Goal: Task Accomplishment & Management: Manage account settings

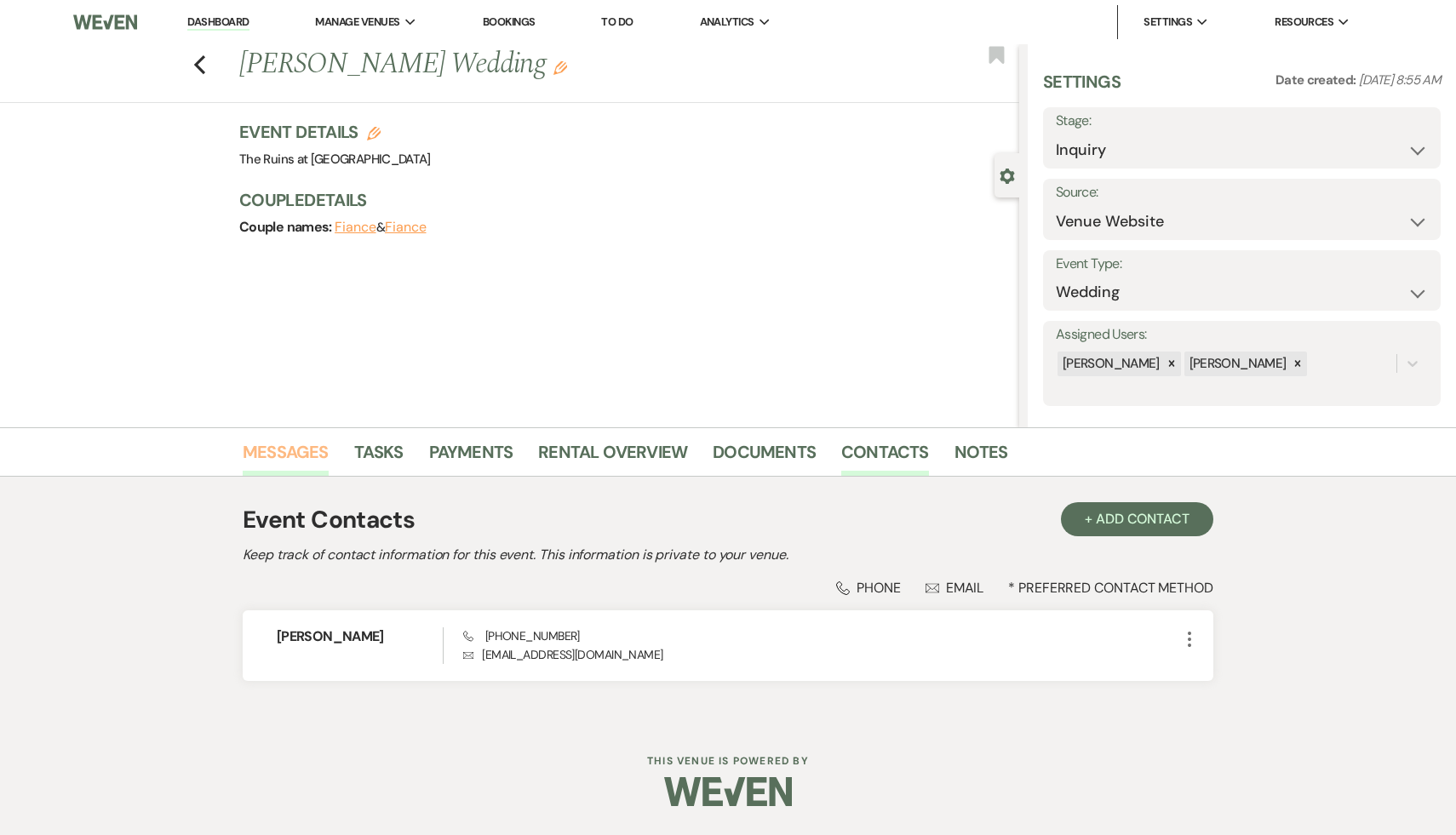
click at [275, 450] on link "Messages" at bounding box center [286, 457] width 86 height 38
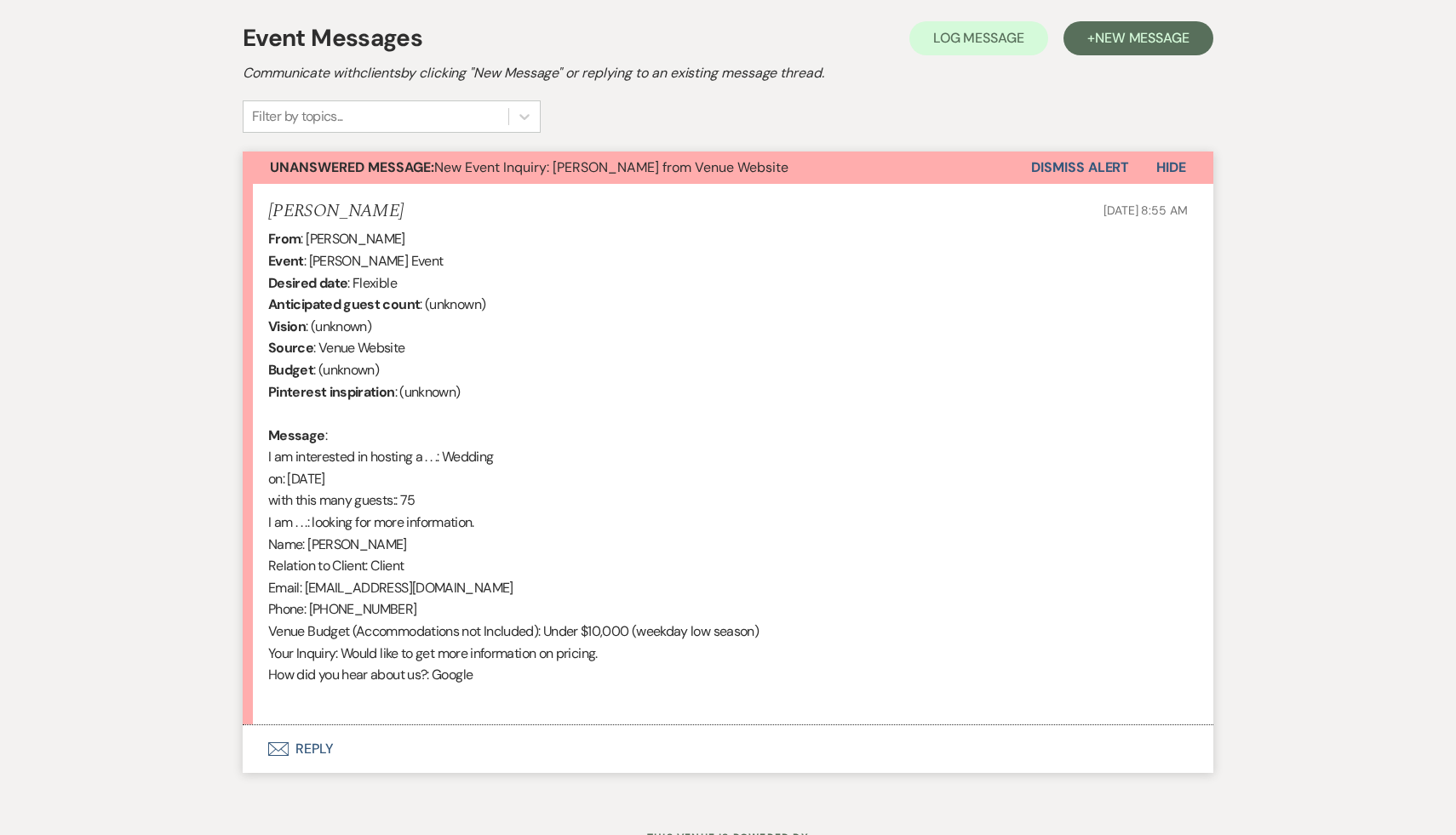
scroll to position [539, 0]
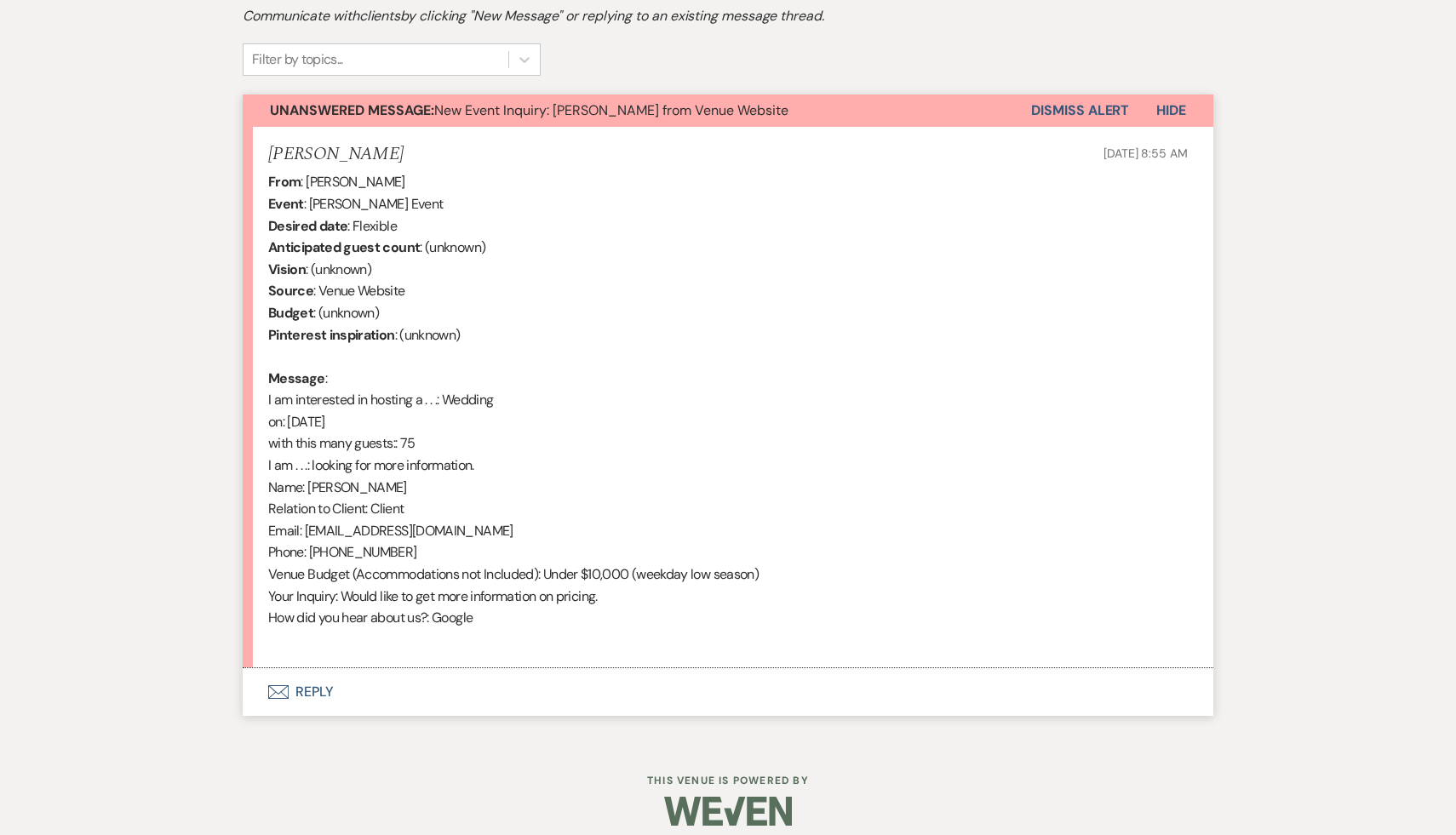
click at [317, 685] on button "Envelope Reply" at bounding box center [728, 692] width 971 height 48
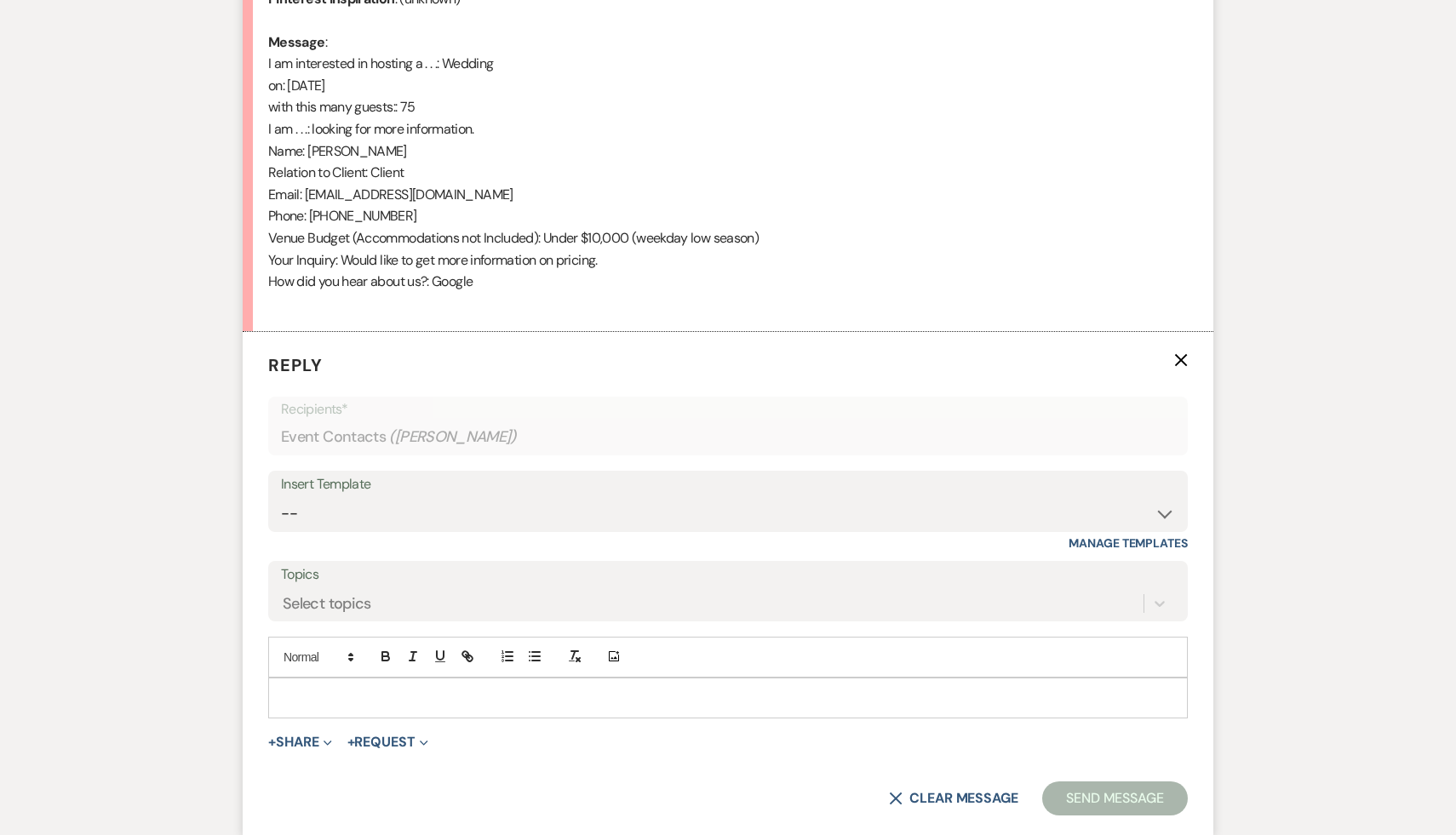
scroll to position [880, 0]
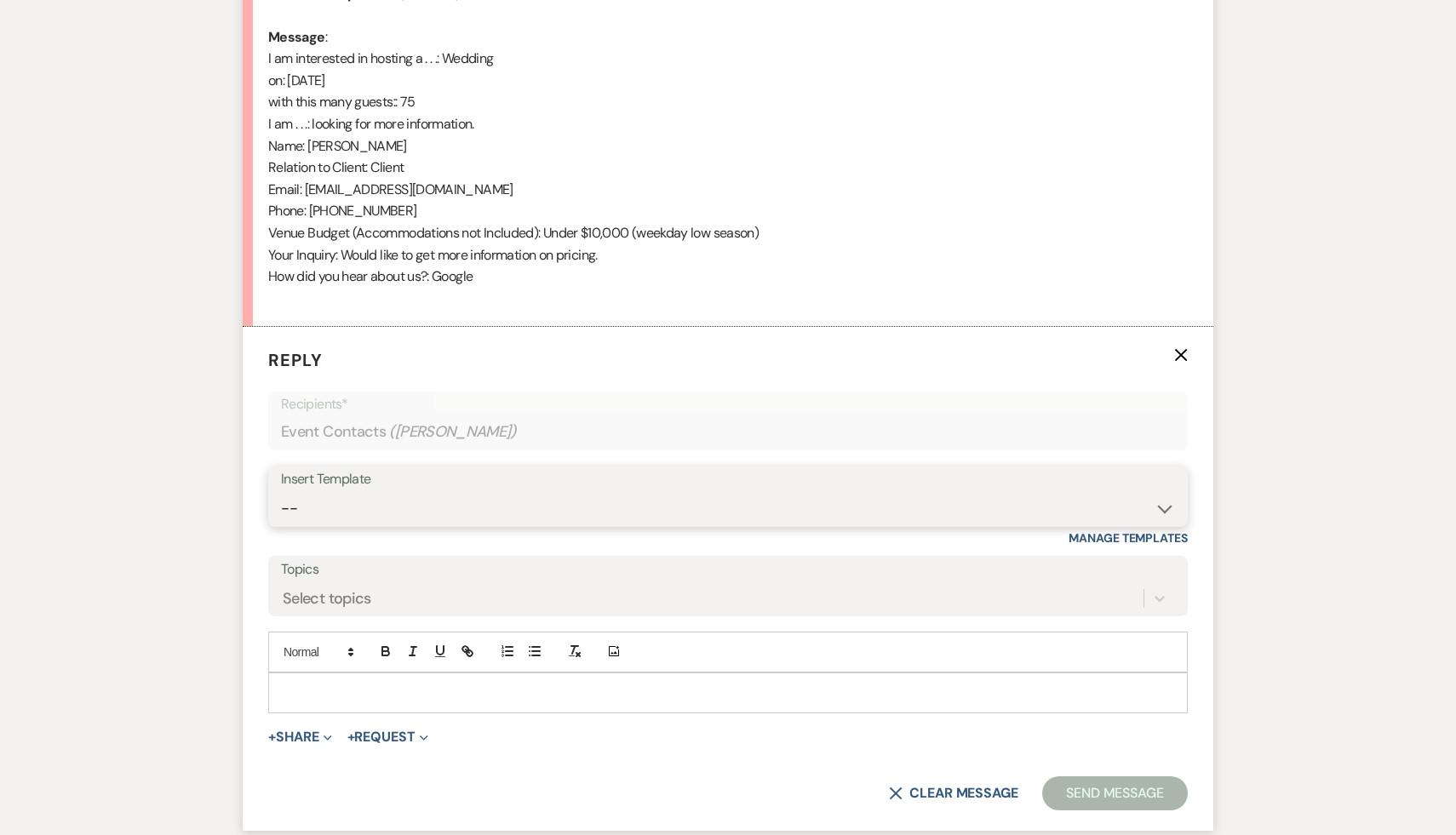
click at [1159, 507] on select "-- Weven Planning Portal Introduction (Booked Events) Initial Inquiry Response …" at bounding box center [728, 508] width 894 height 33
select select "566"
click at [281, 492] on select "-- Weven Planning Portal Introduction (Booked Events) Initial Inquiry Response …" at bounding box center [728, 508] width 894 height 33
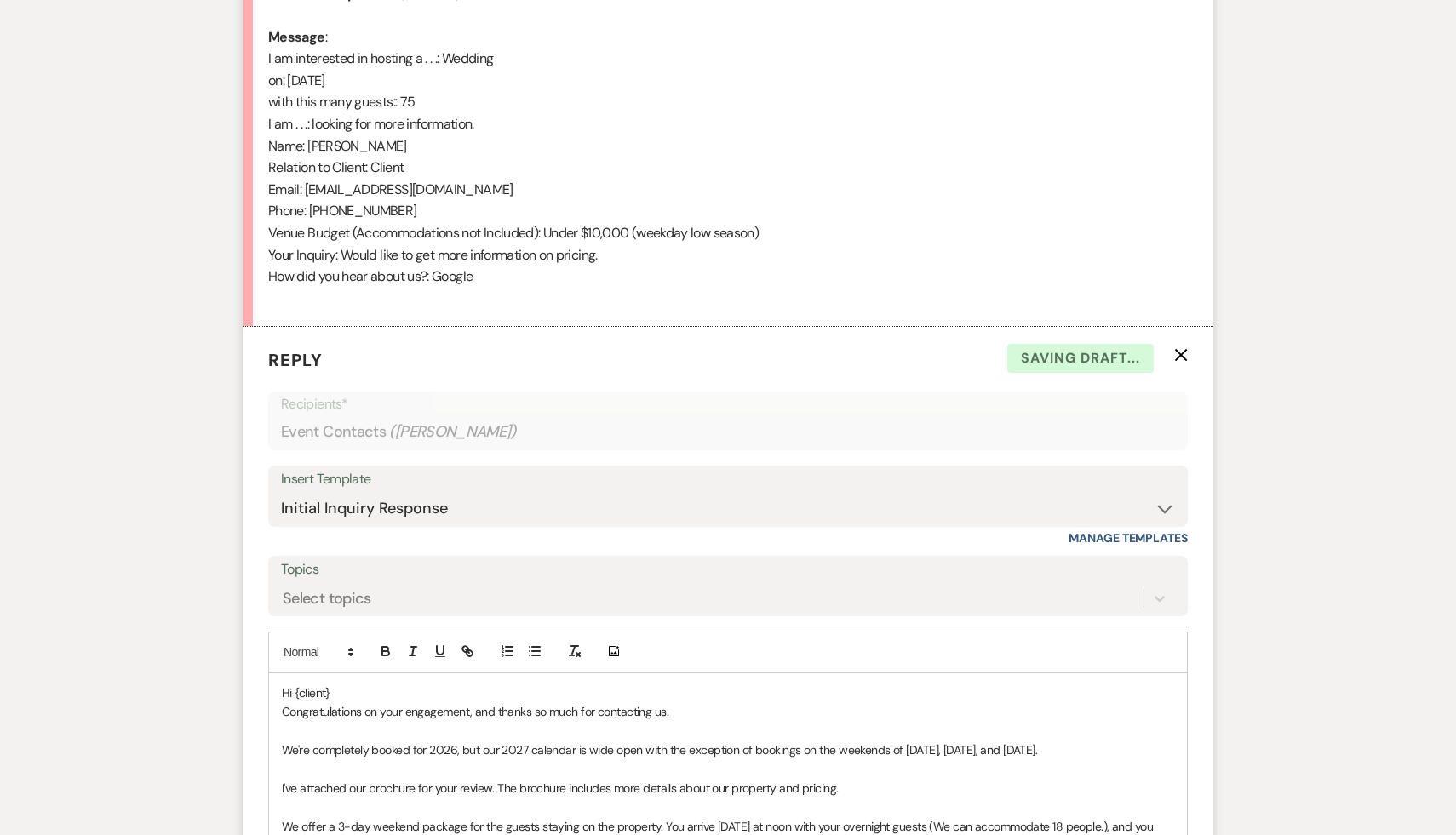
click at [347, 701] on p "Hi {client}" at bounding box center [728, 693] width 892 height 19
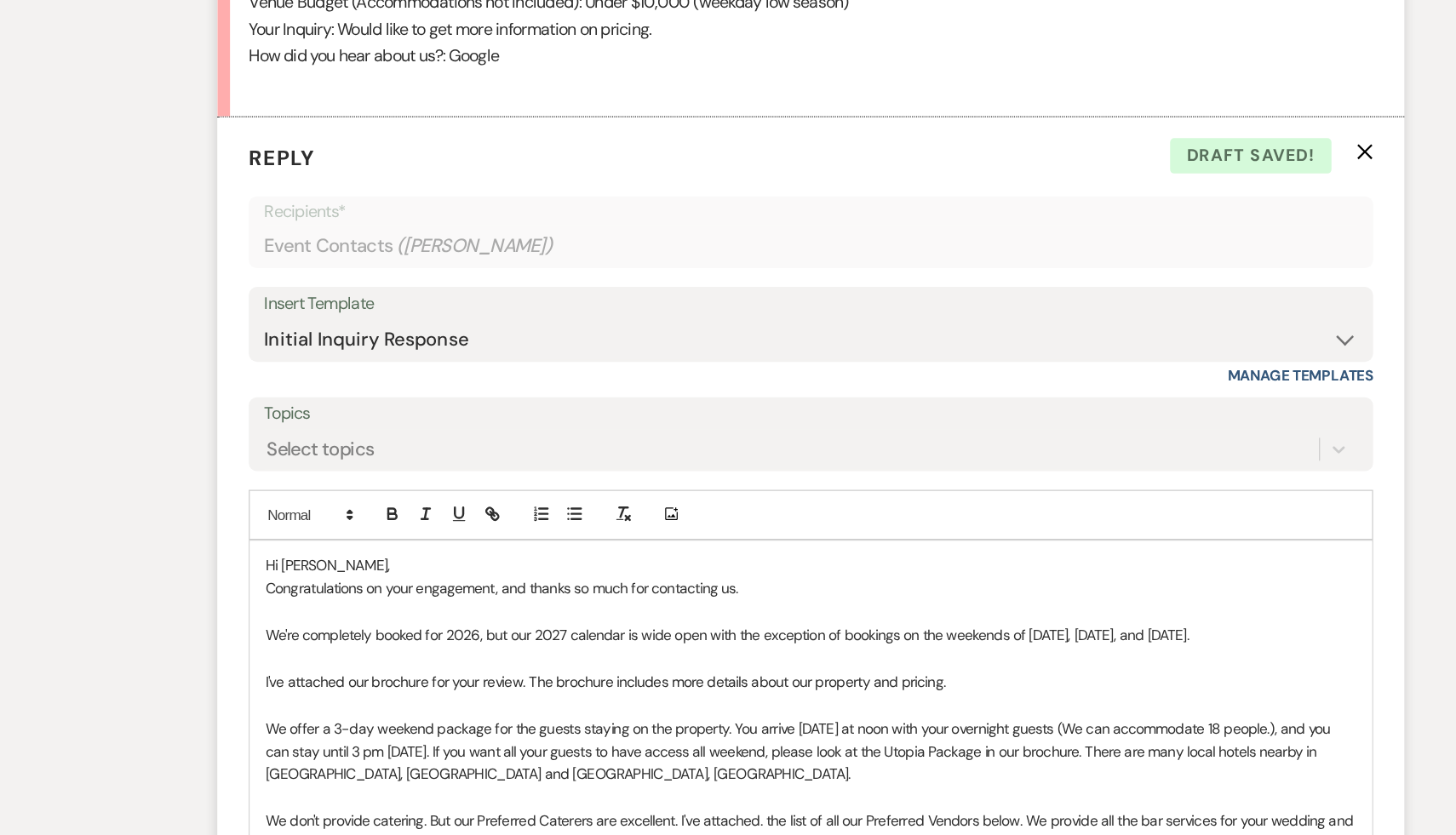
scroll to position [964, 0]
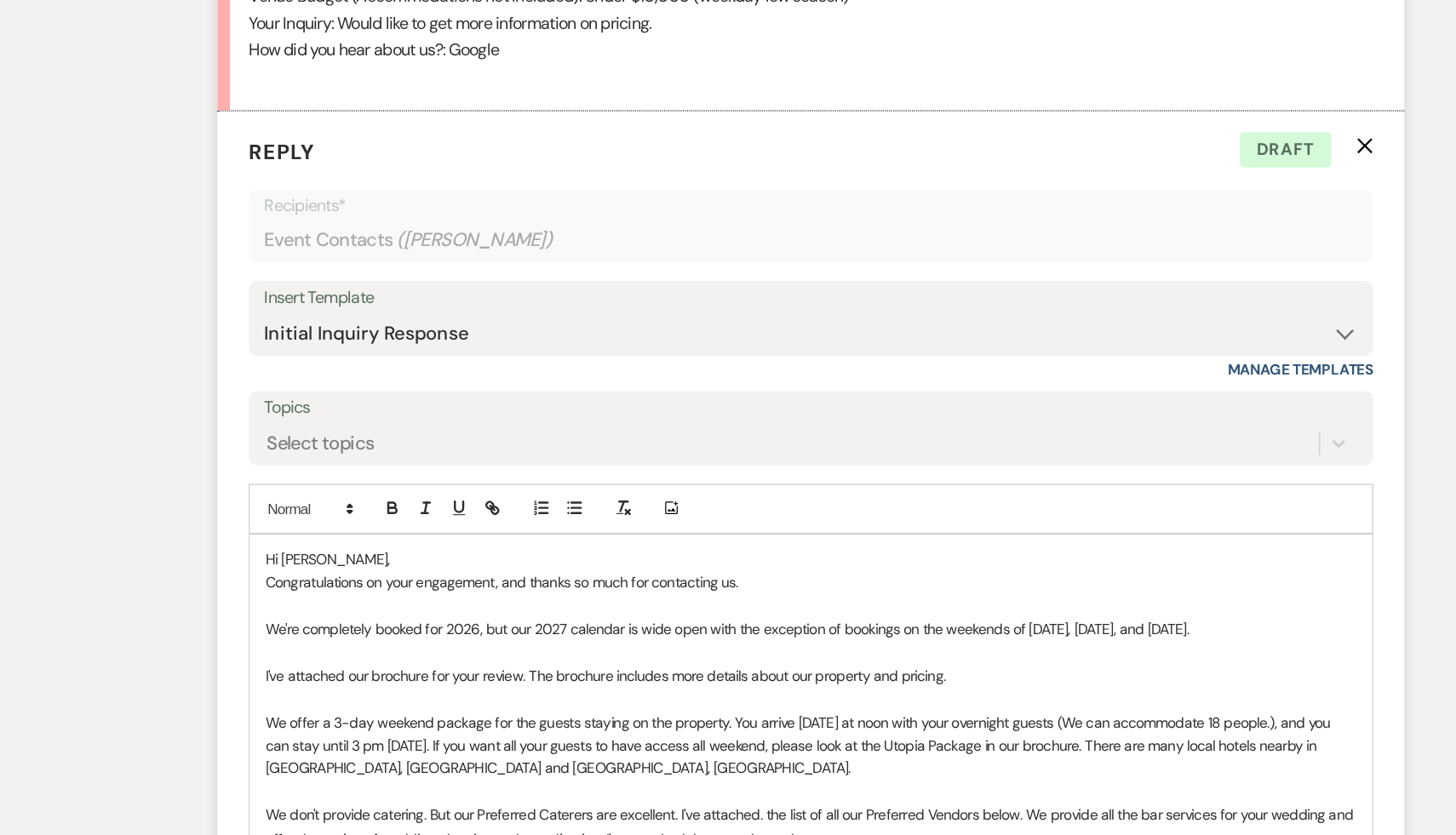
drag, startPoint x: 1081, startPoint y: 661, endPoint x: 502, endPoint y: 650, distance: 579.1
click at [502, 650] on div "Hi Courtney, Congratulations on your engagement, and thanks so much for contact…" at bounding box center [727, 818] width 918 height 459
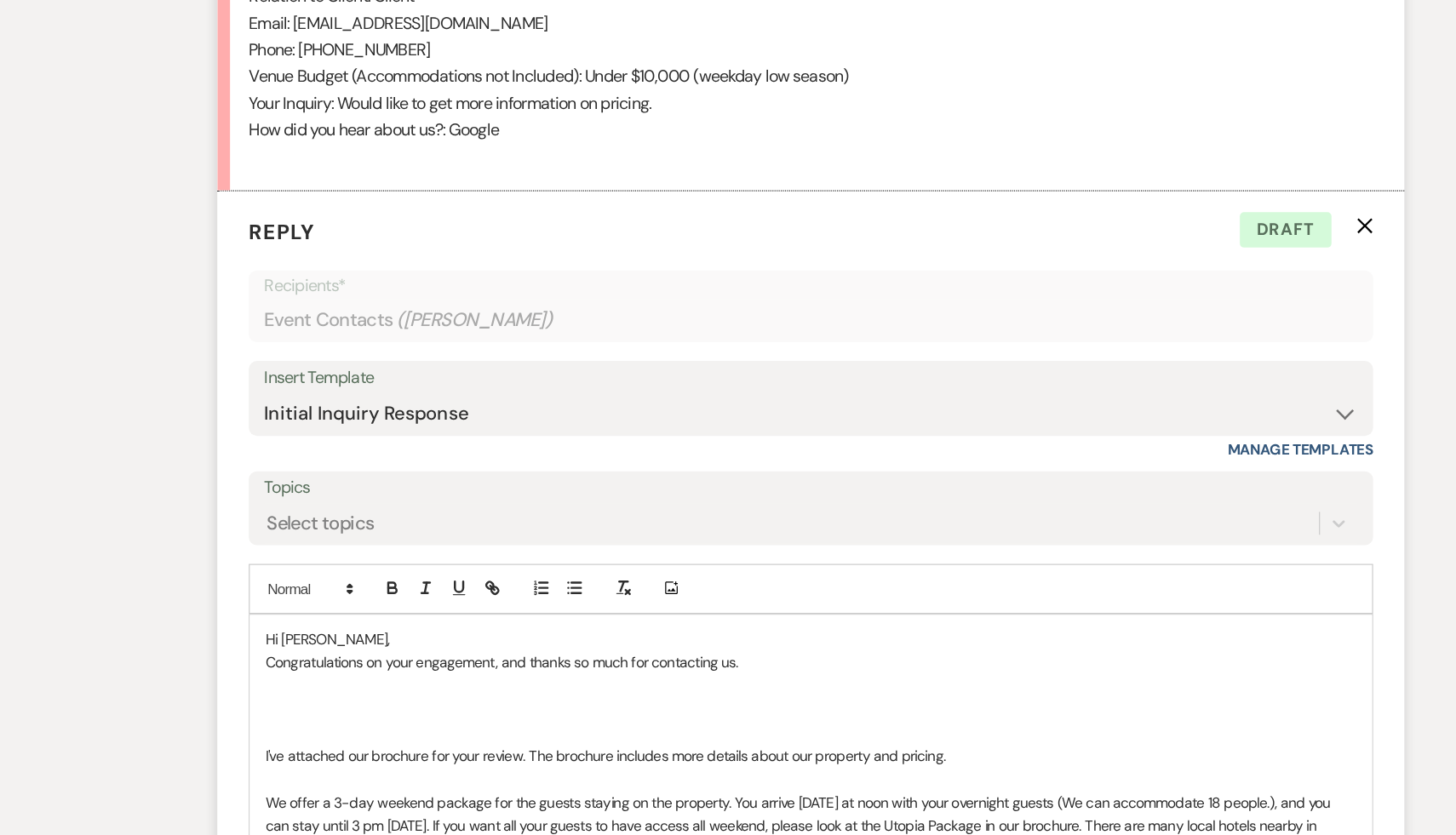
scroll to position [913, 0]
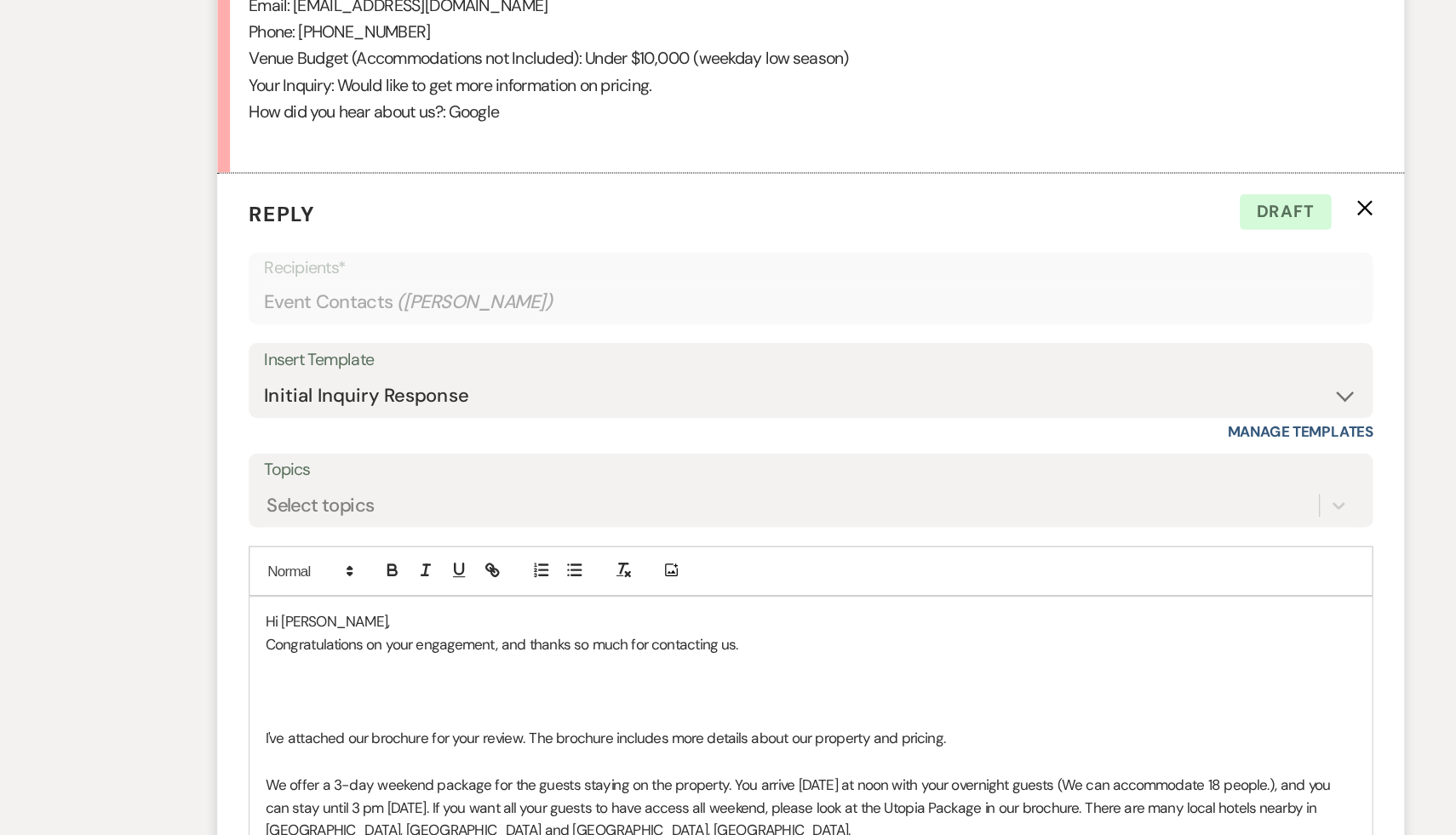
click at [466, 704] on p at bounding box center [728, 697] width 892 height 19
click at [693, 674] on p "Congratulations on your engagement, and thanks so much for contacting us." at bounding box center [728, 678] width 892 height 19
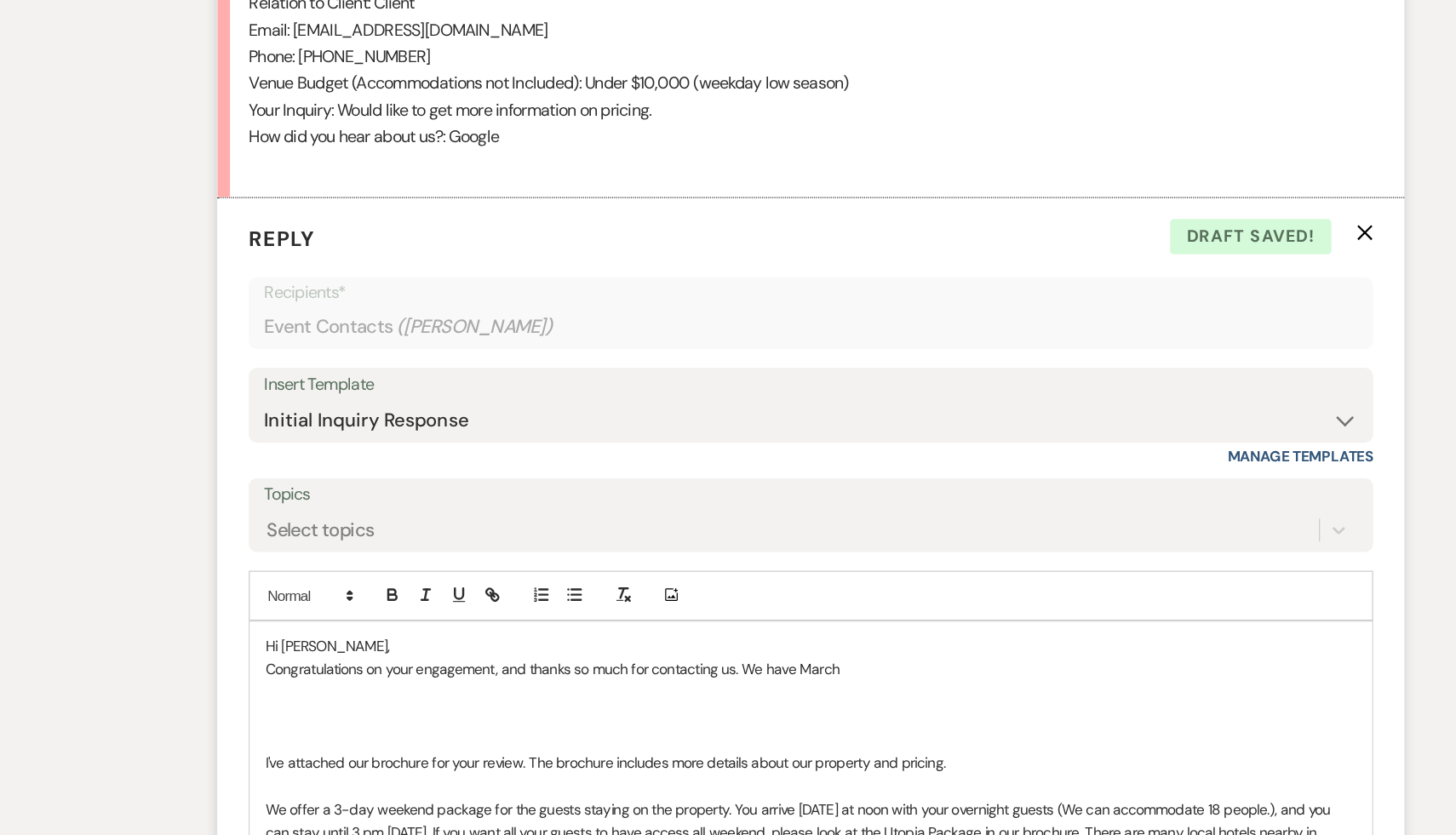
scroll to position [959, 0]
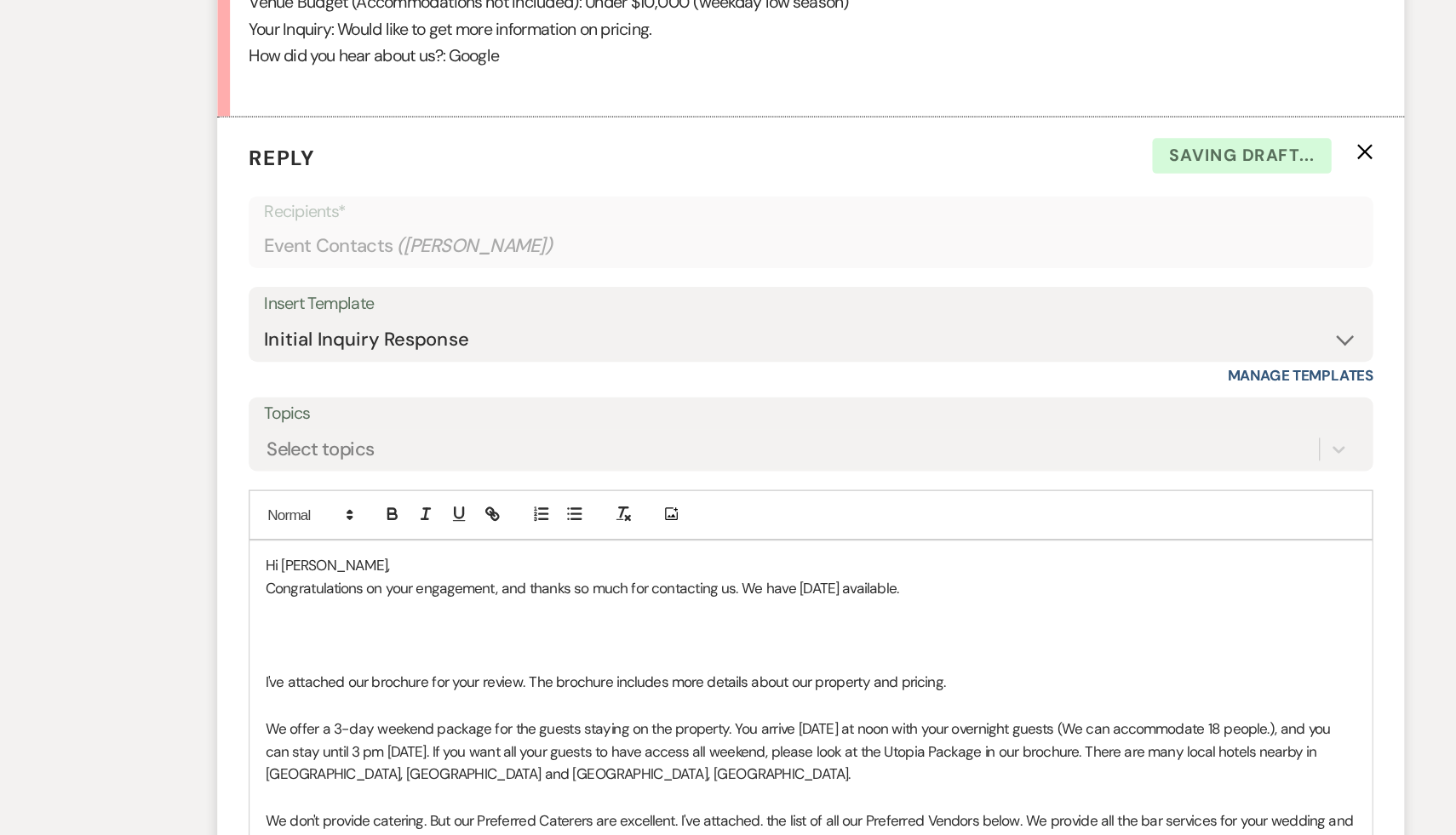
click at [411, 678] on p at bounding box center [728, 671] width 892 height 19
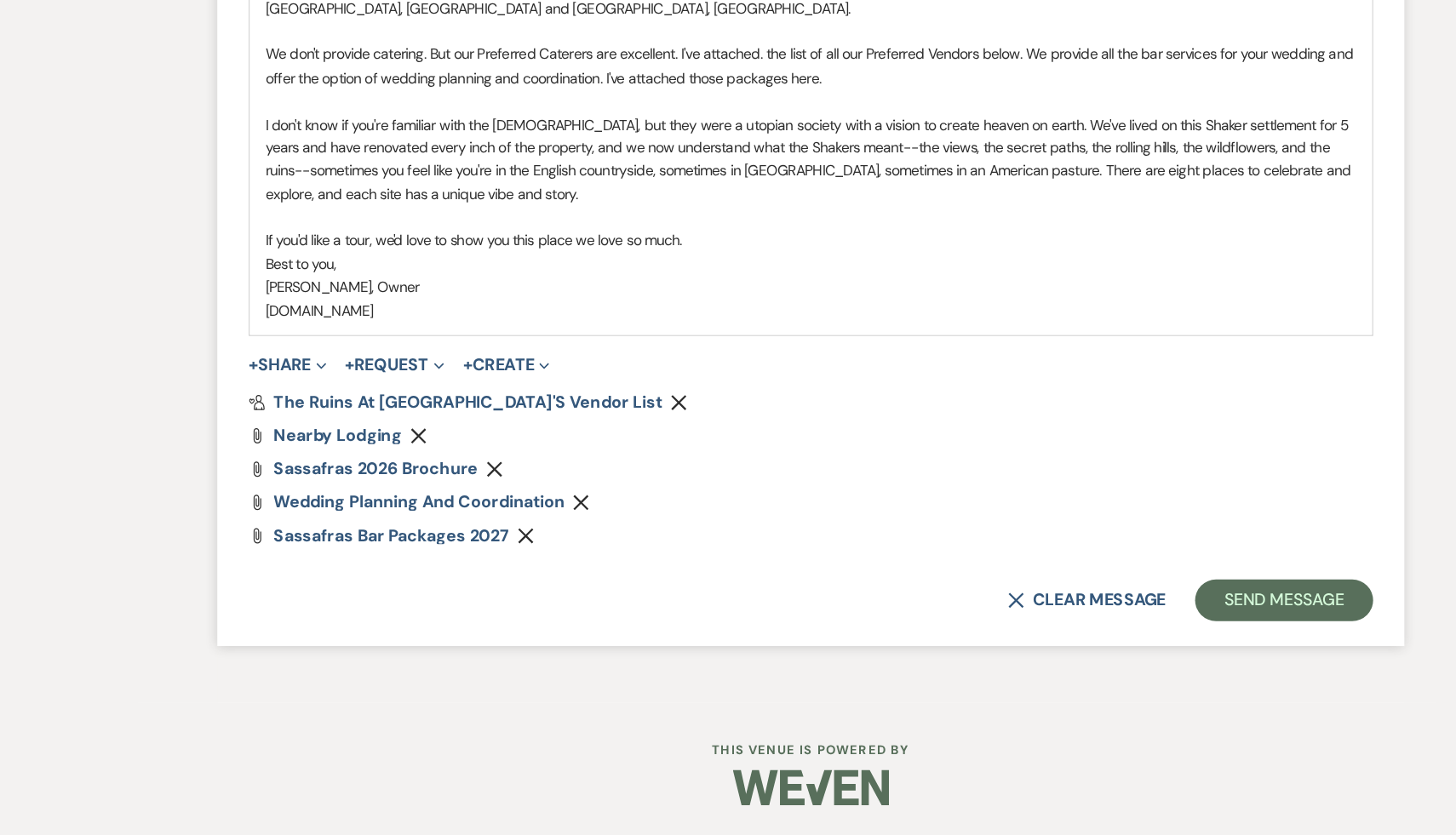
scroll to position [1549, 0]
click at [1080, 636] on button "Send Message" at bounding box center [1114, 643] width 146 height 34
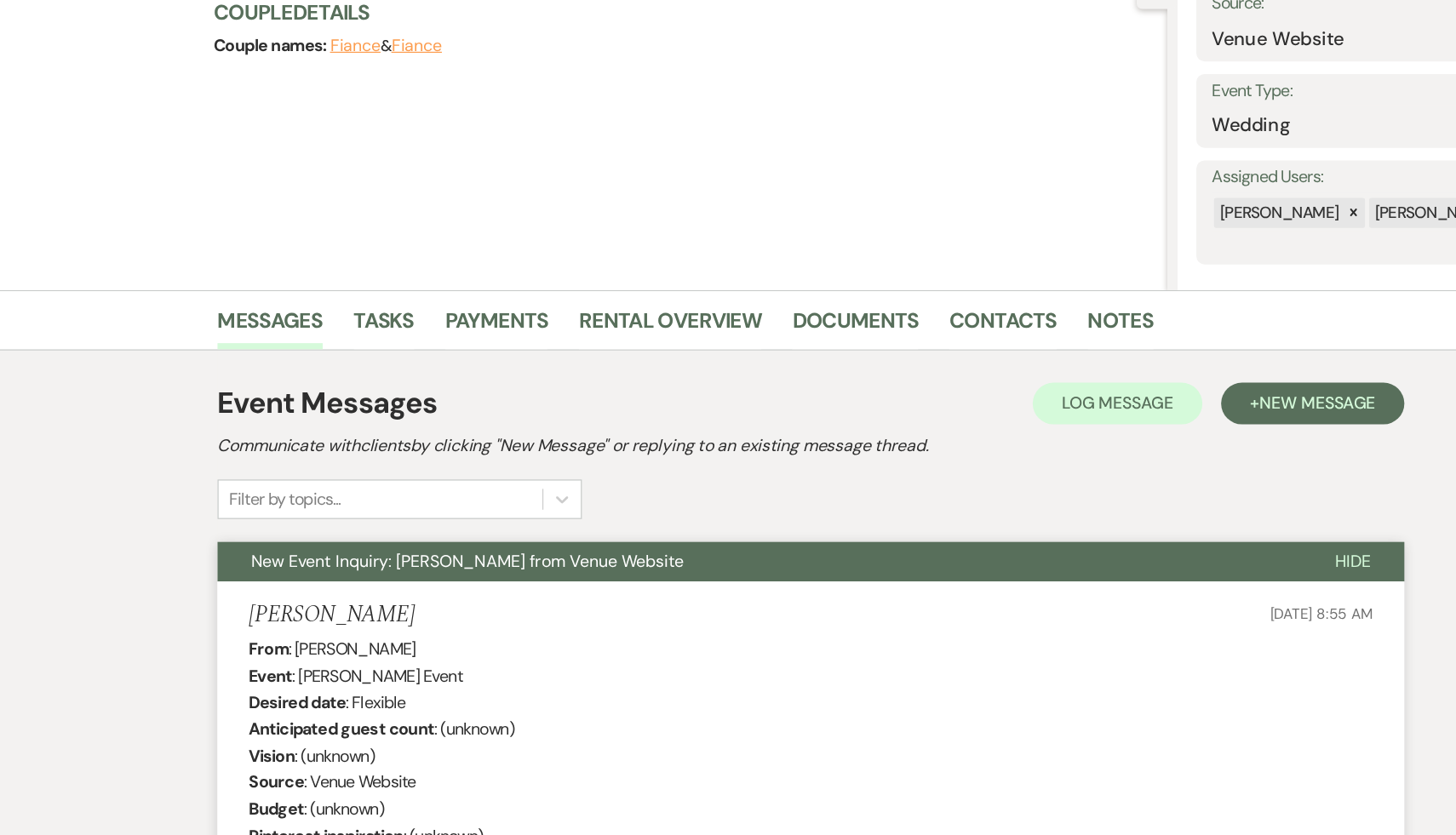
scroll to position [0, 0]
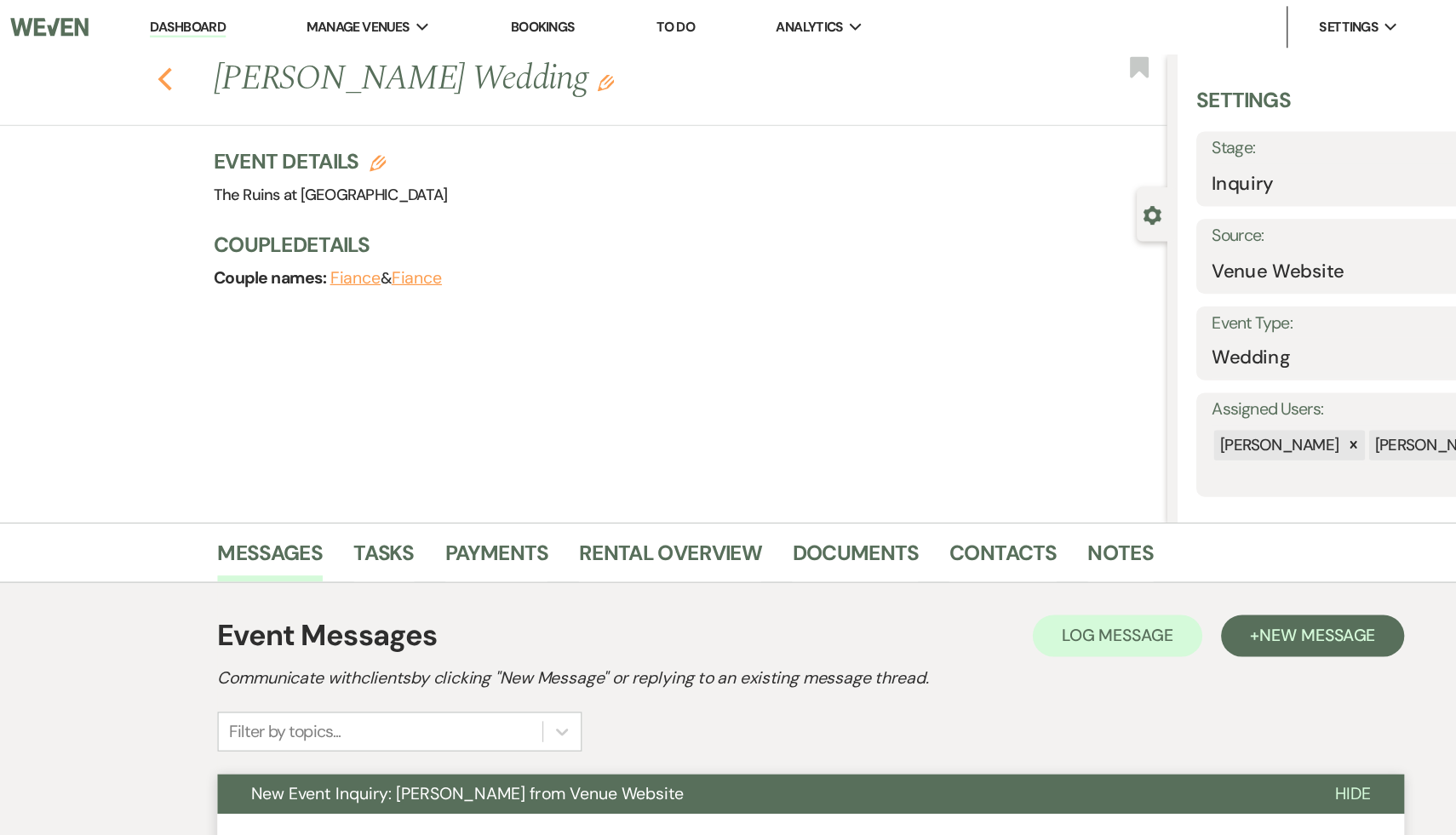
click at [194, 62] on icon "Previous" at bounding box center [200, 65] width 13 height 21
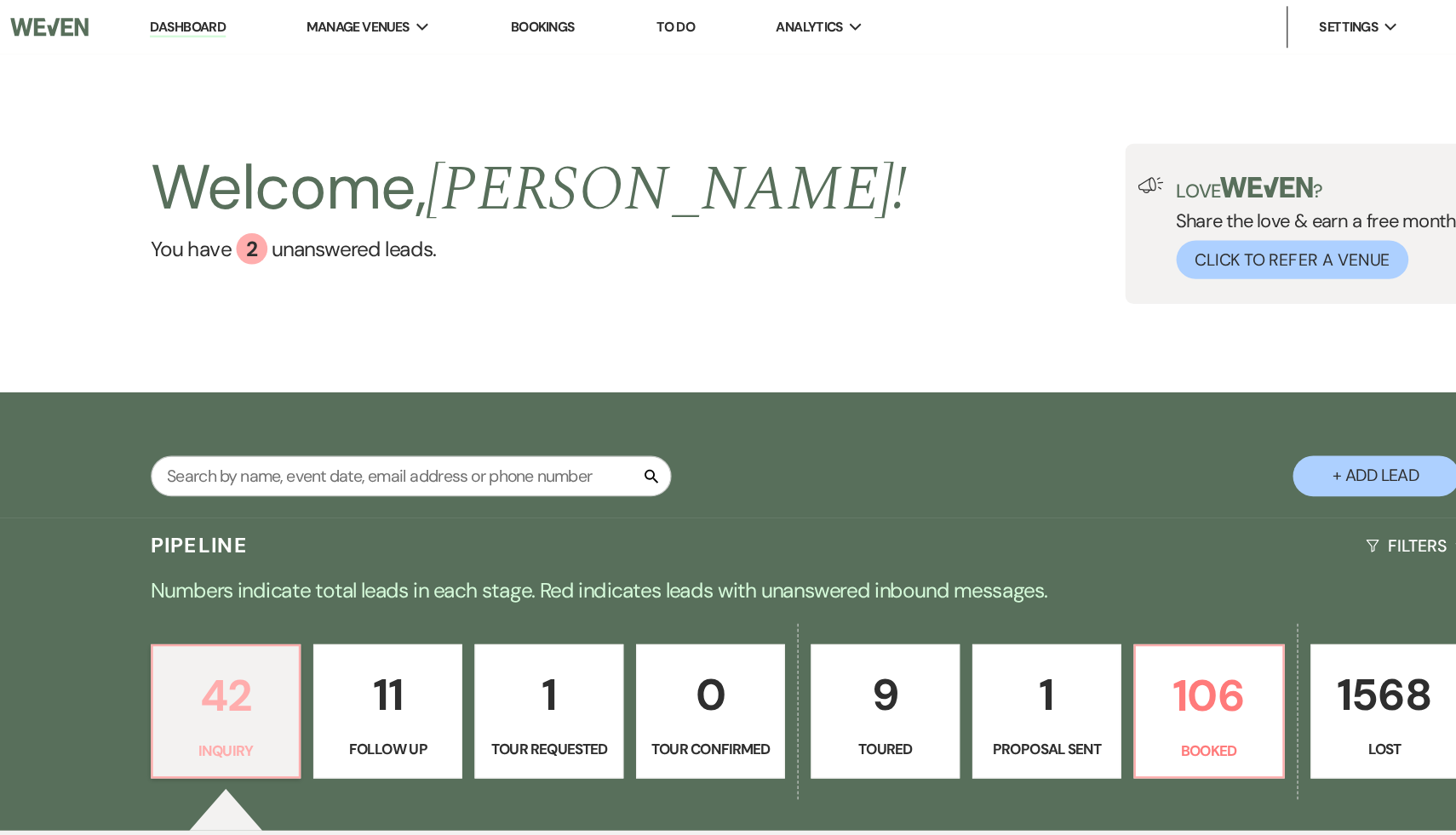
click at [246, 573] on p "42" at bounding box center [250, 568] width 100 height 57
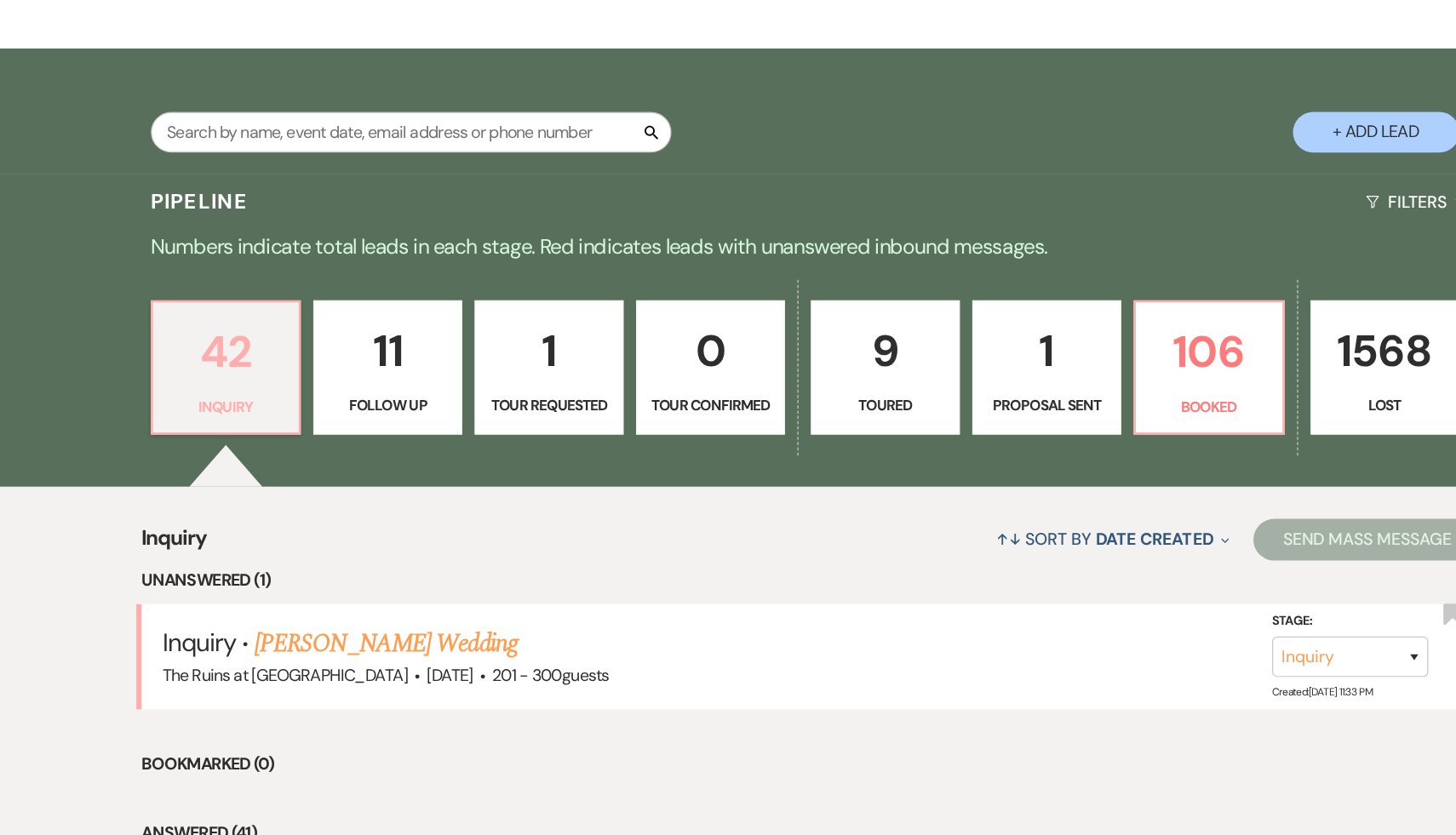
scroll to position [153, 0]
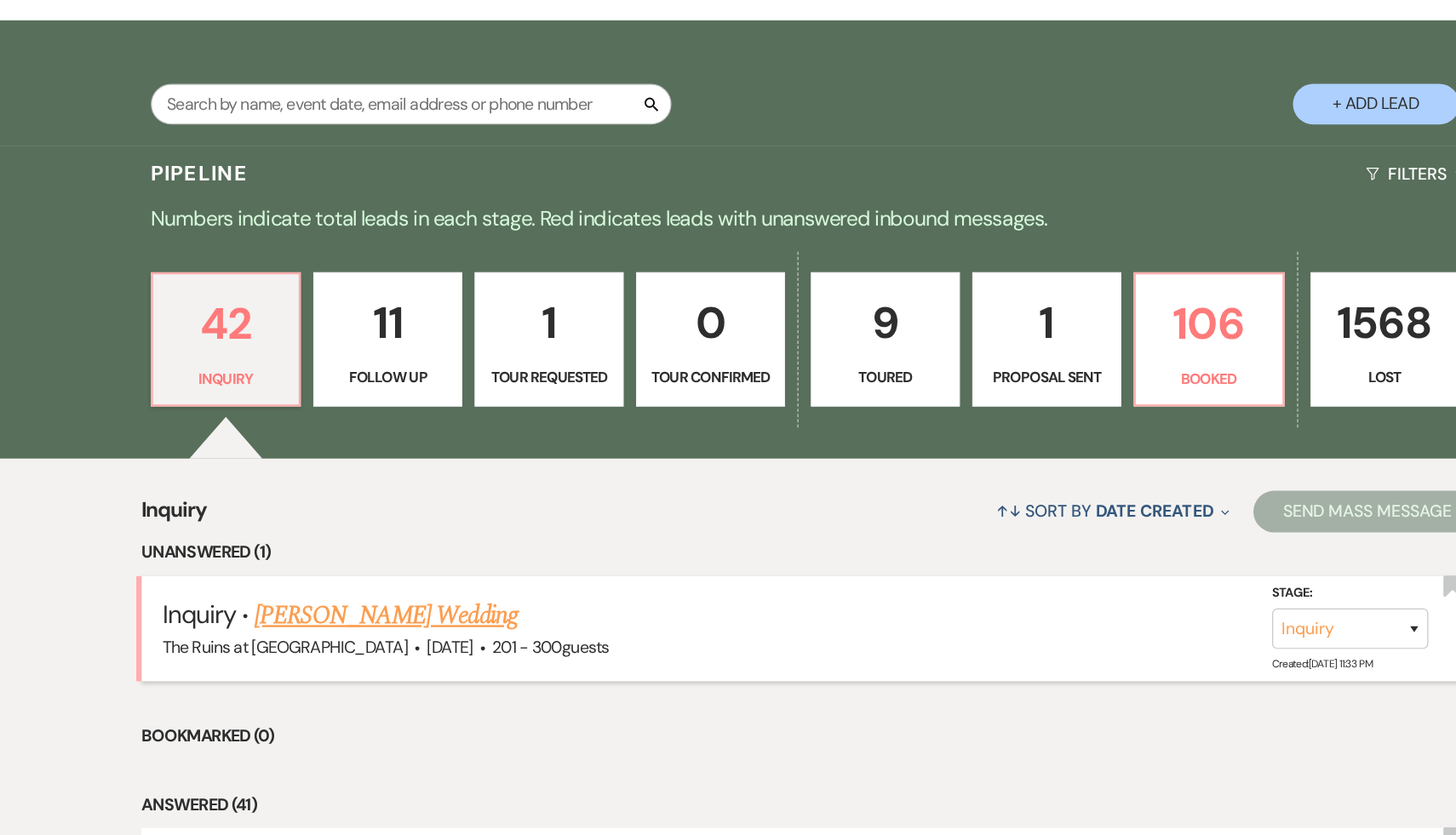
click at [436, 653] on link "[PERSON_NAME] Wedding" at bounding box center [381, 655] width 216 height 31
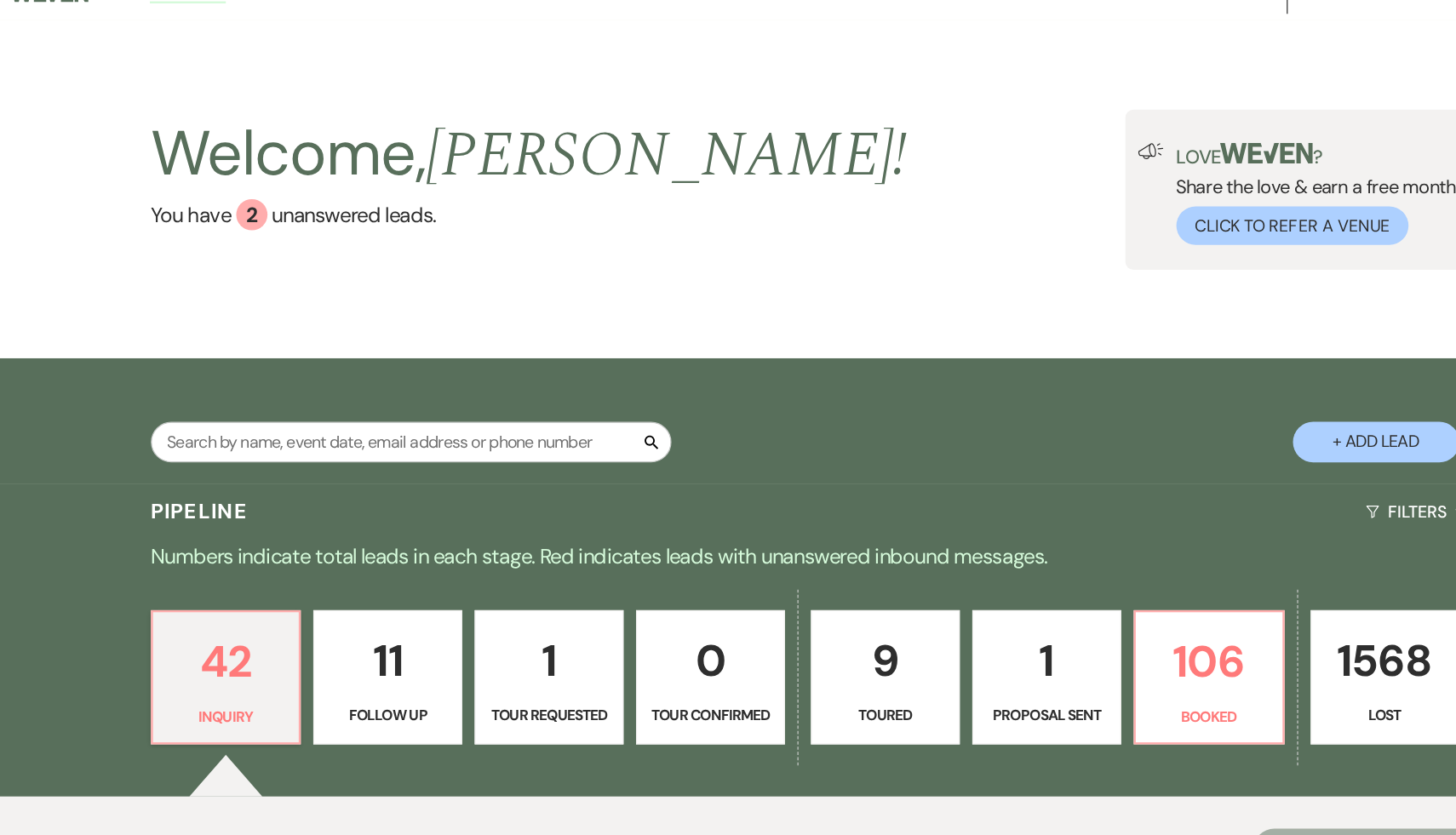
select select "2"
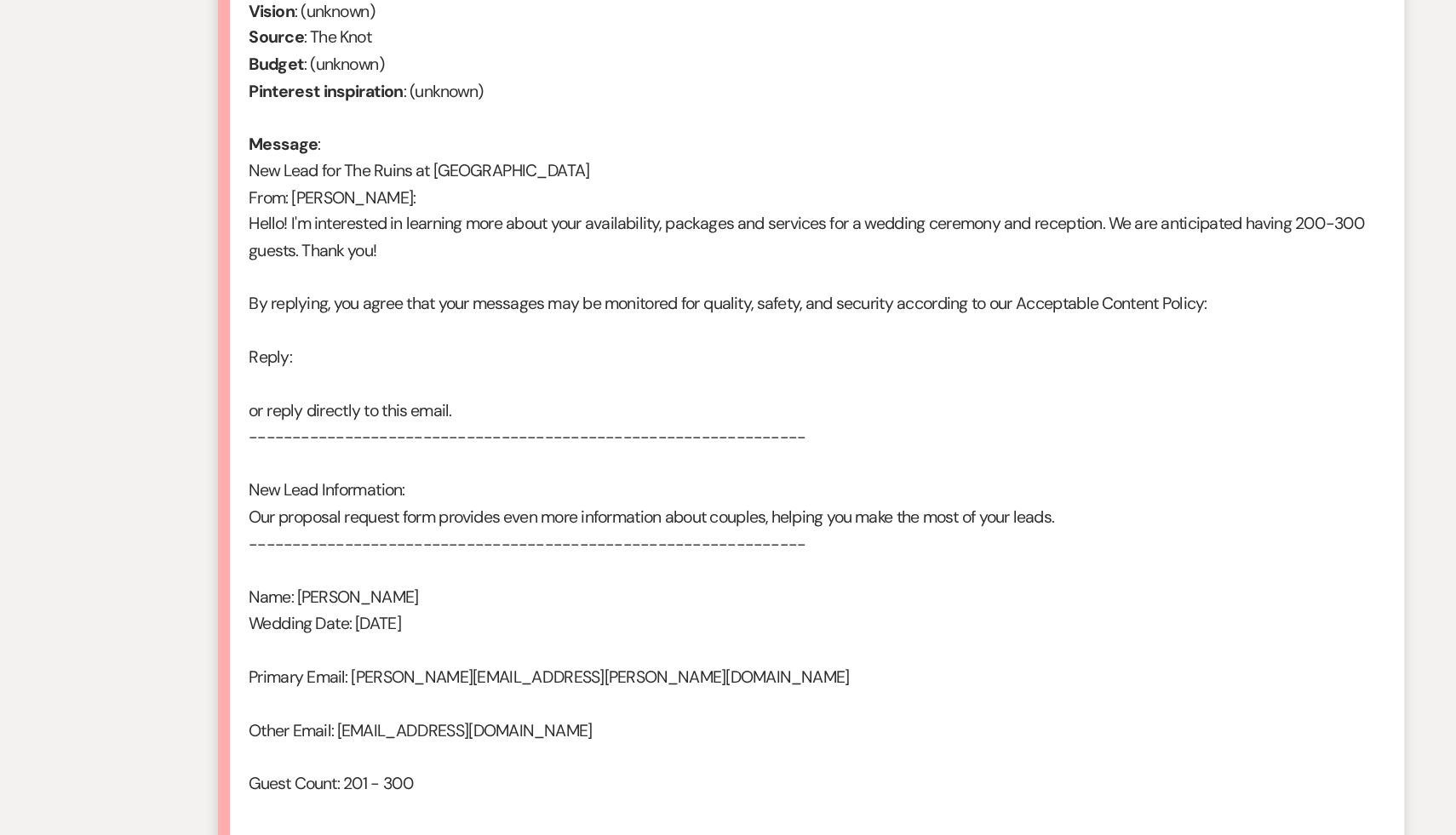
scroll to position [792, 0]
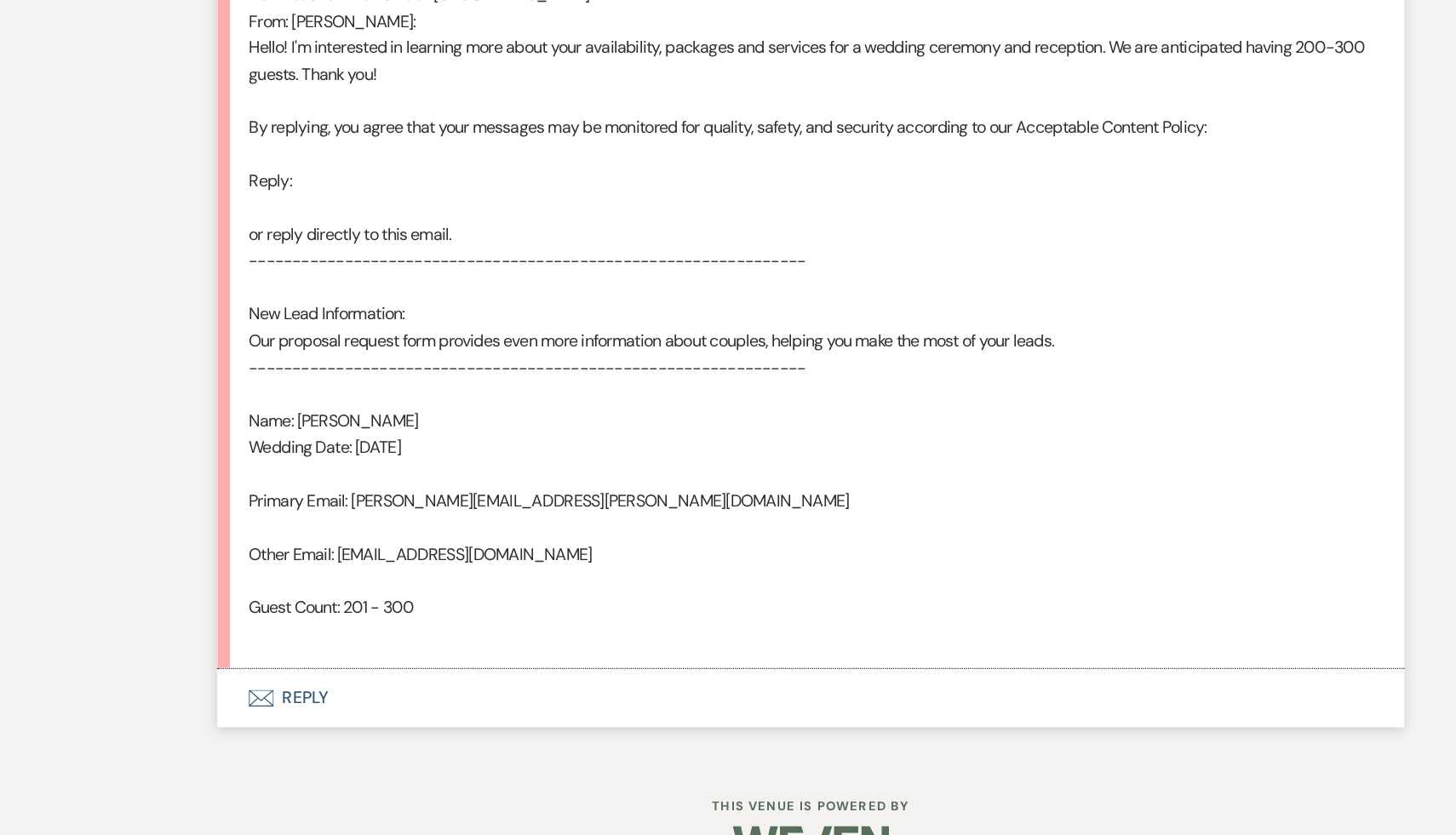
click at [314, 721] on button "Envelope Reply" at bounding box center [728, 723] width 971 height 48
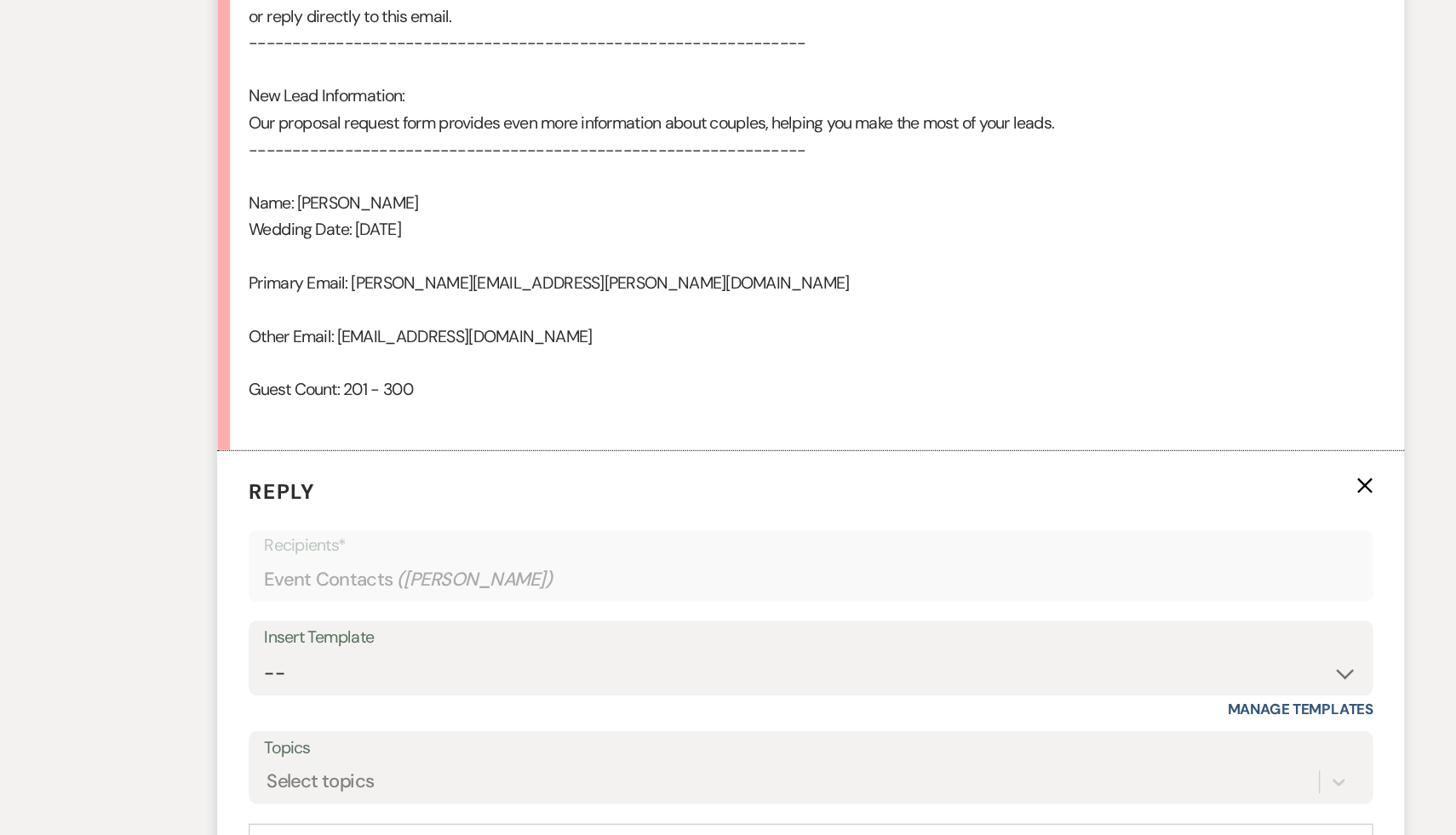
scroll to position [980, 0]
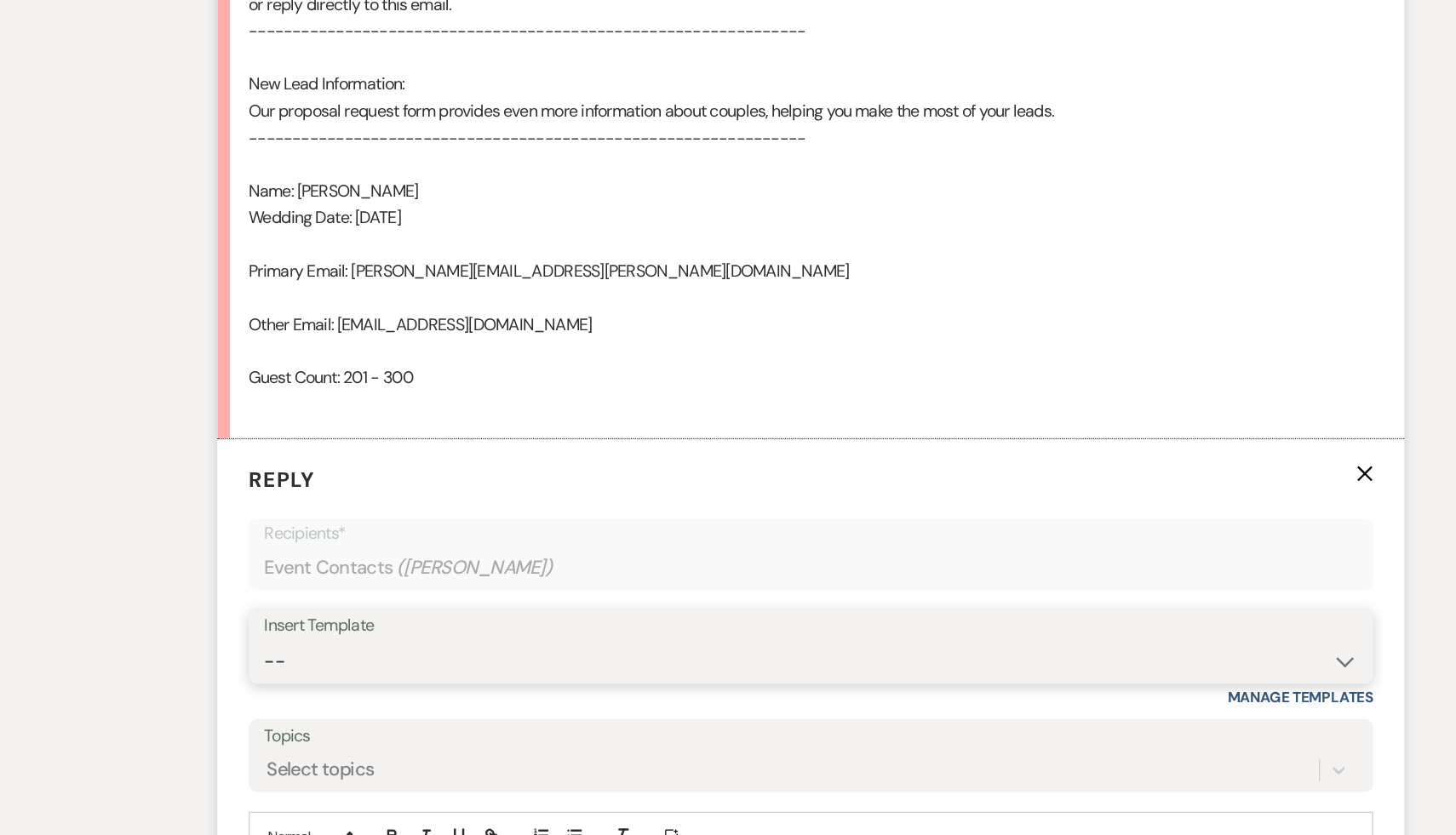
click at [1163, 692] on select "-- Weven Planning Portal Introduction (Booked Events) Initial Inquiry Response …" at bounding box center [728, 692] width 894 height 33
select select "566"
click at [281, 676] on select "-- Weven Planning Portal Introduction (Booked Events) Initial Inquiry Response …" at bounding box center [728, 692] width 894 height 33
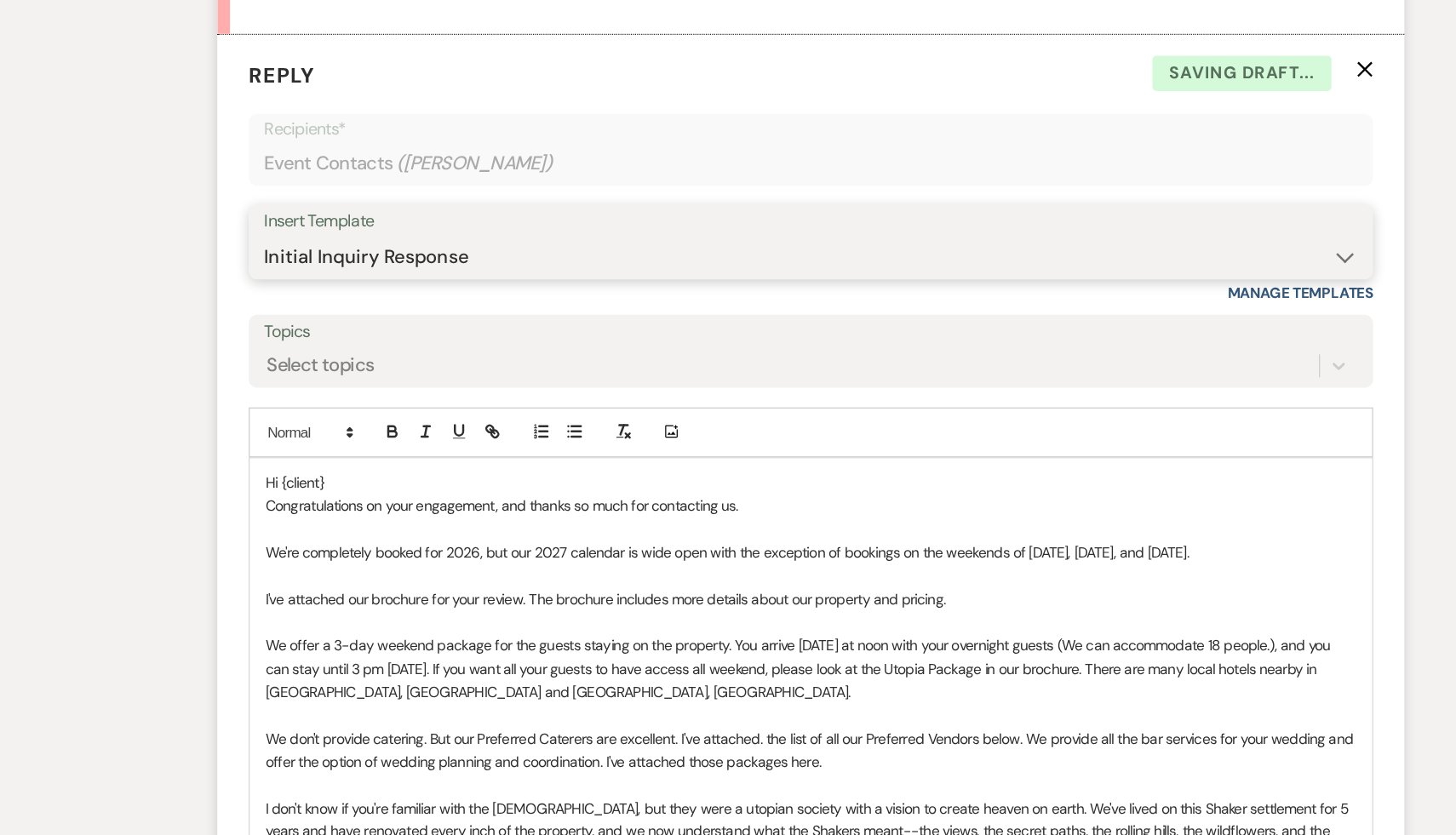
scroll to position [1321, 0]
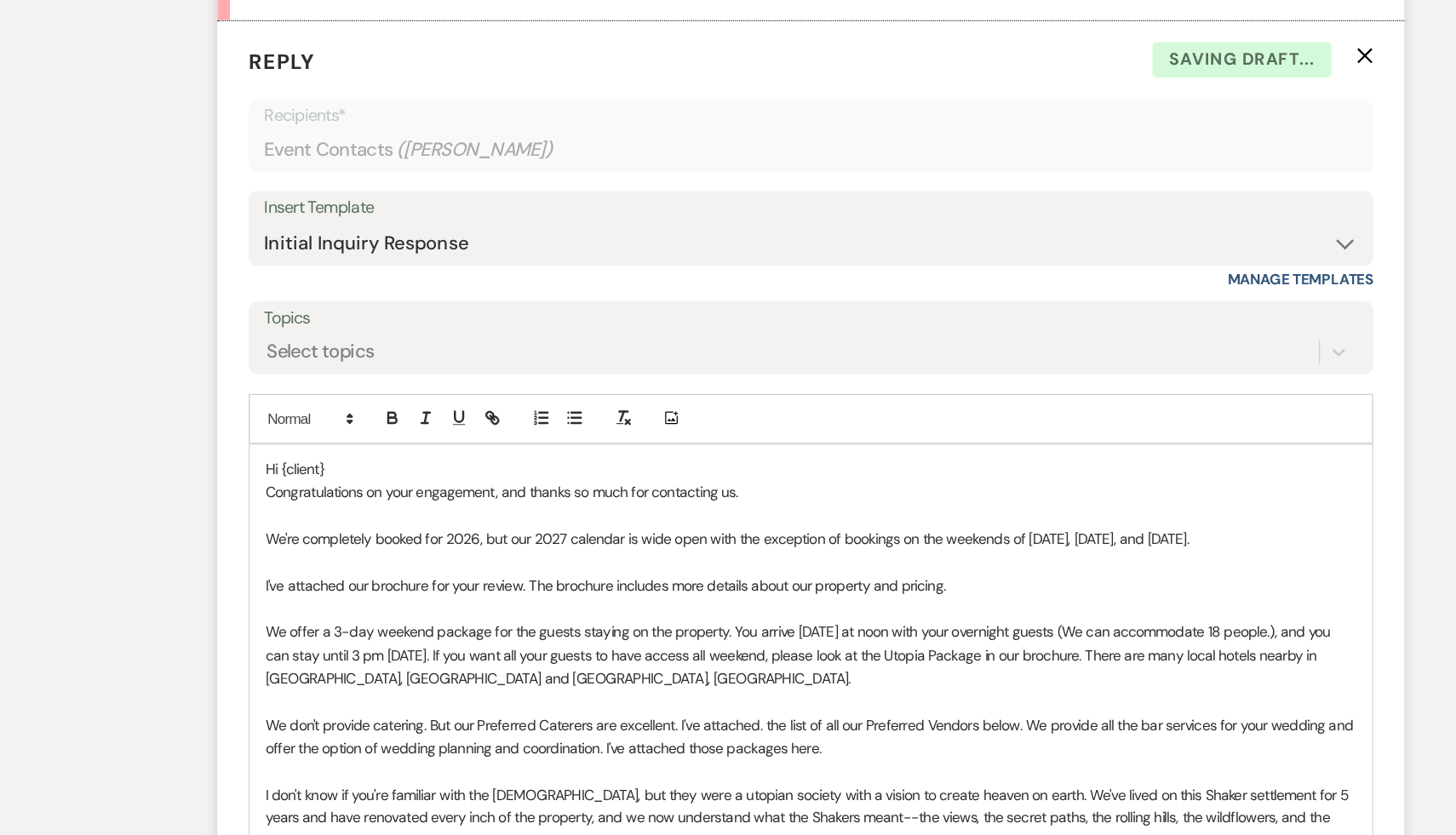
click at [368, 534] on p "Hi {client}" at bounding box center [728, 535] width 892 height 19
click at [705, 555] on p "Congratulations on your engagement, and thanks so much for contacting us." at bounding box center [728, 554] width 892 height 19
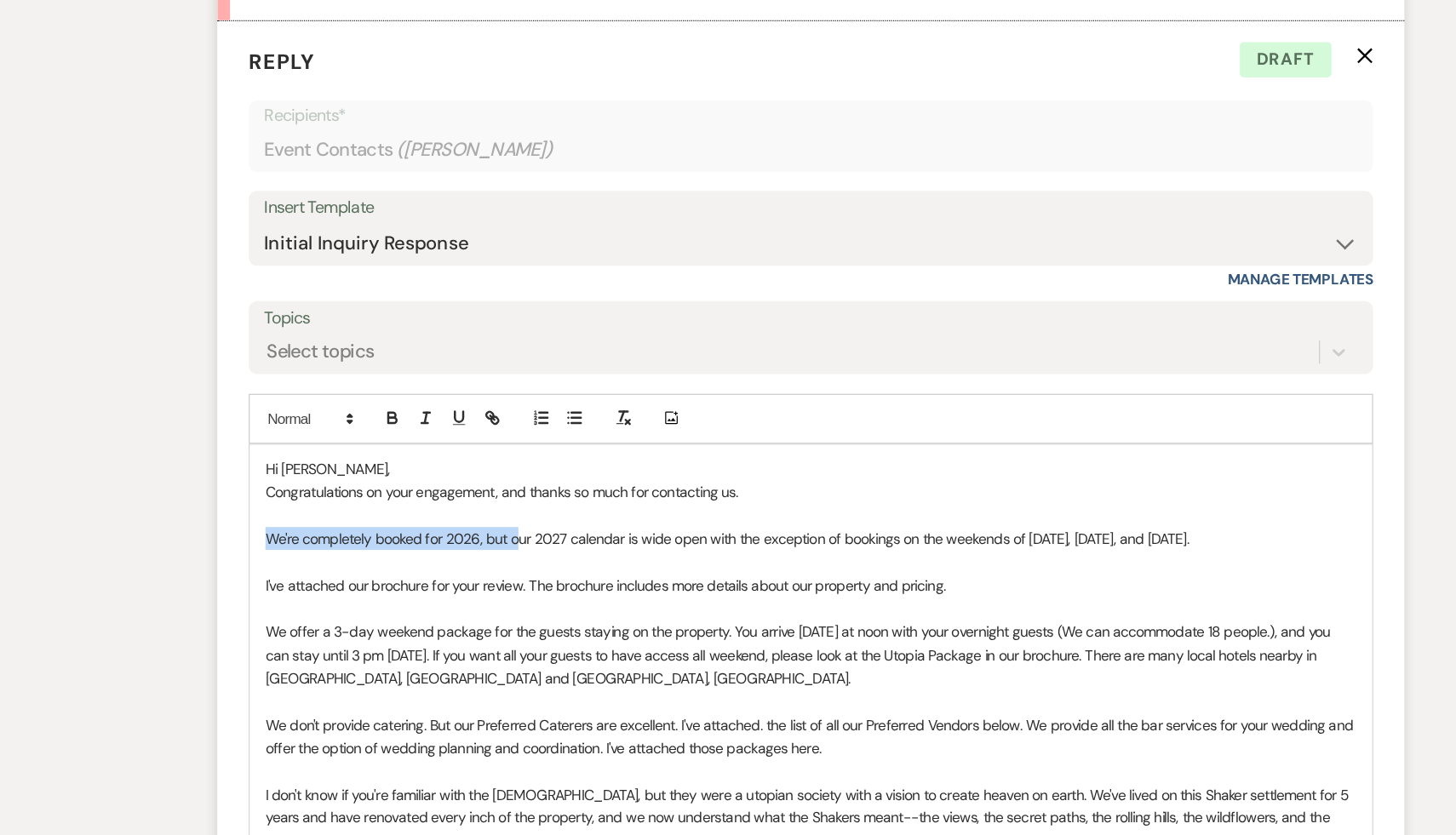
drag, startPoint x: 487, startPoint y: 592, endPoint x: 281, endPoint y: 600, distance: 206.2
click at [281, 600] on div "Hi Rachel, Congratulations on your engagement, and thanks so much for contactin…" at bounding box center [727, 745] width 918 height 459
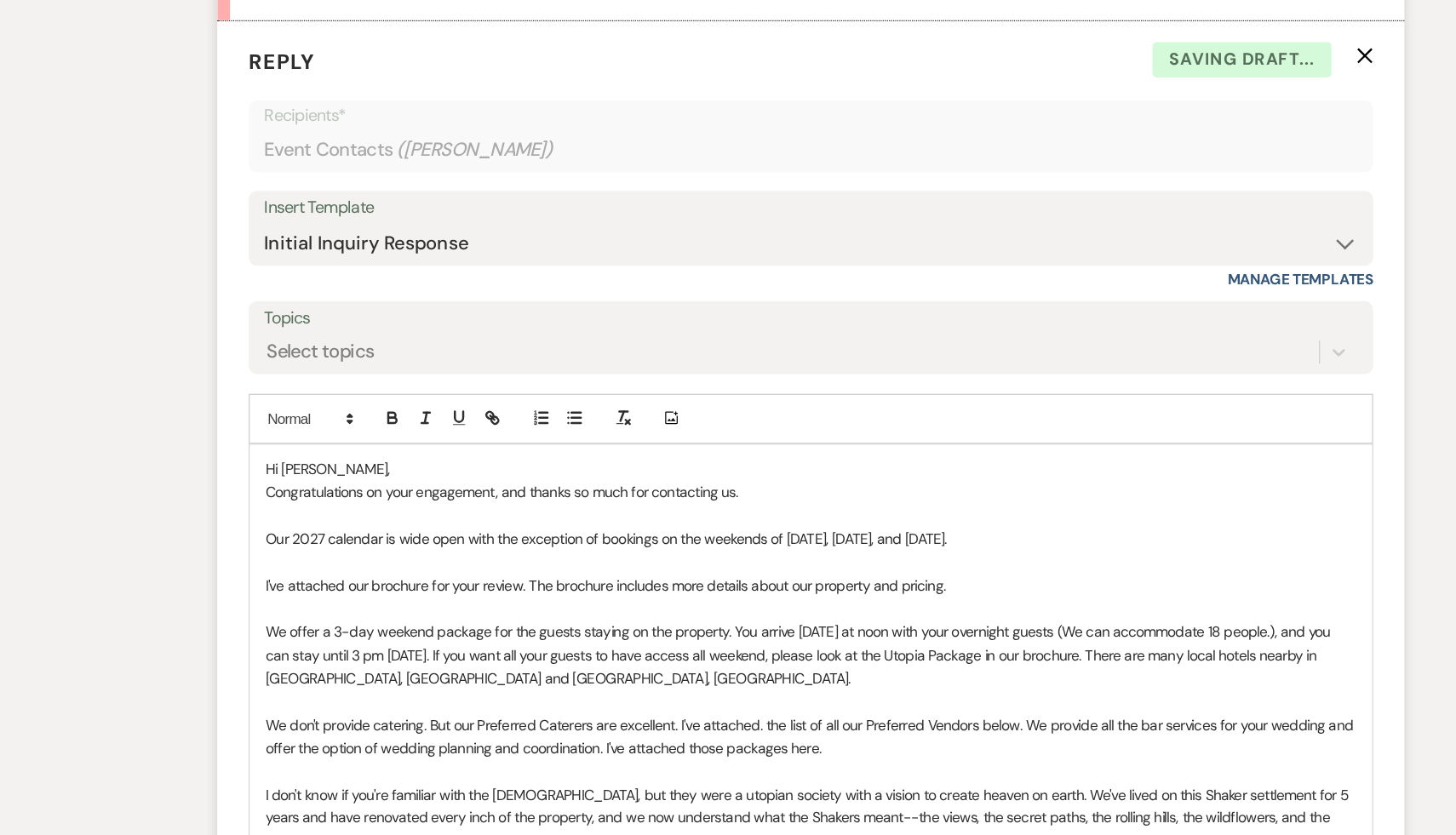
click at [700, 554] on p "Congratulations on your engagement, and thanks so much for contacting us." at bounding box center [728, 554] width 892 height 19
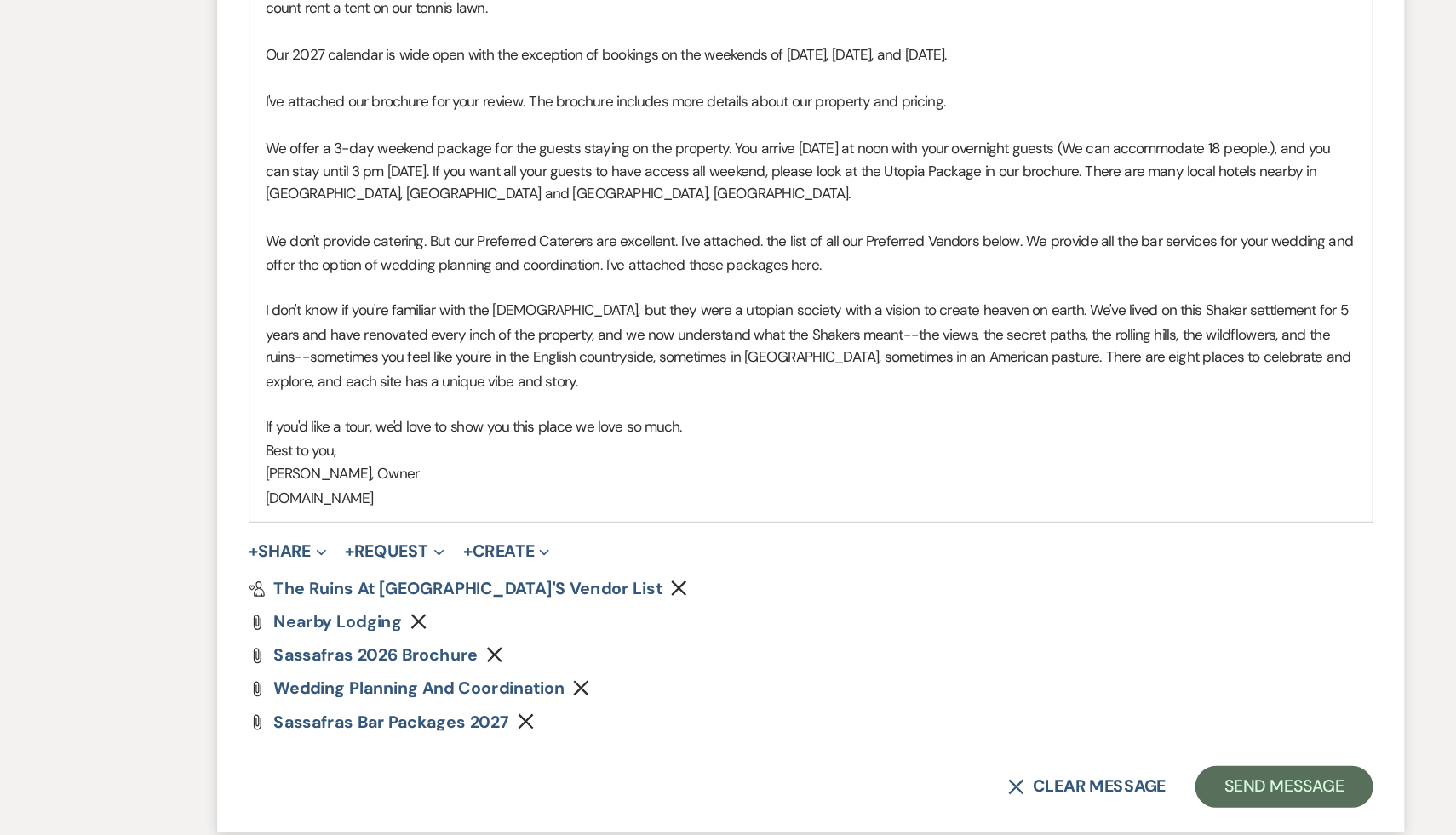
scroll to position [1889, 0]
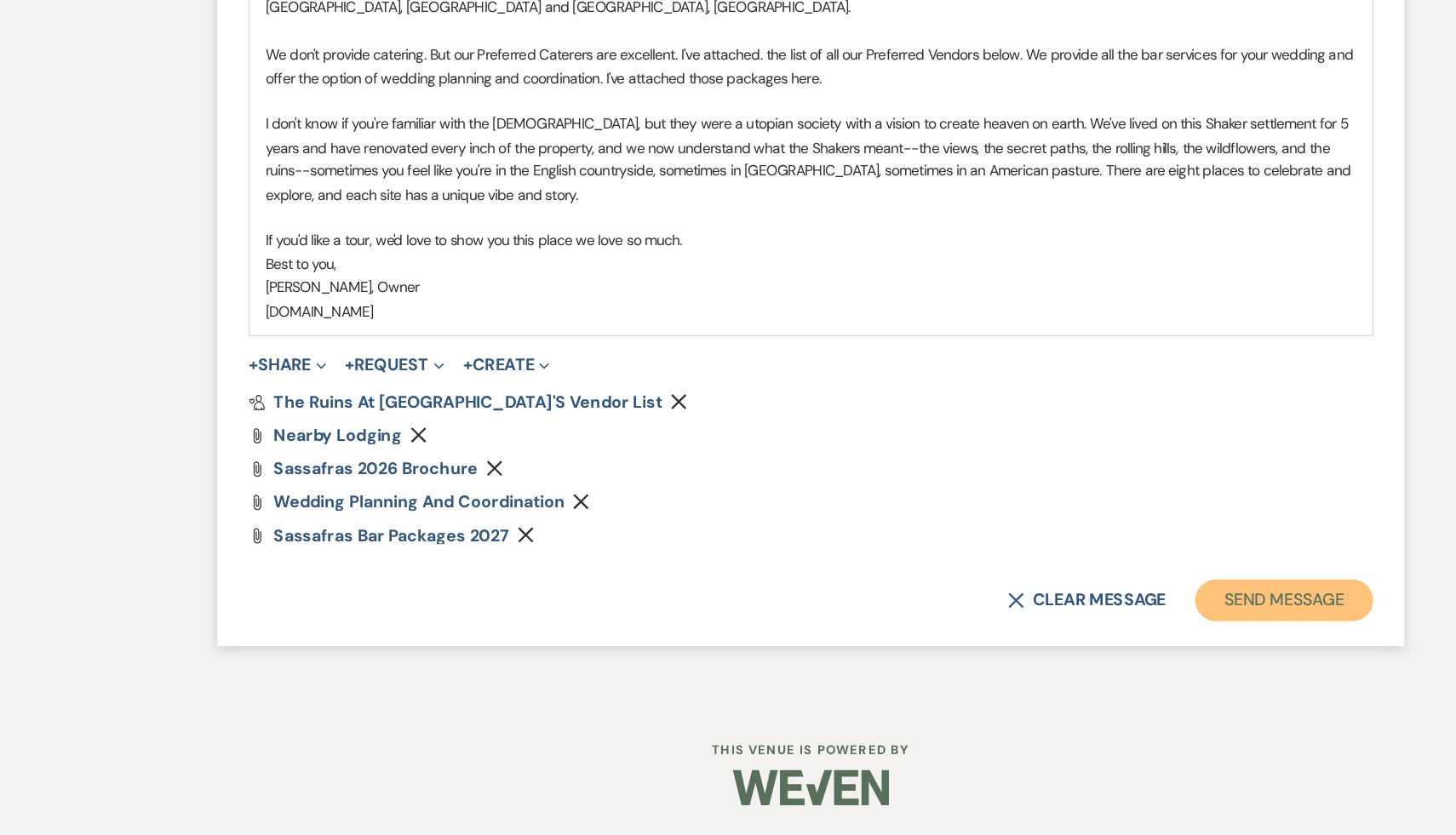
click at [1148, 637] on button "Send Message" at bounding box center [1114, 643] width 146 height 34
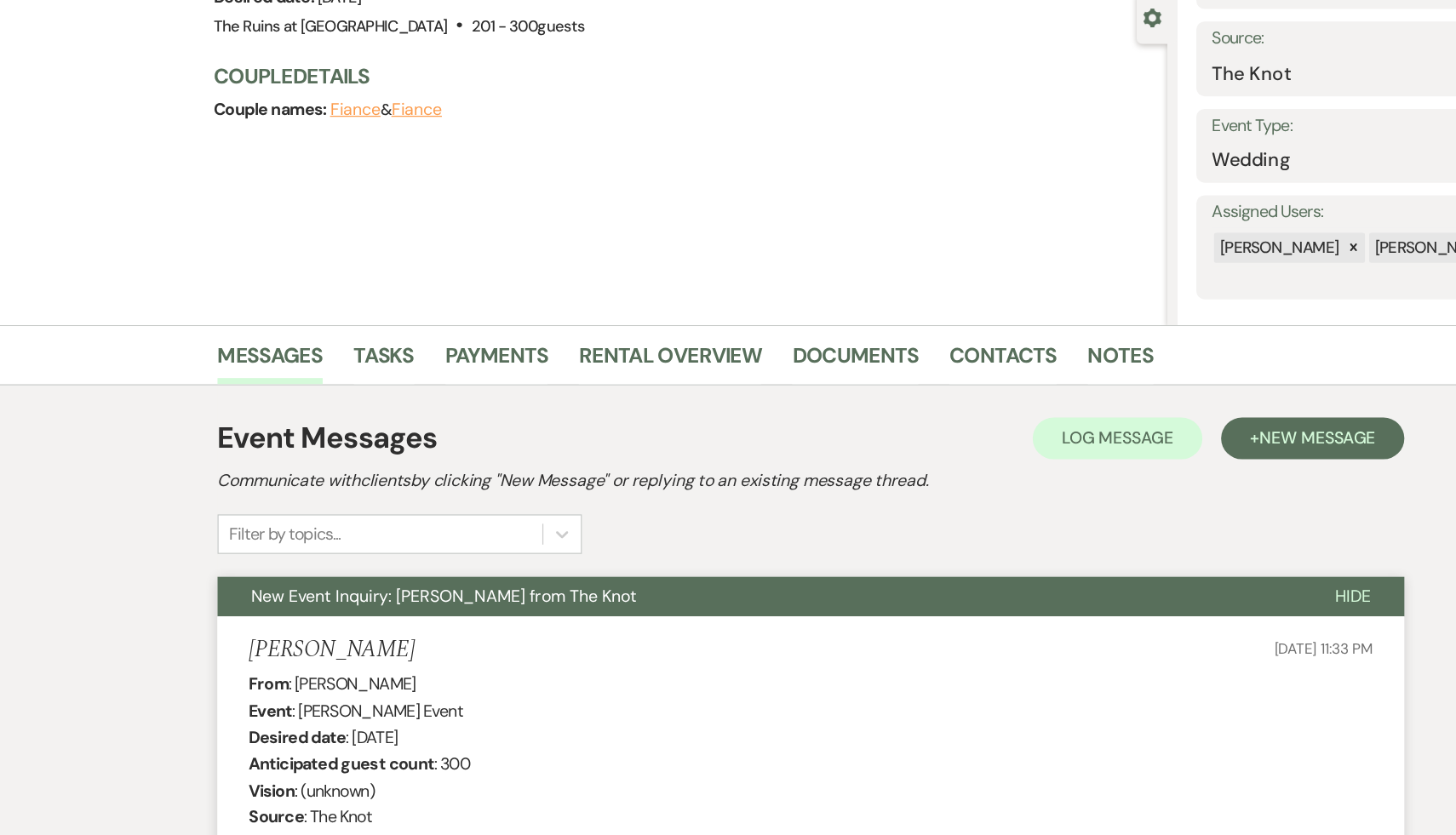
scroll to position [0, 0]
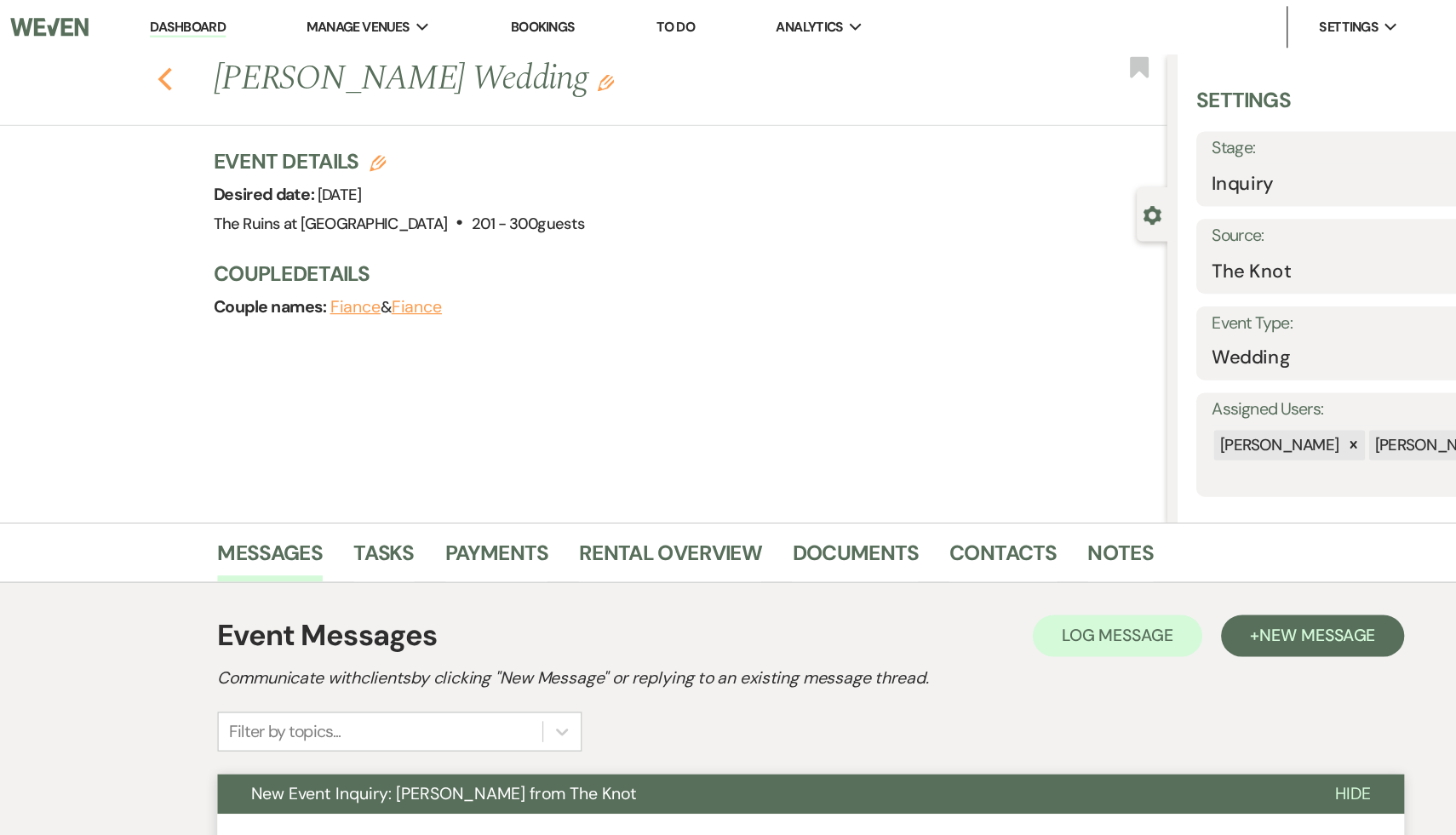
click at [200, 57] on icon "Previous" at bounding box center [200, 65] width 13 height 21
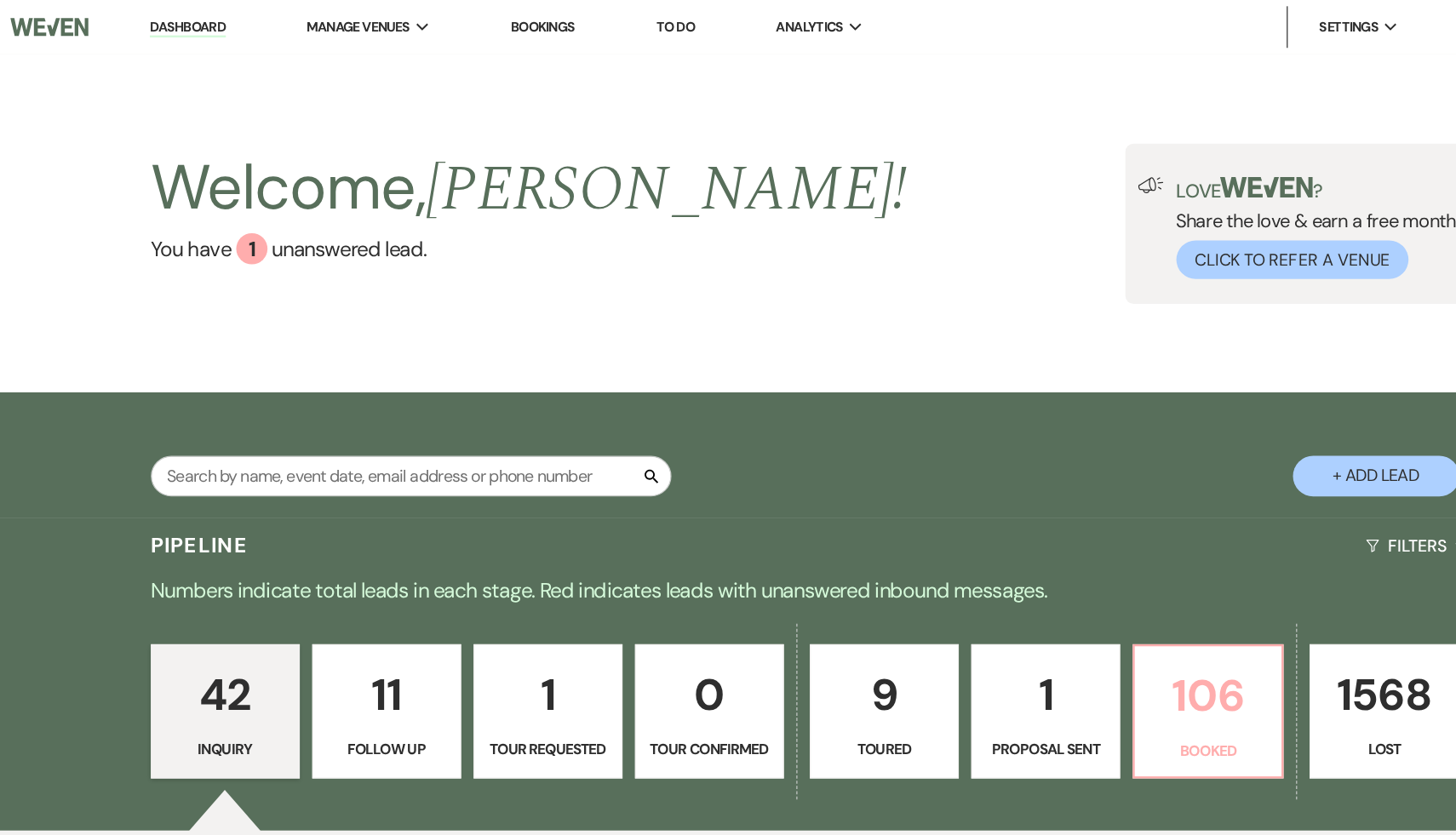
click at [1050, 578] on p "106" at bounding box center [1052, 568] width 100 height 57
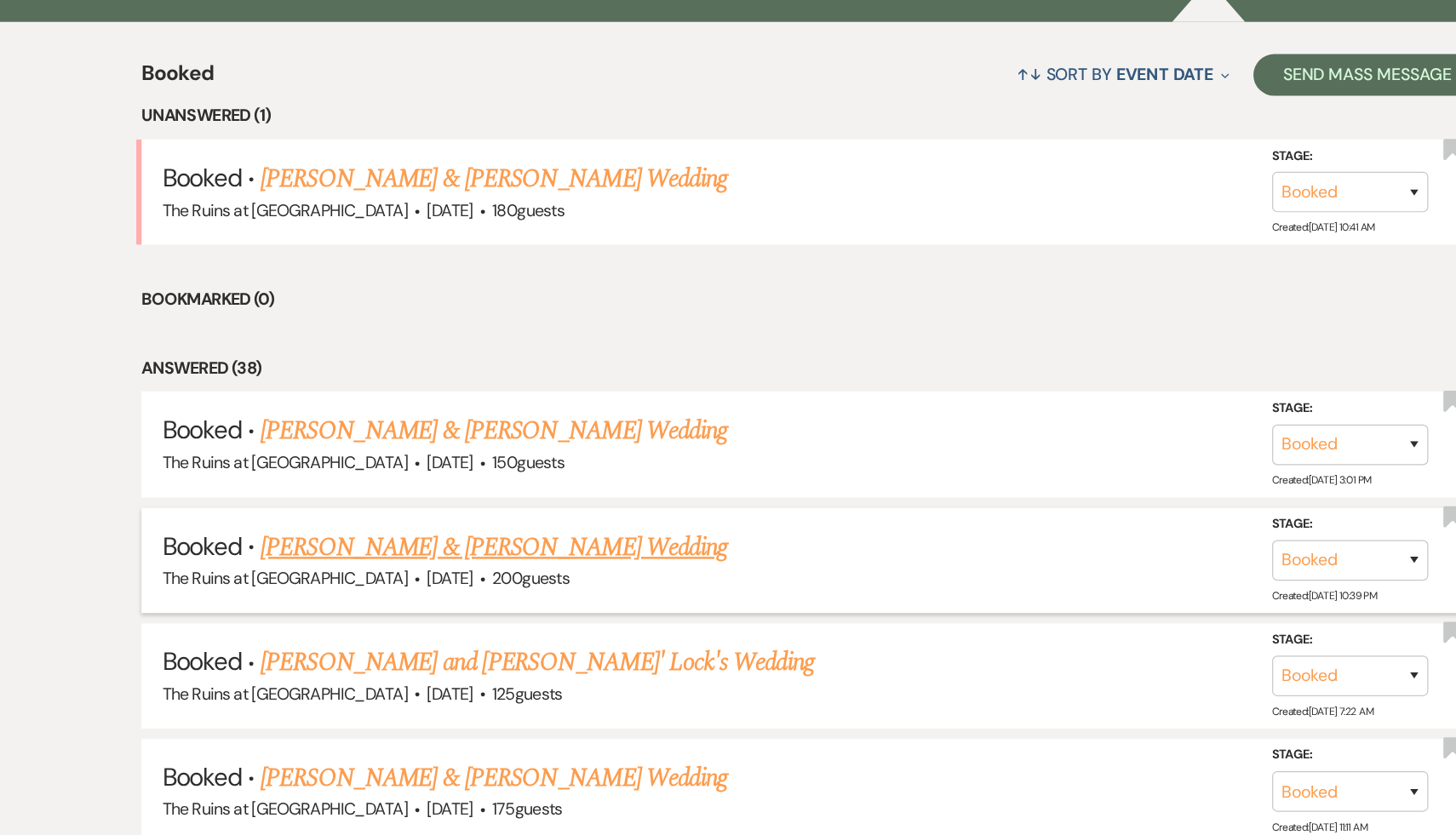
scroll to position [537, 0]
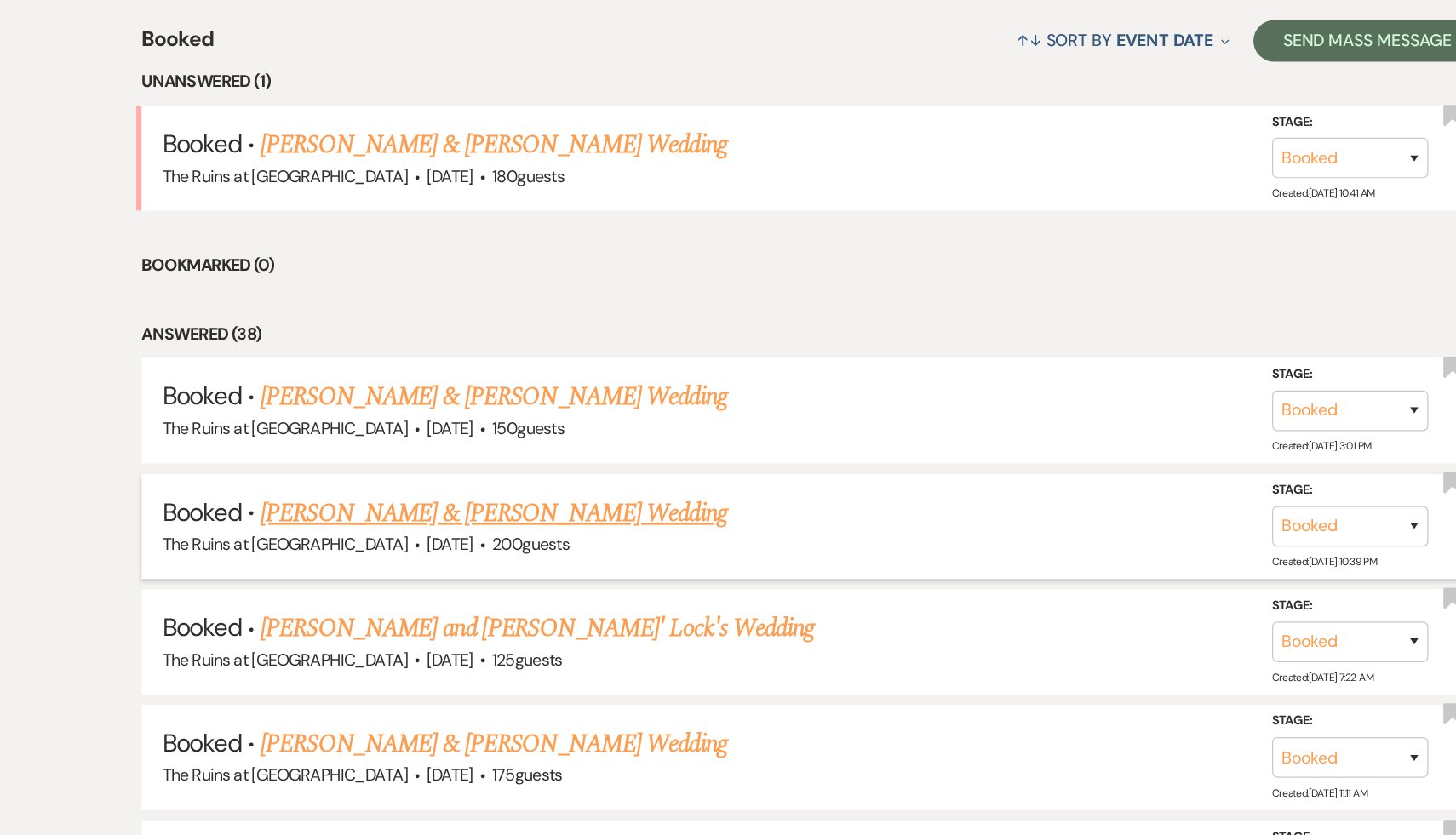
click at [470, 572] on link "[PERSON_NAME] & [PERSON_NAME] Wedding" at bounding box center [469, 572] width 381 height 31
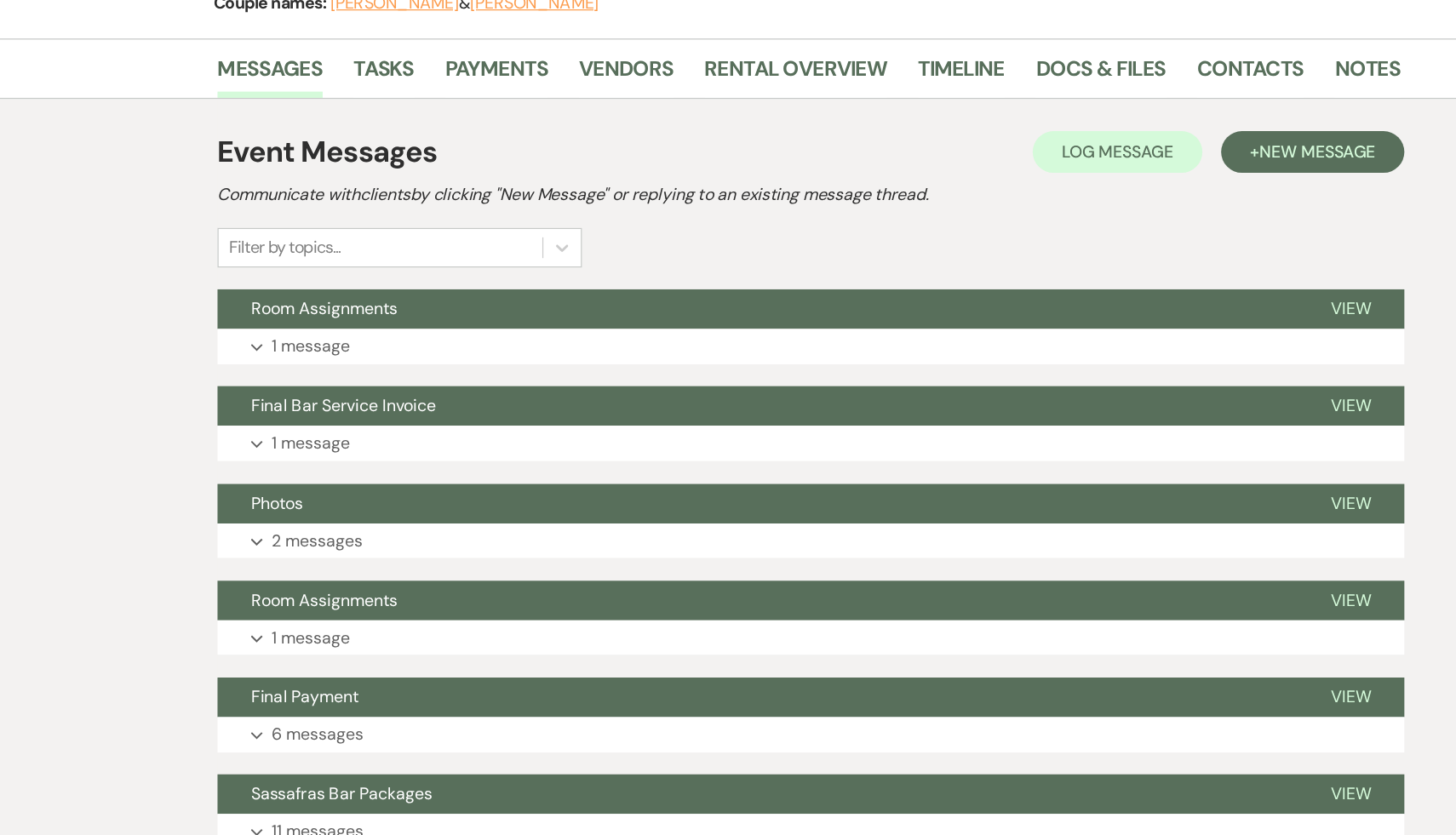
scroll to position [221, 0]
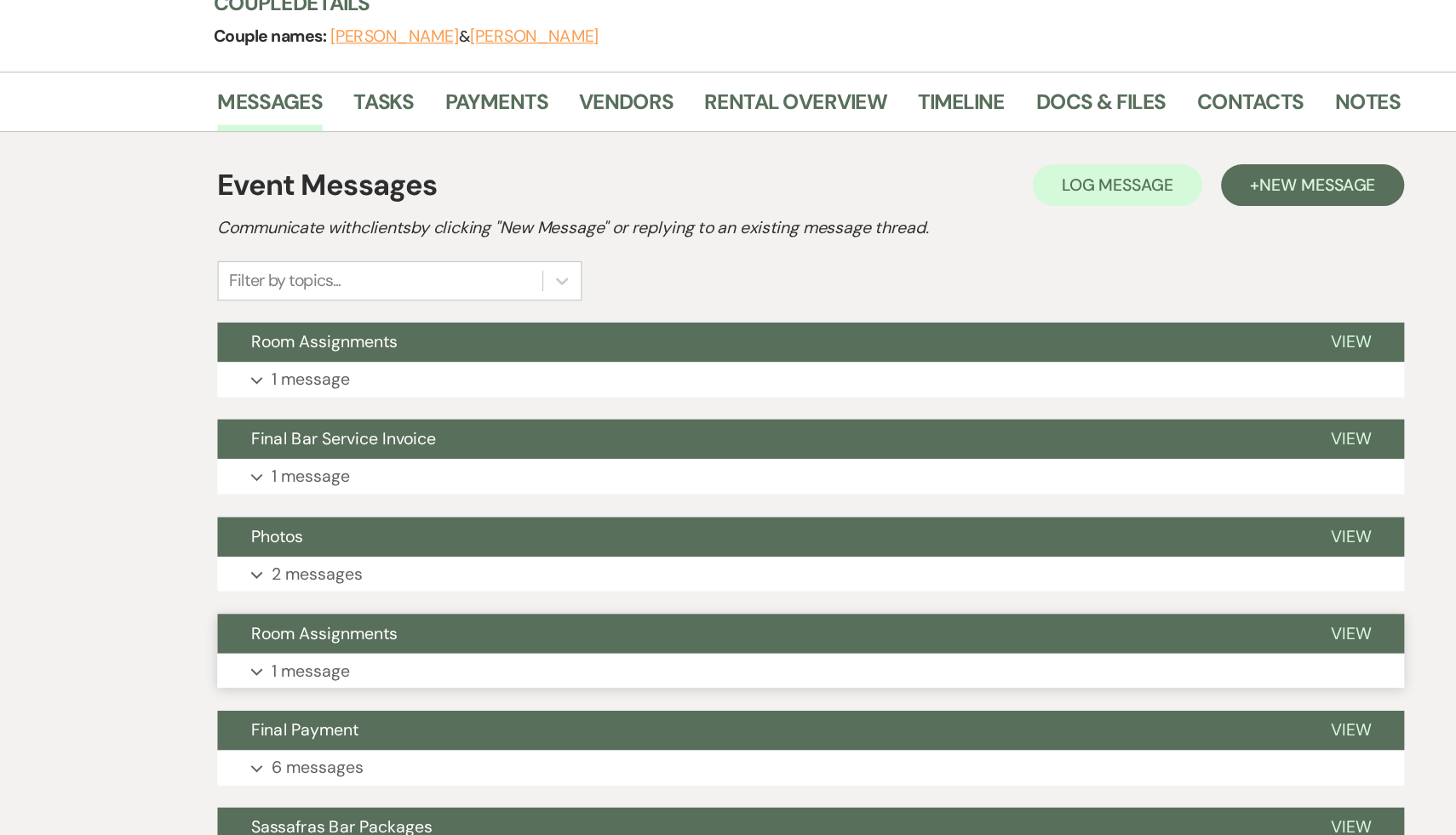
click at [340, 515] on span "Room Assignments" at bounding box center [330, 518] width 120 height 18
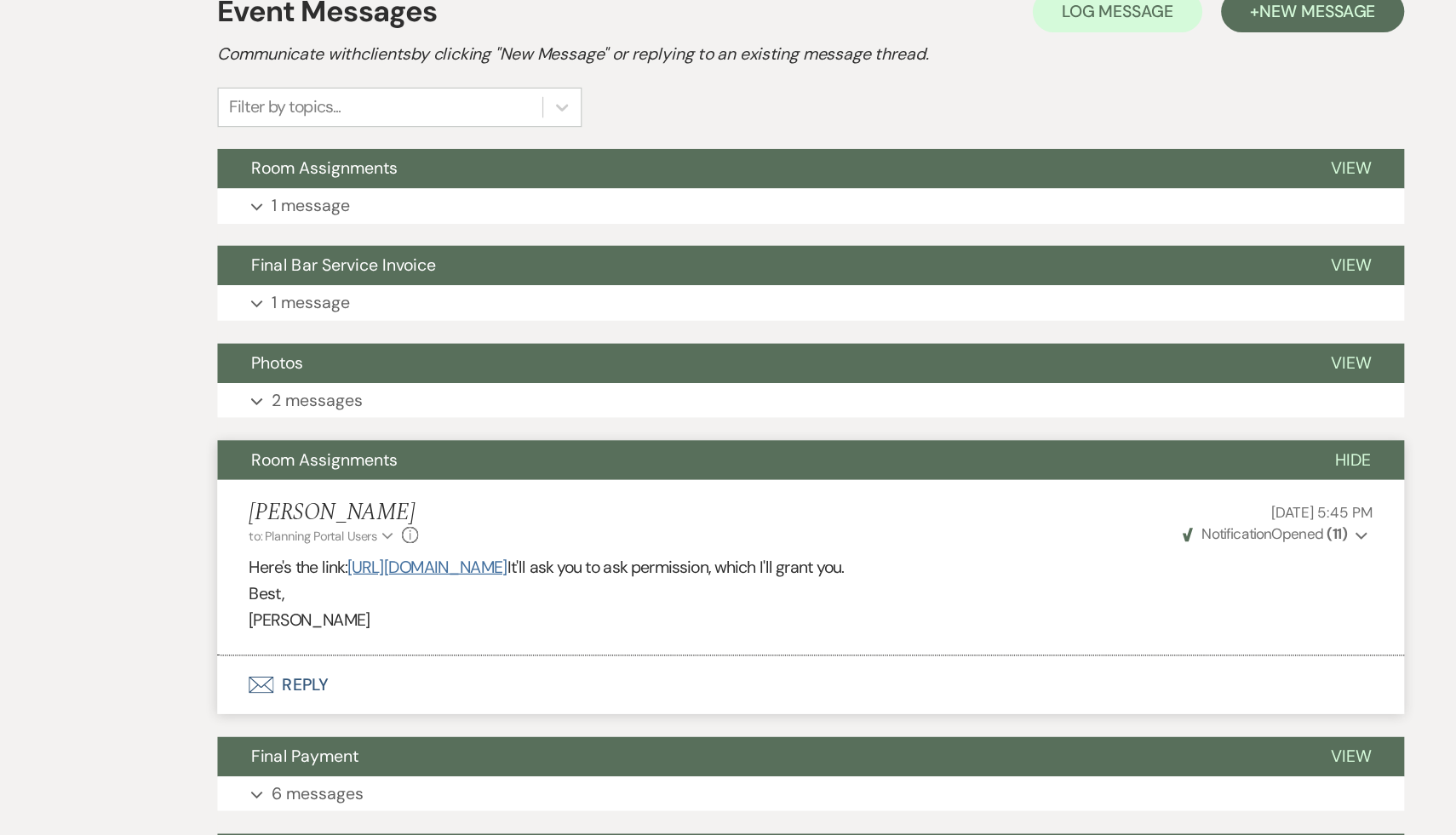
click at [479, 604] on link "https://forms.gle/oY5n9vAtQign6MnE9" at bounding box center [413, 606] width 130 height 18
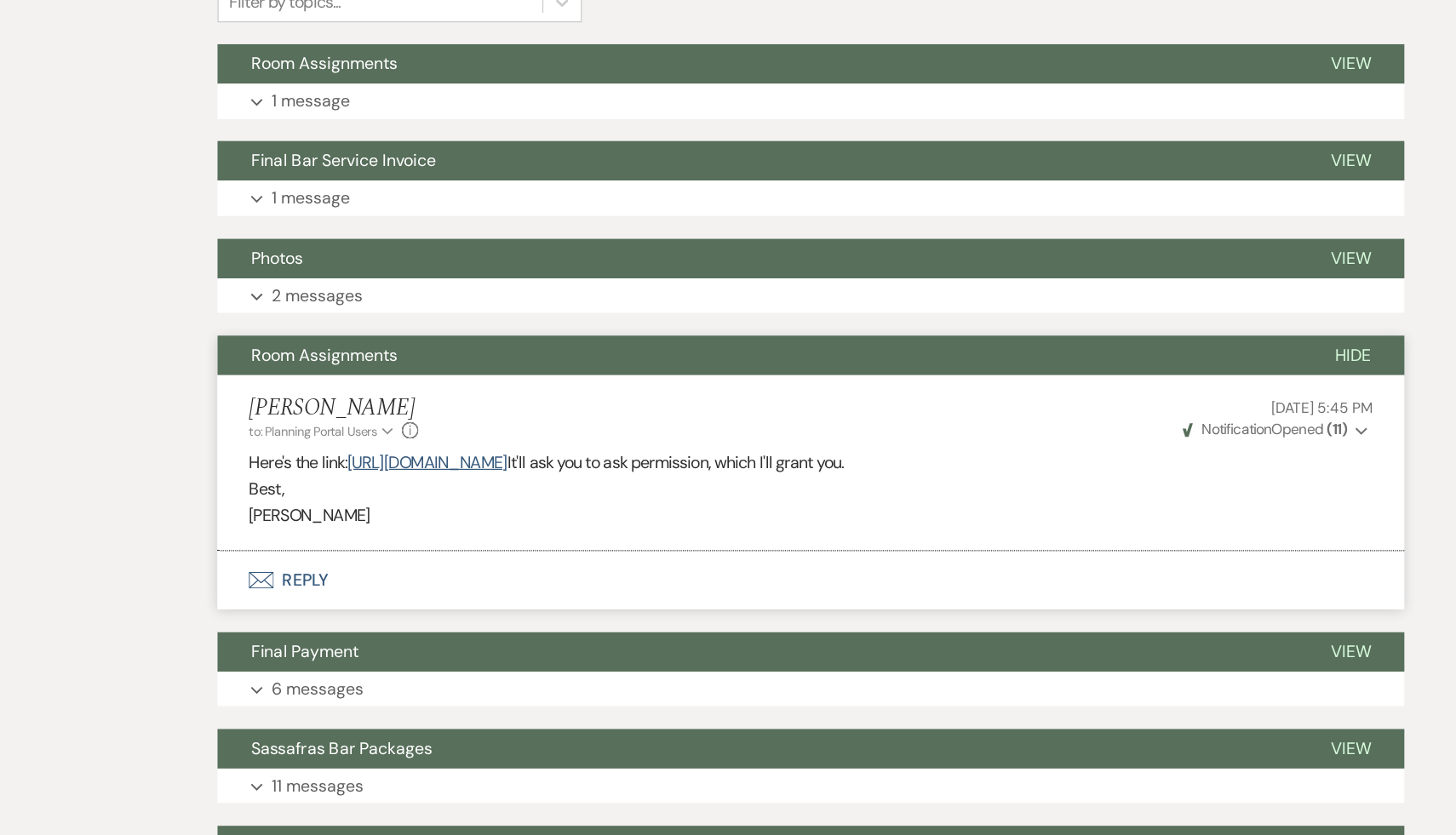
scroll to position [0, 0]
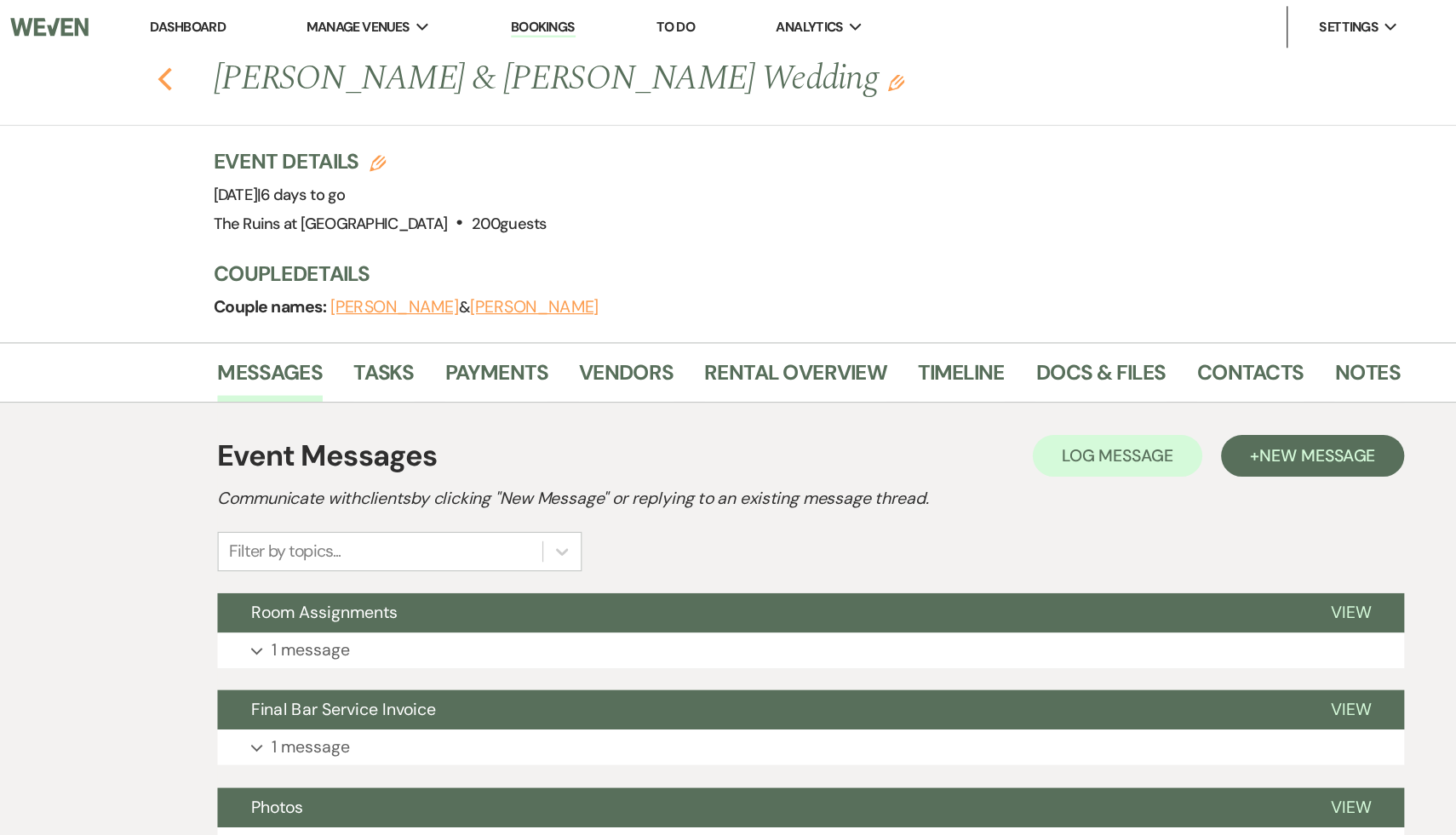
click at [196, 55] on icon "Previous" at bounding box center [200, 65] width 13 height 21
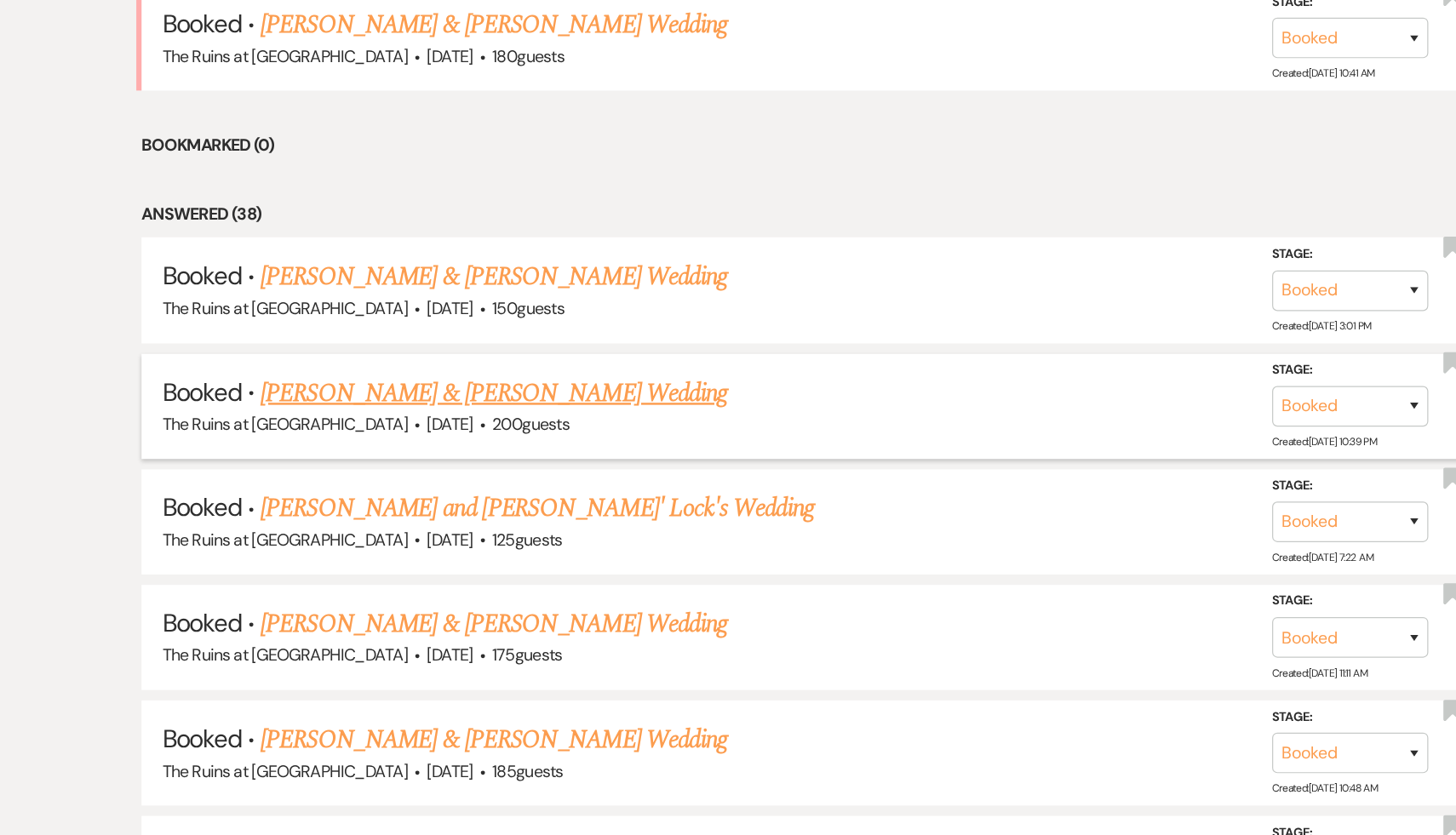
scroll to position [644, 0]
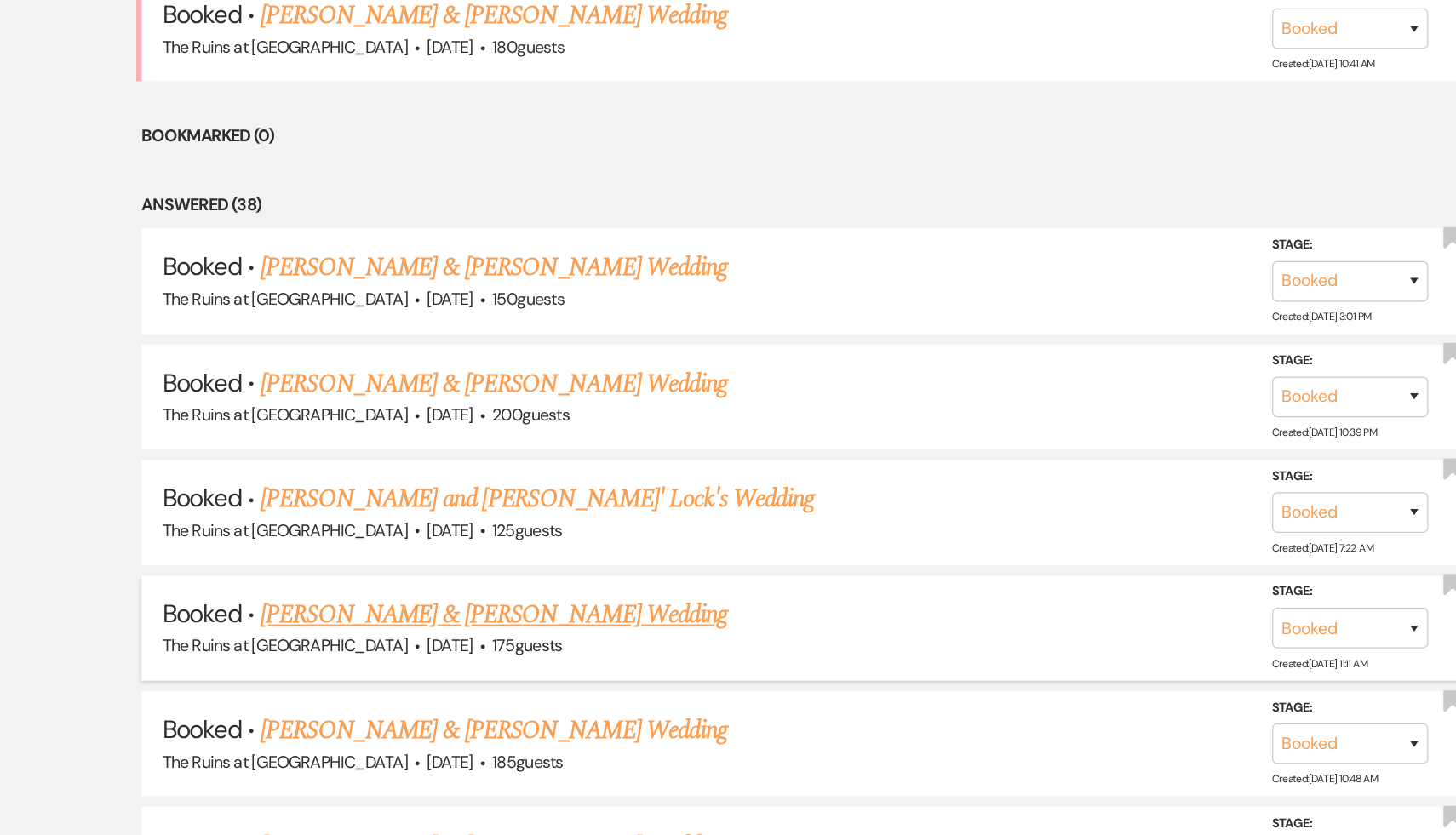
click at [476, 651] on link "Alex Fafoutis & Lenore Shickmanter's Wedding" at bounding box center [469, 654] width 381 height 31
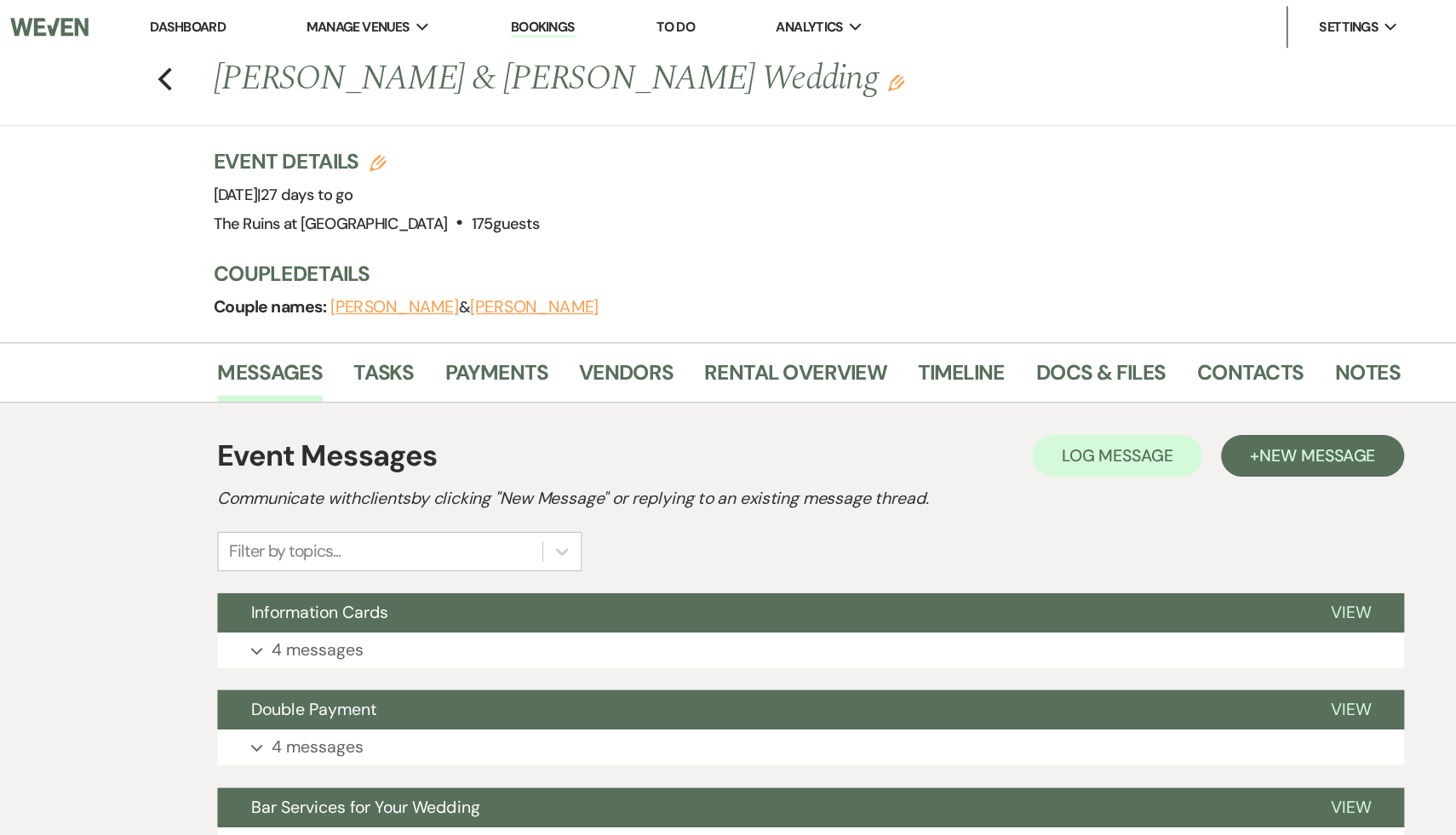
click at [714, 460] on div "Event Messages Log Log Message + New Message Communicate with clients by clicki…" at bounding box center [728, 411] width 971 height 112
click at [289, 306] on link "Messages" at bounding box center [286, 310] width 86 height 38
click at [1146, 370] on span "New Message" at bounding box center [1141, 372] width 94 height 18
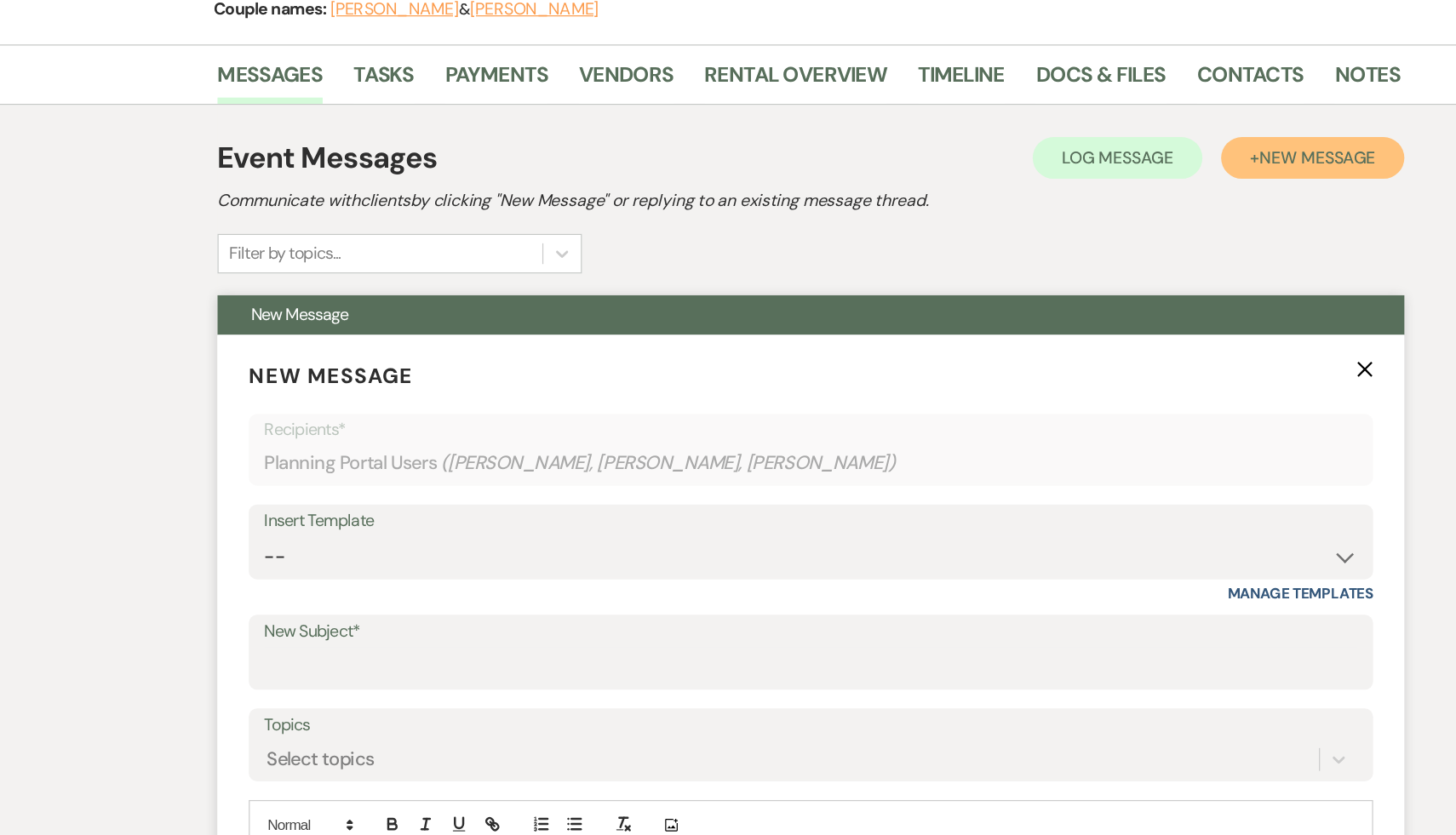
scroll to position [124, 0]
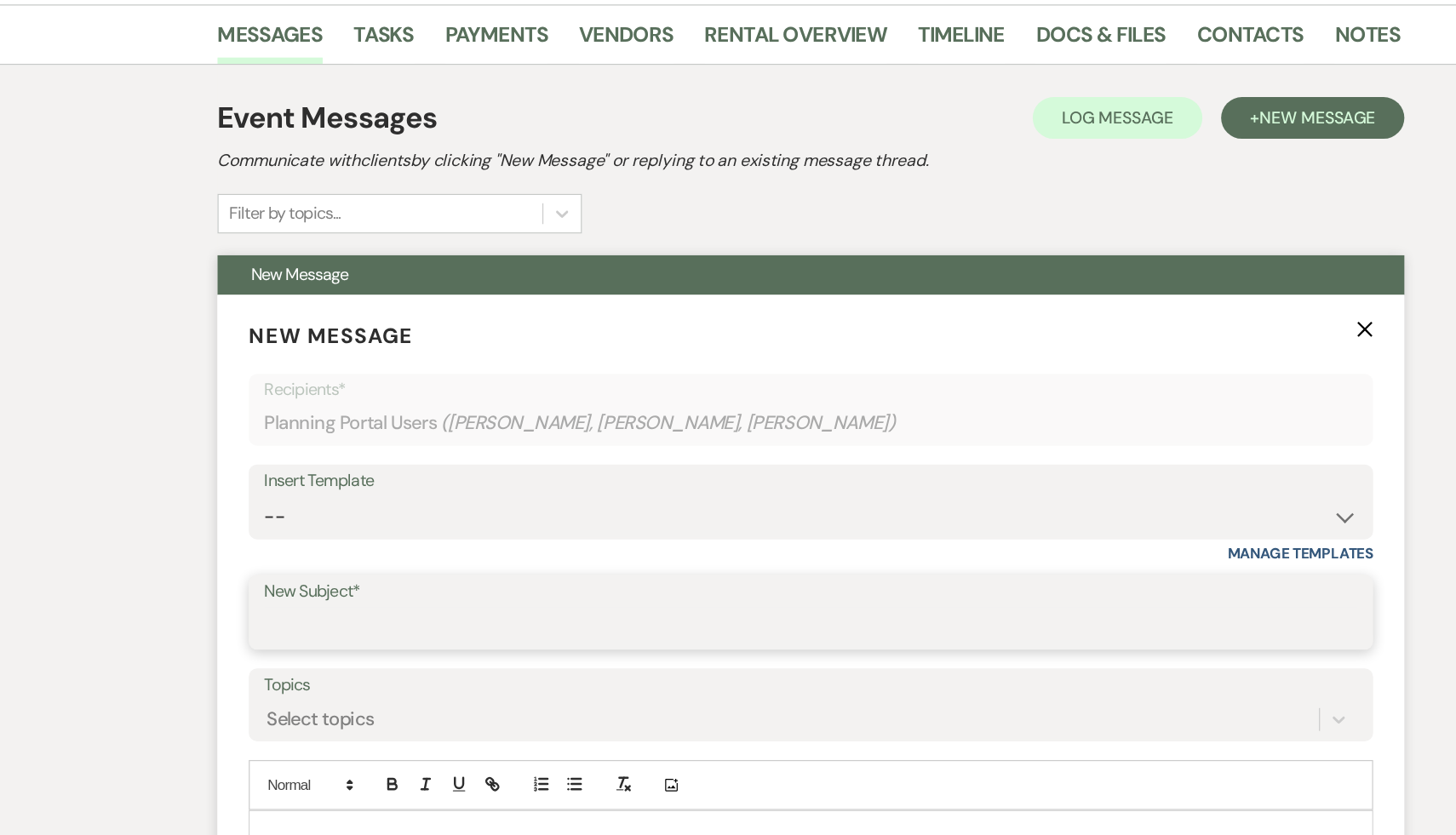
click at [612, 668] on input "New Subject*" at bounding box center [728, 665] width 894 height 33
type input "Room Assignments"
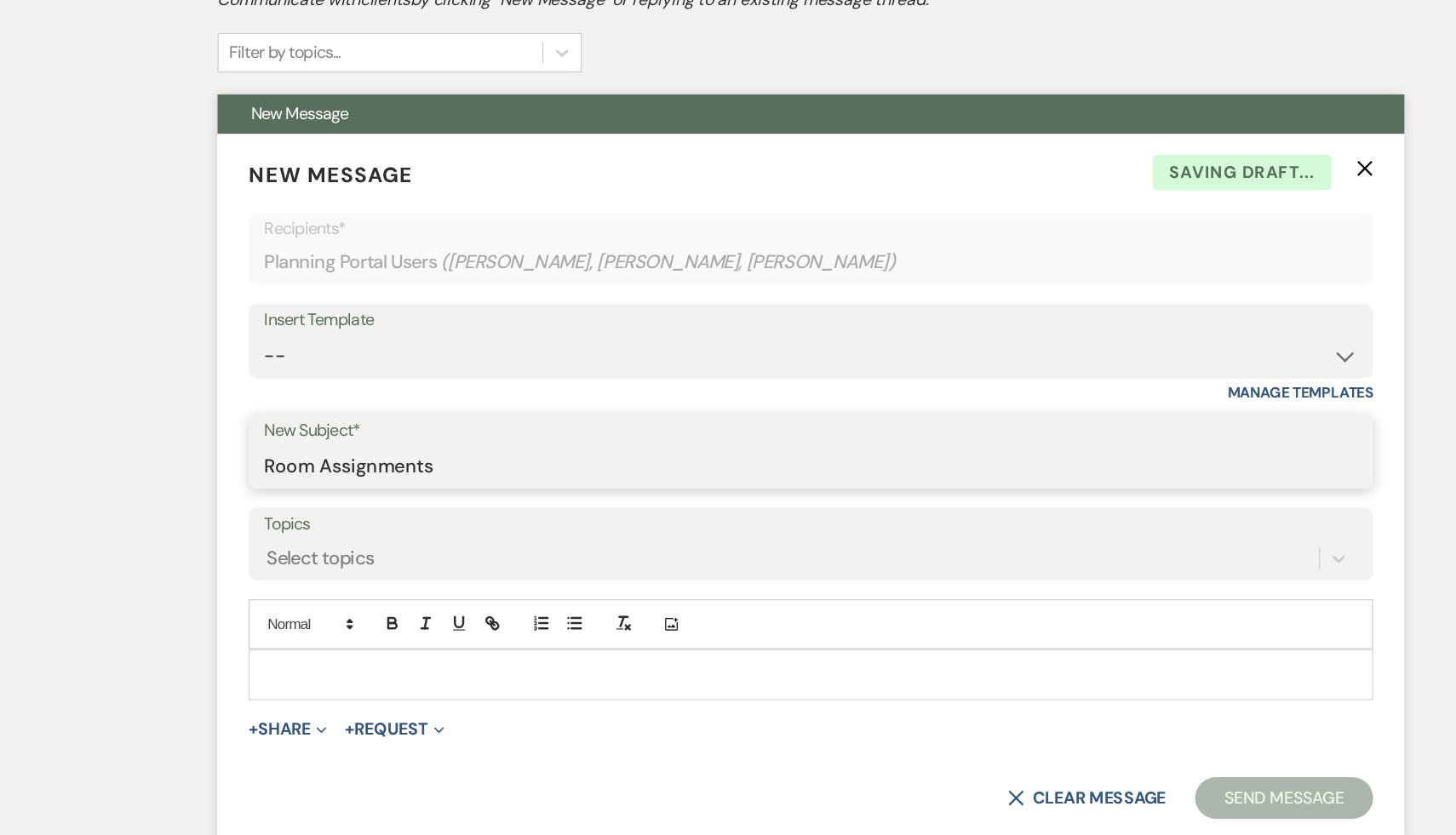
scroll to position [271, 0]
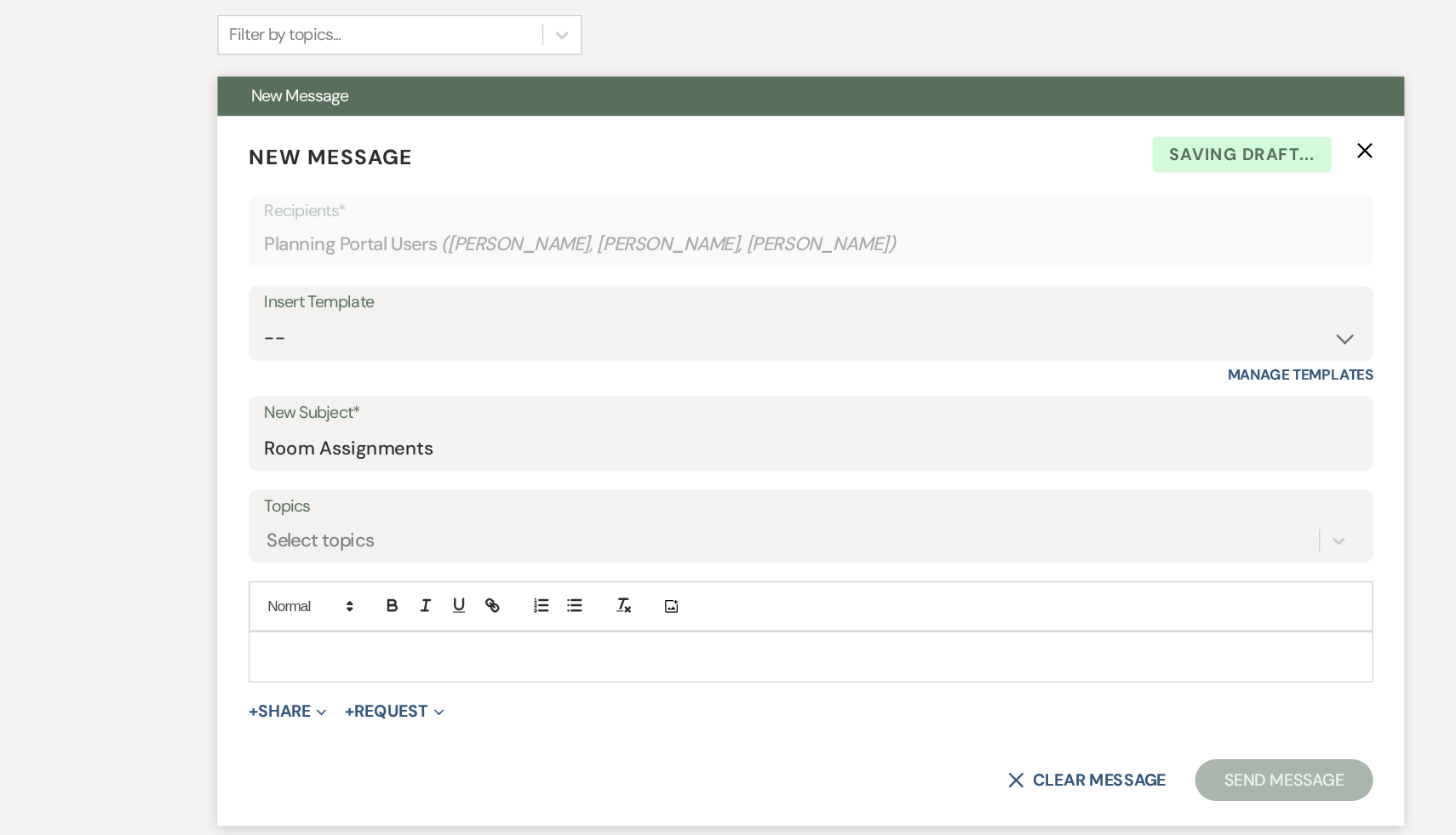
click at [427, 685] on p at bounding box center [728, 688] width 892 height 19
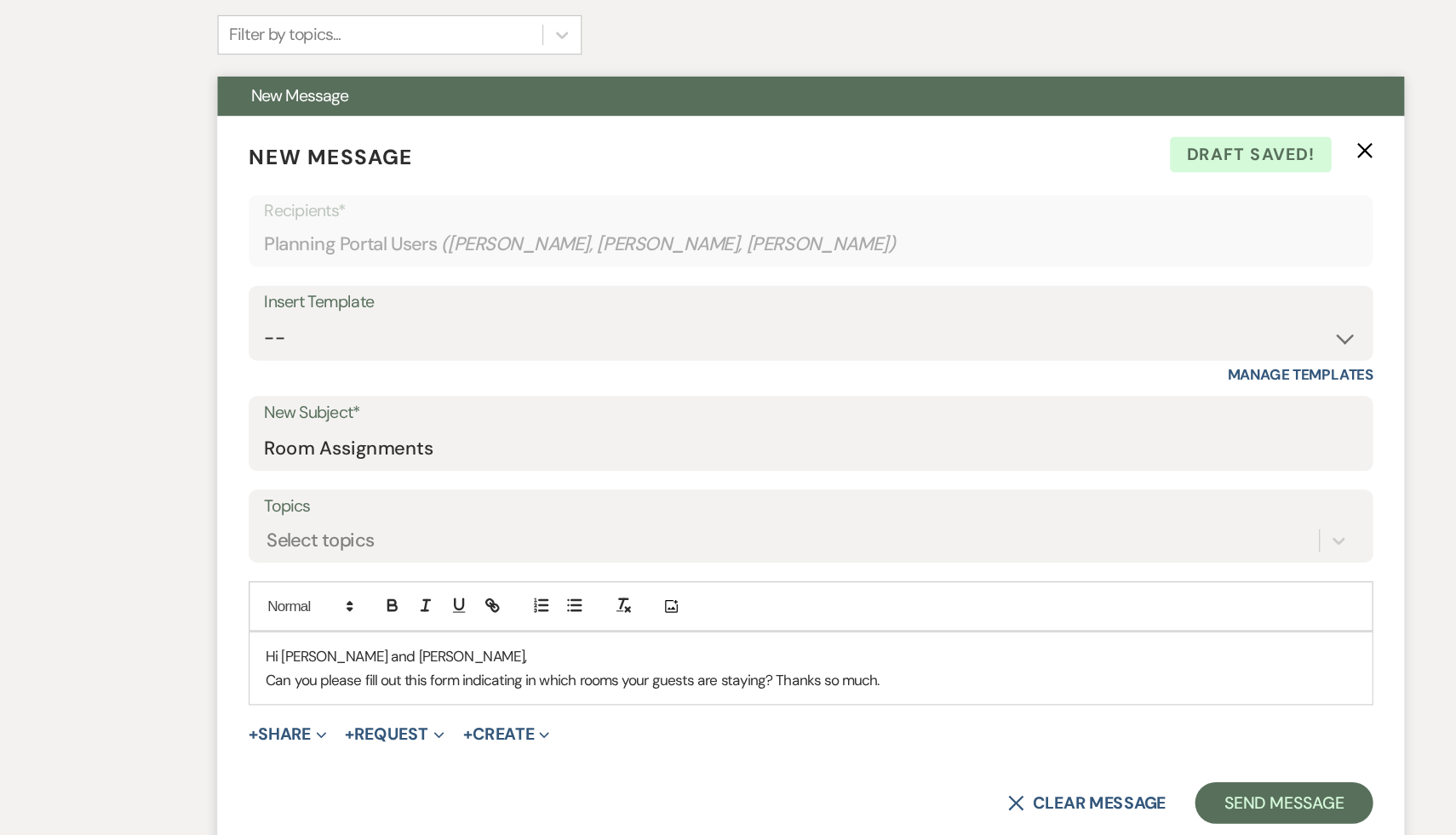
click at [701, 706] on p "Can you please fill out this form indicating in which rooms your guests are sta…" at bounding box center [728, 708] width 892 height 19
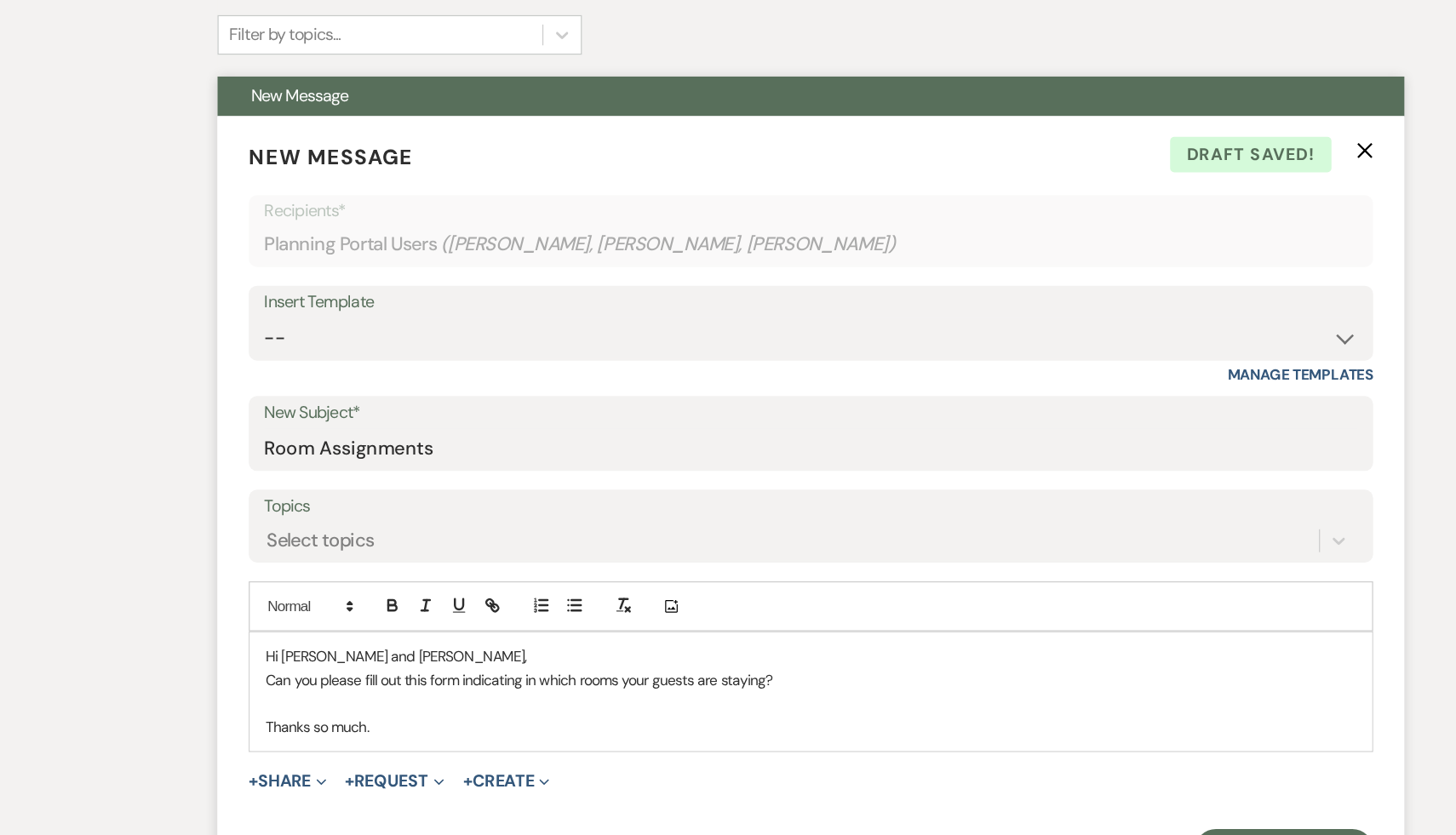
click at [753, 711] on p "Can you please fill out this form indicating in which rooms your guests are sta…" at bounding box center [728, 708] width 892 height 19
drag, startPoint x: 900, startPoint y: 708, endPoint x: 700, endPoint y: 714, distance: 200.1
click at [700, 714] on p "Can you please fill out this form indicating in which rooms your guests are sta…" at bounding box center [728, 708] width 892 height 19
click at [466, 646] on line "button" at bounding box center [467, 647] width 4 height 4
type input "https://forms.gle/1Y5er5Fd6nLhqEoGA"
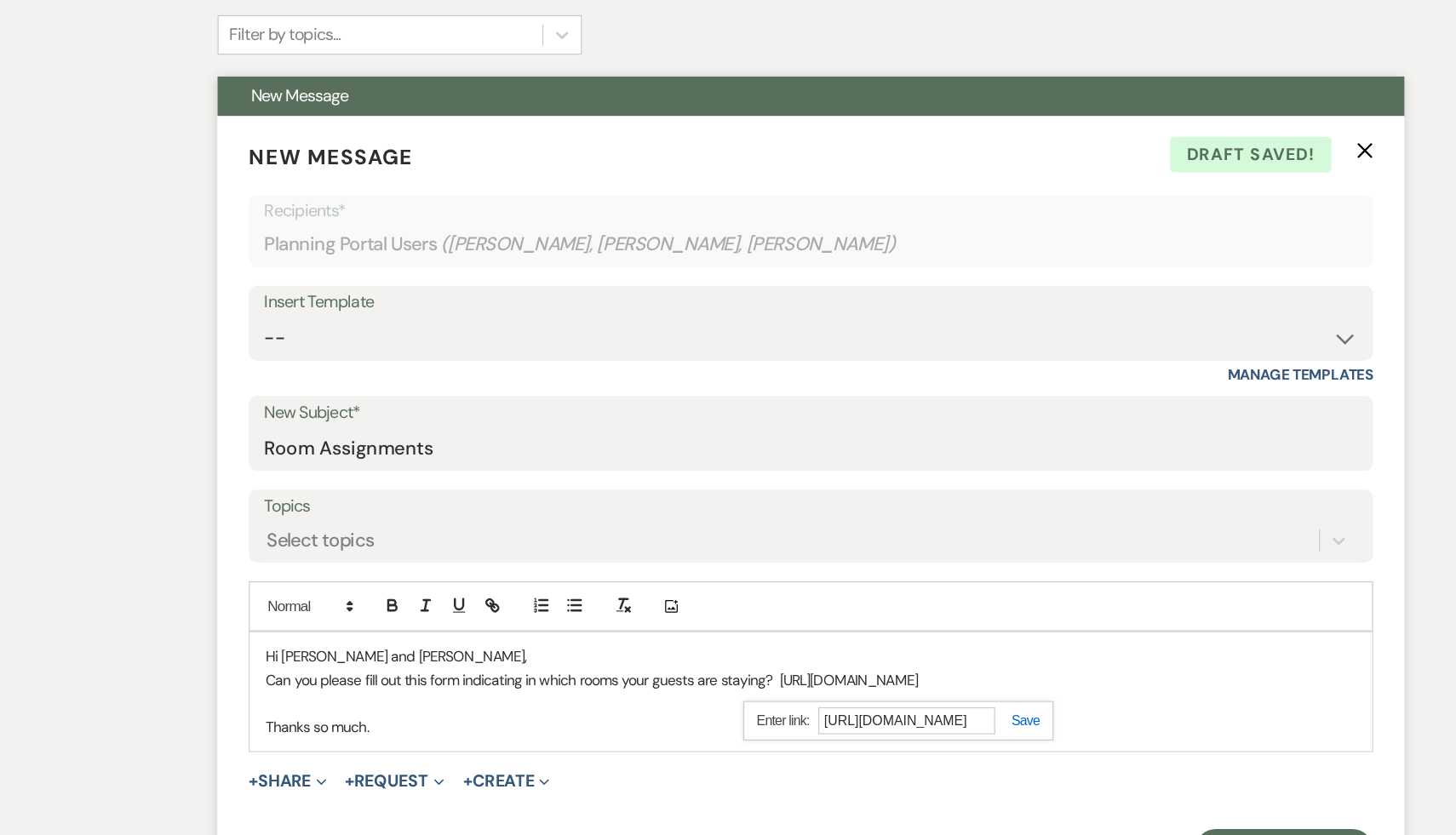
click at [906, 744] on link at bounding box center [896, 741] width 37 height 13
click at [906, 744] on p "Thanks so much." at bounding box center [728, 746] width 892 height 19
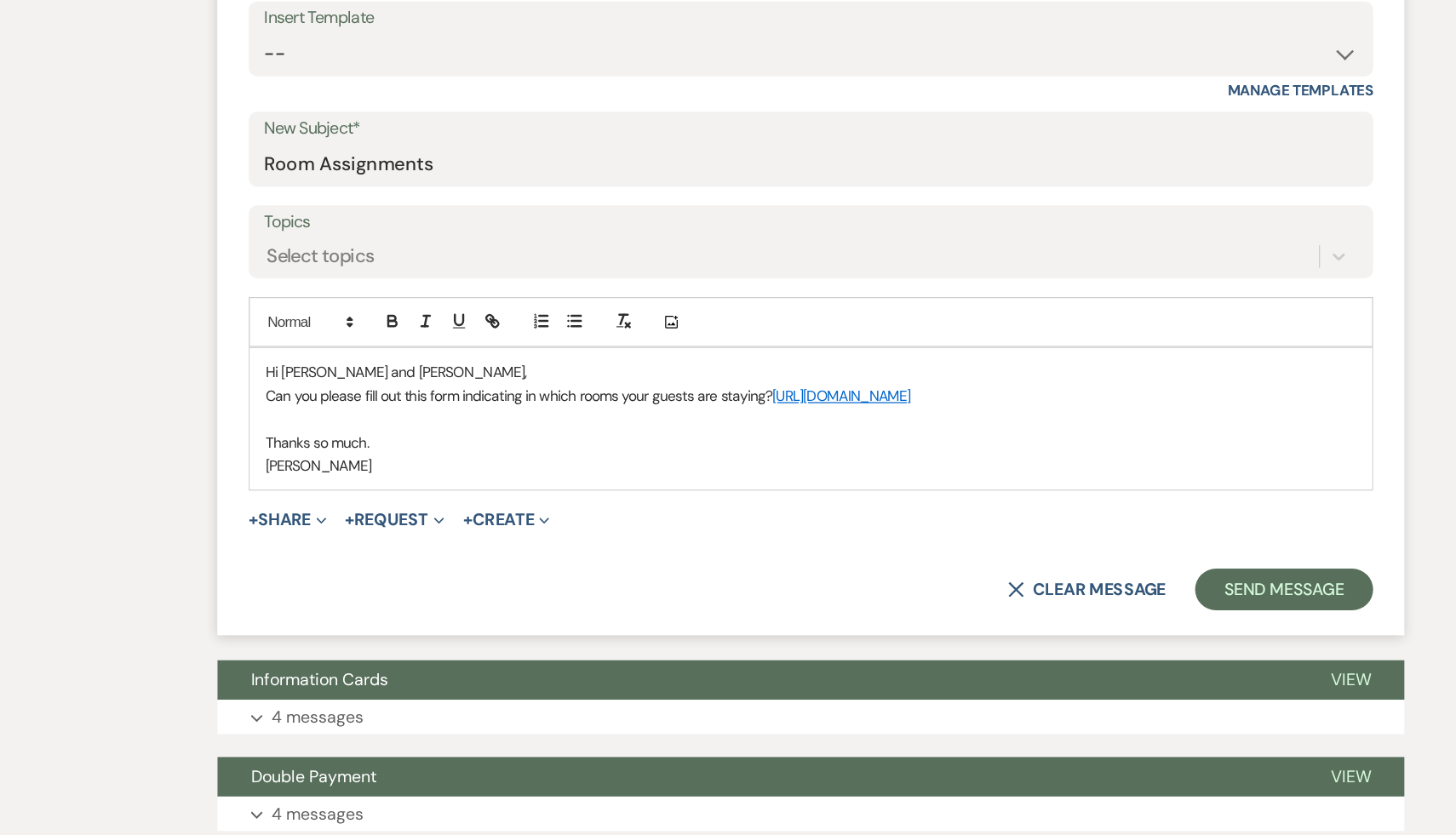
scroll to position [530, 0]
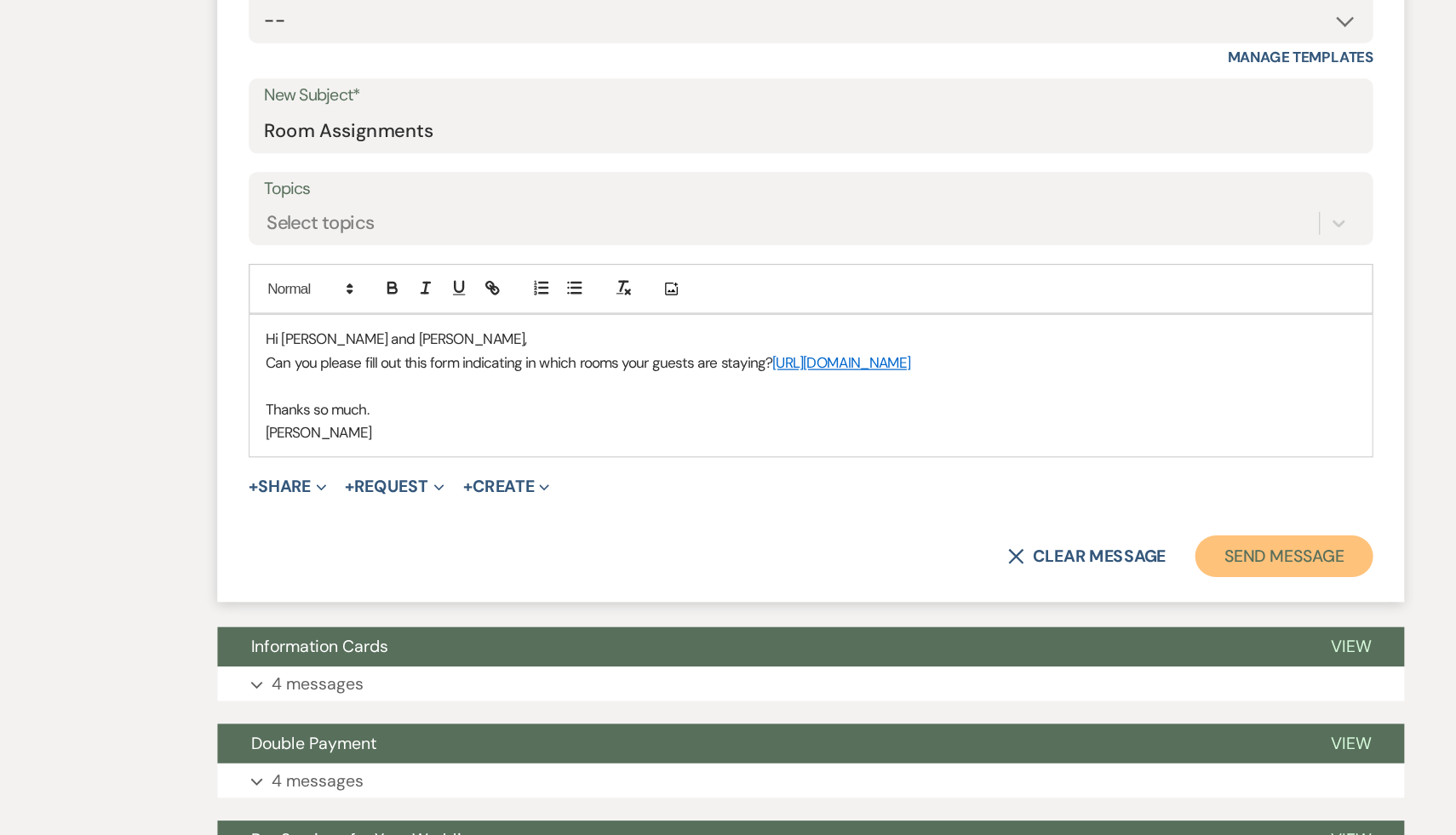
click at [1104, 607] on button "Send Message" at bounding box center [1114, 607] width 146 height 34
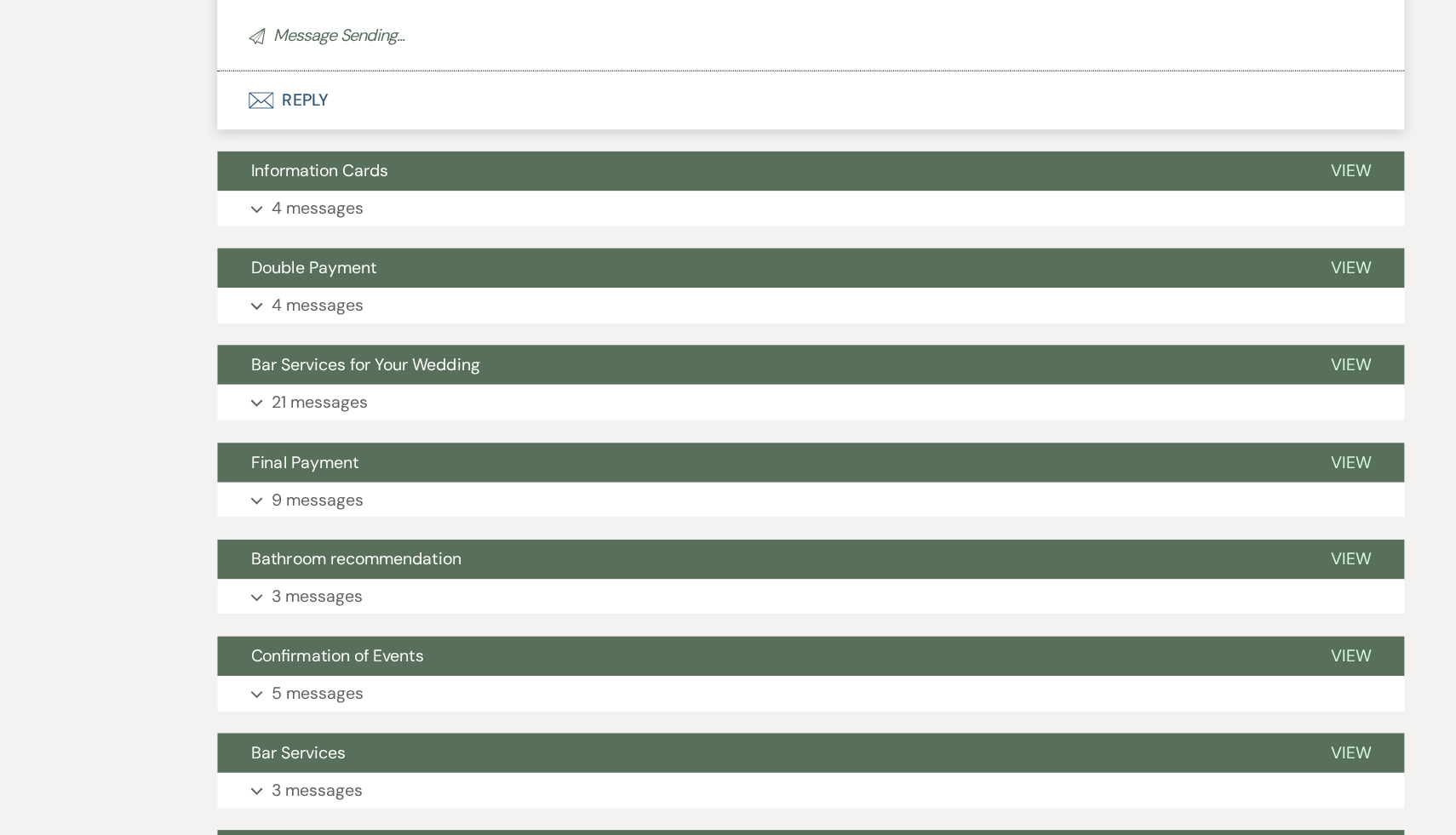
scroll to position [0, 0]
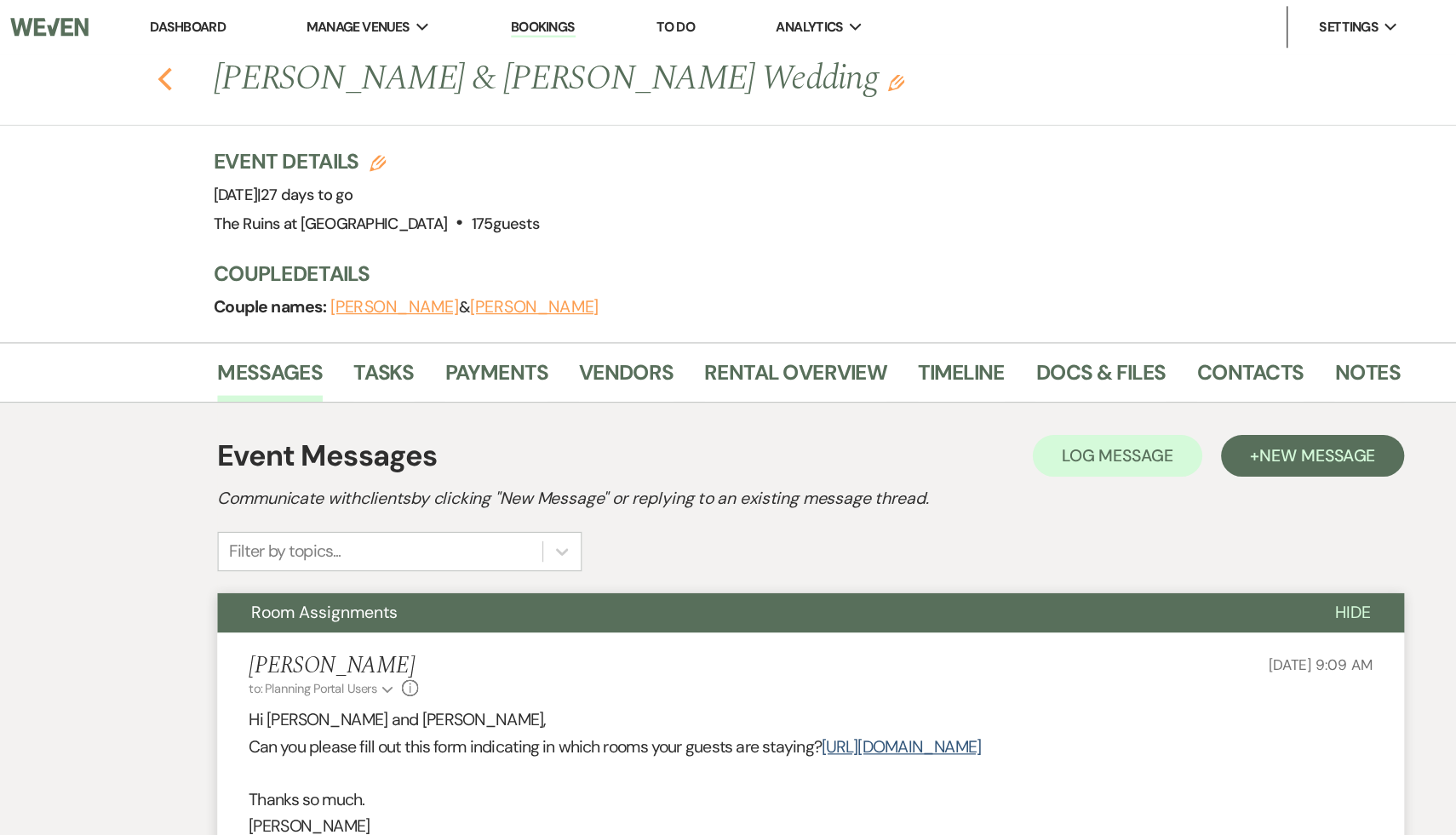
click at [200, 62] on icon "Previous" at bounding box center [200, 65] width 13 height 21
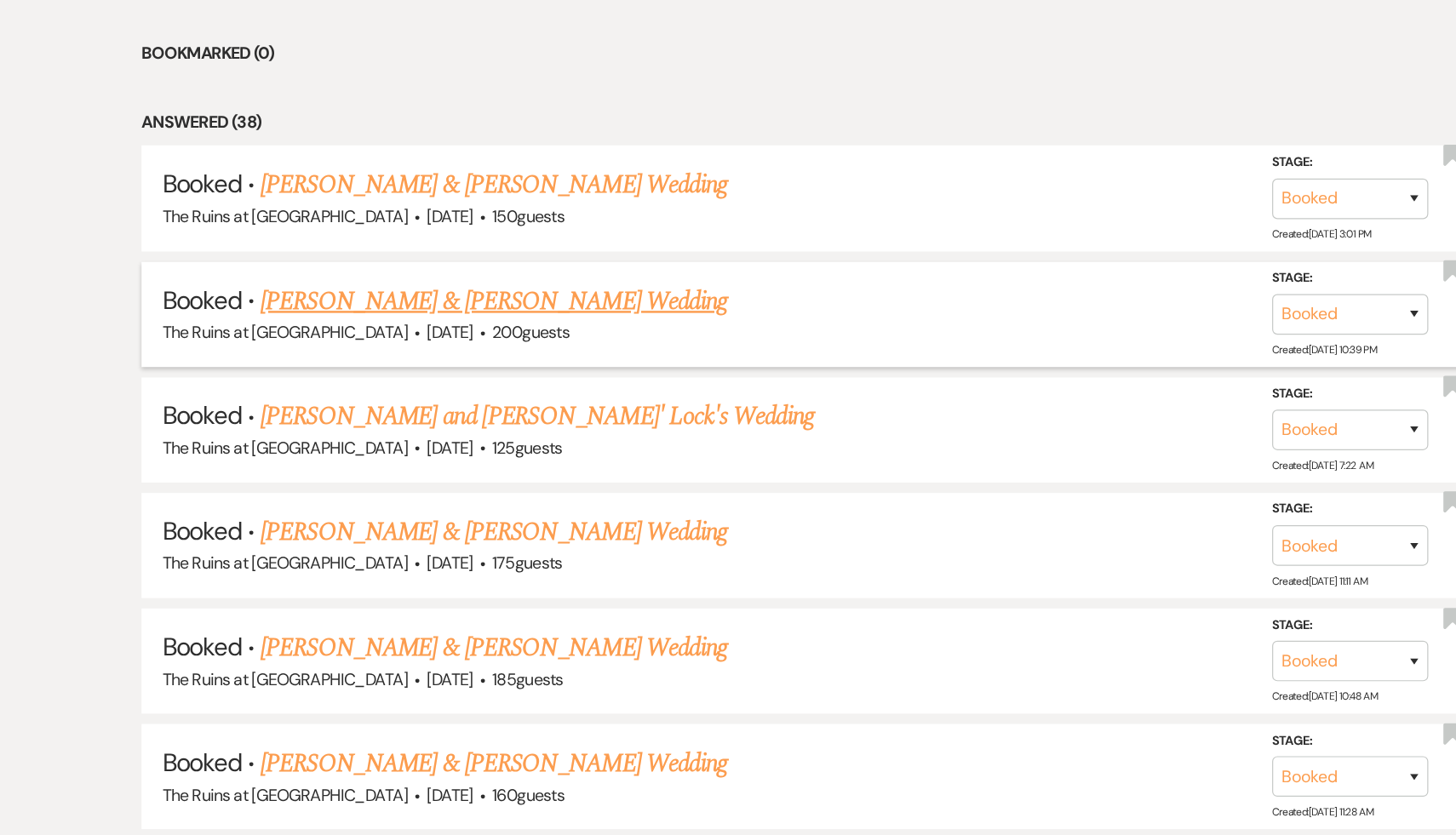
scroll to position [715, 0]
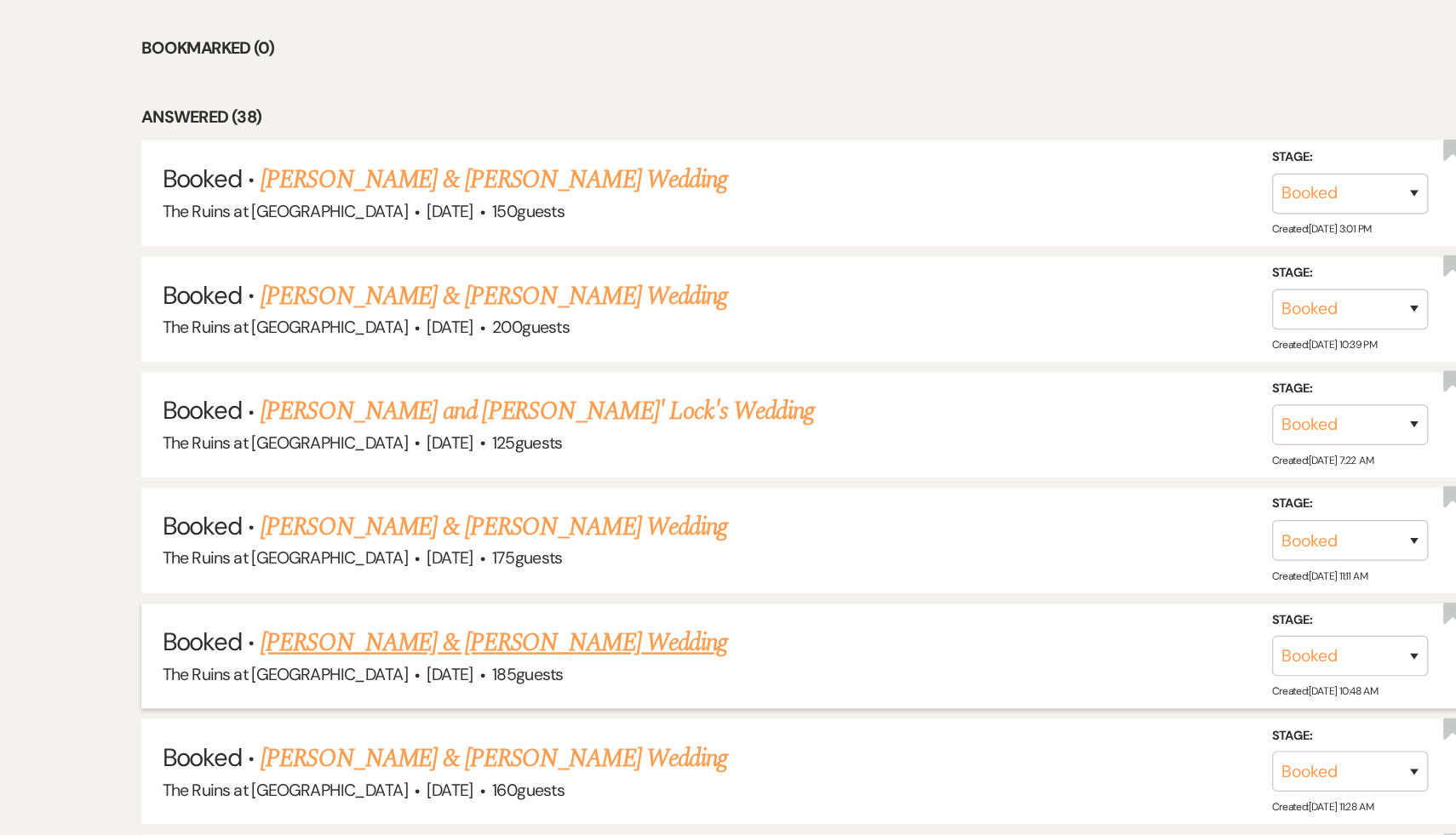
click at [448, 676] on link "Samara Petigrow & Doug Gusick's Wedding" at bounding box center [469, 678] width 381 height 31
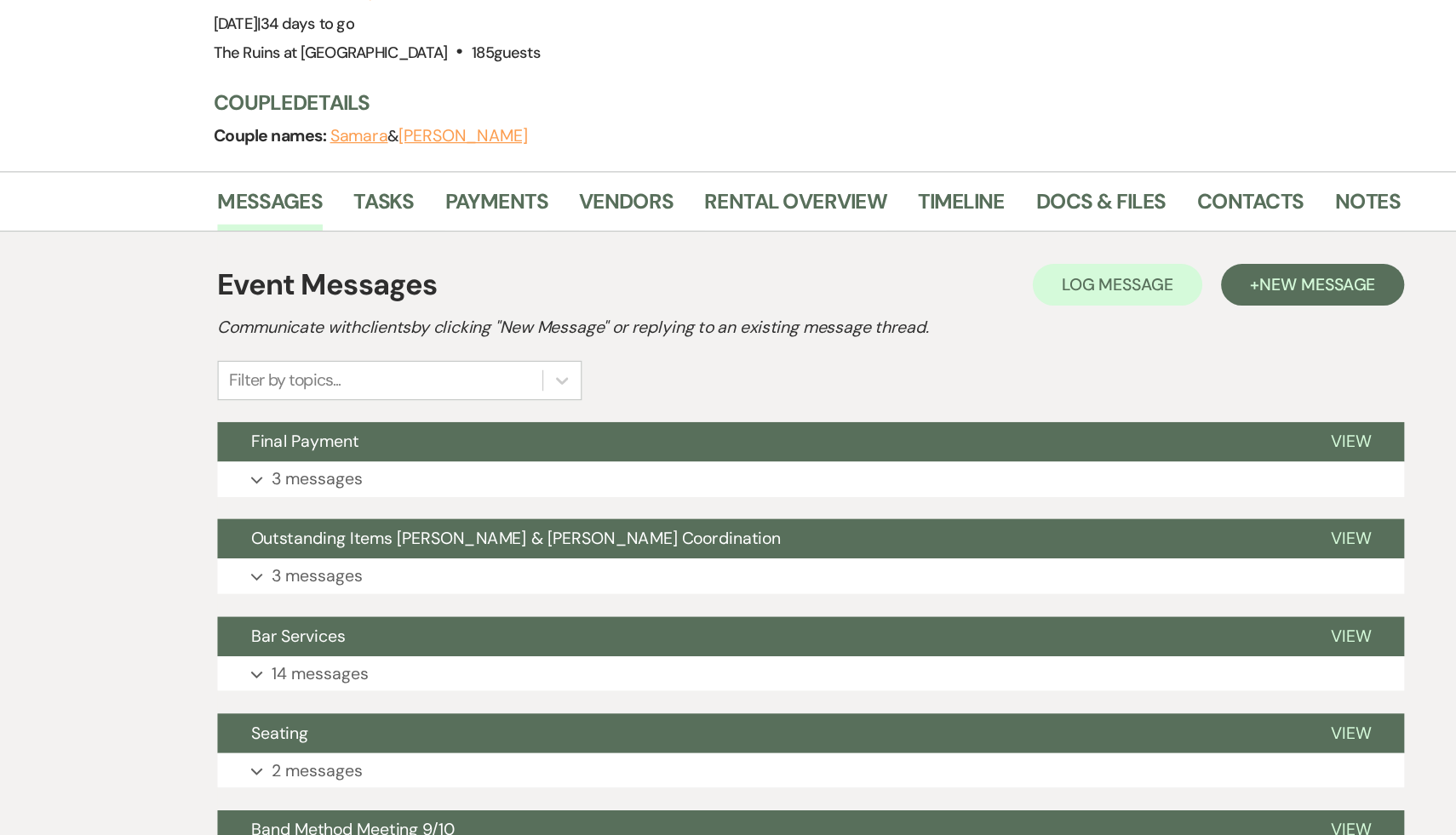
scroll to position [102, 0]
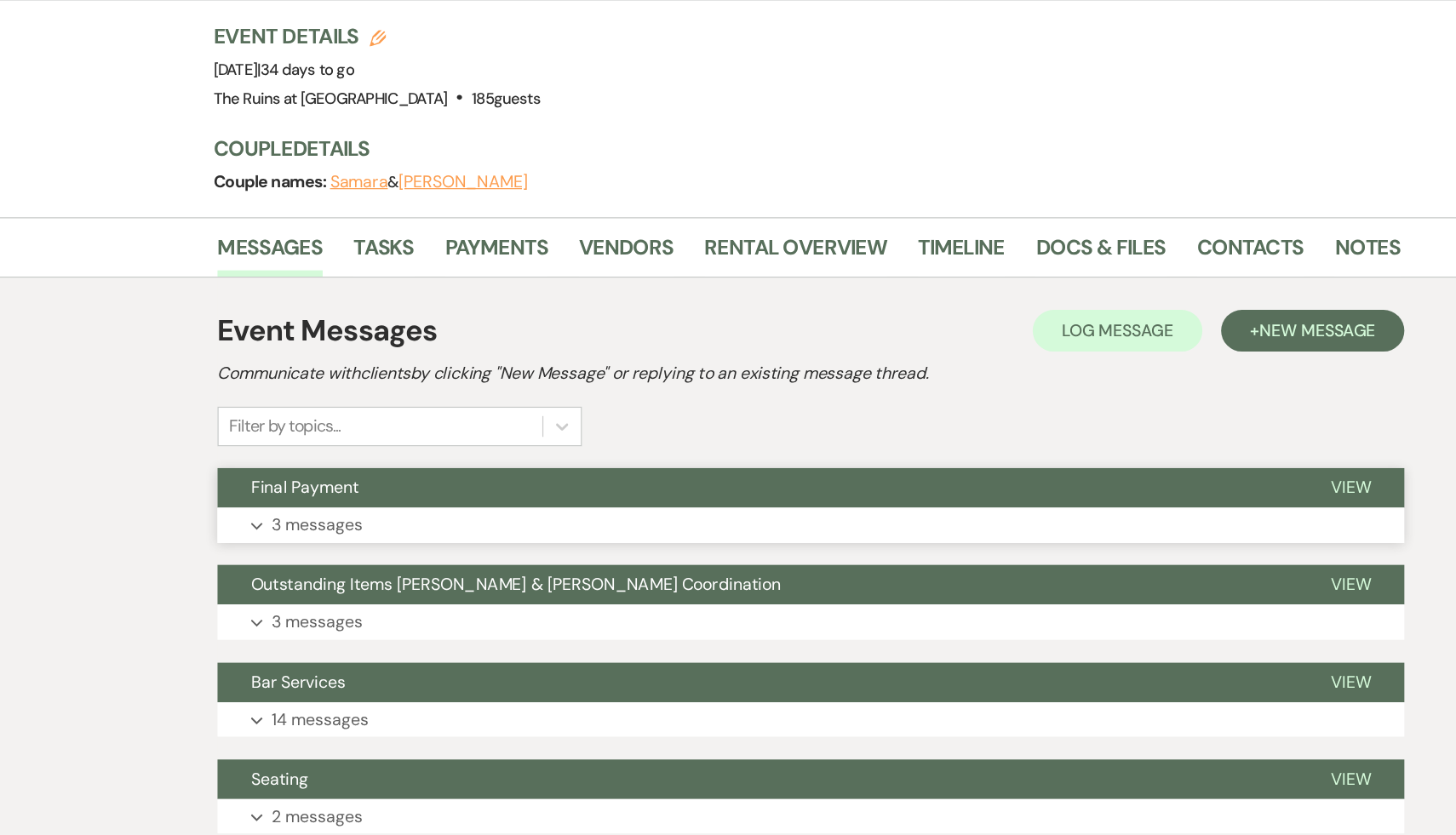
click at [324, 401] on span "Final Payment" at bounding box center [314, 399] width 89 height 18
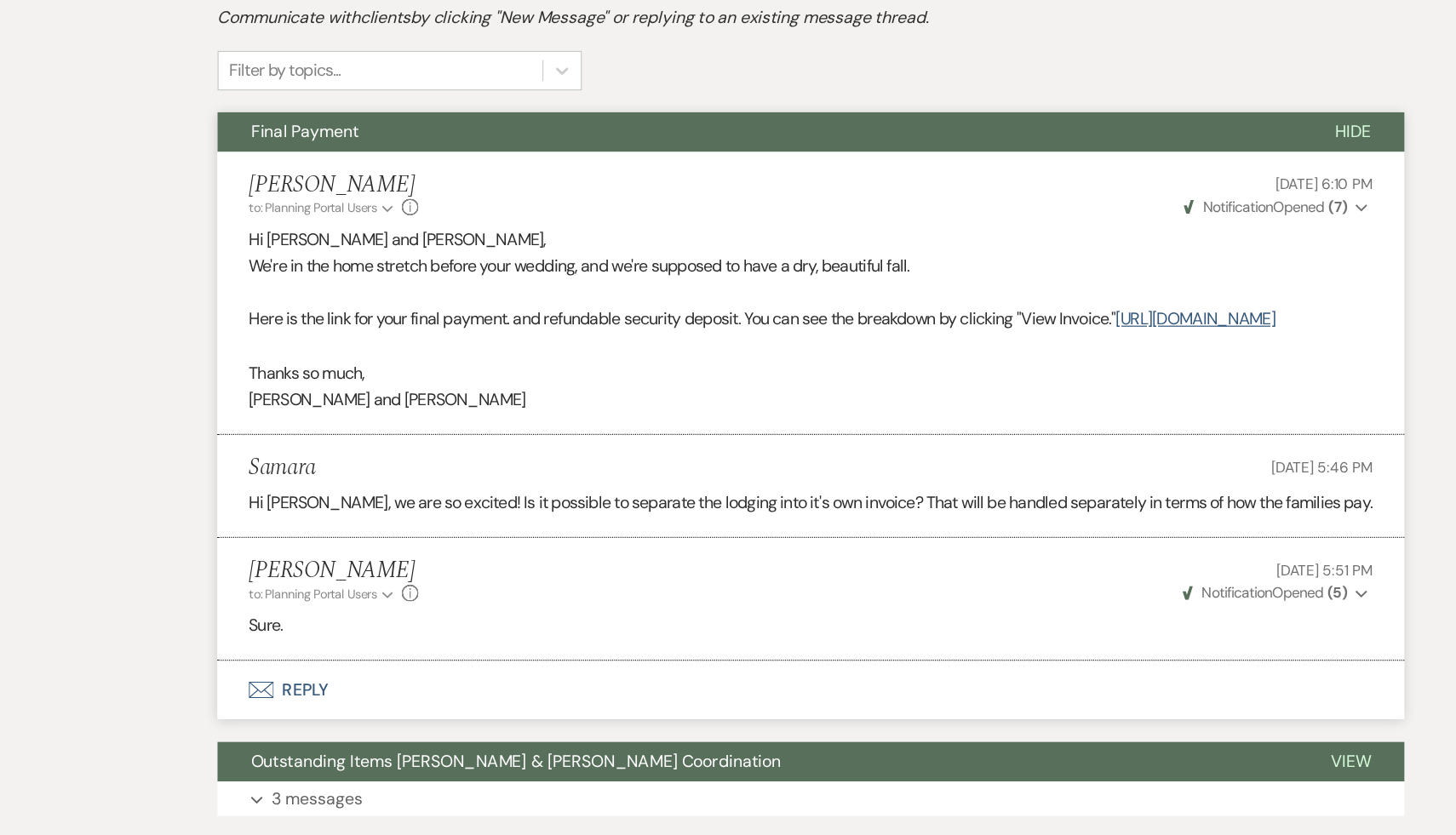
scroll to position [246, 0]
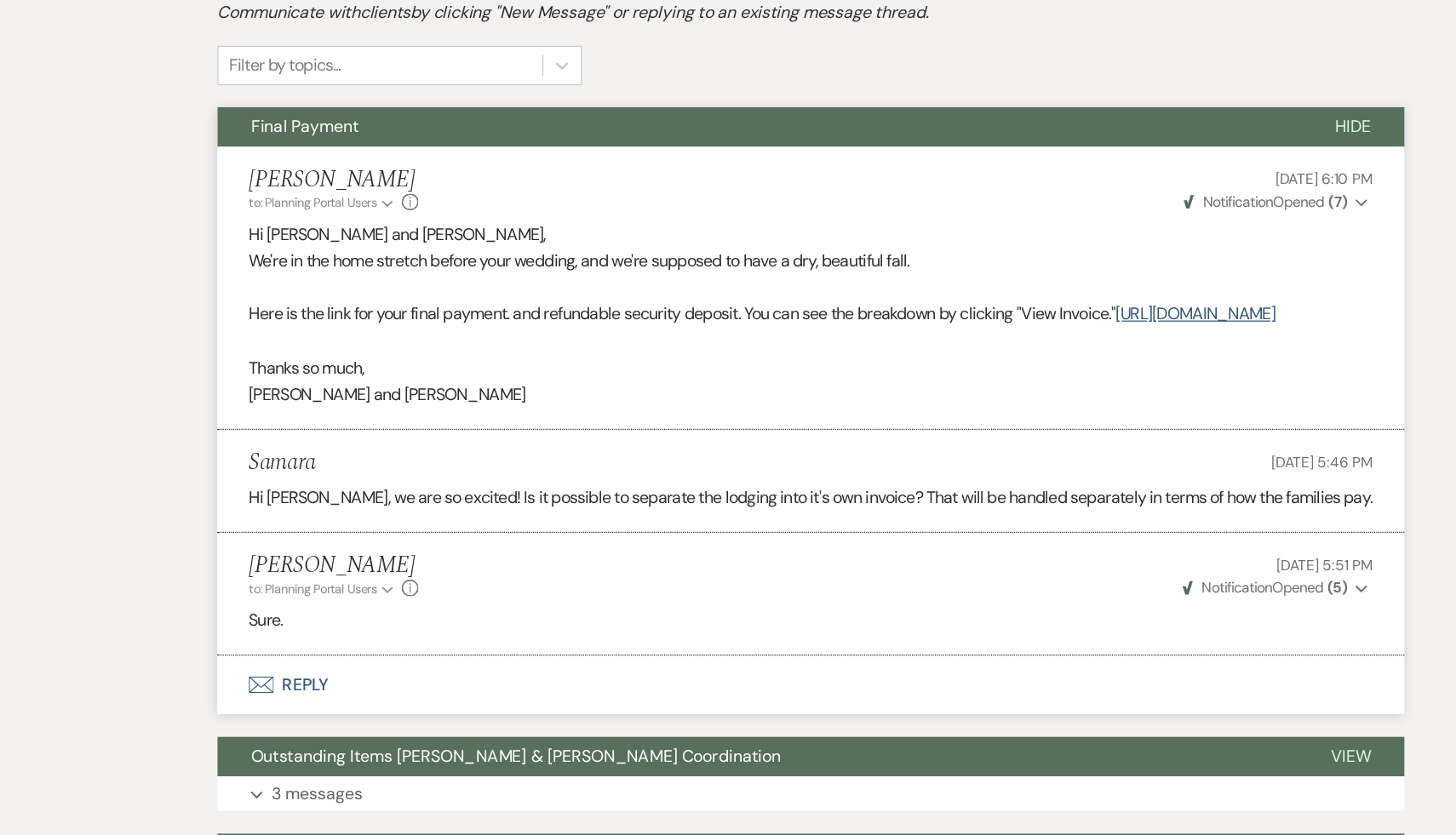
click at [304, 731] on button "Envelope Reply" at bounding box center [728, 711] width 971 height 48
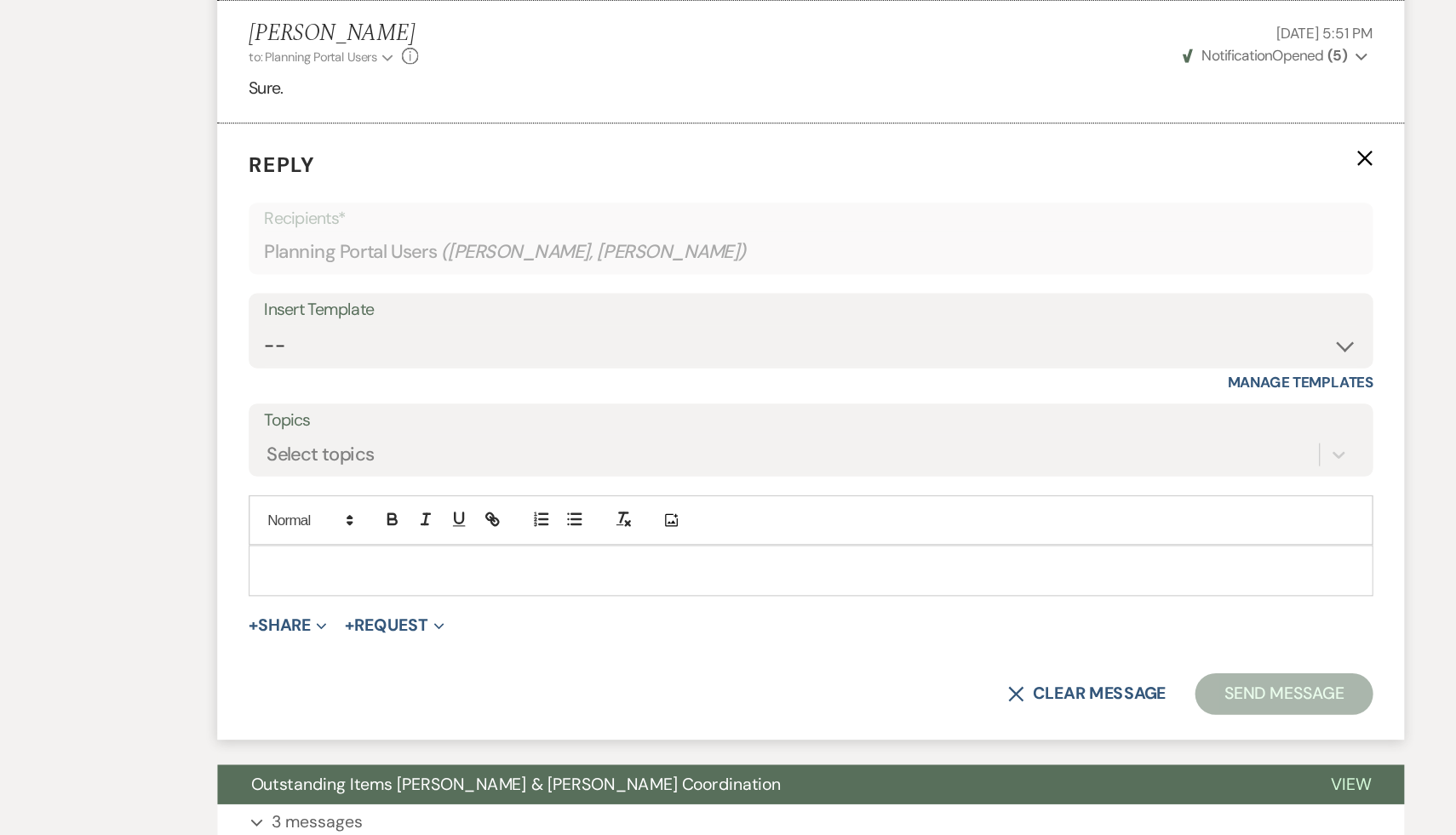
scroll to position [715, 0]
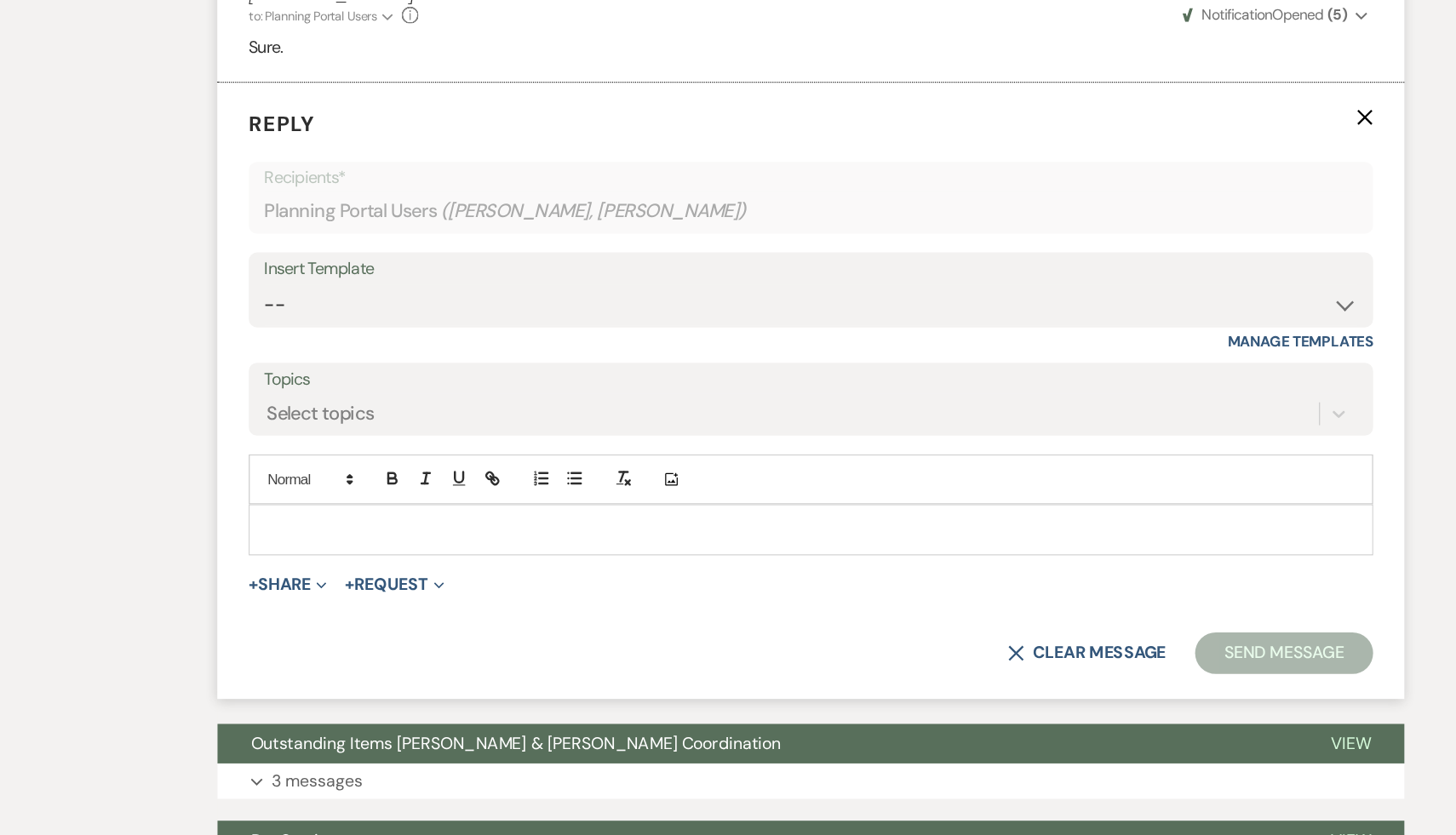
click at [513, 592] on div at bounding box center [727, 585] width 918 height 40
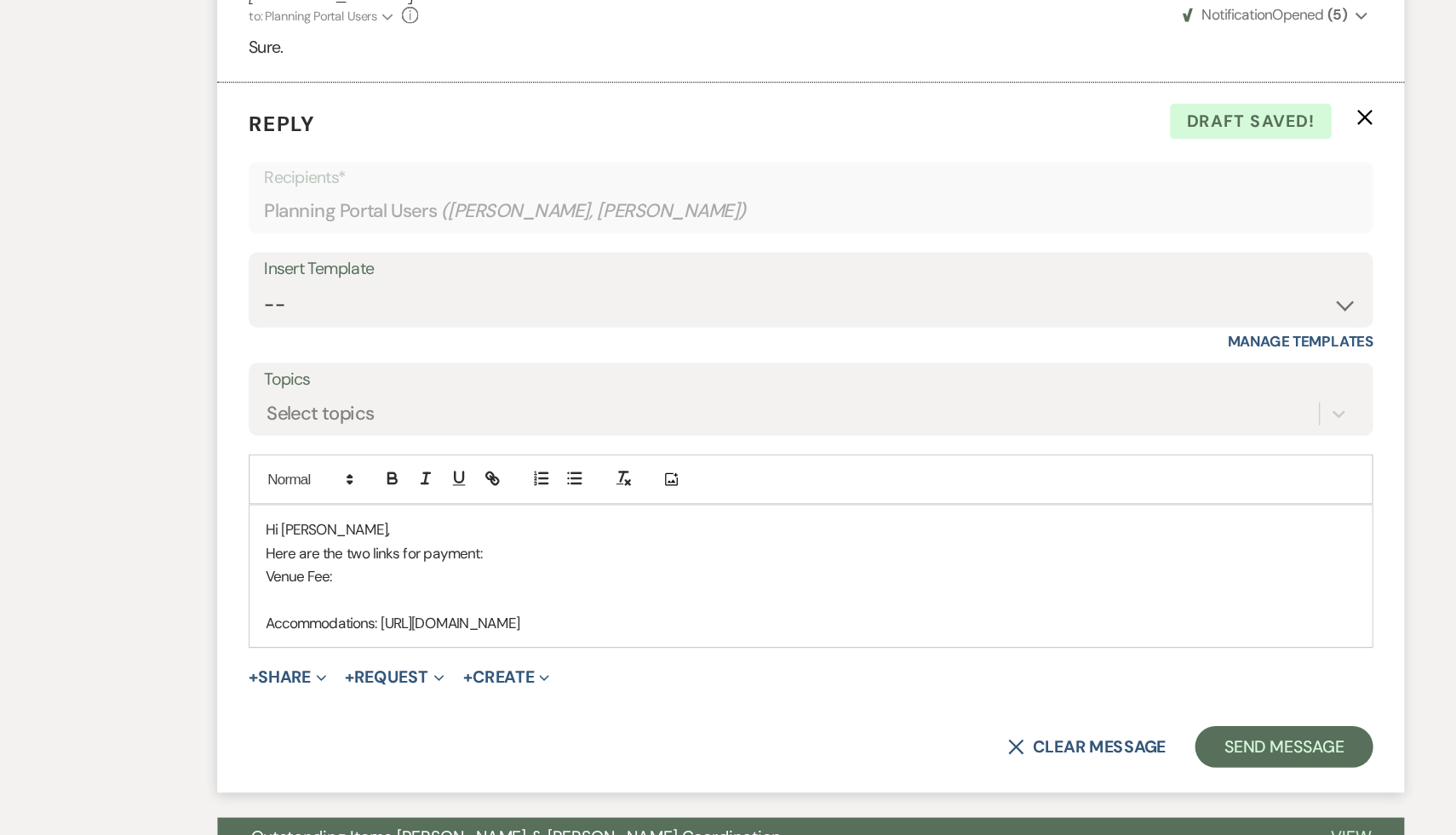
drag, startPoint x: 868, startPoint y: 678, endPoint x: 377, endPoint y: 685, distance: 491.0
click at [377, 671] on p "Accommodations: https://customer.billergenie.com/MTc1NDc=/Invoices/DetailInfo/4…" at bounding box center [728, 662] width 892 height 19
click at [468, 551] on icon "button" at bounding box center [466, 543] width 15 height 15
click at [723, 701] on link at bounding box center [717, 695] width 37 height 13
click at [857, 614] on p "Here are the two links for payment:" at bounding box center [728, 604] width 892 height 19
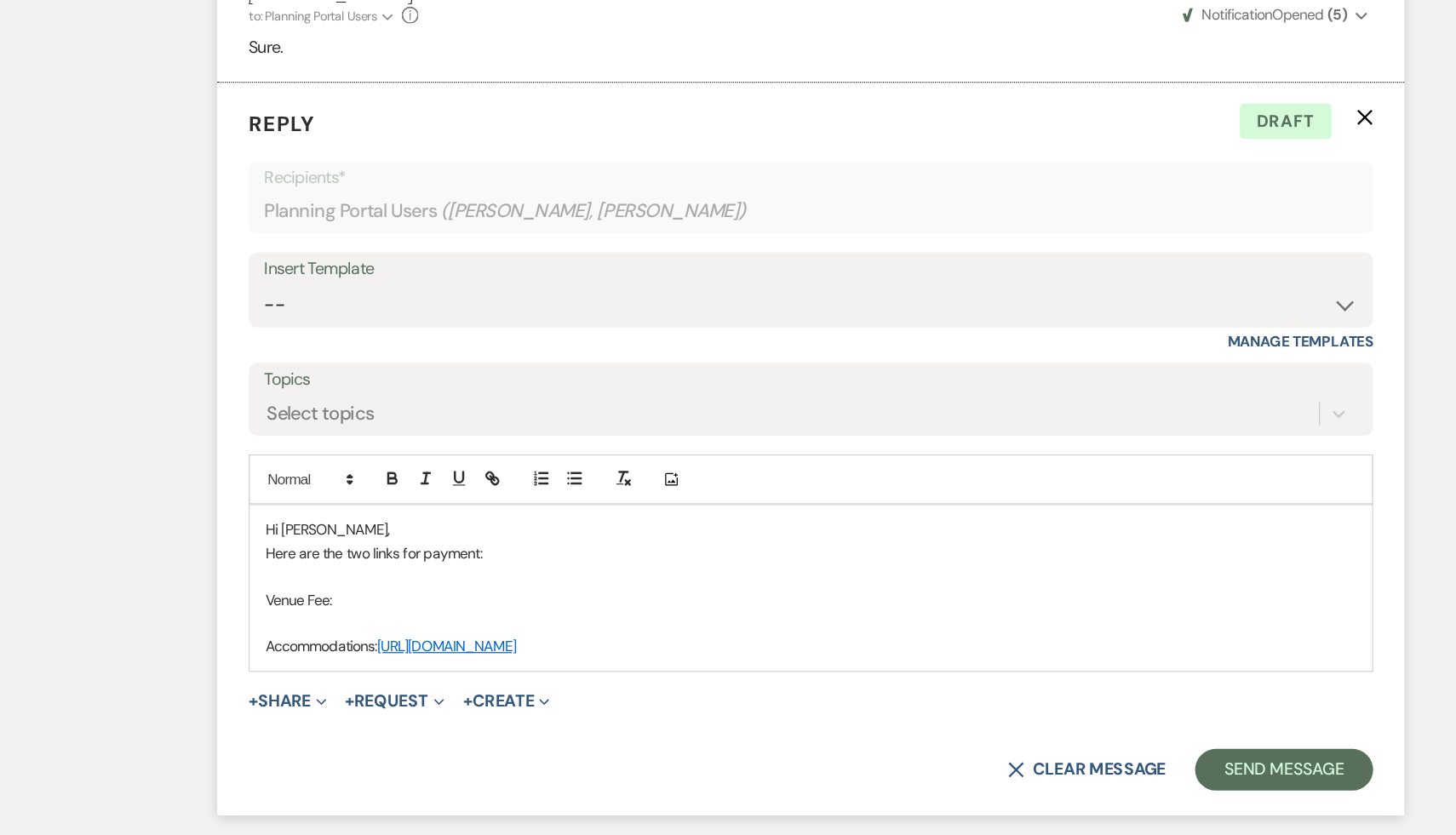
click at [395, 653] on p "Venue Fee:" at bounding box center [728, 643] width 892 height 19
drag, startPoint x: 830, startPoint y: 663, endPoint x: 368, endPoint y: 663, distance: 462.0
click at [368, 653] on p "Venue Fee: https://customer.billergenie.com/MTc1NDc=/Invoices/DetailInfo/eGDR3l…" at bounding box center [728, 643] width 892 height 19
click at [464, 551] on icon "button" at bounding box center [466, 543] width 15 height 15
type input "//customer.billergenie.com/MTc1NDc=/Invoices/DetailInfo/eGDR3llaV9yO/4o9e6Eg240…"
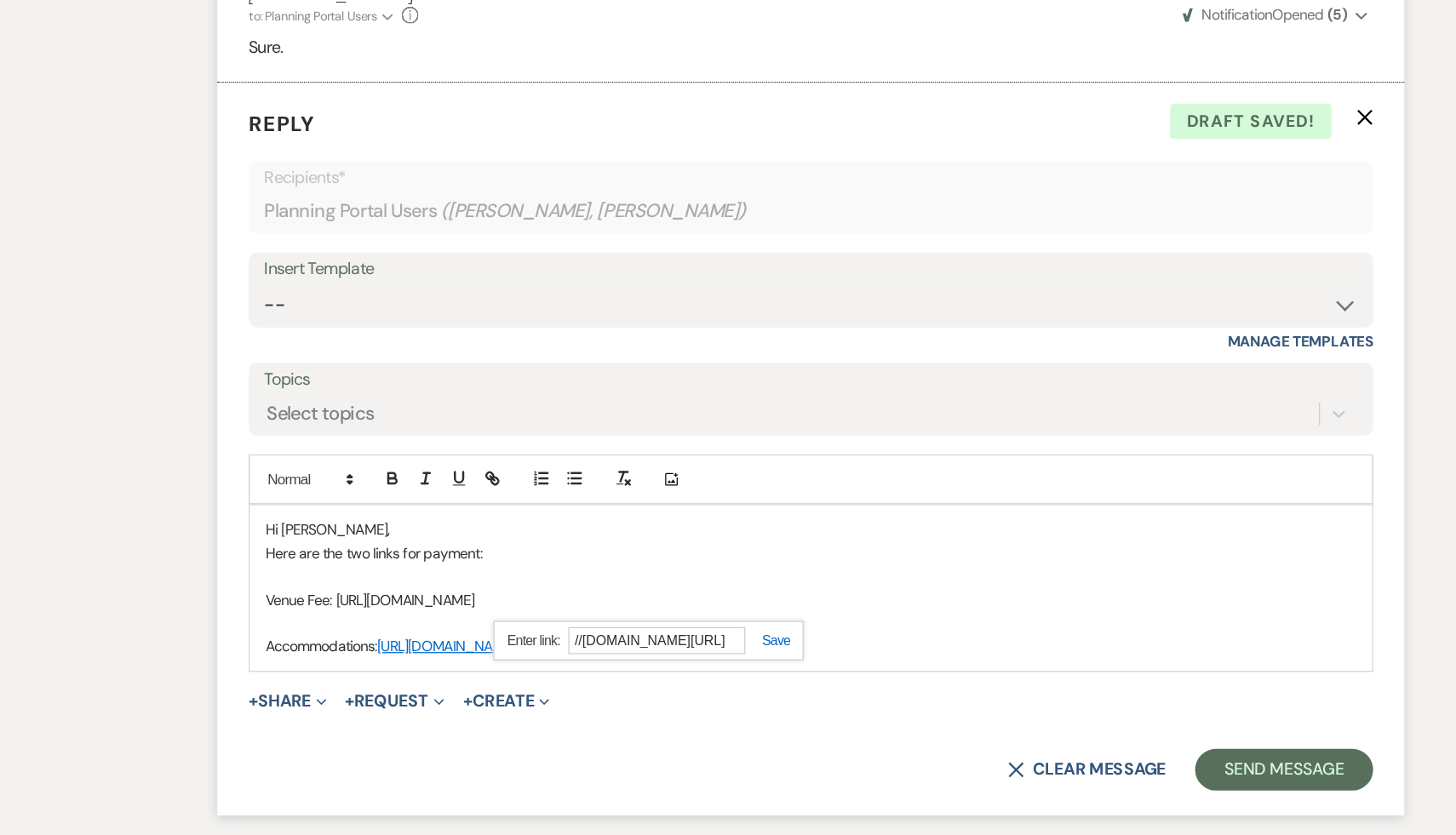
click at [700, 682] on link at bounding box center [692, 675] width 37 height 13
click at [634, 614] on p "Here are the two links for payment:" at bounding box center [728, 604] width 892 height 19
click at [316, 653] on p "Venue Fee: https: //customer.billergenie.com/MTc1NDc=/Invoices/DetailInfo/eGDR3…" at bounding box center [728, 643] width 892 height 19
click at [1045, 633] on p at bounding box center [728, 623] width 892 height 19
click at [905, 689] on p "Accommodations: https://customer.billergenie.com/MTc1NDc=/Invoices/DetailInfo/4…" at bounding box center [728, 680] width 892 height 19
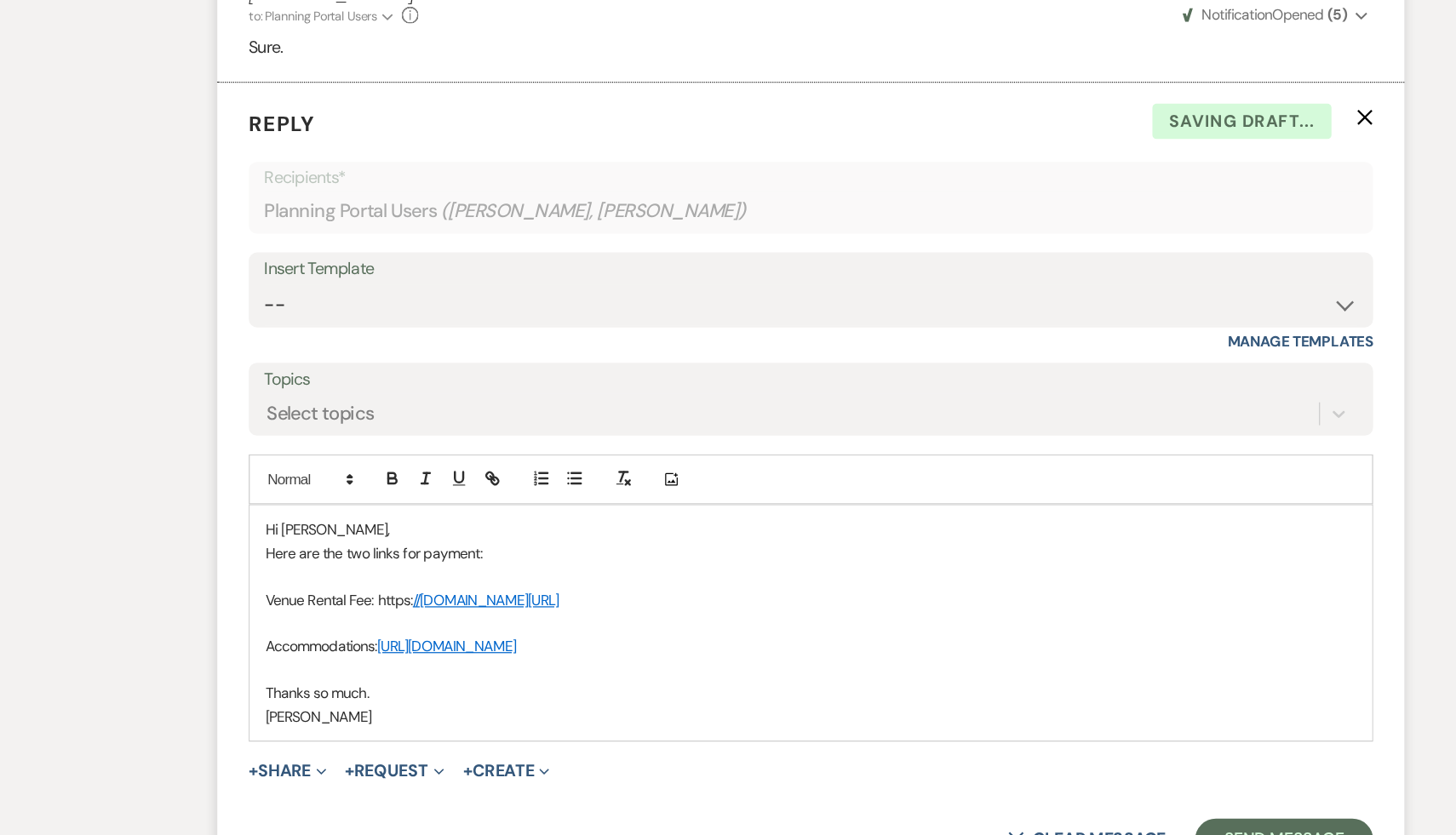
click at [965, 653] on p "Venue Rental Fee: https: //customer.billergenie.com/MTc1NDc=/Invoices/DetailInf…" at bounding box center [728, 643] width 892 height 19
click at [522, 651] on link "//customer.billergenie.com/MTc1NDc=/Invoices/DetailInfo/eGDR3llaV9yO/4o9e6Eg240…" at bounding box center [462, 643] width 120 height 15
click at [632, 687] on link "//customer.billergenie.com/MTc1NDc=/Invoices/DetailInfo/eGDR3llaV9yO/4o9e6Eg240…" at bounding box center [583, 676] width 112 height 22
click at [881, 564] on div "Add Photo" at bounding box center [727, 544] width 919 height 40
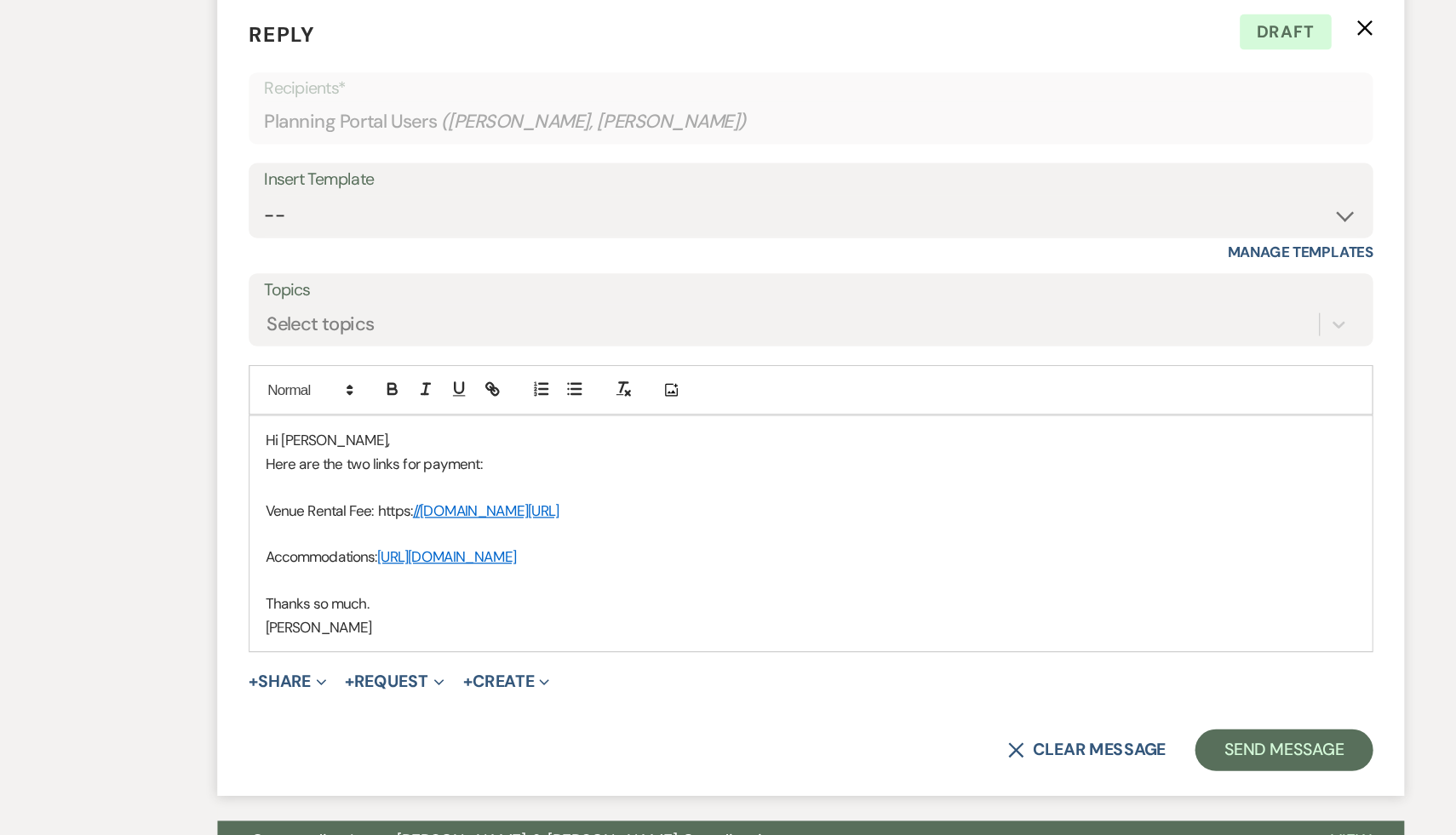
scroll to position [789, 0]
click at [487, 613] on link "https://customer.billergenie.com/MTc1NDc=/Invoices/DetailInfo/4P04BLr1qDNR/4o9e…" at bounding box center [431, 605] width 113 height 15
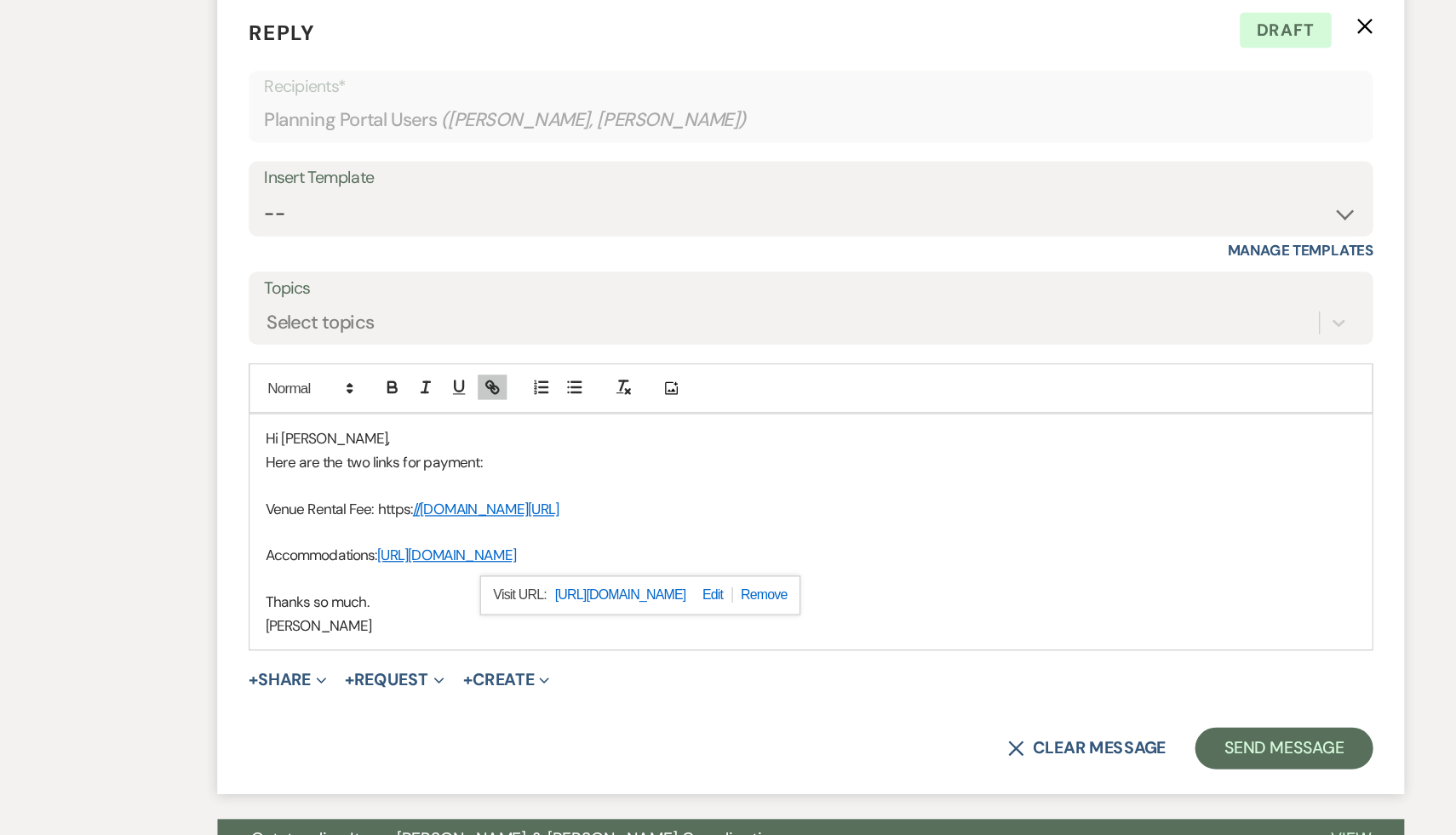
click at [626, 650] on link "https://customer.billergenie.com/MTc1NDc=/Invoices/DetailInfo/4P04BLr1qDNR/4o9e…" at bounding box center [572, 638] width 107 height 22
click at [957, 596] on p at bounding box center [728, 586] width 892 height 19
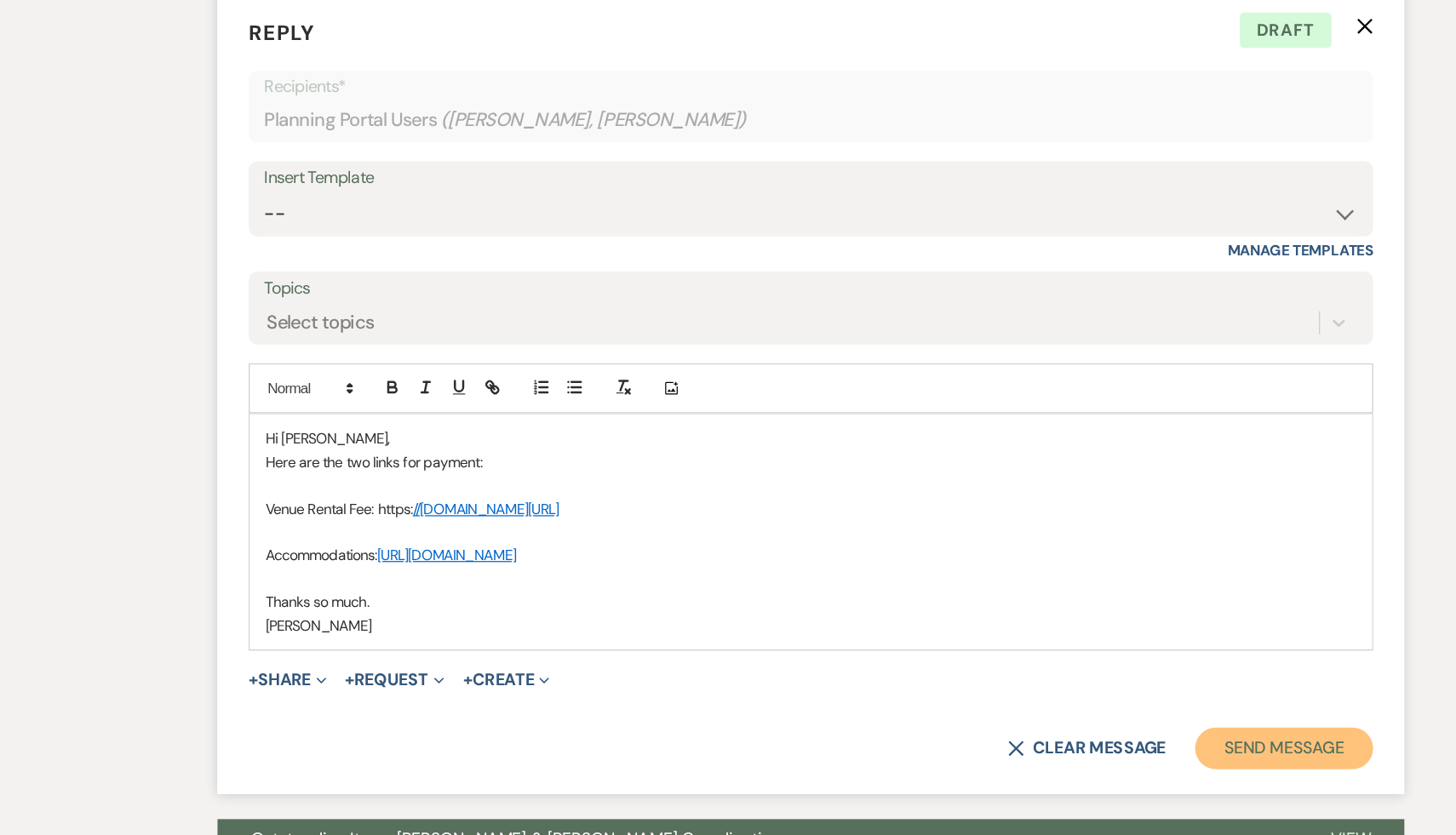
click at [1088, 781] on button "Send Message" at bounding box center [1114, 764] width 146 height 34
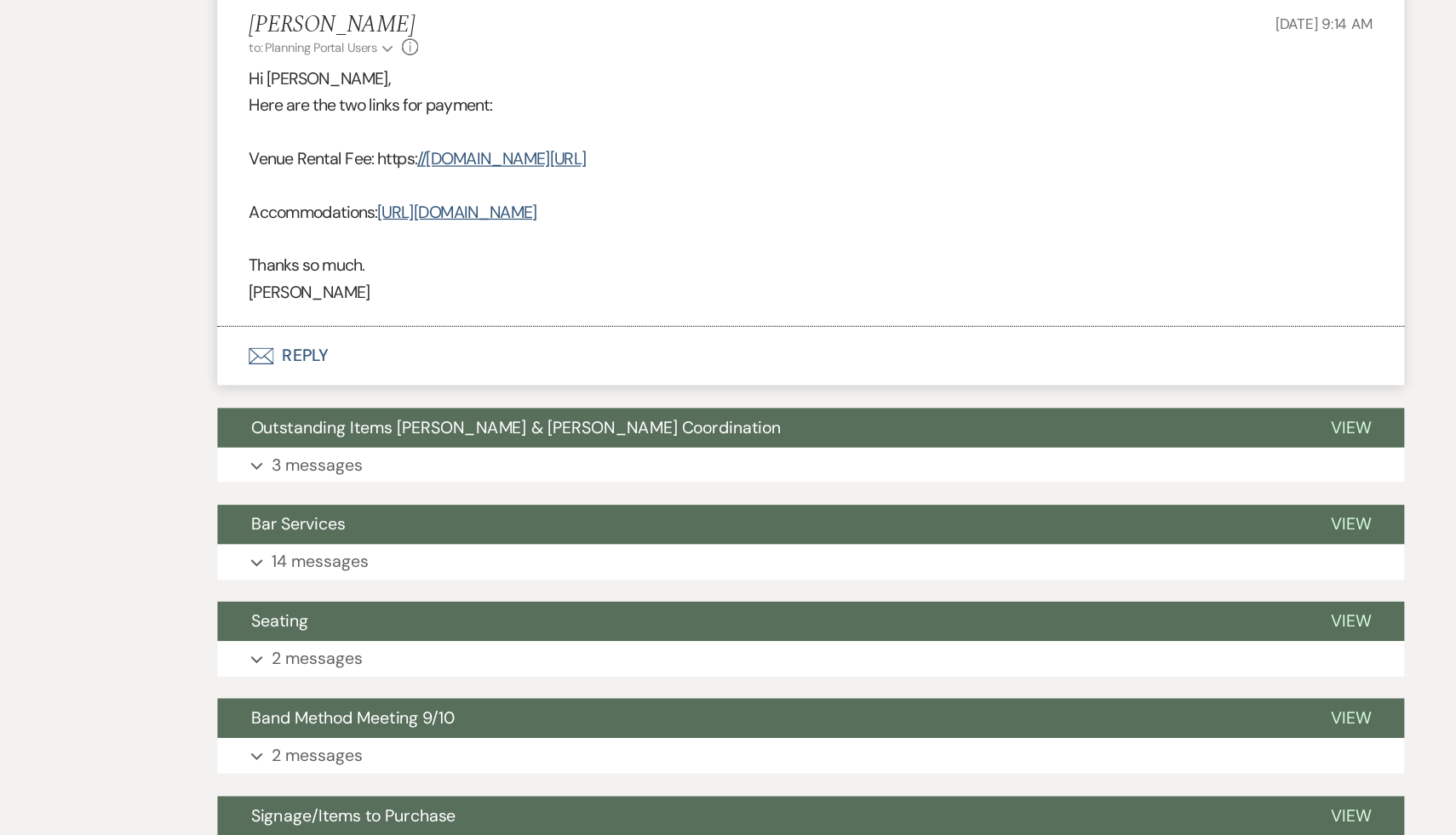
click at [1022, 358] on p at bounding box center [727, 346] width 919 height 22
click at [928, 358] on p at bounding box center [727, 346] width 919 height 22
click at [510, 510] on span "Outstanding Items Samara & Doug x Lara Coordination" at bounding box center [486, 501] width 433 height 18
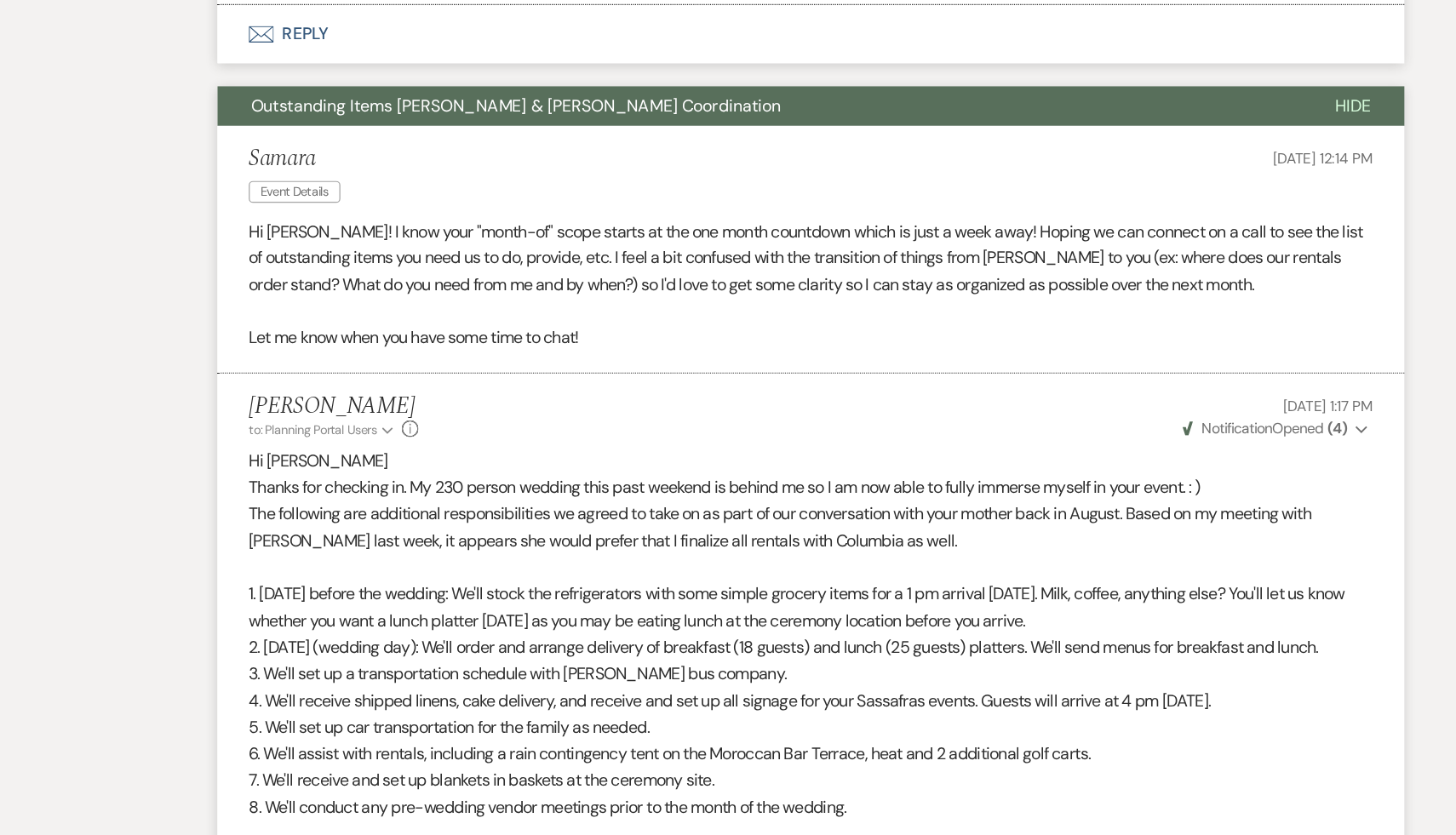
scroll to position [1055, 0]
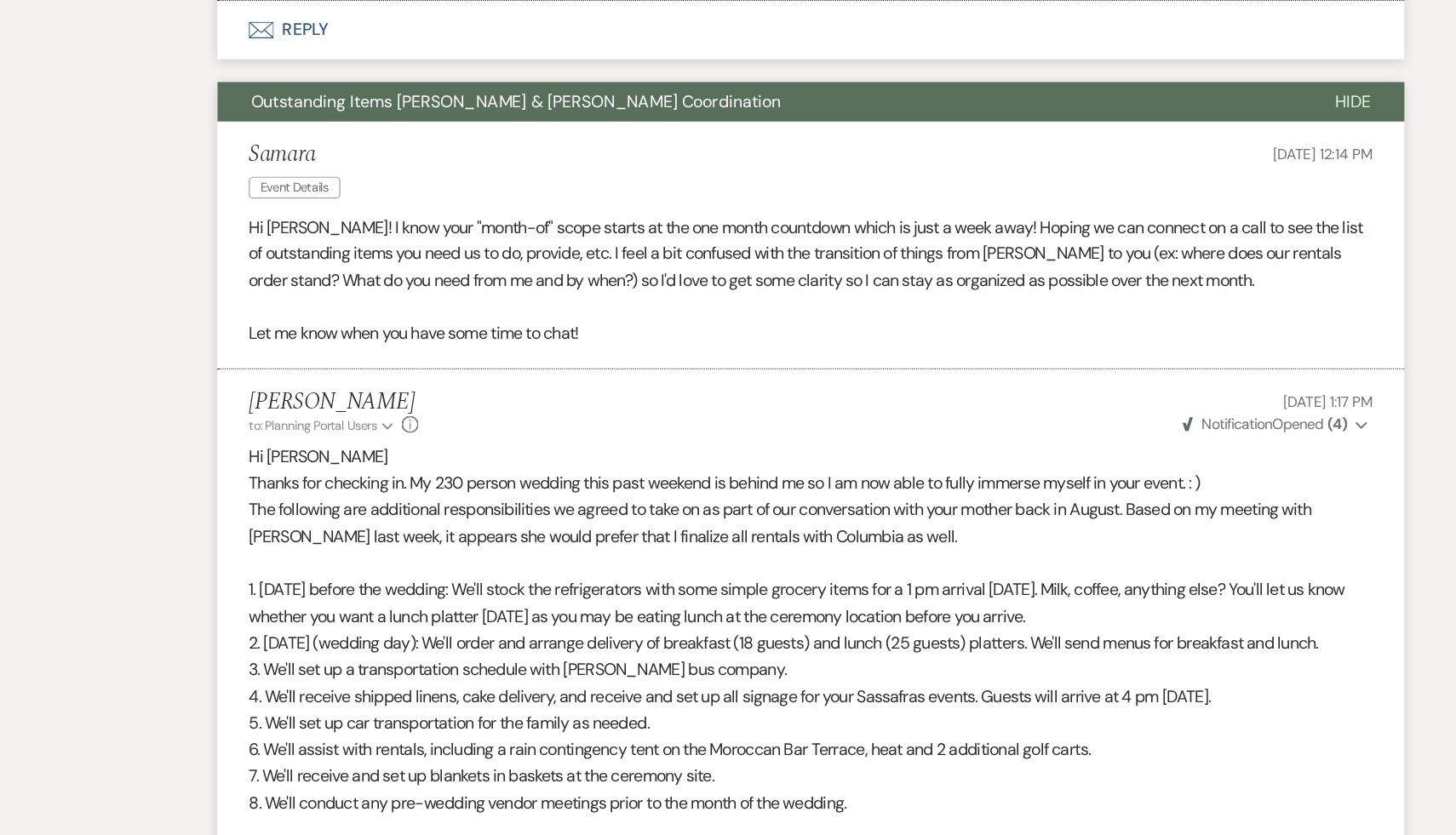
click at [694, 797] on p "7. We'll receive and set up blankets in baskets at the ceremony site." at bounding box center [727, 786] width 919 height 22
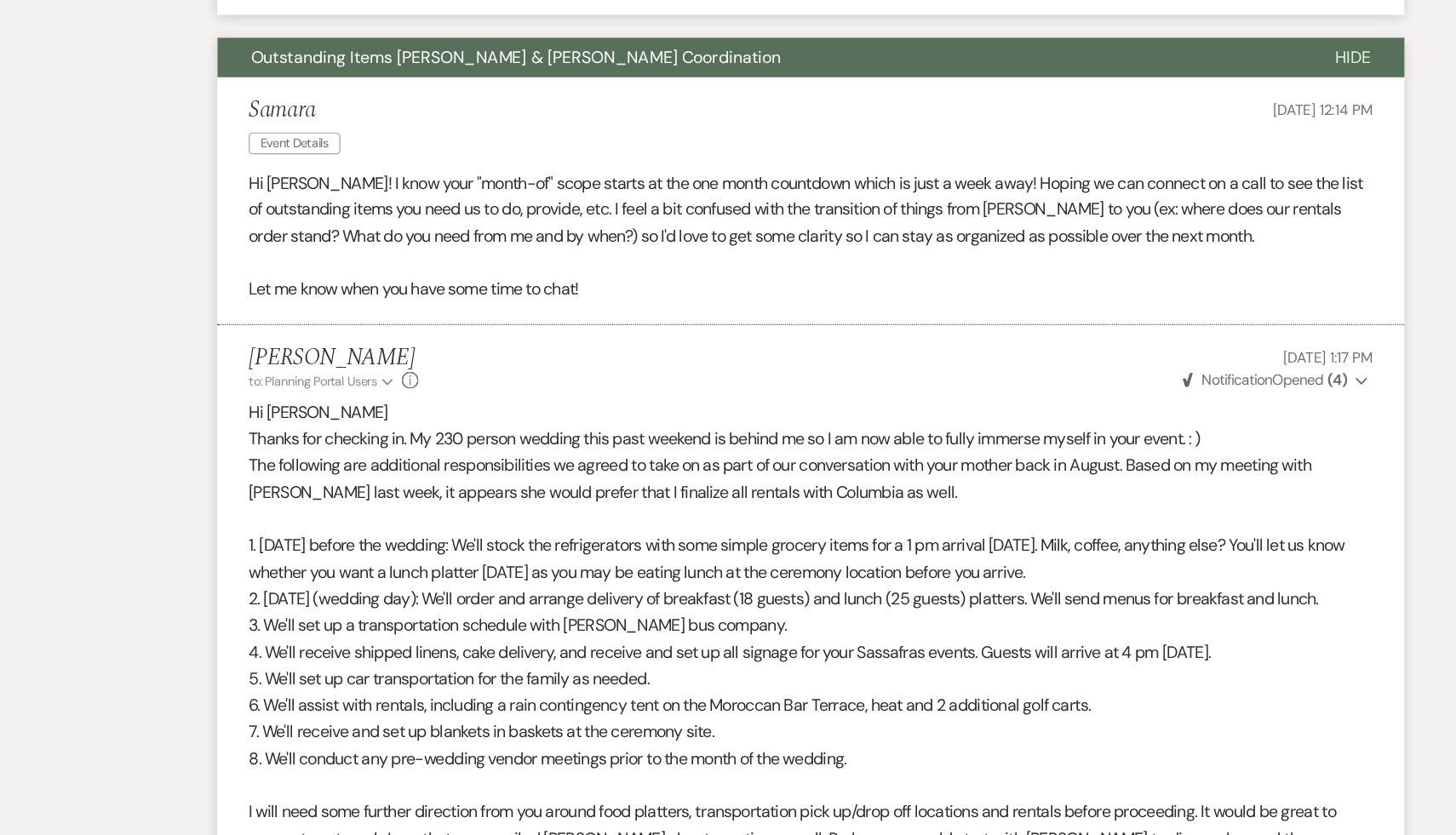
scroll to position [1093, 0]
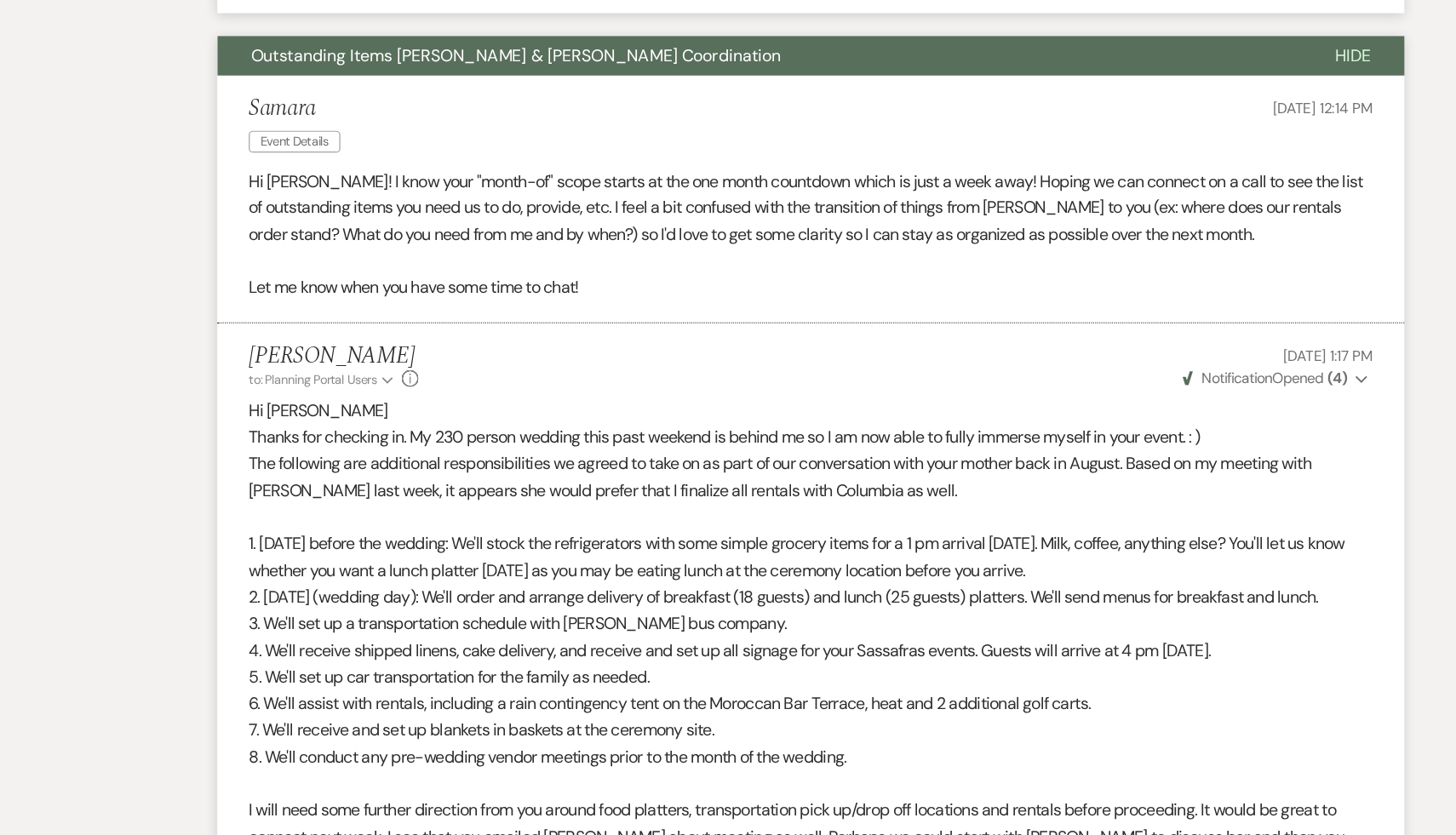
click at [795, 782] on p "8. We'll conduct any pre-wedding vendor meetings prior to the month of the wedd…" at bounding box center [727, 771] width 919 height 22
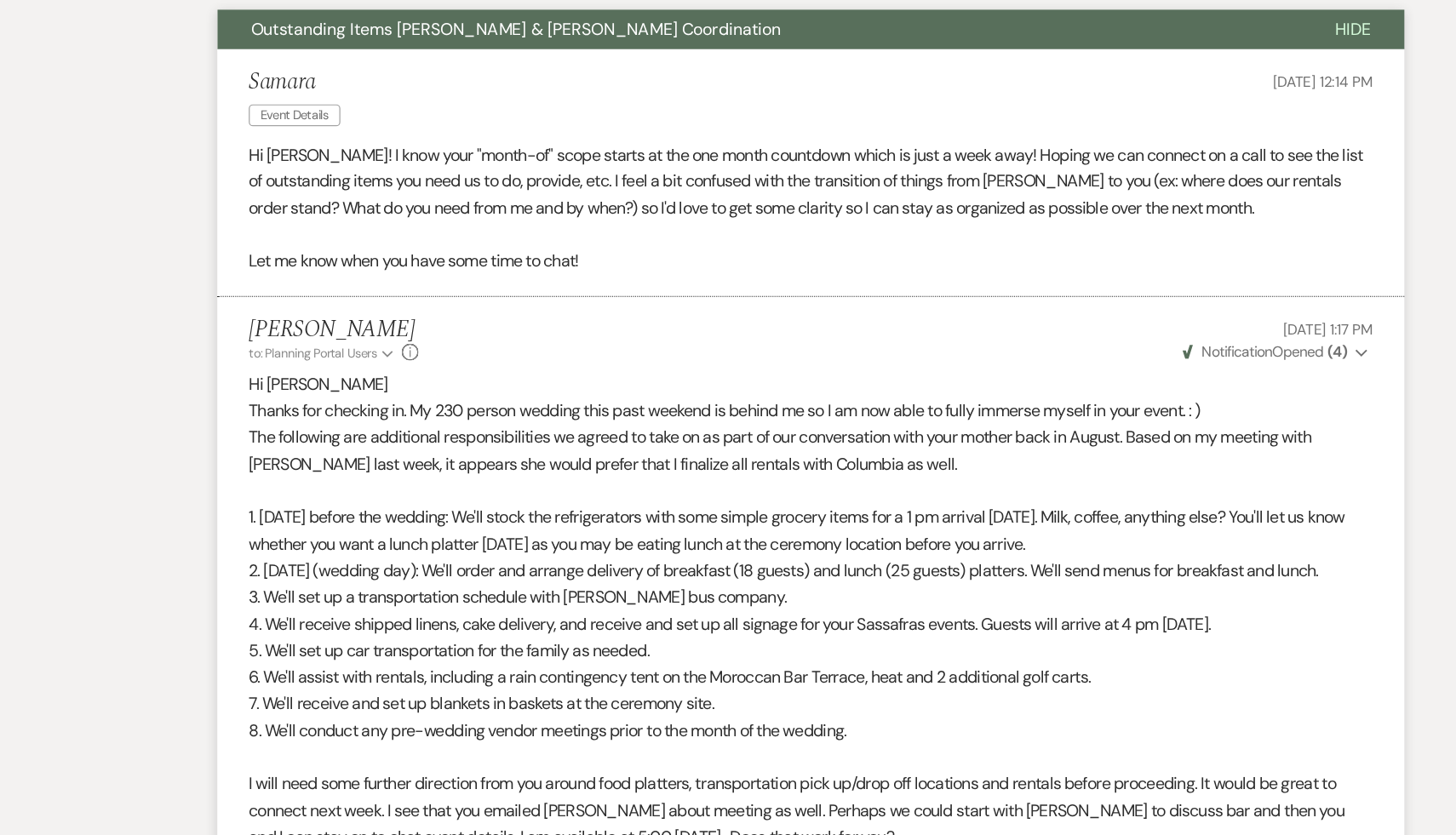
scroll to position [1118, 0]
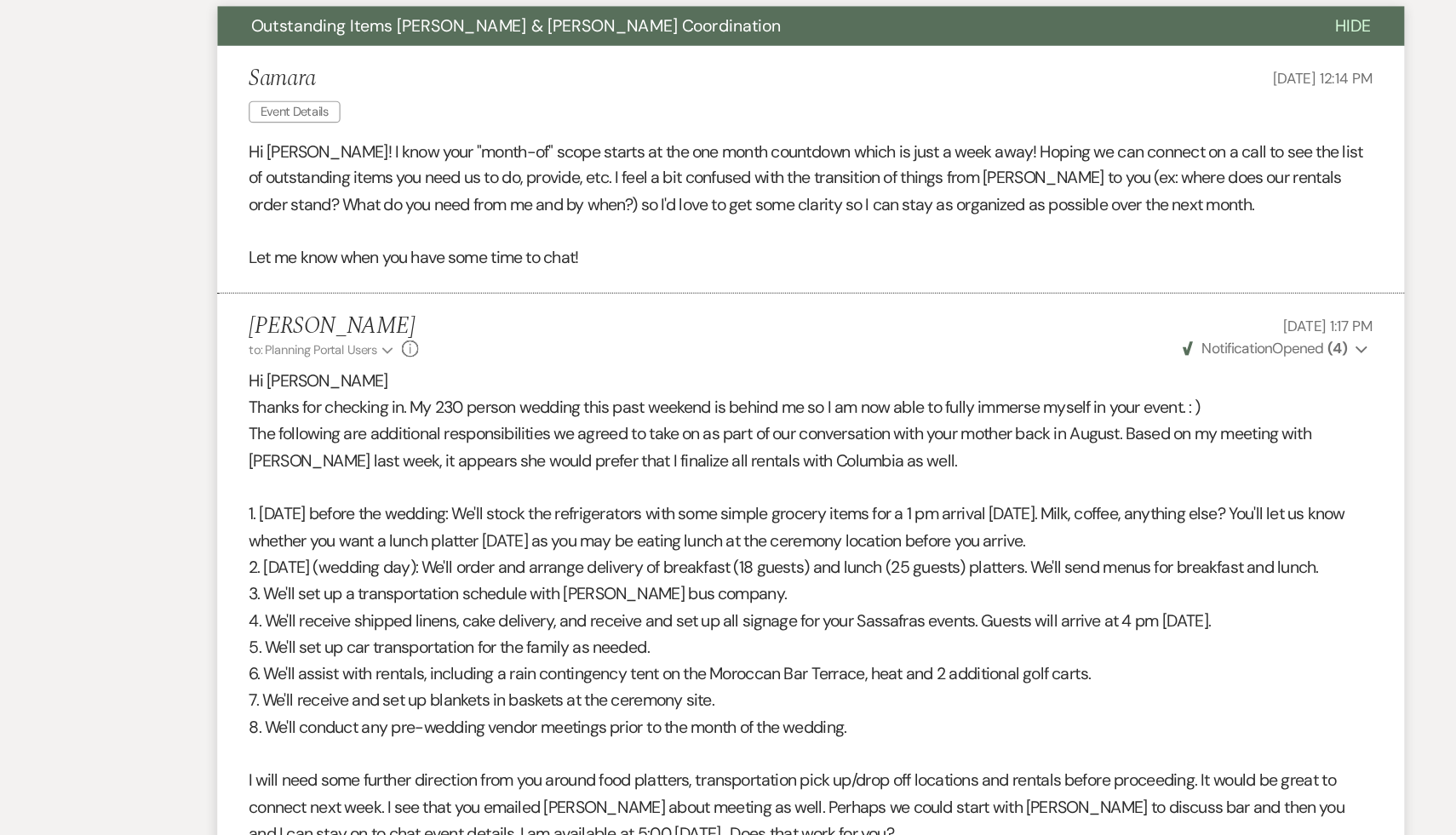
click at [821, 757] on p "8. We'll conduct any pre-wedding vendor meetings prior to the month of the wedd…" at bounding box center [727, 746] width 919 height 22
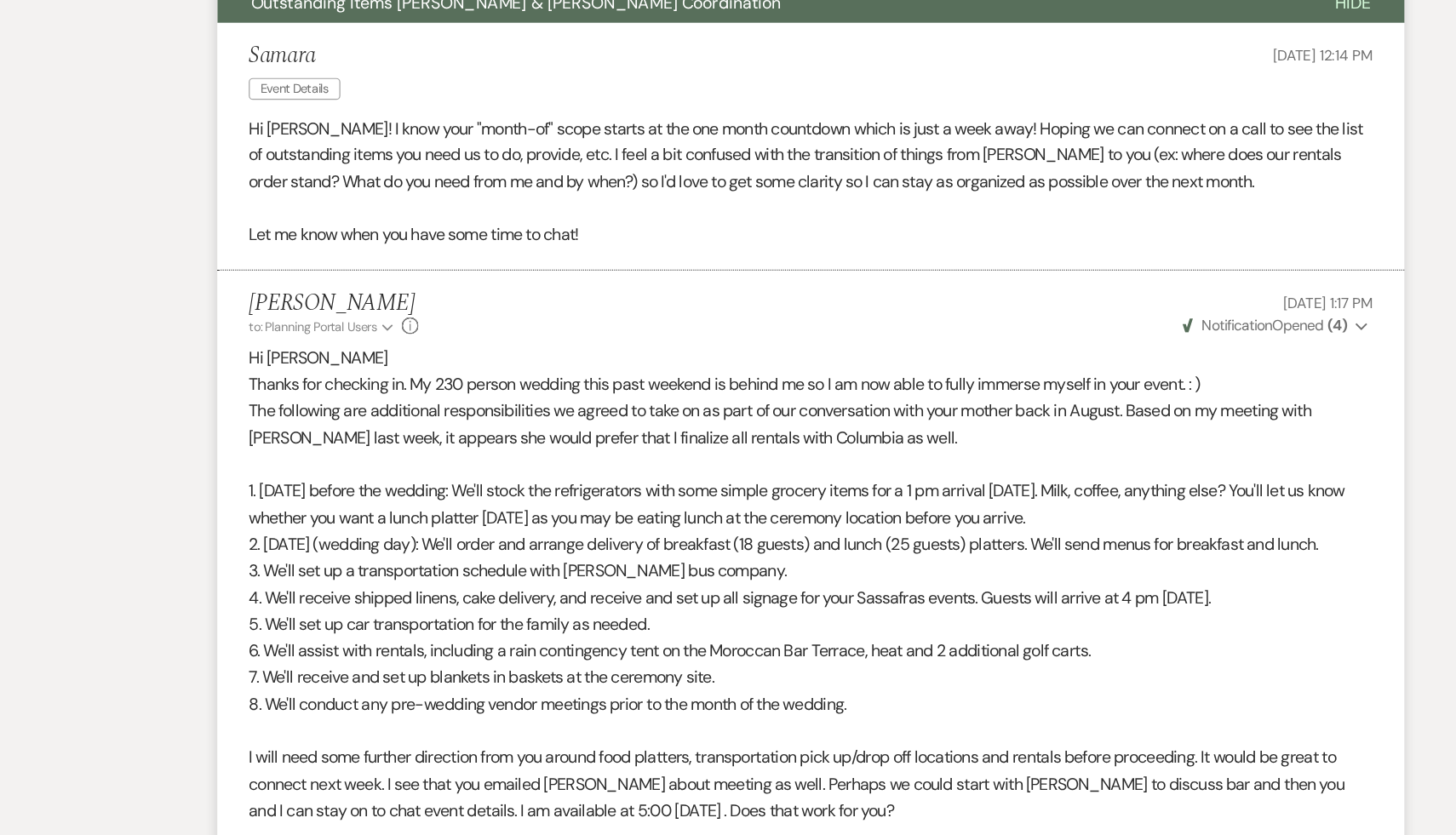
scroll to position [1142, 0]
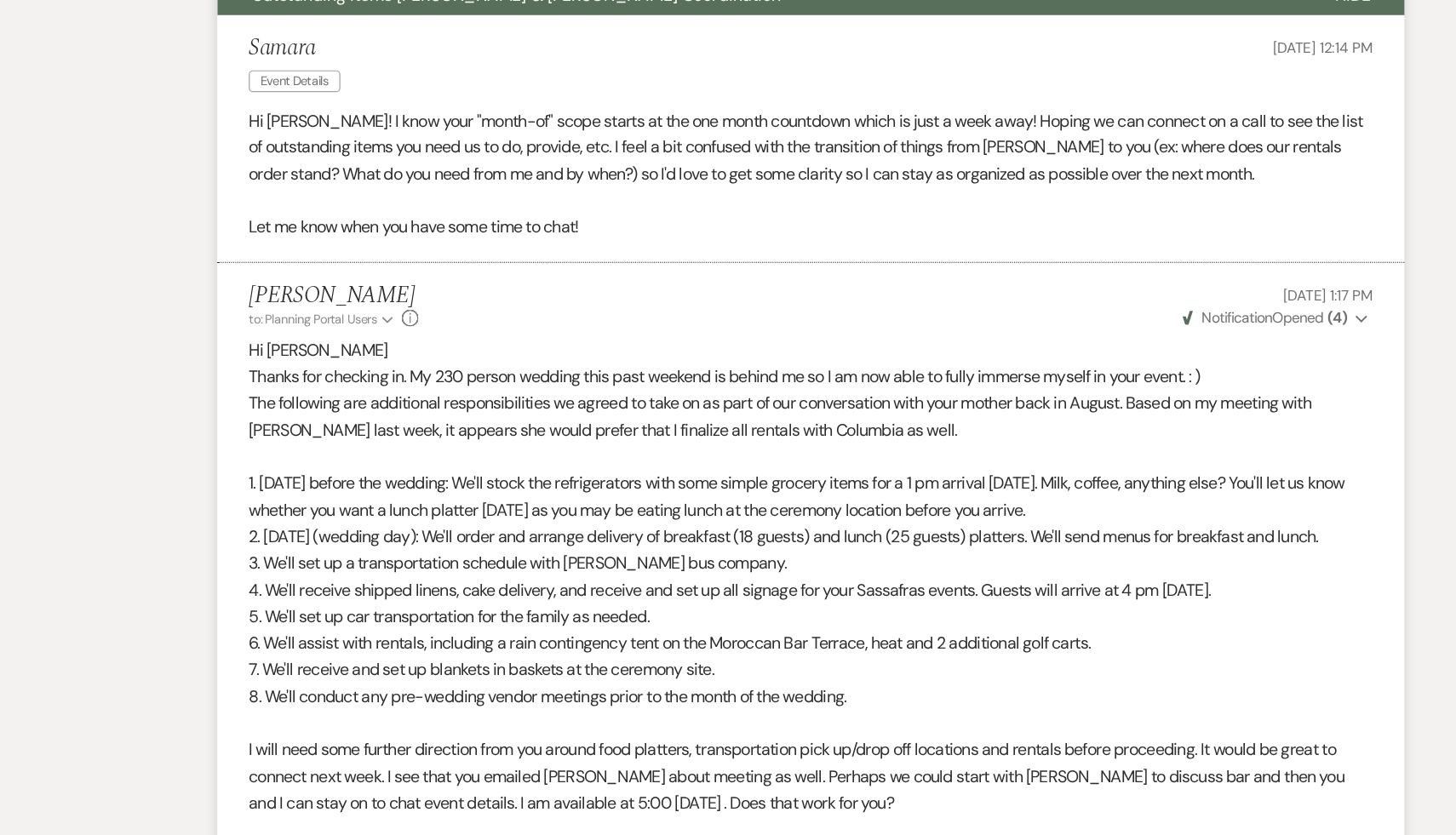
click at [806, 733] on p "8. We'll conduct any pre-wedding vendor meetings prior to the month of the wedd…" at bounding box center [727, 722] width 919 height 22
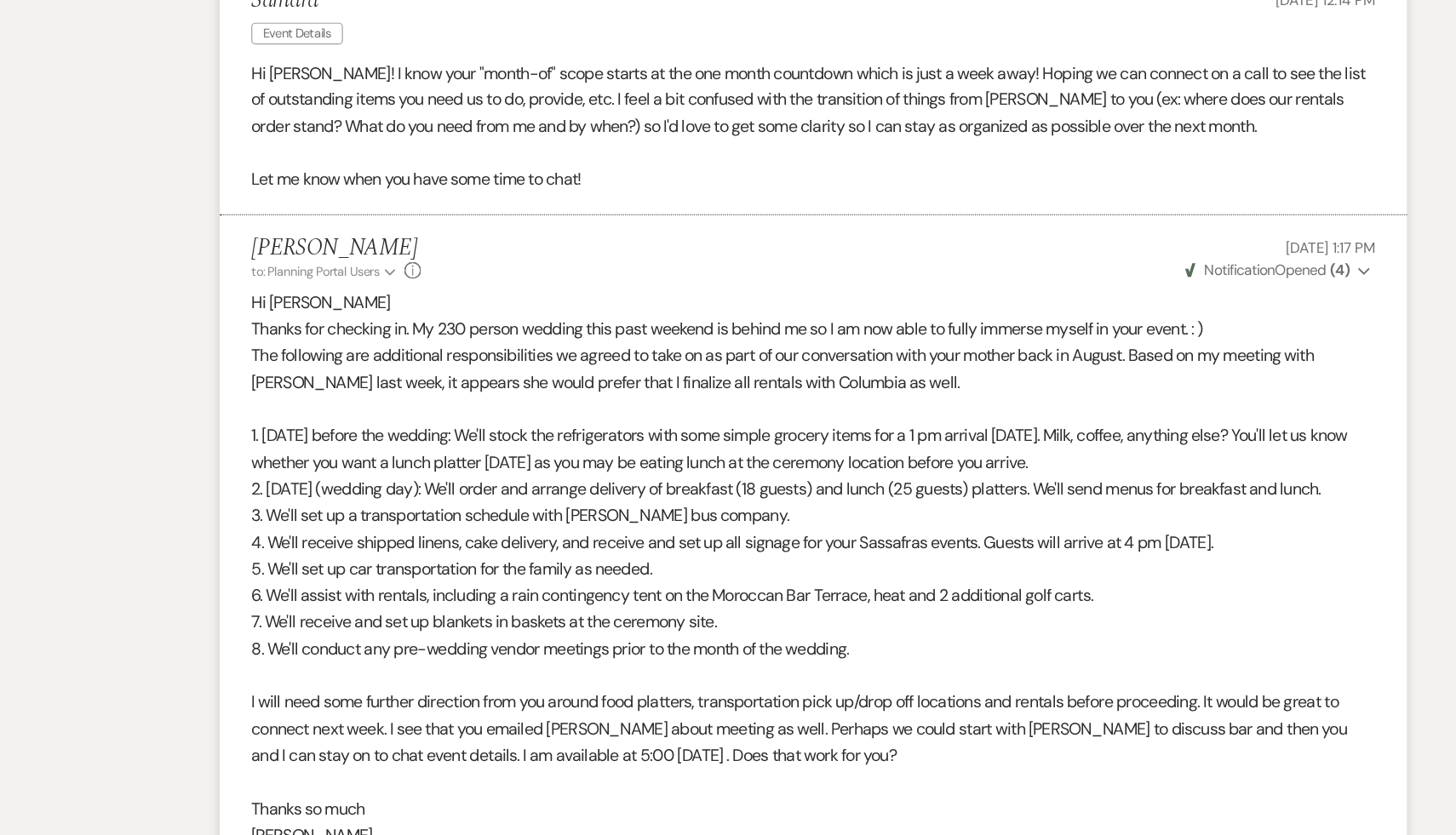
scroll to position [1181, 0]
click at [803, 781] on p "I will need some further direction from you around food platters, transportatio…" at bounding box center [727, 749] width 919 height 66
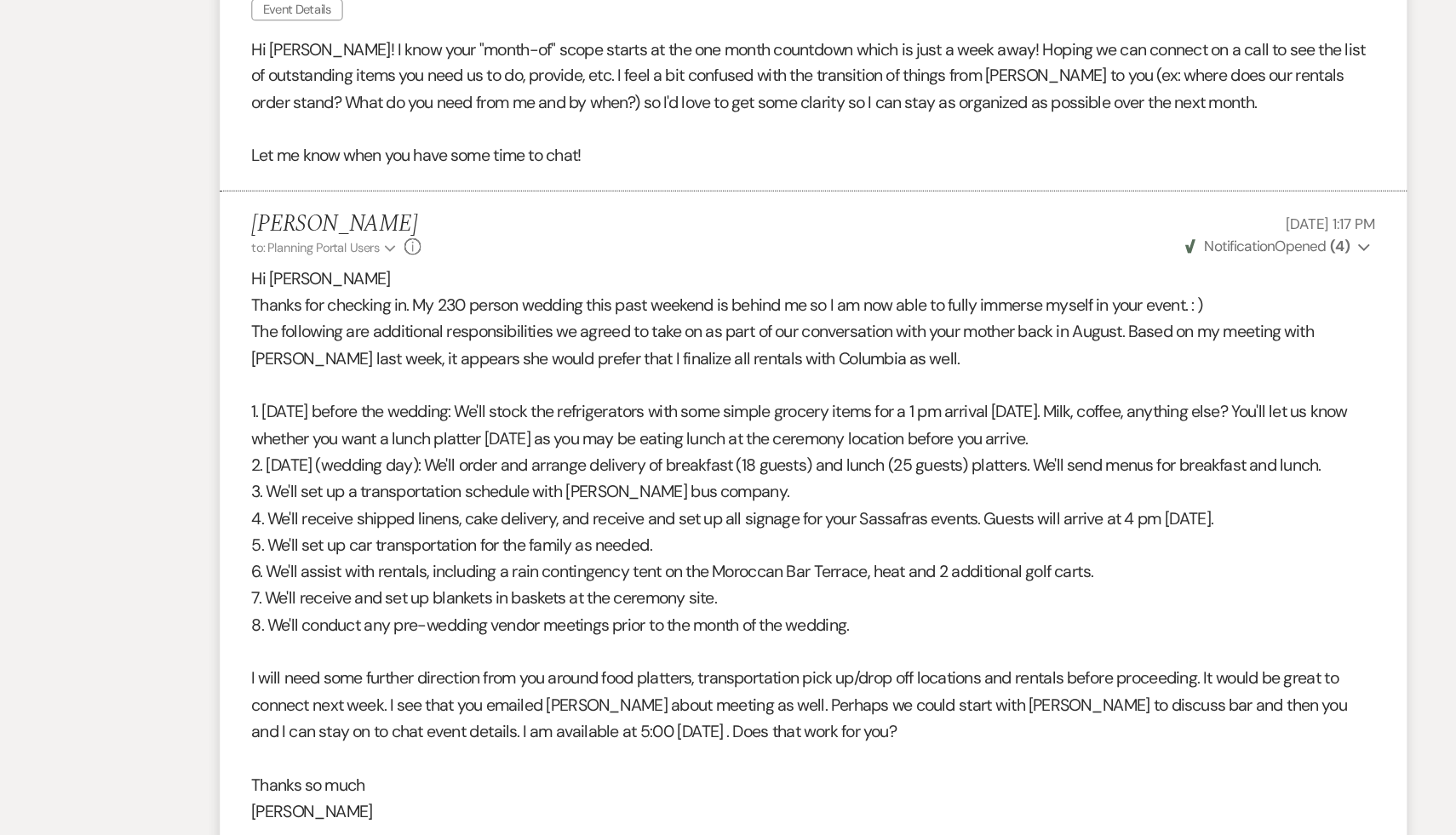
scroll to position [1203, 0]
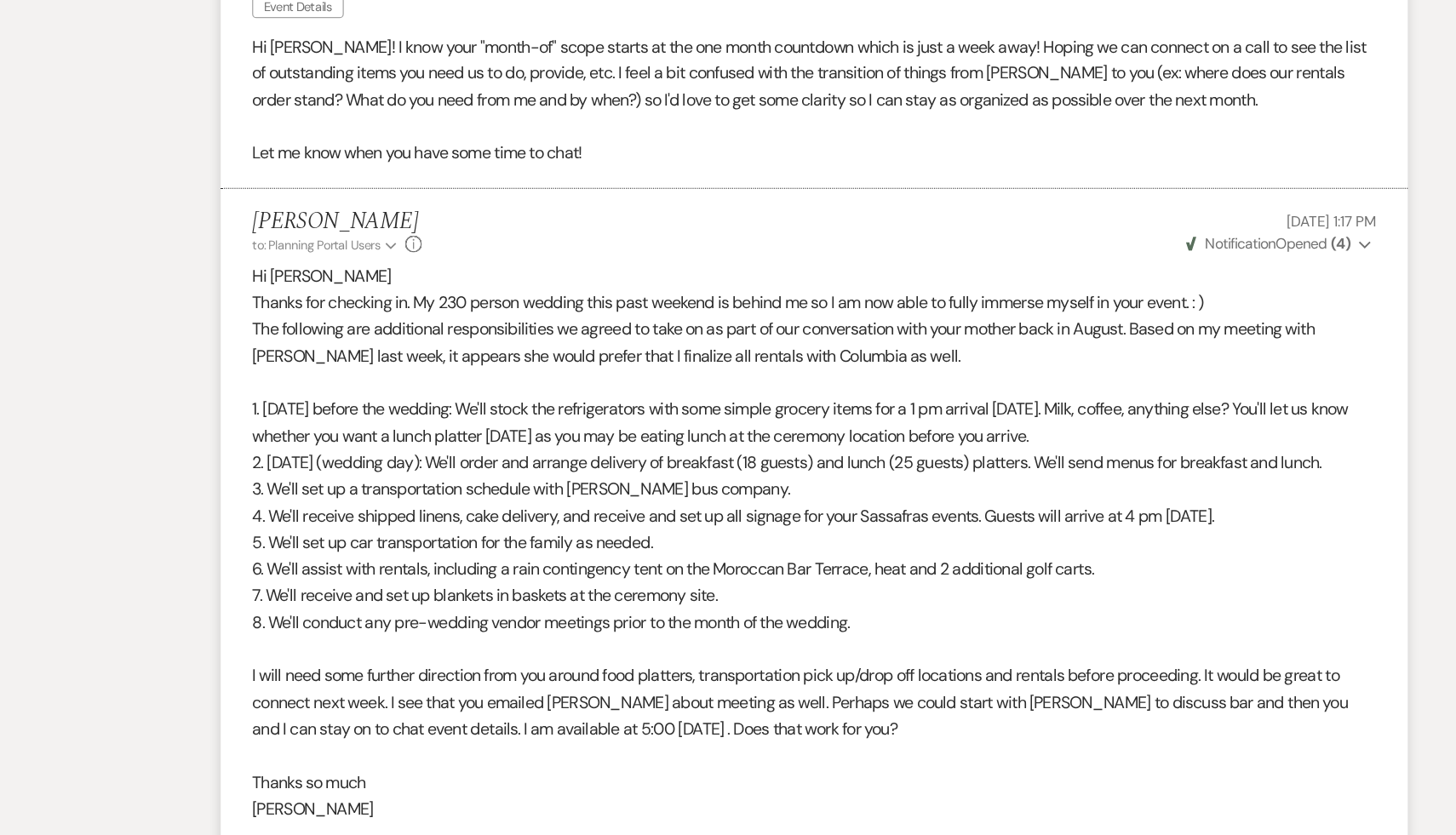
click at [766, 781] on p at bounding box center [727, 770] width 919 height 22
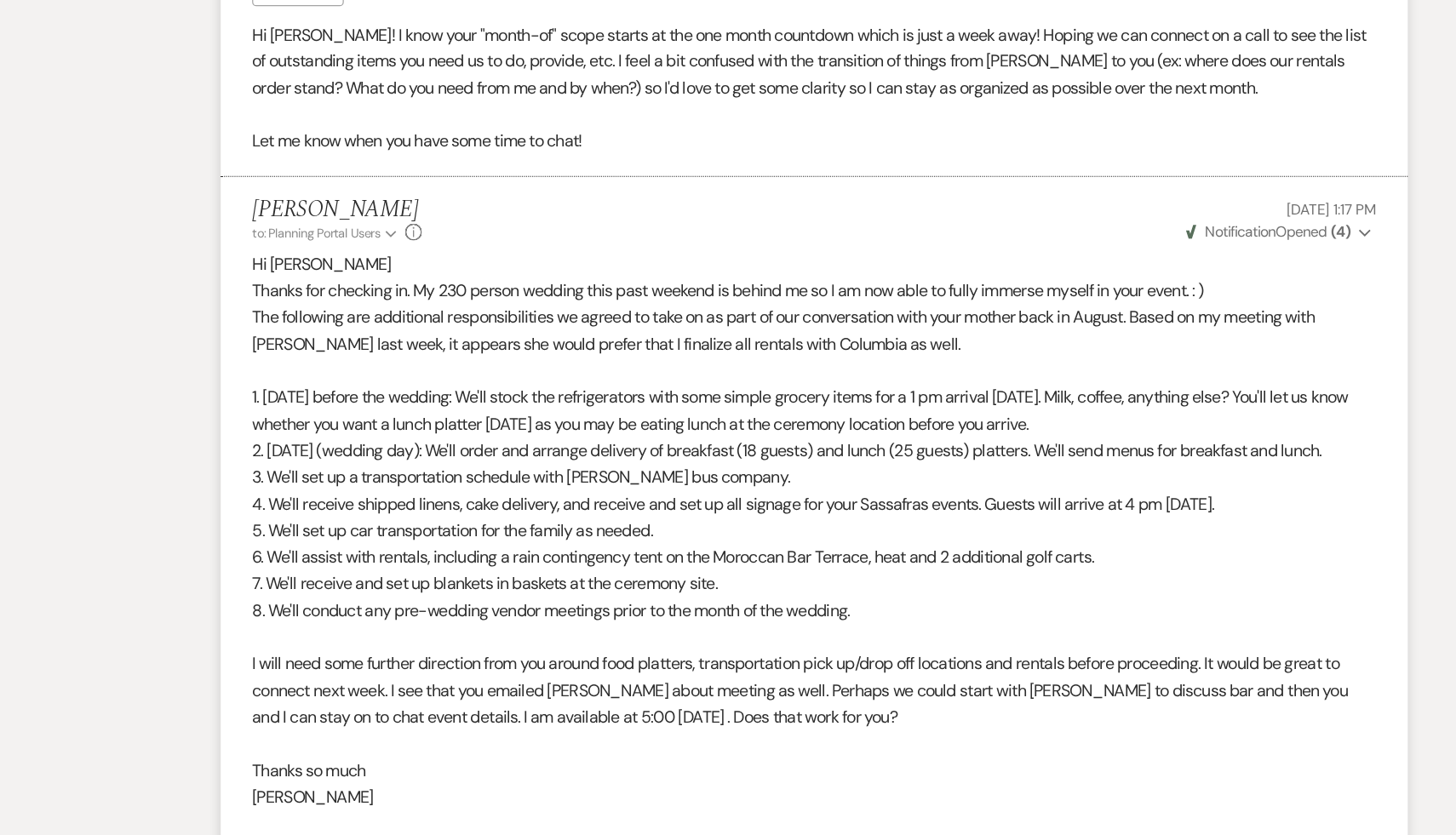
scroll to position [1219, 0]
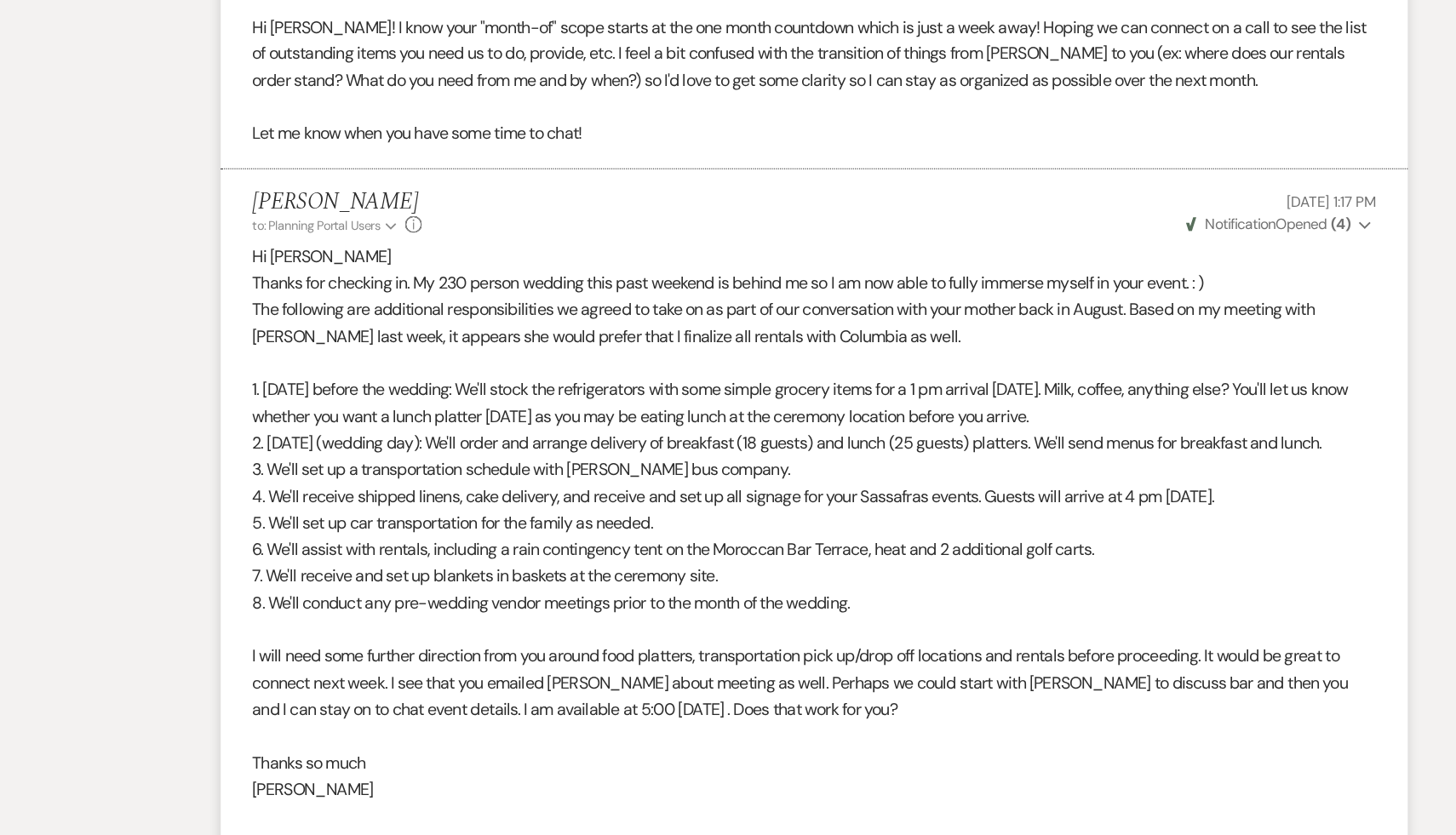
click at [702, 787] on p "Thanks so much" at bounding box center [727, 777] width 919 height 22
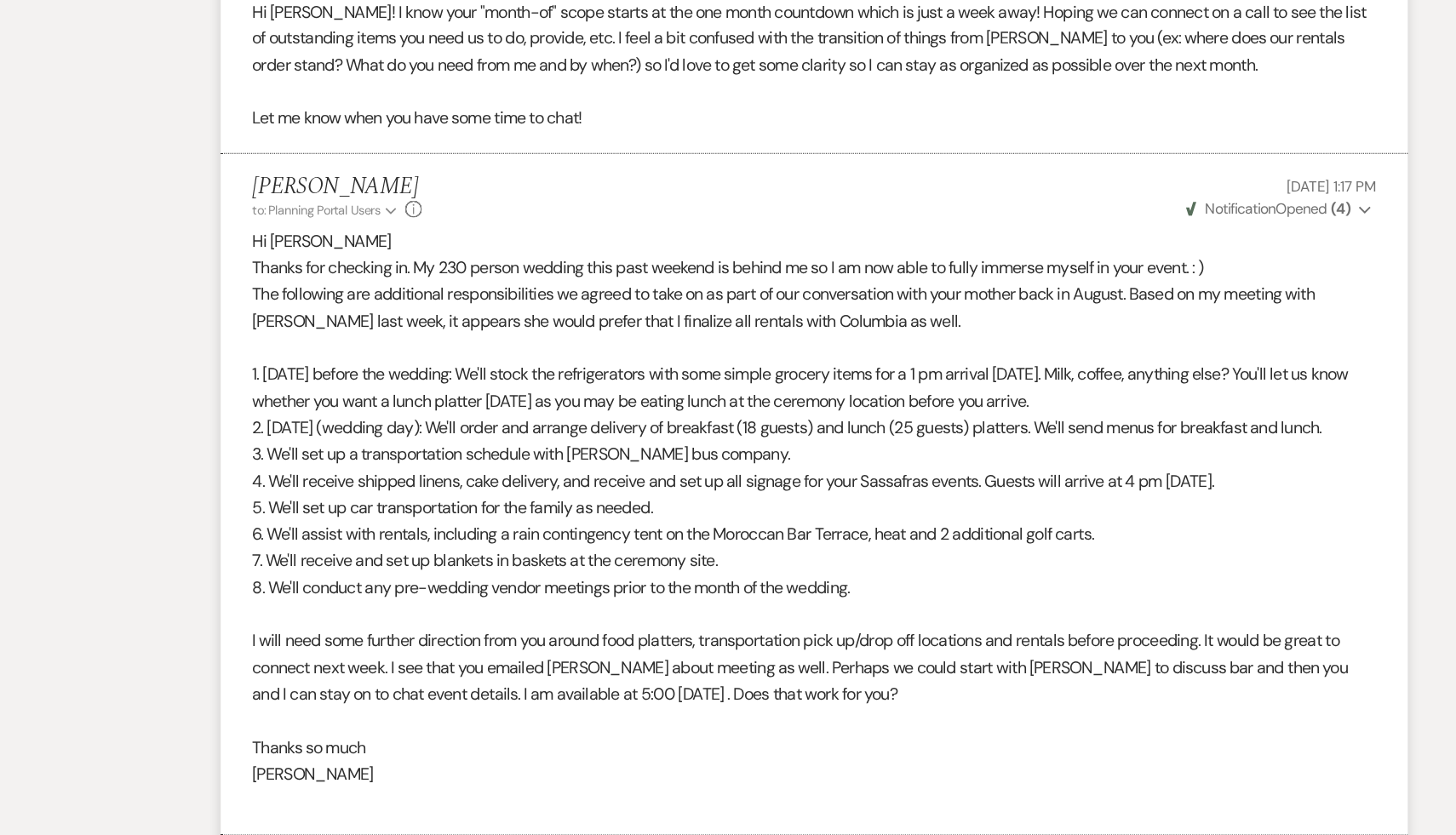
click at [702, 796] on p "Lara" at bounding box center [727, 785] width 919 height 22
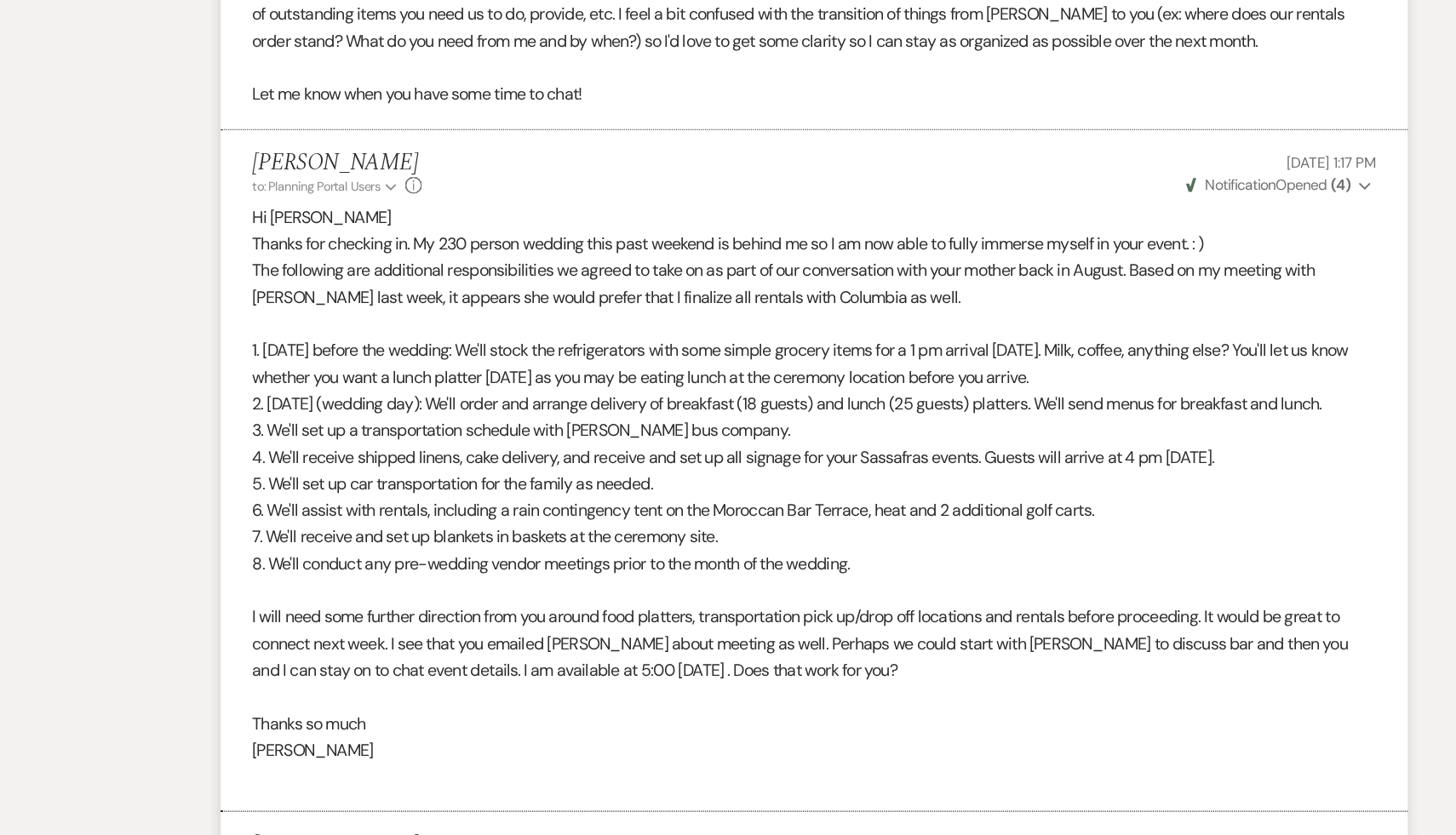
scroll to position [1255, 0]
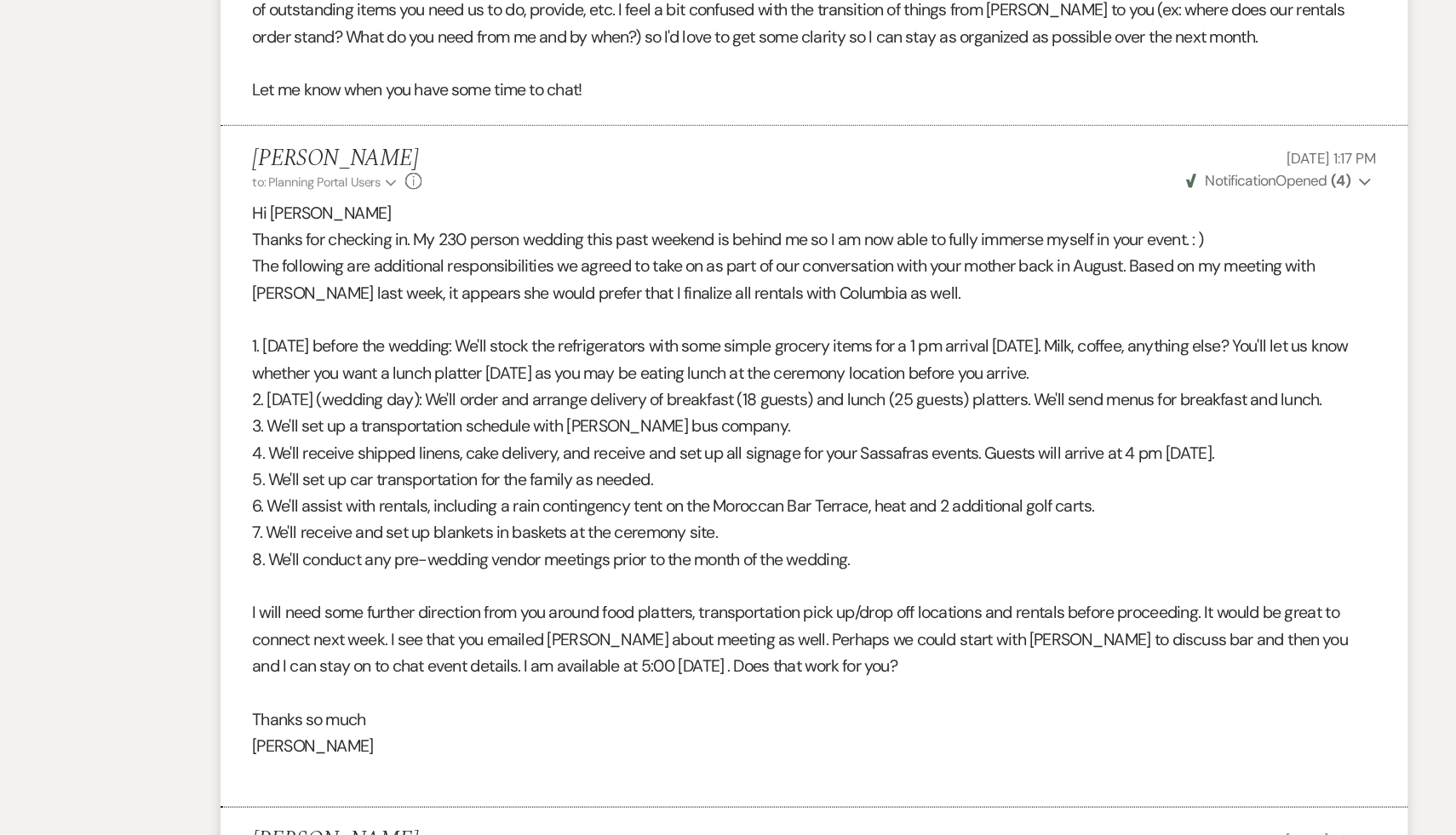
click at [636, 773] on p "Lara" at bounding box center [727, 761] width 919 height 22
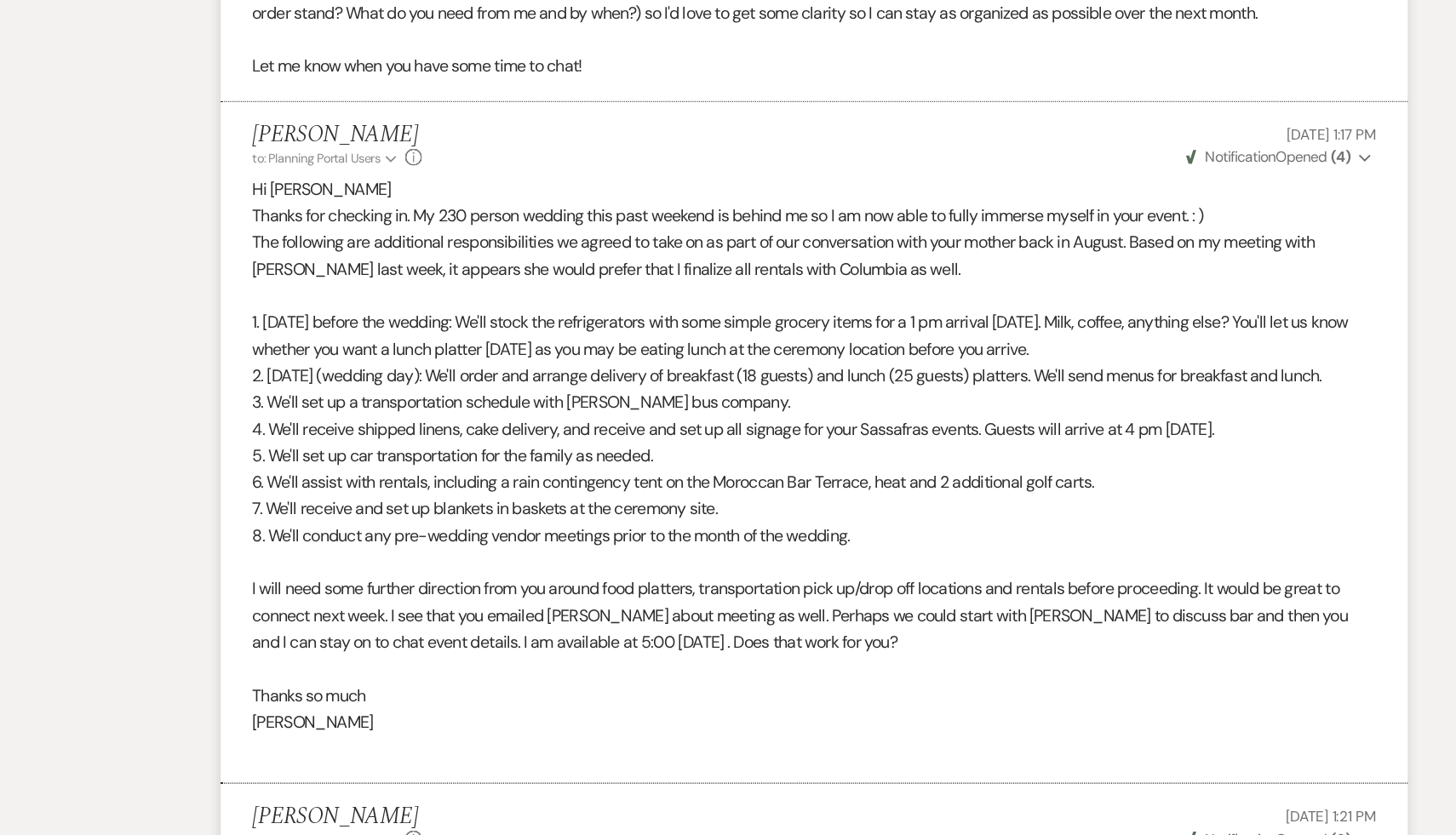
scroll to position [1294, 0]
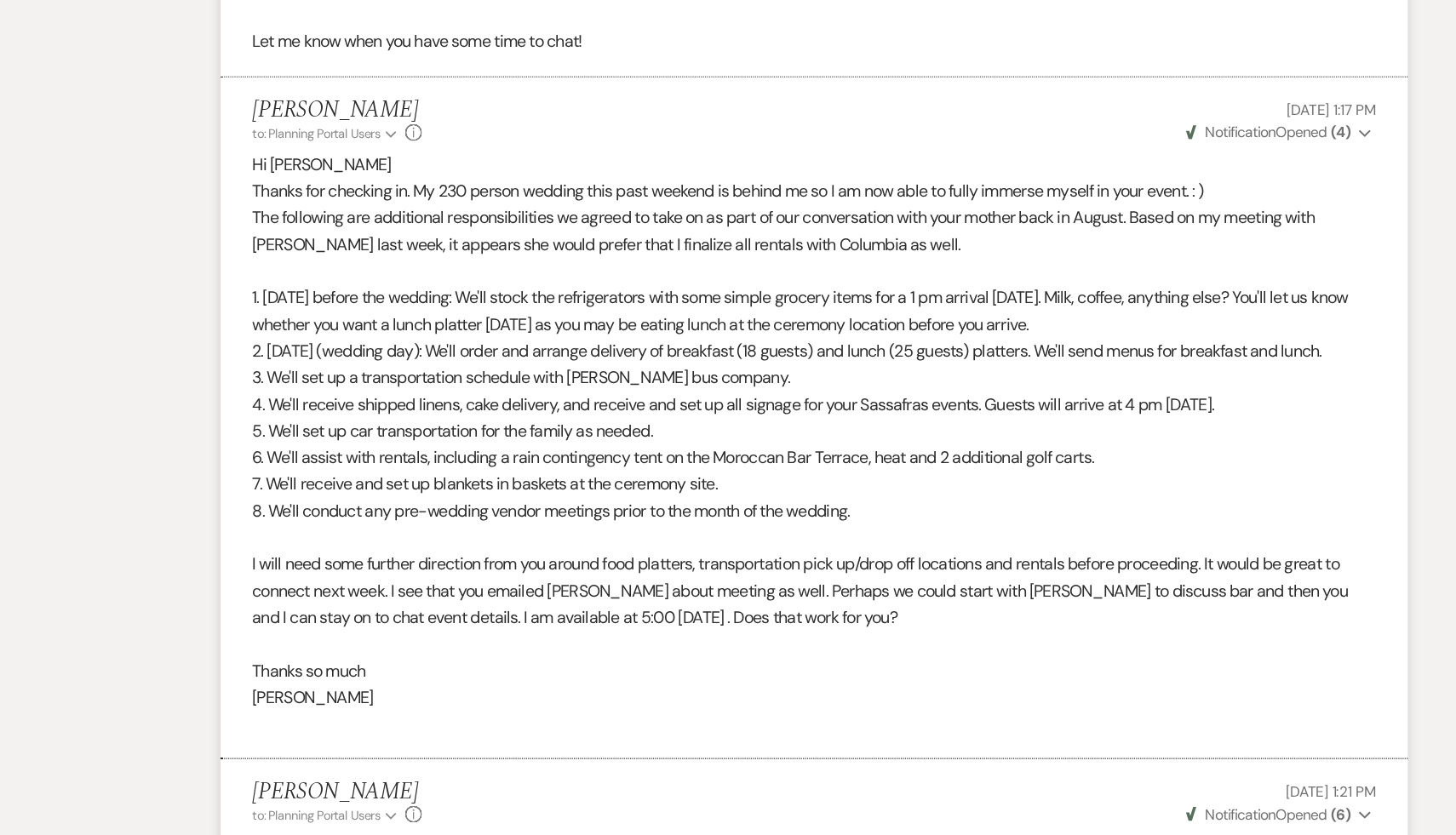
click at [666, 756] on p at bounding box center [727, 744] width 919 height 22
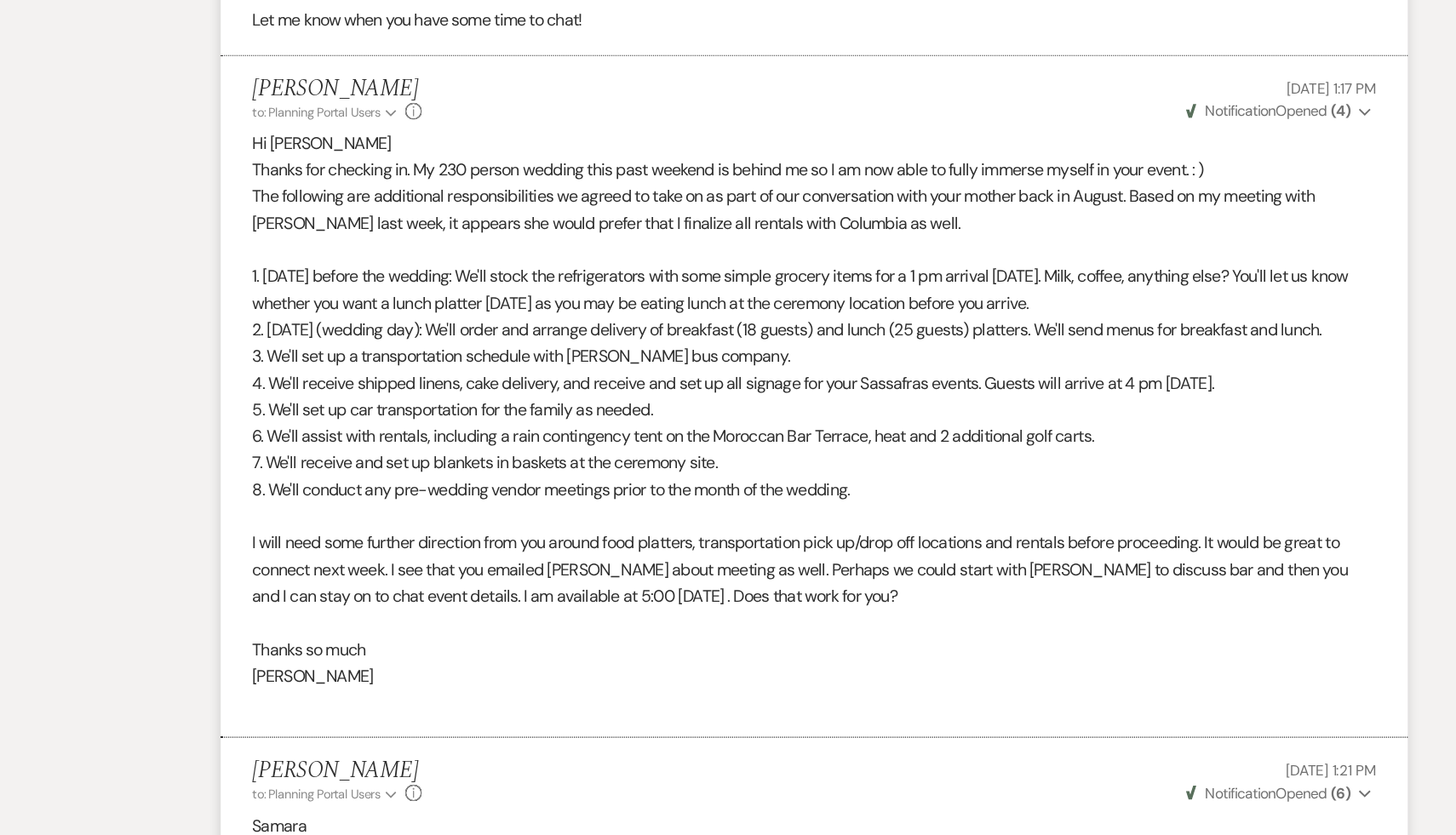
scroll to position [1317, 0]
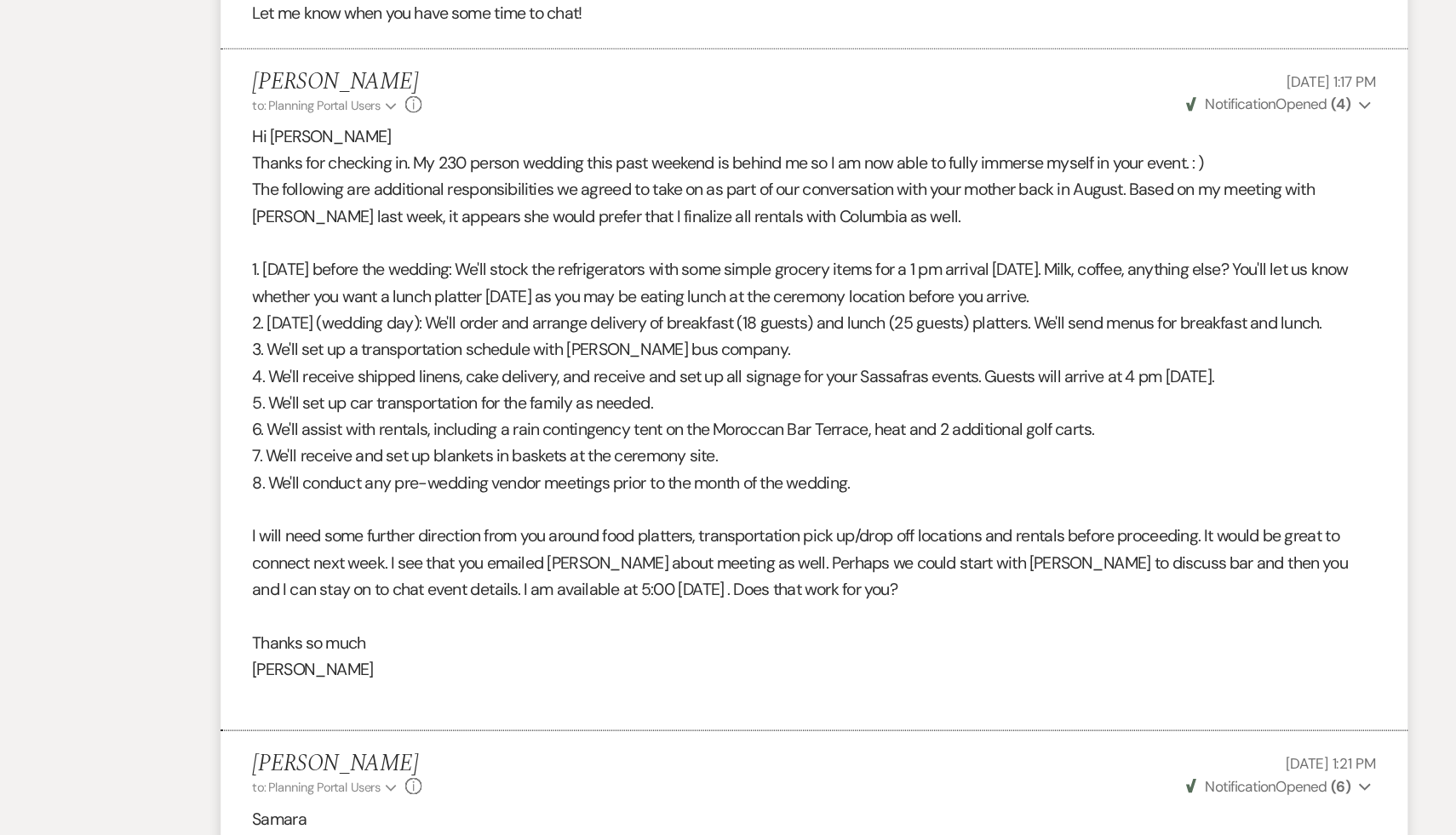
click at [626, 804] on div "Lara Burek to: Planning Portal Users Expand Info Sep 18, 2025, 1:21 PM Weven Ch…" at bounding box center [727, 785] width 919 height 37
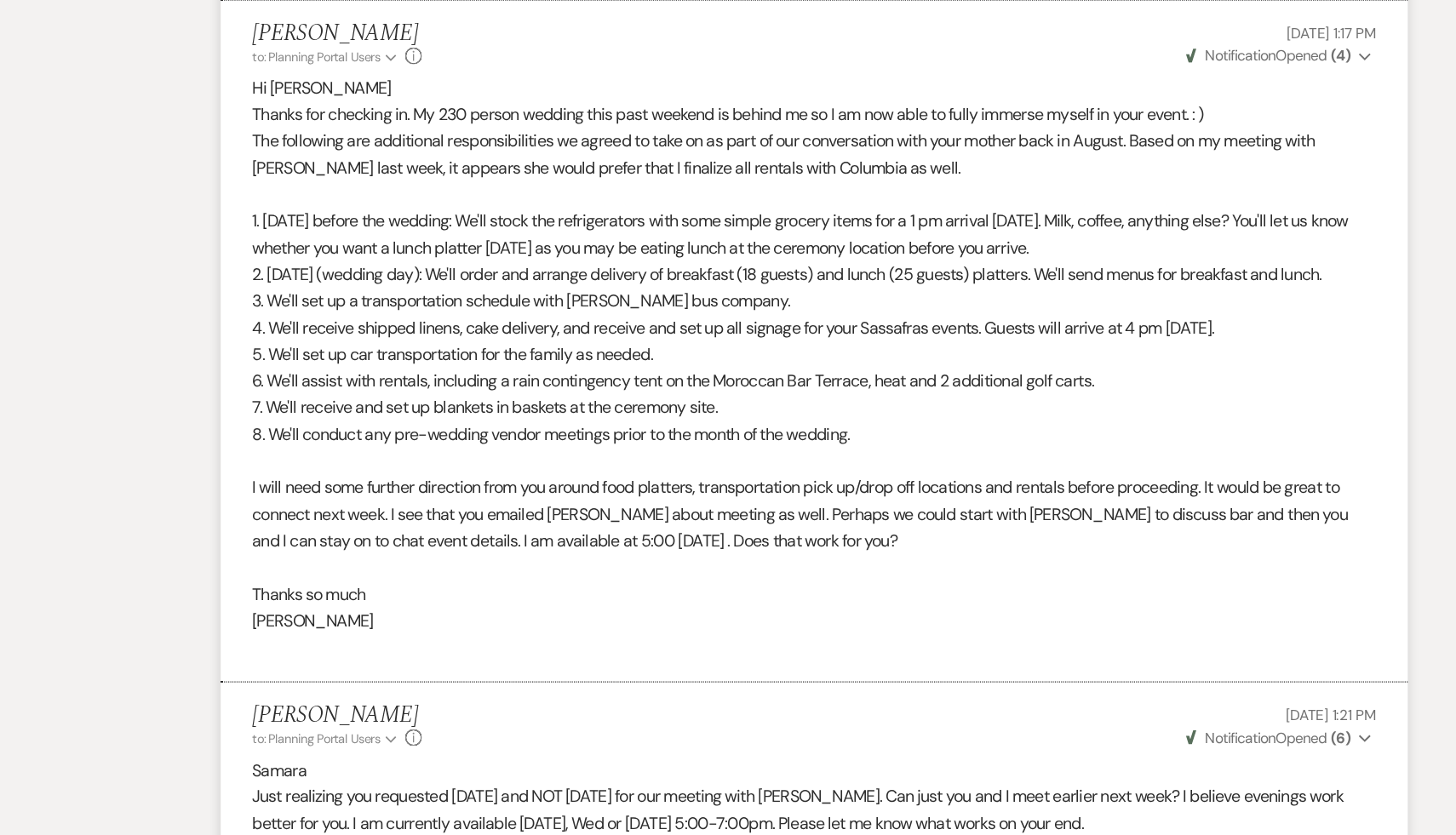
scroll to position [1358, 0]
click at [626, 819] on p "Just realizing you requested Monday, Sept 29th and NOT next Monday for our meet…" at bounding box center [727, 813] width 919 height 43
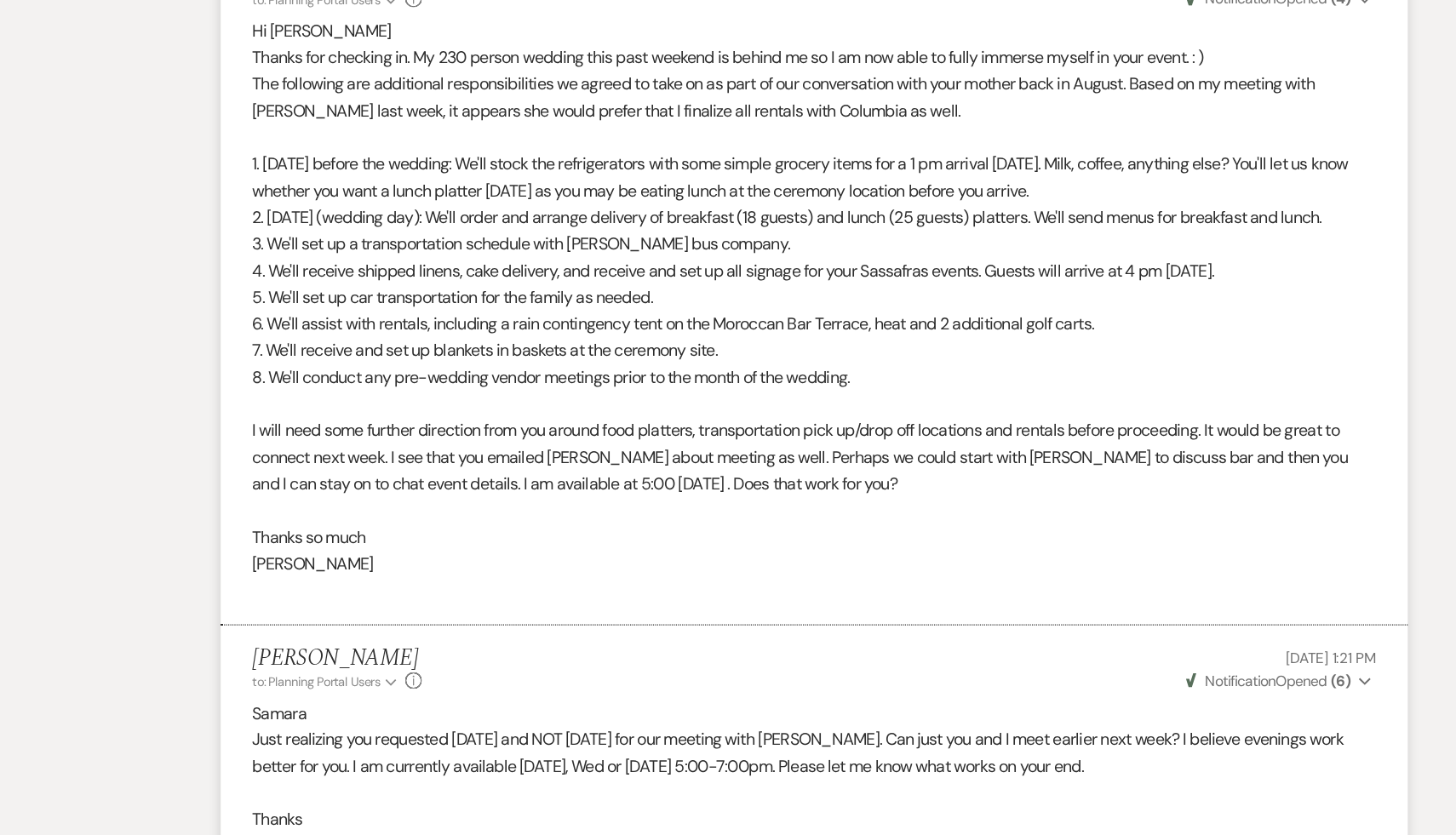
scroll to position [1423, 0]
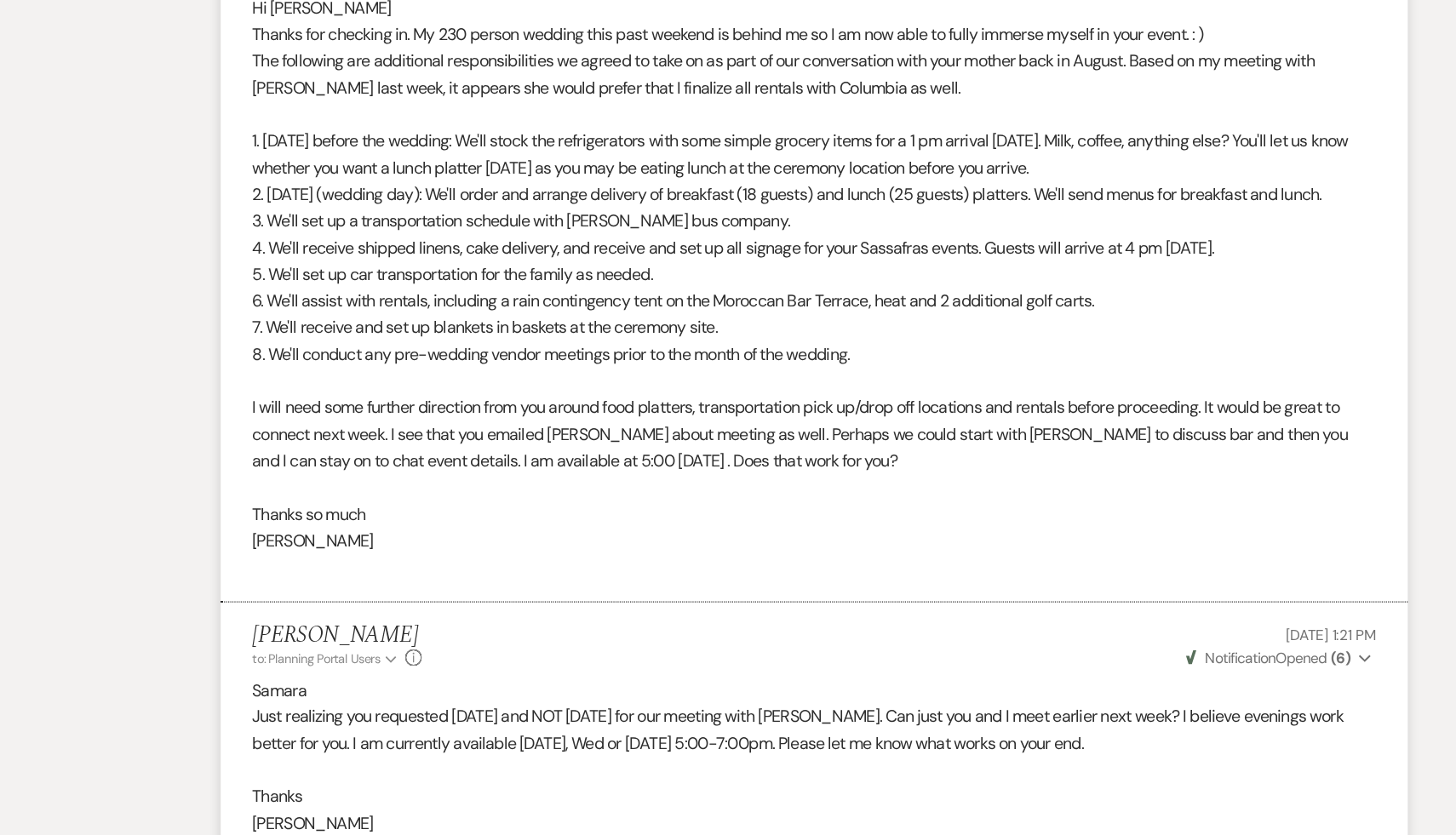
click at [682, 728] on p "Samara" at bounding box center [727, 716] width 919 height 22
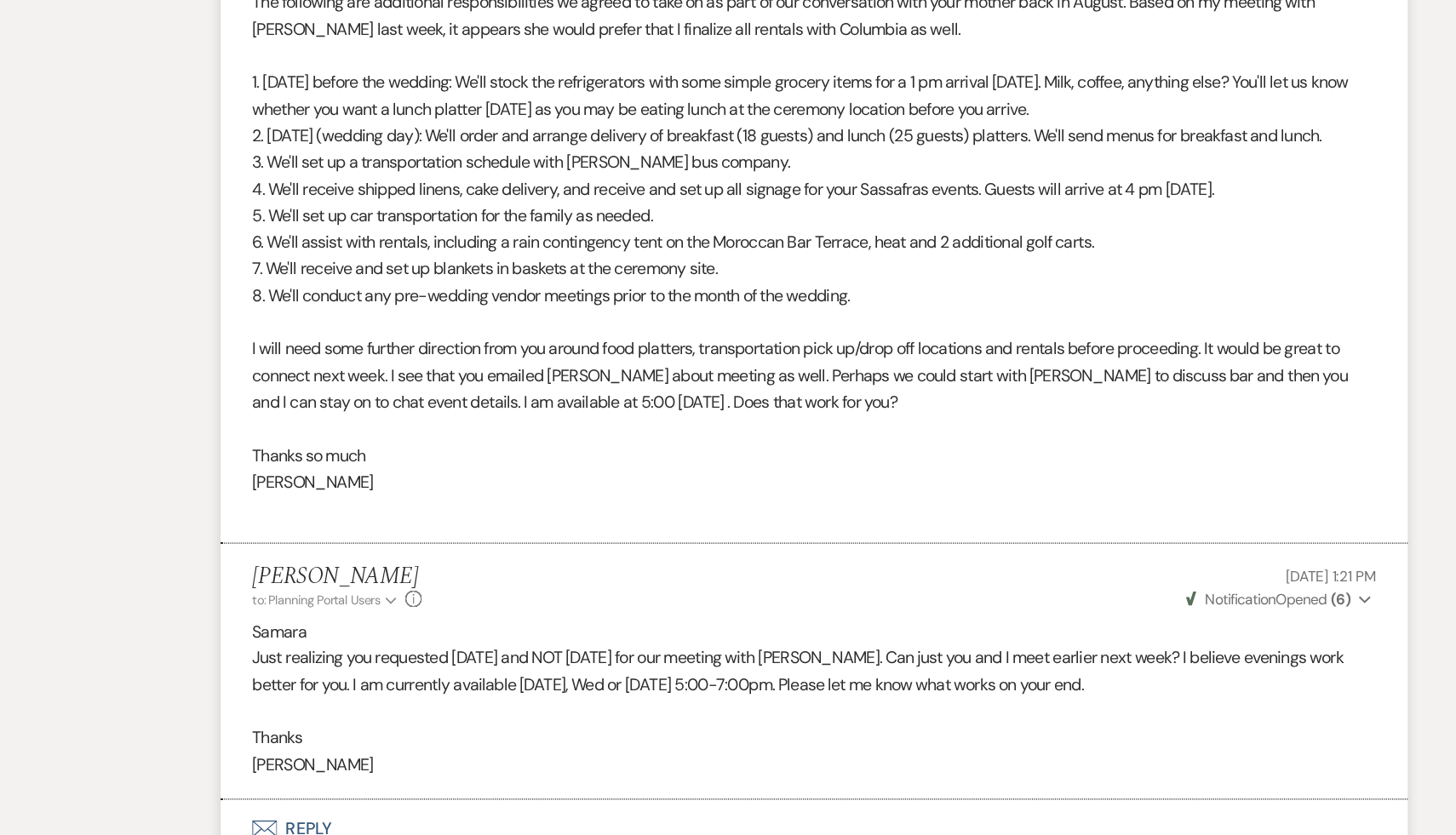
scroll to position [1473, 0]
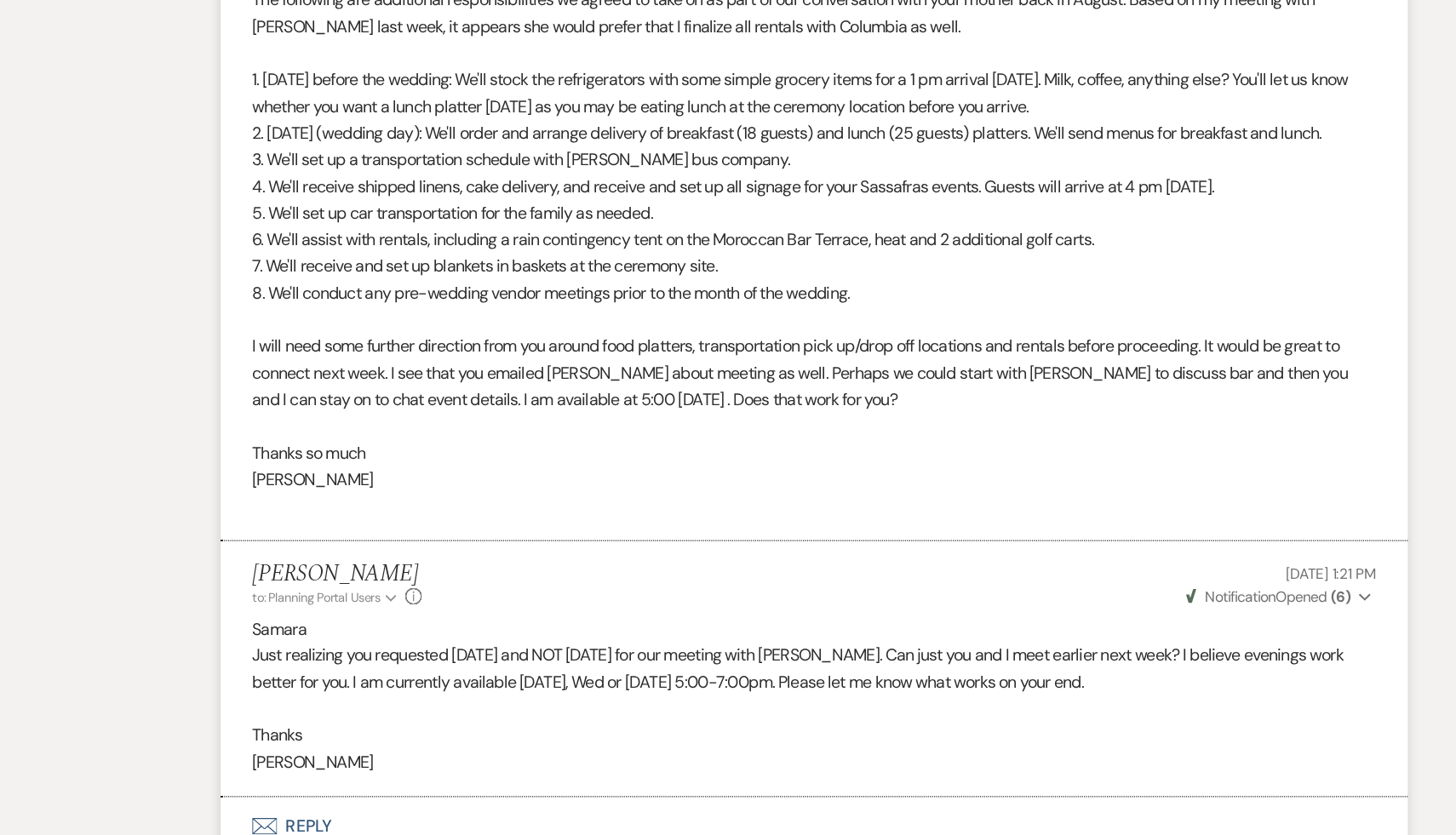
click at [653, 765] on p "Thanks" at bounding box center [727, 753] width 919 height 22
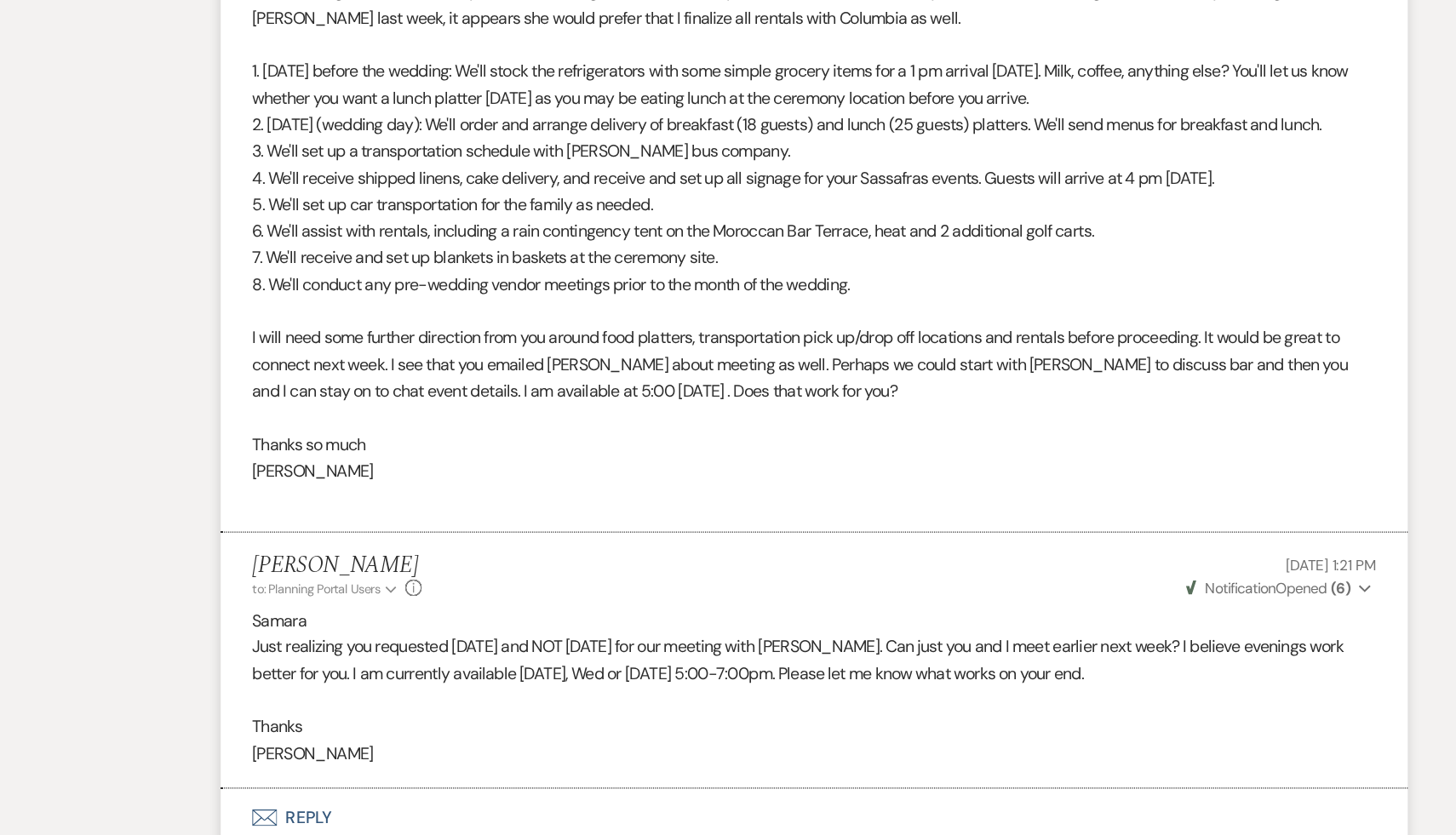
scroll to position [1480, 0]
click at [632, 757] on p "Thanks" at bounding box center [727, 745] width 919 height 22
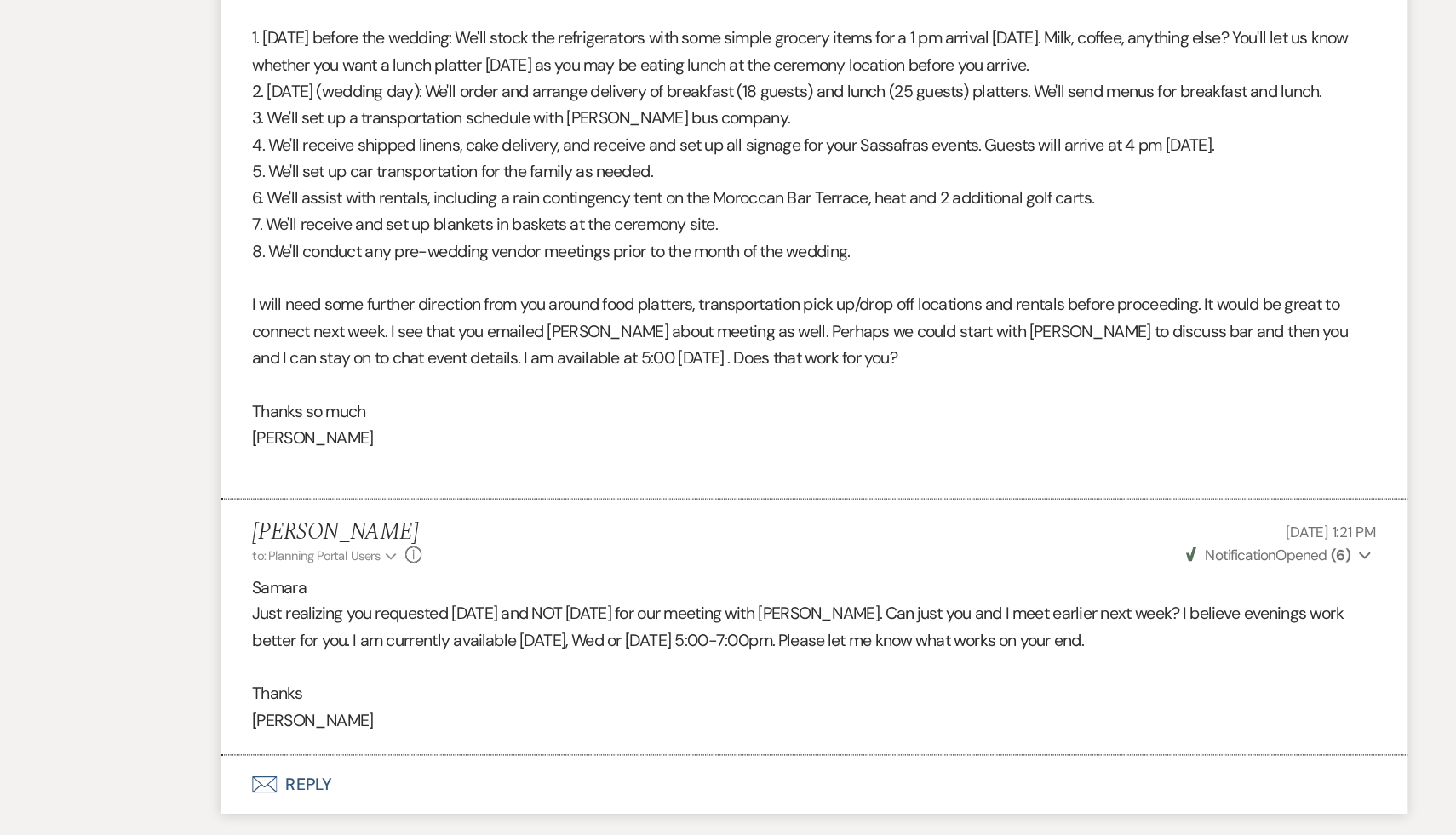
scroll to position [1511, 0]
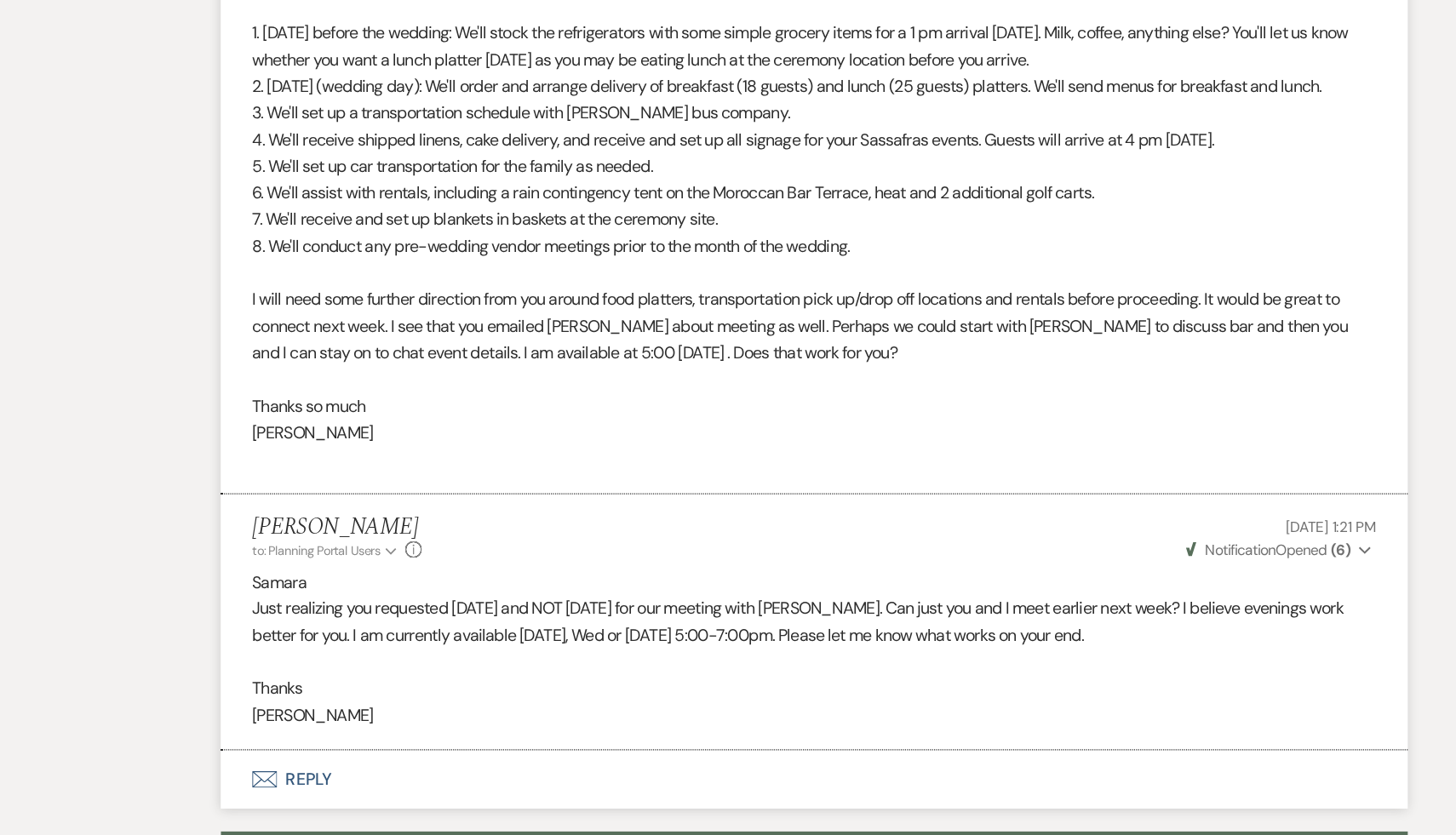
click at [622, 811] on button "Envelope Reply" at bounding box center [728, 789] width 971 height 48
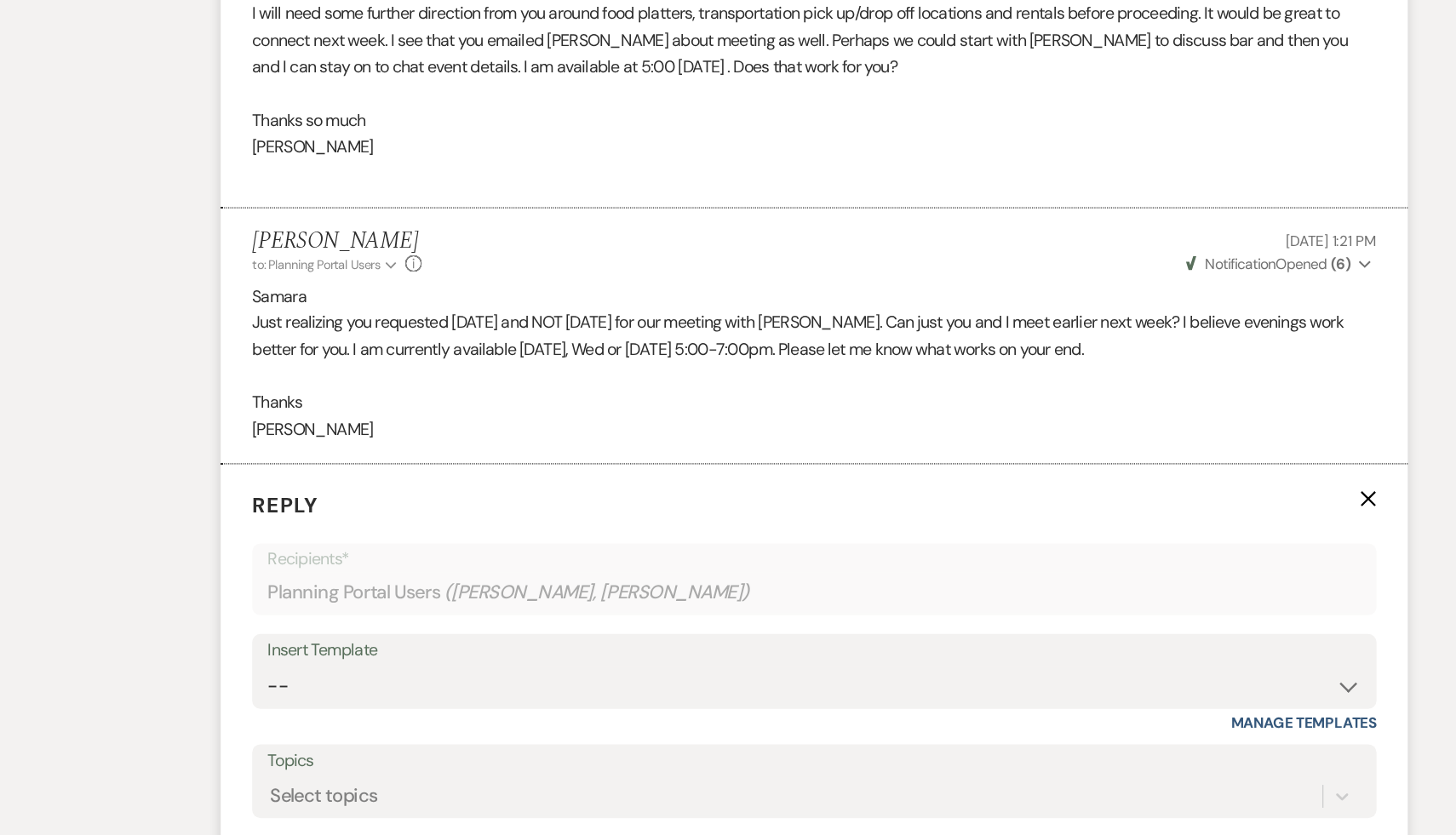
scroll to position [1684, 0]
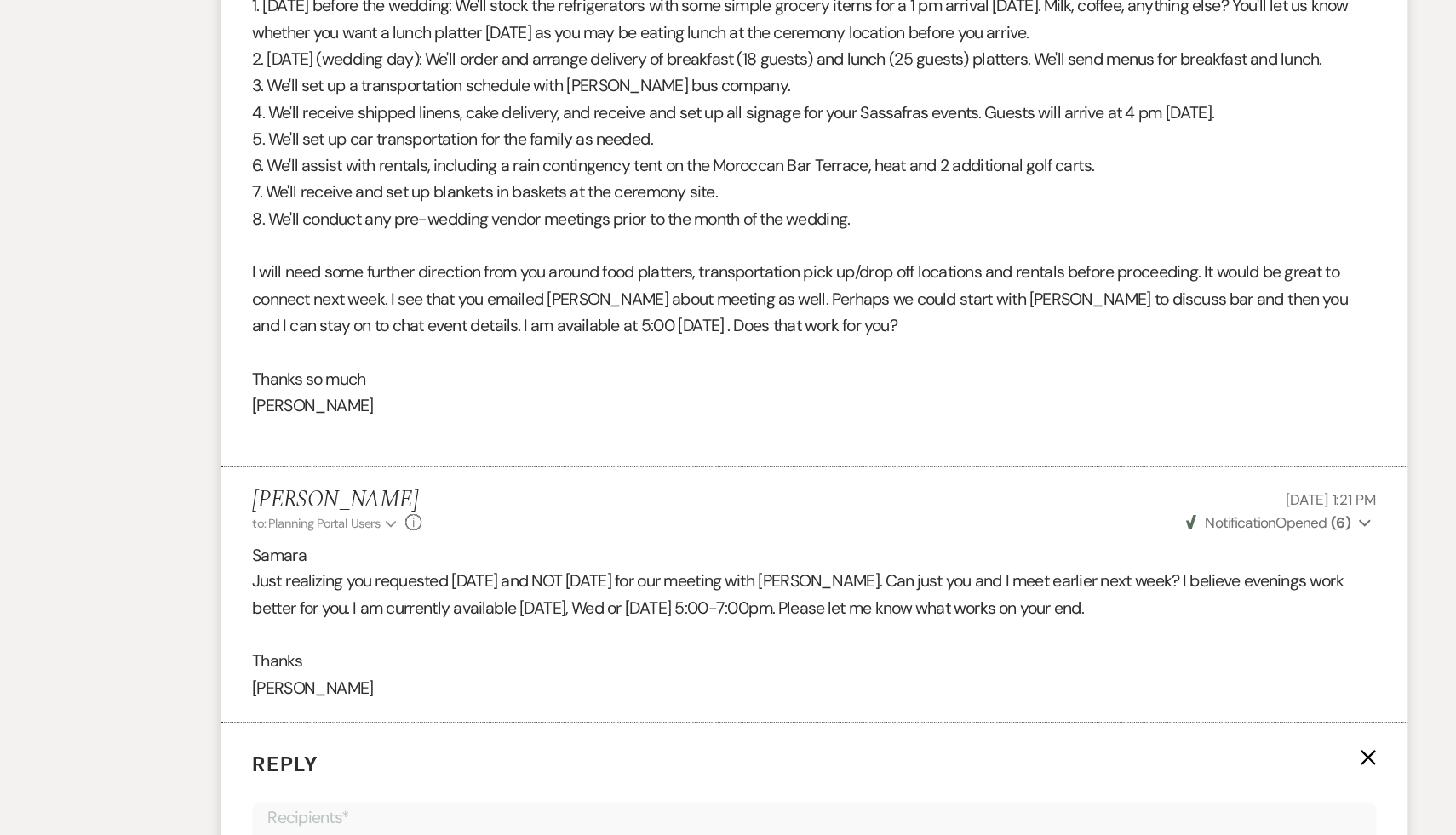
click at [555, 530] on p at bounding box center [727, 519] width 919 height 22
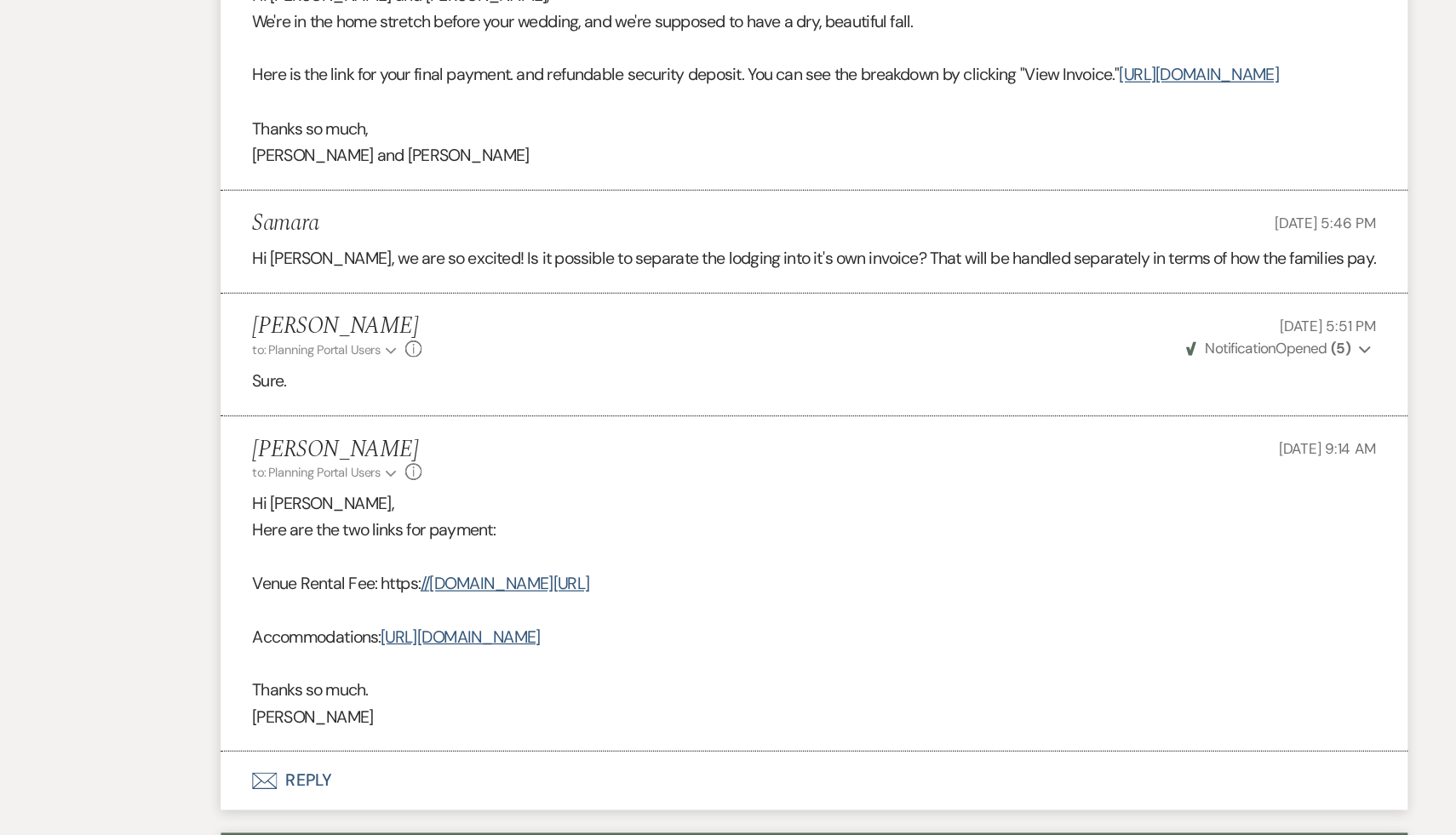
scroll to position [0, 0]
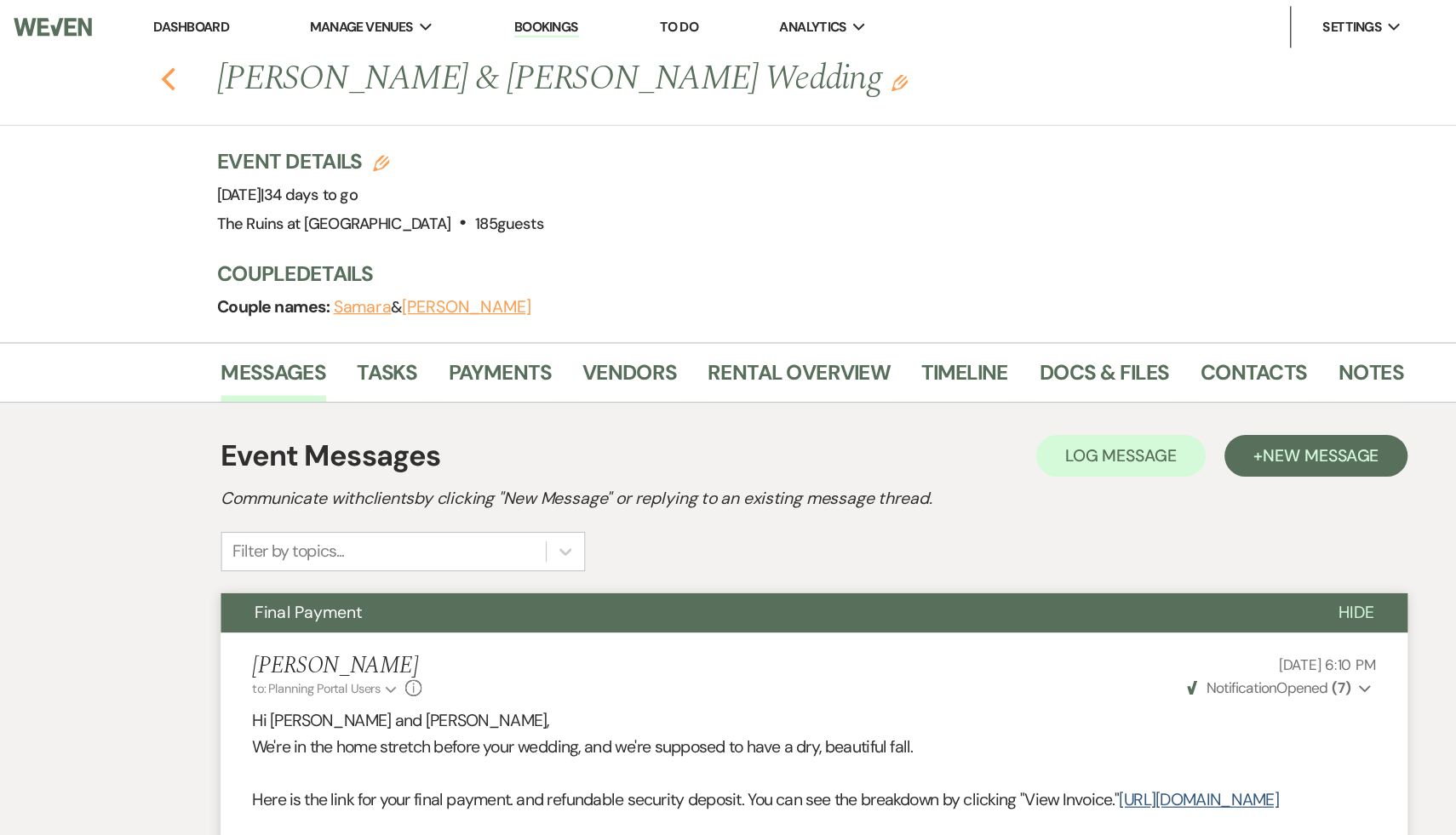
click at [196, 57] on icon "Previous" at bounding box center [200, 65] width 13 height 21
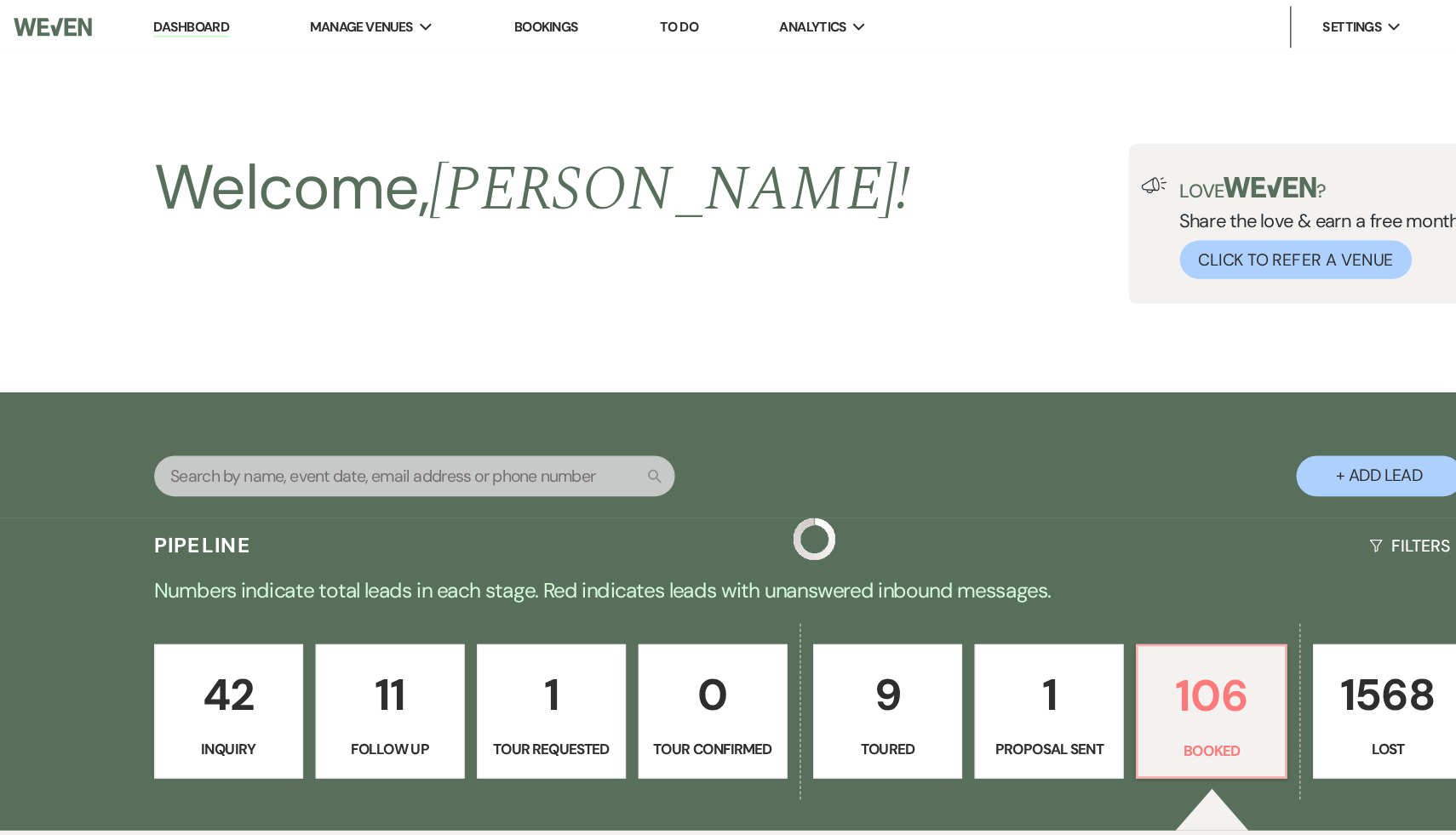
scroll to position [715, 0]
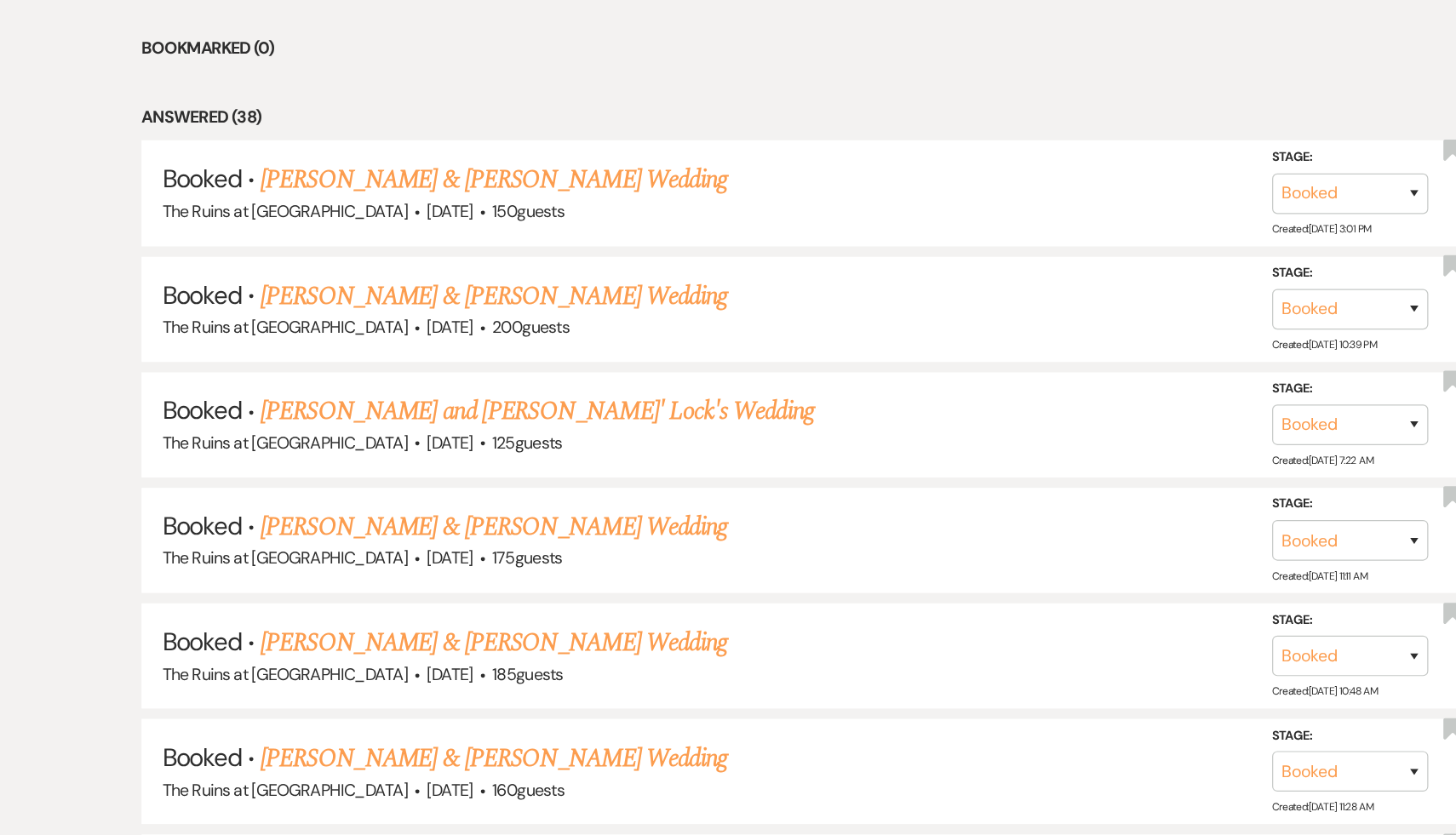
click at [456, 489] on link "Ruth Bluestone and Andy' Lock's Wedding" at bounding box center [505, 489] width 453 height 31
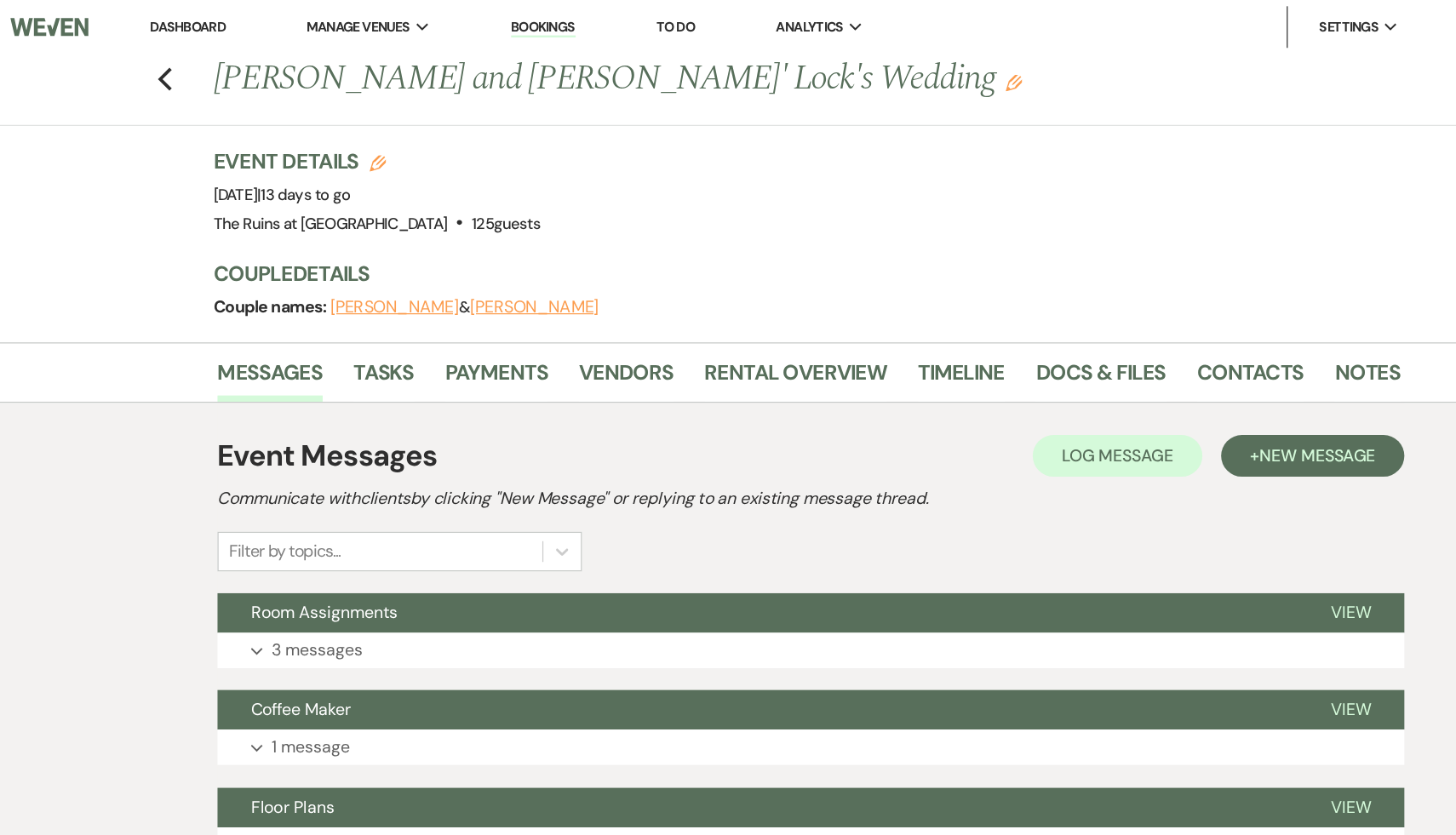
click at [876, 428] on div "Event Messages Log Log Message + New Message Communicate with clients by clicki…" at bounding box center [728, 411] width 971 height 112
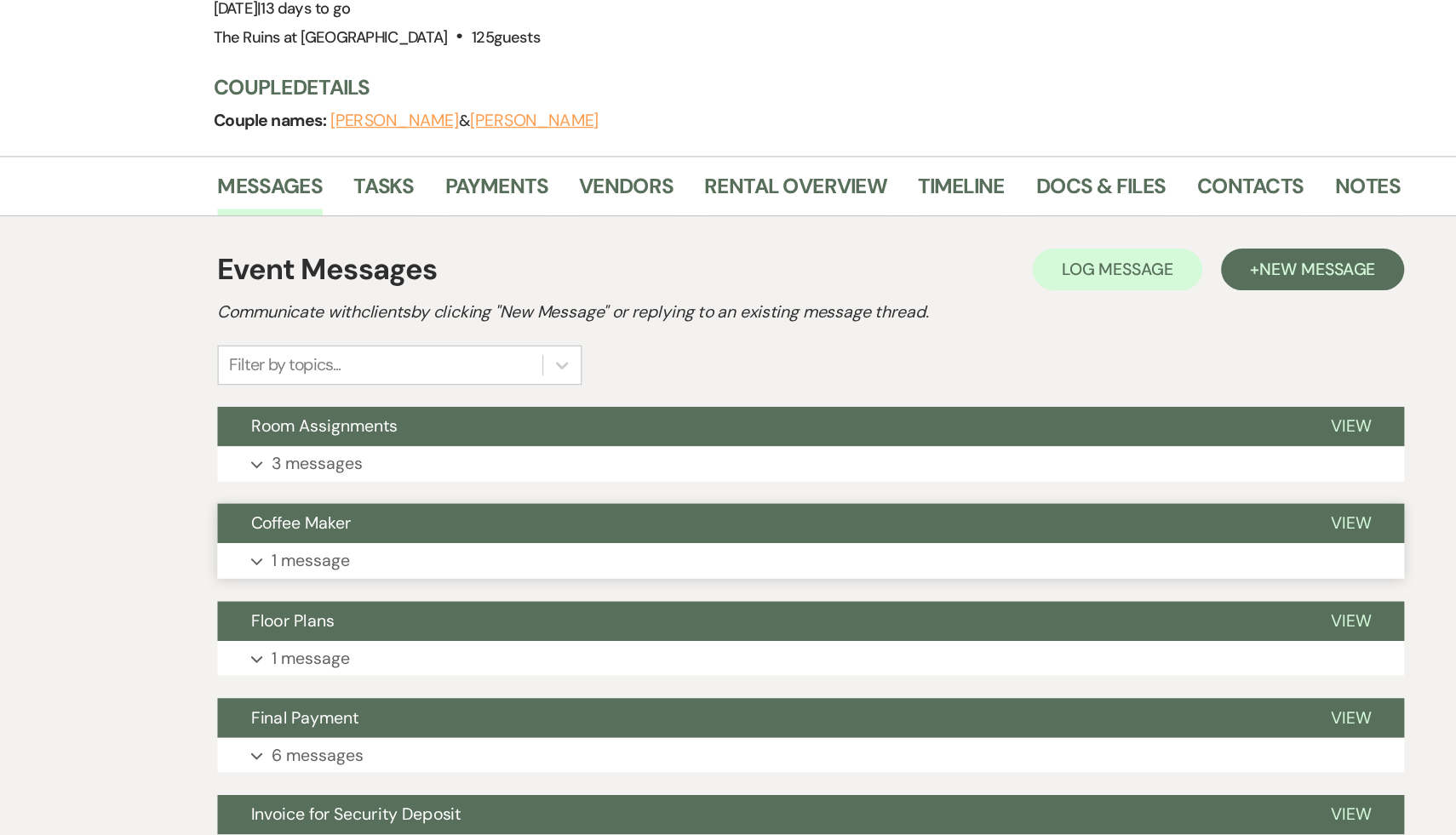
scroll to position [10, 0]
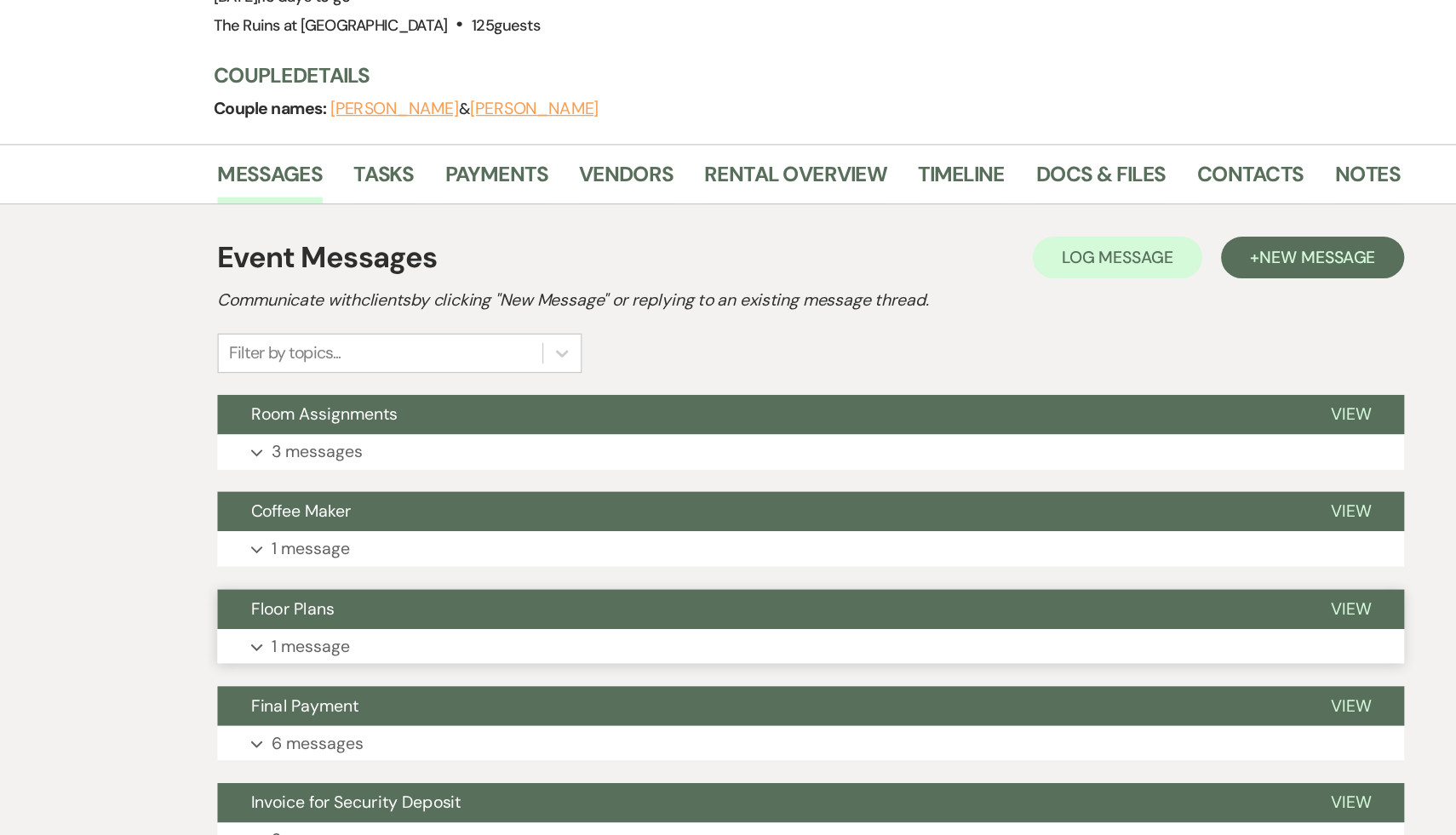
click at [306, 652] on span "Floor Plans" at bounding box center [304, 650] width 68 height 18
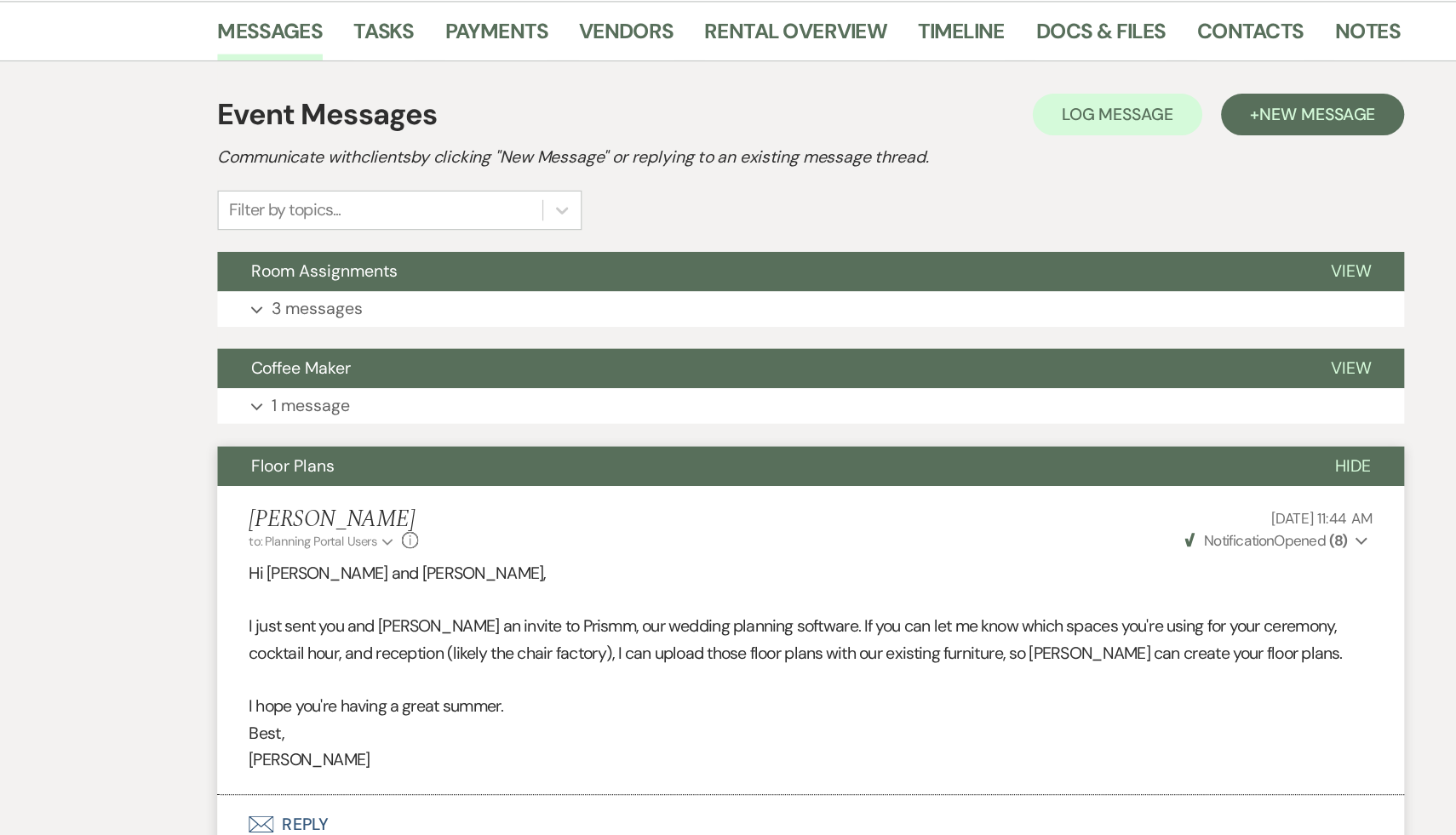
scroll to position [129, 0]
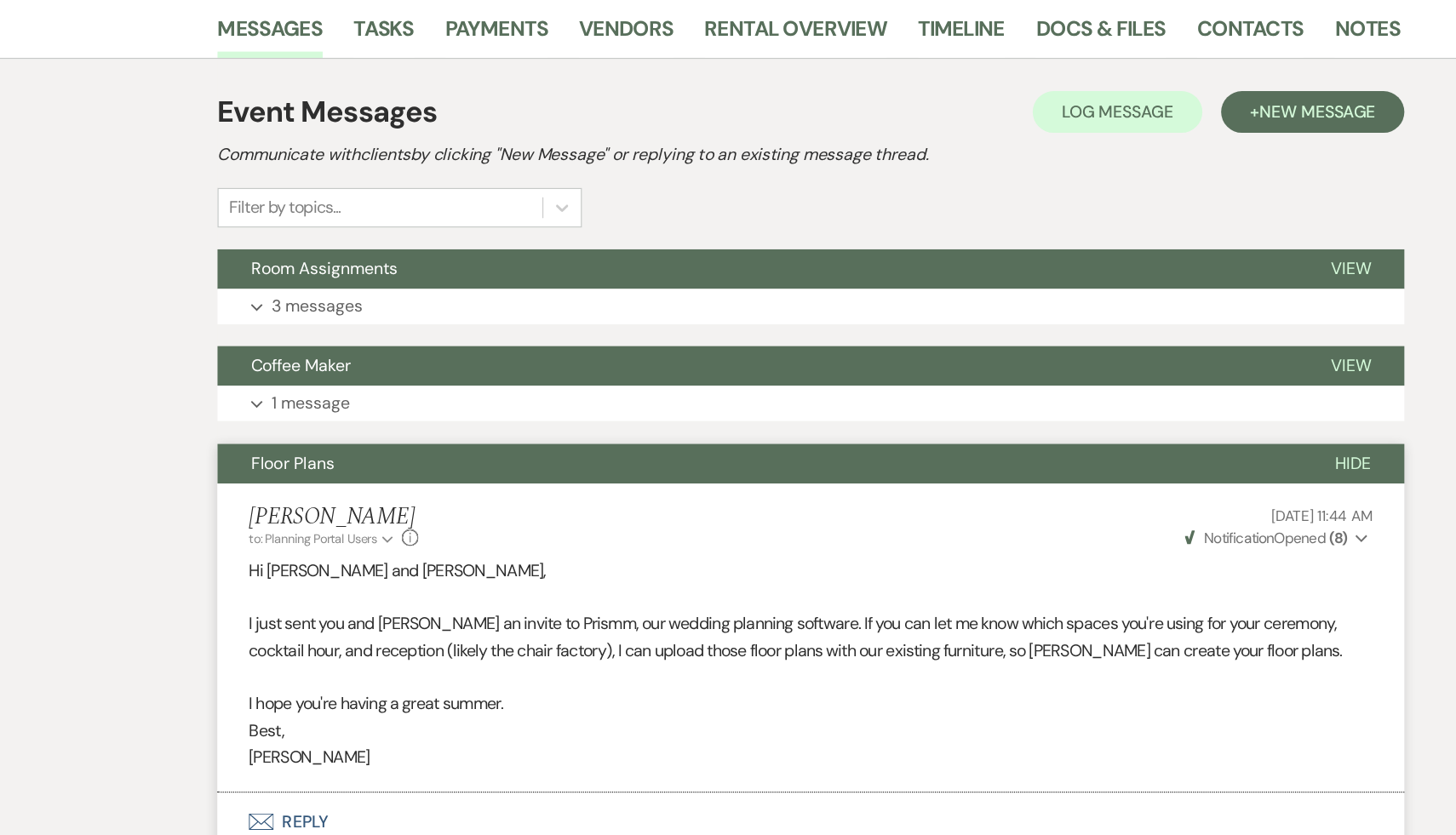
click at [555, 793] on li "Carol Reichert to: Planning Portal Users Expand Info Jul 12, 2025, 11:44 AM Wev…" at bounding box center [728, 673] width 971 height 253
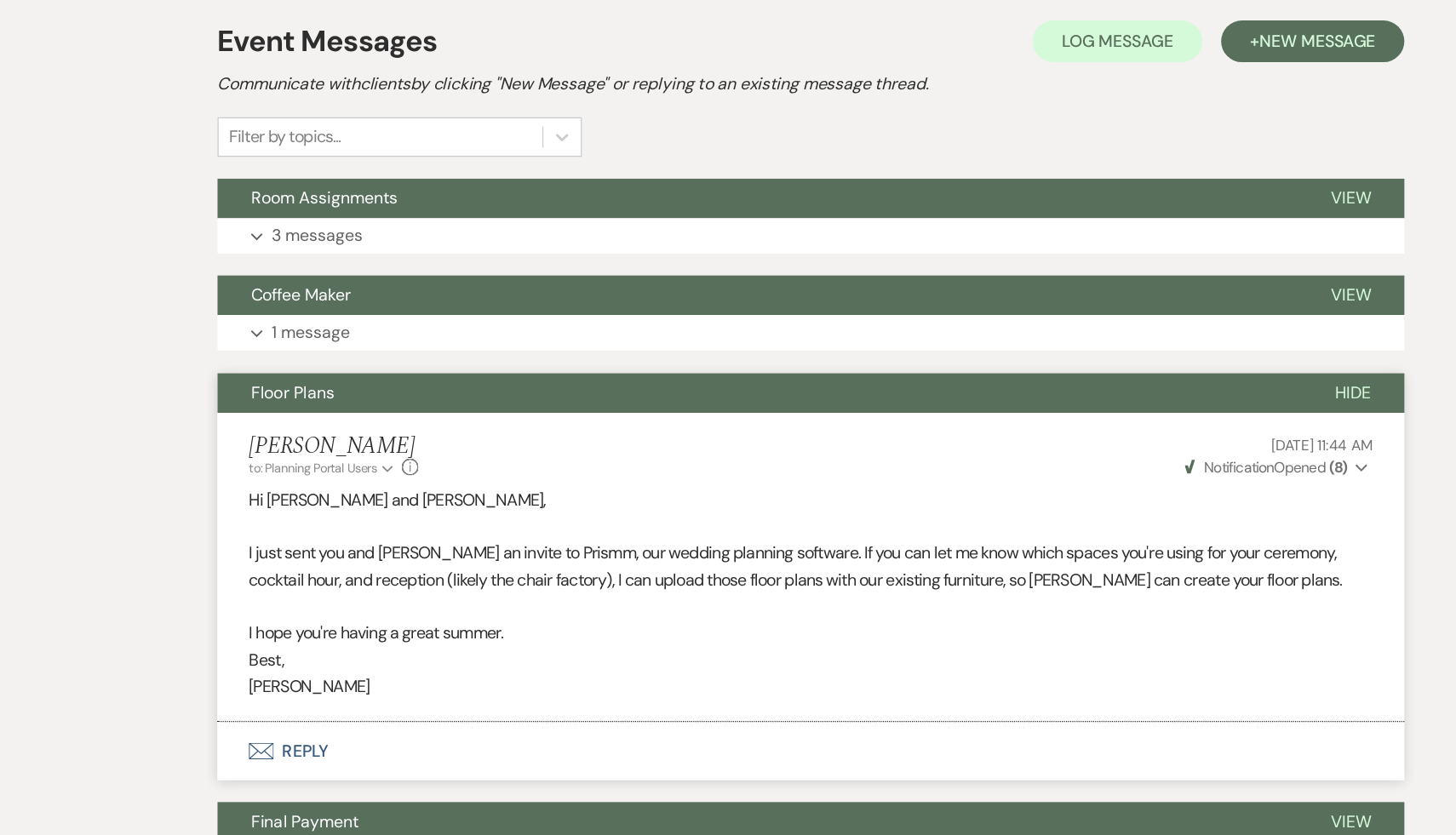
scroll to position [193, 0]
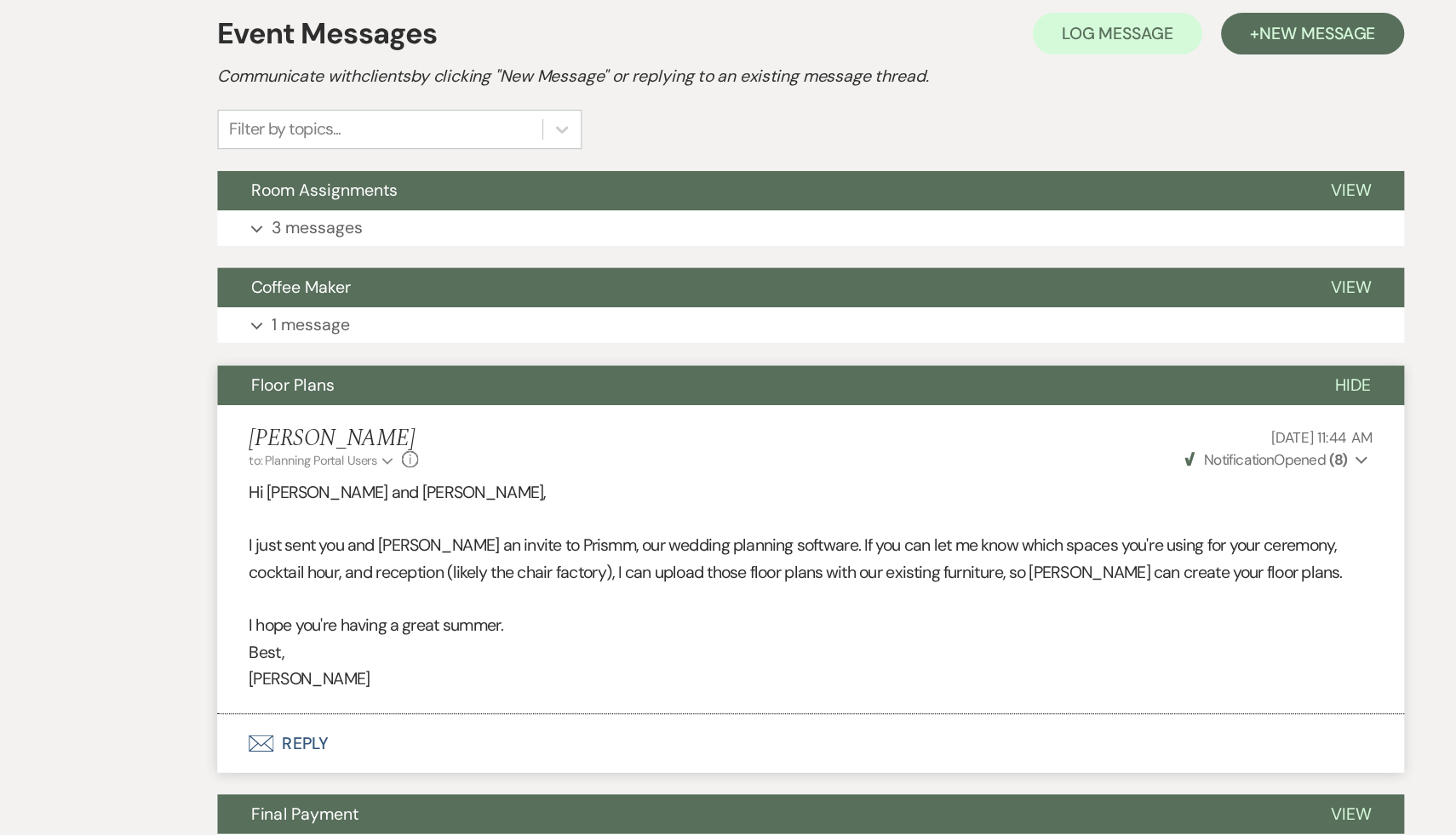
click at [653, 692] on p "Best," at bounding box center [727, 686] width 919 height 22
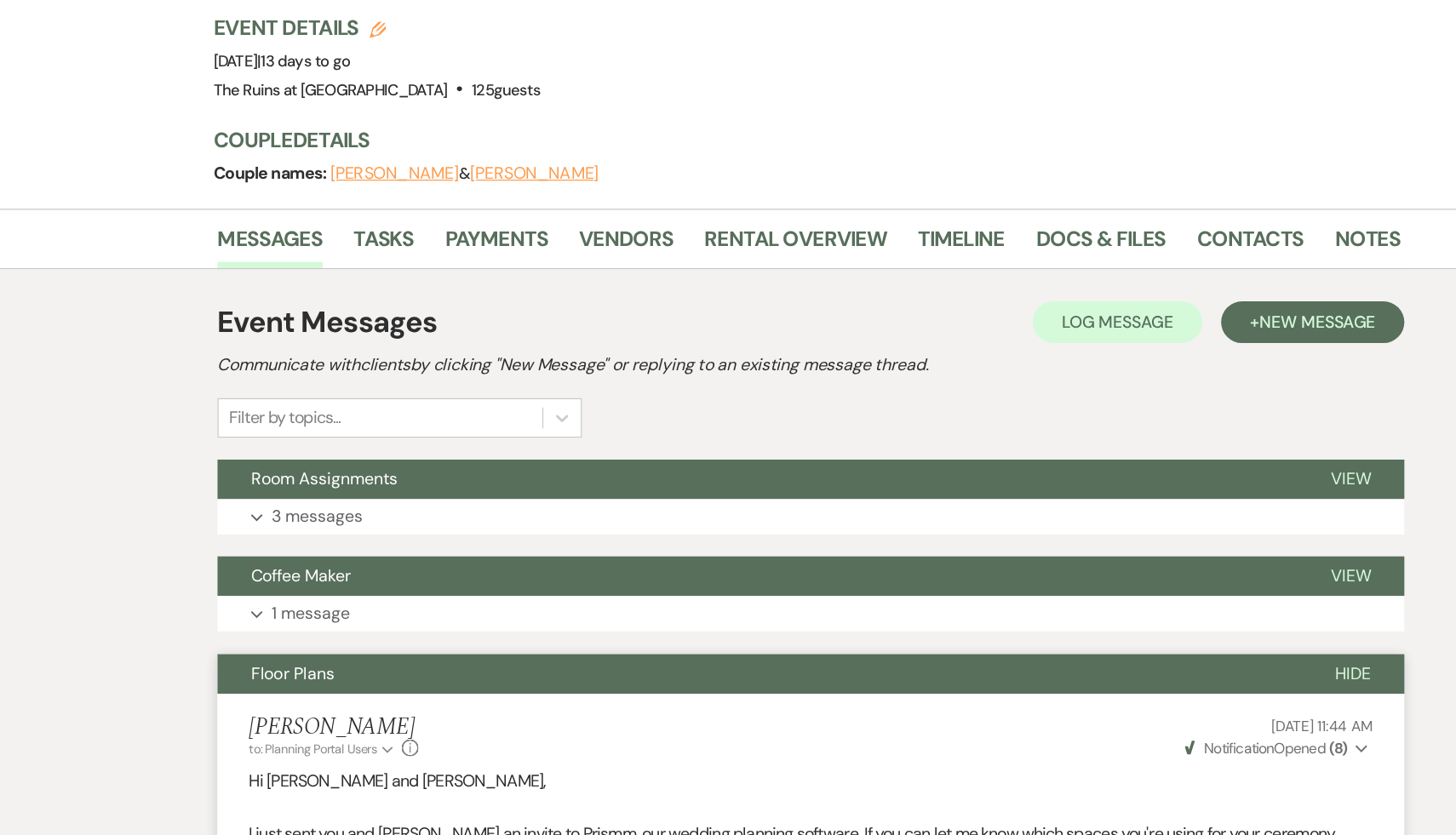
scroll to position [0, 0]
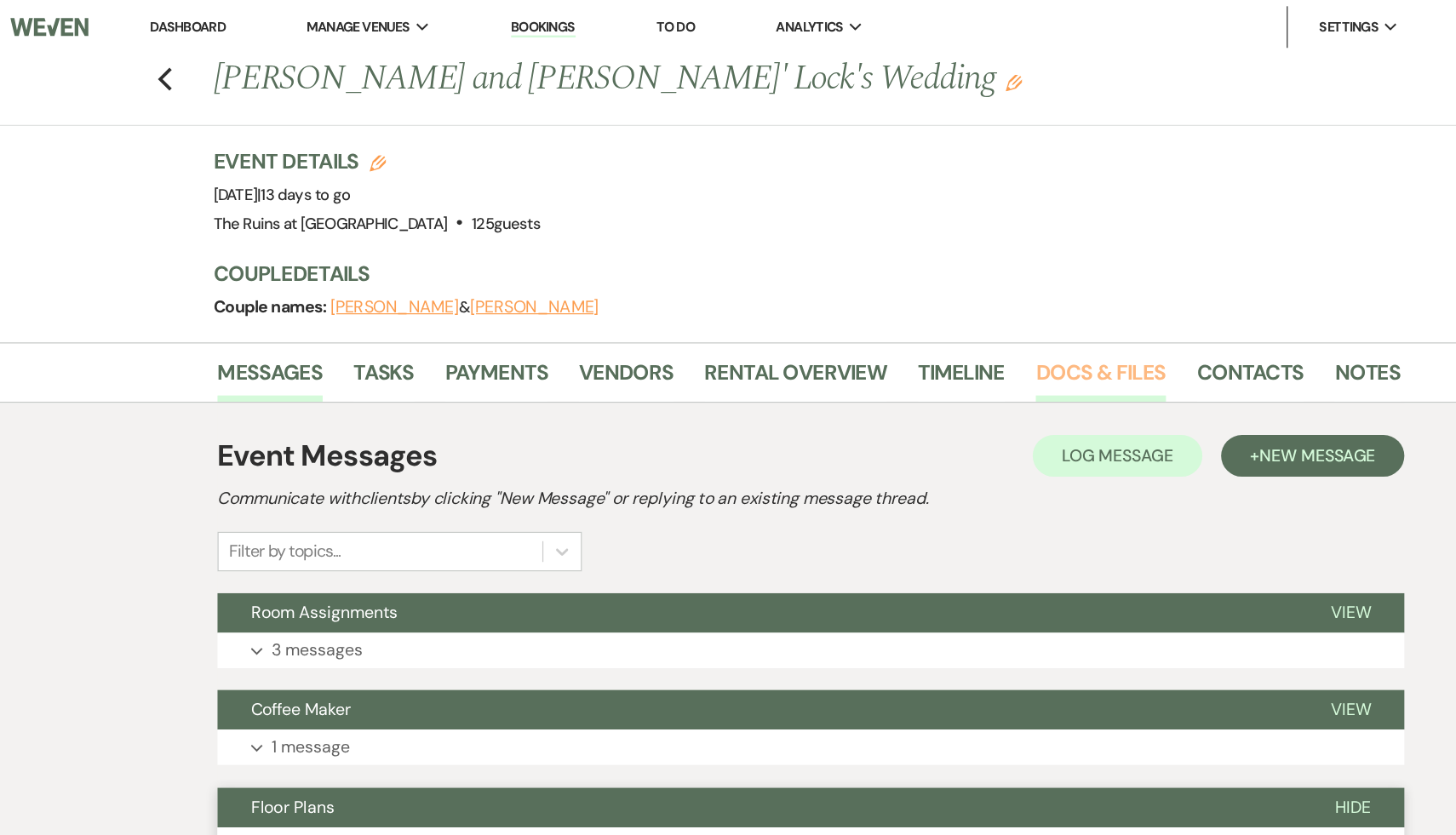
click at [959, 306] on link "Docs & Files" at bounding box center [963, 310] width 105 height 38
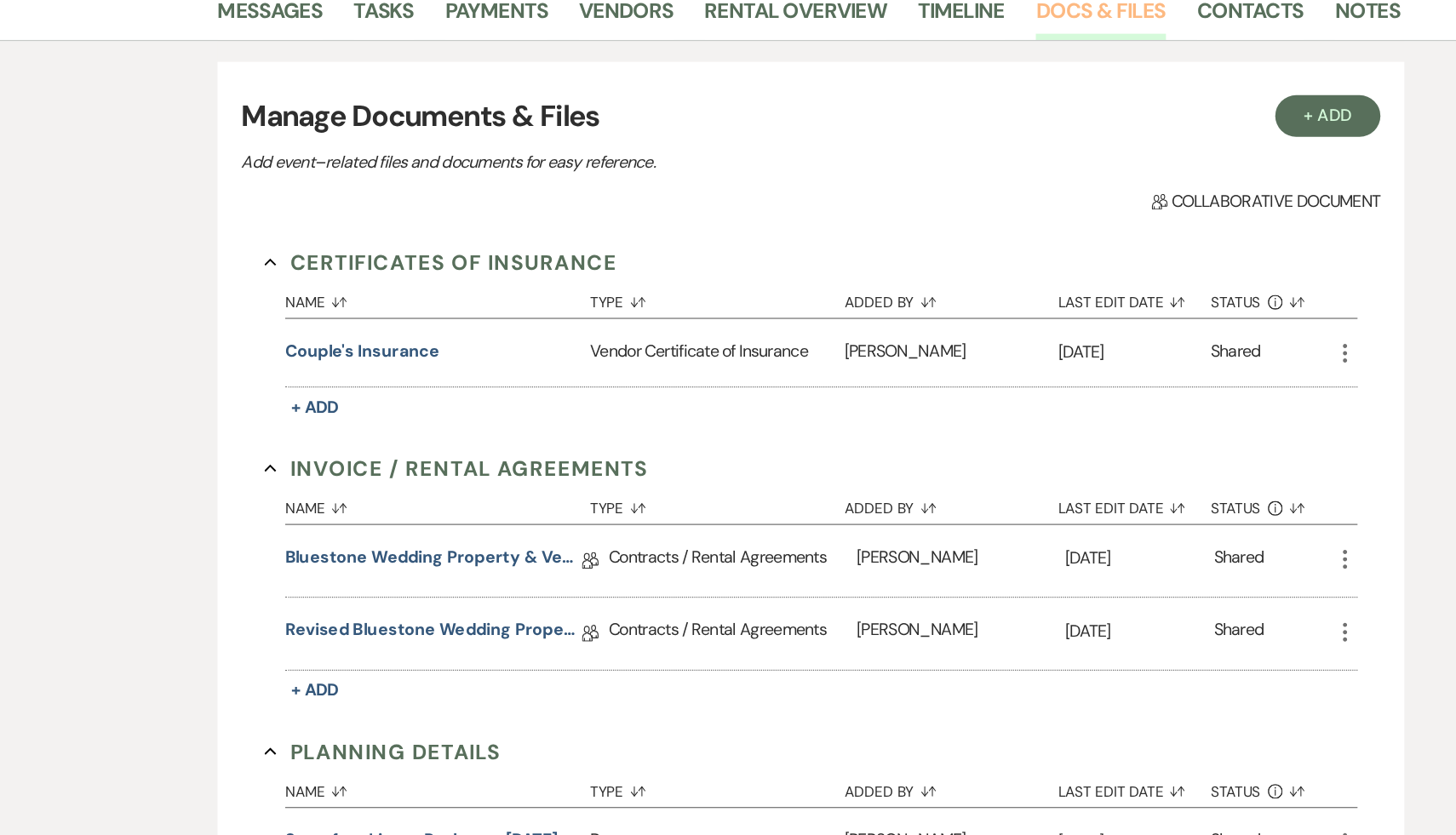
scroll to position [191, 0]
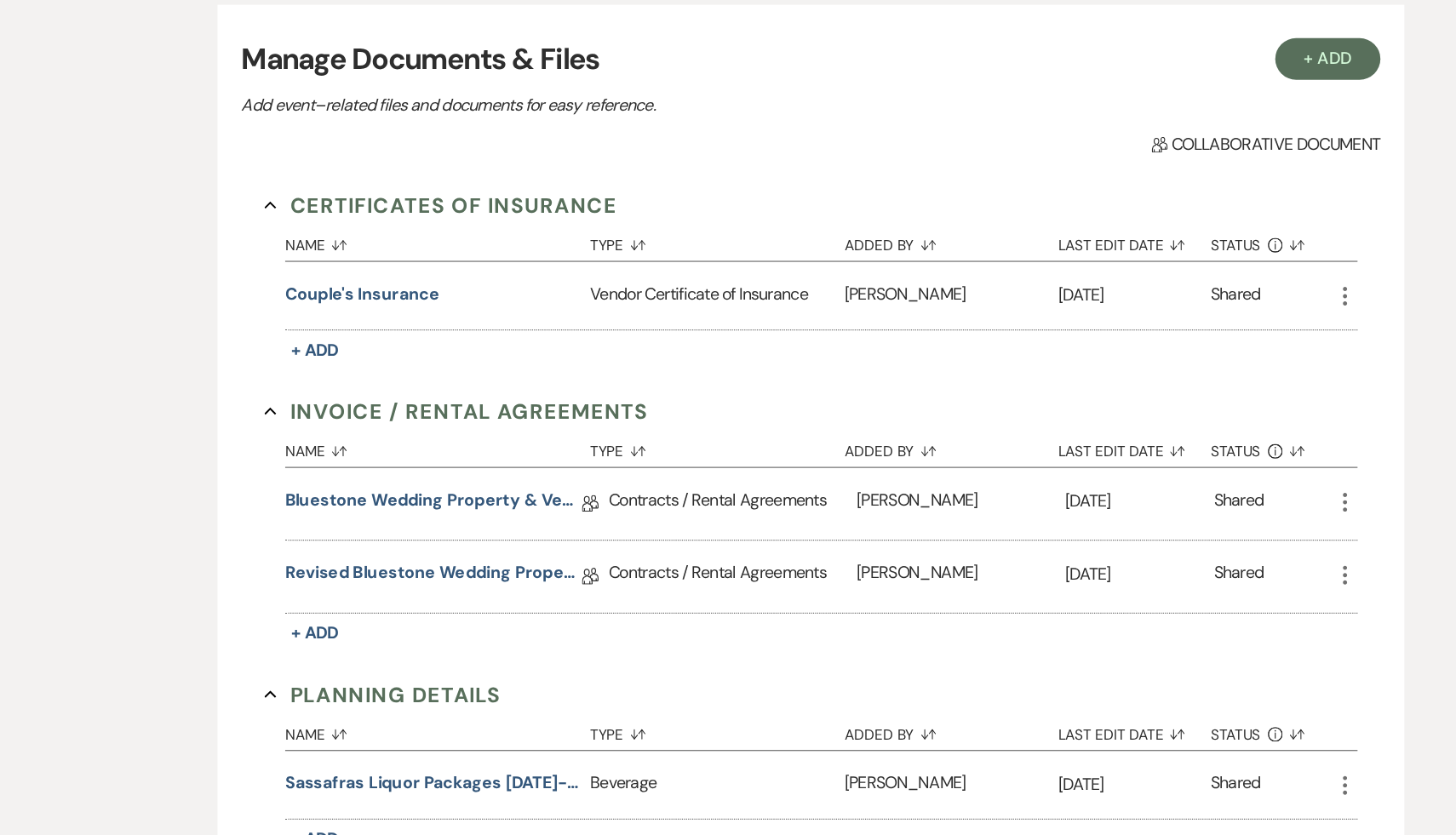
click at [654, 671] on div "Name Sort Default Type Sort Default Added By Sort Default Last Edit Date Sort D…" at bounding box center [737, 591] width 878 height 181
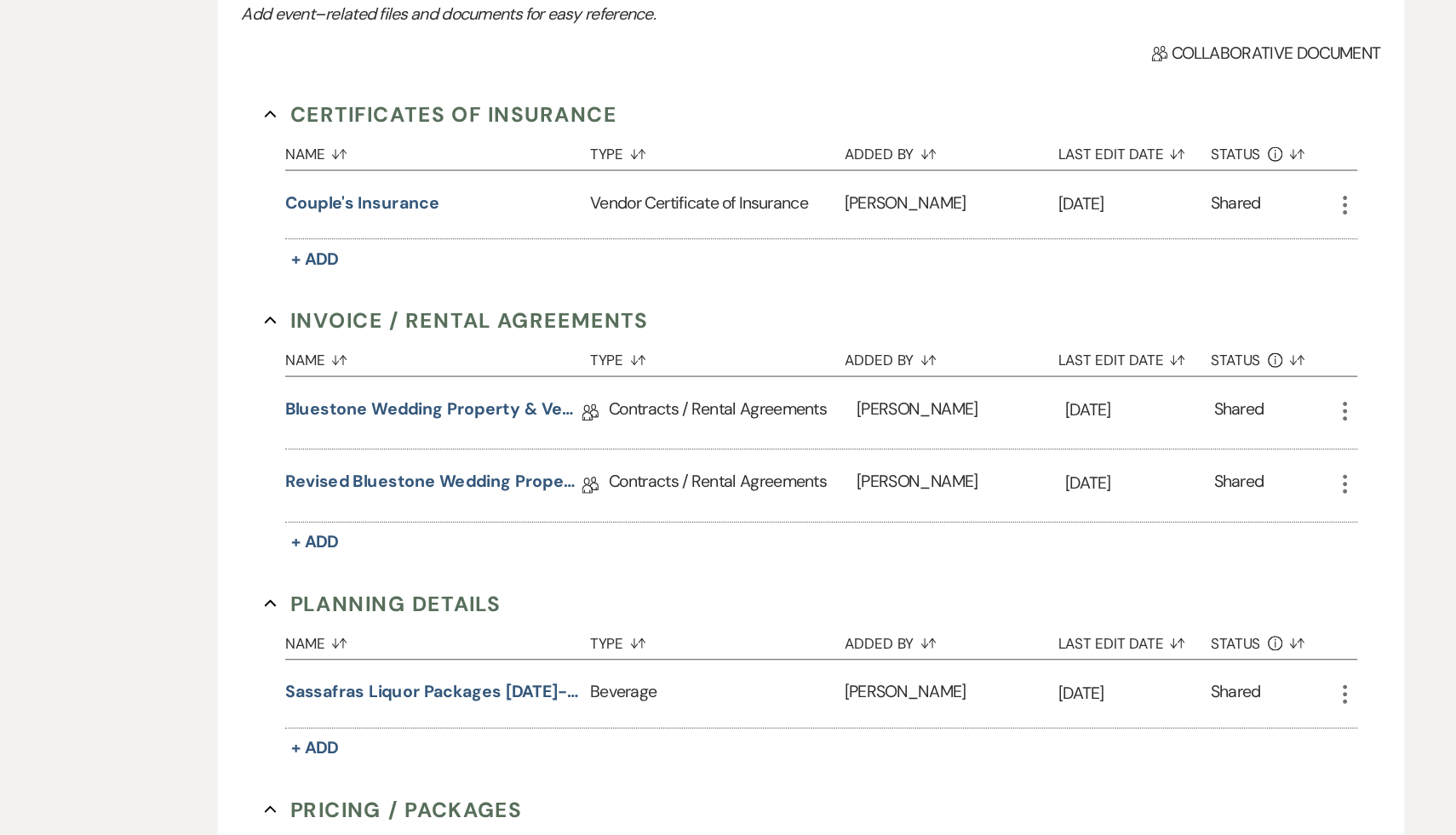
scroll to position [292, 0]
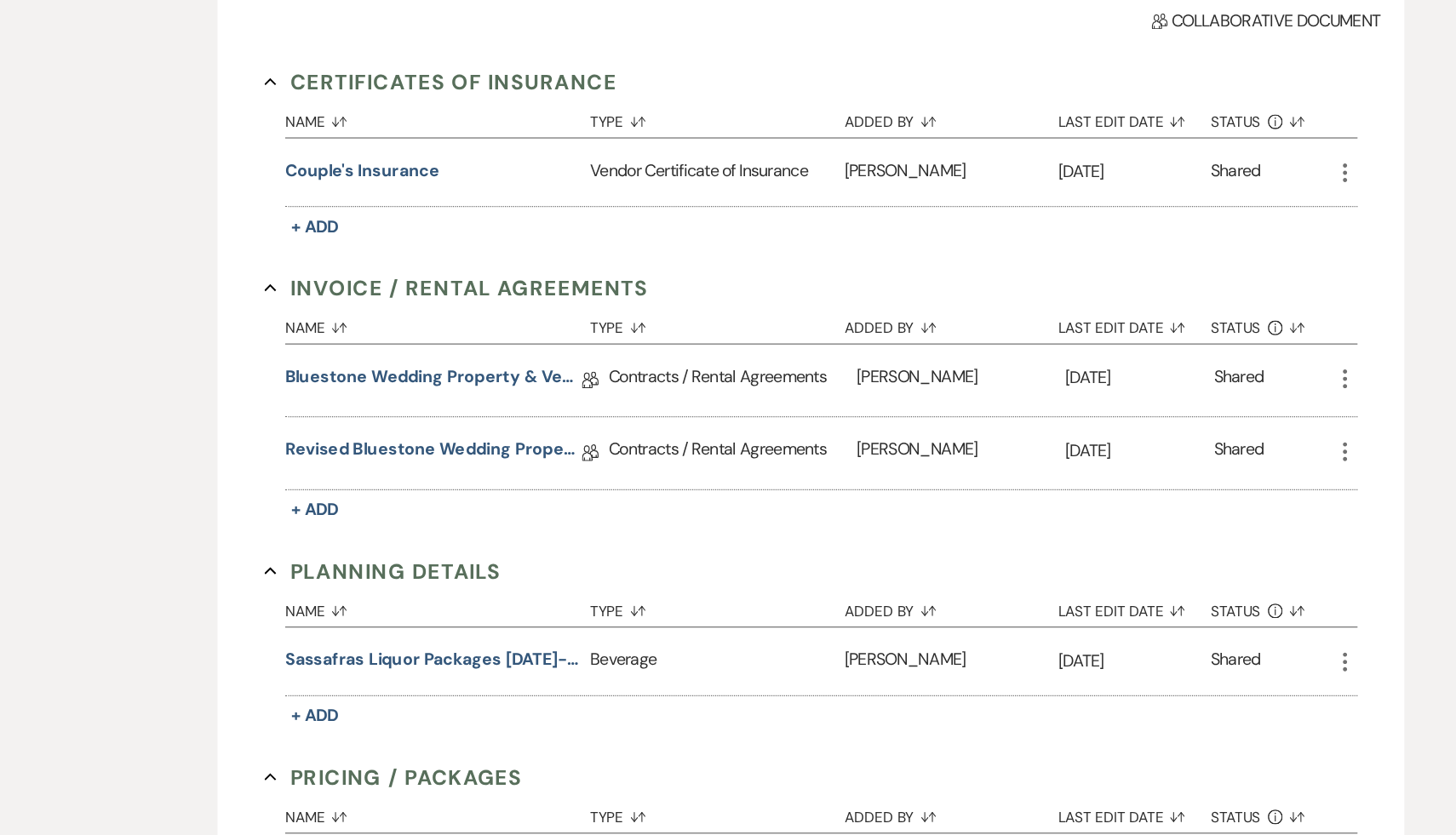
click at [697, 739] on div "Name Sort Default Type Sort Default Added By Sort Default Last Edit Date Sort D…" at bounding box center [737, 690] width 878 height 118
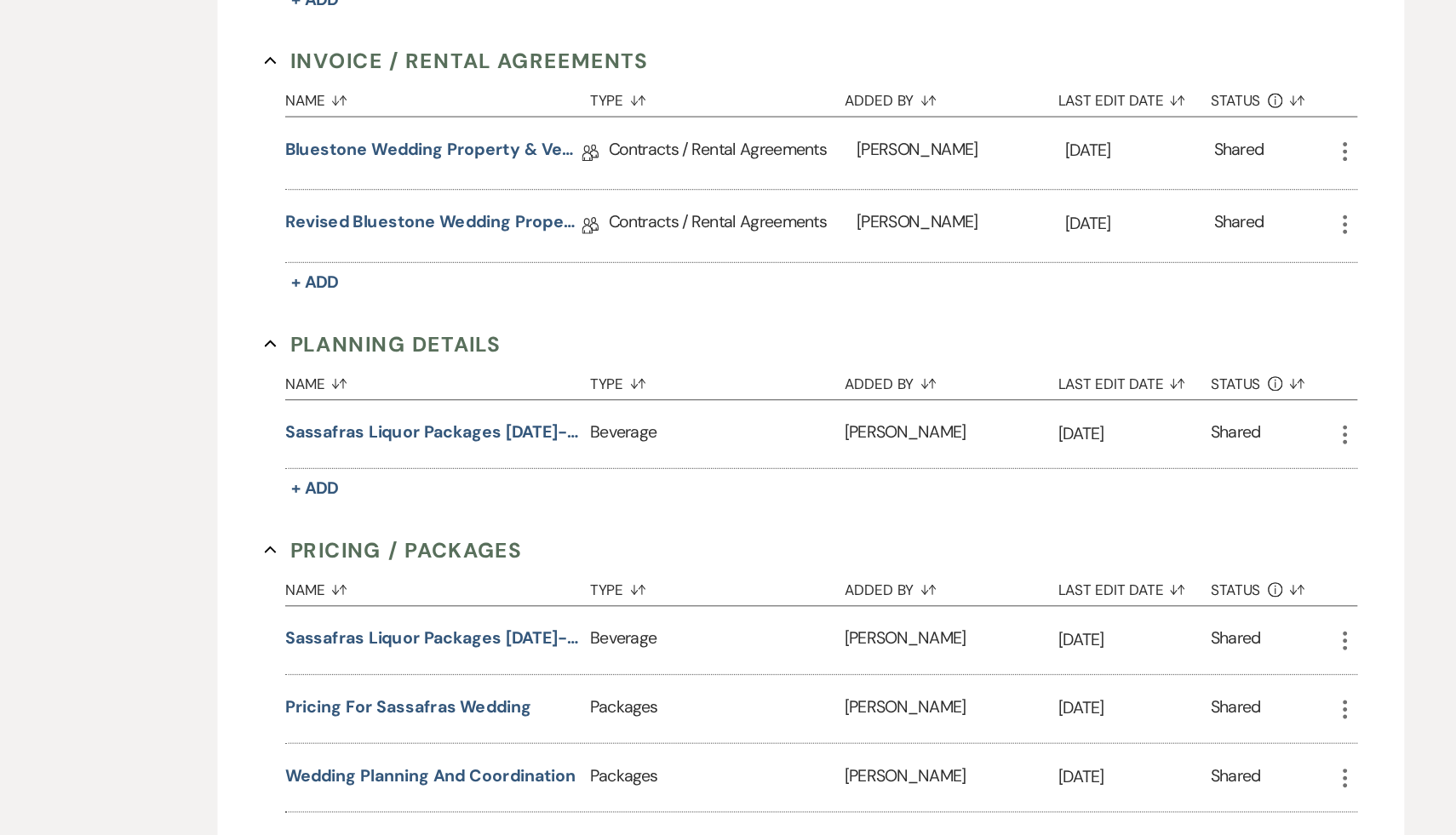
scroll to position [514, 0]
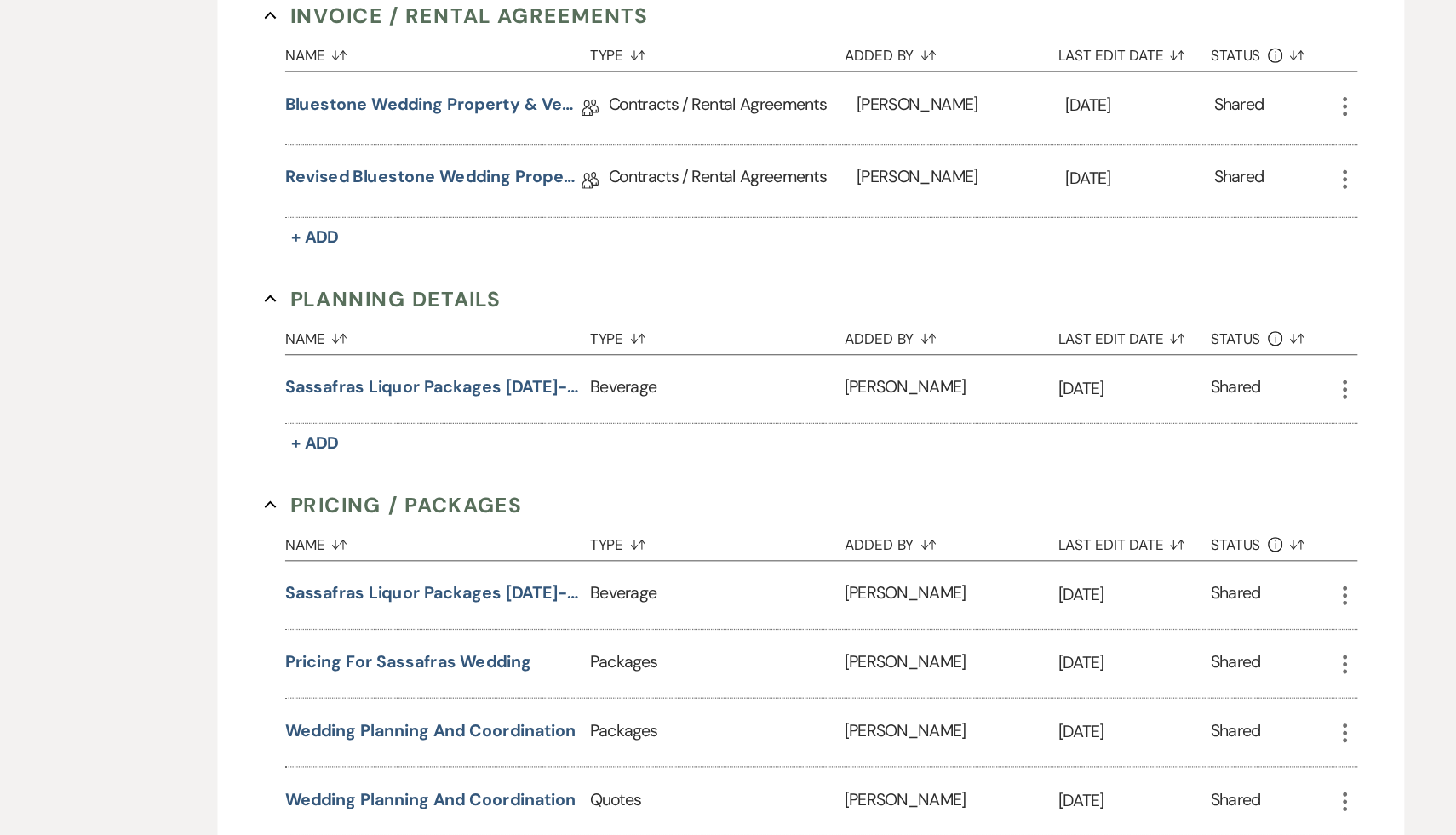
click at [1228, 680] on div "Messages Tasks Payments Vendors Rental Overview Timeline Docs & Files Contacts …" at bounding box center [728, 421] width 1456 height 1309
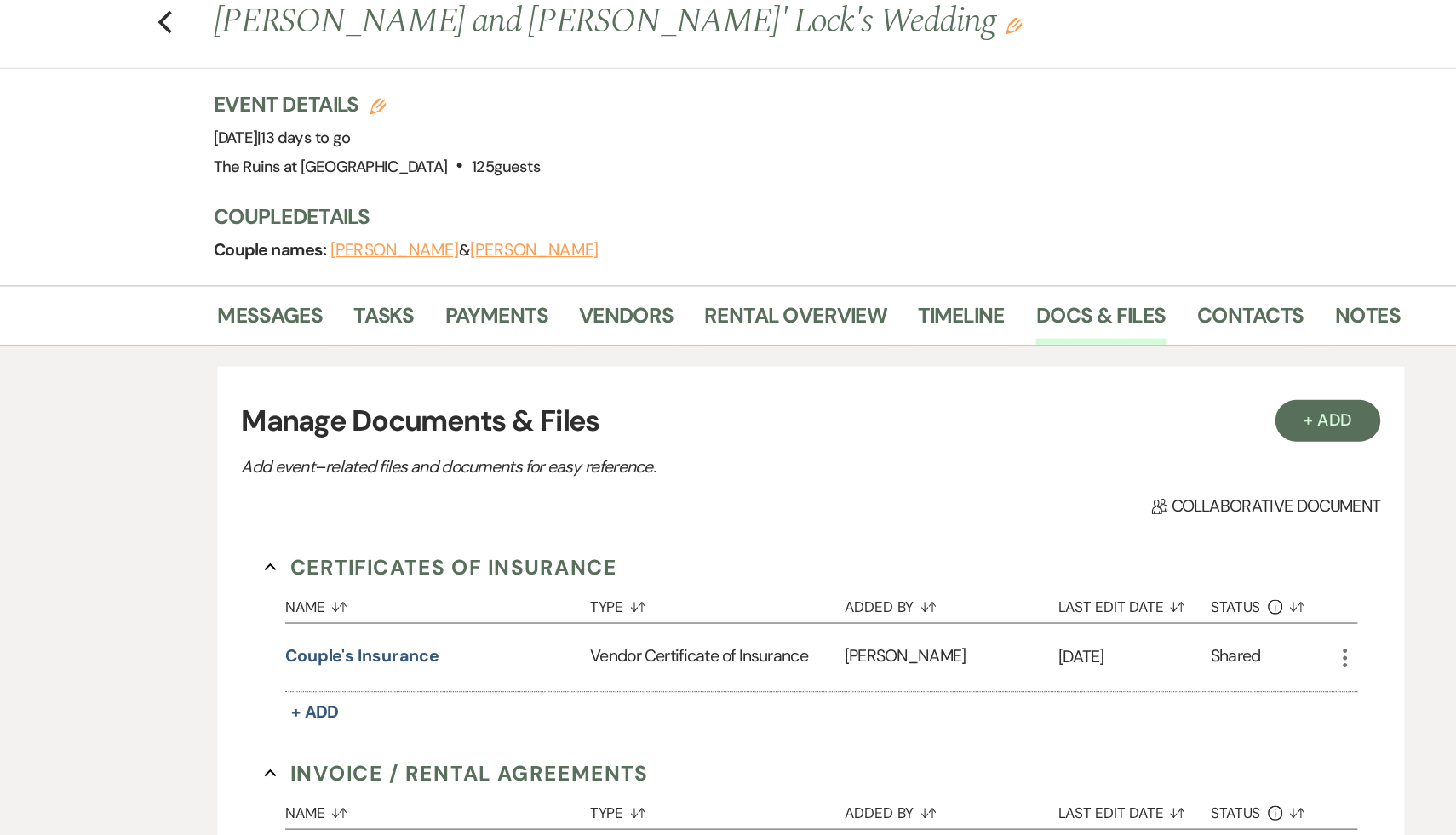
scroll to position [0, 0]
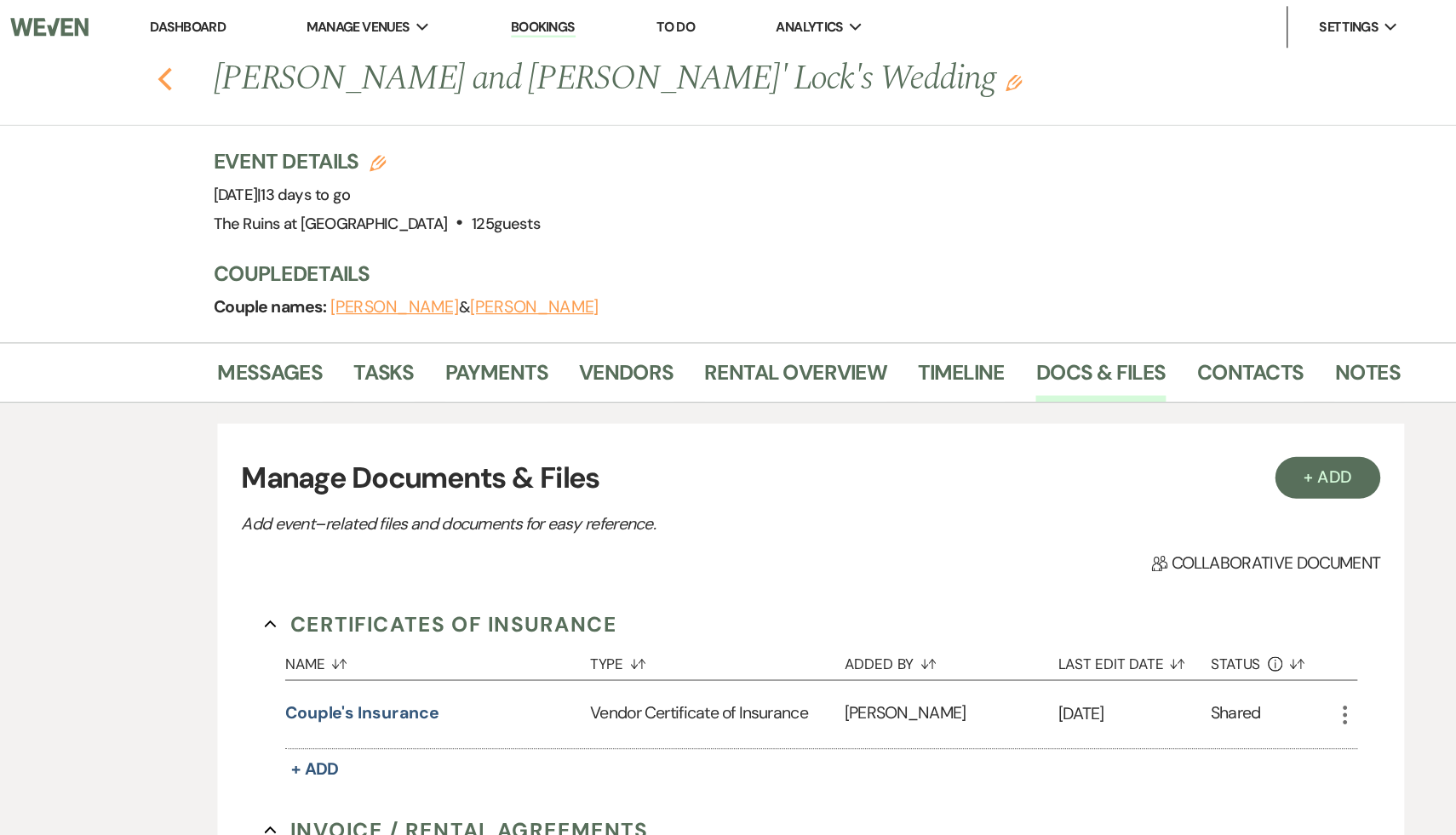
click at [199, 61] on use "button" at bounding box center [200, 65] width 11 height 19
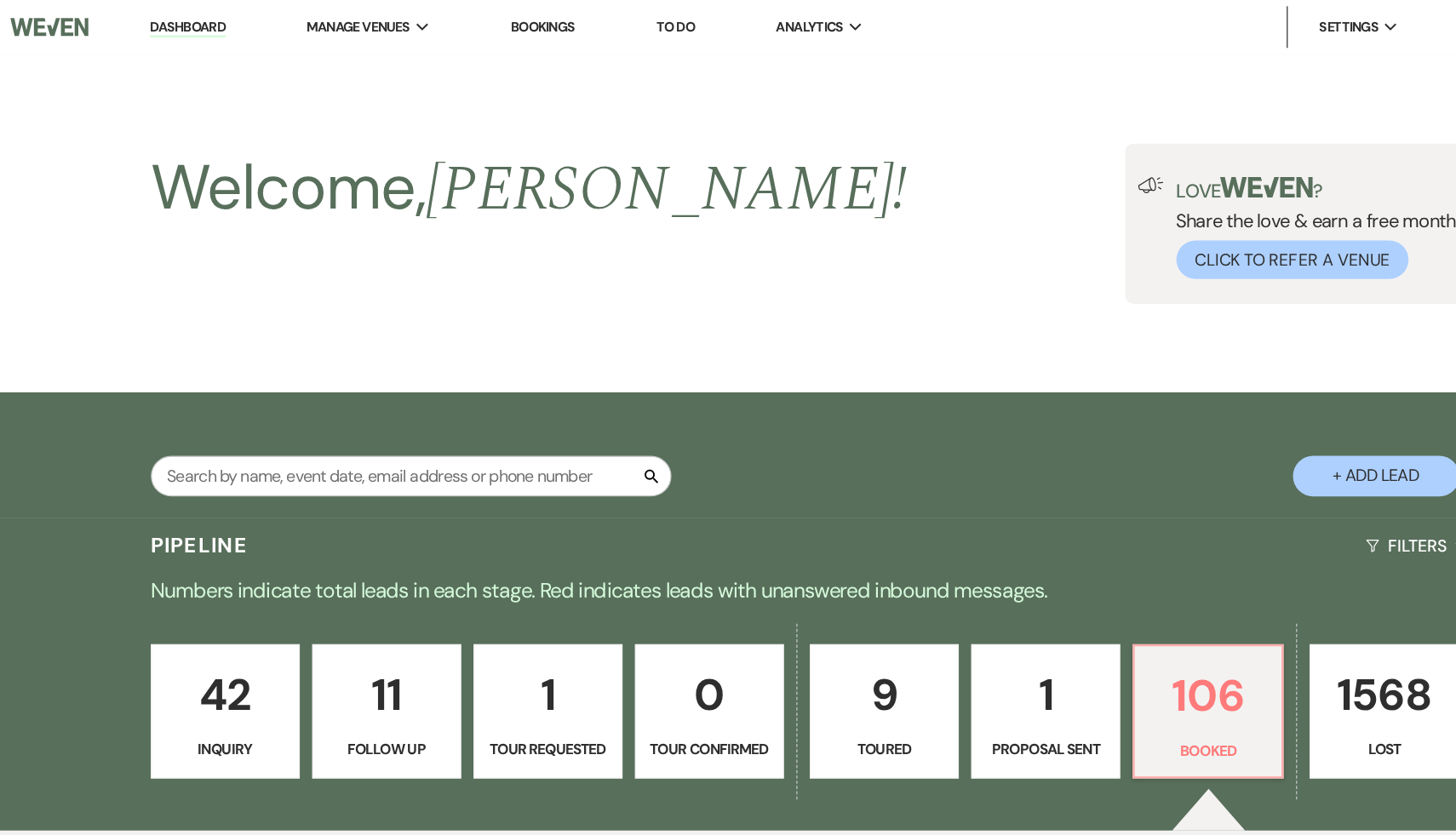
scroll to position [715, 0]
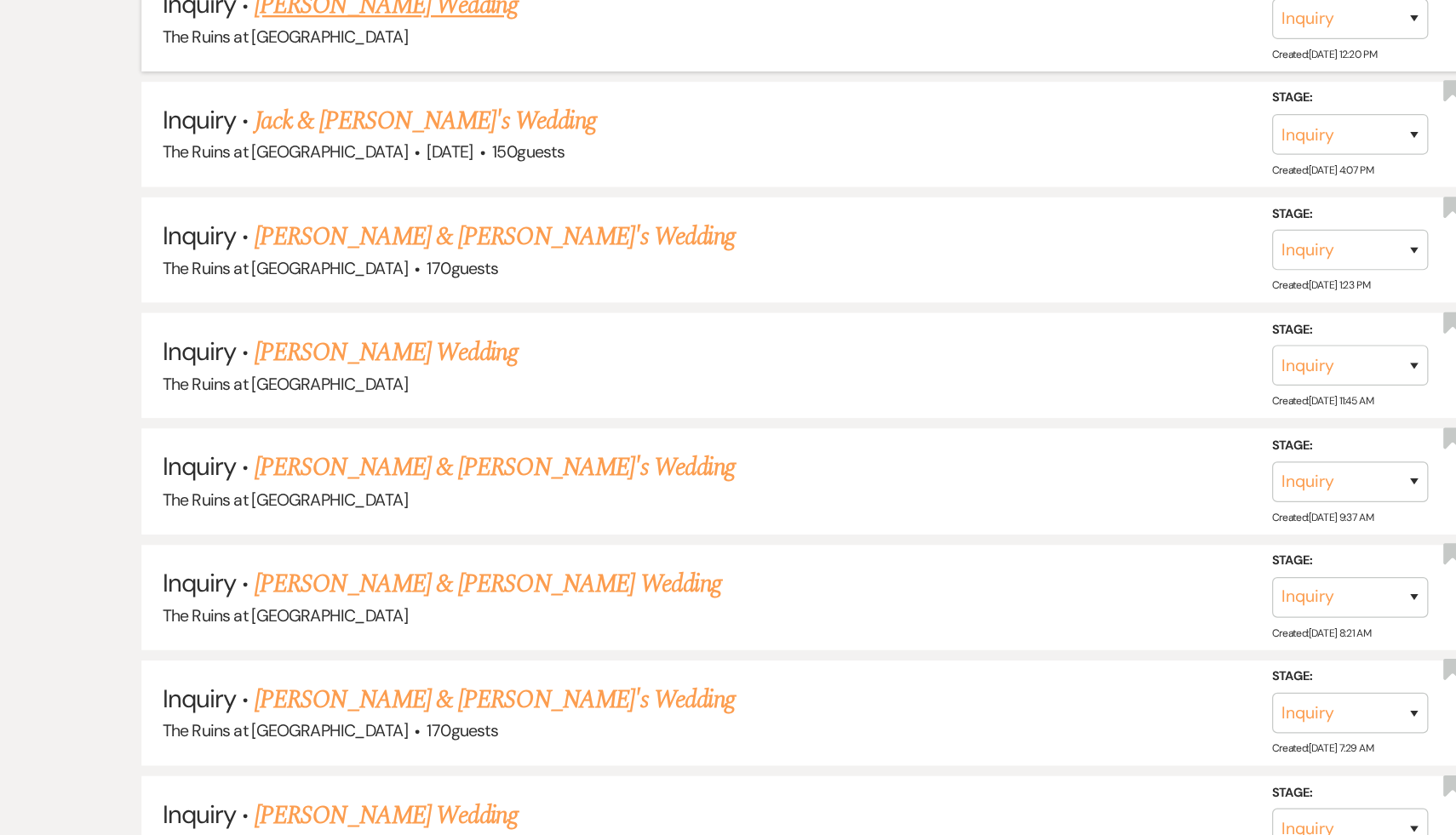
scroll to position [1196, 0]
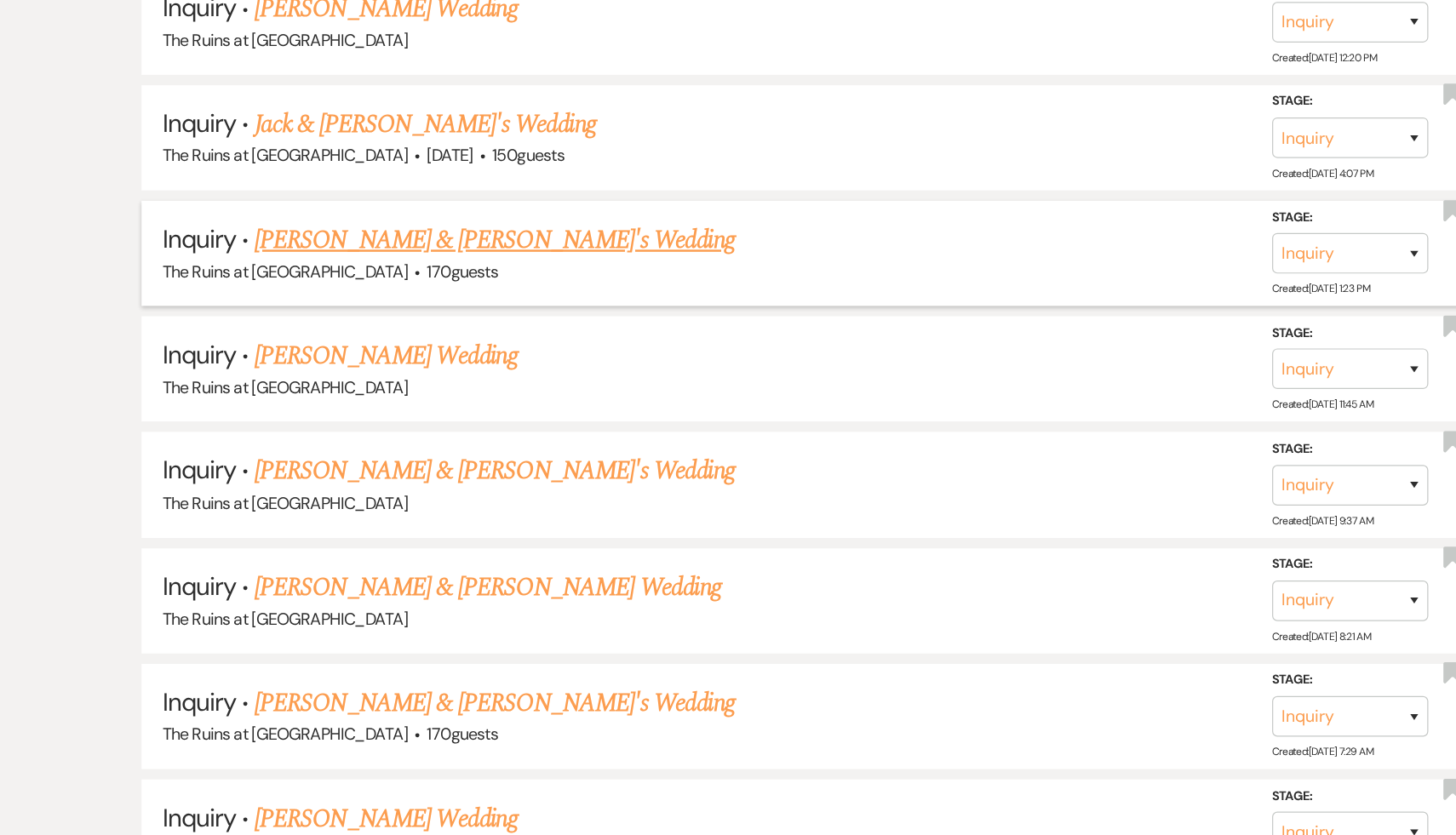
click at [443, 191] on link "[PERSON_NAME] & [PERSON_NAME]'s Wedding" at bounding box center [470, 197] width 394 height 31
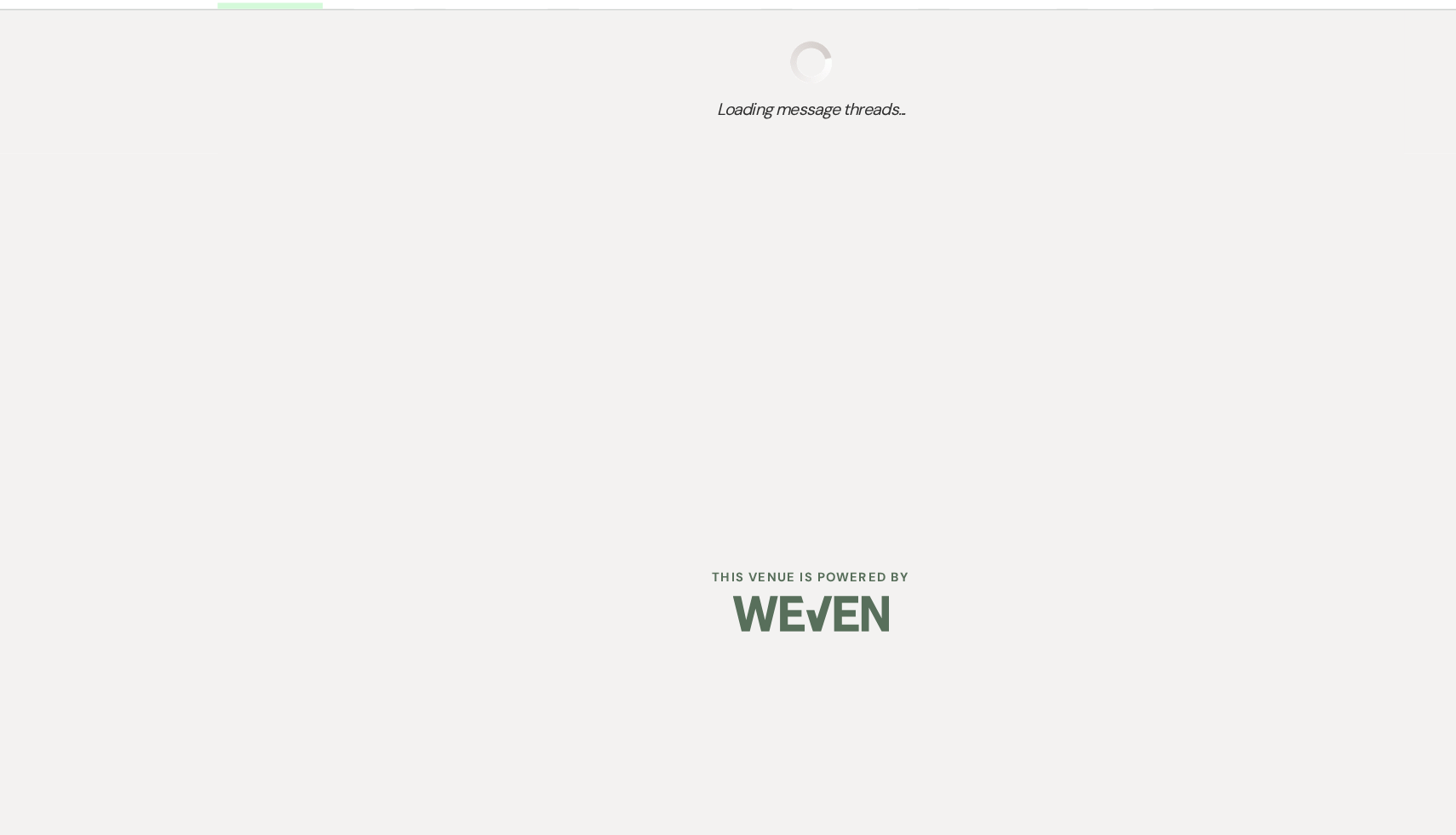
select select "6"
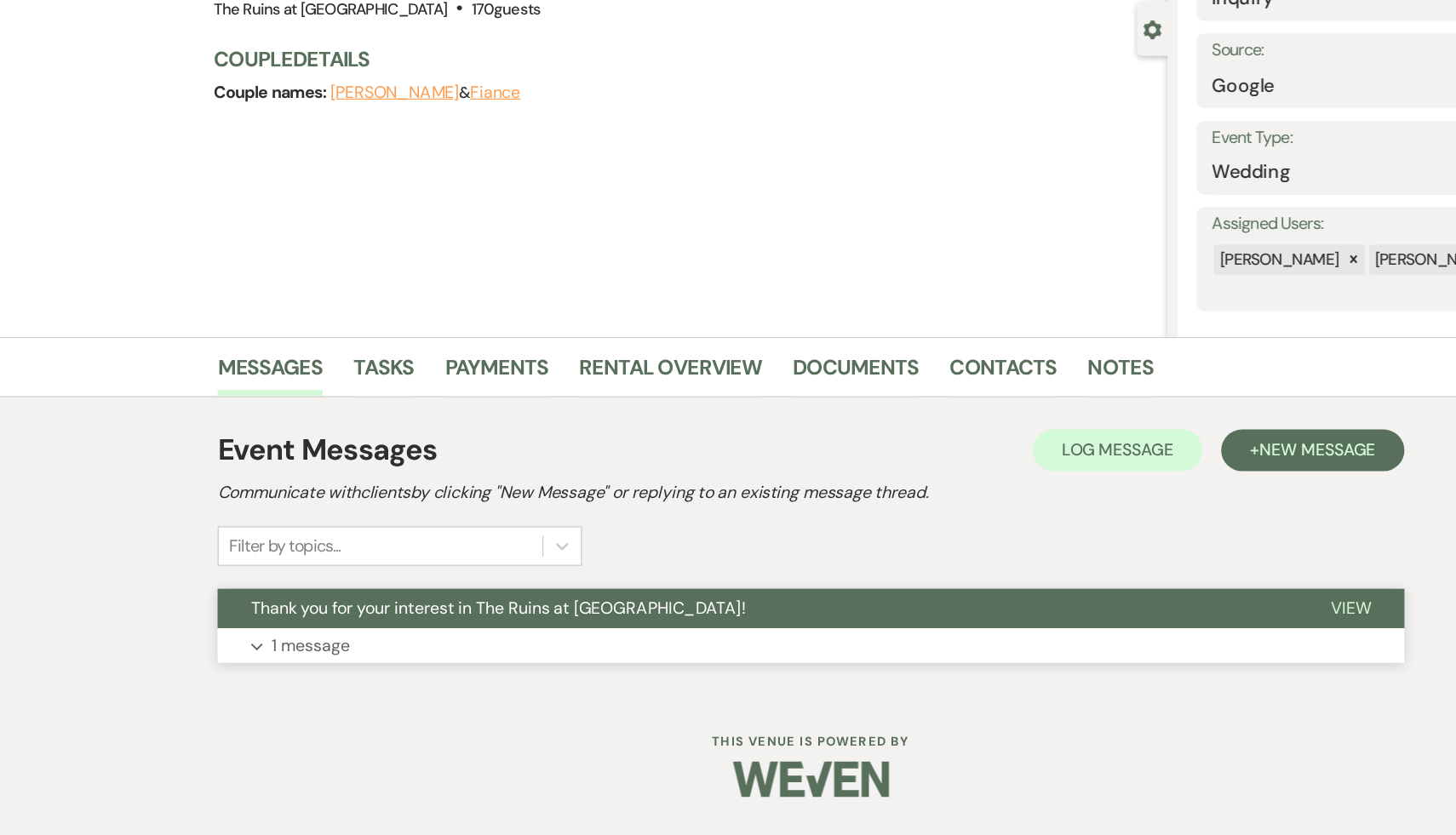
click at [438, 641] on span "Thank you for your interest in The Ruins at [GEOGRAPHIC_DATA]!" at bounding box center [472, 649] width 404 height 18
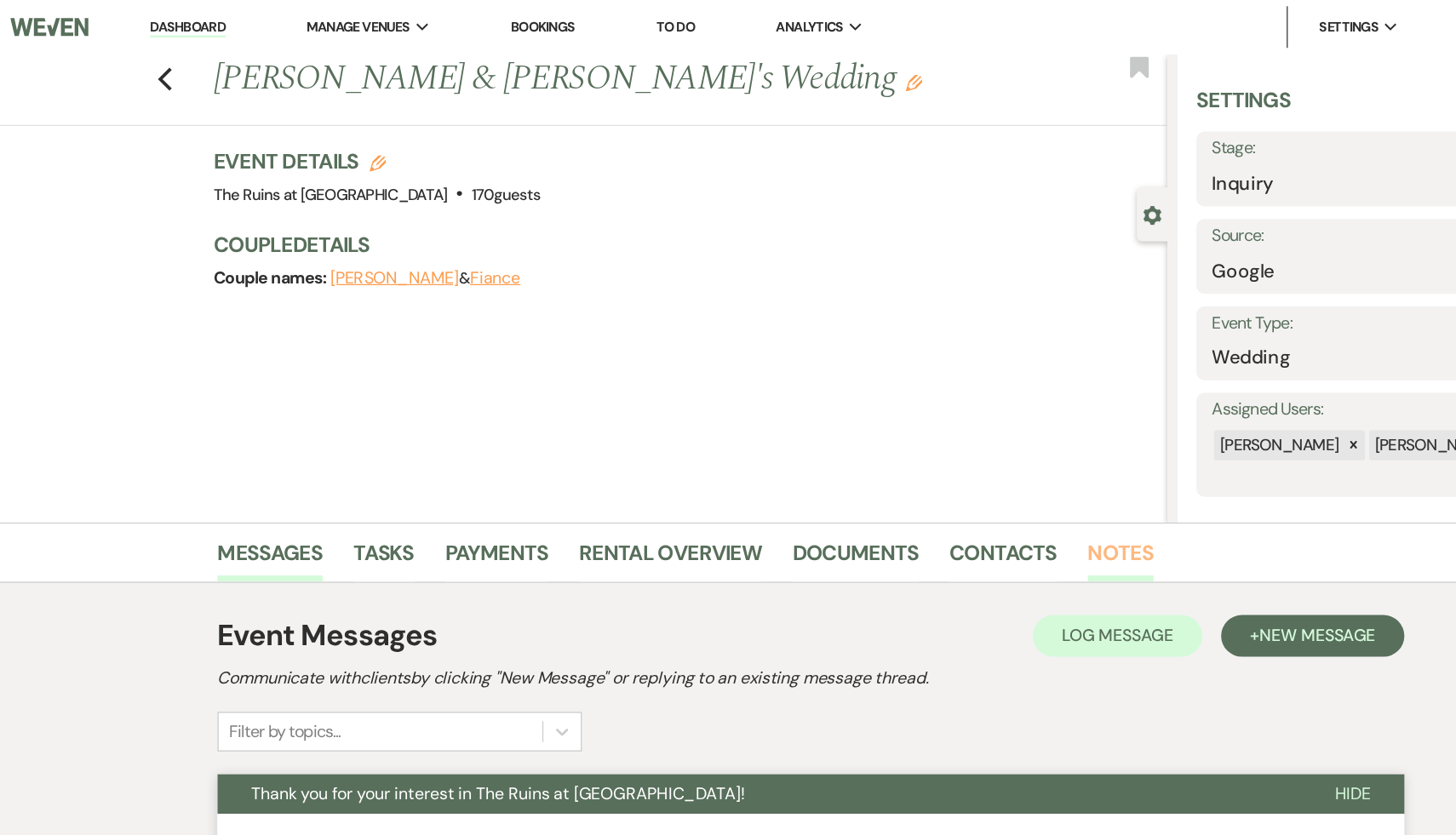
click at [975, 452] on link "Notes" at bounding box center [981, 457] width 54 height 38
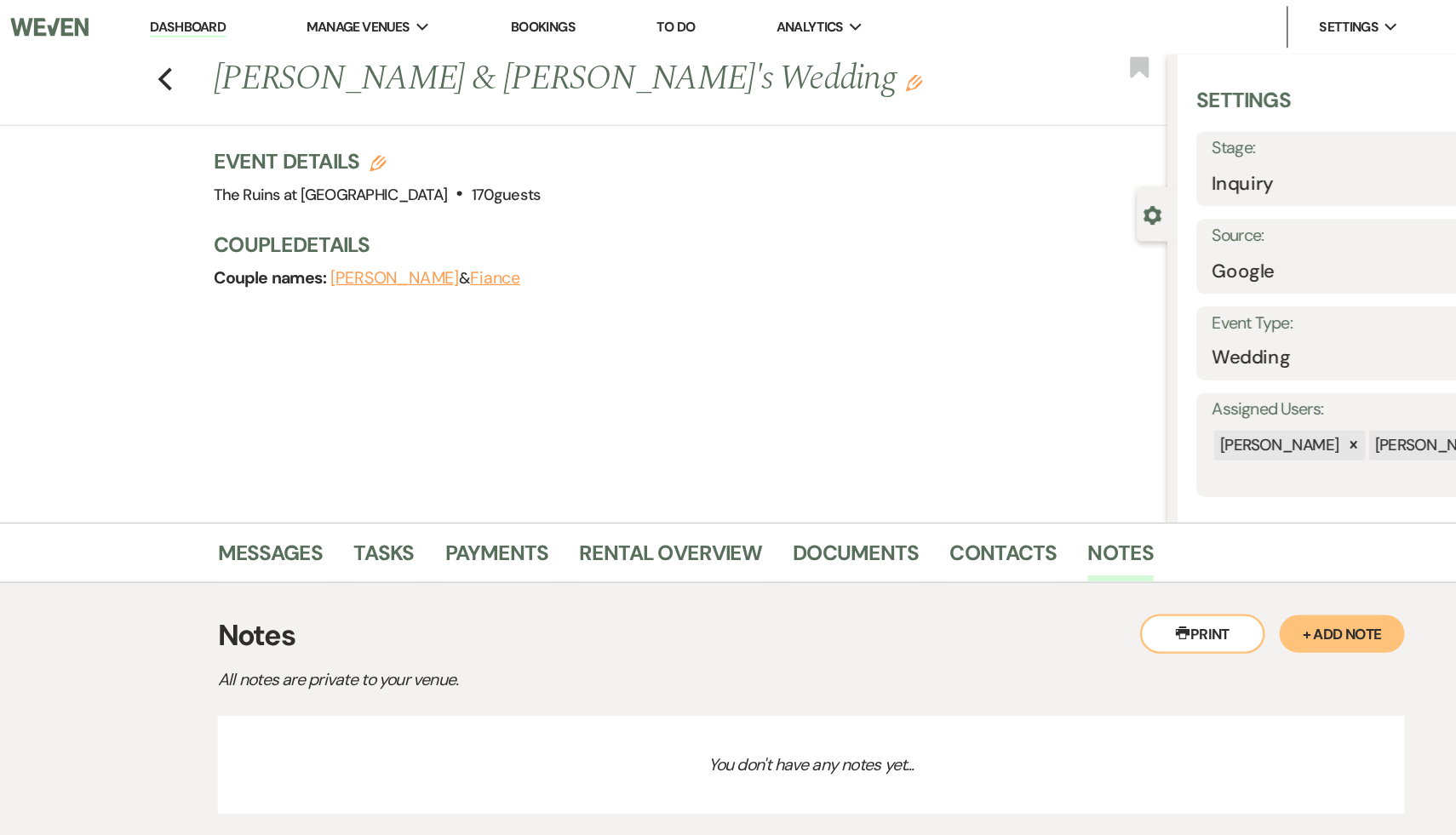
click at [1164, 521] on button "+ Add Note" at bounding box center [1162, 519] width 102 height 31
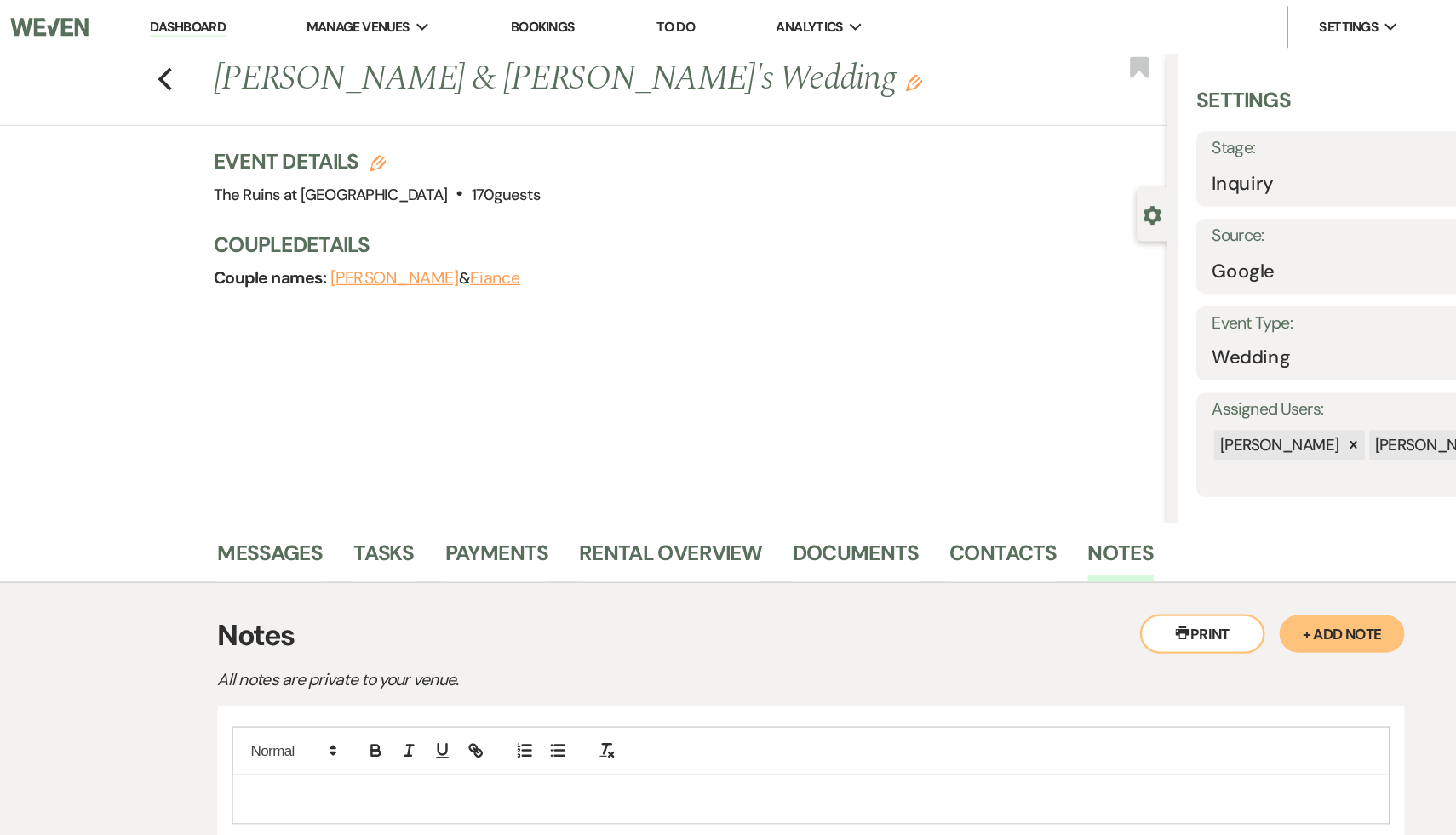
click at [733, 653] on p at bounding box center [727, 653] width 919 height 19
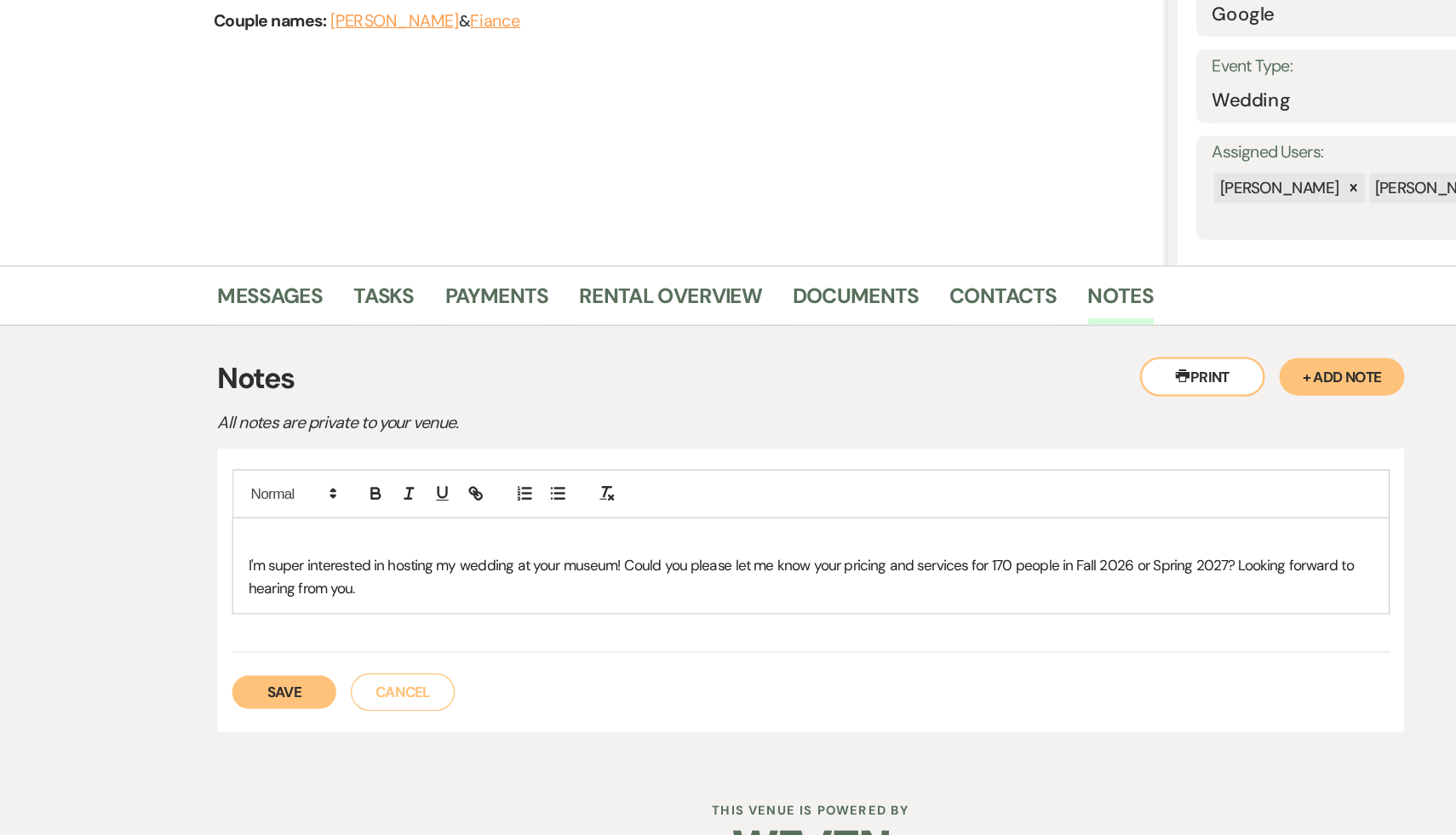
scroll to position [108, 0]
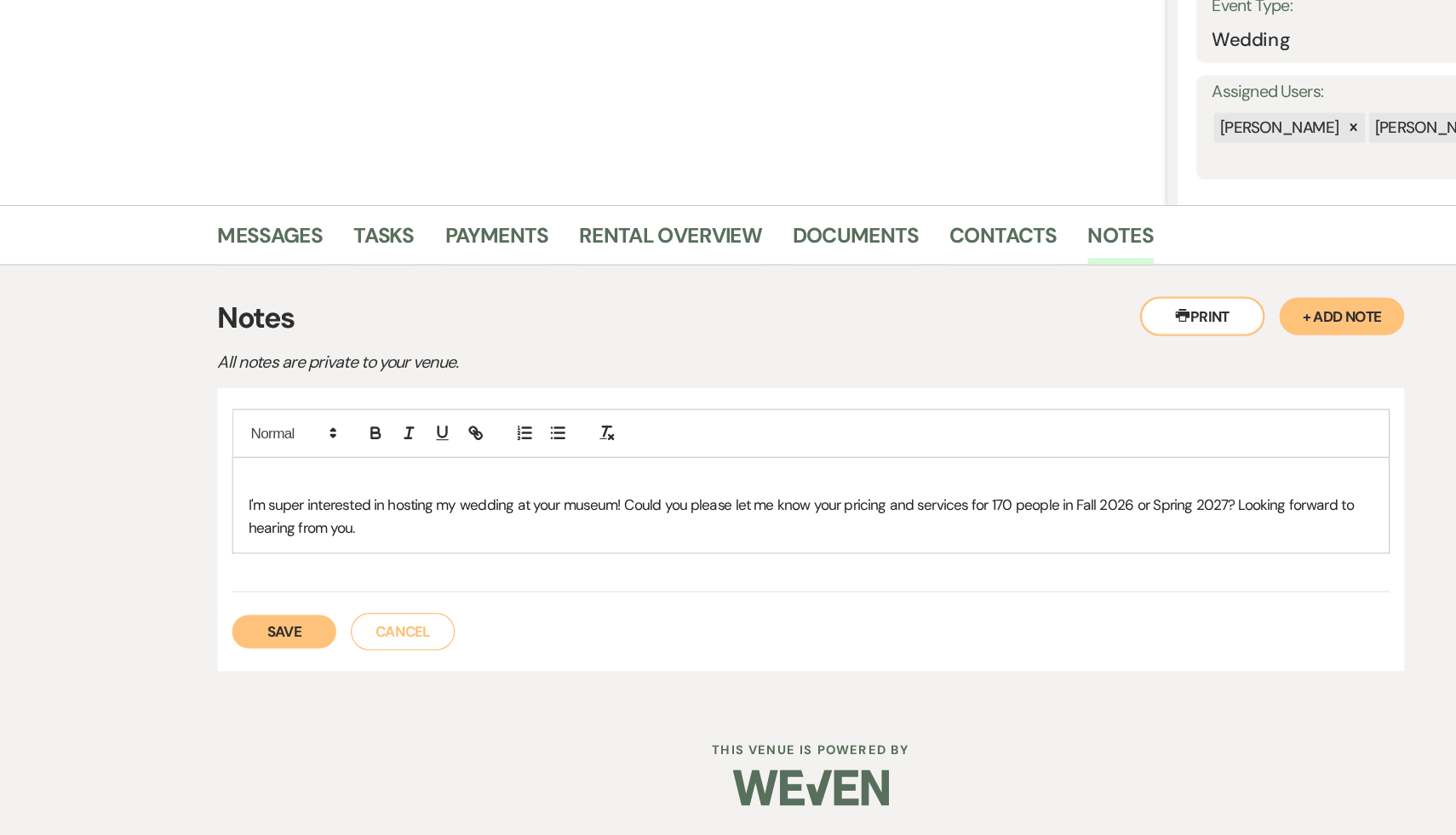
click at [297, 669] on button "Save" at bounding box center [297, 668] width 85 height 27
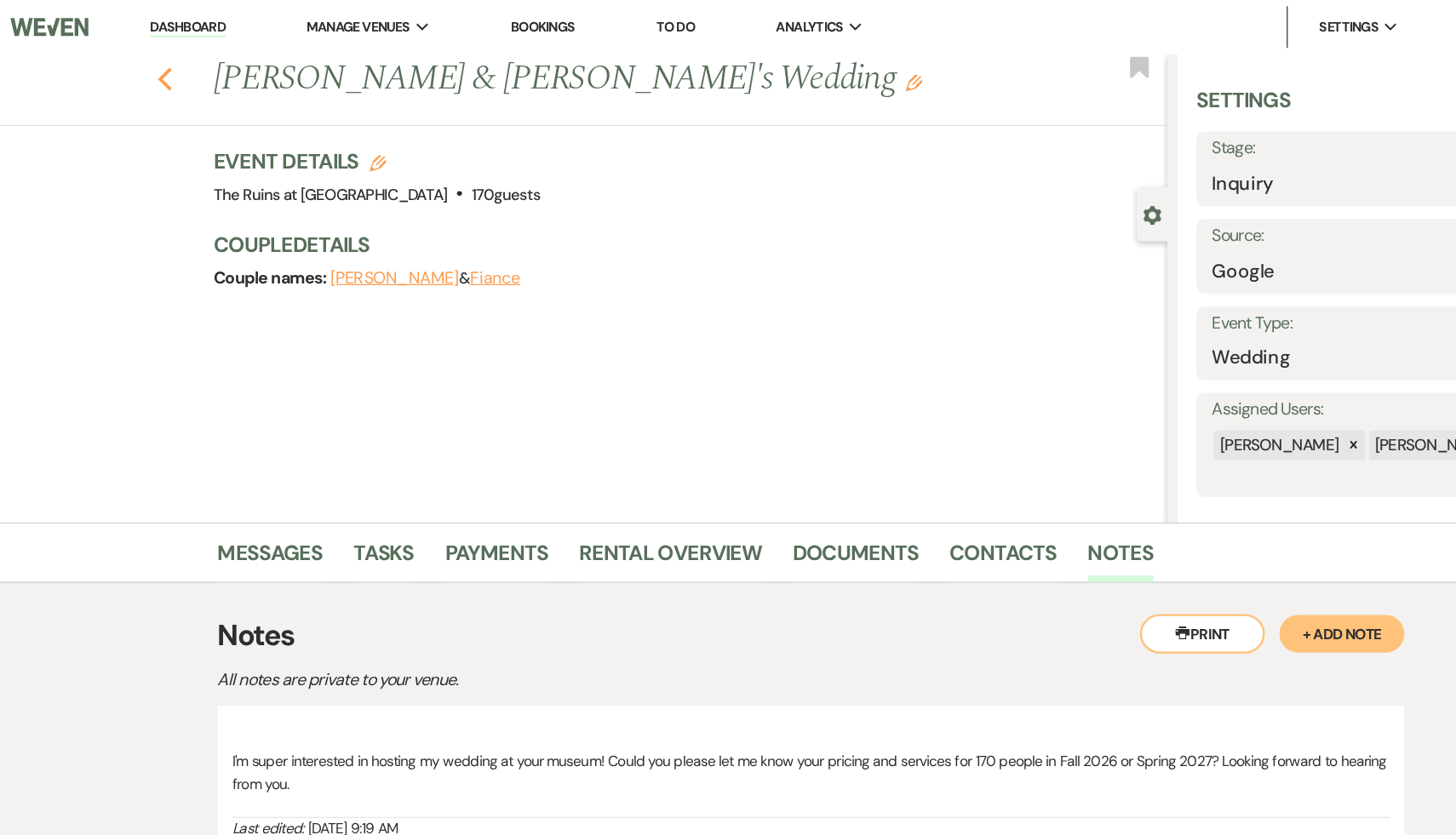
click at [199, 64] on icon "Previous" at bounding box center [200, 65] width 13 height 21
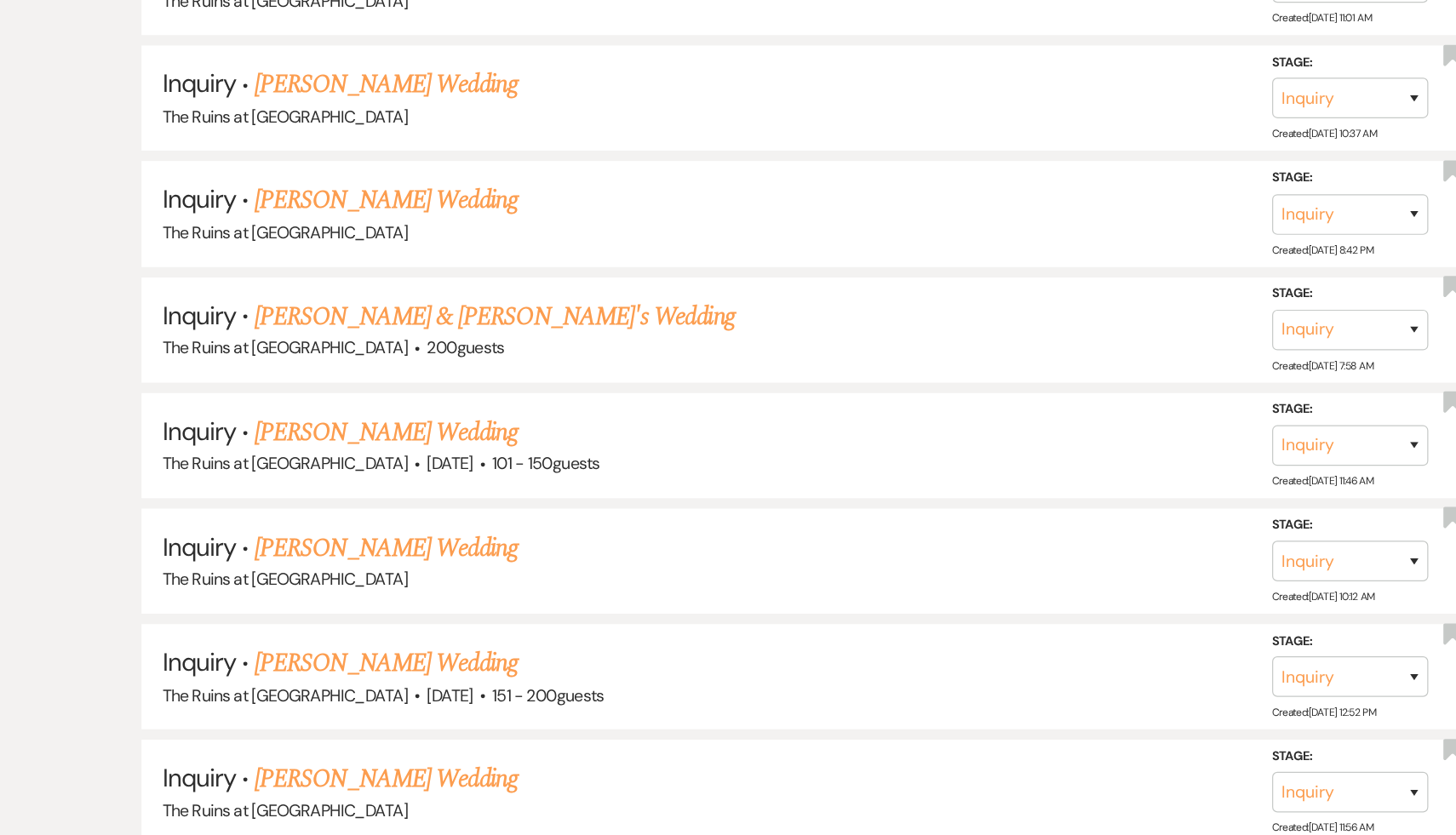
scroll to position [4122, 0]
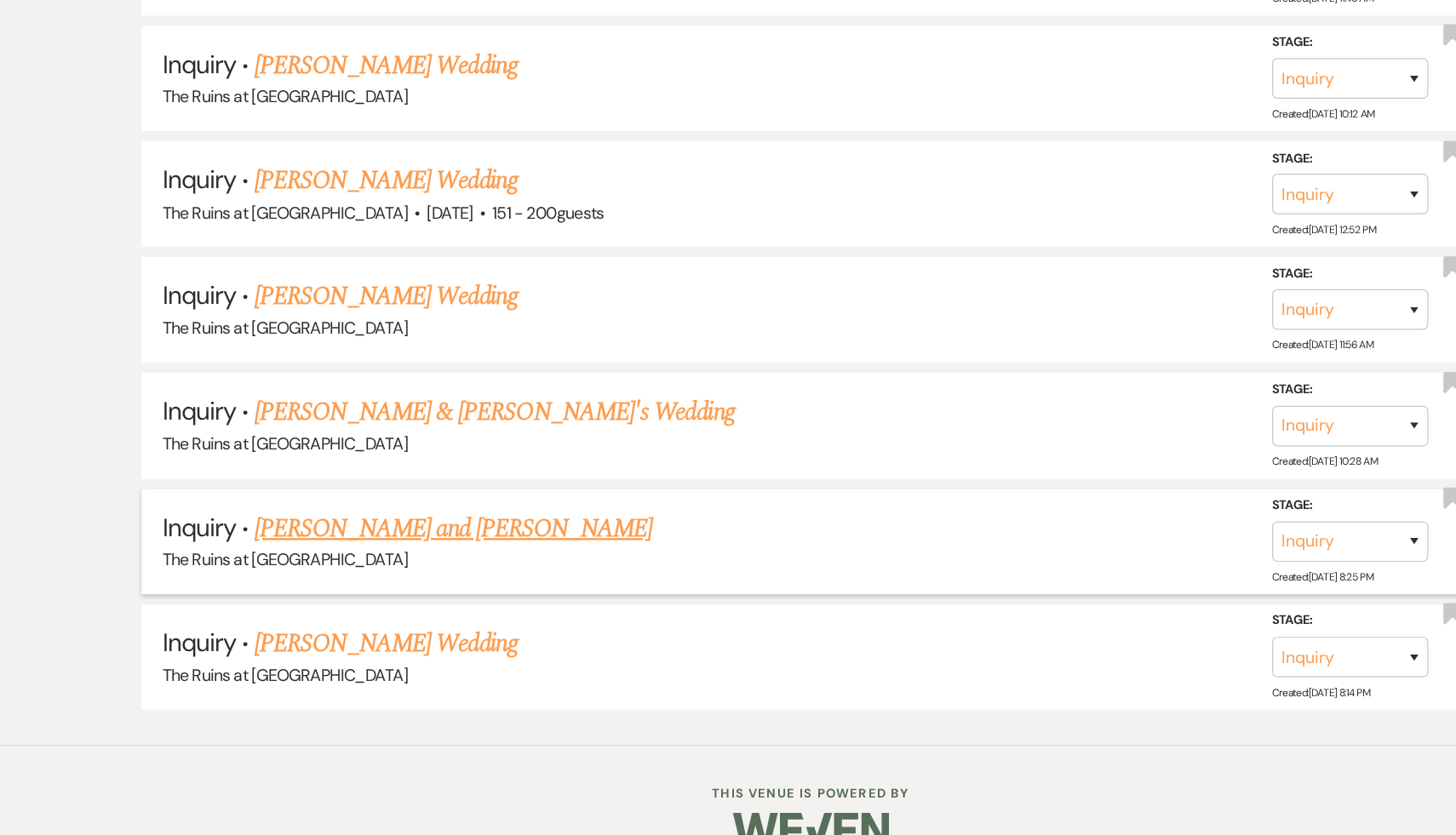
click at [355, 569] on link "[PERSON_NAME] and [PERSON_NAME]" at bounding box center [436, 584] width 325 height 31
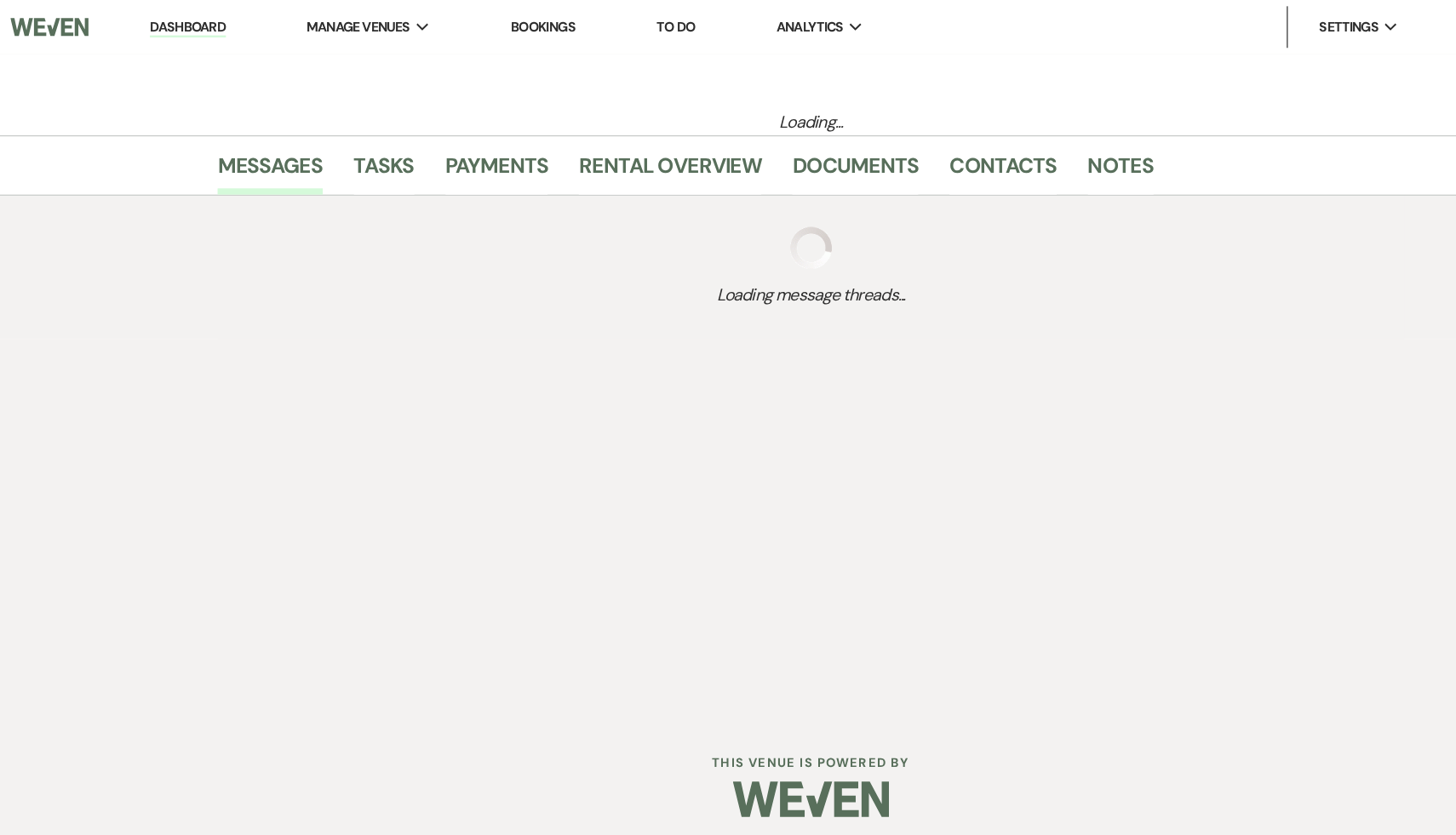
select select "6"
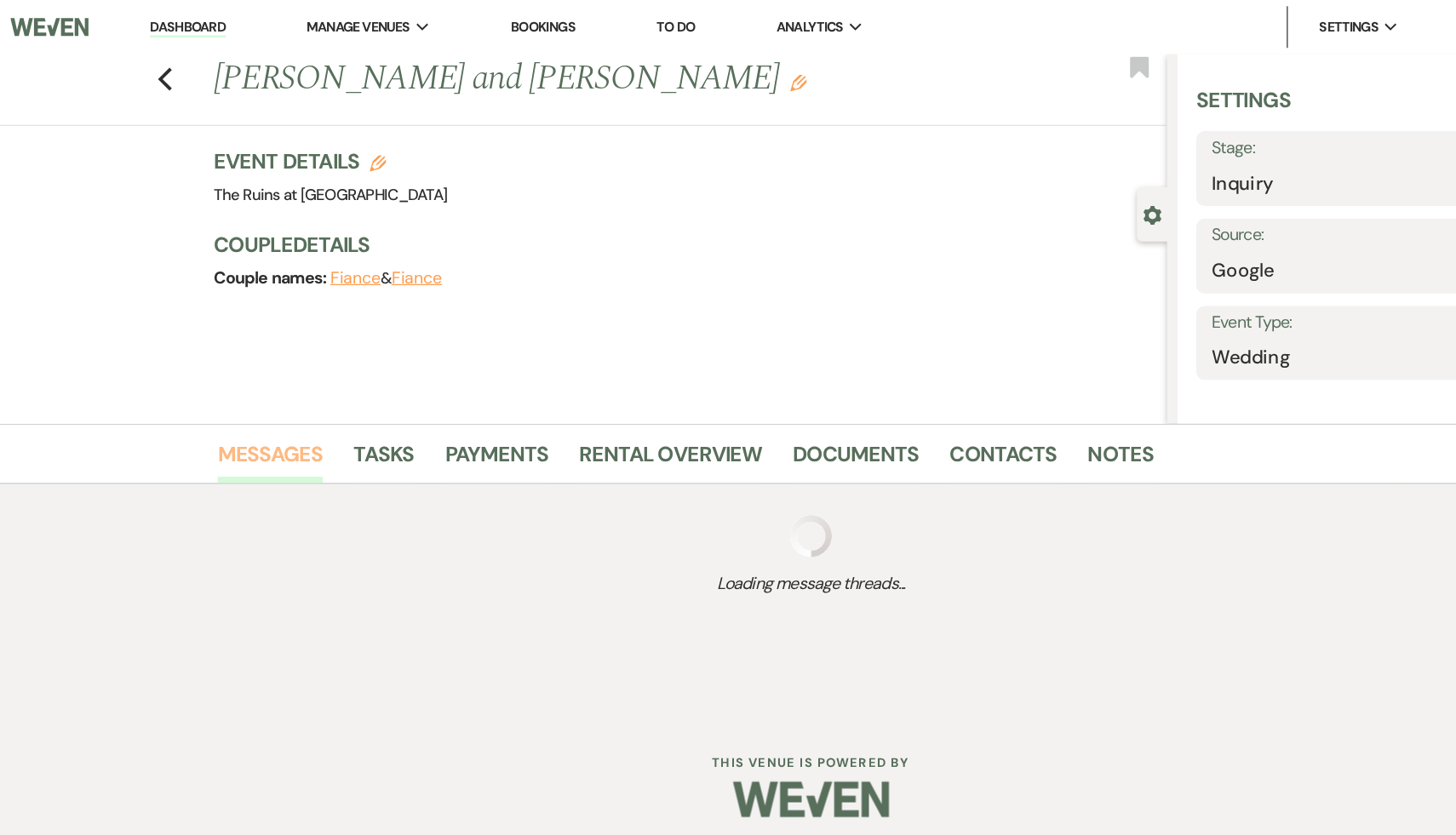
click at [287, 373] on link "Messages" at bounding box center [286, 377] width 86 height 38
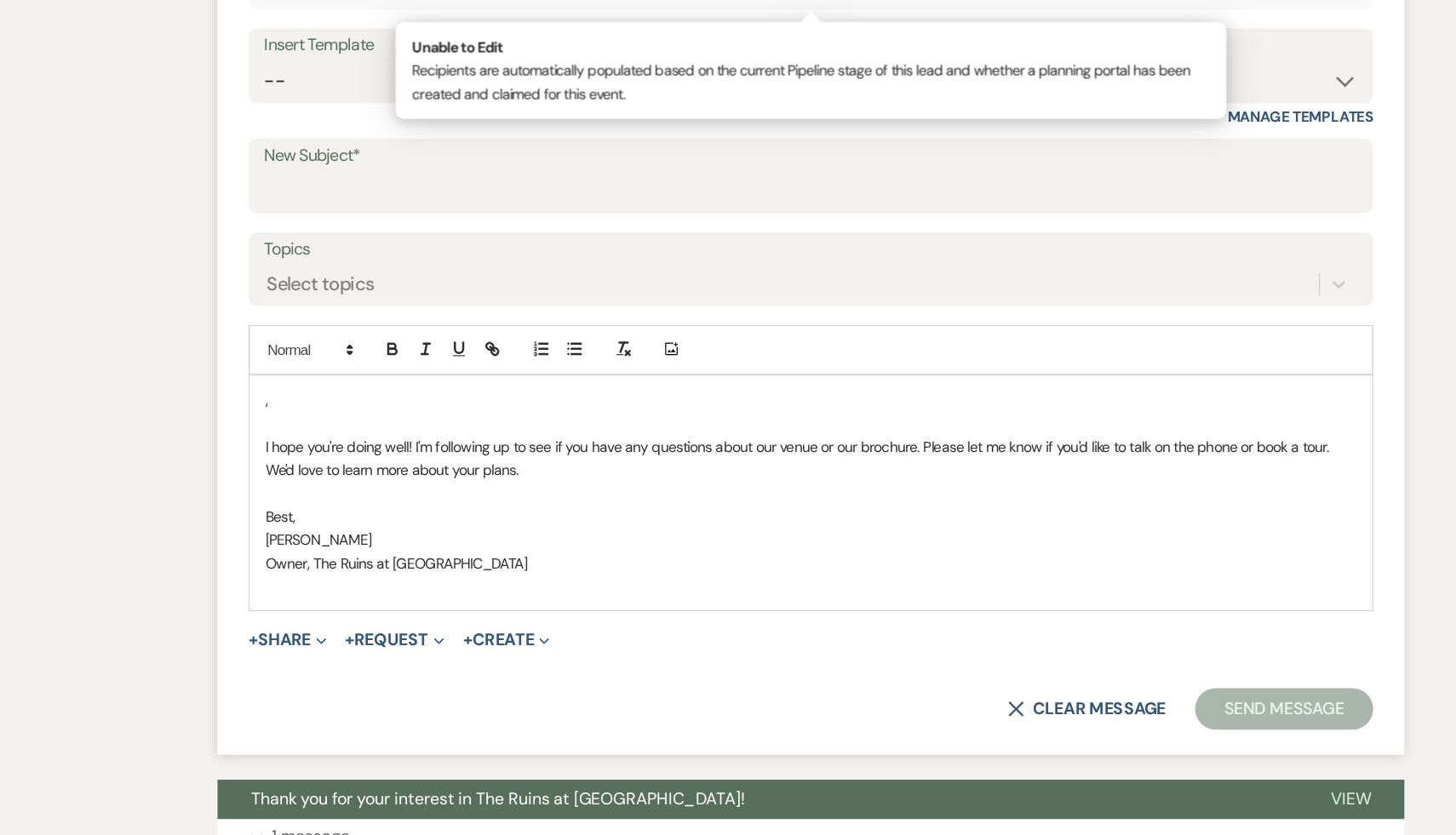
scroll to position [741, 0]
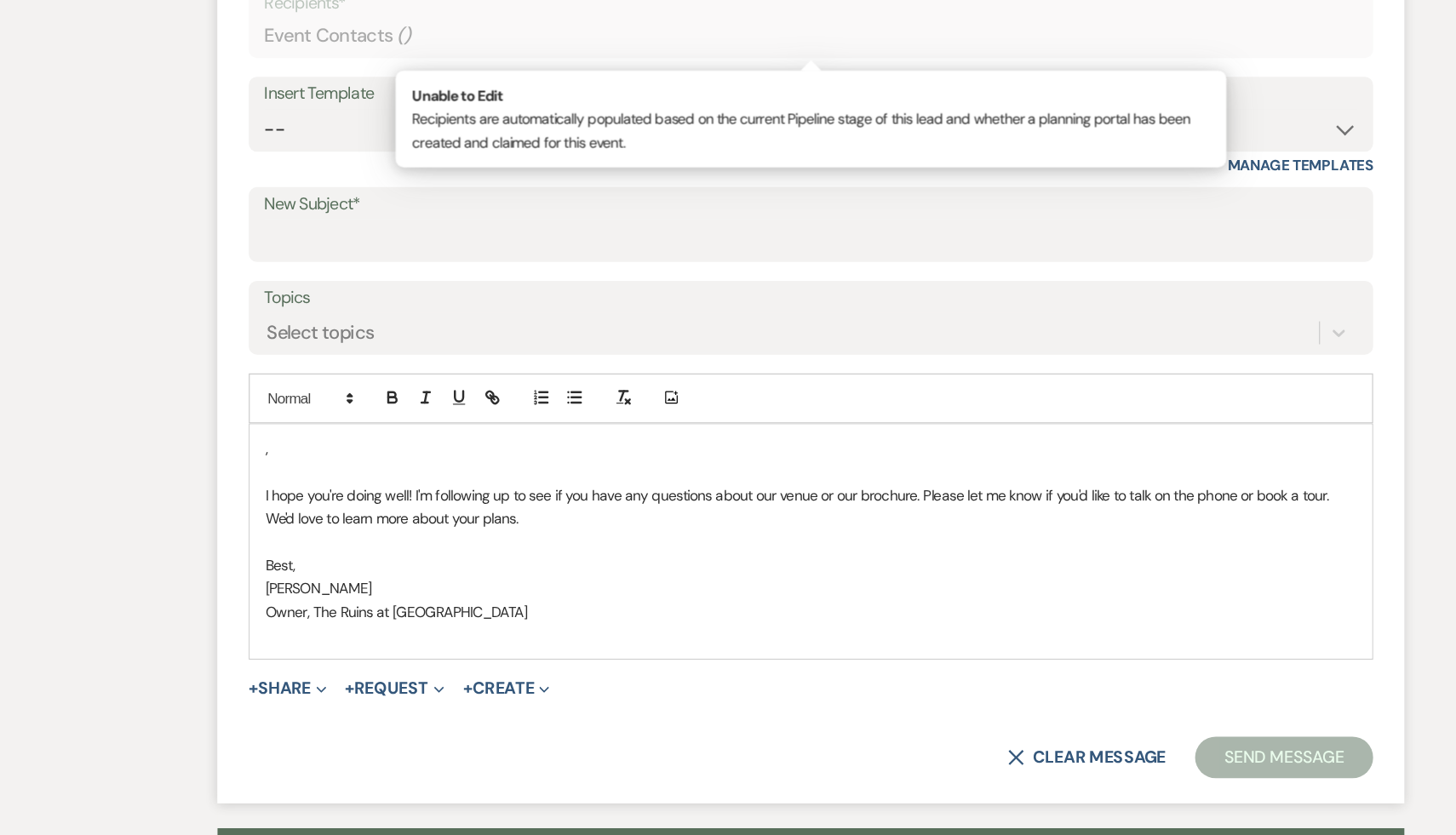
click at [669, 473] on p "[PERSON_NAME]" at bounding box center [728, 481] width 892 height 19
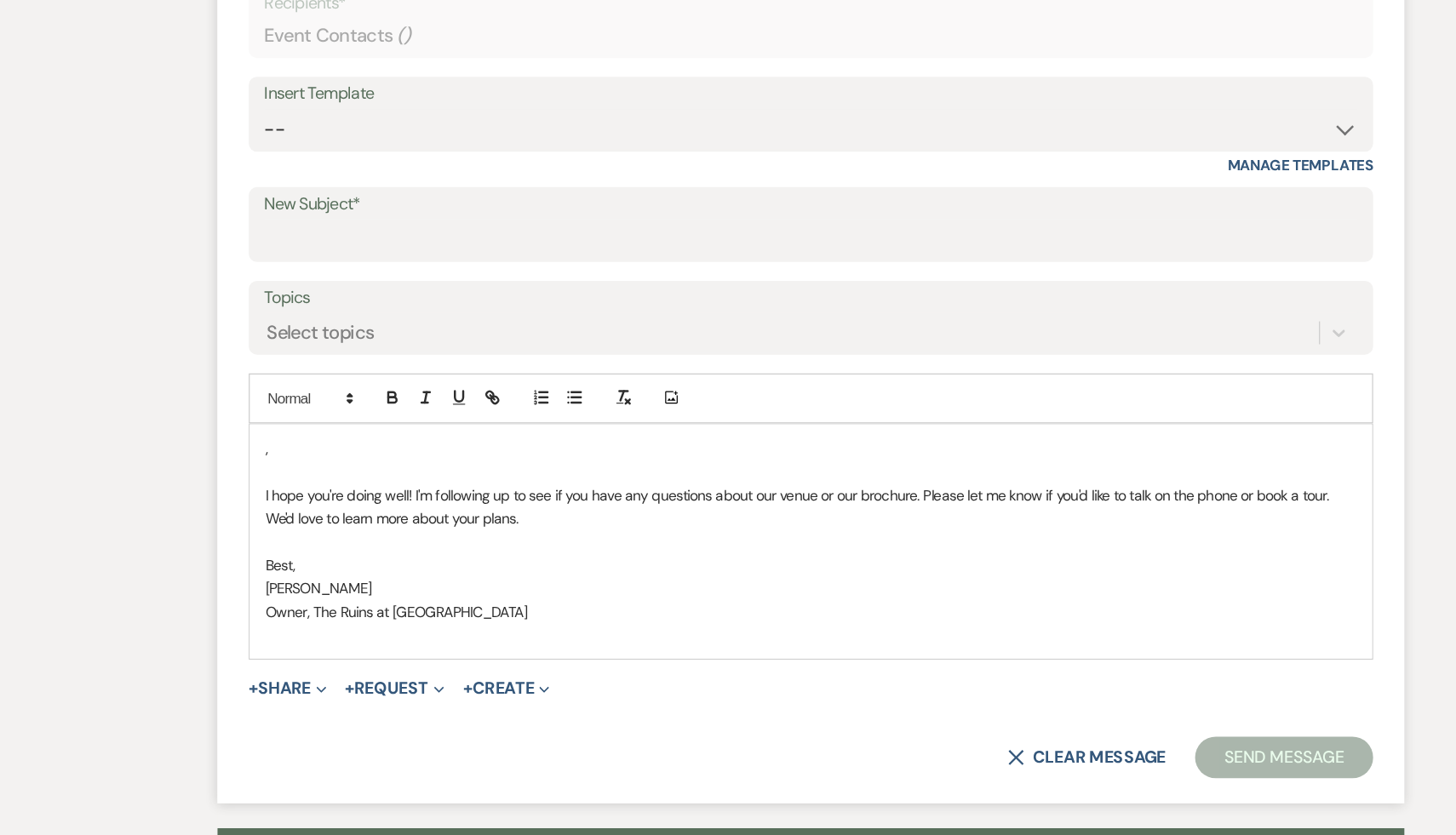
scroll to position [779, 0]
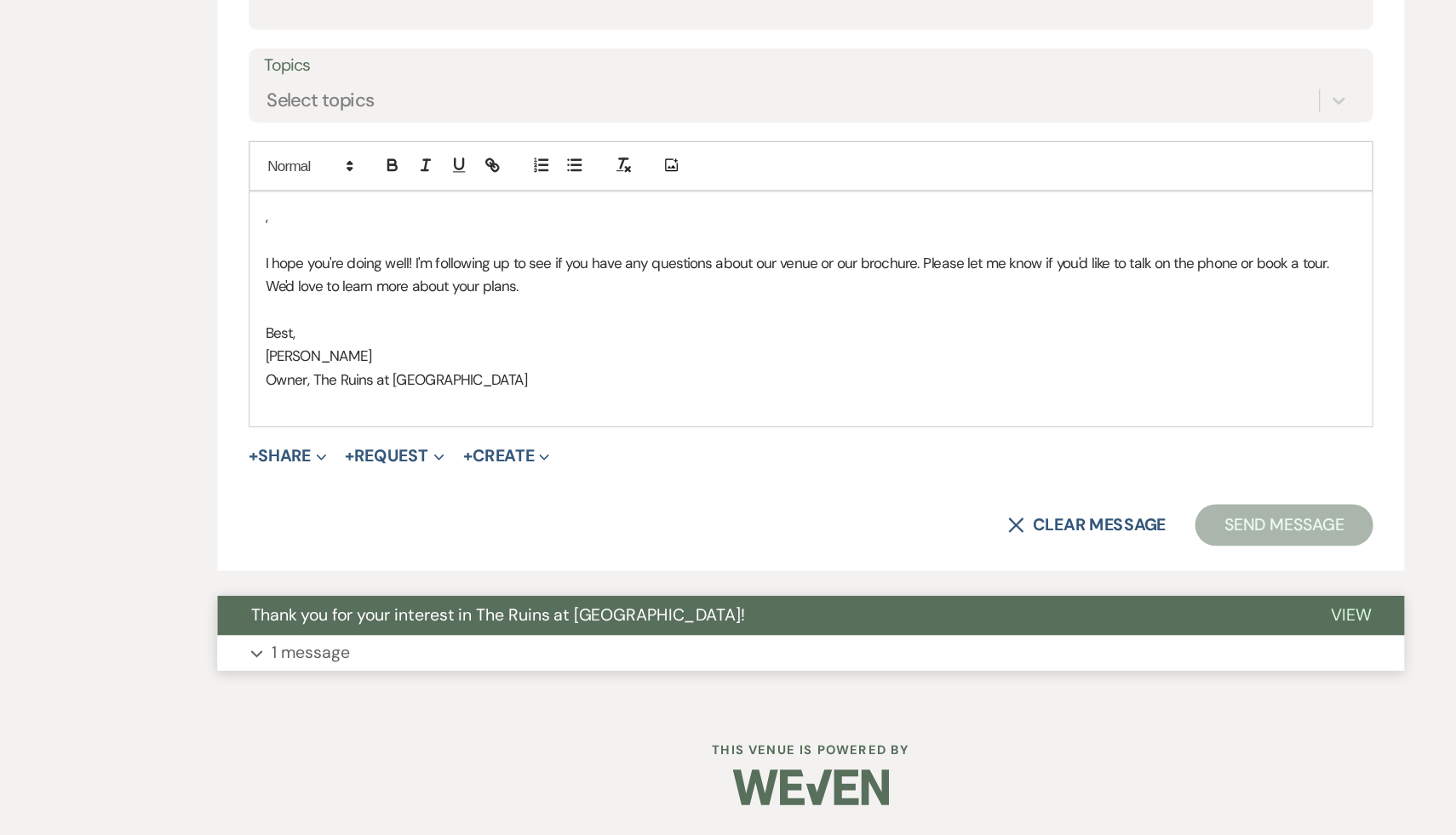
click at [539, 654] on span "Thank you for your interest in The Ruins at [GEOGRAPHIC_DATA]!" at bounding box center [472, 655] width 404 height 18
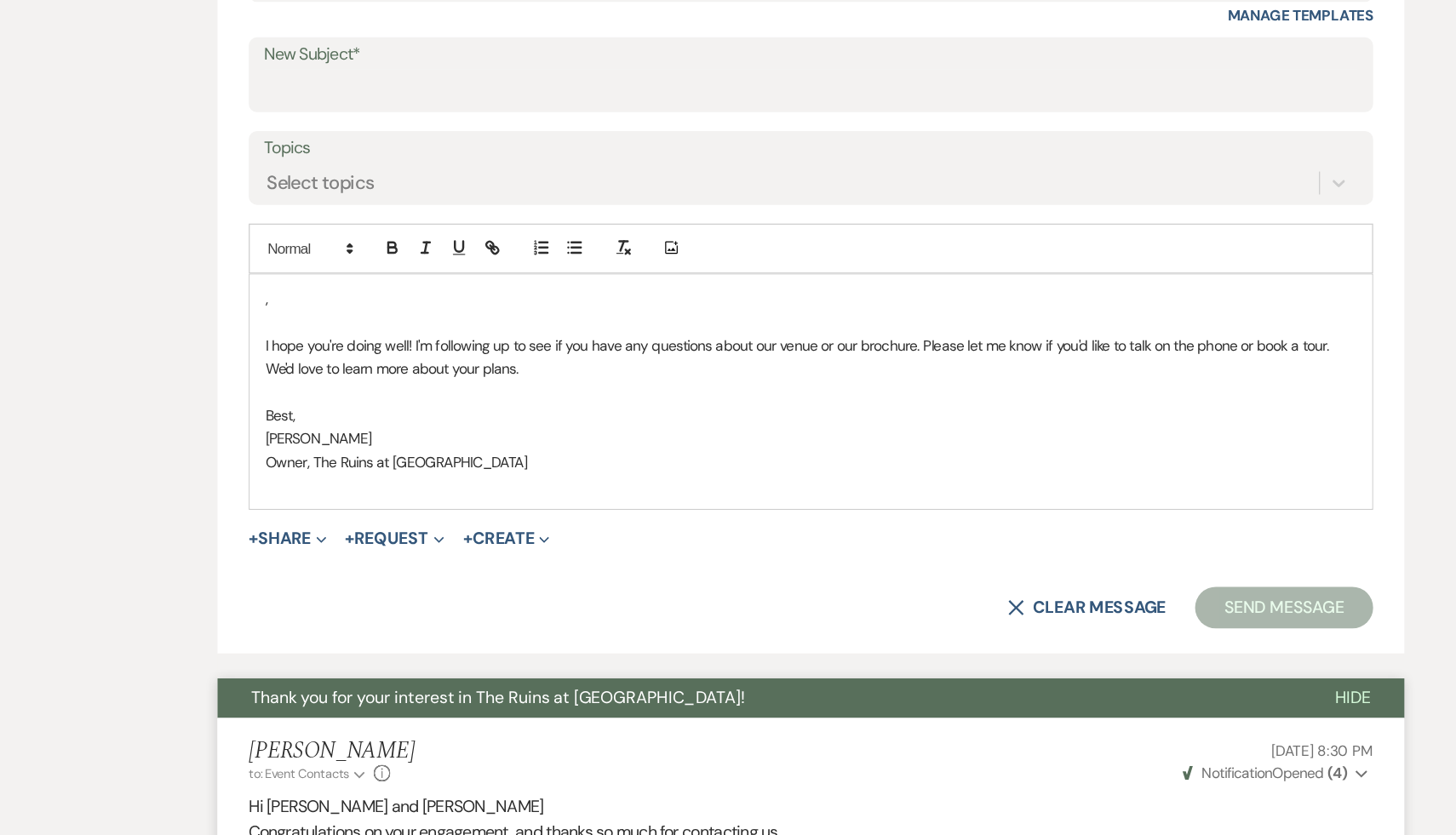
scroll to position [576, 0]
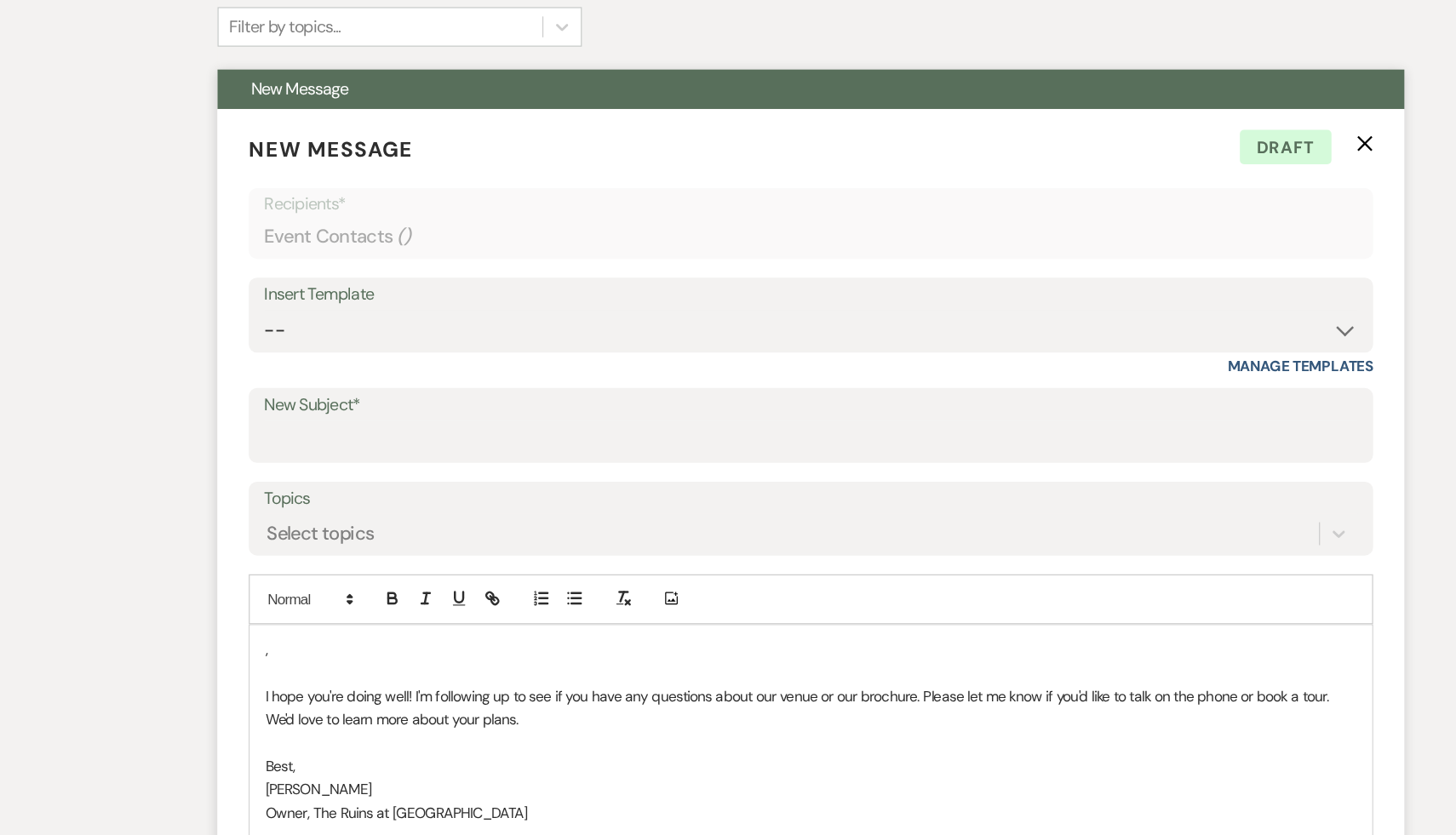
click at [315, 530] on p "," at bounding box center [728, 531] width 892 height 19
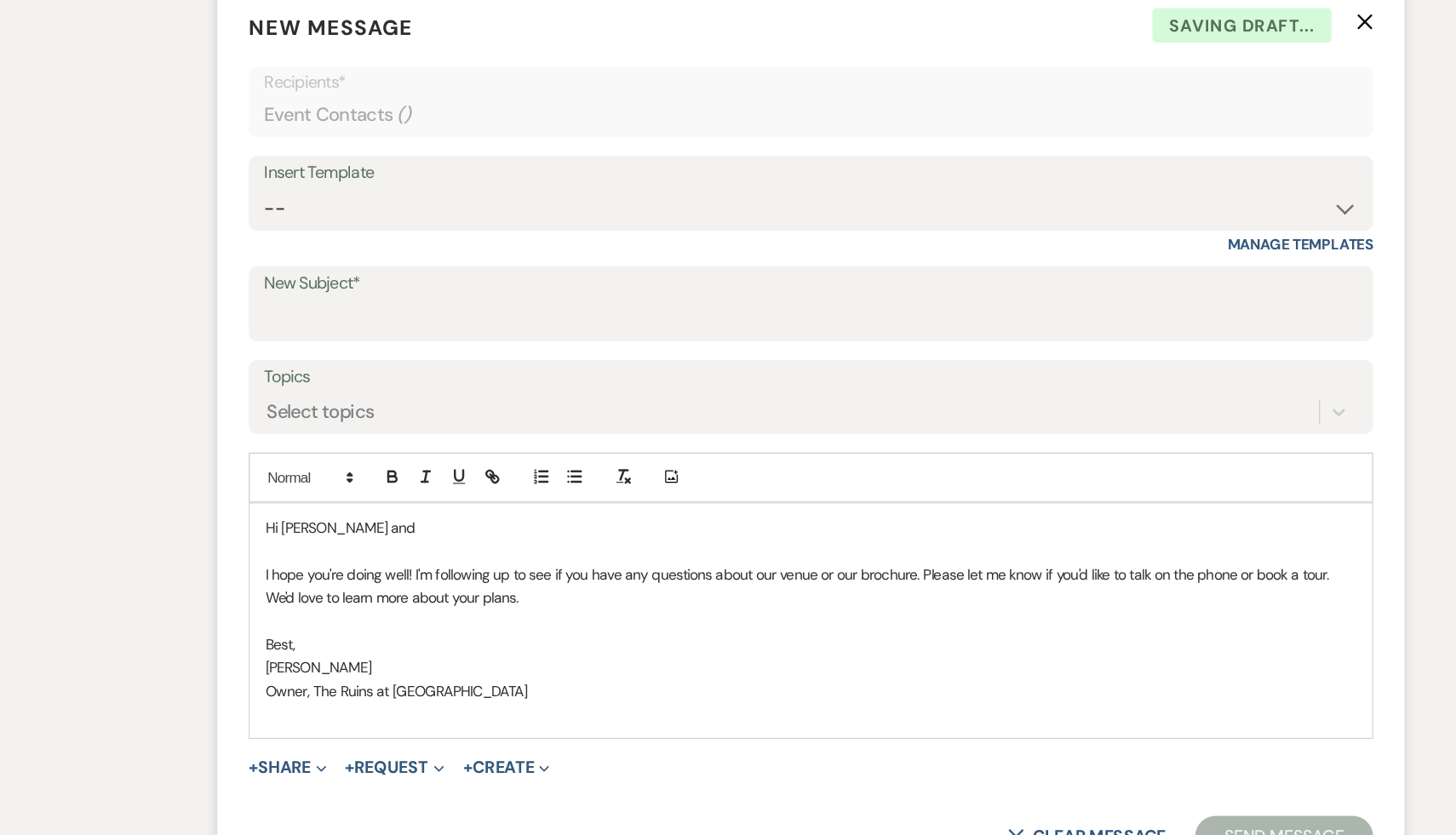
scroll to position [661, 0]
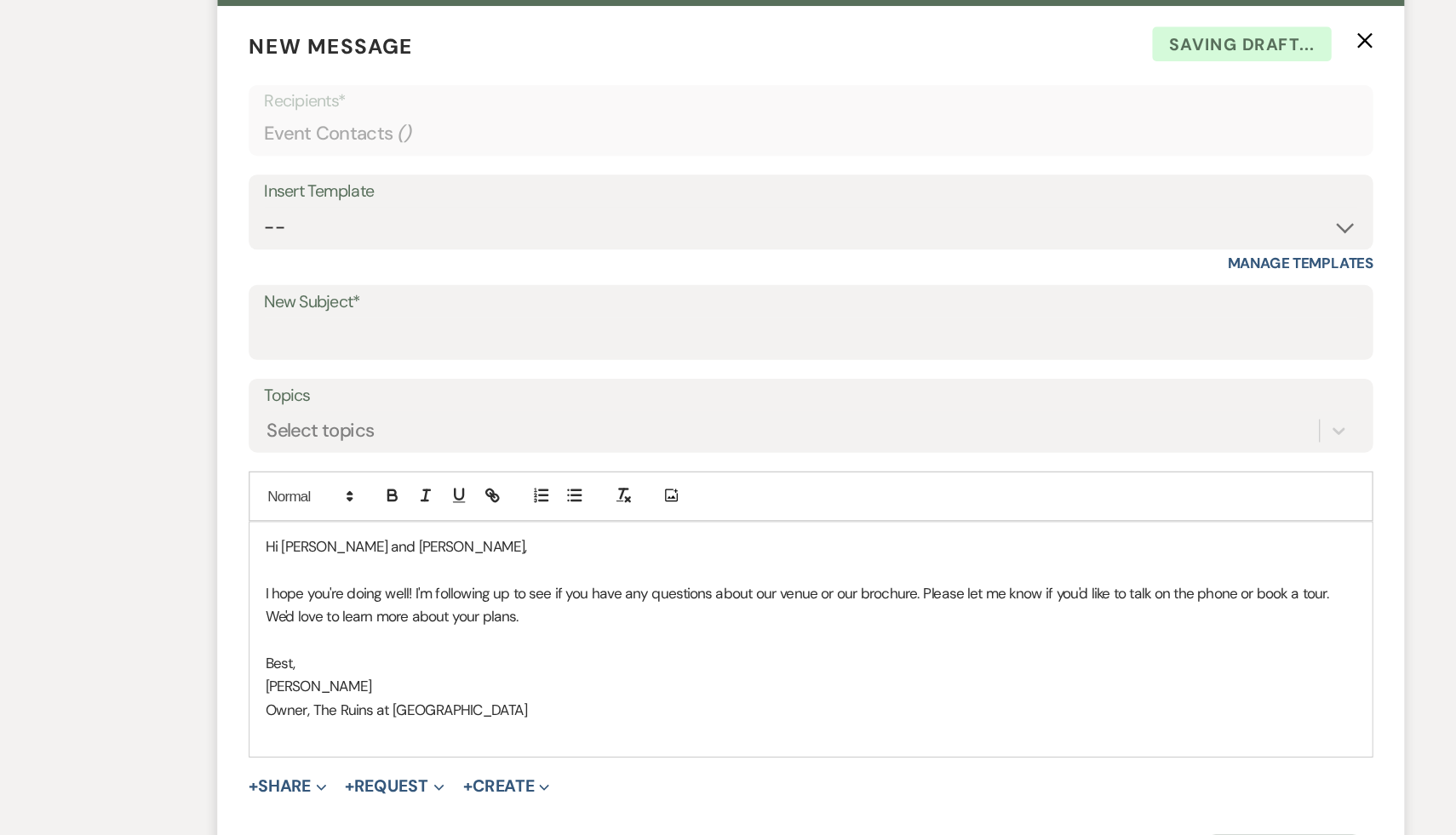
click at [386, 539] on p "Best," at bounding box center [728, 542] width 892 height 19
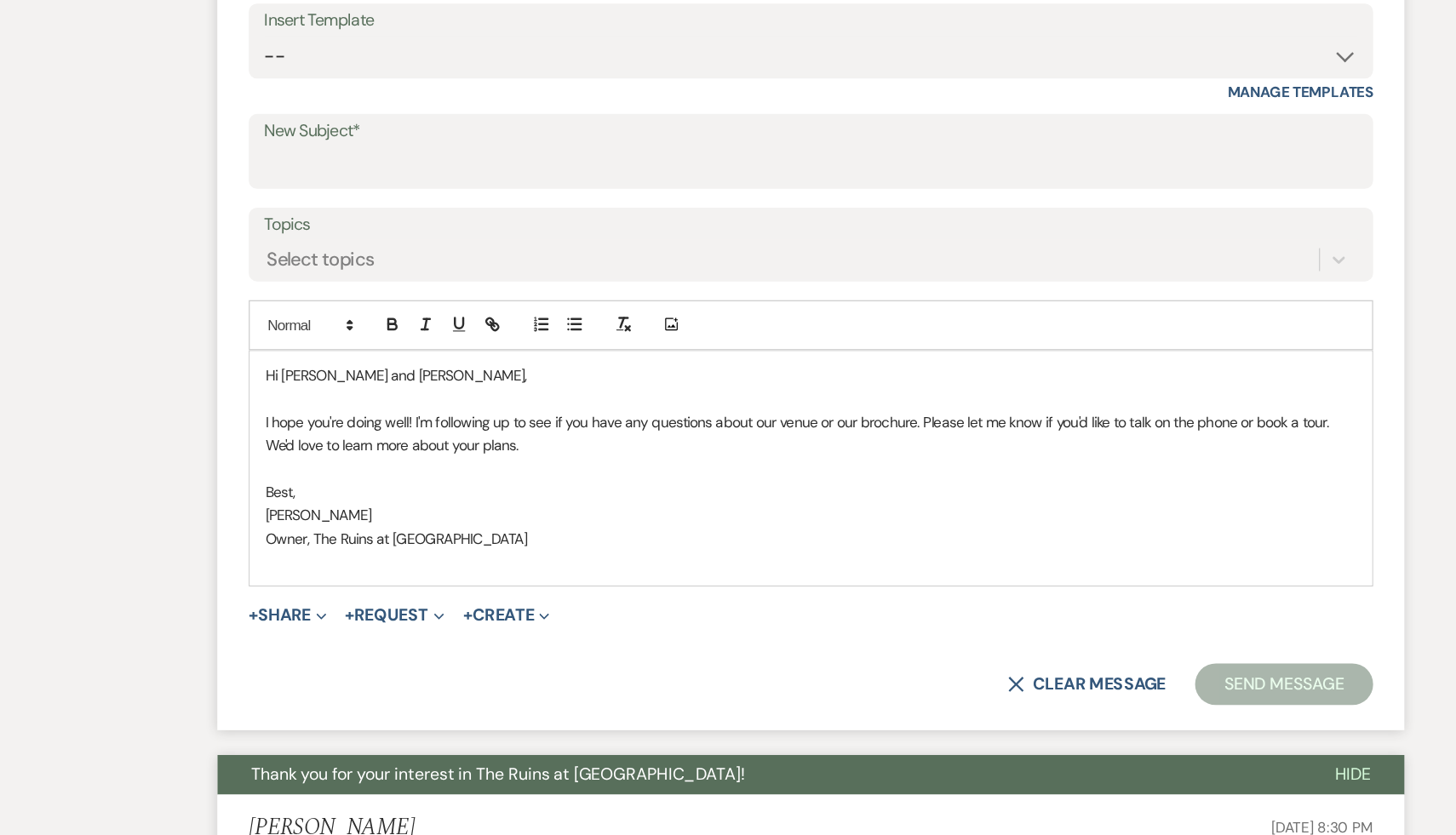
click at [681, 692] on div "X Clear message Send Message" at bounding box center [727, 700] width 919 height 34
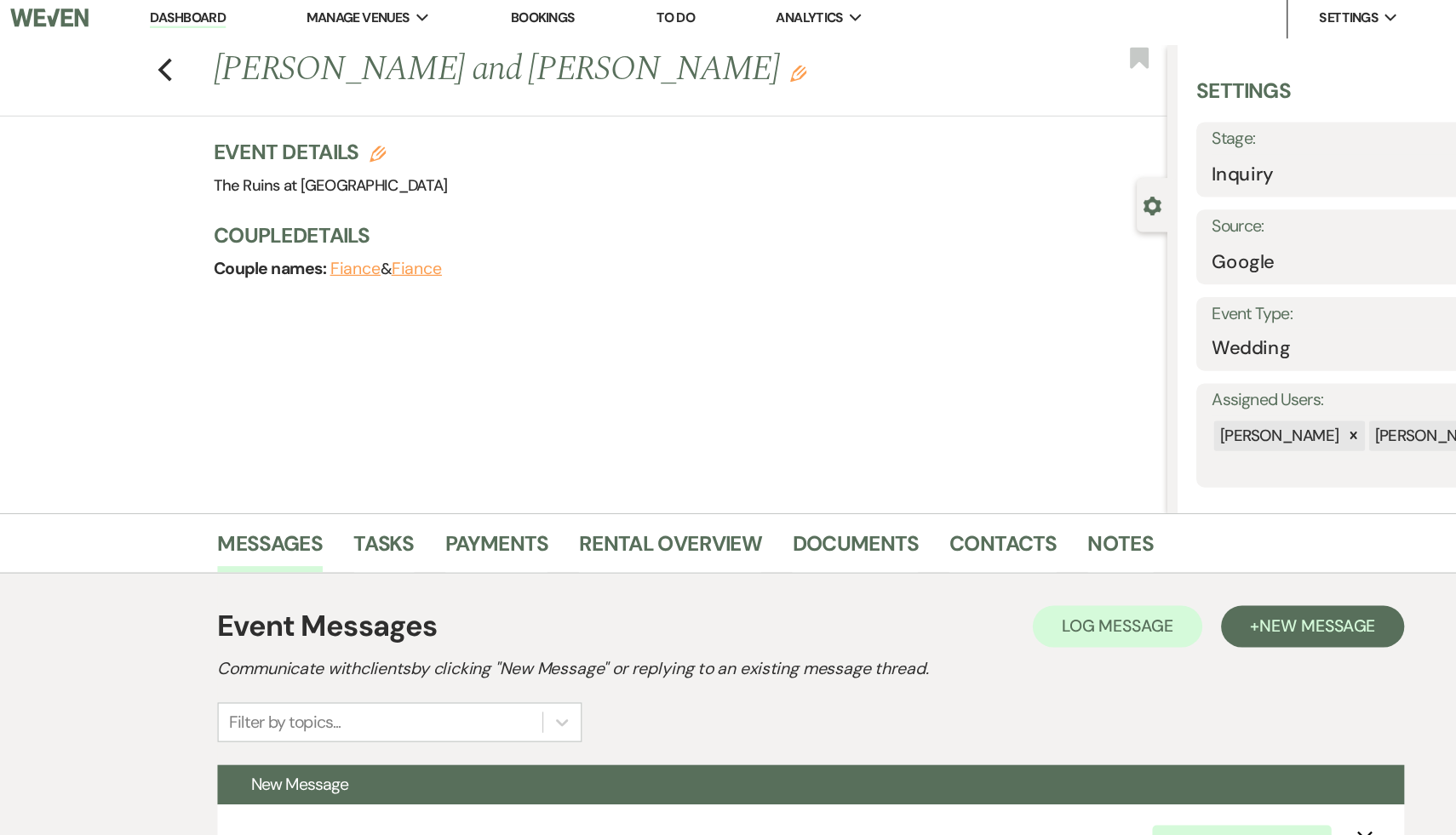
scroll to position [0, 0]
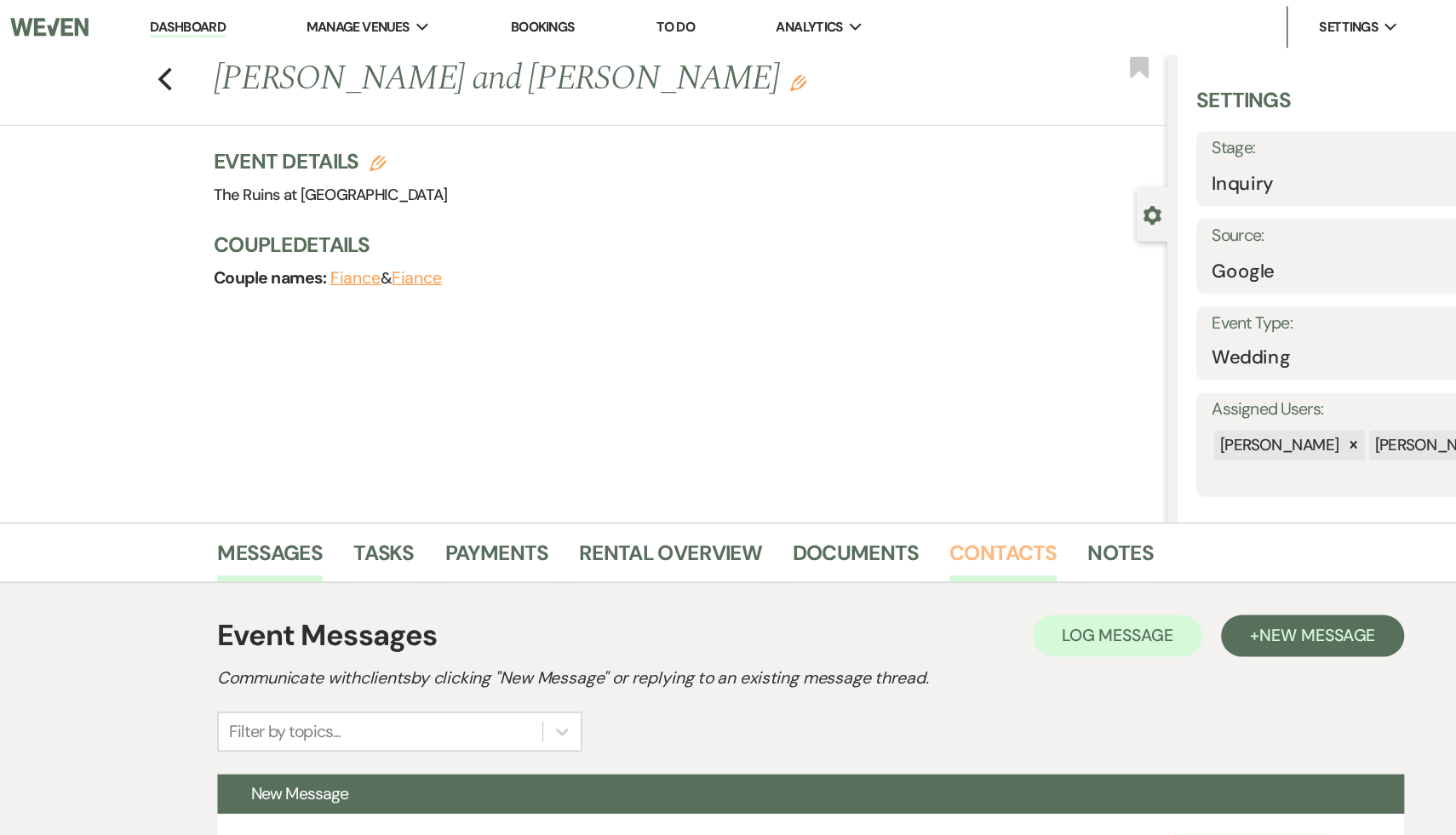
click at [894, 444] on link "Contacts" at bounding box center [885, 457] width 88 height 38
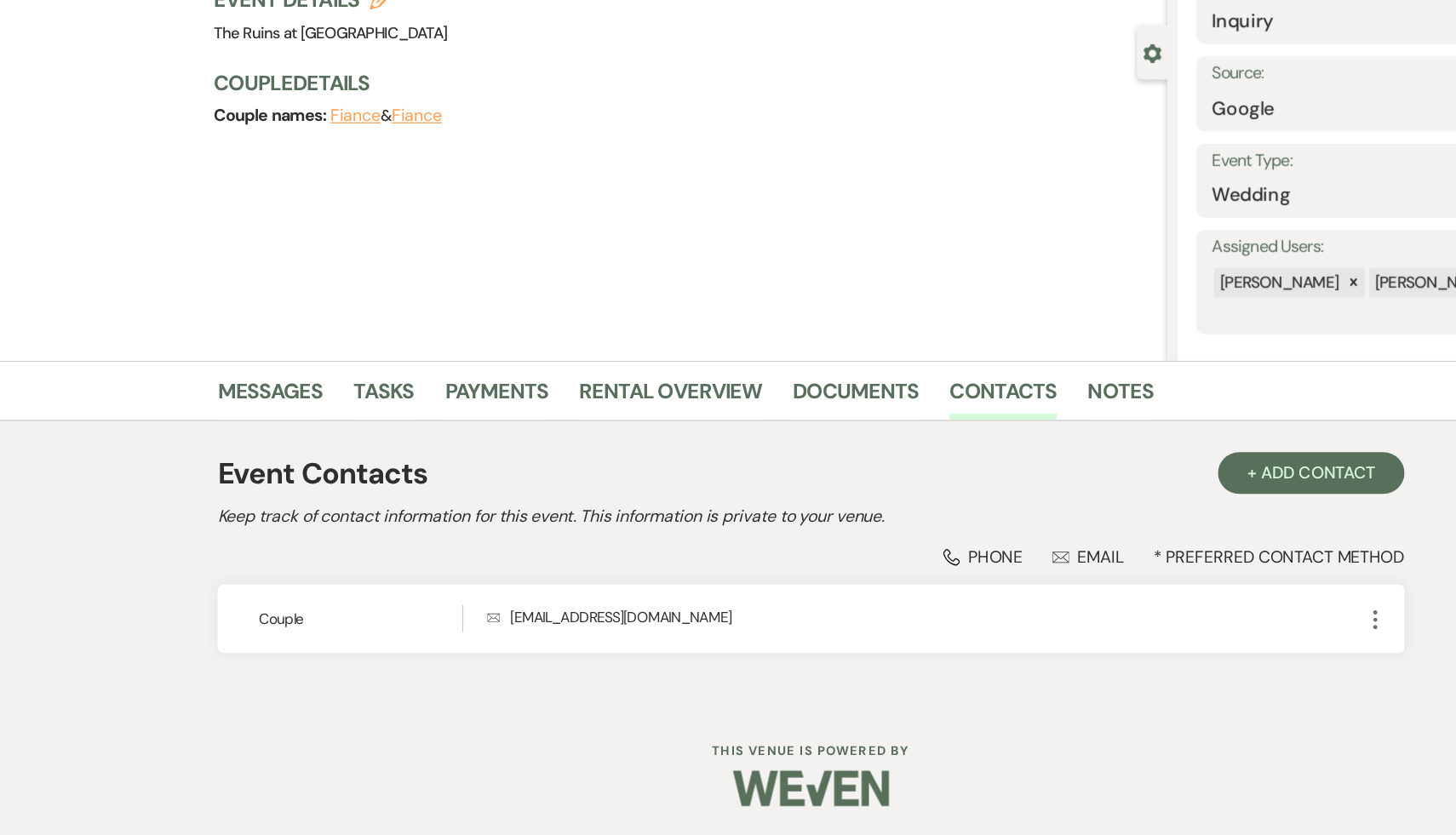
click at [529, 733] on div "Dashboard Manage Venues Expand The Ruins at Sassafras Bookings To Do Analytics …" at bounding box center [728, 408] width 1456 height 817
click at [298, 454] on link "Messages" at bounding box center [286, 457] width 86 height 38
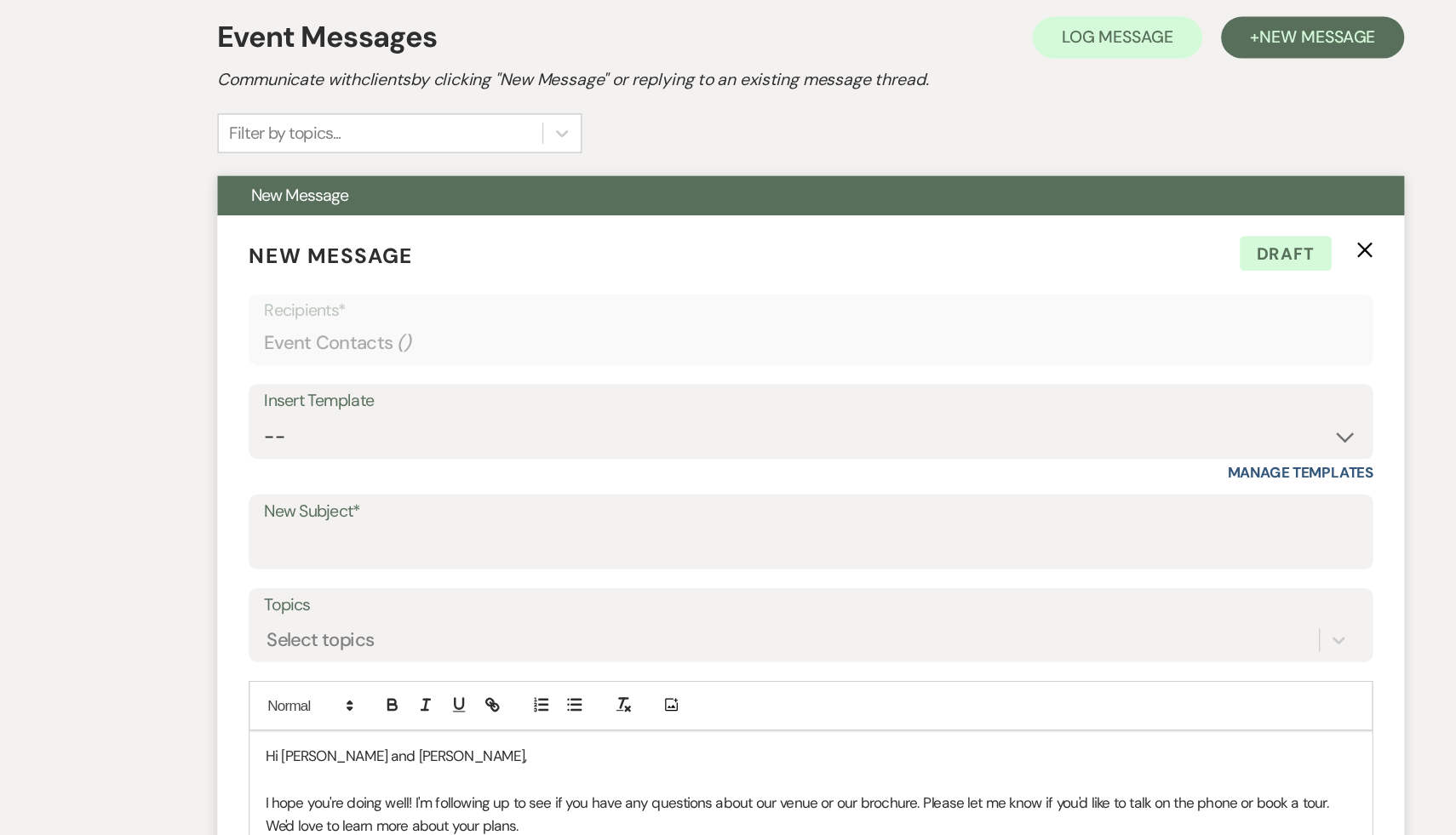
scroll to position [435, 0]
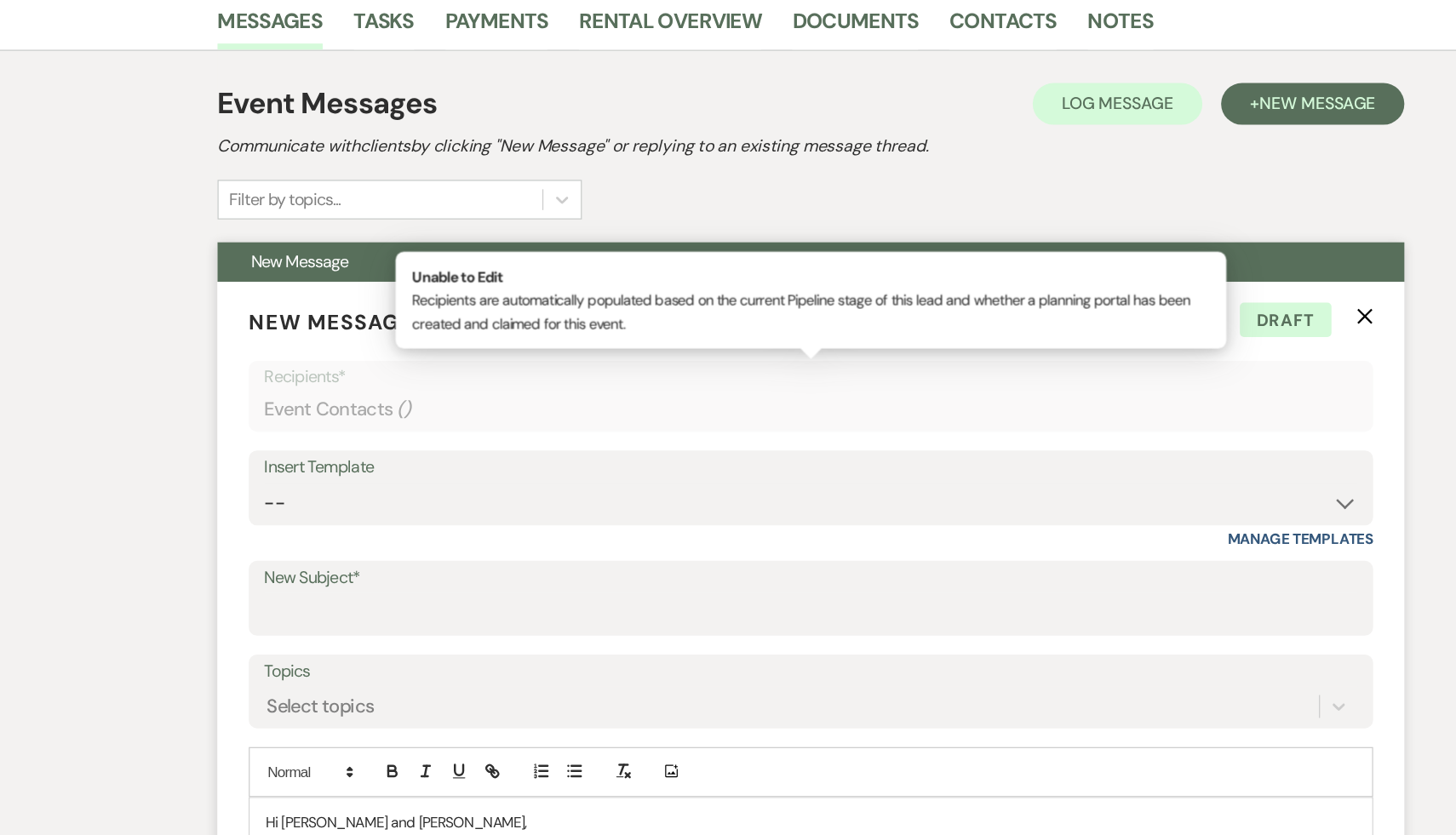
click at [326, 333] on div "Event Contacts ( )" at bounding box center [728, 334] width 894 height 33
click at [1164, 412] on select "-- Weven Planning Portal Introduction (Booked Events) Initial Inquiry Response …" at bounding box center [728, 411] width 894 height 33
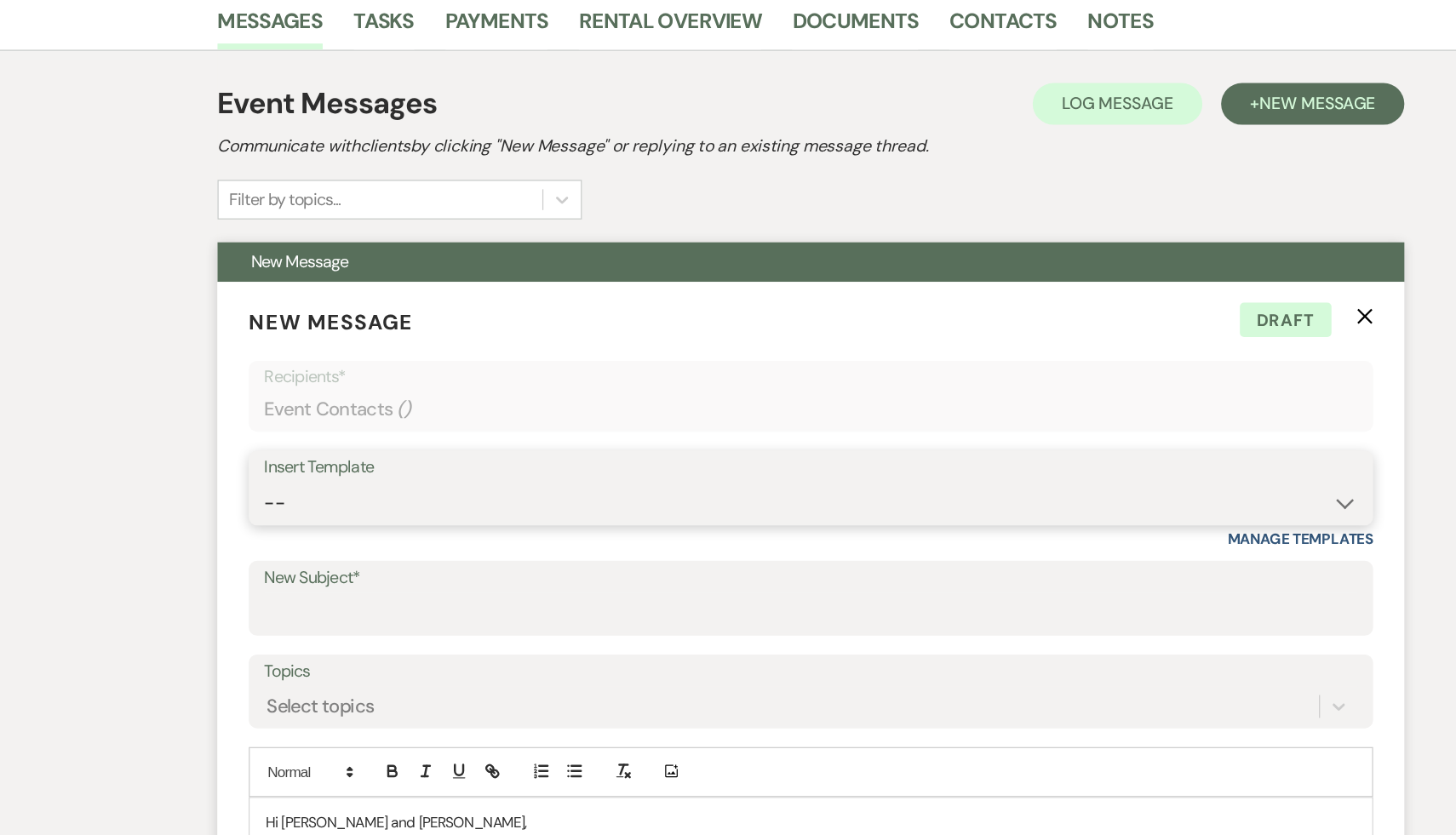
select select "1435"
click at [281, 395] on select "-- Weven Planning Portal Introduction (Booked Events) Initial Inquiry Response …" at bounding box center [728, 411] width 894 height 33
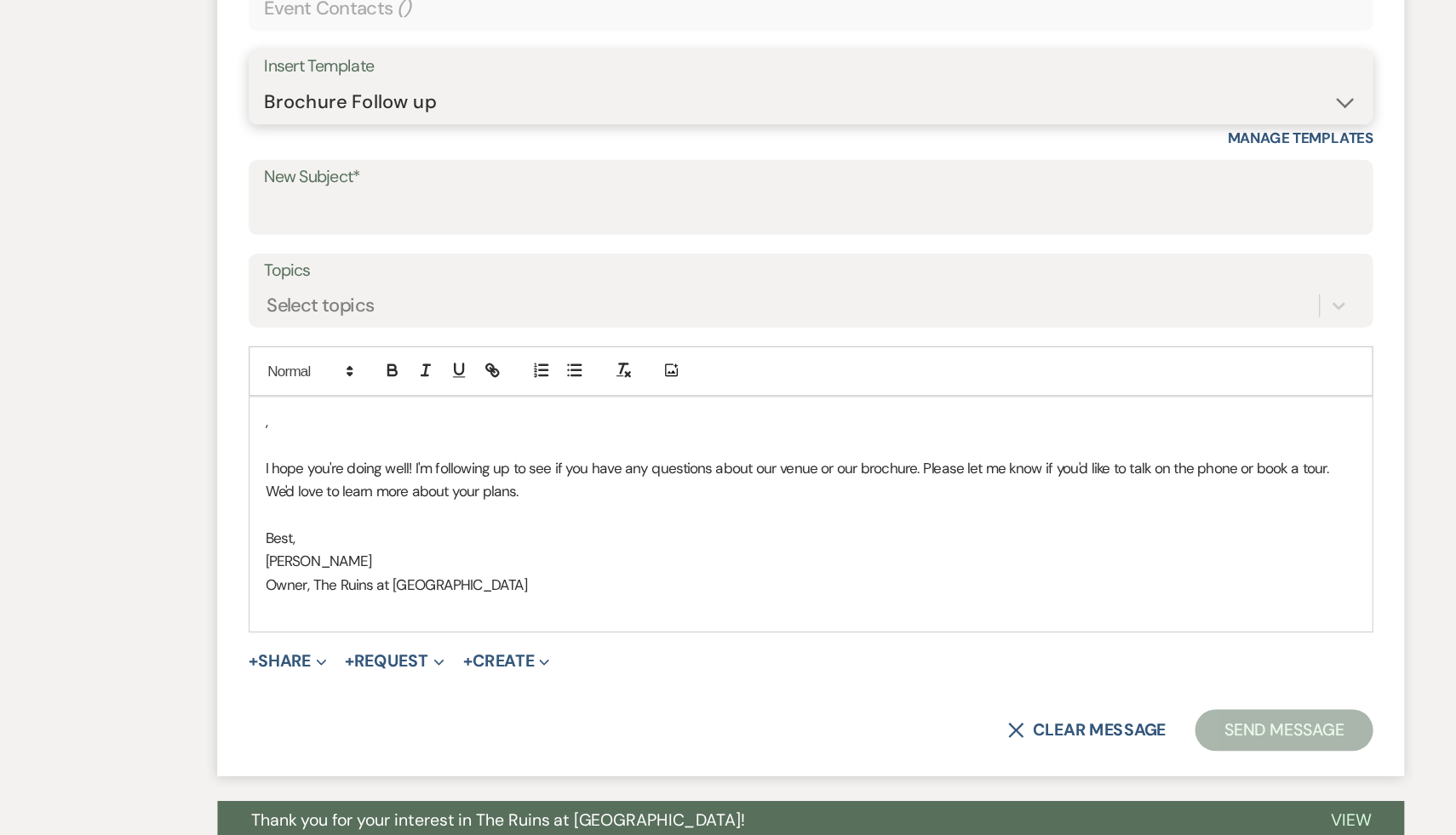
scroll to position [611, 0]
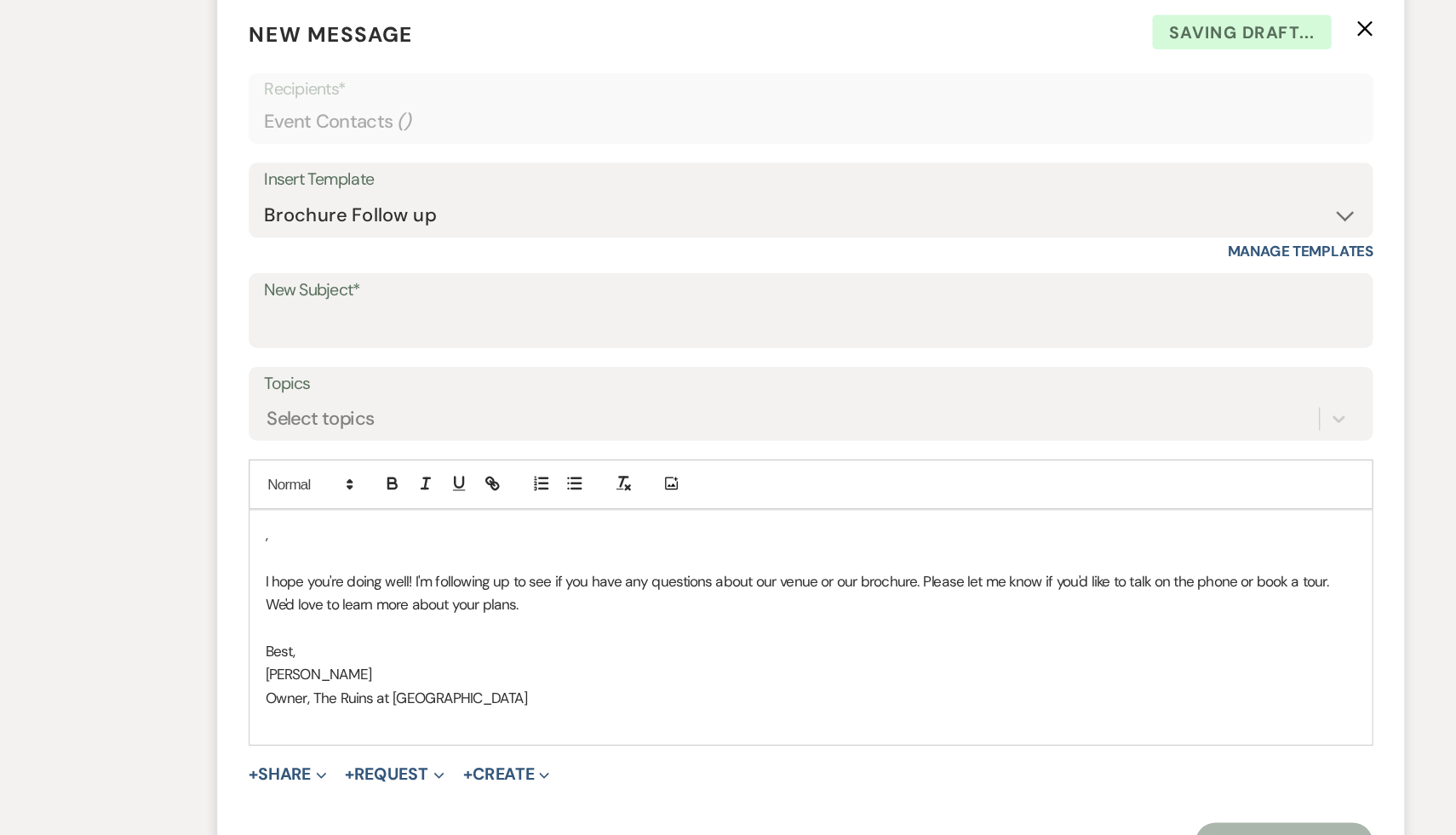
click at [402, 503] on p "," at bounding box center [728, 496] width 892 height 19
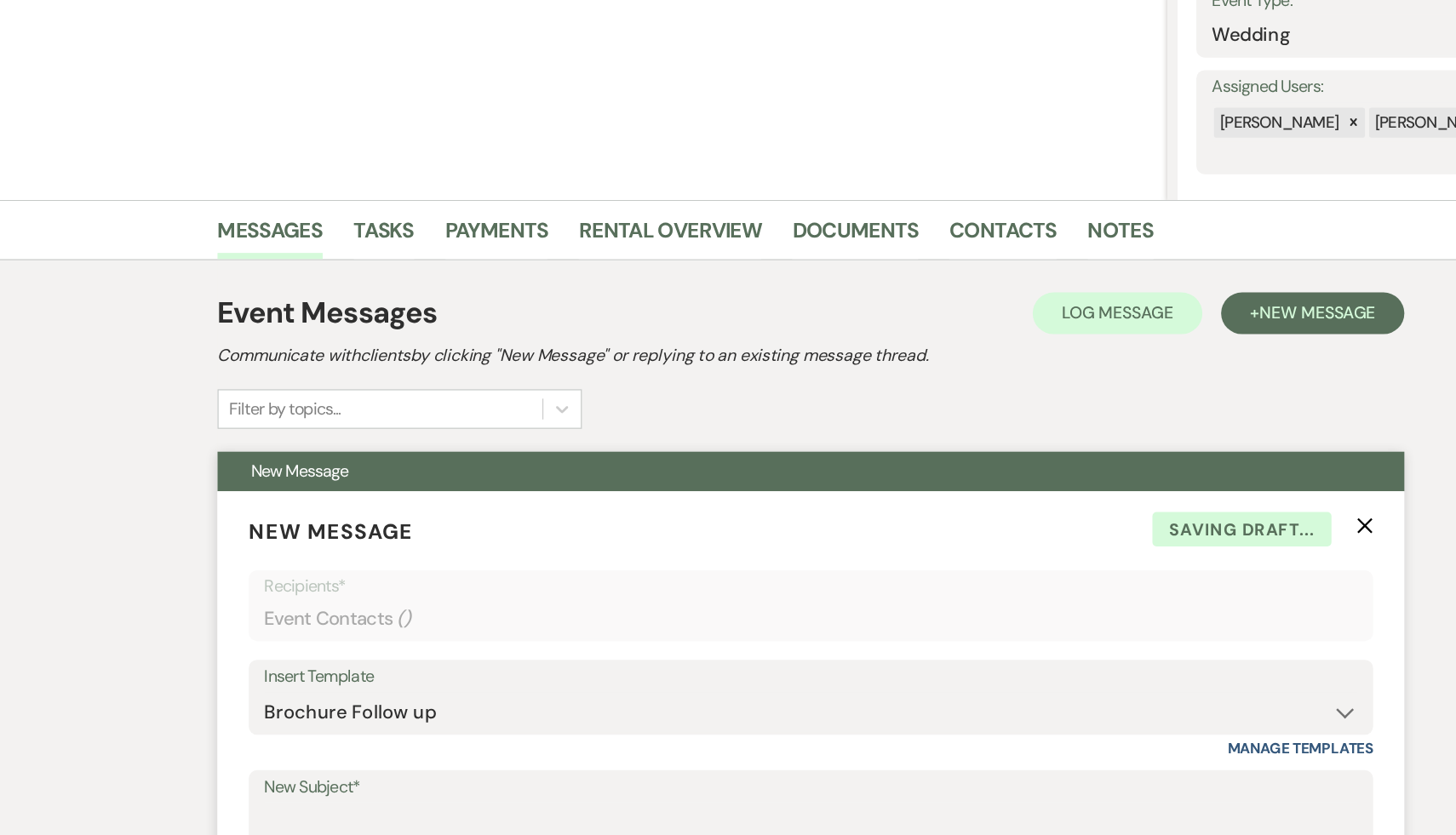
scroll to position [0, 0]
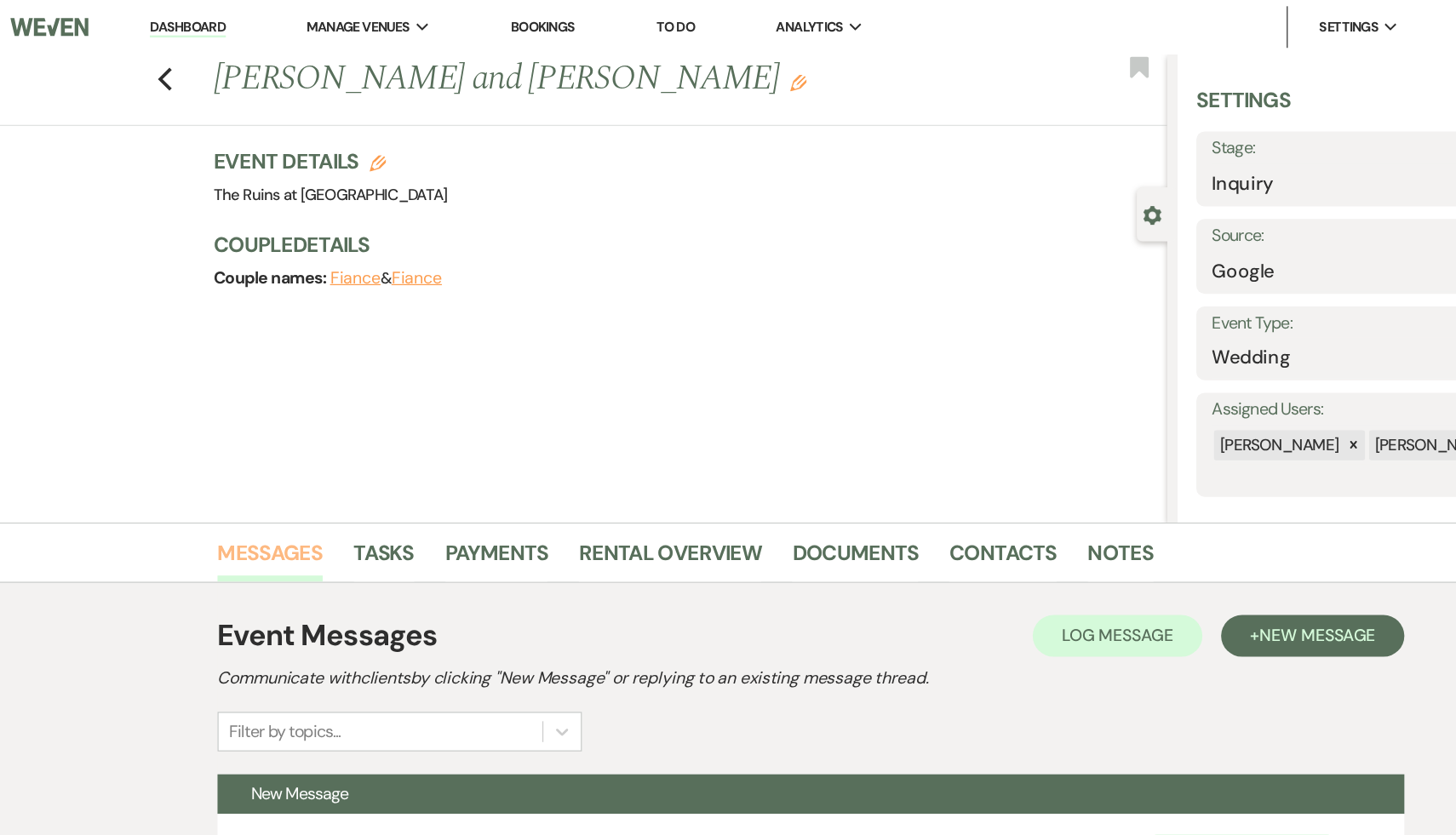
click at [299, 454] on link "Messages" at bounding box center [286, 457] width 86 height 38
click at [887, 452] on link "Contacts" at bounding box center [885, 457] width 88 height 38
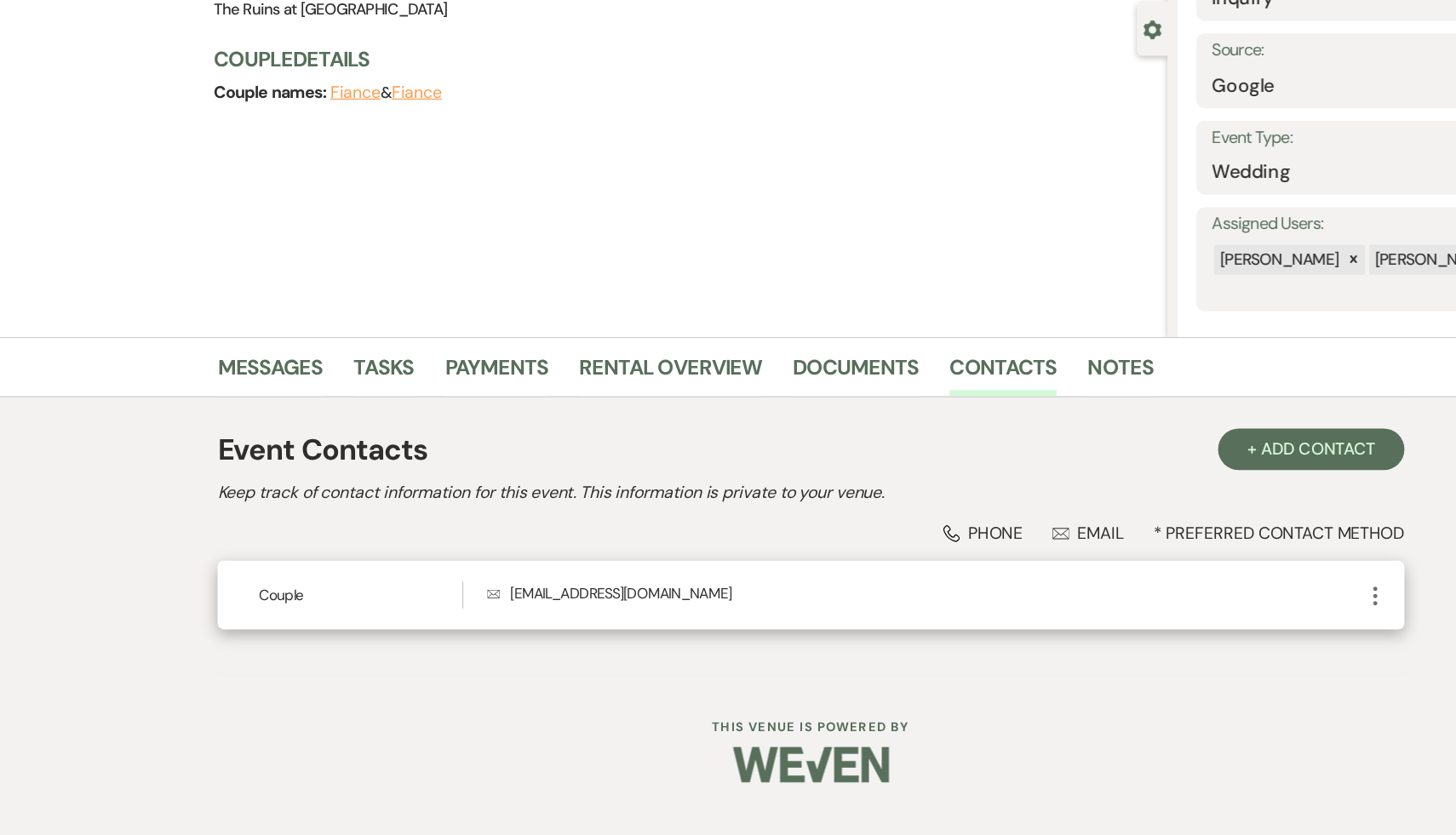
click at [1189, 640] on icon "More" at bounding box center [1189, 639] width 21 height 21
click at [1232, 675] on button "Pencil Edit" at bounding box center [1230, 672] width 102 height 29
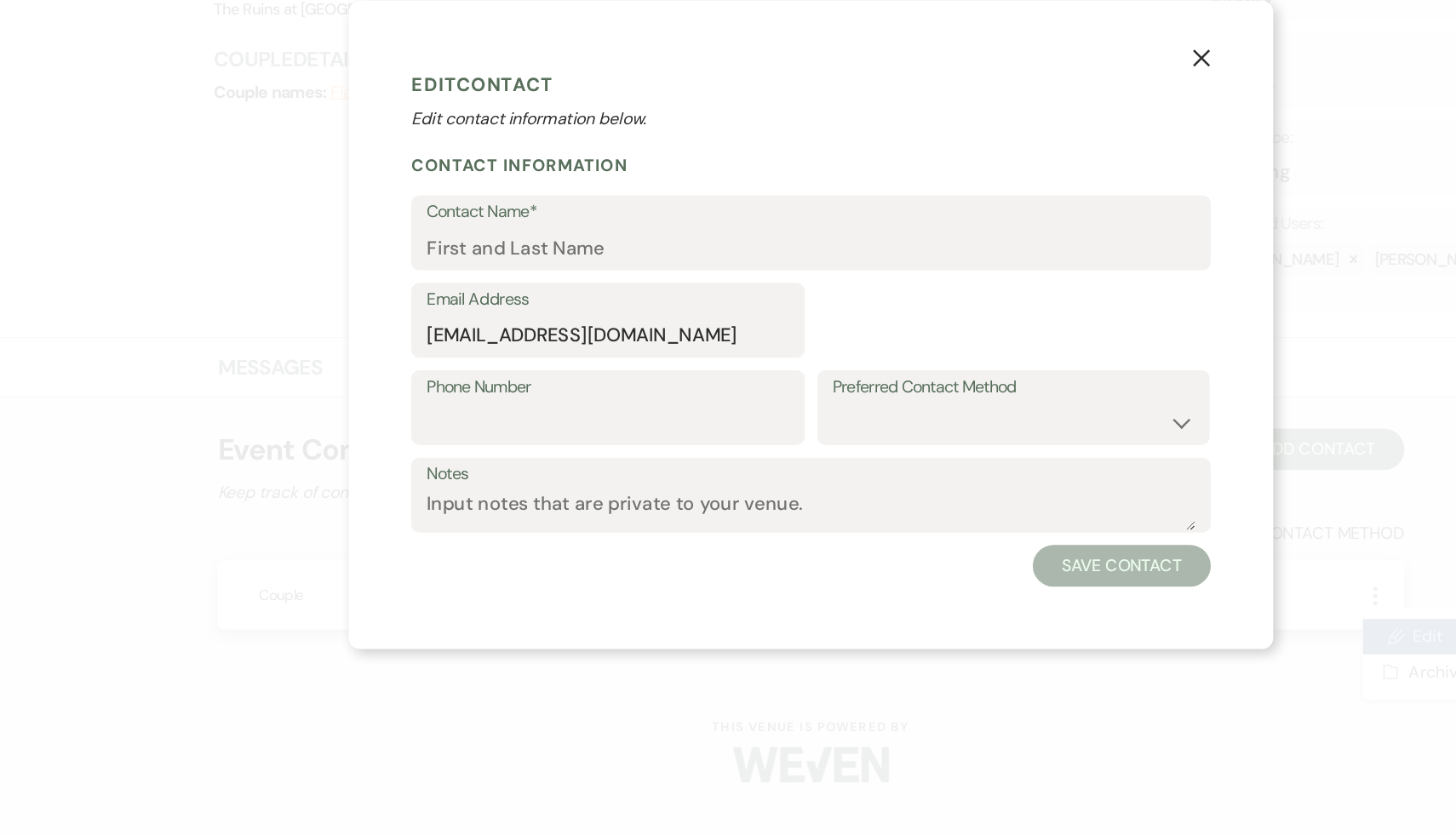
select select "1"
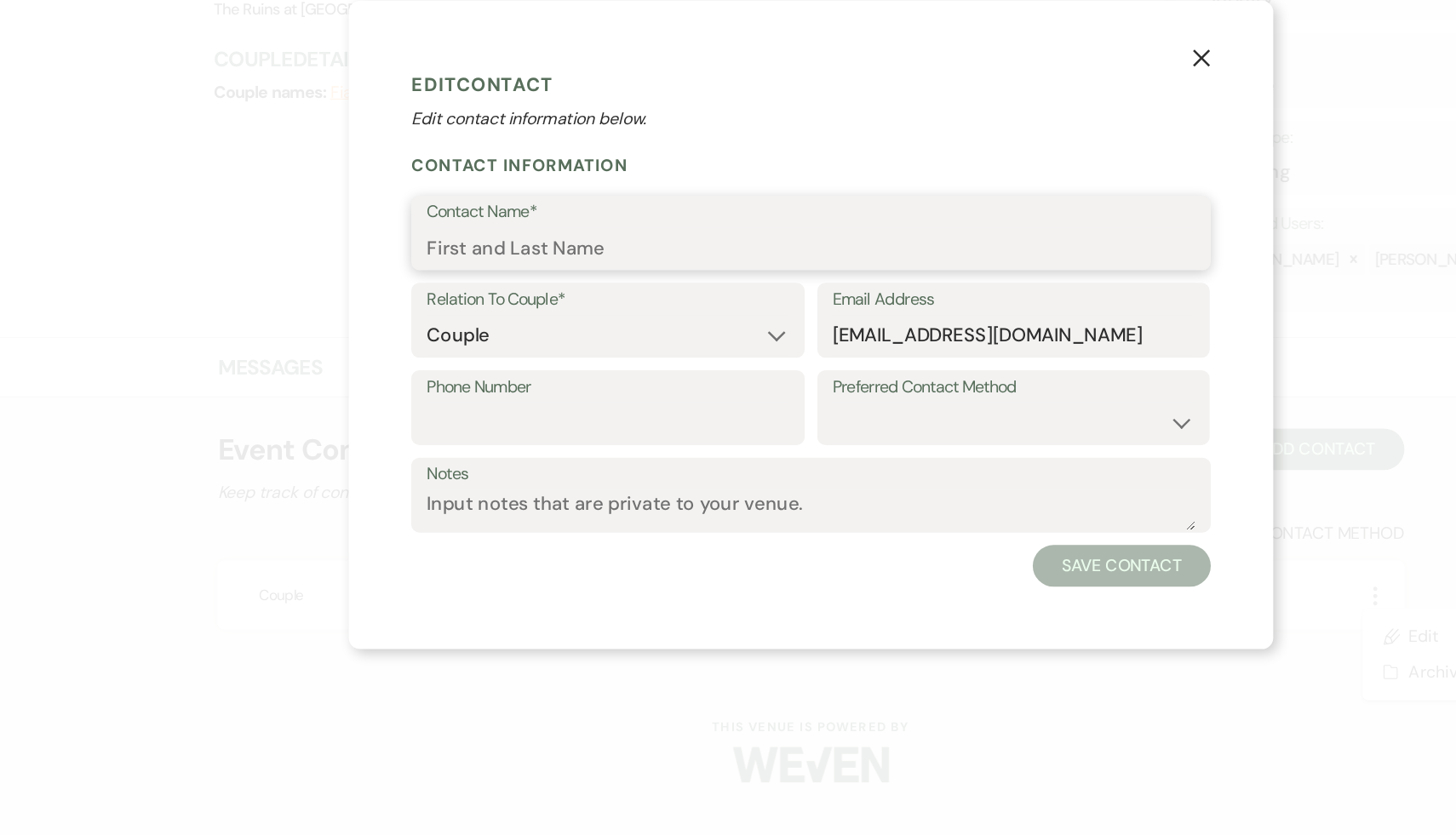
click at [571, 351] on input "Contact Name*" at bounding box center [727, 354] width 628 height 33
type input "Jesse"
click at [991, 612] on button "Save Contact" at bounding box center [982, 615] width 146 height 34
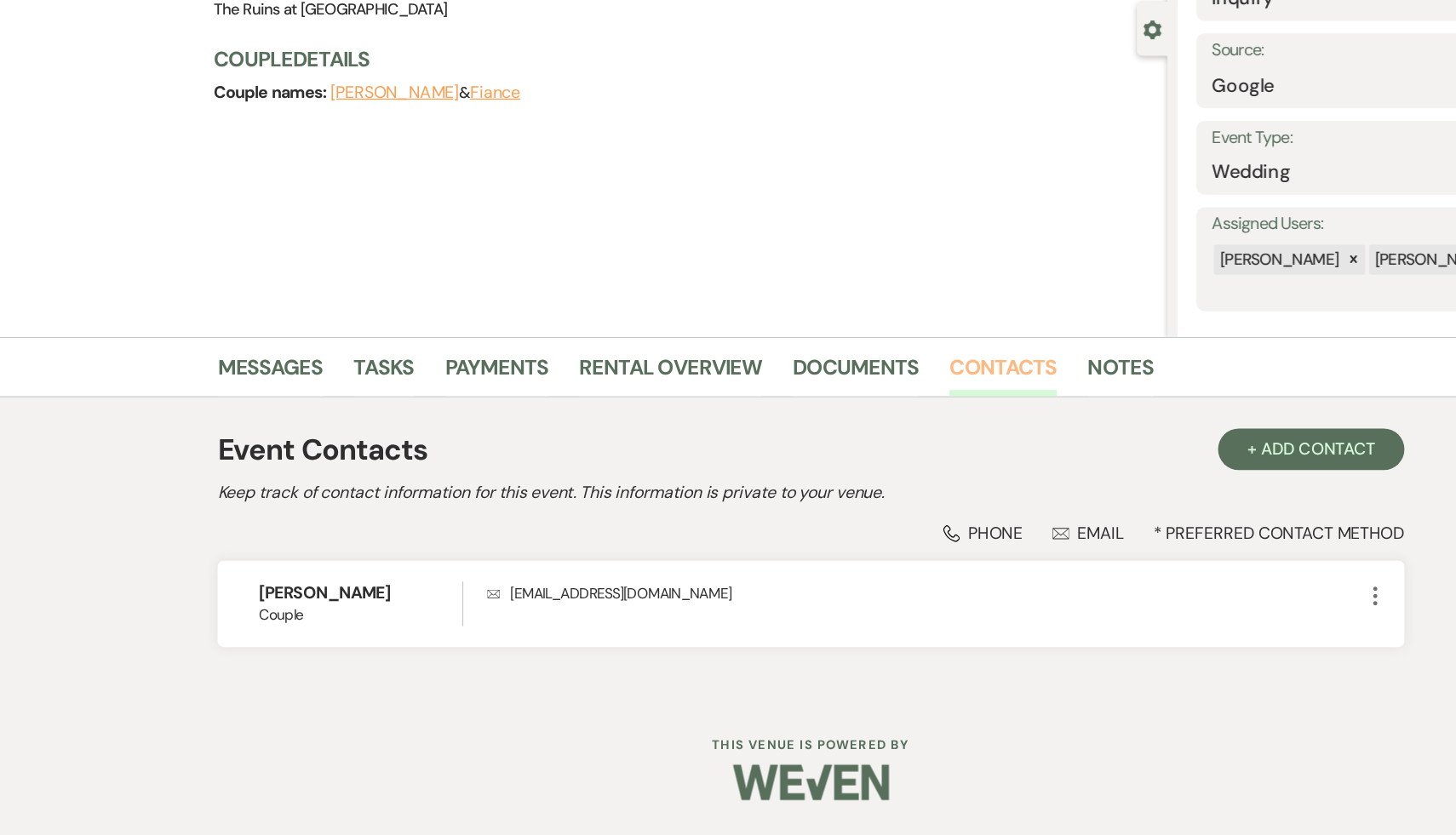
click at [887, 455] on link "Contacts" at bounding box center [885, 457] width 88 height 38
click at [1114, 517] on button "+ Add Contact" at bounding box center [1137, 520] width 153 height 34
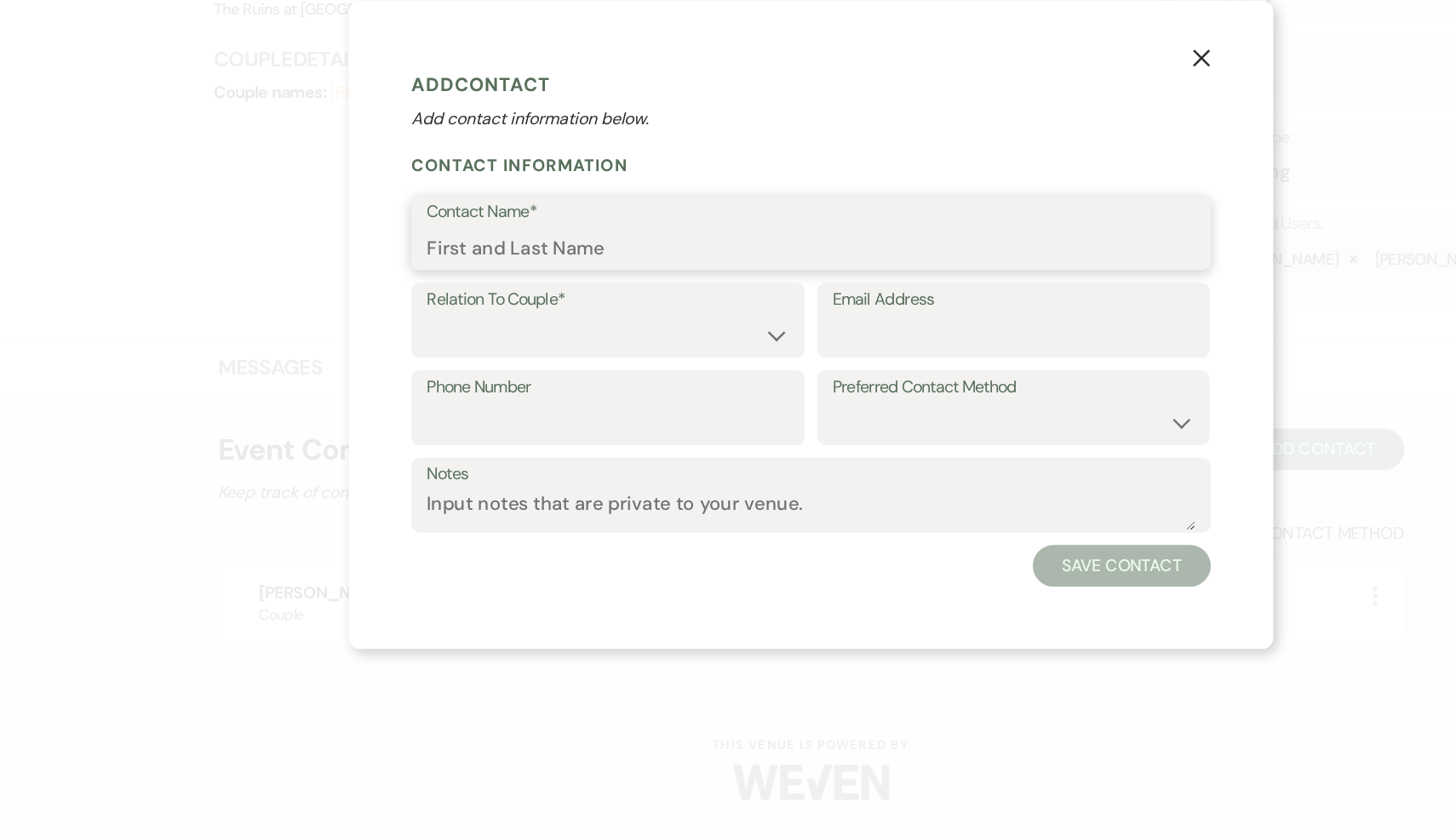
click at [560, 352] on input "Contact Name*" at bounding box center [727, 354] width 628 height 33
paste input "Michal Guy-Herman Mechlovitz"
type input "Michal Guy-Herman Mechlovitz"
click at [697, 422] on select "Couple Planner Parent of Couple Family Member Friend Other" at bounding box center [562, 426] width 297 height 33
select select "1"
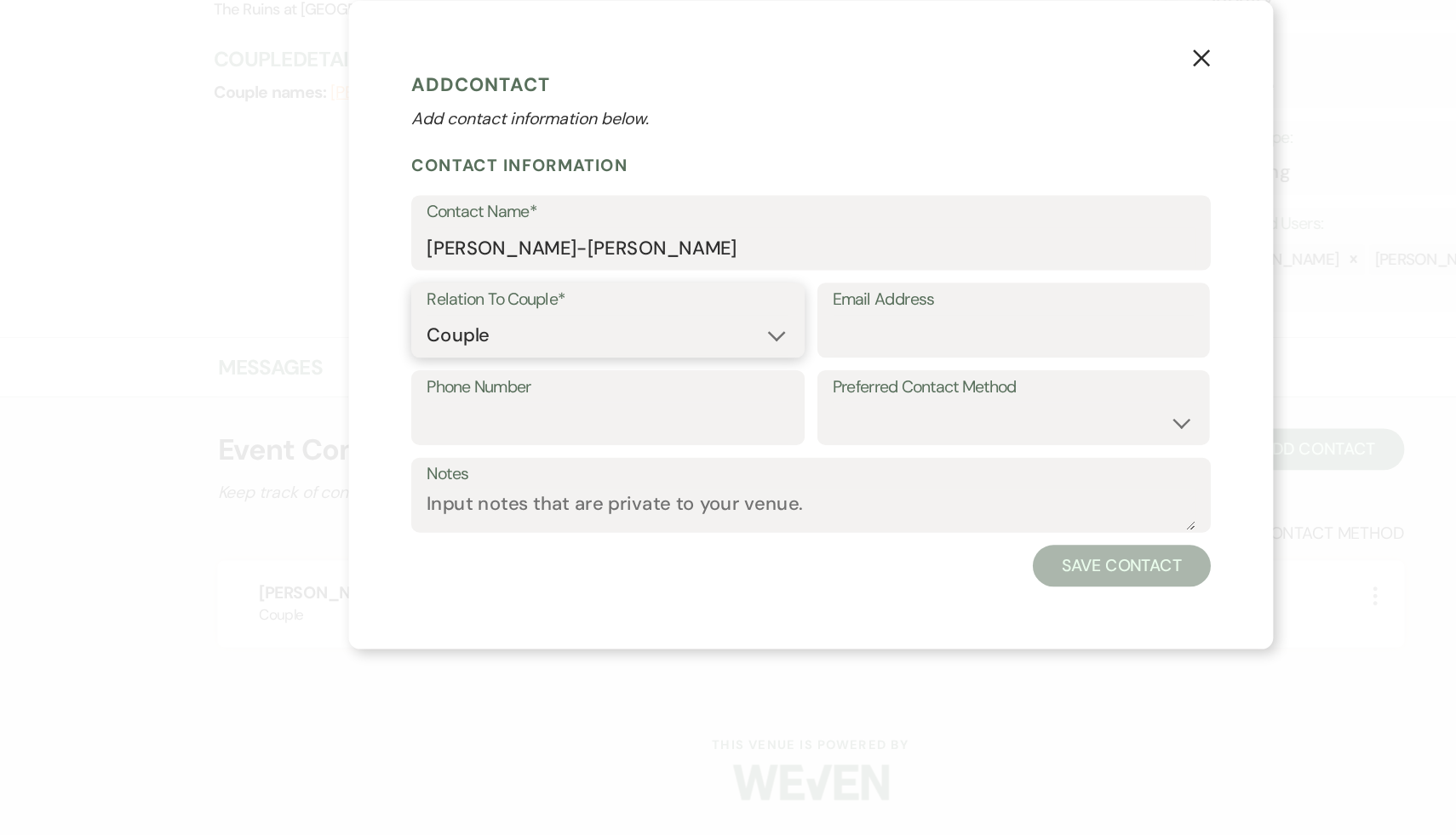
click at [413, 410] on select "Couple Planner Parent of Couple Family Member Friend Other" at bounding box center [562, 426] width 297 height 33
click at [981, 613] on button "Save Contact" at bounding box center [982, 615] width 146 height 34
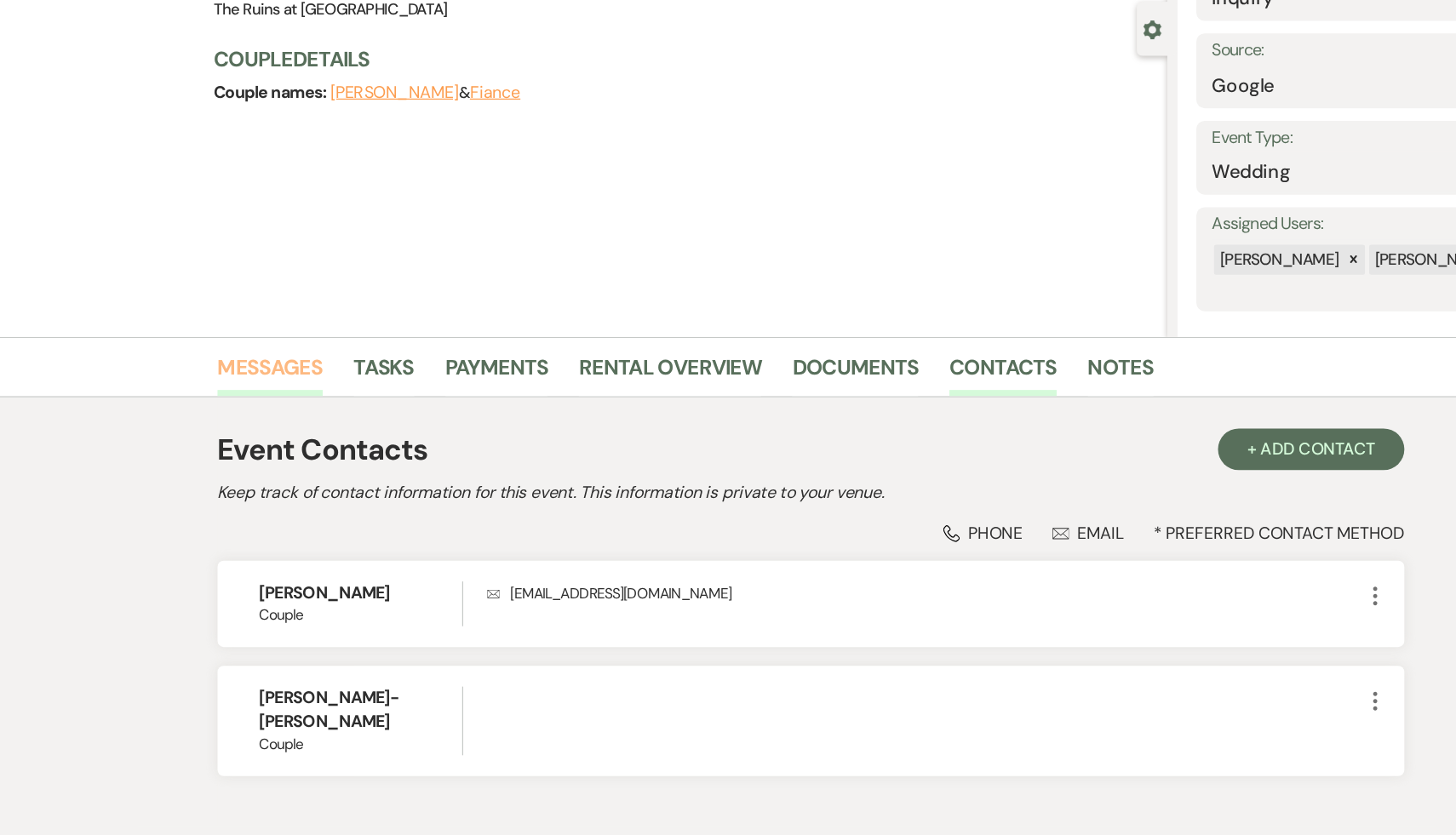
click at [285, 445] on link "Messages" at bounding box center [286, 457] width 86 height 38
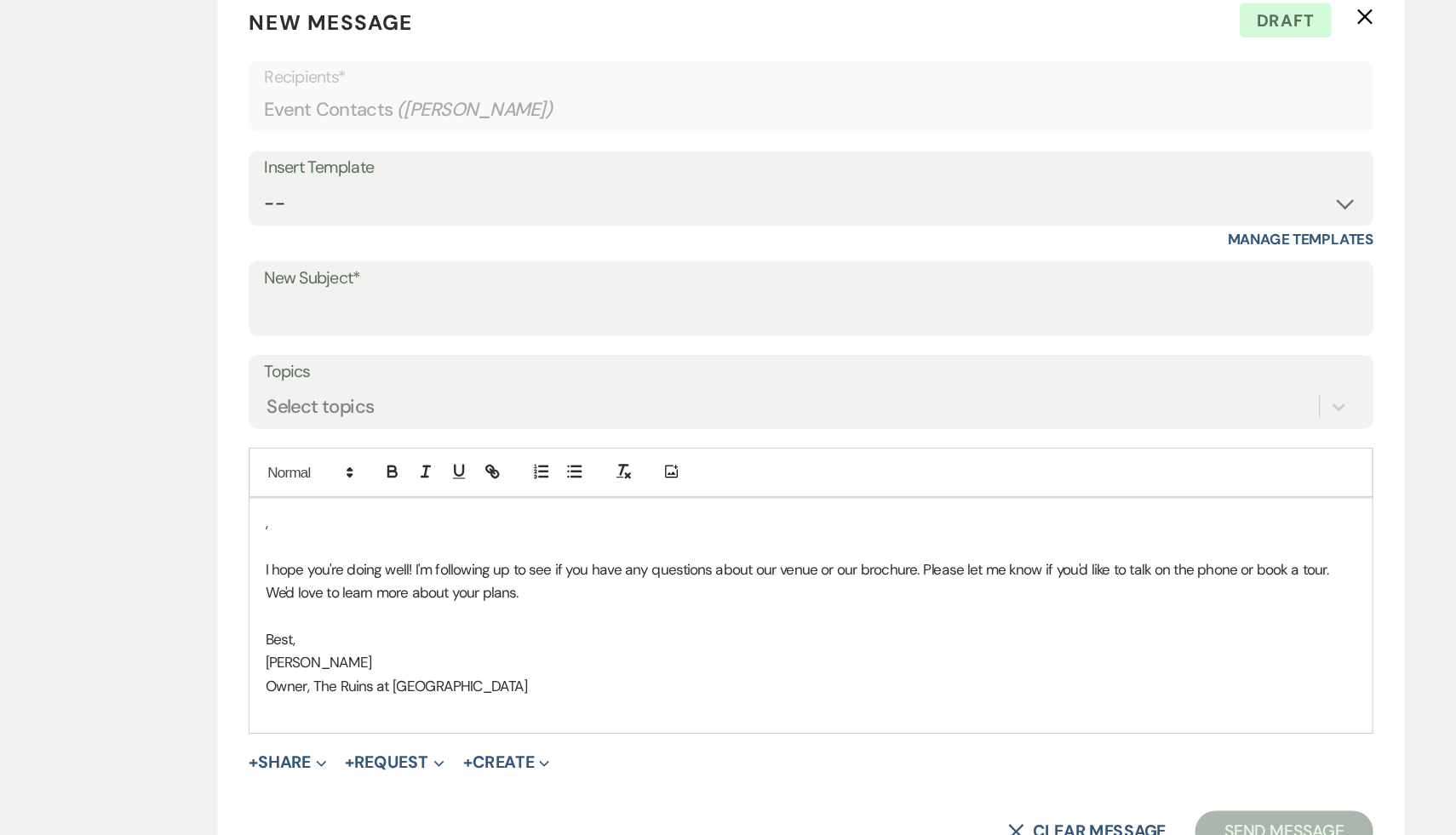
scroll to position [628, 0]
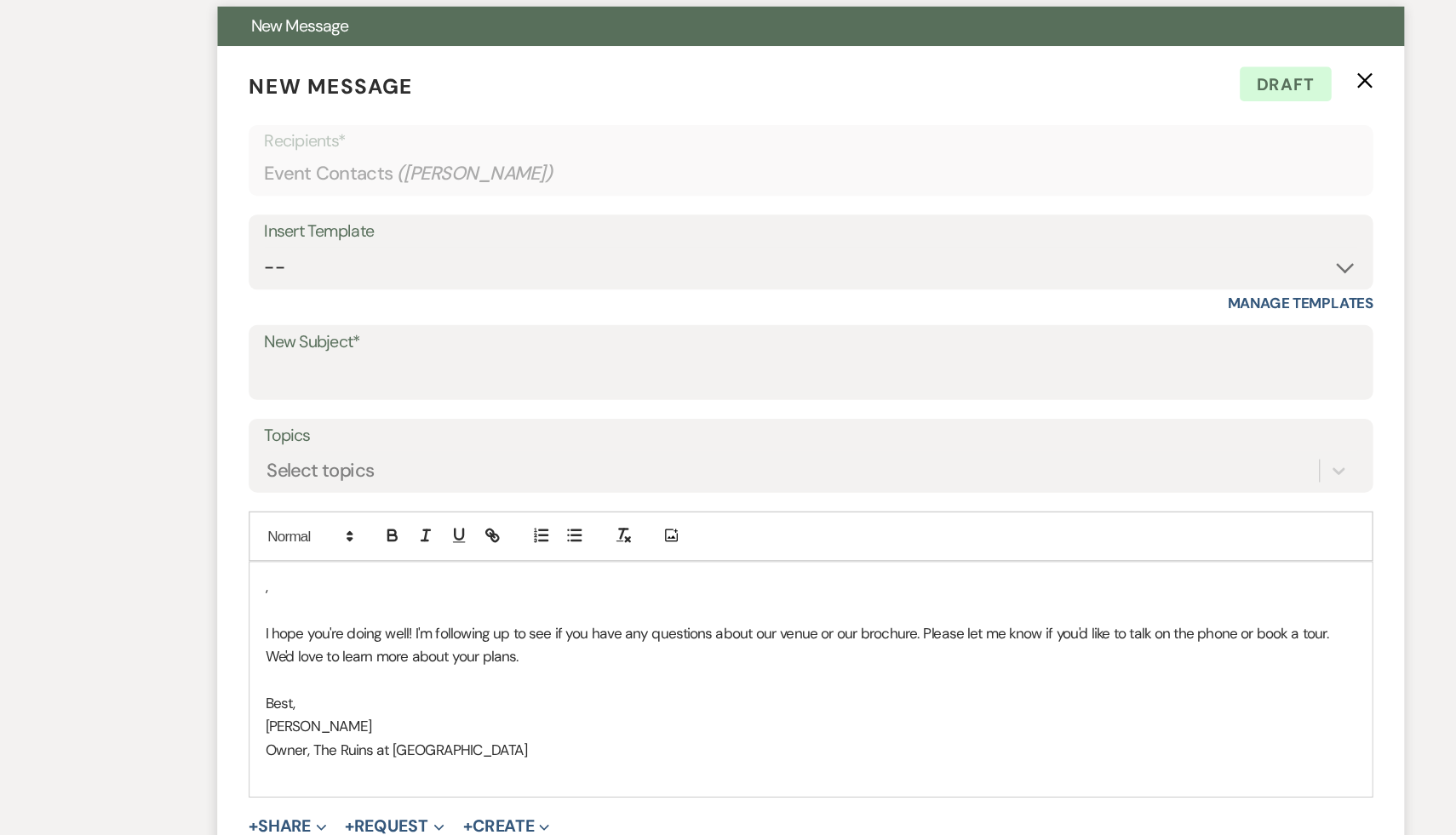
click at [313, 477] on p "," at bounding box center [728, 479] width 892 height 19
click at [513, 573] on p "Best," at bounding box center [728, 574] width 892 height 19
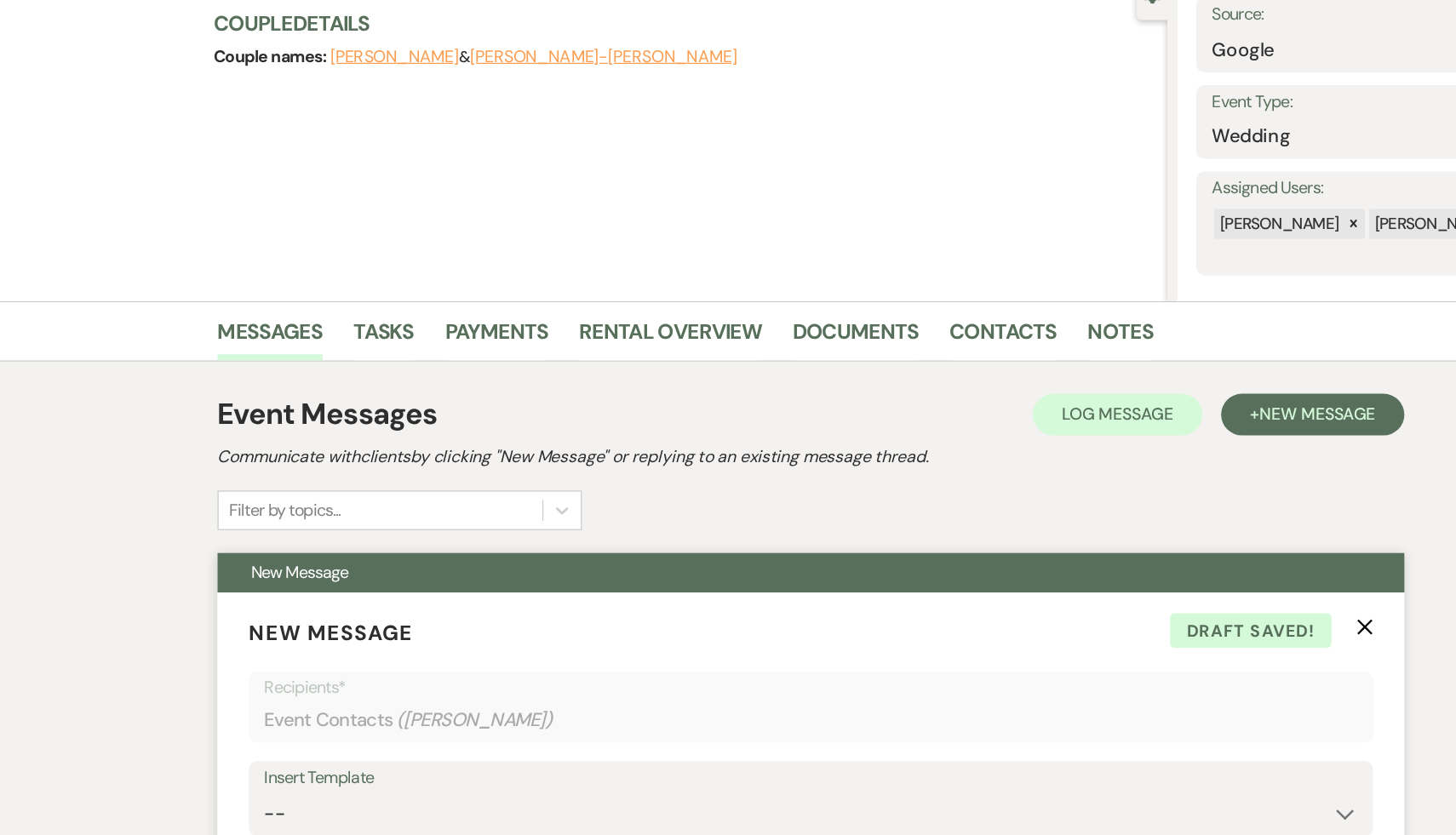
scroll to position [150, 0]
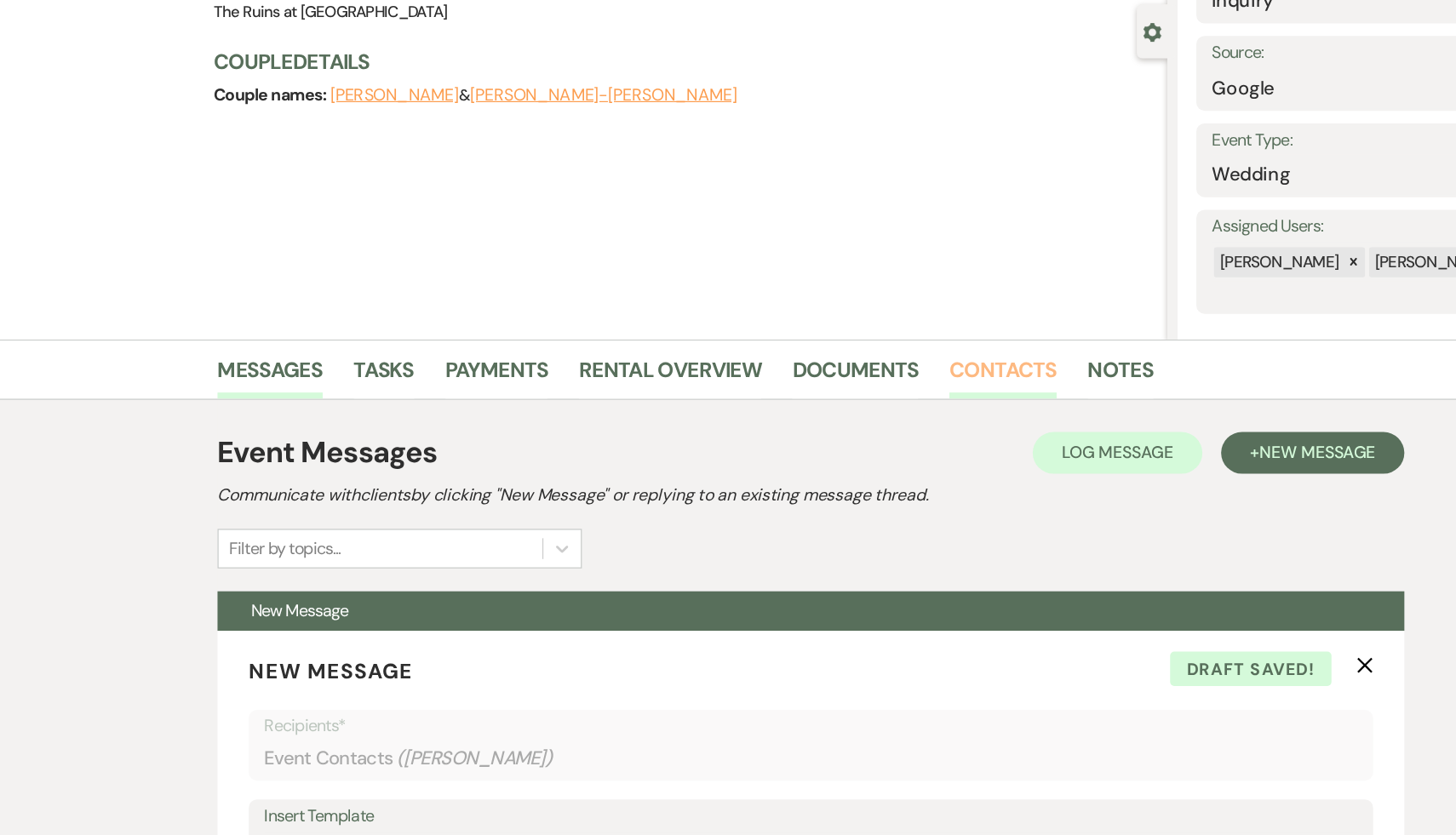
click at [878, 299] on link "Contacts" at bounding box center [885, 307] width 88 height 38
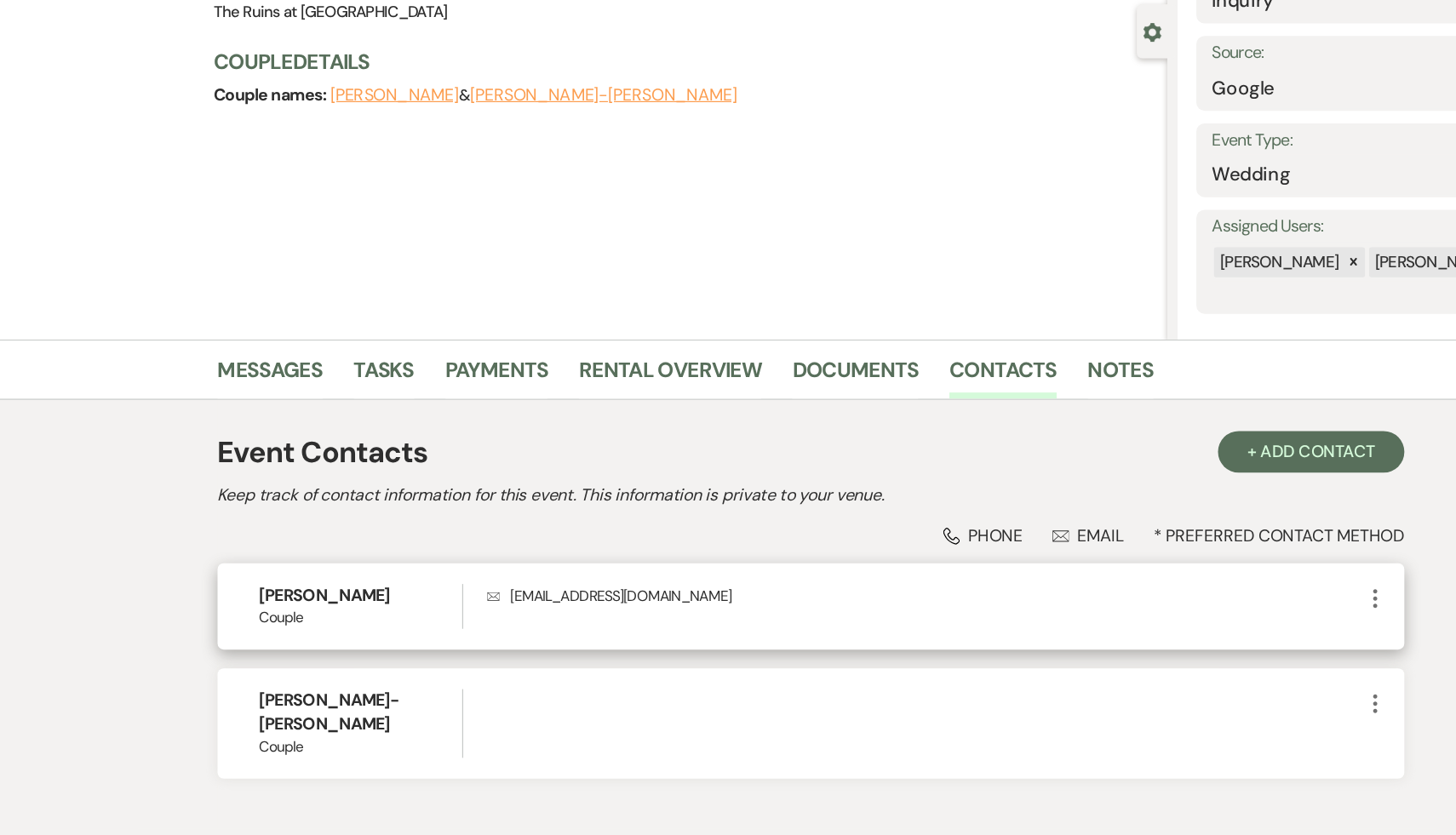
click at [1190, 535] on icon "More" at bounding box center [1189, 537] width 21 height 21
click at [1226, 575] on button "Pencil Edit" at bounding box center [1230, 570] width 102 height 29
select select "1"
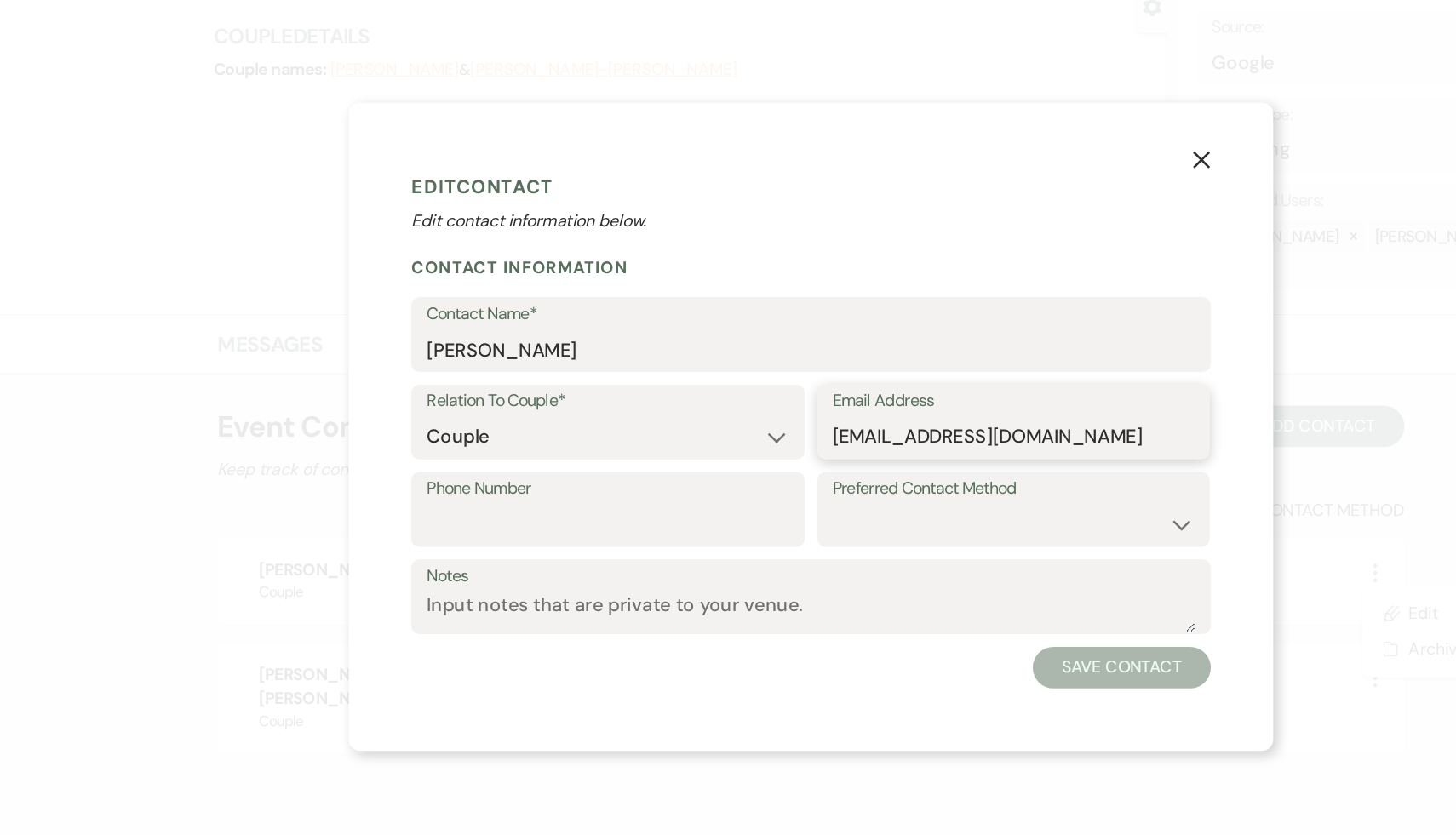
drag, startPoint x: 962, startPoint y: 429, endPoint x: 738, endPoint y: 419, distance: 224.2
click at [738, 419] on div "Email Address jesseandmichal@gmail.com" at bounding box center [894, 413] width 322 height 61
click at [1043, 199] on icon "X" at bounding box center [1046, 199] width 15 height 15
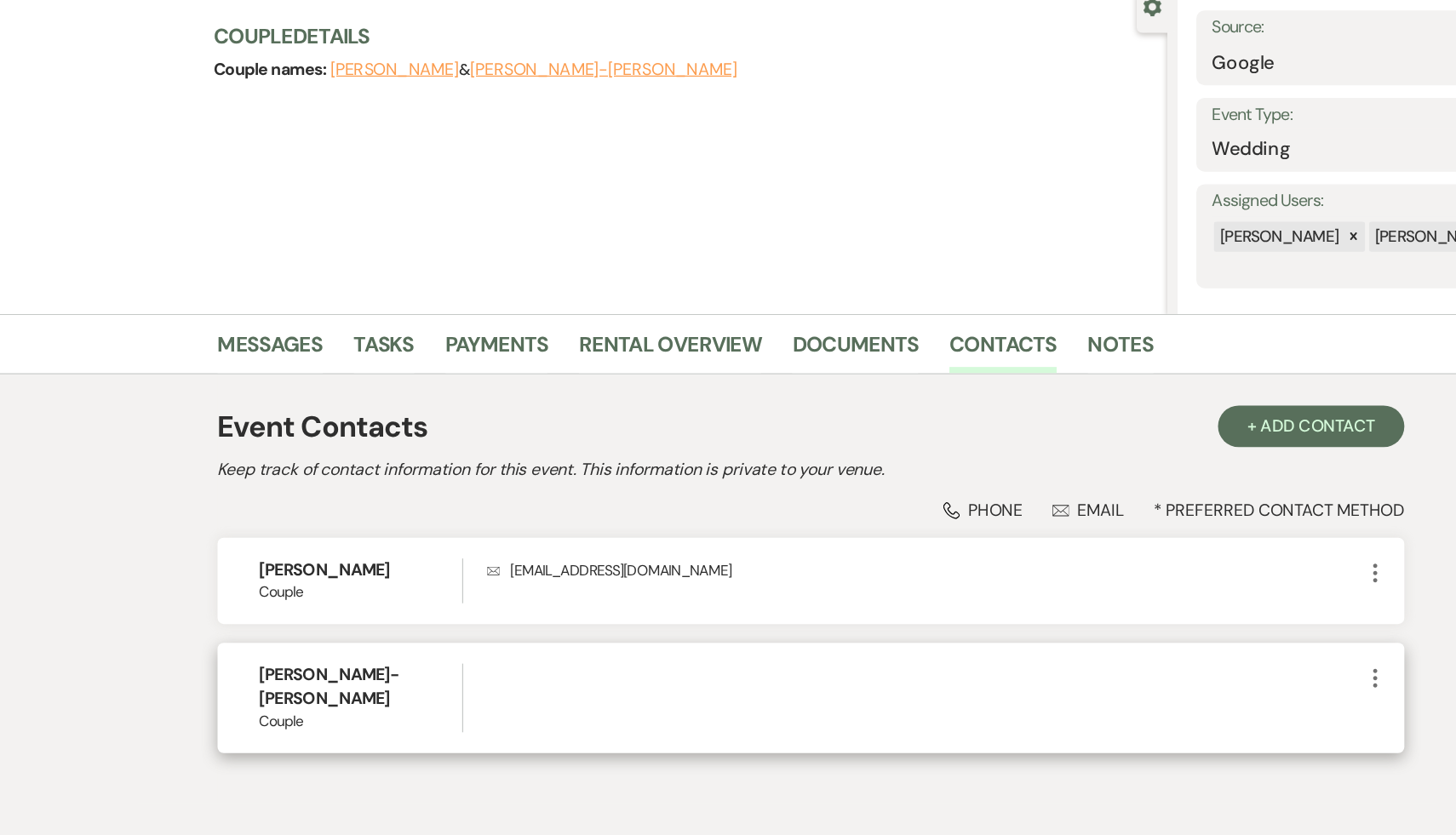
click at [1189, 626] on icon "More" at bounding box center [1189, 623] width 21 height 21
click at [1228, 653] on button "Pencil Edit" at bounding box center [1230, 656] width 102 height 29
select select "1"
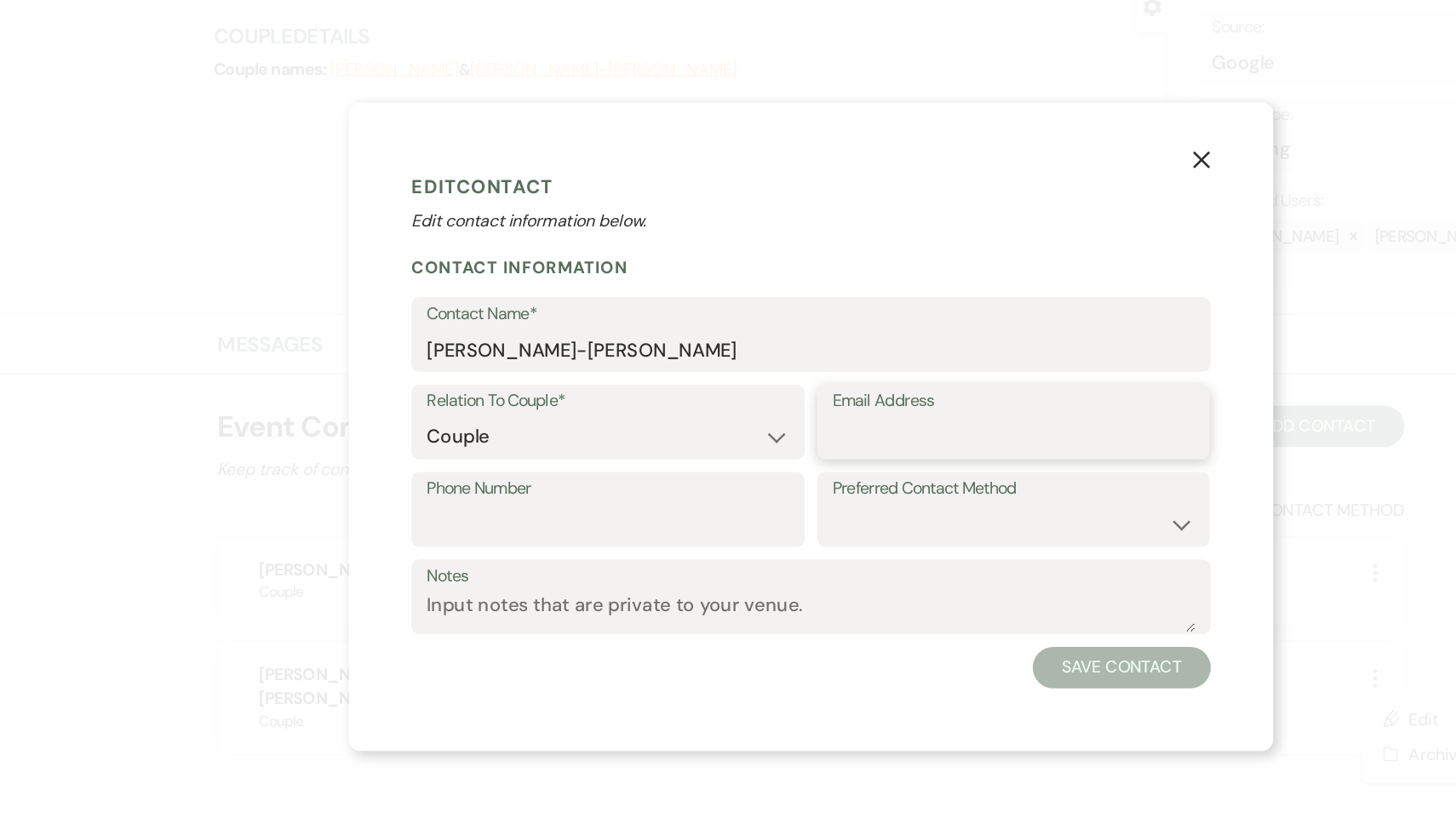
click at [797, 426] on input "Email Address" at bounding box center [894, 426] width 297 height 33
paste input "jesseandmichal@gmail.com"
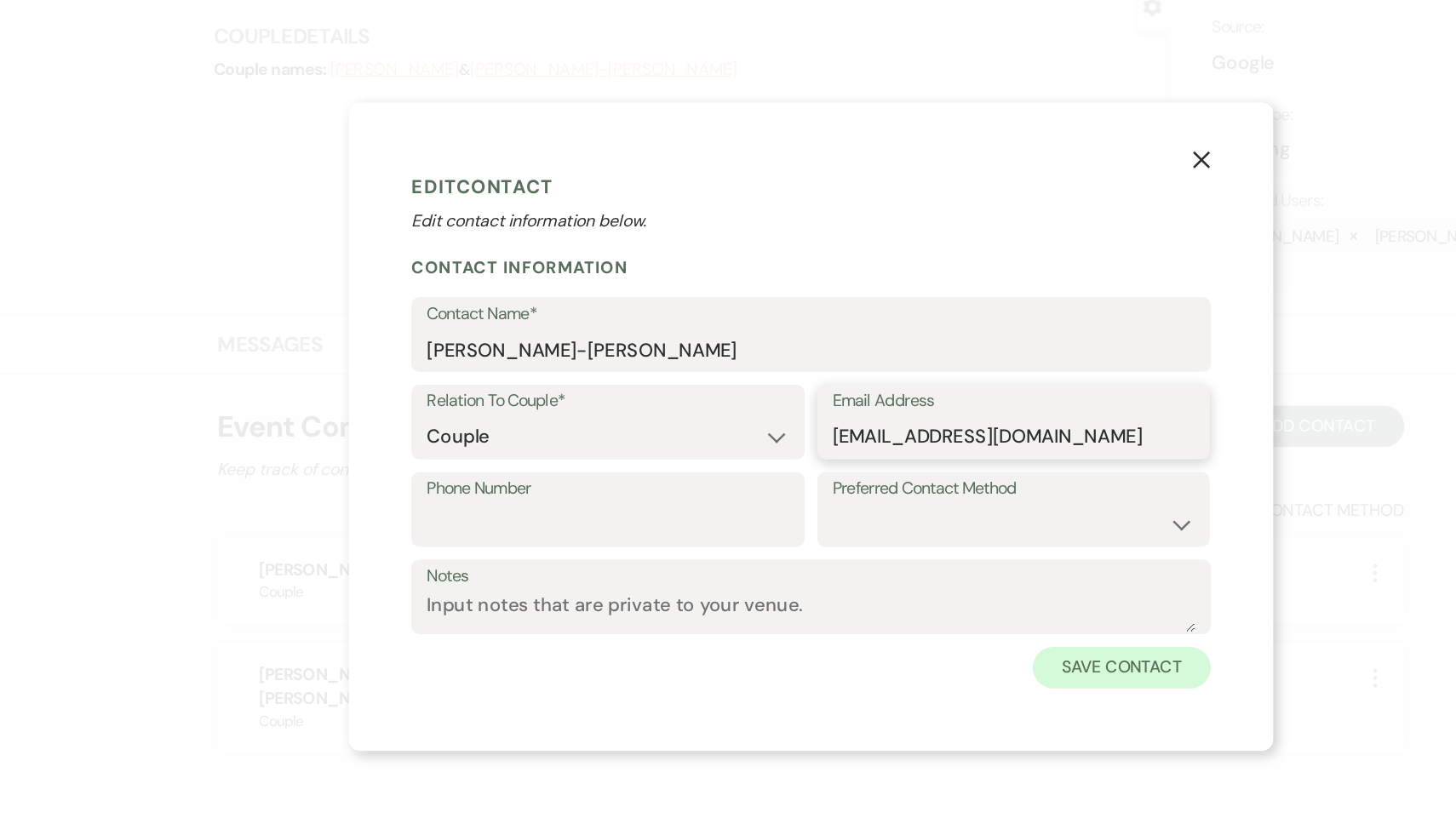
type input "jesseandmichal@gmail.com"
click at [982, 617] on button "Save Contact" at bounding box center [982, 615] width 146 height 34
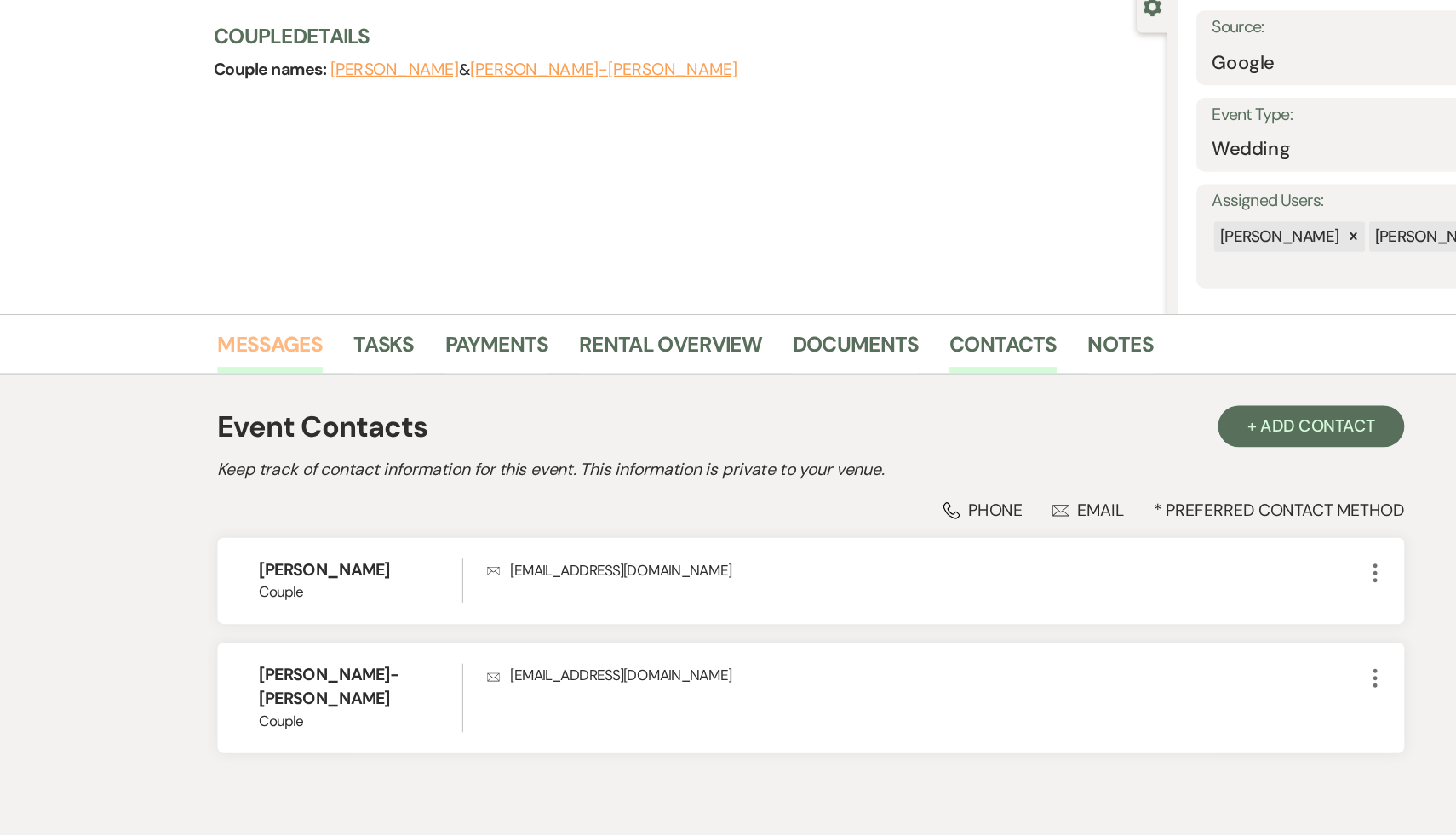
click at [281, 351] on link "Messages" at bounding box center [286, 355] width 86 height 38
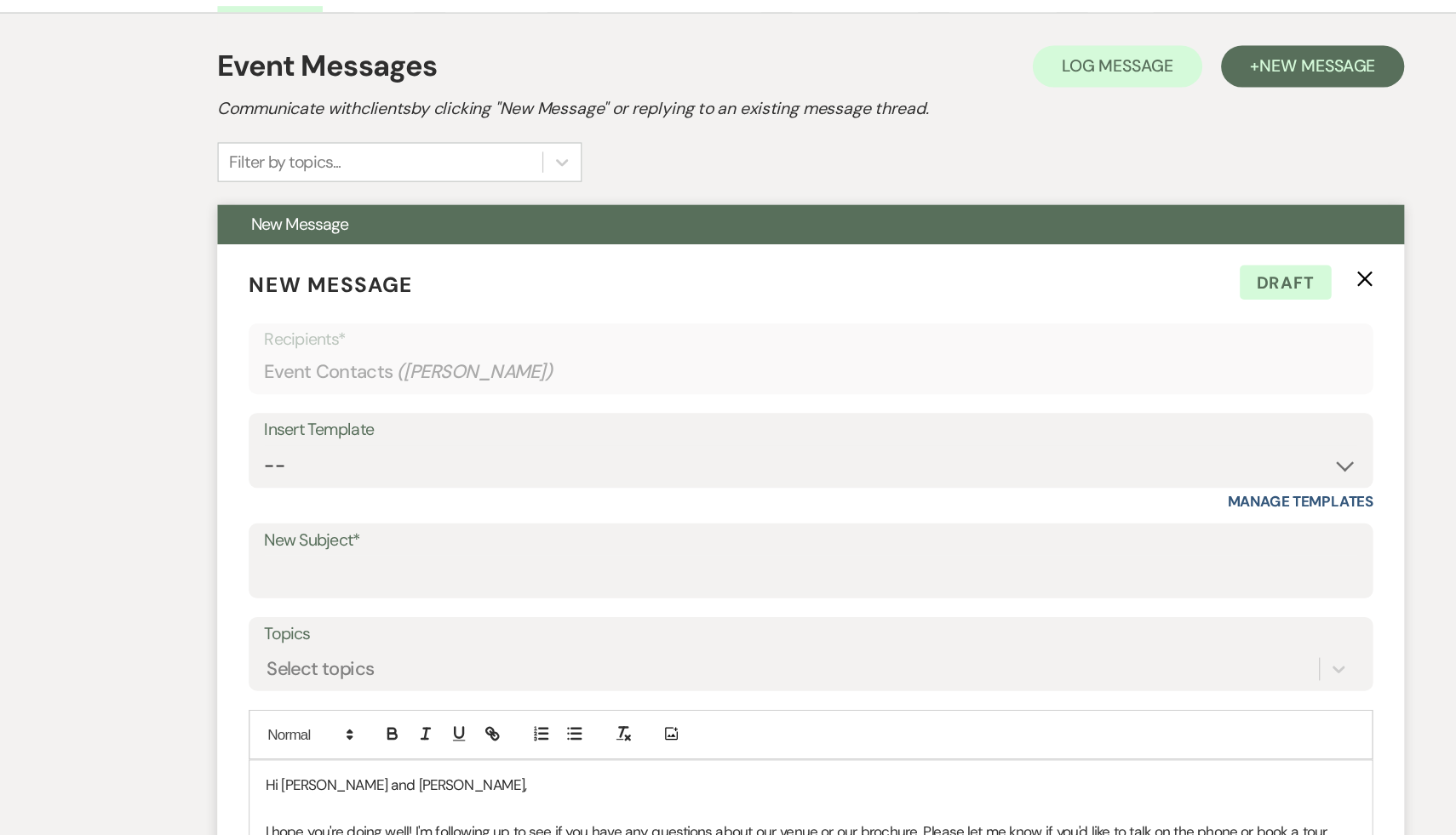
scroll to position [456, 0]
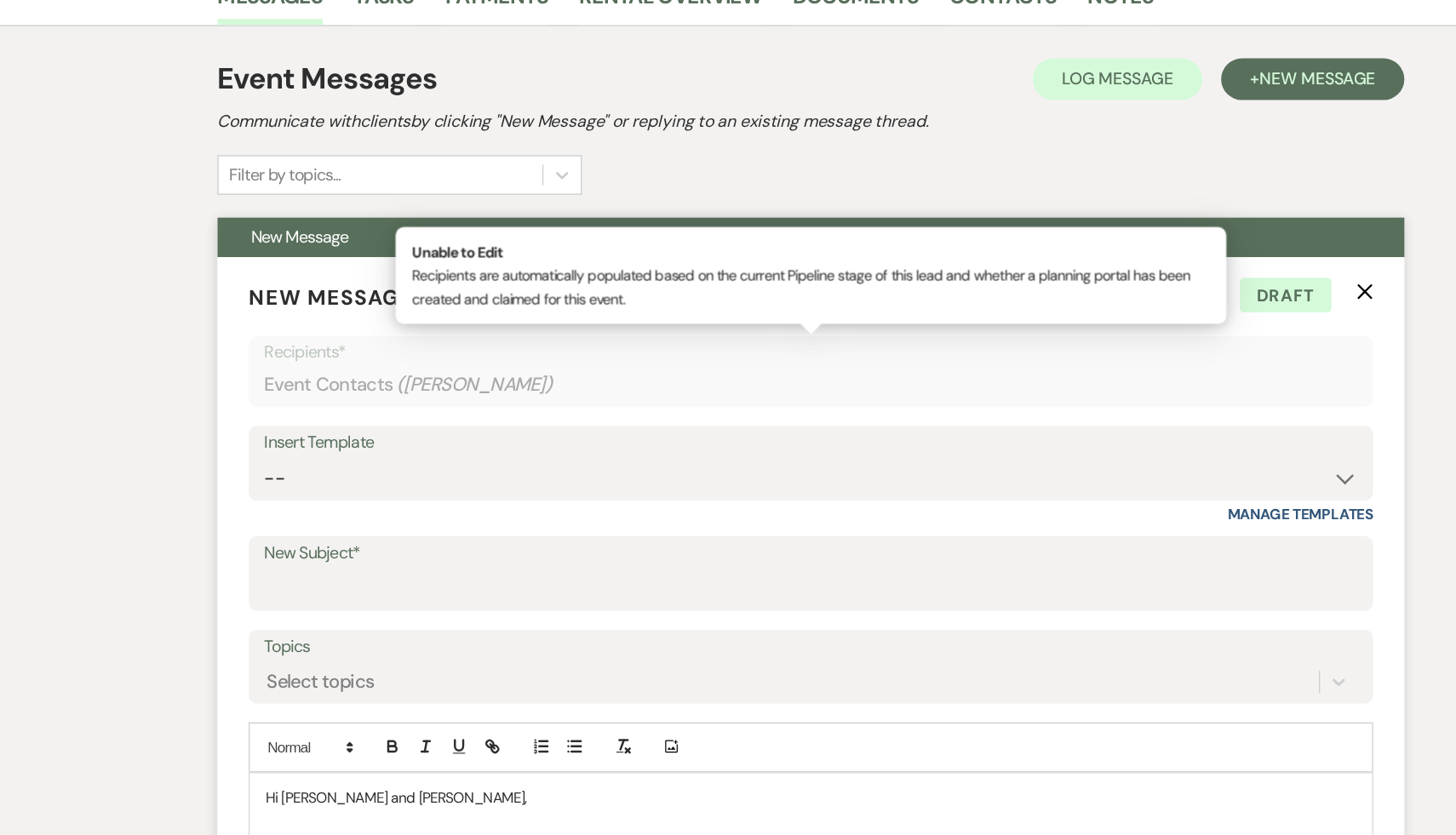
click at [531, 316] on div "Event Contacts ( Jesse )" at bounding box center [728, 315] width 894 height 33
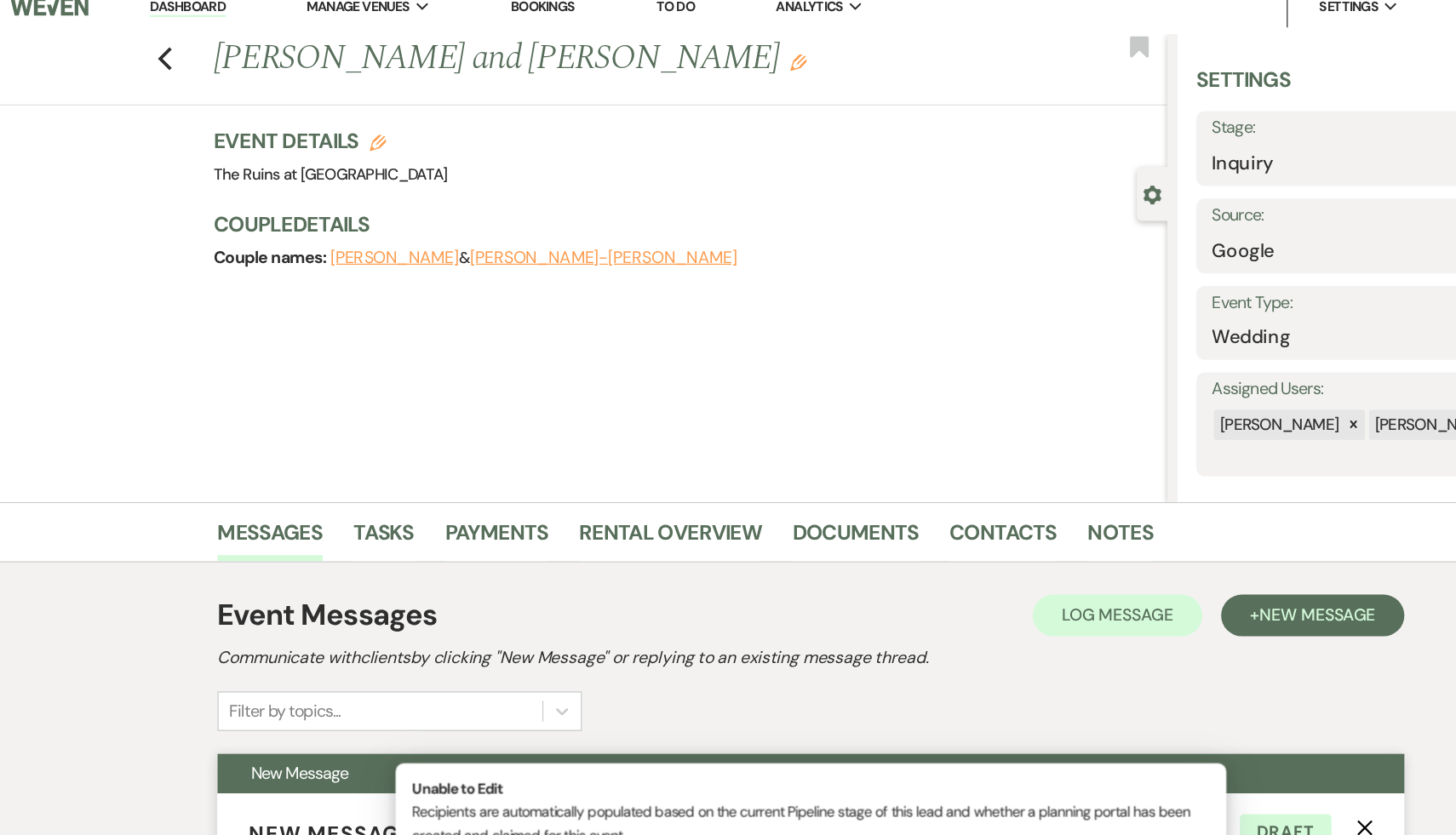
scroll to position [0, 0]
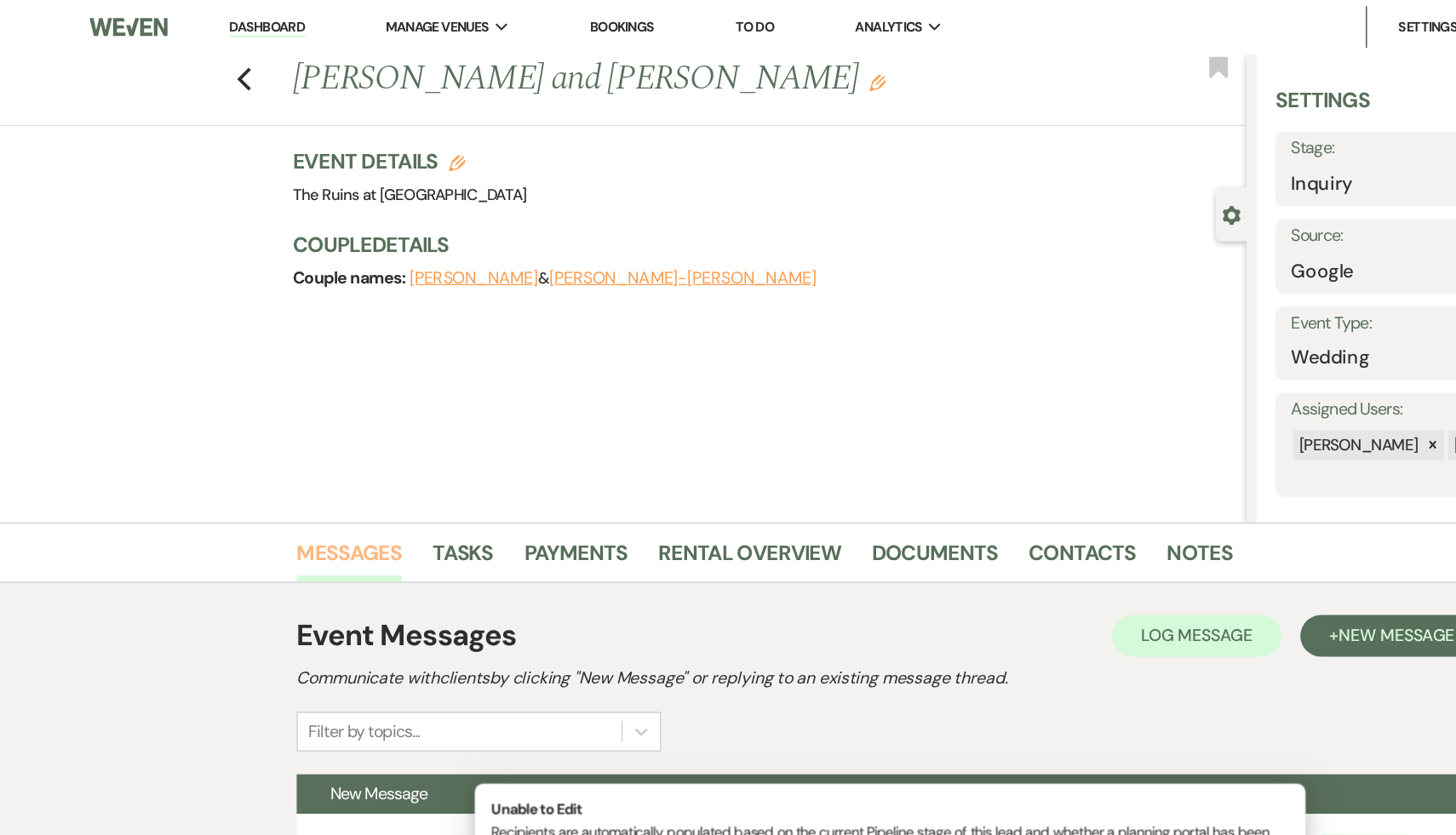
click at [285, 450] on link "Messages" at bounding box center [286, 457] width 86 height 38
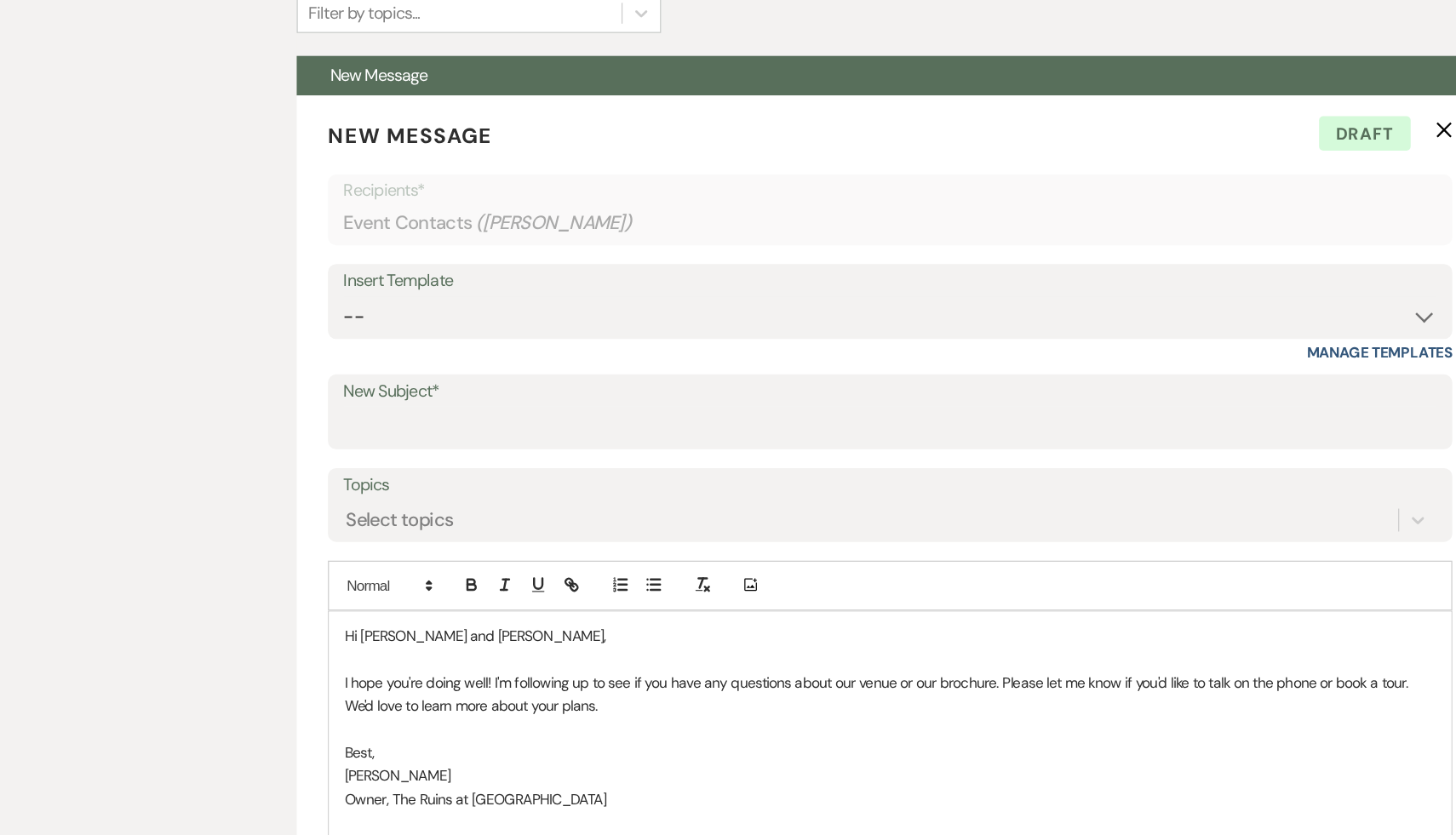
scroll to position [450, 0]
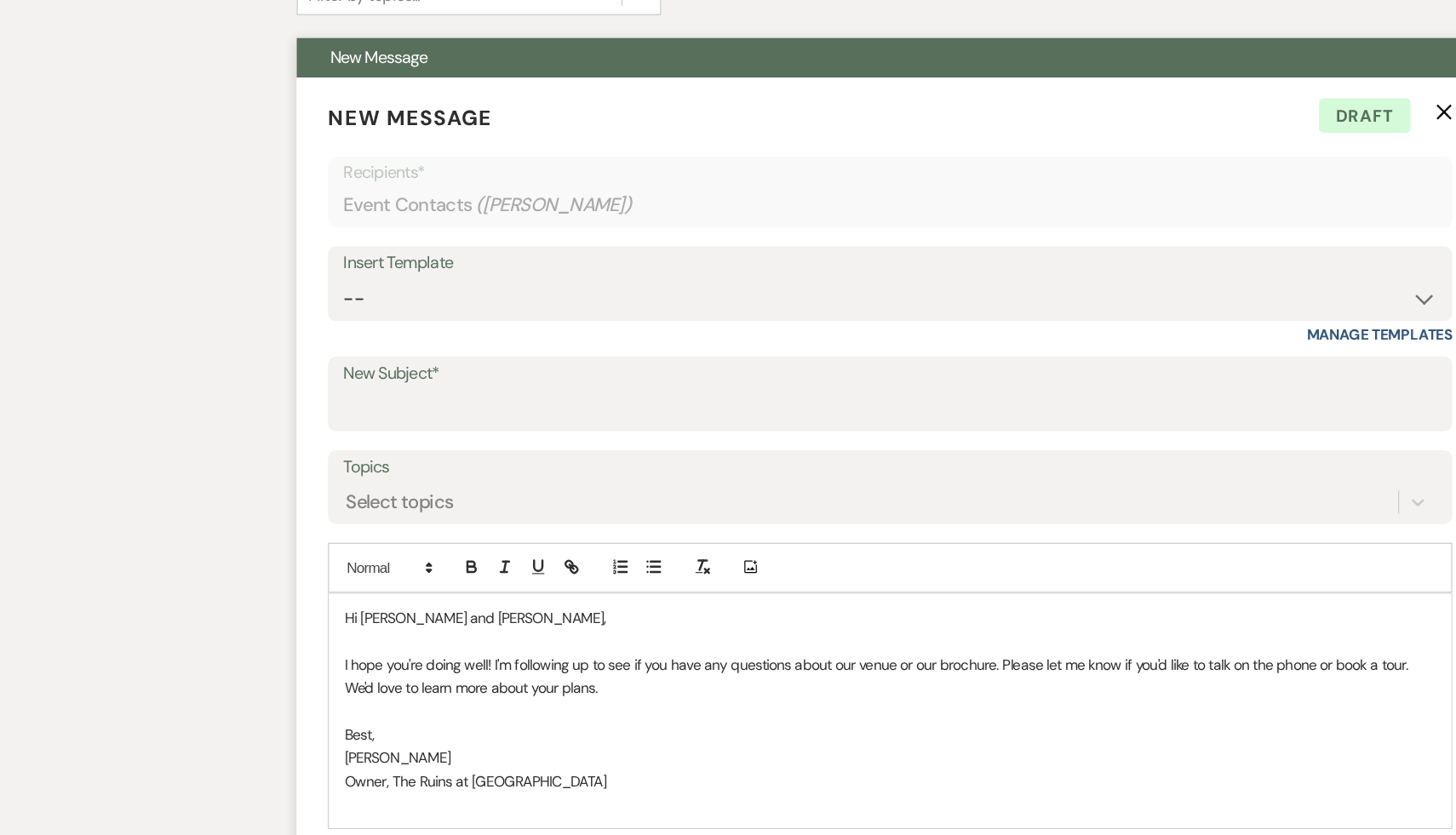
click at [490, 751] on p "Best," at bounding box center [728, 752] width 892 height 19
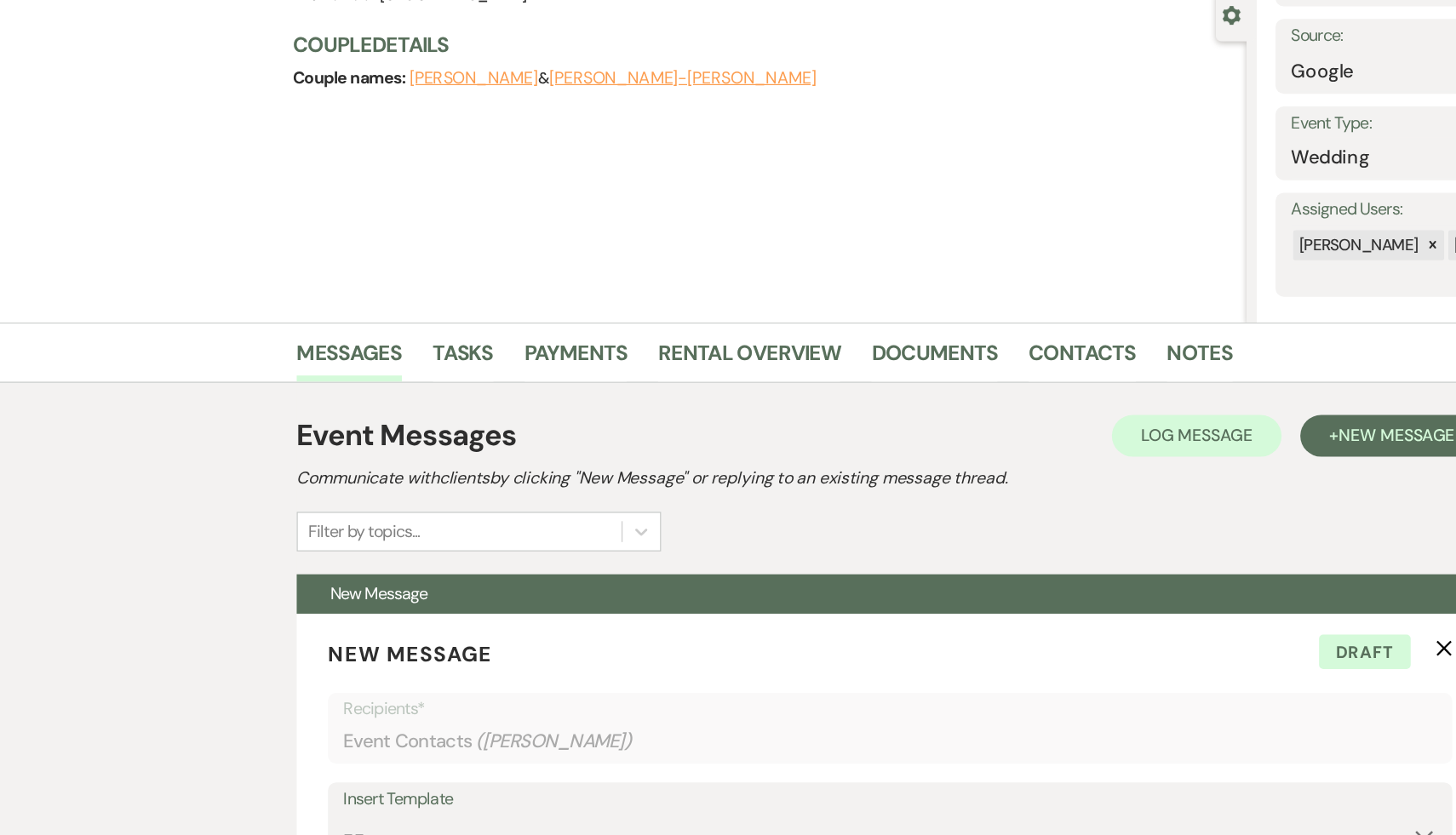
scroll to position [51, 0]
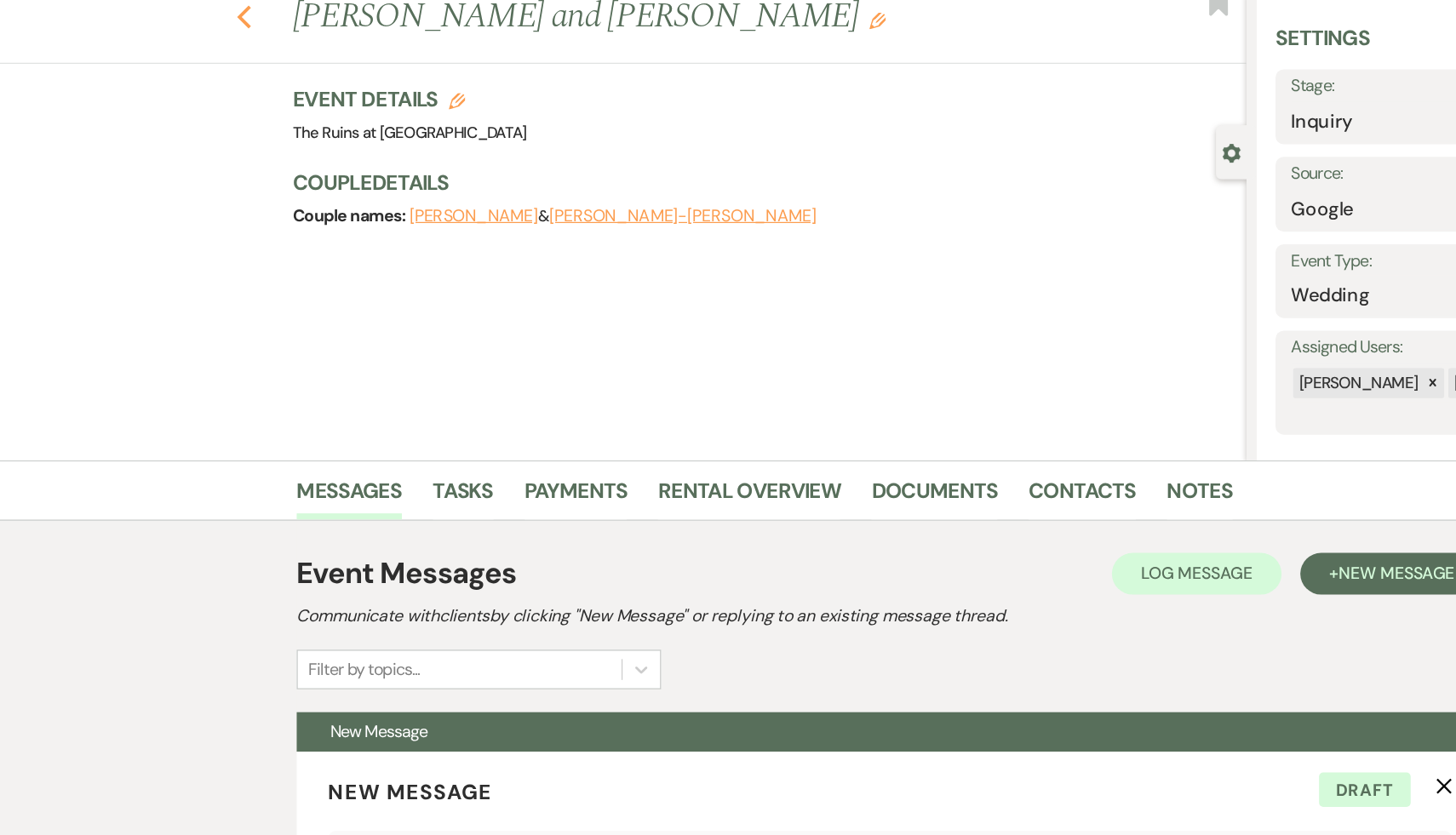
click at [199, 11] on use "button" at bounding box center [200, 13] width 11 height 19
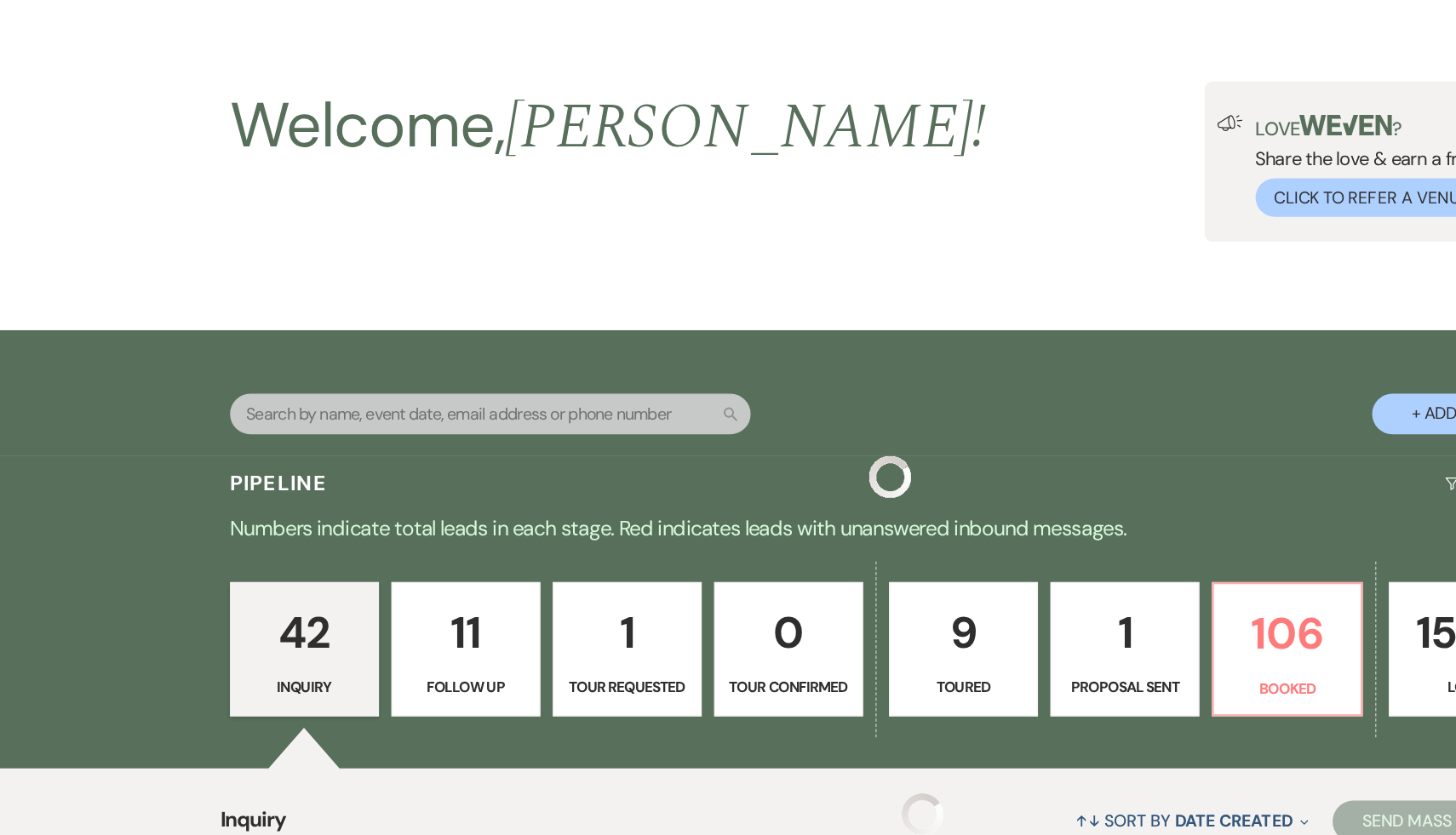
scroll to position [4122, 0]
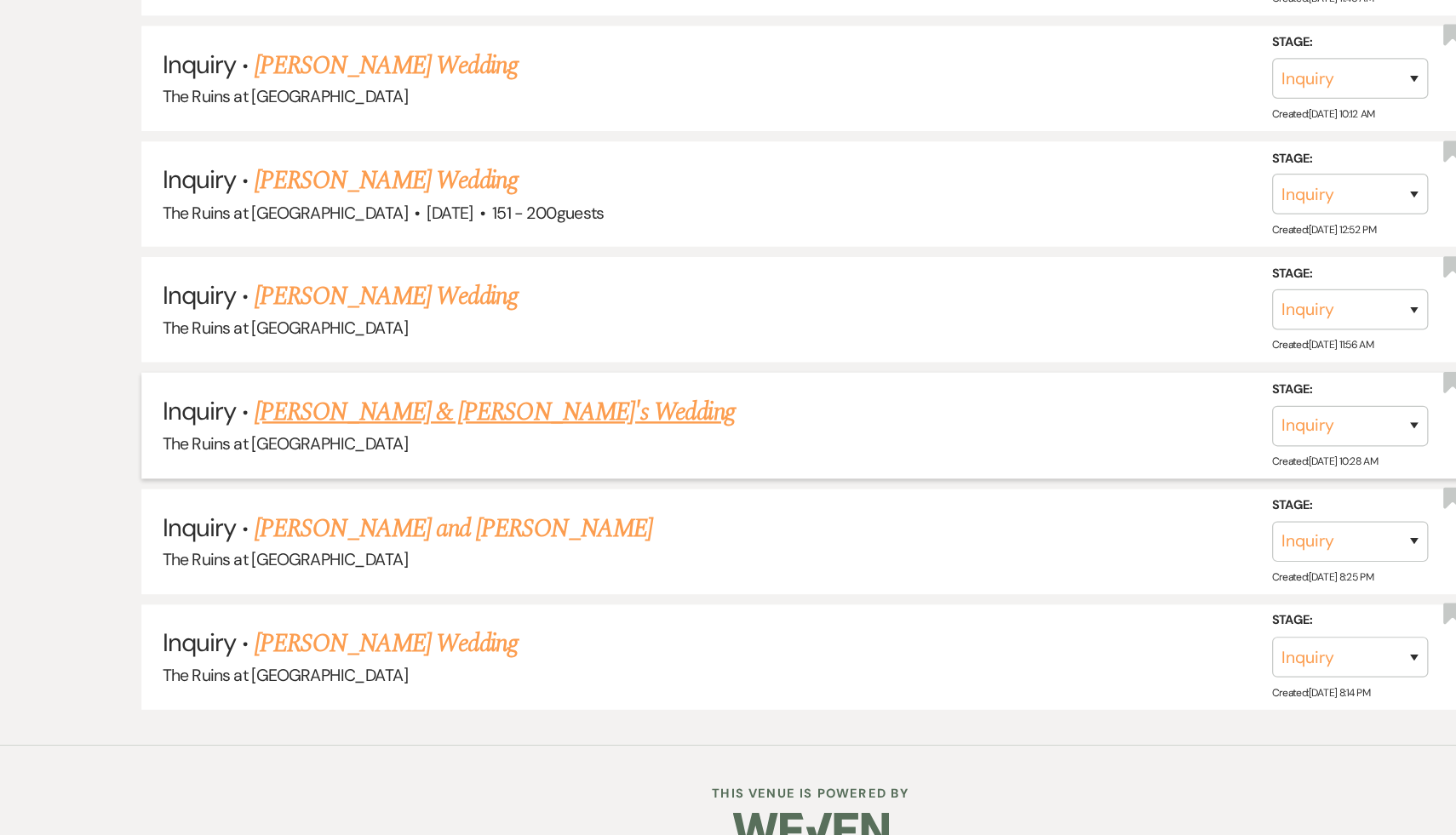
click at [461, 474] on link "Jacqueline & Christian's Wedding" at bounding box center [470, 489] width 394 height 31
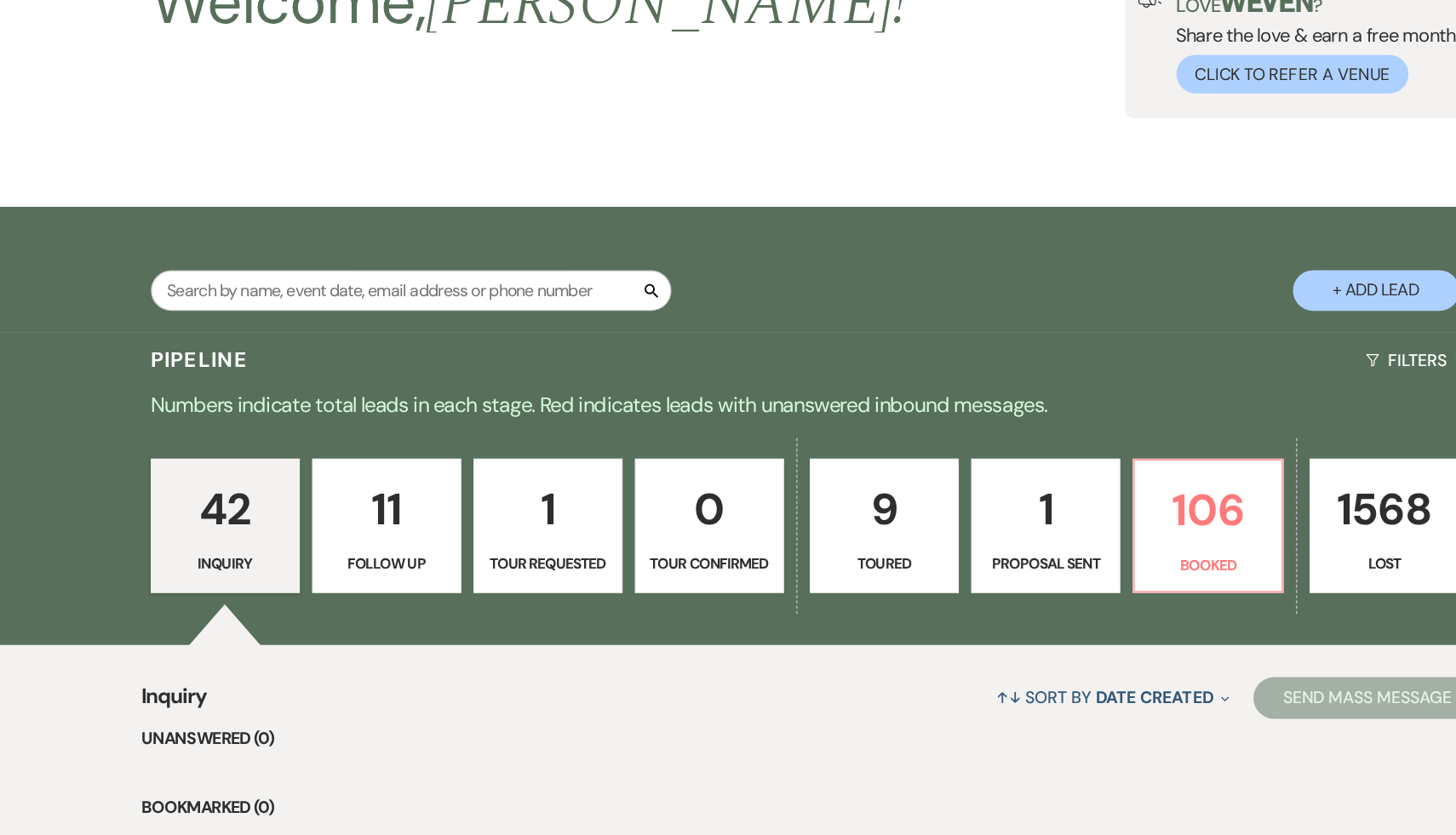
select select "17"
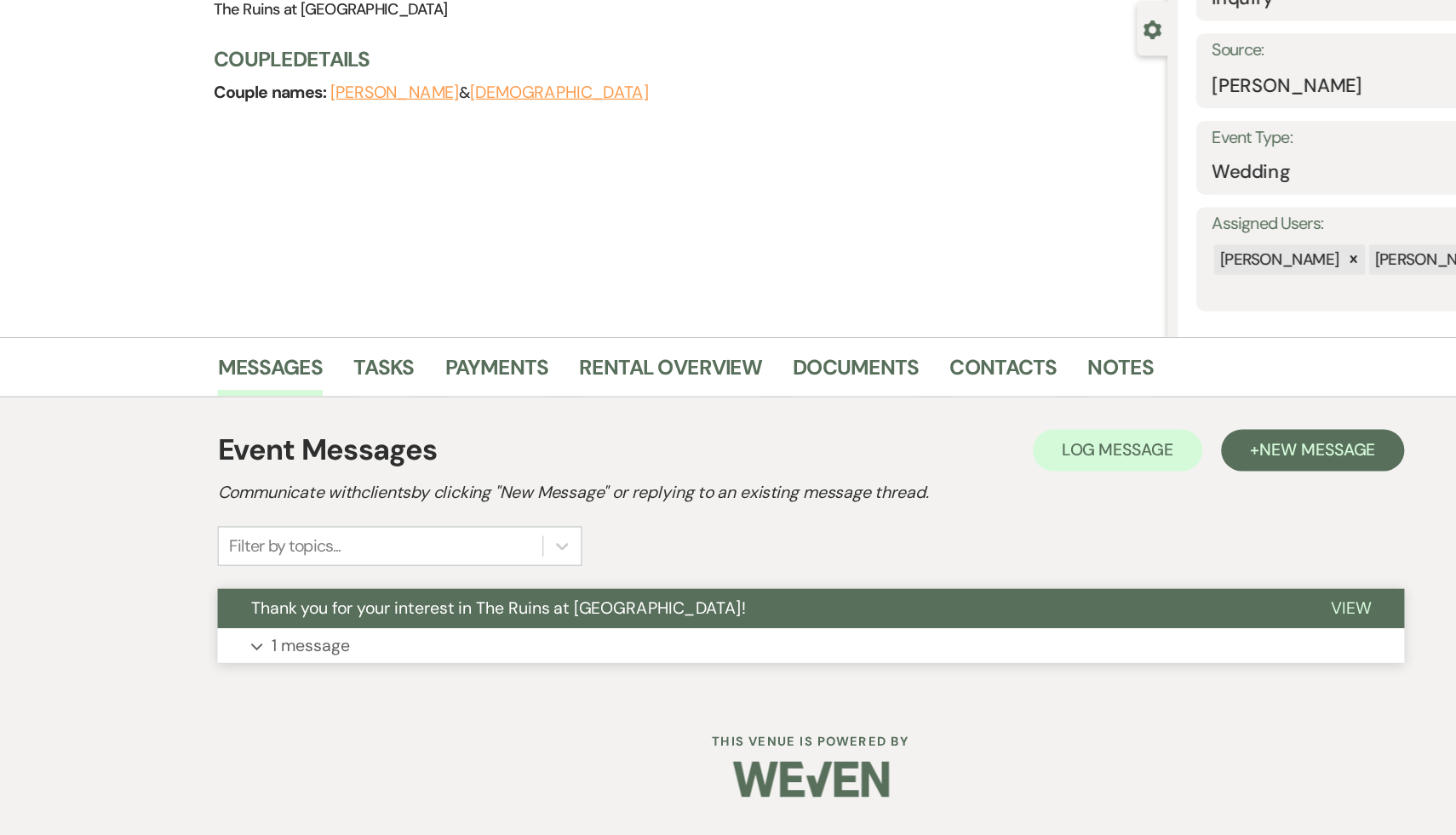
click at [427, 653] on span "Thank you for your interest in The Ruins at [GEOGRAPHIC_DATA]!" at bounding box center [472, 649] width 404 height 18
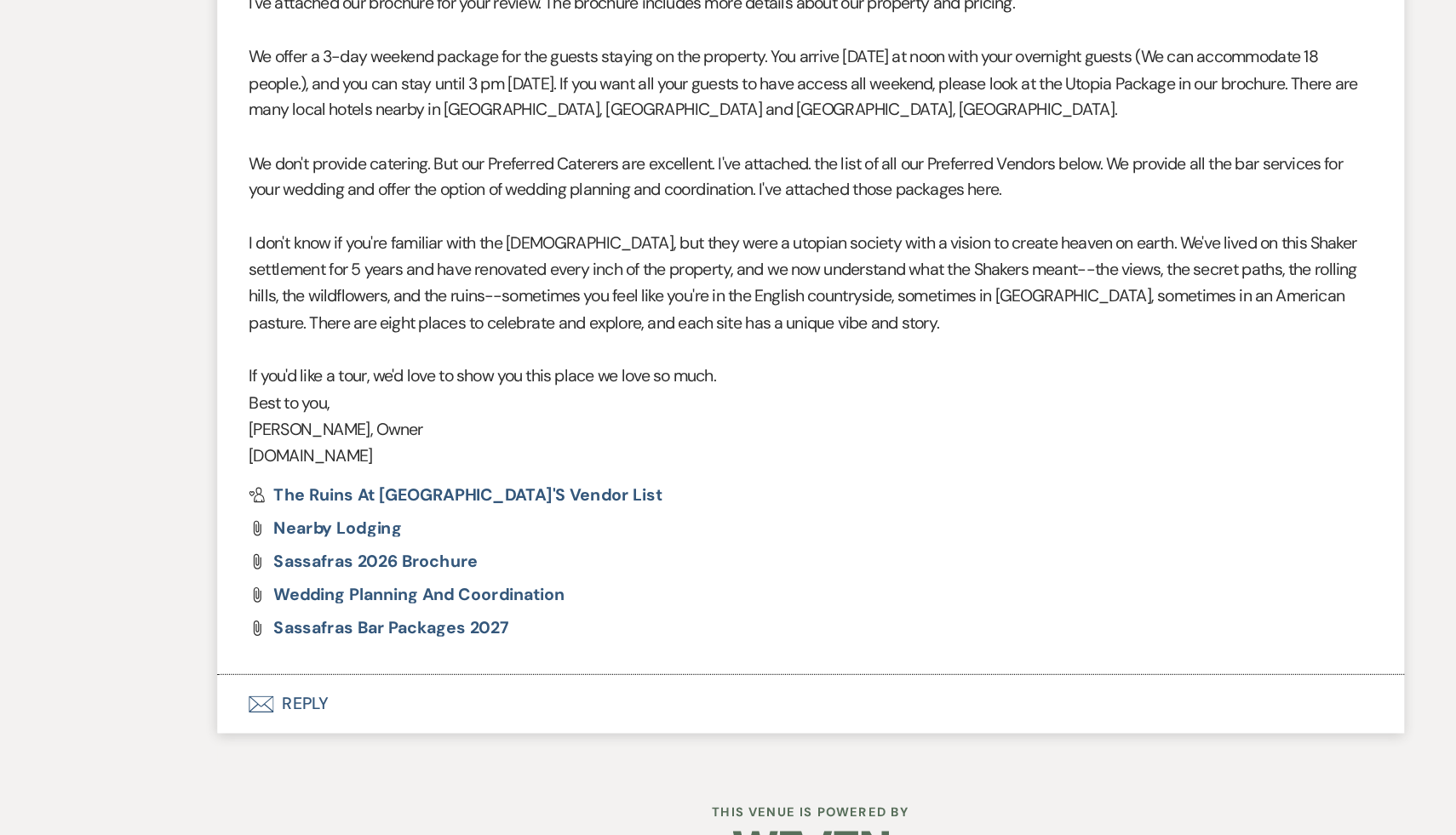
scroll to position [704, 0]
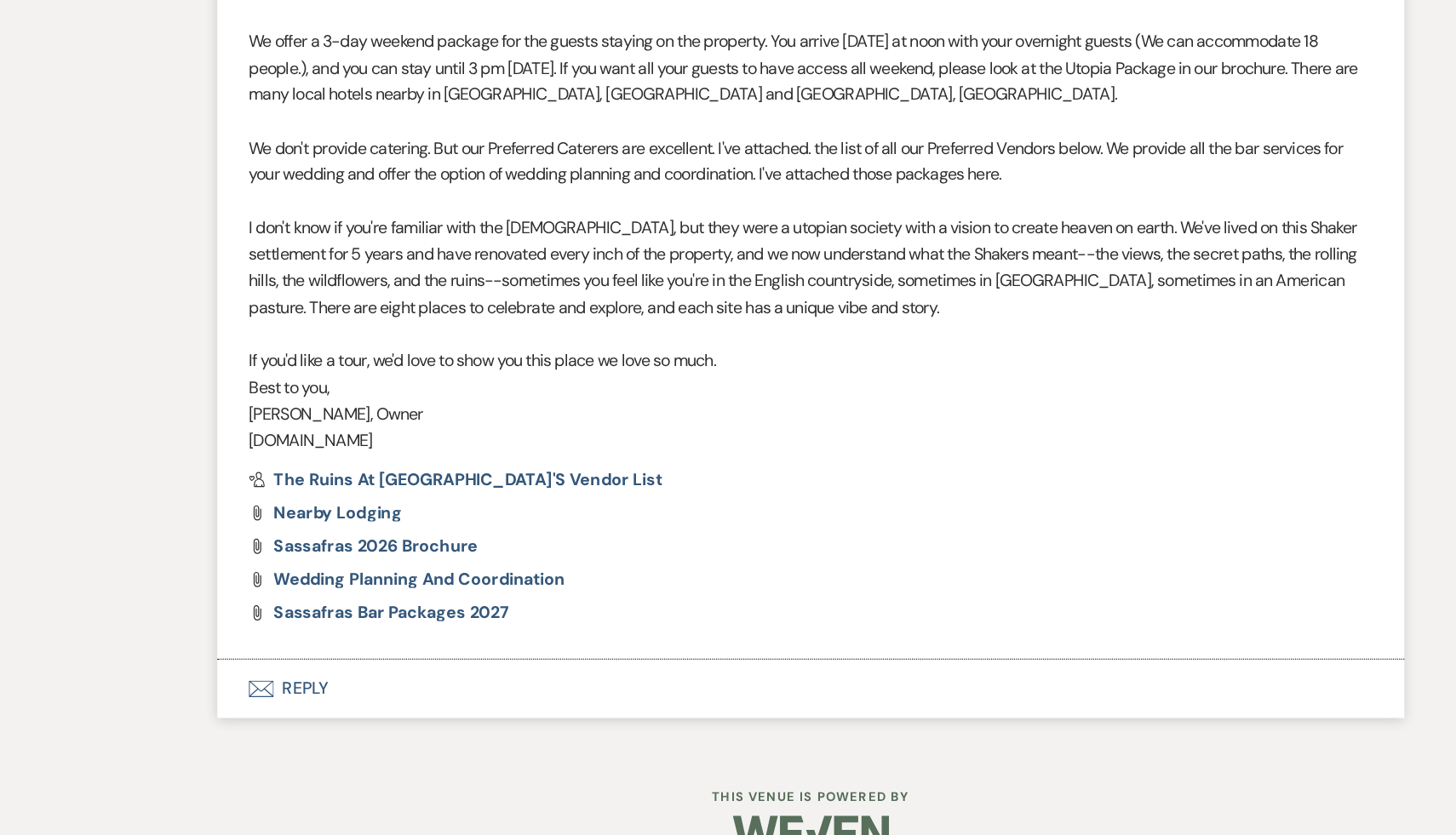
click at [307, 717] on button "Envelope Reply" at bounding box center [728, 715] width 971 height 48
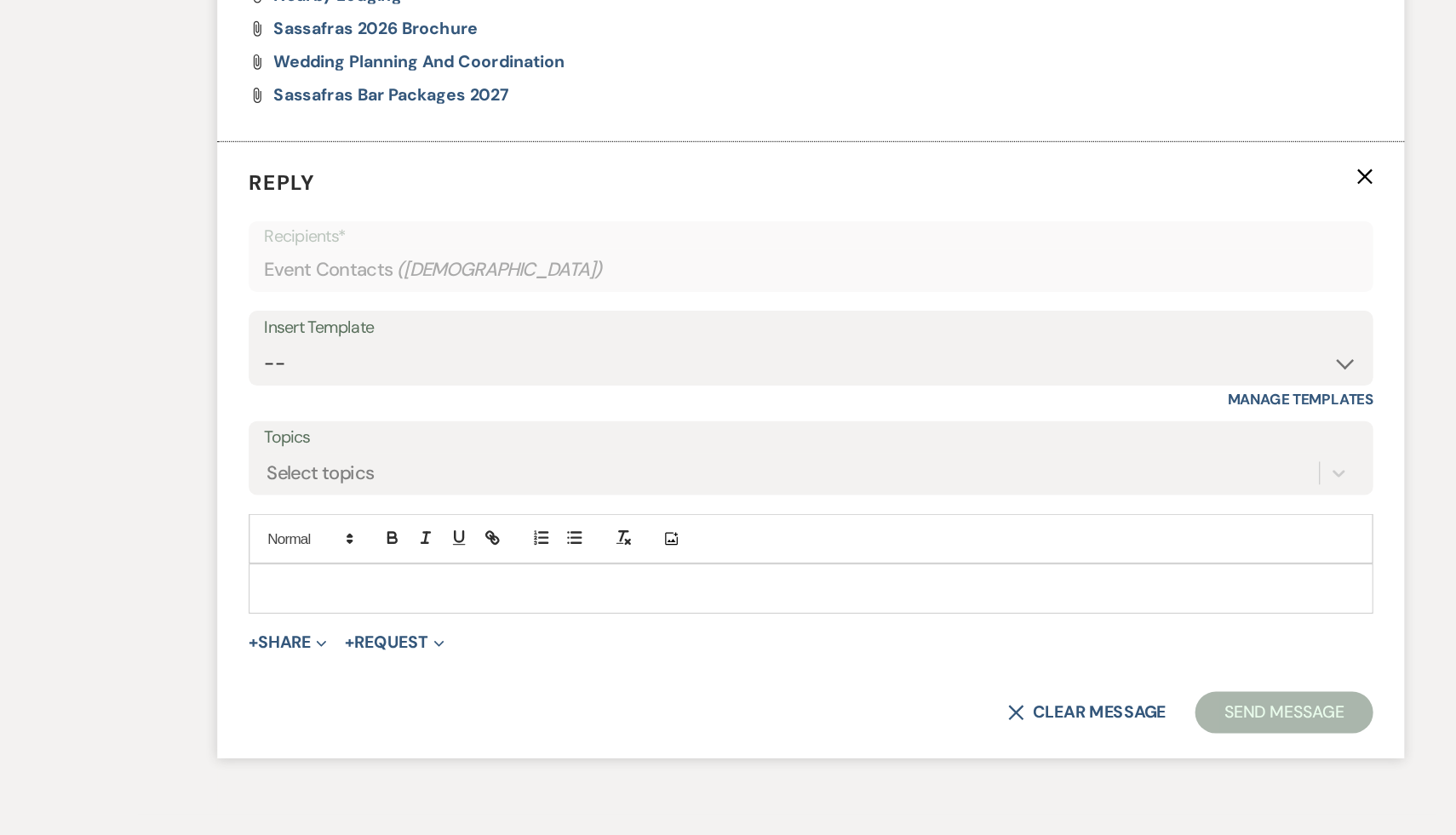
scroll to position [1153, 0]
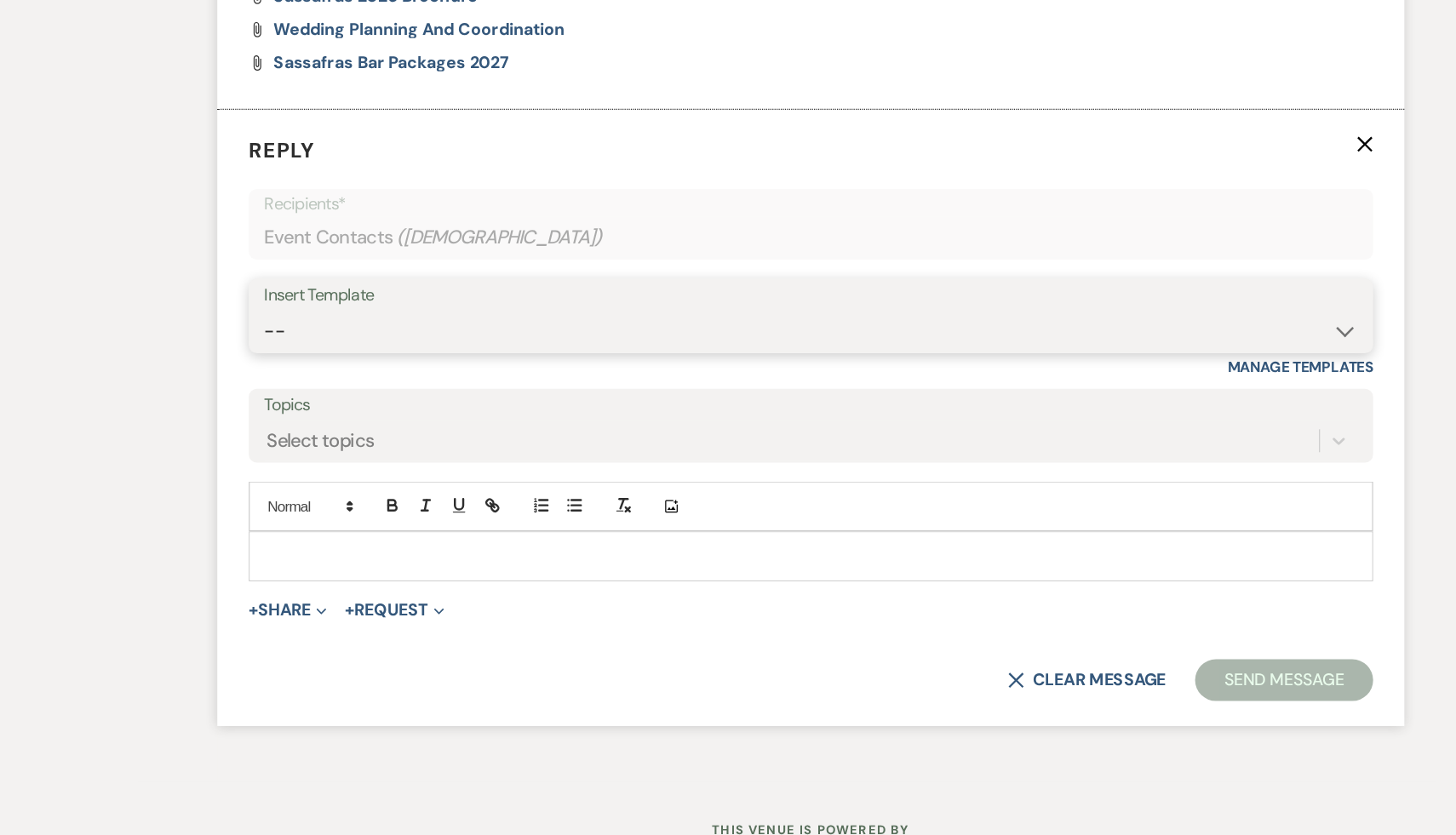
click at [1166, 423] on select "-- Weven Planning Portal Introduction (Booked Events) Initial Inquiry Response …" at bounding box center [728, 422] width 894 height 33
select select "1435"
click at [281, 406] on select "-- Weven Planning Portal Introduction (Booked Events) Initial Inquiry Response …" at bounding box center [728, 422] width 894 height 33
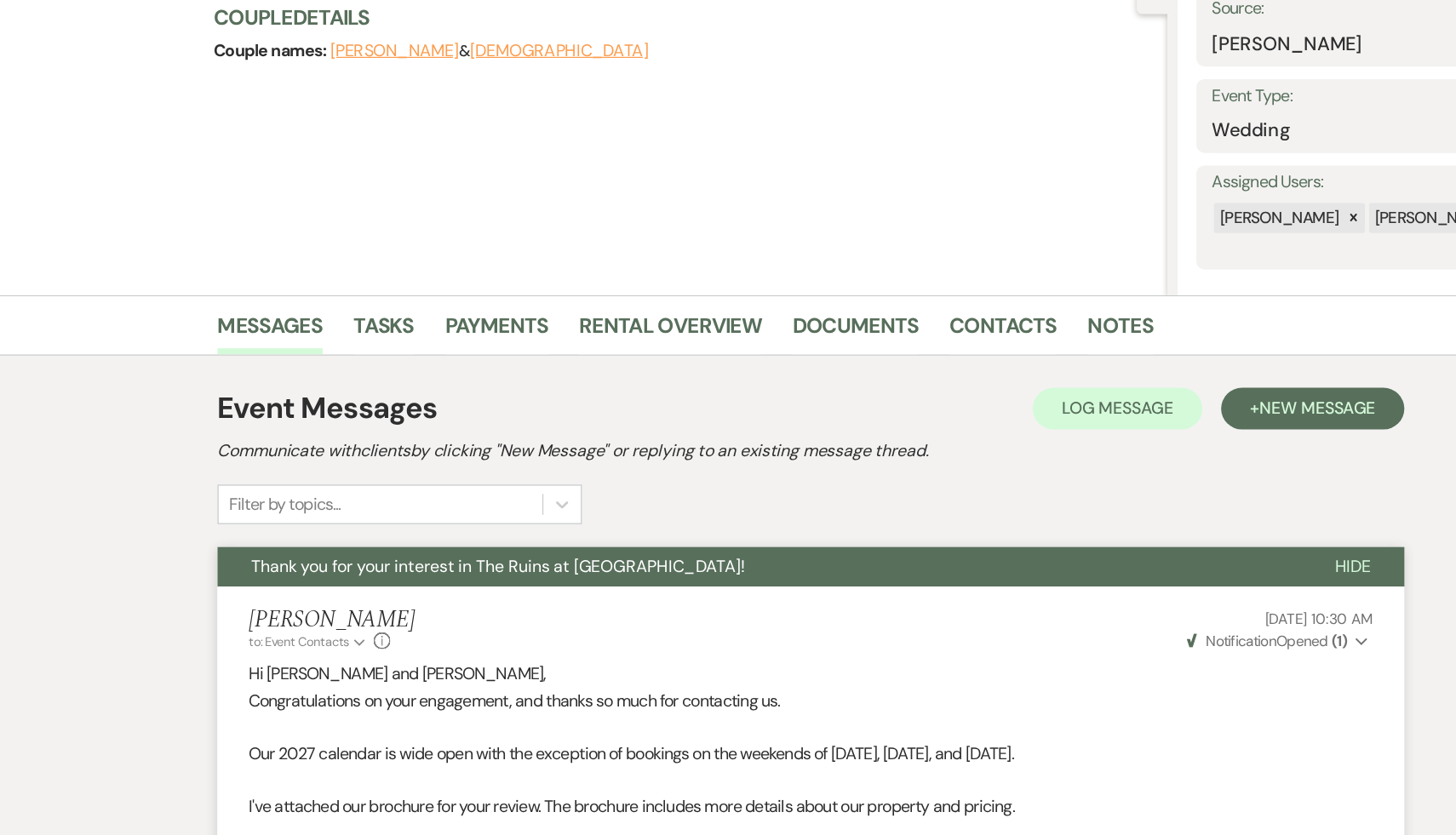
scroll to position [174, 0]
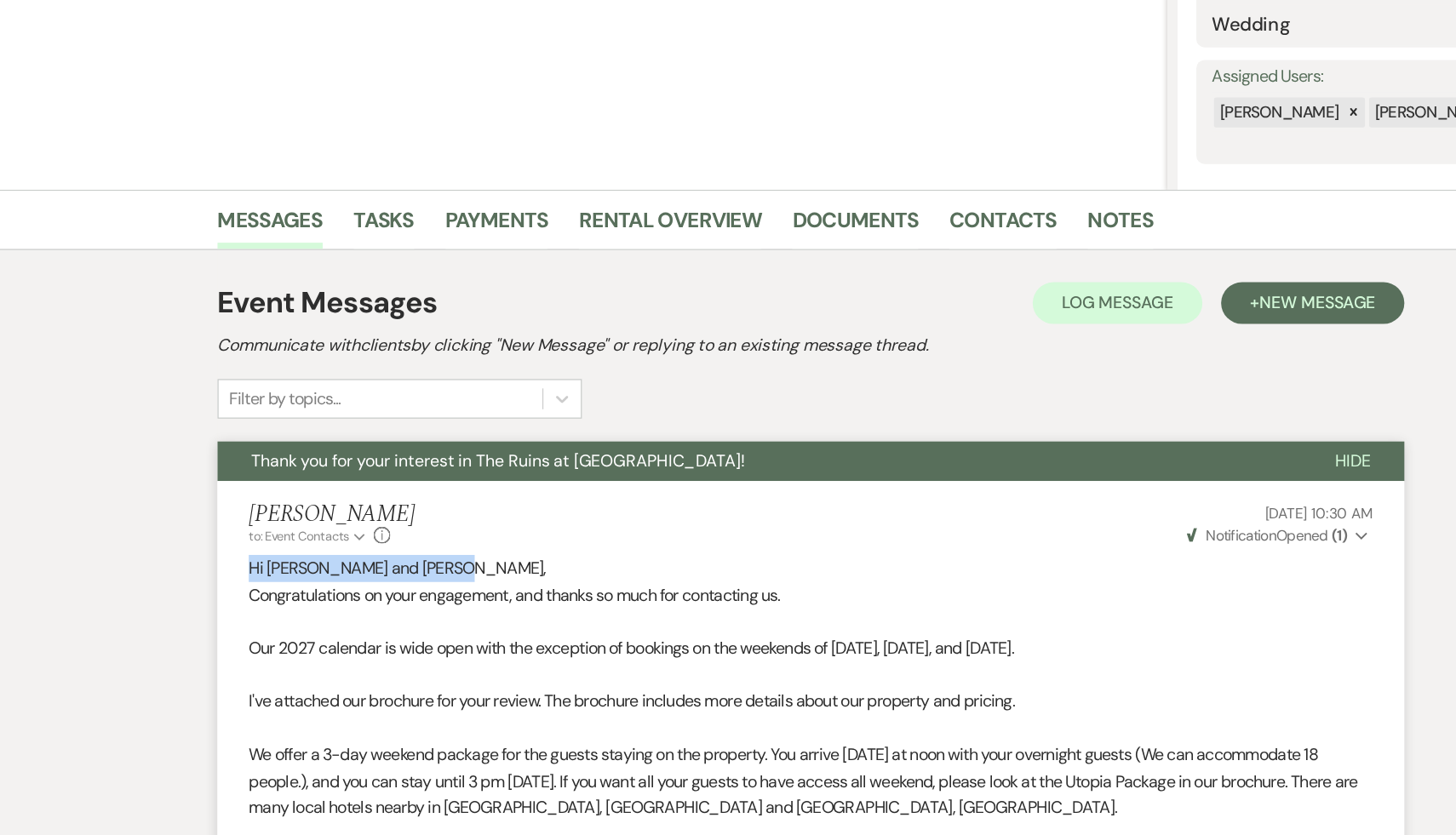
drag, startPoint x: 426, startPoint y: 564, endPoint x: 250, endPoint y: 561, distance: 176.0
copy p "Hi Jacqueline and Christian"
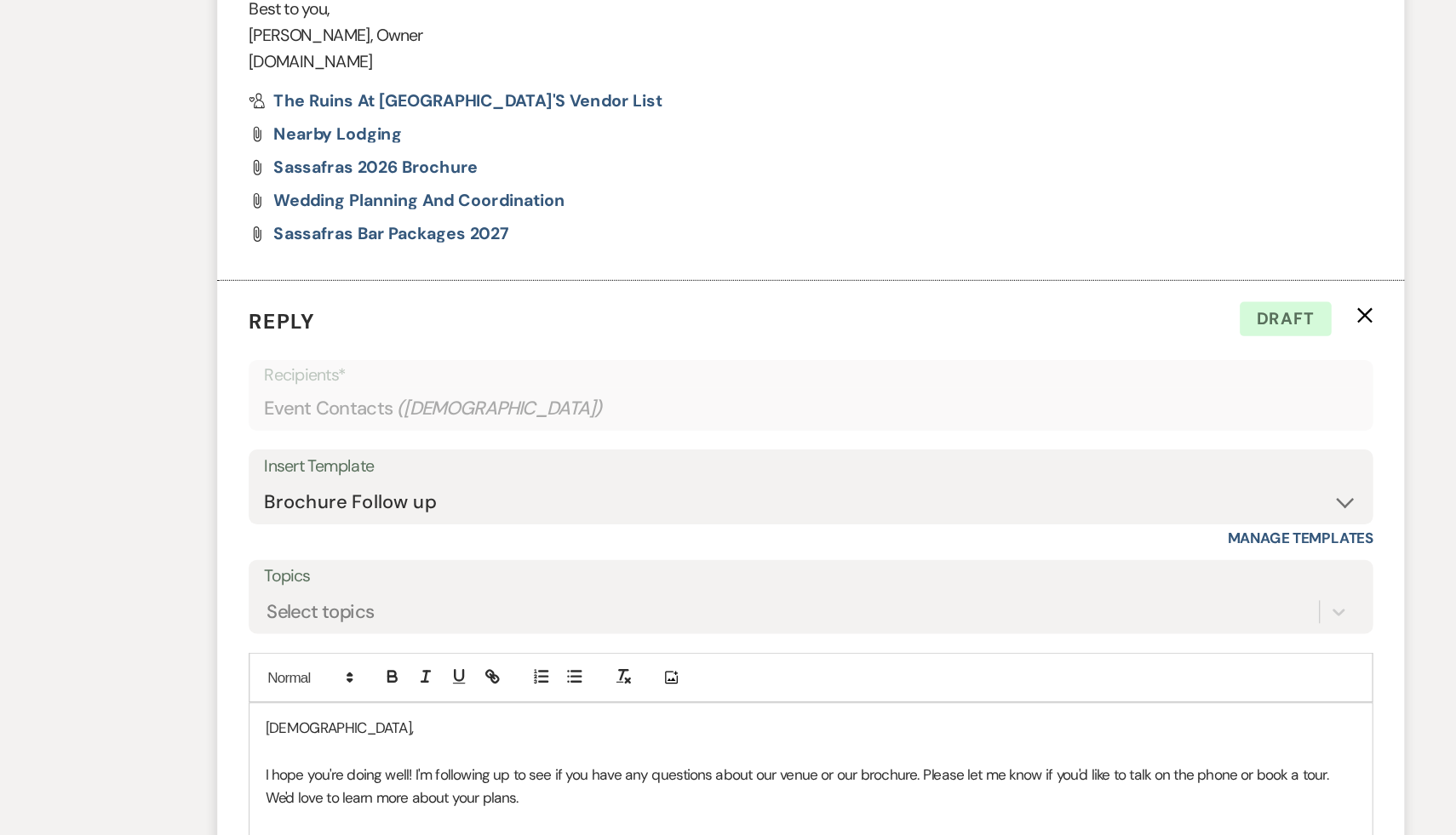
scroll to position [1087, 0]
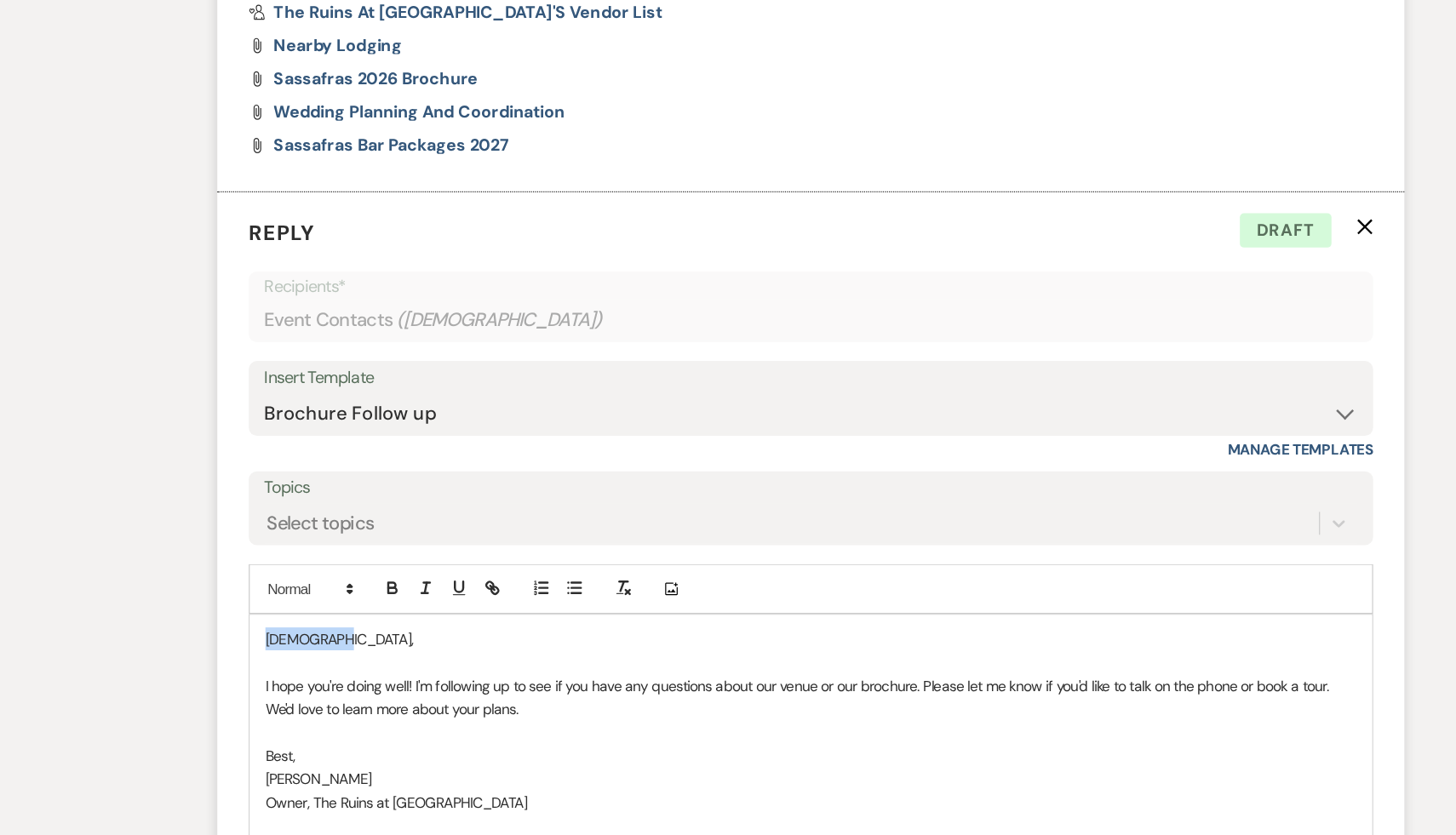
drag, startPoint x: 362, startPoint y: 675, endPoint x: 238, endPoint y: 670, distance: 124.1
click at [238, 670] on div "Messages Tasks Payments Rental Overview Documents Contacts Notes Event Messages…" at bounding box center [728, 176] width 1456 height 1670
paste div
click at [478, 781] on p "[PERSON_NAME]" at bounding box center [728, 788] width 892 height 19
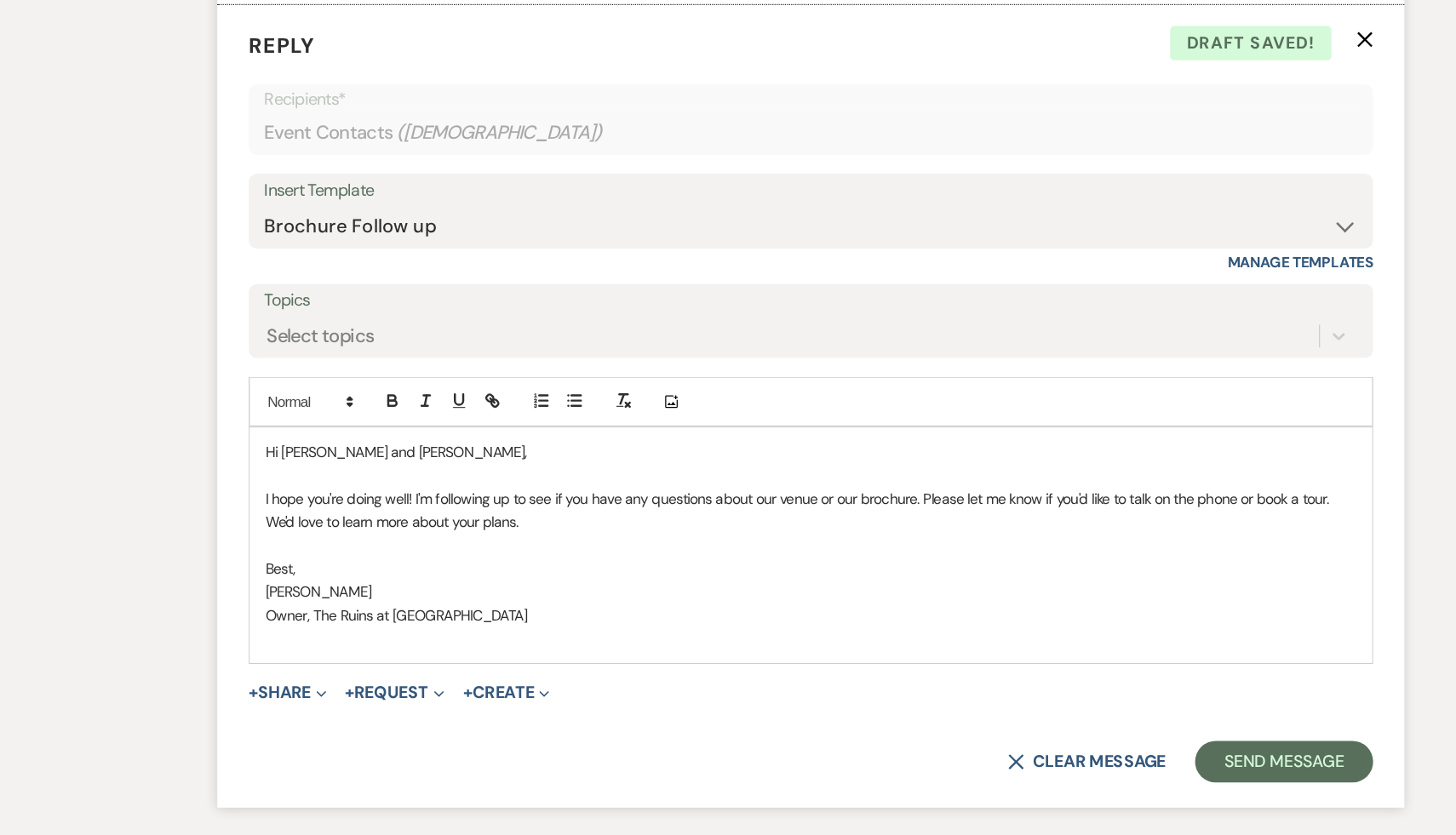
scroll to position [1243, 0]
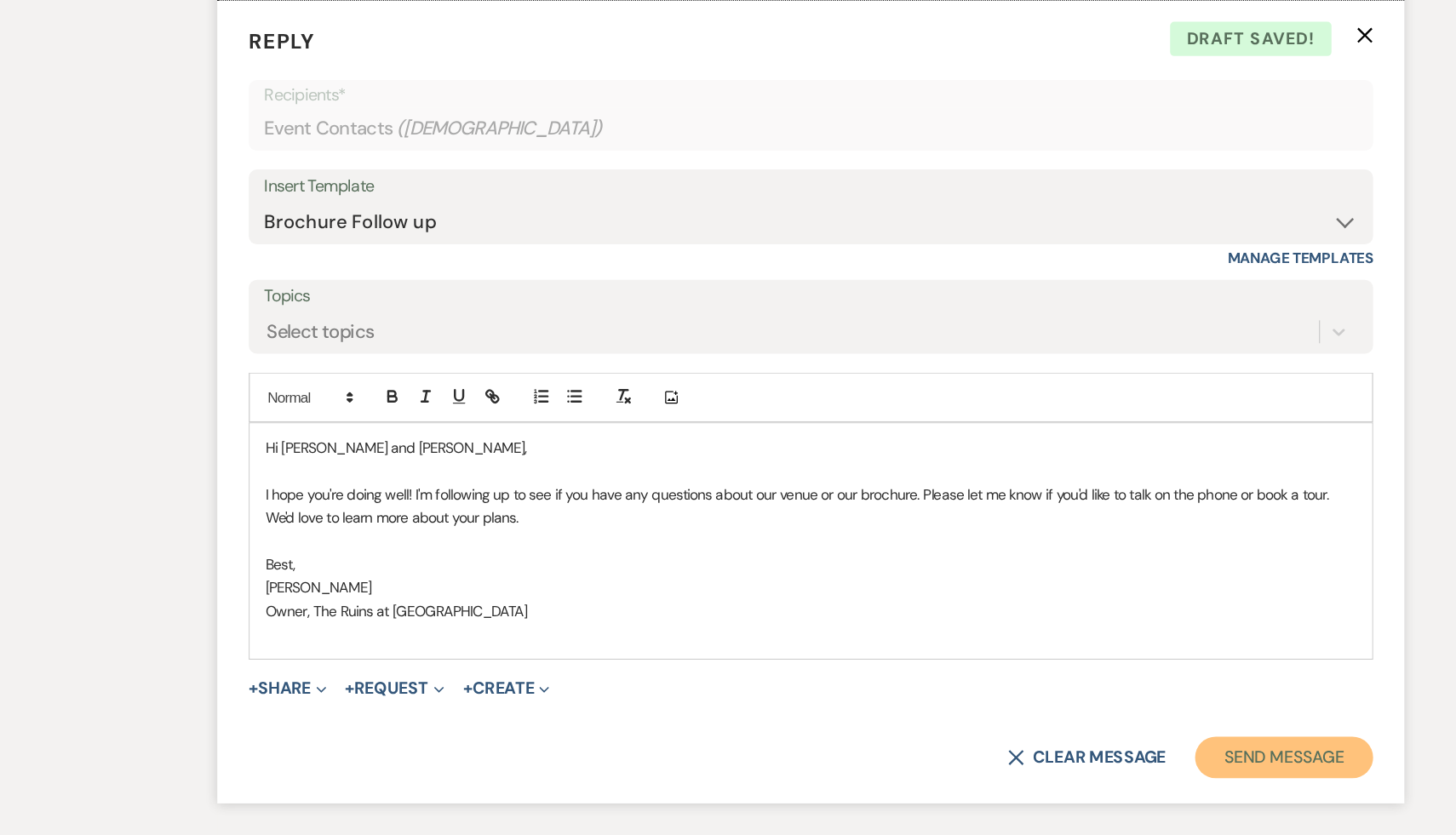
click at [1142, 769] on button "Send Message" at bounding box center [1114, 771] width 146 height 34
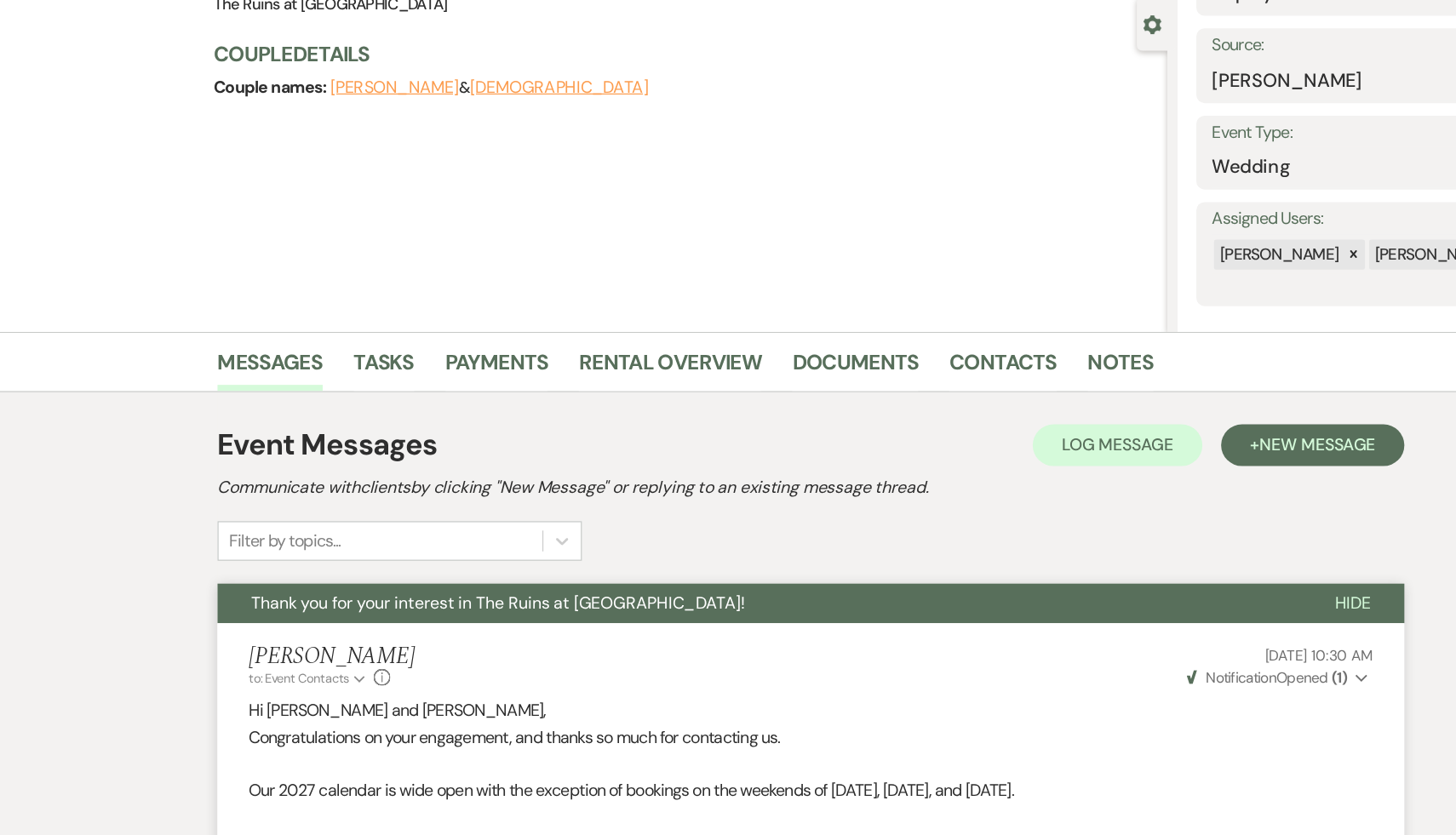
scroll to position [0, 0]
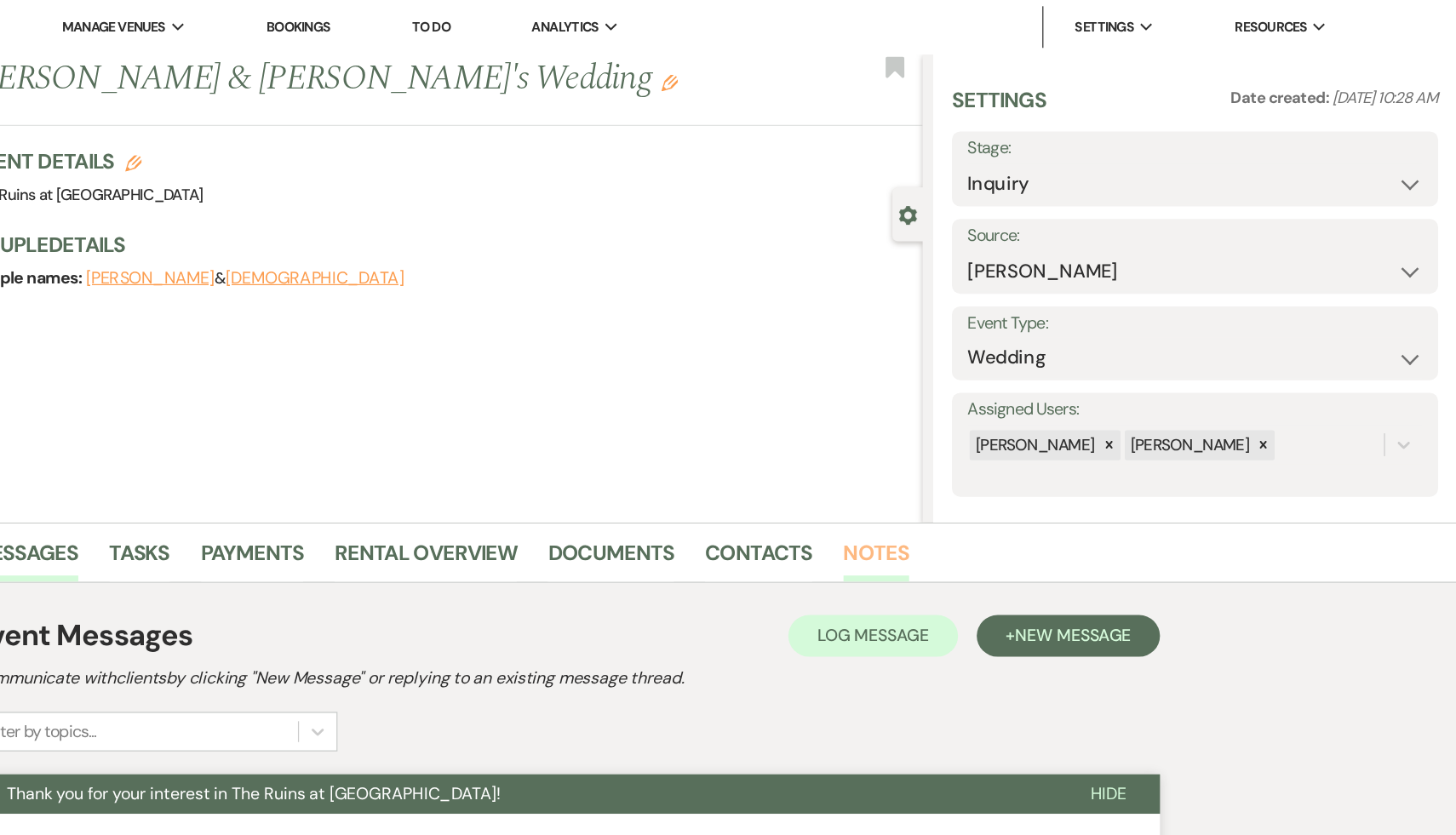
click at [987, 443] on link "Notes" at bounding box center [981, 457] width 54 height 38
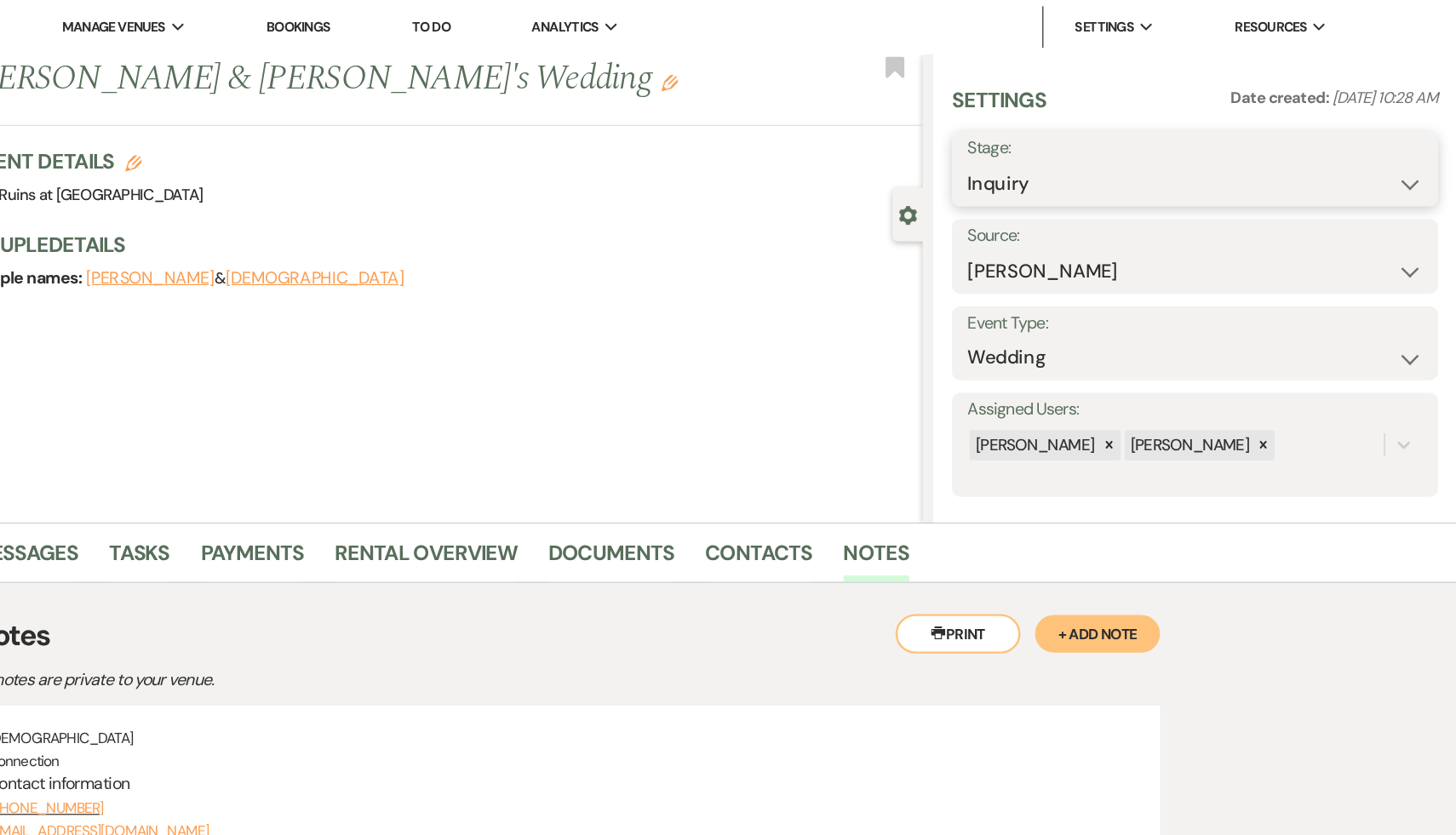
click at [1416, 148] on select "Inquiry Follow Up Tour Requested Tour Confirmed Toured Proposal Sent Booked Lost" at bounding box center [1241, 150] width 372 height 33
select select "8"
click at [1055, 134] on select "Inquiry Follow Up Tour Requested Tour Confirmed Toured Proposal Sent Booked Lost" at bounding box center [1241, 150] width 372 height 33
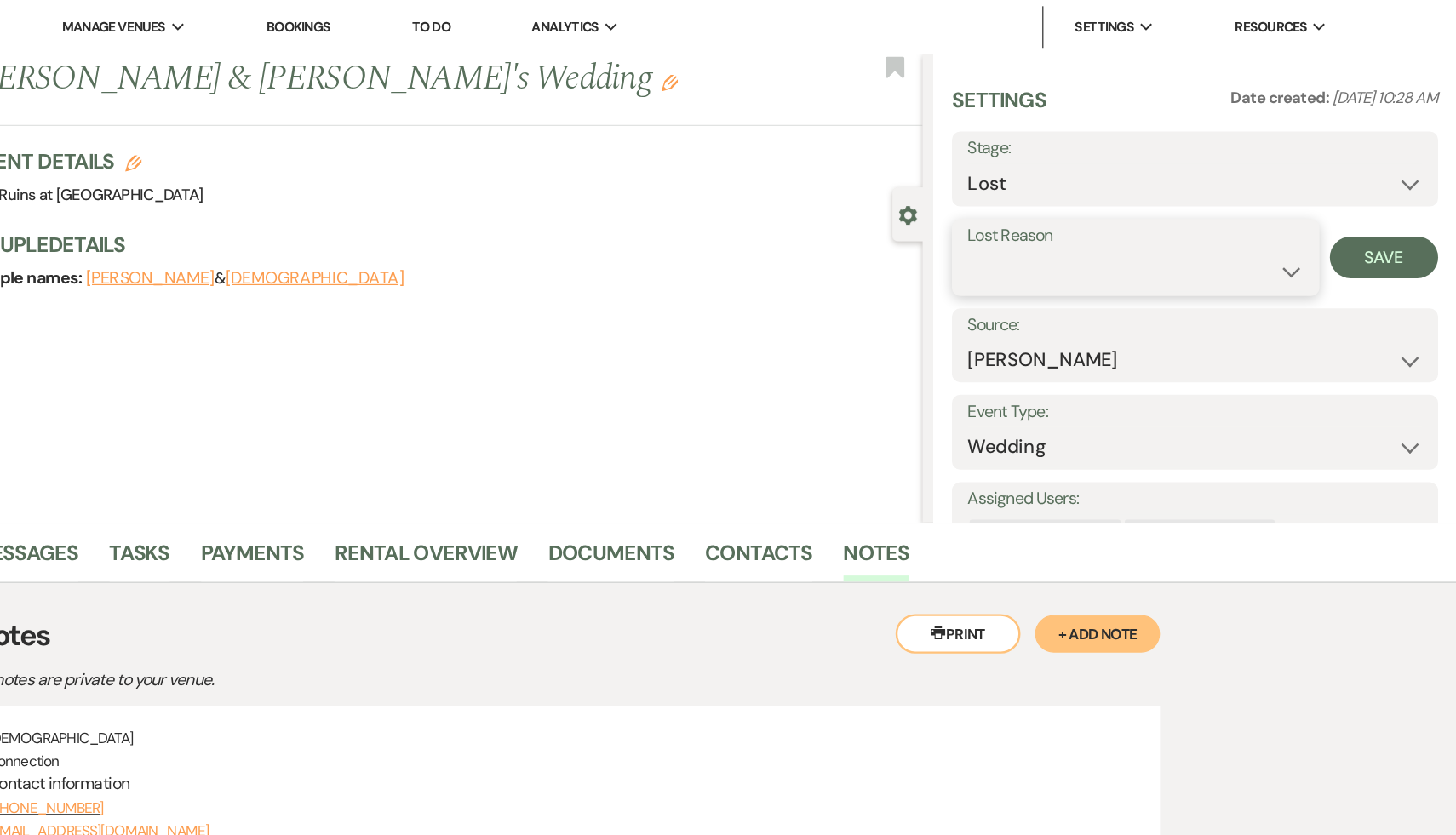
click at [1318, 218] on select "Booked Elsewhere Budget Date Unavailable No Response Not a Good Match Capacity …" at bounding box center [1193, 221] width 275 height 33
select select "7"
click at [1055, 205] on select "Booked Elsewhere Budget Date Unavailable No Response Not a Good Match Capacity …" at bounding box center [1193, 221] width 275 height 33
click at [1397, 215] on button "Save" at bounding box center [1396, 210] width 89 height 34
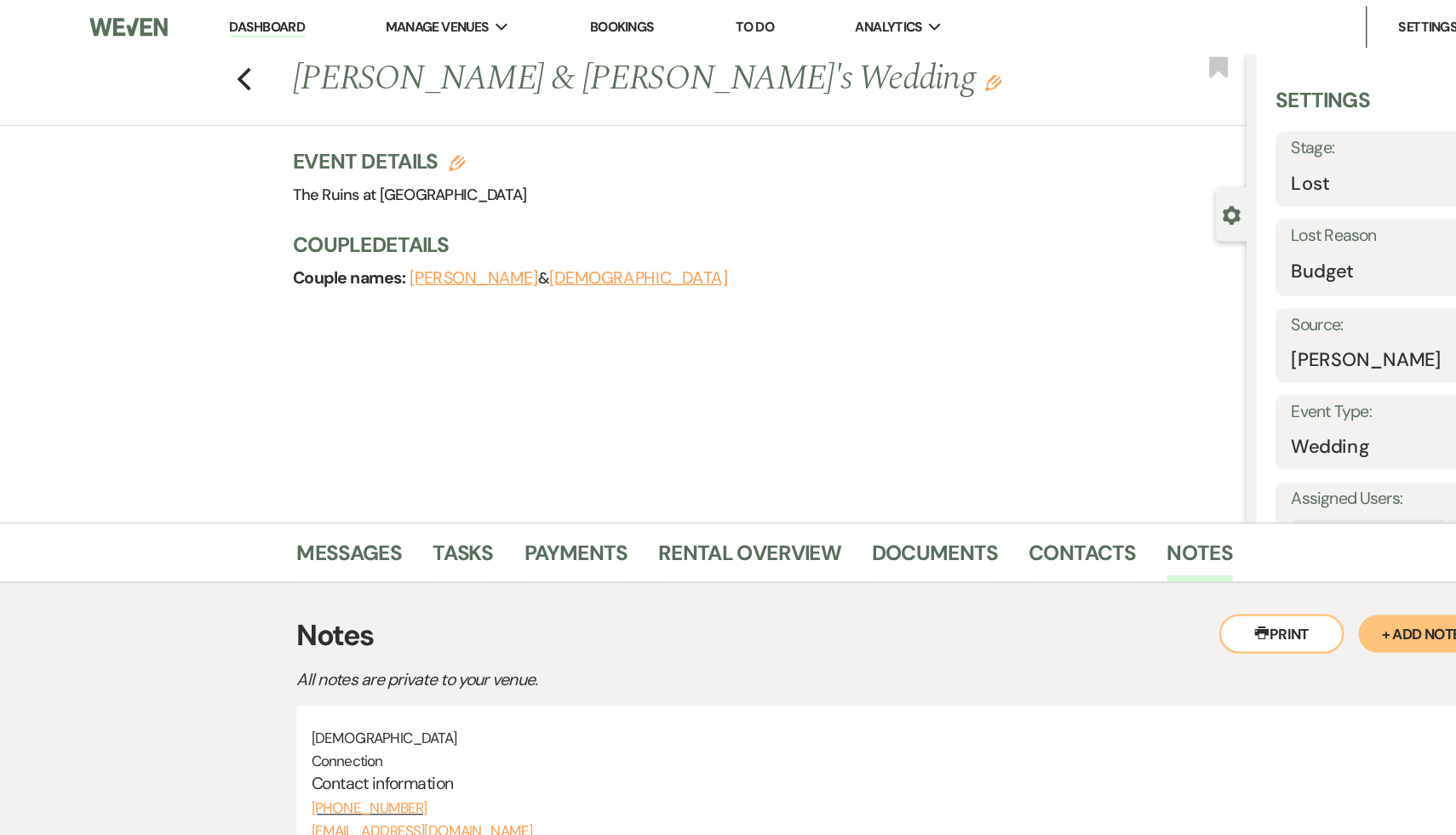
click at [221, 24] on link "Dashboard" at bounding box center [218, 22] width 61 height 16
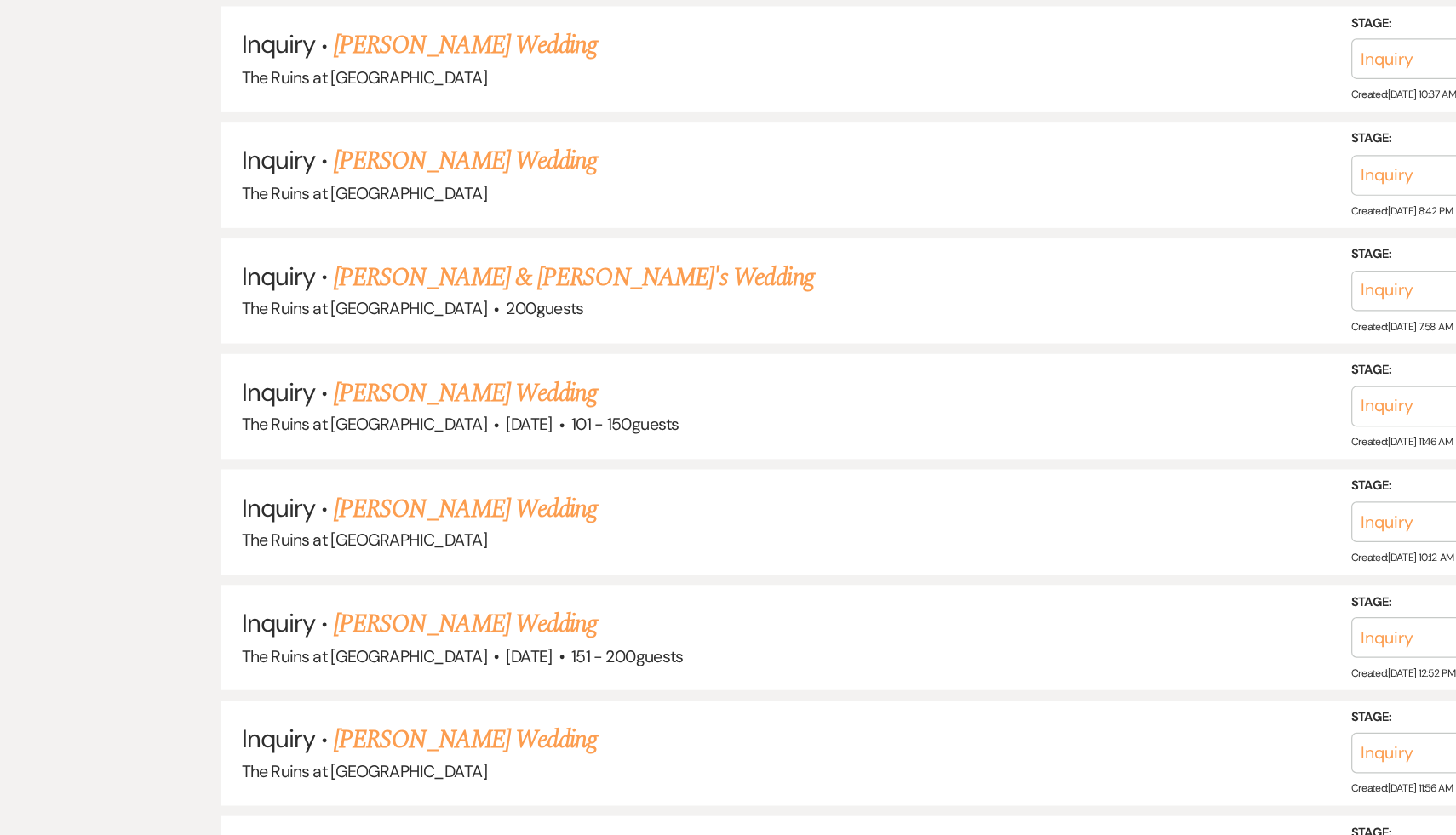
scroll to position [4028, 0]
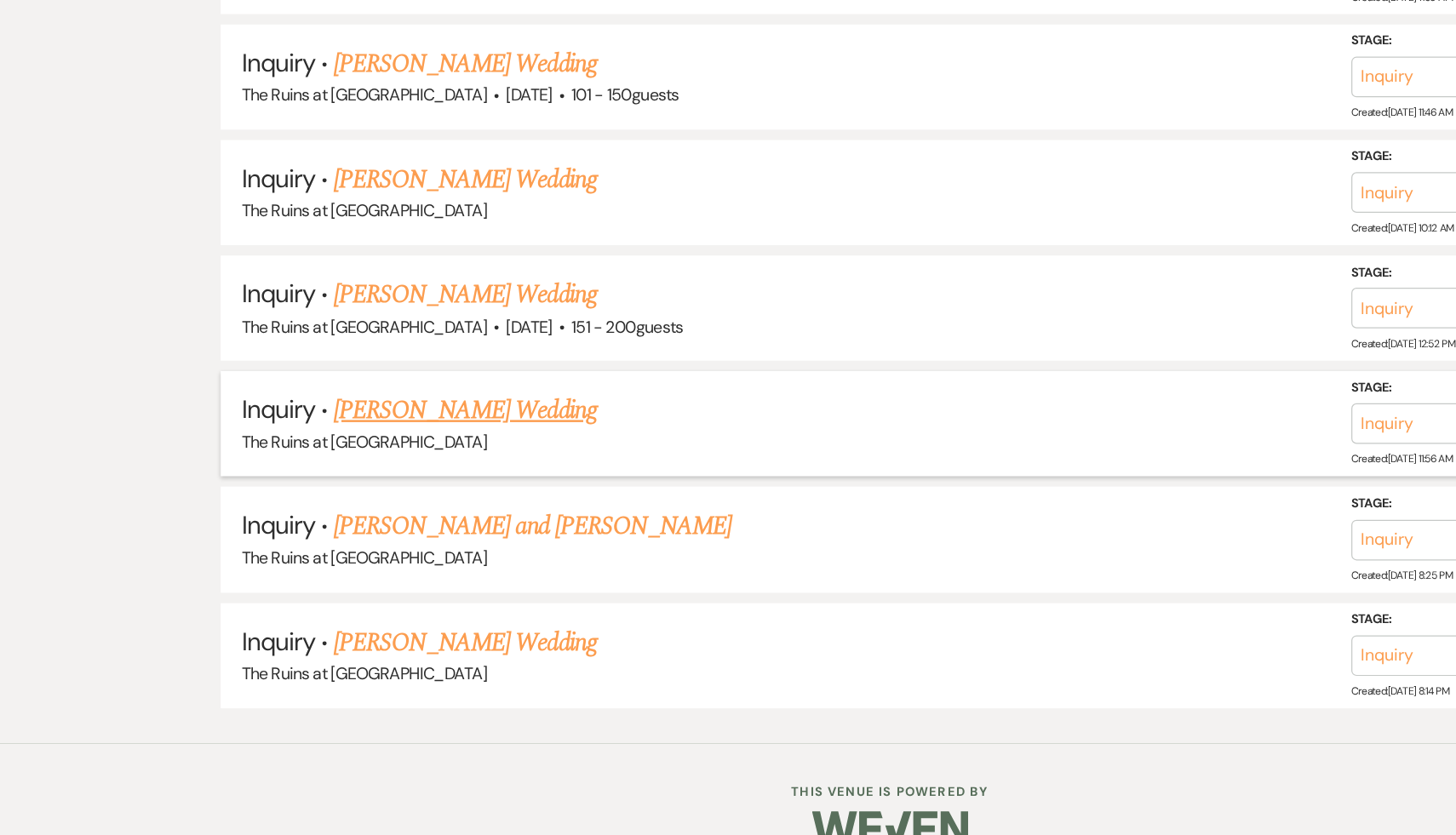
click at [342, 473] on link "Lauren Pishna's Wedding" at bounding box center [381, 488] width 216 height 31
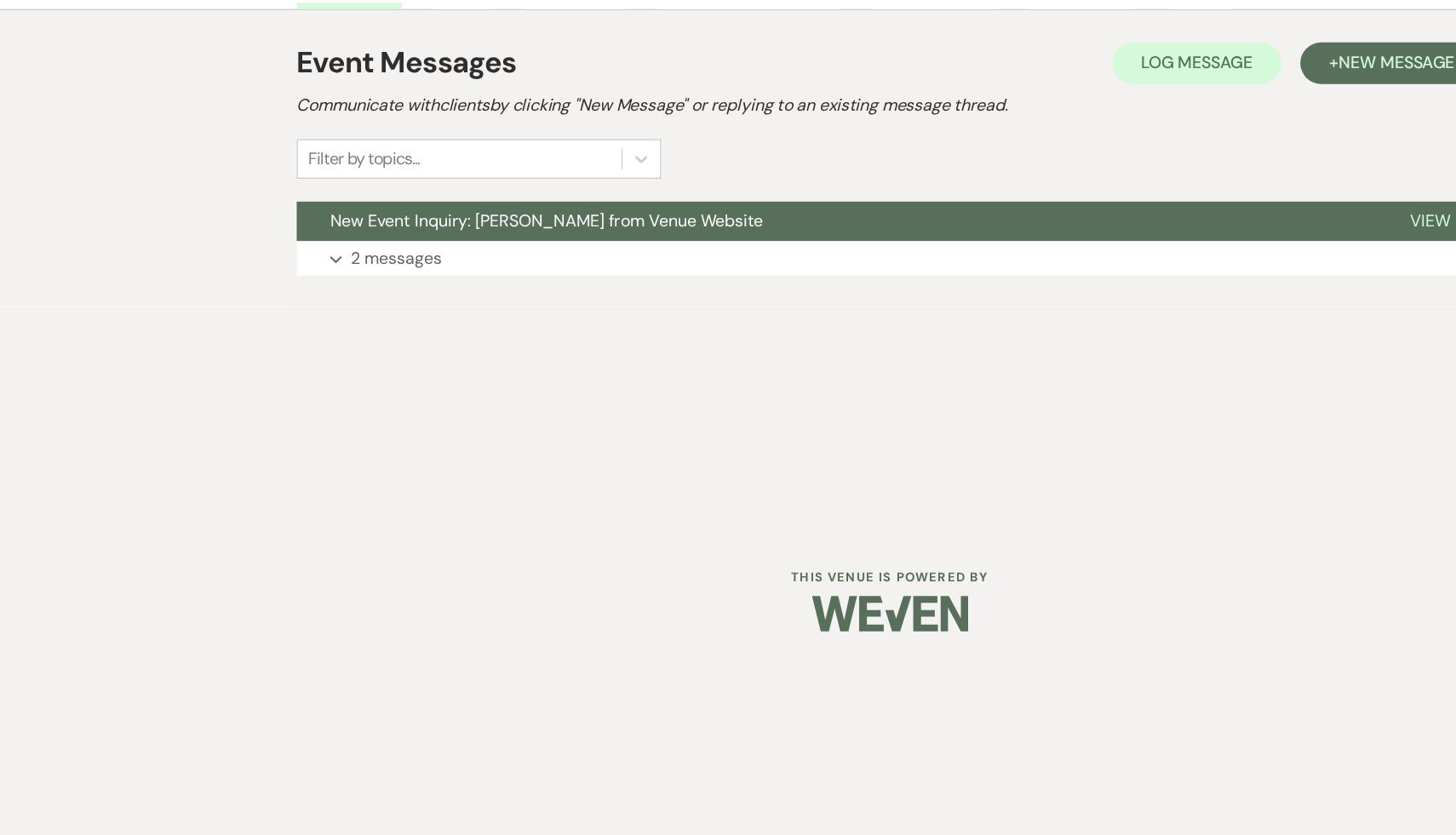
select select "4"
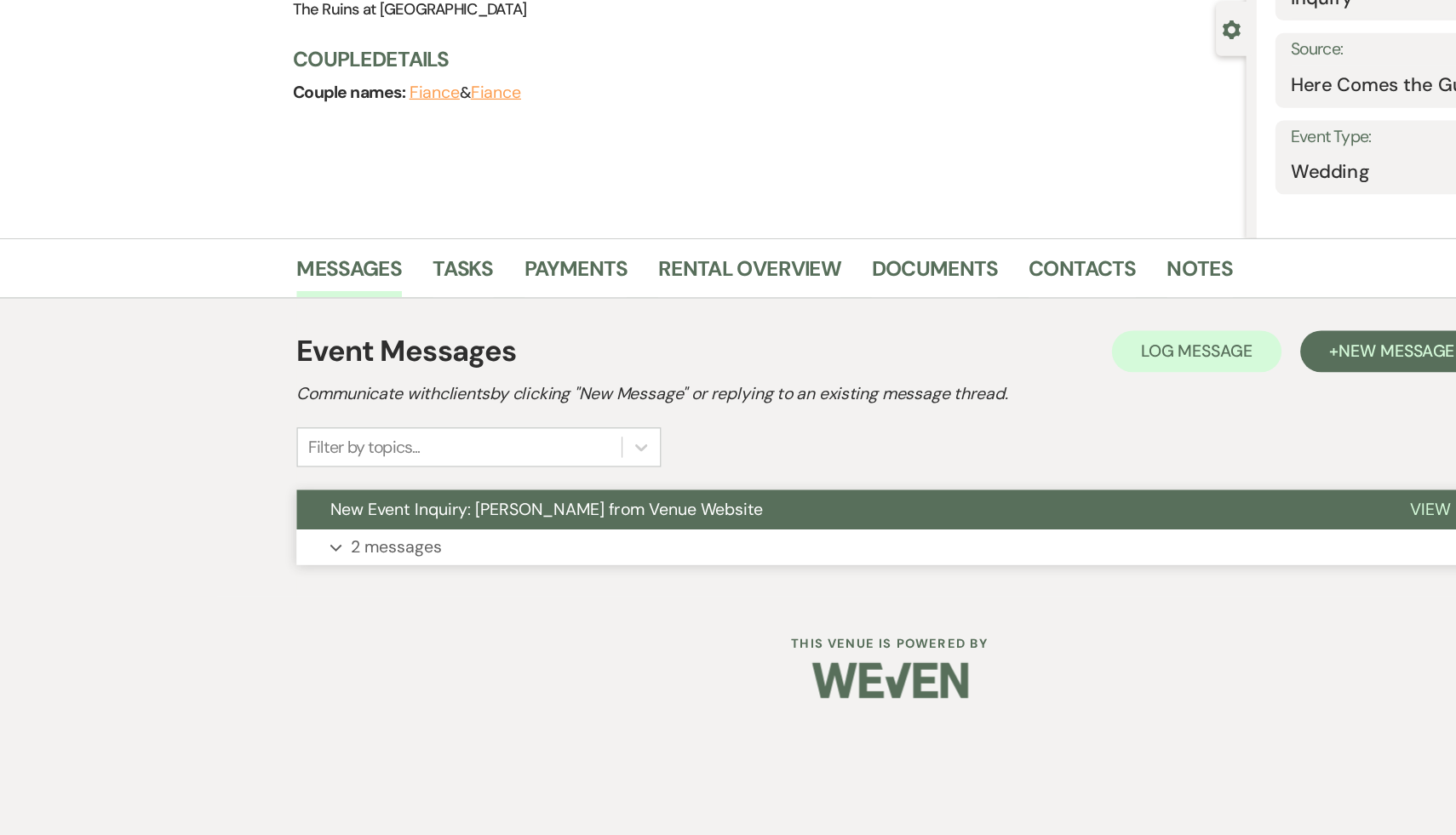
click at [338, 572] on span "New Event Inquiry: Lauren Pishna from Venue Website" at bounding box center [447, 568] width 354 height 18
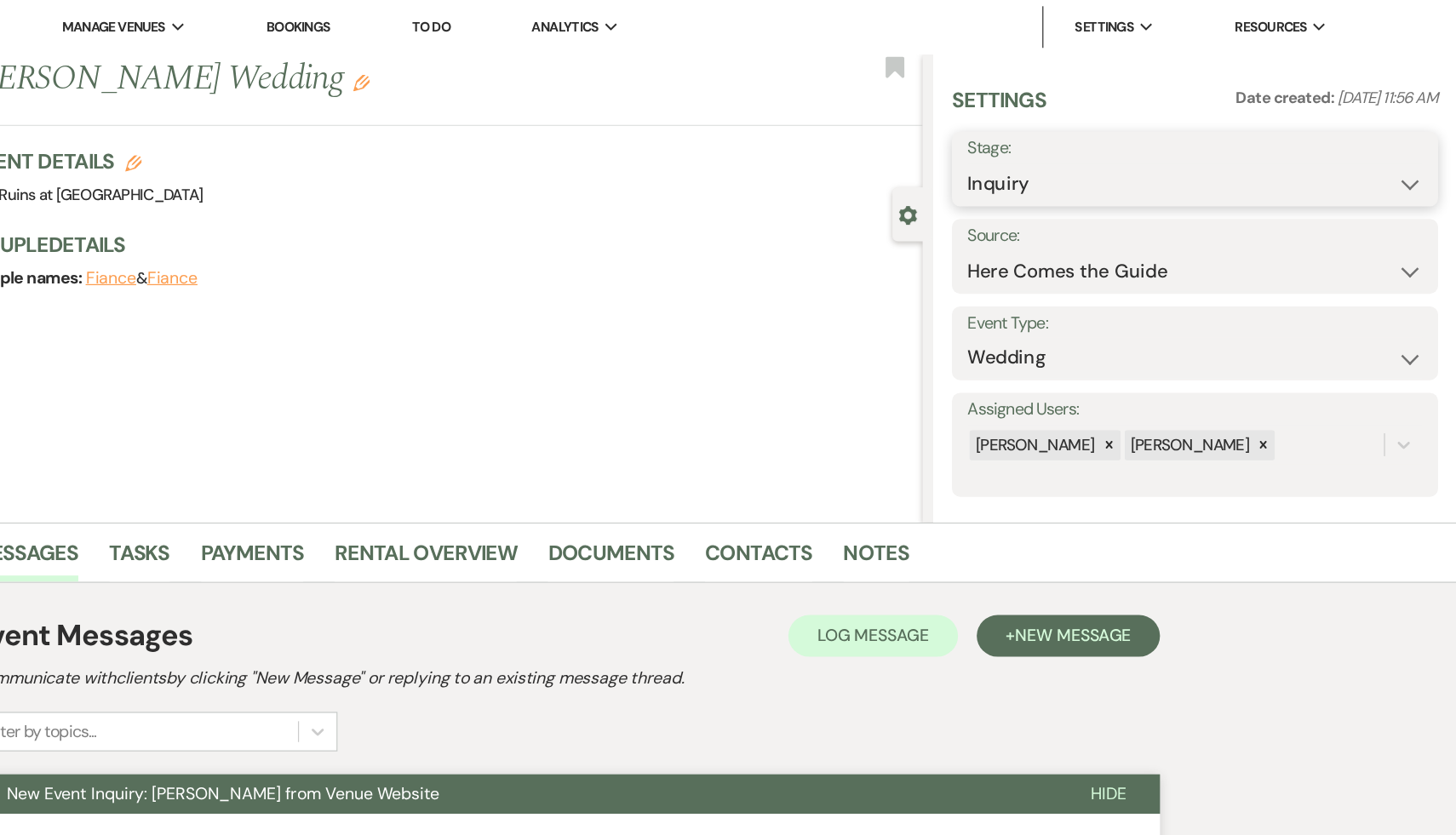
click at [1413, 148] on select "Inquiry Follow Up Tour Requested Tour Confirmed Toured Proposal Sent Booked Lost" at bounding box center [1241, 150] width 372 height 33
select select "8"
click at [1055, 134] on select "Inquiry Follow Up Tour Requested Tour Confirmed Toured Proposal Sent Booked Lost" at bounding box center [1241, 150] width 372 height 33
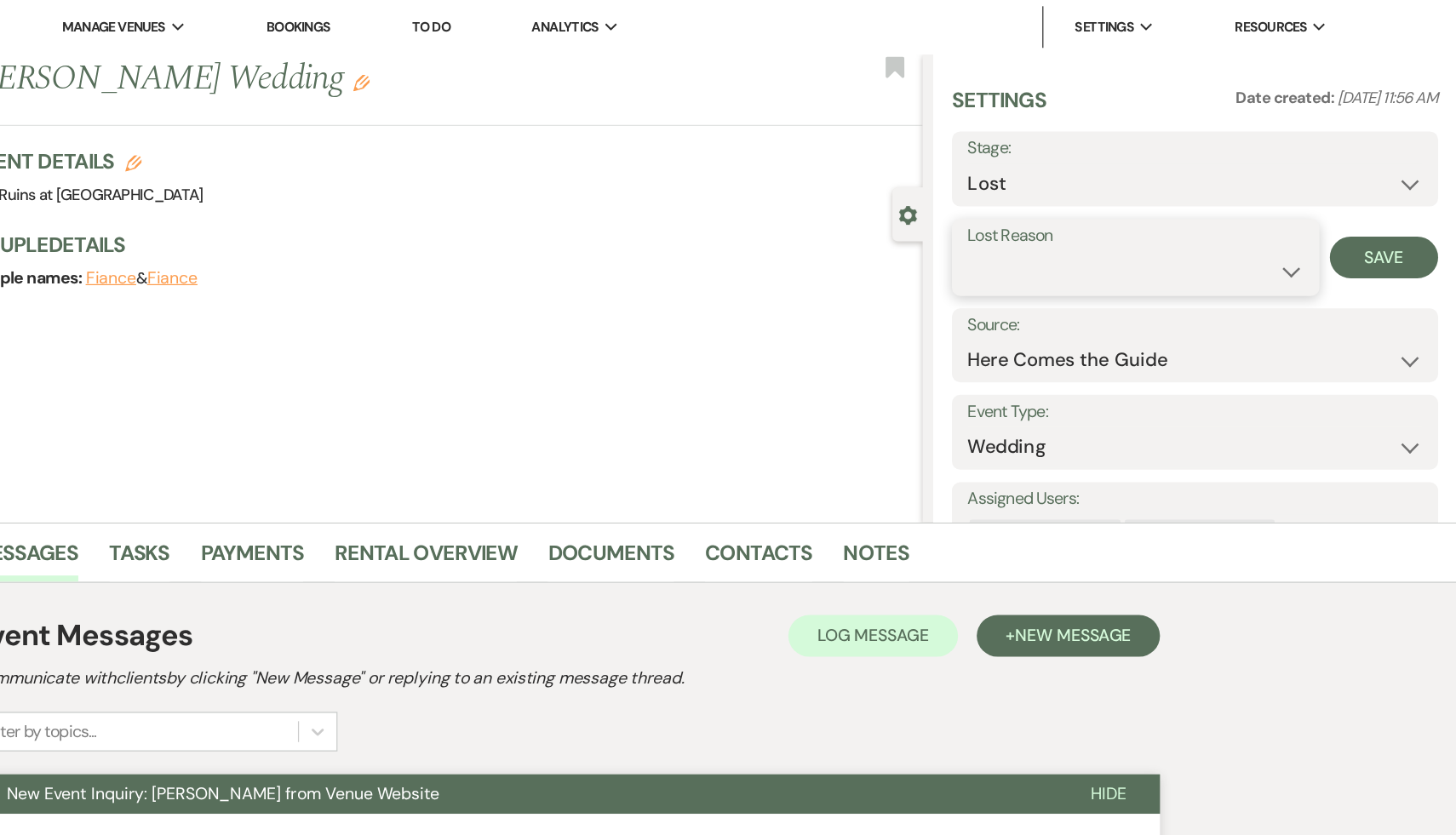
click at [1318, 221] on select "Booked Elsewhere Budget Date Unavailable No Response Not a Good Match Capacity …" at bounding box center [1193, 221] width 275 height 33
select select "8"
click at [1055, 205] on select "Booked Elsewhere Budget Date Unavailable No Response Not a Good Match Capacity …" at bounding box center [1193, 221] width 275 height 33
click at [1382, 218] on button "Save" at bounding box center [1396, 210] width 89 height 34
select select "8"
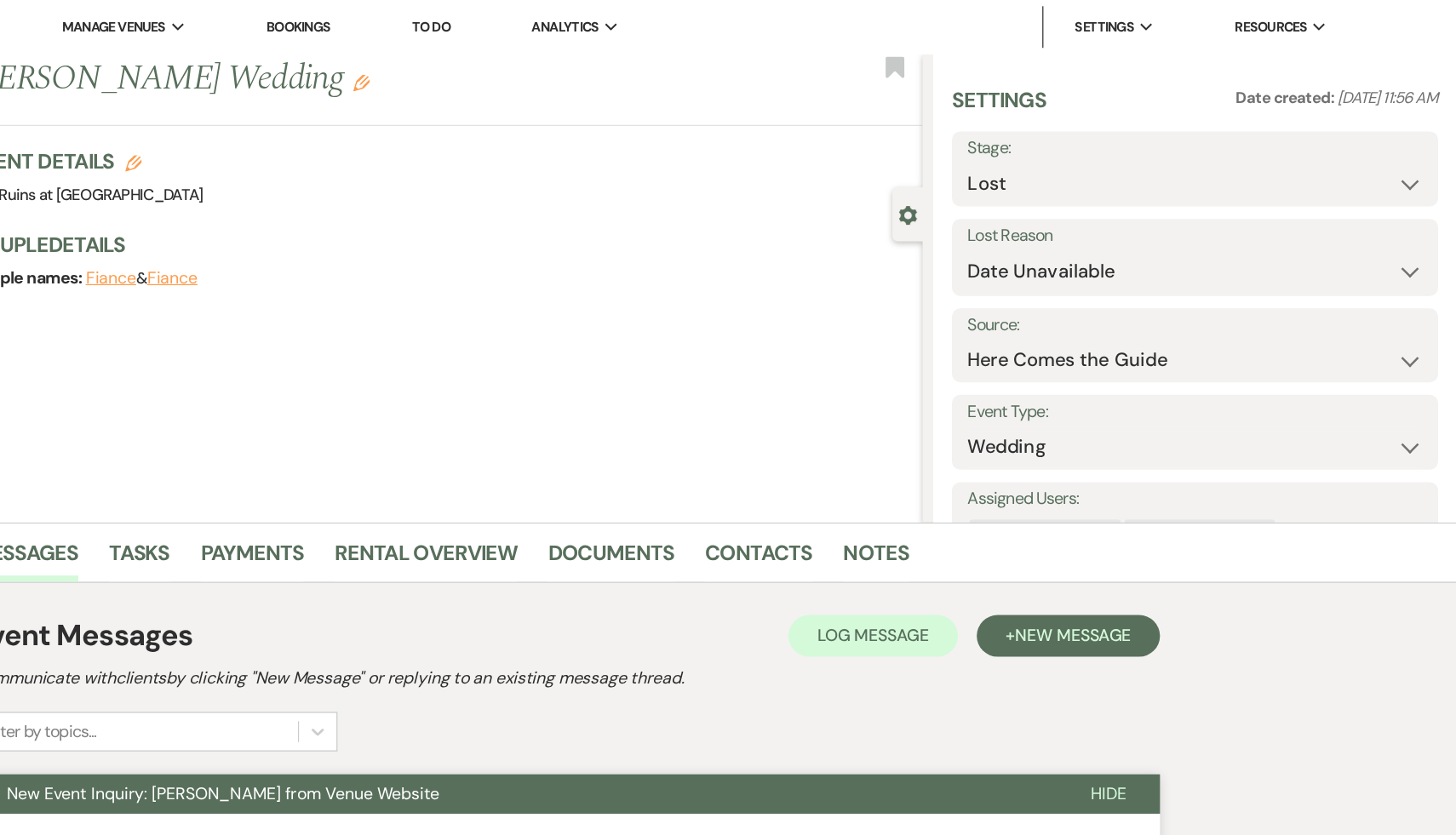
select select "8"
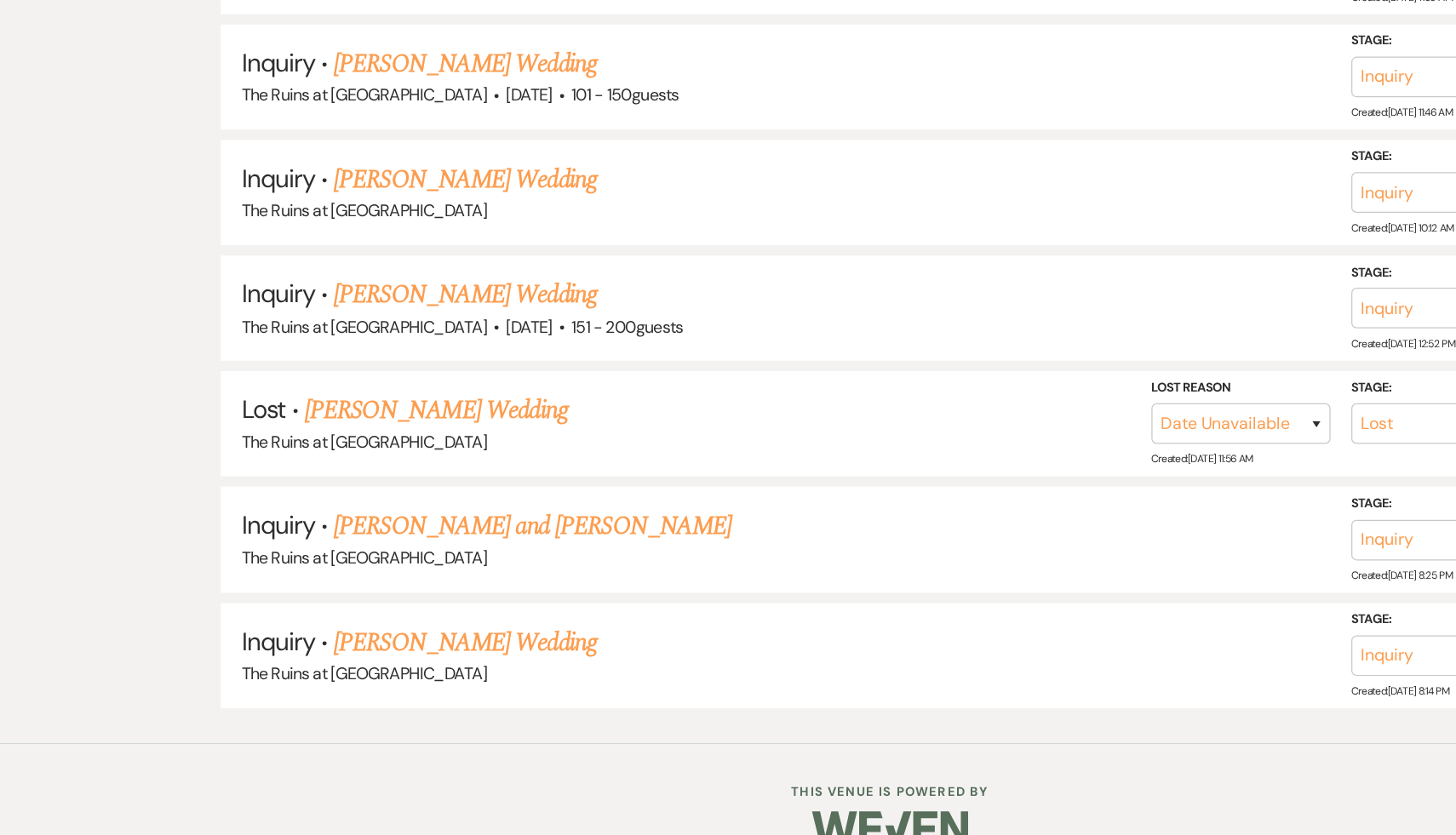
scroll to position [3935, 0]
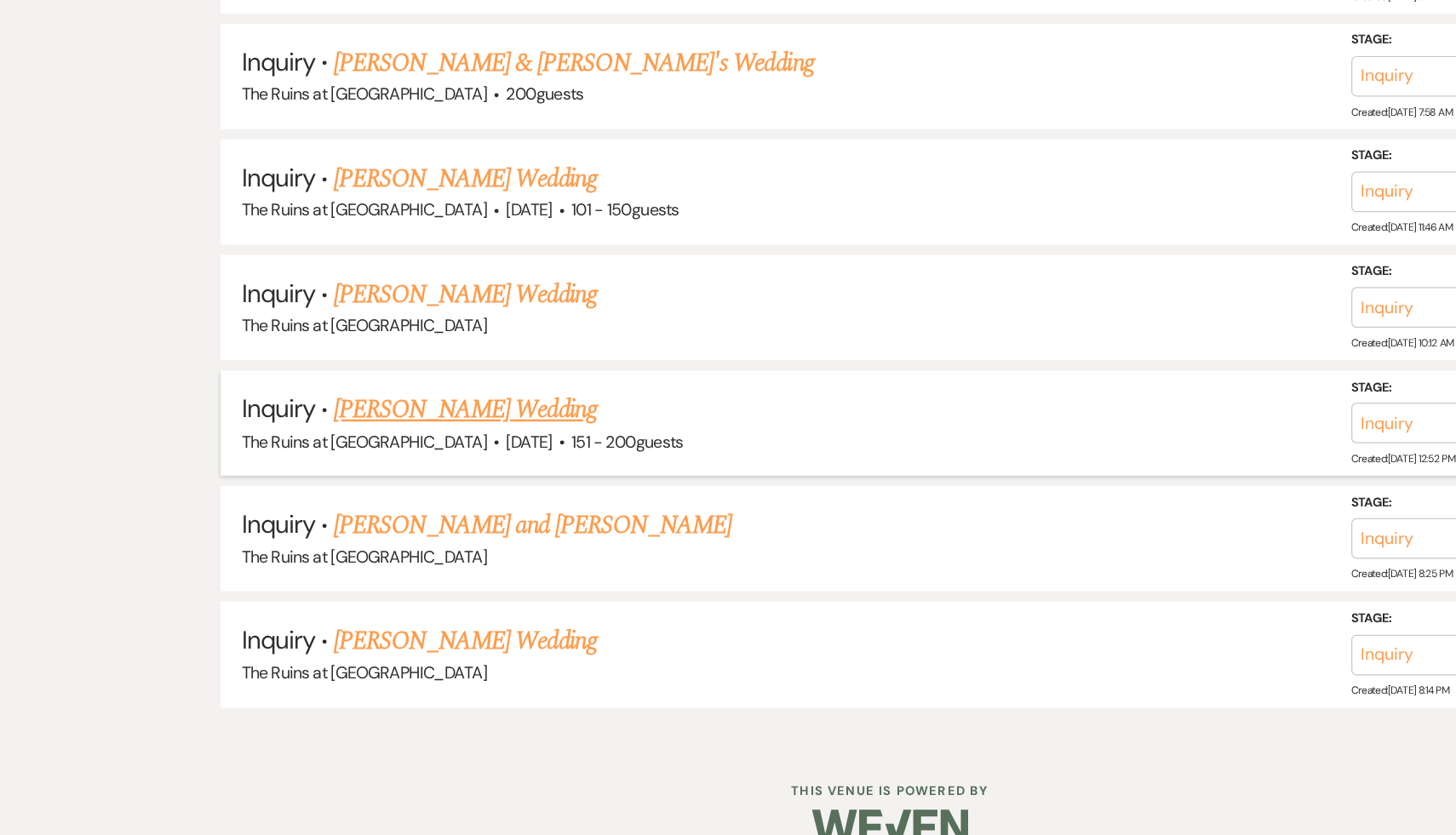
click at [378, 472] on link "Melissa Sheil's Wedding" at bounding box center [381, 487] width 216 height 31
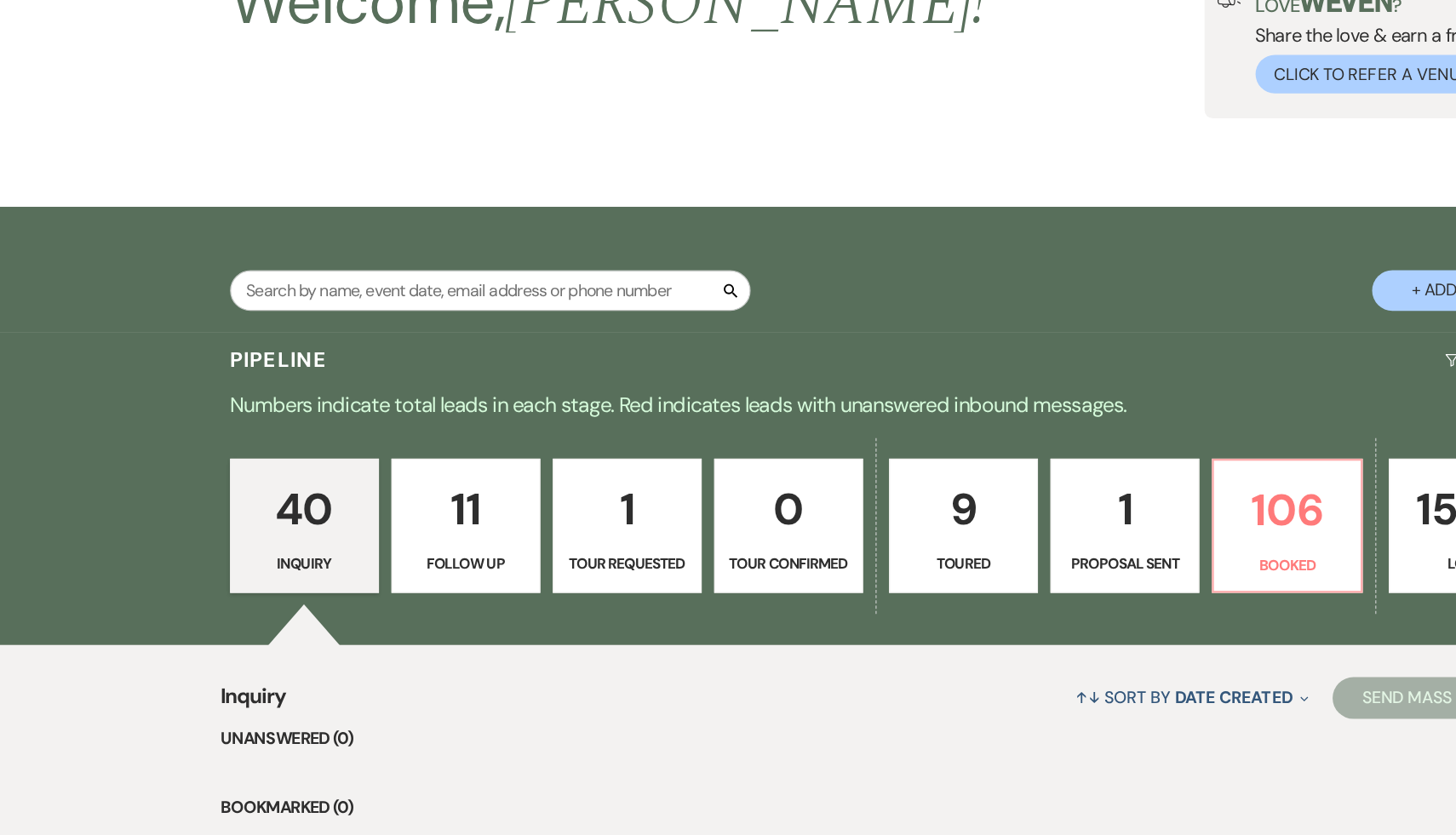
select select "2"
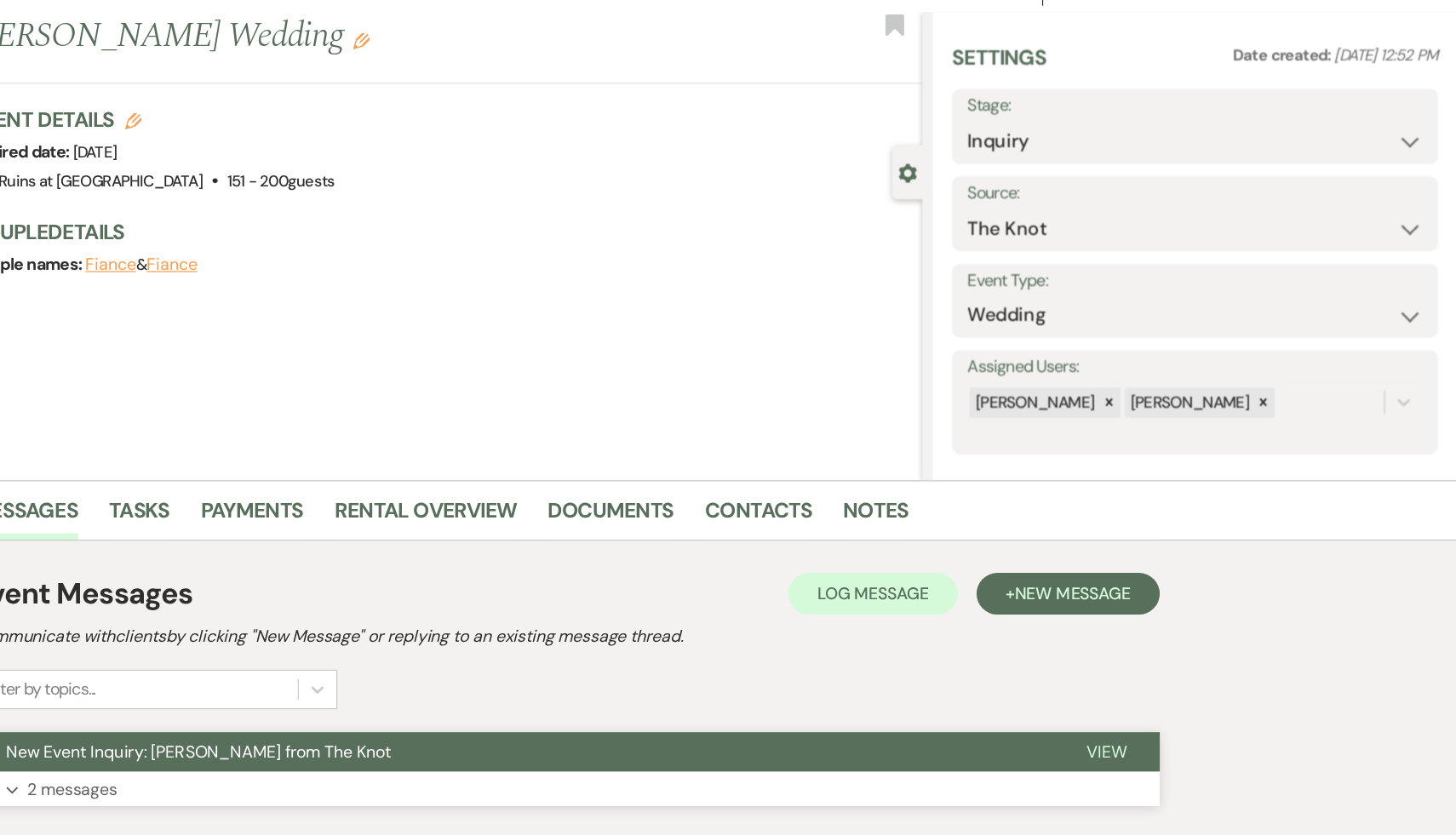
click at [474, 653] on span "New Event Inquiry: Melissa Sheil from The Knot" at bounding box center [427, 649] width 315 height 18
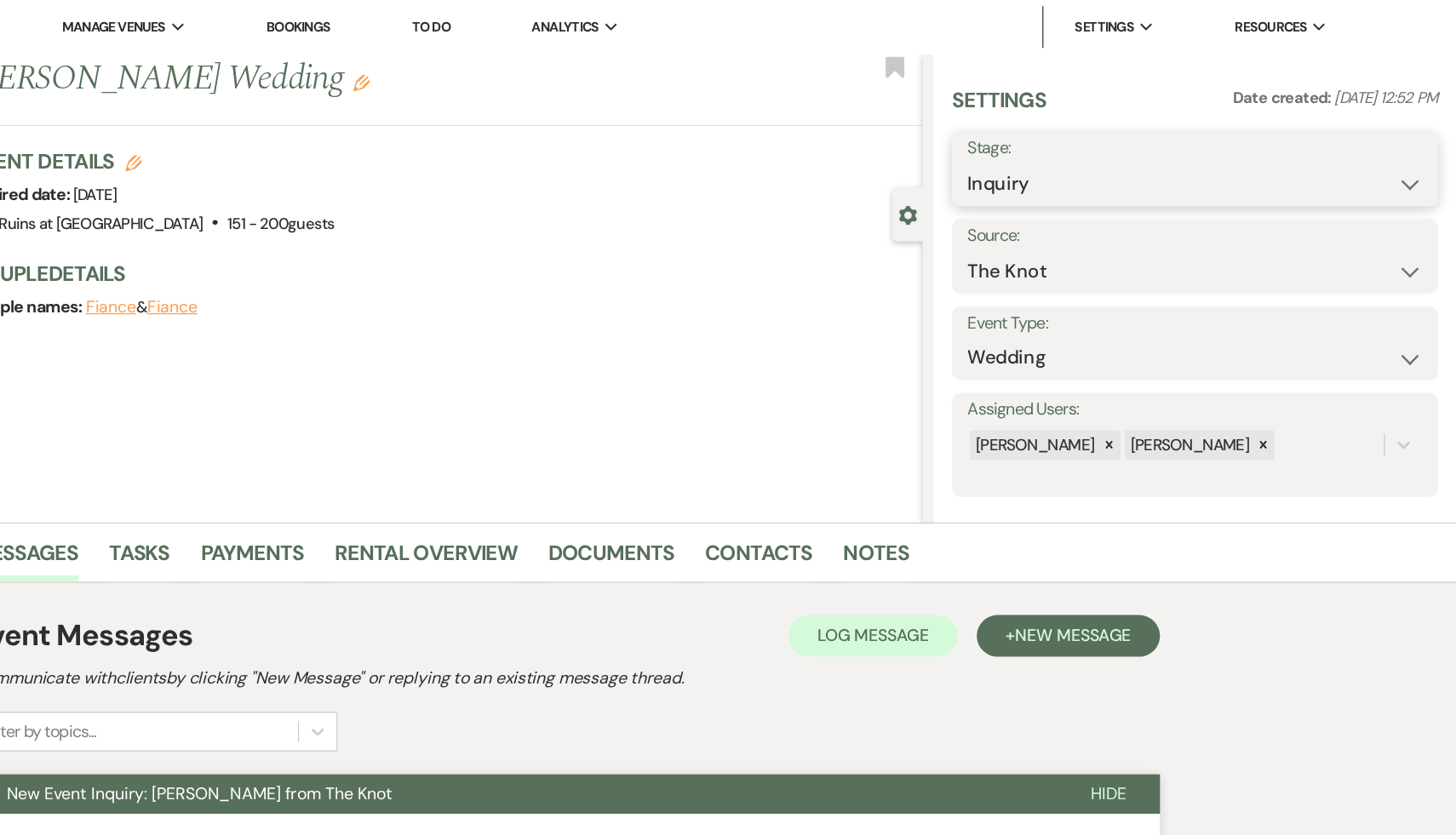
click at [1413, 146] on select "Inquiry Follow Up Tour Requested Tour Confirmed Toured Proposal Sent Booked Lost" at bounding box center [1241, 150] width 372 height 33
select select "8"
click at [1055, 134] on select "Inquiry Follow Up Tour Requested Tour Confirmed Toured Proposal Sent Booked Lost" at bounding box center [1241, 150] width 372 height 33
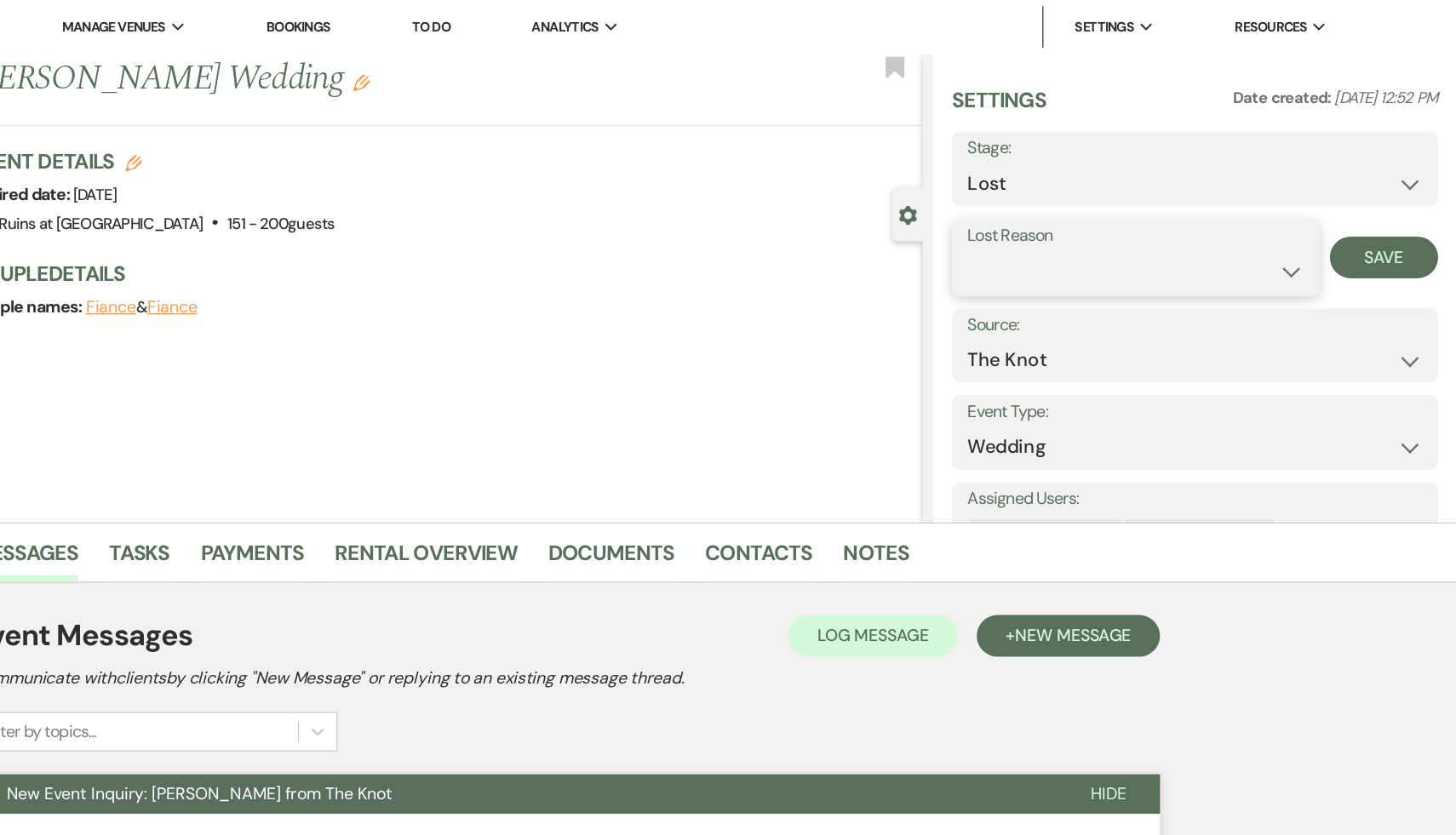
click at [1318, 219] on select "Booked Elsewhere Budget Date Unavailable No Response Not a Good Match Capacity …" at bounding box center [1193, 221] width 275 height 33
select select "8"
click at [1055, 205] on select "Booked Elsewhere Budget Date Unavailable No Response Not a Good Match Capacity …" at bounding box center [1193, 221] width 275 height 33
click at [1409, 212] on button "Save" at bounding box center [1396, 210] width 89 height 34
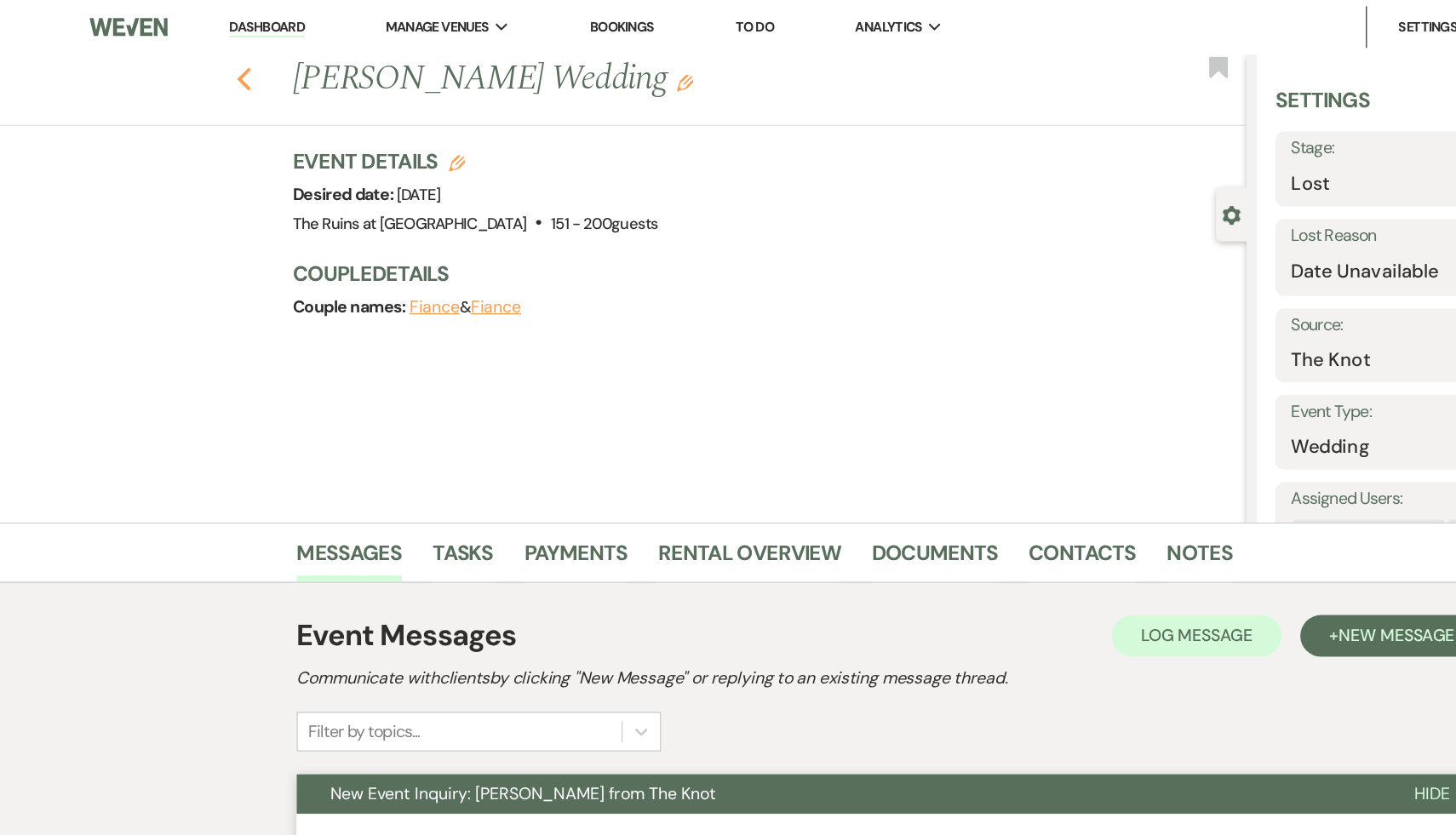
click at [196, 57] on icon "Previous" at bounding box center [200, 65] width 13 height 21
select select "8"
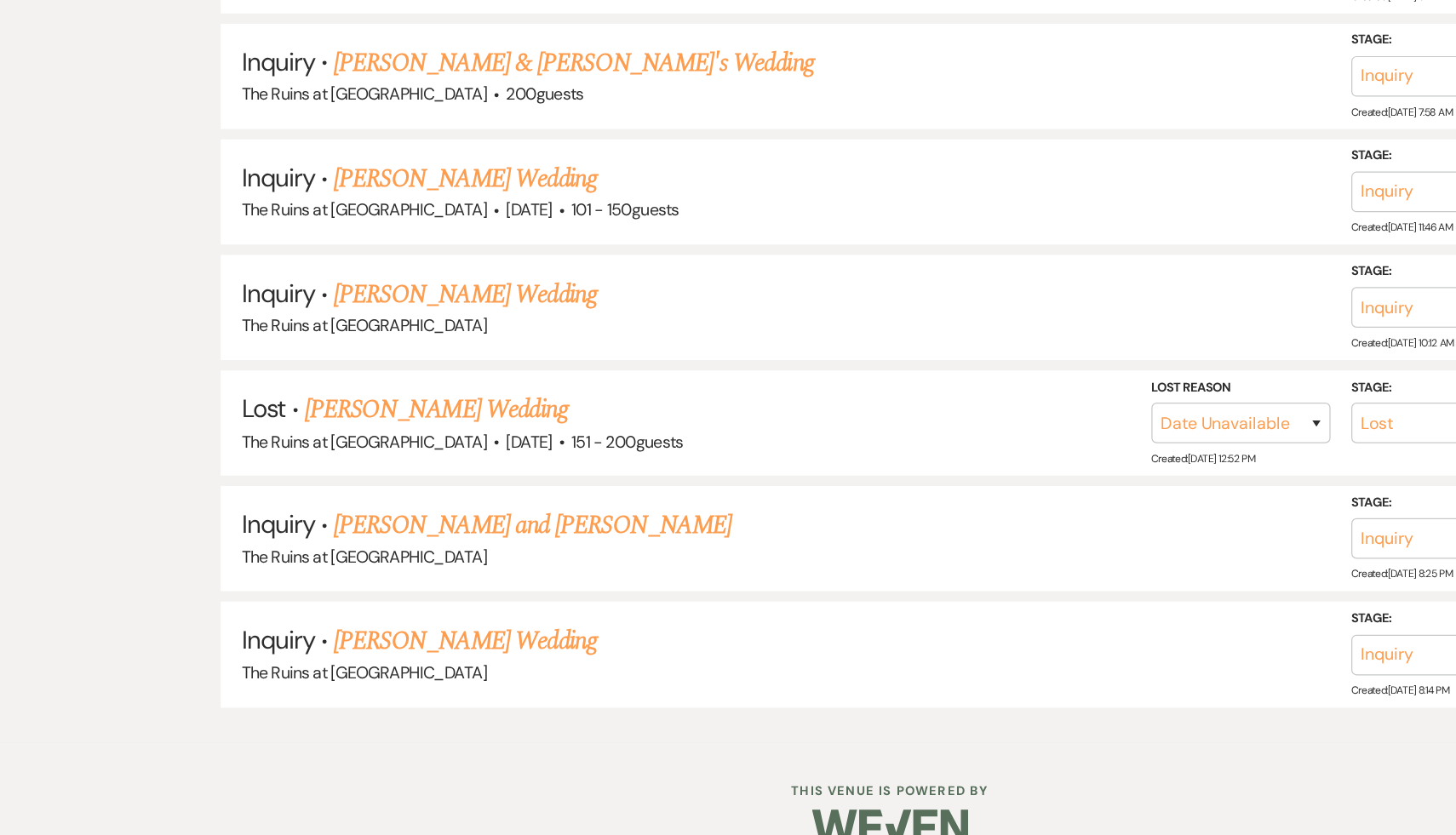
scroll to position [3842, 0]
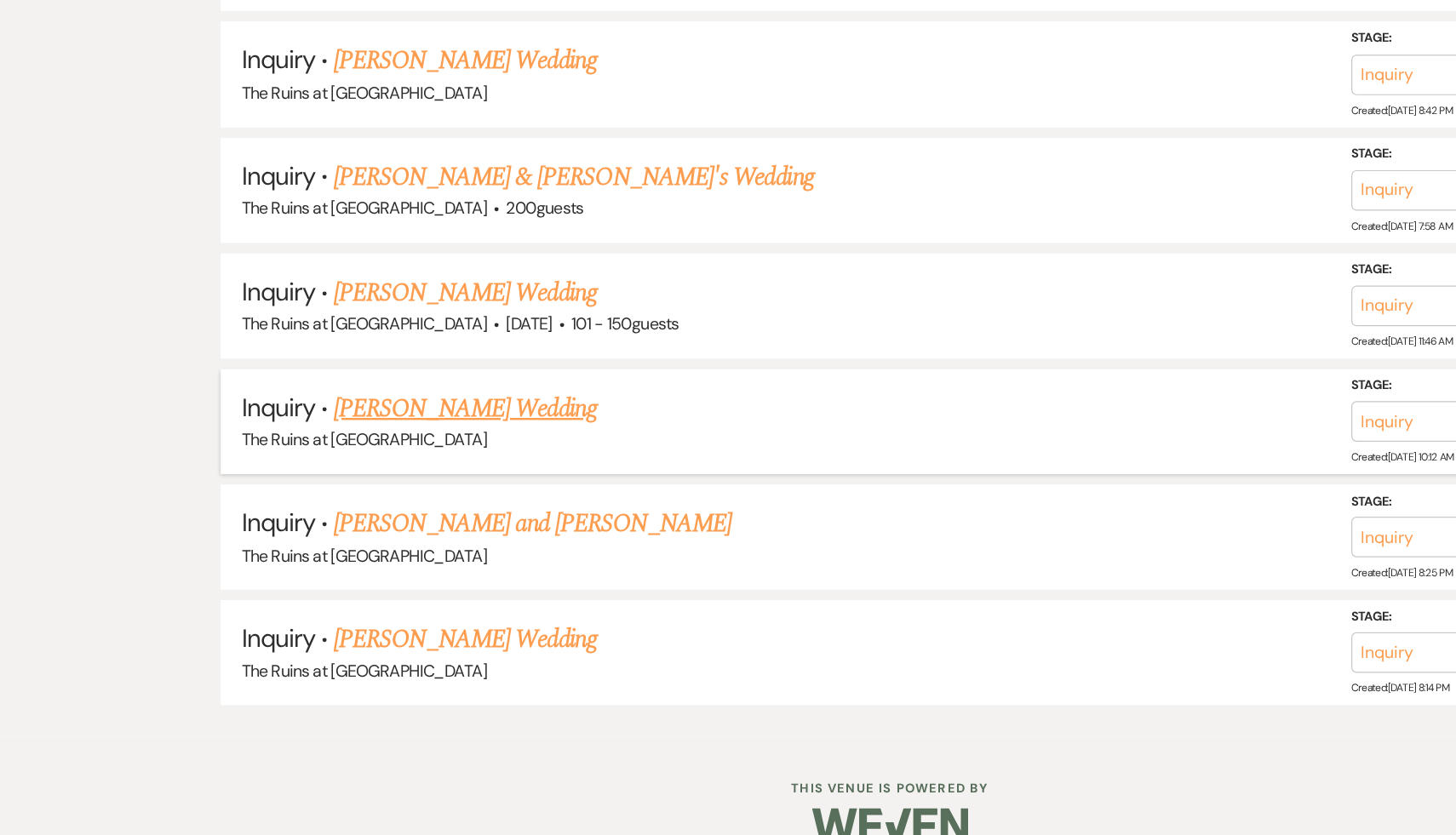
click at [374, 471] on link "Maya Deshmukh's Wedding" at bounding box center [381, 486] width 216 height 31
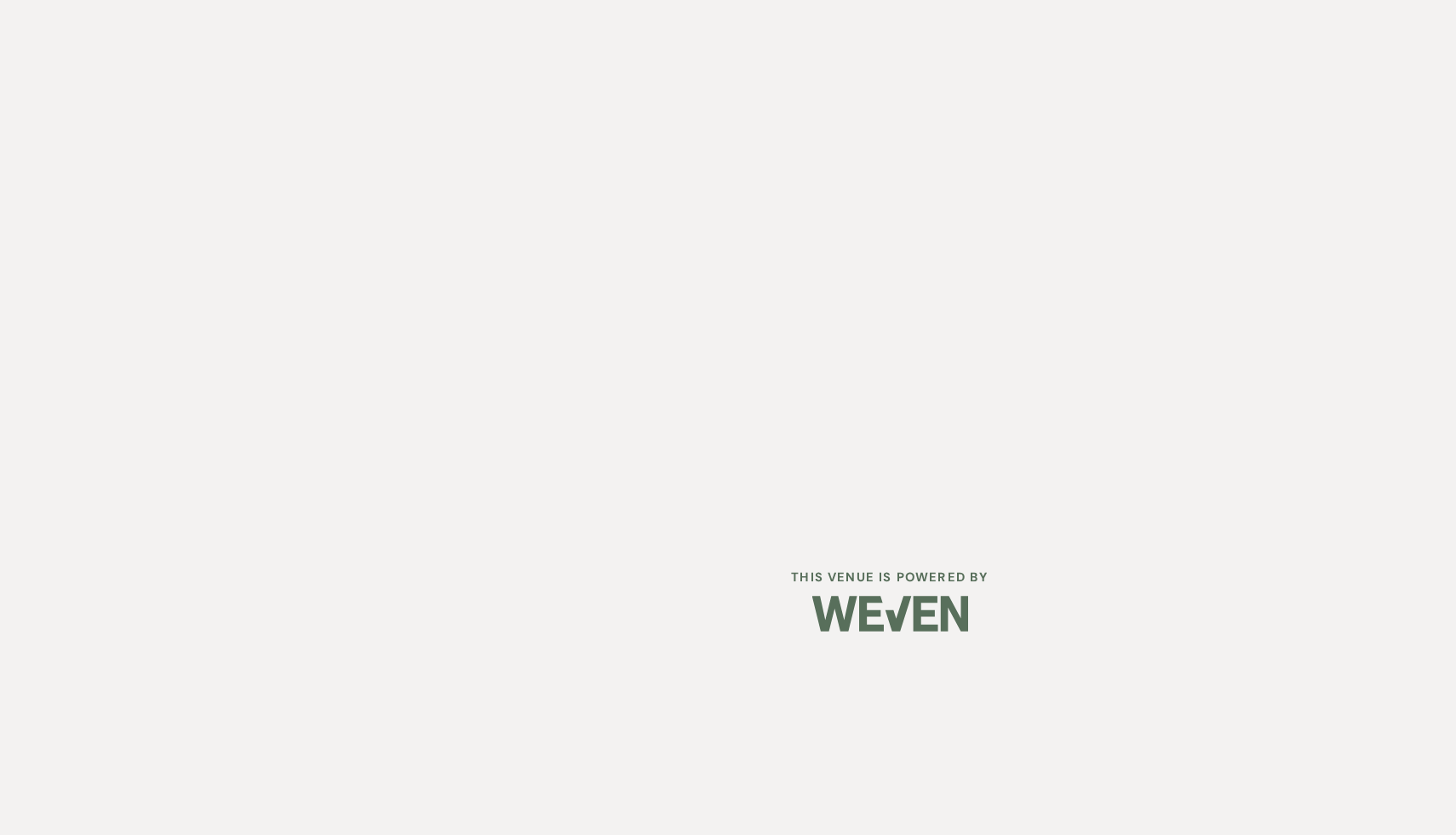
select select "5"
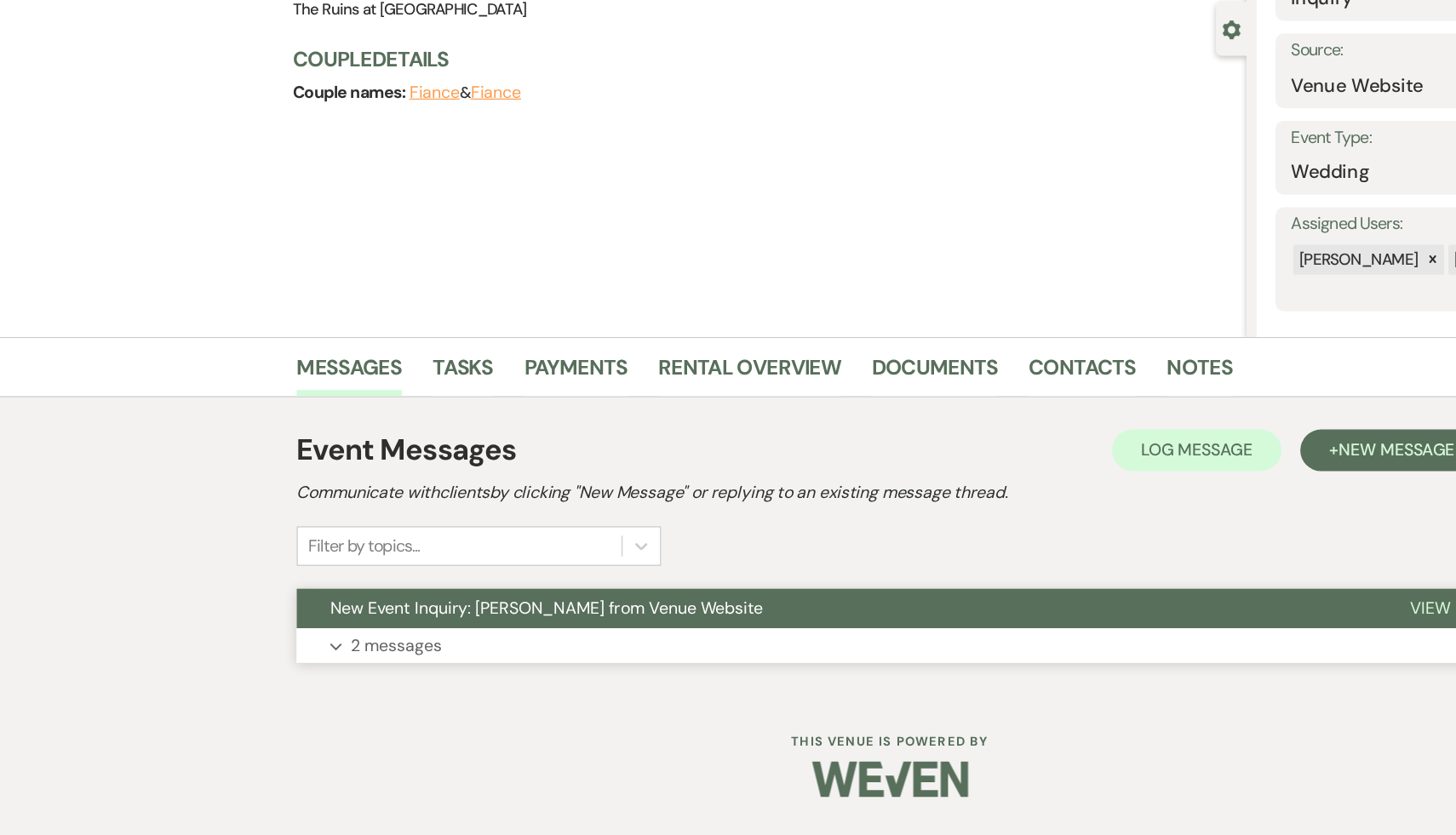
click at [344, 647] on span "New Event Inquiry: Maya Deshmukh from Venue Website" at bounding box center [447, 649] width 354 height 18
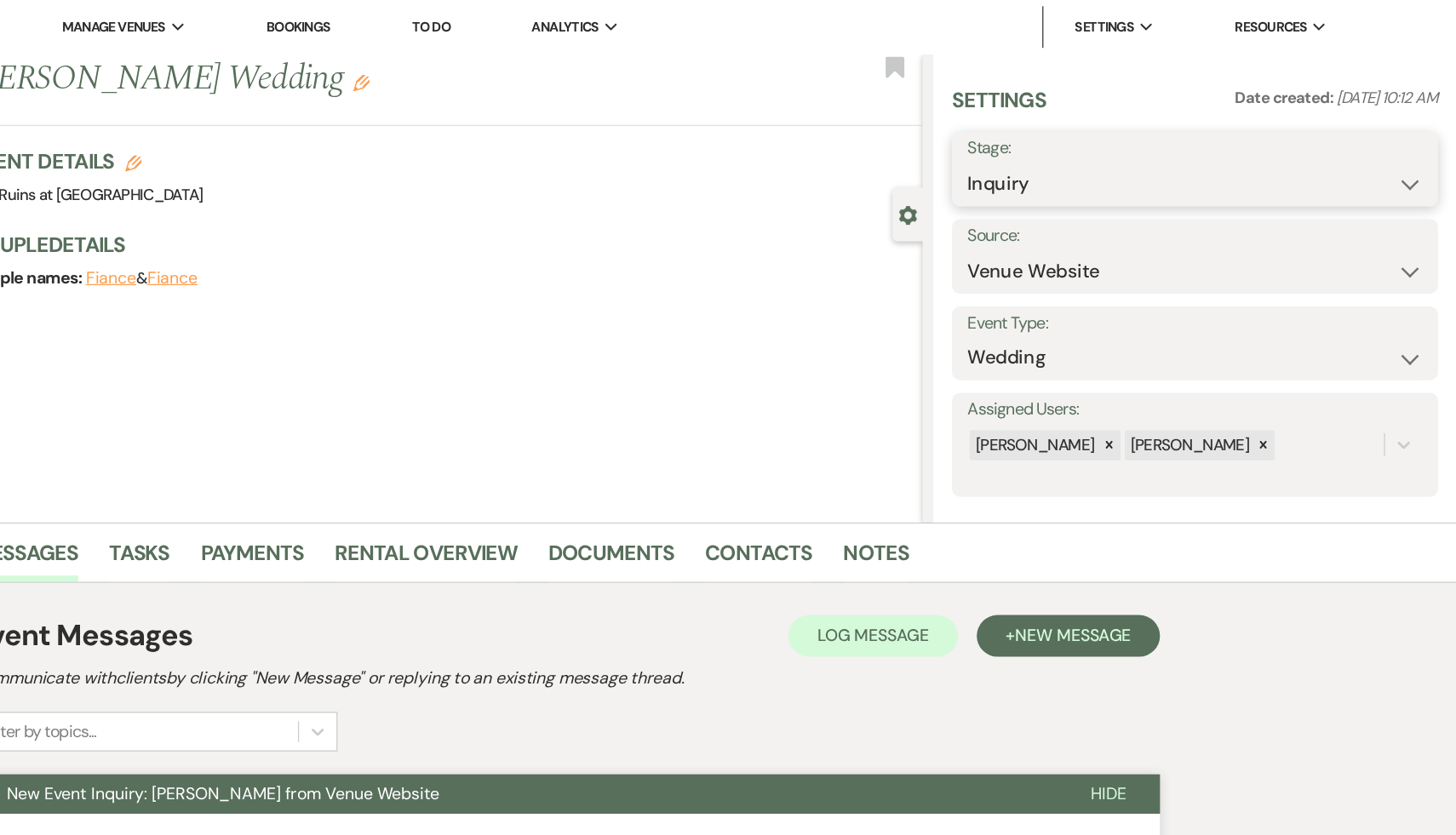
click at [1417, 147] on select "Inquiry Follow Up Tour Requested Tour Confirmed Toured Proposal Sent Booked Lost" at bounding box center [1241, 150] width 372 height 33
select select "8"
click at [1055, 134] on select "Inquiry Follow Up Tour Requested Tour Confirmed Toured Proposal Sent Booked Lost" at bounding box center [1241, 150] width 372 height 33
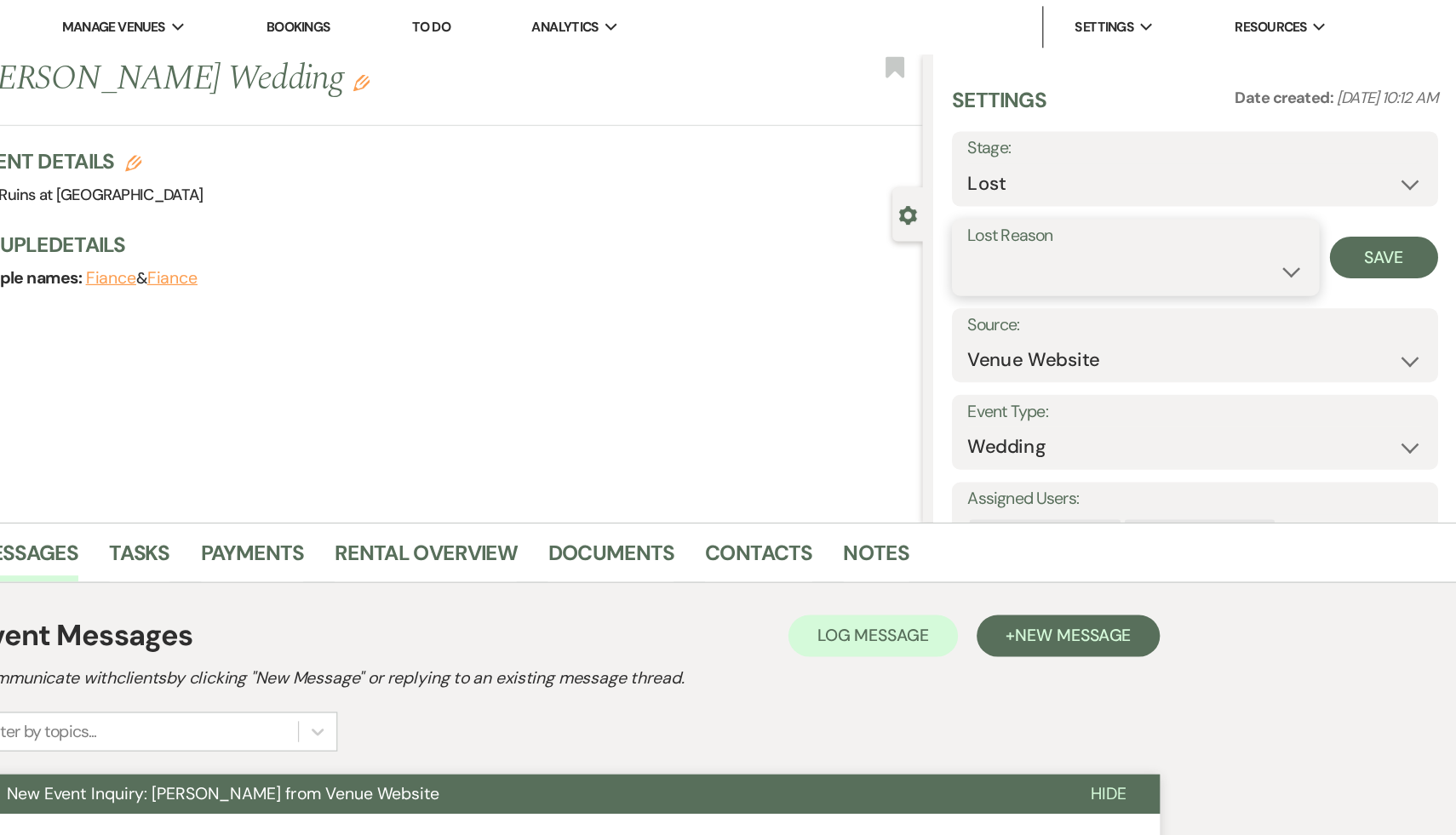
click at [1323, 222] on select "Booked Elsewhere Budget Date Unavailable No Response Not a Good Match Capacity …" at bounding box center [1193, 221] width 275 height 33
select select "8"
click at [1055, 205] on select "Booked Elsewhere Budget Date Unavailable No Response Not a Good Match Capacity …" at bounding box center [1193, 221] width 275 height 33
click at [1405, 205] on button "Save" at bounding box center [1396, 210] width 89 height 34
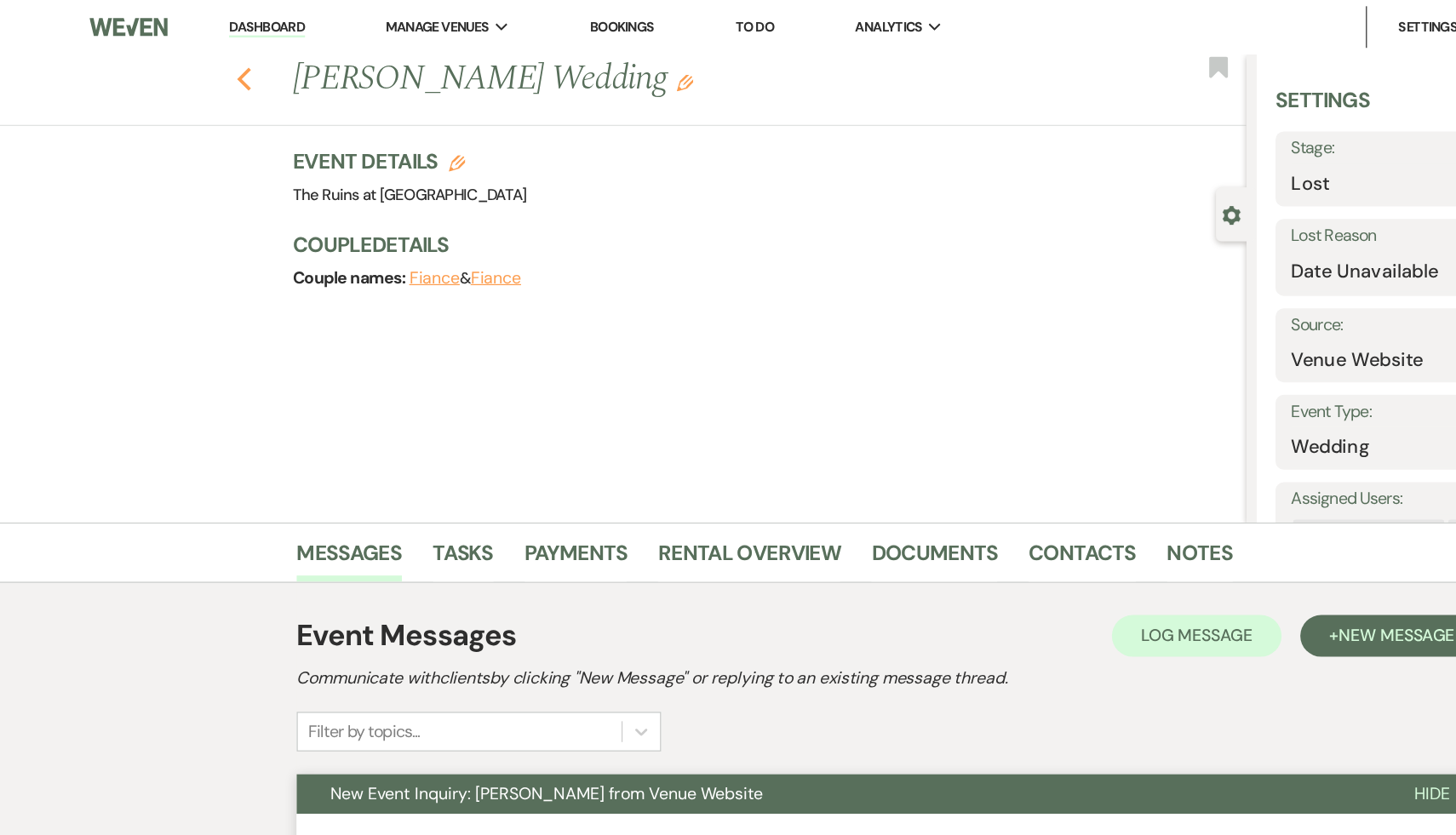
click at [199, 60] on use "button" at bounding box center [200, 65] width 11 height 19
select select "8"
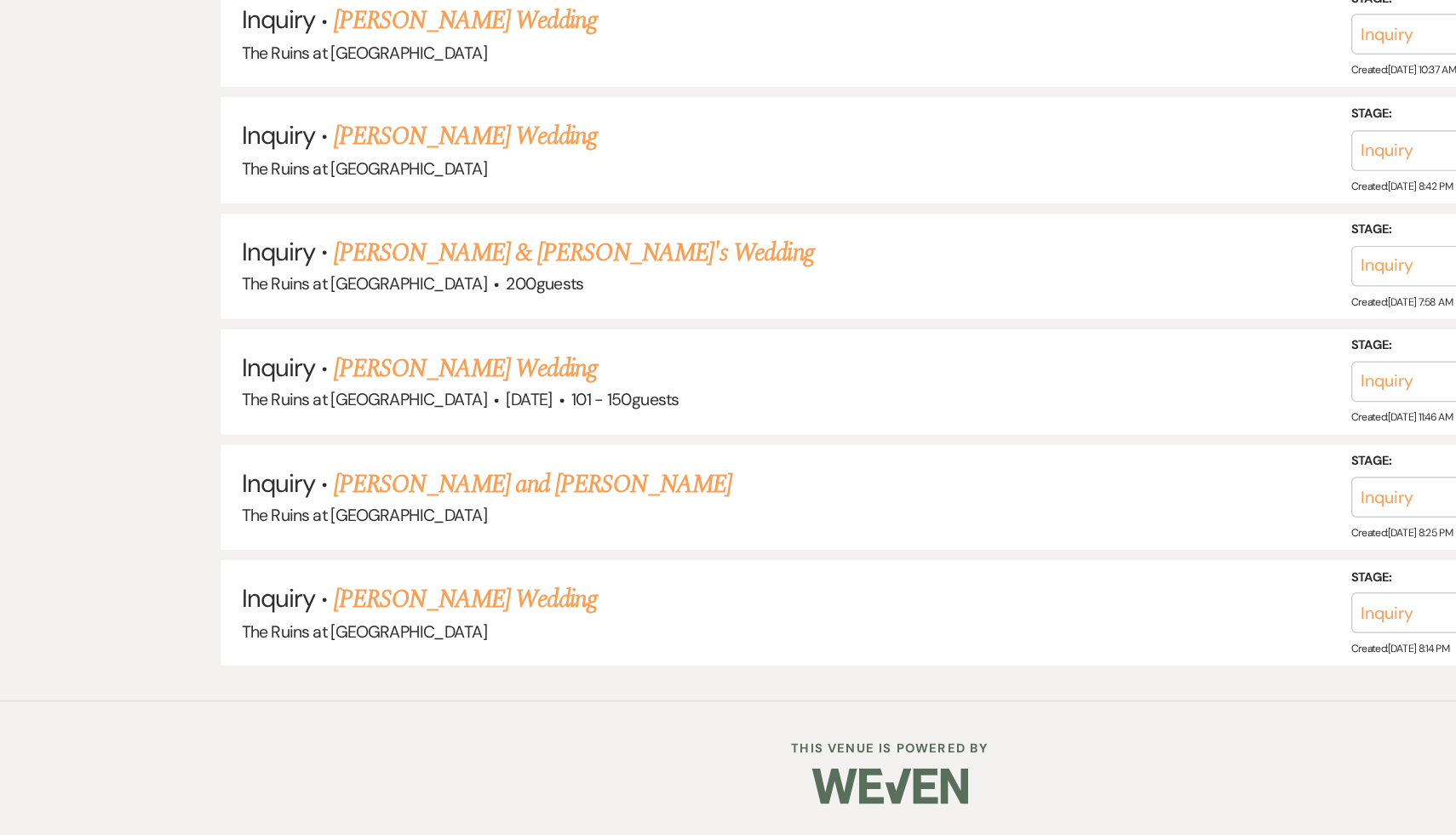
scroll to position [3746, 0]
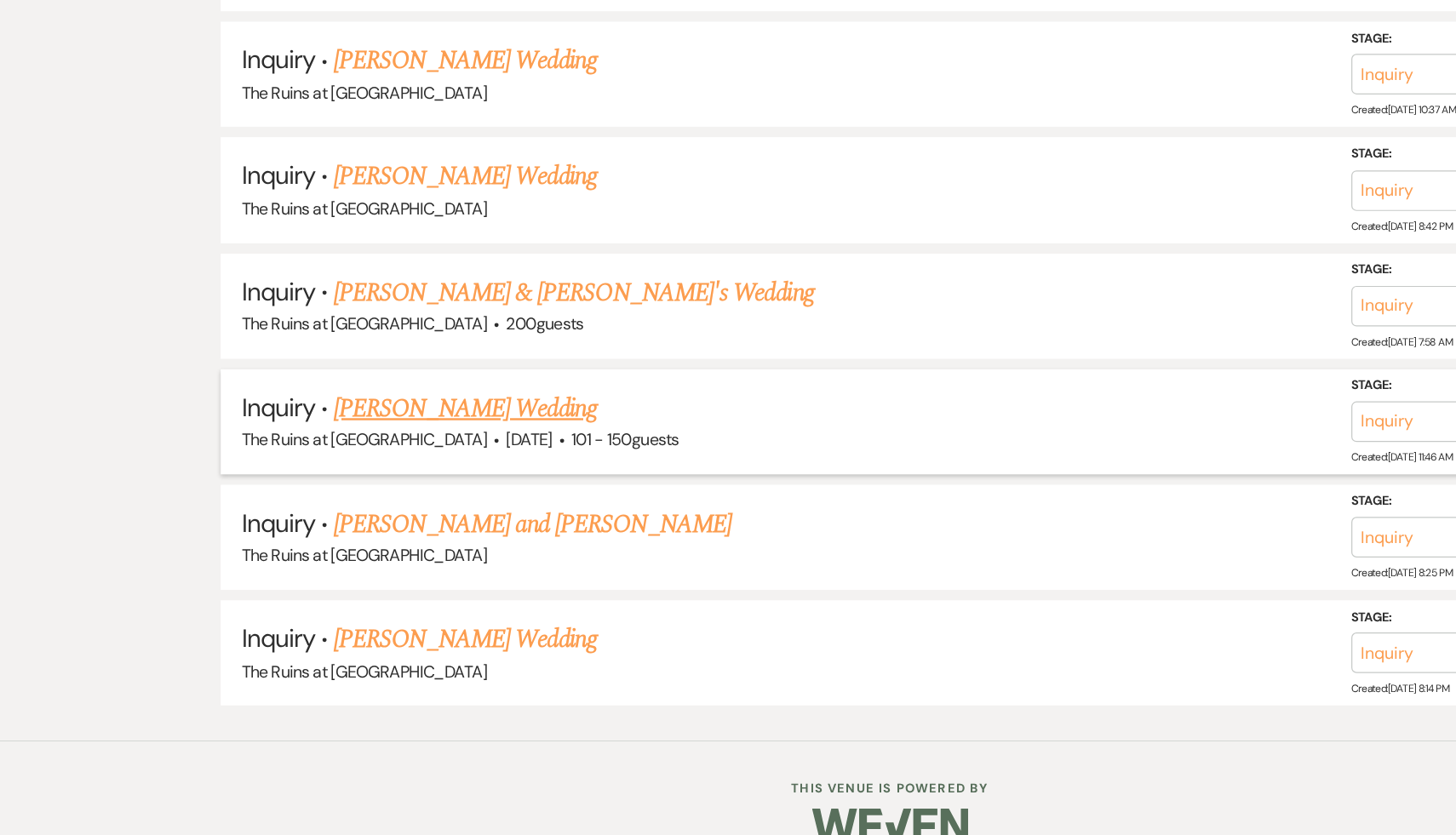
click at [387, 471] on link "Kelly Gariepy's Wedding" at bounding box center [381, 486] width 216 height 31
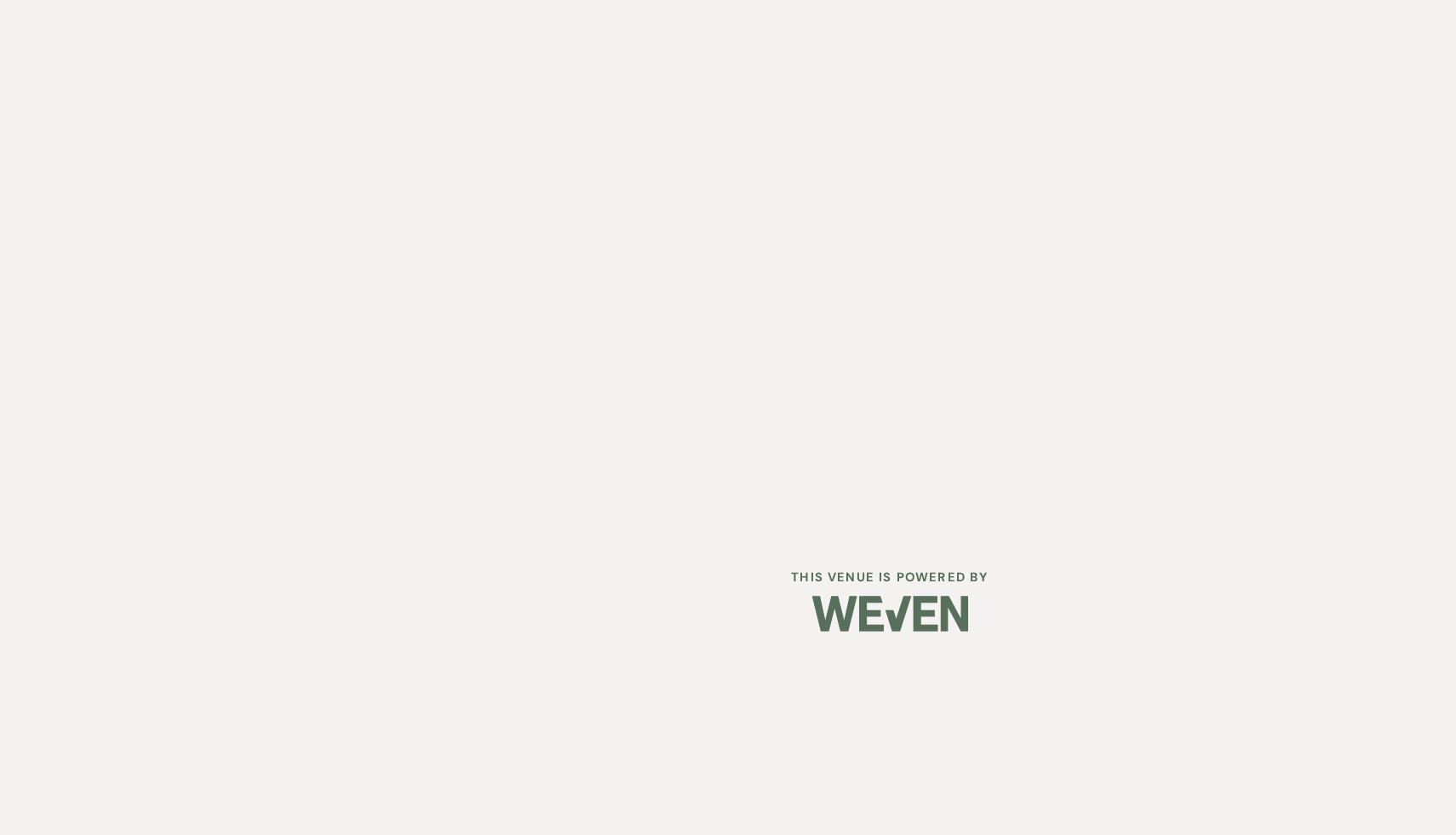
select select "2"
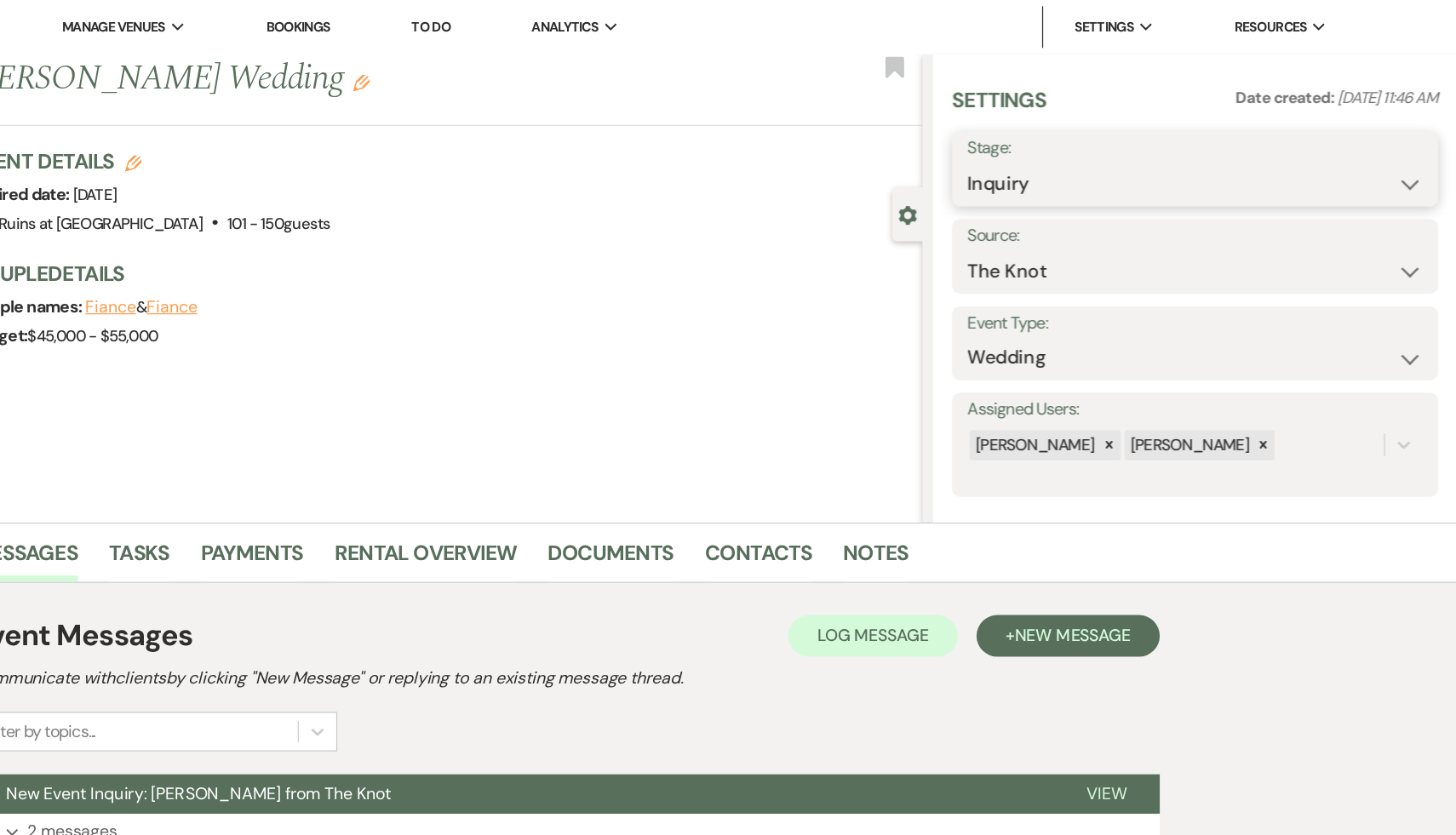
click at [1419, 148] on select "Inquiry Follow Up Tour Requested Tour Confirmed Toured Proposal Sent Booked Lost" at bounding box center [1241, 150] width 372 height 33
select select "8"
click at [1055, 134] on select "Inquiry Follow Up Tour Requested Tour Confirmed Toured Proposal Sent Booked Lost" at bounding box center [1241, 150] width 372 height 33
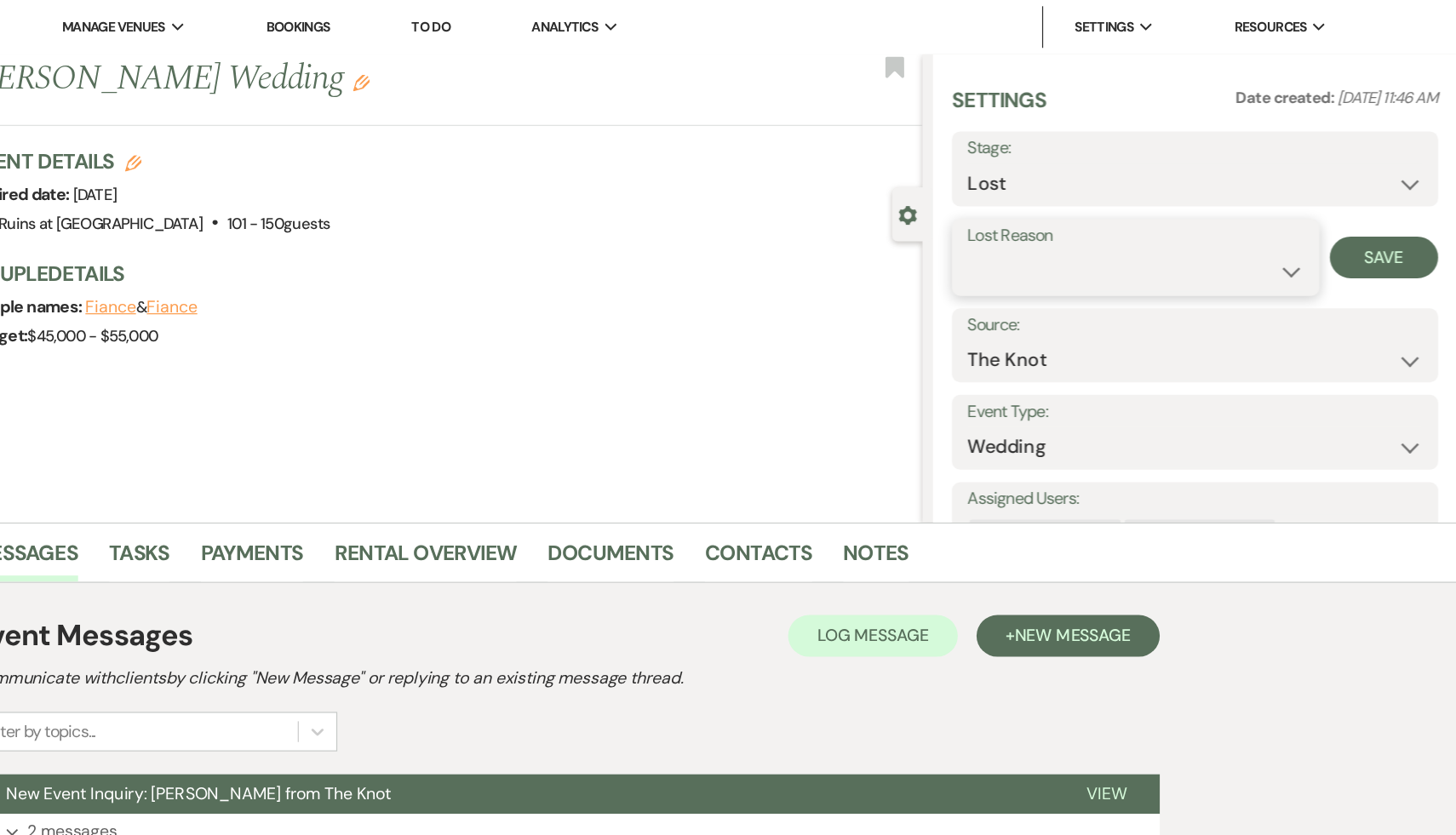
click at [1322, 223] on select "Booked Elsewhere Budget Date Unavailable No Response Not a Good Match Capacity …" at bounding box center [1193, 221] width 275 height 33
select select "8"
click at [1055, 205] on select "Booked Elsewhere Budget Date Unavailable No Response Not a Good Match Capacity …" at bounding box center [1193, 221] width 275 height 33
click at [1394, 209] on button "Save" at bounding box center [1396, 210] width 89 height 34
select select "8"
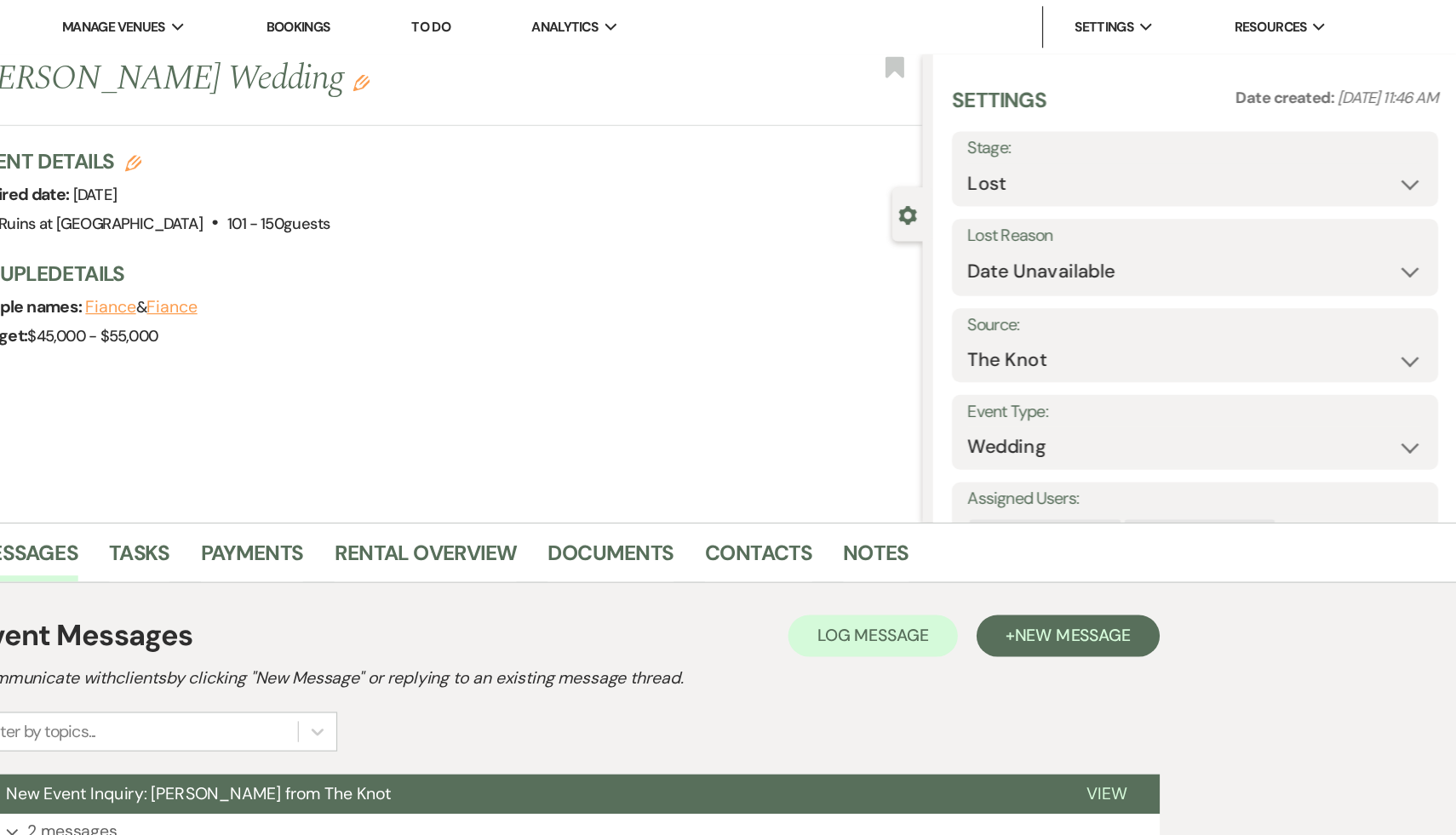
select select "8"
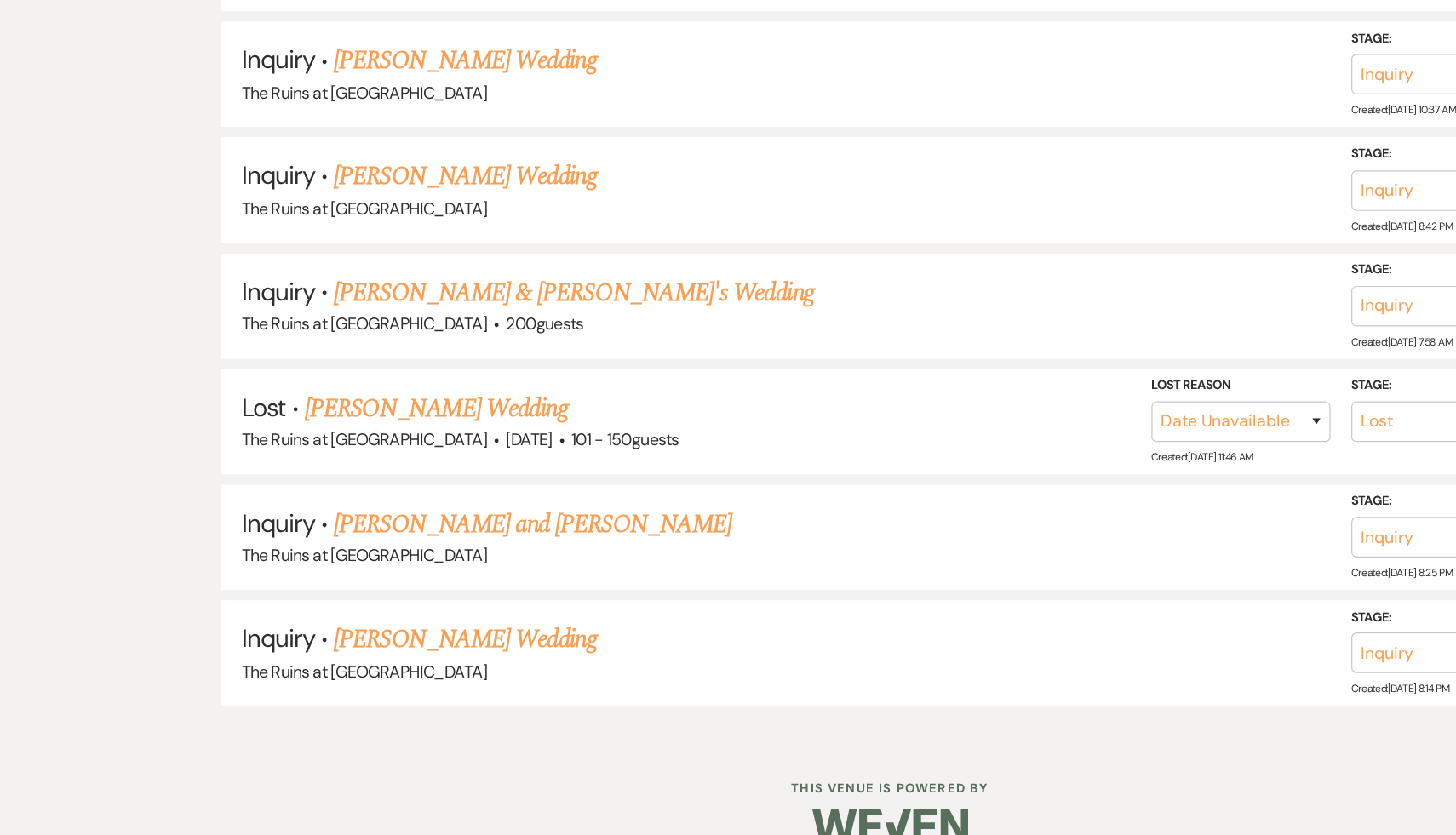
scroll to position [3653, 0]
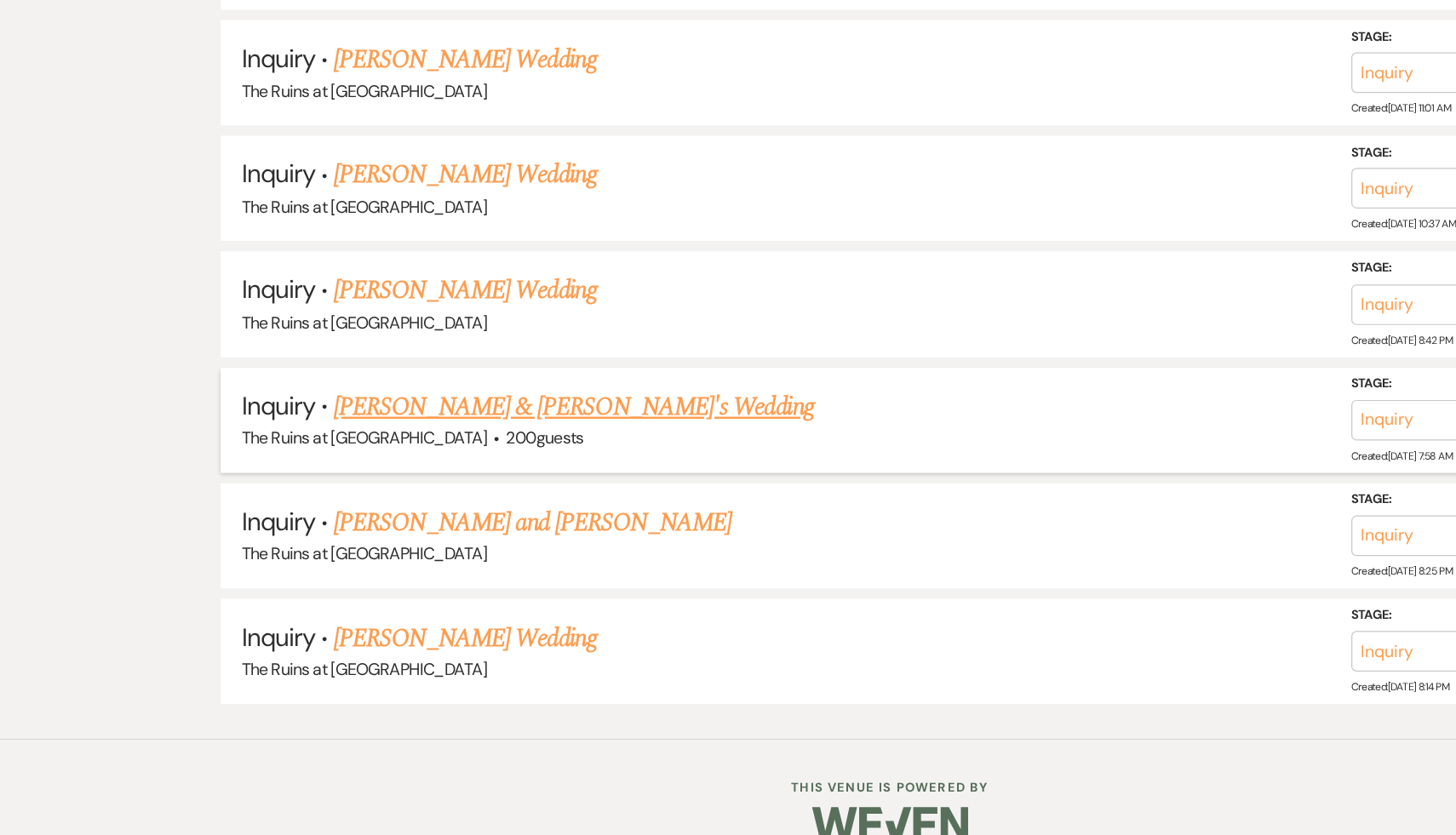
click at [435, 470] on link "Aleksandra Buhovsky & Fiance's Wedding" at bounding box center [470, 485] width 394 height 31
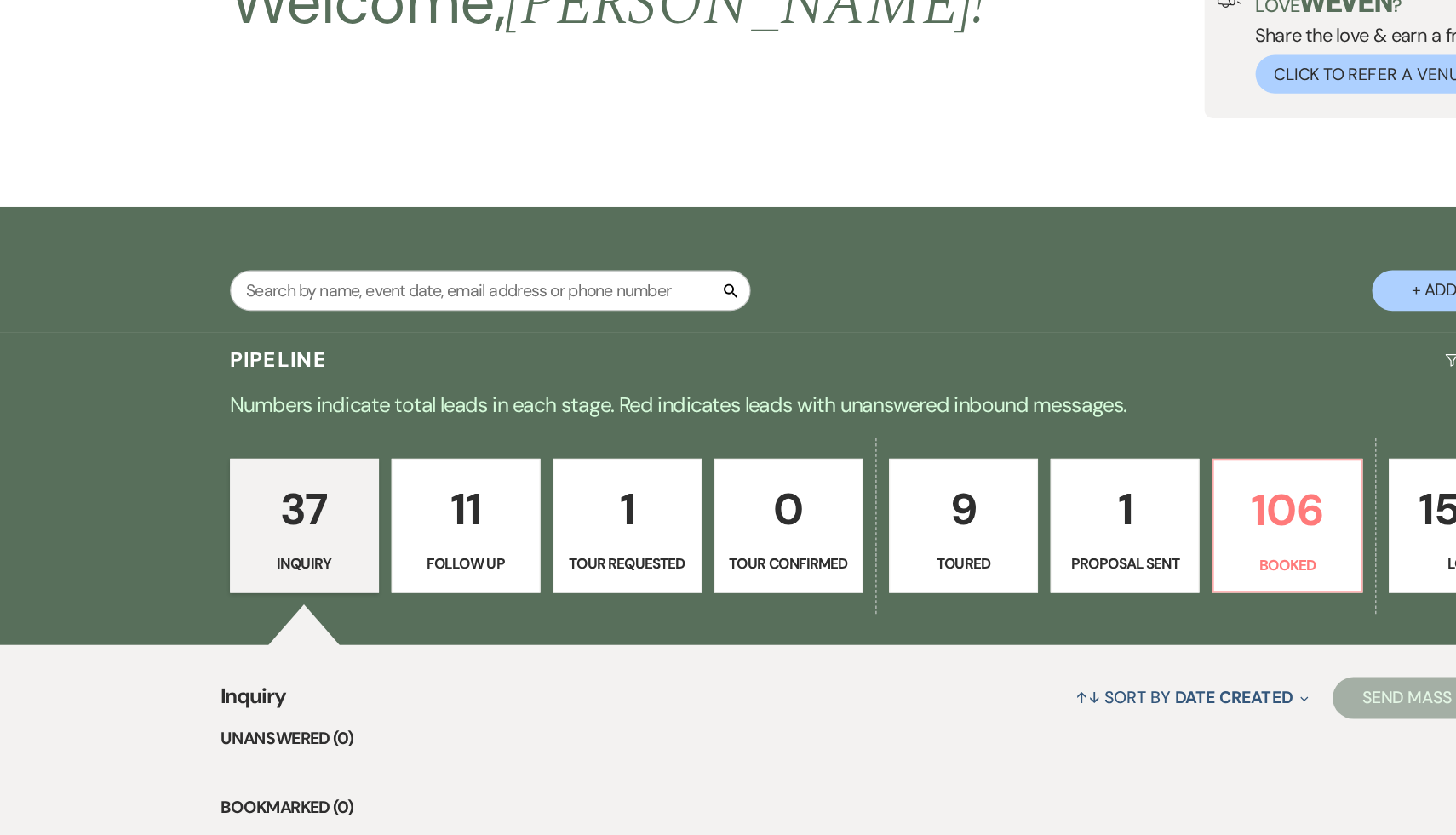
select select "6"
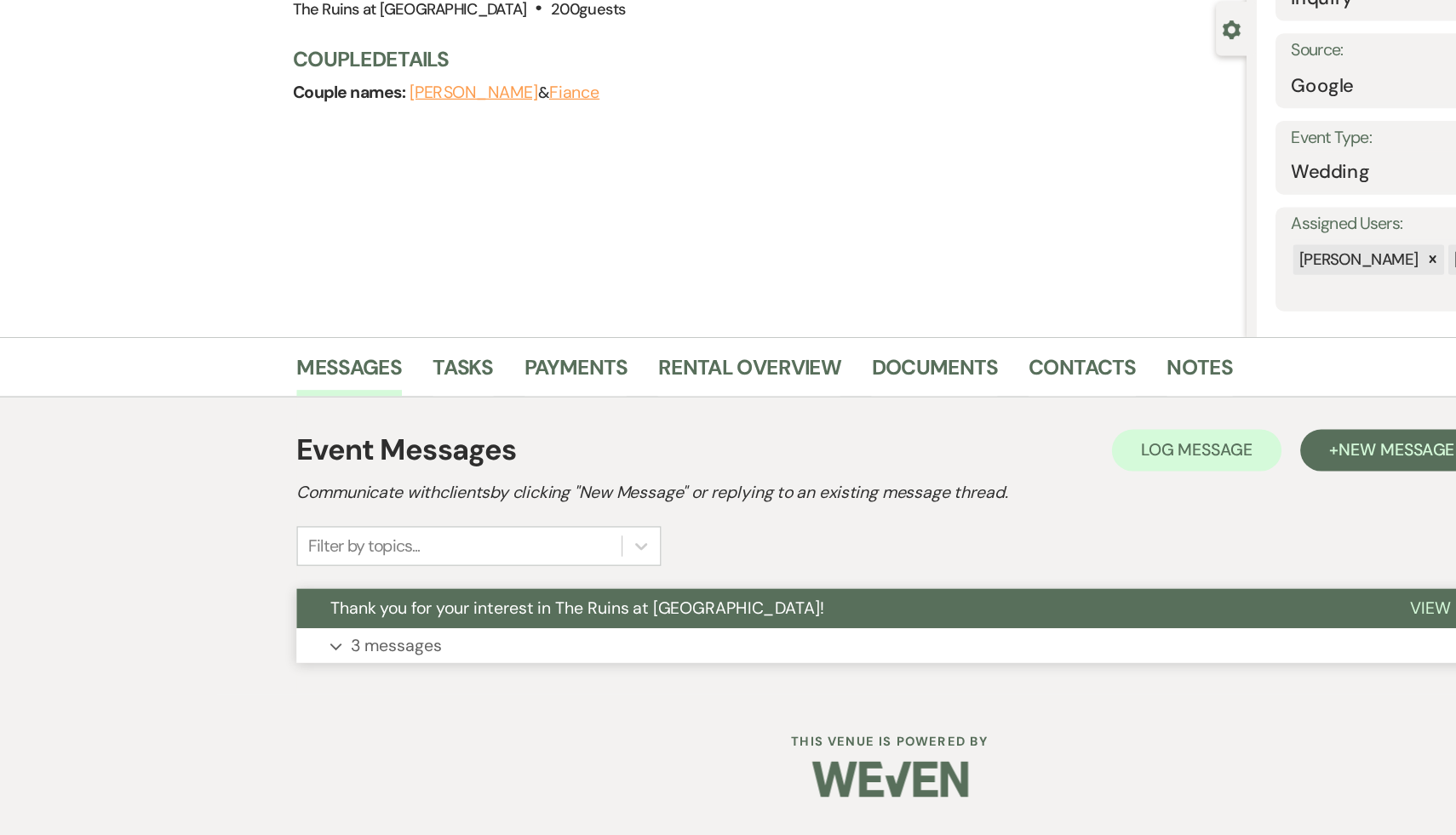
click at [404, 649] on span "Thank you for your interest in The Ruins at [GEOGRAPHIC_DATA]!" at bounding box center [472, 649] width 404 height 18
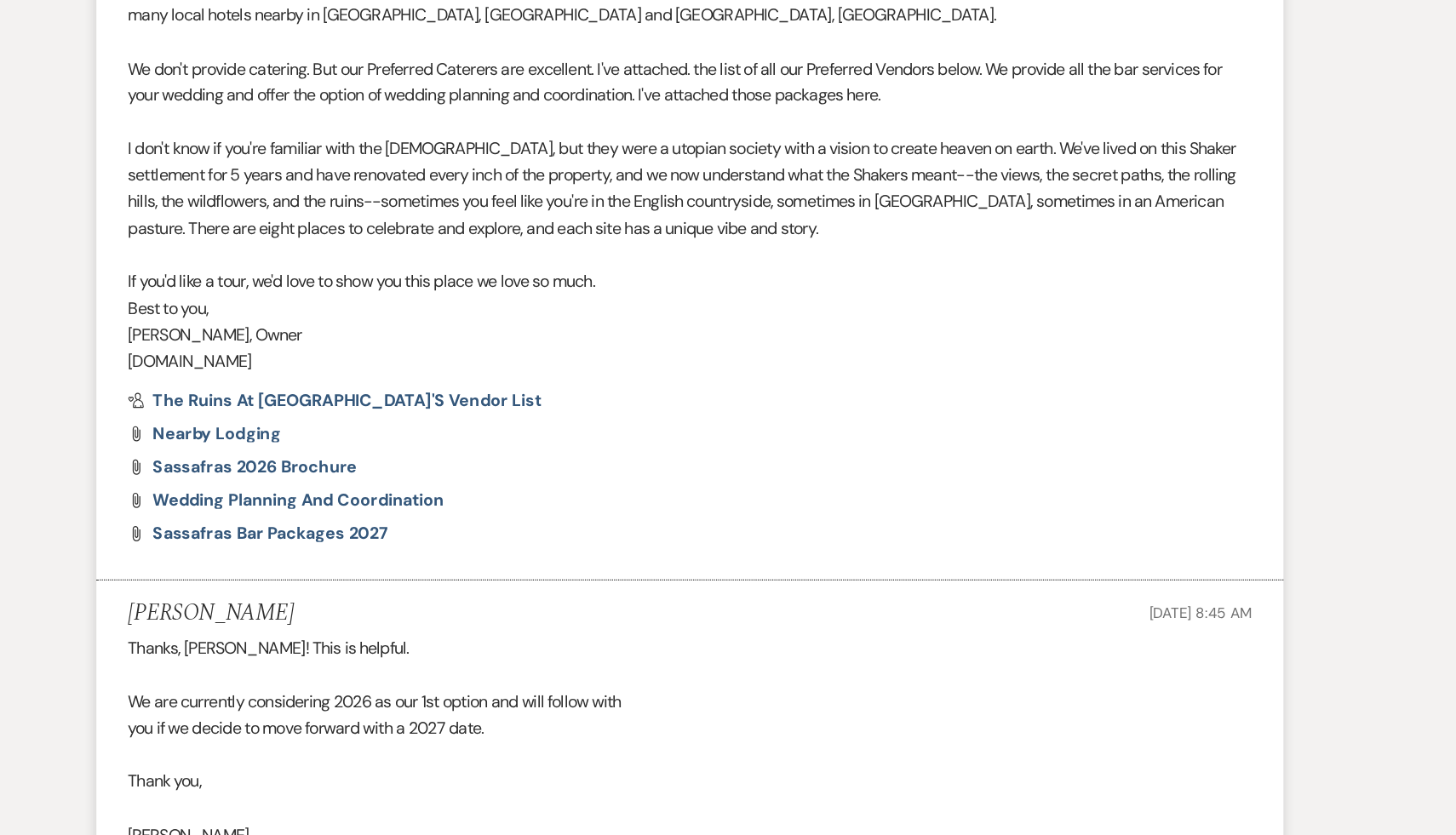
scroll to position [848, 0]
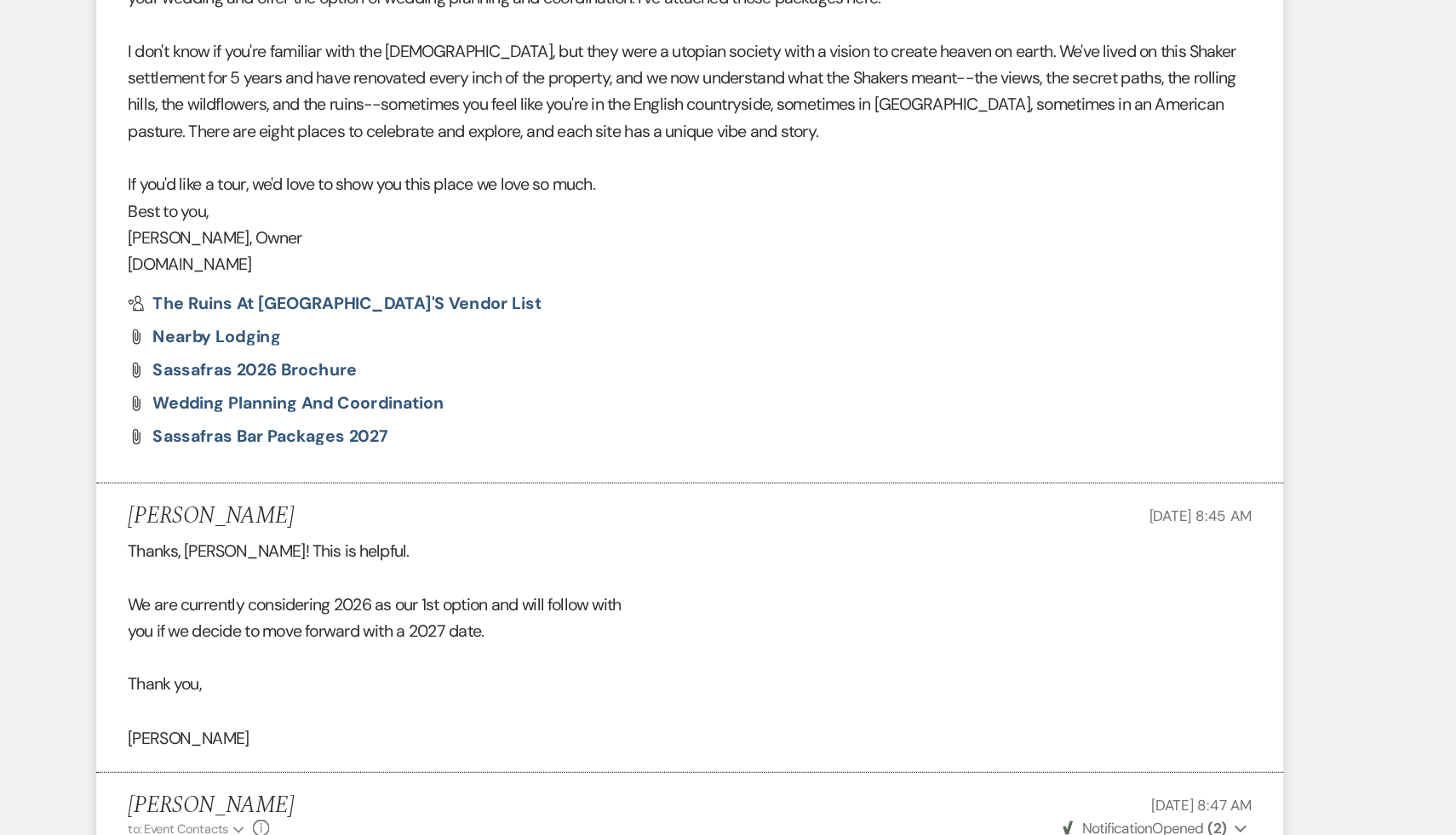
click at [573, 733] on div "Thanks, Carol! This is helpful. We are currently considering 2026 as our 1st op…" at bounding box center [727, 679] width 919 height 174
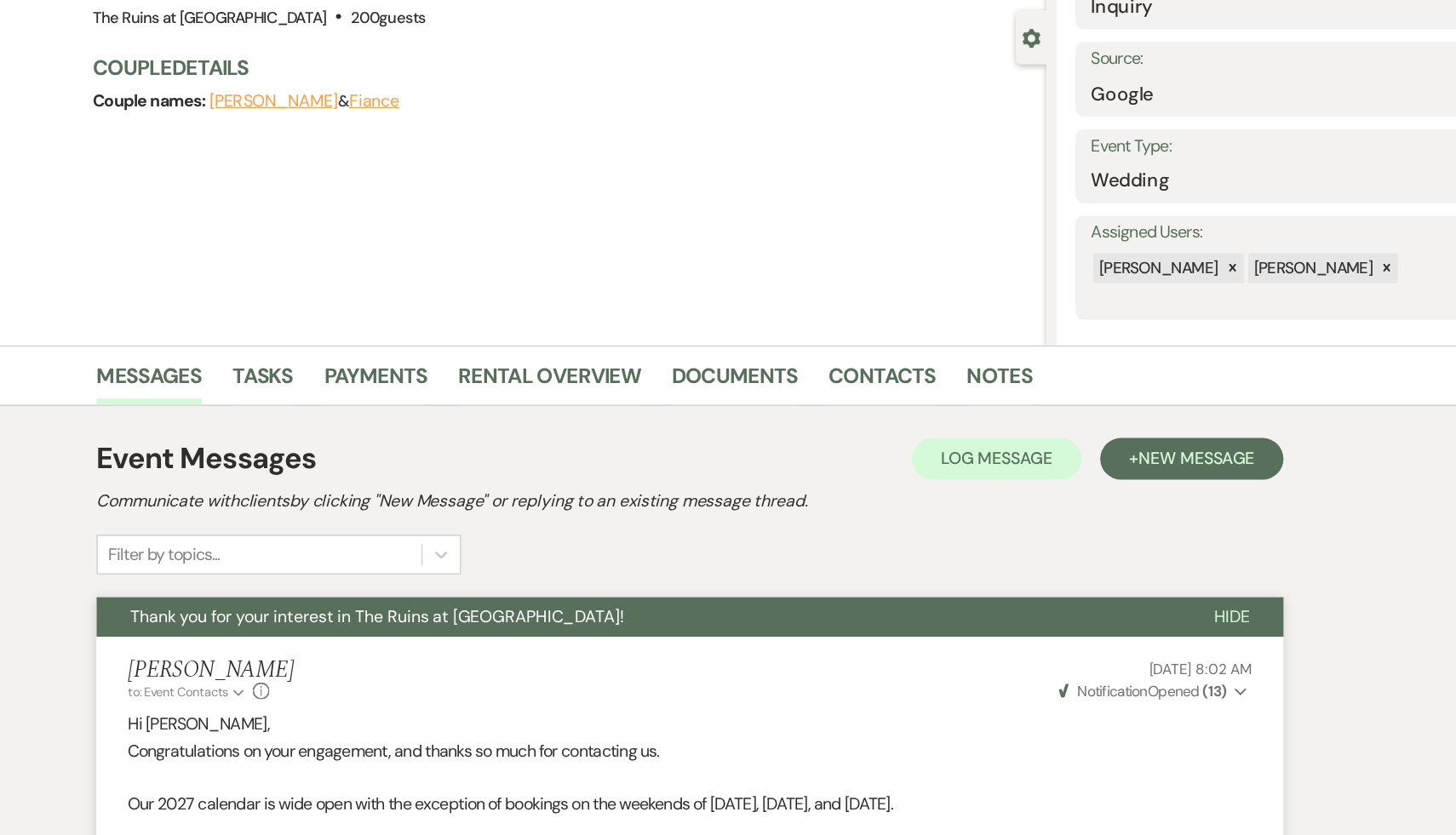
scroll to position [99, 0]
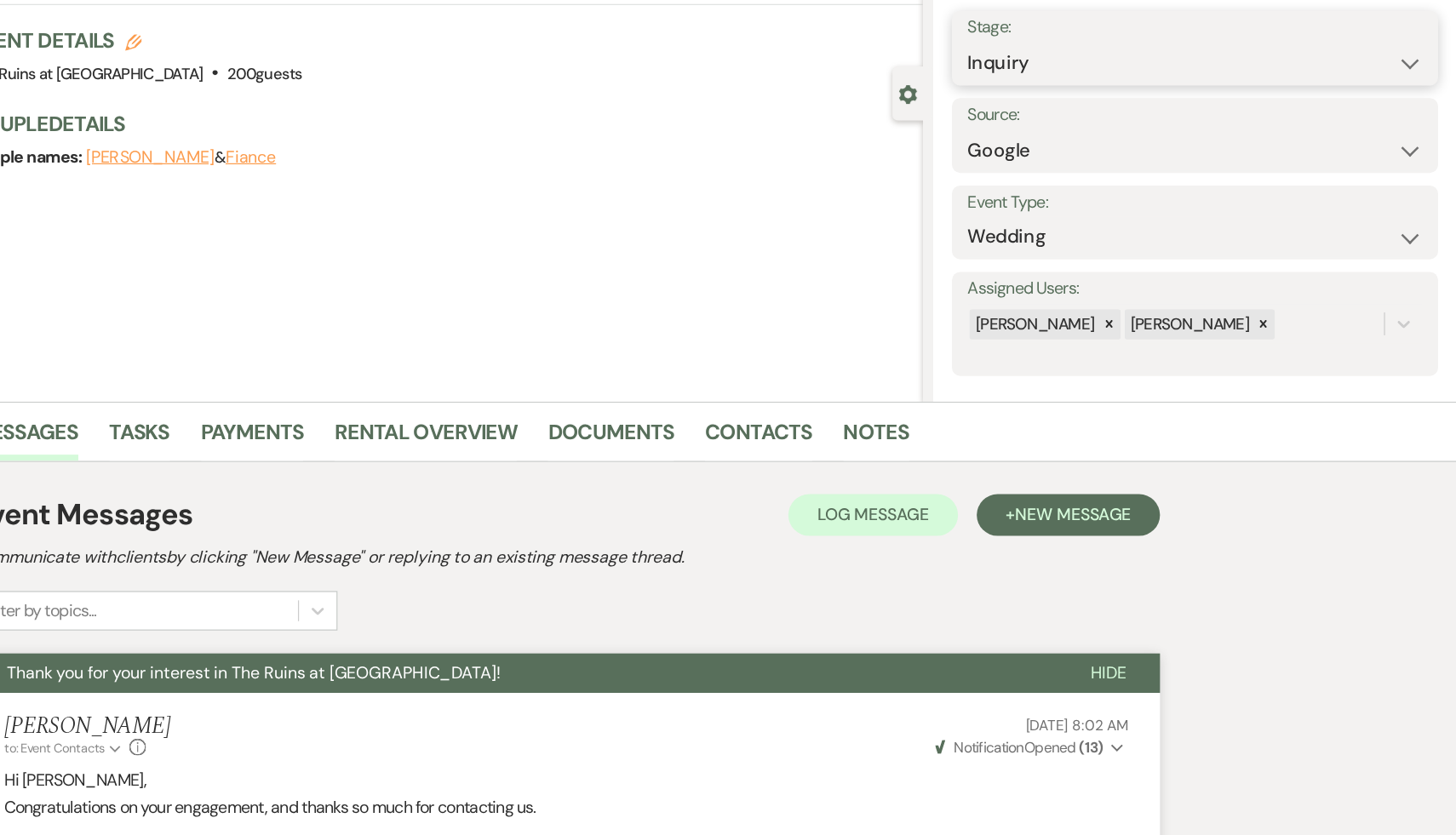
click at [1416, 47] on select "Inquiry Follow Up Tour Requested Tour Confirmed Toured Proposal Sent Booked Lost" at bounding box center [1241, 51] width 372 height 33
select select "8"
click at [1055, 35] on select "Inquiry Follow Up Tour Requested Tour Confirmed Toured Proposal Sent Booked Lost" at bounding box center [1241, 51] width 372 height 33
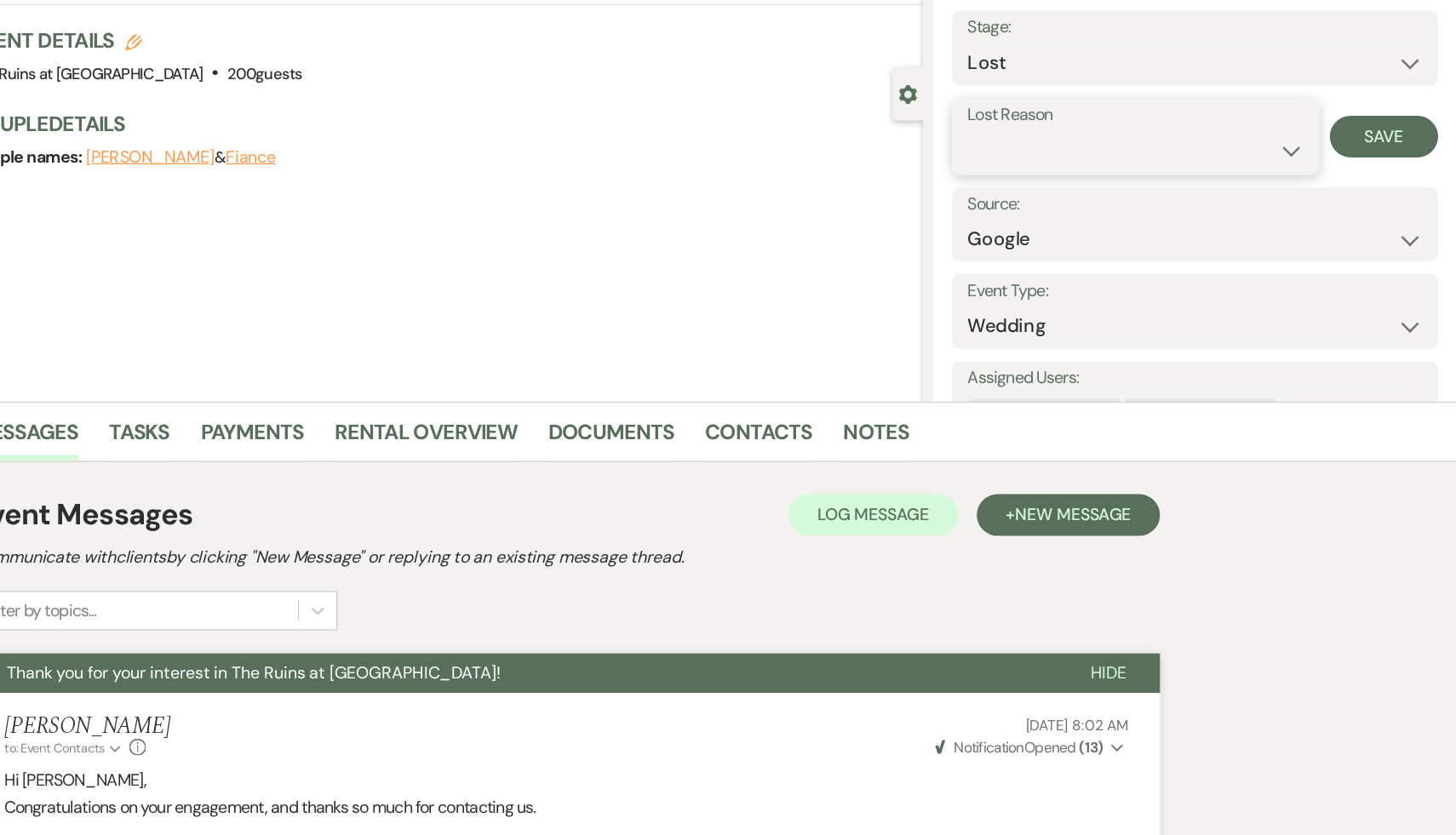
click at [1318, 122] on select "Booked Elsewhere Budget Date Unavailable No Response Not a Good Match Capacity …" at bounding box center [1193, 122] width 275 height 33
select select "8"
click at [1055, 106] on select "Booked Elsewhere Budget Date Unavailable No Response Not a Good Match Capacity …" at bounding box center [1193, 122] width 275 height 33
click at [1407, 110] on button "Save" at bounding box center [1396, 111] width 89 height 34
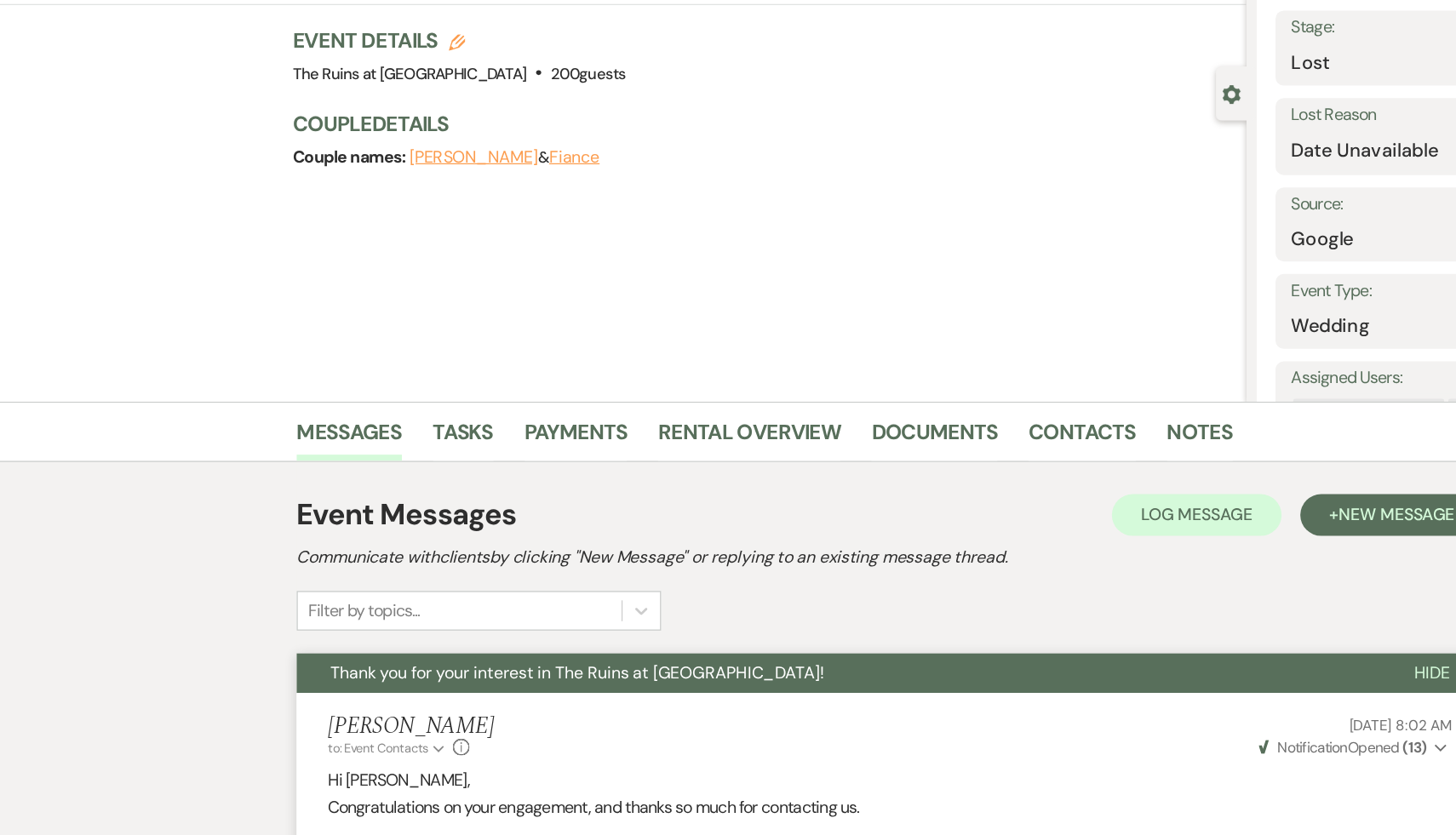
scroll to position [0, 0]
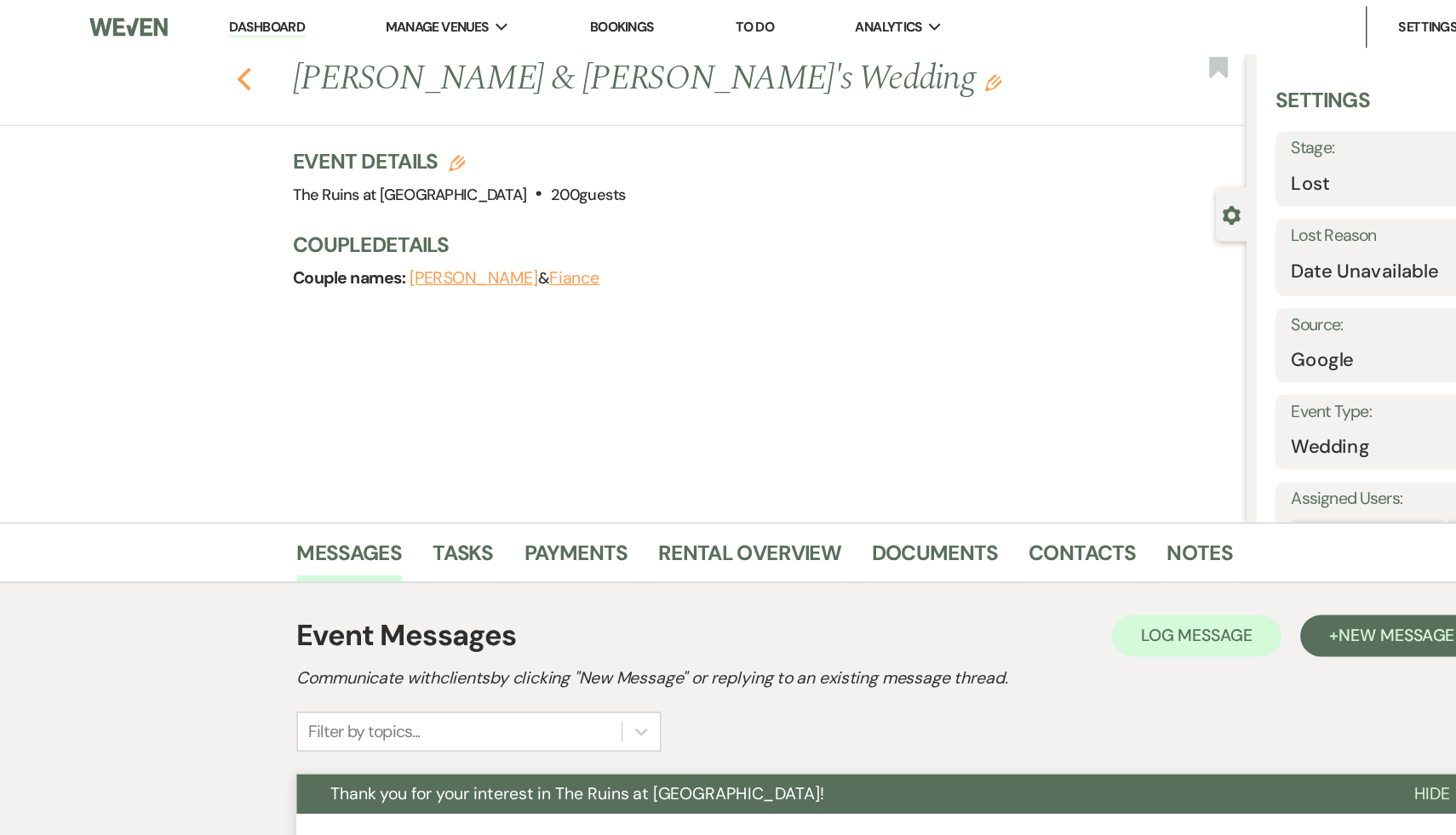
click at [196, 61] on icon "Previous" at bounding box center [200, 65] width 13 height 21
select select "8"
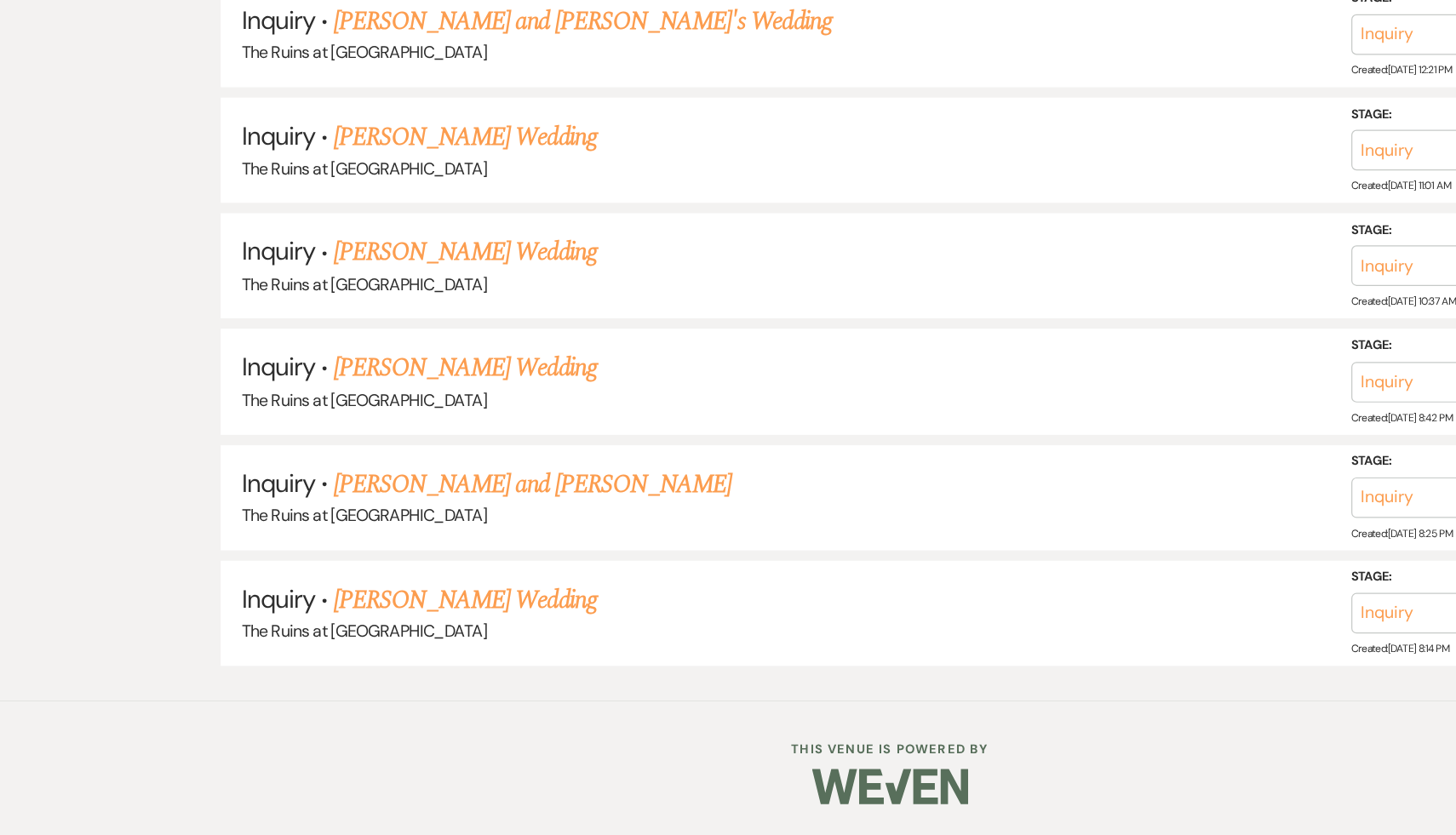
scroll to position [3559, 0]
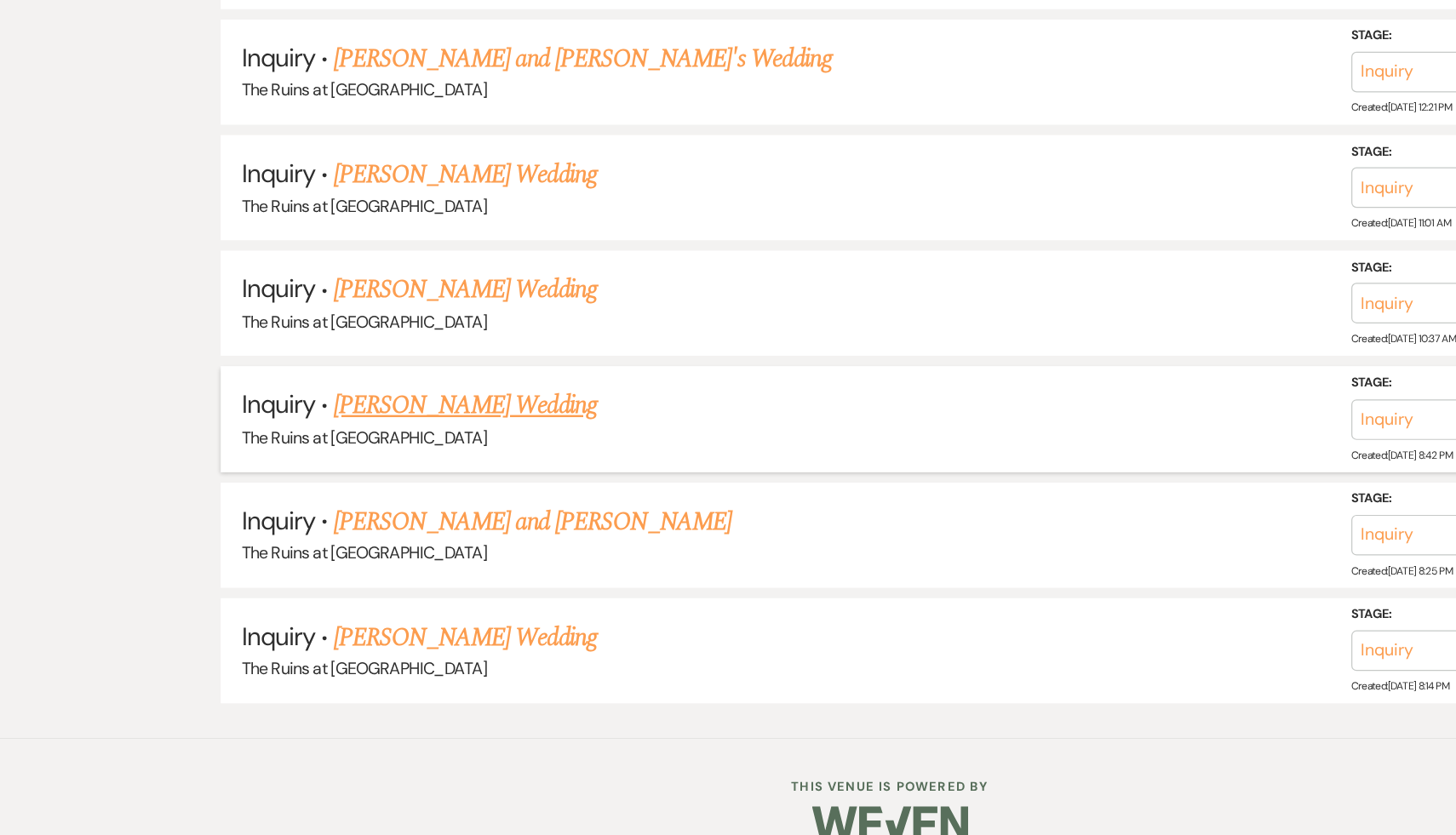
click at [324, 468] on link "Ashley Long's Wedding" at bounding box center [381, 484] width 216 height 31
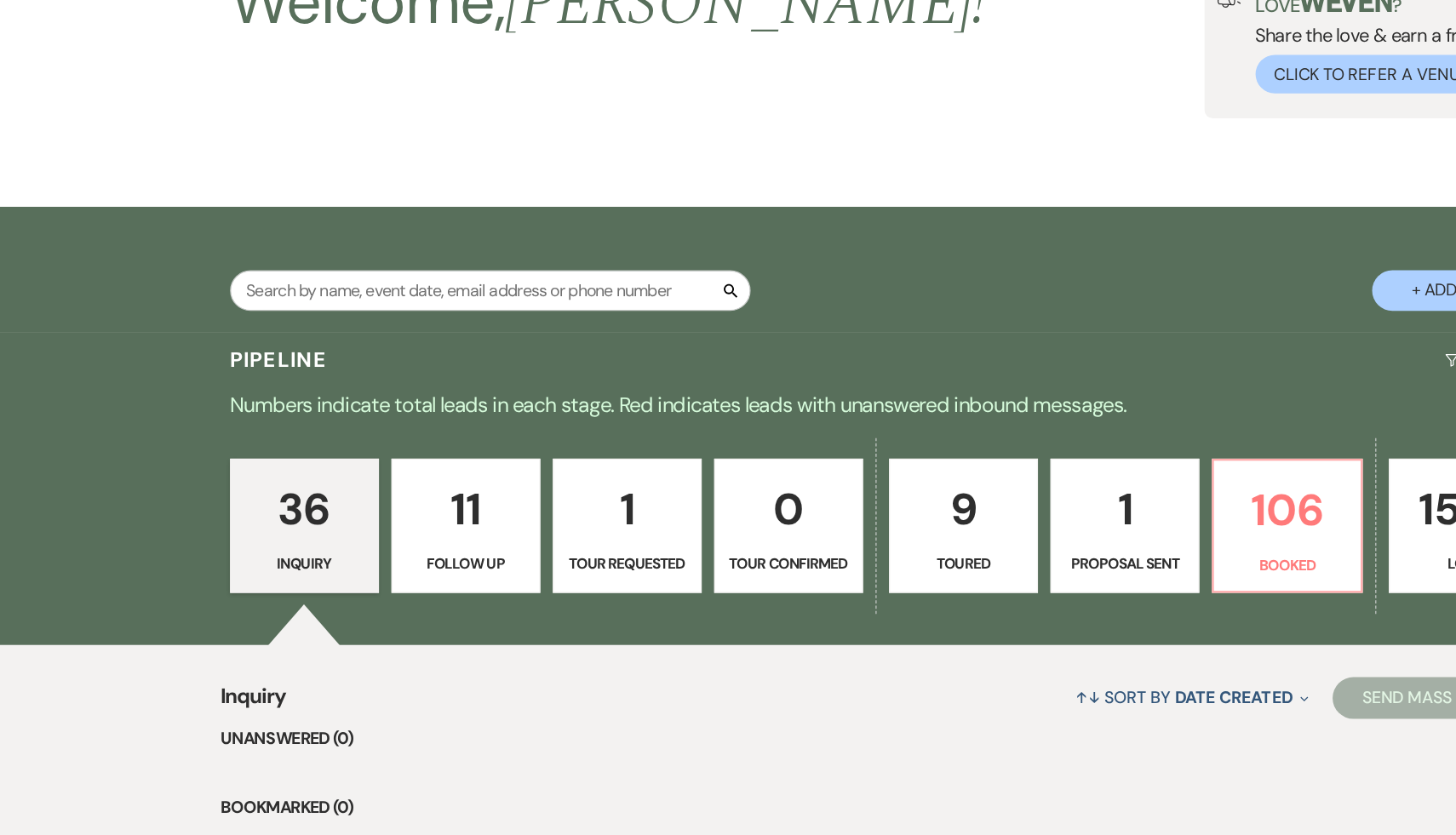
select select "5"
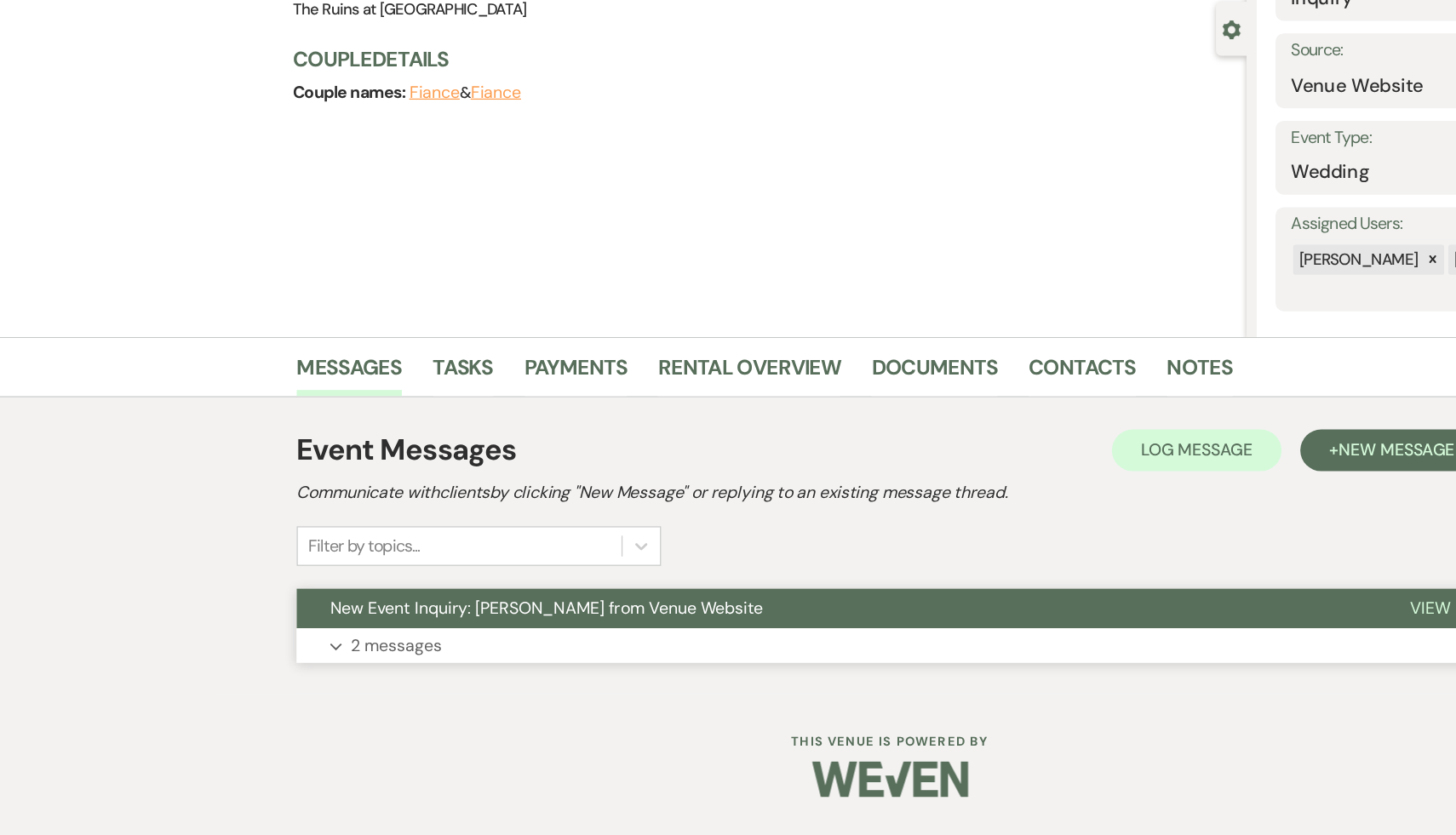
click at [346, 651] on span "New Event Inquiry: Ashley Long from Venue Website" at bounding box center [447, 649] width 354 height 18
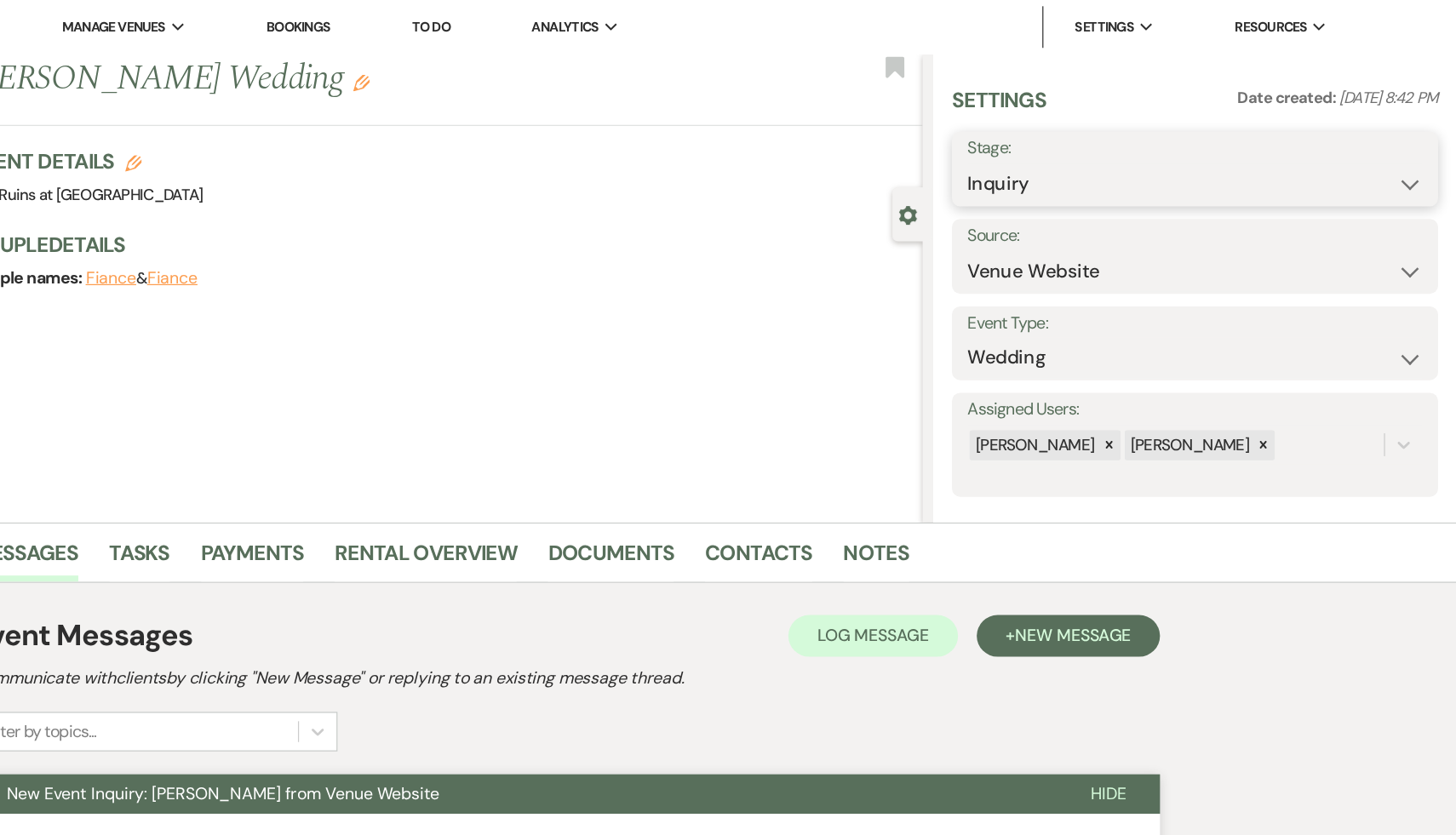
click at [1416, 150] on select "Inquiry Follow Up Tour Requested Tour Confirmed Toured Proposal Sent Booked Lost" at bounding box center [1241, 150] width 372 height 33
select select "8"
click at [1055, 134] on select "Inquiry Follow Up Tour Requested Tour Confirmed Toured Proposal Sent Booked Lost" at bounding box center [1241, 150] width 372 height 33
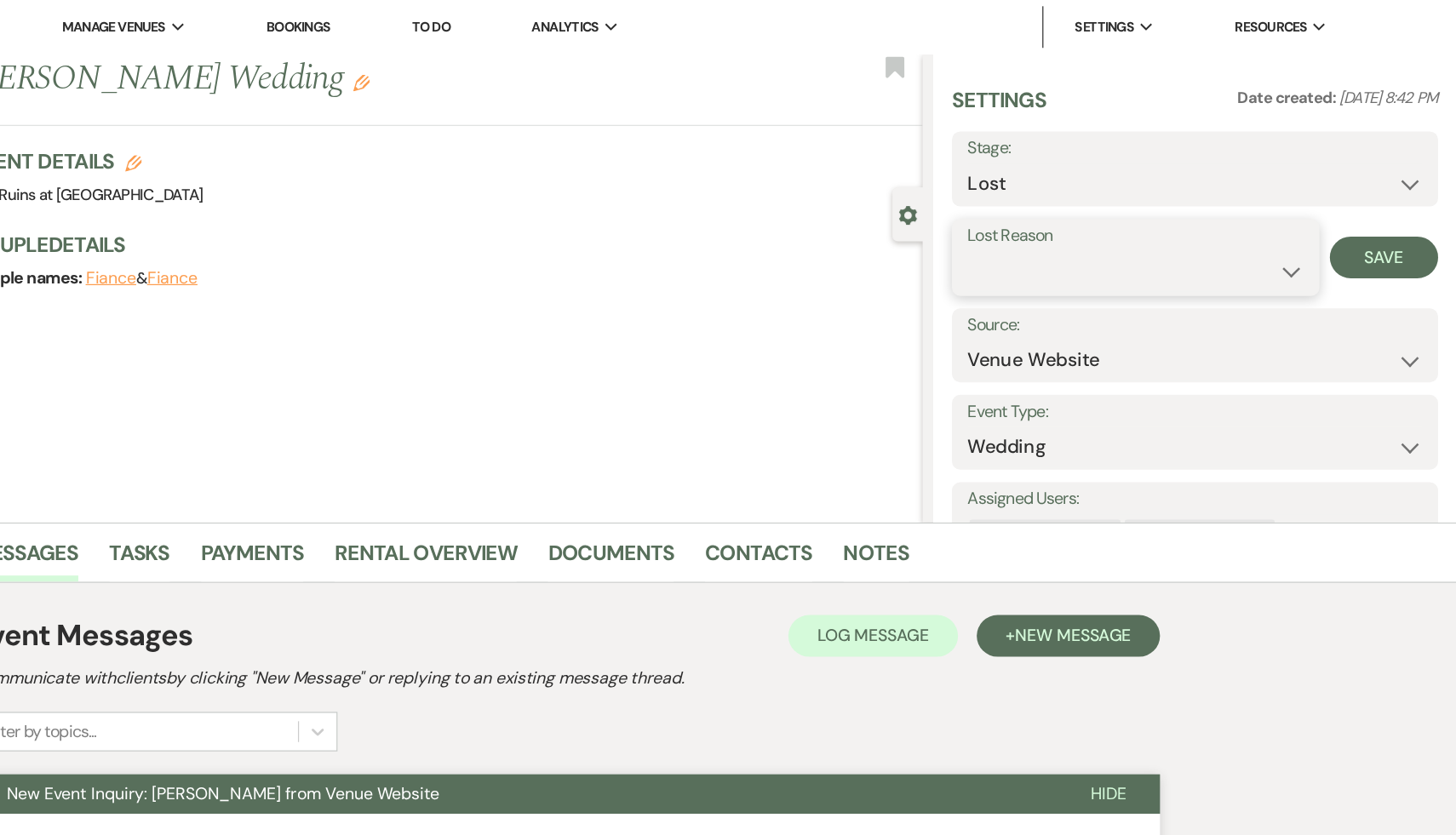
click at [1317, 221] on select "Booked Elsewhere Budget Date Unavailable No Response Not a Good Match Capacity …" at bounding box center [1193, 221] width 275 height 33
select select "8"
click at [1055, 205] on select "Booked Elsewhere Budget Date Unavailable No Response Not a Good Match Capacity …" at bounding box center [1193, 221] width 275 height 33
click at [1415, 207] on button "Save" at bounding box center [1396, 210] width 89 height 34
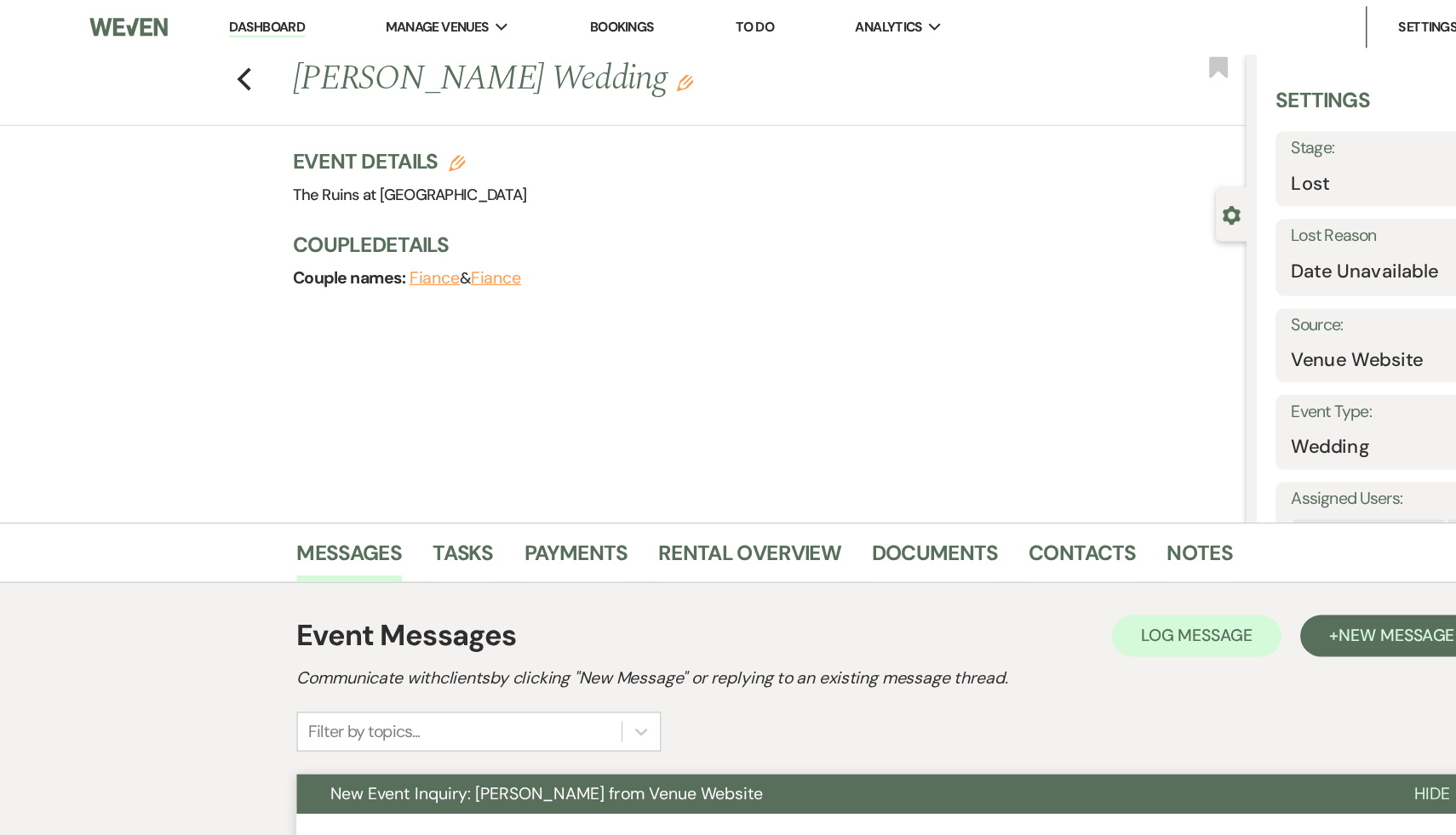
click at [222, 16] on link "Dashboard" at bounding box center [218, 22] width 61 height 16
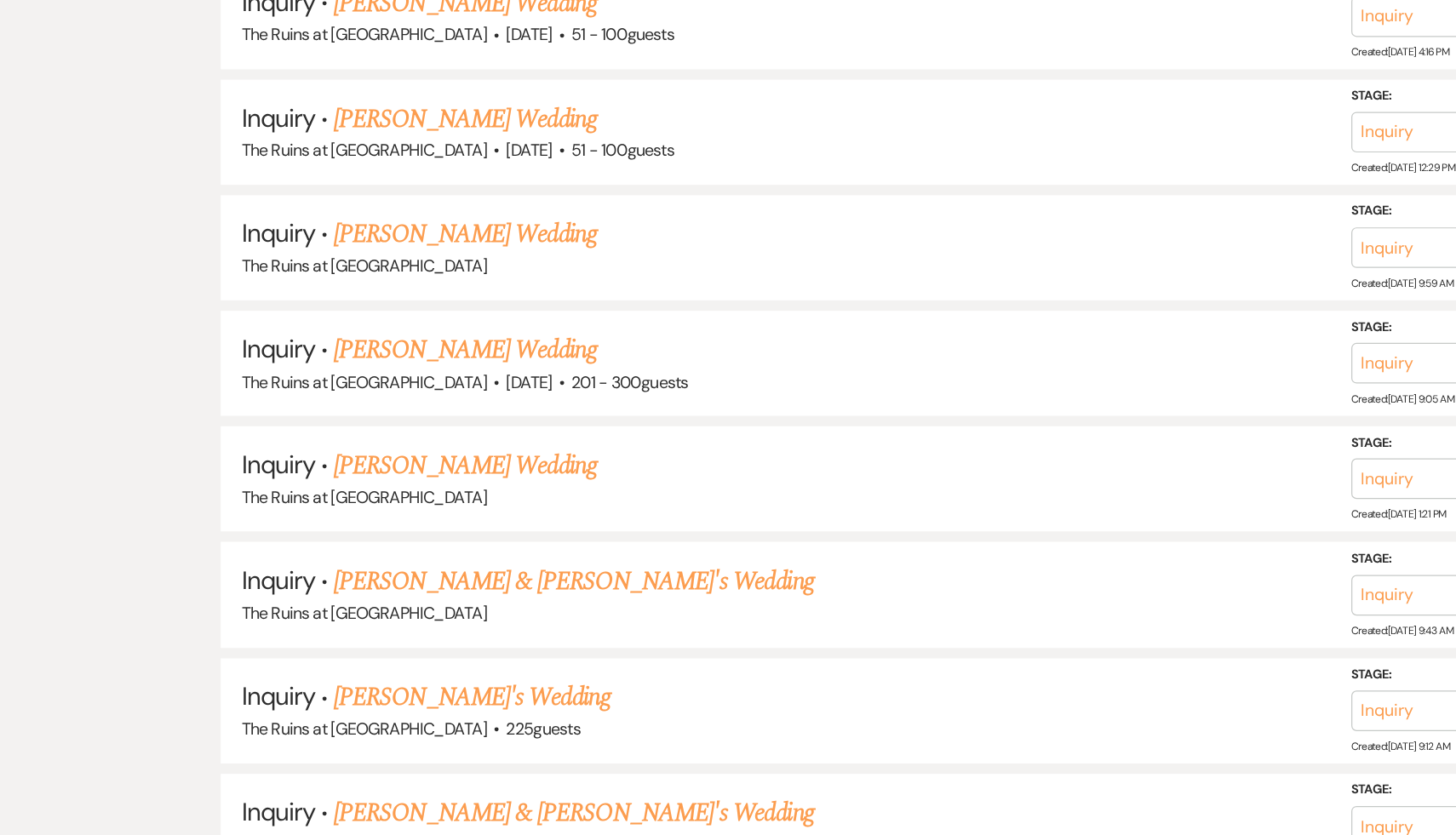
scroll to position [2496, 0]
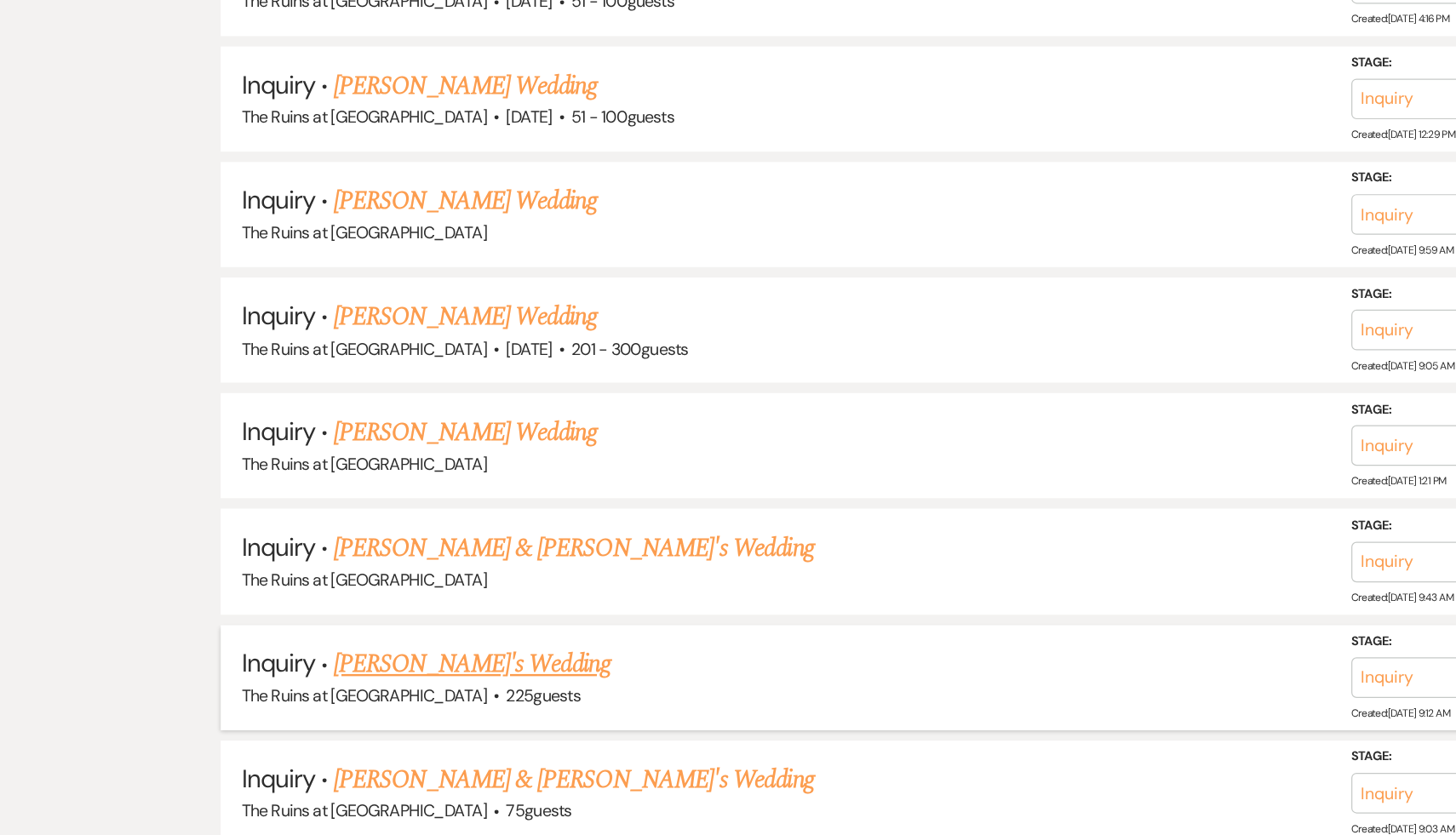
click at [356, 680] on link "[PERSON_NAME]'s Wedding" at bounding box center [386, 696] width 226 height 31
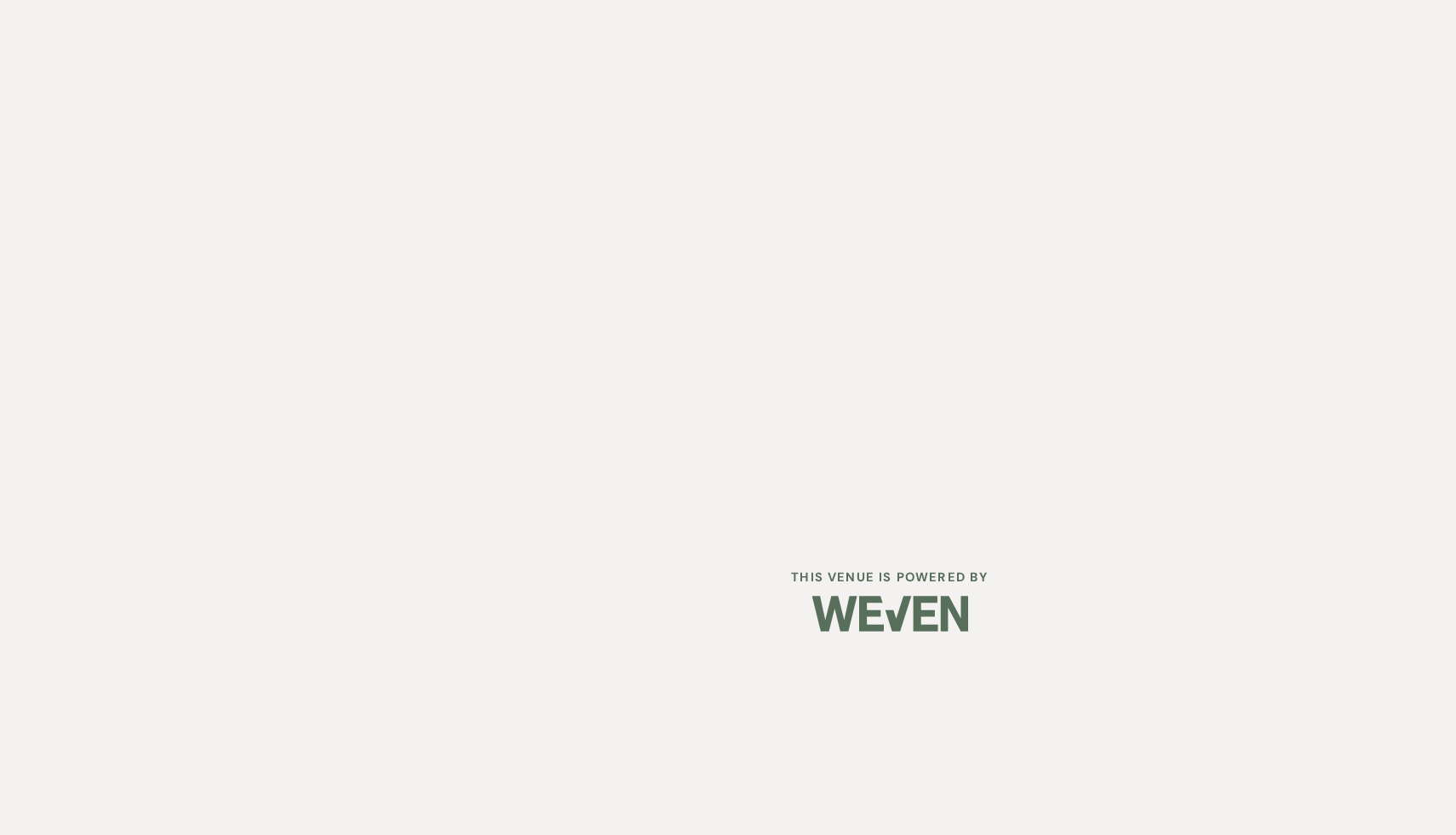
select select "6"
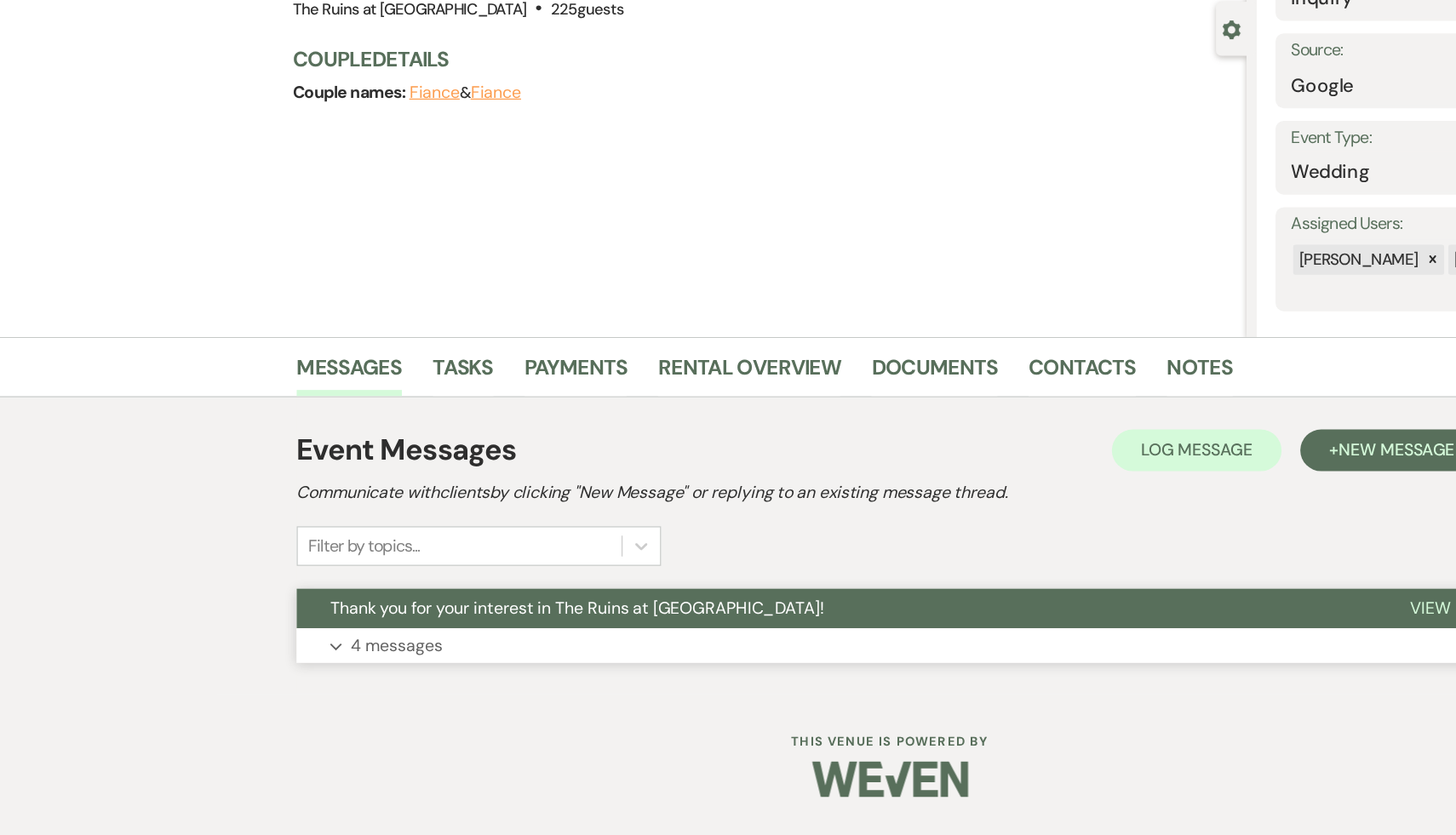
click at [375, 653] on span "Thank you for your interest in The Ruins at [GEOGRAPHIC_DATA]!" at bounding box center [472, 649] width 404 height 18
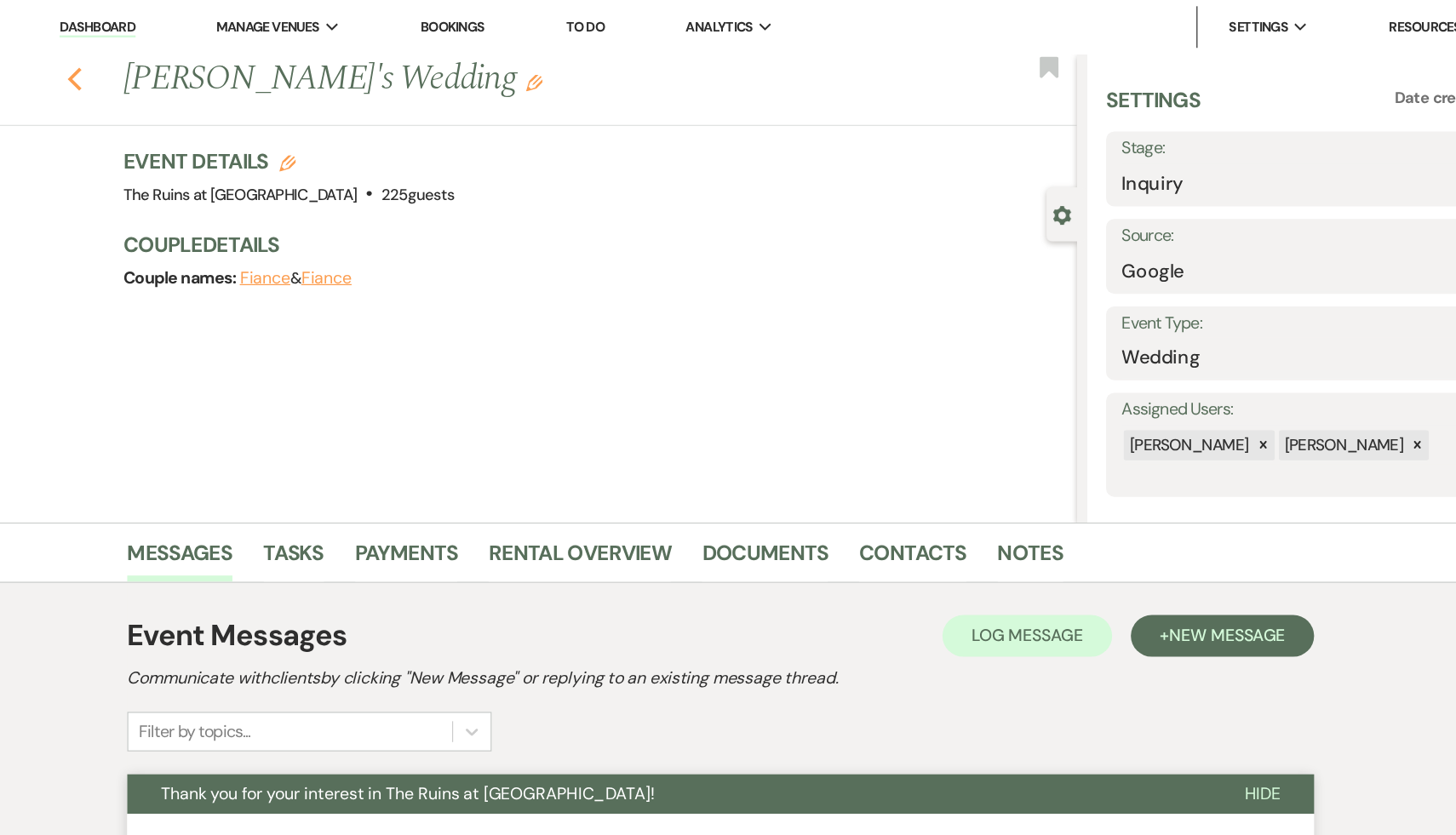
click at [194, 59] on icon "Previous" at bounding box center [200, 65] width 13 height 21
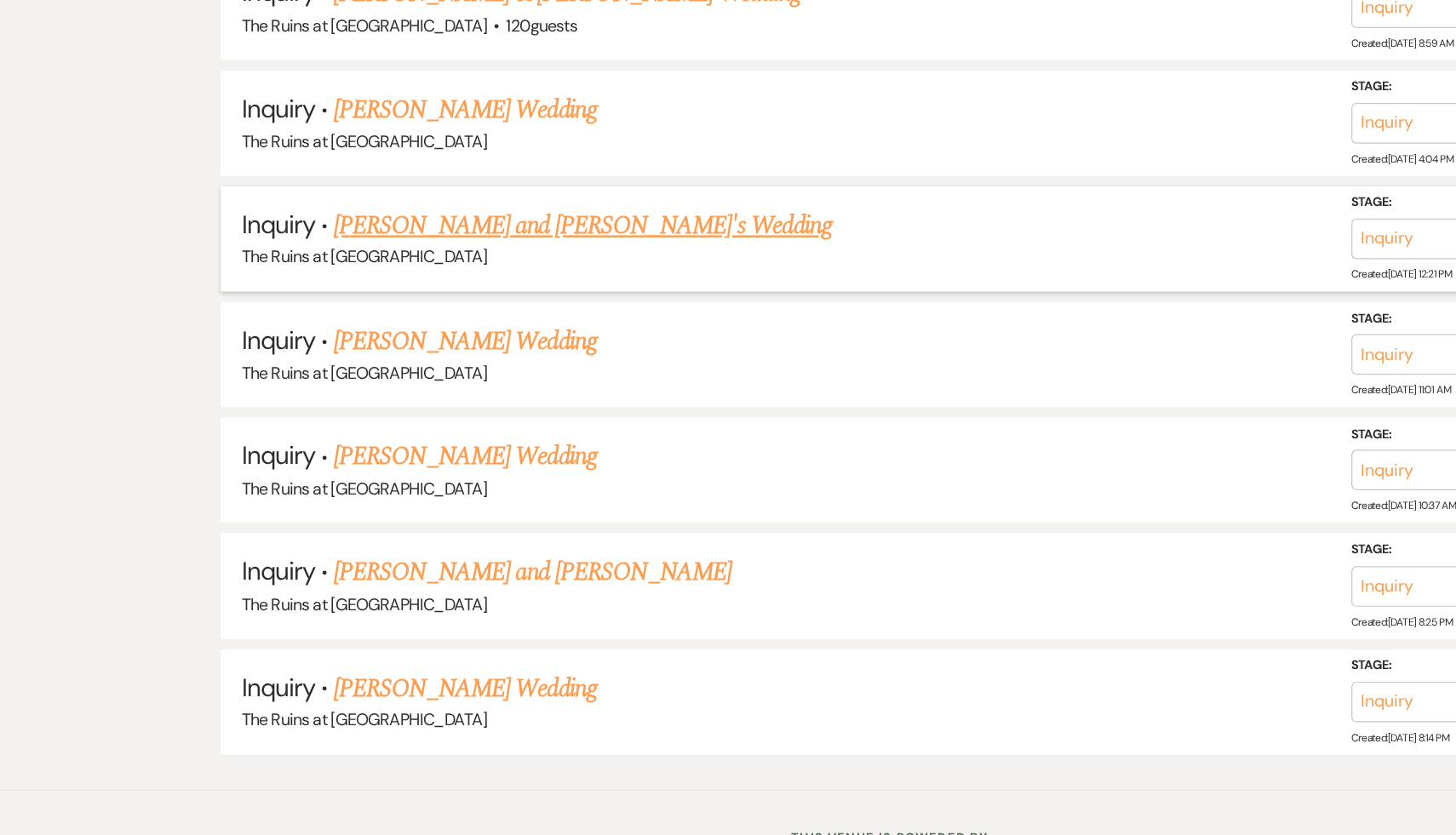
scroll to position [3466, 0]
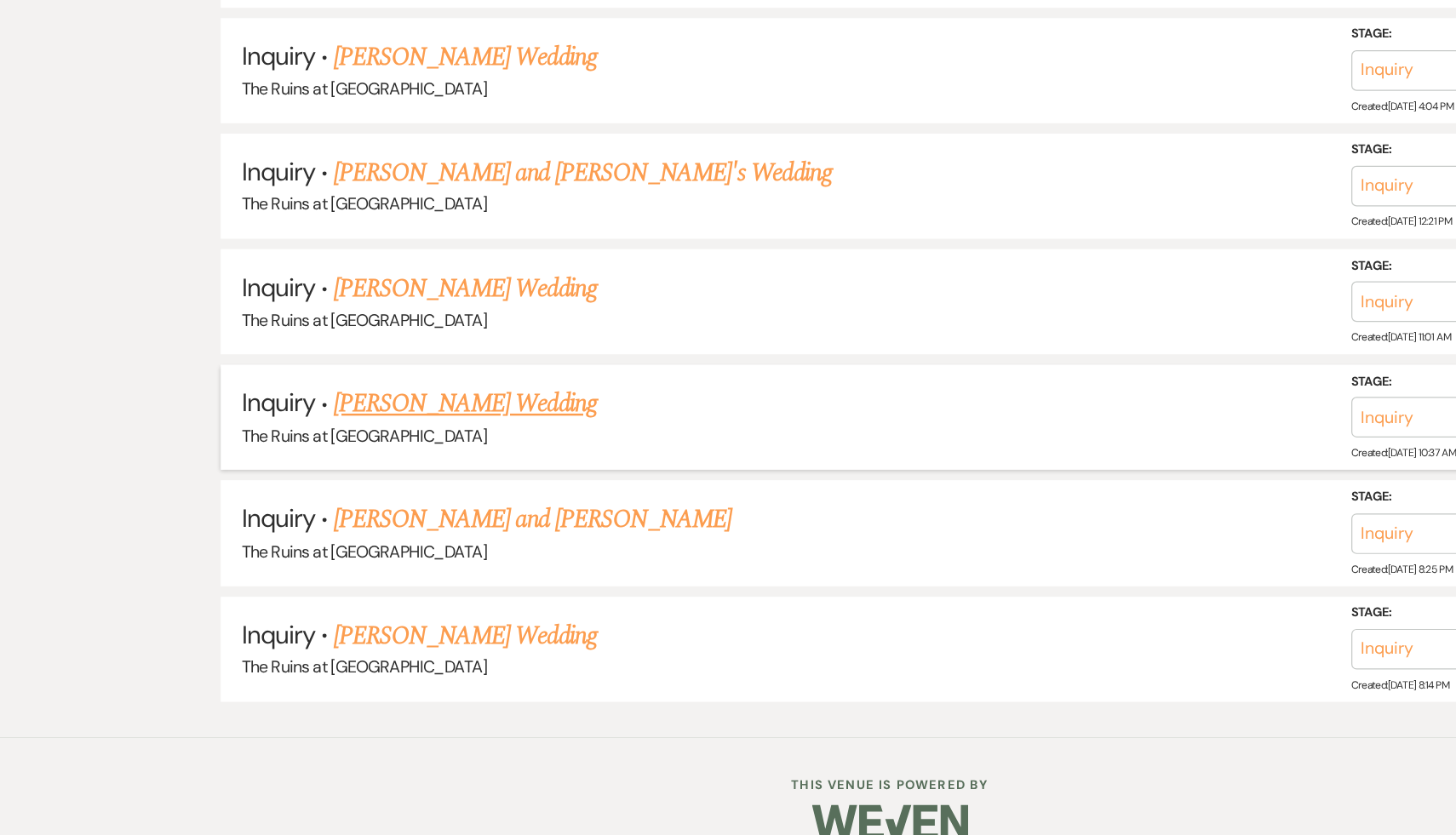
click at [335, 467] on link "Christine Maia's Wedding" at bounding box center [381, 483] width 216 height 31
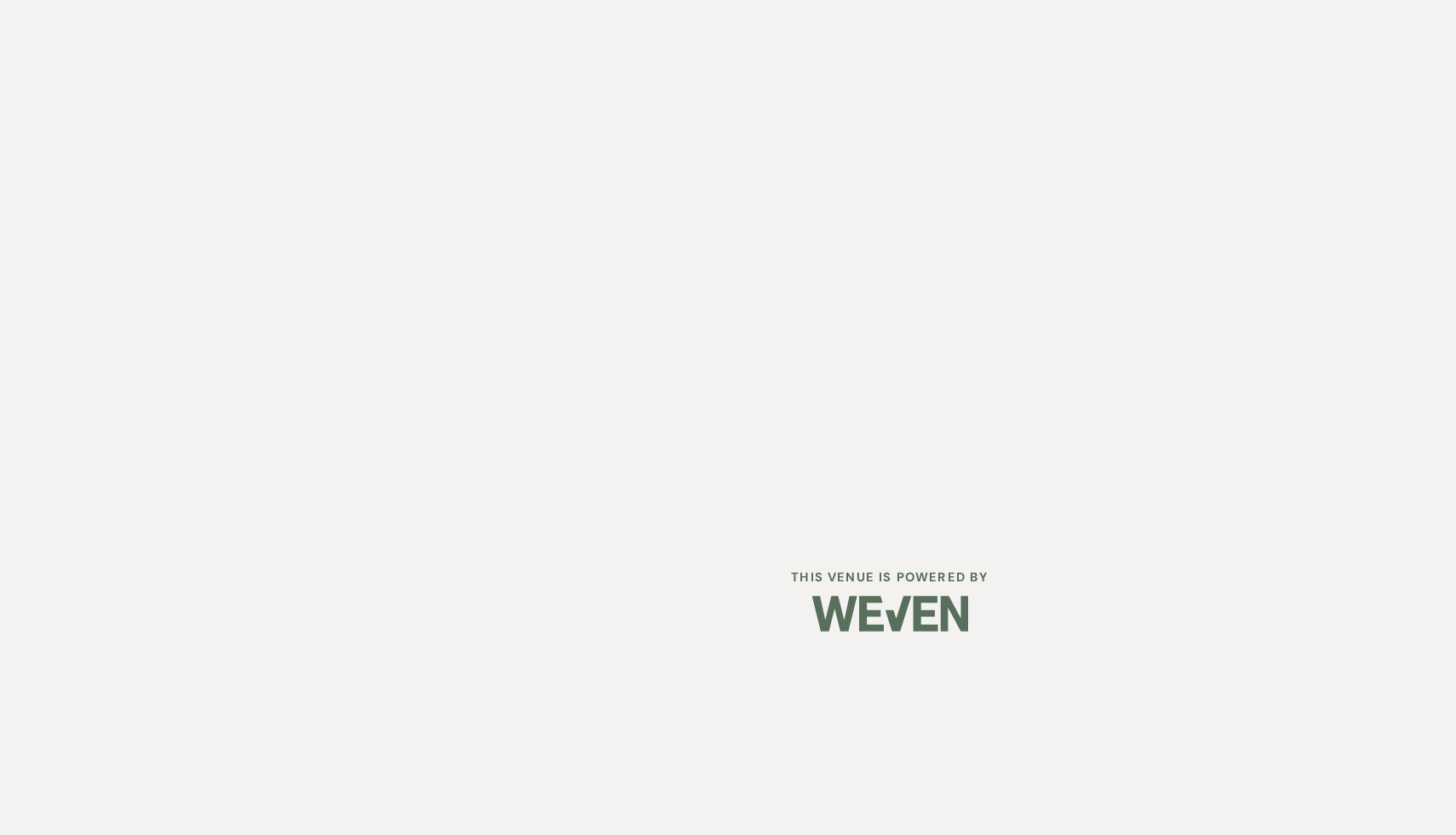
select select "5"
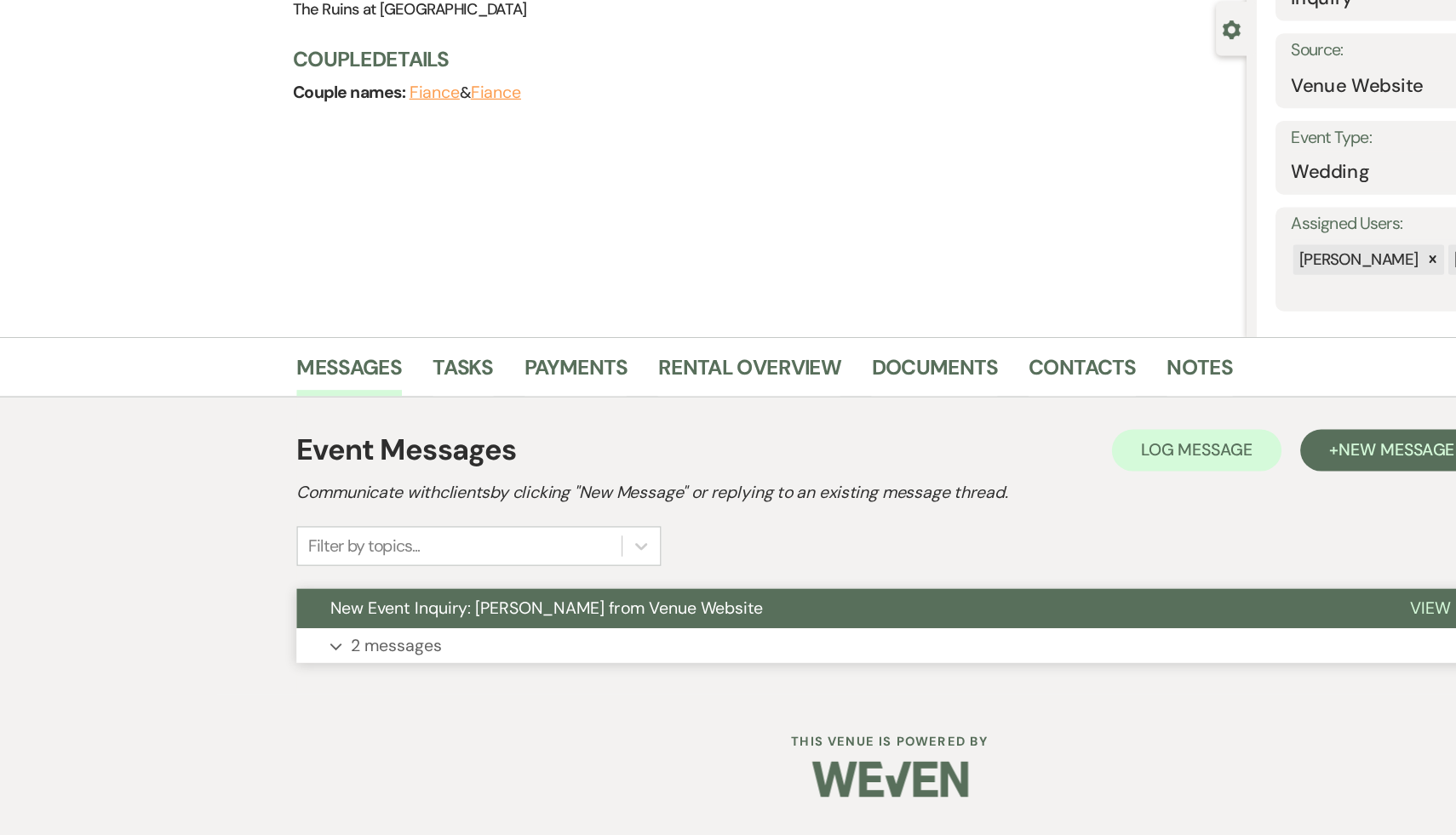
click at [365, 642] on span "New Event Inquiry: Christine Maia from Venue Website" at bounding box center [447, 649] width 354 height 18
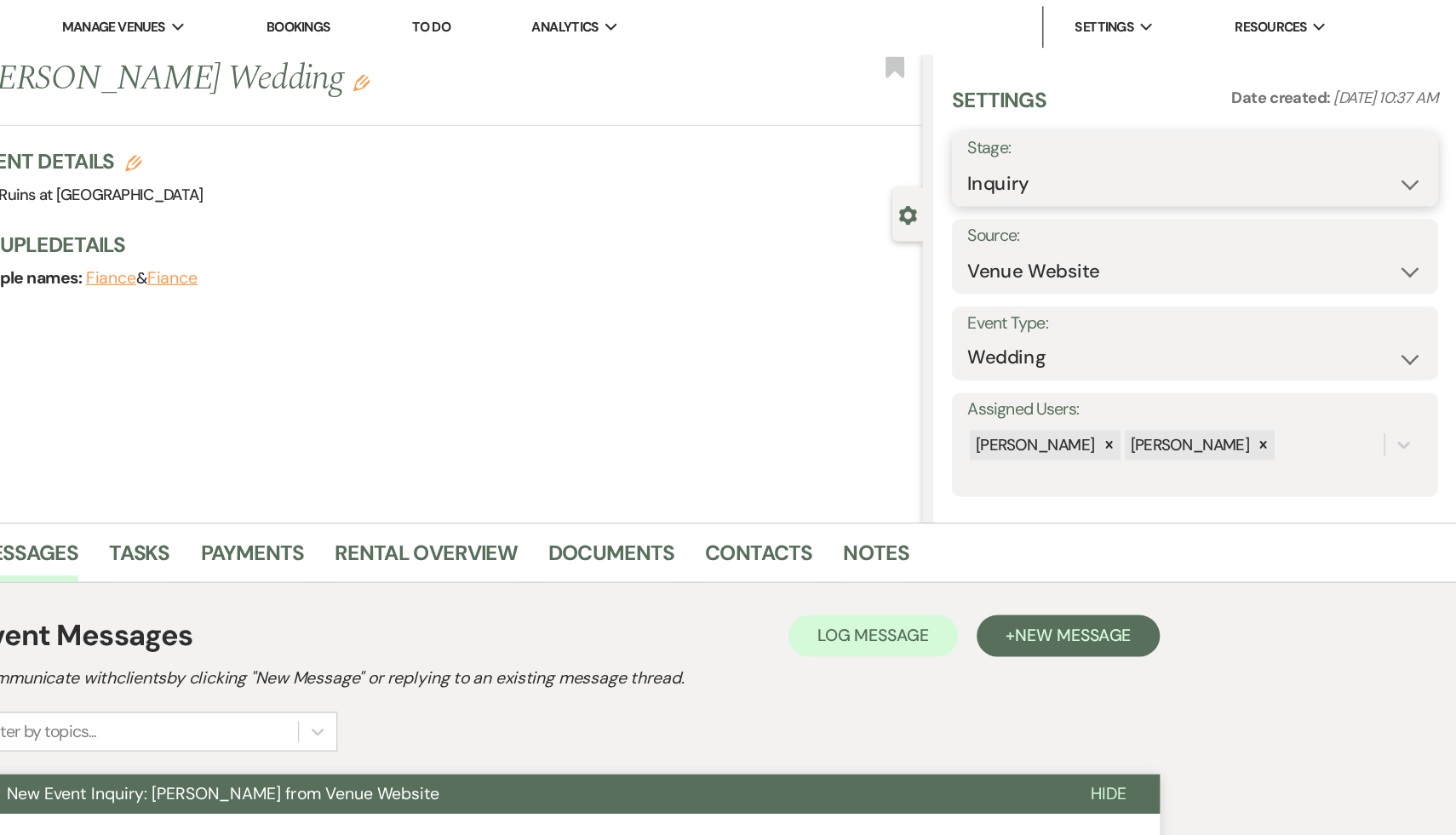
click at [1417, 147] on select "Inquiry Follow Up Tour Requested Tour Confirmed Toured Proposal Sent Booked Lost" at bounding box center [1241, 150] width 372 height 33
select select "8"
click at [1055, 134] on select "Inquiry Follow Up Tour Requested Tour Confirmed Toured Proposal Sent Booked Lost" at bounding box center [1241, 150] width 372 height 33
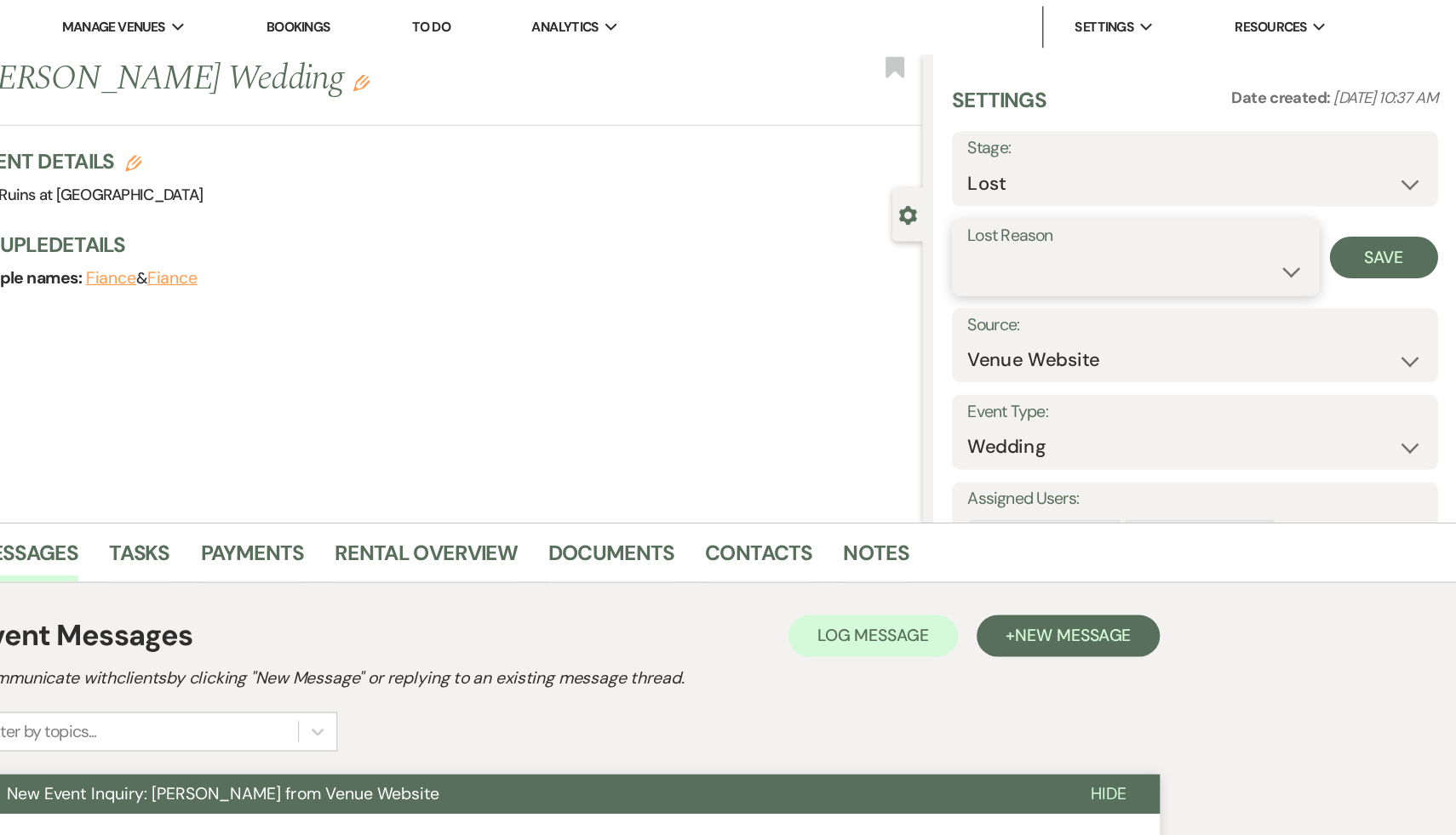
click at [1318, 219] on select "Booked Elsewhere Budget Date Unavailable No Response Not a Good Match Capacity …" at bounding box center [1193, 221] width 275 height 33
select select "8"
click at [1055, 205] on select "Booked Elsewhere Budget Date Unavailable No Response Not a Good Match Capacity …" at bounding box center [1193, 221] width 275 height 33
click at [1405, 212] on button "Save" at bounding box center [1396, 210] width 89 height 34
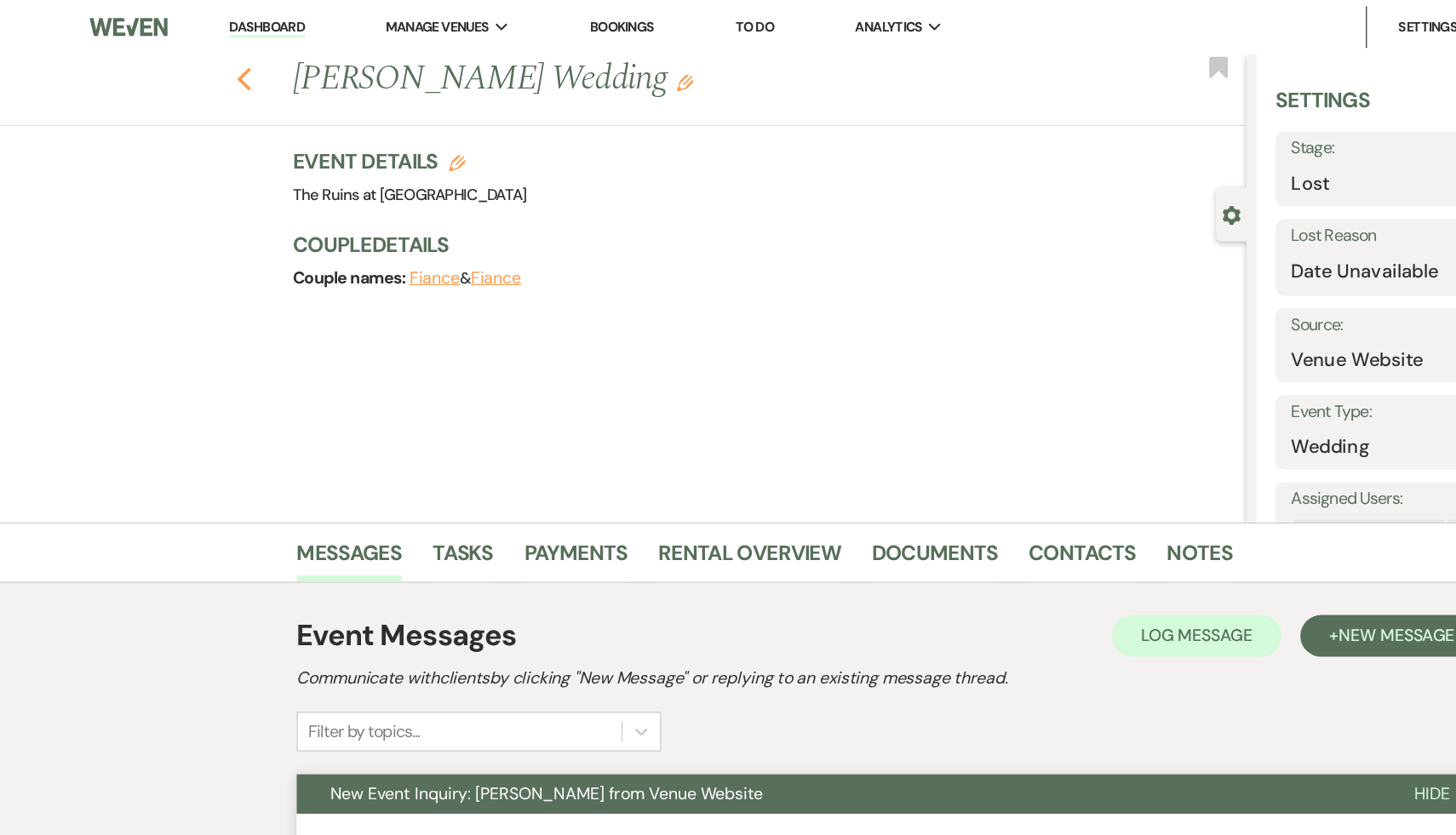
click at [198, 58] on icon "Previous" at bounding box center [200, 65] width 13 height 21
select select "8"
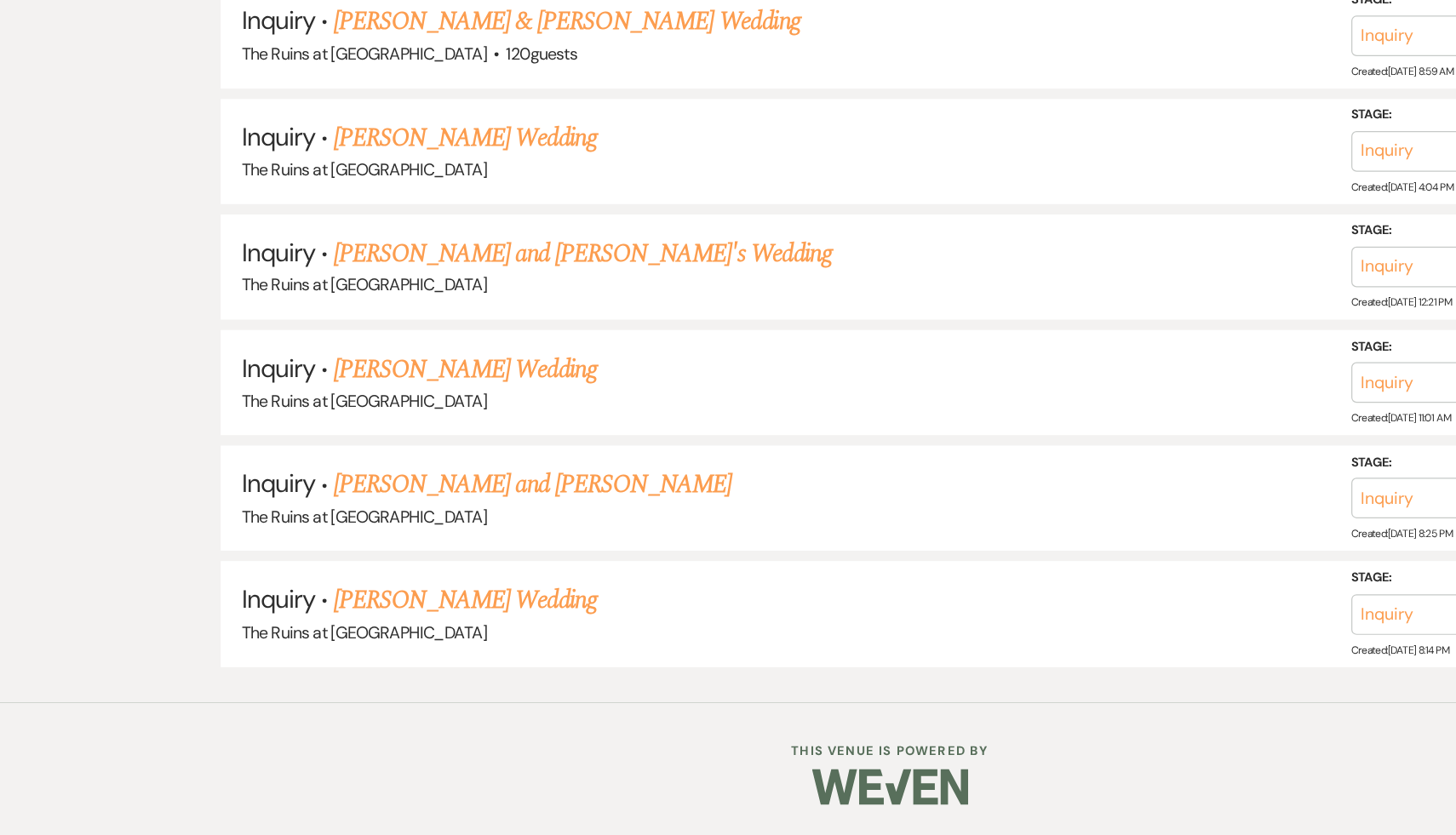
scroll to position [3372, 0]
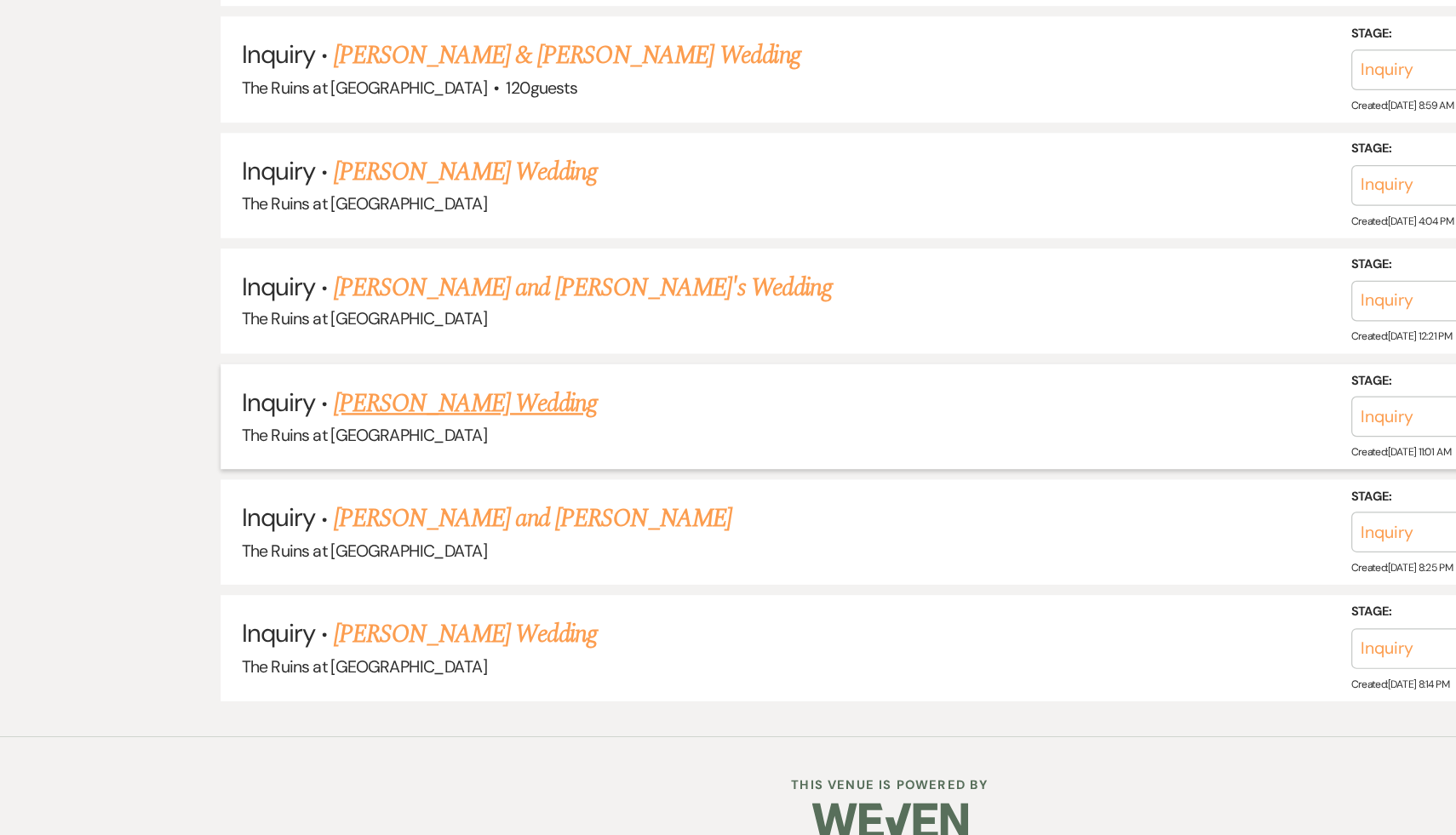
click at [348, 466] on link "[PERSON_NAME] Wedding" at bounding box center [381, 482] width 216 height 31
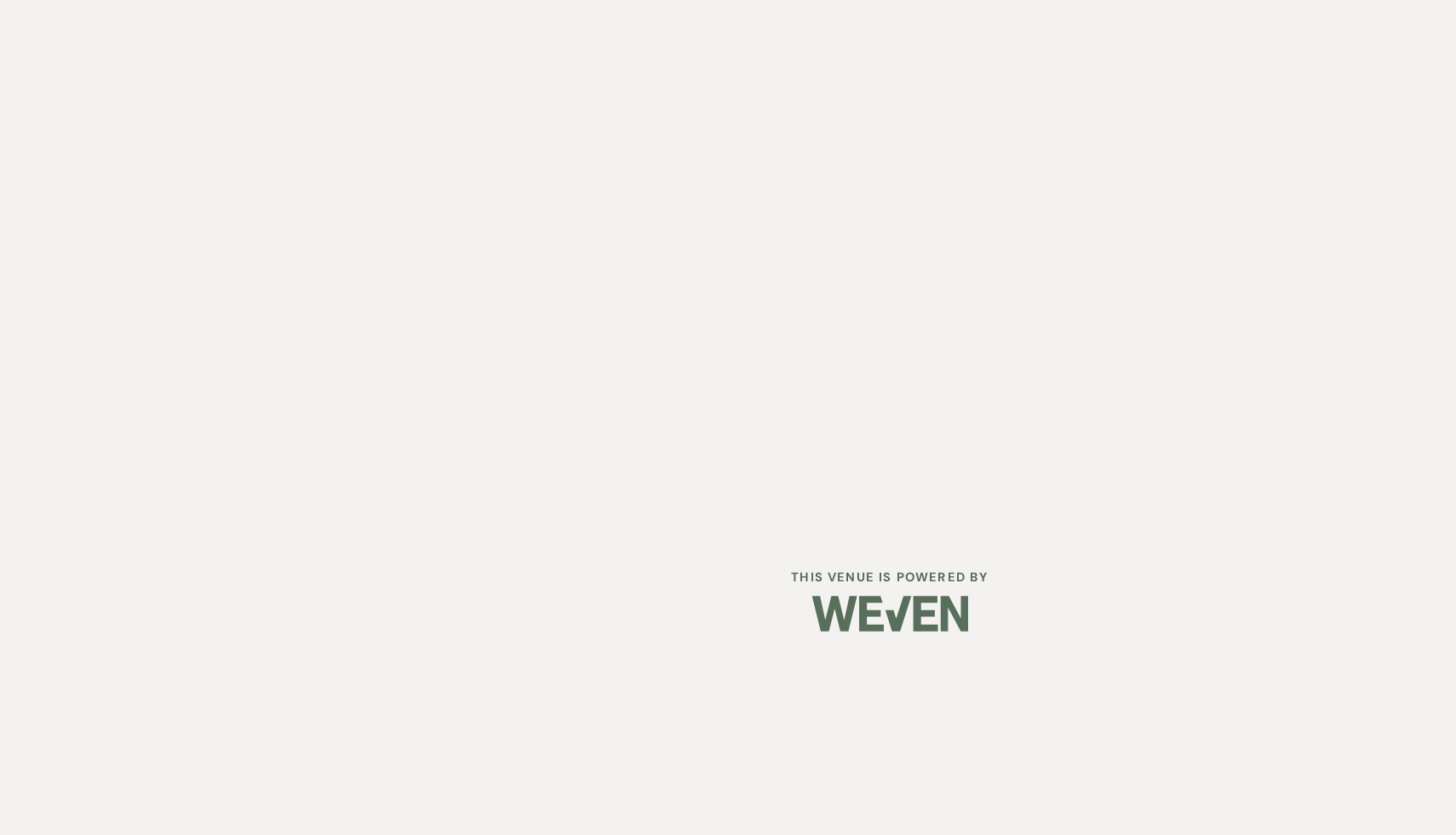
select select "4"
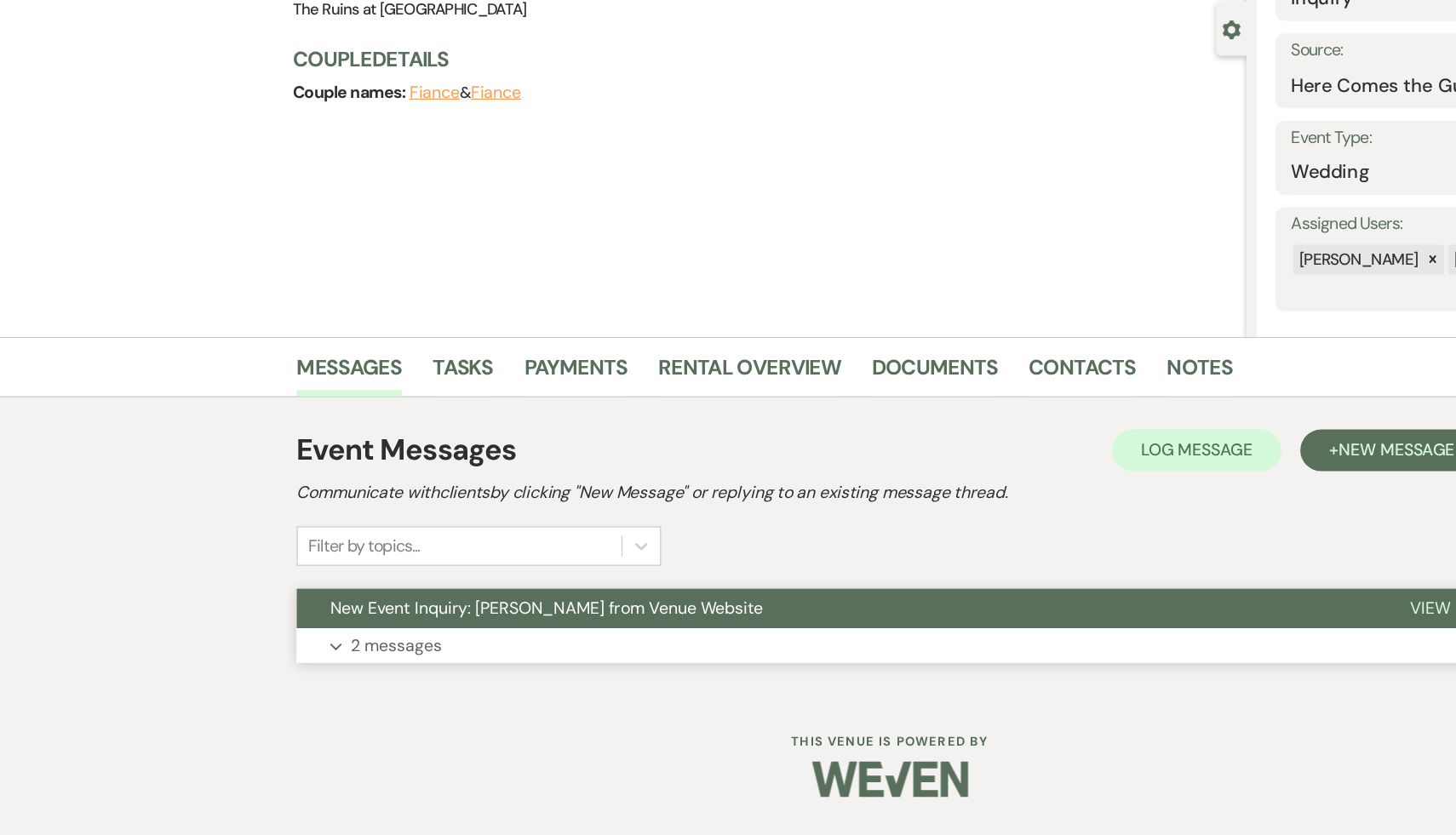
click at [352, 651] on span "New Event Inquiry: Veronica Rizzuto from Venue Website" at bounding box center [447, 649] width 354 height 18
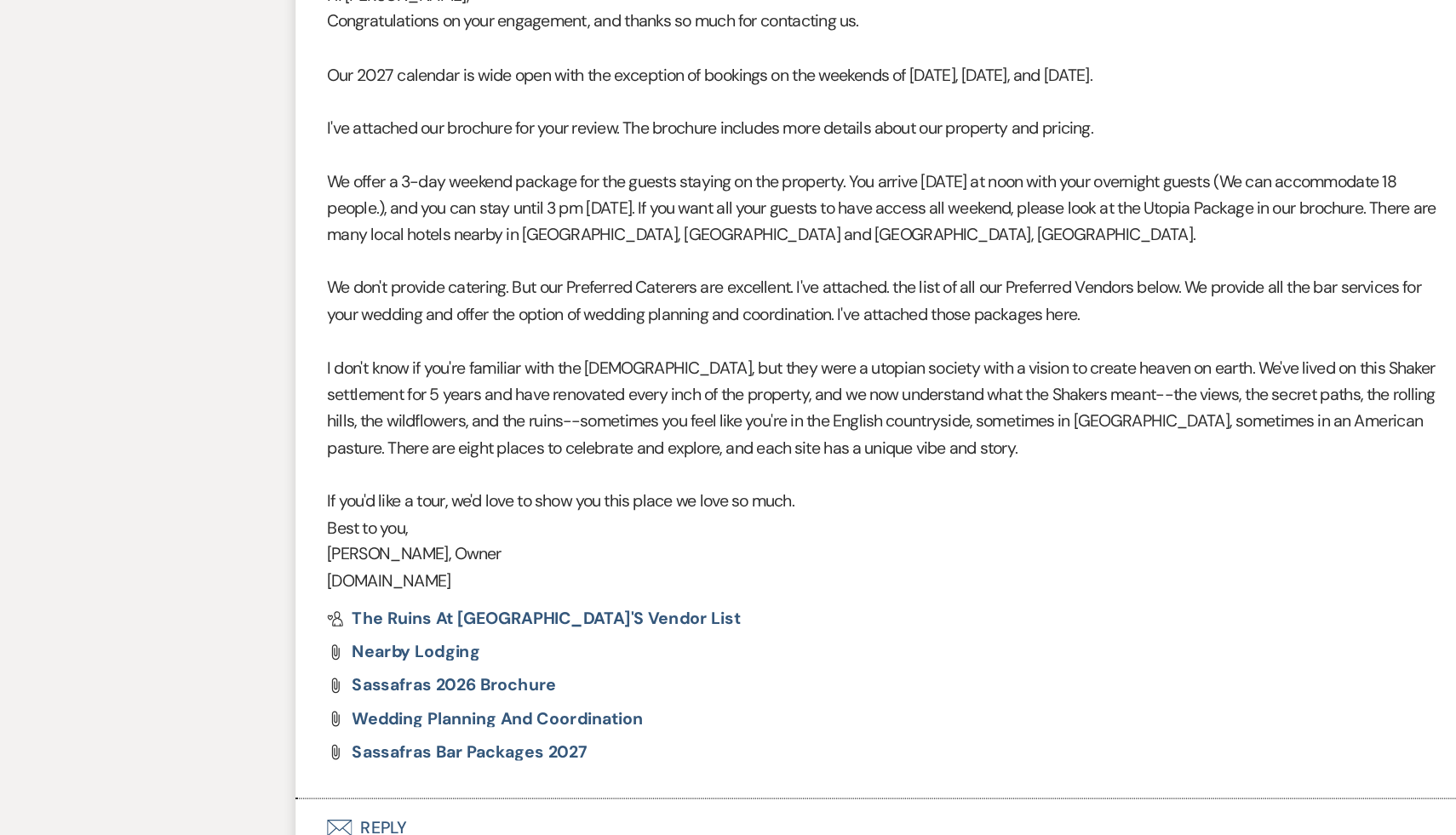
scroll to position [1248, 0]
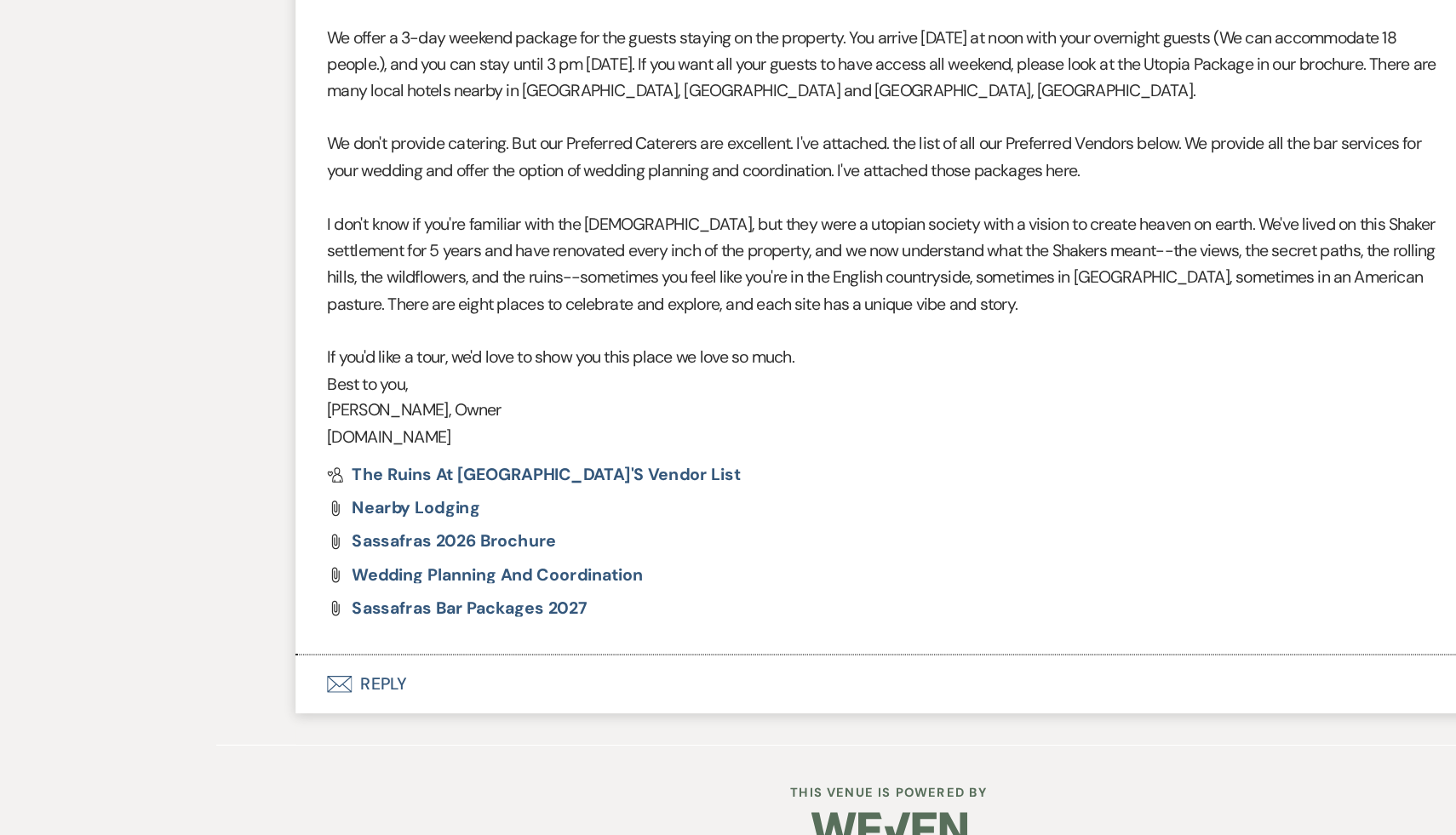
click at [312, 714] on button "Envelope Reply" at bounding box center [728, 711] width 971 height 48
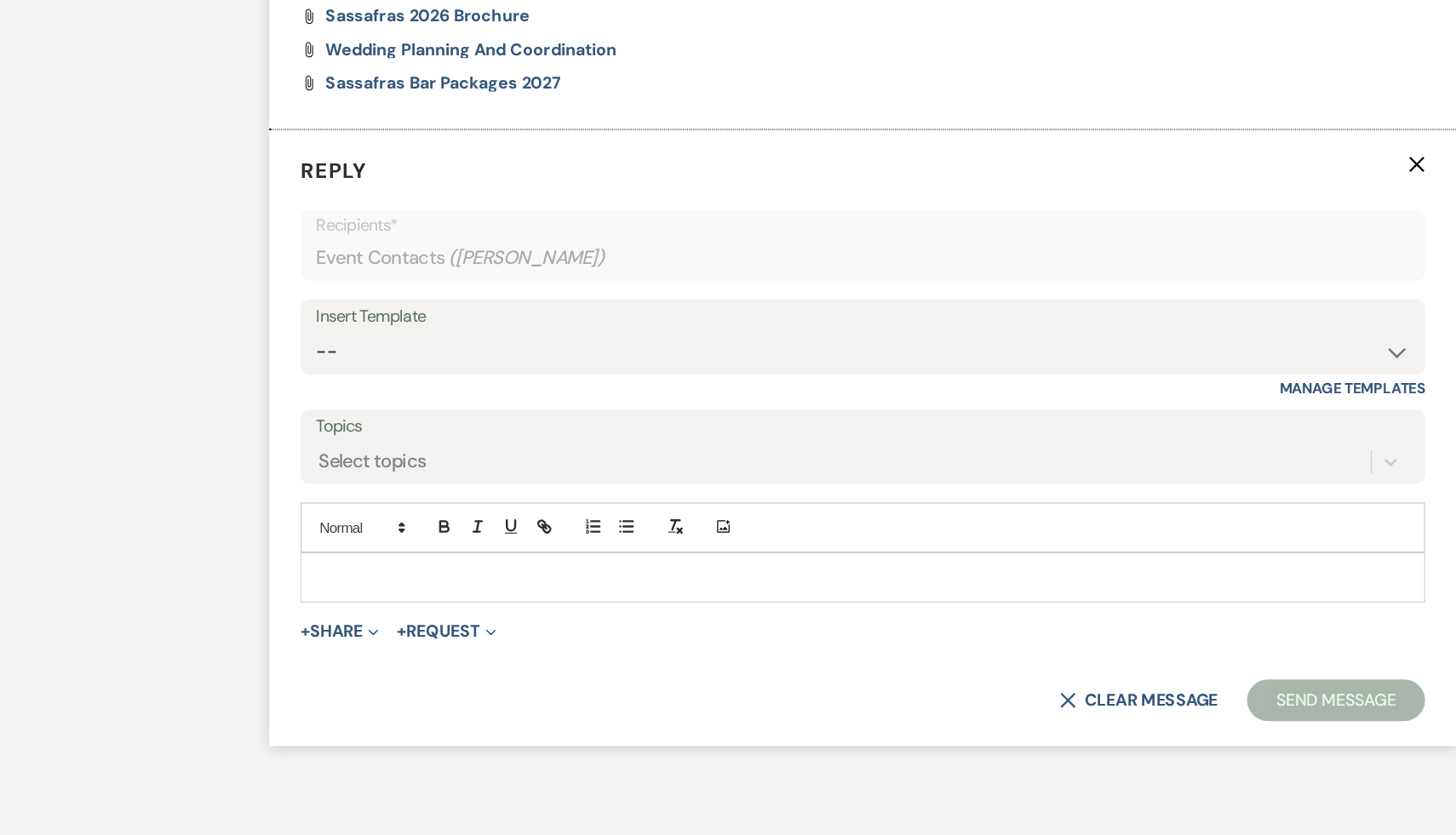
scroll to position [1696, 0]
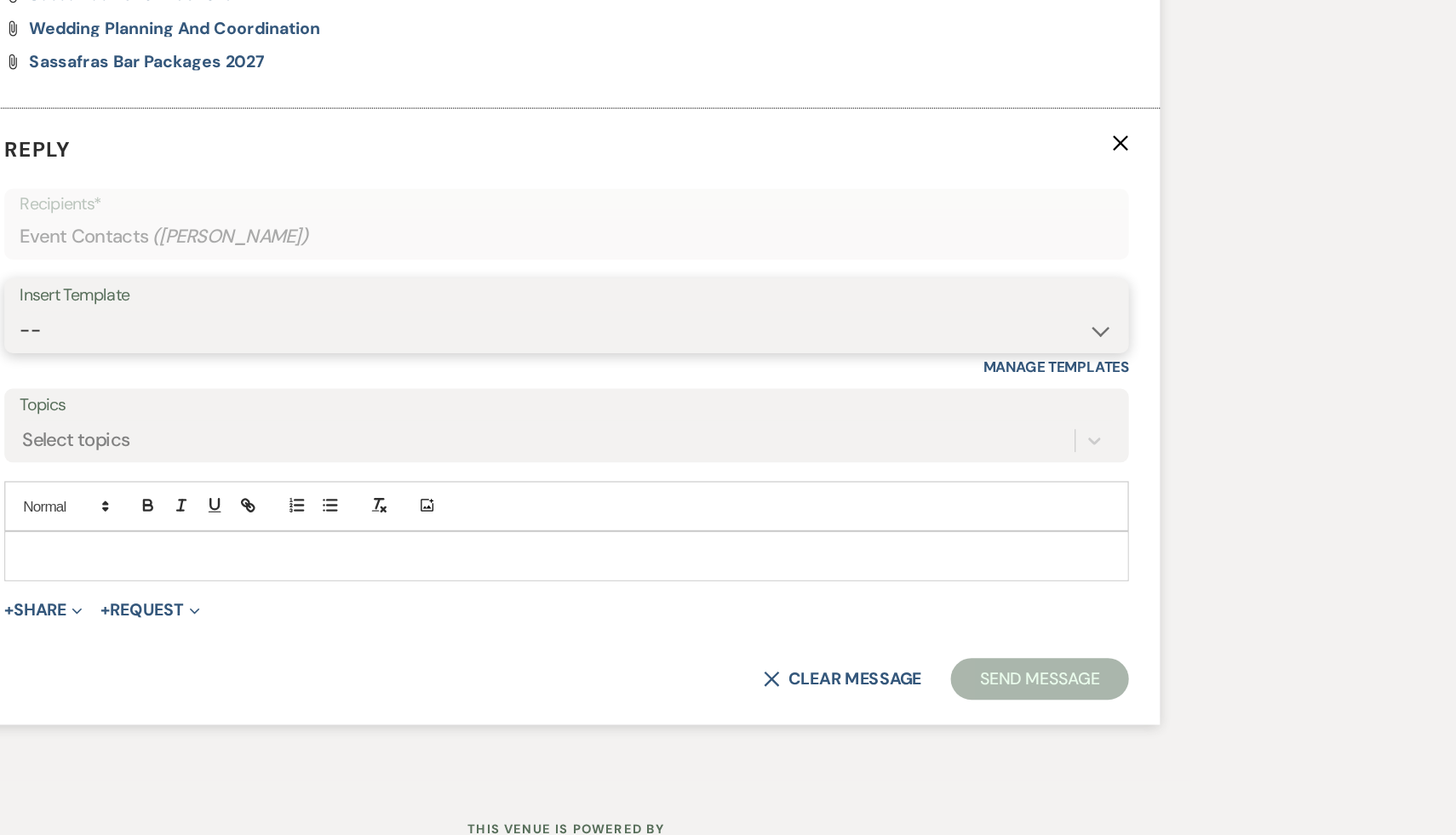
click at [1159, 423] on select "-- Weven Planning Portal Introduction (Booked Events) Initial Inquiry Response …" at bounding box center [728, 422] width 894 height 33
select select "1435"
click at [281, 406] on select "-- Weven Planning Portal Introduction (Booked Events) Initial Inquiry Response …" at bounding box center [728, 422] width 894 height 33
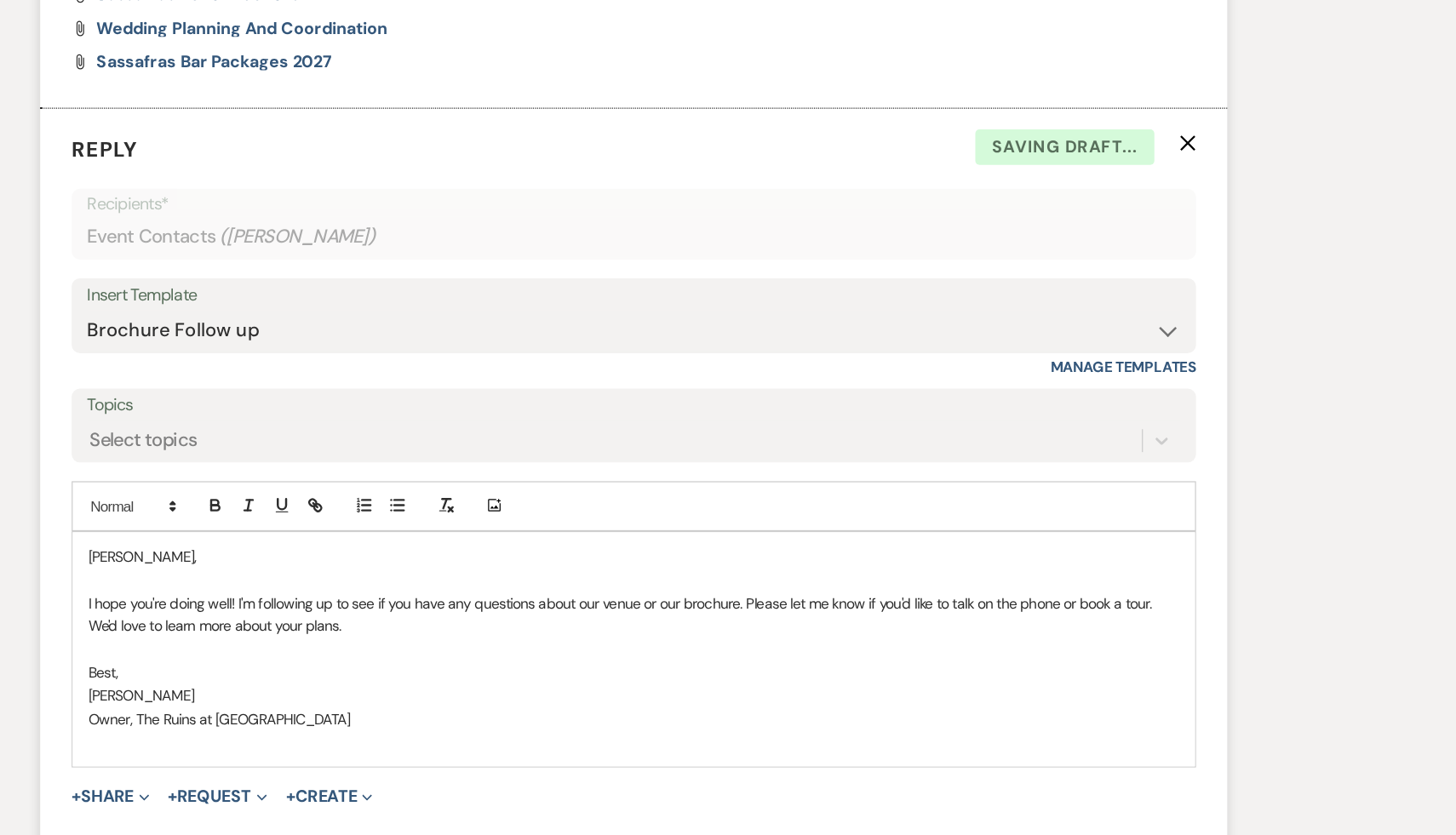
click at [282, 605] on p "Veronica," at bounding box center [728, 607] width 892 height 19
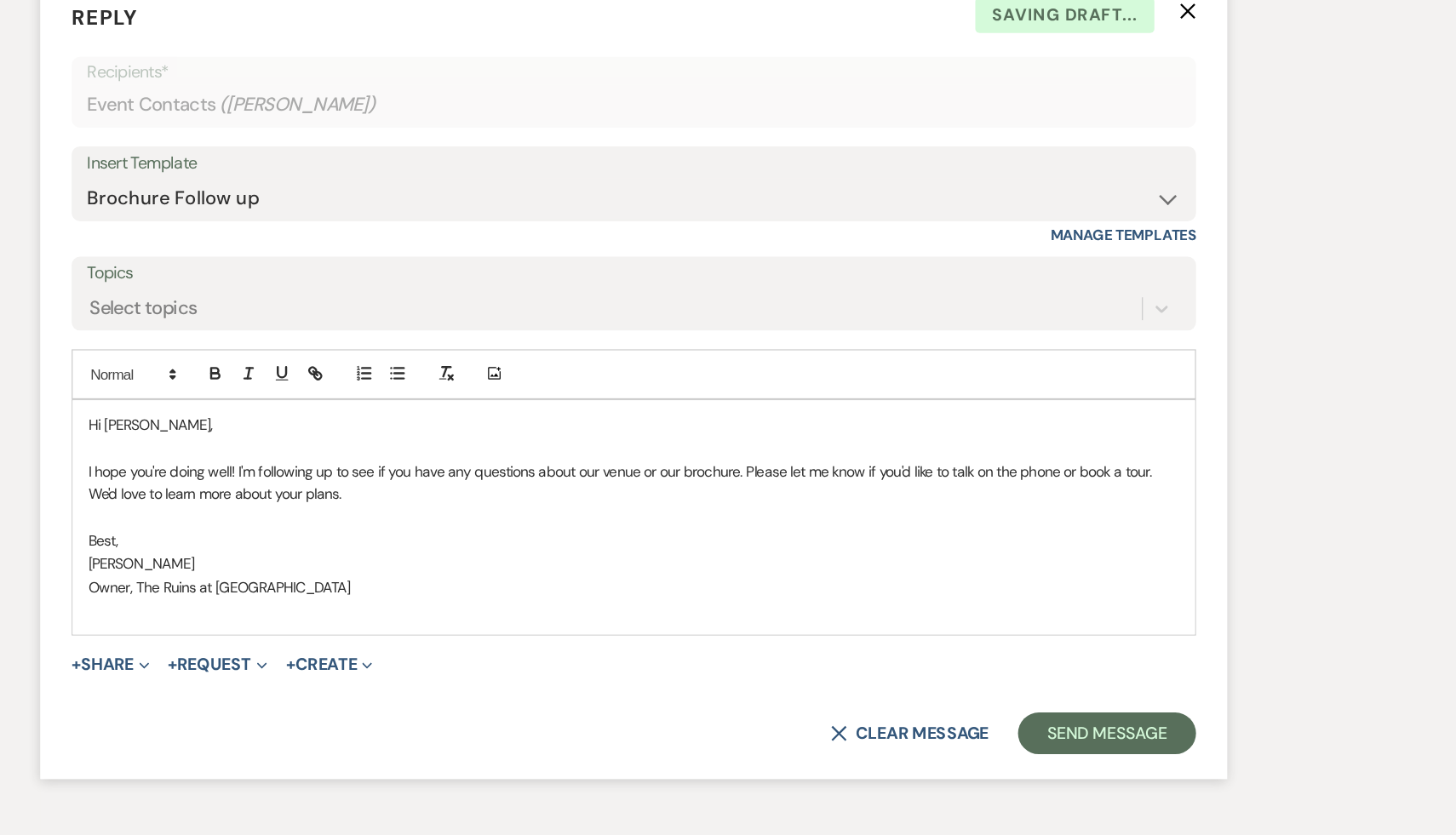
scroll to position [1914, 0]
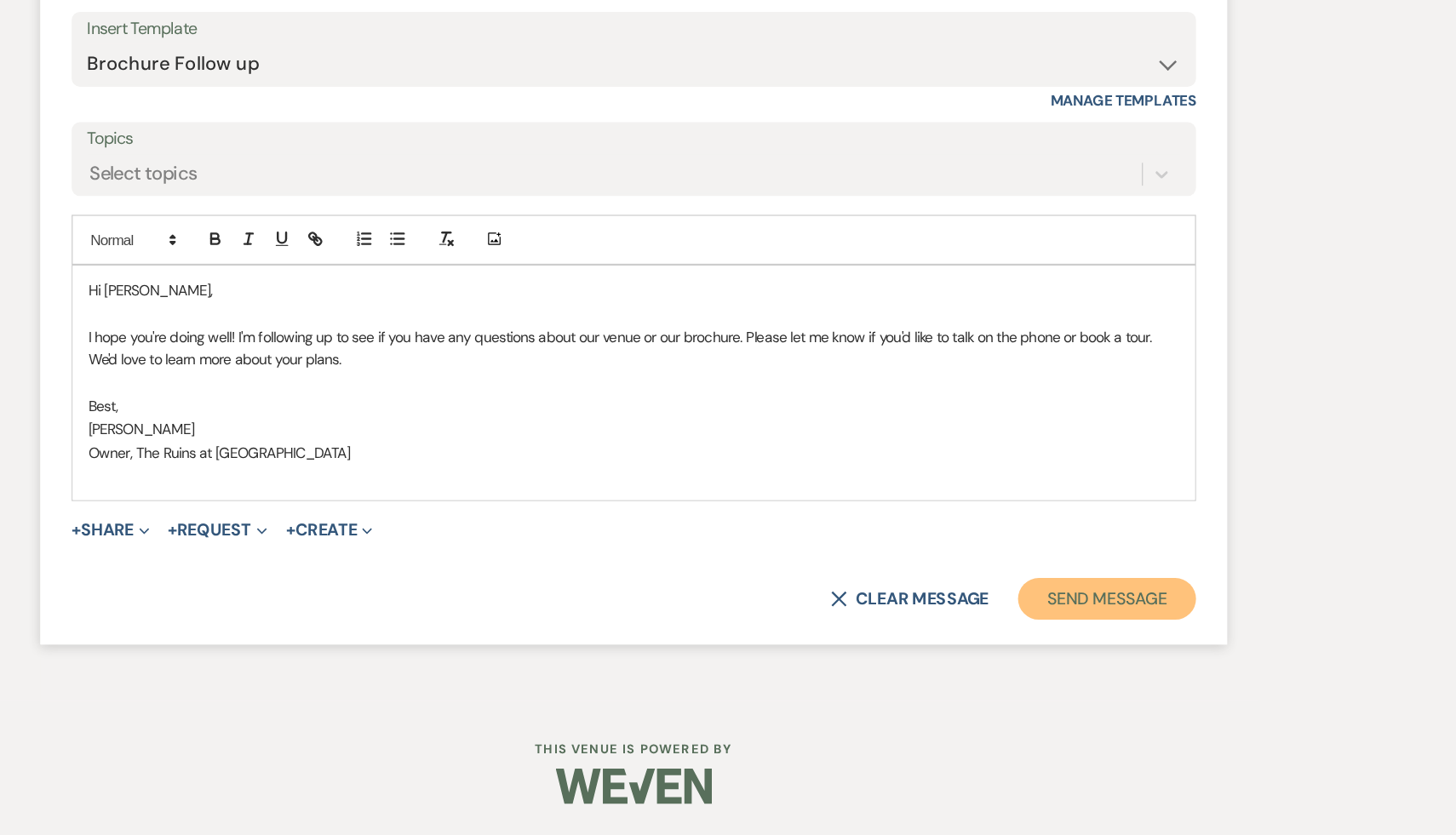
click at [1121, 641] on button "Send Message" at bounding box center [1114, 642] width 146 height 34
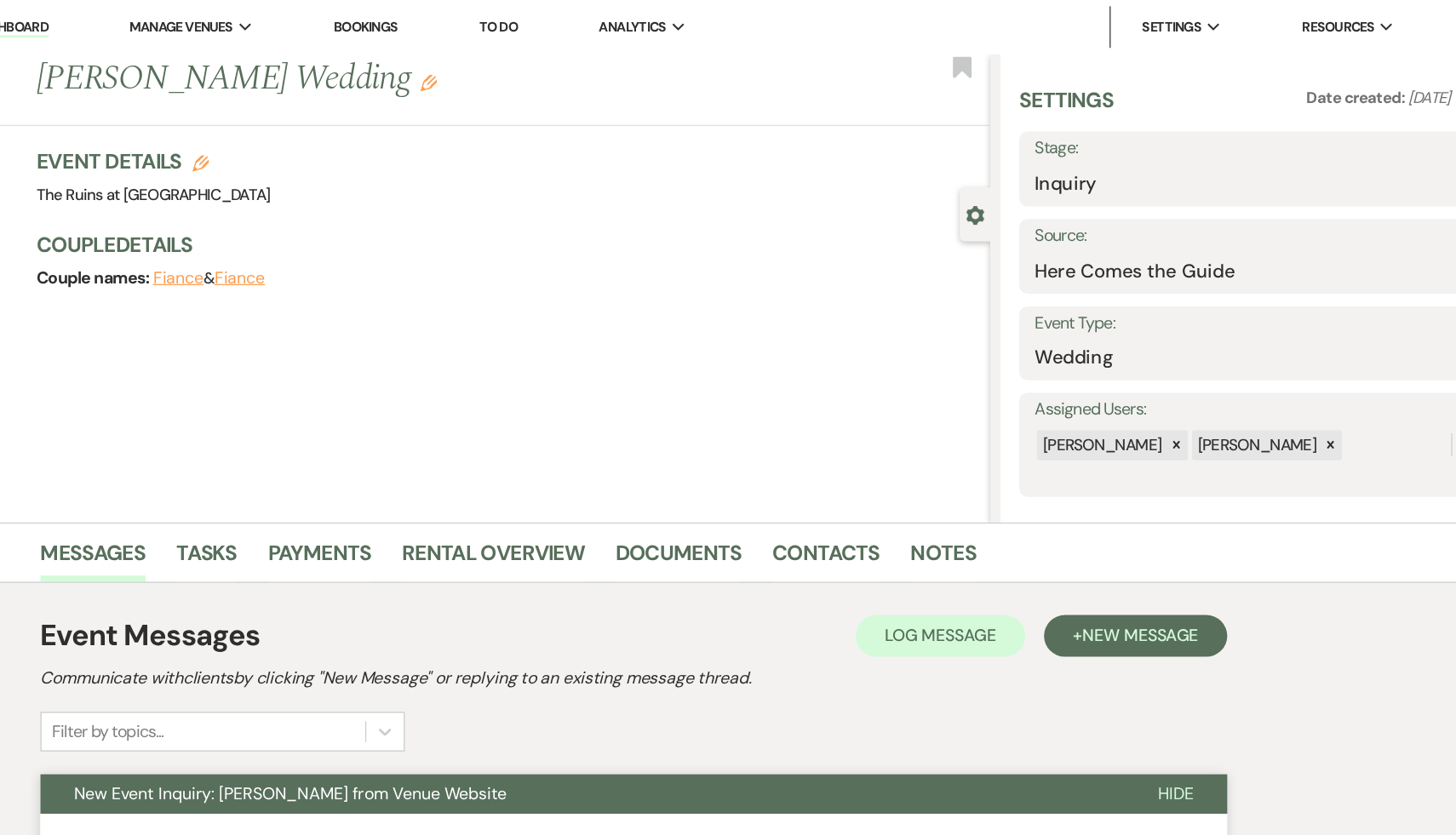
scroll to position [0, 0]
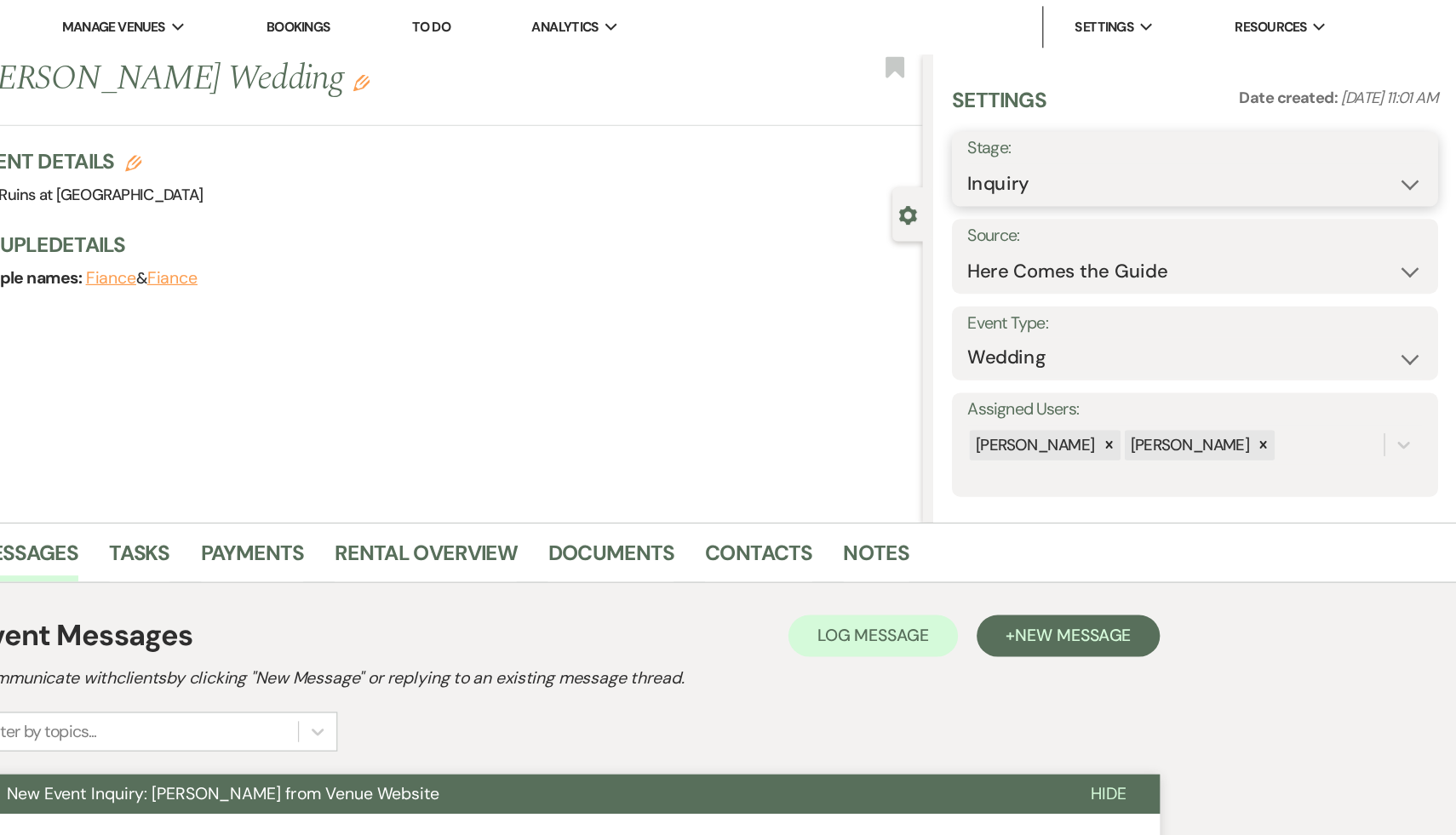
click at [1414, 147] on select "Inquiry Follow Up Tour Requested Tour Confirmed Toured Proposal Sent Booked Lost" at bounding box center [1241, 150] width 372 height 33
select select "9"
click at [1055, 134] on select "Inquiry Follow Up Tour Requested Tour Confirmed Toured Proposal Sent Booked Lost" at bounding box center [1241, 150] width 372 height 33
click at [1400, 142] on button "Save" at bounding box center [1398, 138] width 84 height 34
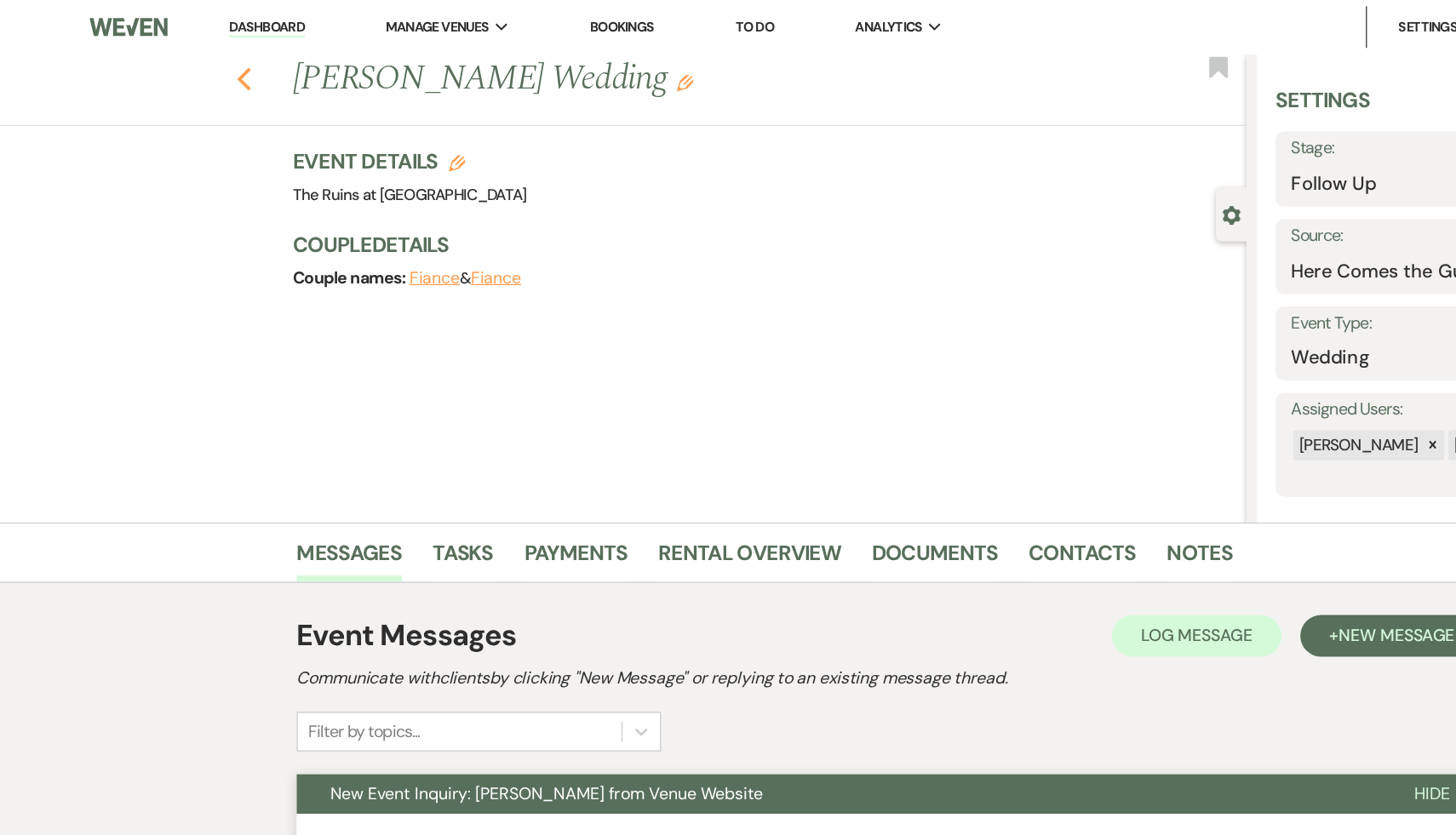
click at [201, 67] on icon "Previous" at bounding box center [200, 65] width 13 height 21
select select "9"
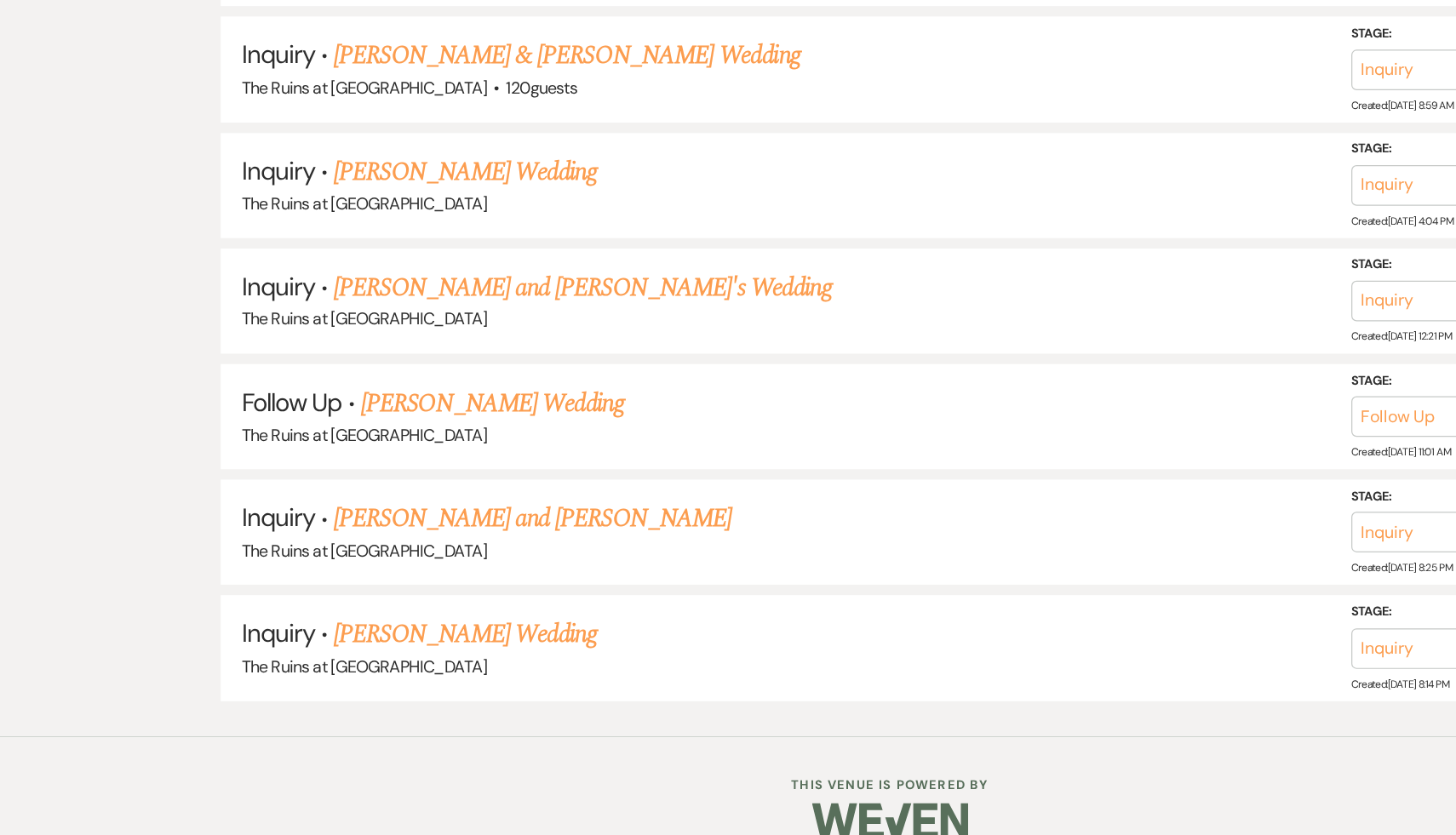
scroll to position [3278, 0]
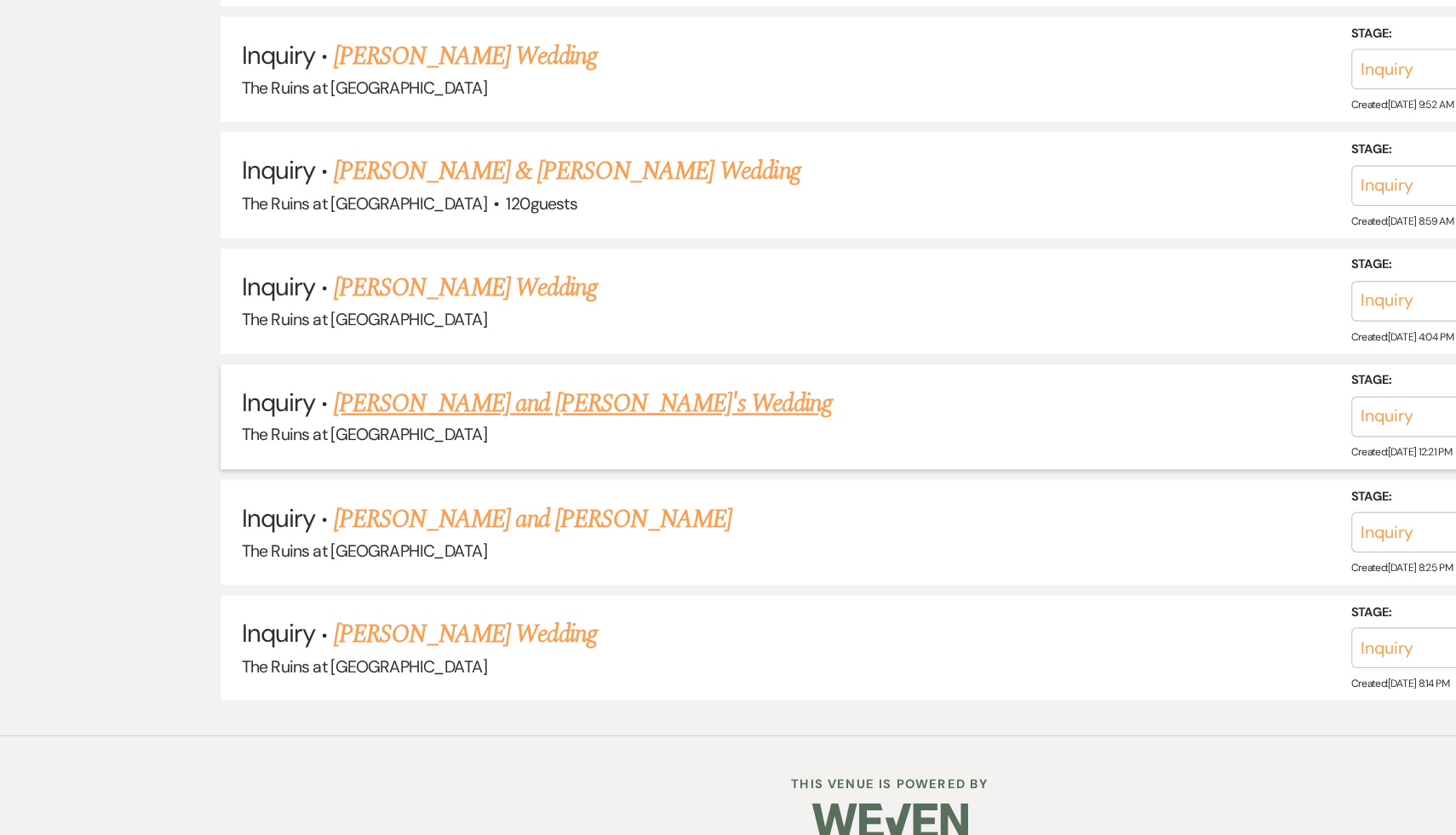
click at [410, 466] on link "[PERSON_NAME] and [PERSON_NAME]'s Wedding" at bounding box center [477, 482] width 408 height 31
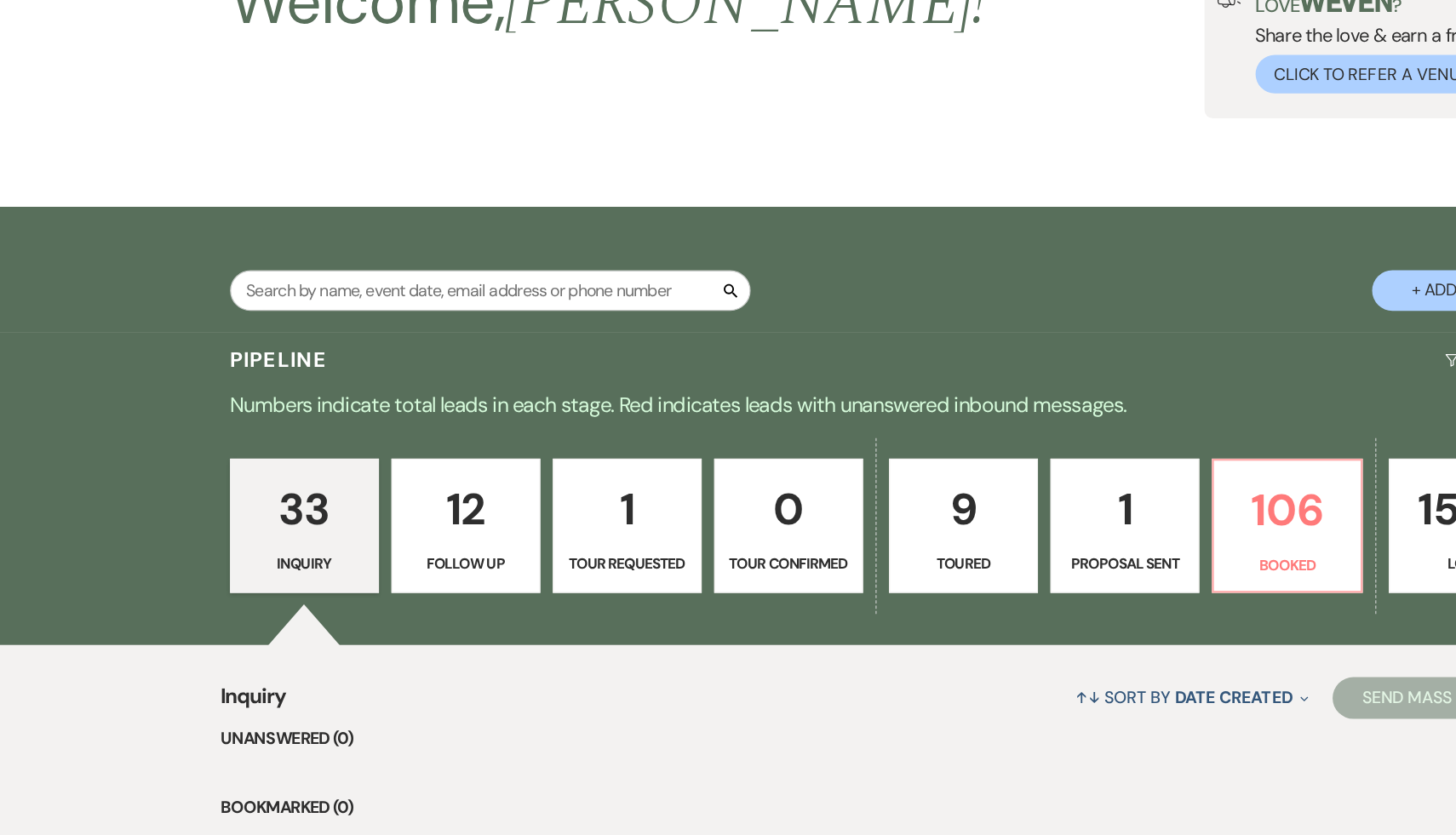
select select "5"
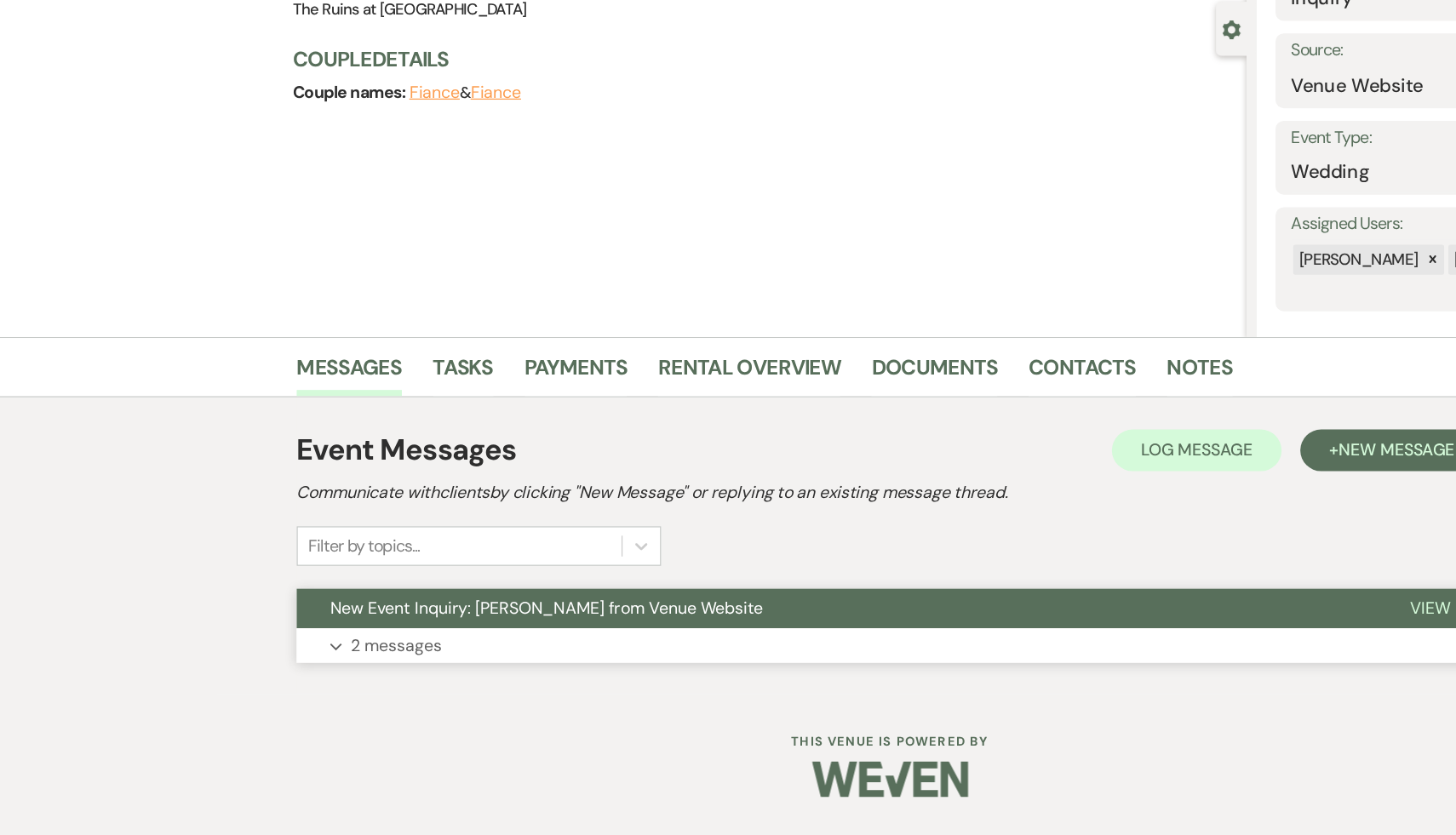
click at [422, 647] on span "New Event Inquiry: Julia Cafaro from Venue Website" at bounding box center [447, 649] width 354 height 18
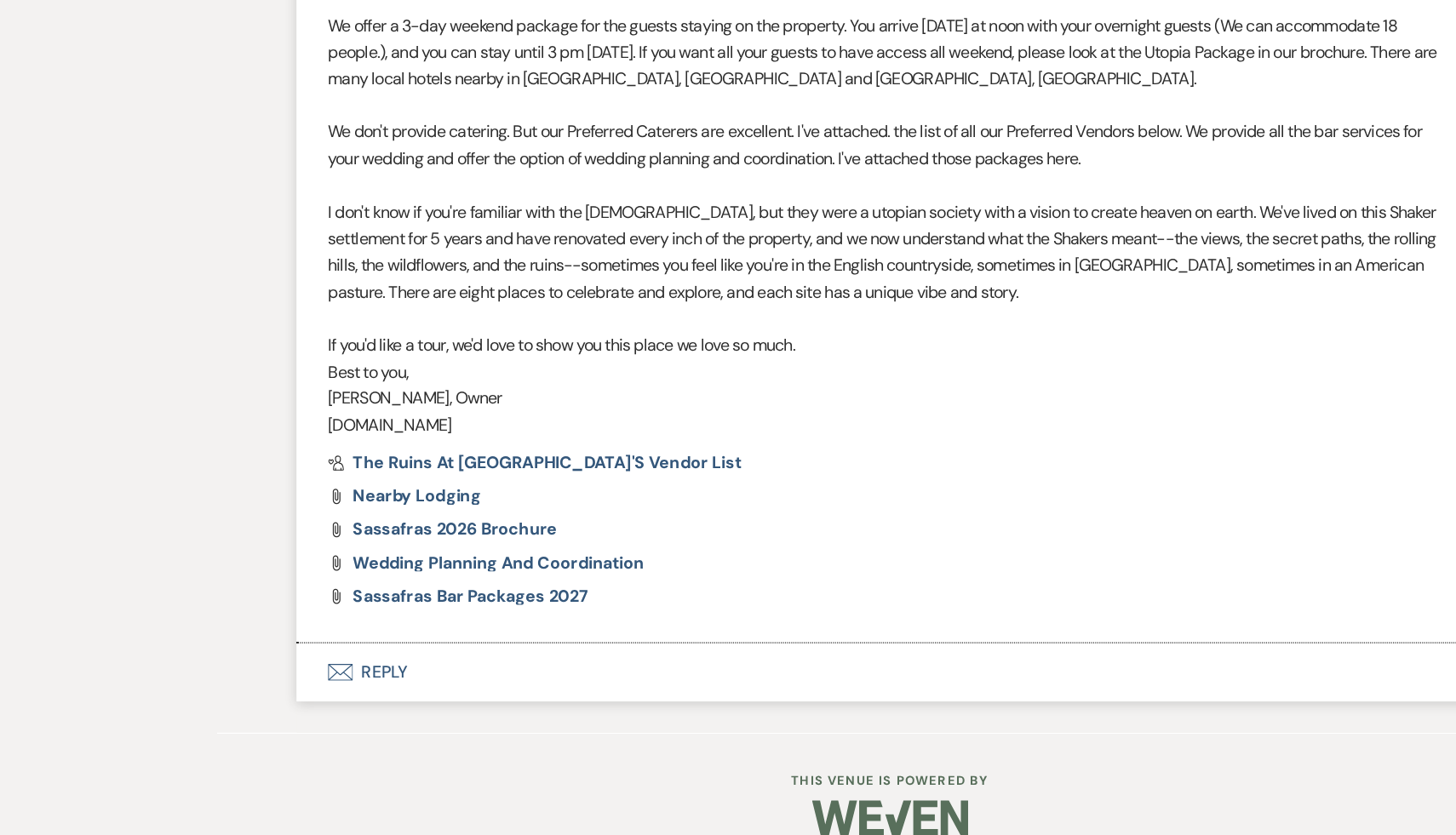
scroll to position [1284, 0]
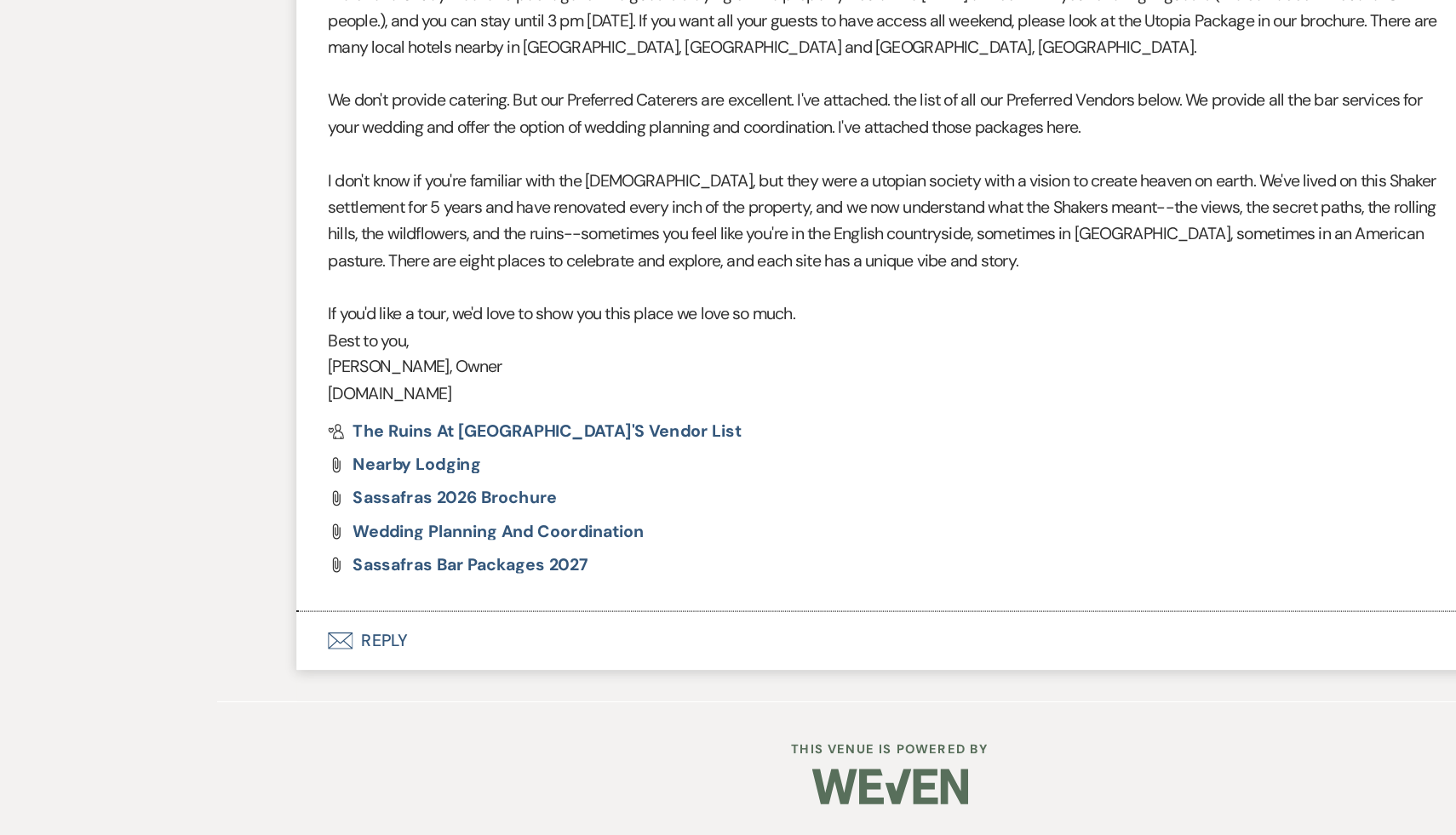
click at [311, 676] on button "Envelope Reply" at bounding box center [728, 676] width 971 height 48
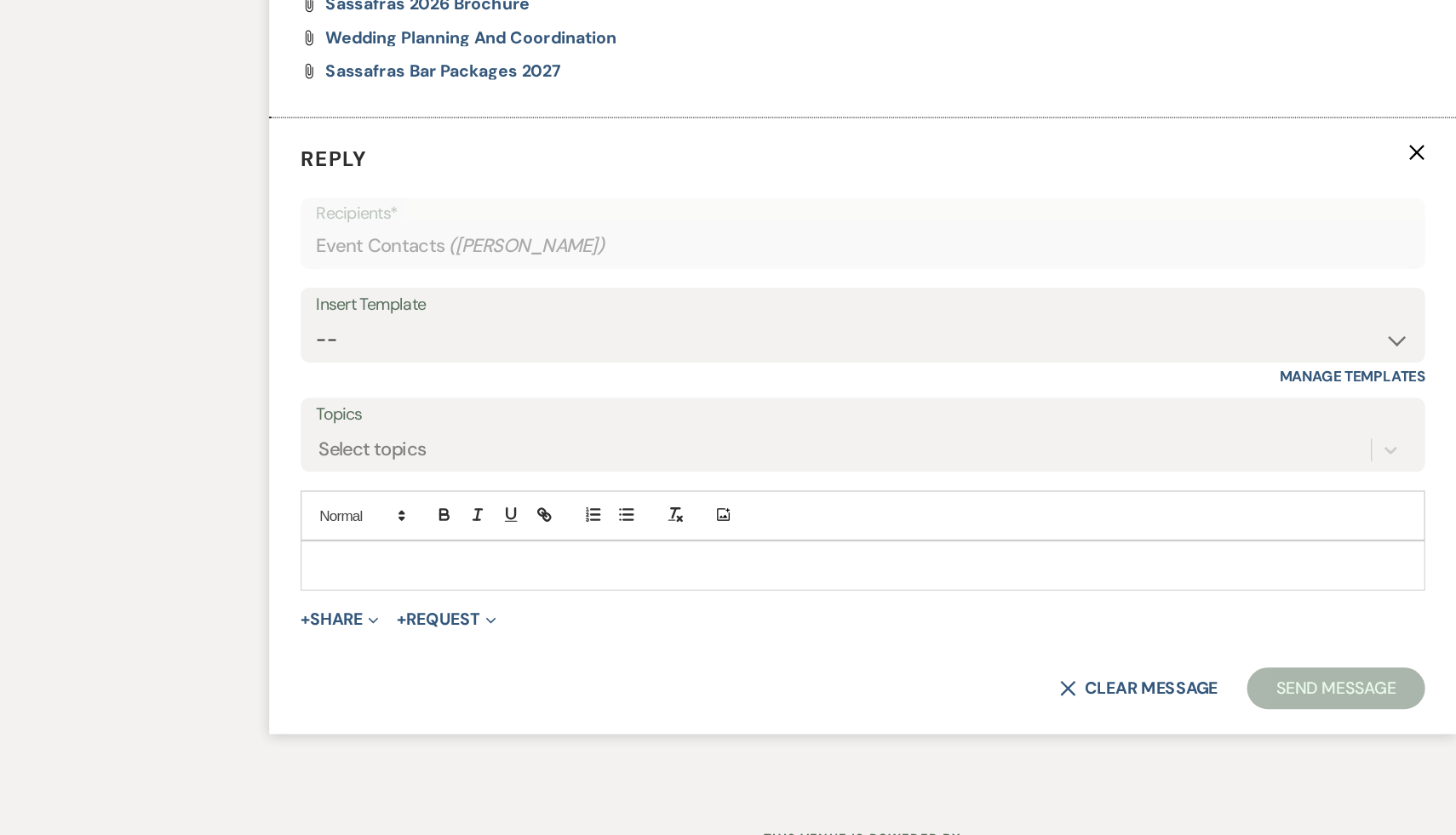
scroll to position [1696, 0]
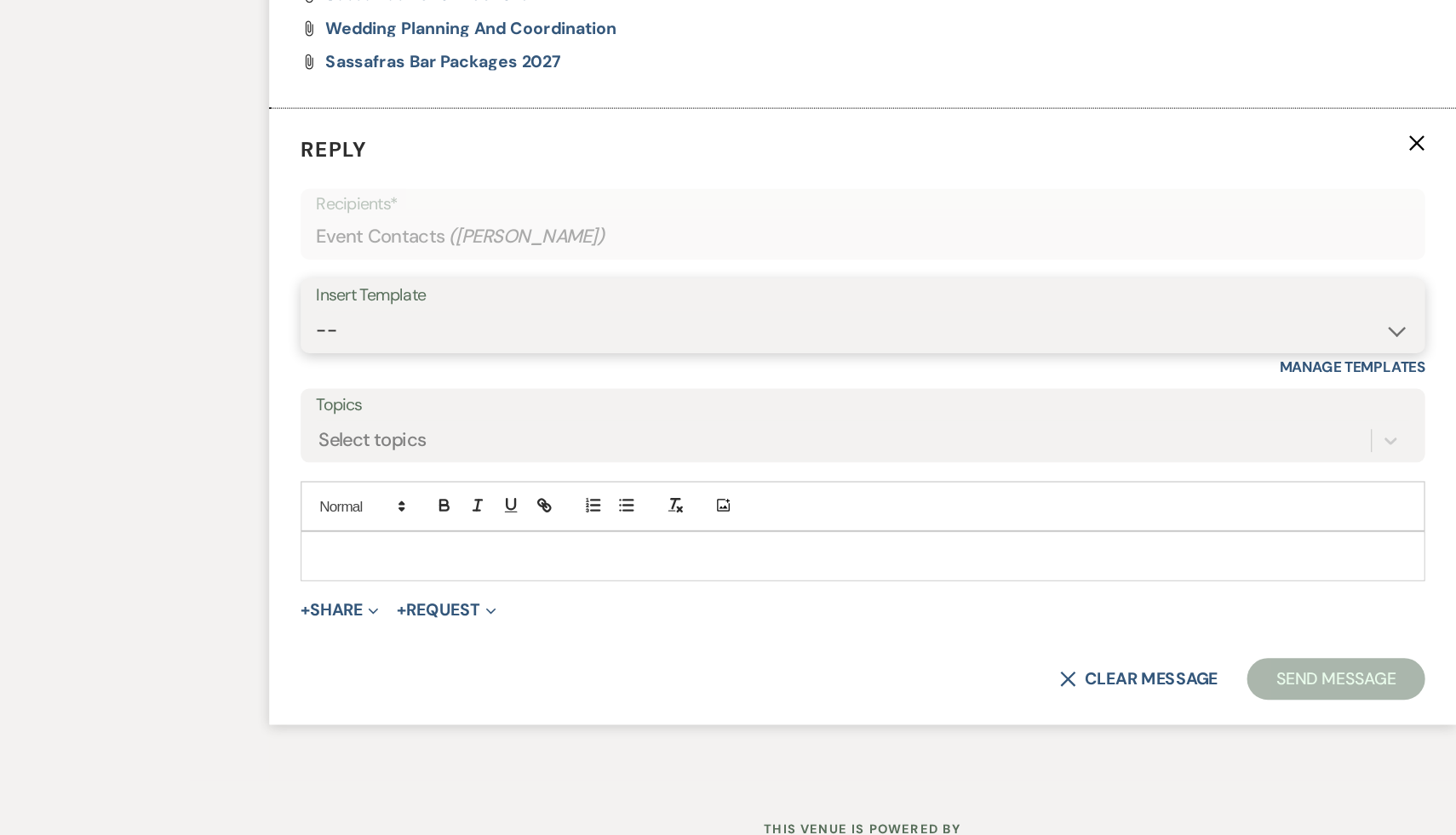
click at [1160, 422] on select "-- Weven Planning Portal Introduction (Booked Events) Initial Inquiry Response …" at bounding box center [728, 422] width 894 height 33
click at [281, 406] on select "-- Weven Planning Portal Introduction (Booked Events) Initial Inquiry Response …" at bounding box center [728, 422] width 894 height 33
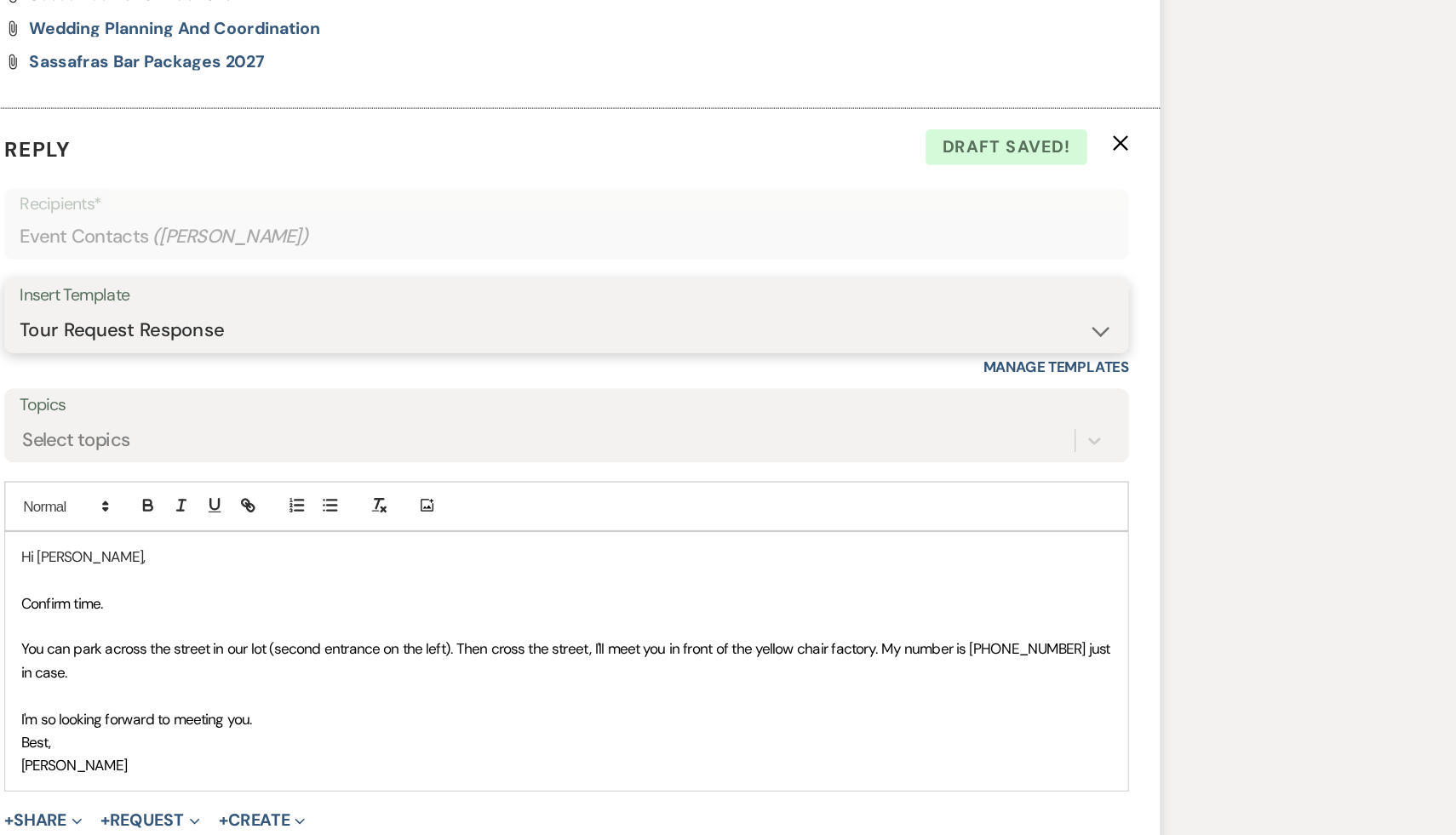
click at [1159, 420] on select "-- Weven Planning Portal Introduction (Booked Events) Initial Inquiry Response …" at bounding box center [728, 422] width 894 height 33
select select "1435"
click at [281, 406] on select "-- Weven Planning Portal Introduction (Booked Events) Initial Inquiry Response …" at bounding box center [728, 422] width 894 height 33
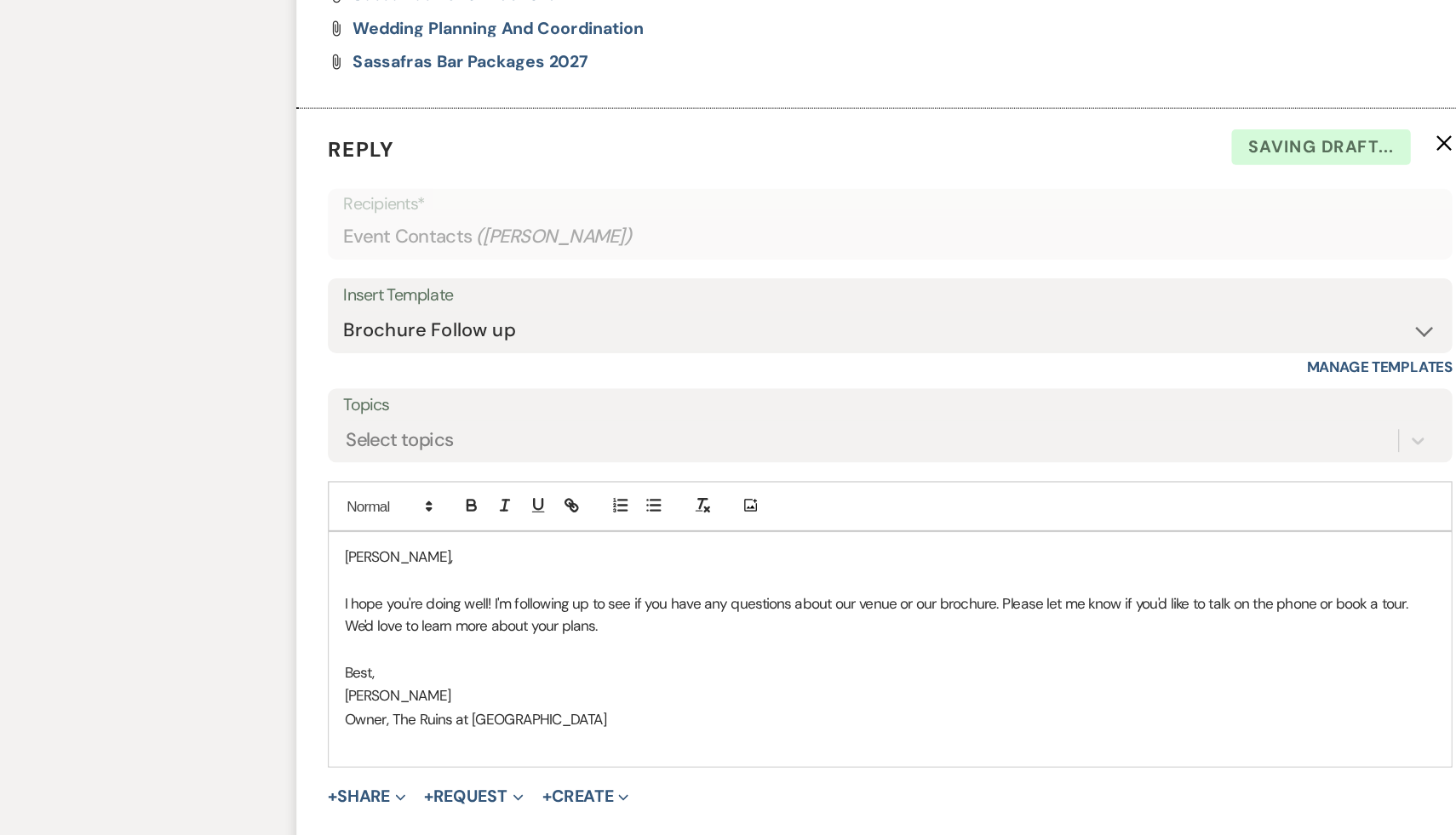
click at [281, 607] on div "Julia, I hope you're doing well! I'm following up to see if you have any questi…" at bounding box center [727, 684] width 918 height 192
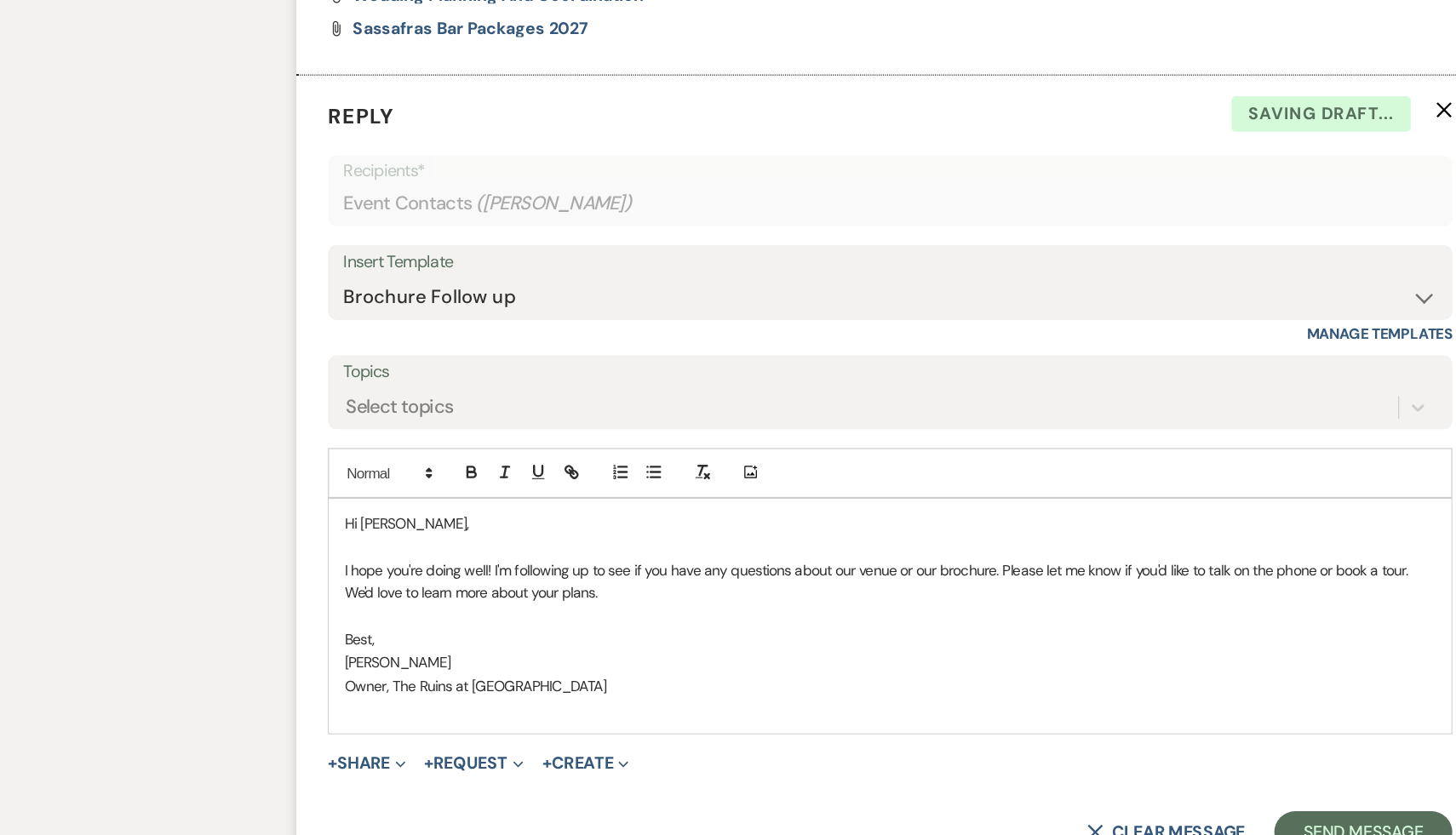
scroll to position [1736, 0]
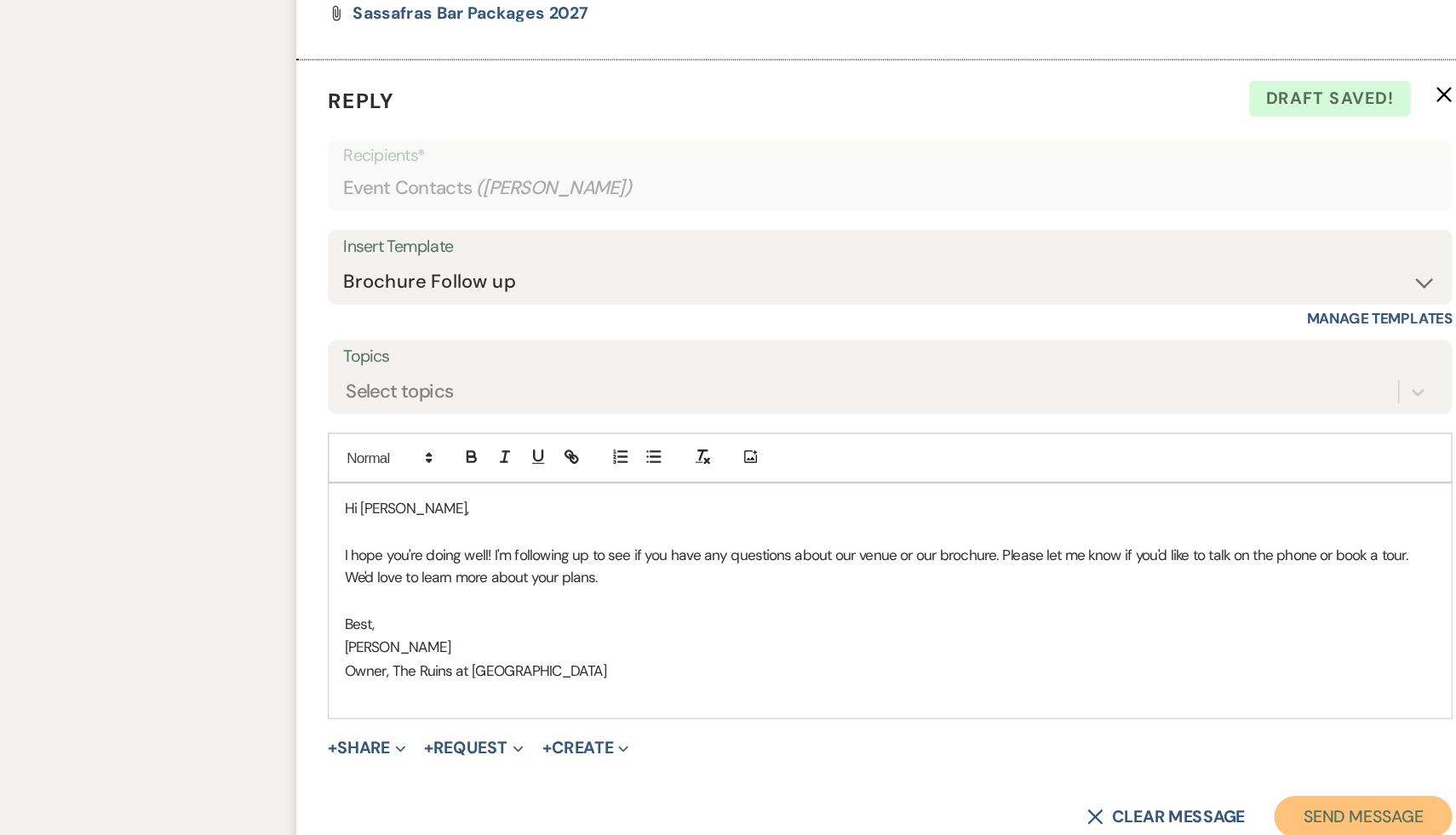
click at [1099, 816] on button "Send Message" at bounding box center [1114, 820] width 146 height 34
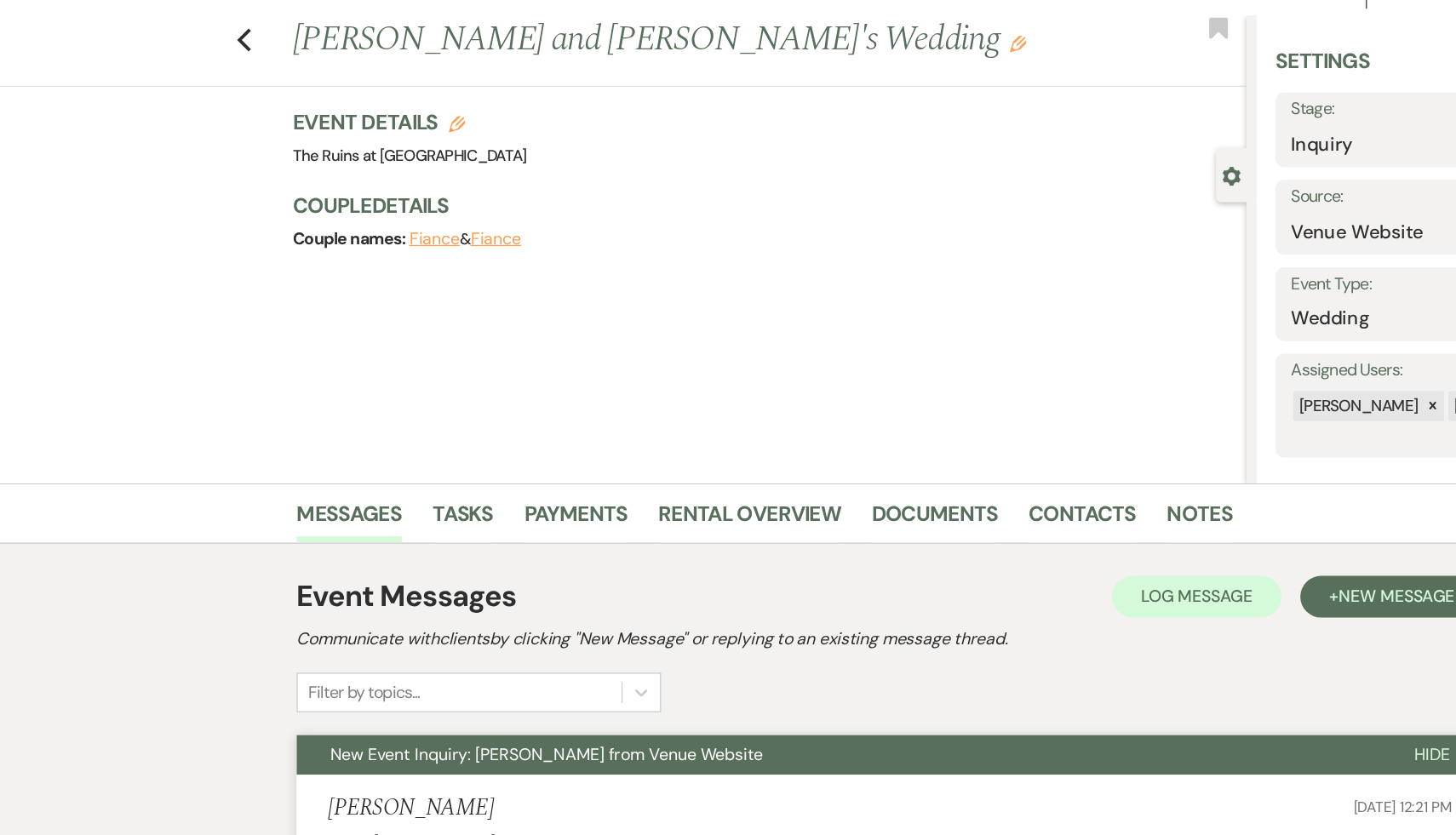
scroll to position [0, 0]
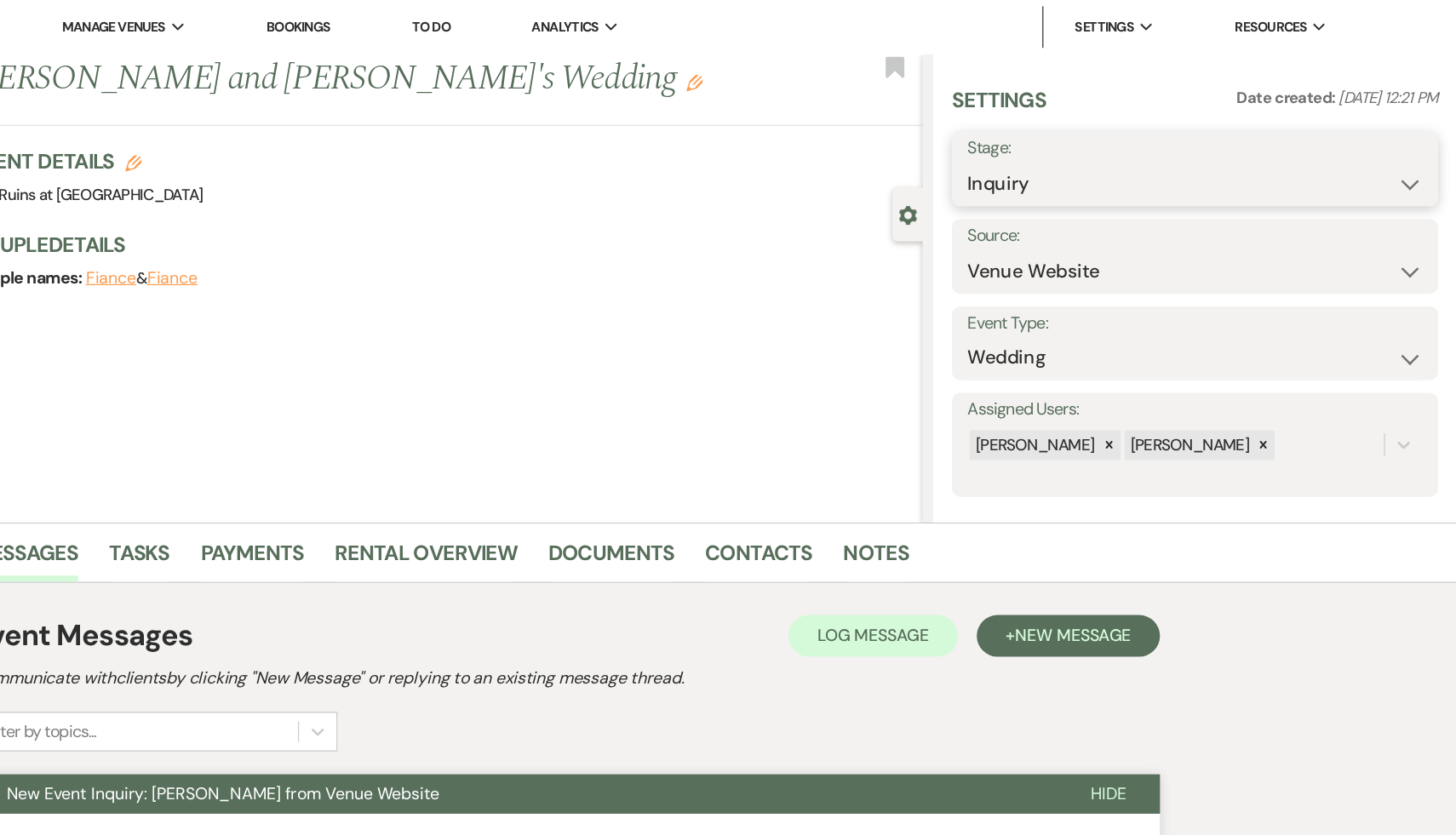
click at [1417, 148] on select "Inquiry Follow Up Tour Requested Tour Confirmed Toured Proposal Sent Booked Lost" at bounding box center [1241, 150] width 372 height 33
click at [1055, 134] on select "Inquiry Follow Up Tour Requested Tour Confirmed Toured Proposal Sent Booked Lost" at bounding box center [1241, 150] width 372 height 33
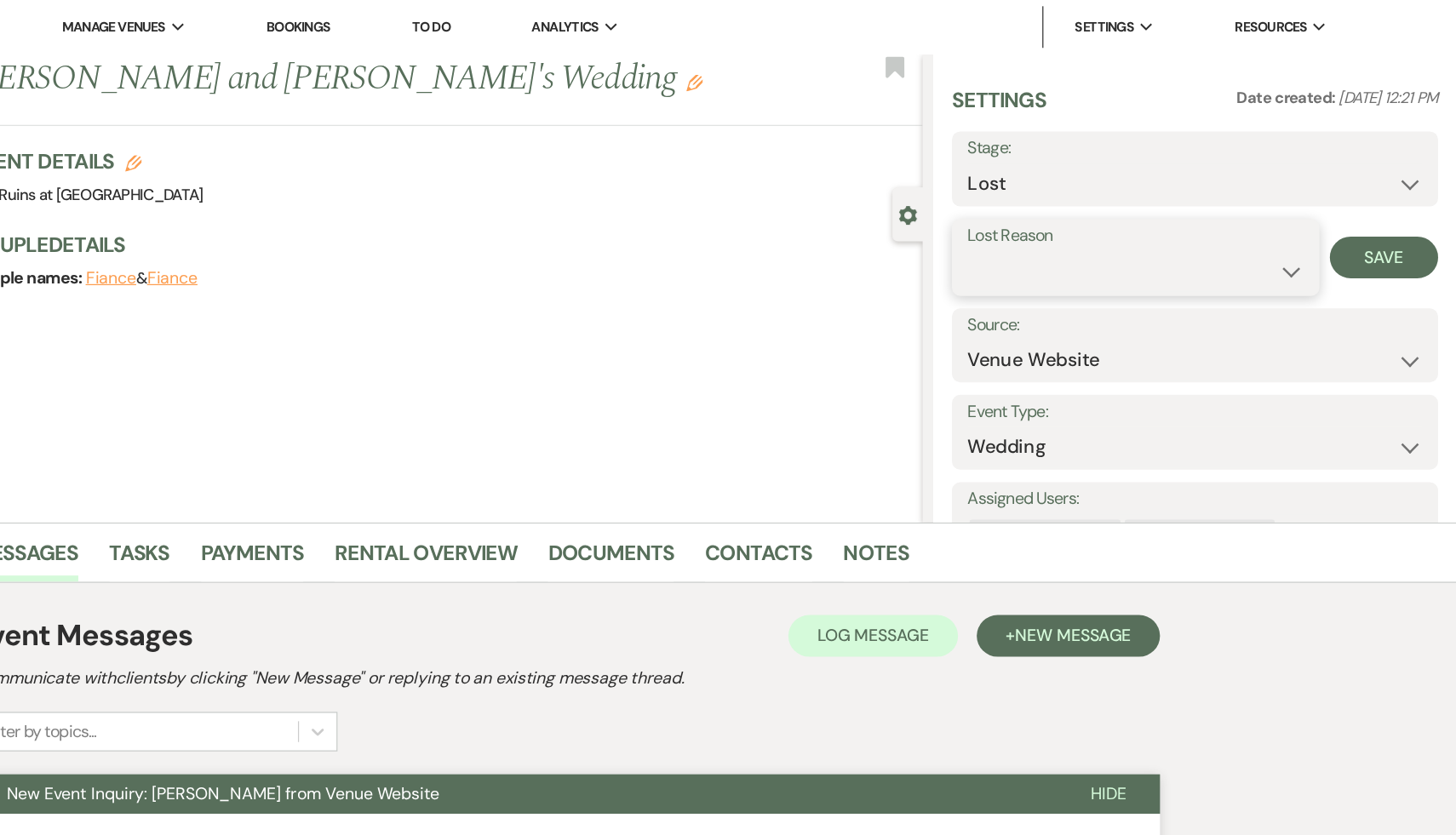
click at [1317, 219] on select "Booked Elsewhere Budget Date Unavailable No Response Not a Good Match Capacity …" at bounding box center [1193, 221] width 275 height 33
click at [1411, 149] on select "Inquiry Follow Up Tour Requested Tour Confirmed Toured Proposal Sent Booked Lost" at bounding box center [1241, 150] width 372 height 33
select select "9"
click at [1055, 134] on select "Inquiry Follow Up Tour Requested Tour Confirmed Toured Proposal Sent Booked Lost" at bounding box center [1241, 150] width 372 height 33
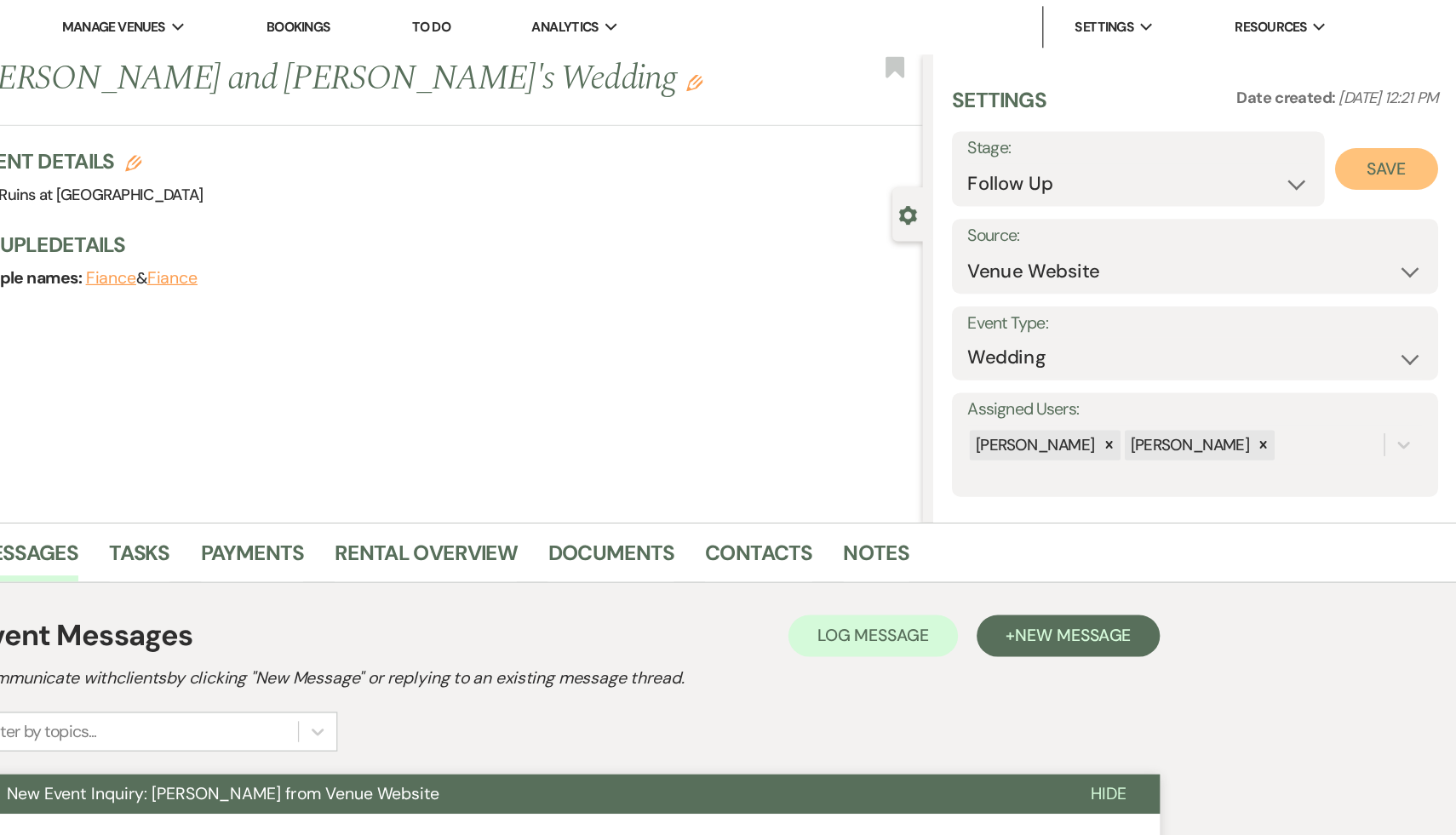
click at [1395, 139] on button "Save" at bounding box center [1398, 138] width 84 height 34
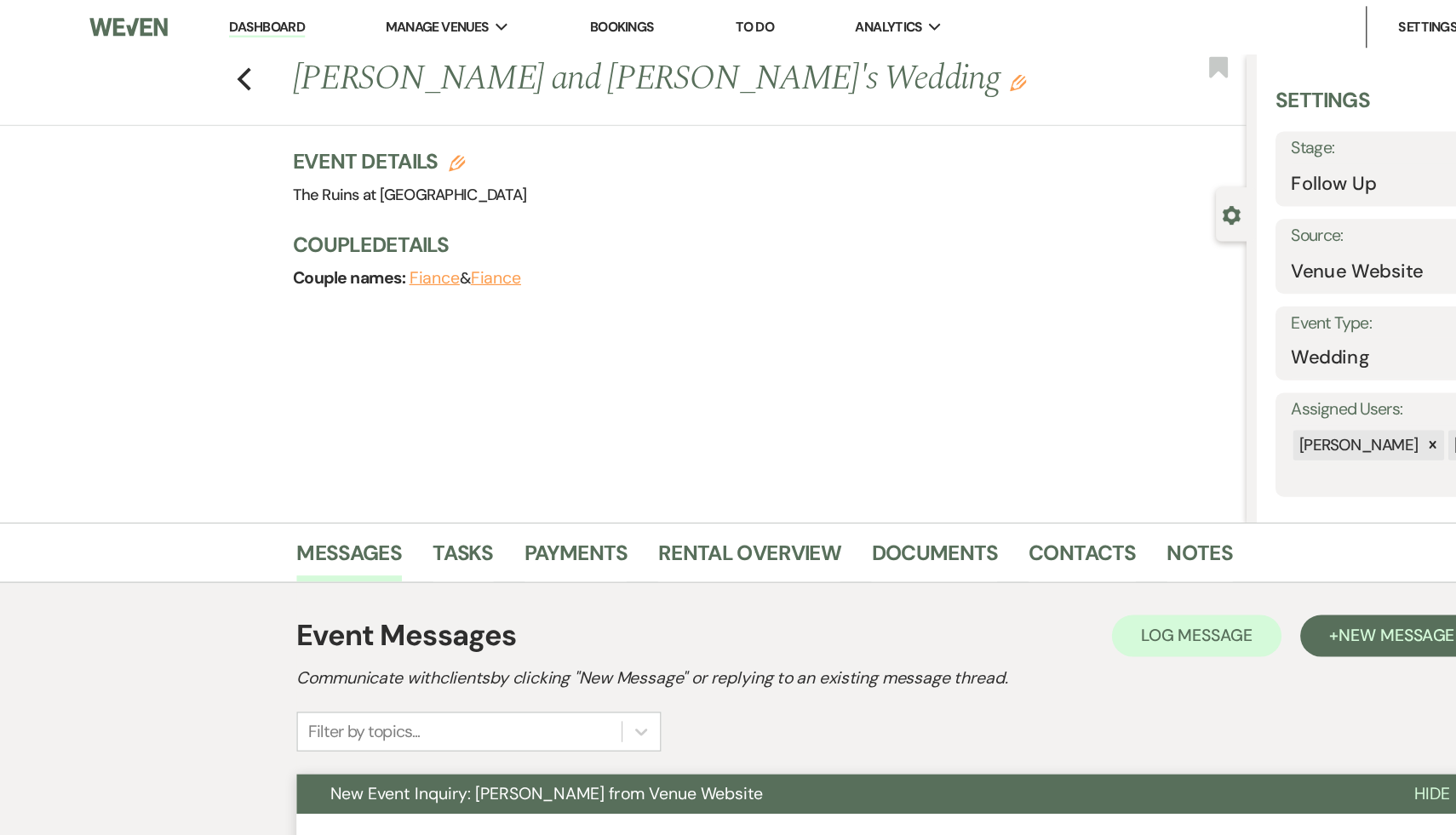
click at [218, 16] on link "Dashboard" at bounding box center [218, 22] width 61 height 16
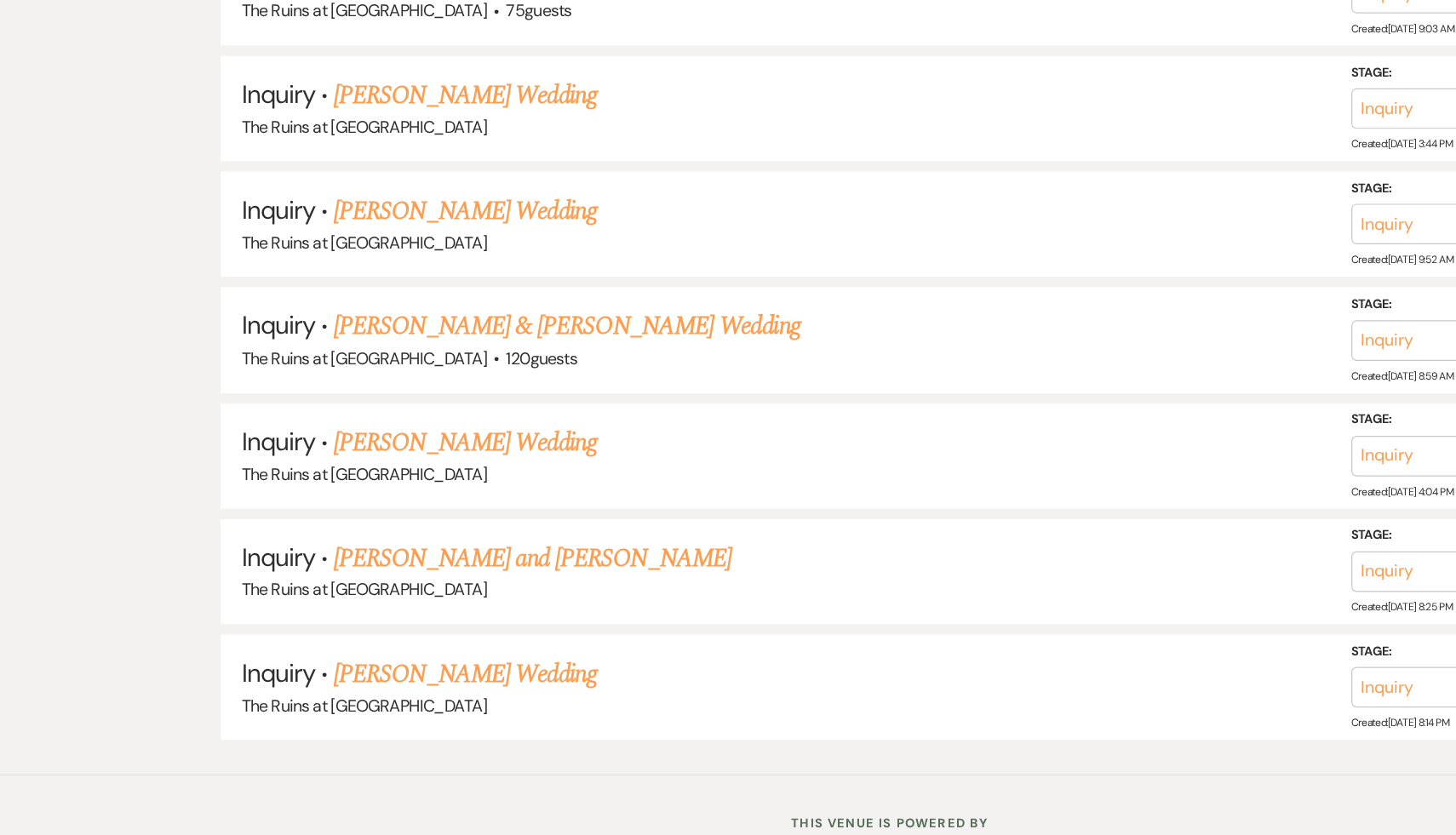
scroll to position [3184, 0]
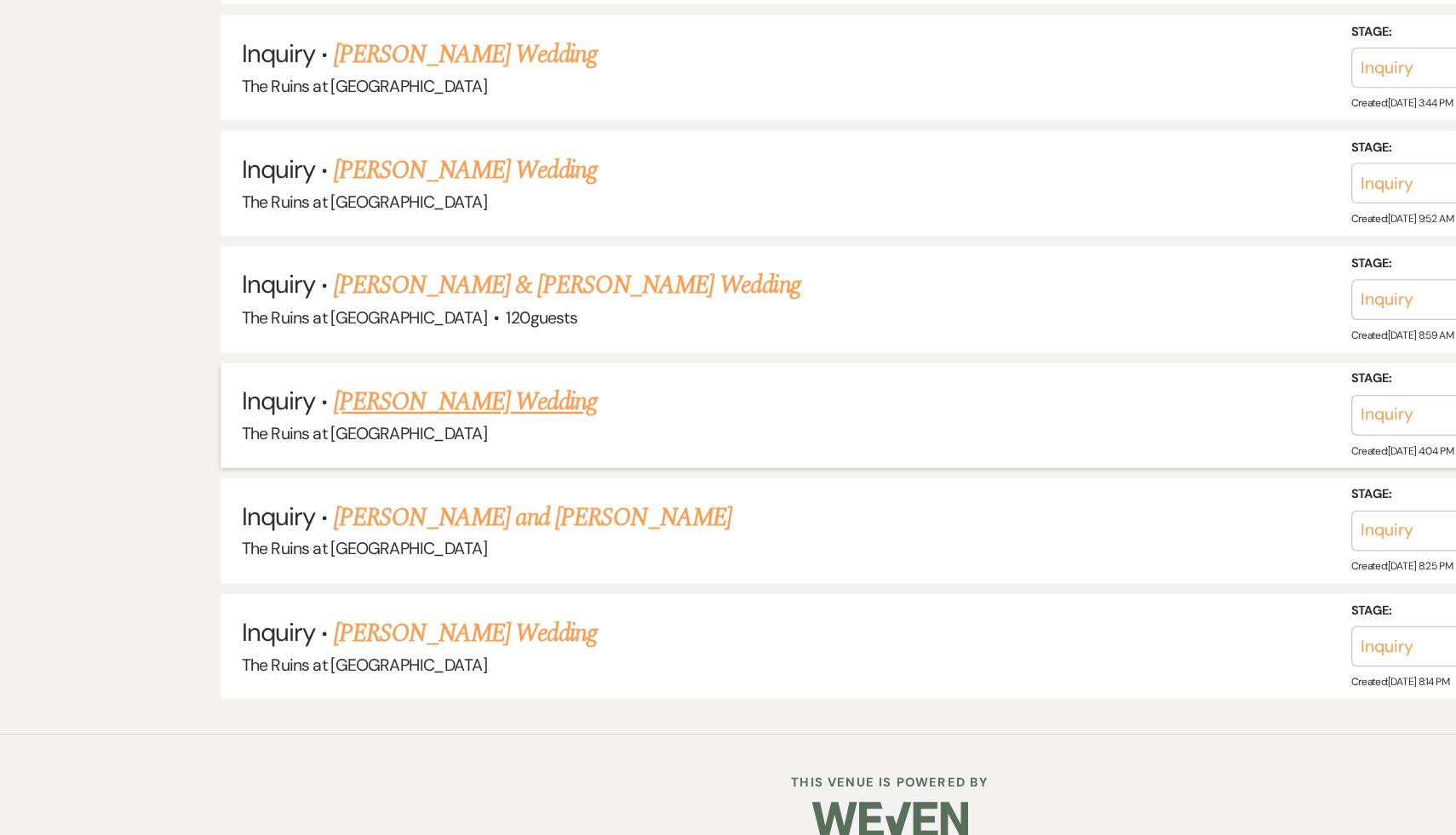
click at [315, 466] on link "[PERSON_NAME] Wedding" at bounding box center [381, 481] width 216 height 31
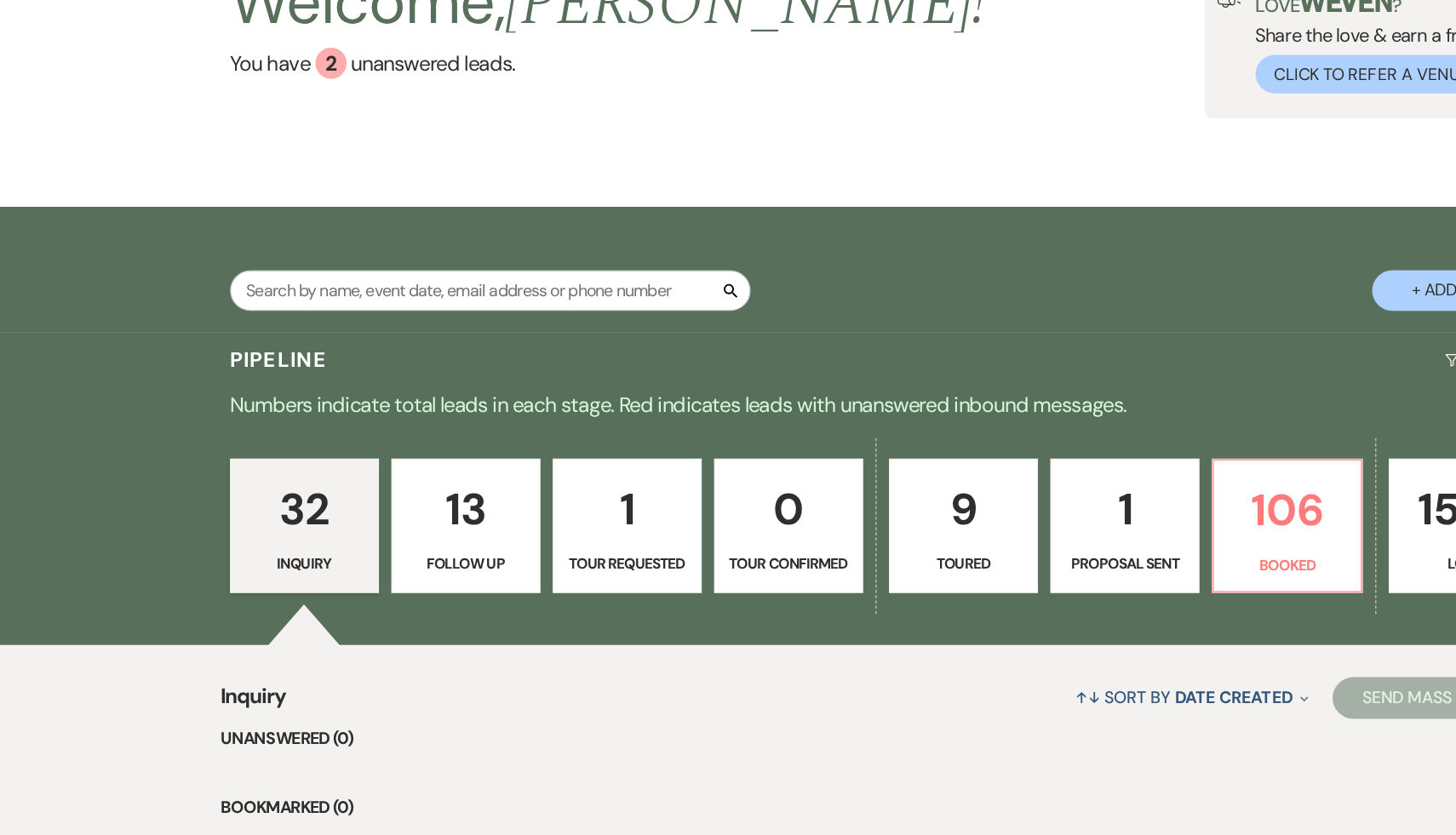
select select "6"
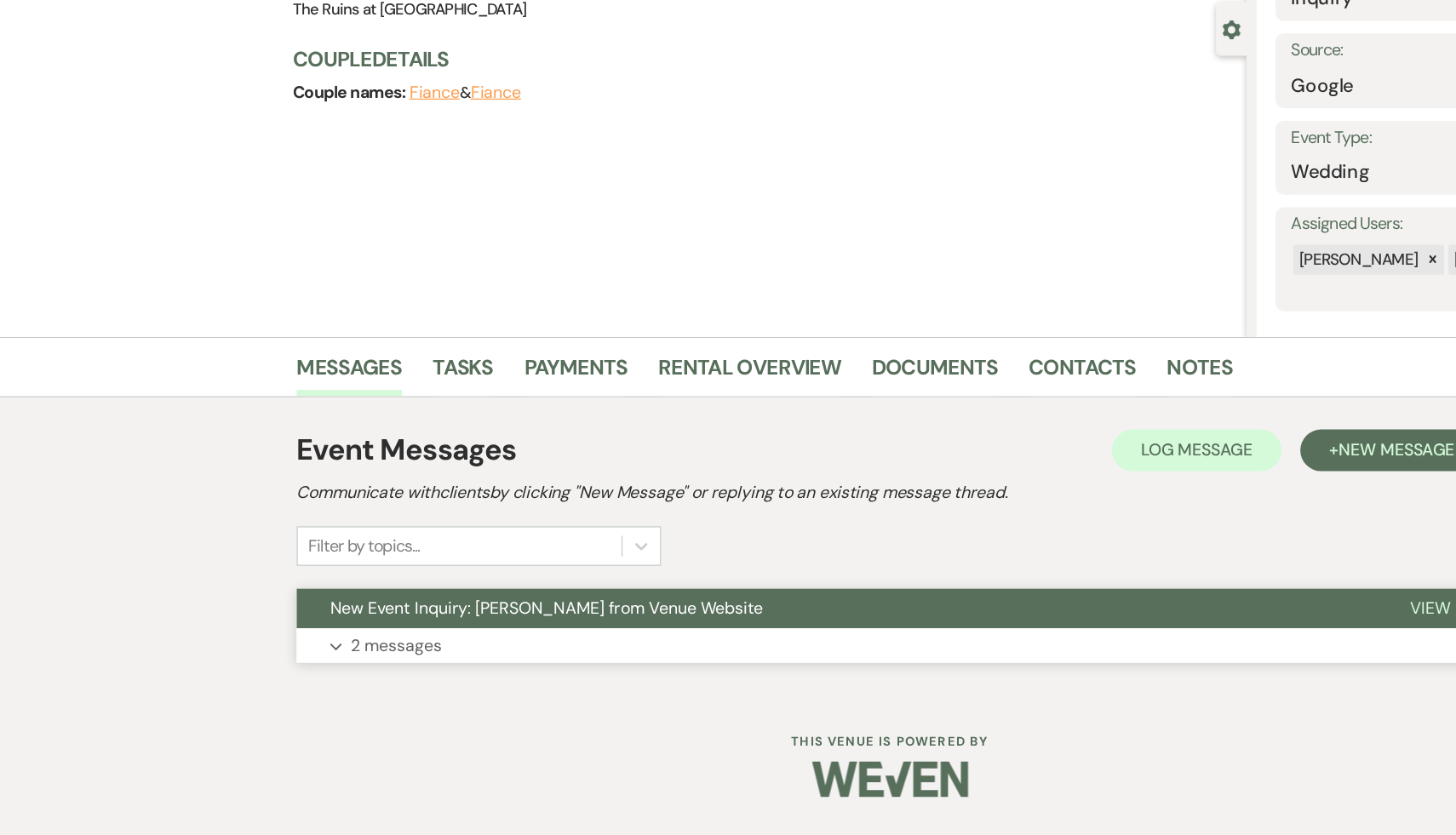
click at [317, 653] on span "New Event Inquiry: Billy Patsos from Venue Website" at bounding box center [447, 649] width 354 height 18
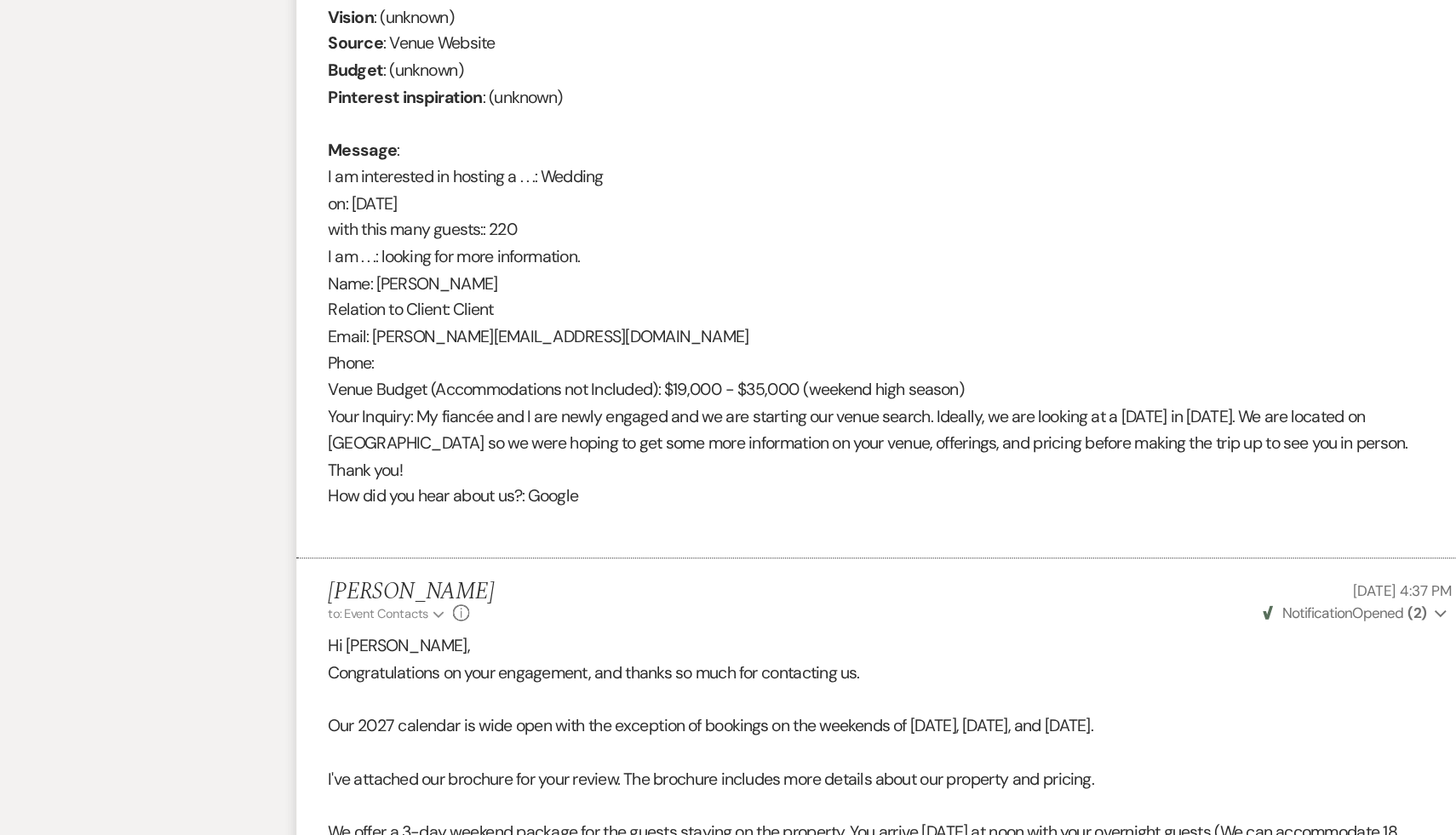
scroll to position [714, 0]
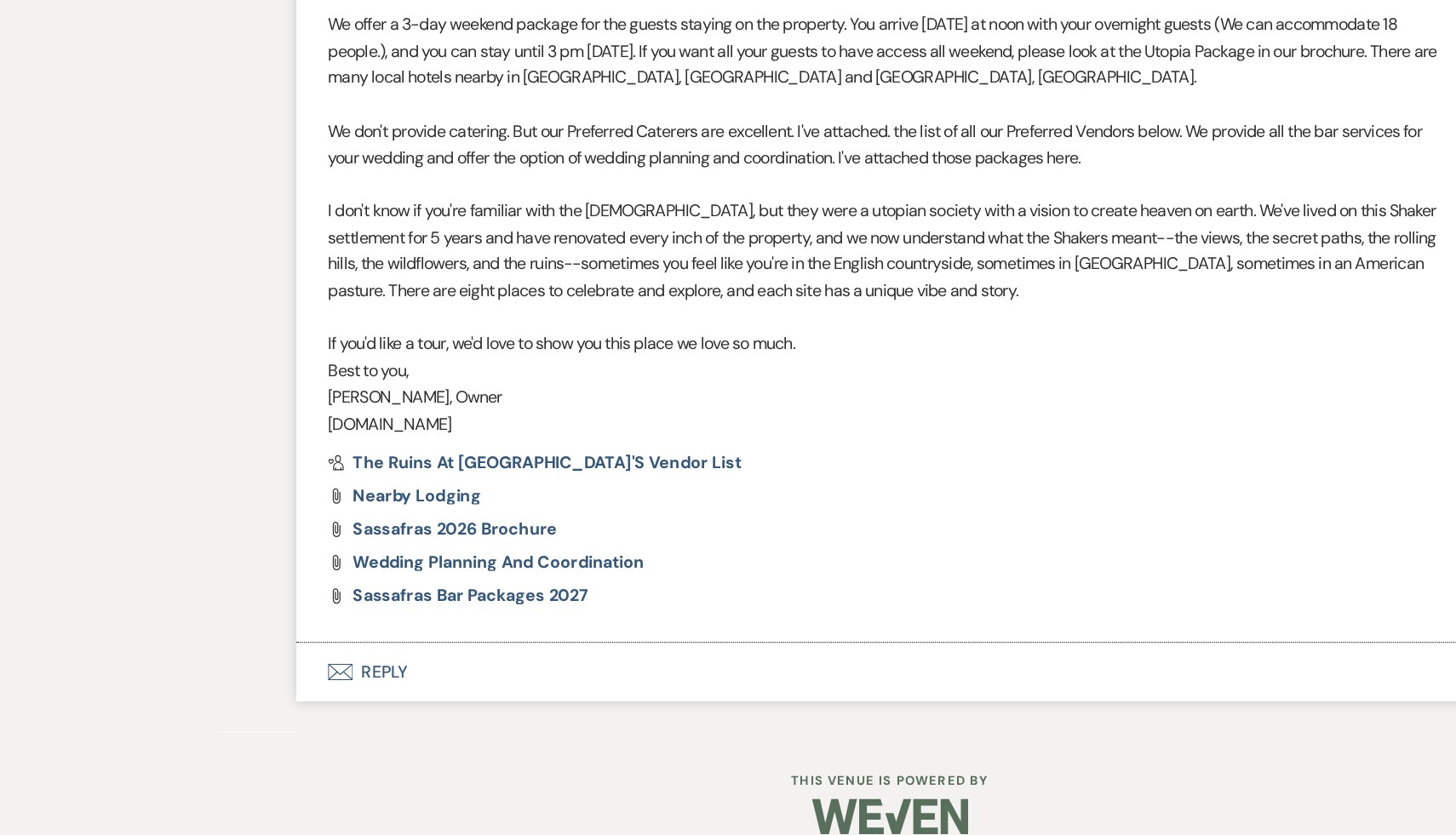
click at [311, 680] on button "Envelope Reply" at bounding box center [728, 701] width 971 height 48
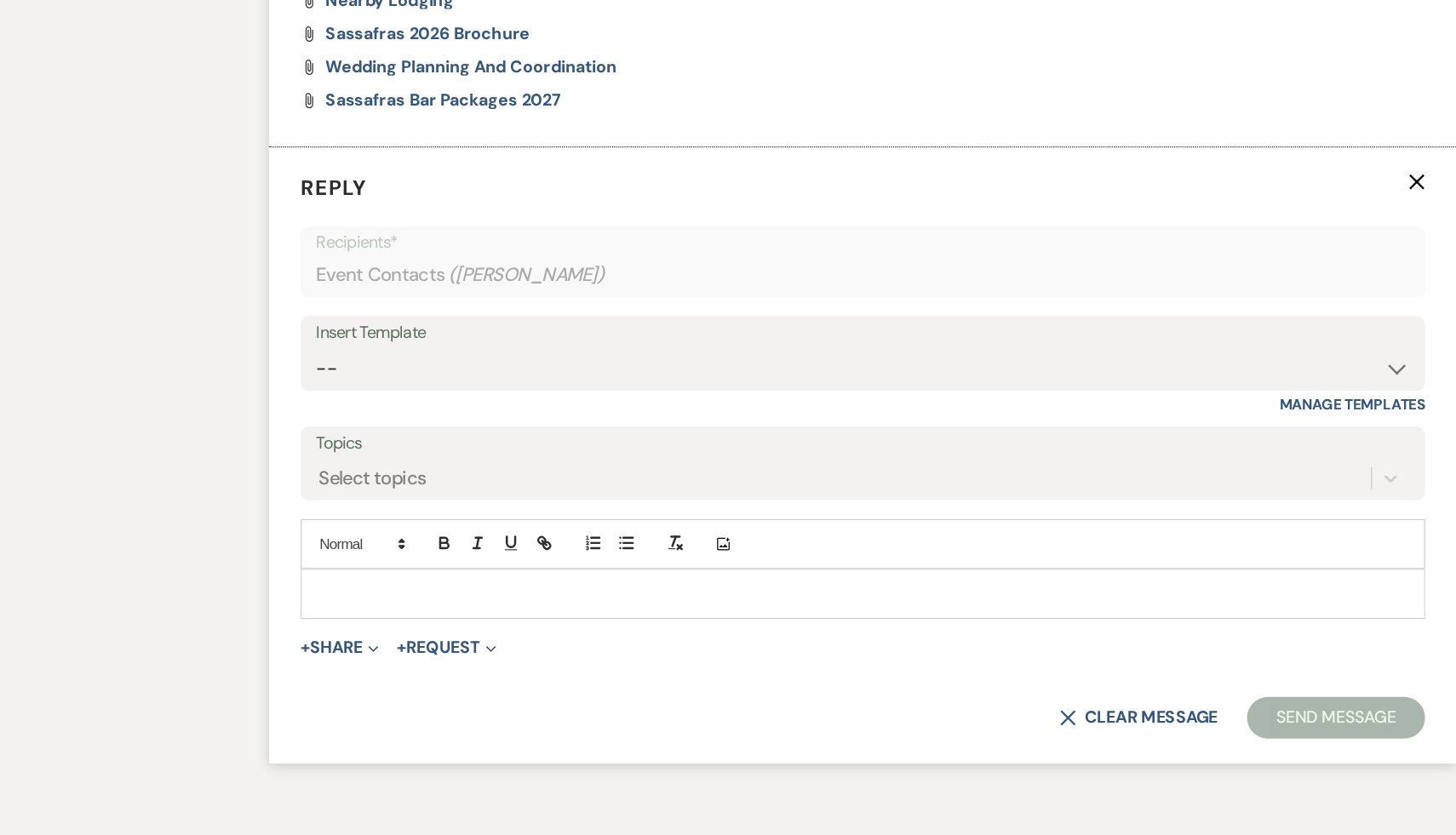
scroll to position [1717, 0]
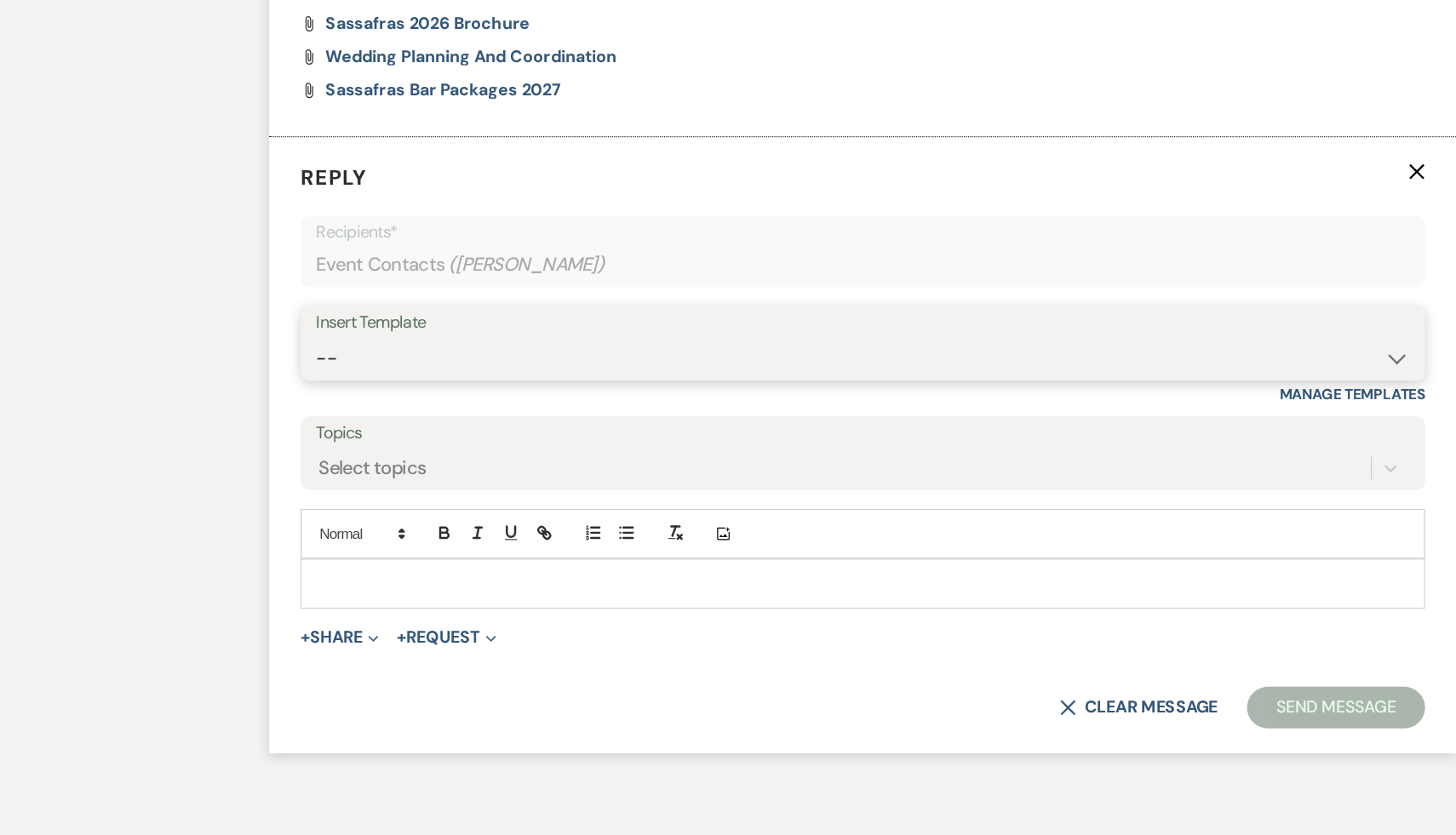
click at [1163, 428] on select "-- Weven Planning Portal Introduction (Booked Events) Initial Inquiry Response …" at bounding box center [728, 444] width 894 height 33
select select "1435"
click at [281, 428] on select "-- Weven Planning Portal Introduction (Booked Events) Initial Inquiry Response …" at bounding box center [728, 444] width 894 height 33
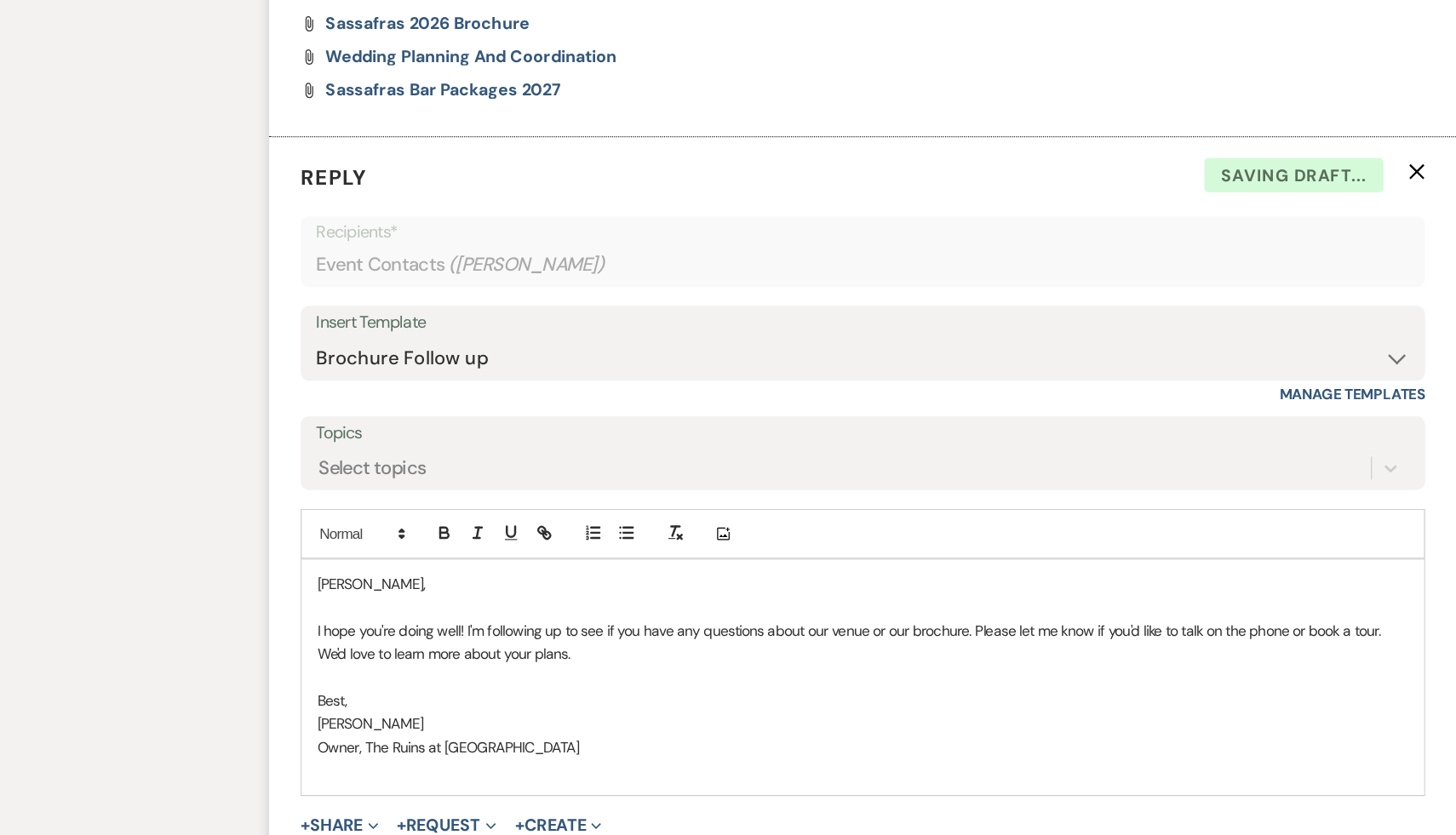
click at [278, 609] on div "Billy, I hope you're doing well! I'm following up to see if you have any questi…" at bounding box center [727, 706] width 918 height 192
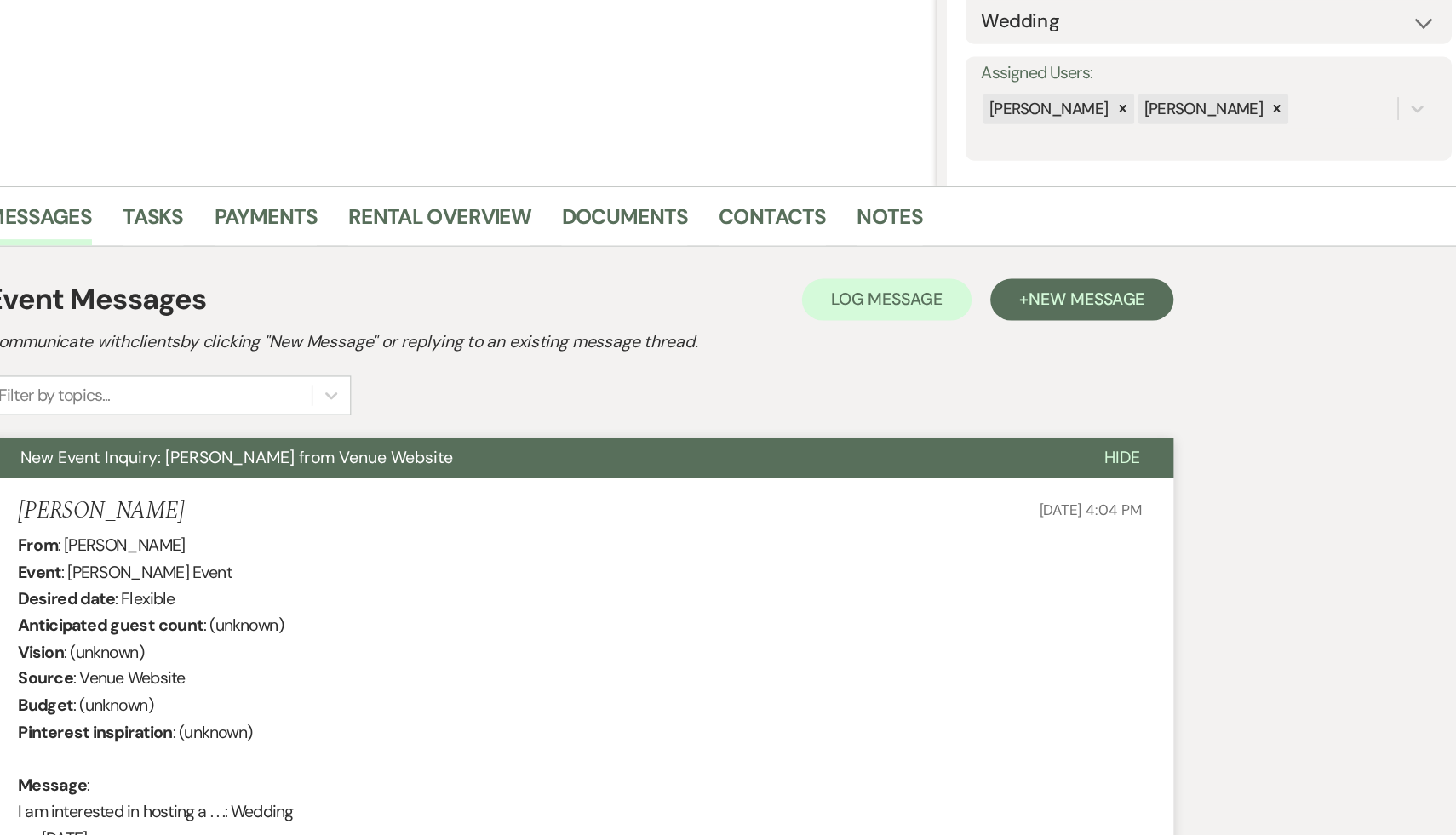
scroll to position [0, 0]
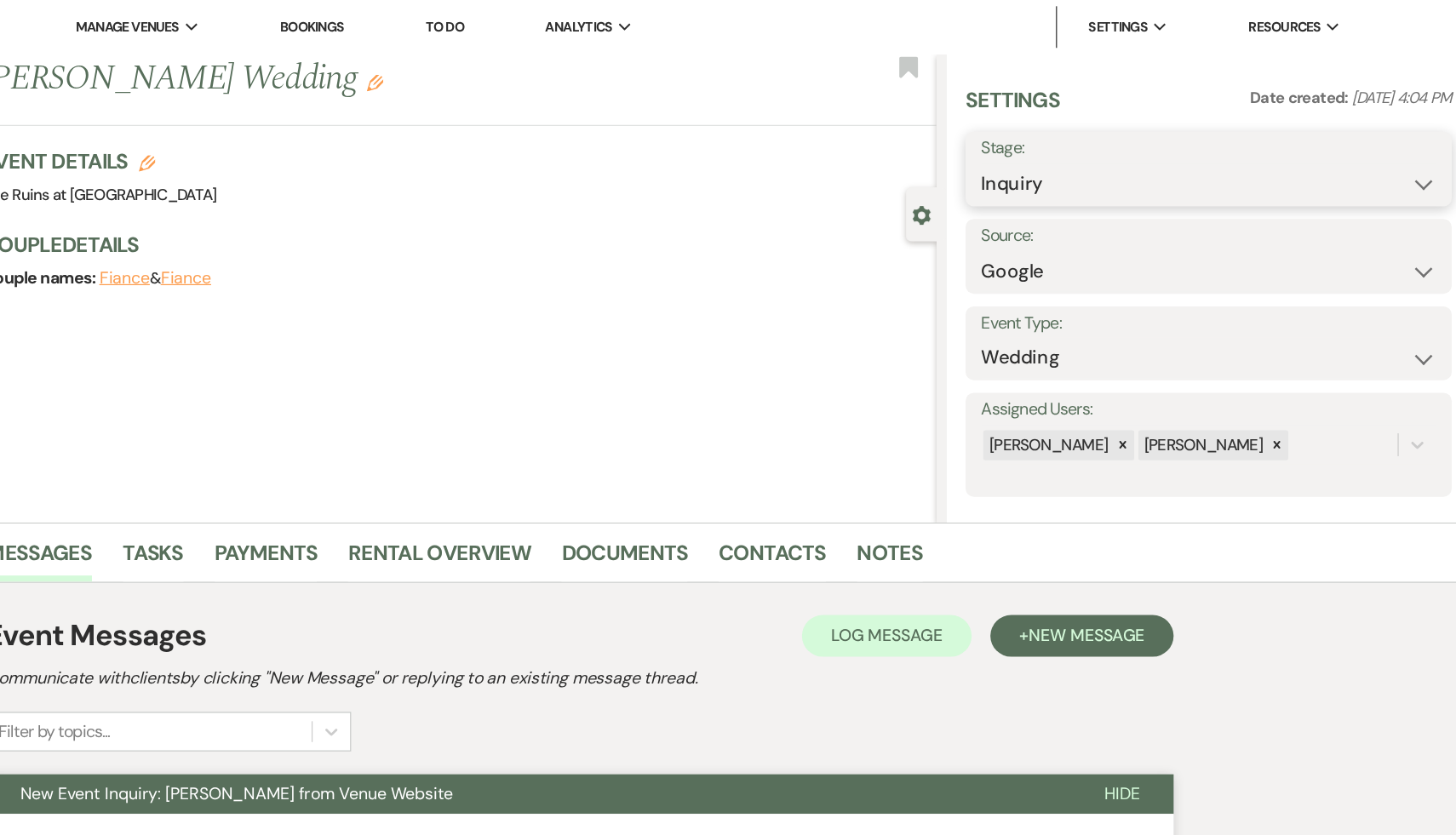
click at [1418, 151] on select "Inquiry Follow Up Tour Requested Tour Confirmed Toured Proposal Sent Booked Lost" at bounding box center [1241, 150] width 372 height 33
select select "9"
click at [1055, 134] on select "Inquiry Follow Up Tour Requested Tour Confirmed Toured Proposal Sent Booked Lost" at bounding box center [1241, 150] width 372 height 33
click at [1401, 138] on button "Save" at bounding box center [1398, 138] width 84 height 34
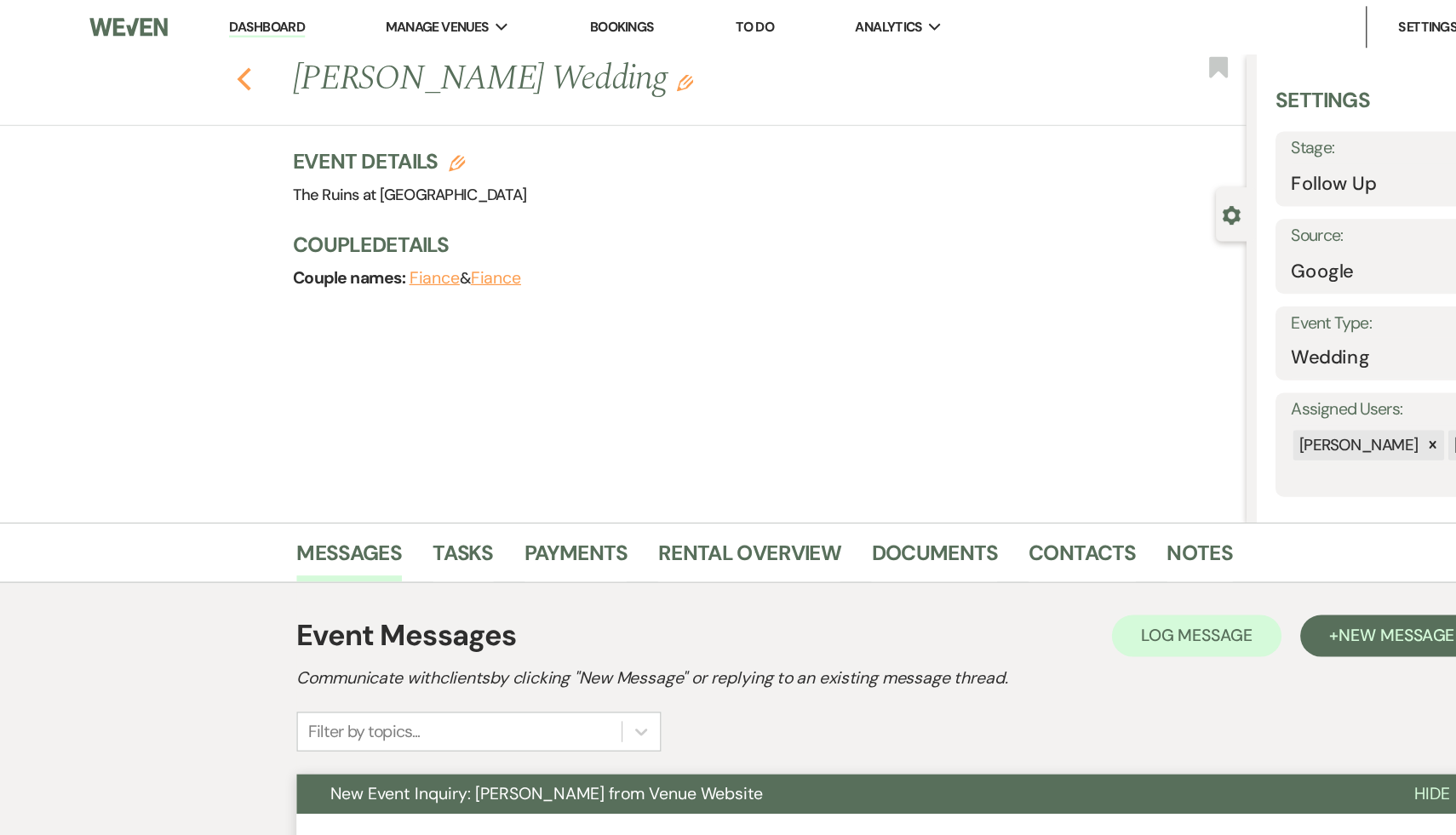
click at [198, 59] on icon "Previous" at bounding box center [200, 65] width 13 height 21
select select "9"
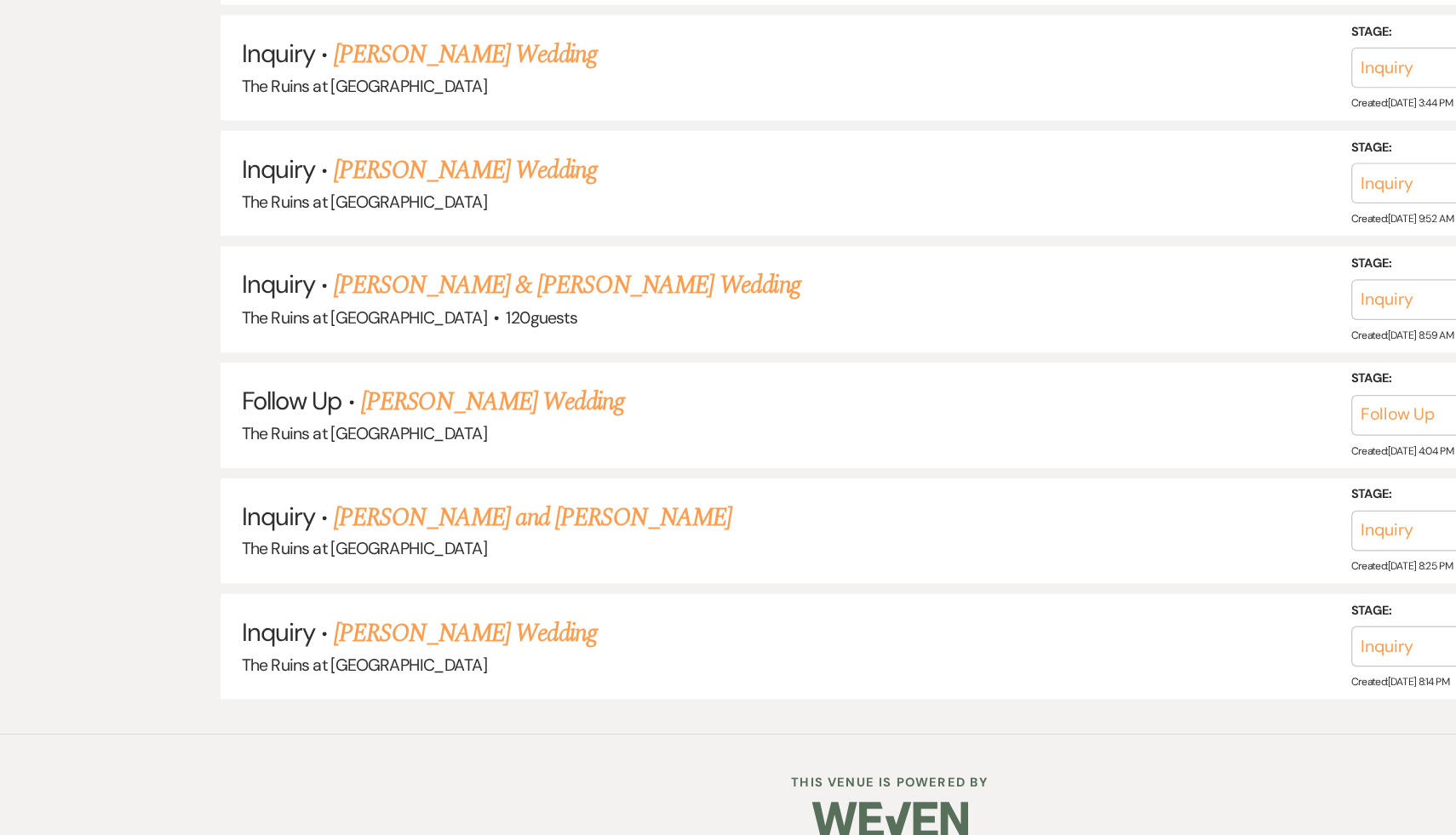
scroll to position [3090, 0]
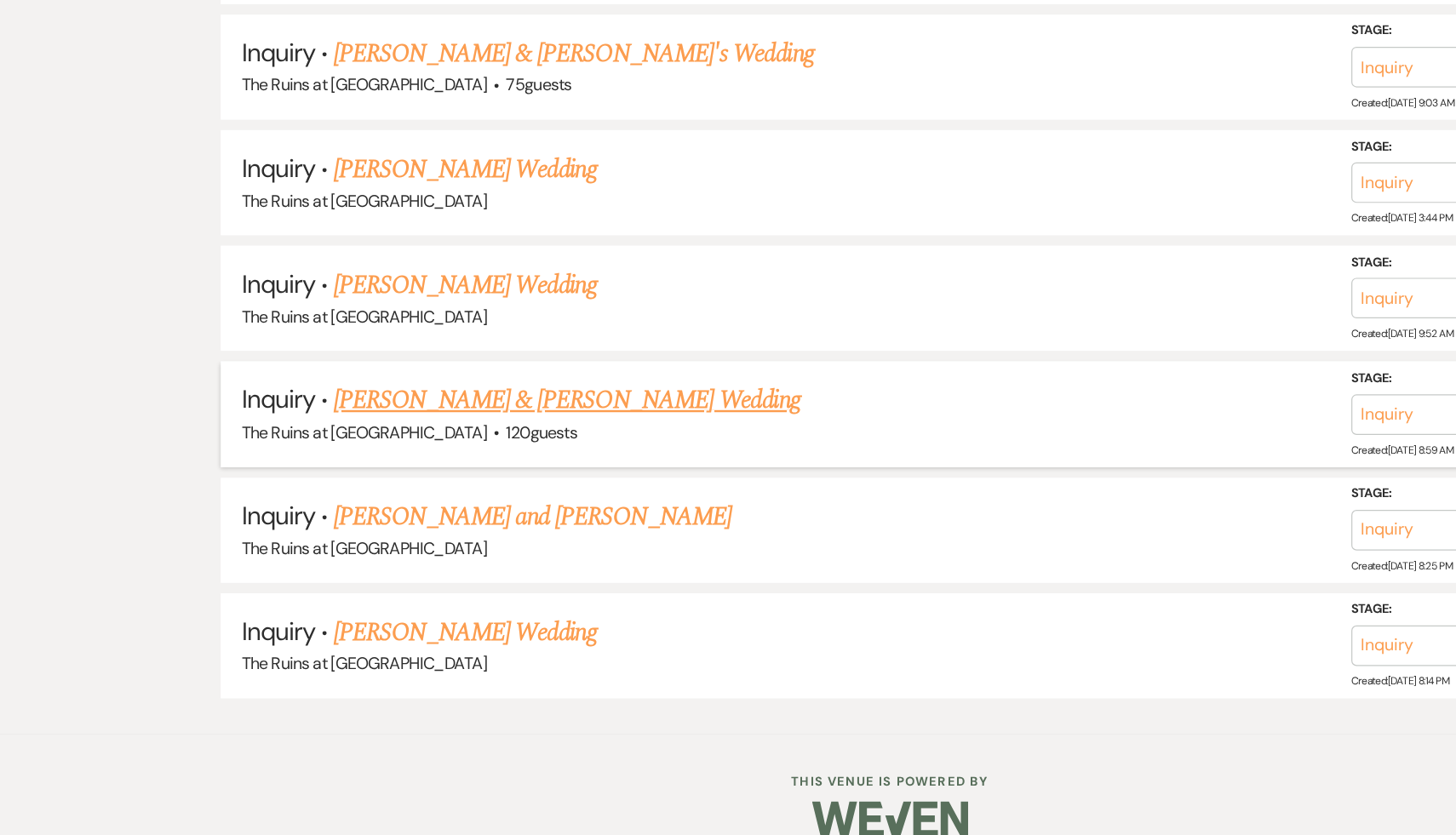
click at [361, 464] on link "[PERSON_NAME] & [PERSON_NAME] Wedding" at bounding box center [464, 479] width 381 height 31
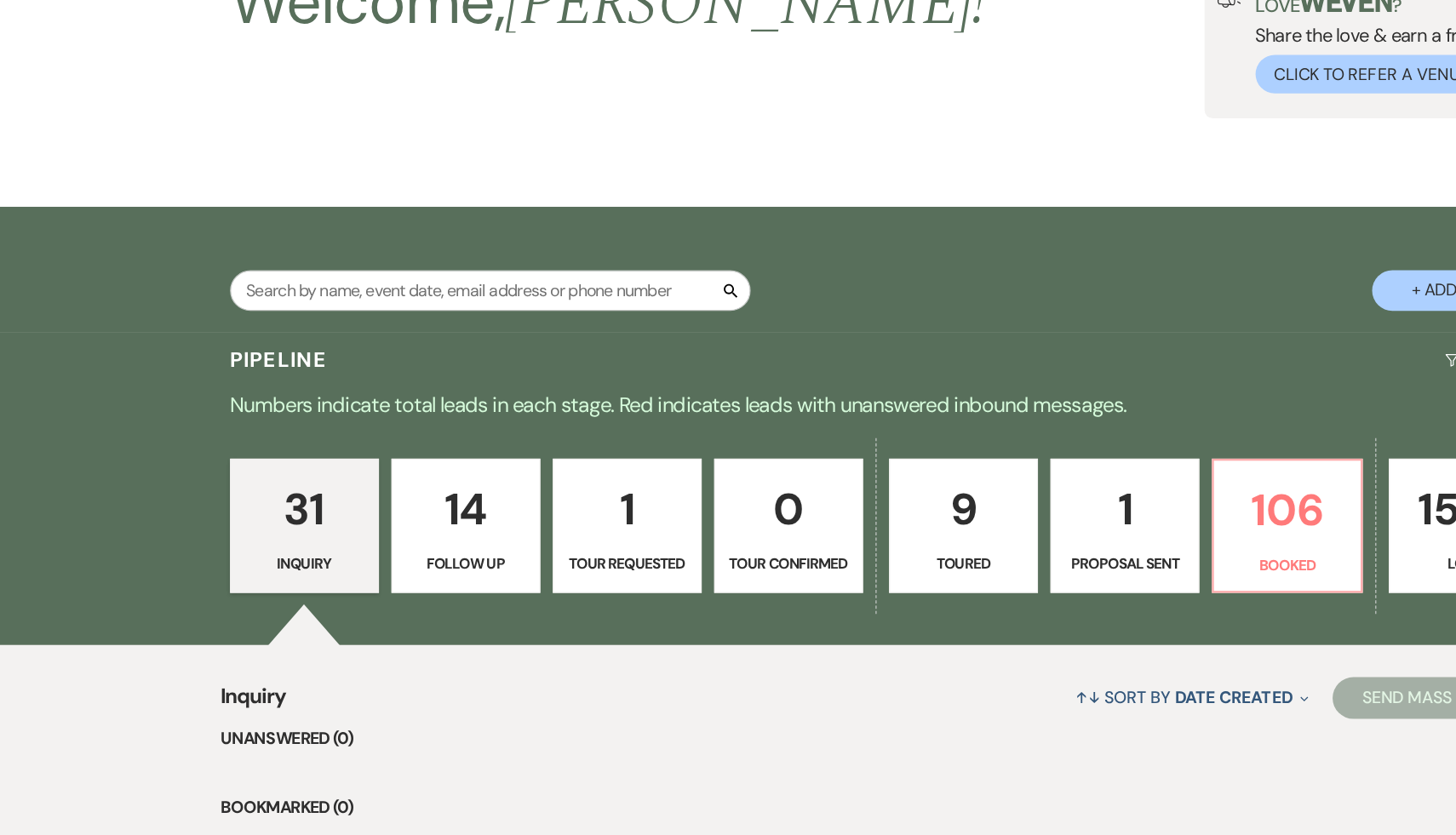
select select "6"
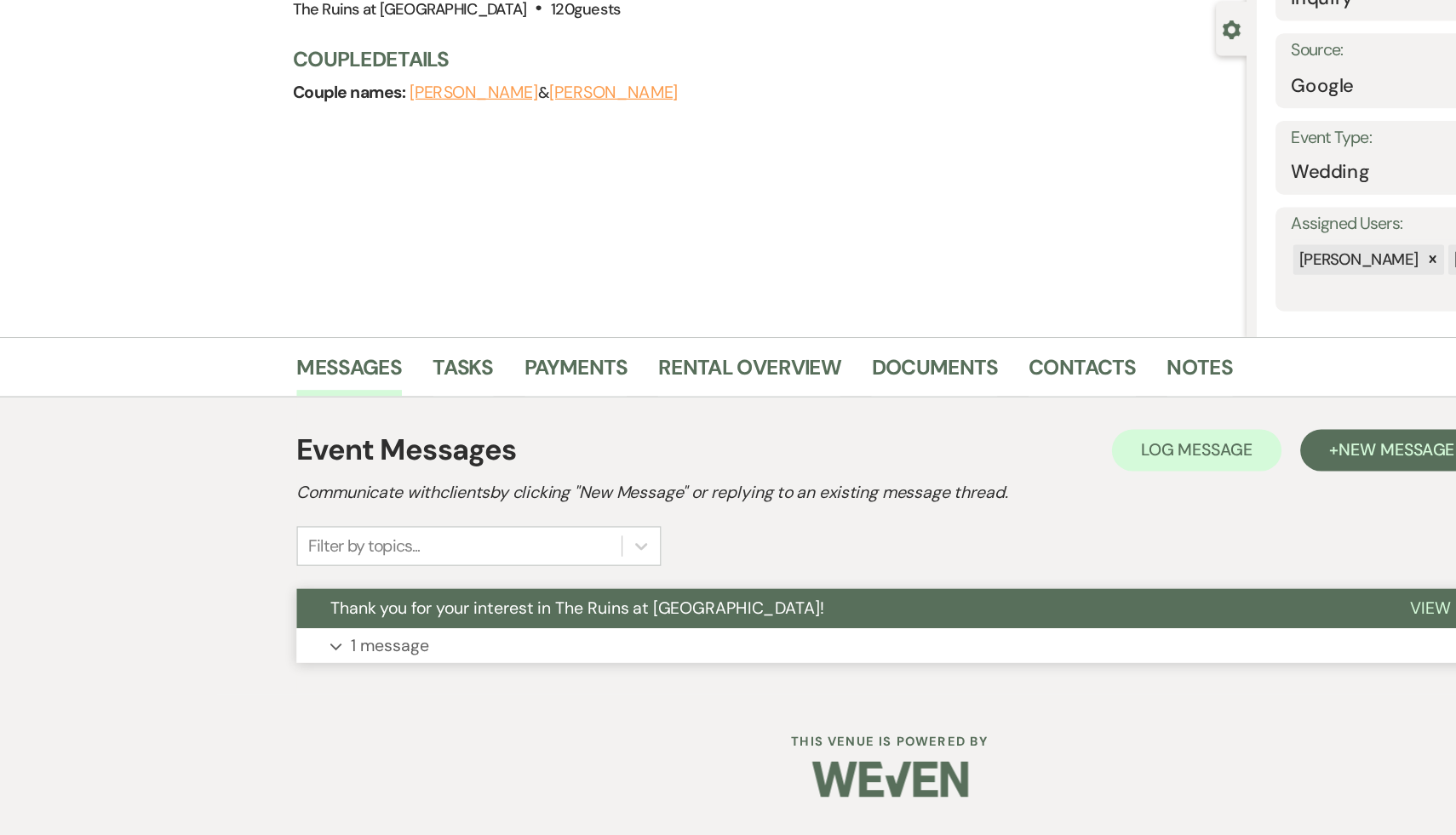
click at [378, 645] on span "Thank you for your interest in The Ruins at [GEOGRAPHIC_DATA]!" at bounding box center [472, 649] width 404 height 18
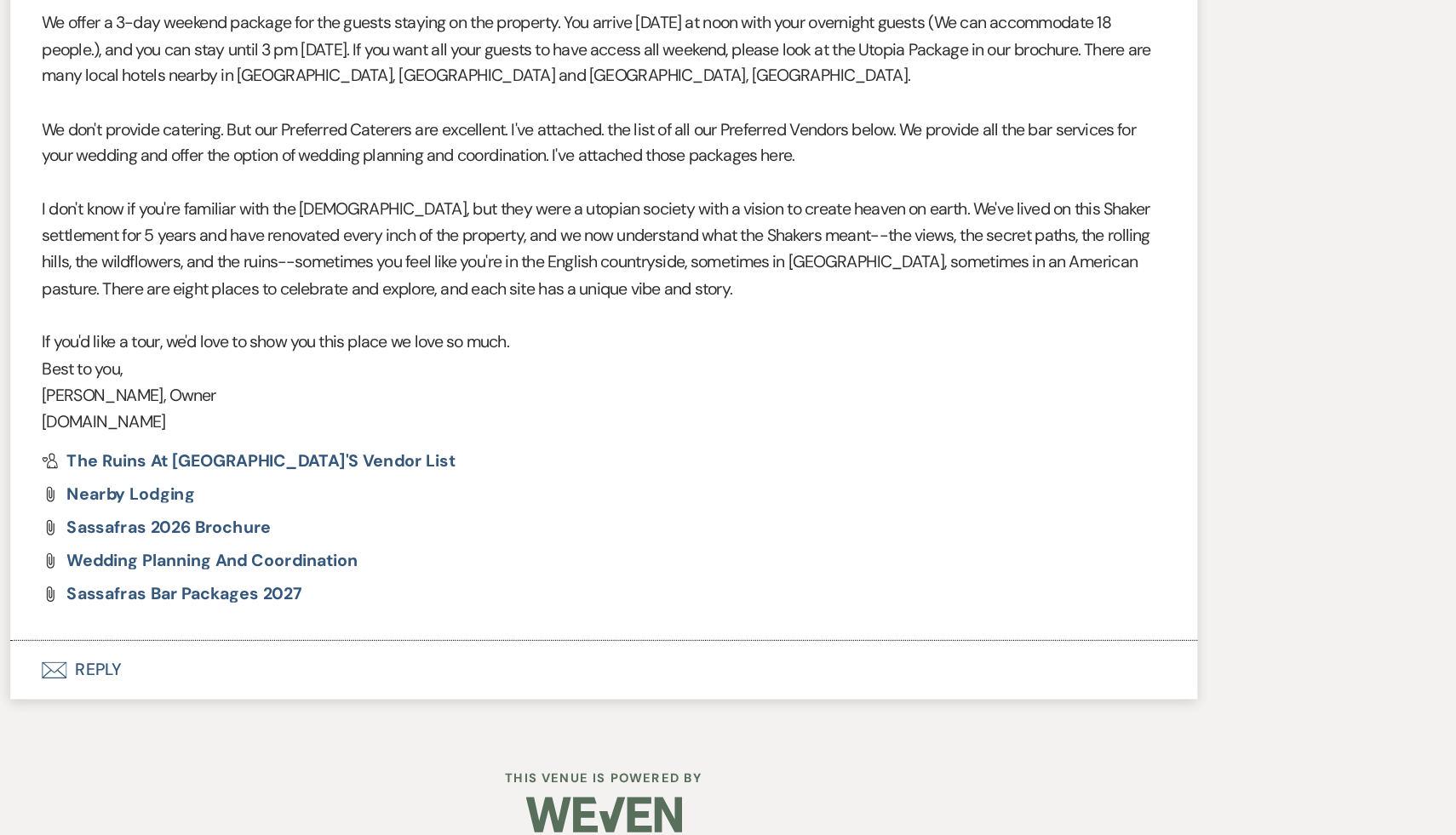
scroll to position [720, 0]
click at [310, 697] on button "Envelope Reply" at bounding box center [728, 698] width 971 height 48
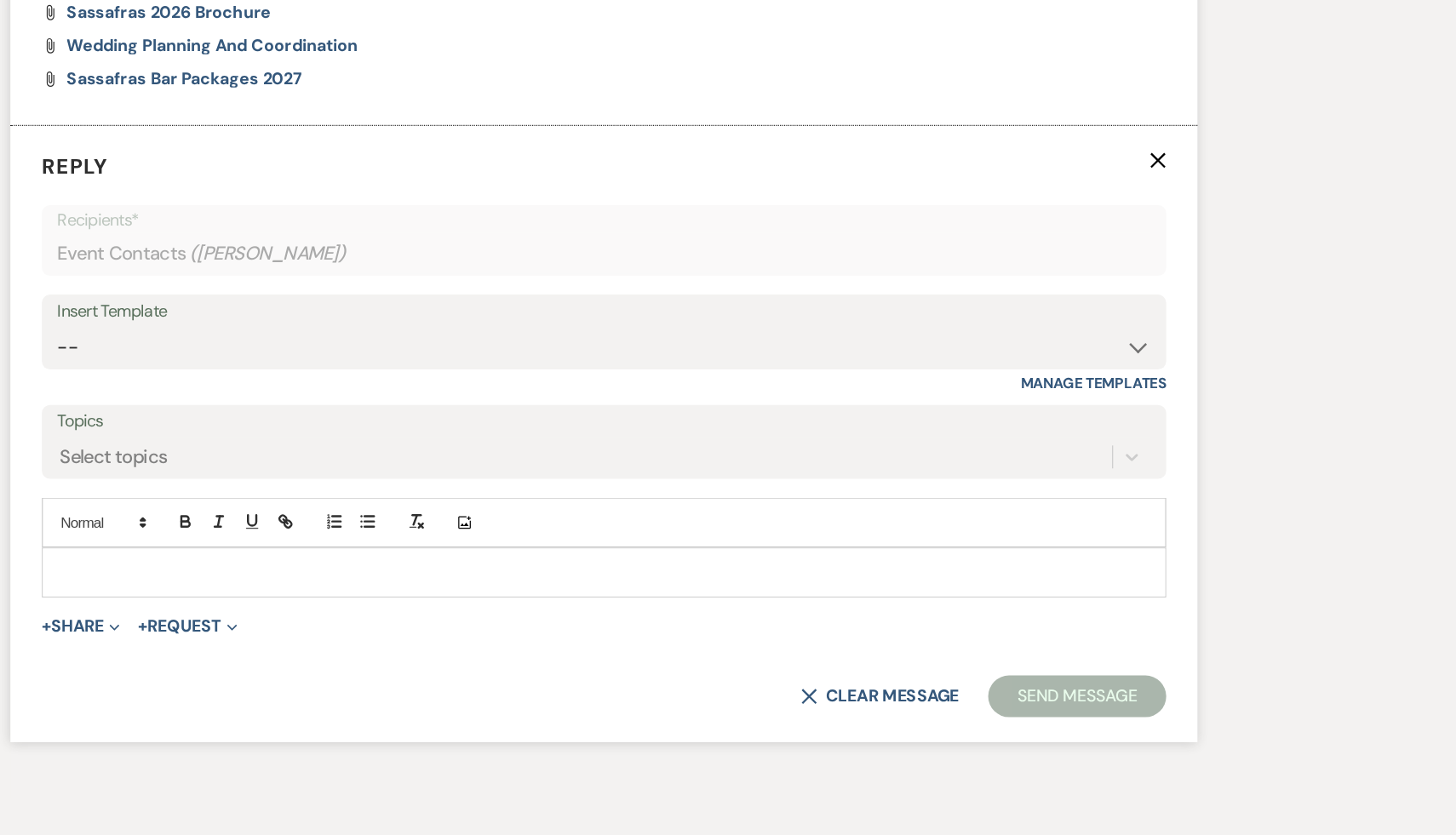
scroll to position [1153, 0]
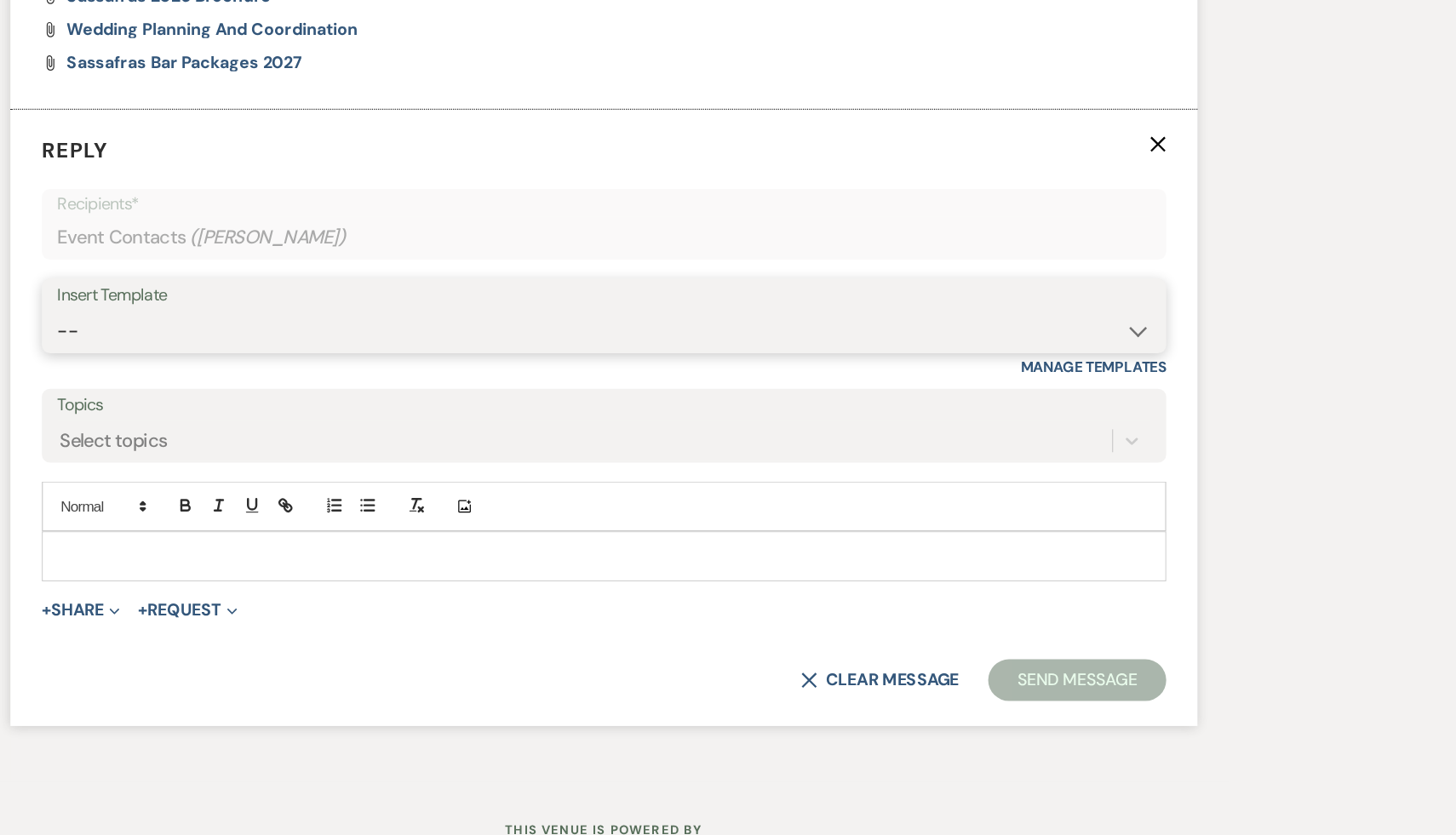
click at [1163, 423] on select "-- Weven Planning Portal Introduction (Booked Events) Initial Inquiry Response …" at bounding box center [728, 422] width 894 height 33
select select "1435"
click at [281, 406] on select "-- Weven Planning Portal Introduction (Booked Events) Initial Inquiry Response …" at bounding box center [728, 422] width 894 height 33
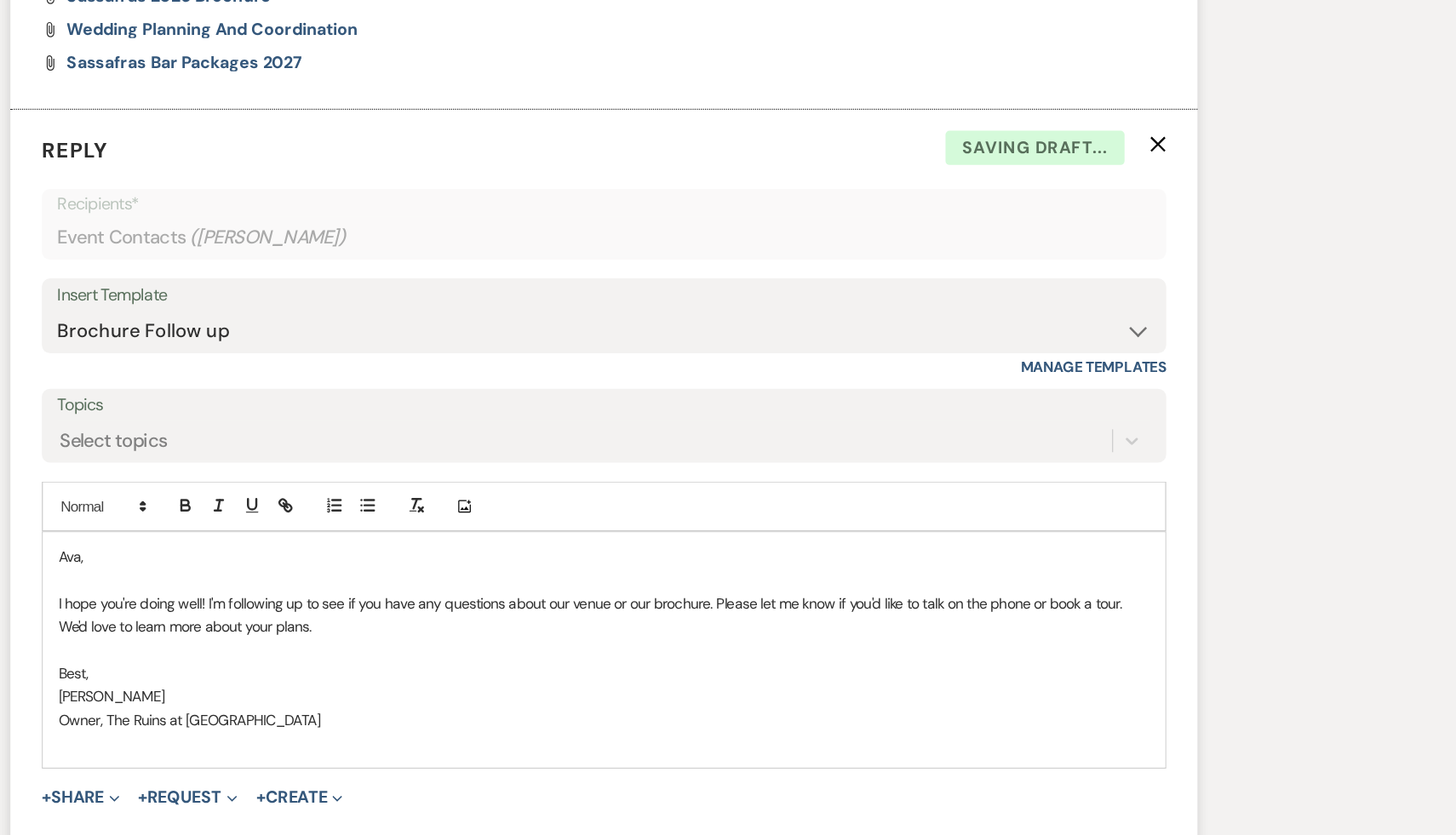
click at [279, 607] on div "Ava, I hope you're doing well! I'm following up to see if you have any question…" at bounding box center [727, 684] width 918 height 192
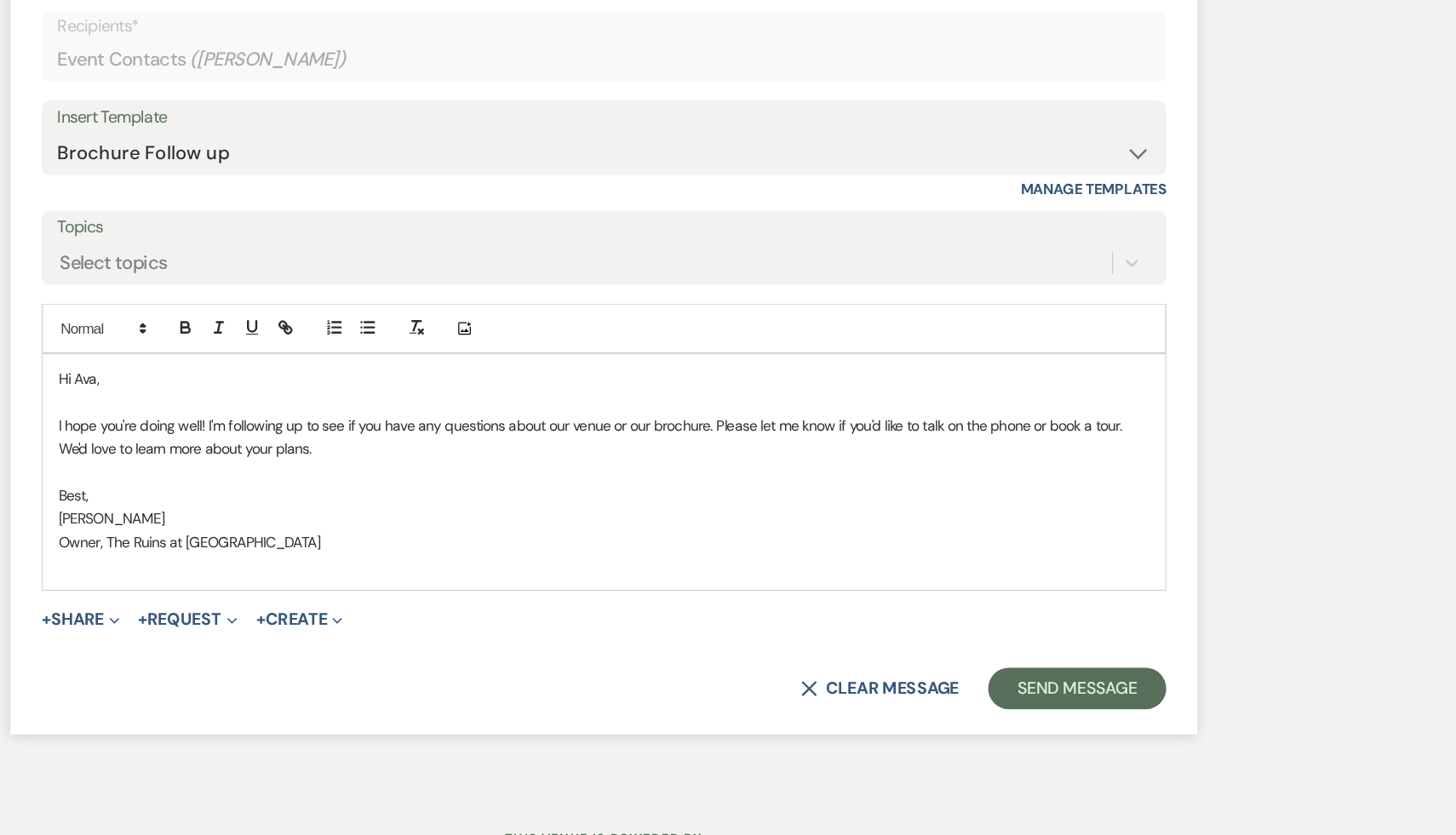
scroll to position [1307, 0]
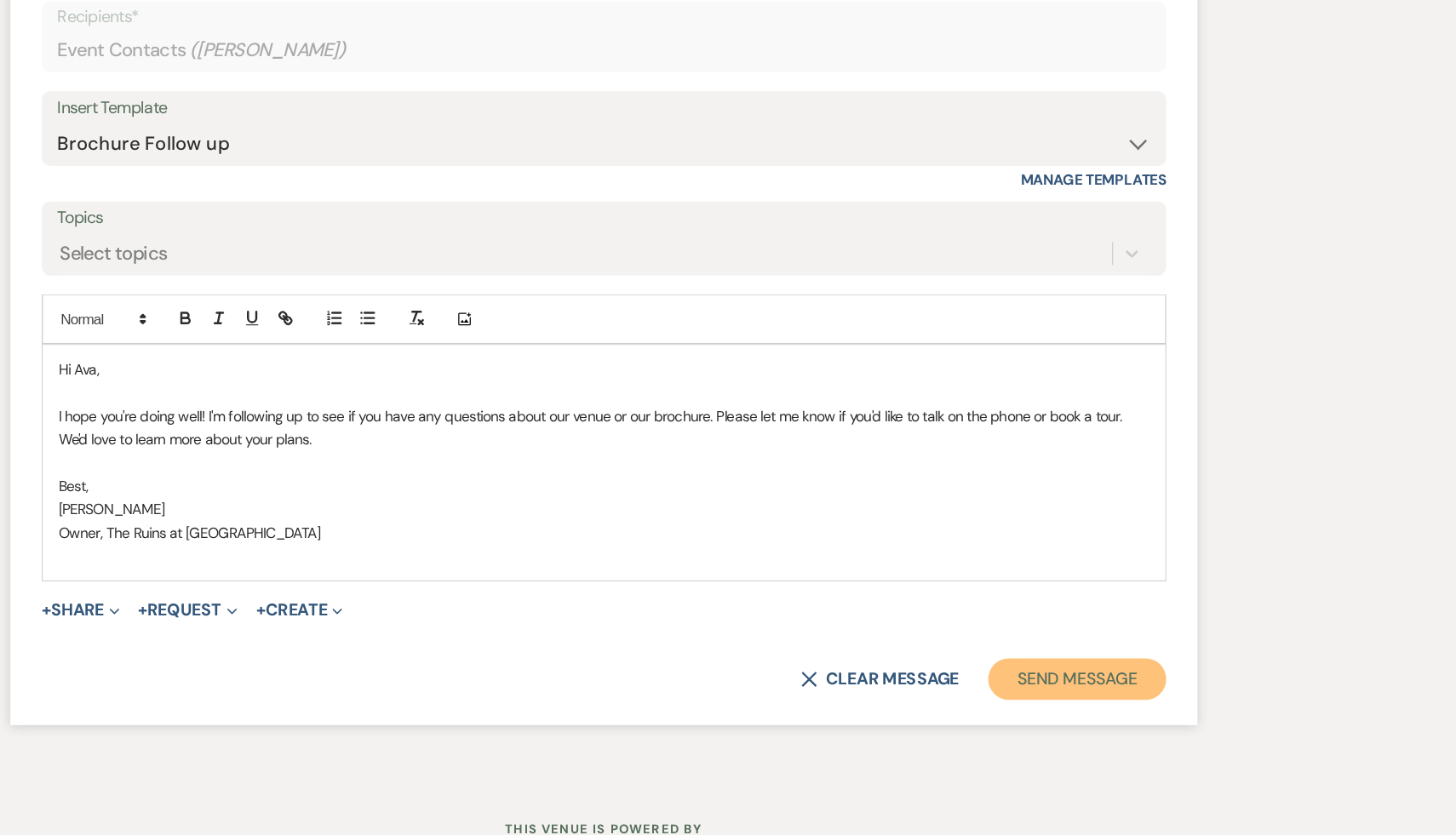
click at [1104, 706] on button "Send Message" at bounding box center [1114, 707] width 146 height 34
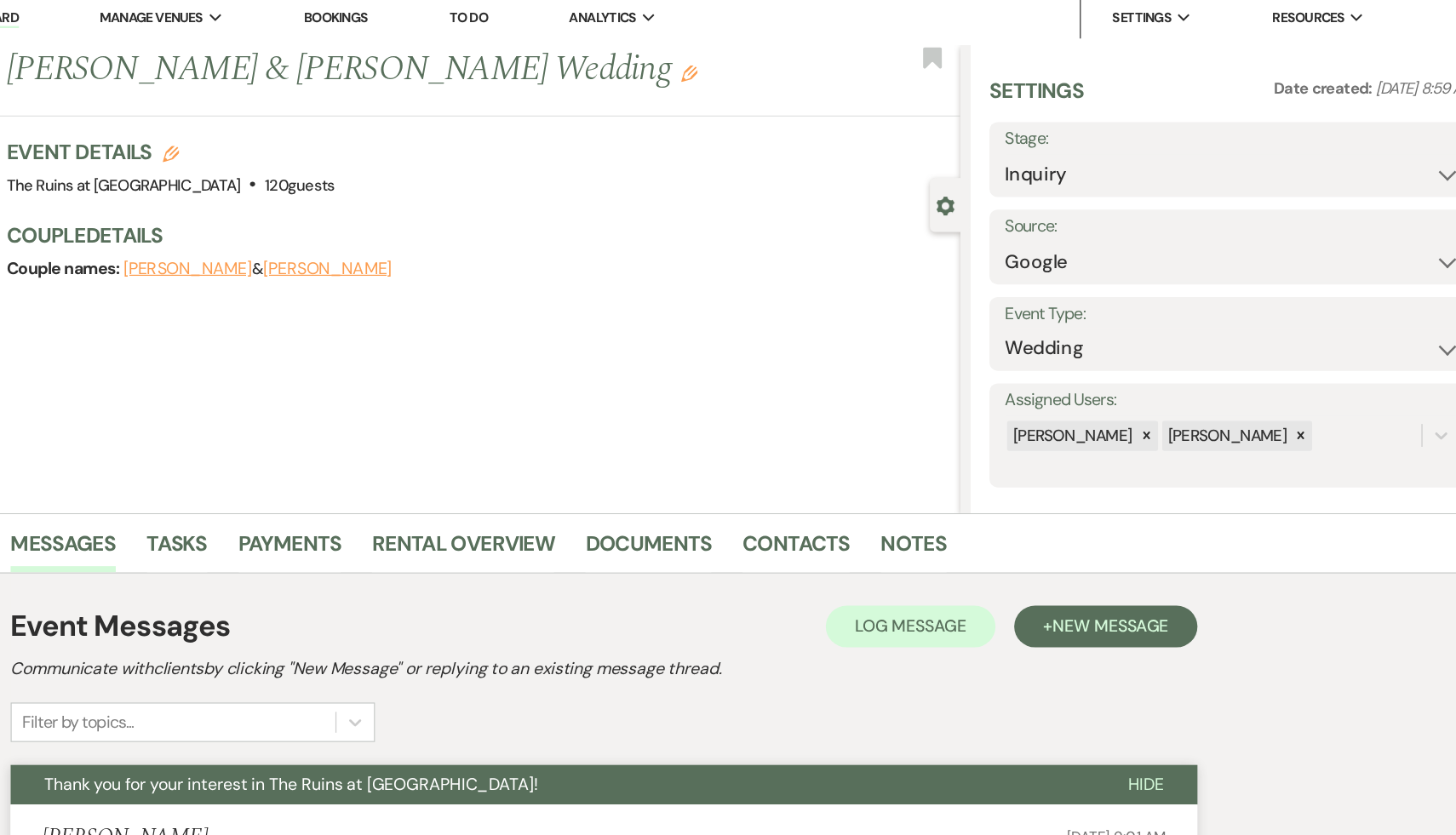
scroll to position [0, 0]
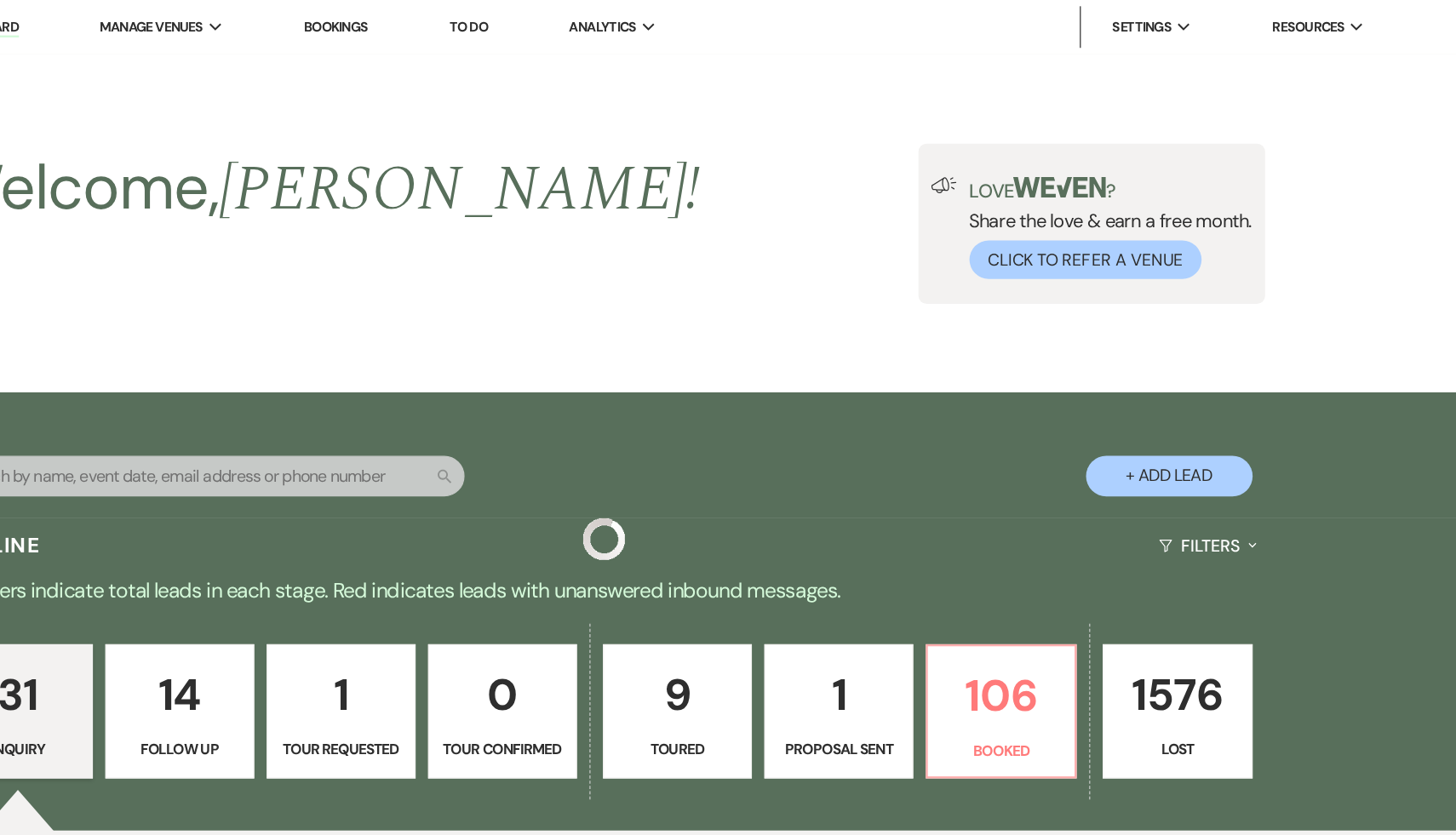
scroll to position [3088, 0]
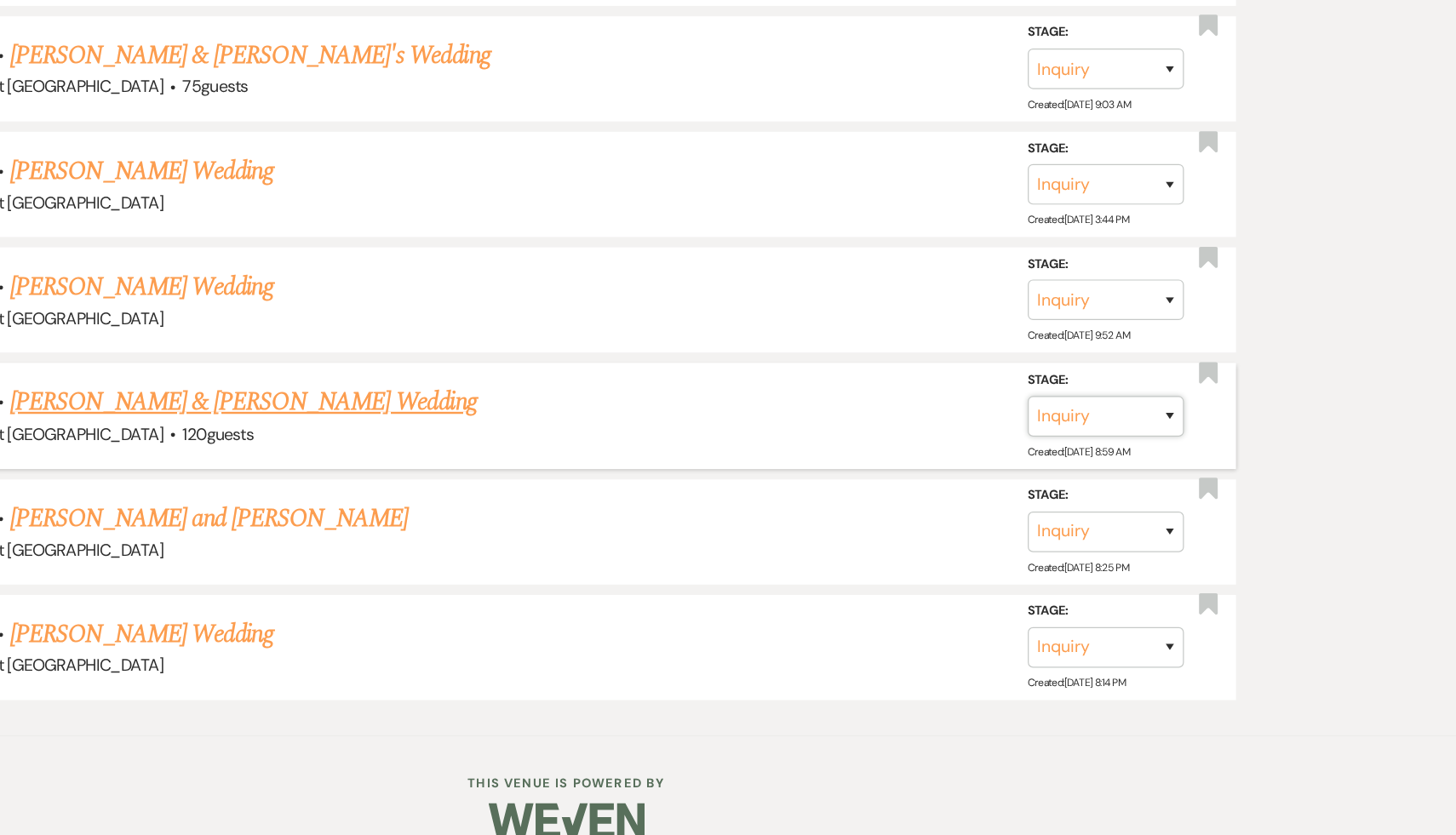
click at [1220, 475] on select "Inquiry Follow Up Tour Requested Tour Confirmed Toured Proposal Sent Booked Lost" at bounding box center [1168, 492] width 128 height 33
select select "9"
click at [1105, 475] on select "Inquiry Follow Up Tour Requested Tour Confirmed Toured Proposal Sent Booked Lost" at bounding box center [1168, 492] width 128 height 33
click at [1197, 475] on button "Save" at bounding box center [1198, 492] width 85 height 34
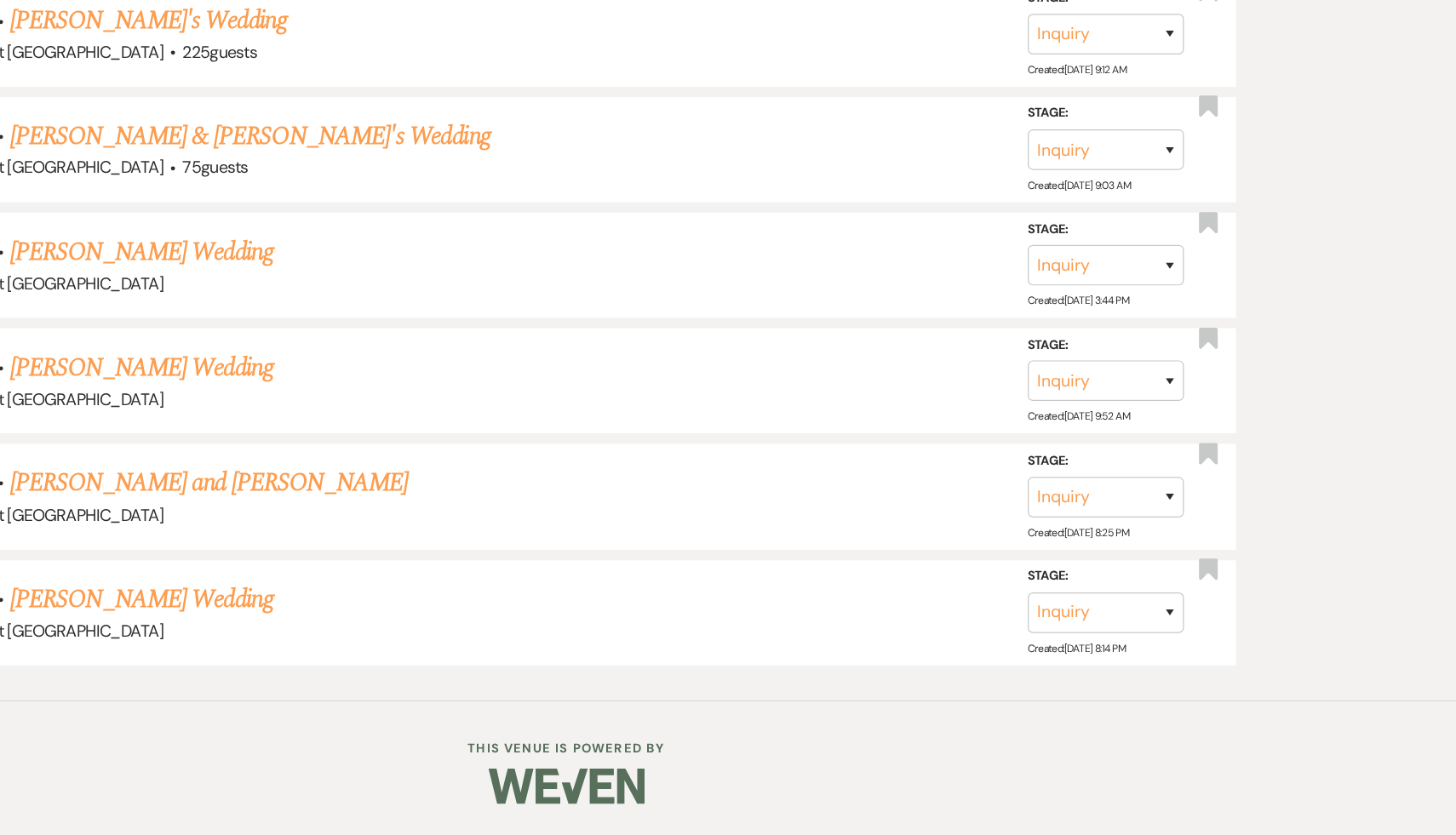
scroll to position [2997, 0]
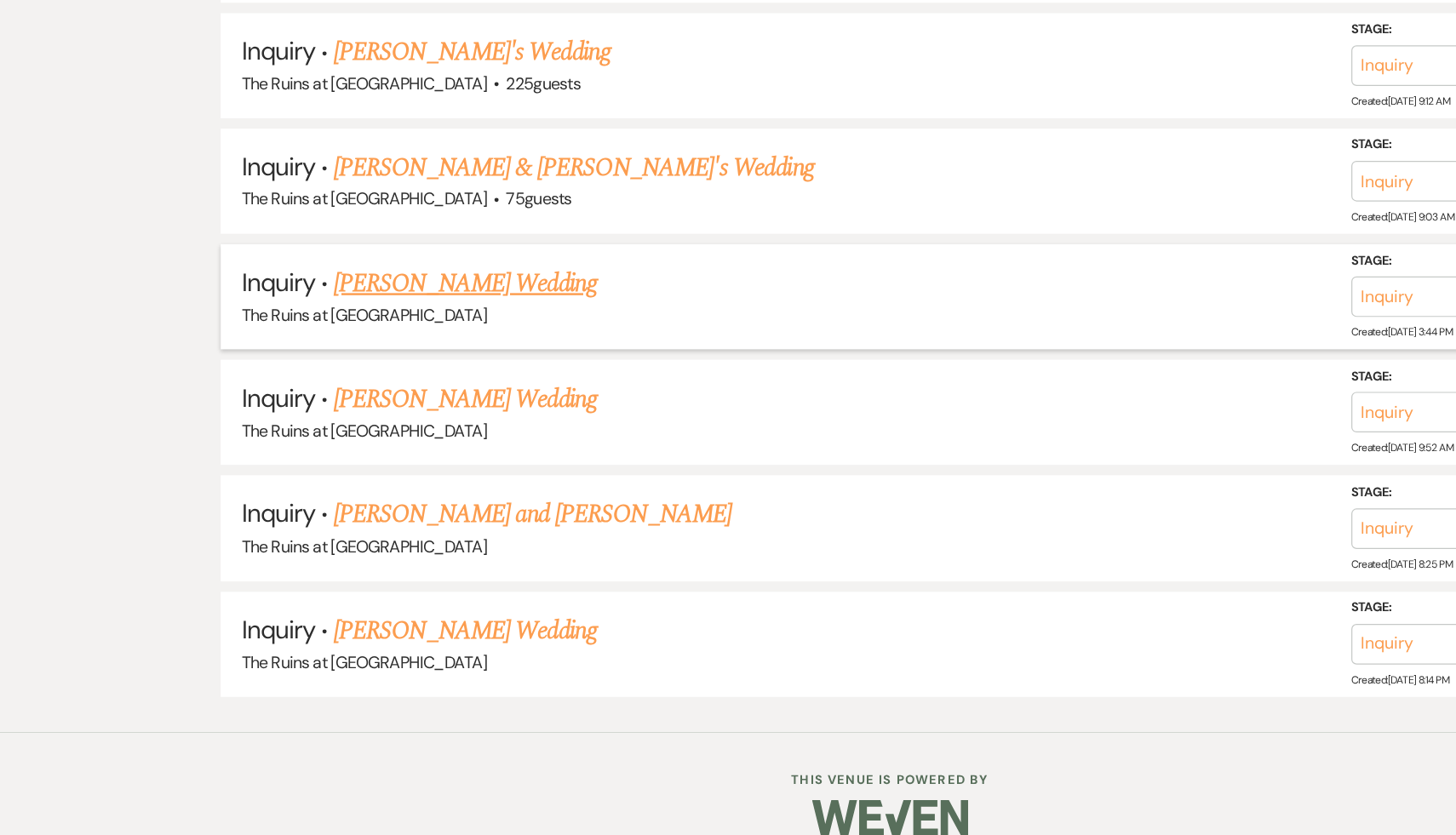
click at [424, 369] on link "[PERSON_NAME] Wedding" at bounding box center [381, 384] width 216 height 31
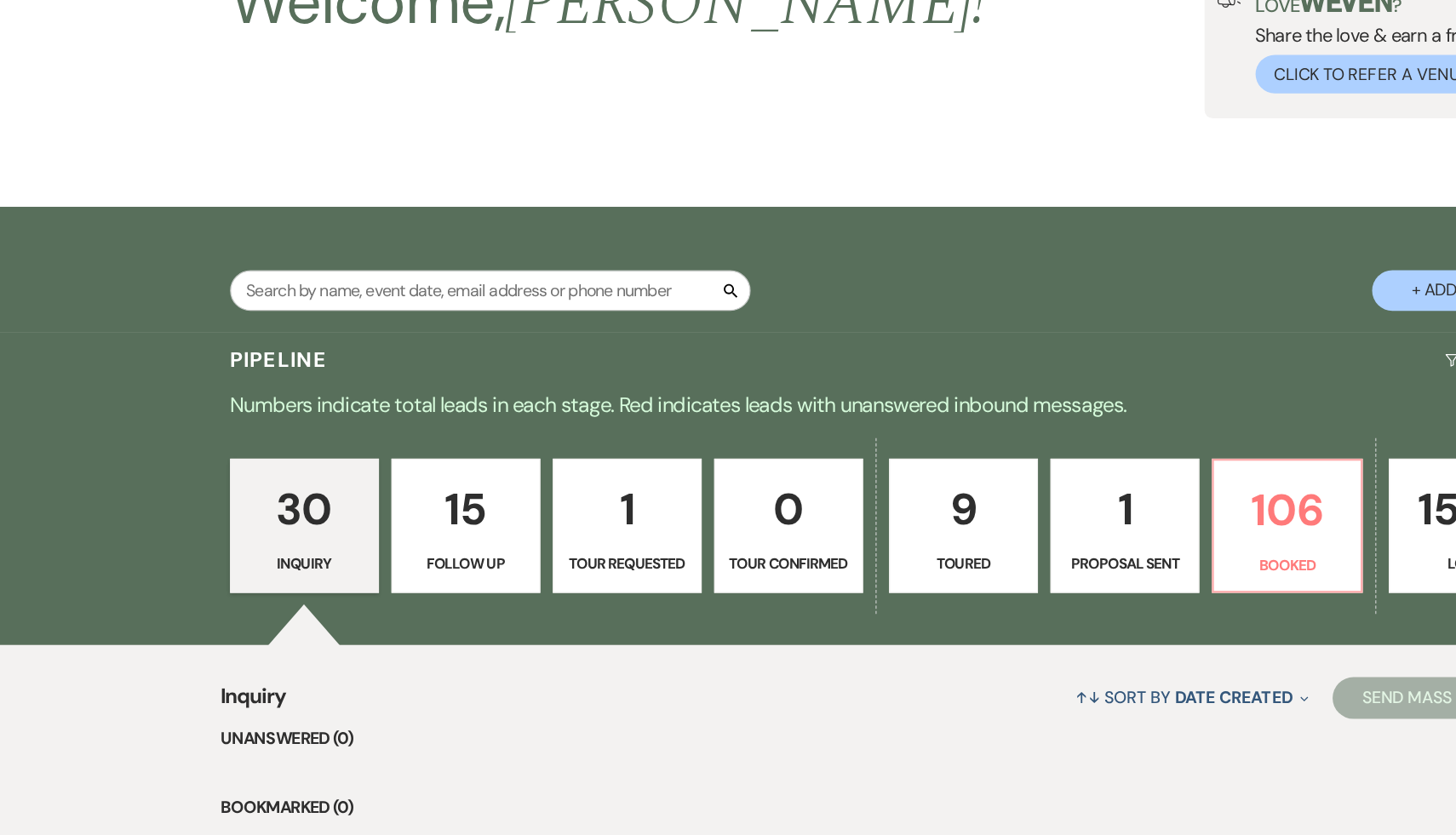
select select "5"
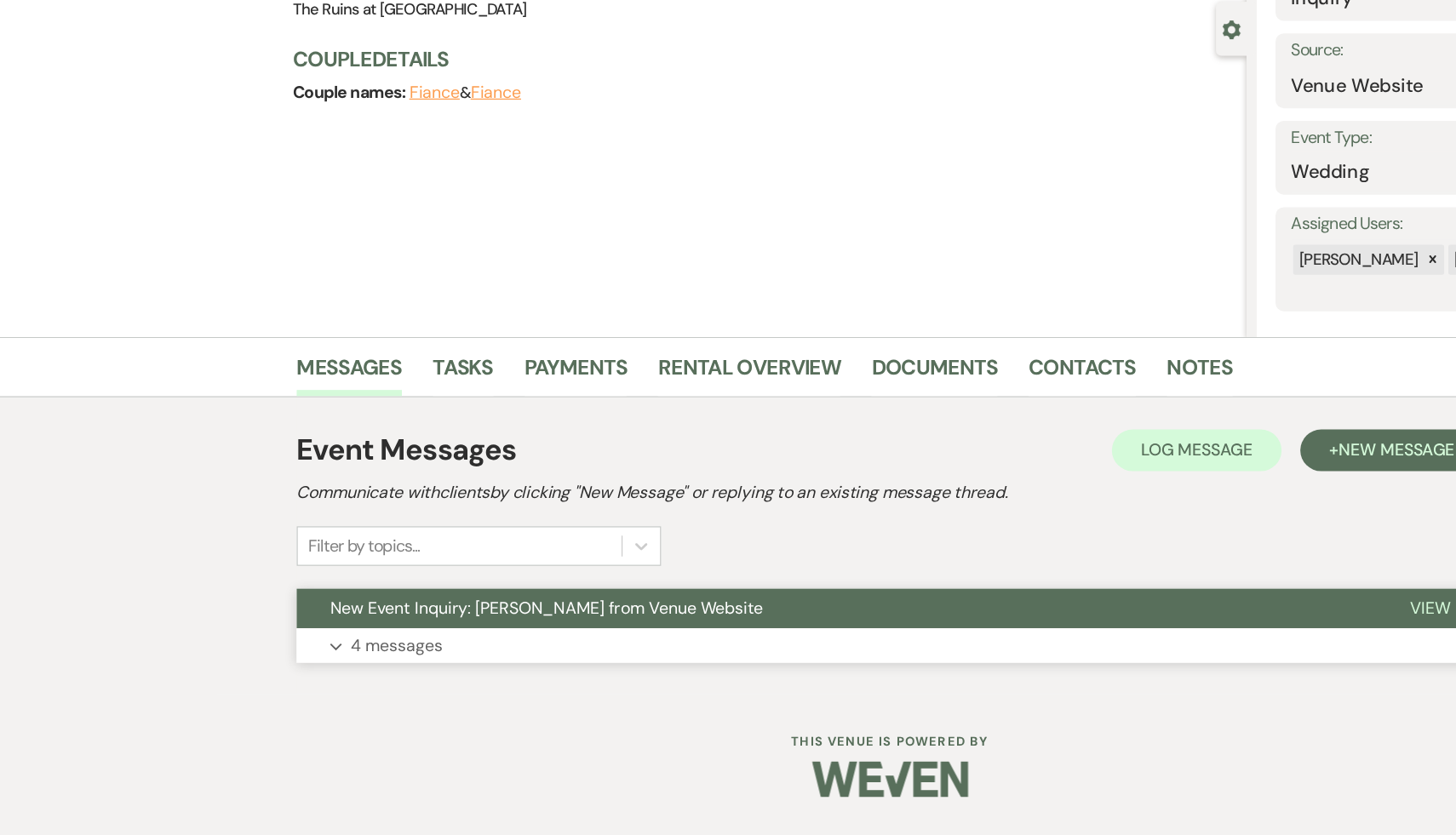
click at [398, 646] on span "New Event Inquiry: Makenzie Howard from Venue Website" at bounding box center [447, 649] width 354 height 18
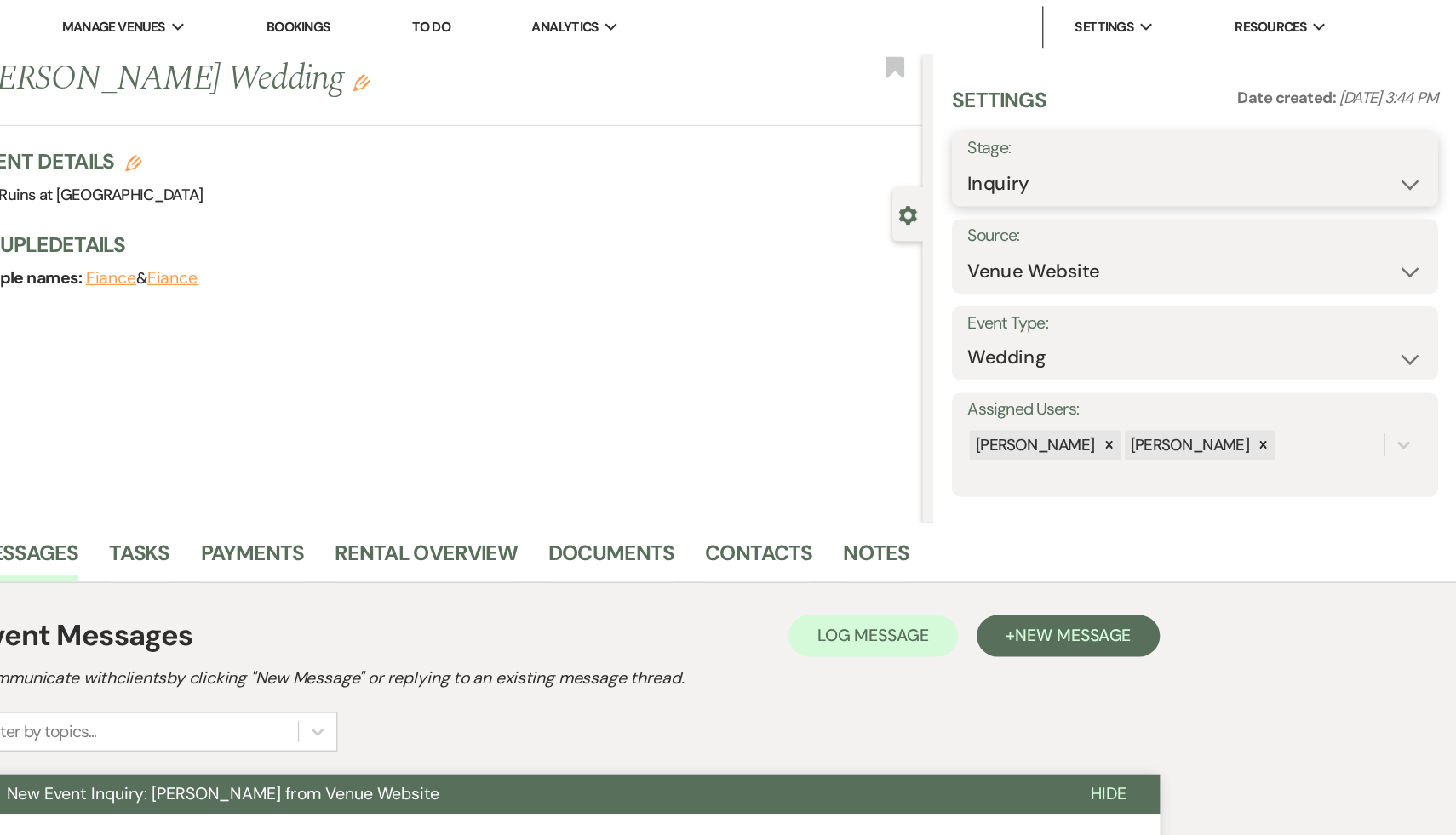
click at [1415, 147] on select "Inquiry Follow Up Tour Requested Tour Confirmed Toured Proposal Sent Booked Lost" at bounding box center [1241, 150] width 372 height 33
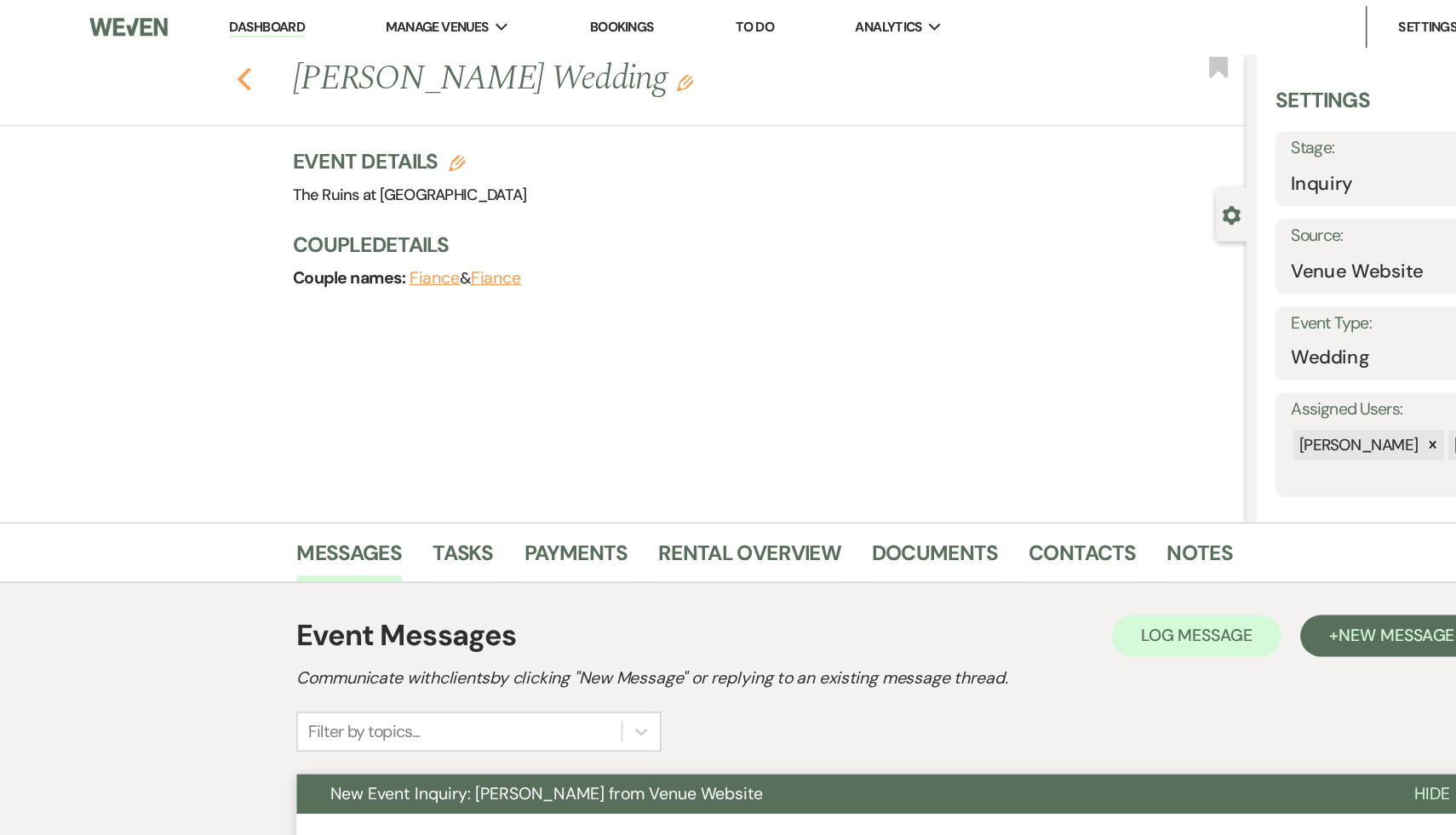
click at [199, 60] on use "button" at bounding box center [200, 65] width 11 height 19
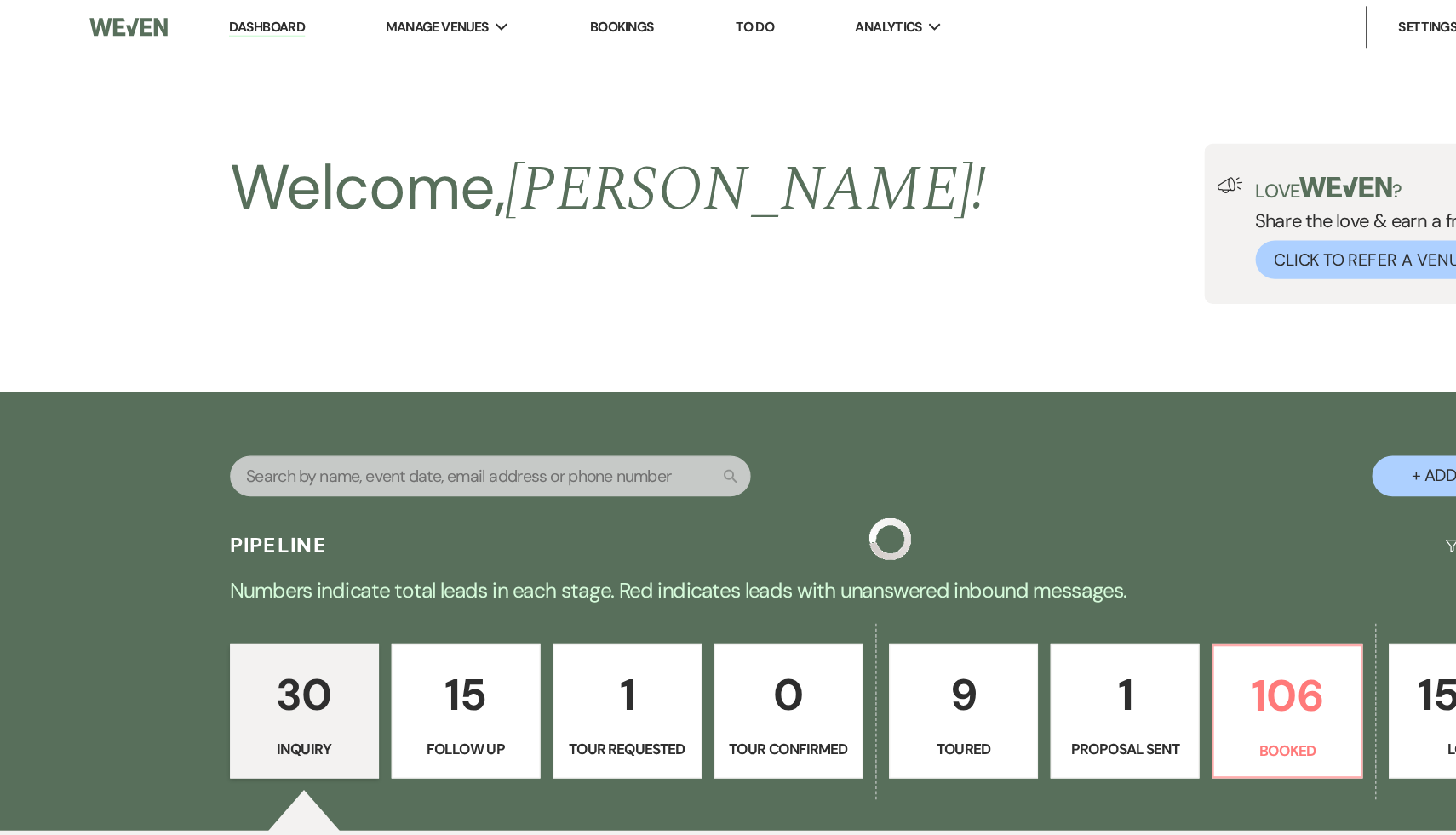
scroll to position [2997, 0]
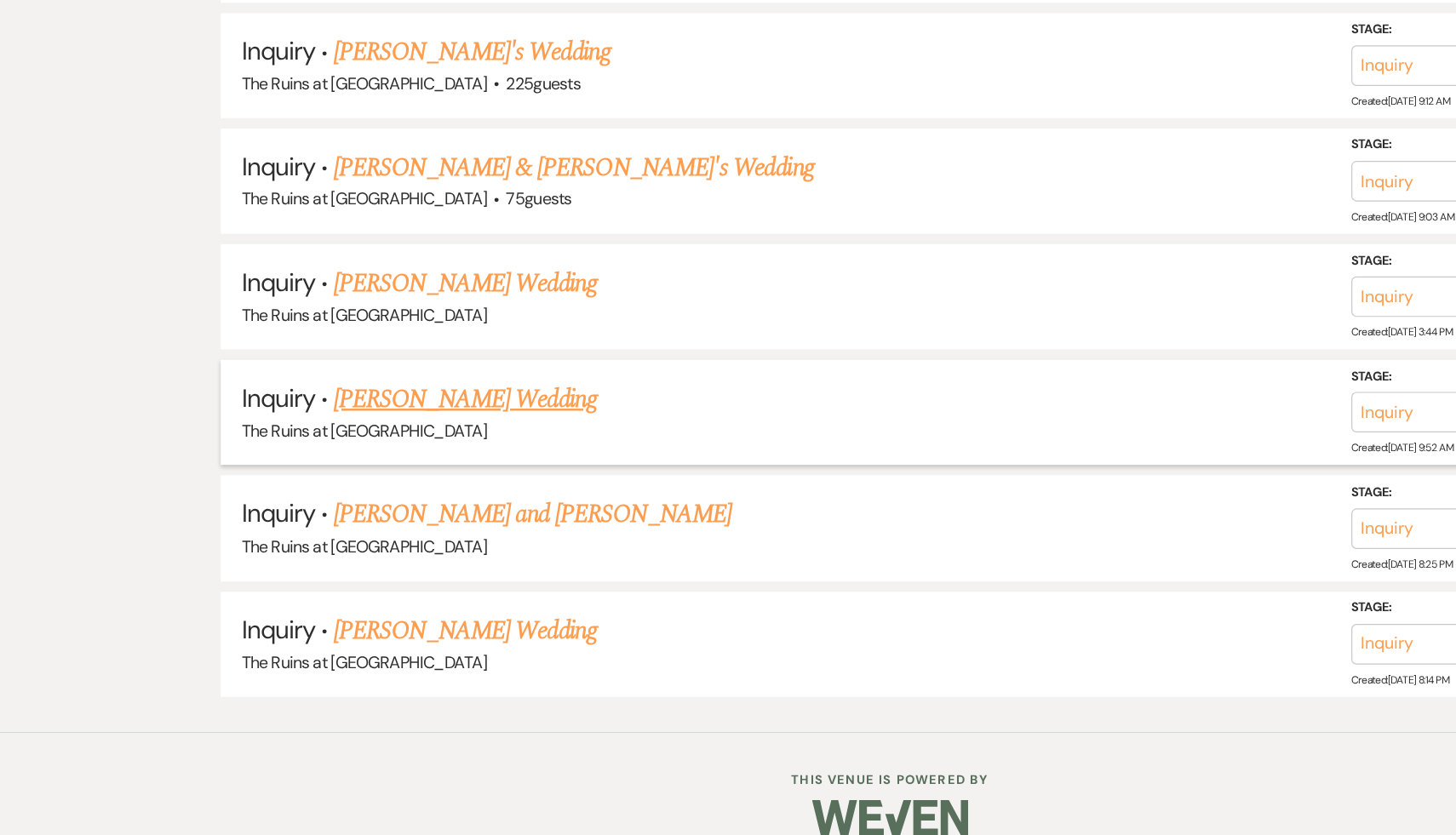
click at [386, 463] on link "Grace Gaines's Wedding" at bounding box center [381, 478] width 216 height 31
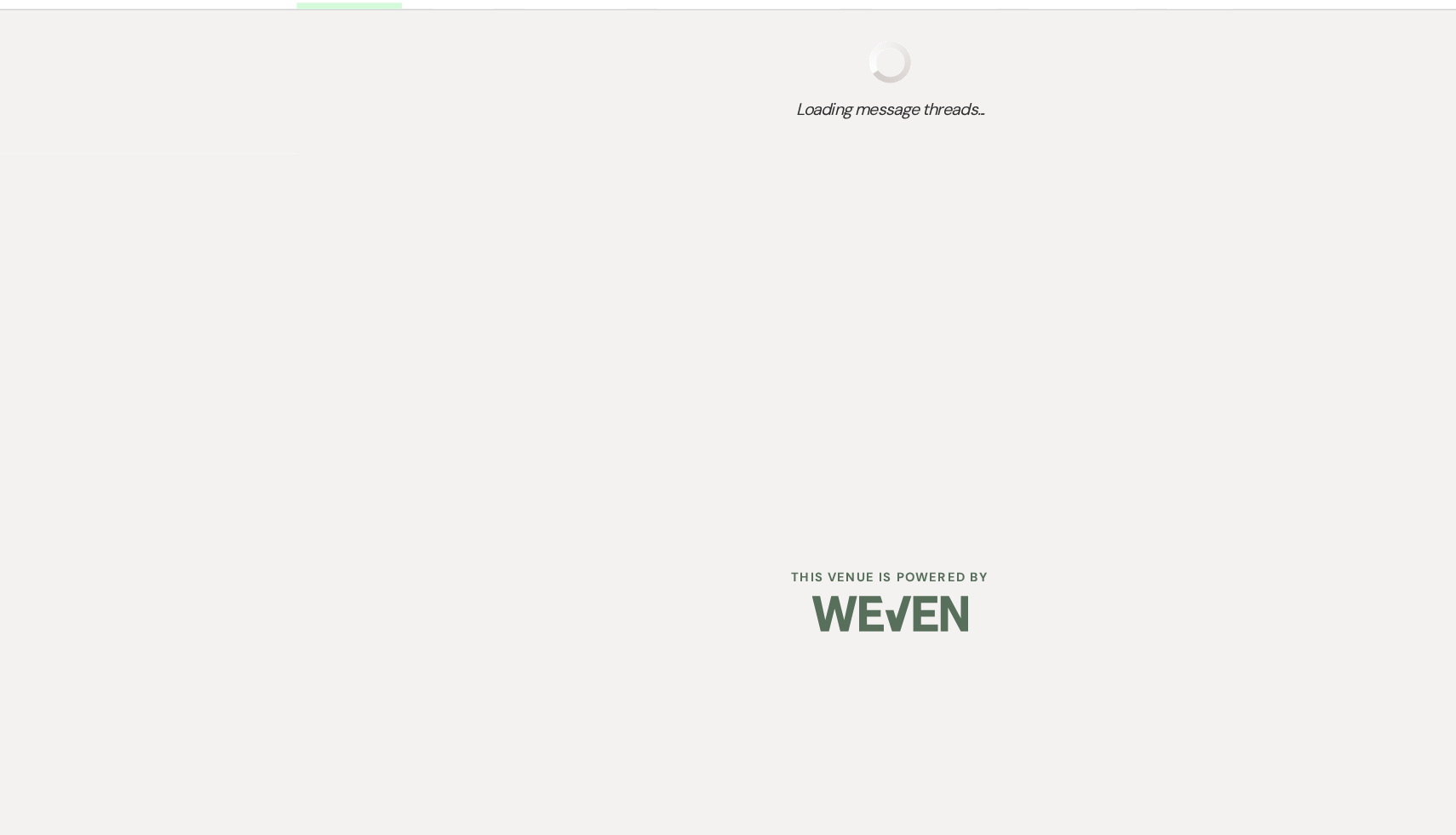
select select "5"
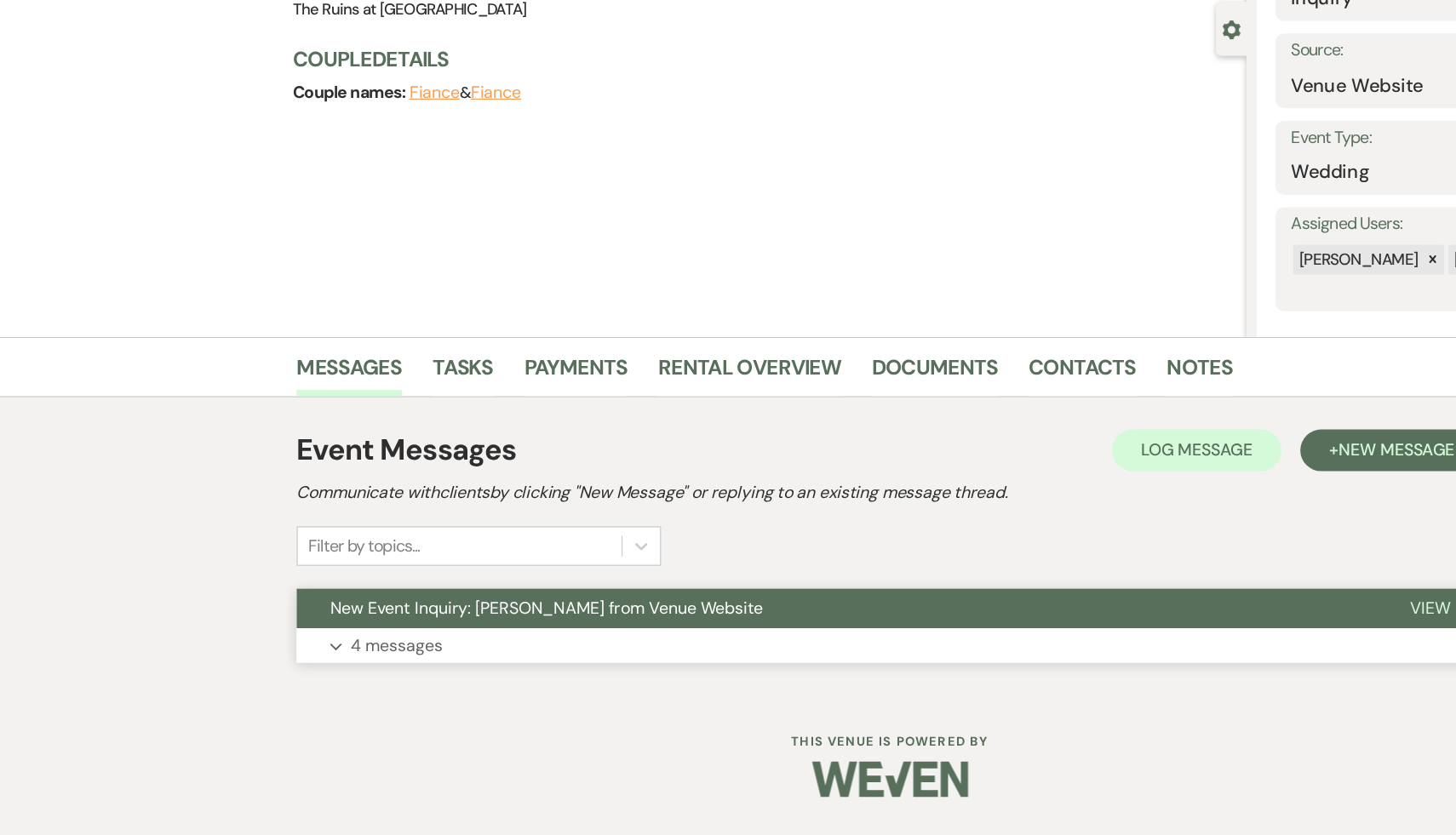
click at [350, 654] on span "New Event Inquiry: Grace Gaines from Venue Website" at bounding box center [447, 649] width 354 height 18
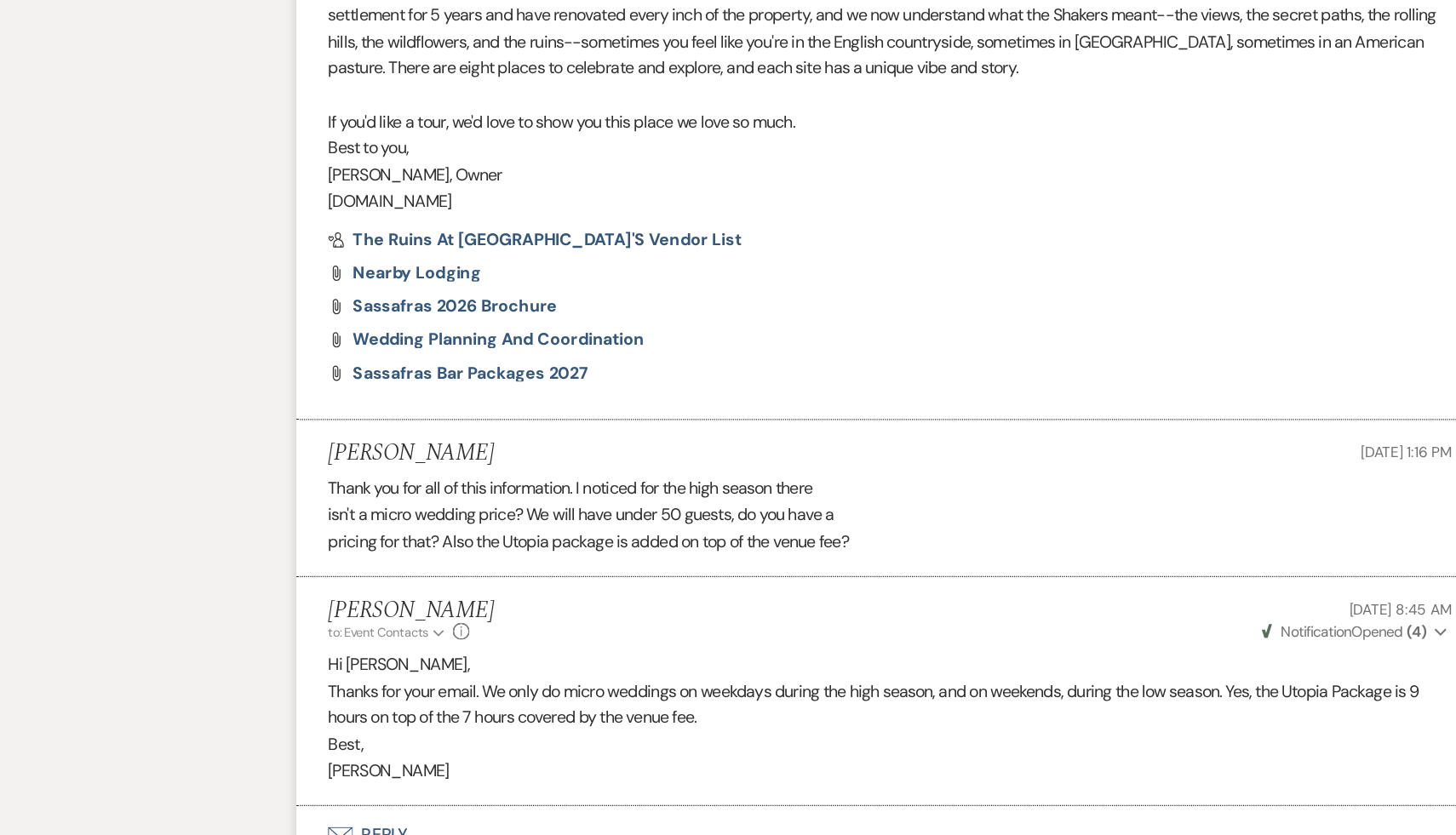
scroll to position [1474, 0]
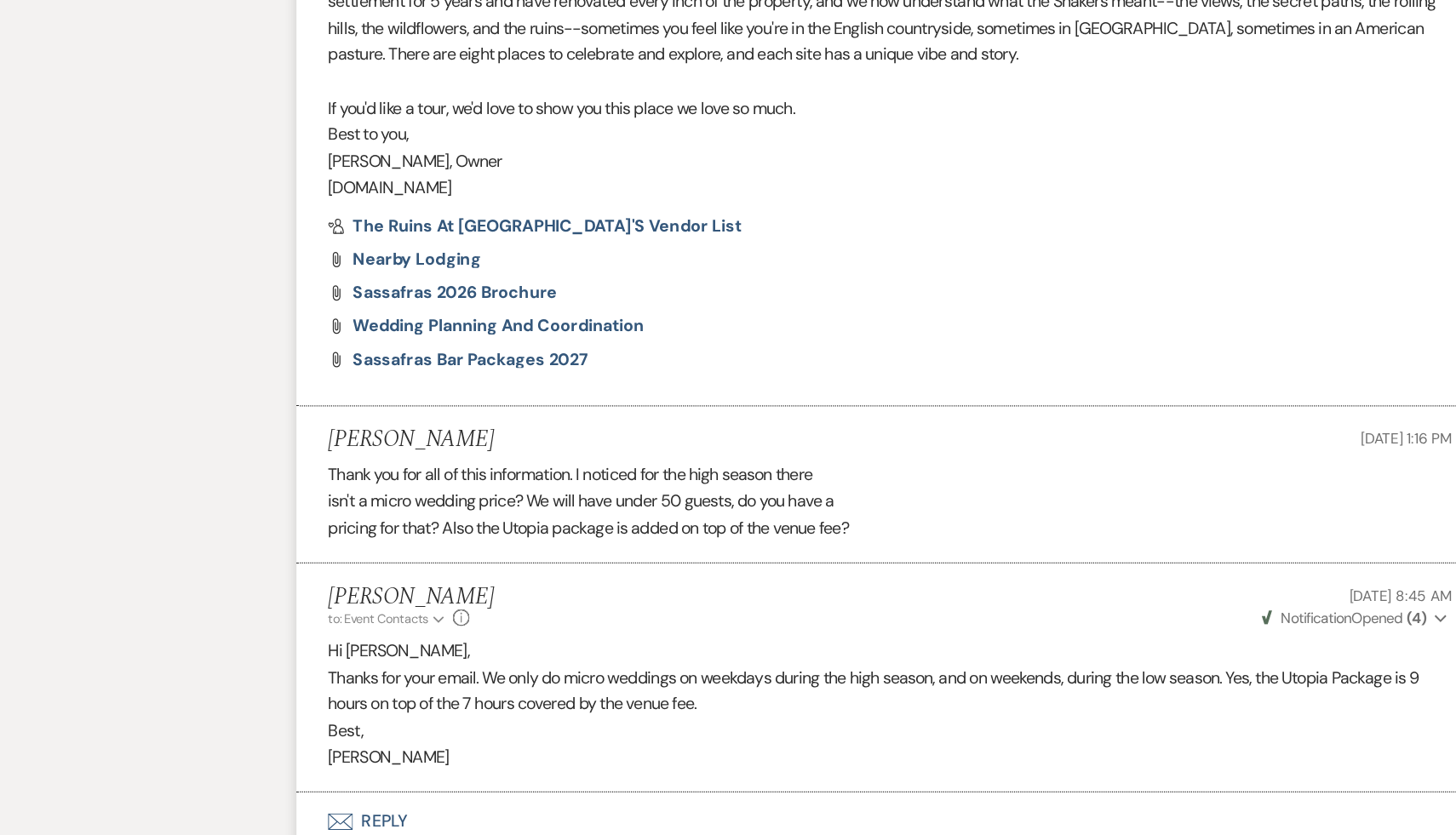
click at [372, 706] on p "Thanks for your email. We only do micro weddings on weekdays during the high se…" at bounding box center [727, 717] width 919 height 43
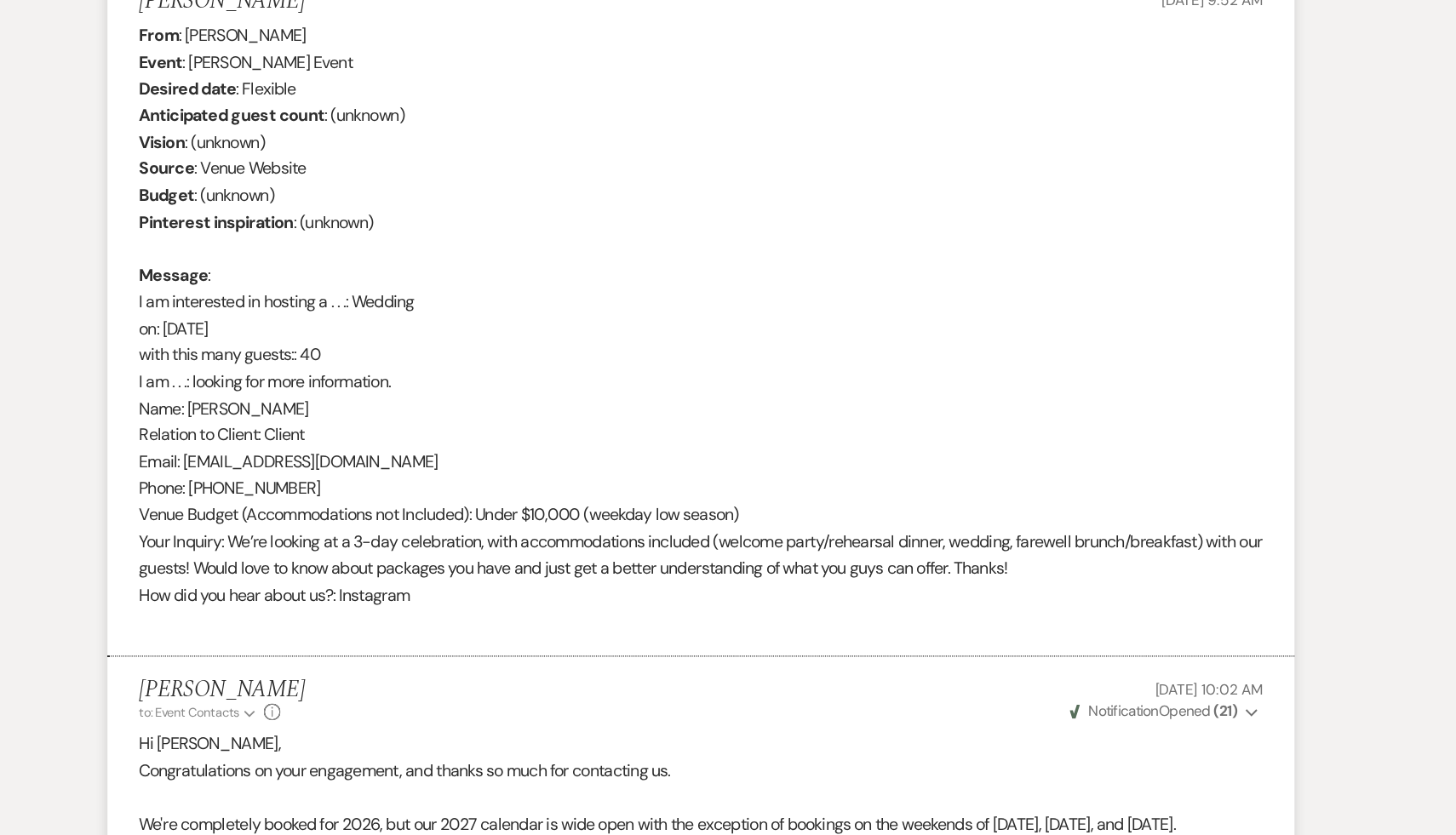
scroll to position [0, 0]
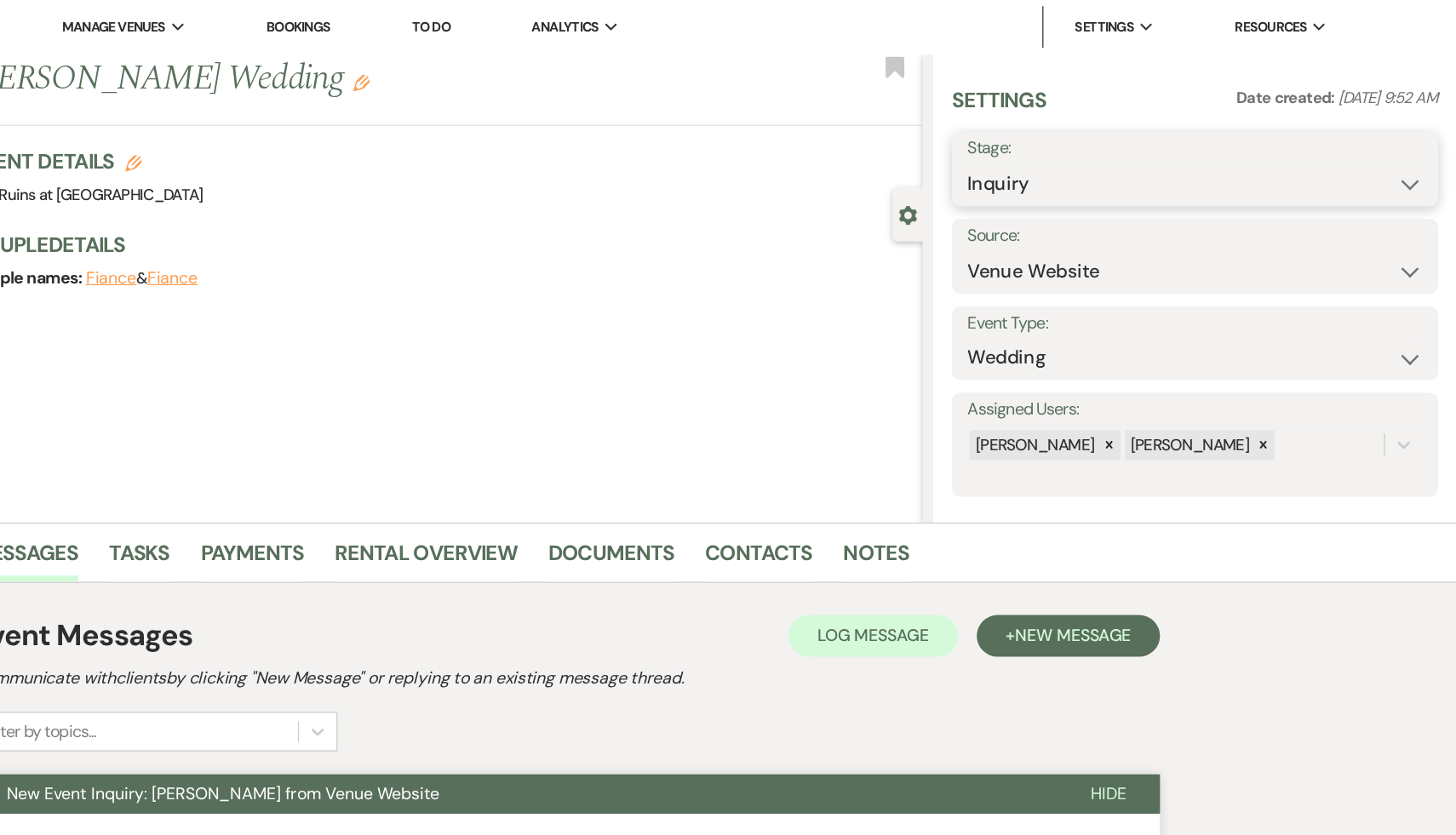
click at [1418, 147] on select "Inquiry Follow Up Tour Requested Tour Confirmed Toured Proposal Sent Booked Lost" at bounding box center [1241, 150] width 372 height 33
select select "8"
click at [1055, 134] on select "Inquiry Follow Up Tour Requested Tour Confirmed Toured Proposal Sent Booked Lost" at bounding box center [1241, 150] width 372 height 33
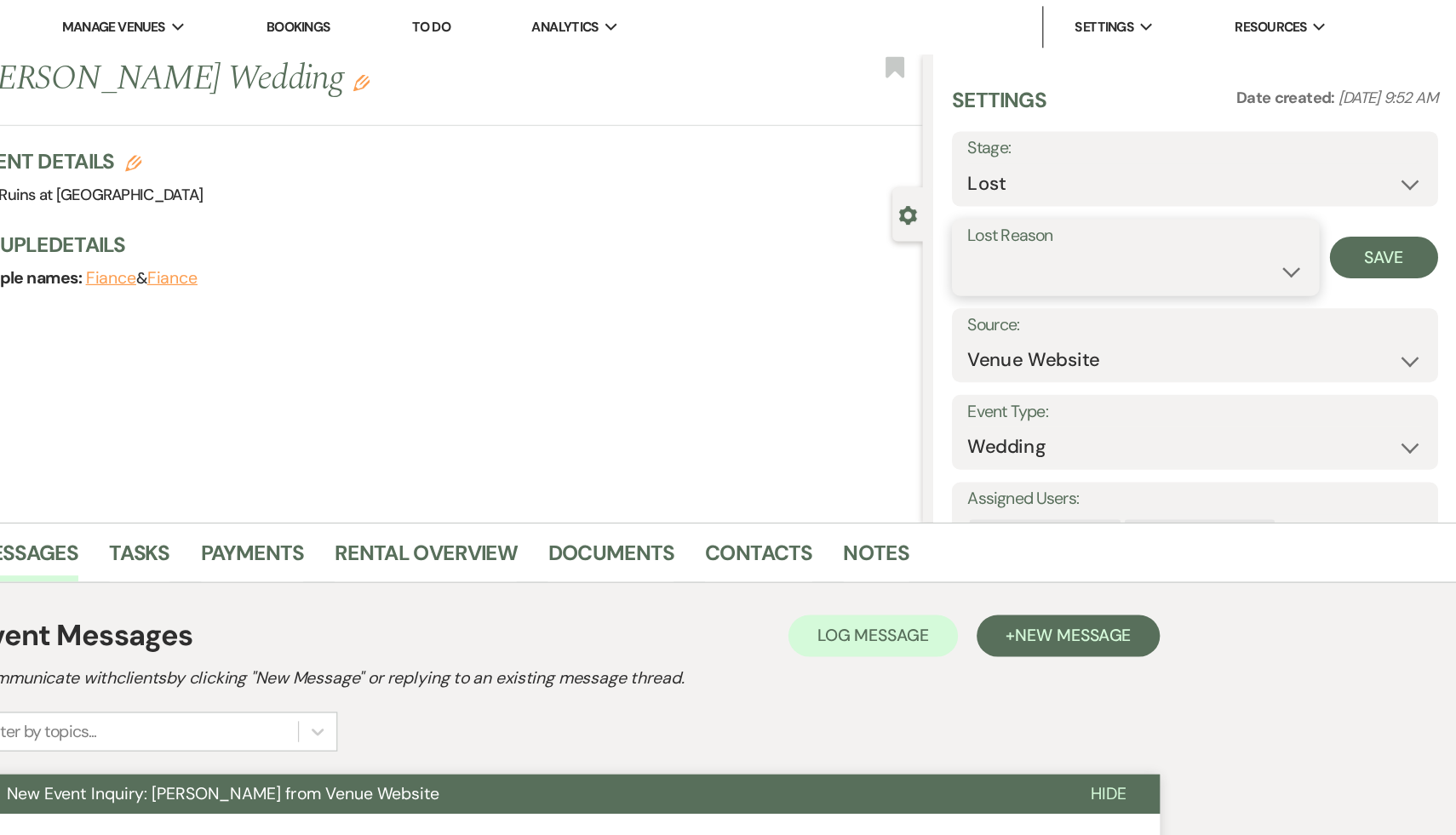
click at [1323, 219] on select "Booked Elsewhere Budget Date Unavailable No Response Not a Good Match Capacity …" at bounding box center [1193, 221] width 275 height 33
select select "10"
click at [1055, 205] on select "Booked Elsewhere Budget Date Unavailable No Response Not a Good Match Capacity …" at bounding box center [1193, 221] width 275 height 33
click at [1396, 209] on button "Save" at bounding box center [1396, 210] width 89 height 34
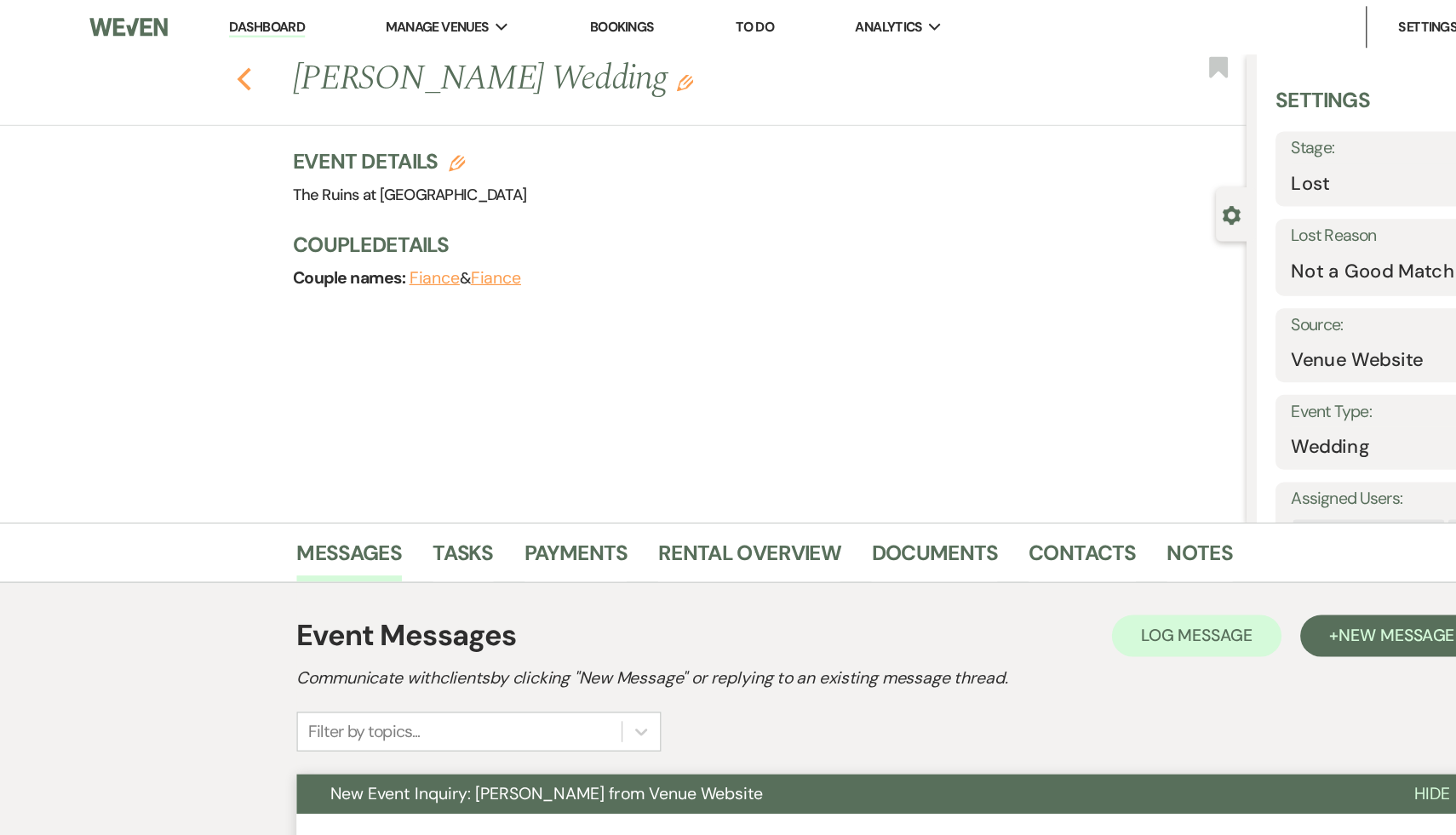
click at [198, 67] on use "button" at bounding box center [200, 65] width 11 height 19
select select "8"
select select "10"
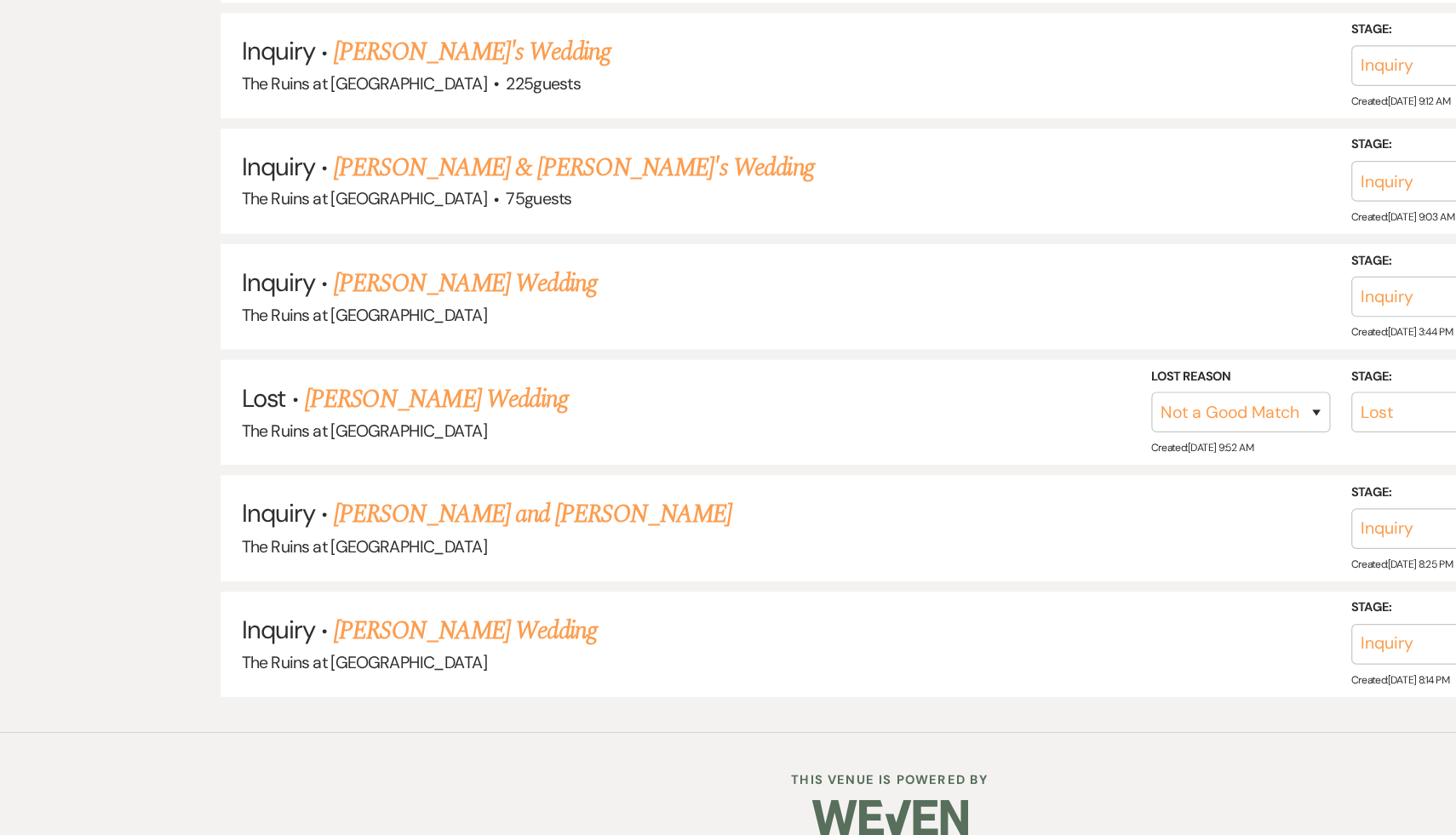
scroll to position [2903, 0]
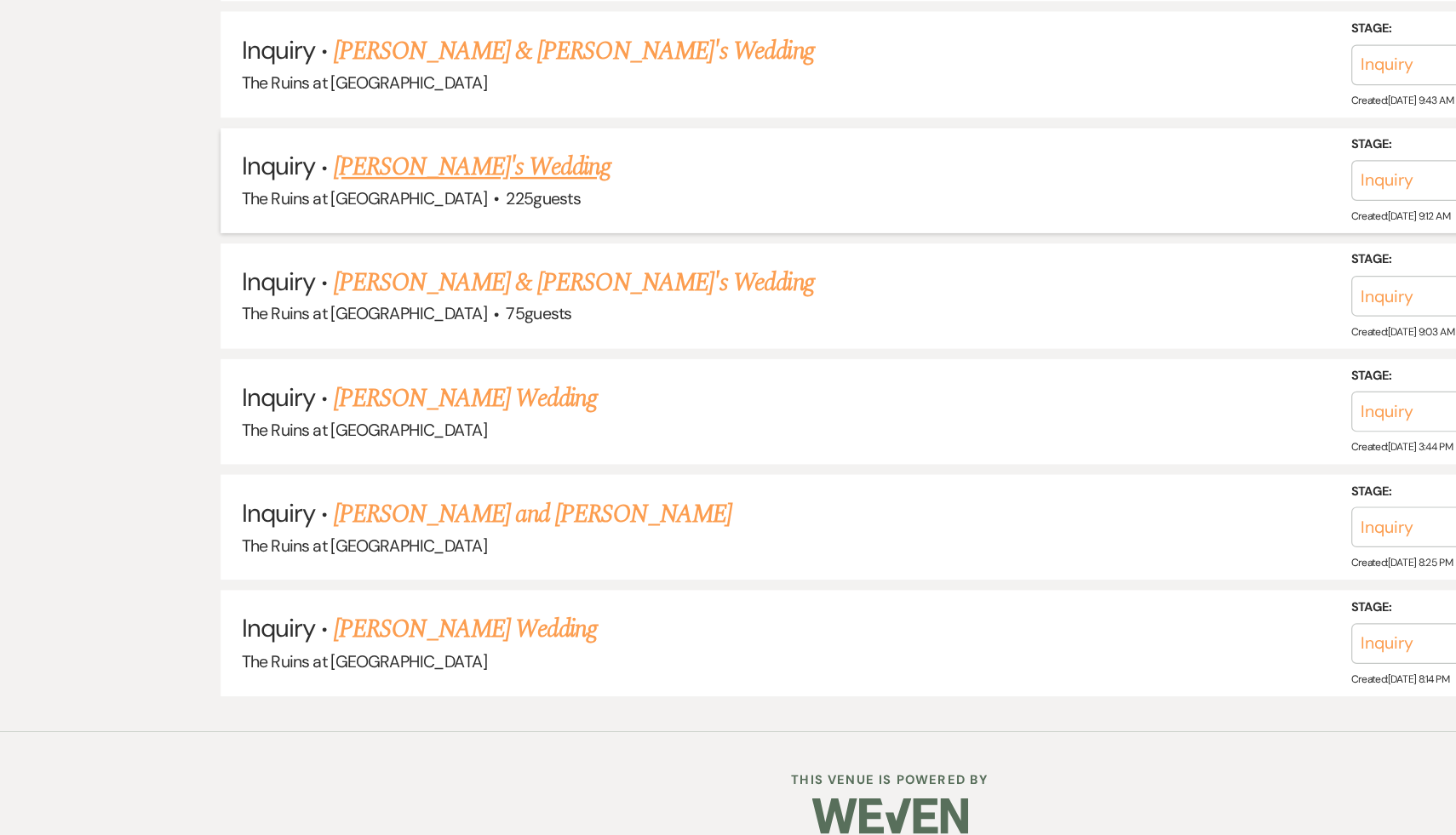
click at [381, 273] on link "[PERSON_NAME]'s Wedding" at bounding box center [386, 289] width 226 height 31
select select "6"
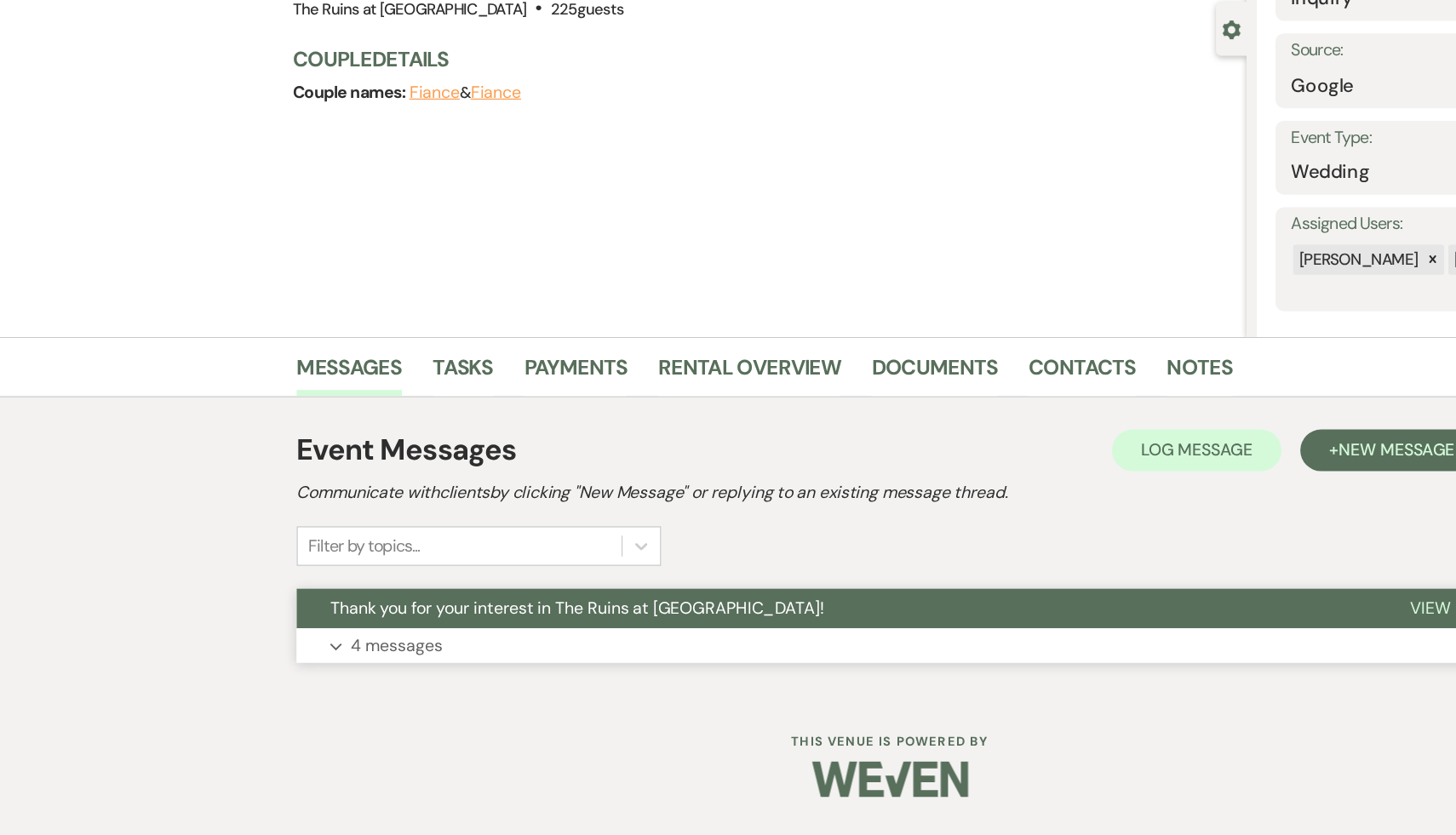
click at [411, 647] on span "Thank you for your interest in The Ruins at [GEOGRAPHIC_DATA]!" at bounding box center [472, 649] width 404 height 18
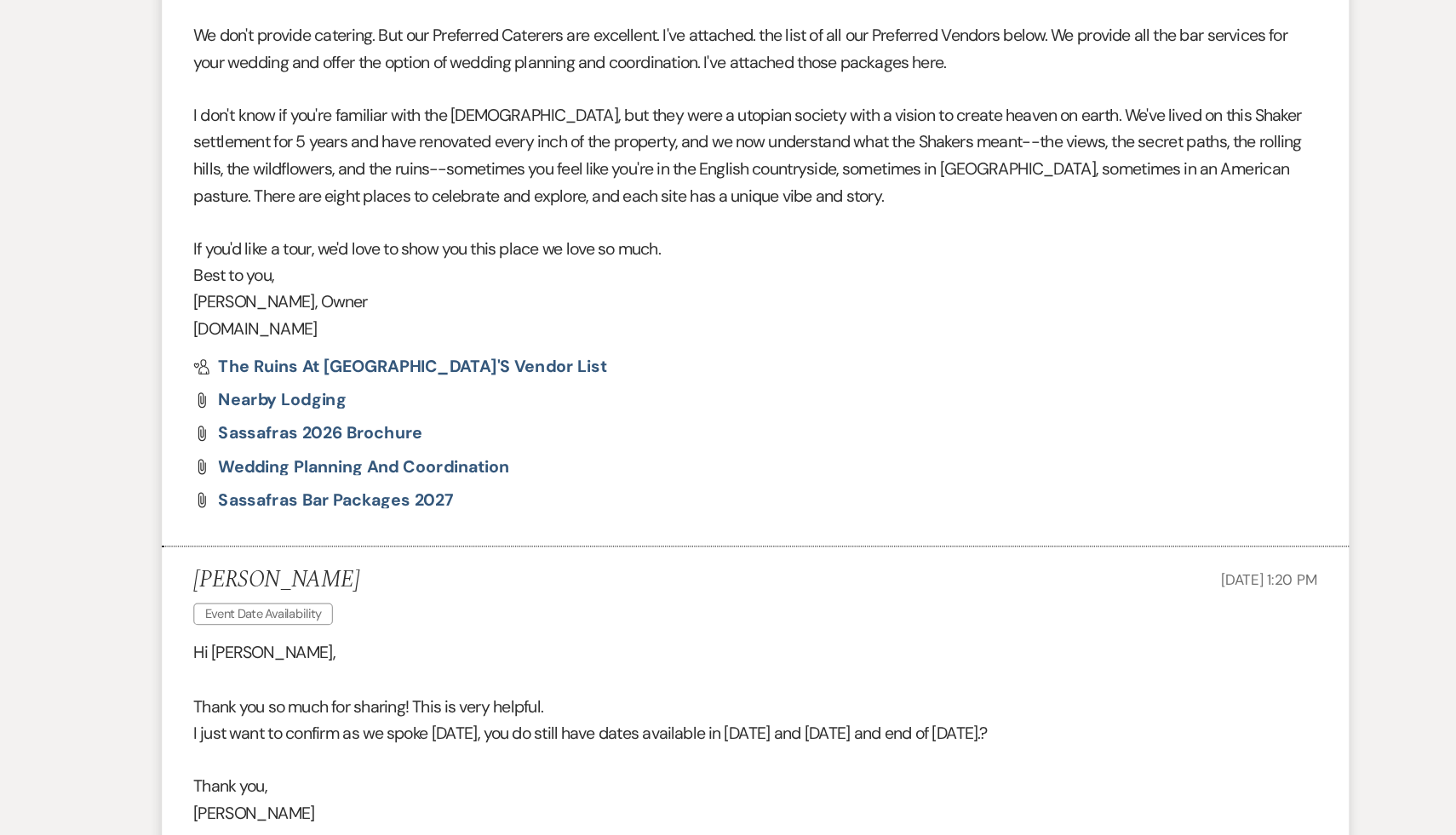
scroll to position [896, 0]
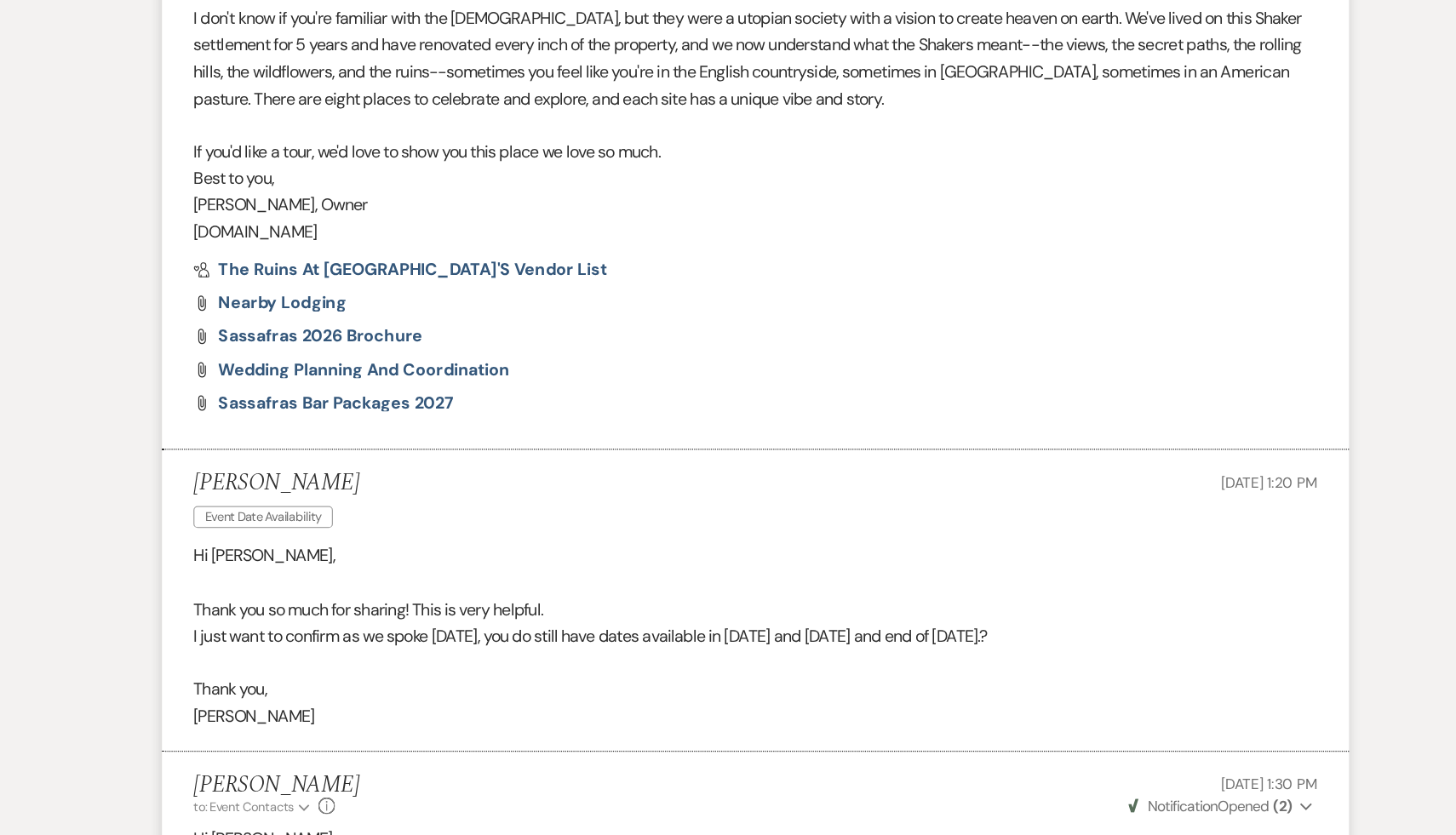
click at [546, 737] on p "Andrea" at bounding box center [727, 738] width 919 height 22
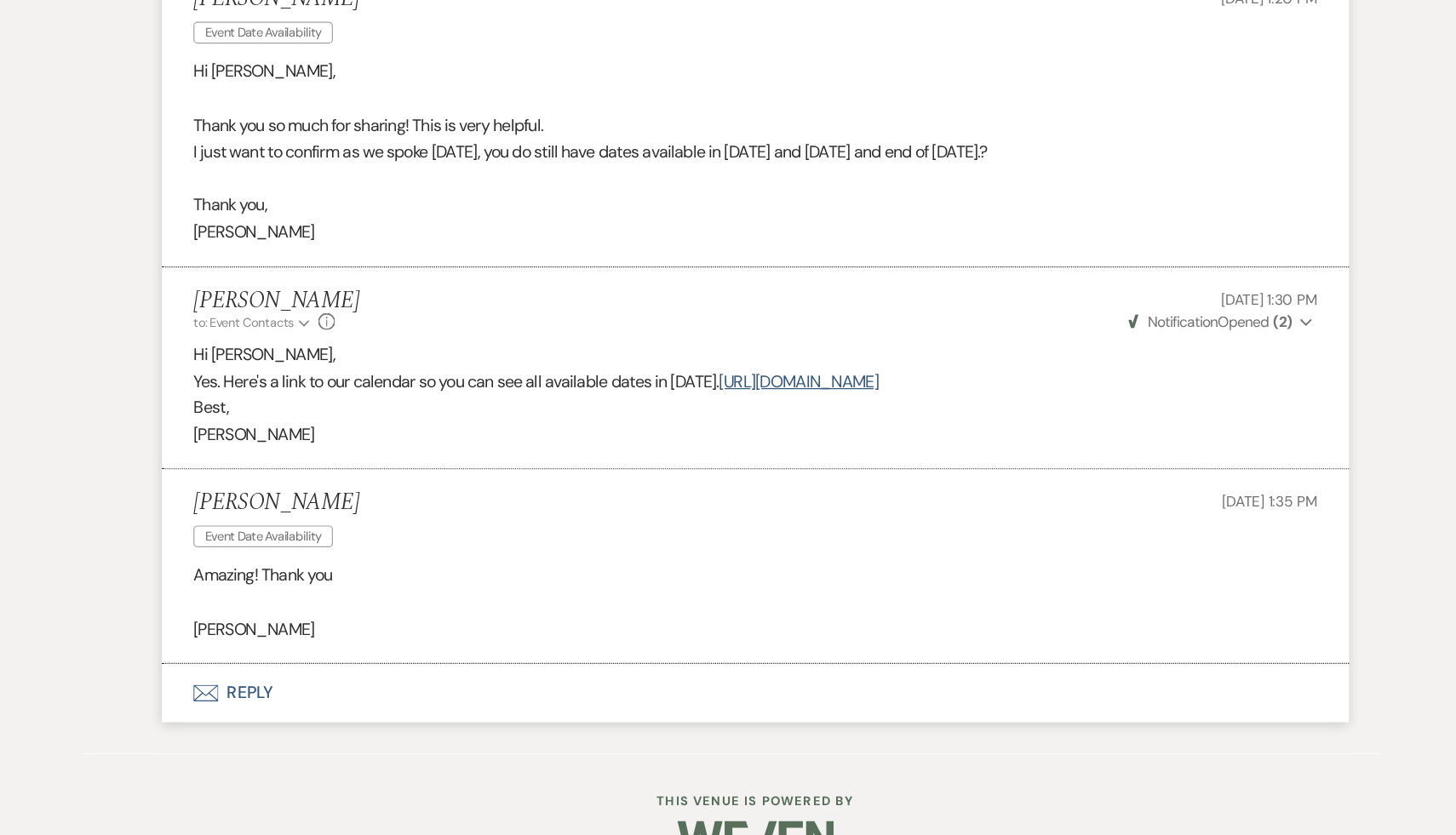
scroll to position [1293, 0]
click at [679, 657] on p "Andrea" at bounding box center [727, 666] width 919 height 22
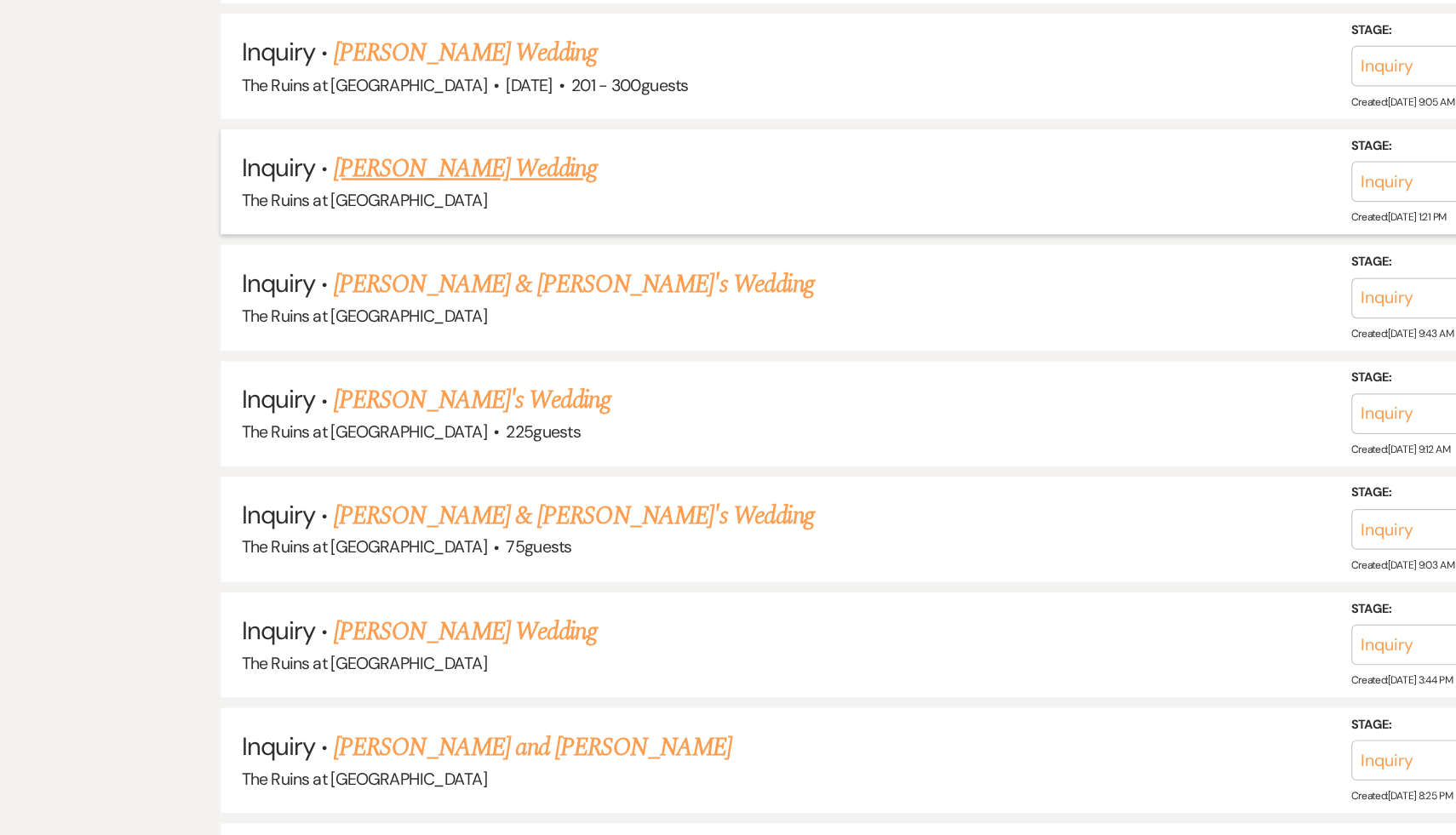
scroll to position [2852, 0]
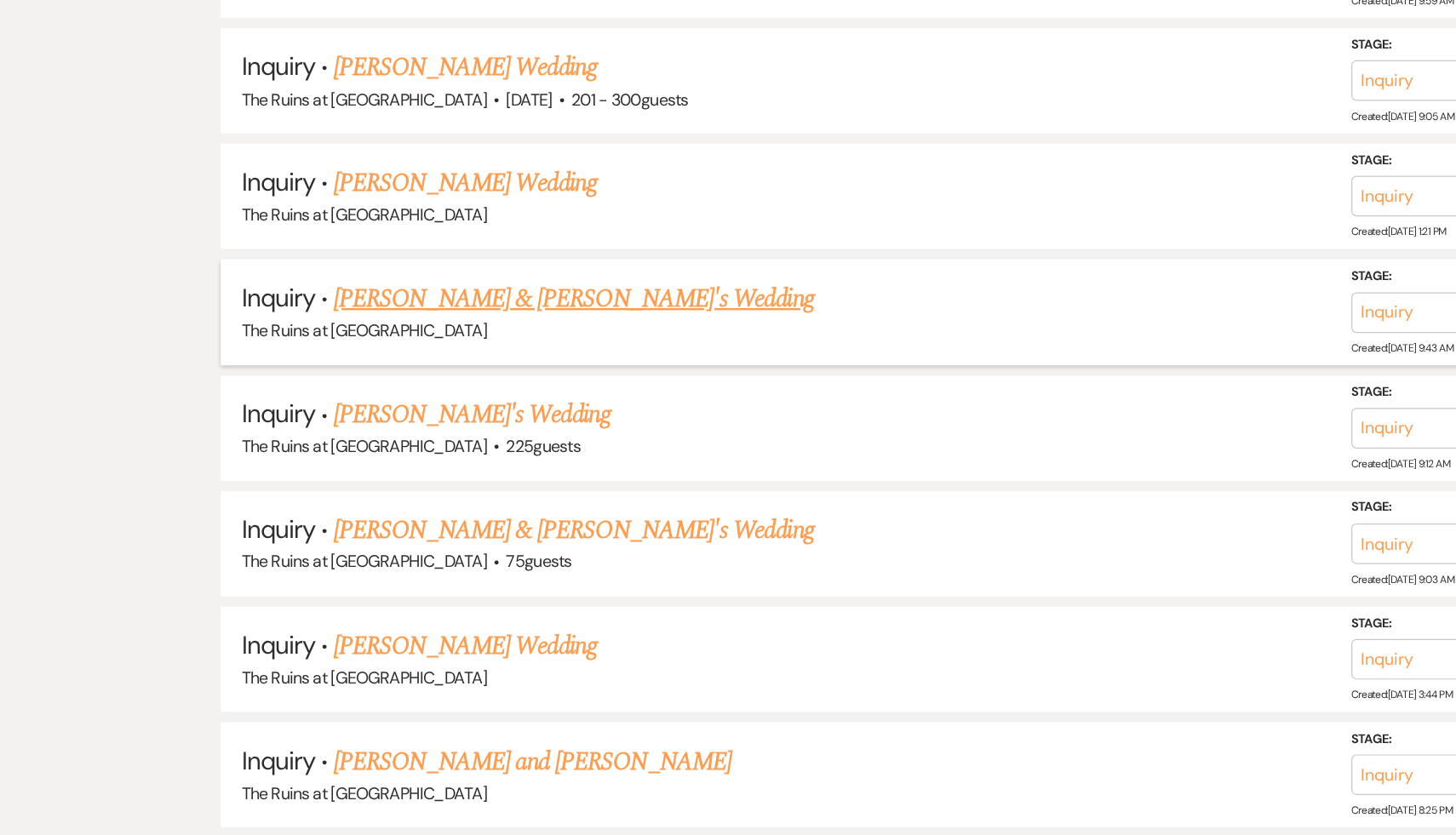
click at [377, 229] on link "Dayana Flores & Fiance's Wedding" at bounding box center [470, 244] width 394 height 31
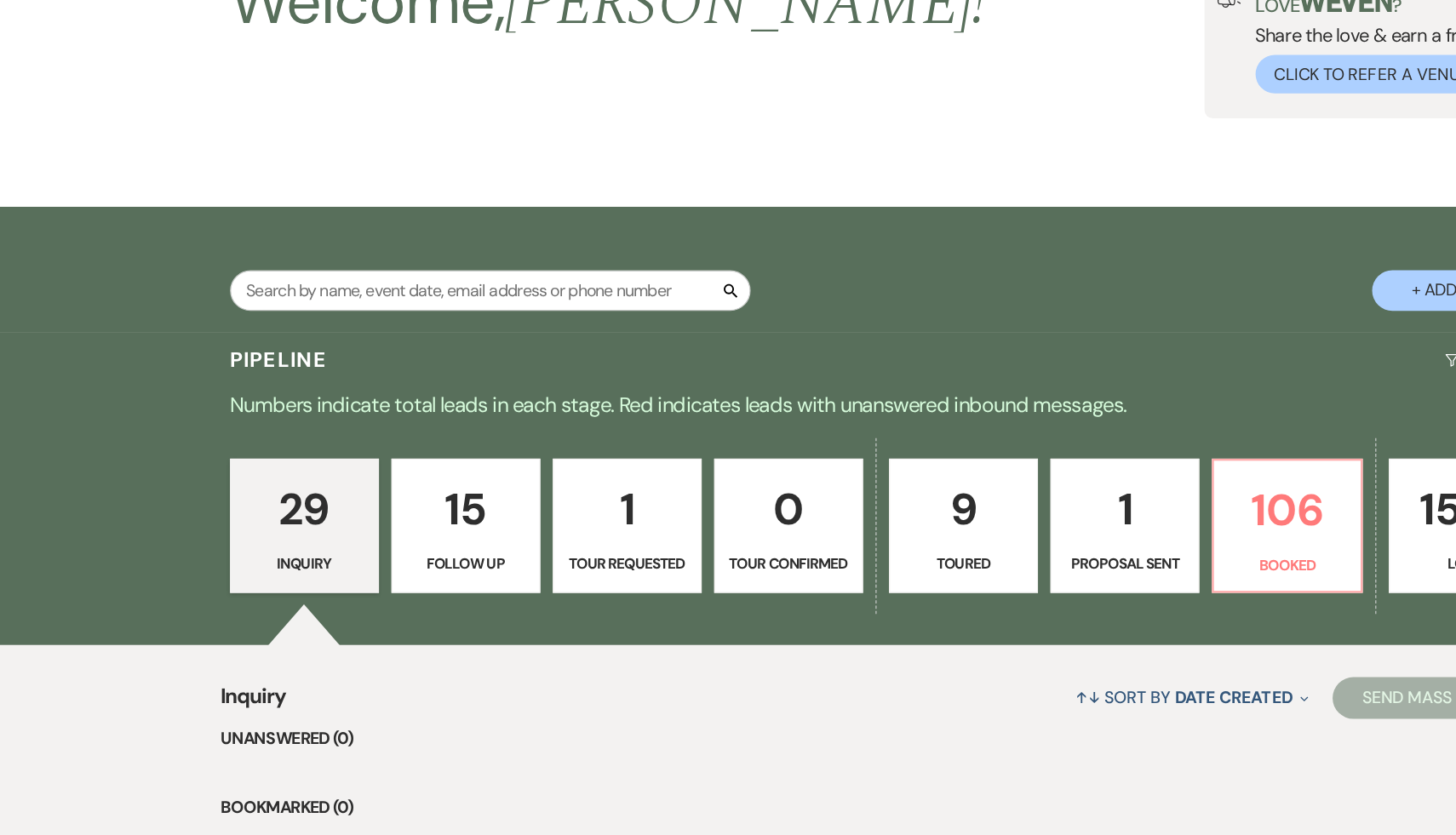
select select "6"
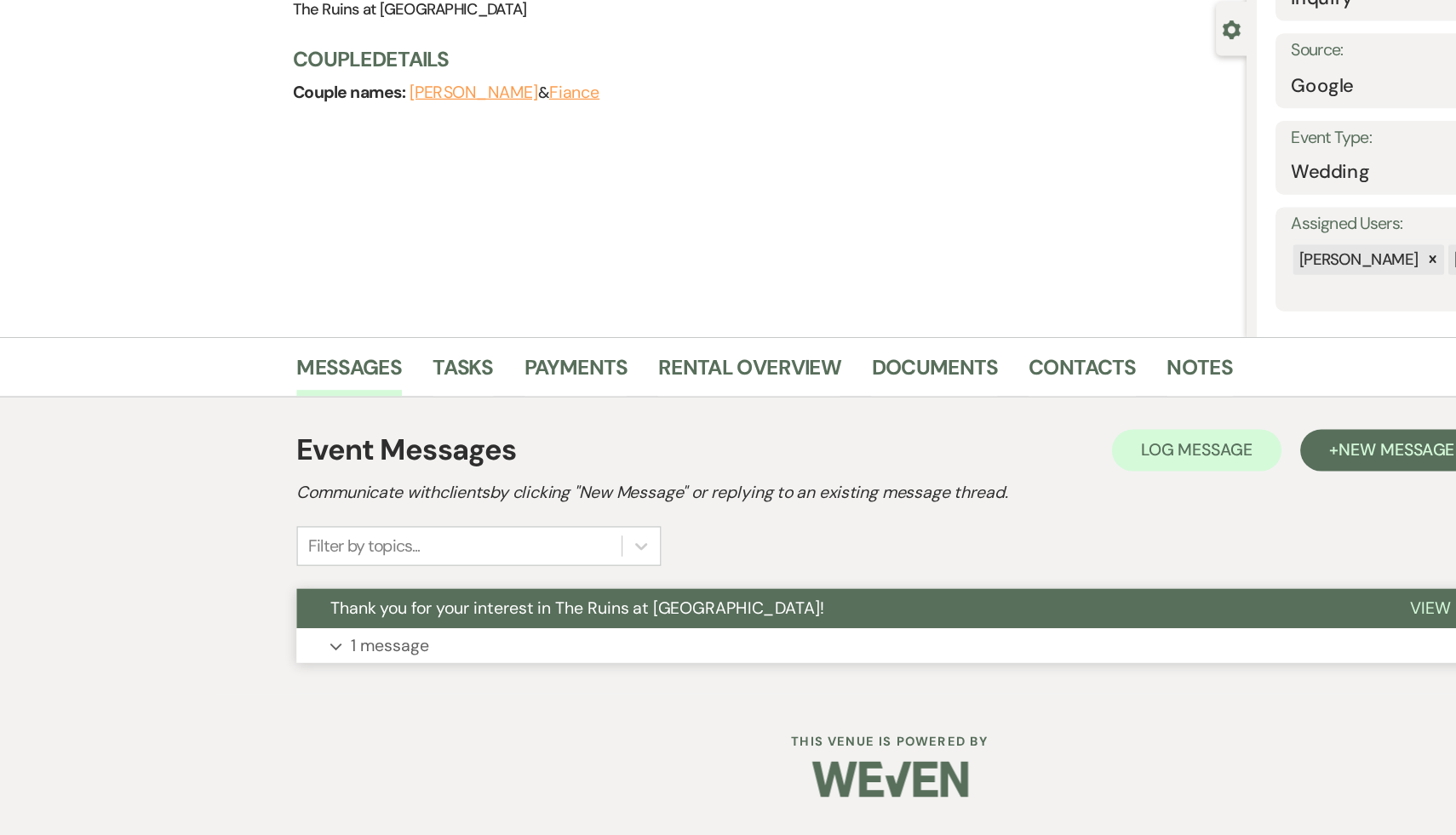
click at [384, 651] on span "Thank you for your interest in The Ruins at [GEOGRAPHIC_DATA]!" at bounding box center [472, 649] width 404 height 18
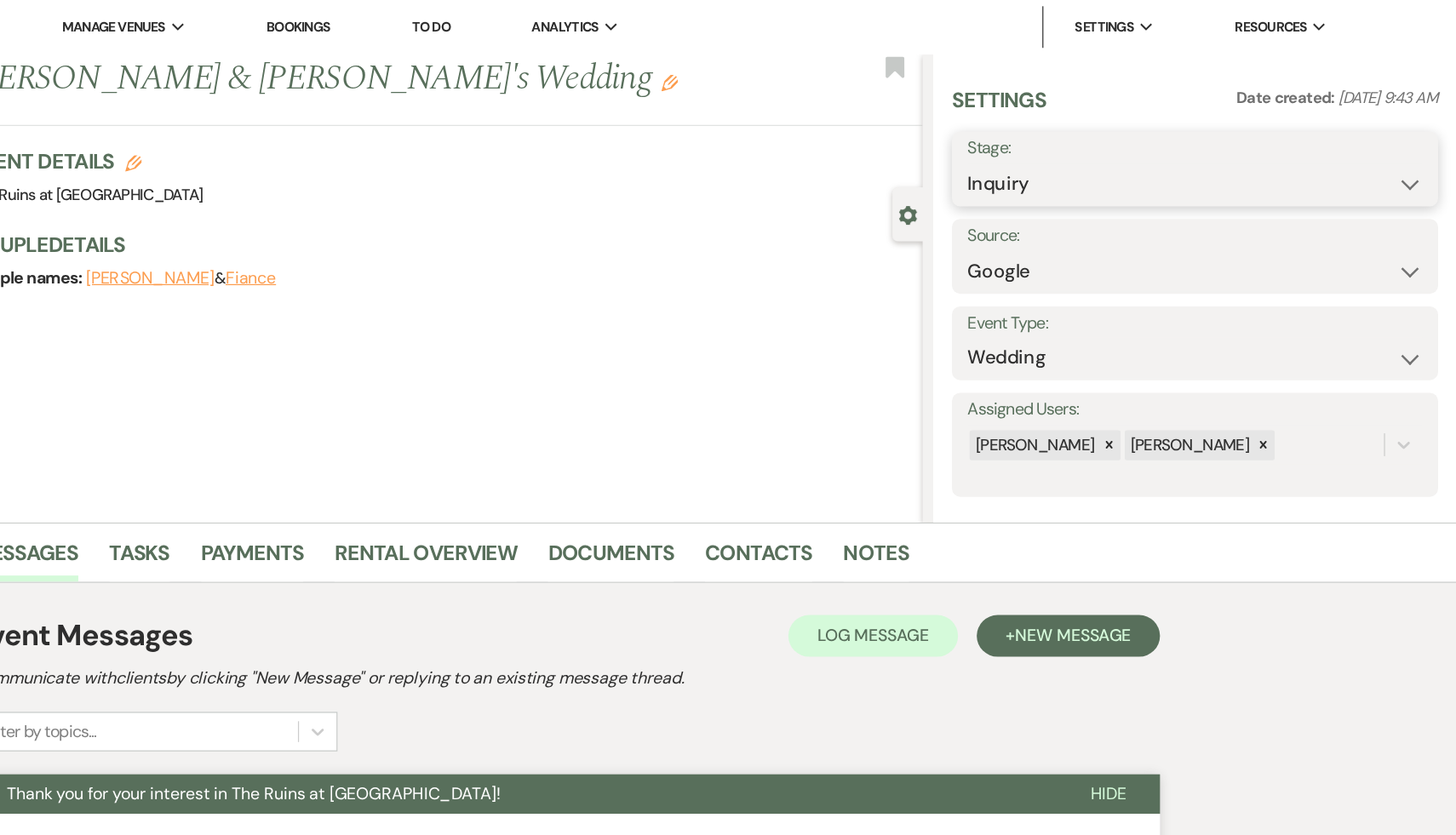
click at [1418, 147] on select "Inquiry Follow Up Tour Requested Tour Confirmed Toured Proposal Sent Booked Lost" at bounding box center [1241, 150] width 372 height 33
select select "8"
click at [1055, 134] on select "Inquiry Follow Up Tour Requested Tour Confirmed Toured Proposal Sent Booked Lost" at bounding box center [1241, 150] width 372 height 33
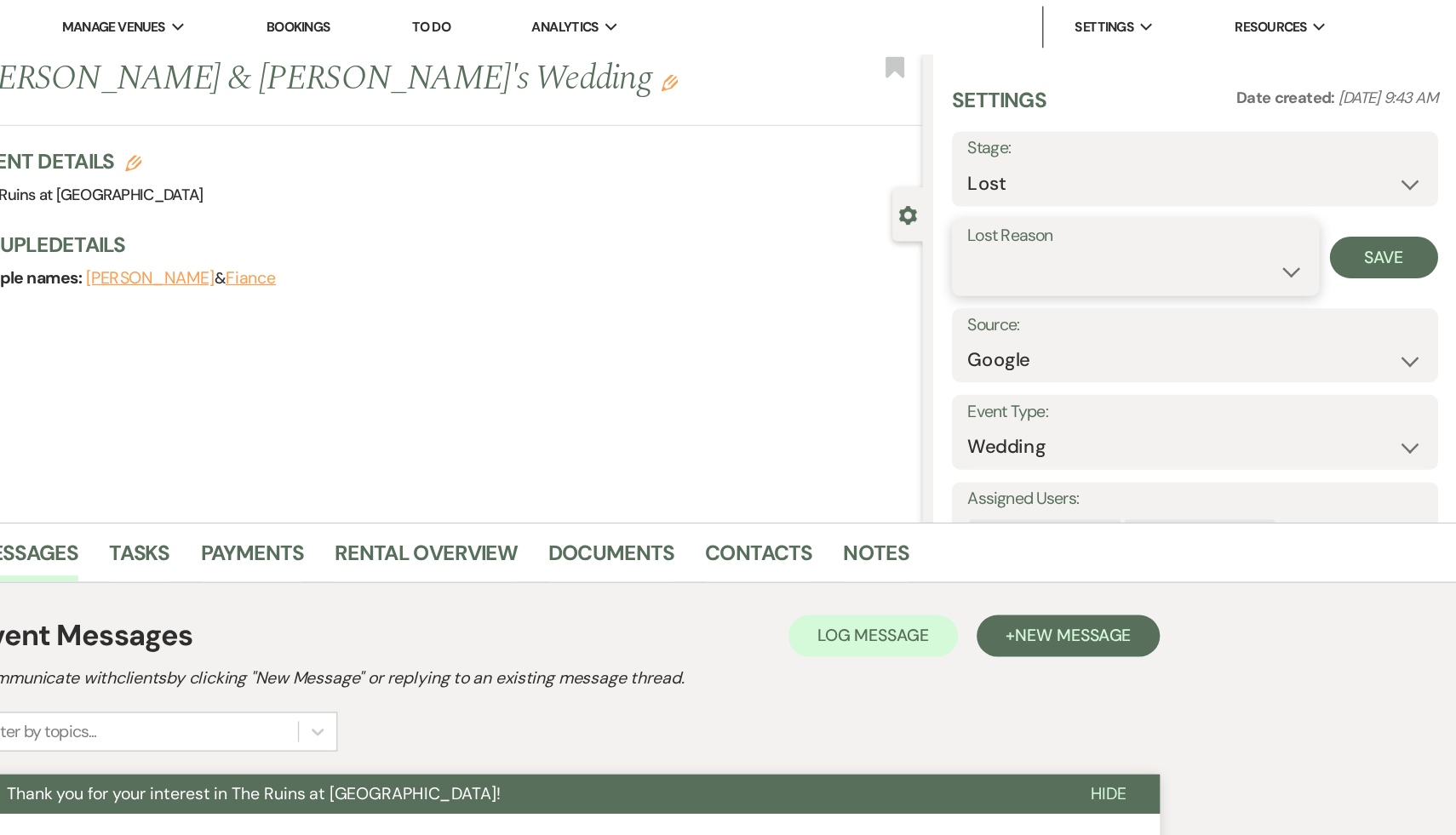
click at [1318, 221] on select "Booked Elsewhere Budget Date Unavailable No Response Not a Good Match Capacity …" at bounding box center [1193, 221] width 275 height 33
select select "8"
click at [1055, 205] on select "Booked Elsewhere Budget Date Unavailable No Response Not a Good Match Capacity …" at bounding box center [1193, 221] width 275 height 33
click at [1399, 204] on button "Save" at bounding box center [1396, 210] width 89 height 34
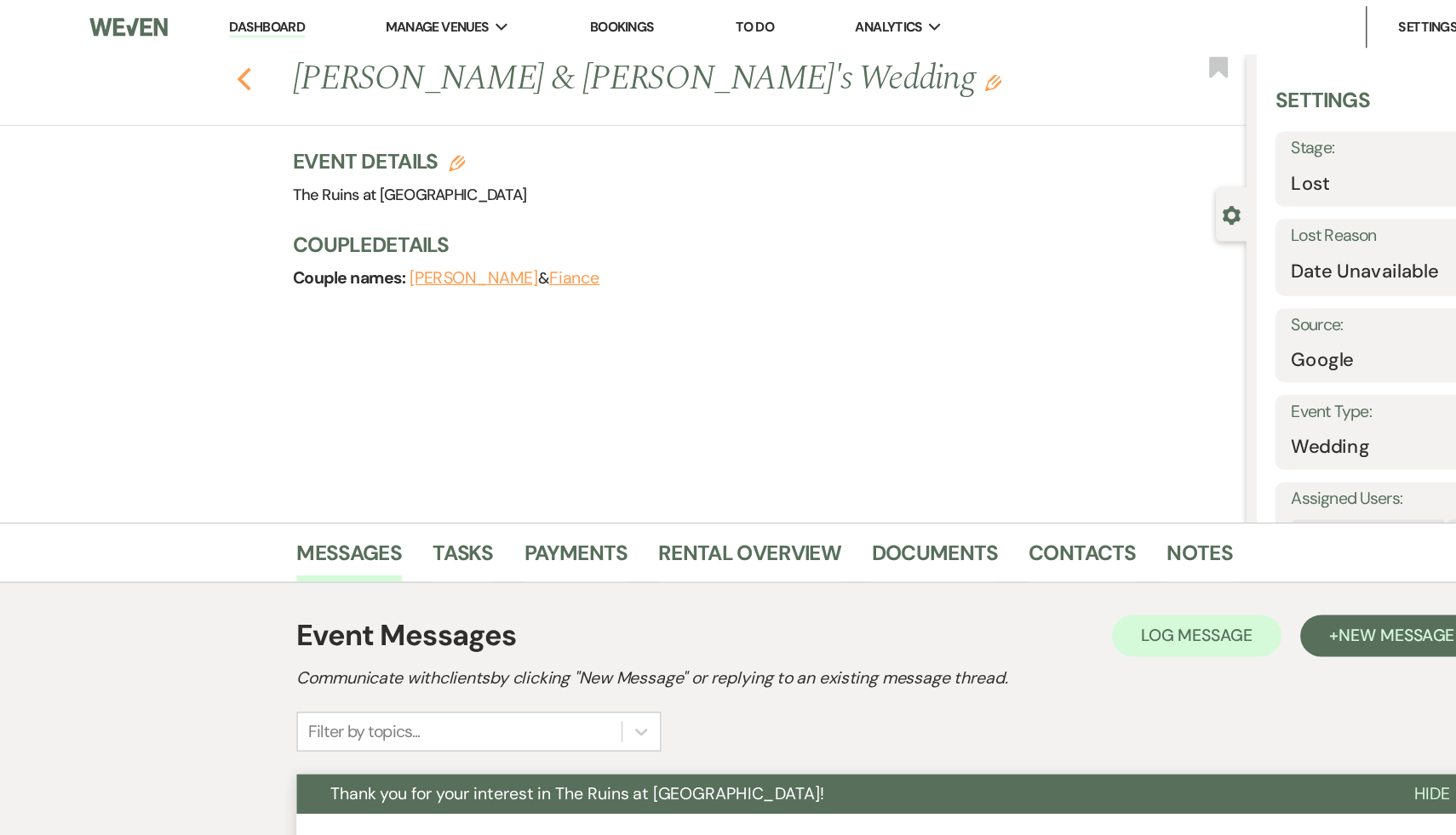
click at [199, 66] on use "button" at bounding box center [200, 65] width 11 height 19
select select "8"
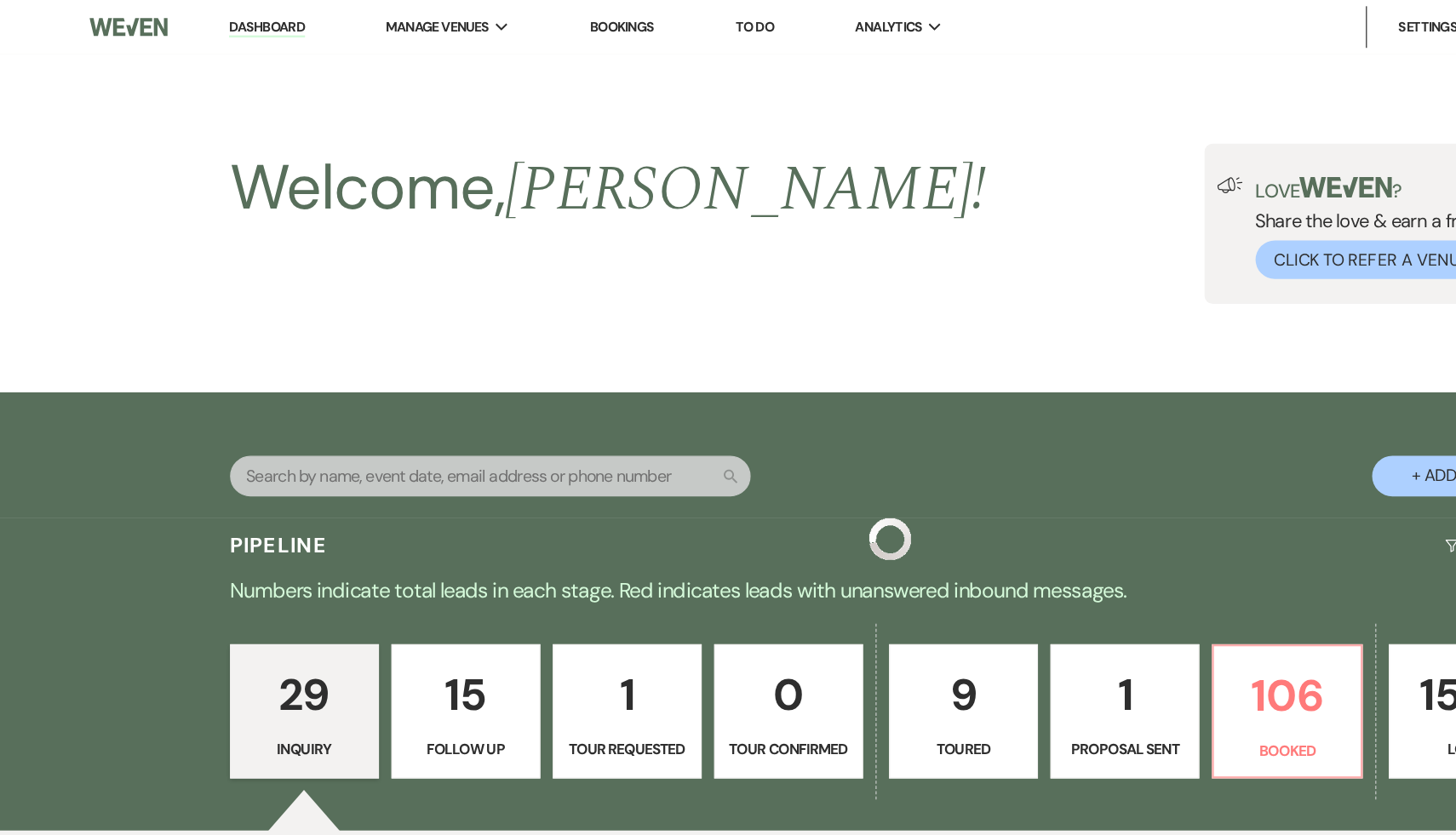
scroll to position [2809, 0]
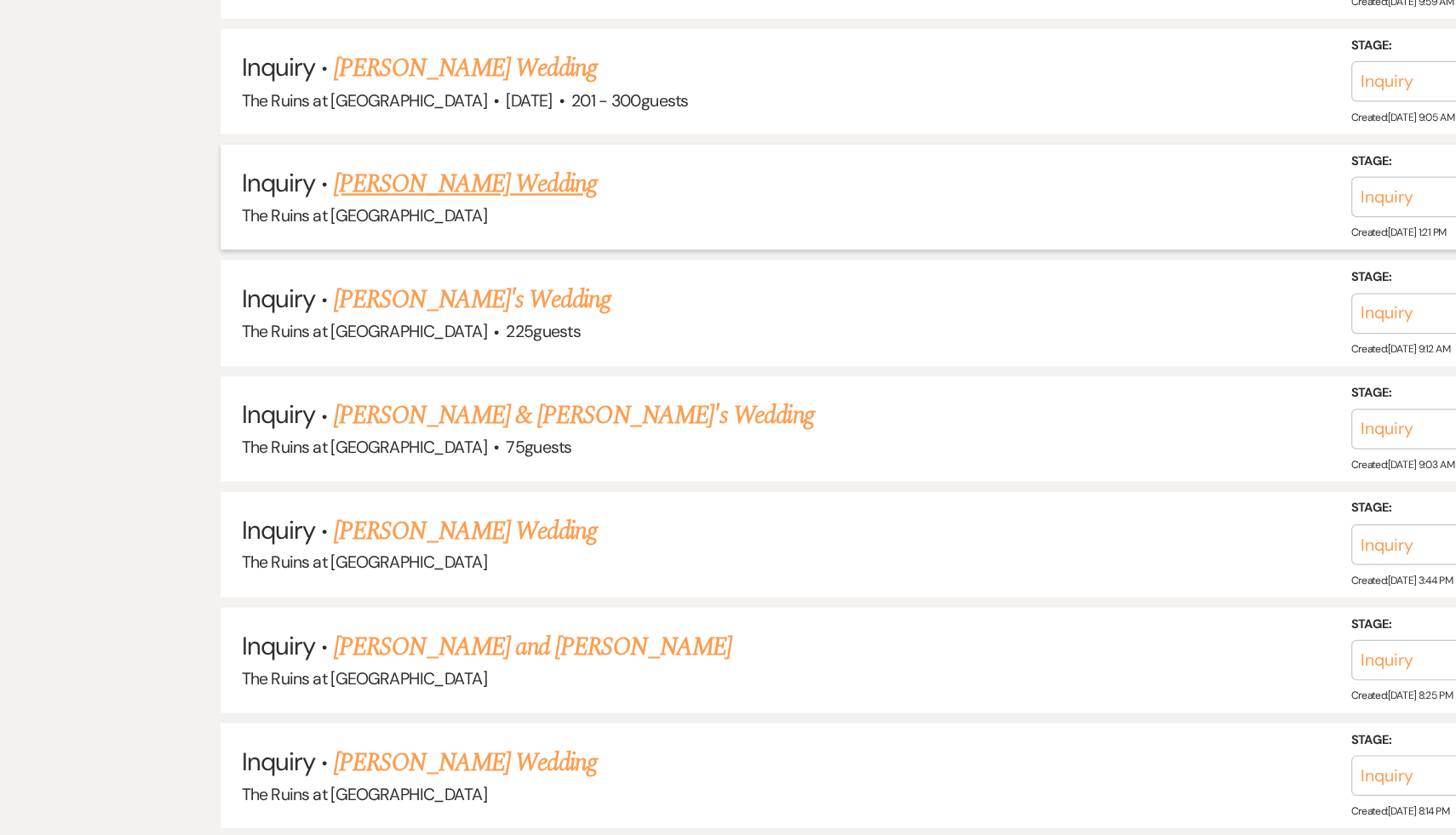
click at [353, 178] on link "[PERSON_NAME] Wedding" at bounding box center [381, 193] width 216 height 31
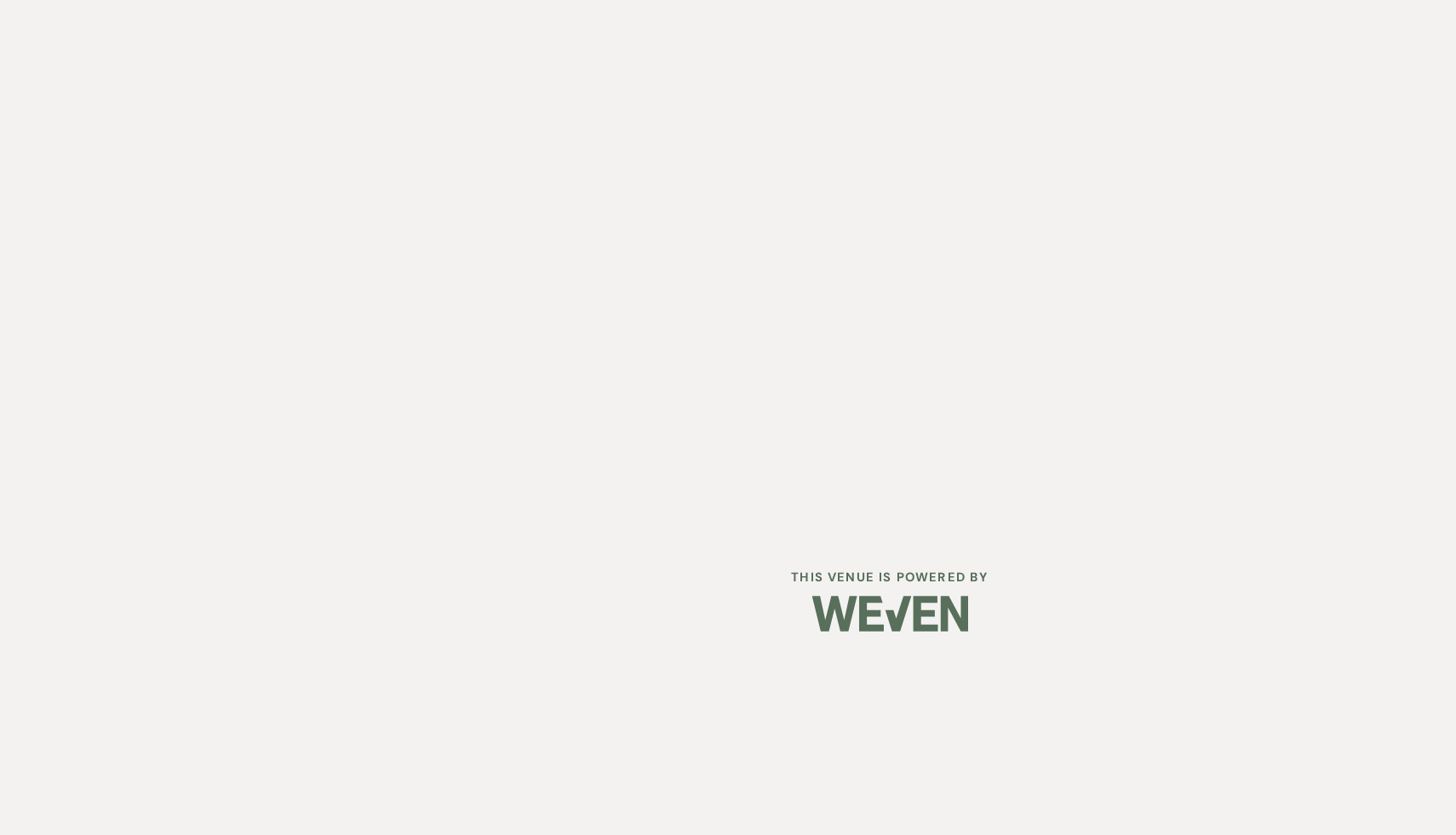
select select "5"
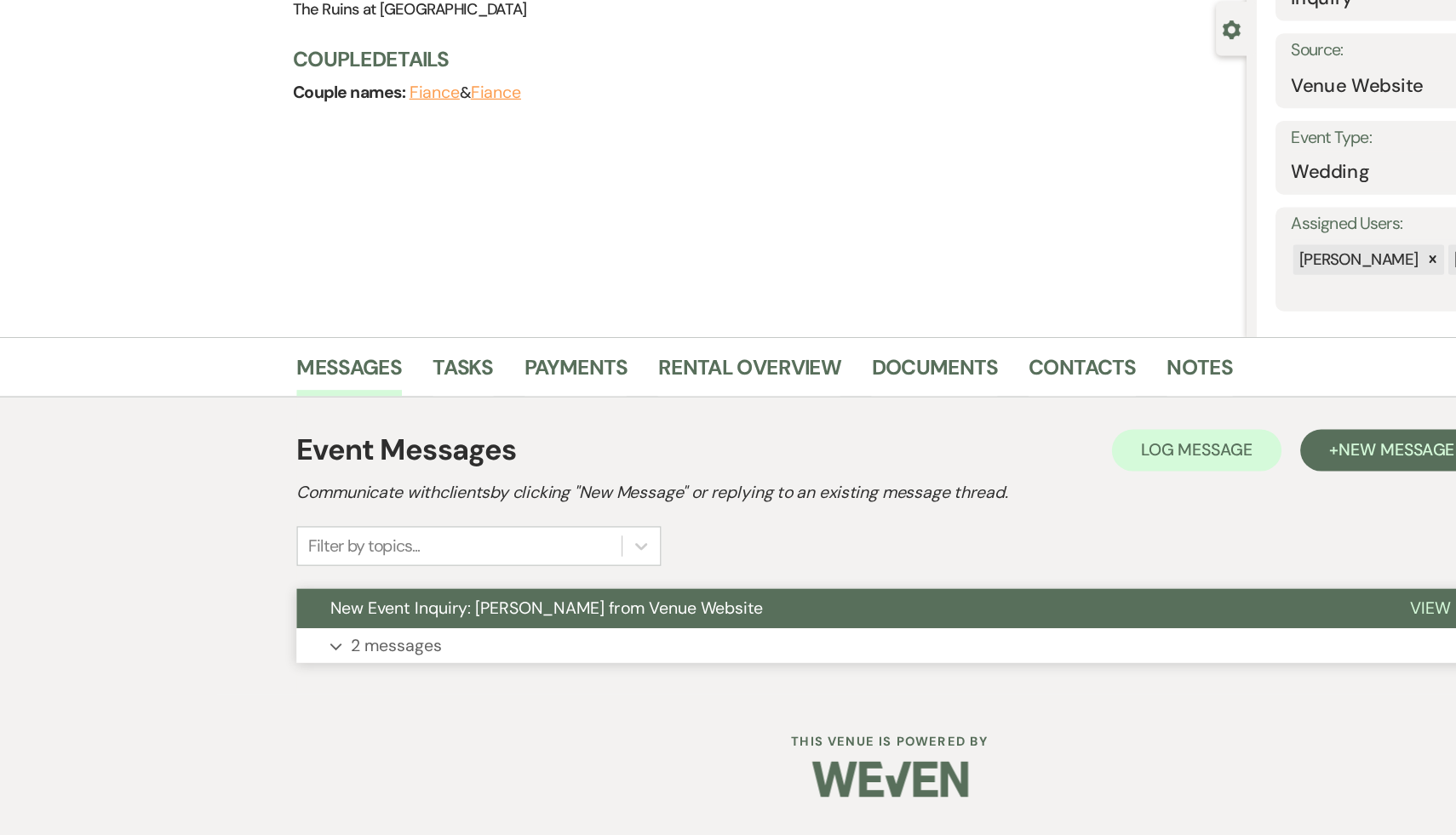
click at [375, 651] on span "New Event Inquiry: Emily Koh from Venue Website" at bounding box center [447, 649] width 354 height 18
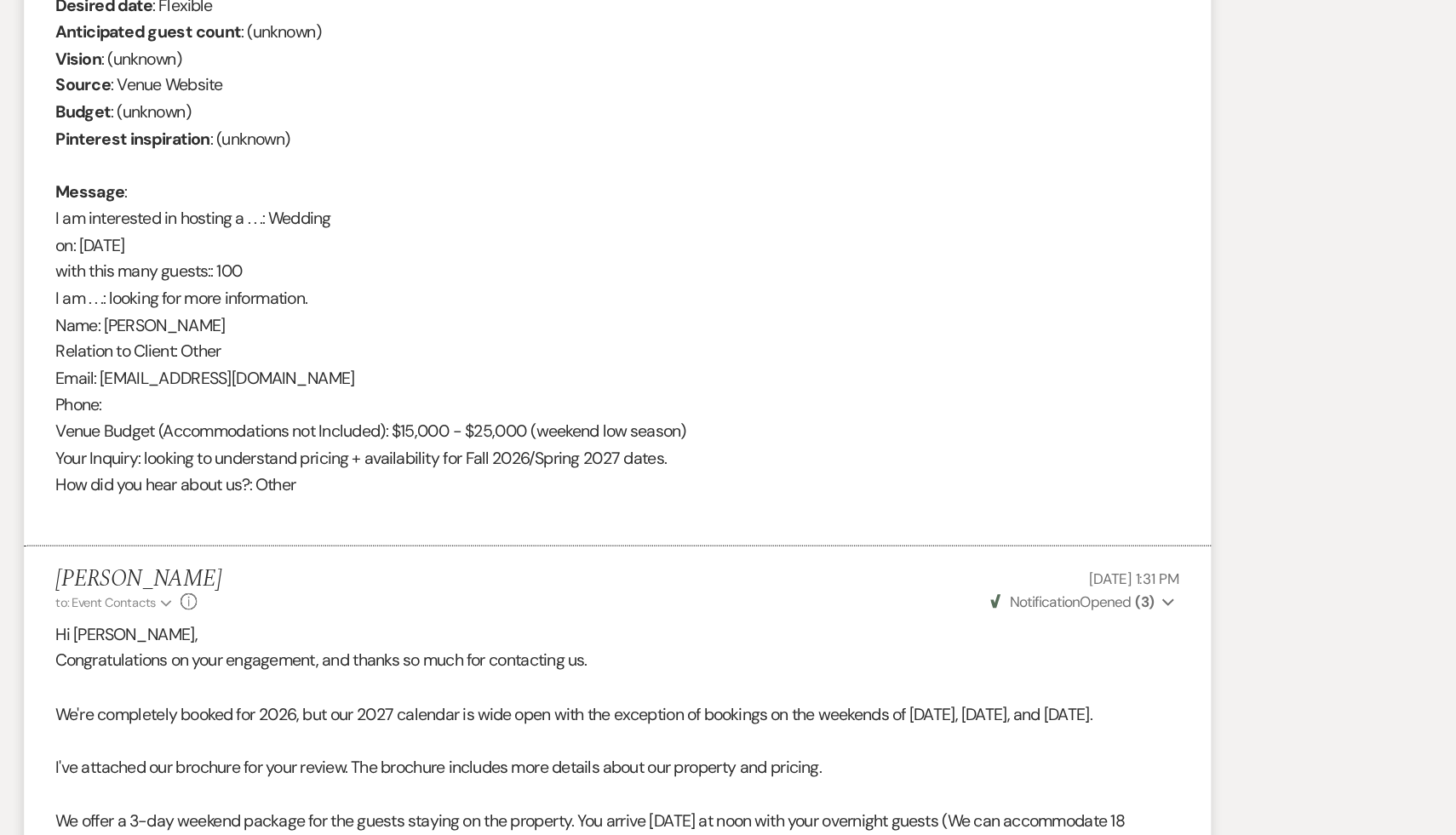
scroll to position [612, 0]
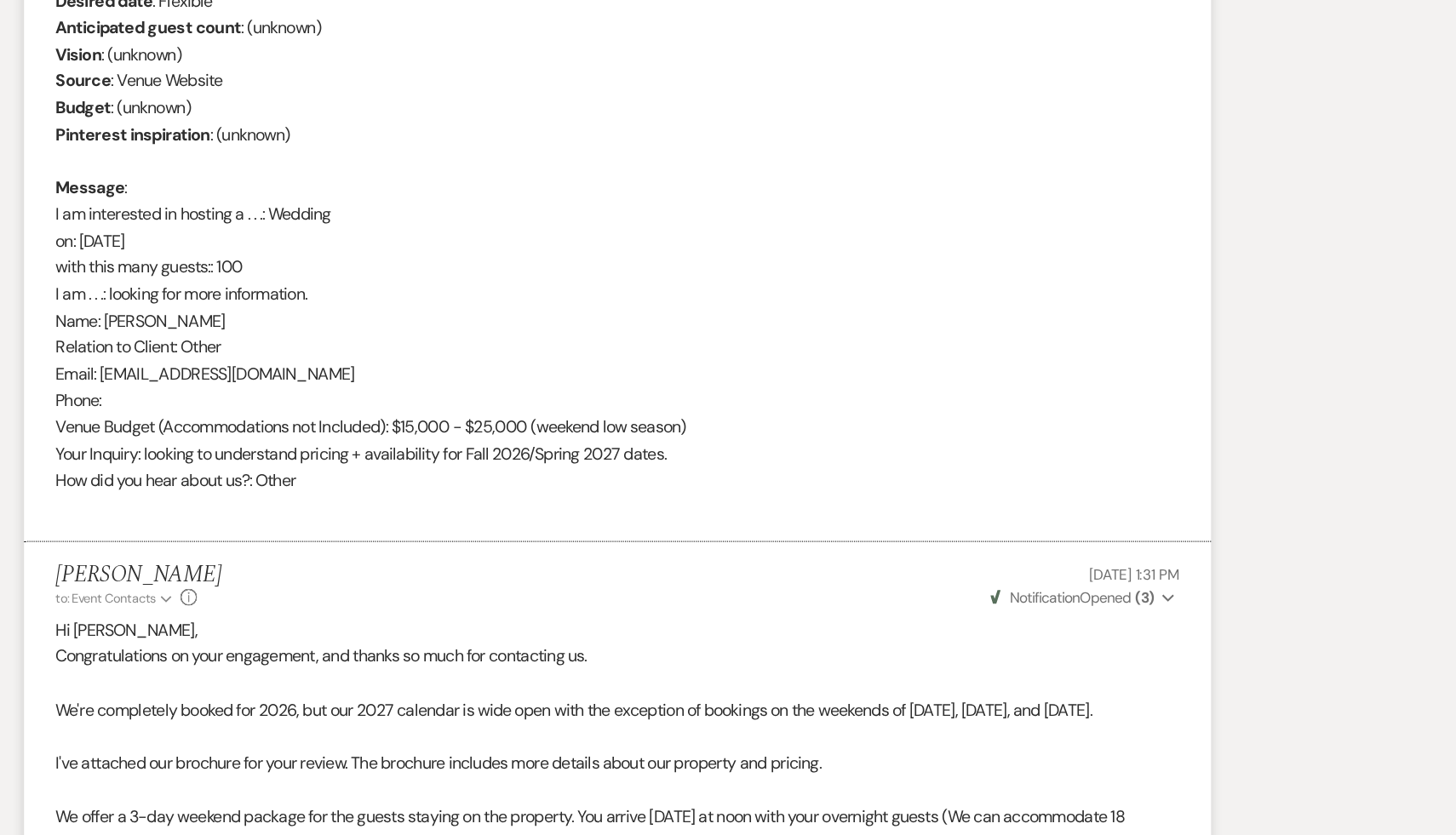
click at [631, 812] on span "We offer a 3-day weekend package for the guests staying on the property. You ar…" at bounding box center [721, 841] width 907 height 61
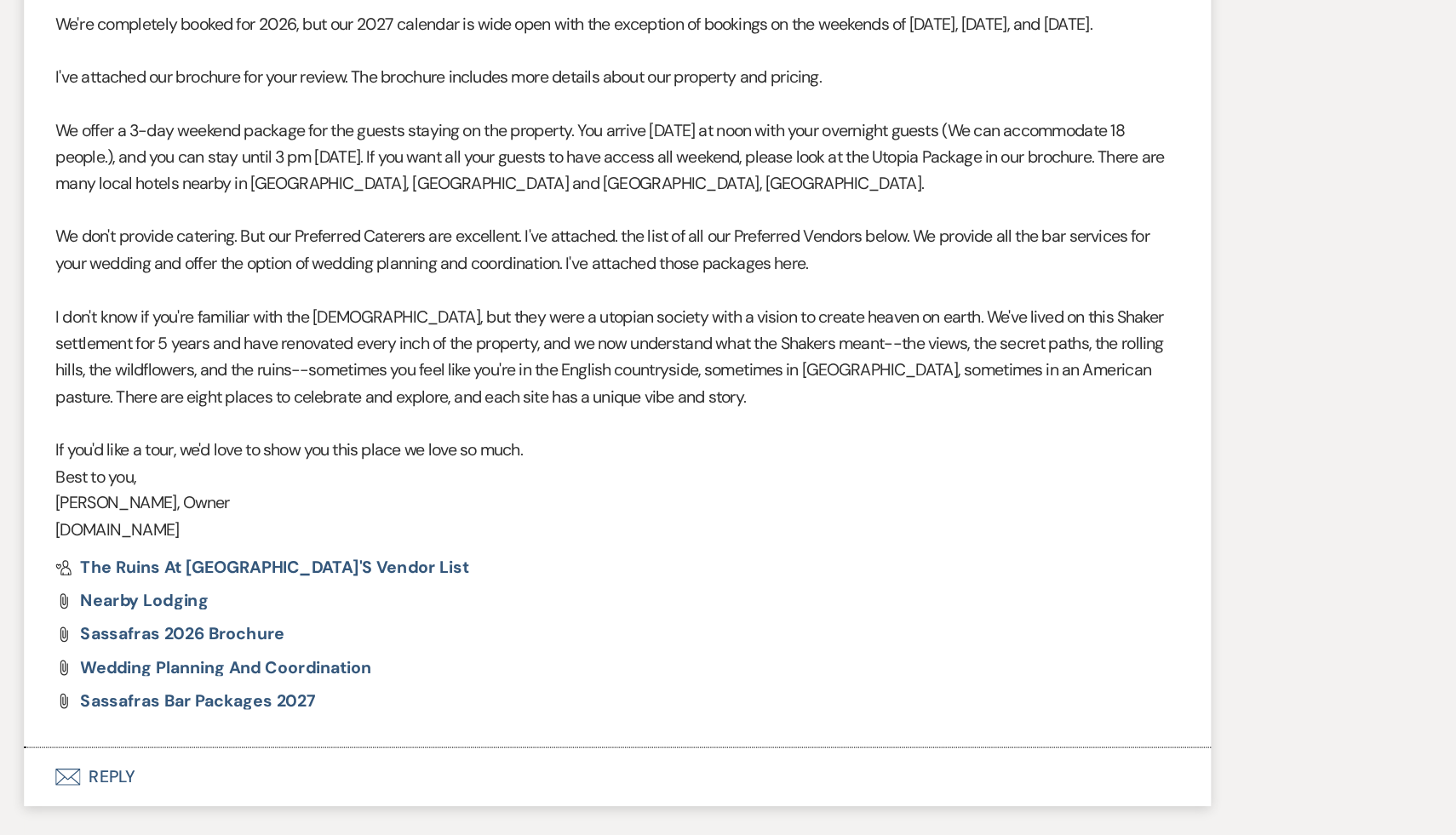
scroll to position [1179, 0]
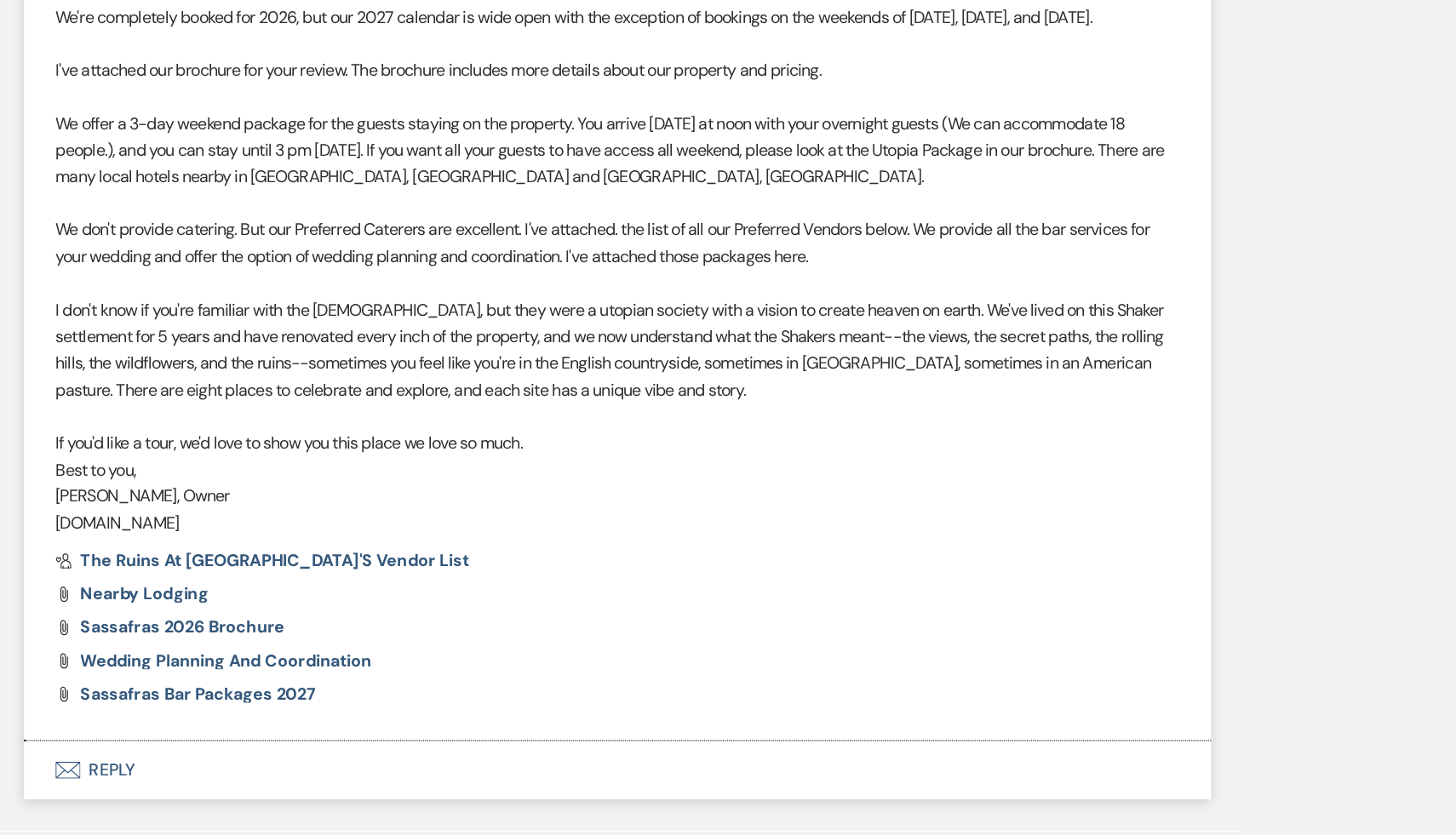
click at [317, 775] on button "Envelope Reply" at bounding box center [728, 781] width 971 height 48
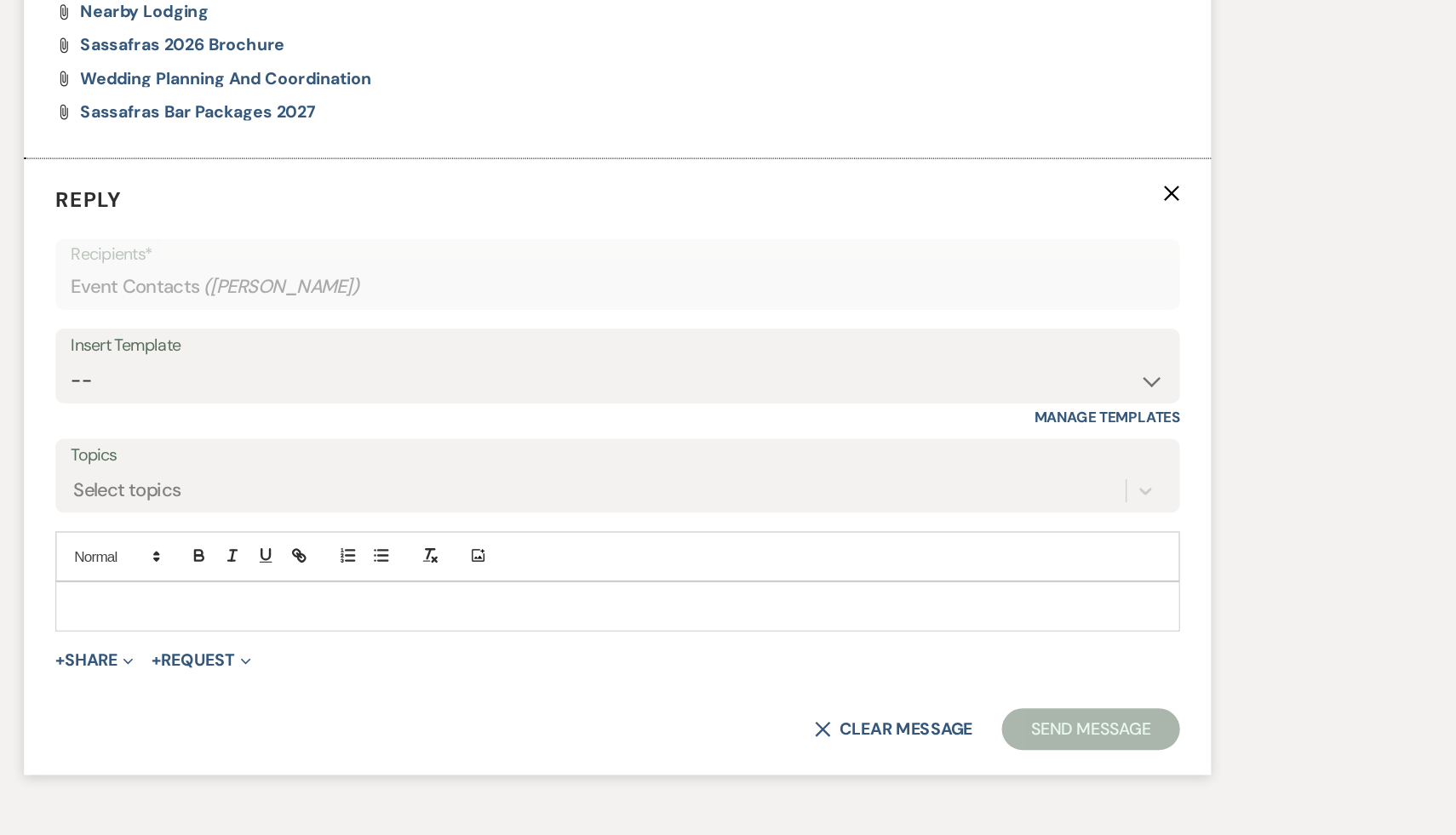
scroll to position [1696, 0]
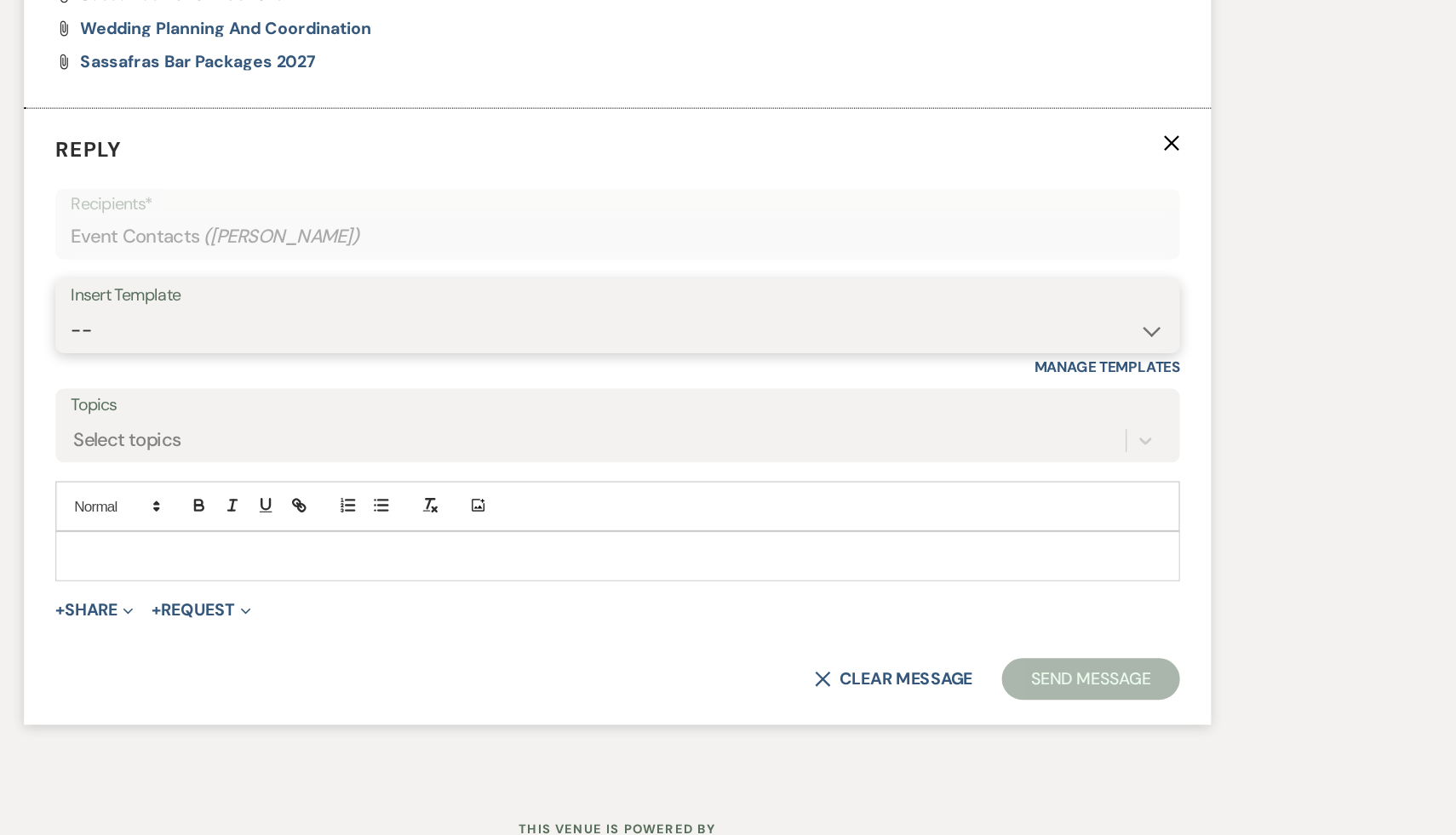
click at [1164, 419] on select "-- Weven Planning Portal Introduction (Booked Events) Initial Inquiry Response …" at bounding box center [728, 422] width 894 height 33
select select "1435"
click at [281, 406] on select "-- Weven Planning Portal Introduction (Booked Events) Initial Inquiry Response …" at bounding box center [728, 422] width 894 height 33
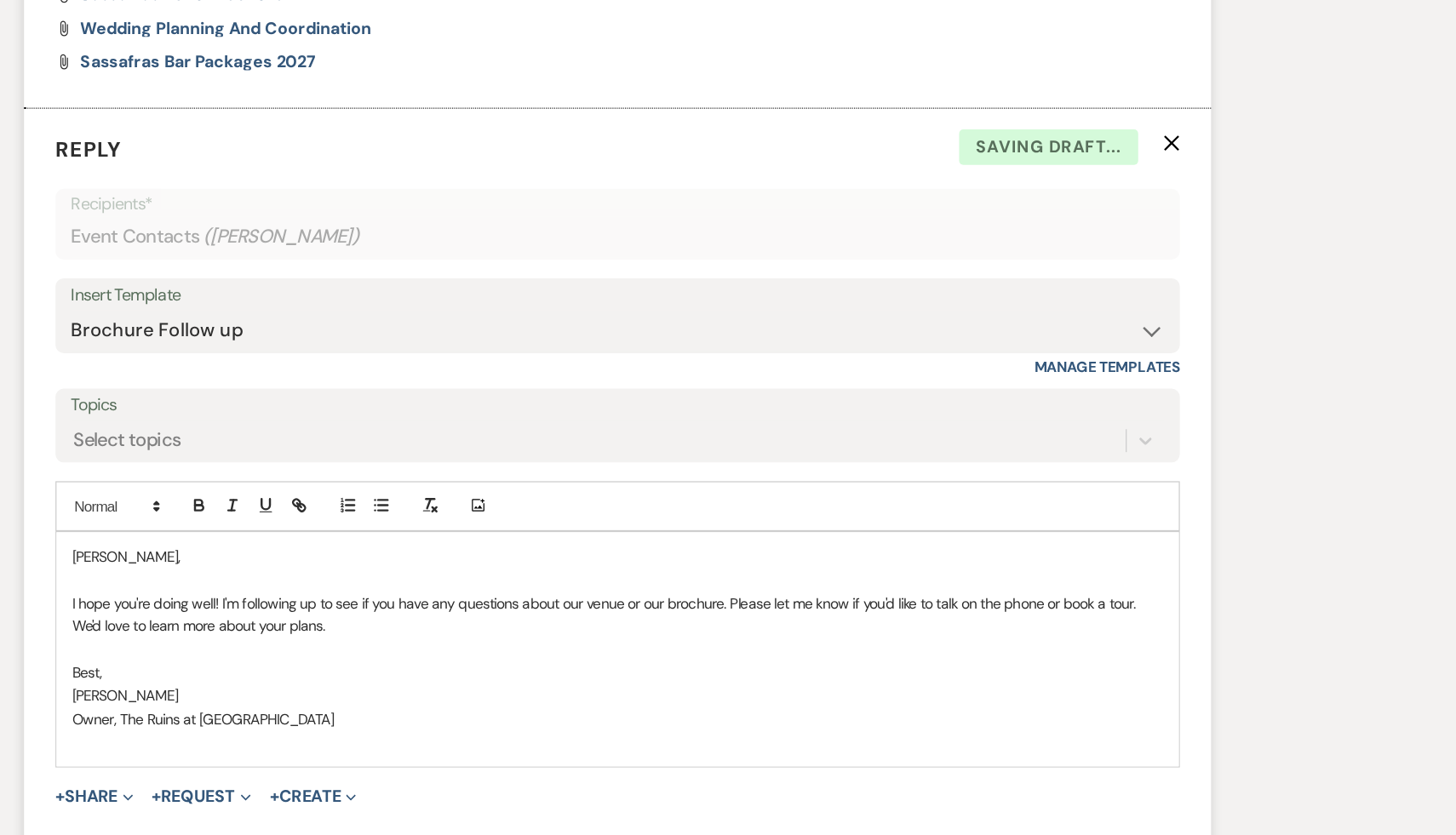
click at [280, 609] on div "Emily, I hope you're doing well! I'm following up to see if you have any questi…" at bounding box center [727, 684] width 918 height 192
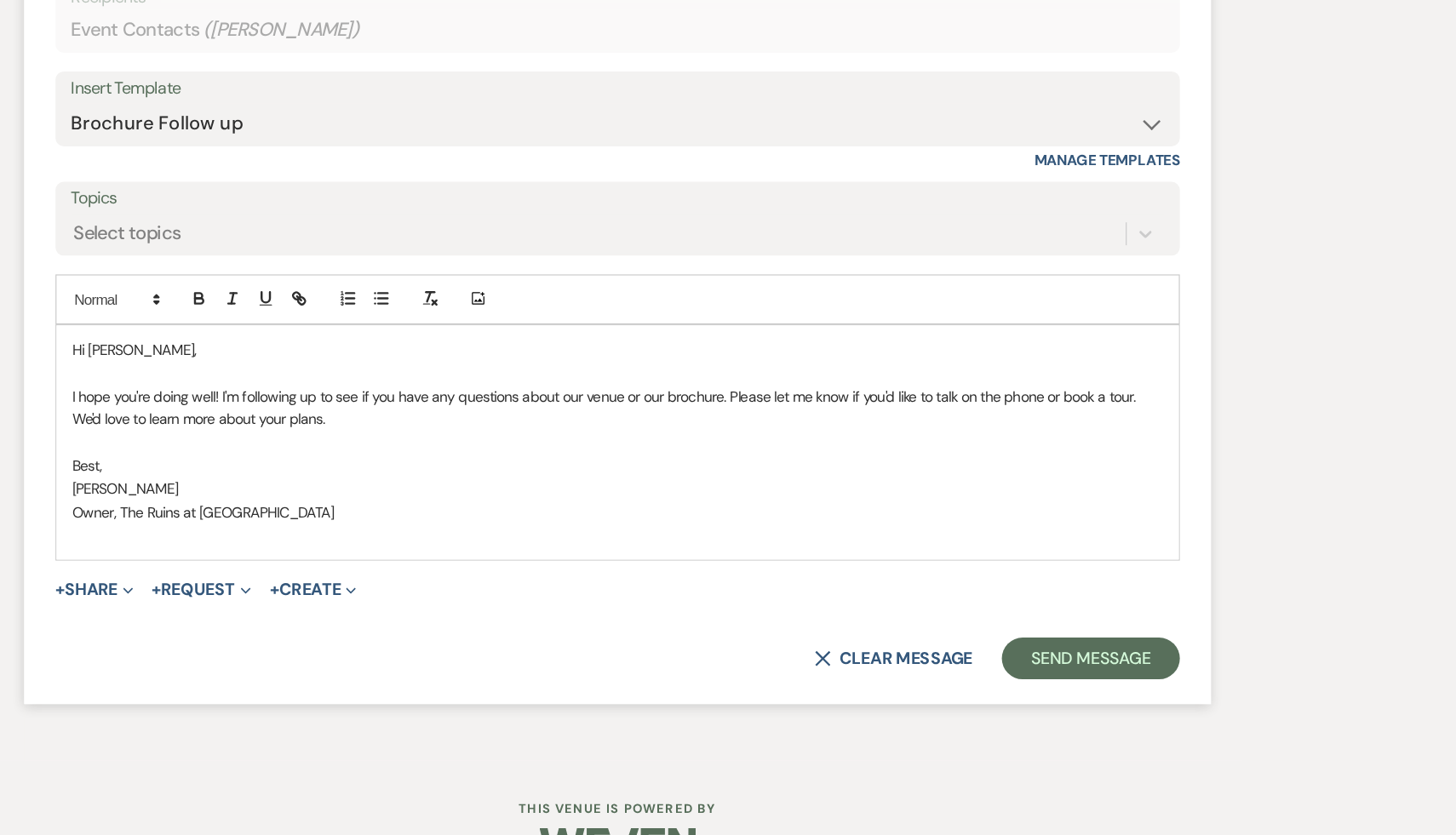
scroll to position [1882, 0]
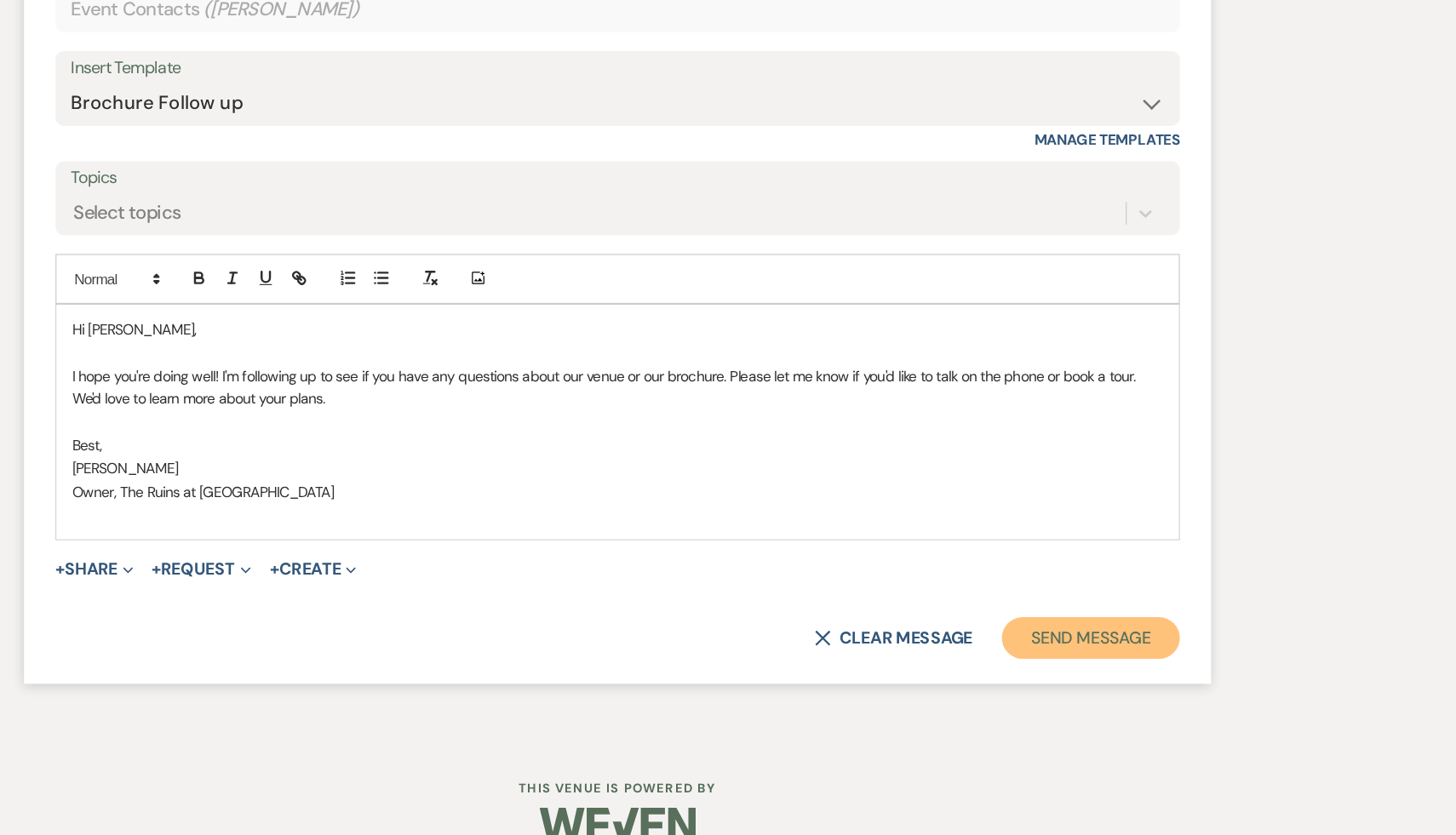
click at [1152, 671] on button "Send Message" at bounding box center [1114, 673] width 146 height 34
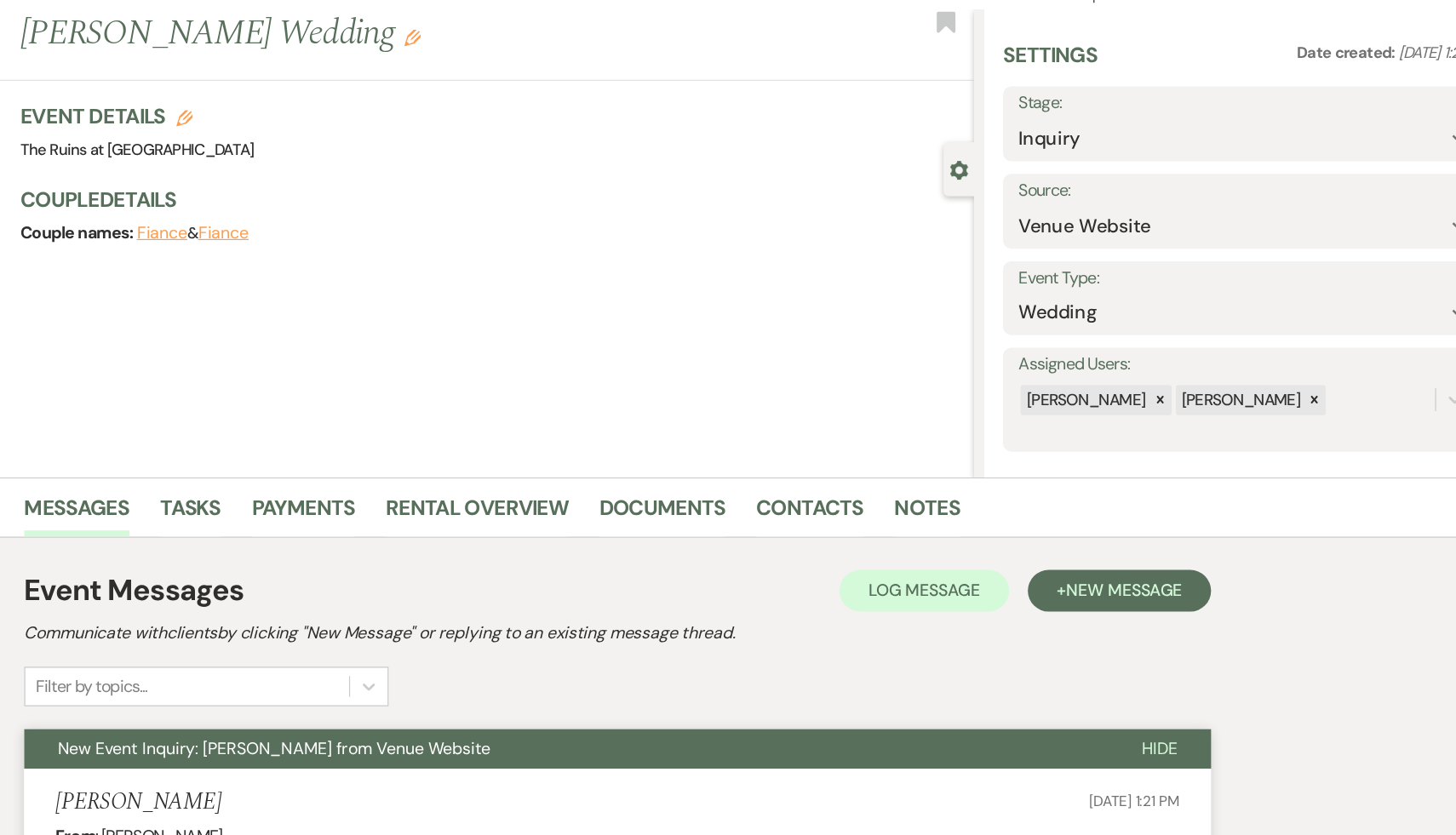
scroll to position [0, 0]
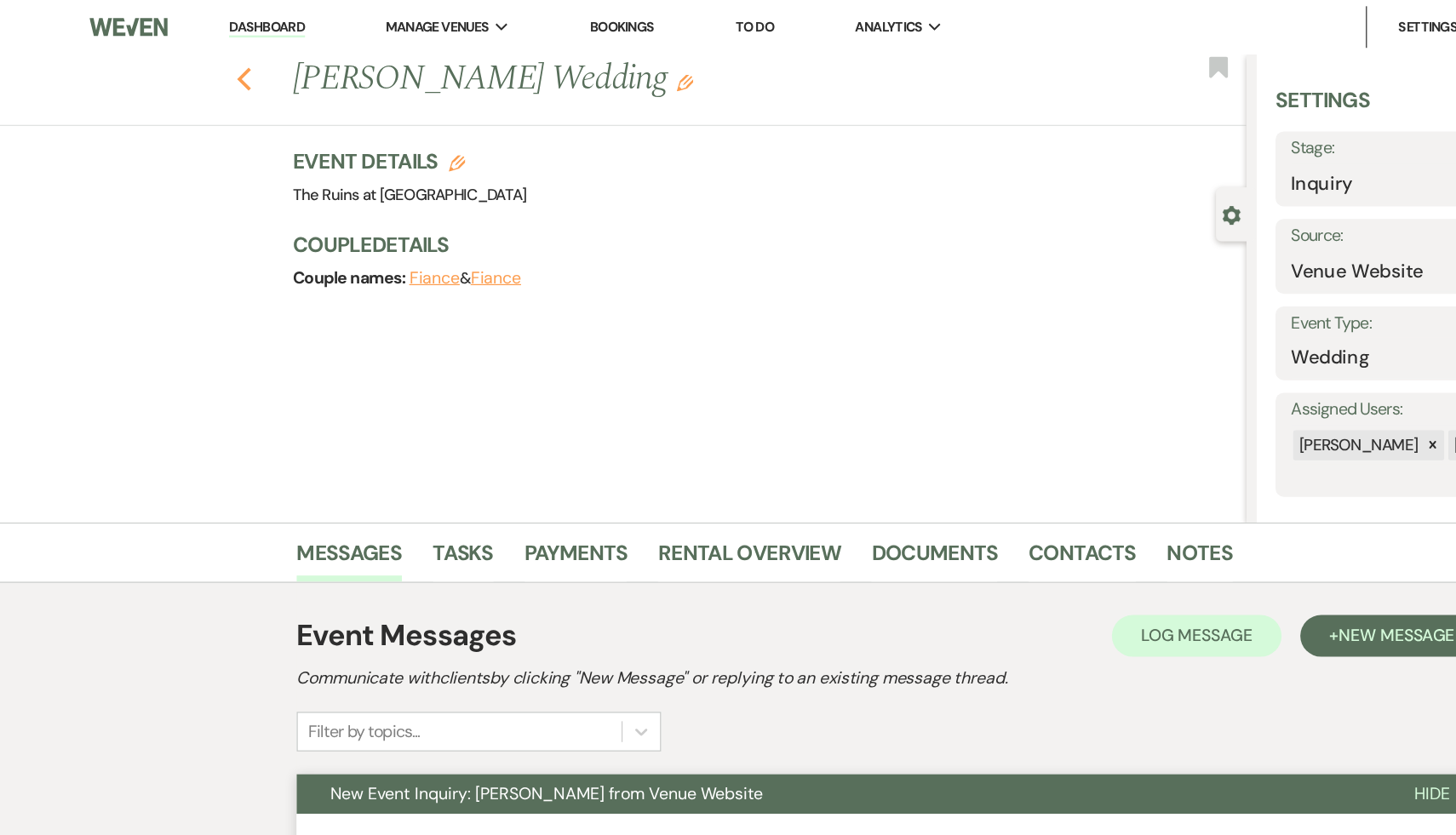
click at [197, 66] on use "button" at bounding box center [200, 65] width 11 height 19
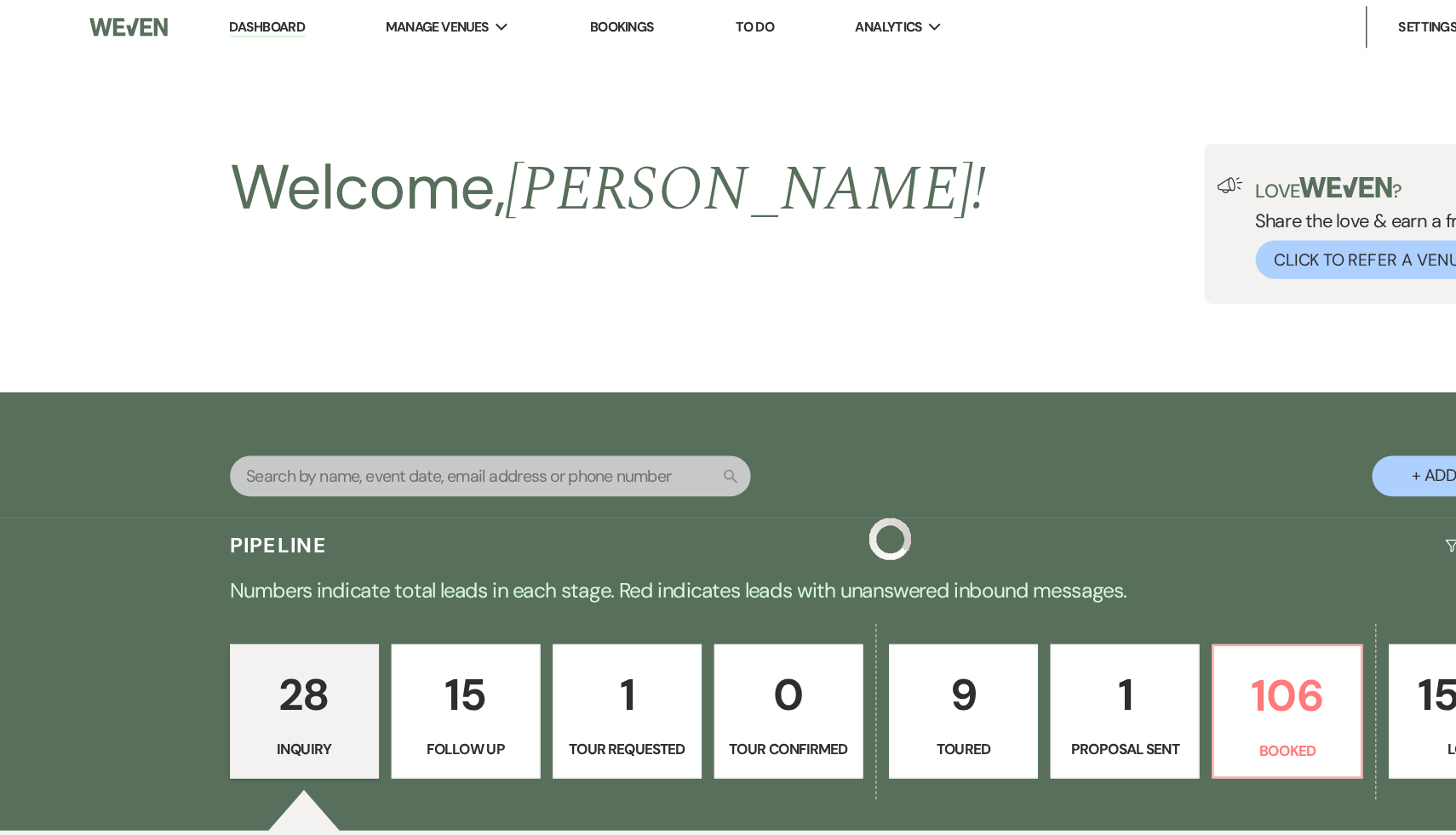
scroll to position [2809, 0]
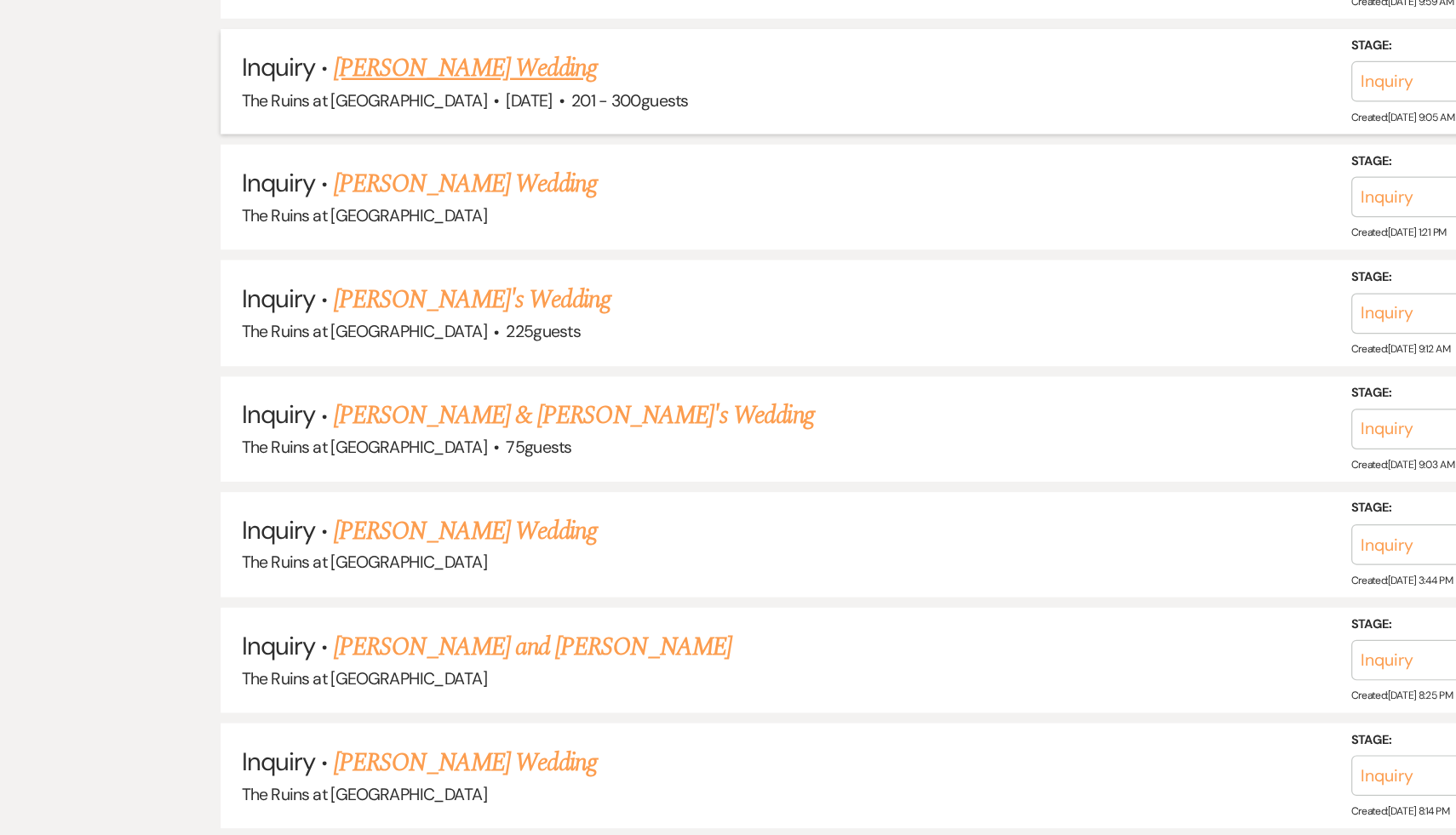
click at [375, 84] on link "[PERSON_NAME] Wedding" at bounding box center [381, 99] width 216 height 31
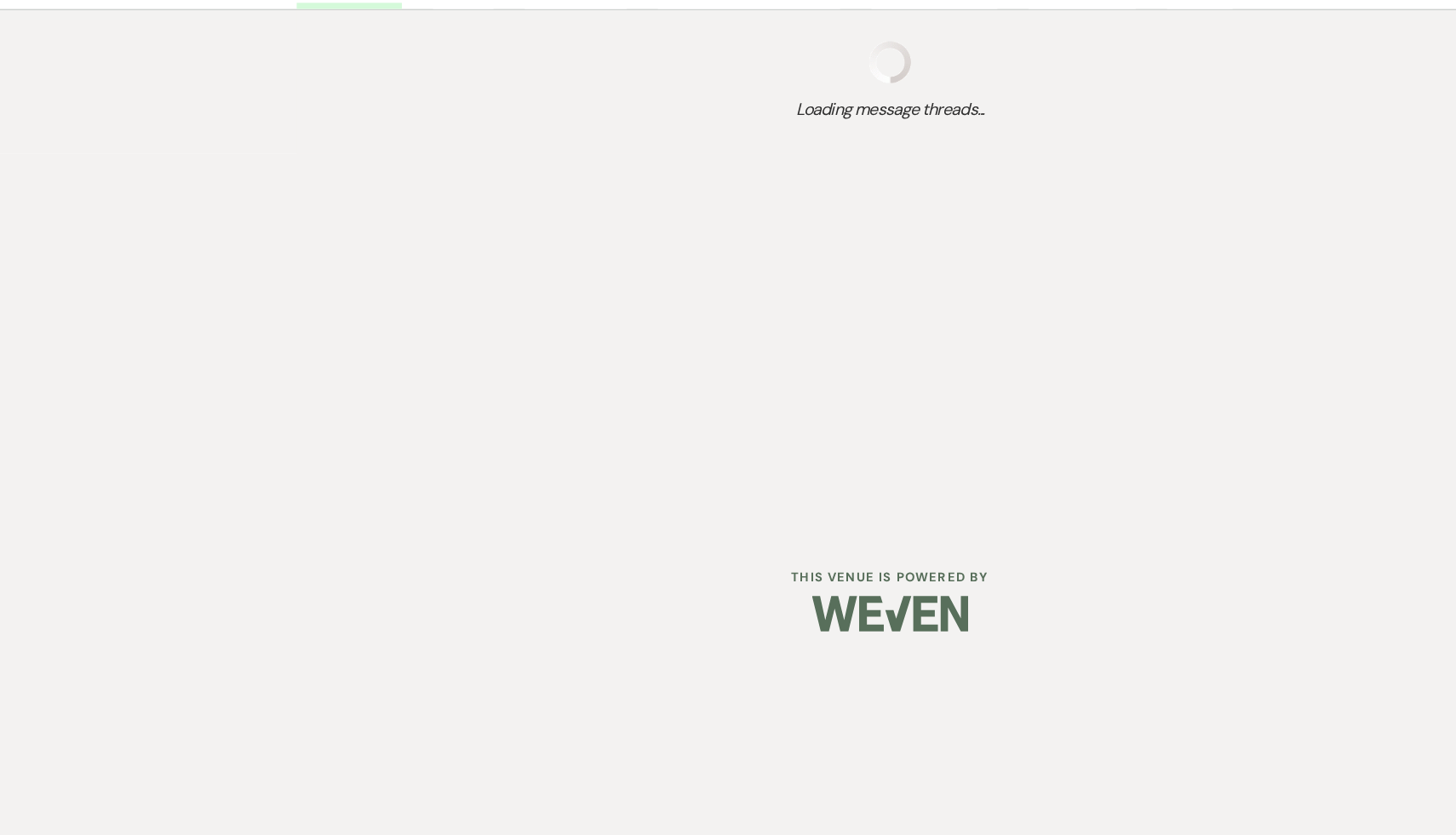
select select "2"
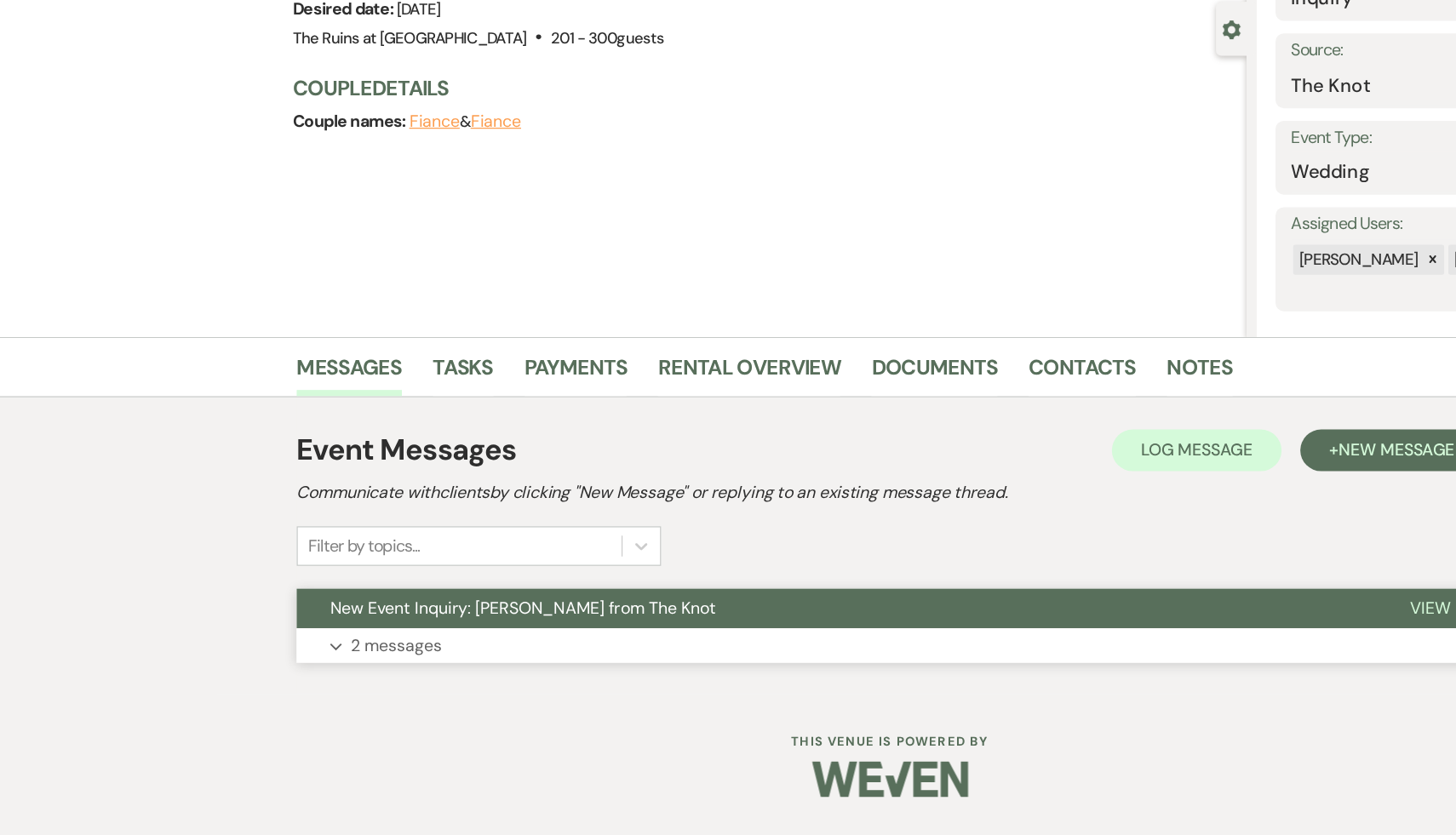
click at [342, 650] on span "New Event Inquiry: Vincent Falvo from The Knot" at bounding box center [427, 649] width 315 height 18
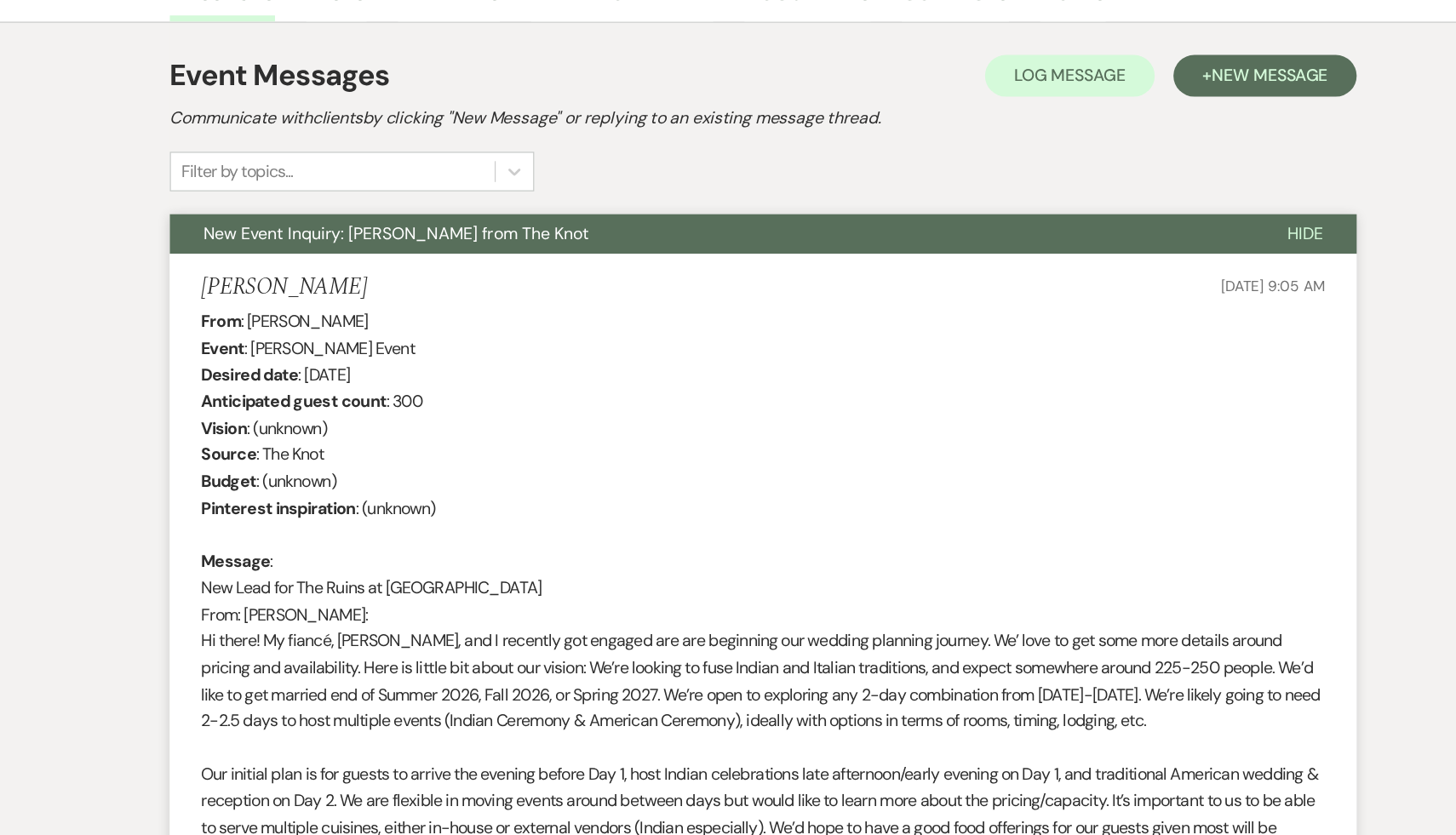
scroll to position [331, 0]
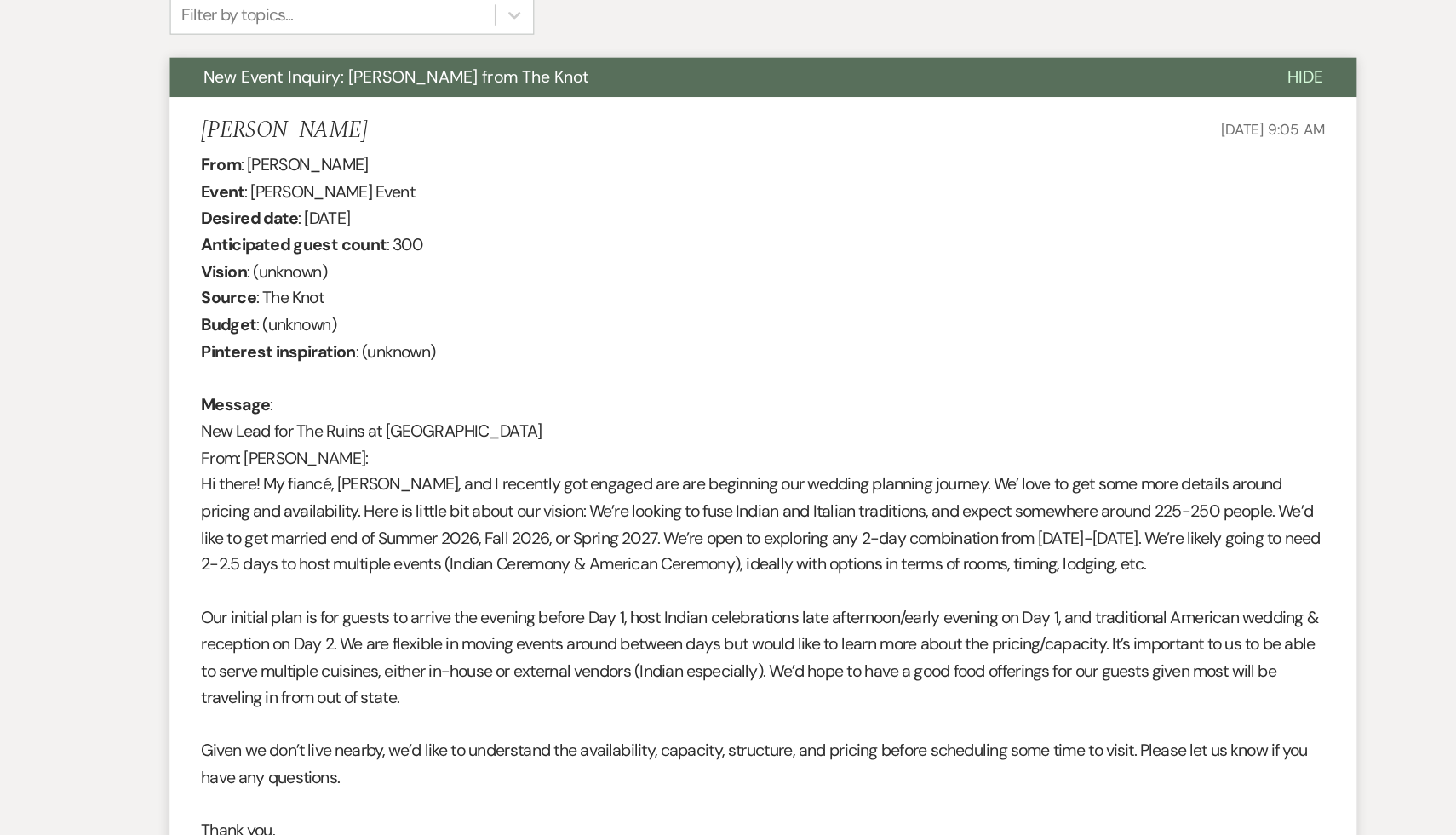
scroll to position [438, 0]
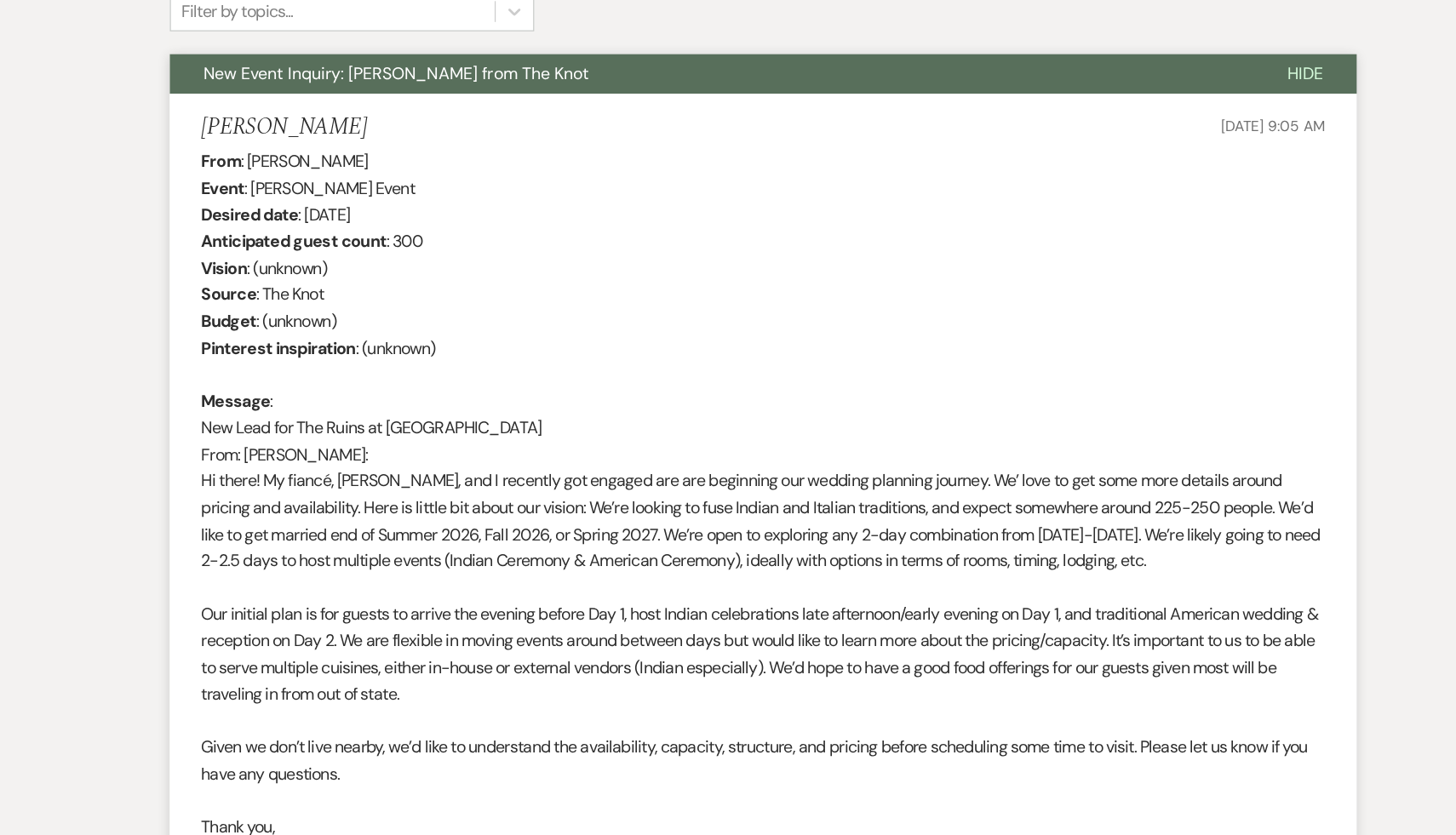
click at [480, 798] on div "From : Vincent Falvo Event : Vincent Falvo's Event Desired date : October 3rd 2…" at bounding box center [727, 795] width 919 height 1046
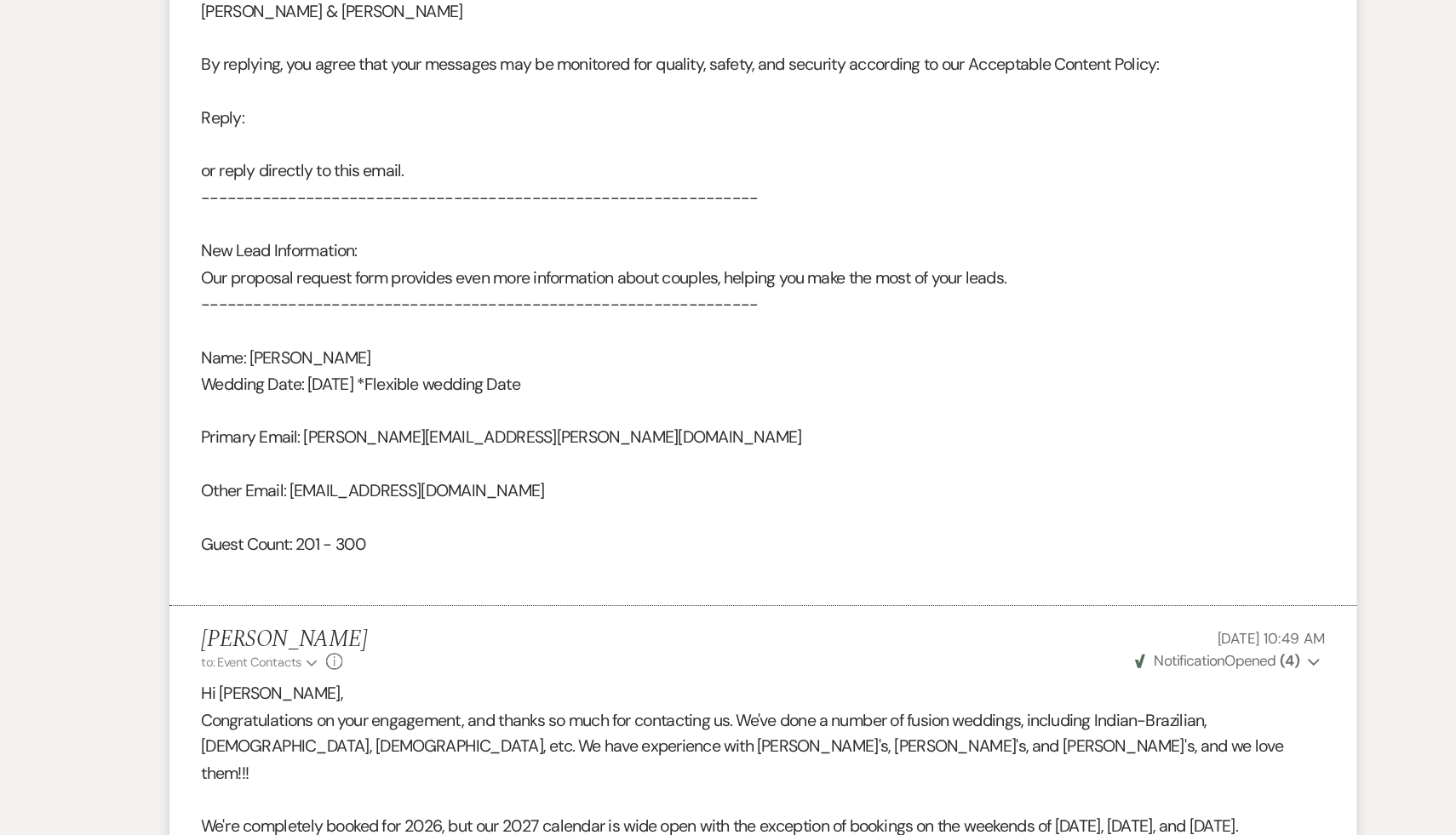
scroll to position [1156, 0]
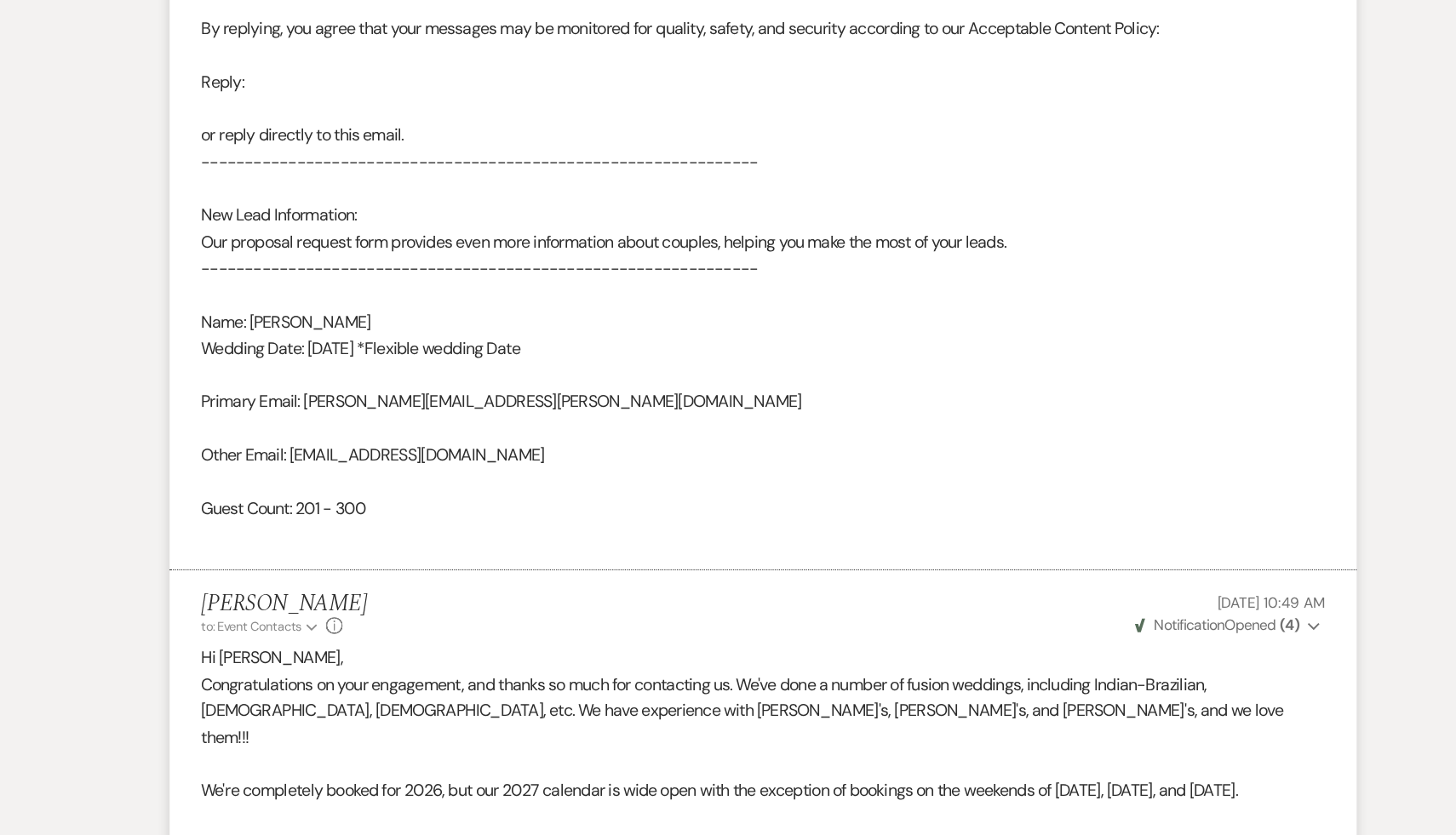
click at [585, 766] on p at bounding box center [727, 777] width 919 height 22
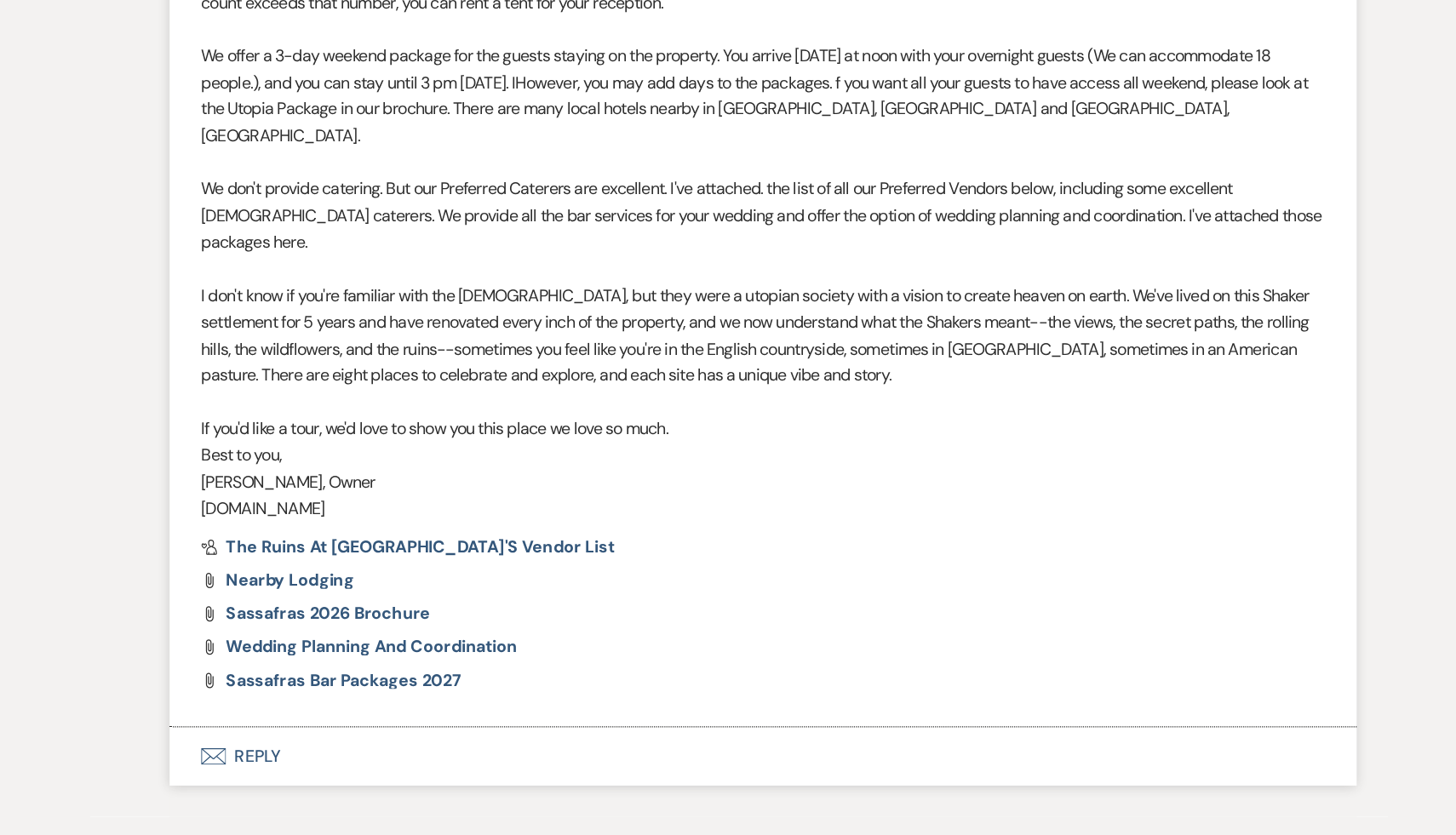
scroll to position [1868, 0]
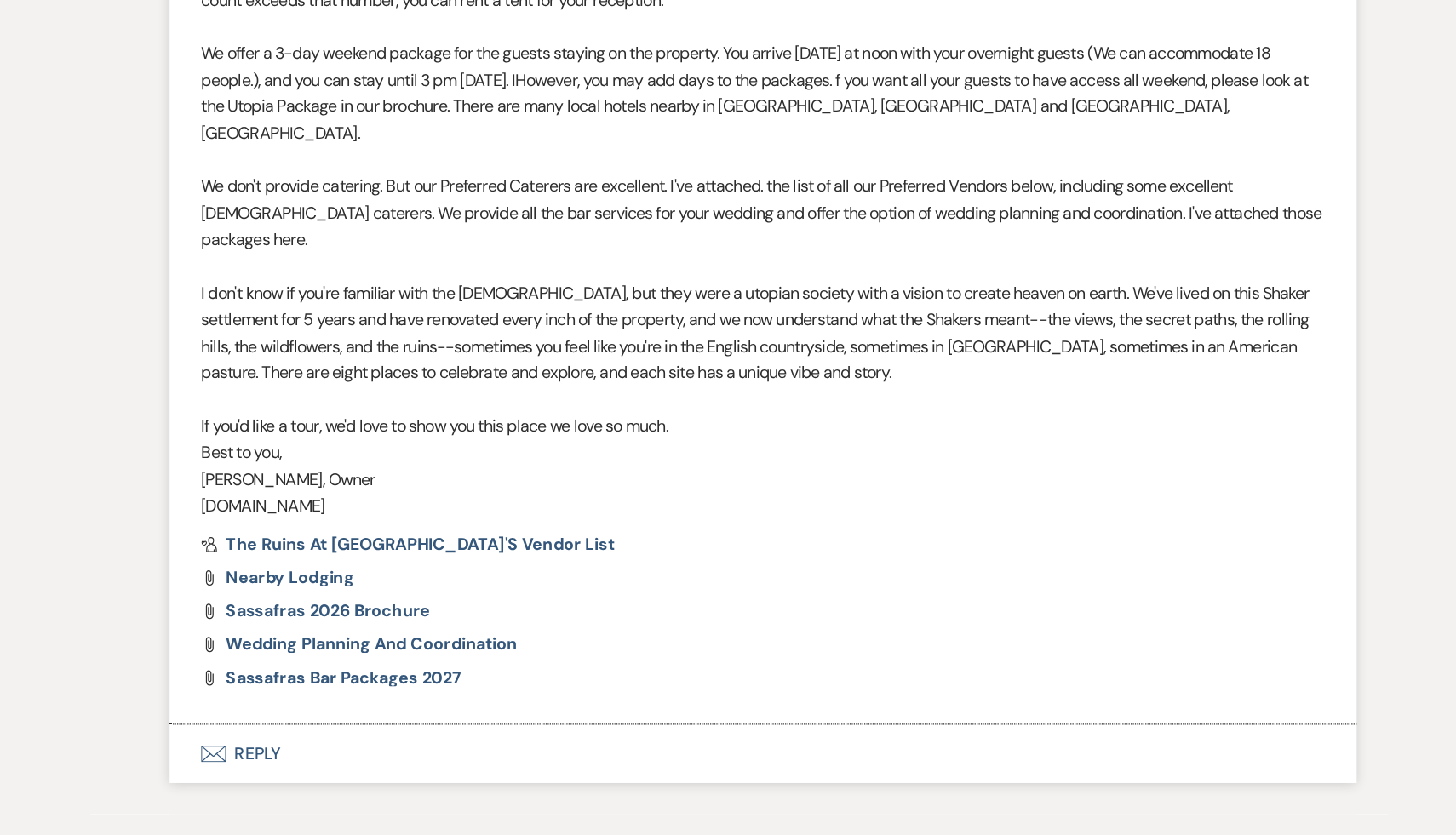
click at [314, 745] on button "Envelope Reply" at bounding box center [728, 768] width 971 height 48
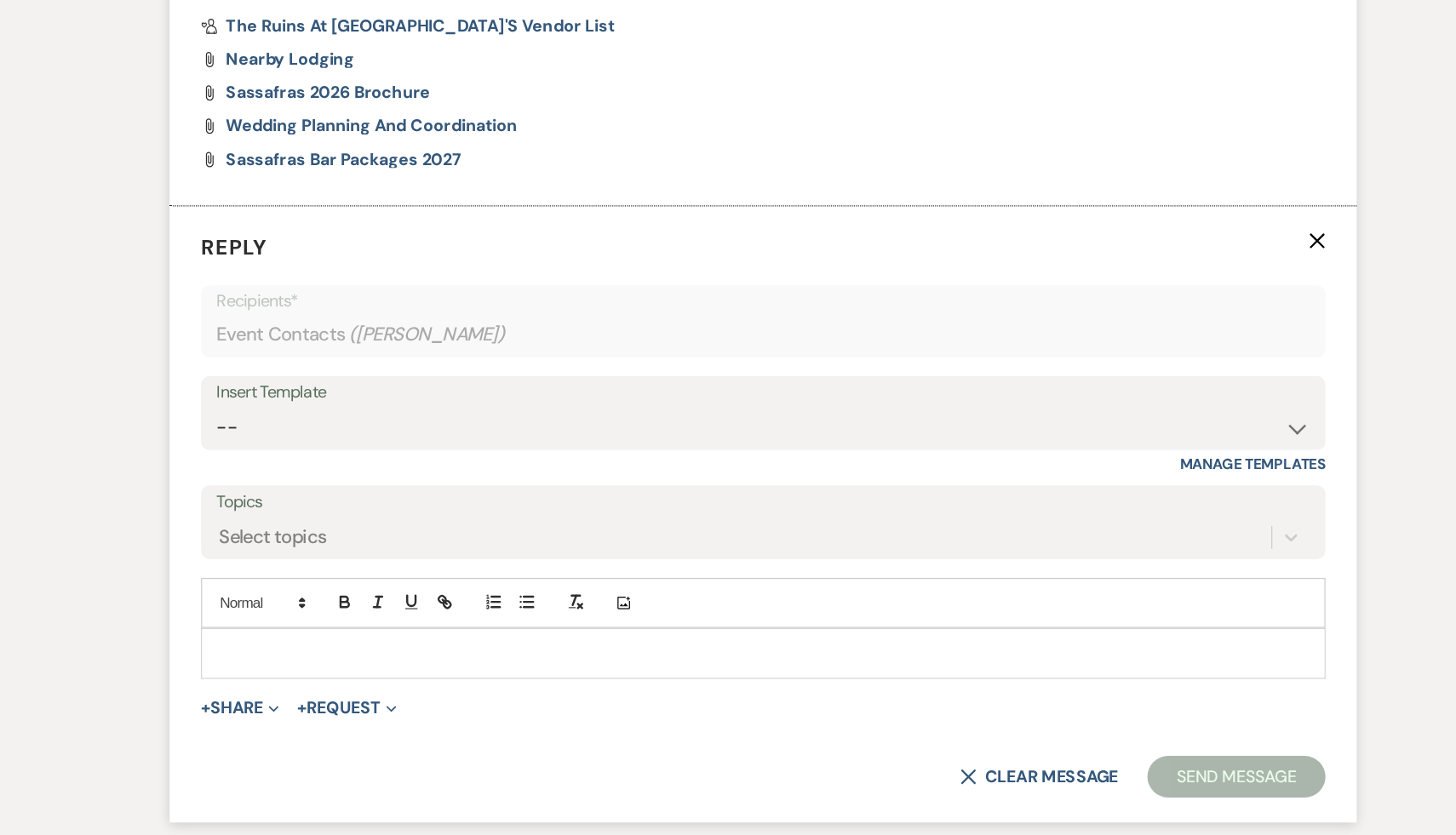
scroll to position [2305, 0]
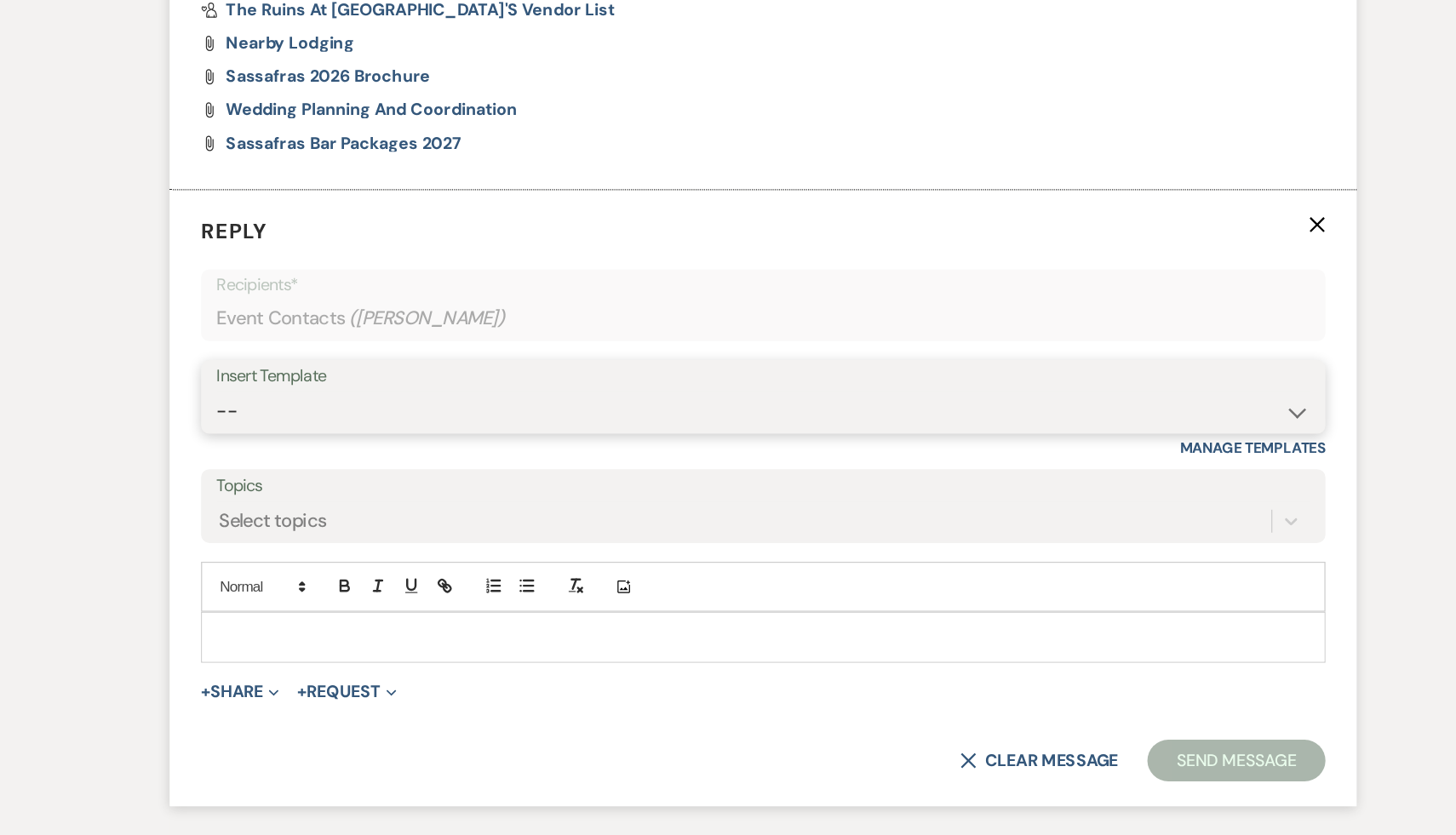
click at [1161, 472] on select "-- Weven Planning Portal Introduction (Booked Events) Initial Inquiry Response …" at bounding box center [728, 488] width 894 height 33
select select "1435"
click at [281, 472] on select "-- Weven Planning Portal Introduction (Booked Events) Initial Inquiry Response …" at bounding box center [728, 488] width 894 height 33
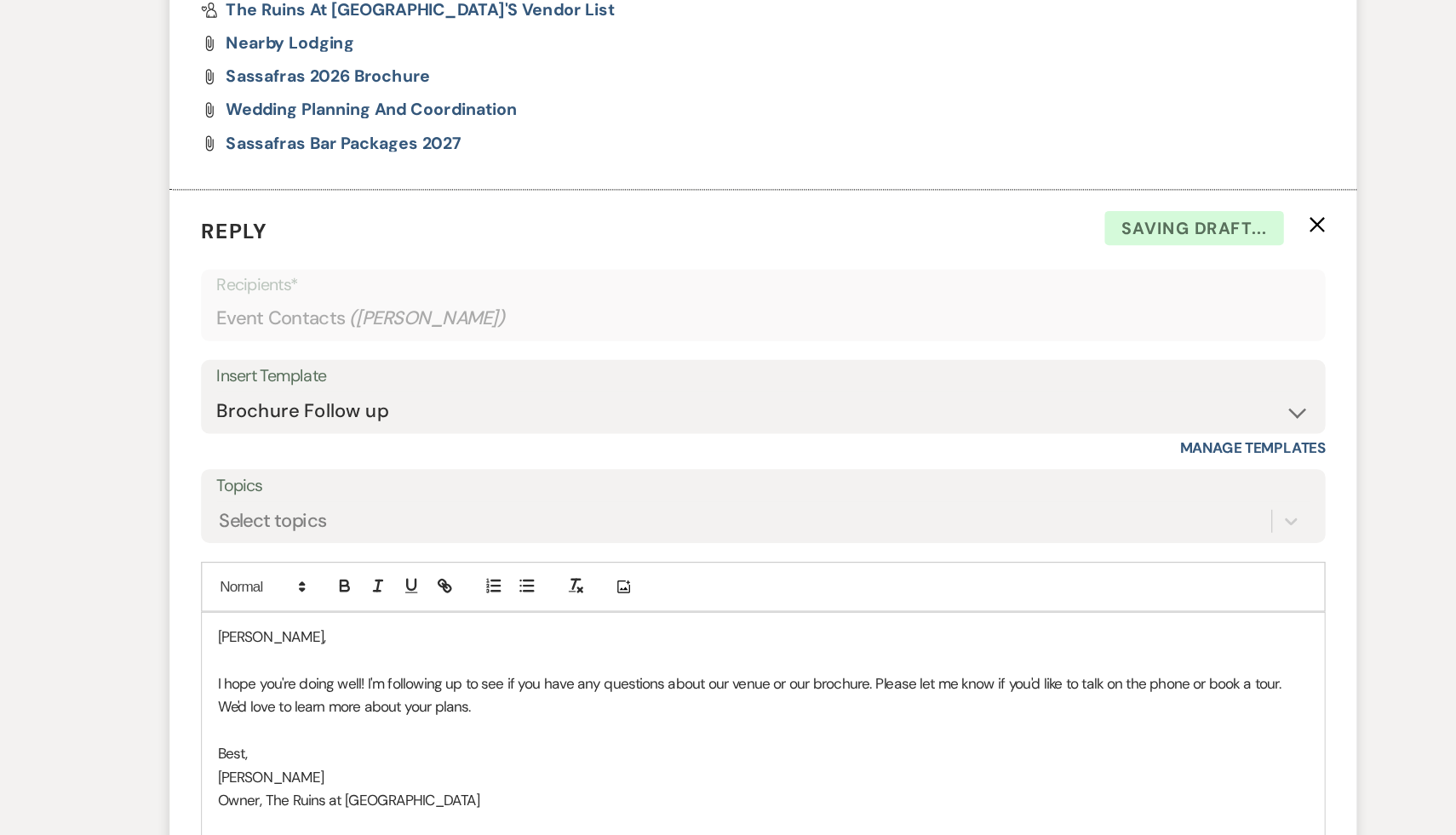
click at [277, 653] on div "Vincent, I hope you're doing well! I'm following up to see if you have any ques…" at bounding box center [727, 749] width 918 height 192
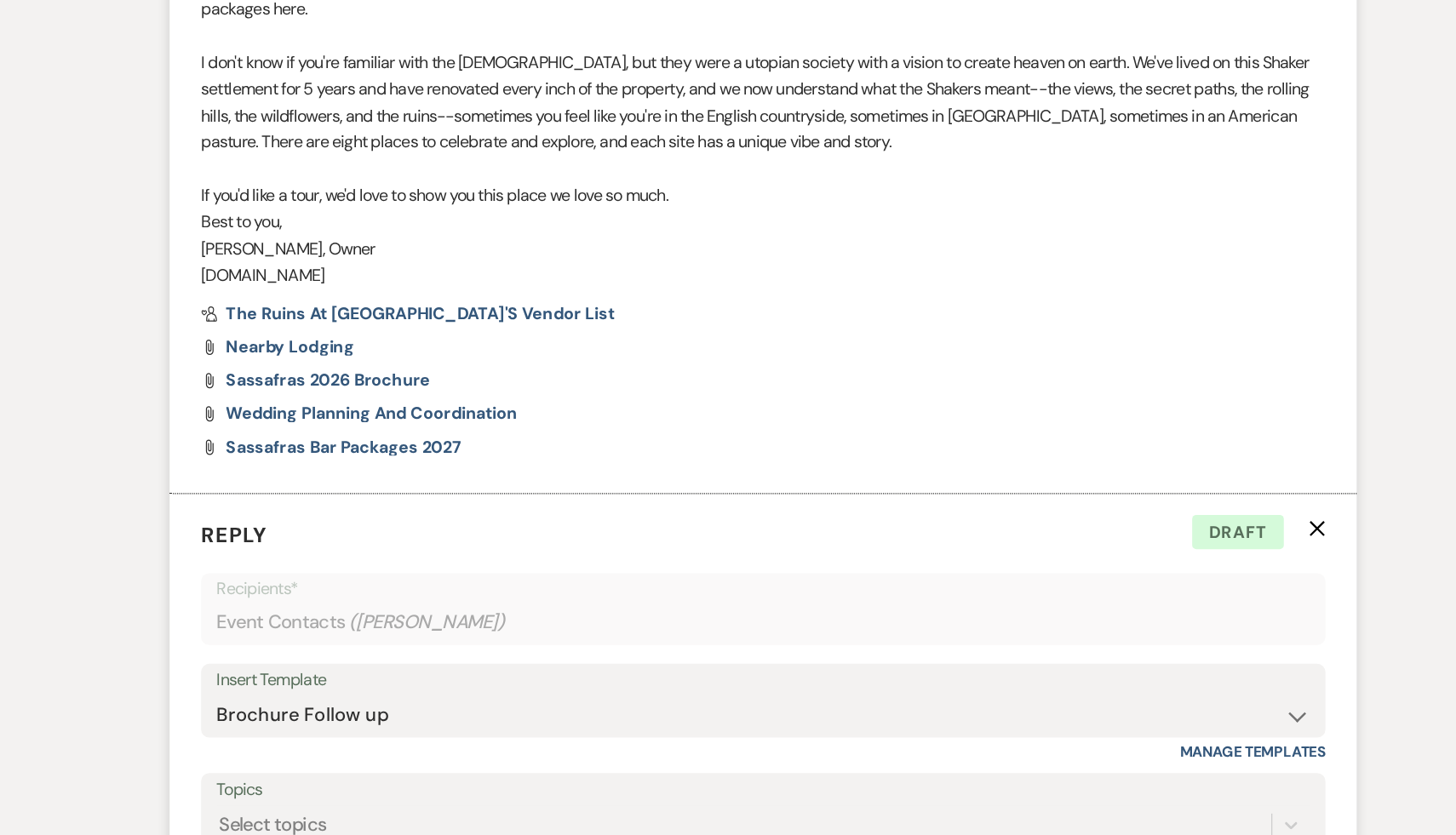
scroll to position [2341, 0]
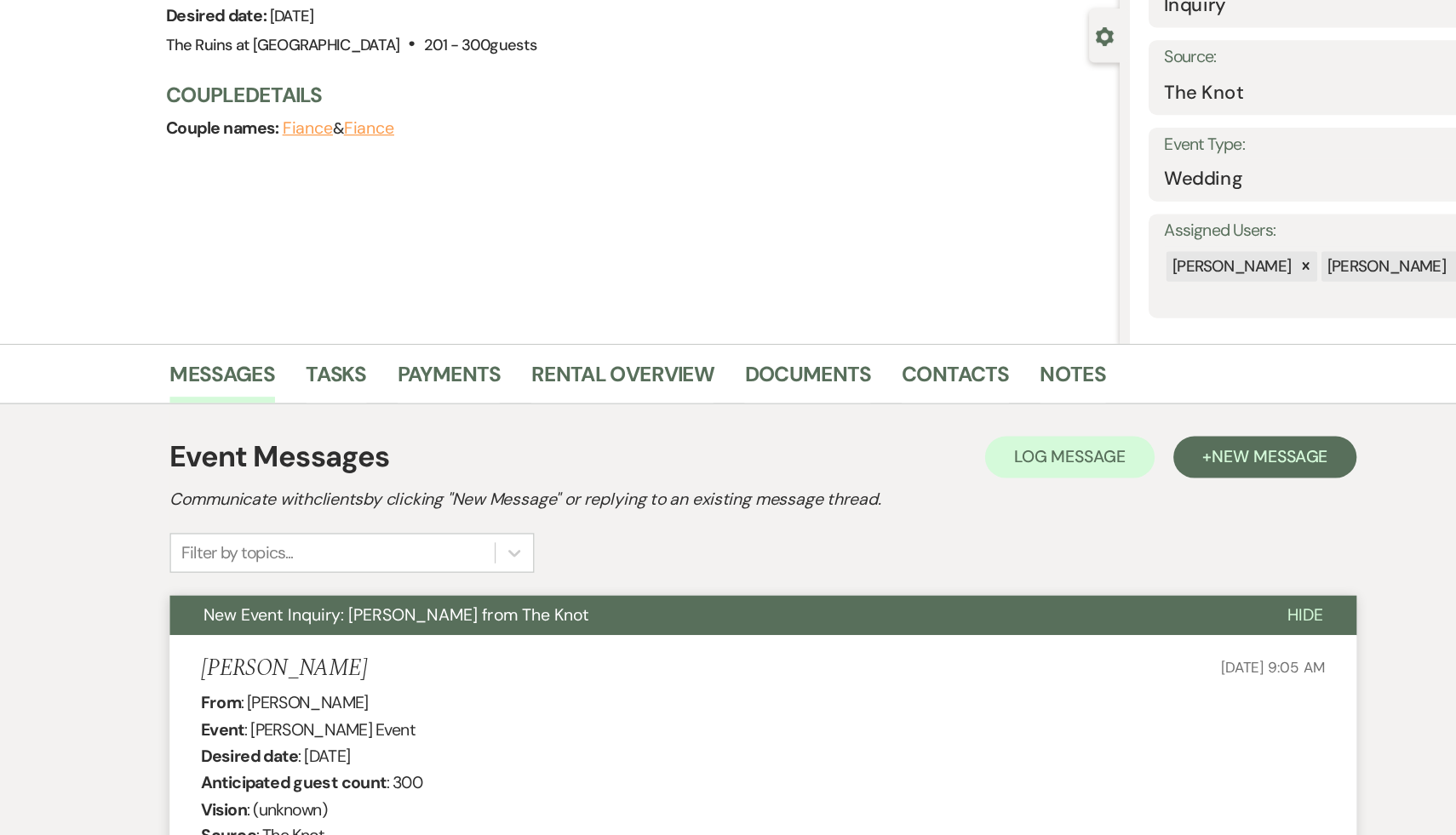
scroll to position [0, 0]
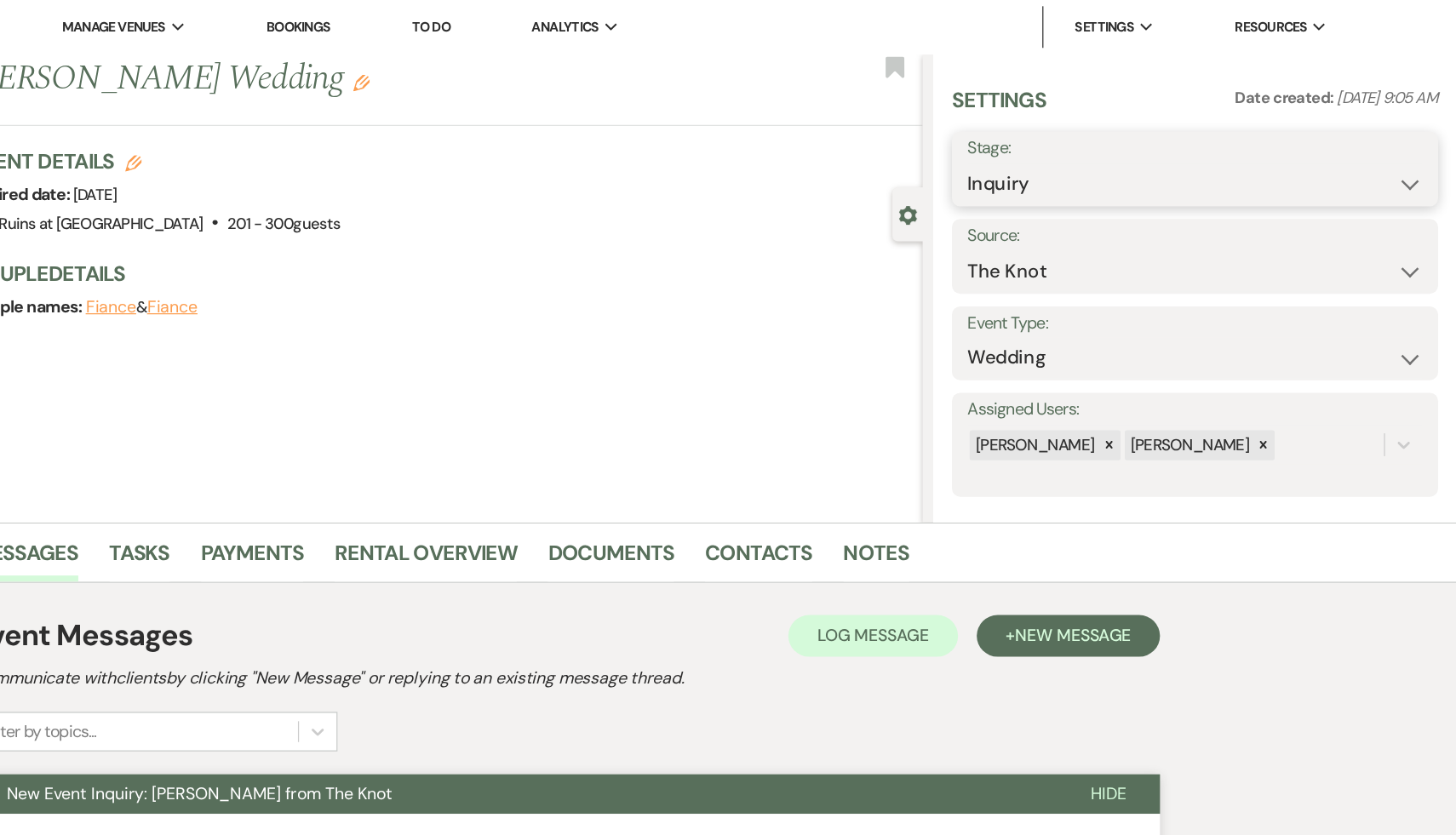
click at [1417, 147] on select "Inquiry Follow Up Tour Requested Tour Confirmed Toured Proposal Sent Booked Lost" at bounding box center [1241, 150] width 372 height 33
select select "9"
click at [1055, 134] on select "Inquiry Follow Up Tour Requested Tour Confirmed Toured Proposal Sent Booked Lost" at bounding box center [1241, 150] width 372 height 33
click at [1401, 141] on button "Save" at bounding box center [1398, 138] width 84 height 34
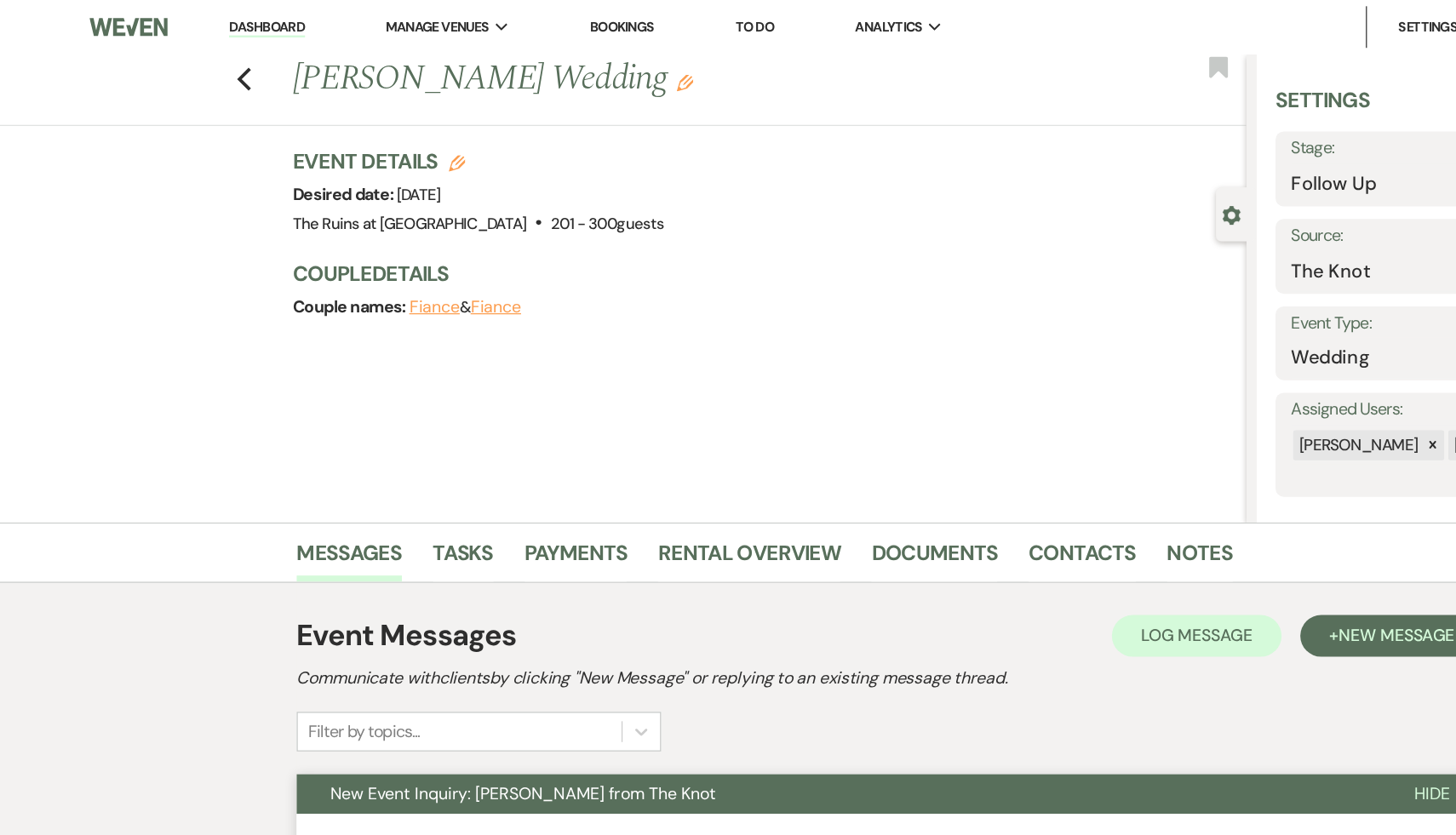
click at [226, 19] on link "Dashboard" at bounding box center [218, 22] width 61 height 16
select select "9"
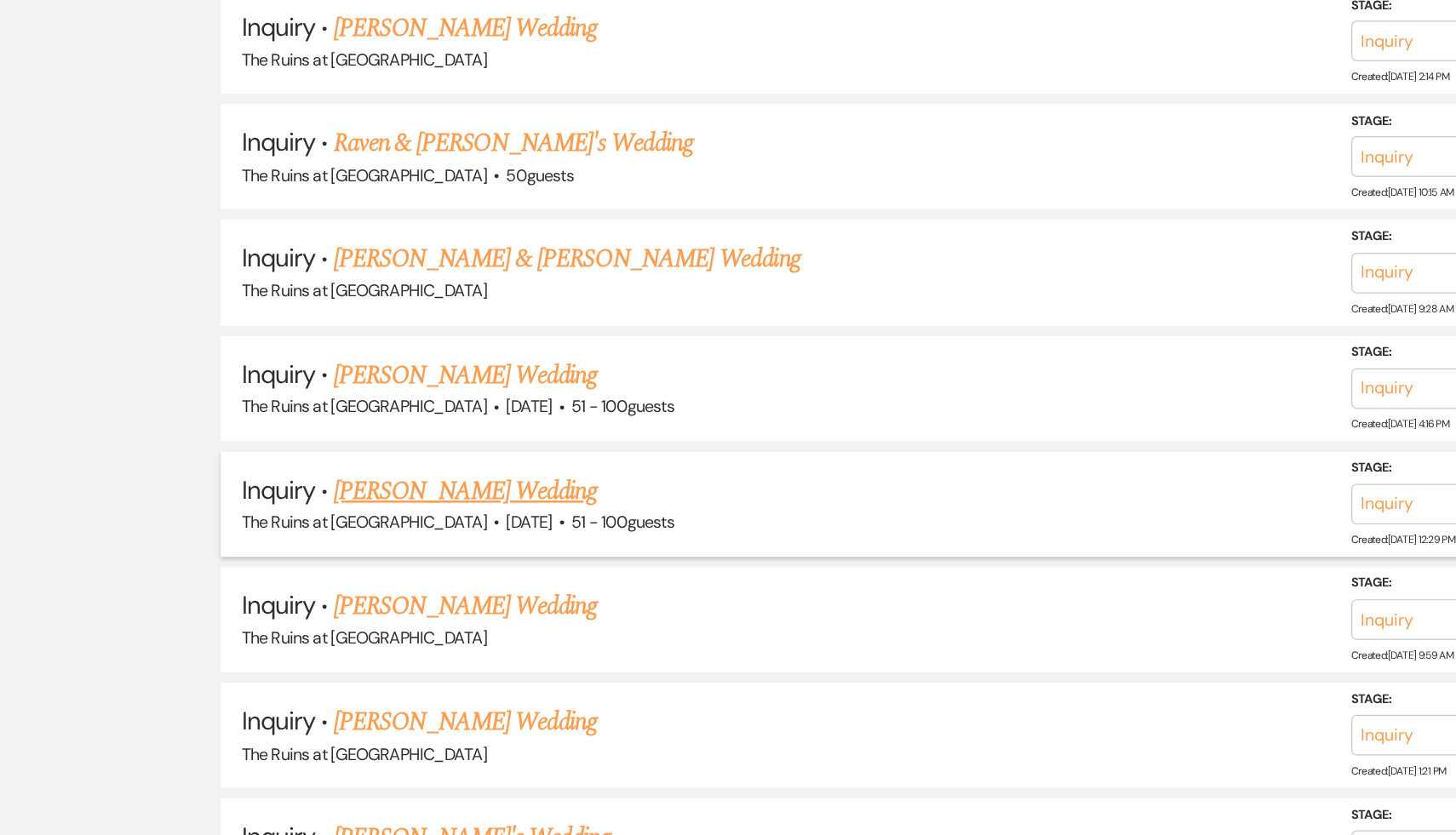
scroll to position [2217, 0]
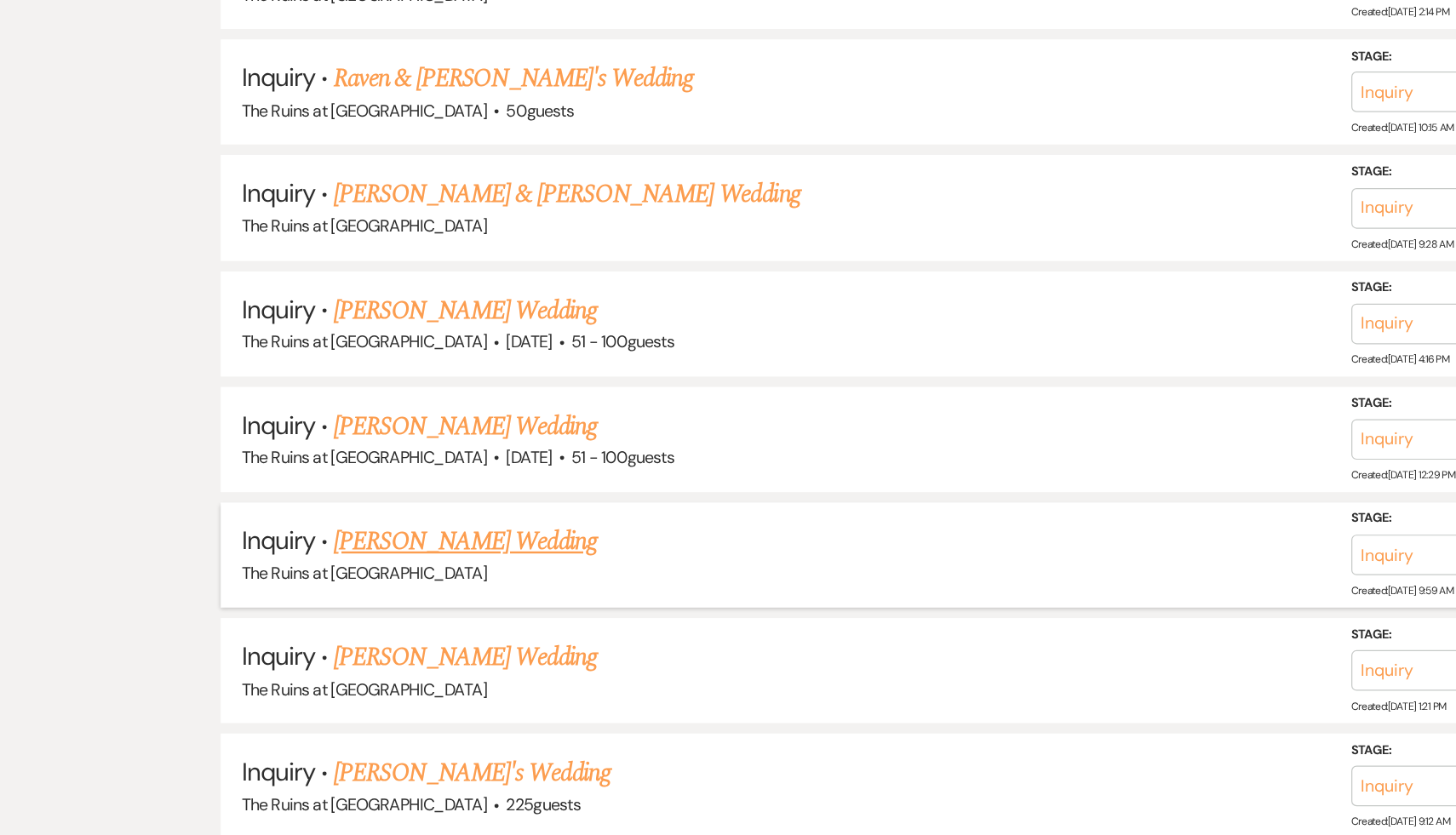
click at [376, 580] on link "Stephanie Forsey's Wedding" at bounding box center [381, 595] width 216 height 31
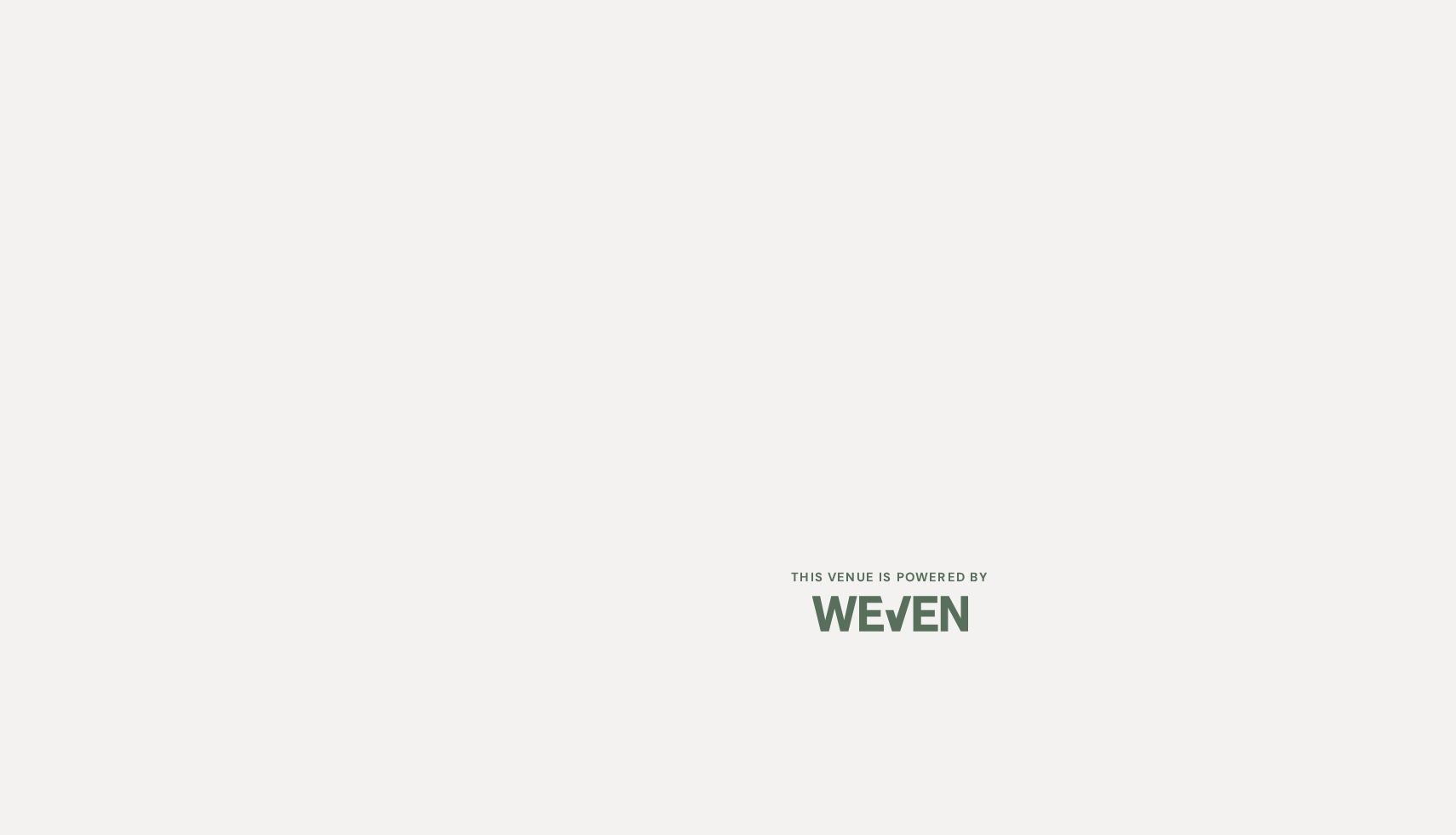
select select "5"
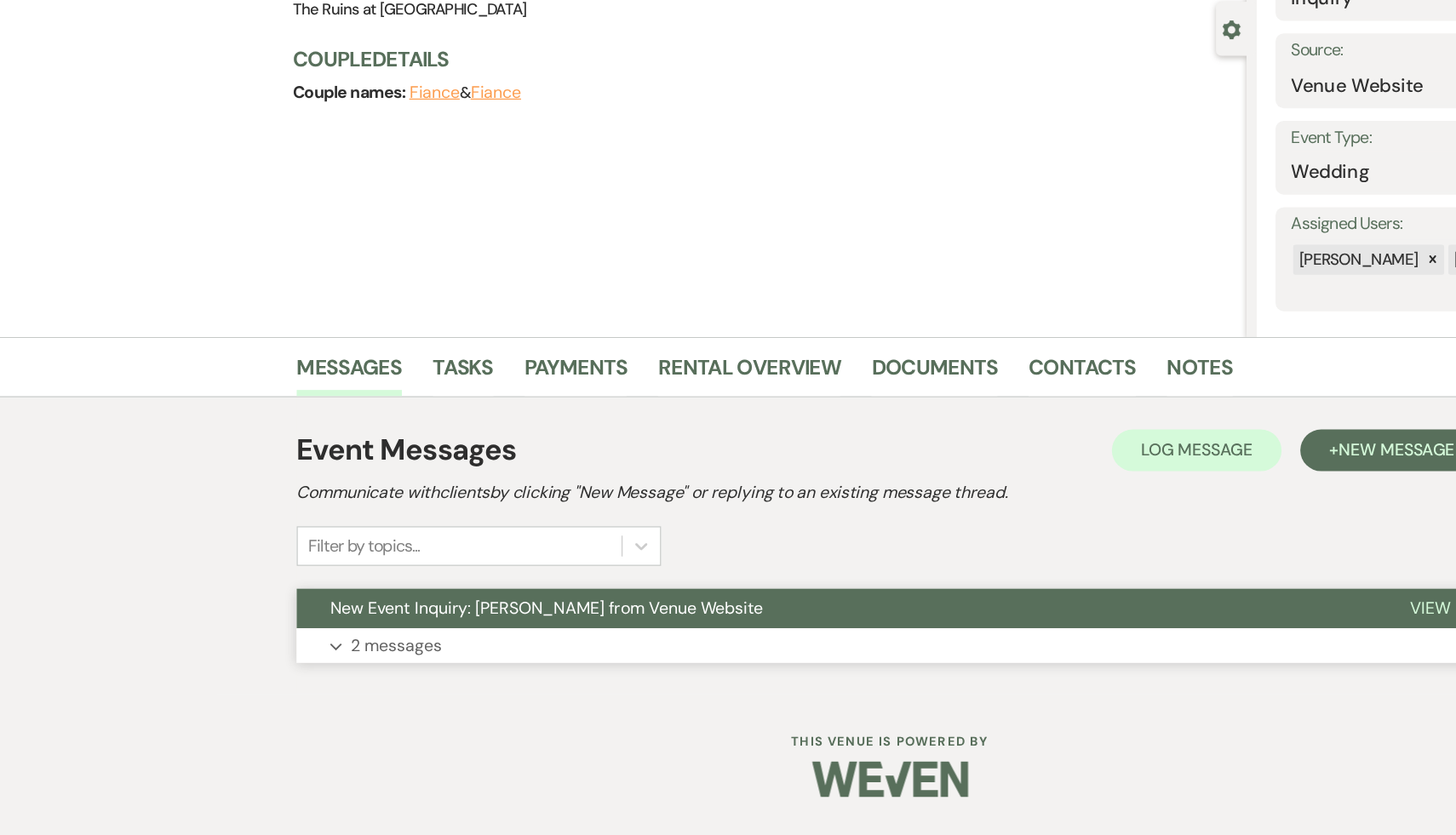
click at [368, 645] on span "New Event Inquiry: Stephanie Forsey from Venue Website" at bounding box center [447, 649] width 354 height 18
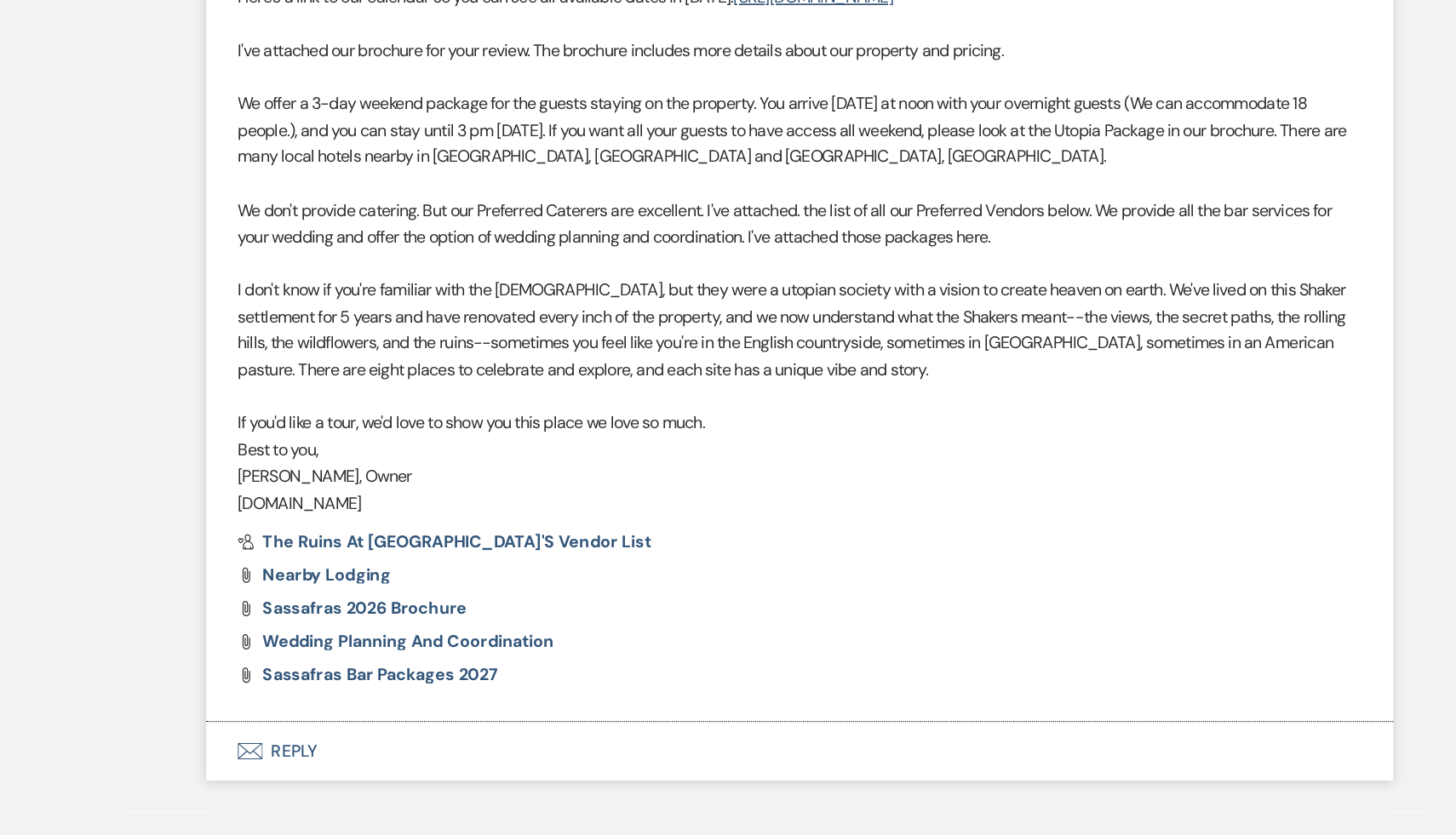
scroll to position [1328, 0]
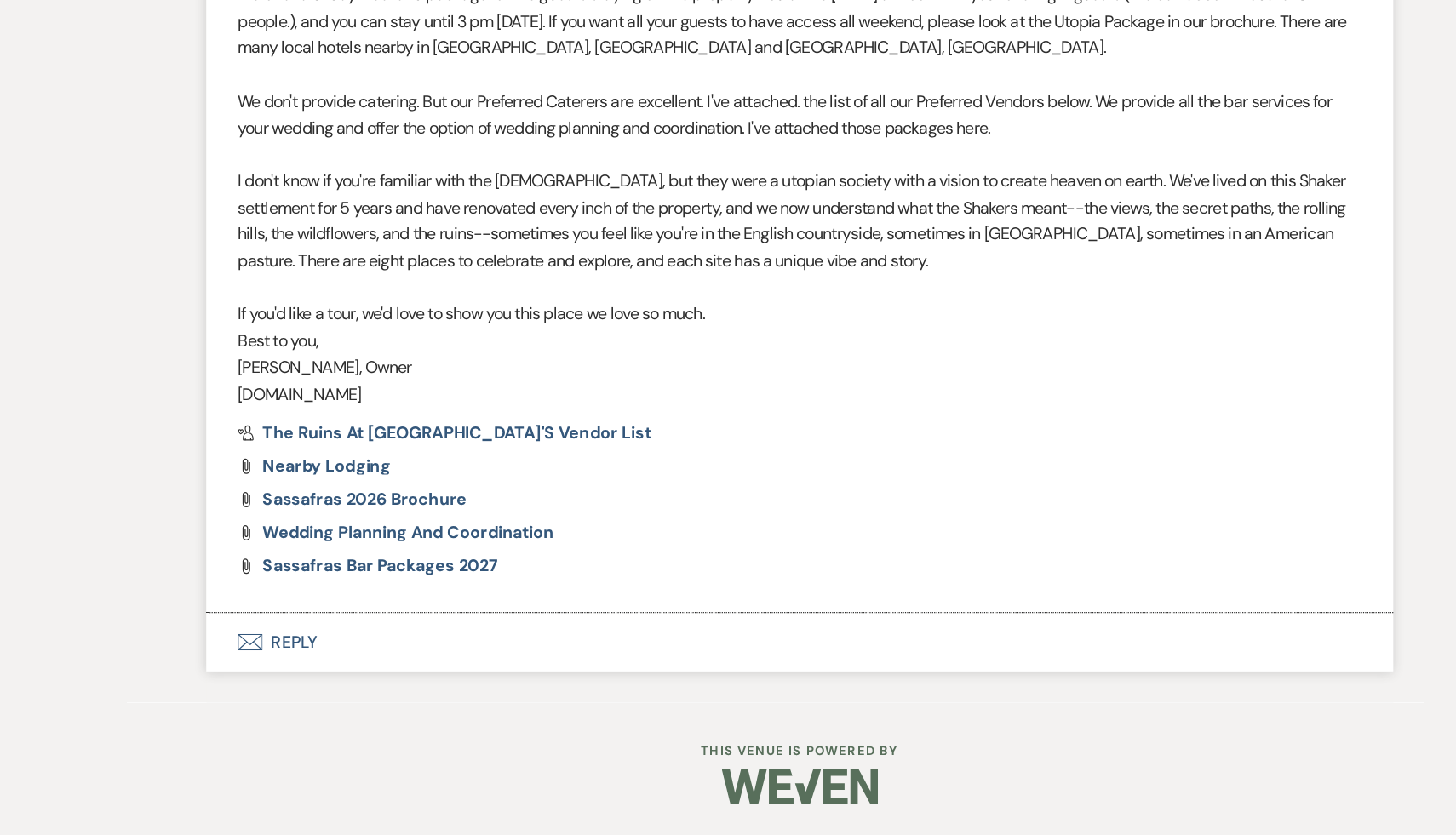
click at [313, 673] on button "Envelope Reply" at bounding box center [728, 676] width 971 height 48
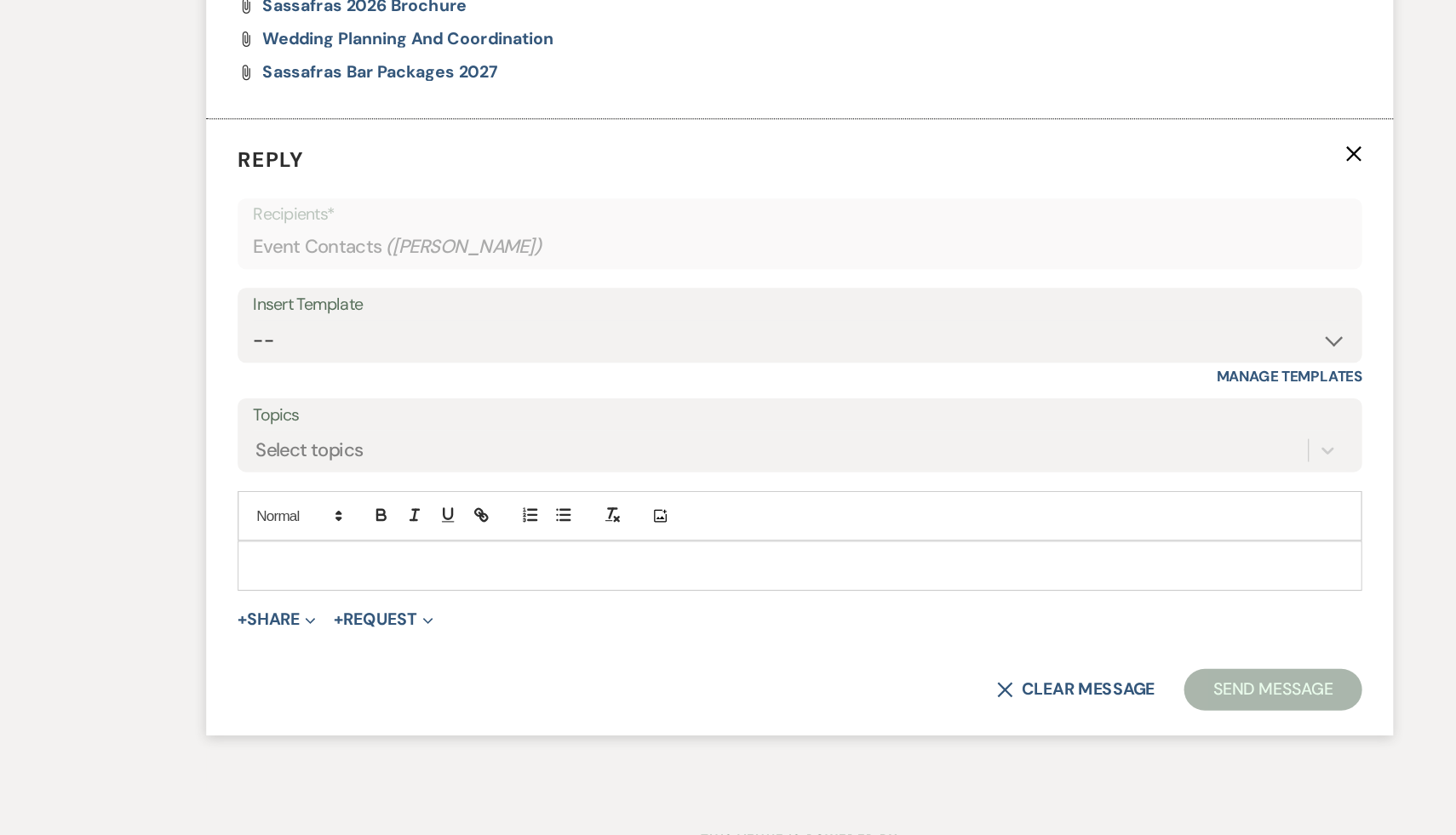
scroll to position [1739, 0]
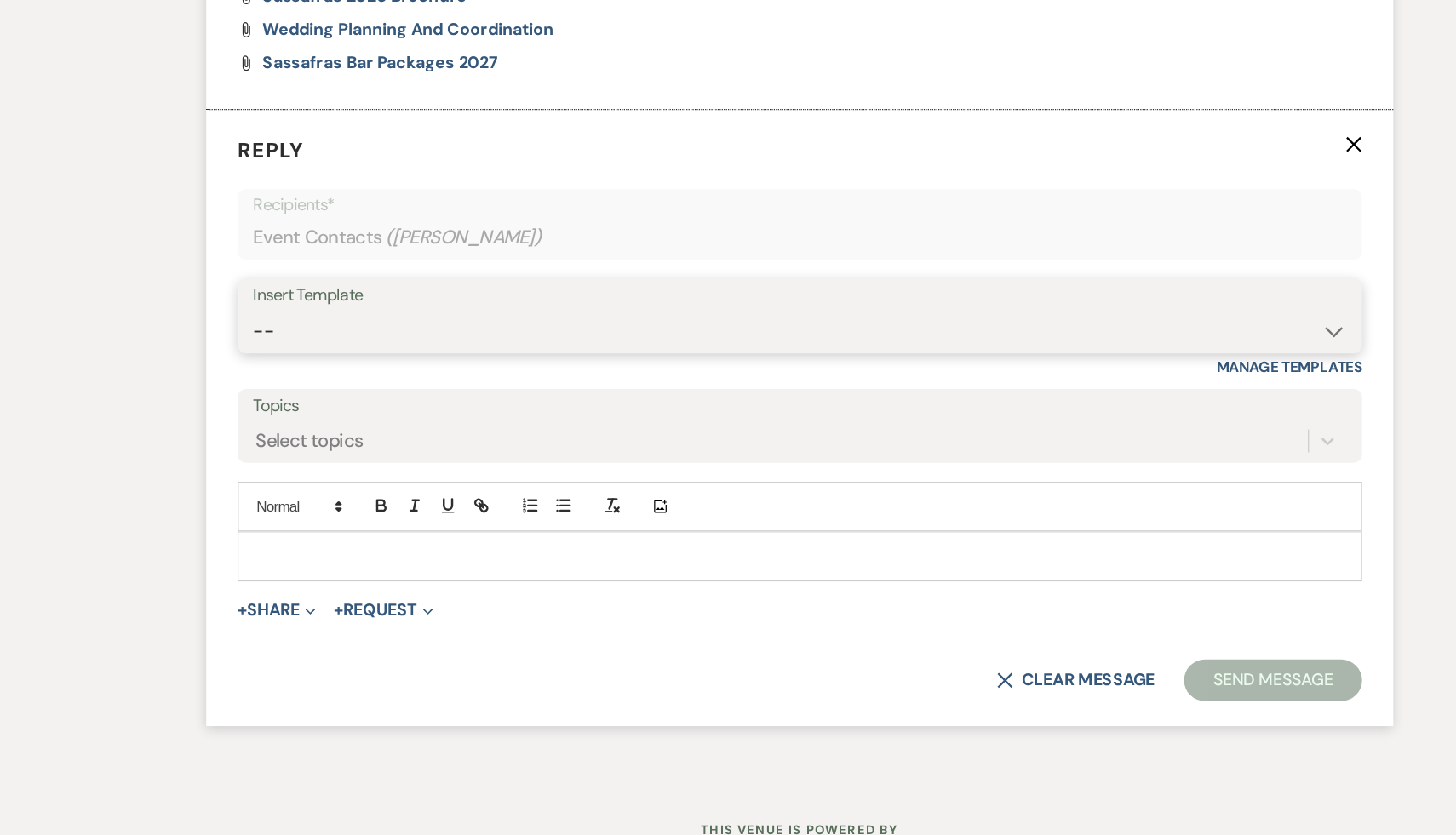
click at [1161, 423] on select "-- Weven Planning Portal Introduction (Booked Events) Initial Inquiry Response …" at bounding box center [728, 422] width 894 height 33
select select "1435"
click at [281, 406] on select "-- Weven Planning Portal Introduction (Booked Events) Initial Inquiry Response …" at bounding box center [728, 422] width 894 height 33
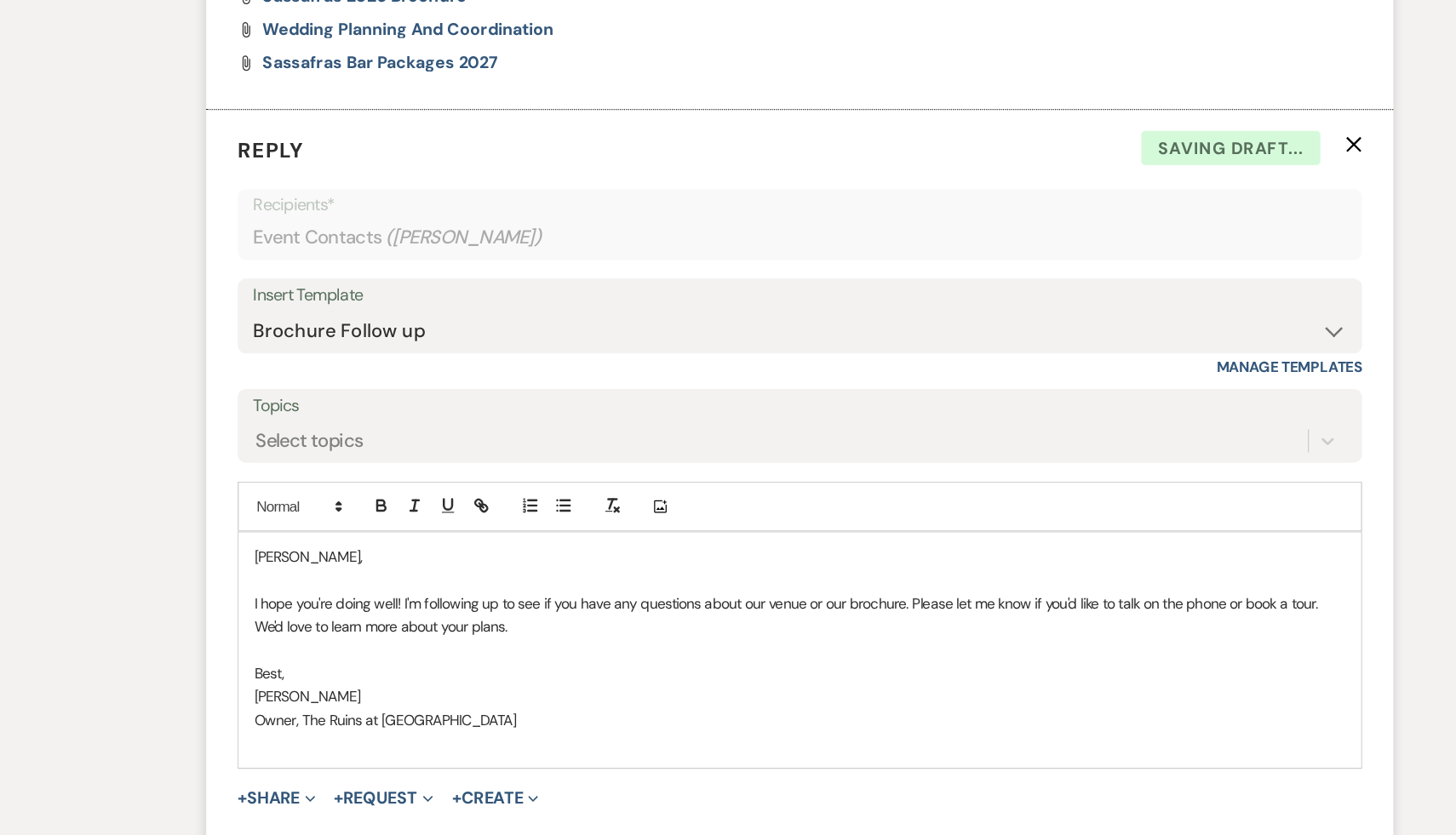
click at [278, 609] on div "Stephanie, I hope you're doing well! I'm following up to see if you have any qu…" at bounding box center [727, 684] width 918 height 192
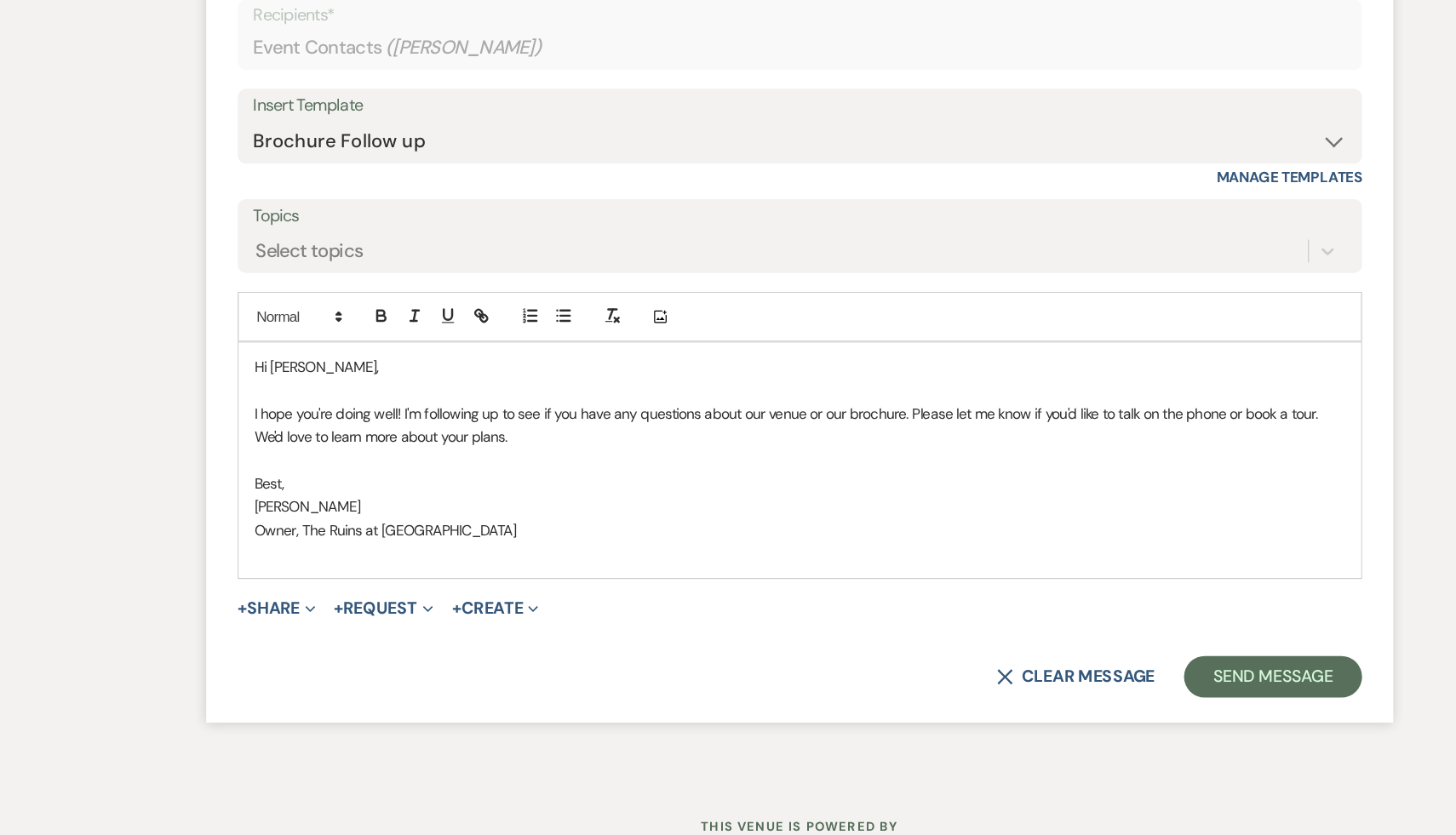
scroll to position [1902, 0]
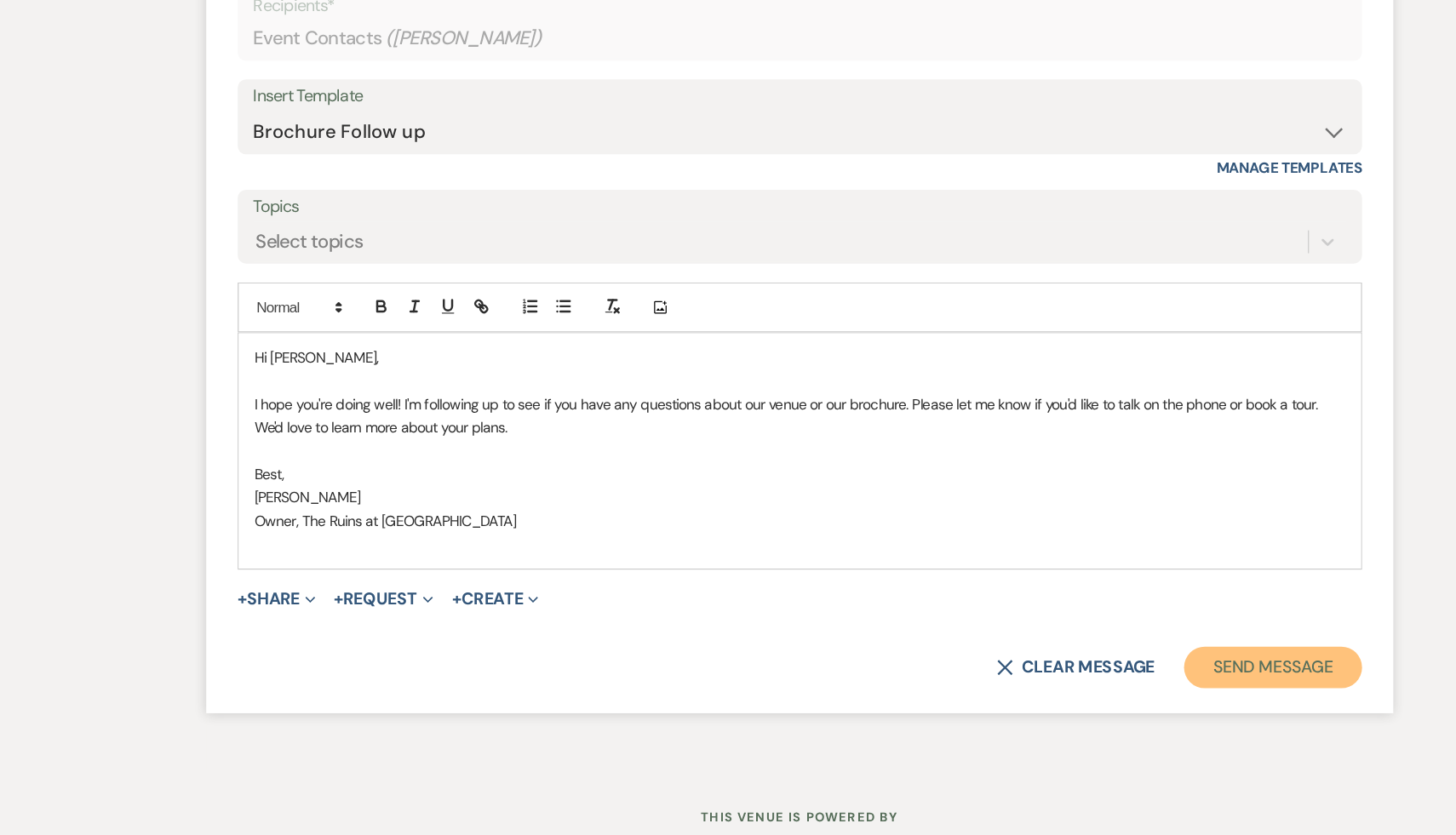
click at [1151, 694] on button "Send Message" at bounding box center [1114, 698] width 146 height 34
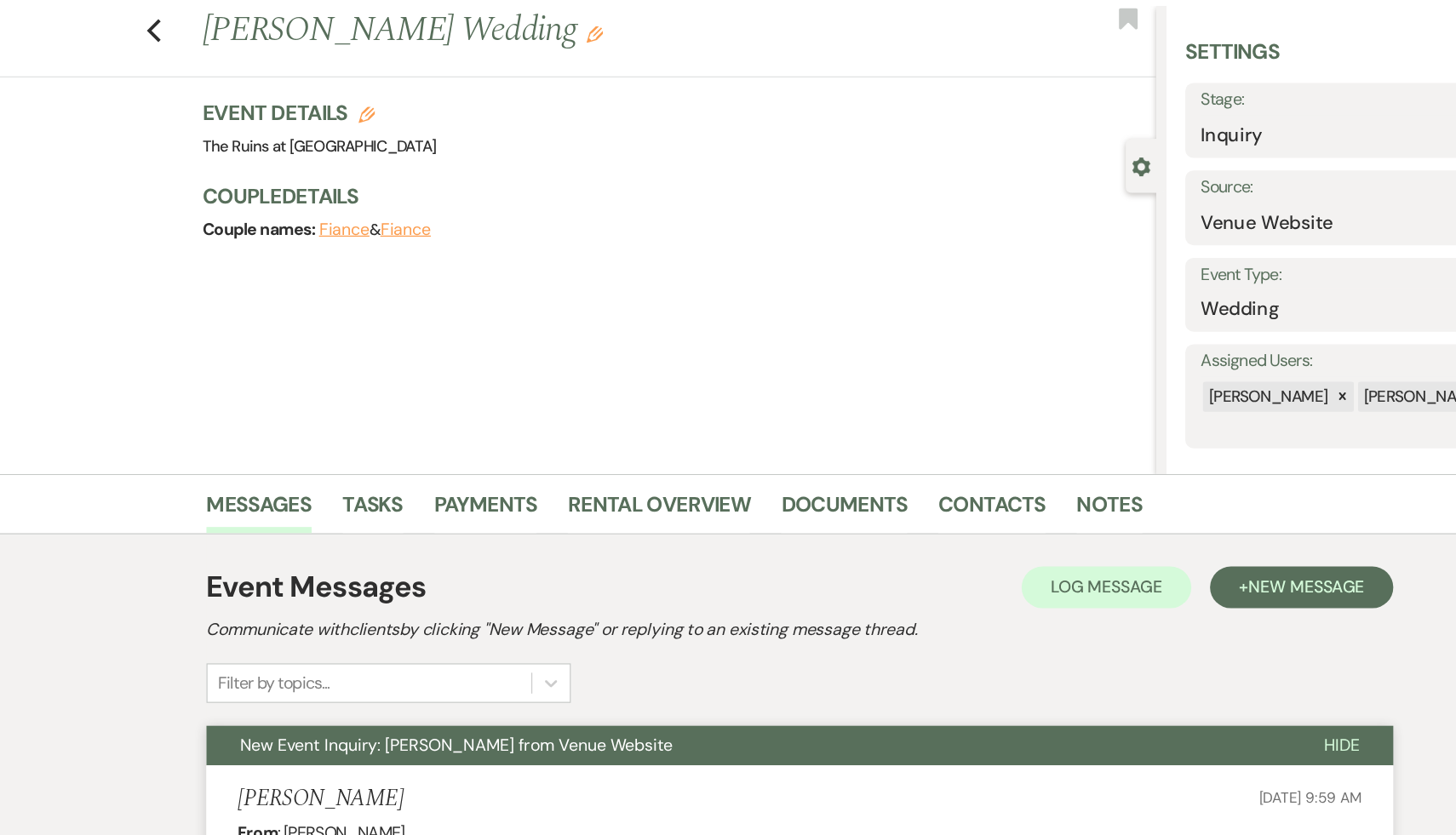
scroll to position [0, 0]
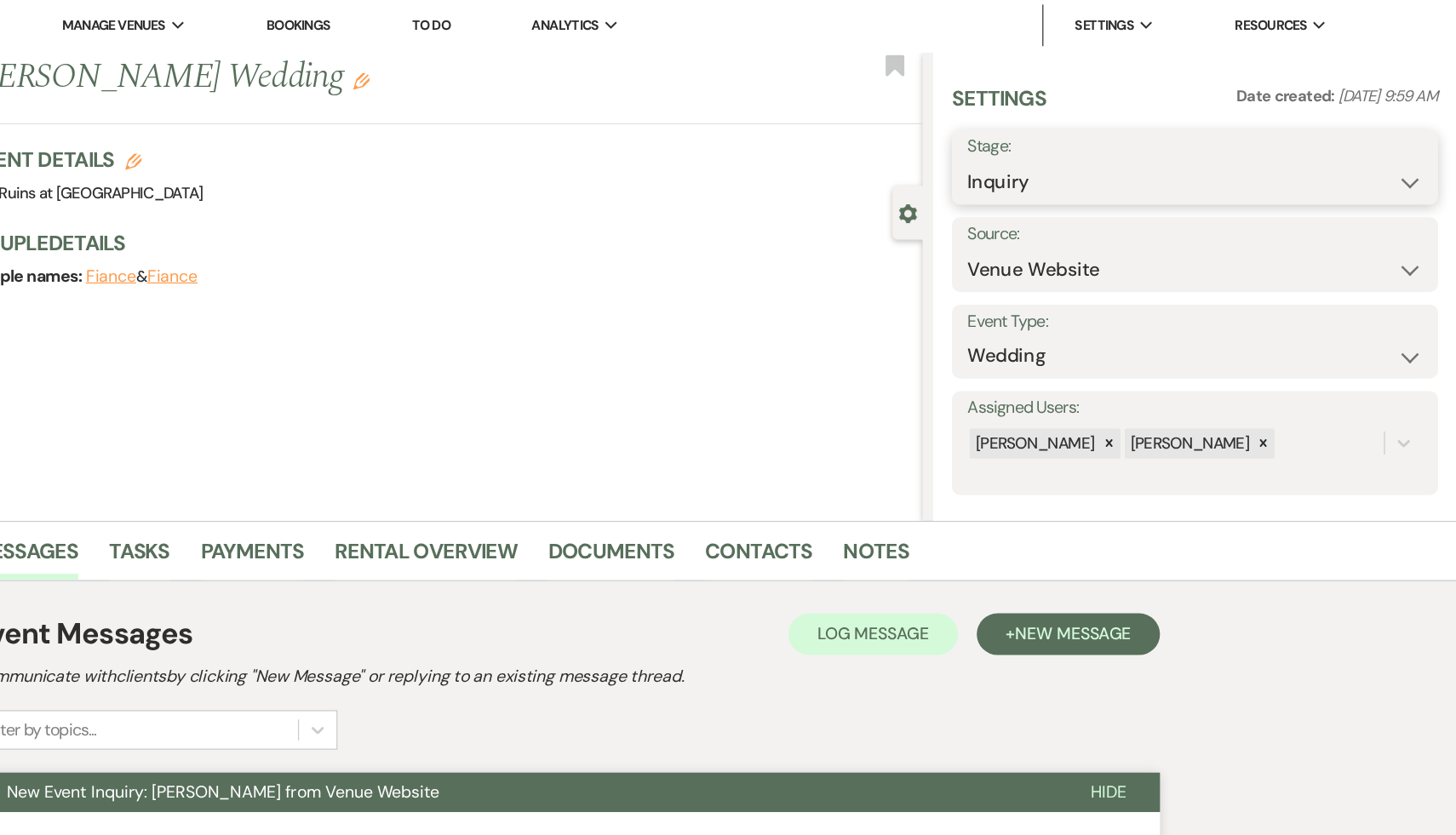
click at [1417, 147] on select "Inquiry Follow Up Tour Requested Tour Confirmed Toured Proposal Sent Booked Lost" at bounding box center [1241, 150] width 372 height 33
select select "8"
click at [1055, 134] on select "Inquiry Follow Up Tour Requested Tour Confirmed Toured Proposal Sent Booked Lost" at bounding box center [1241, 150] width 372 height 33
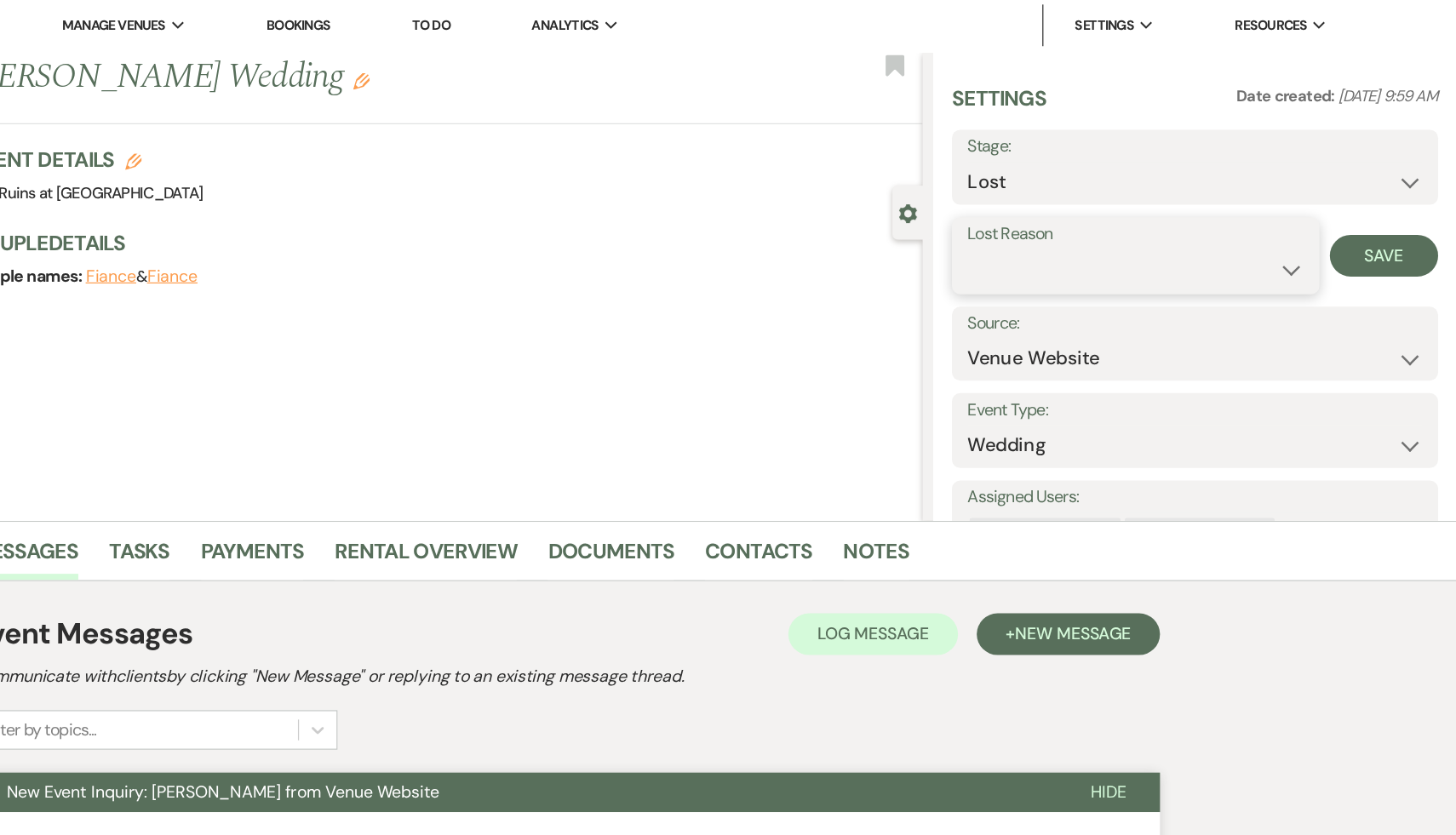
click at [1322, 218] on select "Booked Elsewhere Budget Date Unavailable No Response Not a Good Match Capacity …" at bounding box center [1193, 221] width 275 height 33
select select "8"
click at [1055, 205] on select "Booked Elsewhere Budget Date Unavailable No Response Not a Good Match Capacity …" at bounding box center [1193, 221] width 275 height 33
click at [1401, 204] on button "Save" at bounding box center [1396, 210] width 89 height 34
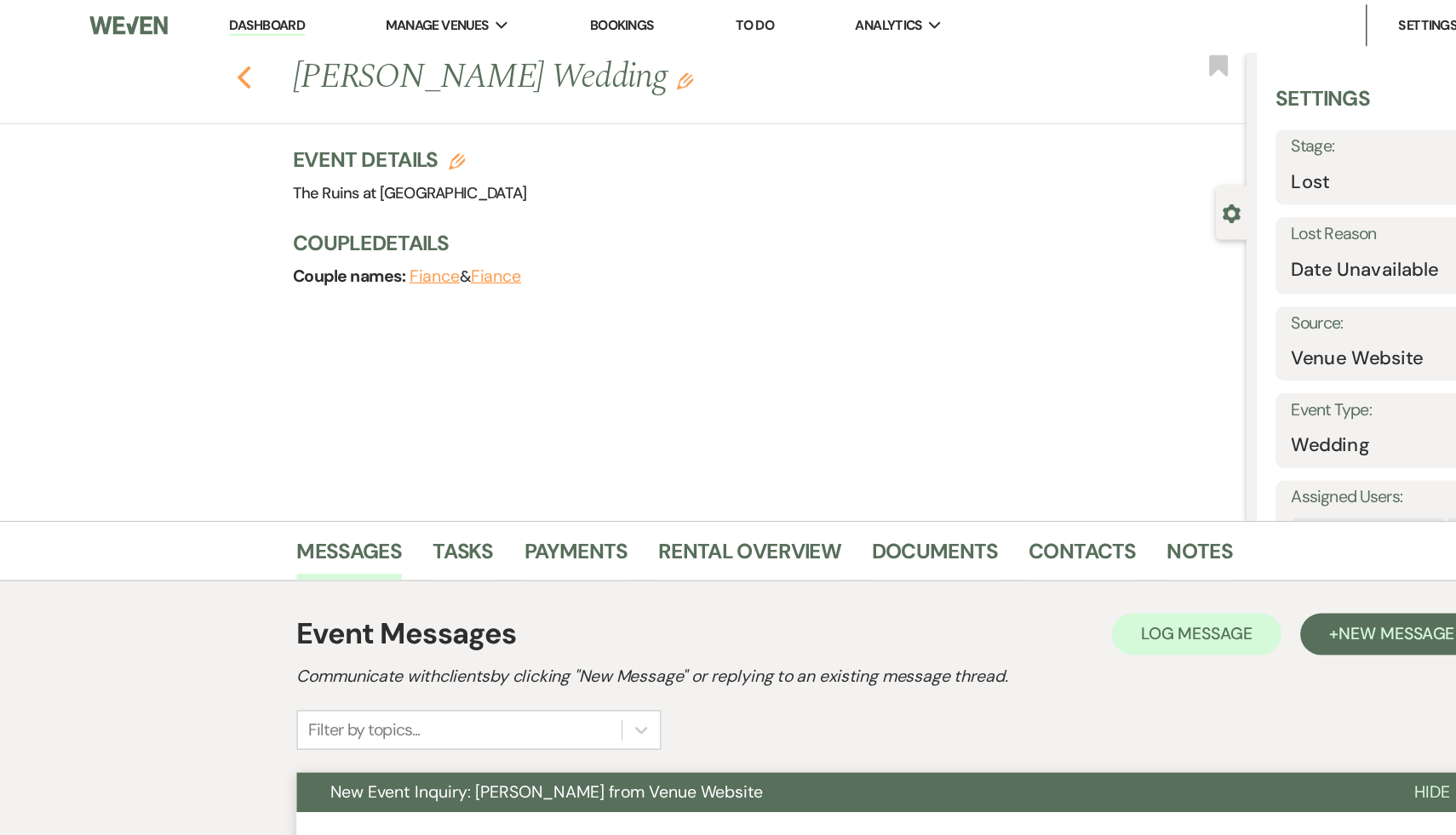
click at [200, 57] on icon "Previous" at bounding box center [200, 65] width 13 height 21
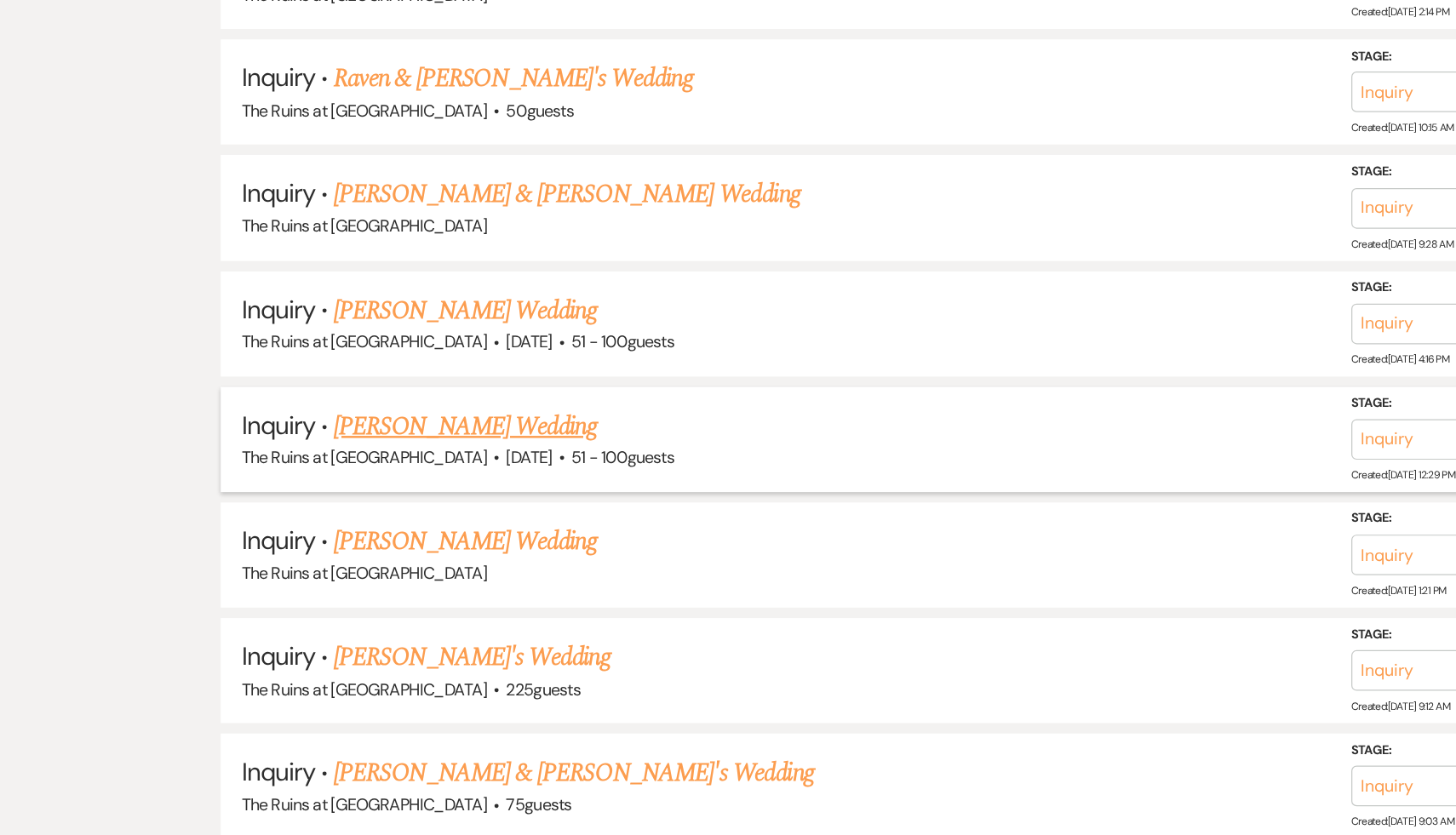
click at [370, 485] on link "Haley Sutton's Wedding" at bounding box center [381, 501] width 216 height 31
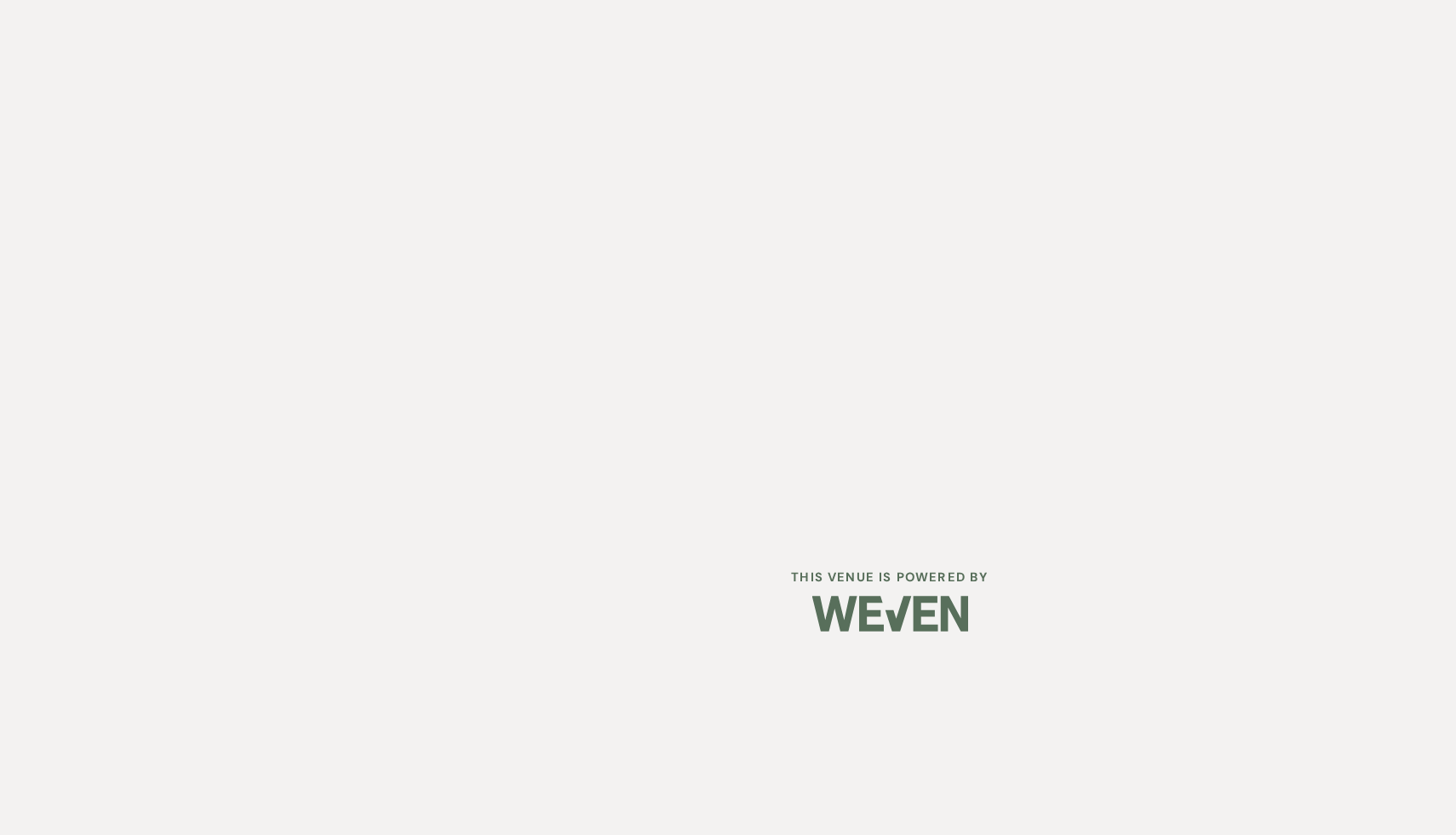
select select "2"
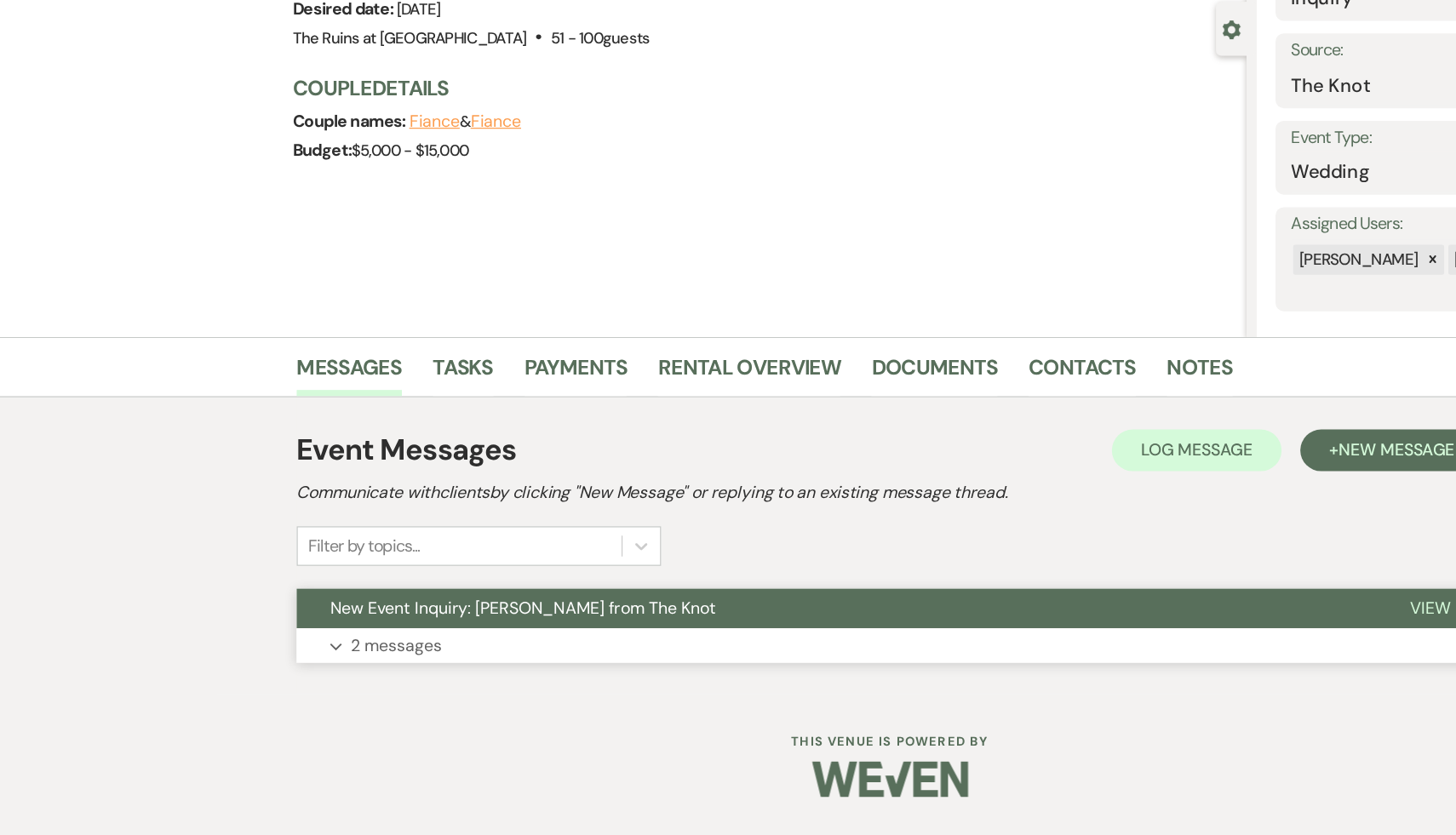
click at [404, 647] on span "New Event Inquiry: Haley Sutton from The Knot" at bounding box center [427, 649] width 315 height 18
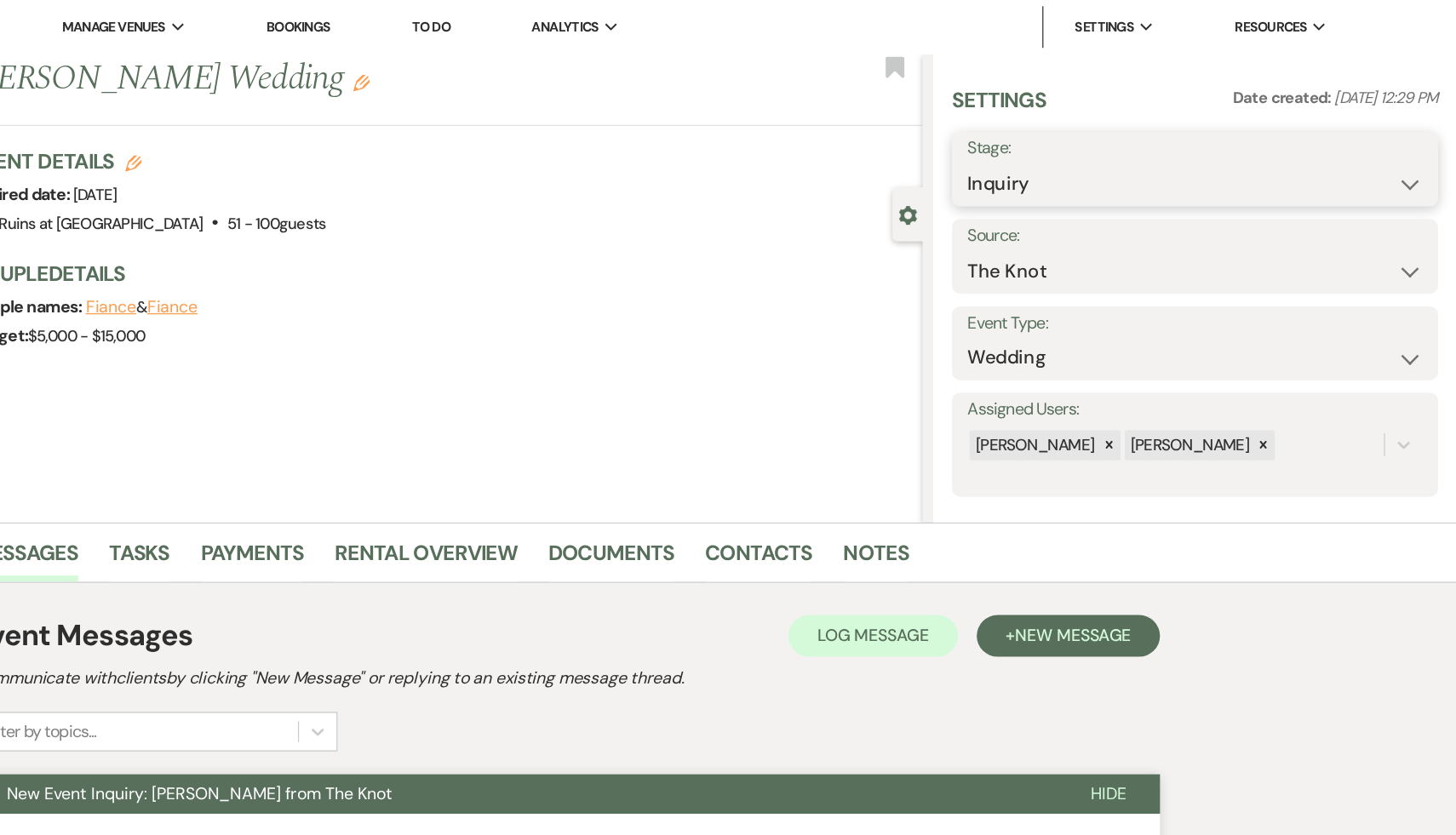
click at [1418, 147] on select "Inquiry Follow Up Tour Requested Tour Confirmed Toured Proposal Sent Booked Lost" at bounding box center [1241, 150] width 372 height 33
select select "8"
click at [1055, 134] on select "Inquiry Follow Up Tour Requested Tour Confirmed Toured Proposal Sent Booked Lost" at bounding box center [1241, 150] width 372 height 33
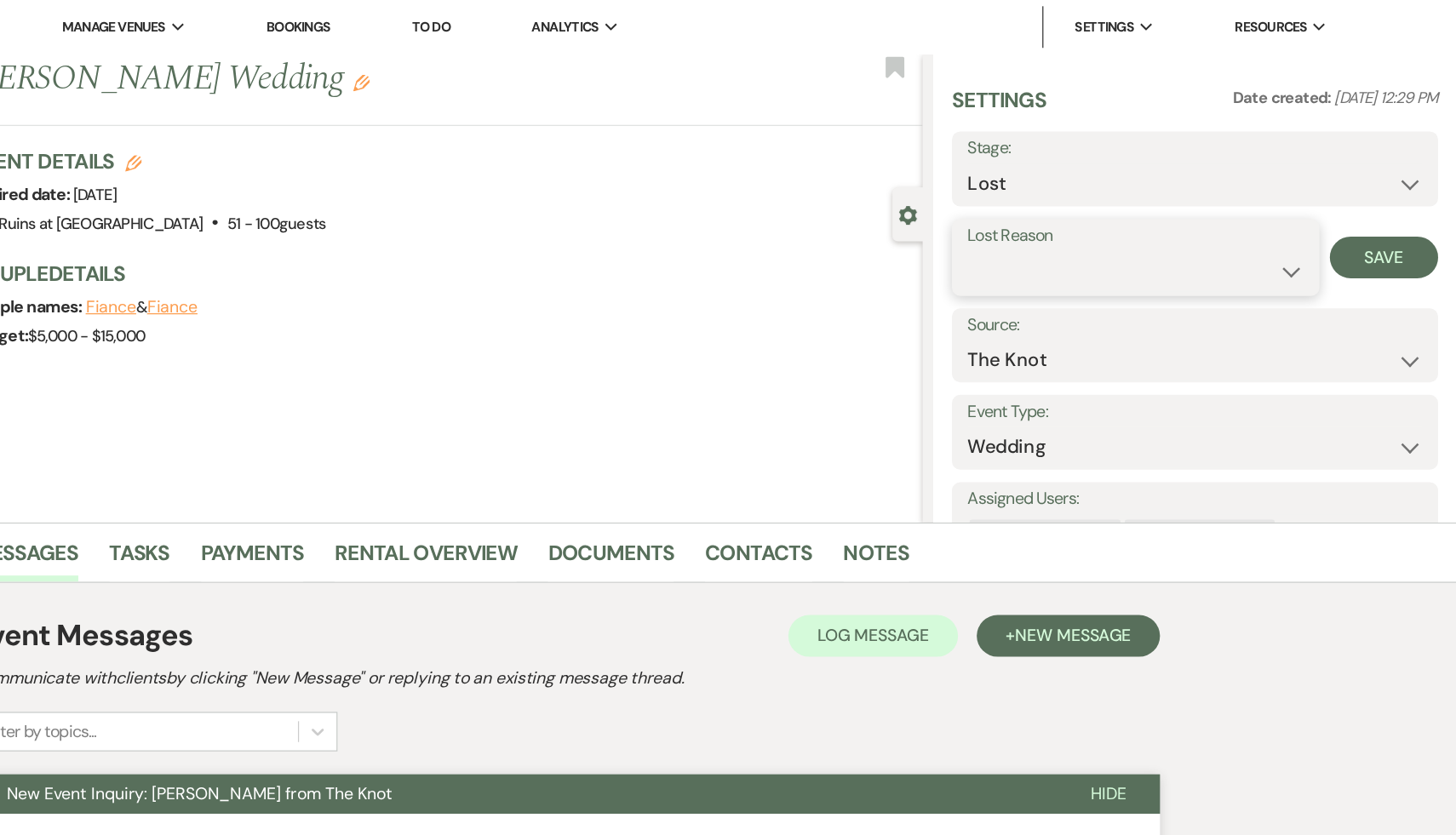
click at [1314, 222] on select "Booked Elsewhere Budget Date Unavailable No Response Not a Good Match Capacity …" at bounding box center [1193, 221] width 275 height 33
select select "7"
click at [1055, 205] on select "Booked Elsewhere Budget Date Unavailable No Response Not a Good Match Capacity …" at bounding box center [1193, 221] width 275 height 33
click at [1400, 204] on button "Save" at bounding box center [1396, 210] width 89 height 34
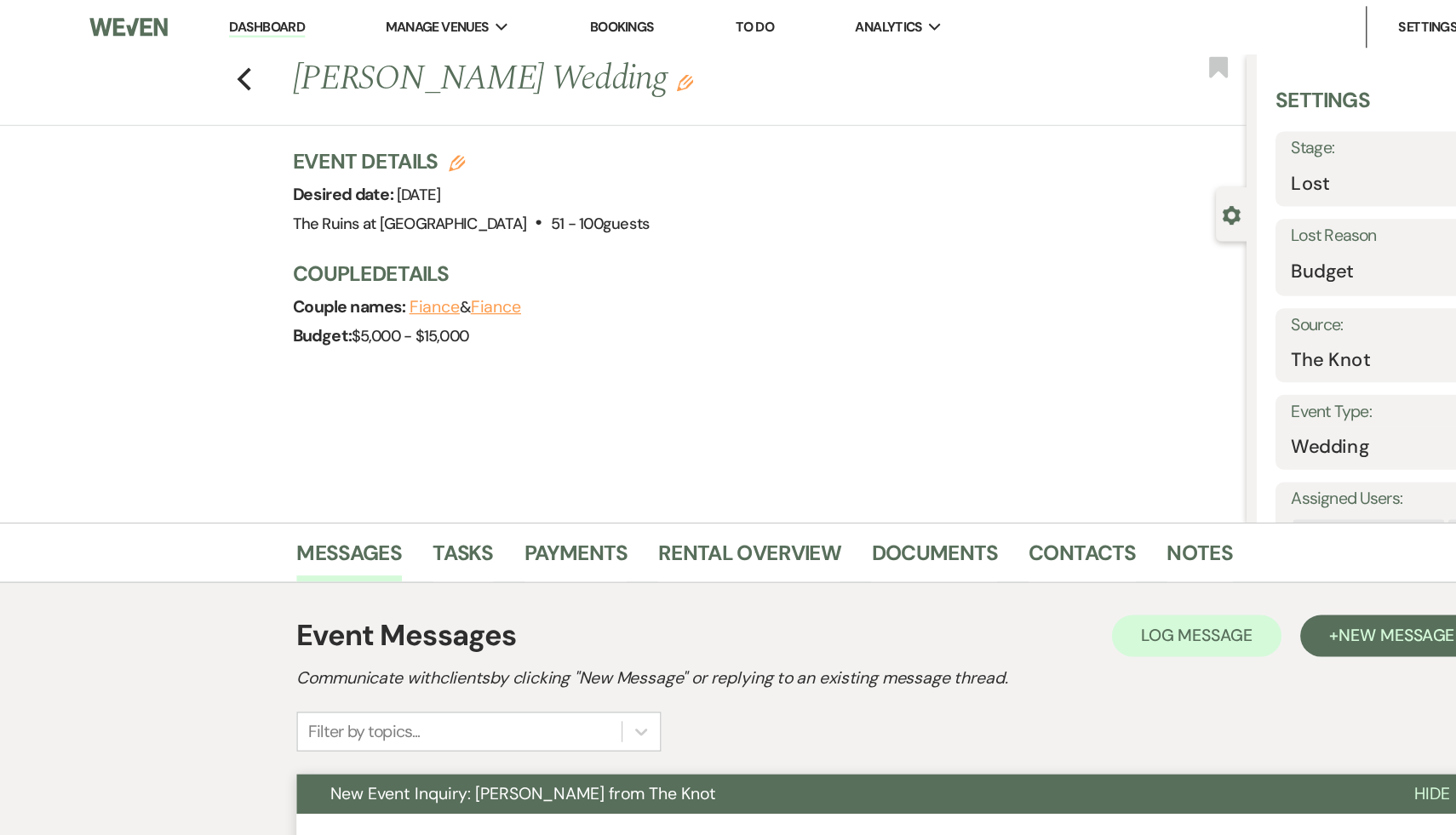
click at [225, 18] on link "Dashboard" at bounding box center [218, 22] width 61 height 16
select select "8"
select select "7"
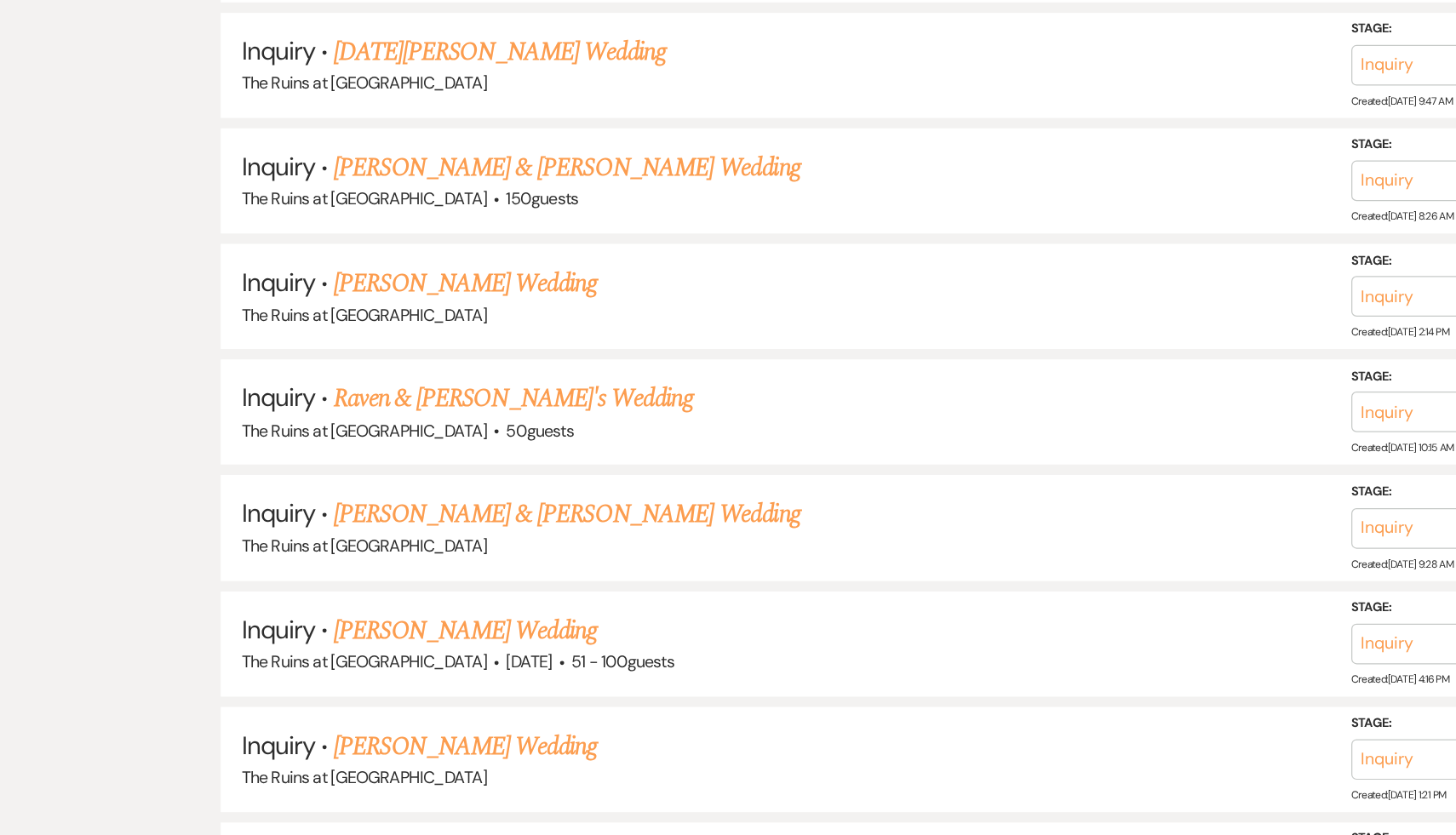
scroll to position [1964, 0]
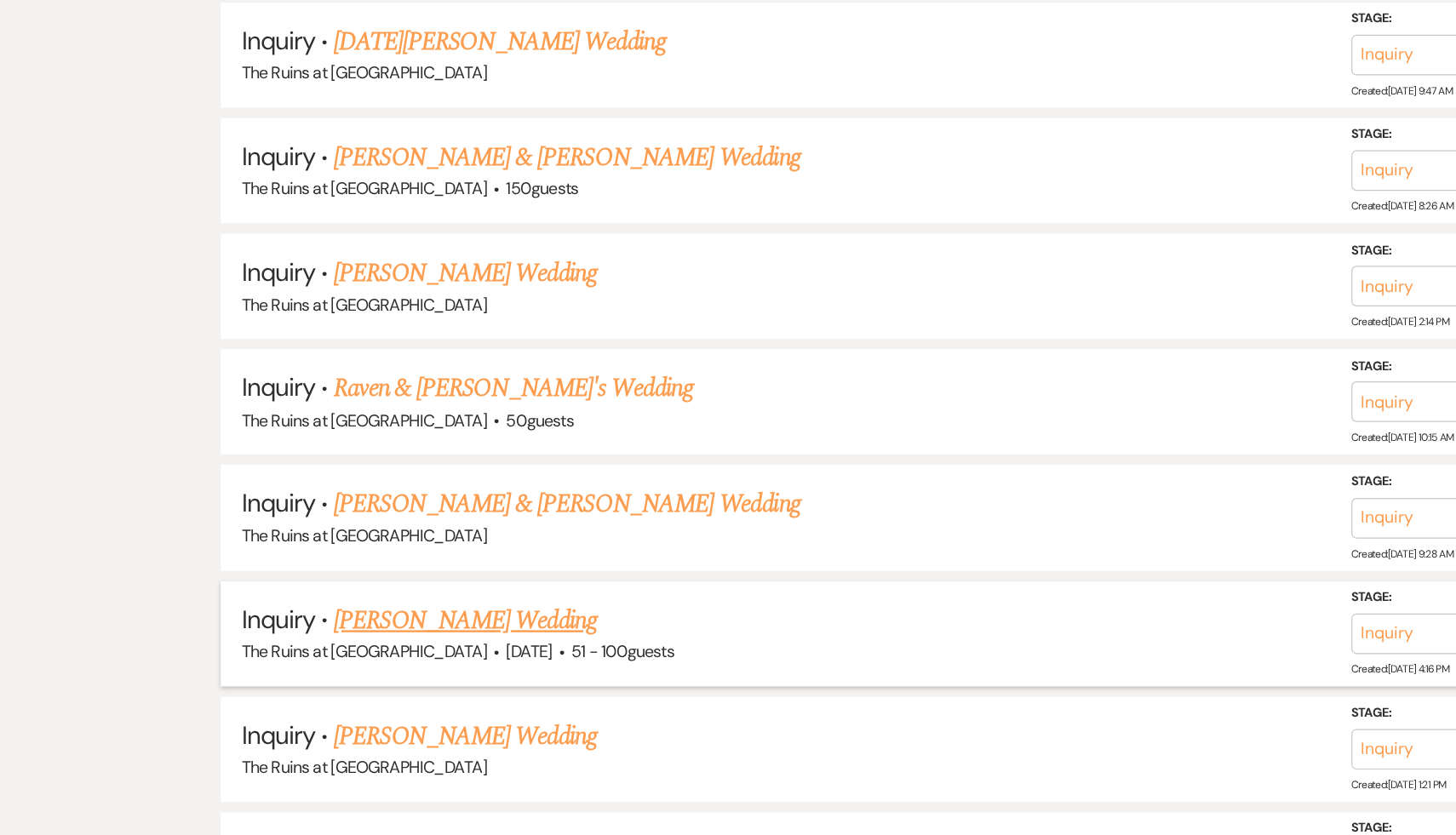
click at [367, 644] on link "[PERSON_NAME] Wedding" at bounding box center [381, 660] width 216 height 31
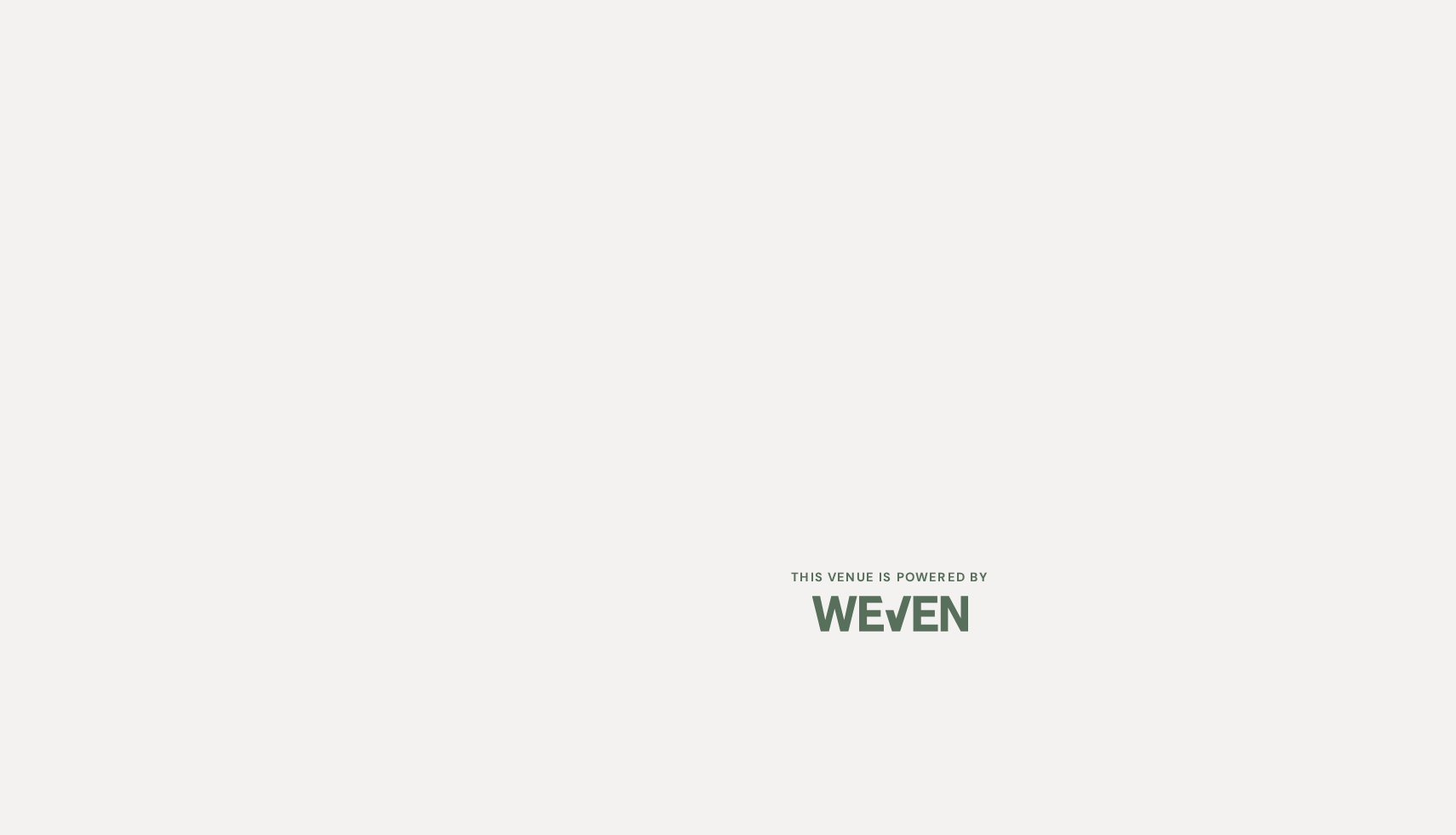
select select "2"
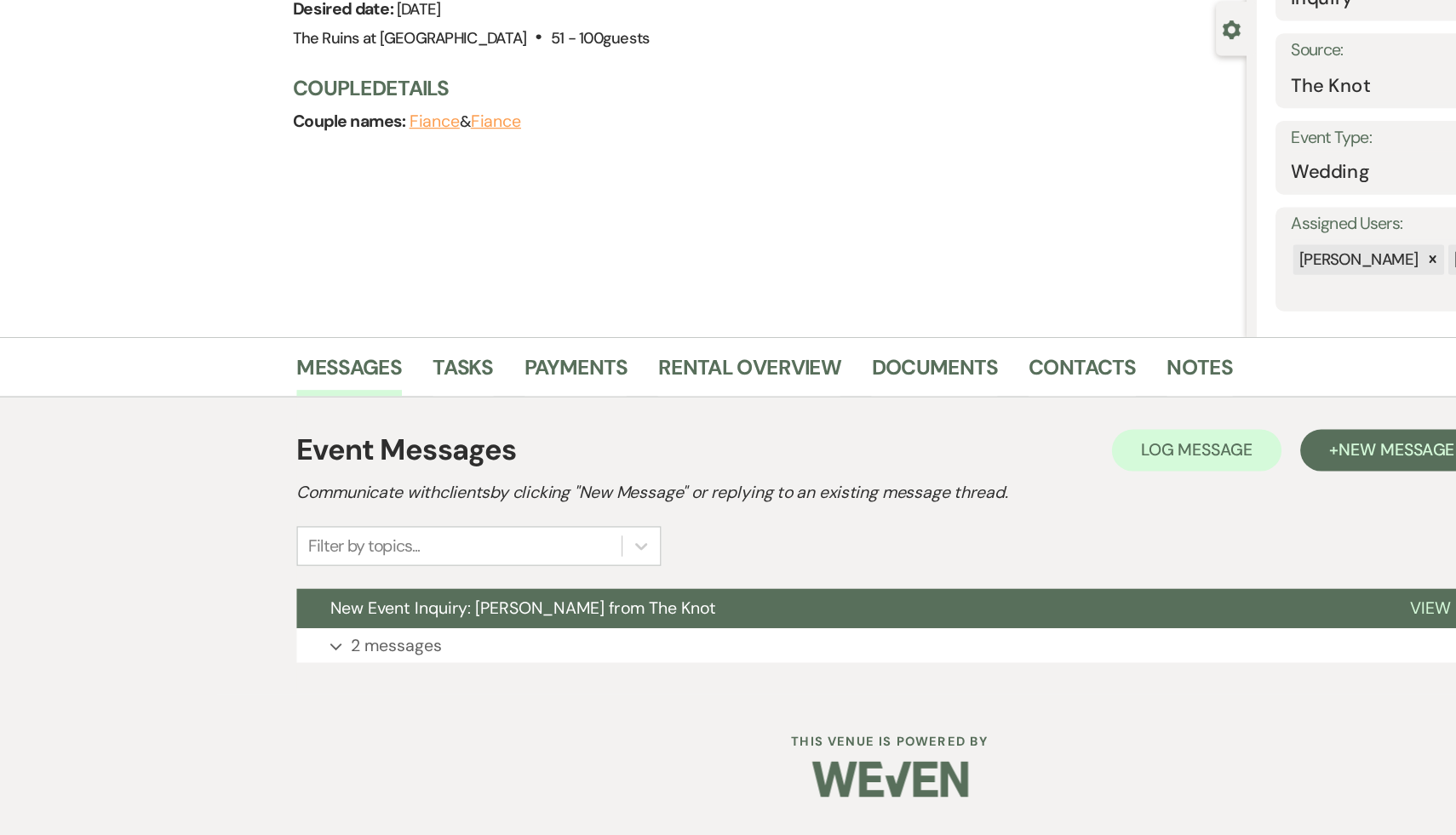
click at [367, 640] on span "New Event Inquiry: Sydney Thomas from The Knot" at bounding box center [427, 649] width 315 height 18
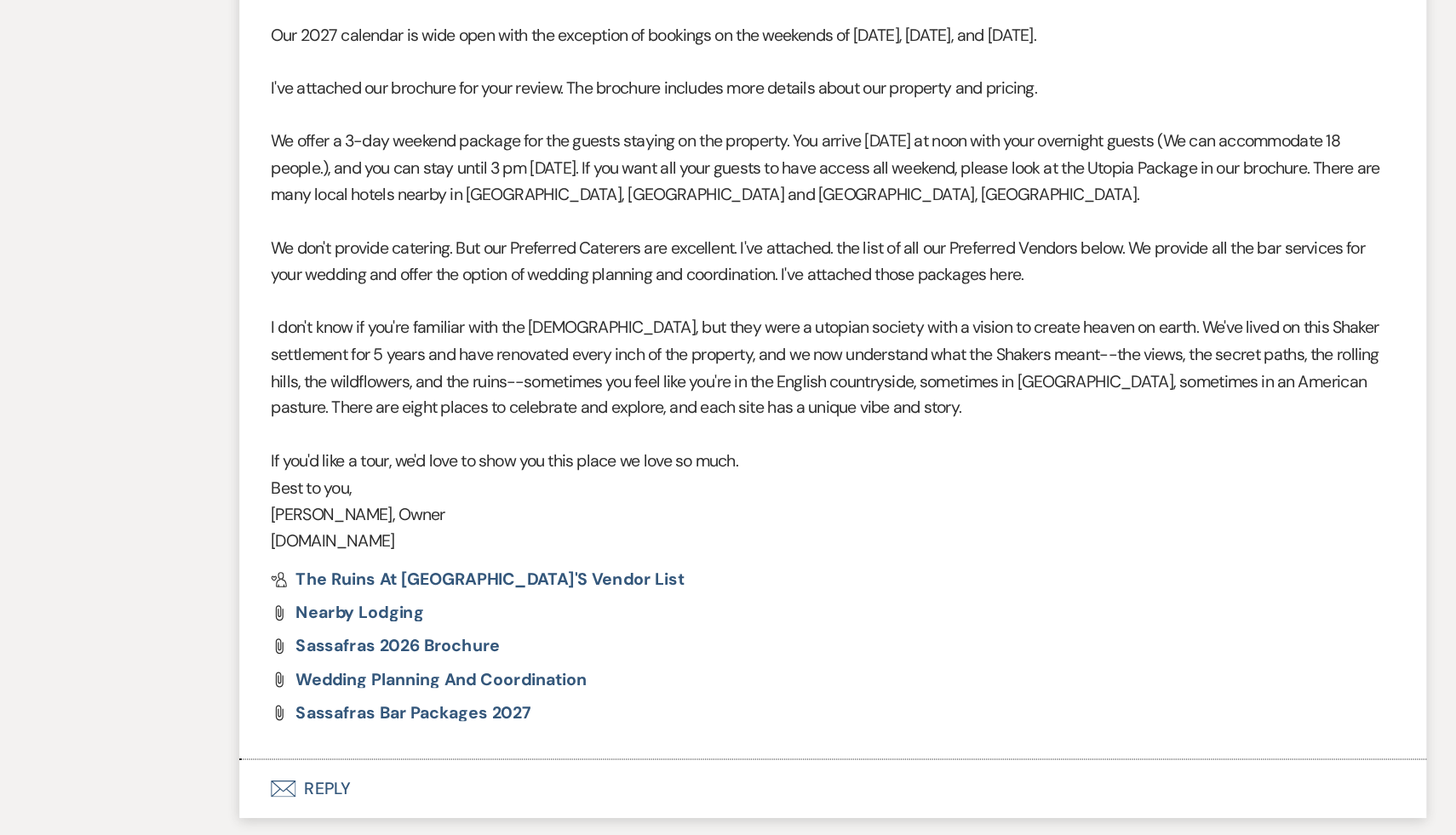
scroll to position [1521, 0]
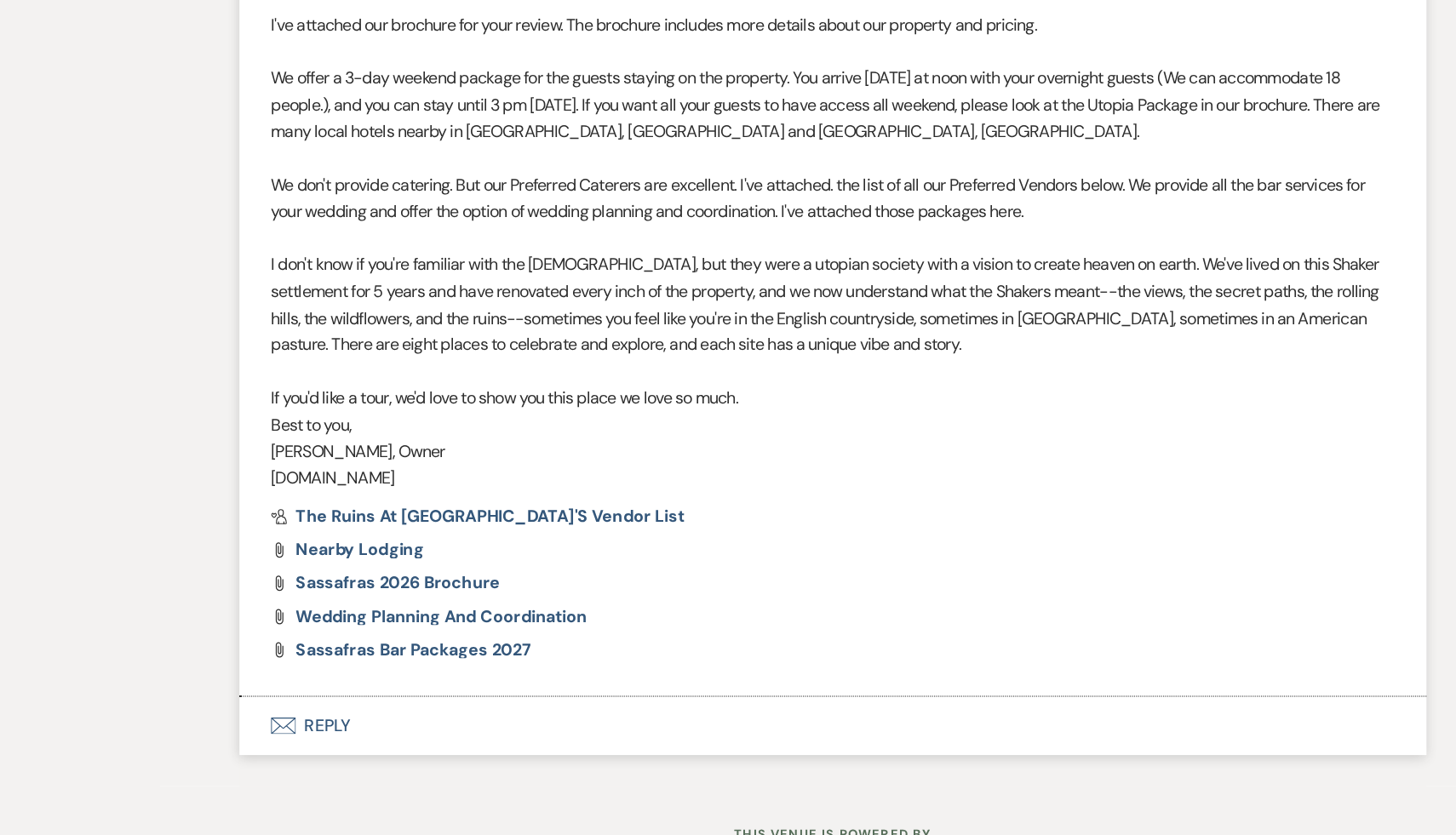
click at [320, 748] on button "Envelope Reply" at bounding box center [728, 745] width 971 height 48
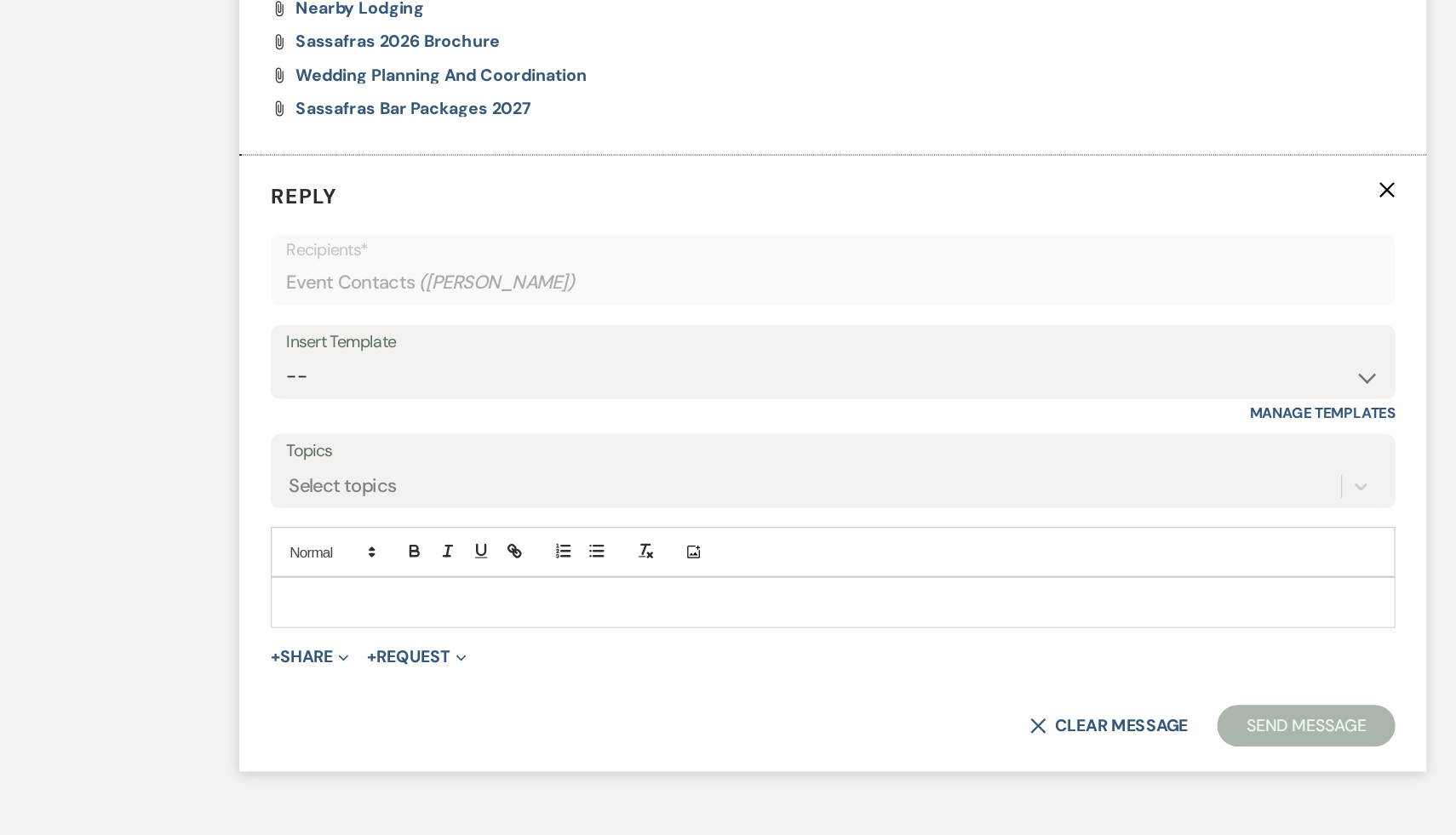
scroll to position [2001, 0]
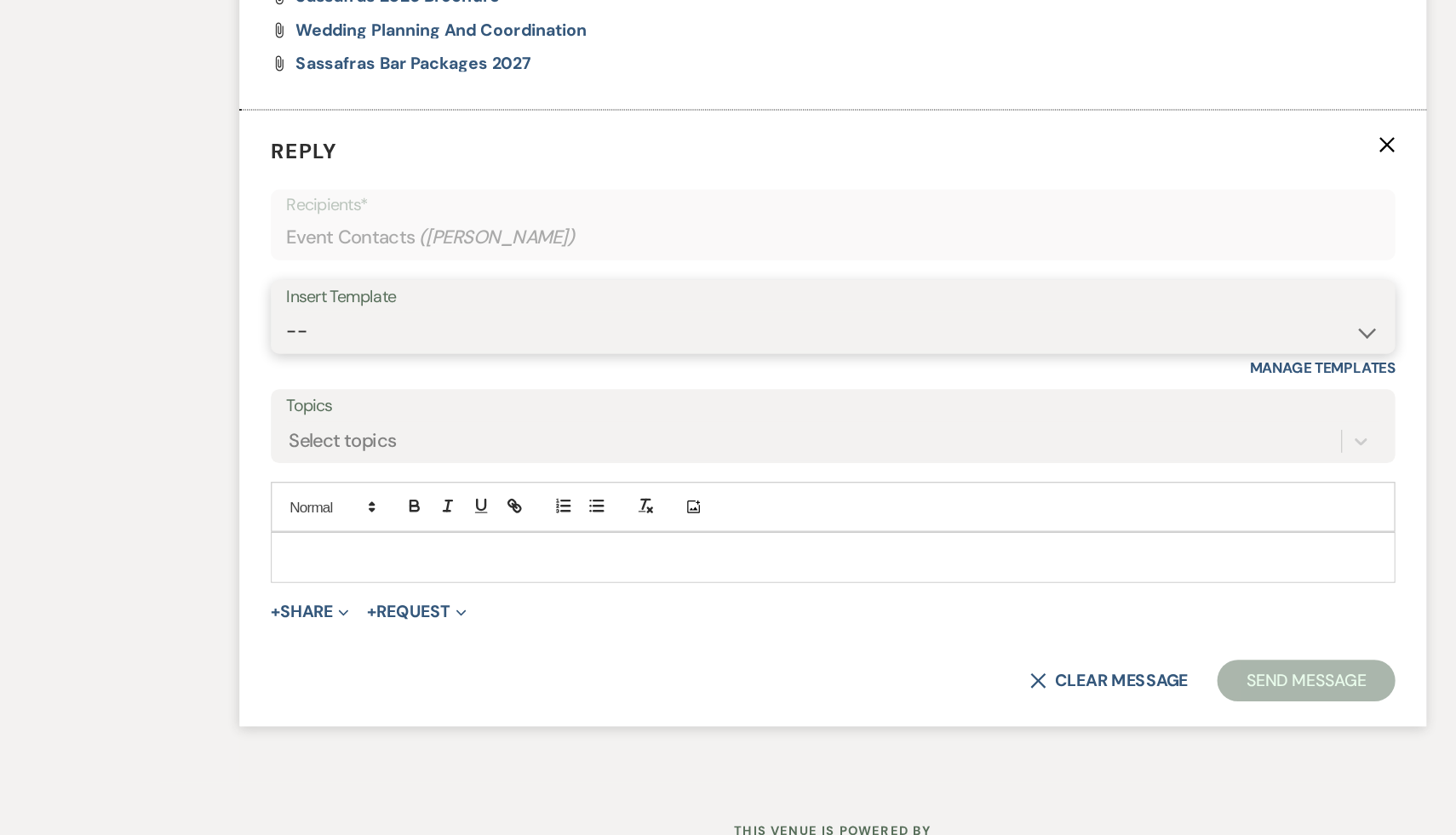
click at [1161, 421] on select "-- Weven Planning Portal Introduction (Booked Events) Initial Inquiry Response …" at bounding box center [728, 422] width 894 height 33
select select "1435"
click at [281, 406] on select "-- Weven Planning Portal Introduction (Booked Events) Initial Inquiry Response …" at bounding box center [728, 422] width 894 height 33
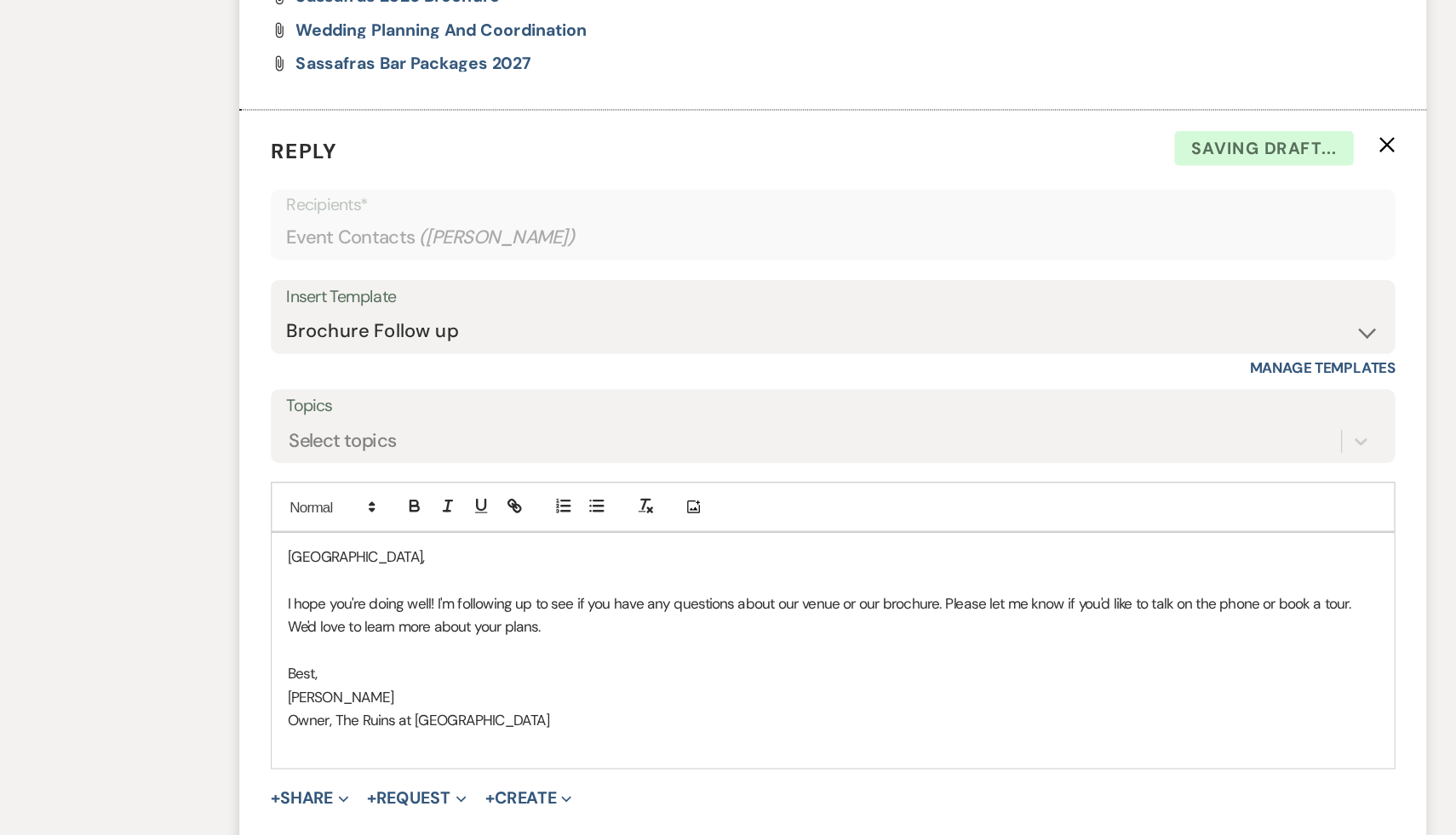
click at [280, 609] on div "Sydney, I hope you're doing well! I'm following up to see if you have any quest…" at bounding box center [727, 684] width 918 height 192
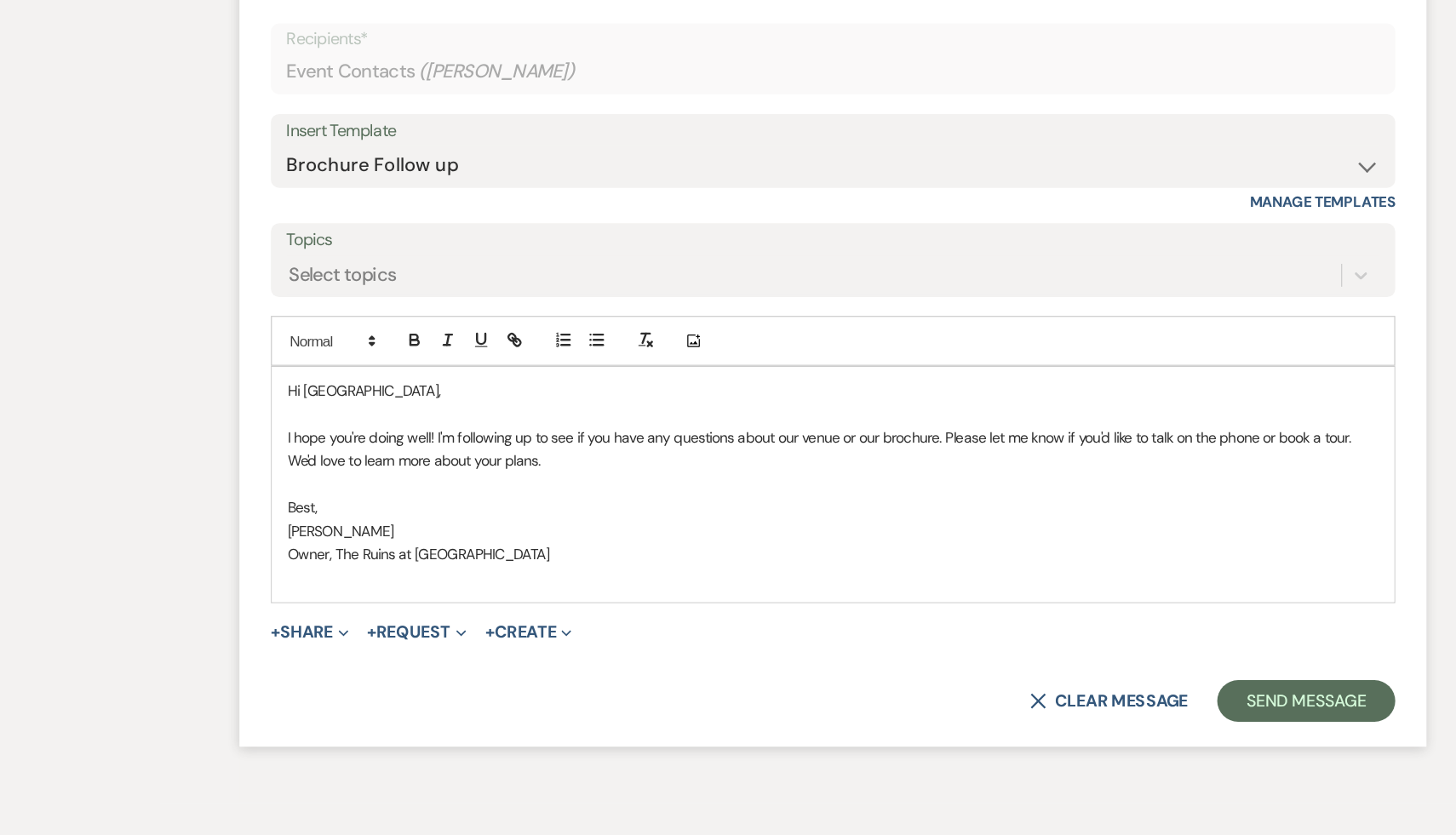
scroll to position [2218, 0]
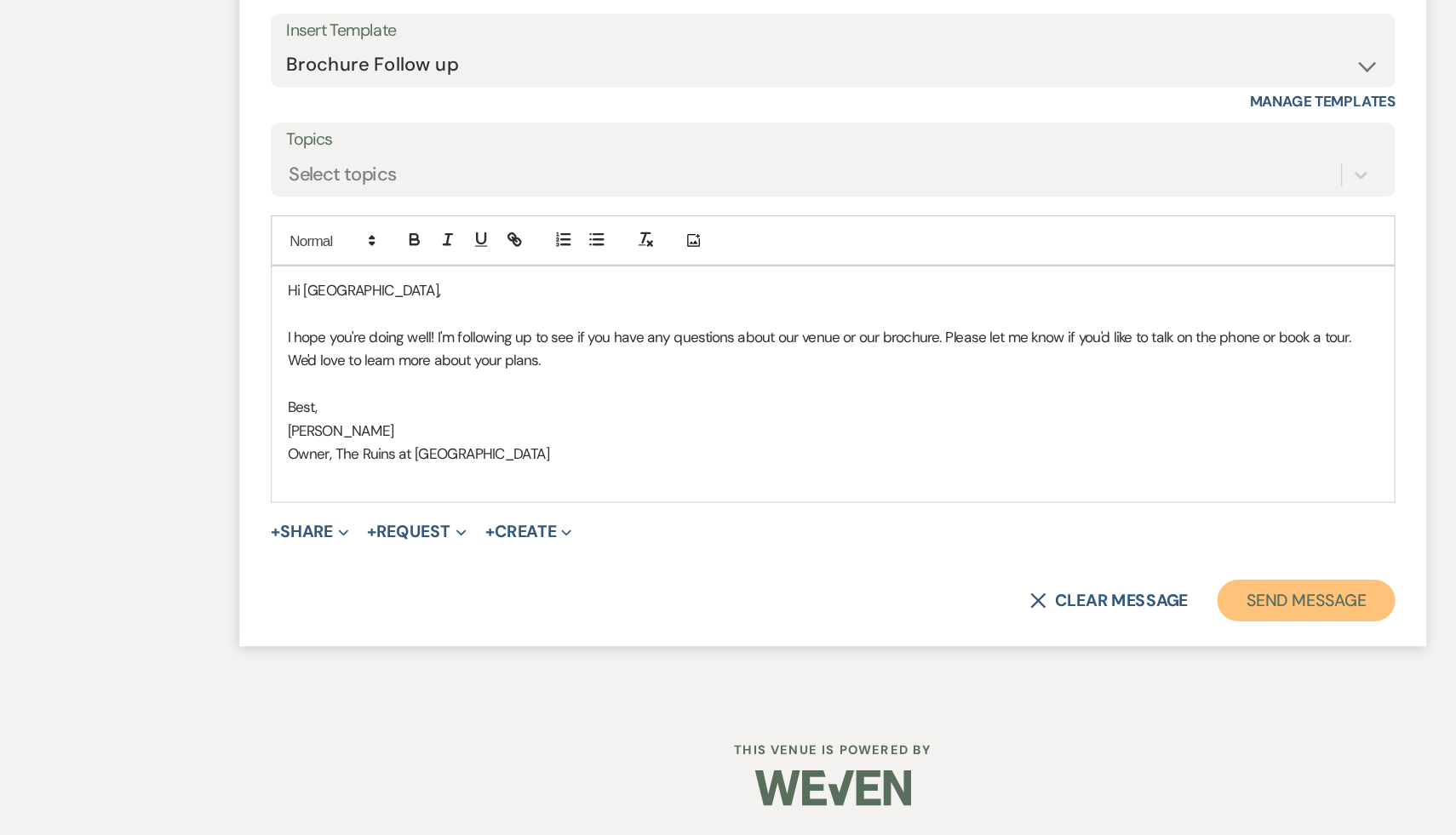
click at [1141, 647] on button "Send Message" at bounding box center [1114, 643] width 146 height 34
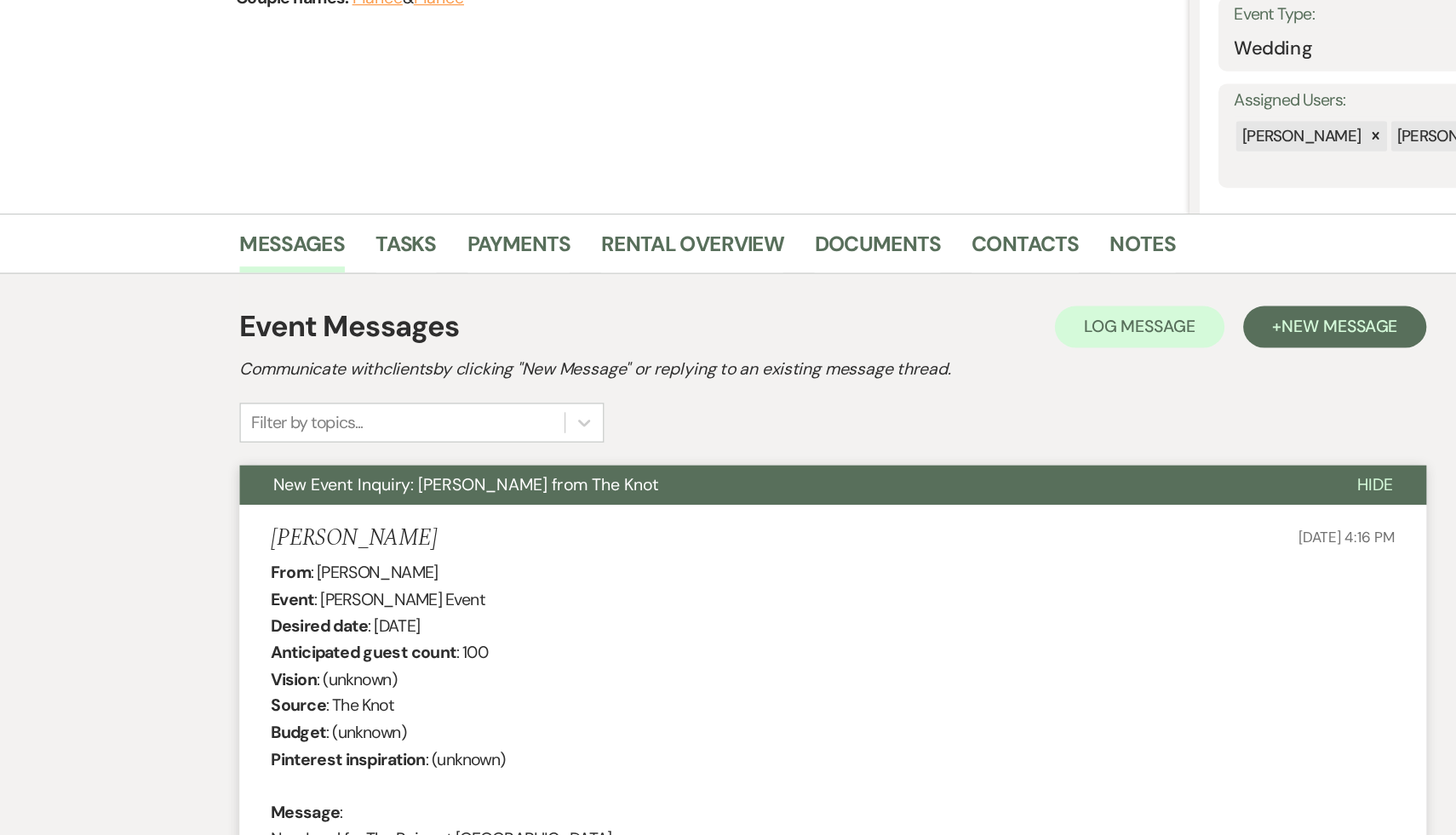
scroll to position [0, 0]
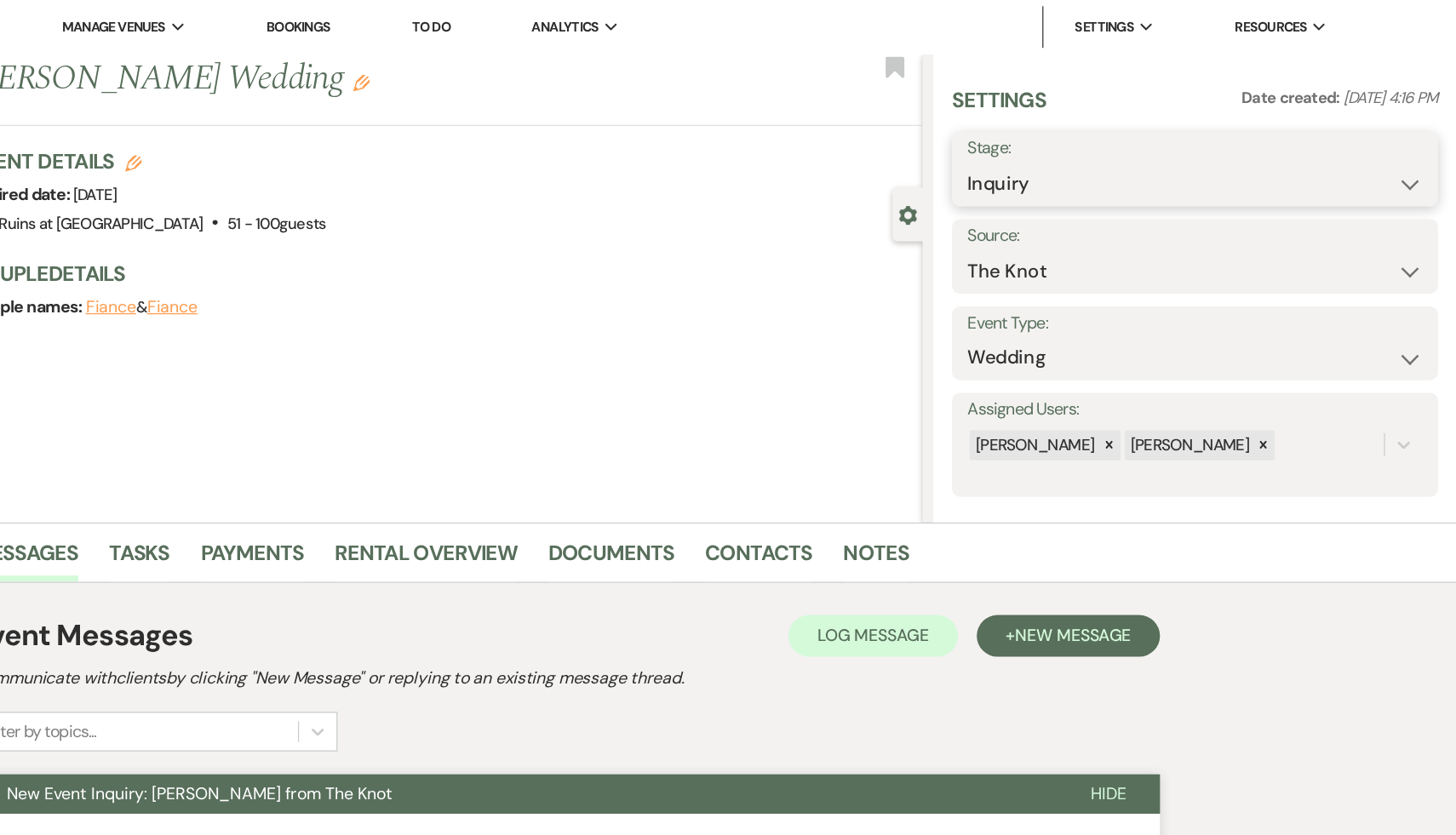
click at [1416, 147] on select "Inquiry Follow Up Tour Requested Tour Confirmed Toured Proposal Sent Booked Lost" at bounding box center [1241, 150] width 372 height 33
click at [1055, 134] on select "Inquiry Follow Up Tour Requested Tour Confirmed Toured Proposal Sent Booked Lost" at bounding box center [1241, 150] width 372 height 33
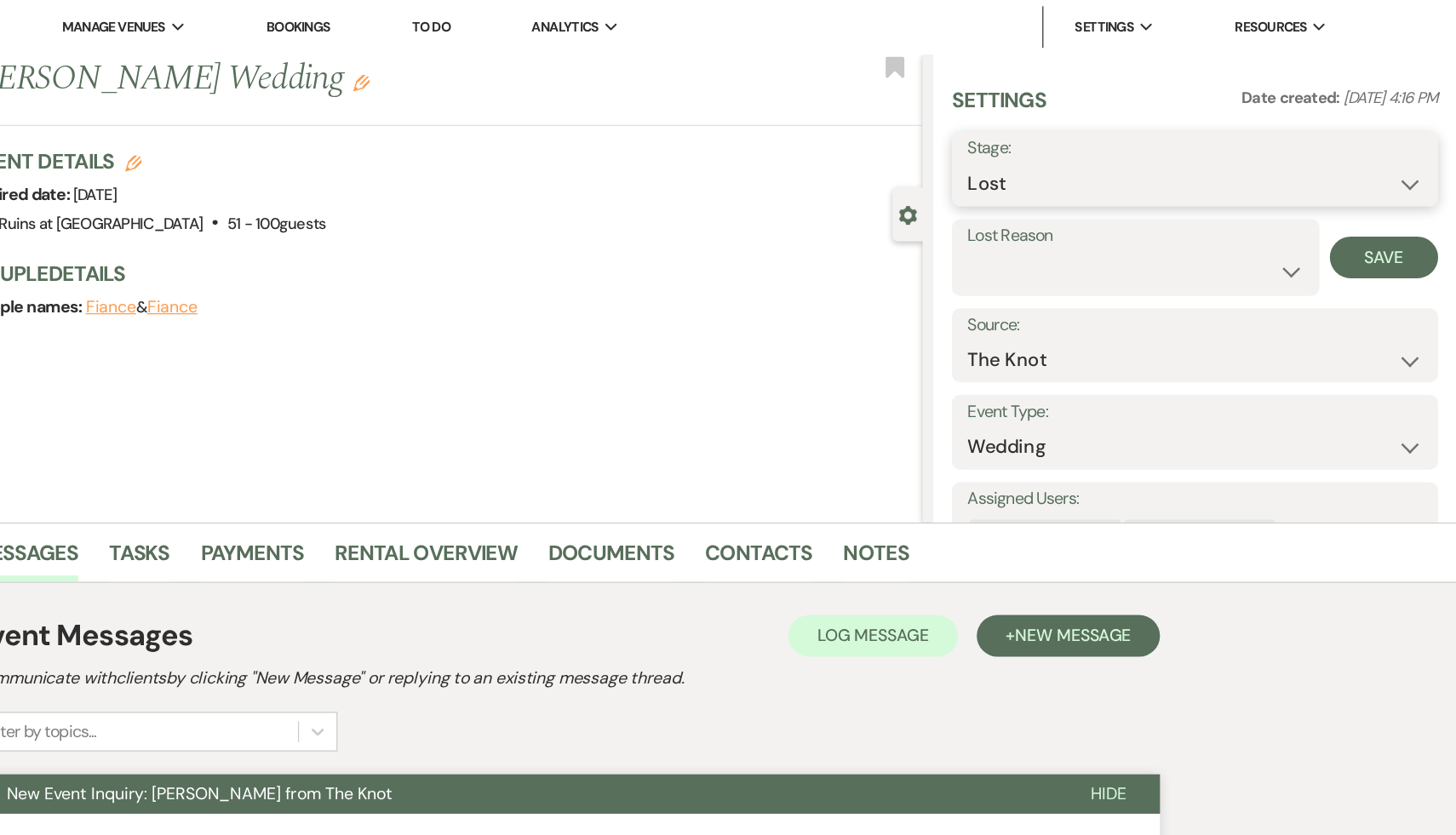
click at [1413, 145] on select "Inquiry Follow Up Tour Requested Tour Confirmed Toured Proposal Sent Booked Lost" at bounding box center [1241, 150] width 372 height 33
select select "9"
click at [1055, 134] on select "Inquiry Follow Up Tour Requested Tour Confirmed Toured Proposal Sent Booked Lost" at bounding box center [1241, 150] width 372 height 33
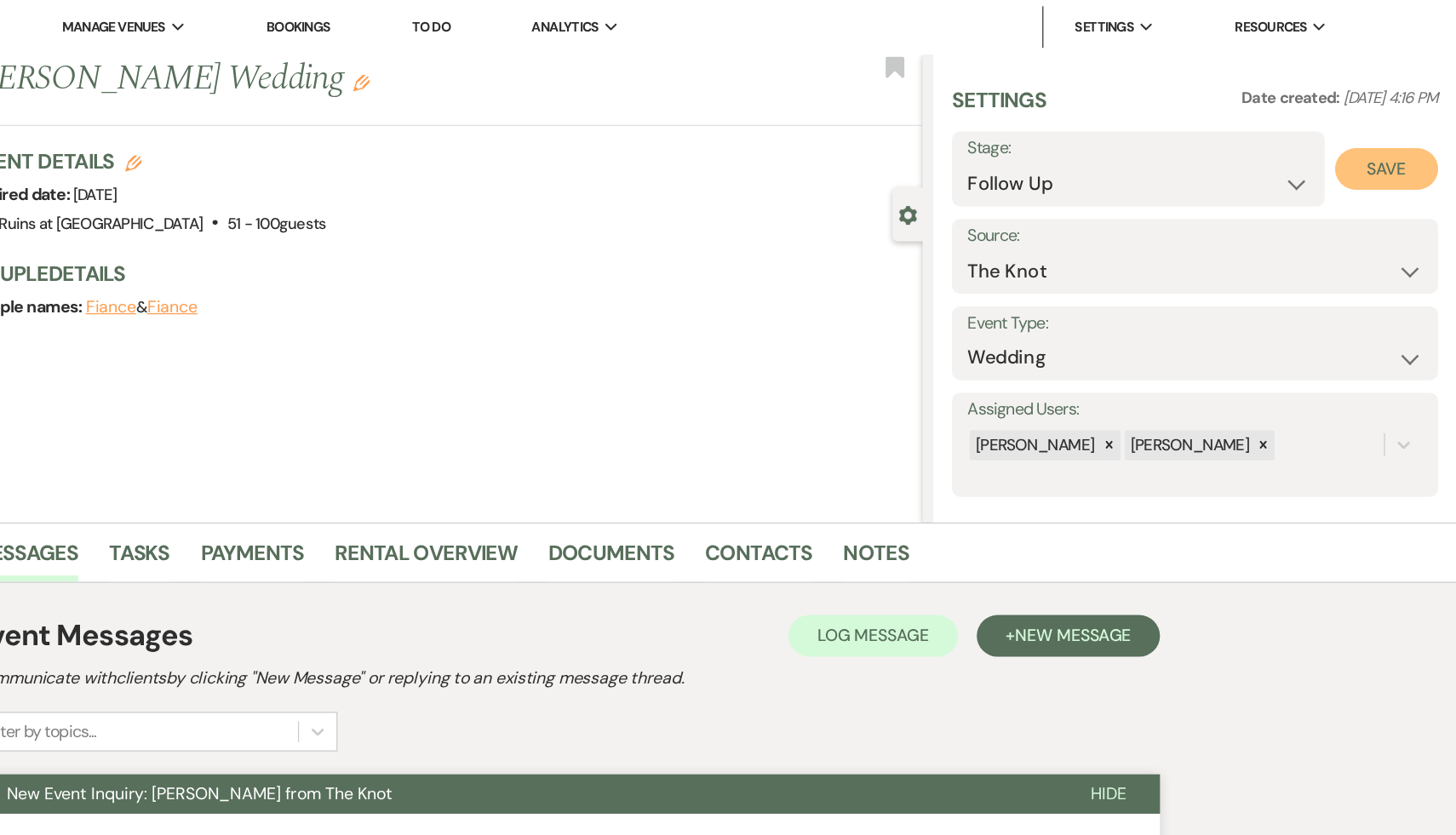
click at [1403, 138] on button "Save" at bounding box center [1398, 138] width 84 height 34
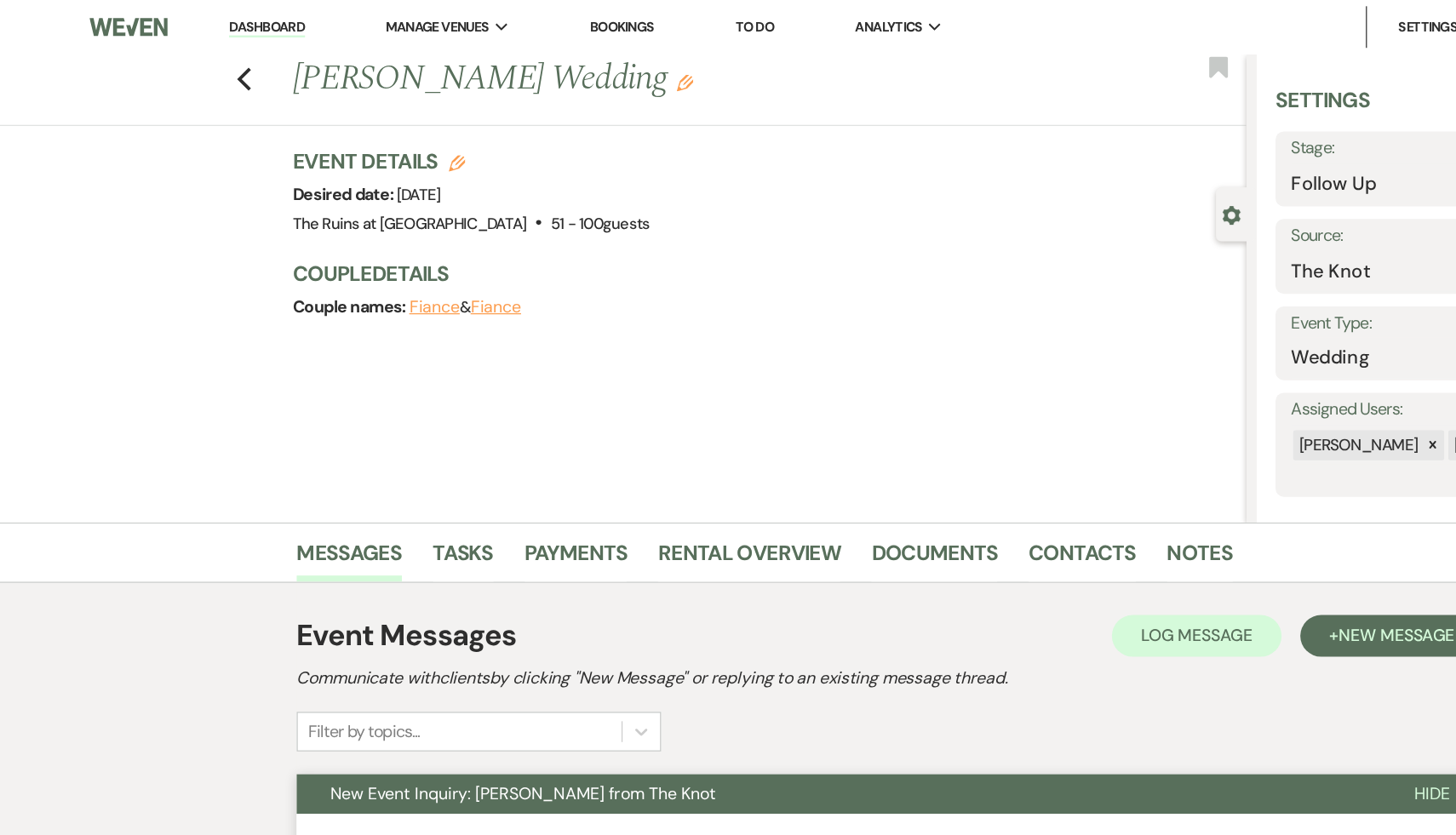
click at [203, 22] on link "Dashboard" at bounding box center [218, 22] width 61 height 16
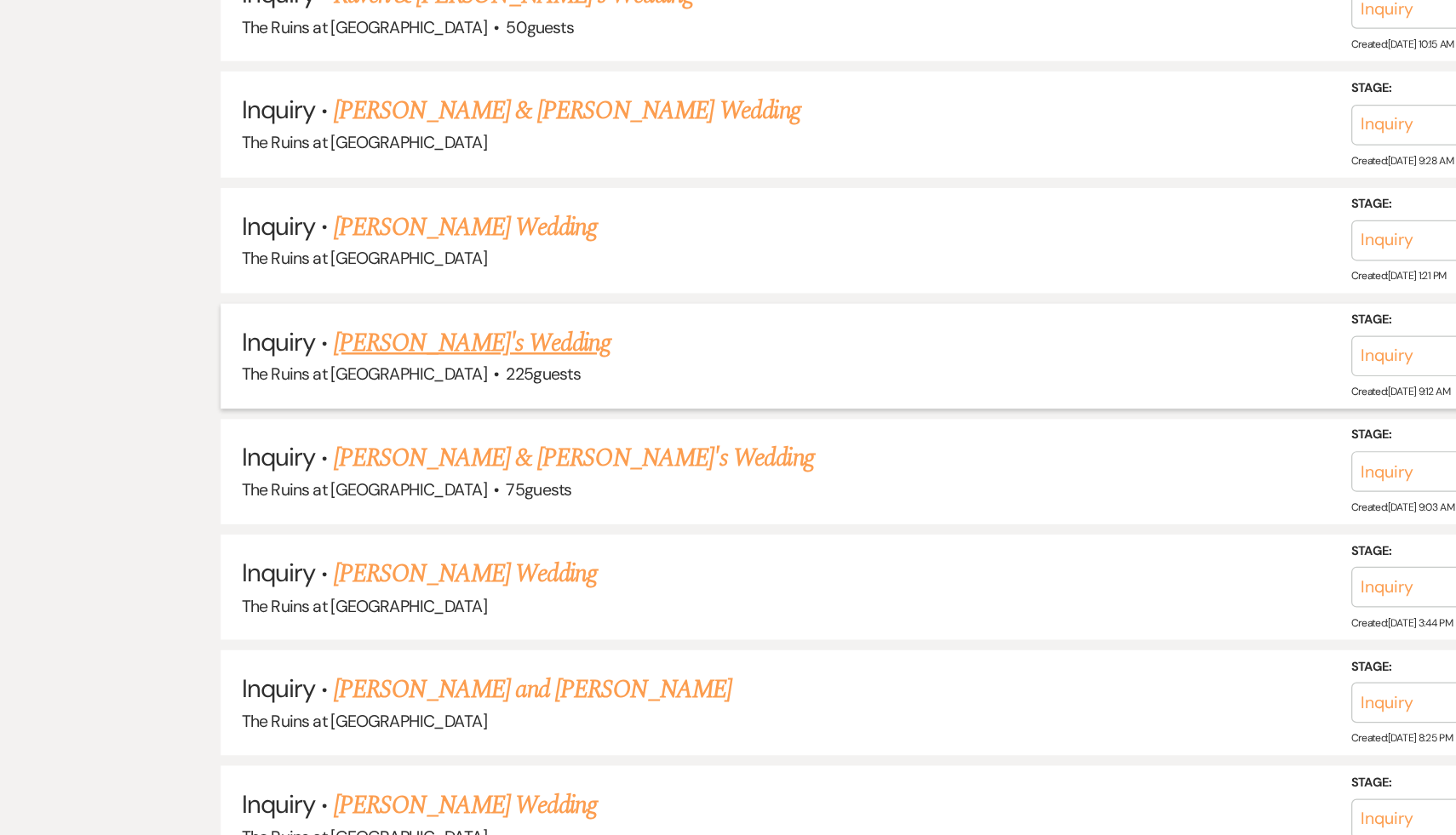
scroll to position [2285, 0]
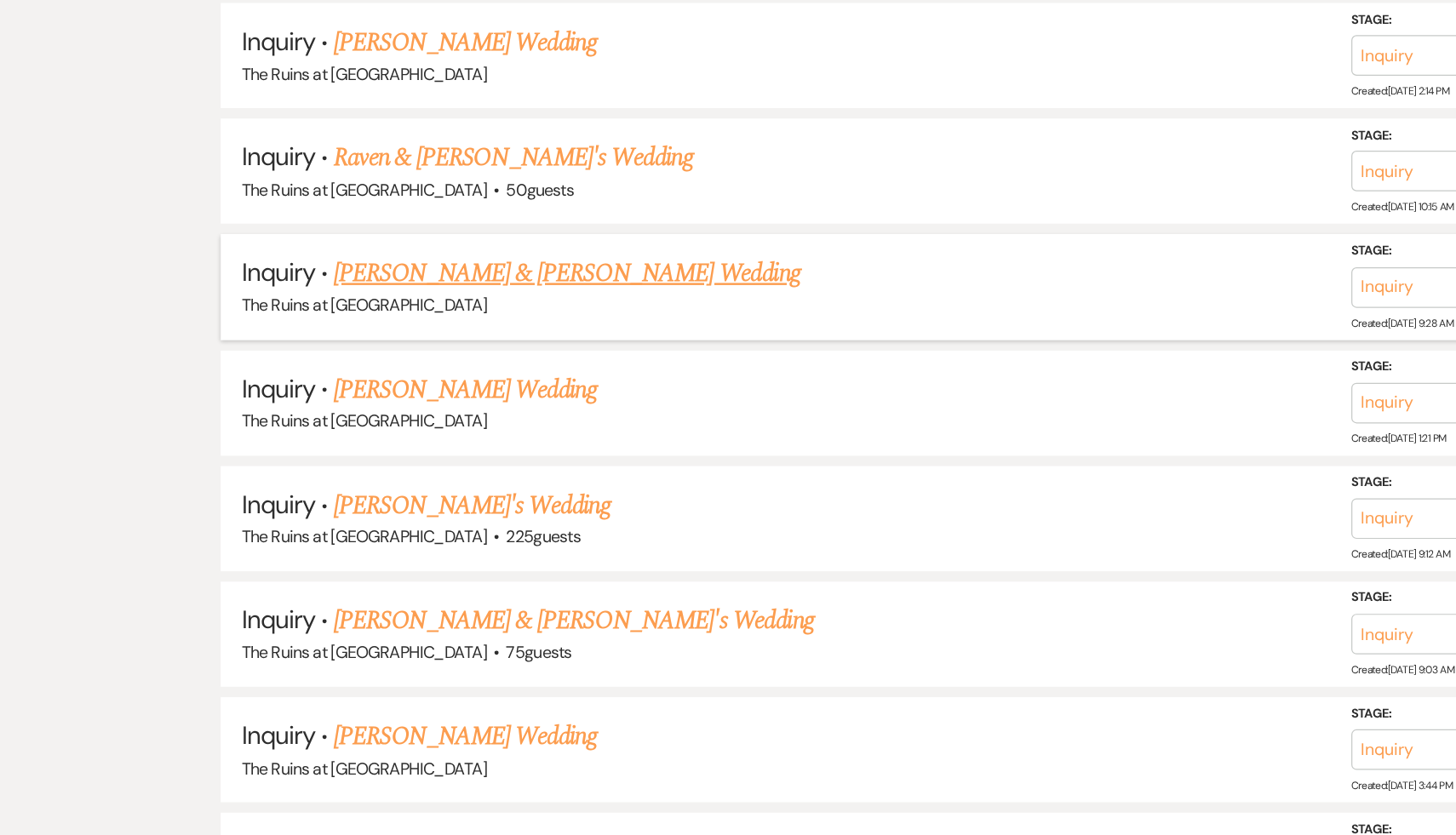
click at [377, 235] on link "[PERSON_NAME] & [PERSON_NAME] Wedding" at bounding box center [464, 244] width 381 height 31
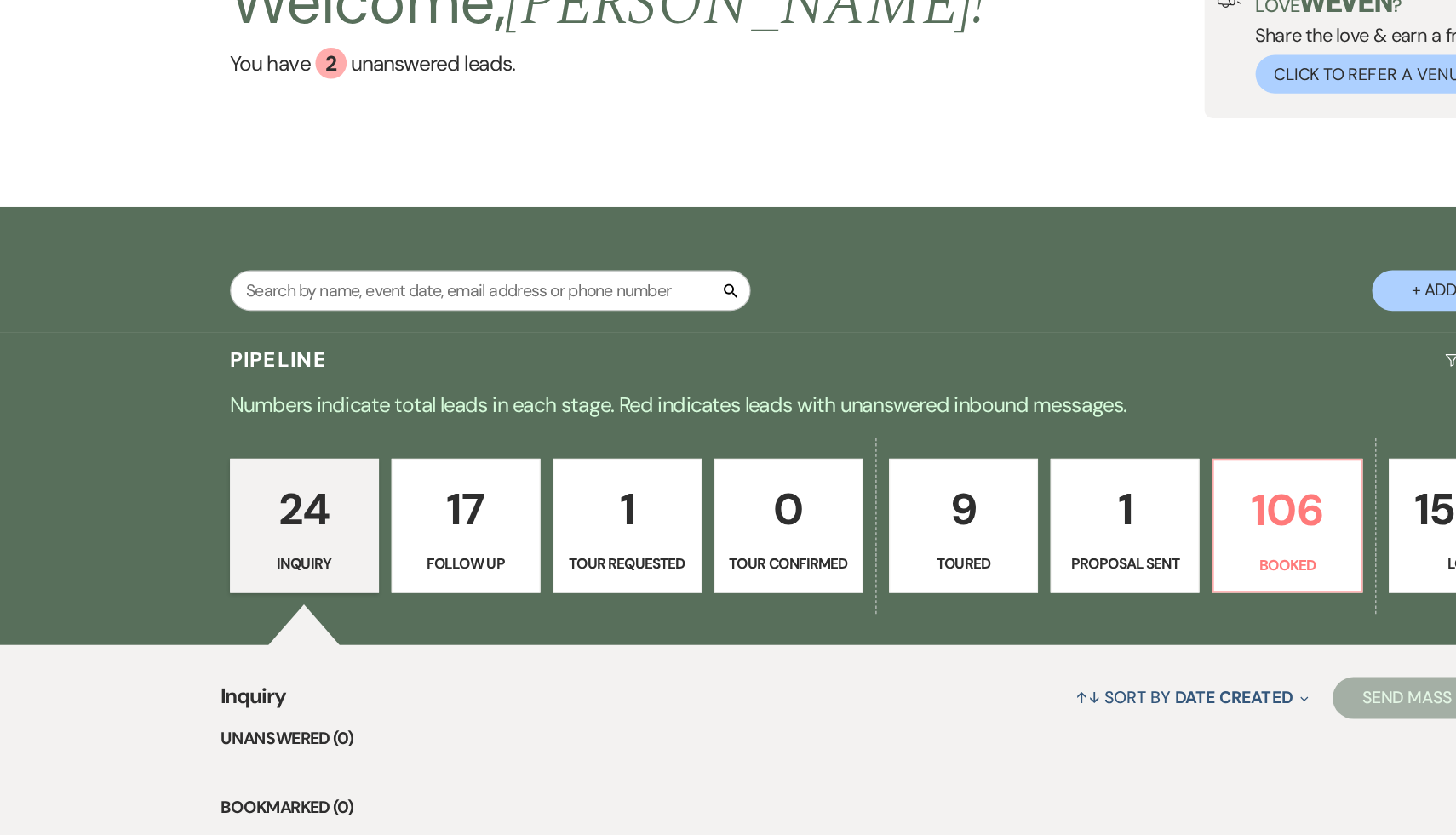
select select "6"
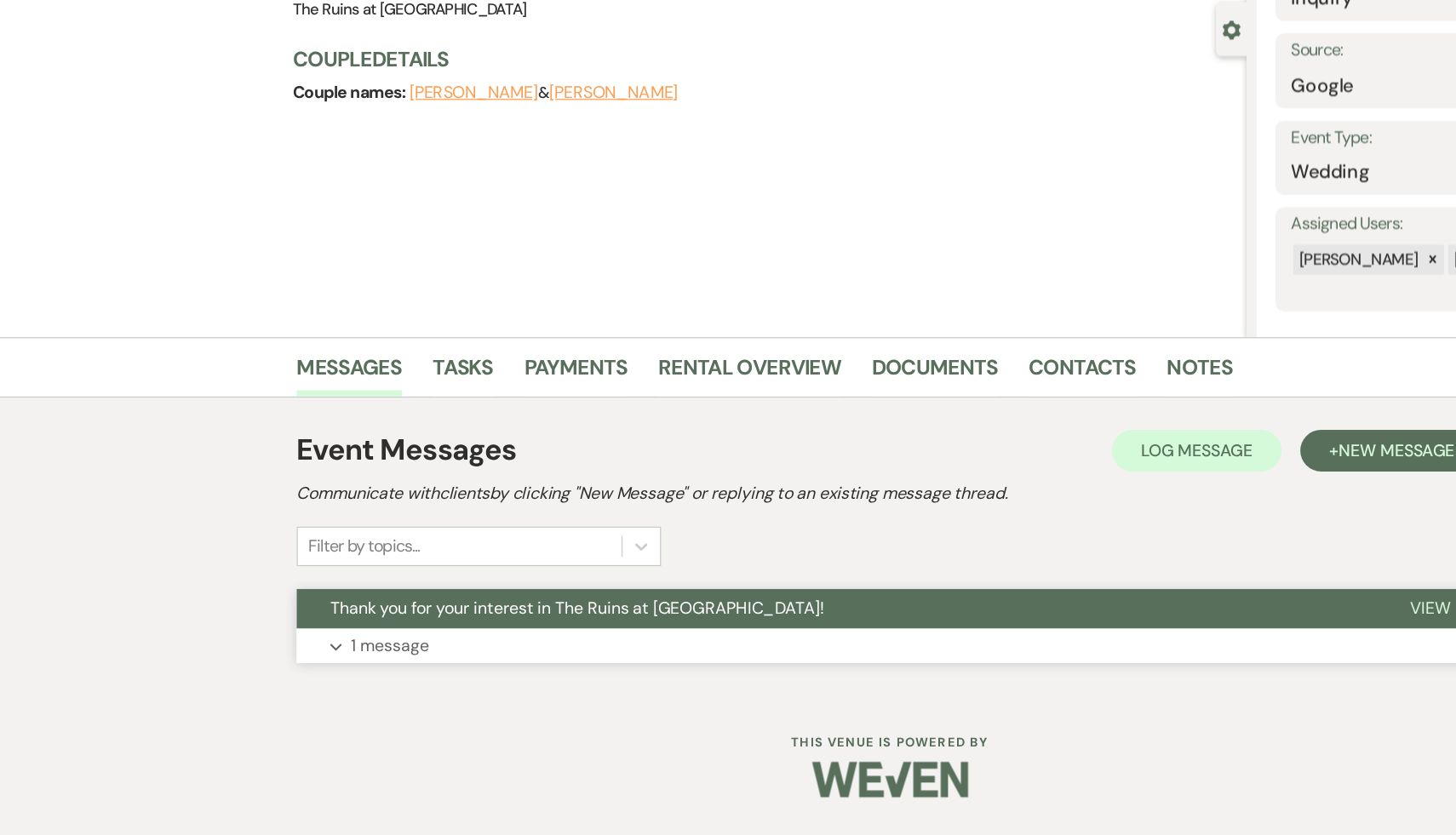
click at [370, 658] on button "Thank you for your interest in The Ruins at [GEOGRAPHIC_DATA]!" at bounding box center [684, 650] width 883 height 32
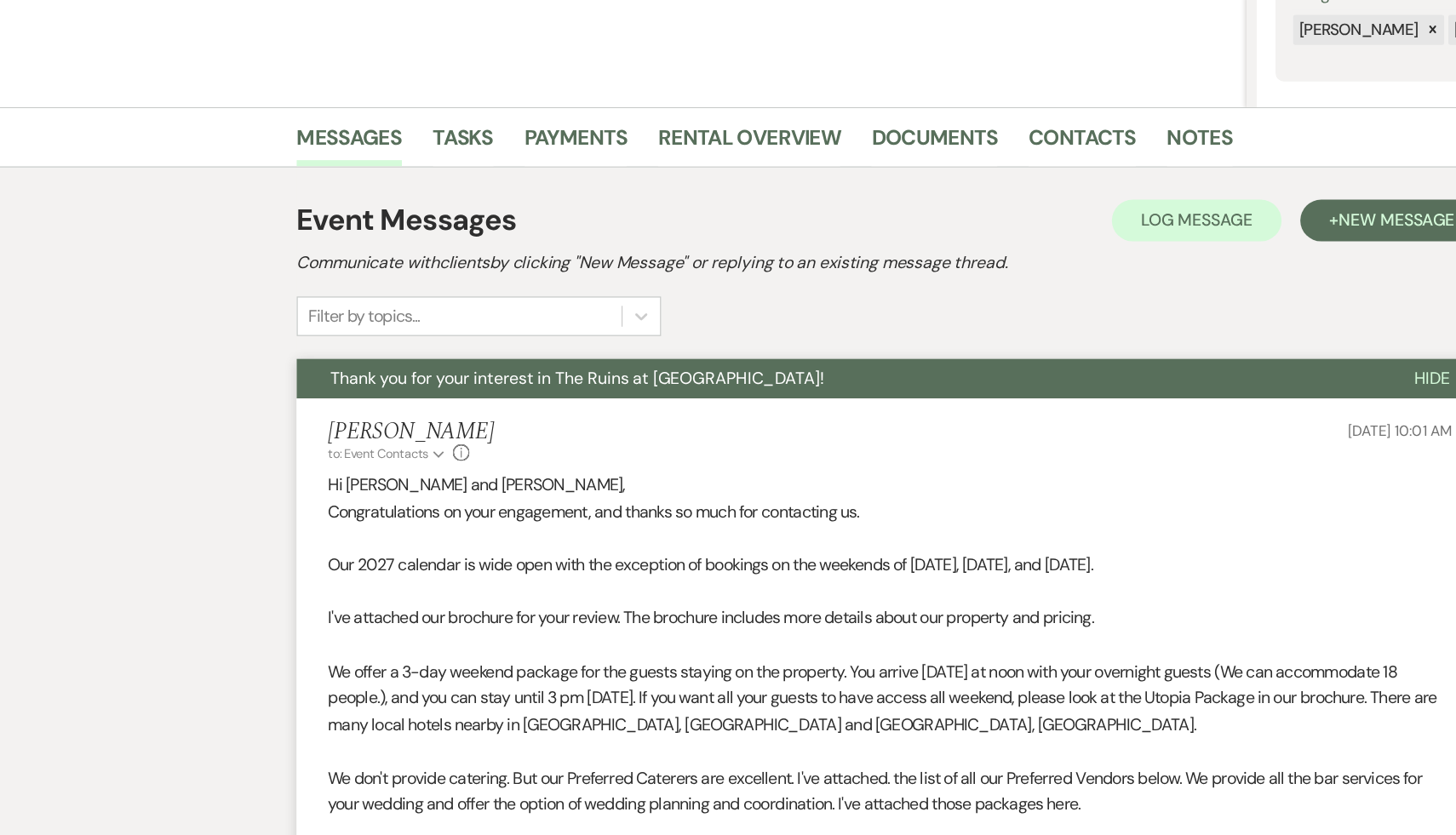
scroll to position [289, 0]
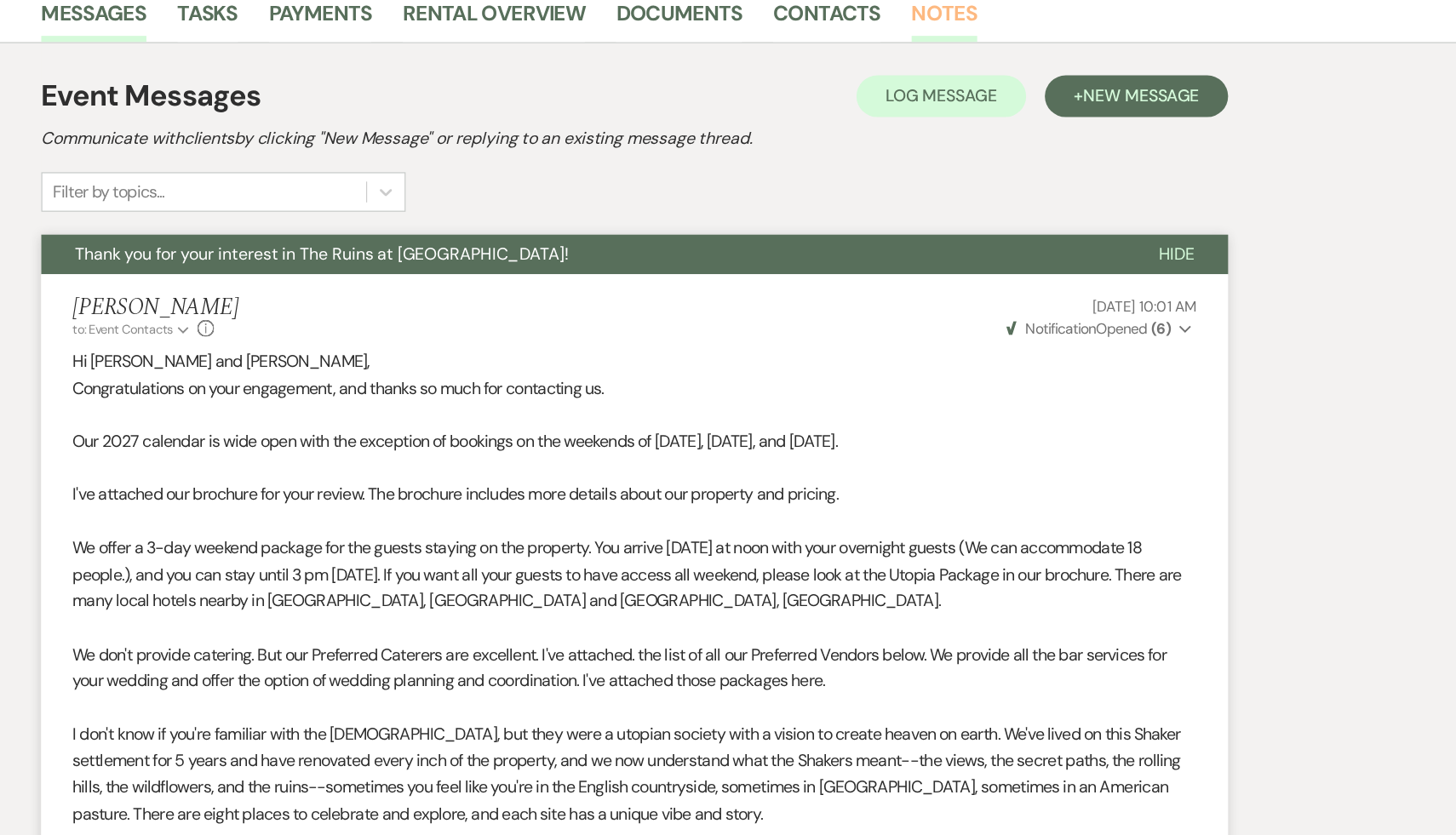
click at [975, 160] on link "Notes" at bounding box center [981, 168] width 54 height 38
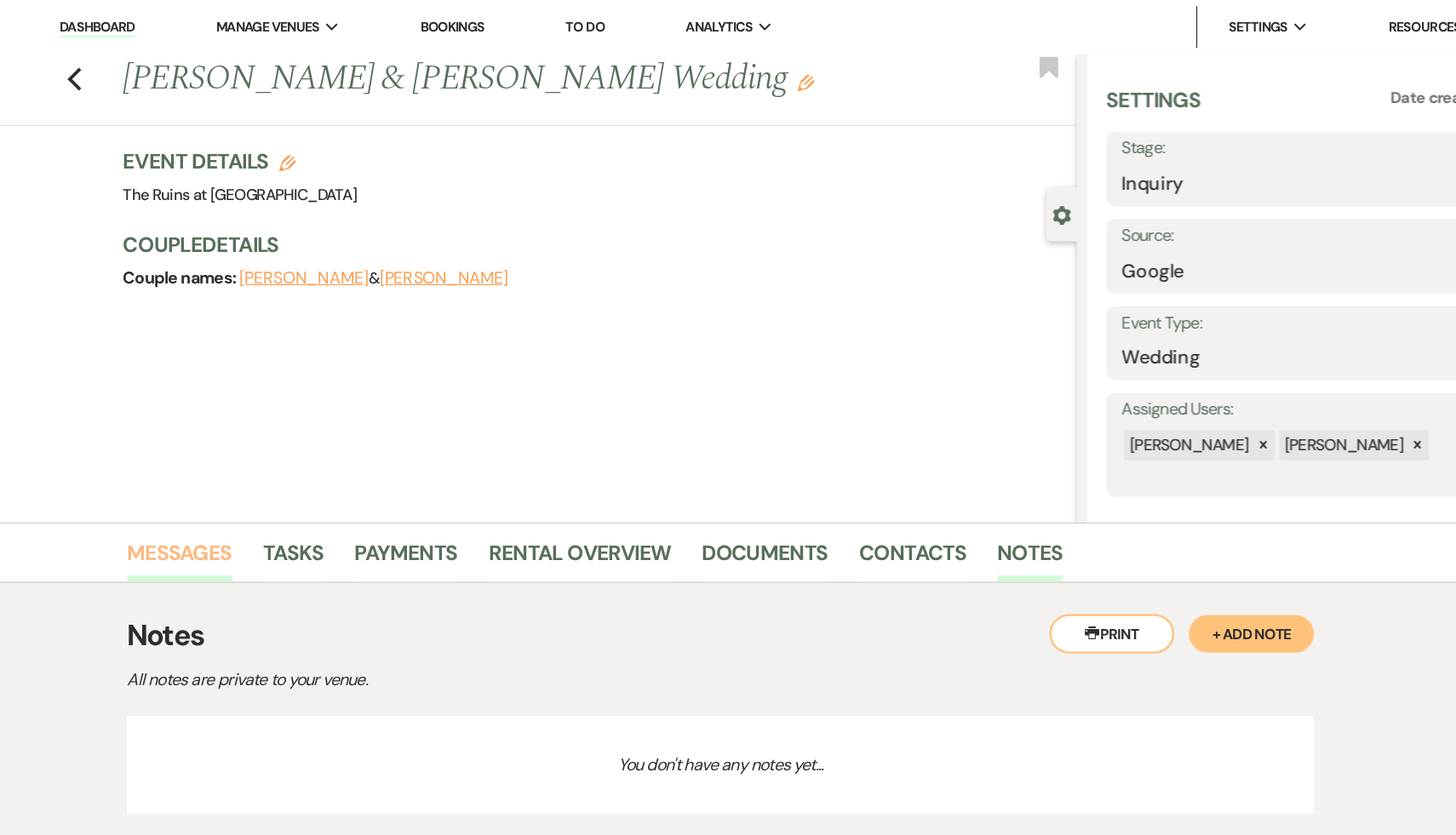
click at [275, 449] on link "Messages" at bounding box center [286, 457] width 86 height 38
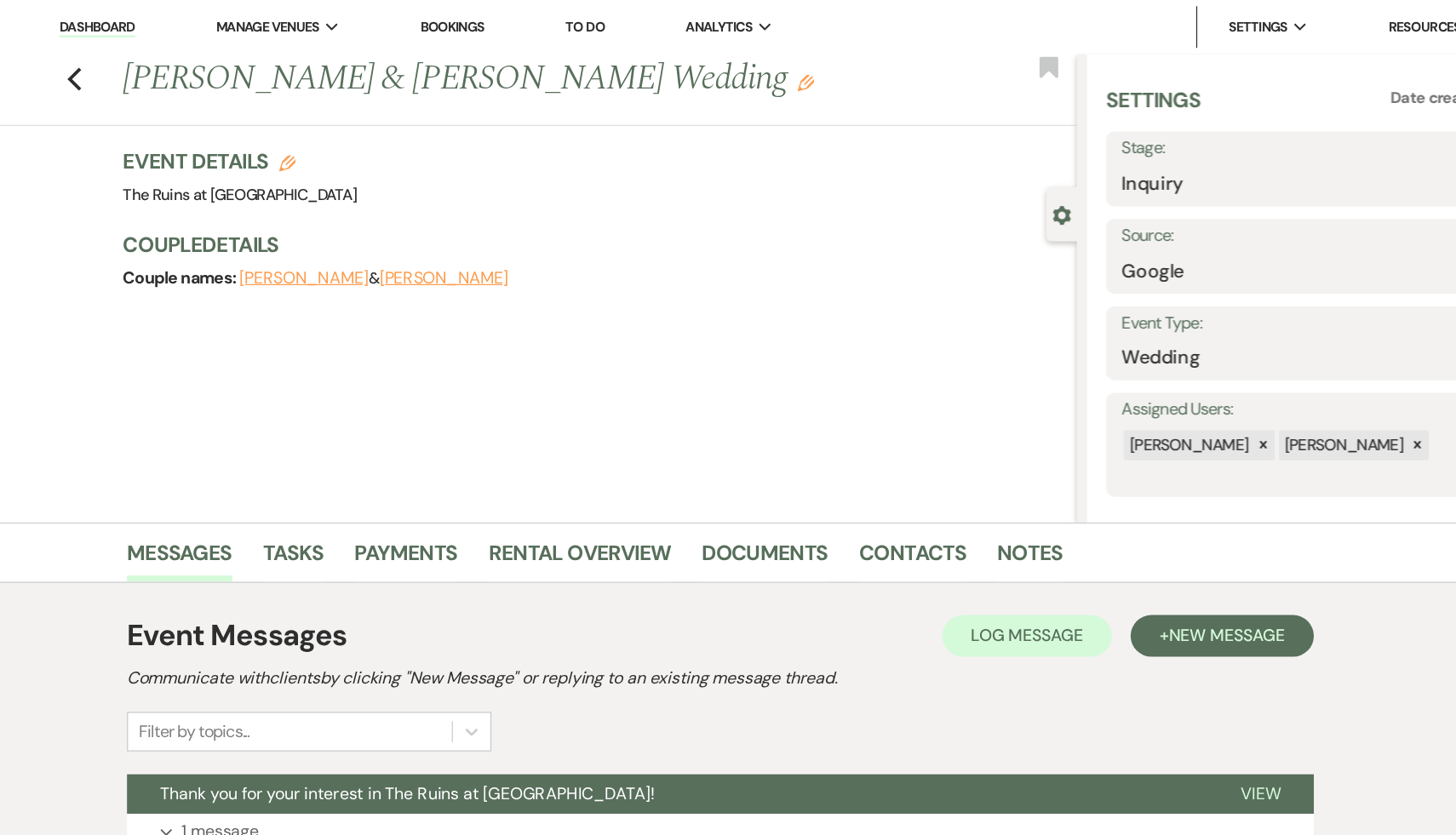
click at [227, 22] on link "Dashboard" at bounding box center [218, 22] width 61 height 16
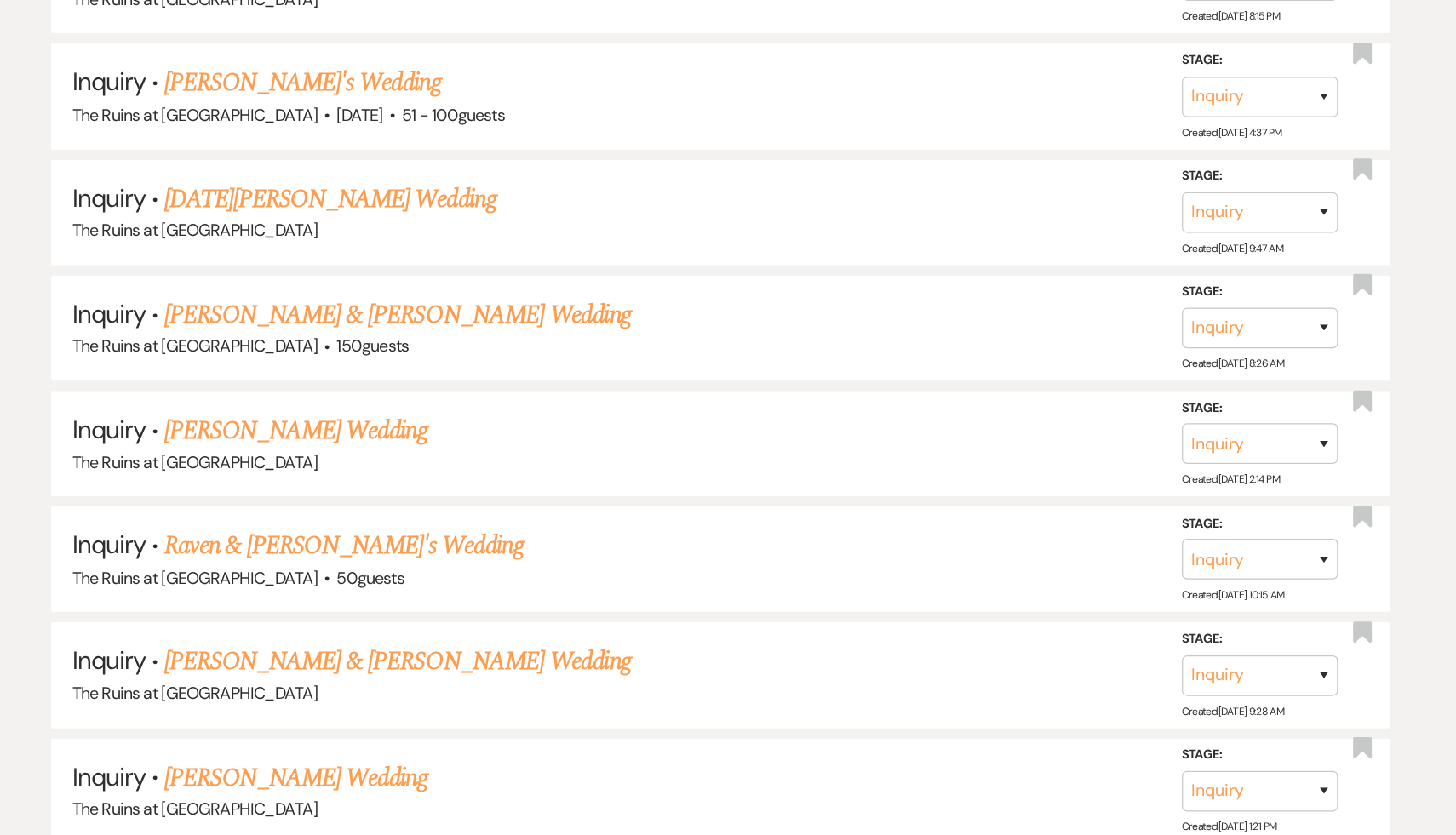
scroll to position [1908, 0]
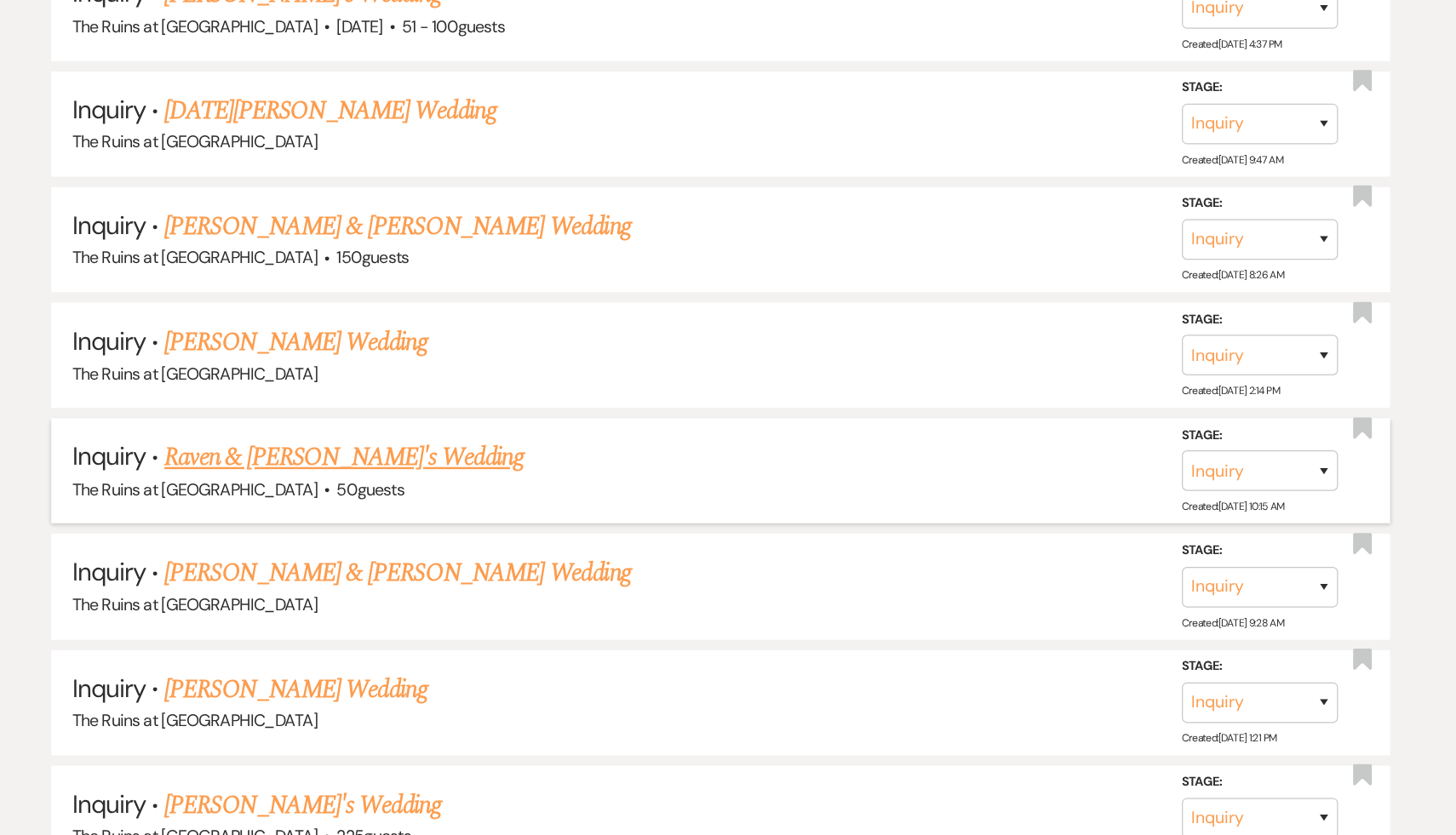
click at [315, 514] on link "Raven & Michaela's Wedding" at bounding box center [420, 526] width 294 height 31
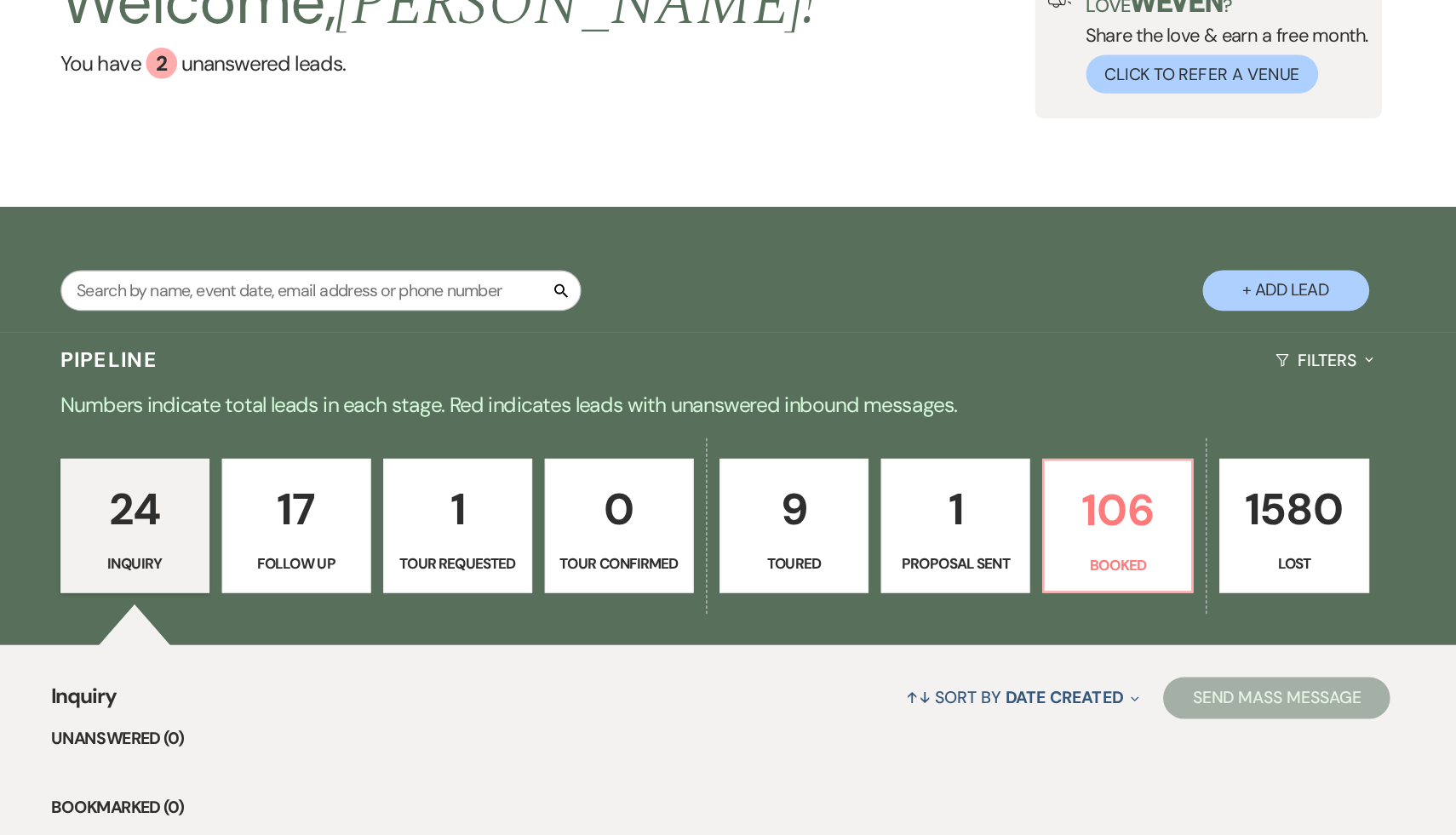
select select "6"
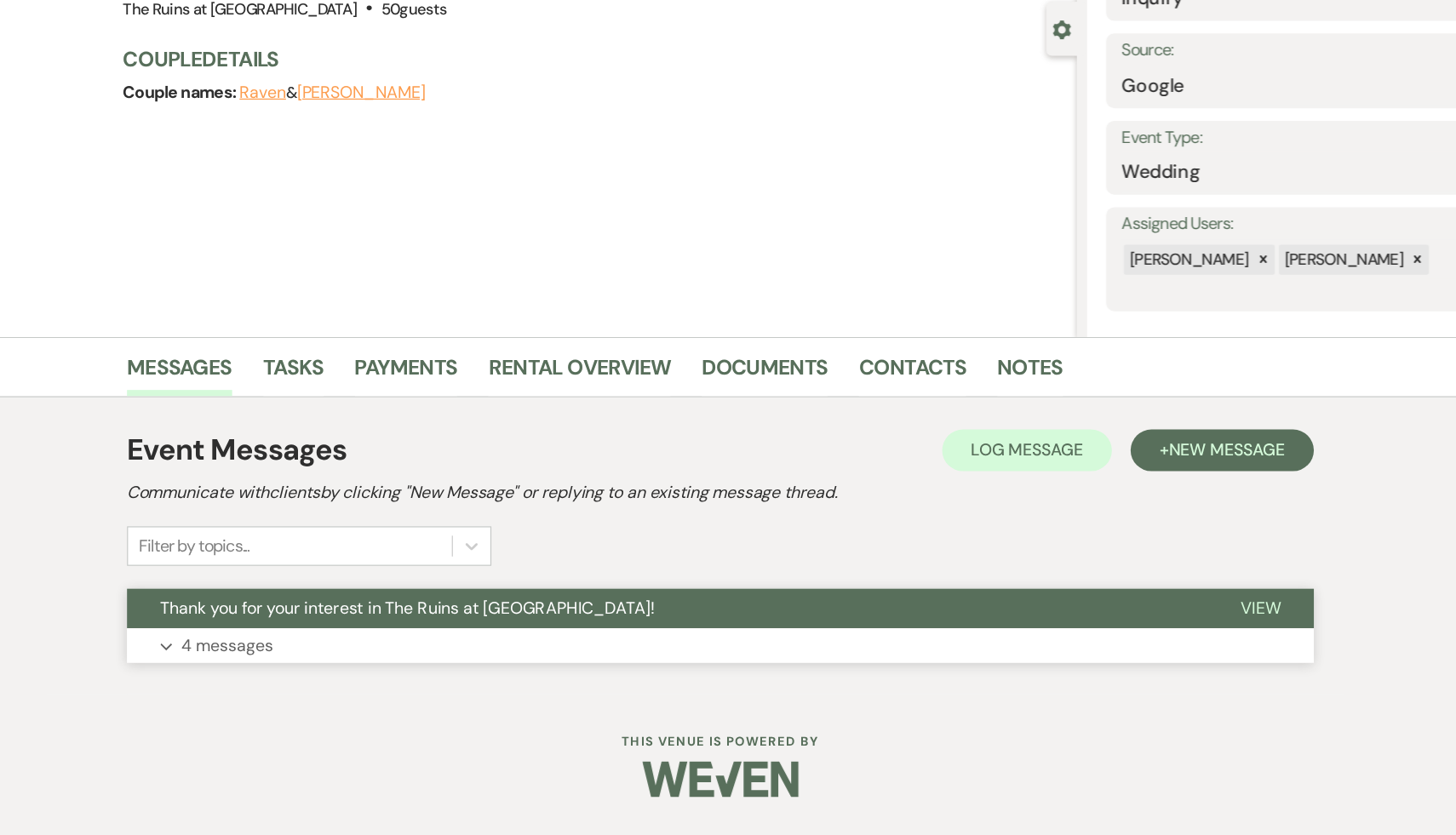
click at [353, 648] on span "Thank you for your interest in The Ruins at [GEOGRAPHIC_DATA]!" at bounding box center [472, 649] width 404 height 18
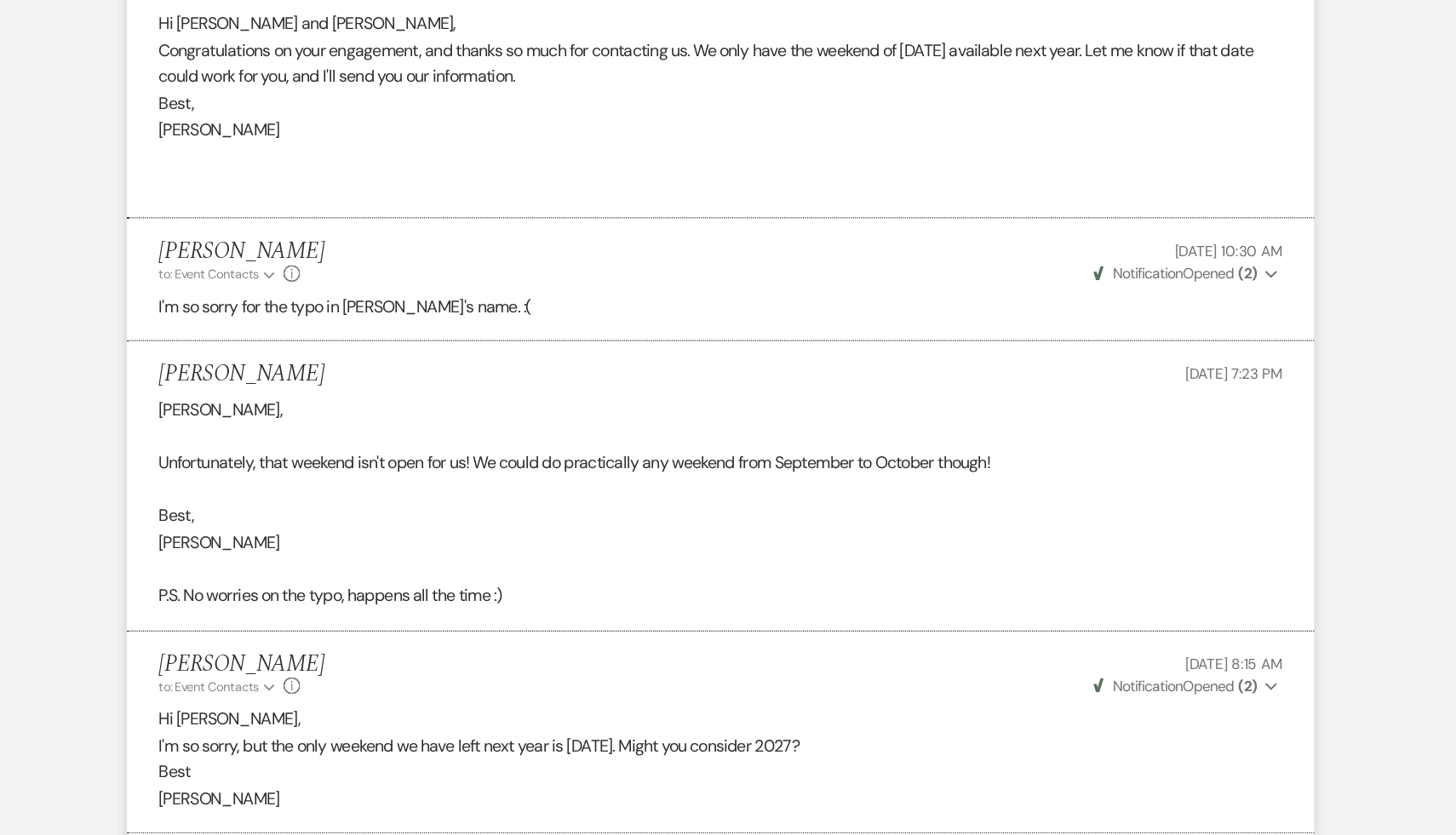
scroll to position [613, 0]
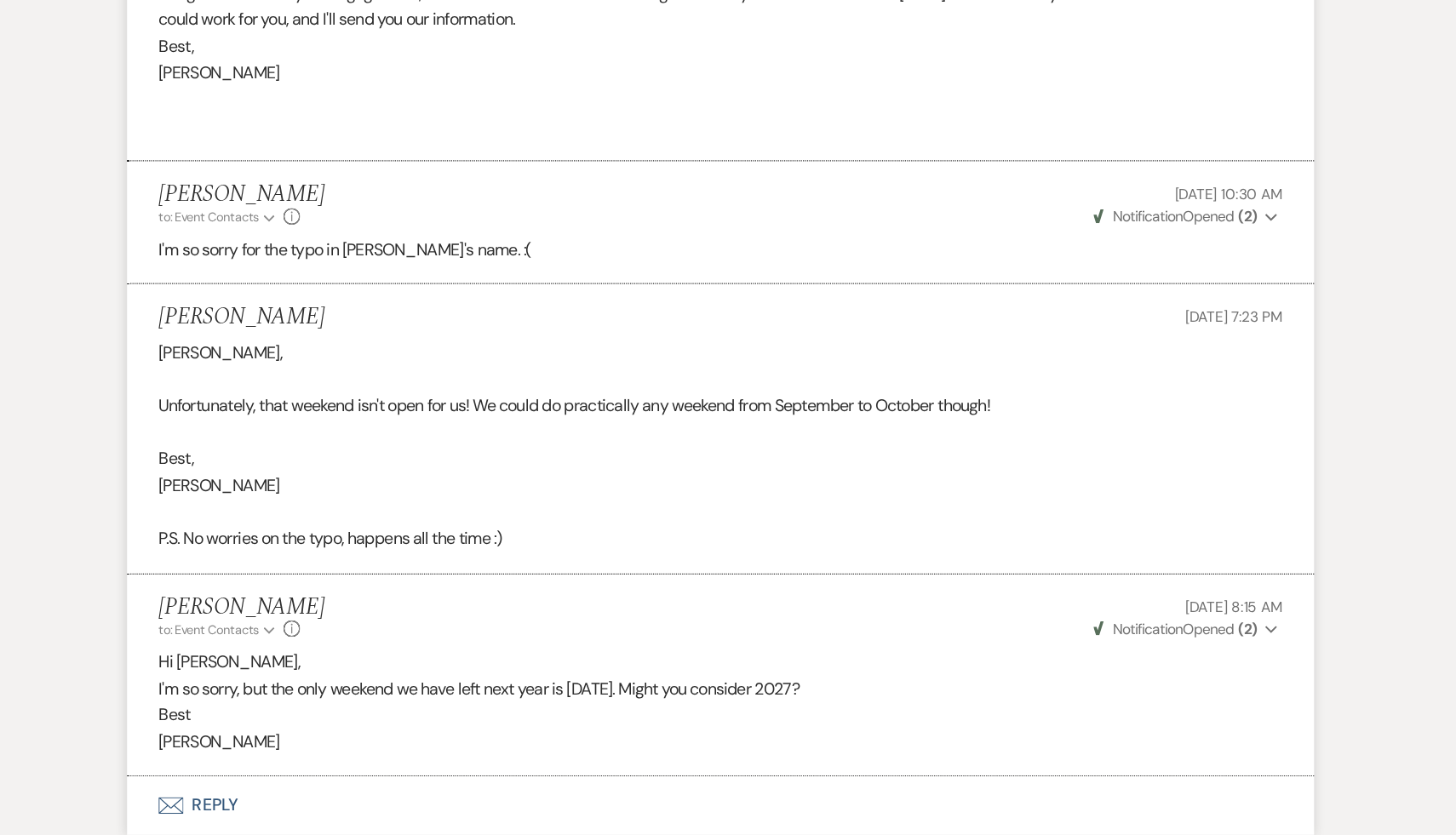
click at [553, 748] on p "[PERSON_NAME]" at bounding box center [727, 759] width 919 height 22
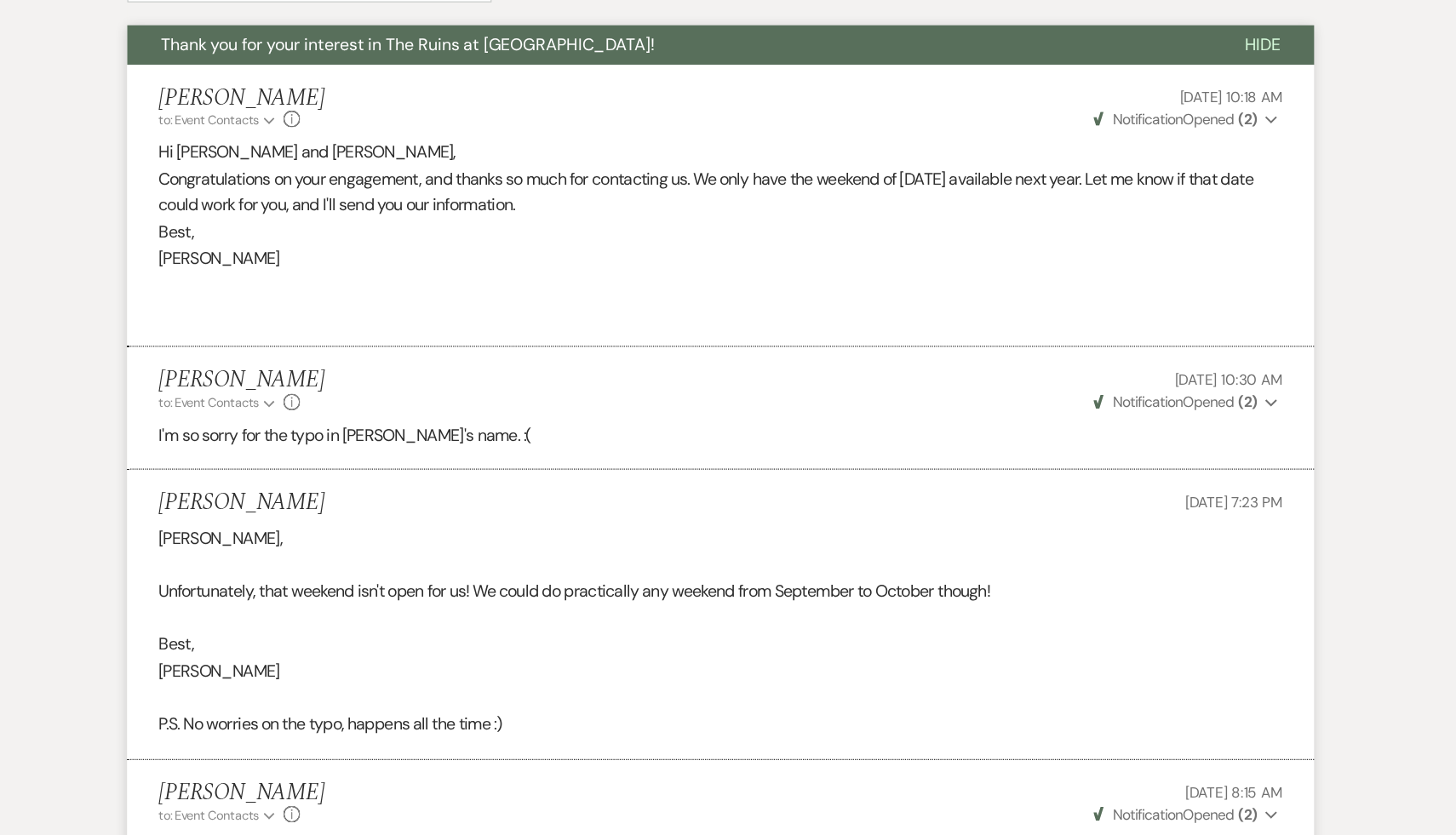
scroll to position [0, 0]
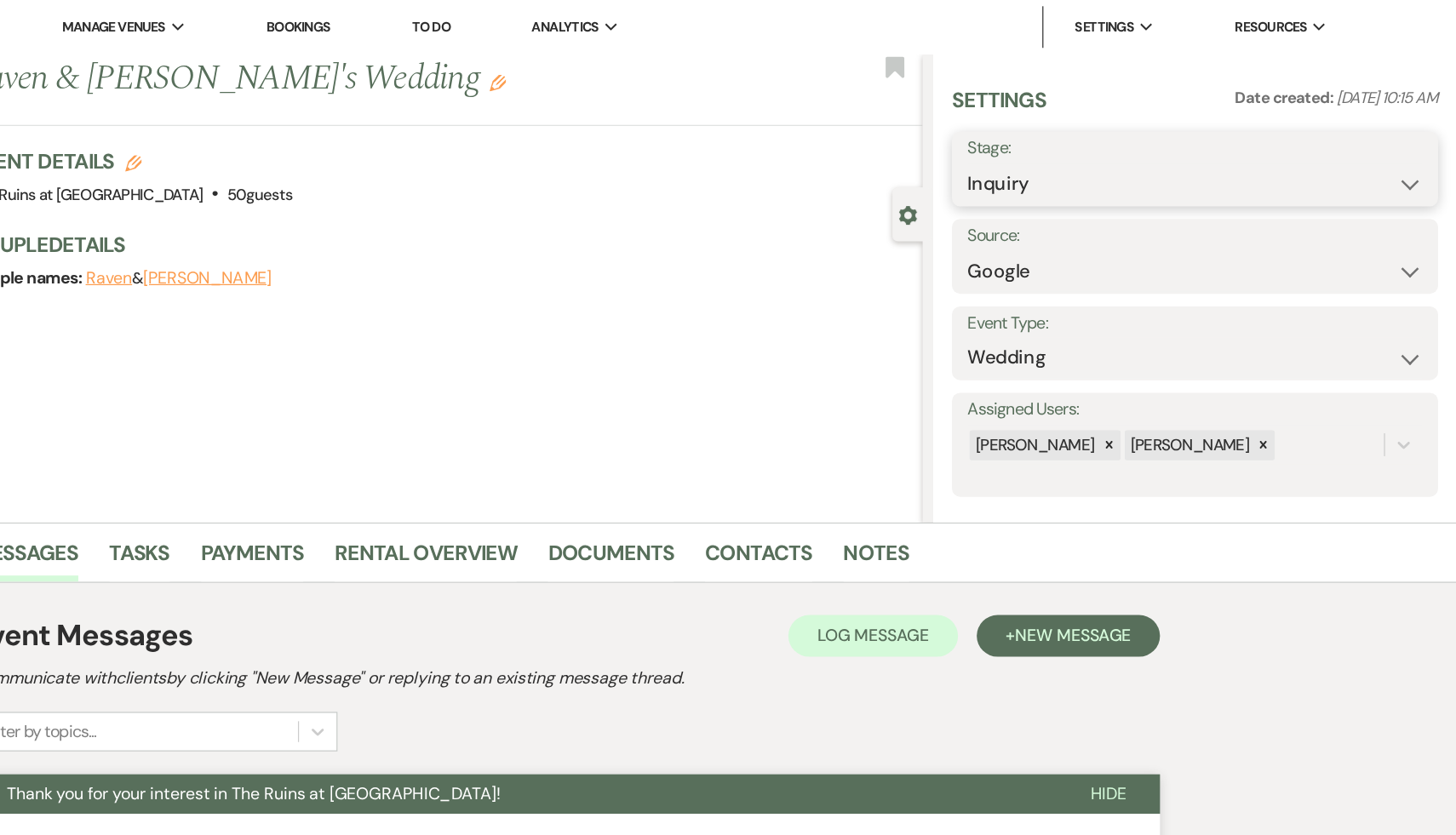
click at [1416, 145] on select "Inquiry Follow Up Tour Requested Tour Confirmed Toured Proposal Sent Booked Lost" at bounding box center [1241, 150] width 372 height 33
select select "8"
click at [1055, 134] on select "Inquiry Follow Up Tour Requested Tour Confirmed Toured Proposal Sent Booked Lost" at bounding box center [1241, 150] width 372 height 33
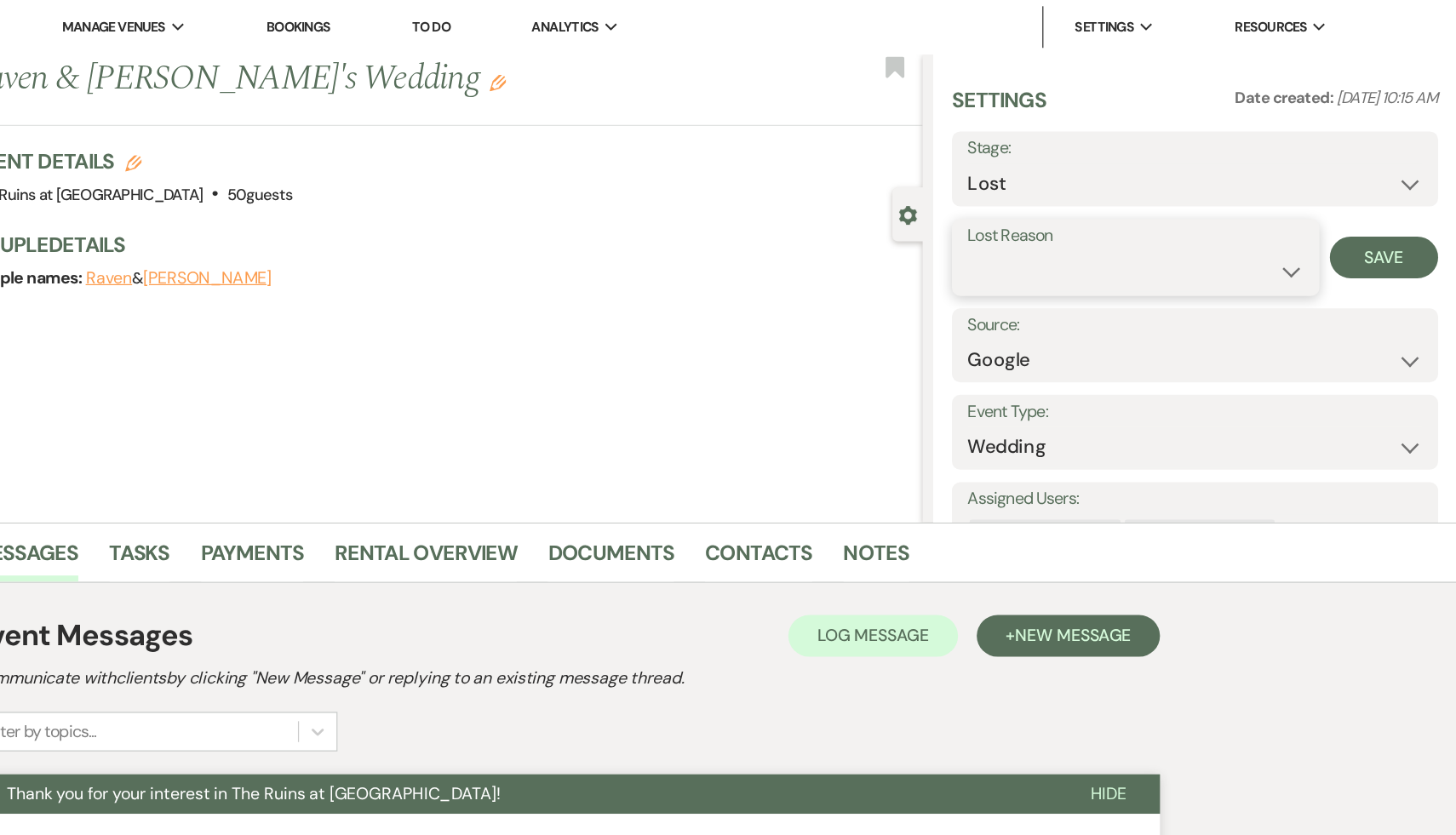
click at [1316, 222] on select "Booked Elsewhere Budget Date Unavailable No Response Not a Good Match Capacity …" at bounding box center [1193, 221] width 275 height 33
select select "8"
click at [1055, 205] on select "Booked Elsewhere Budget Date Unavailable No Response Not a Good Match Capacity …" at bounding box center [1193, 221] width 275 height 33
click at [1390, 201] on button "Save" at bounding box center [1396, 210] width 89 height 34
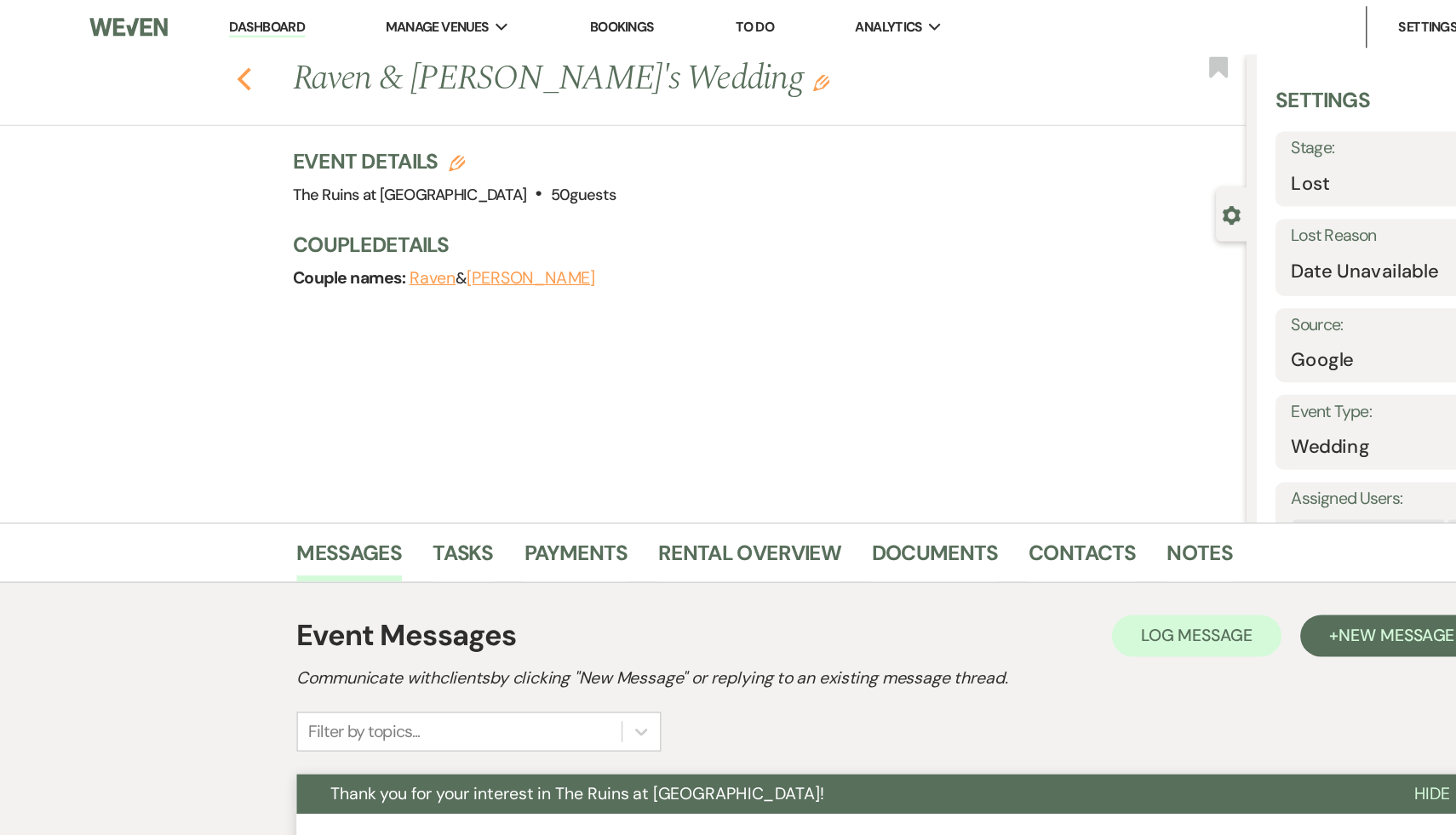
click at [201, 56] on icon "Previous" at bounding box center [200, 65] width 13 height 21
select select "8"
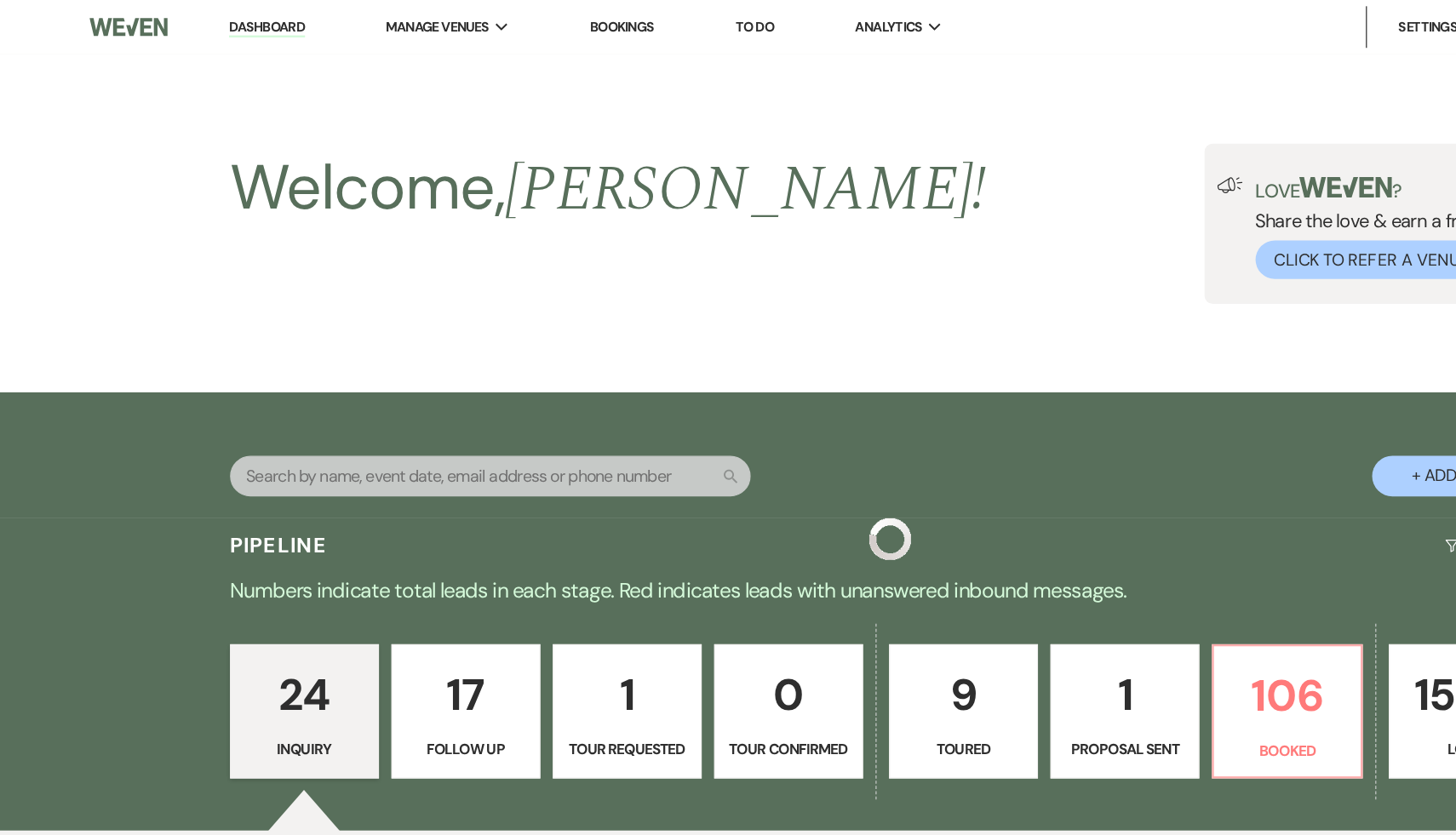
scroll to position [1908, 0]
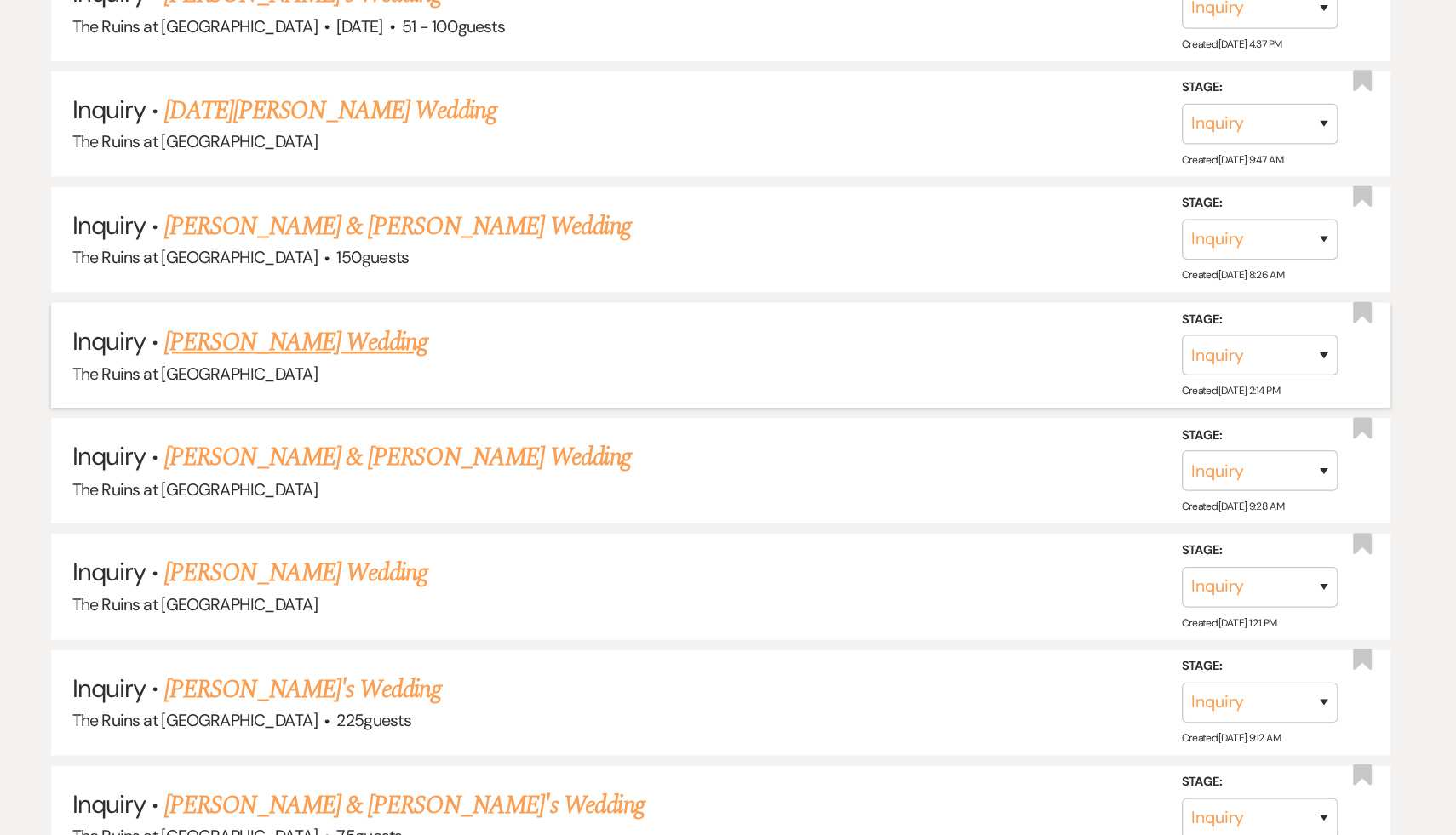
click at [340, 420] on link "[PERSON_NAME] Wedding" at bounding box center [381, 431] width 216 height 31
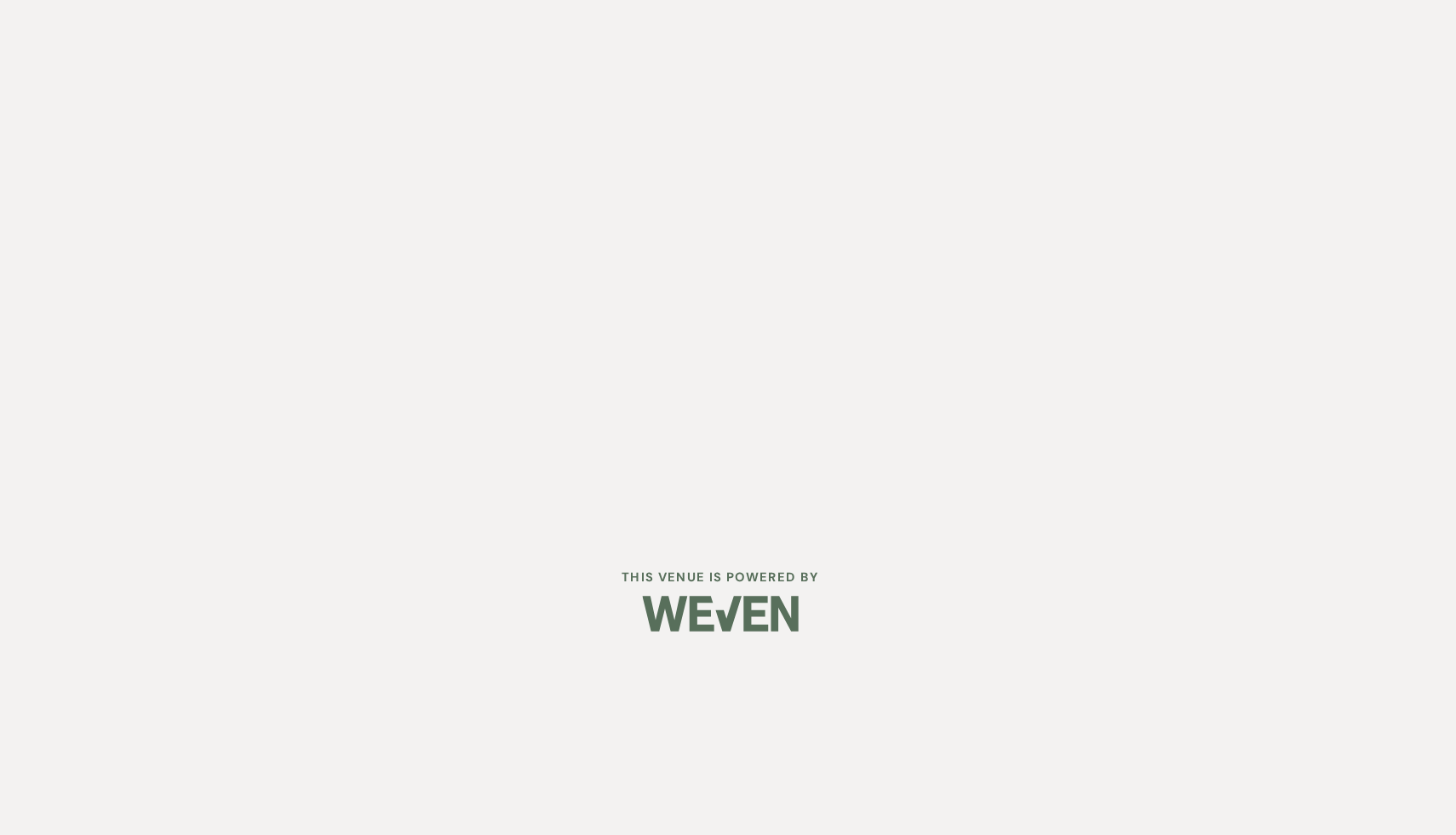
select select "6"
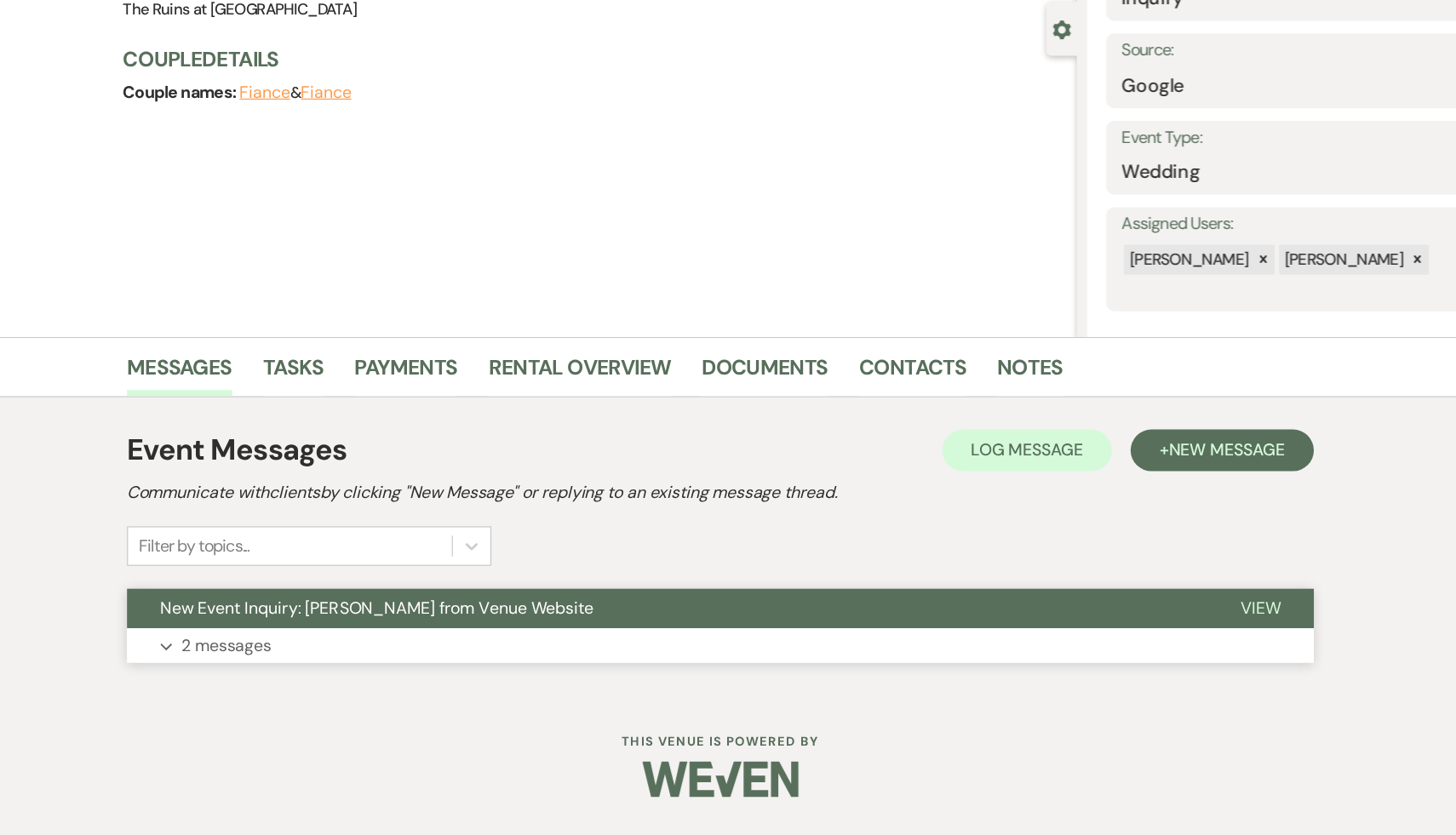
click at [356, 655] on span "New Event Inquiry: Caitlin Smith from Venue Website" at bounding box center [447, 649] width 354 height 18
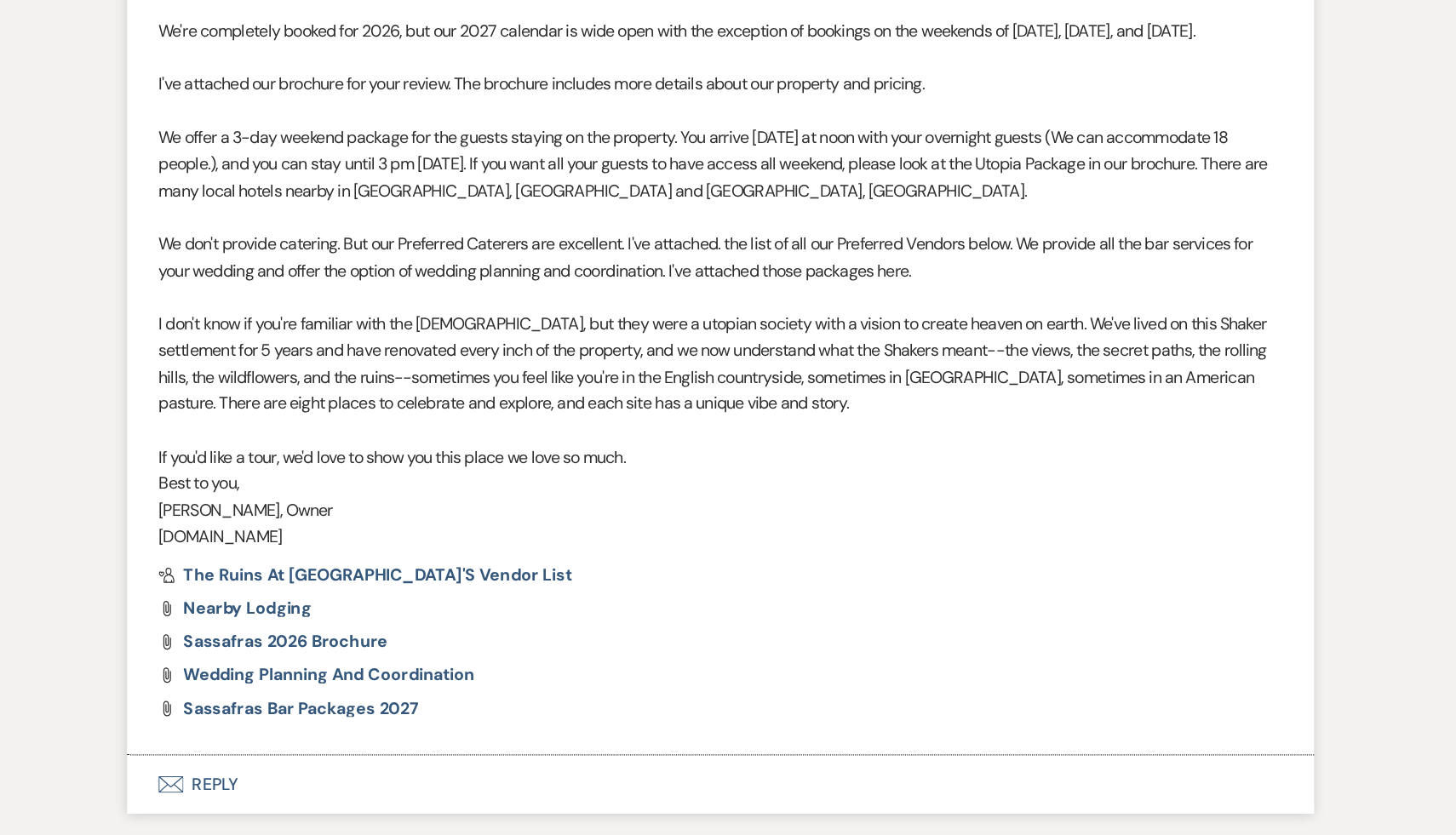
scroll to position [1307, 0]
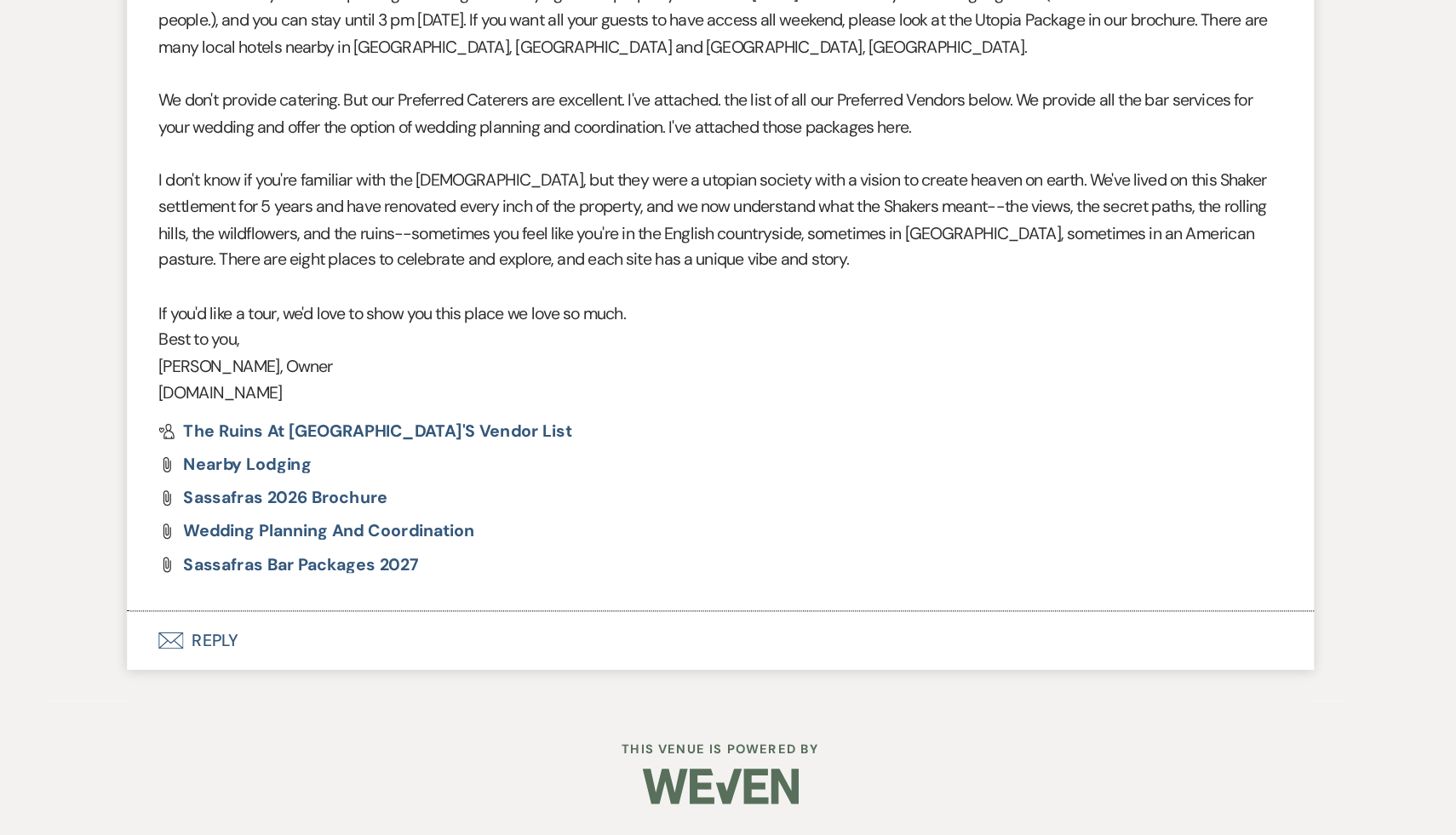
click at [314, 672] on button "Envelope Reply" at bounding box center [728, 676] width 971 height 48
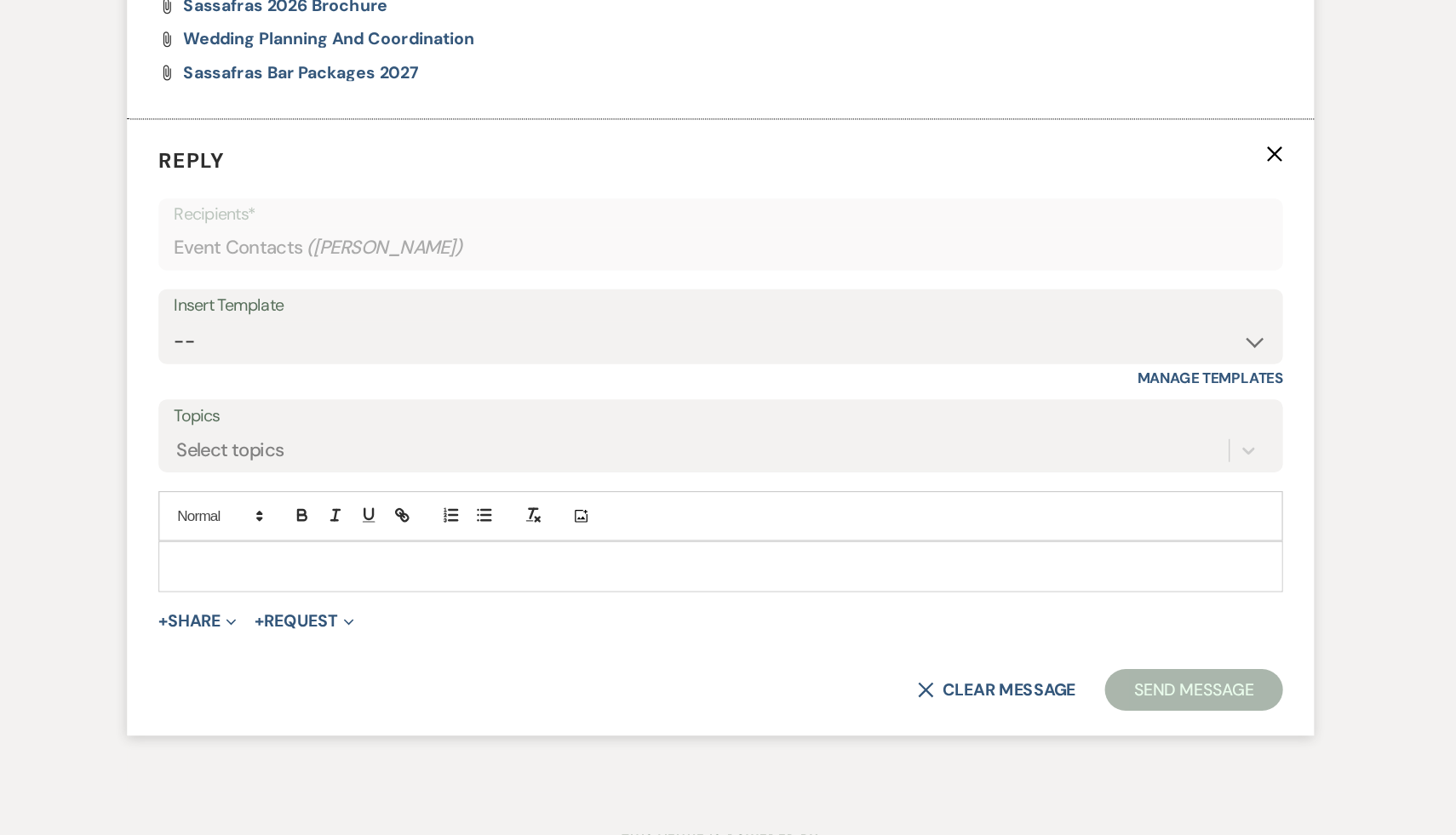
scroll to position [1717, 0]
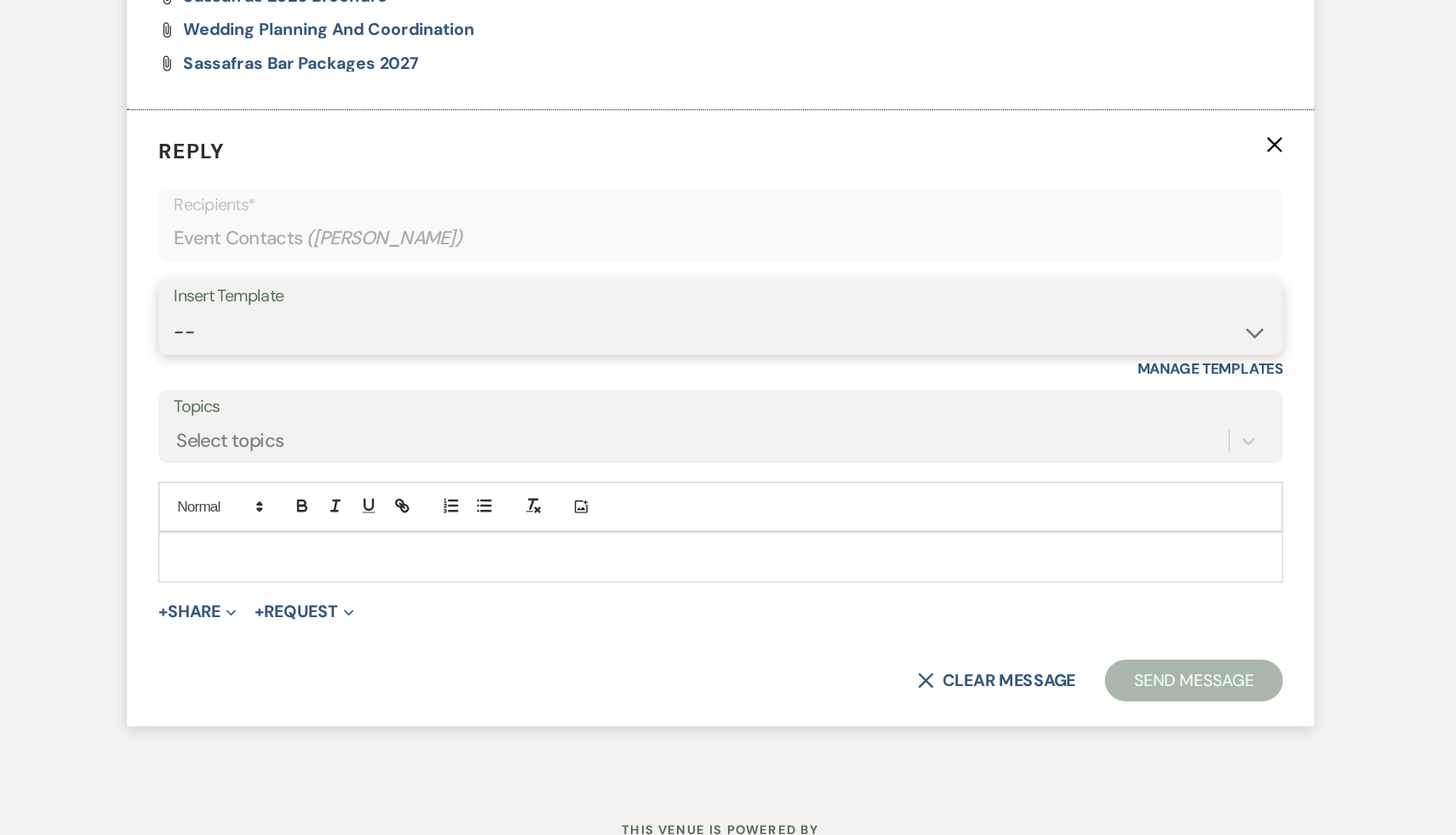
click at [1167, 421] on select "-- Weven Planning Portal Introduction (Booked Events) Initial Inquiry Response …" at bounding box center [728, 423] width 894 height 33
select select "1435"
click at [281, 407] on select "-- Weven Planning Portal Introduction (Booked Events) Initial Inquiry Response …" at bounding box center [728, 423] width 894 height 33
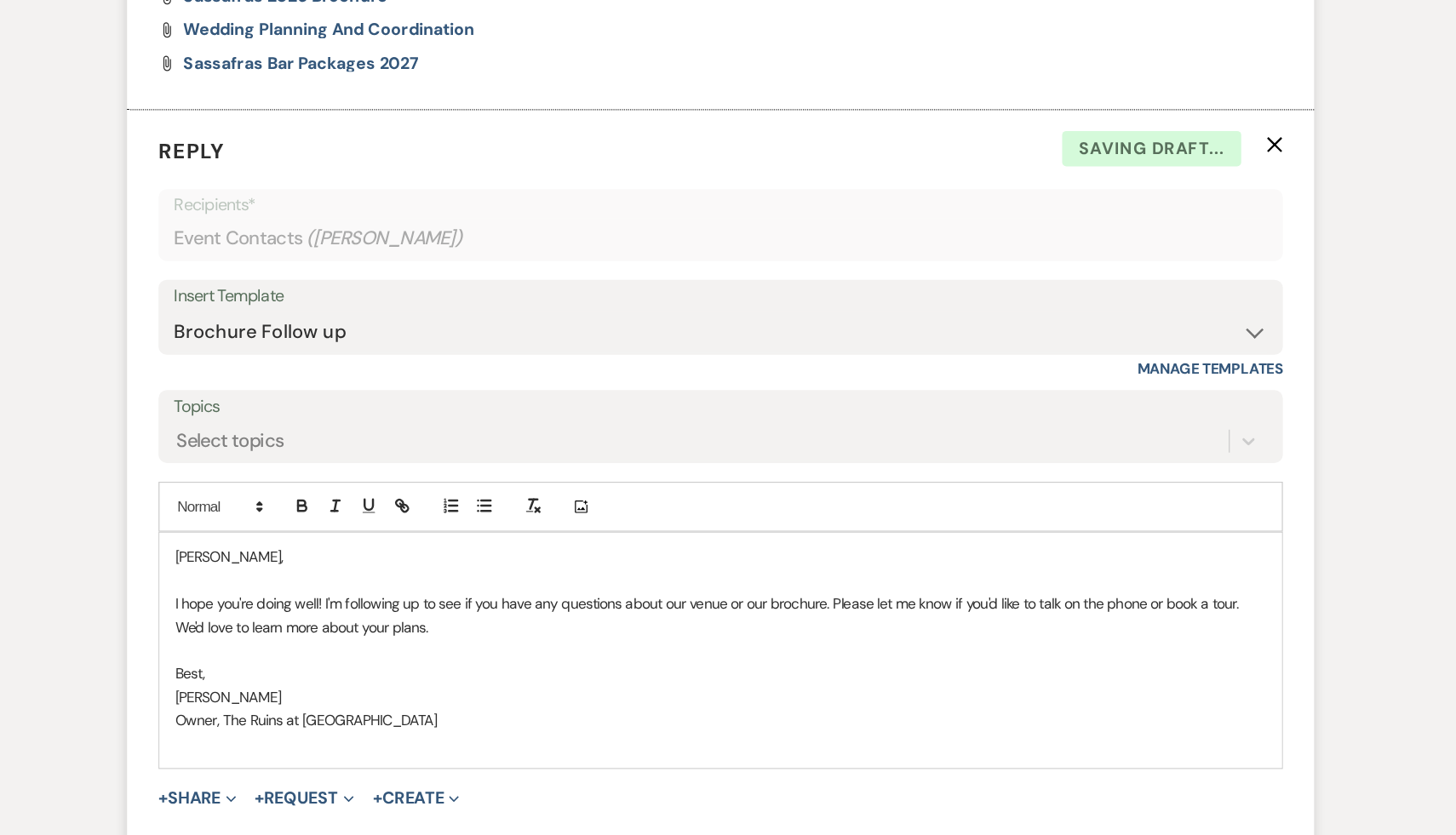
click at [282, 604] on p "Caitlin," at bounding box center [728, 607] width 892 height 19
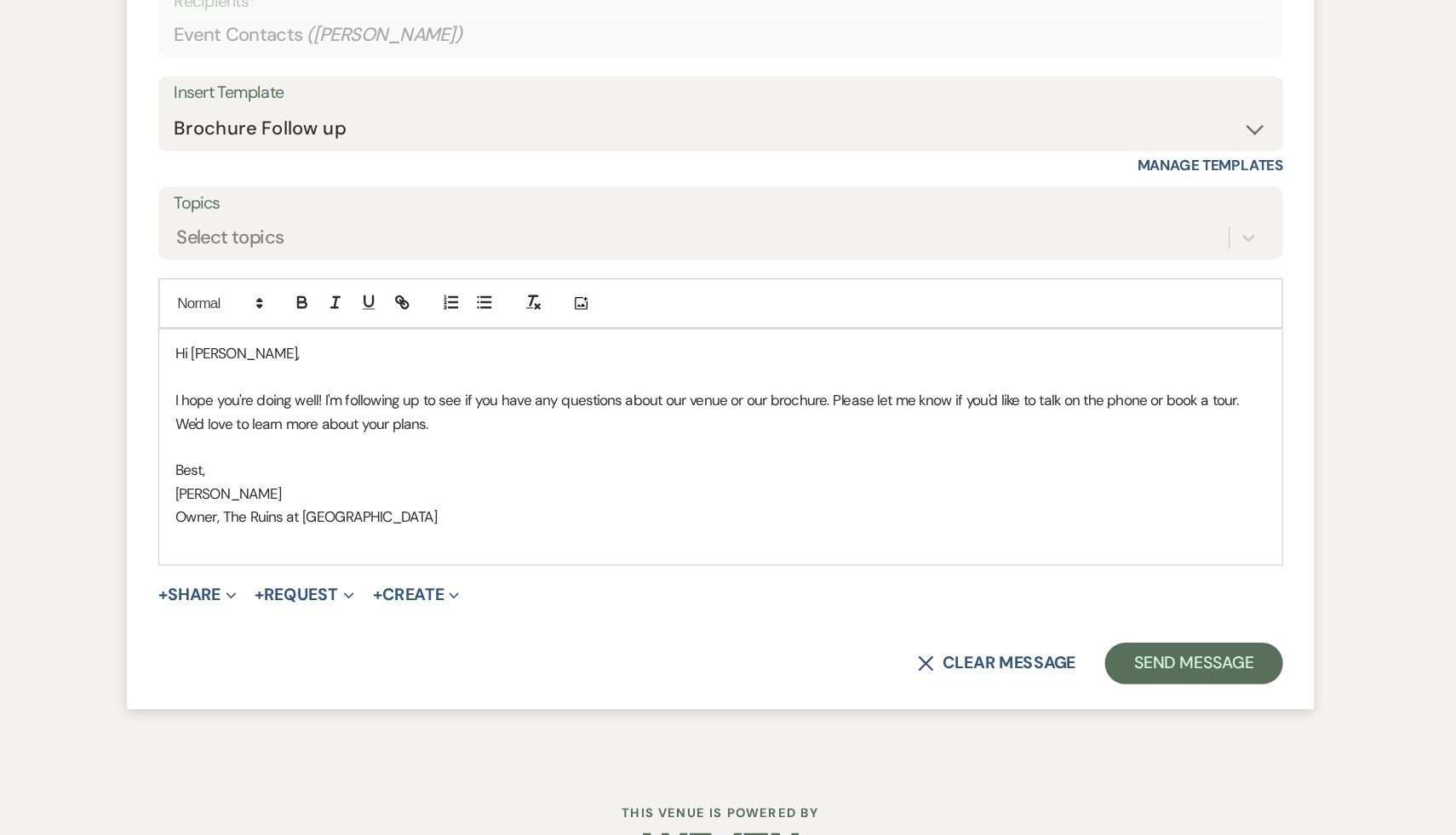
scroll to position [1935, 0]
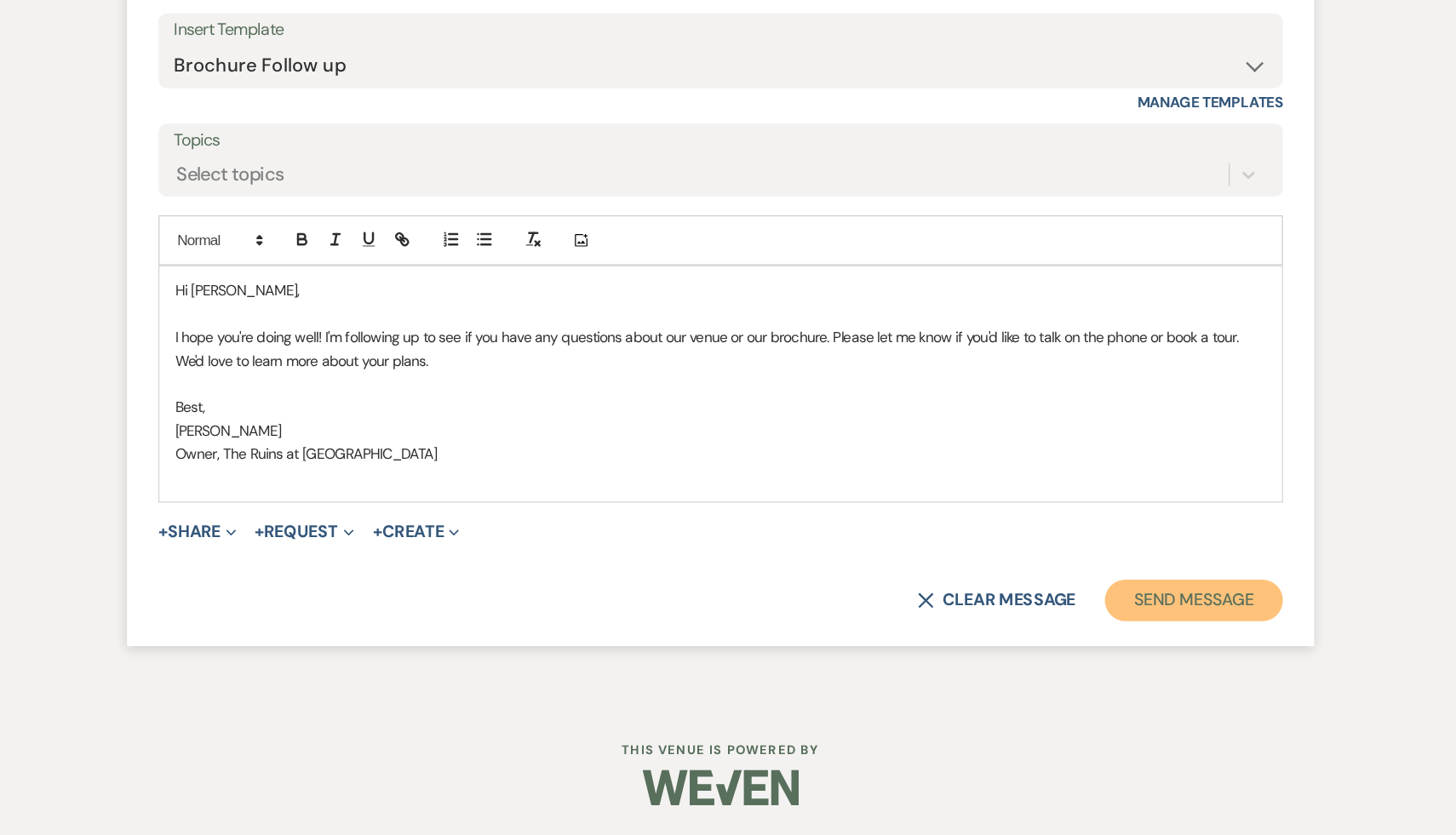
click at [1115, 647] on button "Send Message" at bounding box center [1114, 643] width 146 height 34
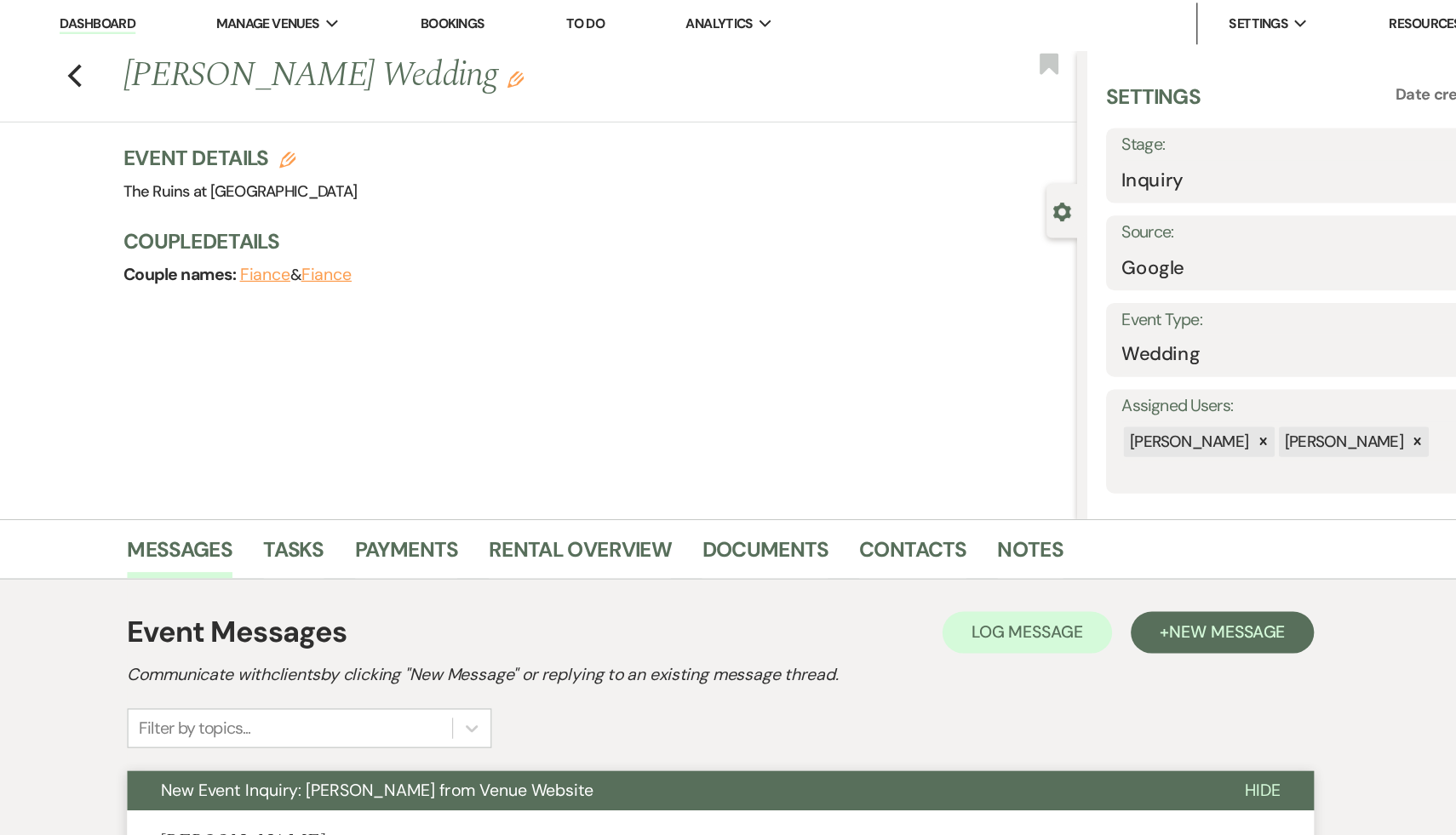
scroll to position [0, 0]
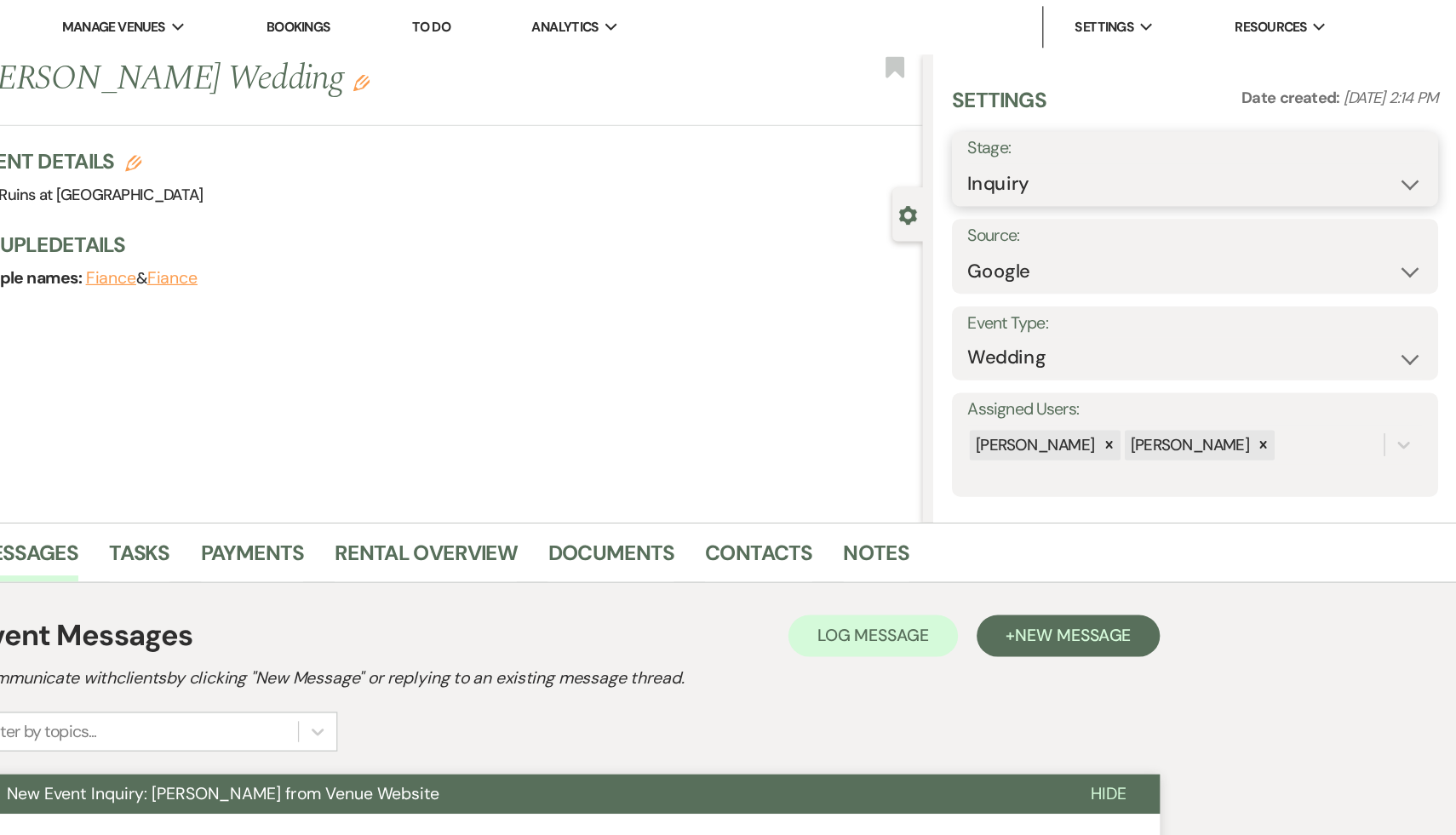
click at [1416, 146] on select "Inquiry Follow Up Tour Requested Tour Confirmed Toured Proposal Sent Booked Lost" at bounding box center [1241, 150] width 372 height 33
select select "9"
click at [1055, 134] on select "Inquiry Follow Up Tour Requested Tour Confirmed Toured Proposal Sent Booked Lost" at bounding box center [1241, 150] width 372 height 33
click at [1404, 143] on button "Save" at bounding box center [1398, 138] width 84 height 34
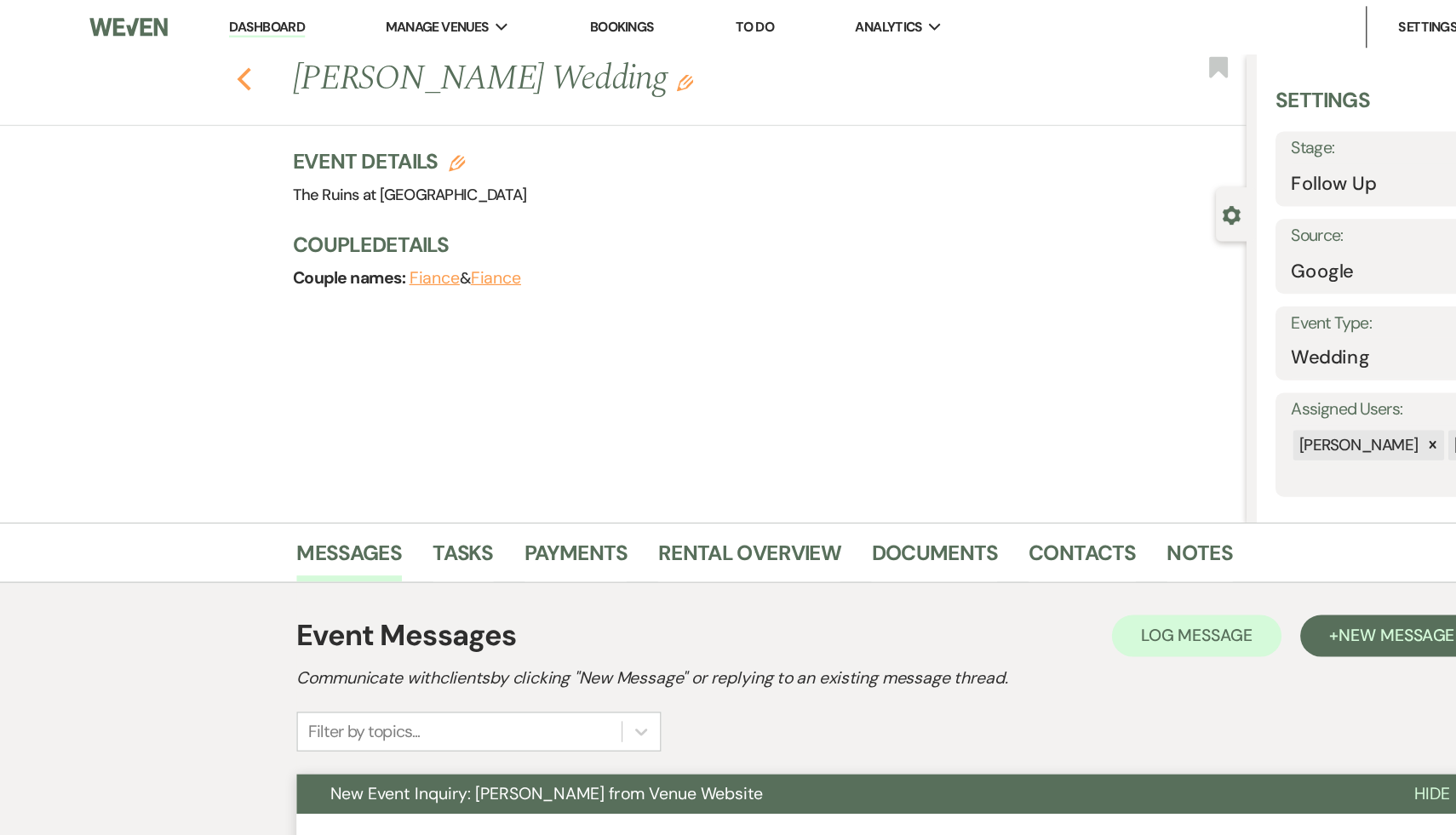
click at [195, 61] on icon "Previous" at bounding box center [200, 65] width 13 height 21
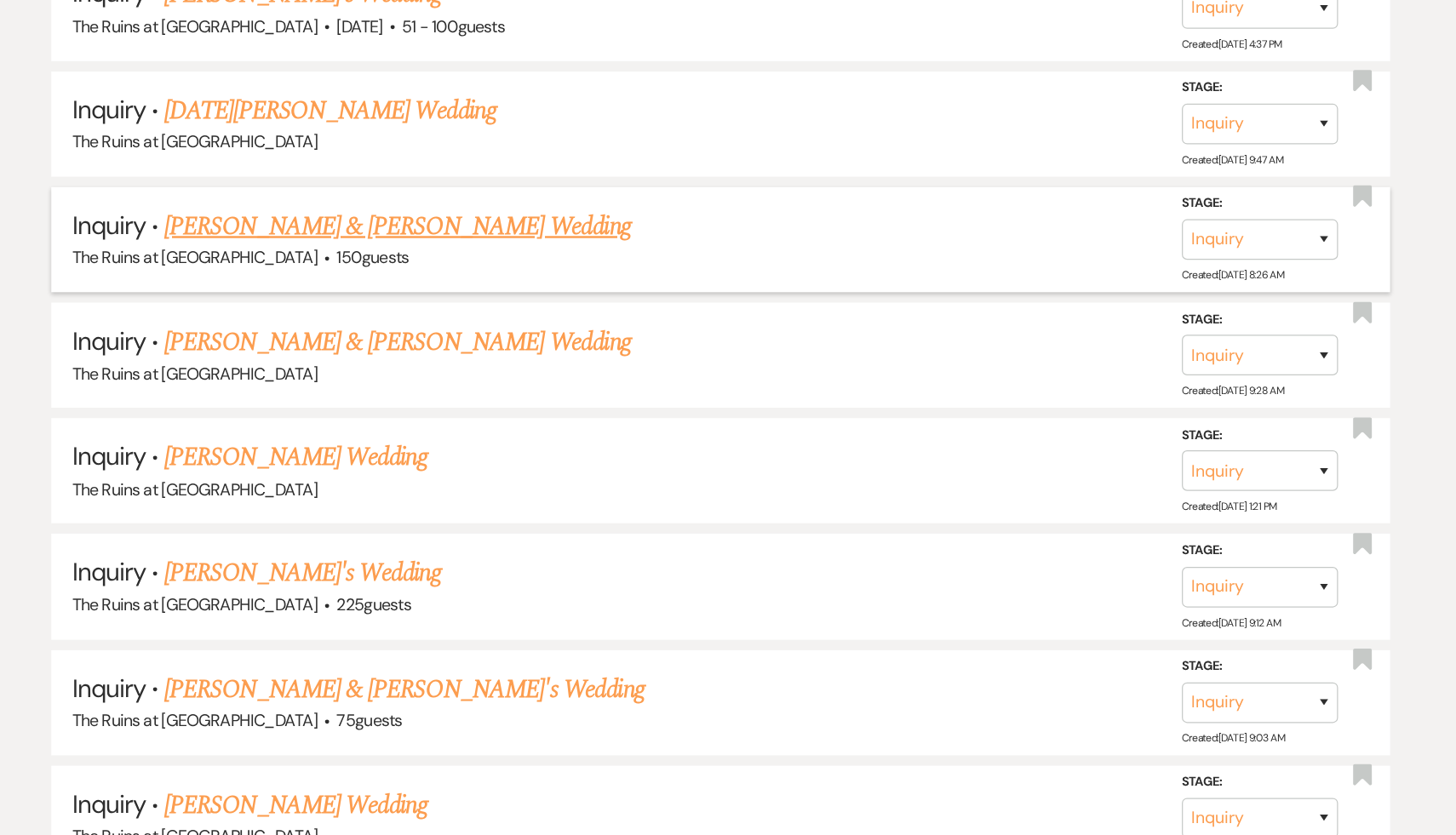
click at [333, 323] on link "Christian & Morgan's Wedding" at bounding box center [464, 337] width 381 height 31
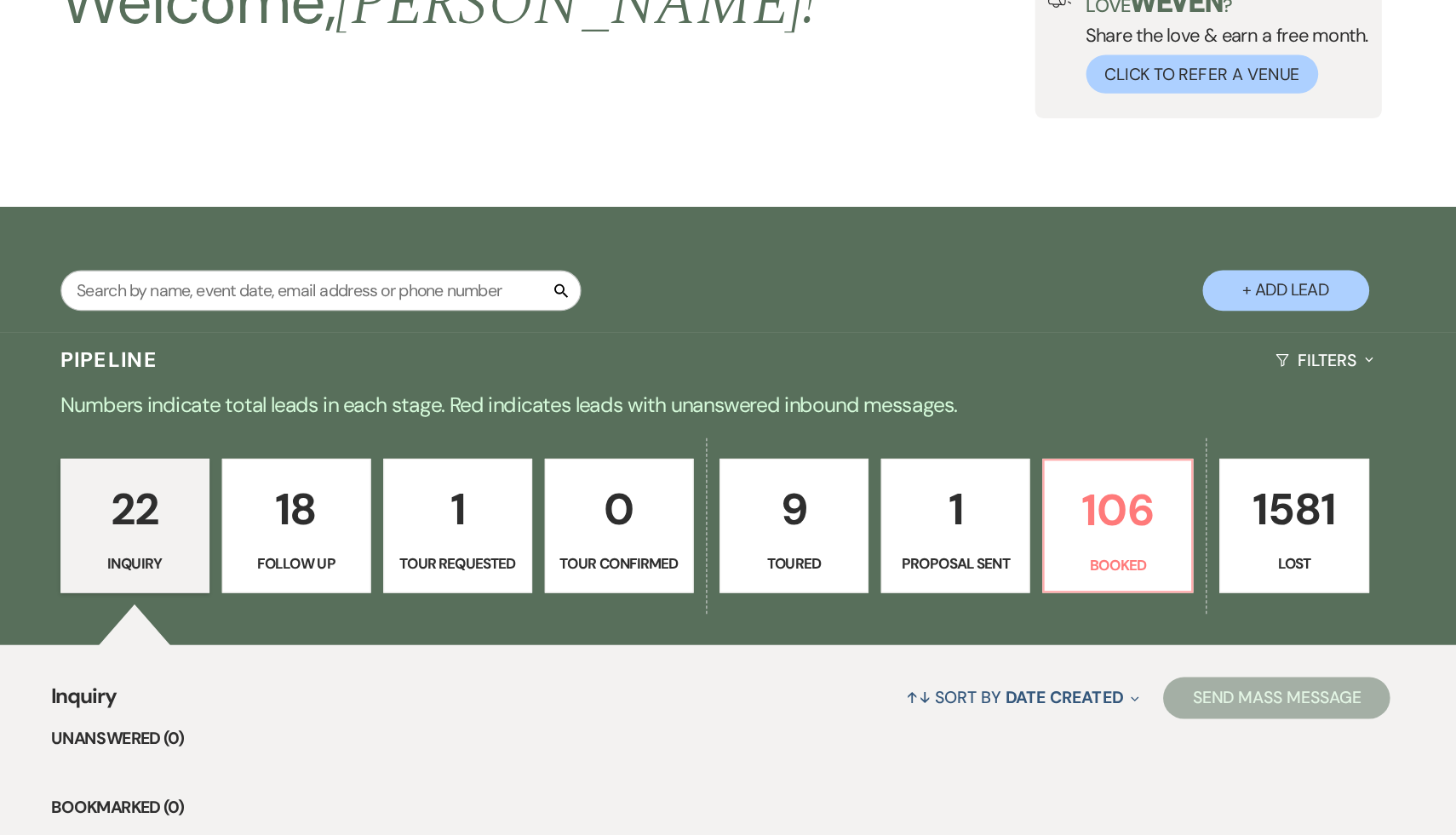
select select "17"
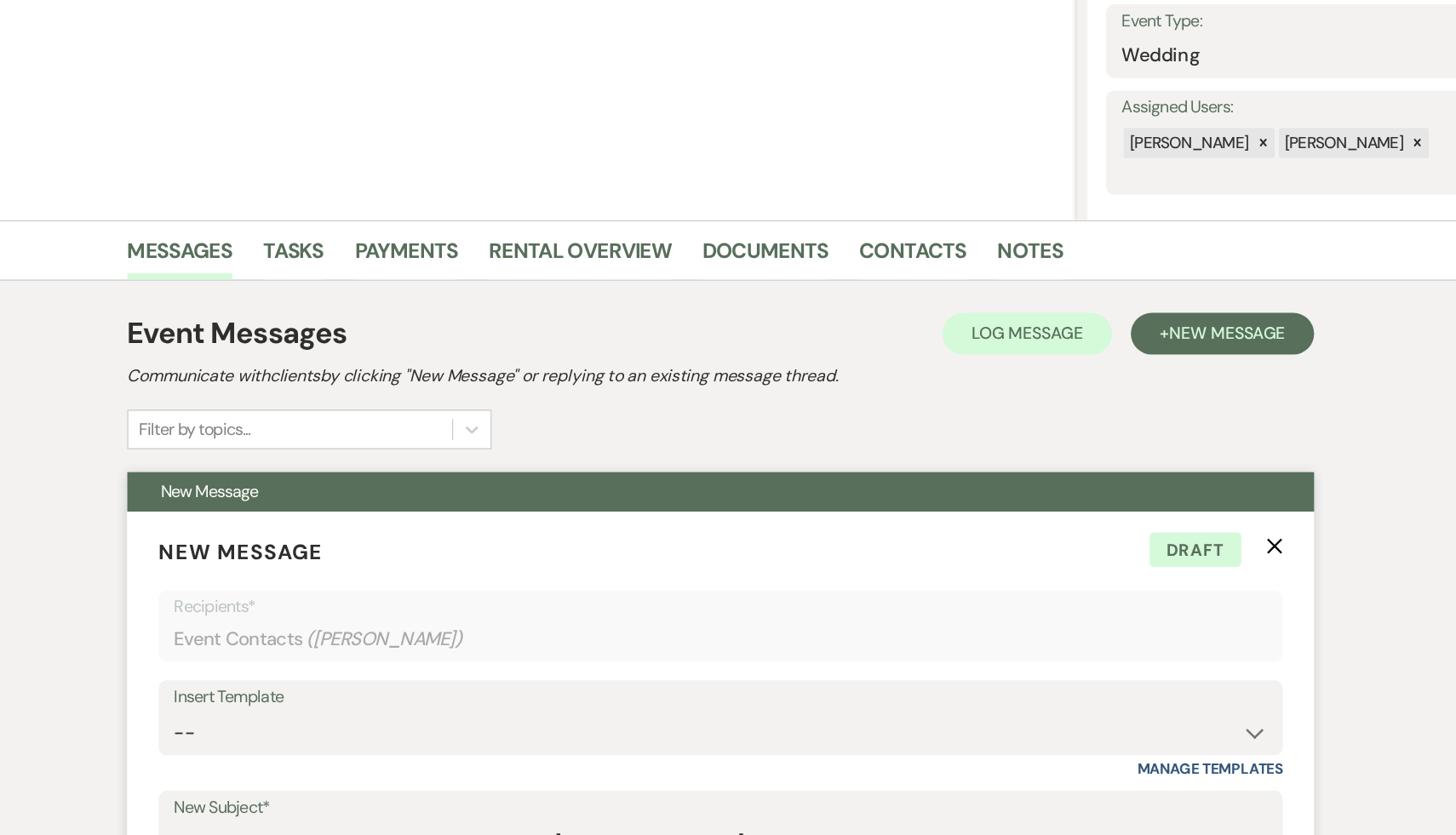
scroll to position [120, 0]
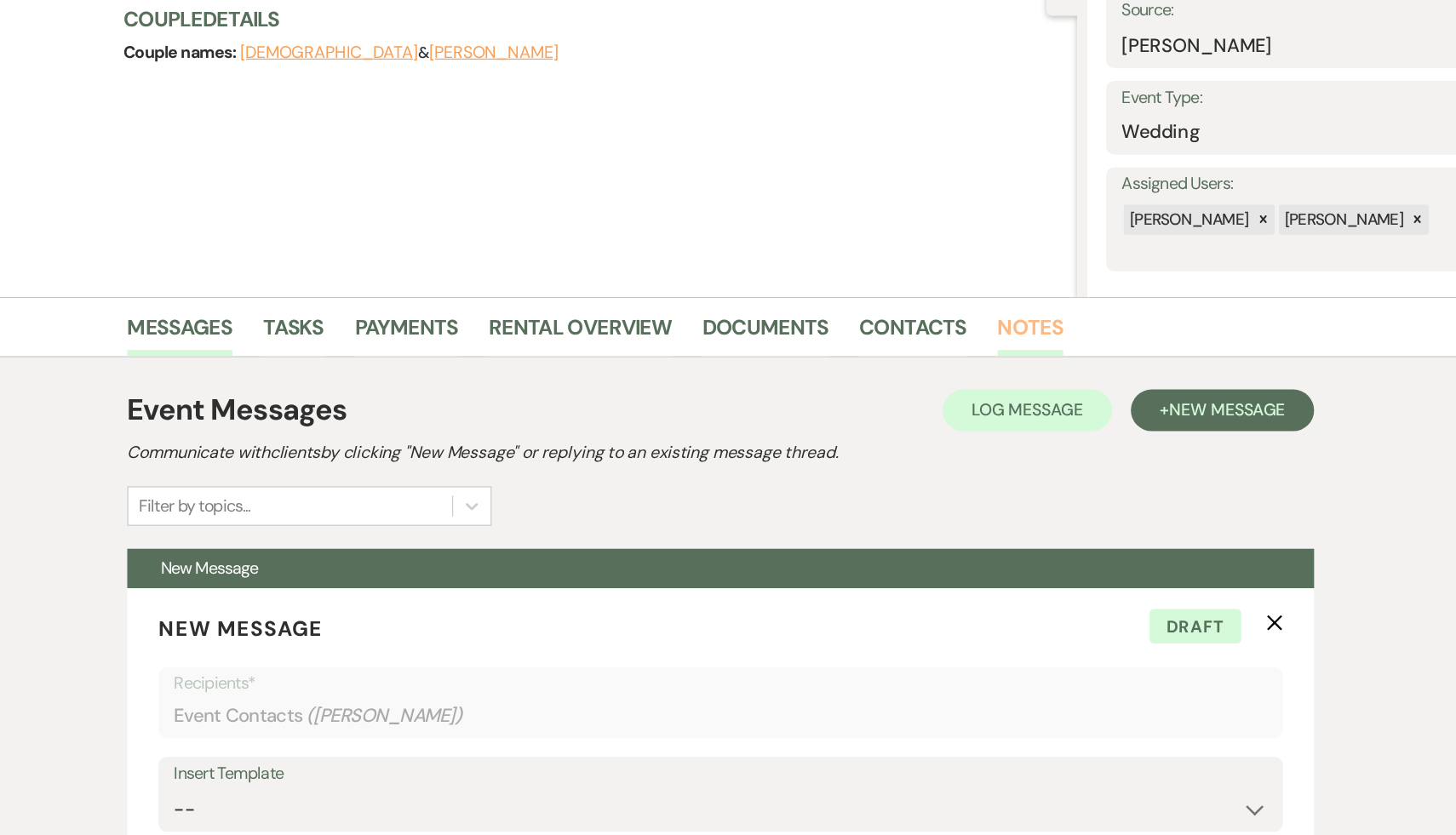
click at [966, 332] on link "Notes" at bounding box center [981, 336] width 54 height 38
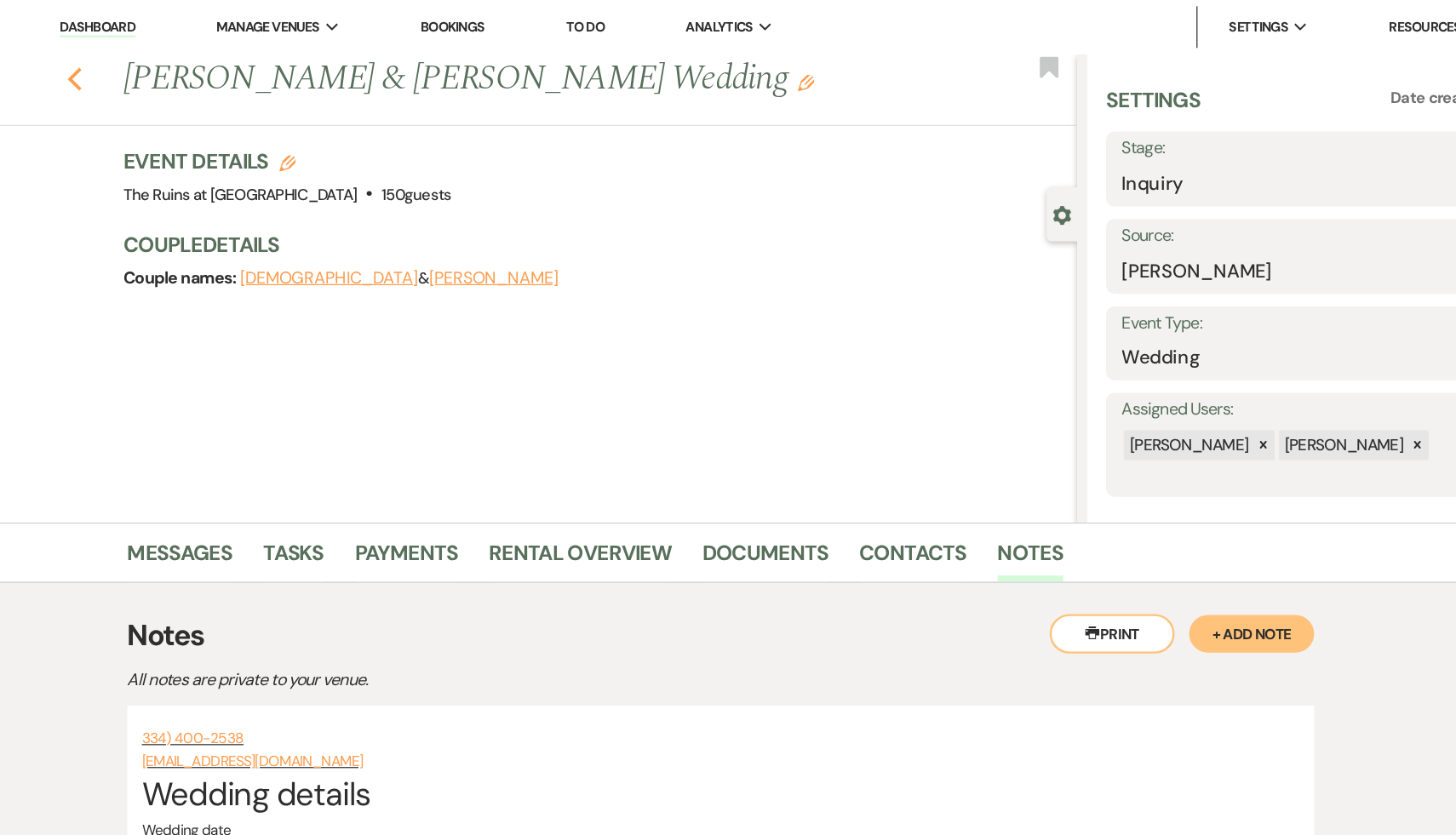
click at [197, 61] on use "button" at bounding box center [200, 65] width 11 height 19
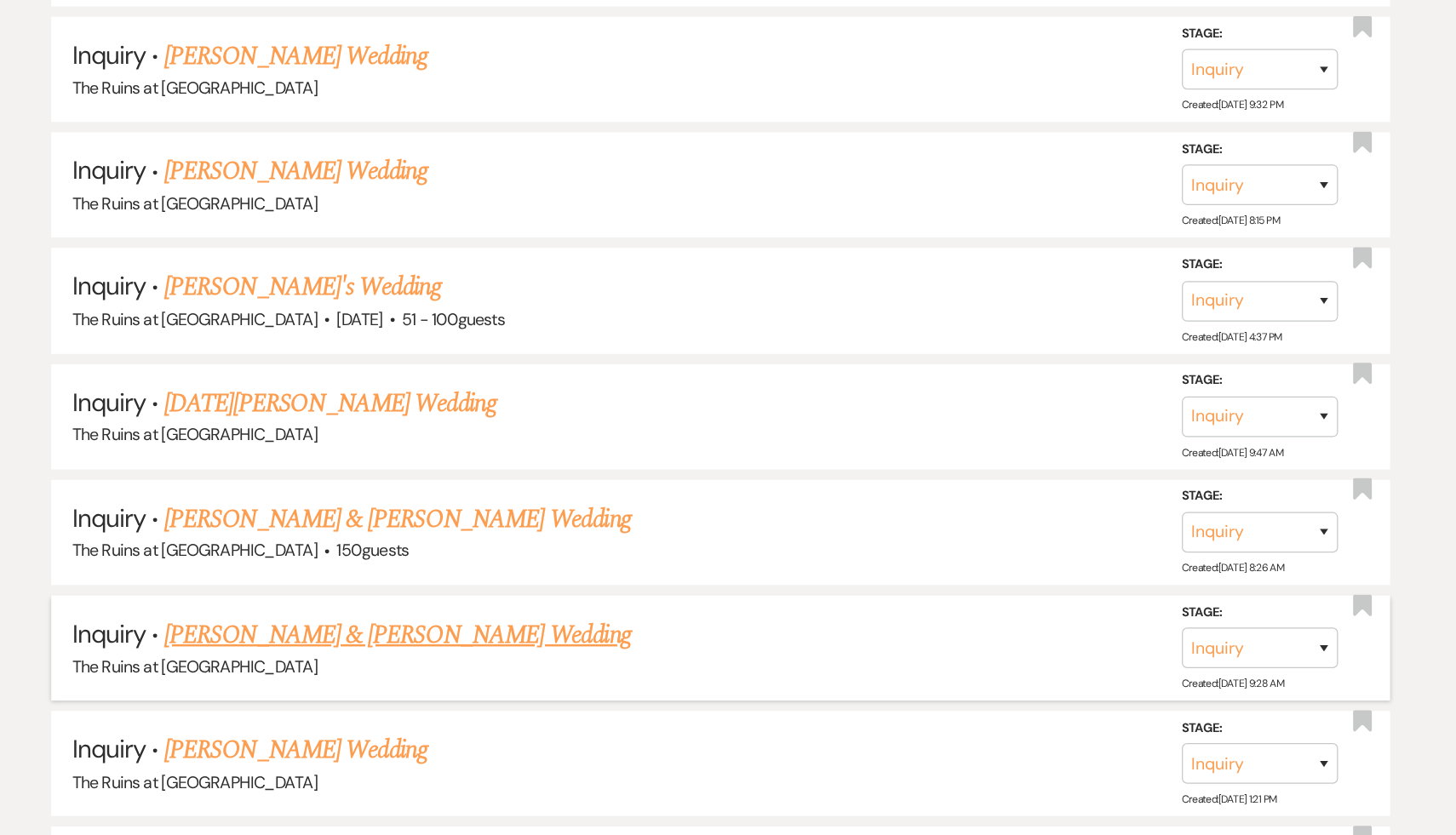
scroll to position [1686, 0]
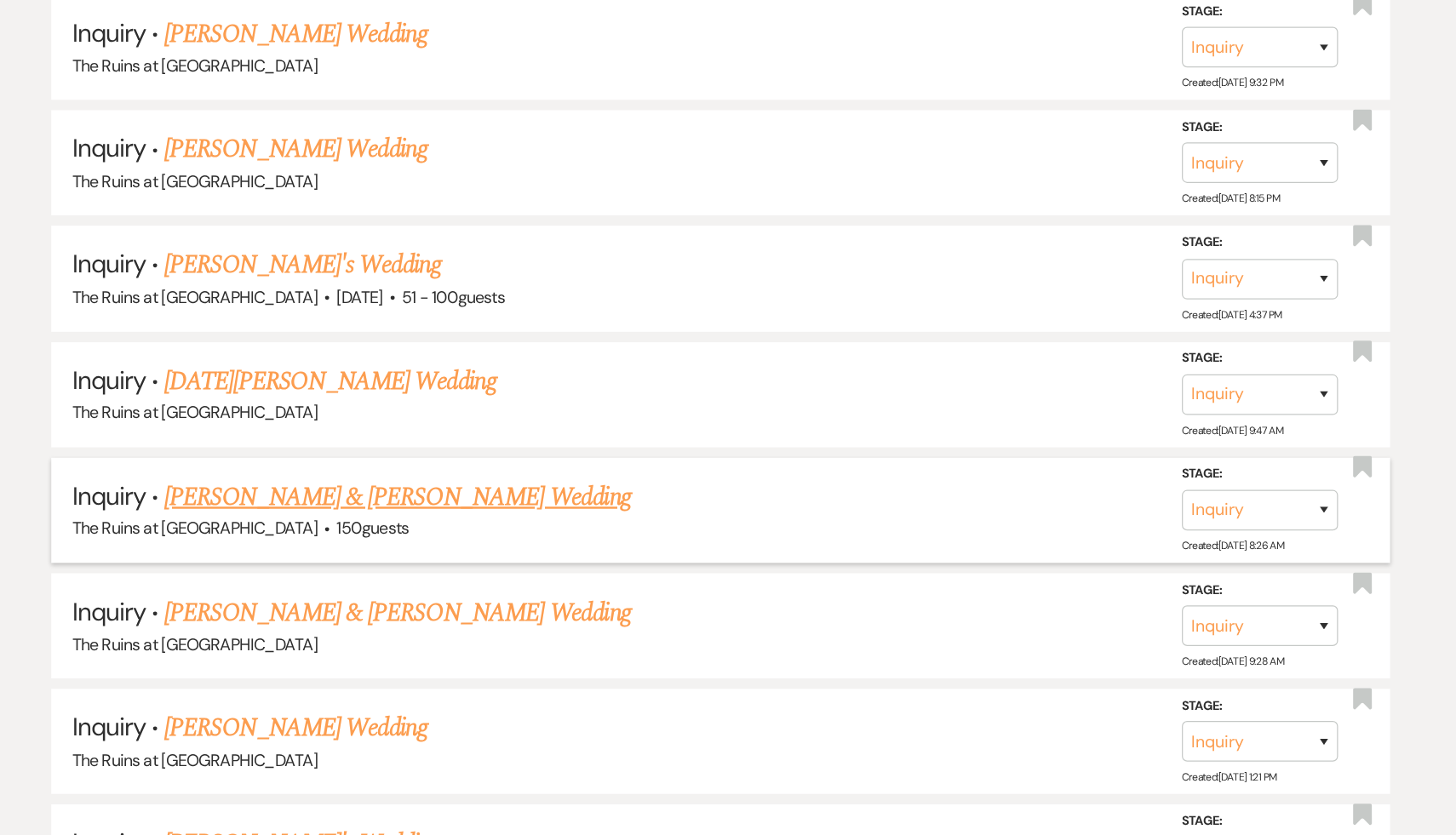
click at [439, 544] on link "Christian & Morgan's Wedding" at bounding box center [464, 558] width 381 height 31
select select "17"
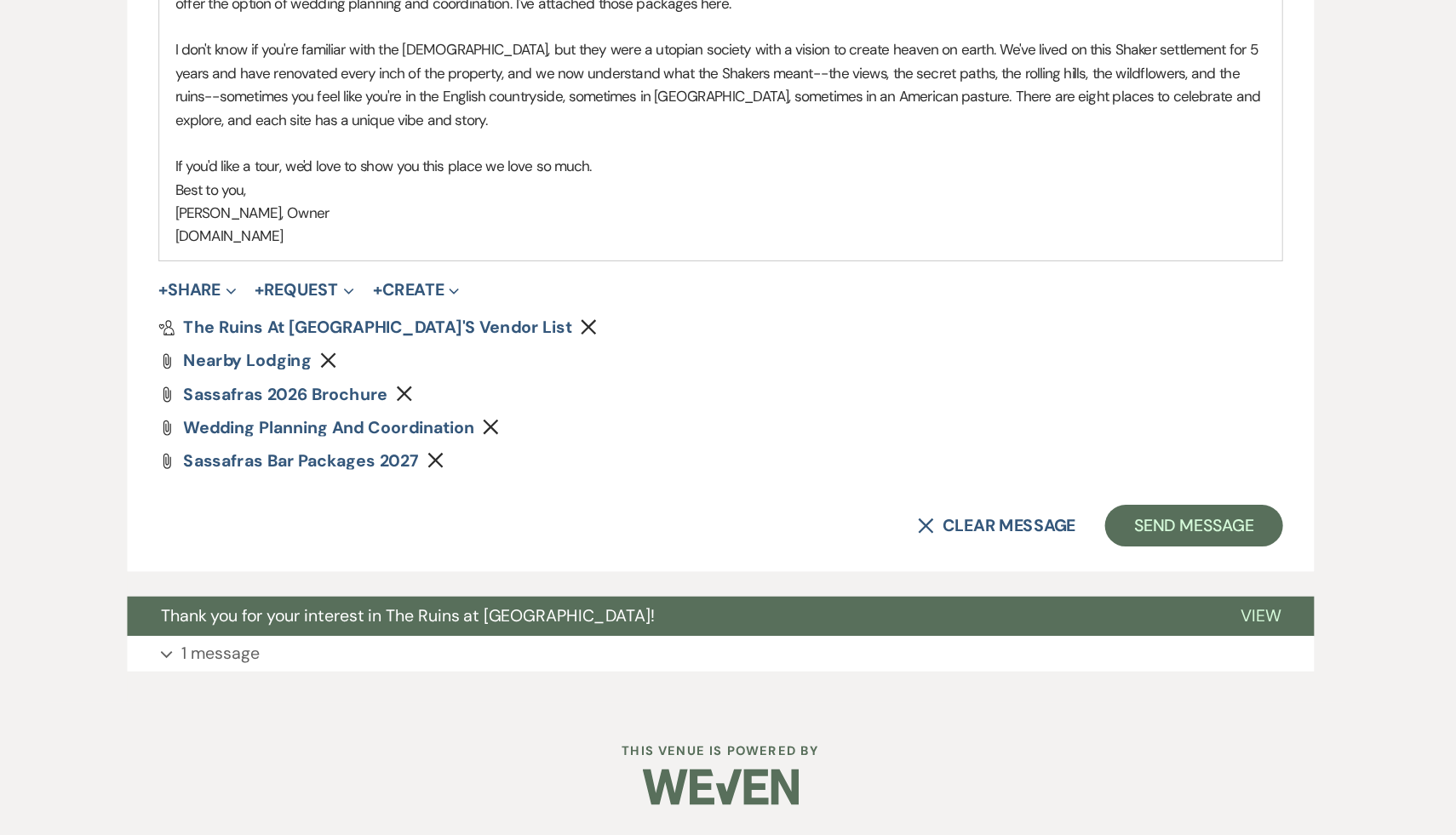
scroll to position [1183, 0]
click at [528, 653] on span "Thank you for your interest in The Ruins at [GEOGRAPHIC_DATA]!" at bounding box center [472, 655] width 404 height 18
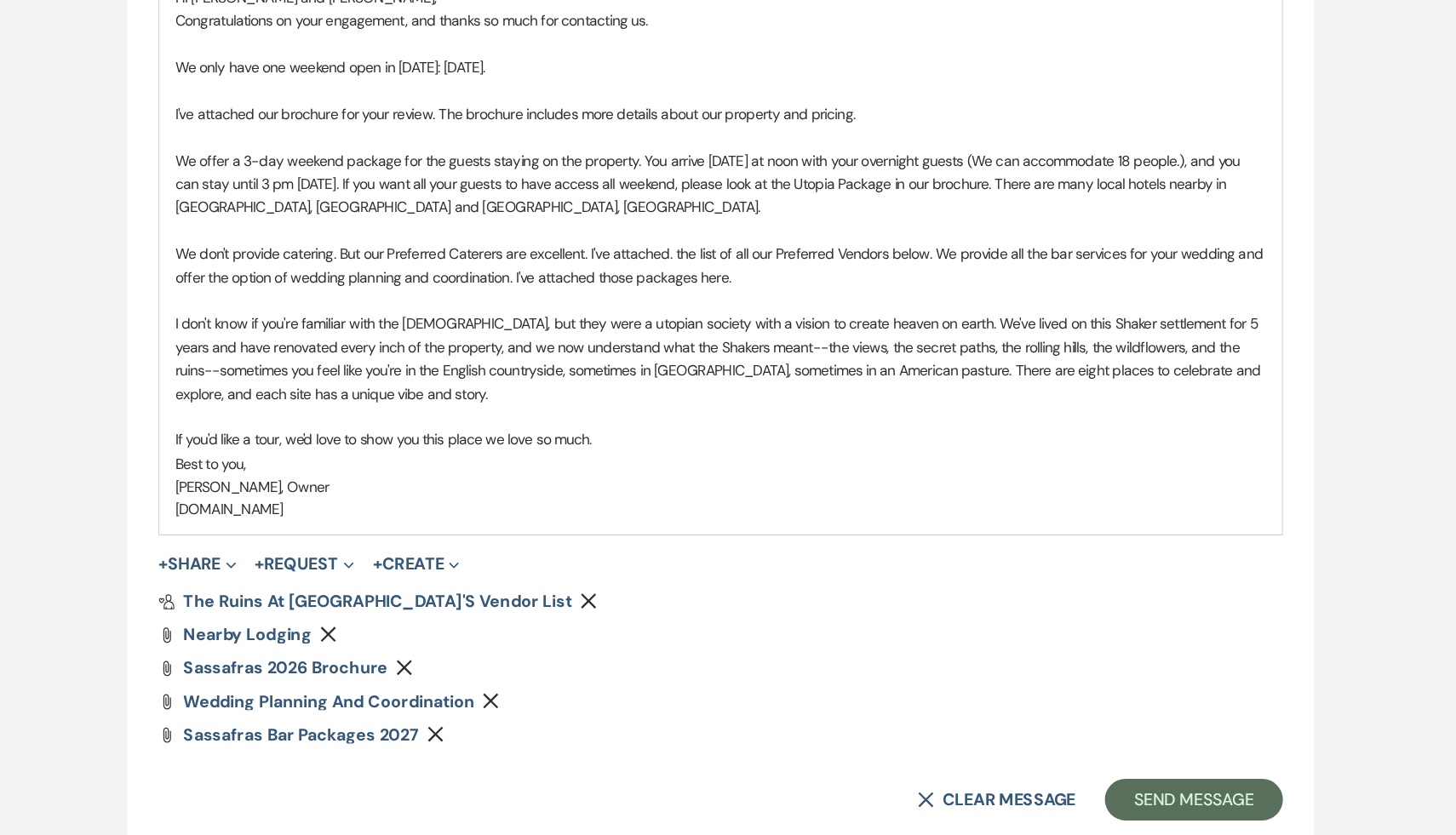
scroll to position [1032, 0]
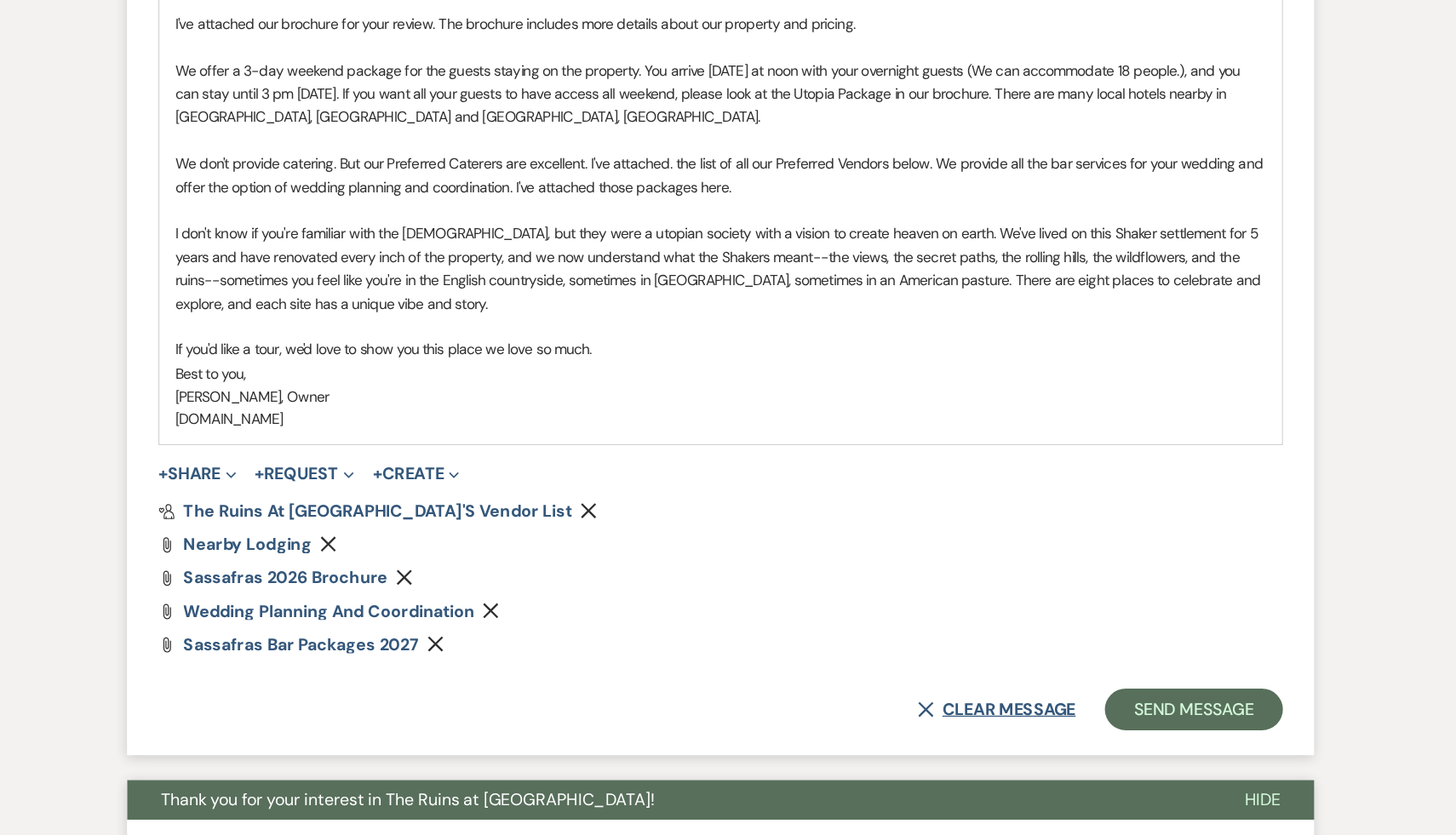
click at [962, 730] on button "X Clear message" at bounding box center [954, 732] width 129 height 13
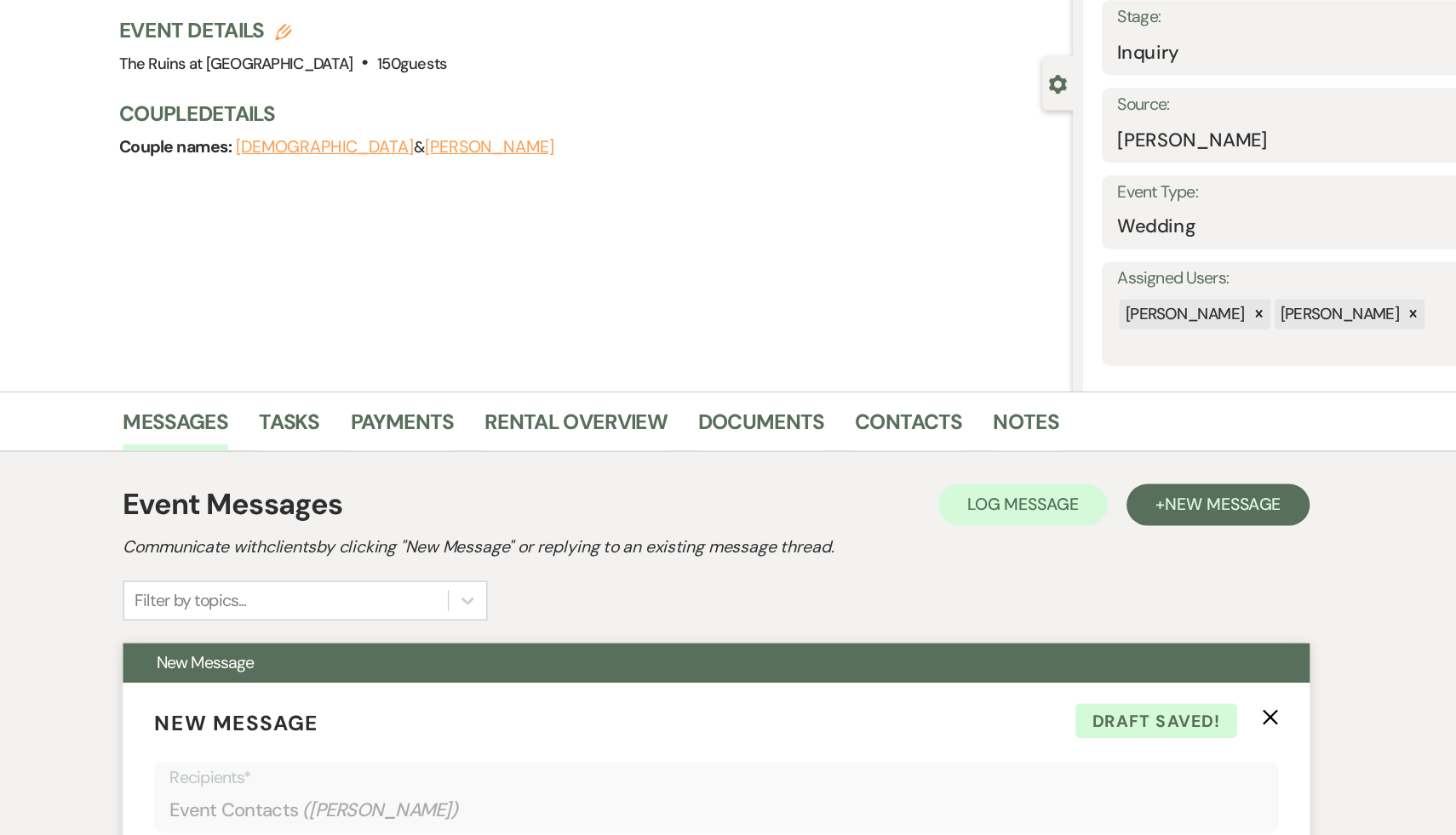
scroll to position [53, 0]
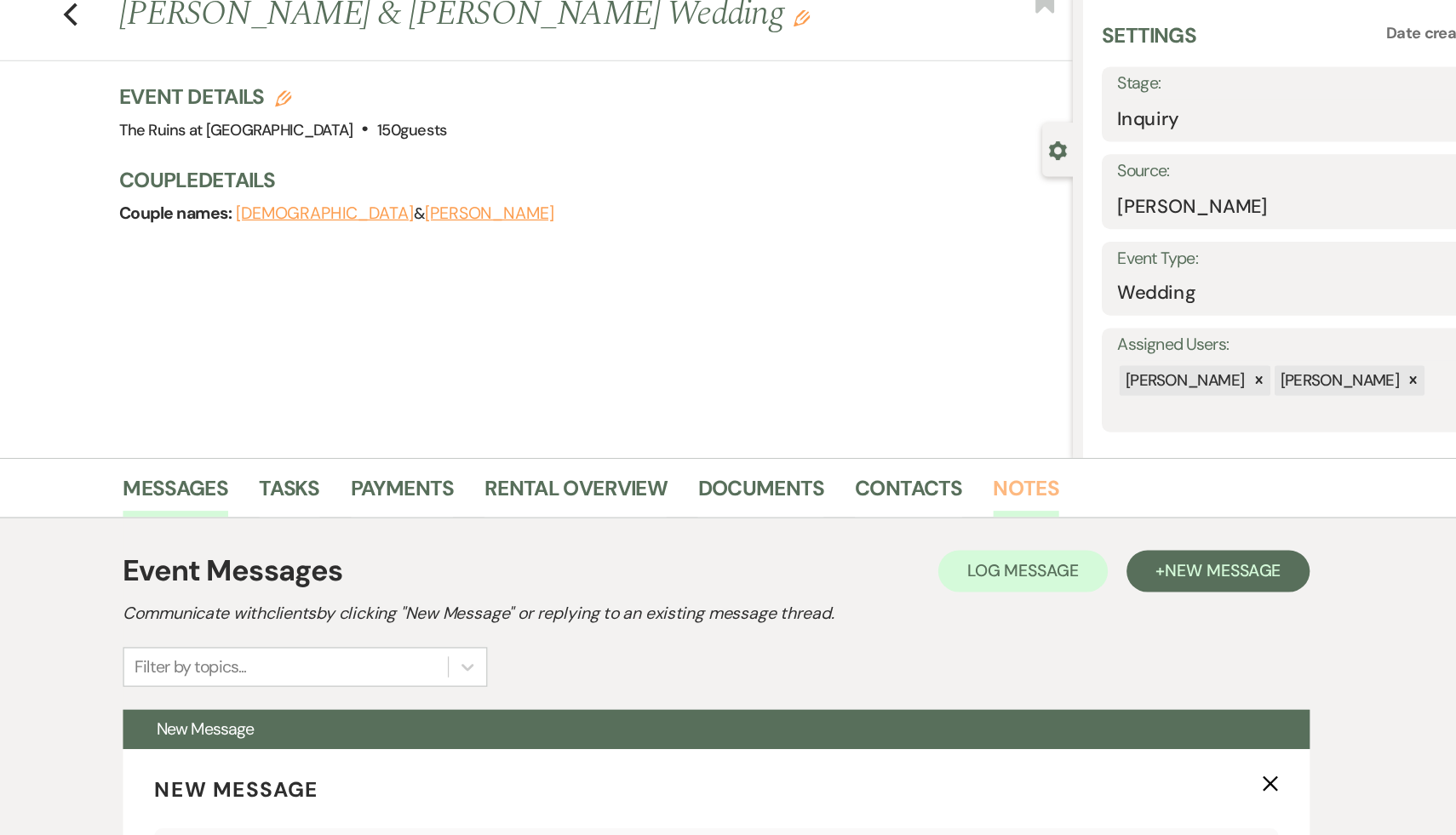
click at [976, 400] on link "Notes" at bounding box center [981, 404] width 54 height 38
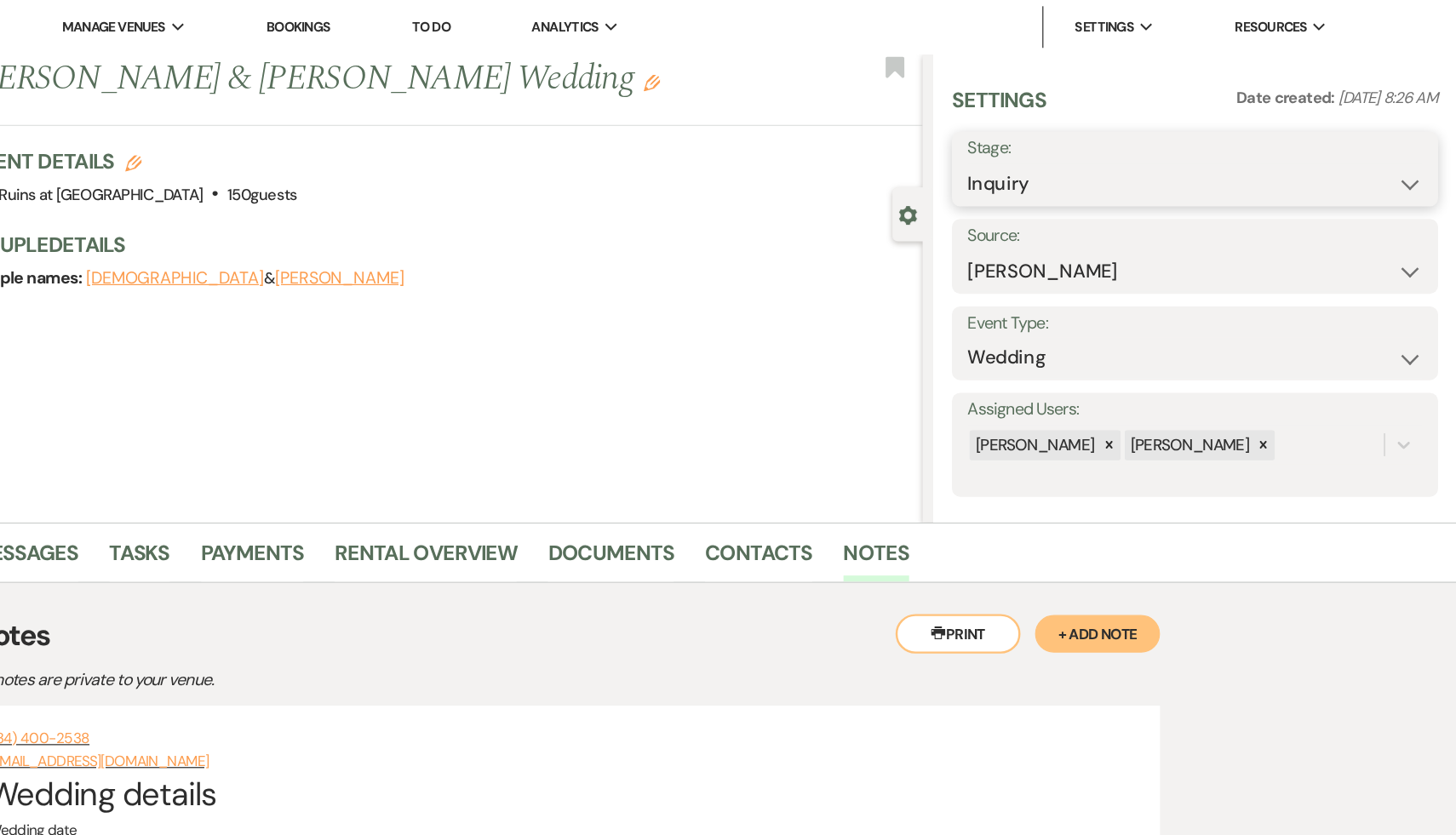
click at [1416, 151] on select "Inquiry Follow Up Tour Requested Tour Confirmed Toured Proposal Sent Booked Lost" at bounding box center [1241, 150] width 372 height 33
select select "8"
click at [1055, 134] on select "Inquiry Follow Up Tour Requested Tour Confirmed Toured Proposal Sent Booked Lost" at bounding box center [1241, 150] width 372 height 33
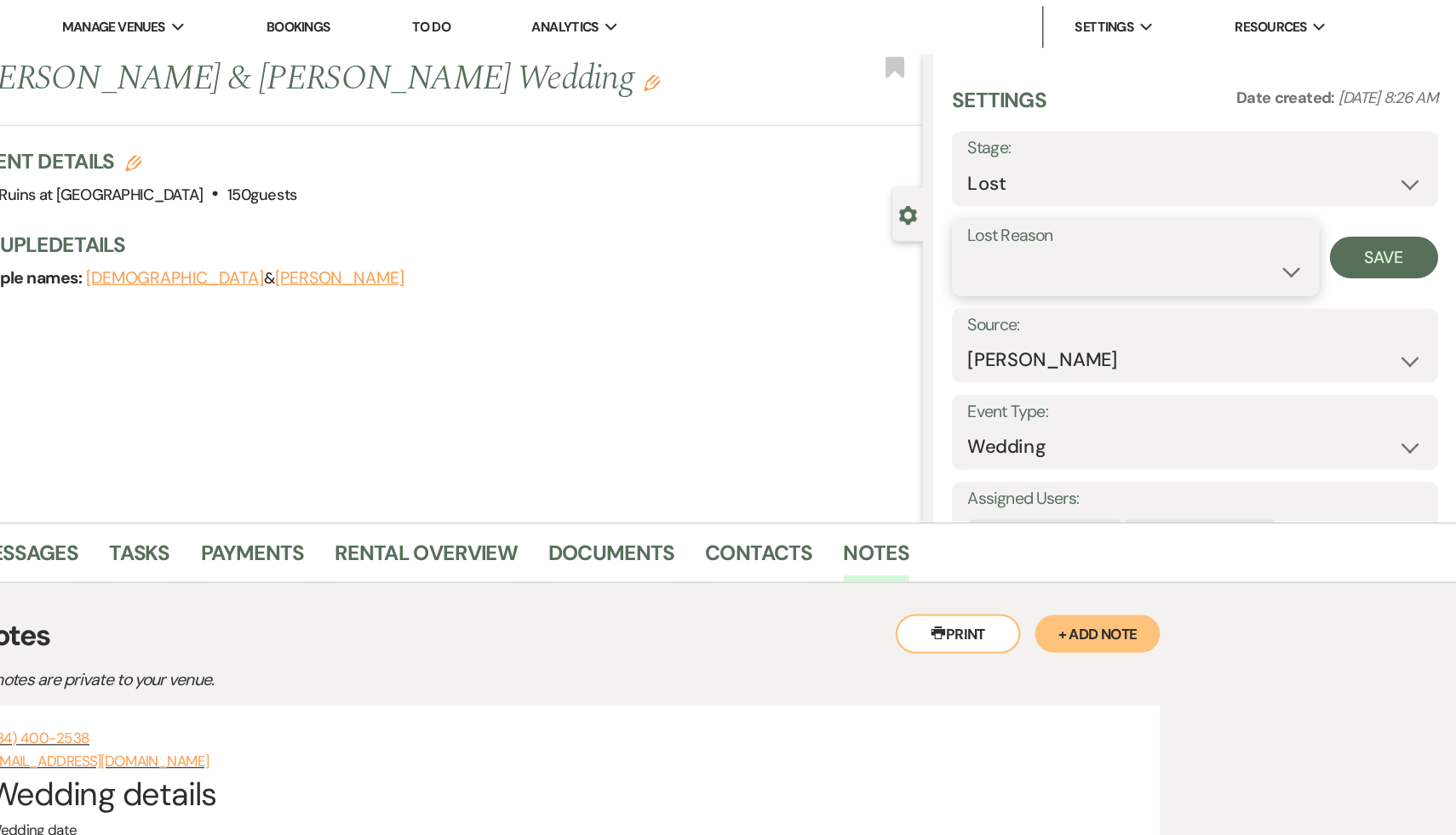
click at [1315, 218] on select "Booked Elsewhere Budget Date Unavailable No Response Not a Good Match Capacity …" at bounding box center [1193, 221] width 275 height 33
select select "7"
click at [1055, 205] on select "Booked Elsewhere Budget Date Unavailable No Response Not a Good Match Capacity …" at bounding box center [1193, 221] width 275 height 33
click at [1394, 214] on button "Save" at bounding box center [1396, 210] width 89 height 34
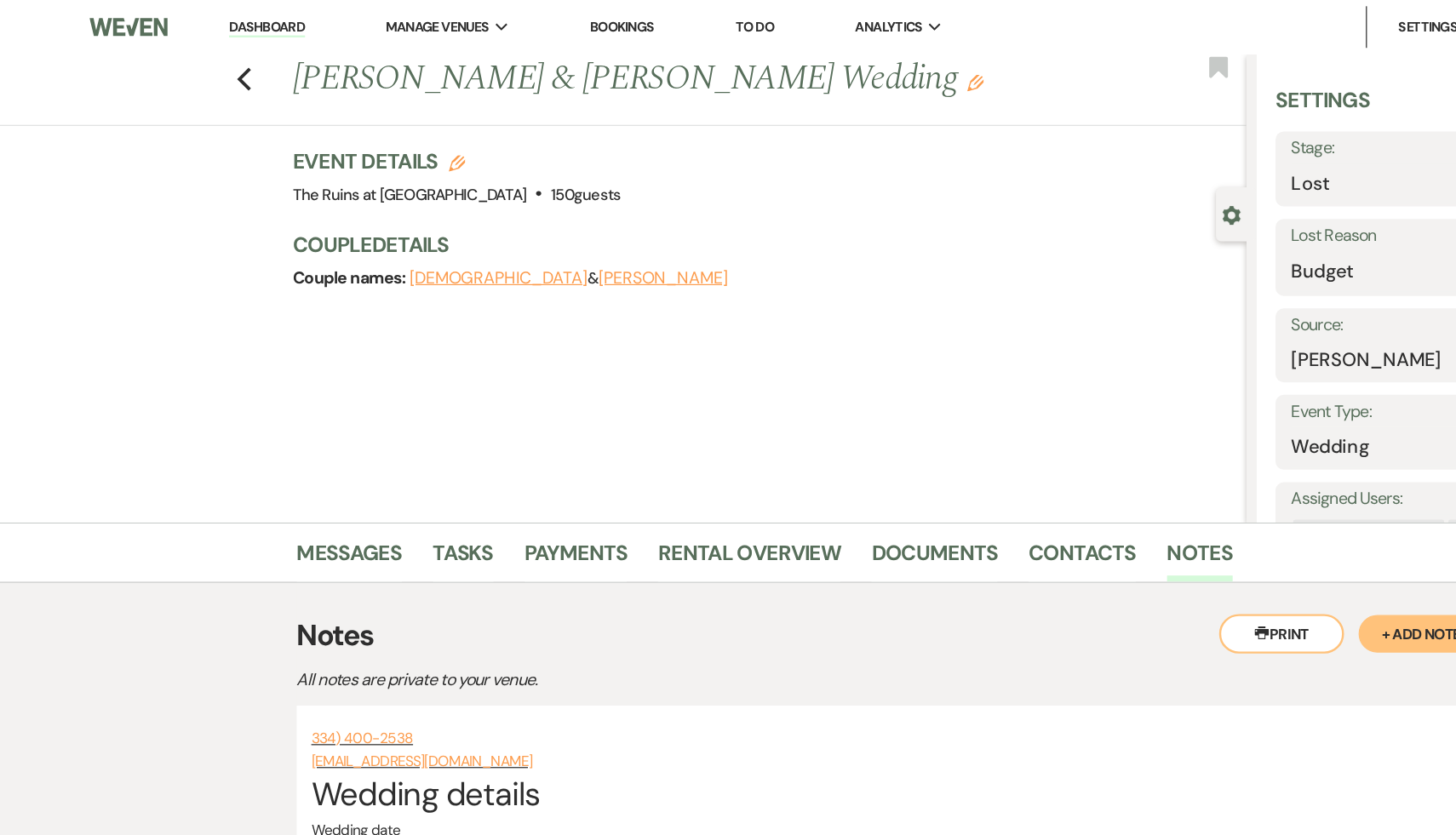
click at [222, 24] on link "Dashboard" at bounding box center [218, 22] width 61 height 16
select select "8"
select select "7"
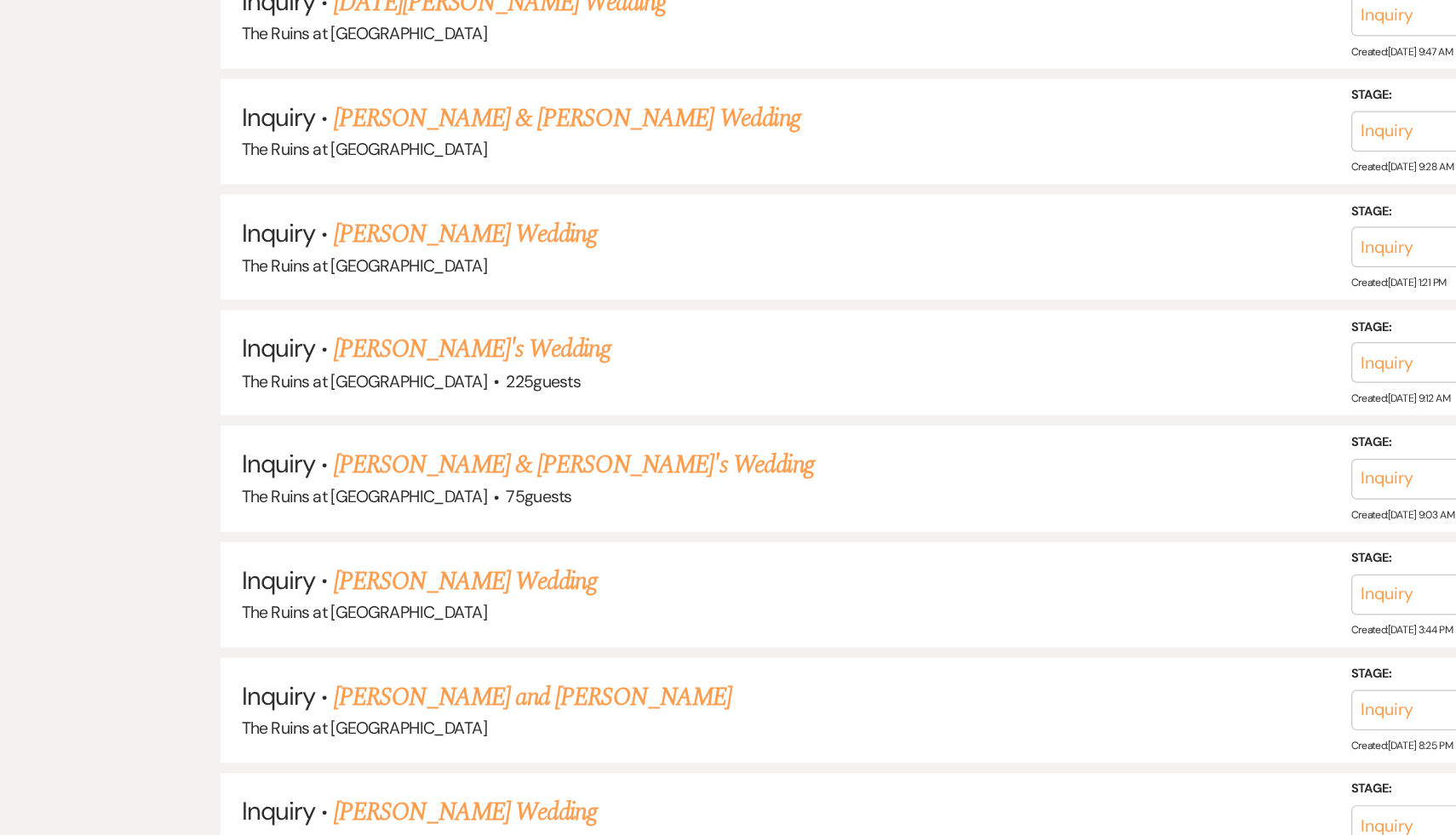
scroll to position [2110, 0]
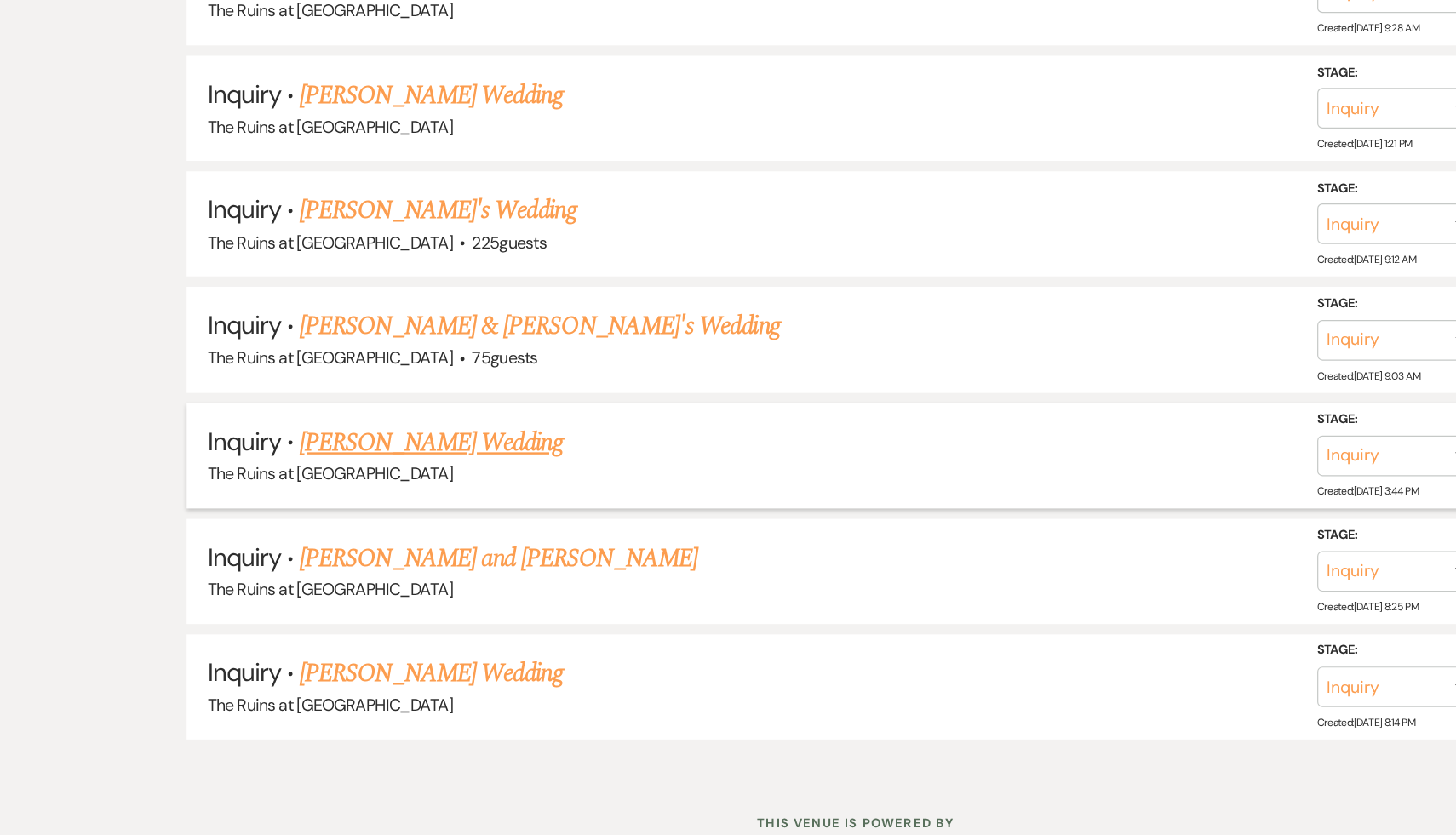
click at [383, 499] on link "[PERSON_NAME] Wedding" at bounding box center [381, 514] width 216 height 31
select select "5"
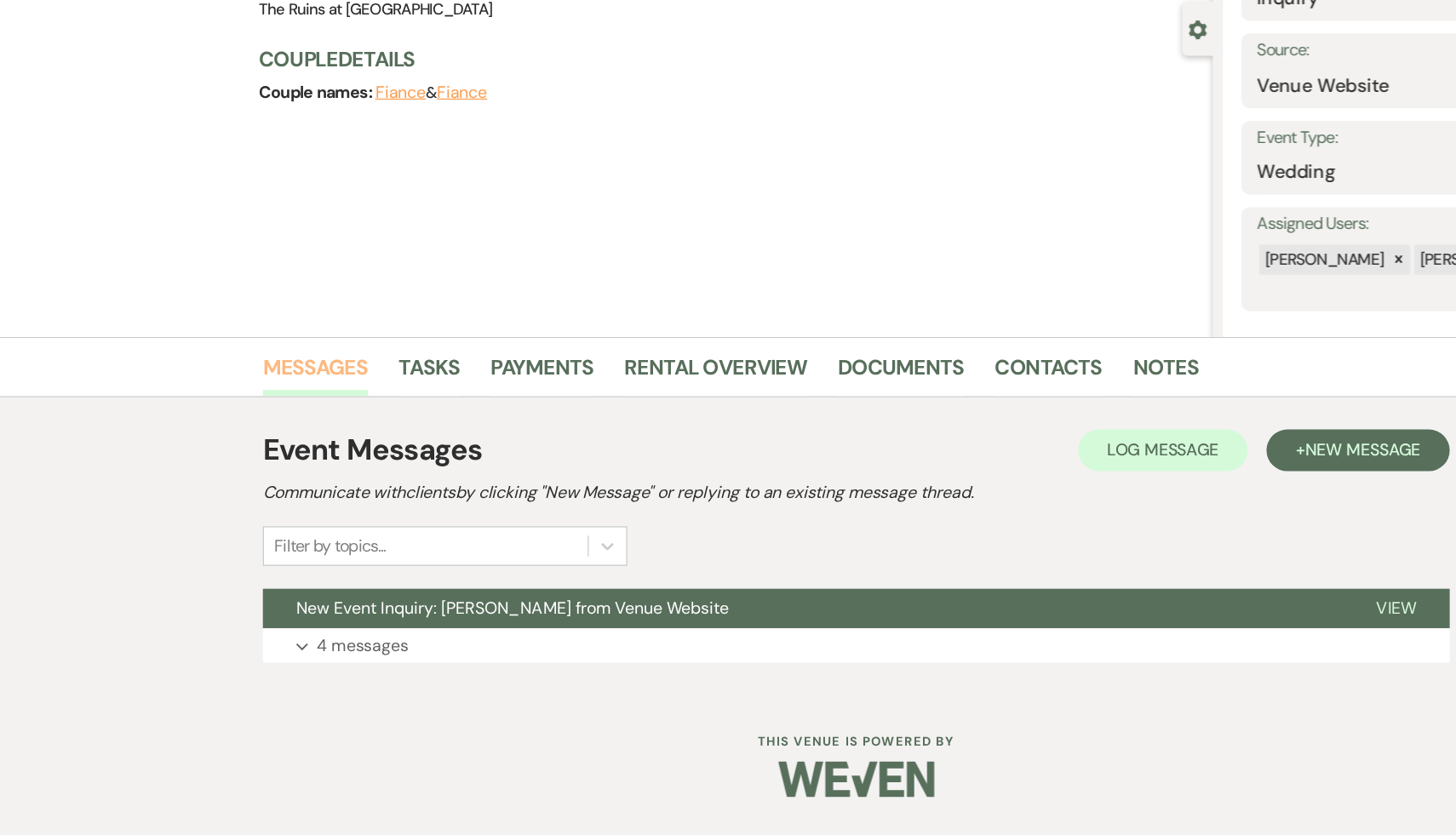
click at [259, 446] on link "Messages" at bounding box center [286, 457] width 86 height 38
click at [284, 453] on link "Messages" at bounding box center [286, 457] width 86 height 38
click at [322, 637] on button "New Event Inquiry: Makenzie Howard from Venue Website" at bounding box center [684, 650] width 883 height 32
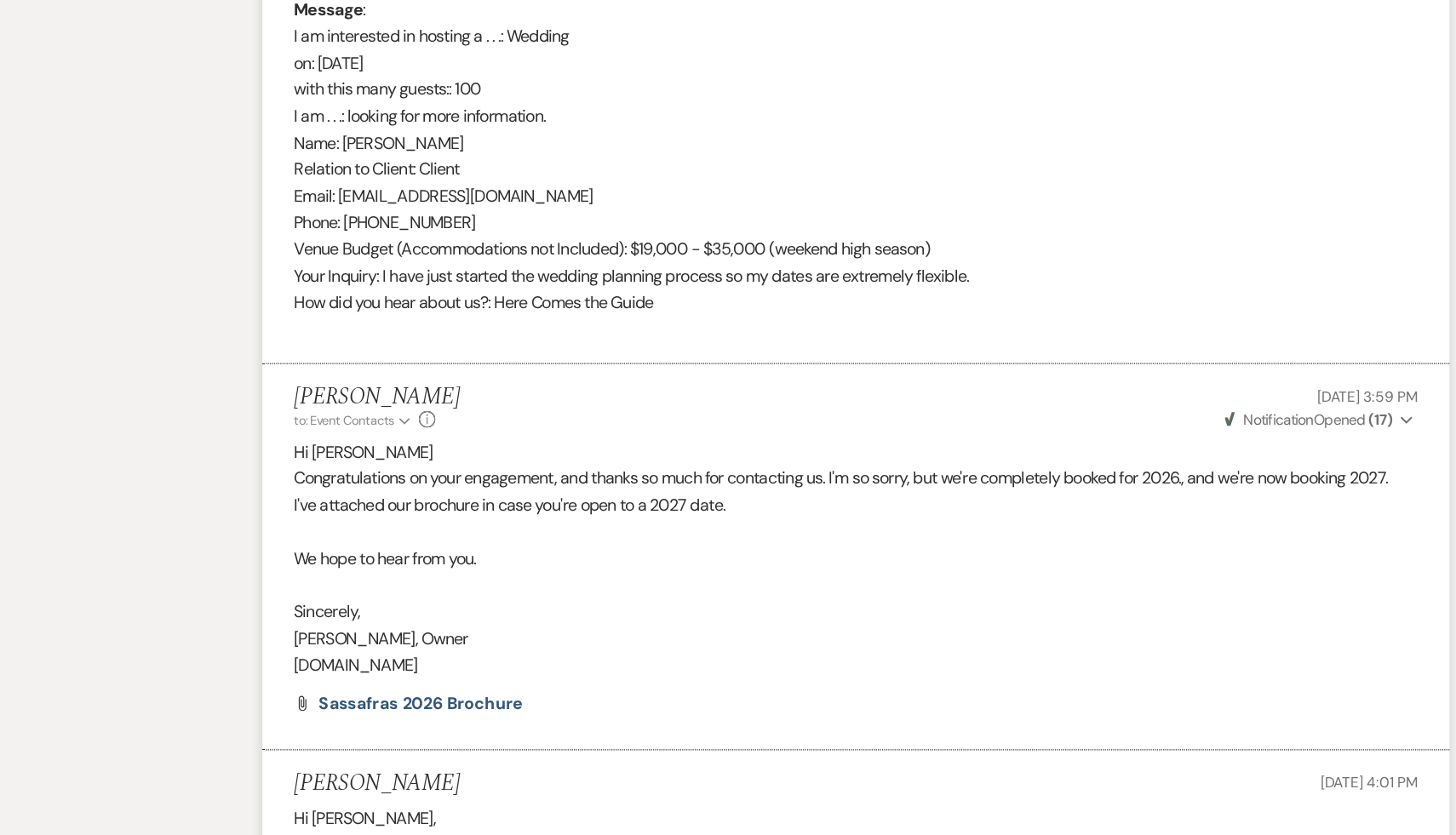
scroll to position [382, 0]
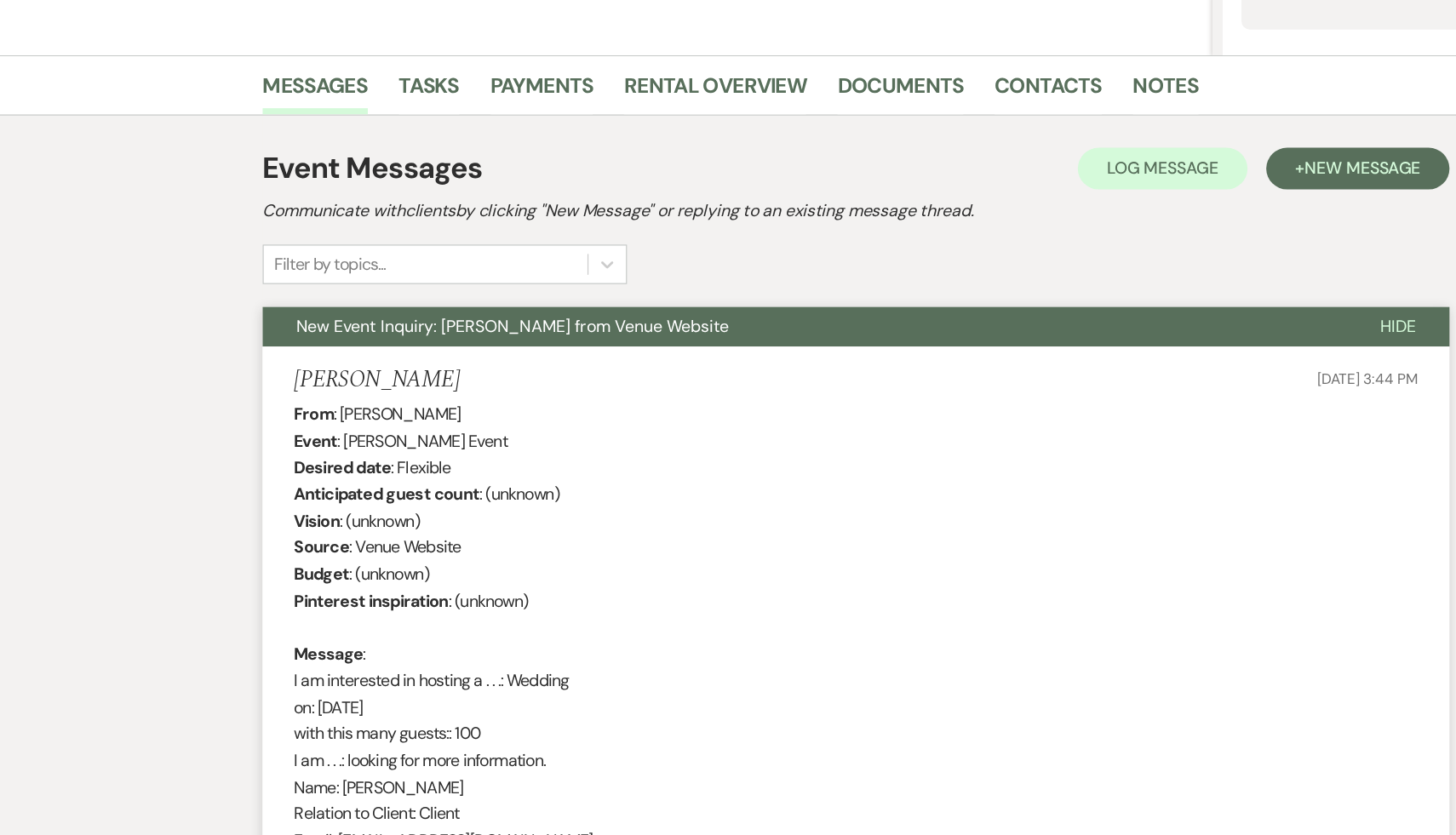
scroll to position [2110, 0]
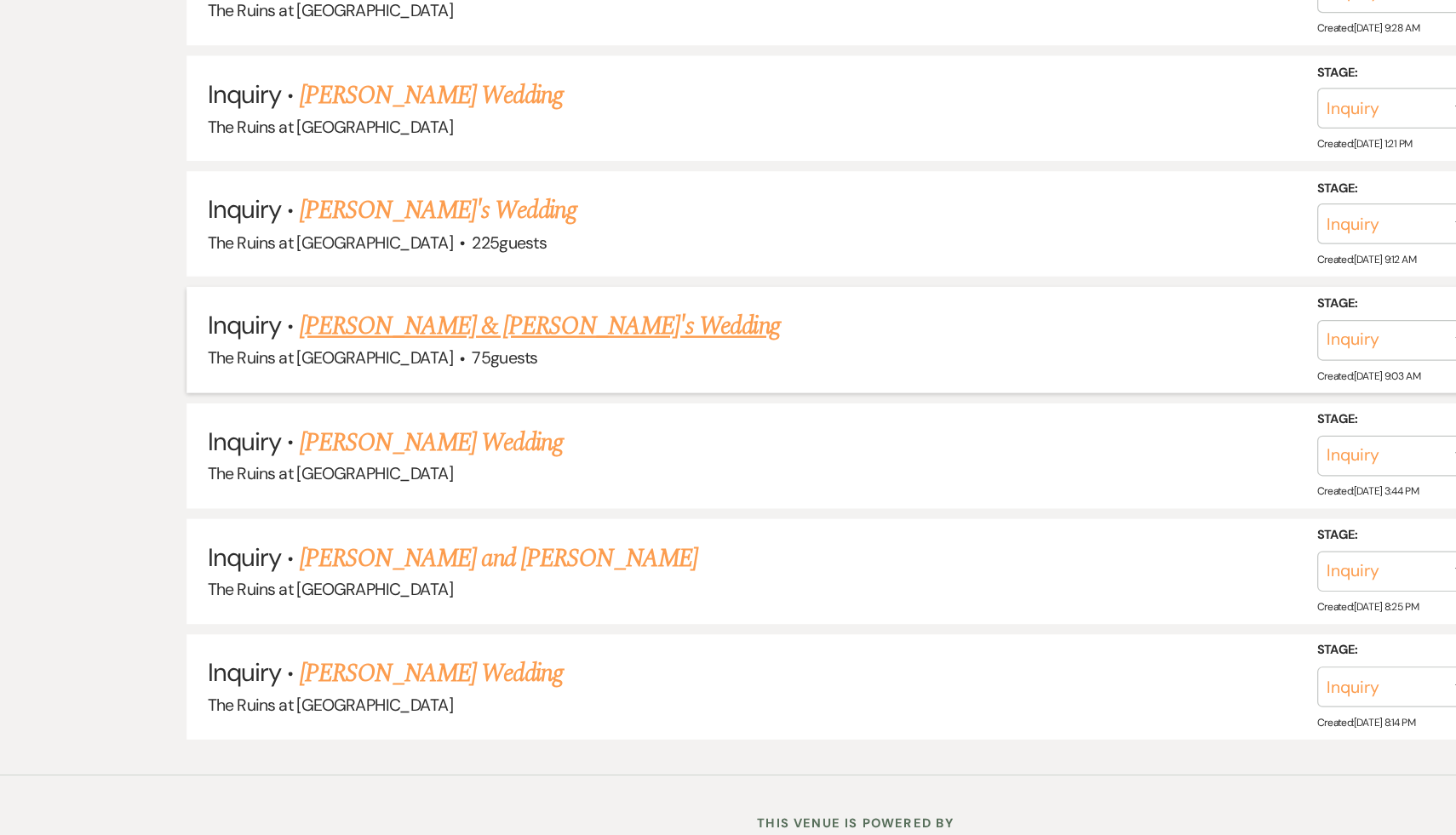
click at [427, 406] on link "Teri Brenkus & Fiance's Wedding" at bounding box center [470, 419] width 394 height 31
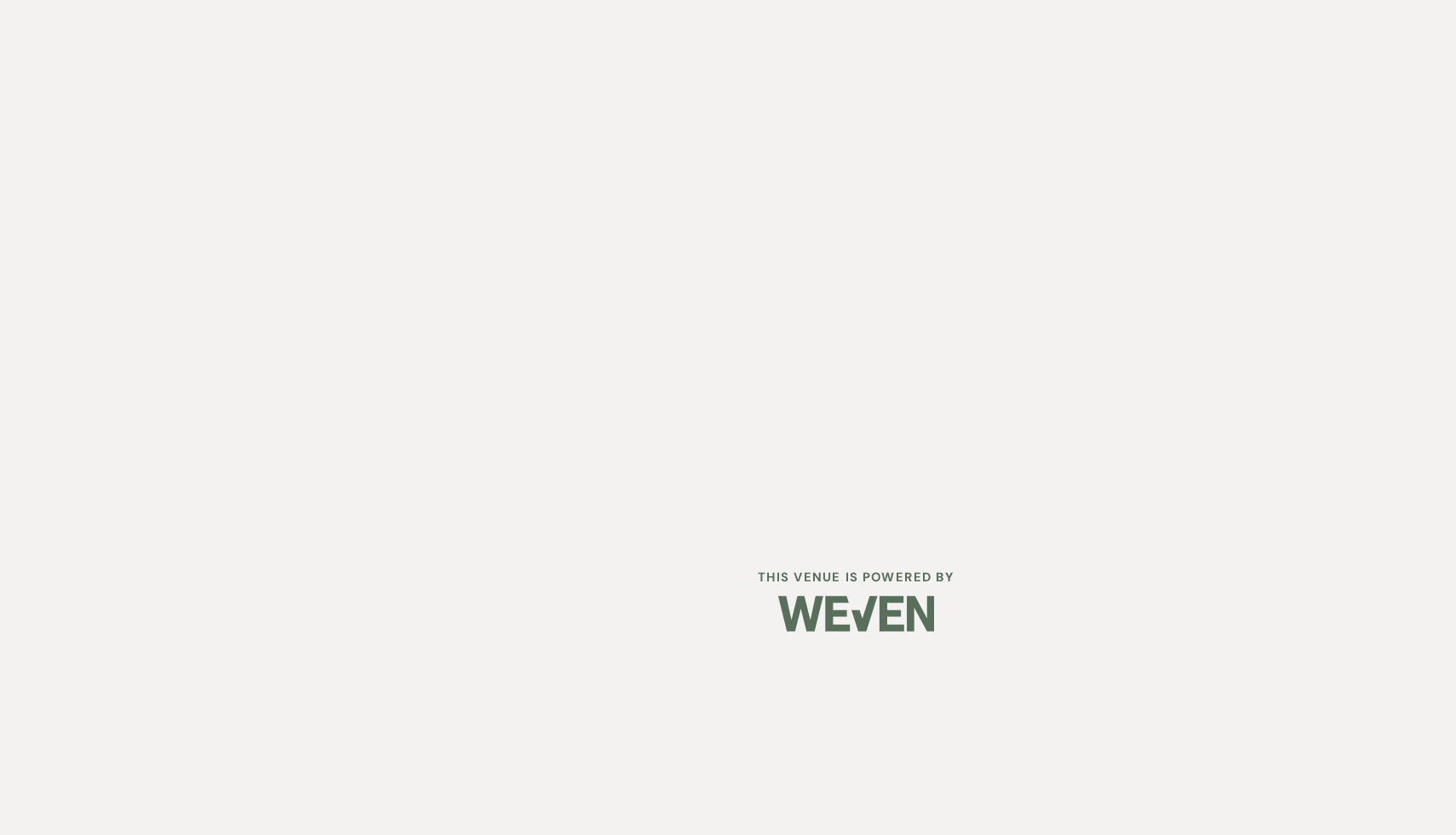
select select "3"
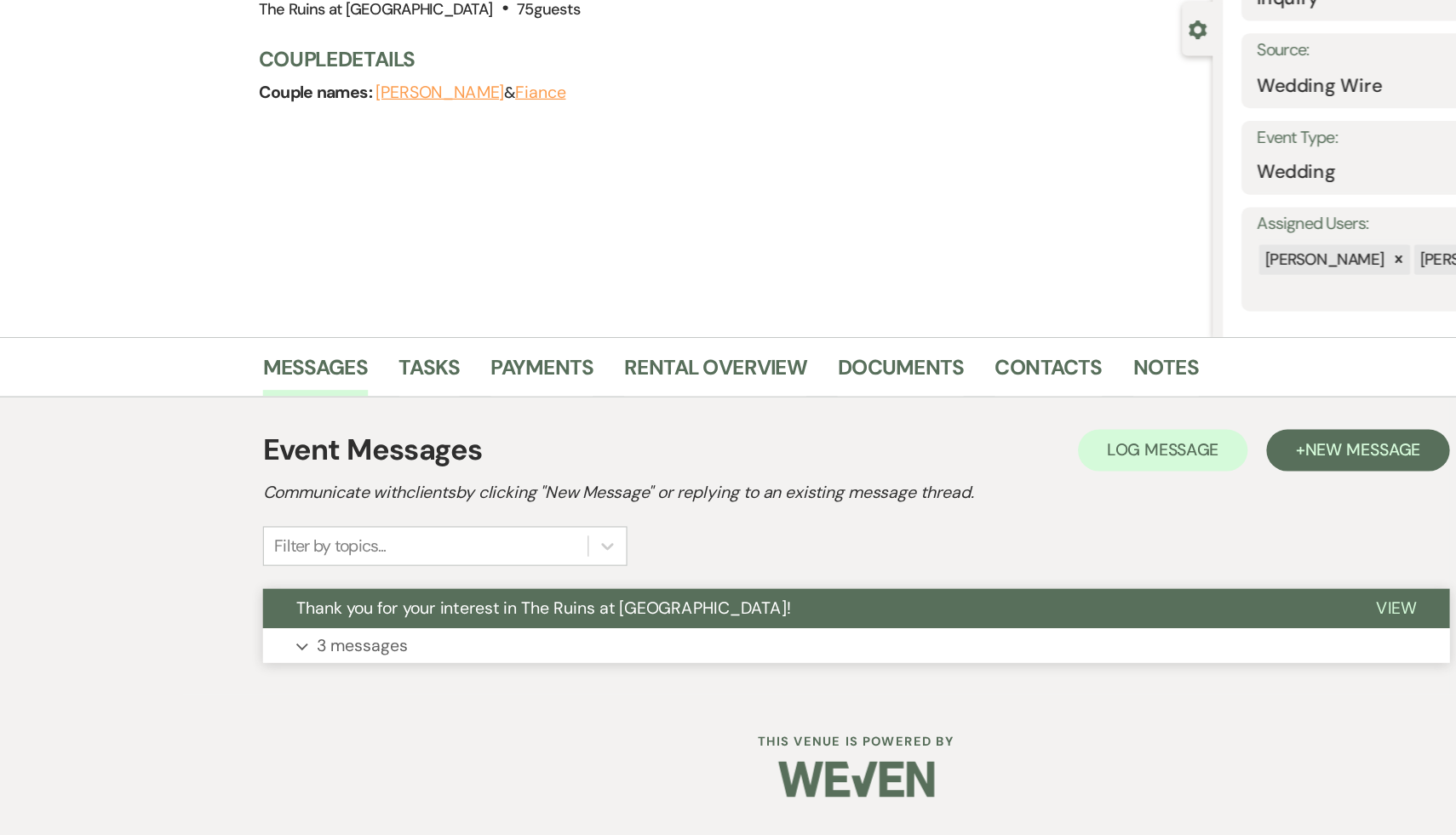
click at [450, 647] on span "Thank you for your interest in The Ruins at [GEOGRAPHIC_DATA]!" at bounding box center [472, 649] width 404 height 18
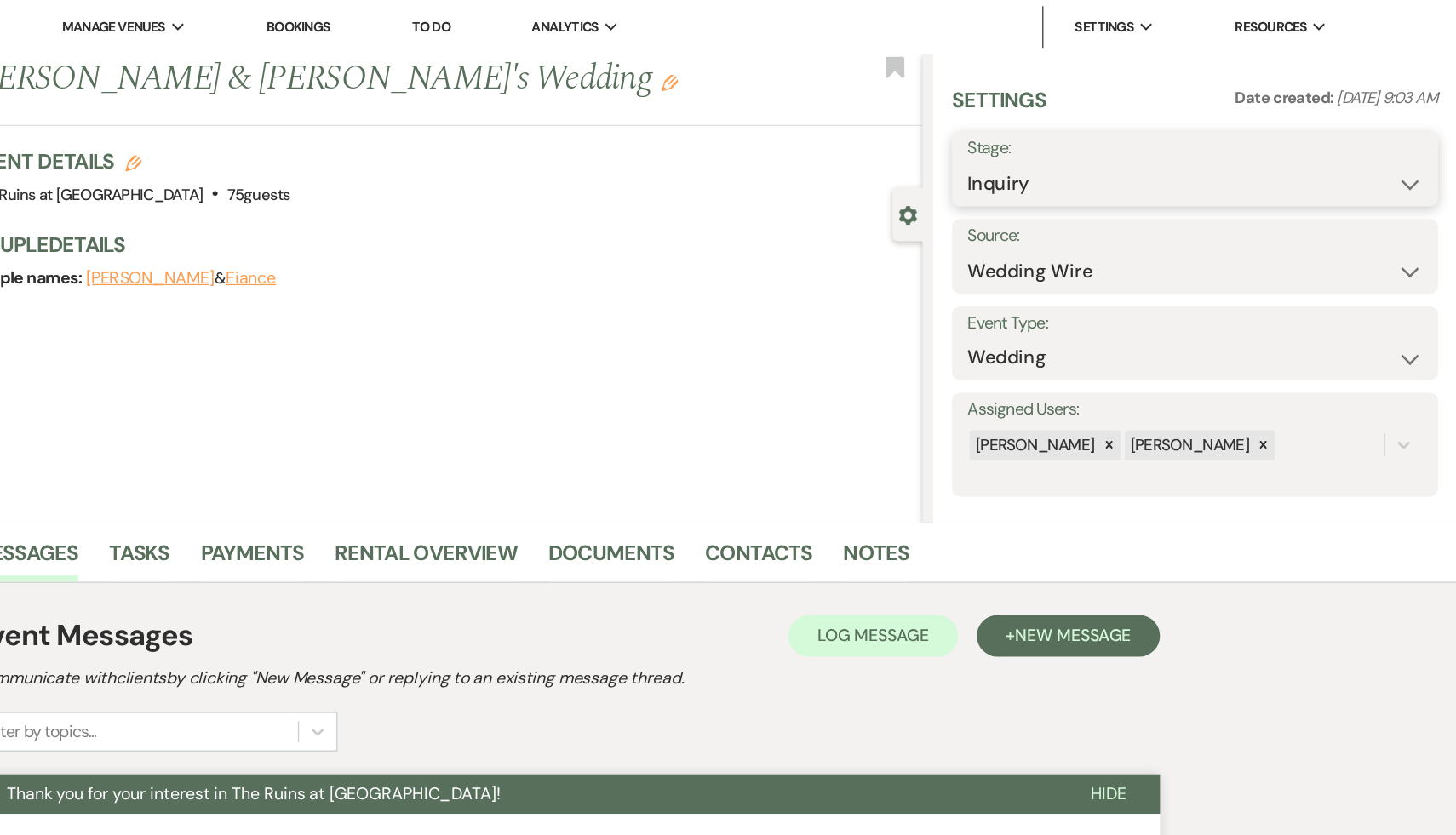
click at [1416, 147] on select "Inquiry Follow Up Tour Requested Tour Confirmed Toured Proposal Sent Booked Lost" at bounding box center [1241, 150] width 372 height 33
select select "8"
click at [1055, 134] on select "Inquiry Follow Up Tour Requested Tour Confirmed Toured Proposal Sent Booked Lost" at bounding box center [1241, 150] width 372 height 33
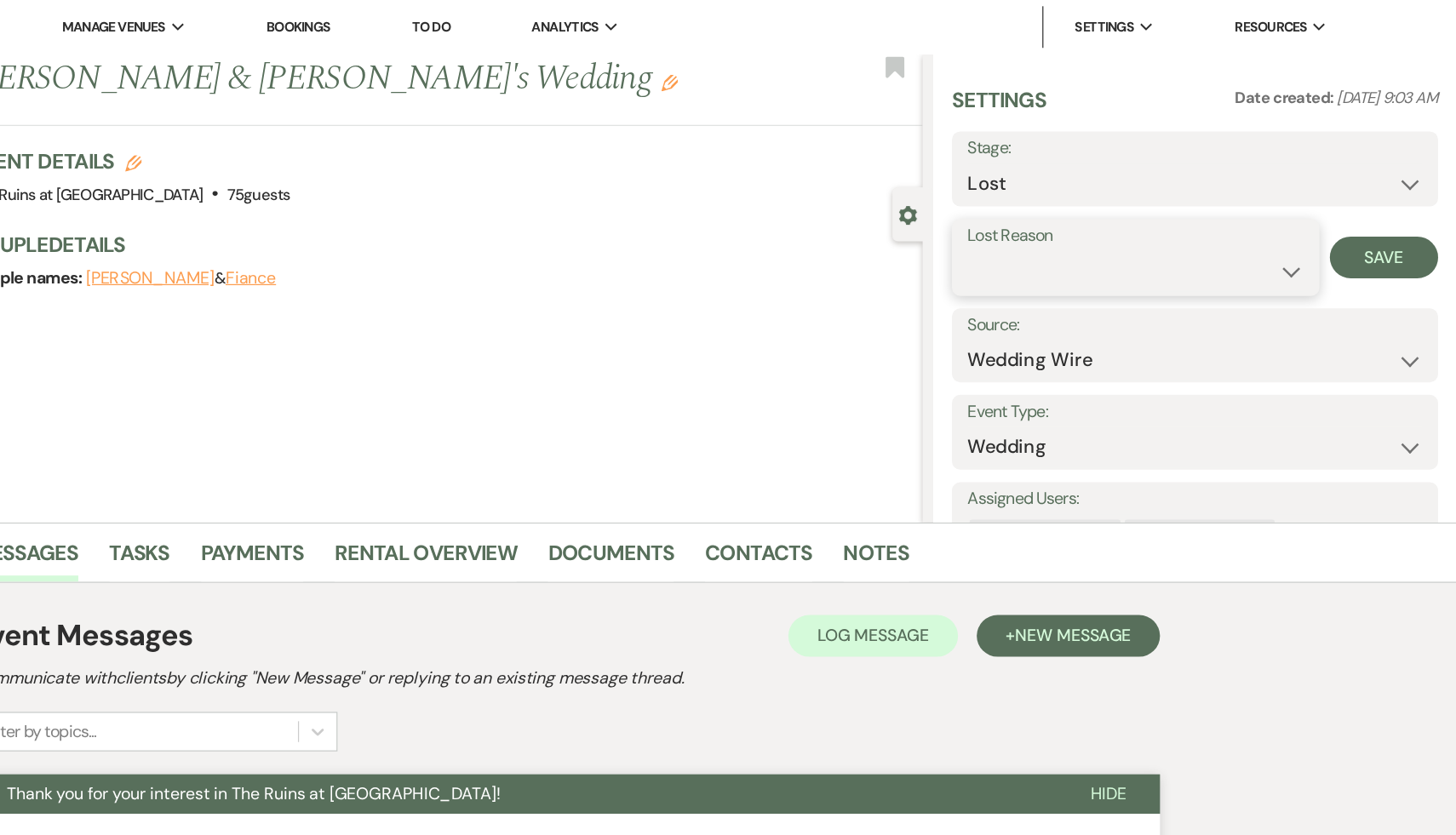
click at [1318, 218] on select "Booked Elsewhere Budget Date Unavailable No Response Not a Good Match Capacity …" at bounding box center [1193, 221] width 275 height 33
select select "10"
click at [1055, 205] on select "Booked Elsewhere Budget Date Unavailable No Response Not a Good Match Capacity …" at bounding box center [1193, 221] width 275 height 33
click at [1397, 207] on button "Save" at bounding box center [1396, 210] width 89 height 34
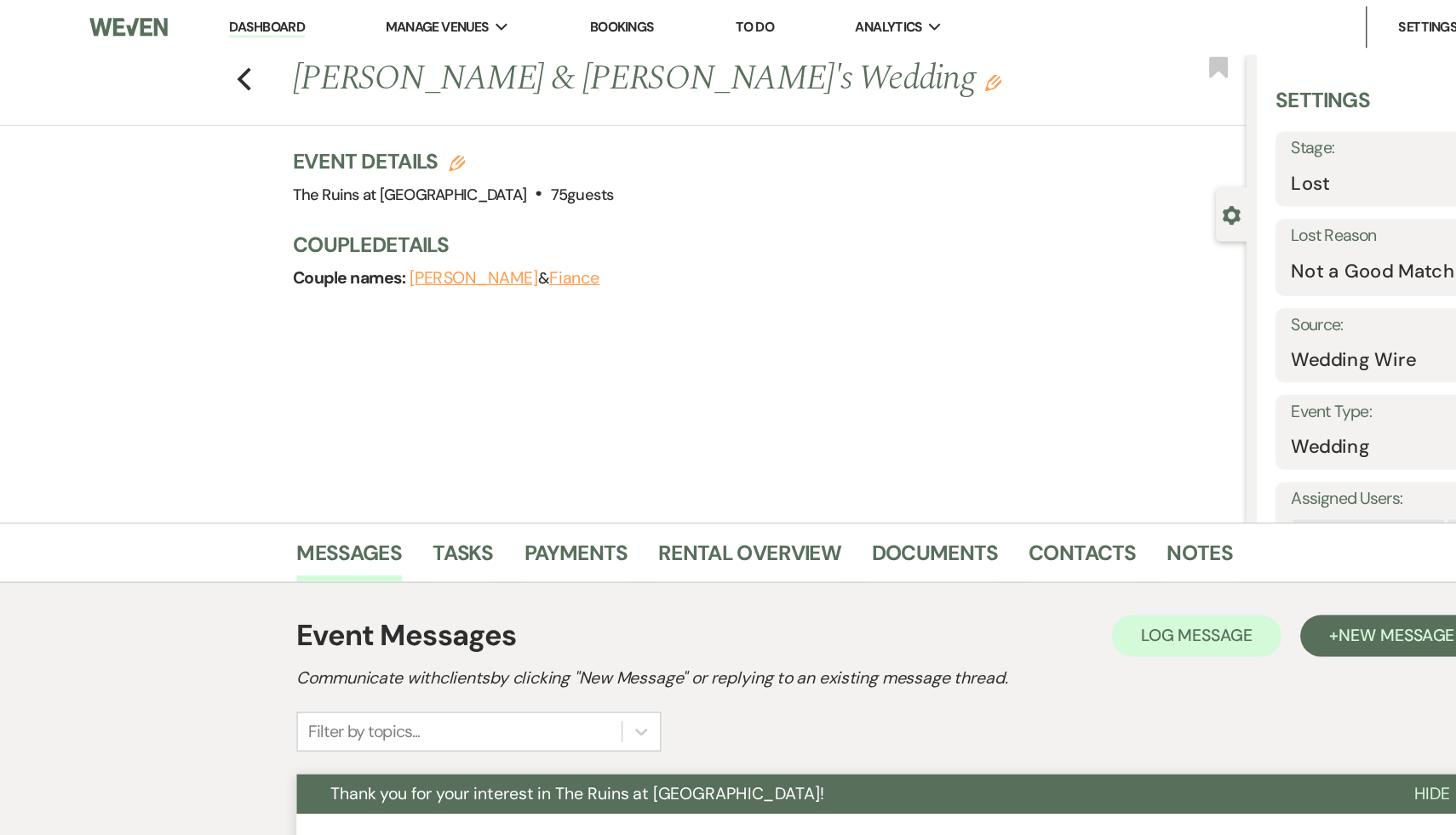
click at [224, 24] on link "Dashboard" at bounding box center [218, 22] width 61 height 16
select select "8"
select select "10"
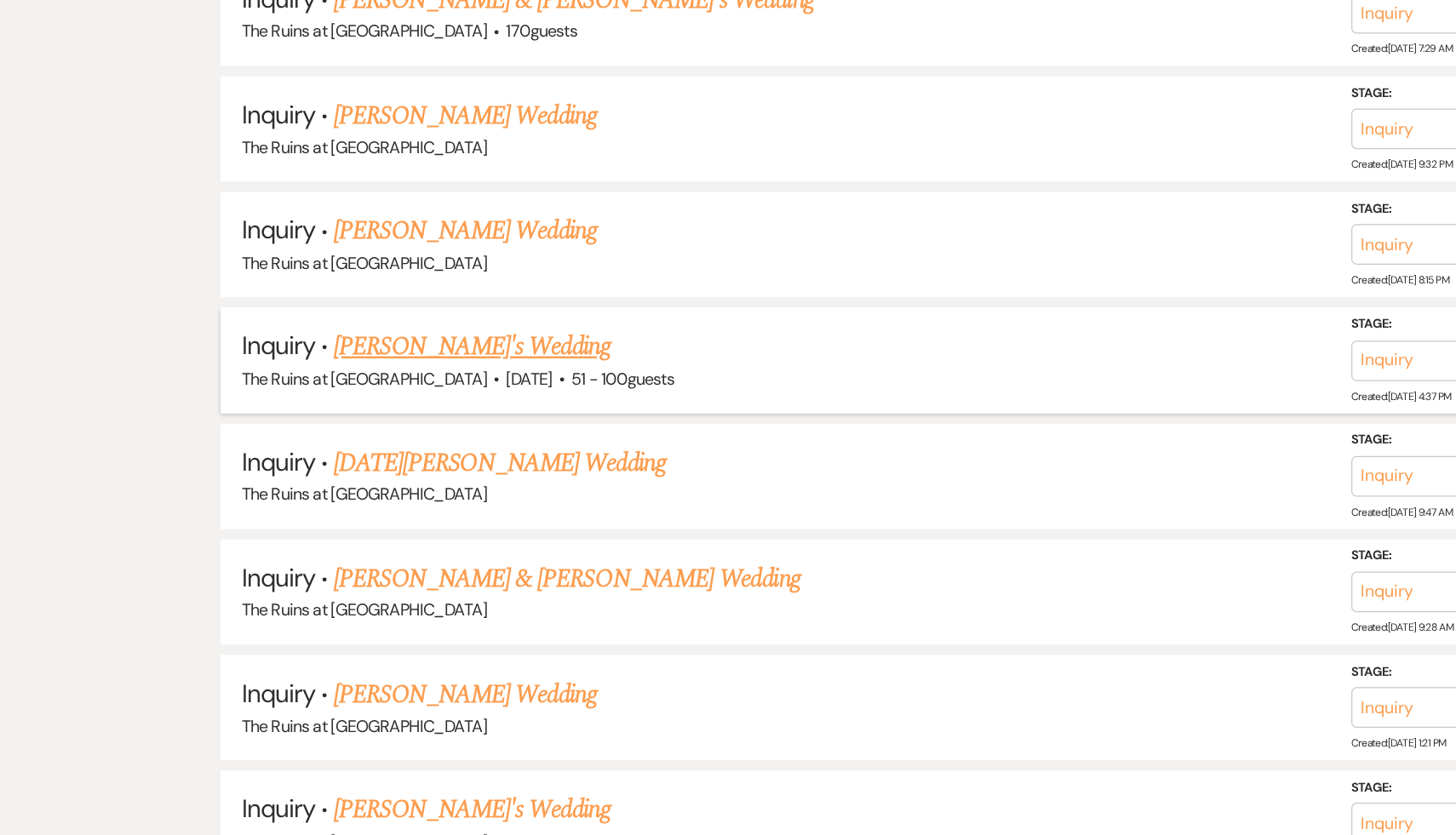
scroll to position [1700, 0]
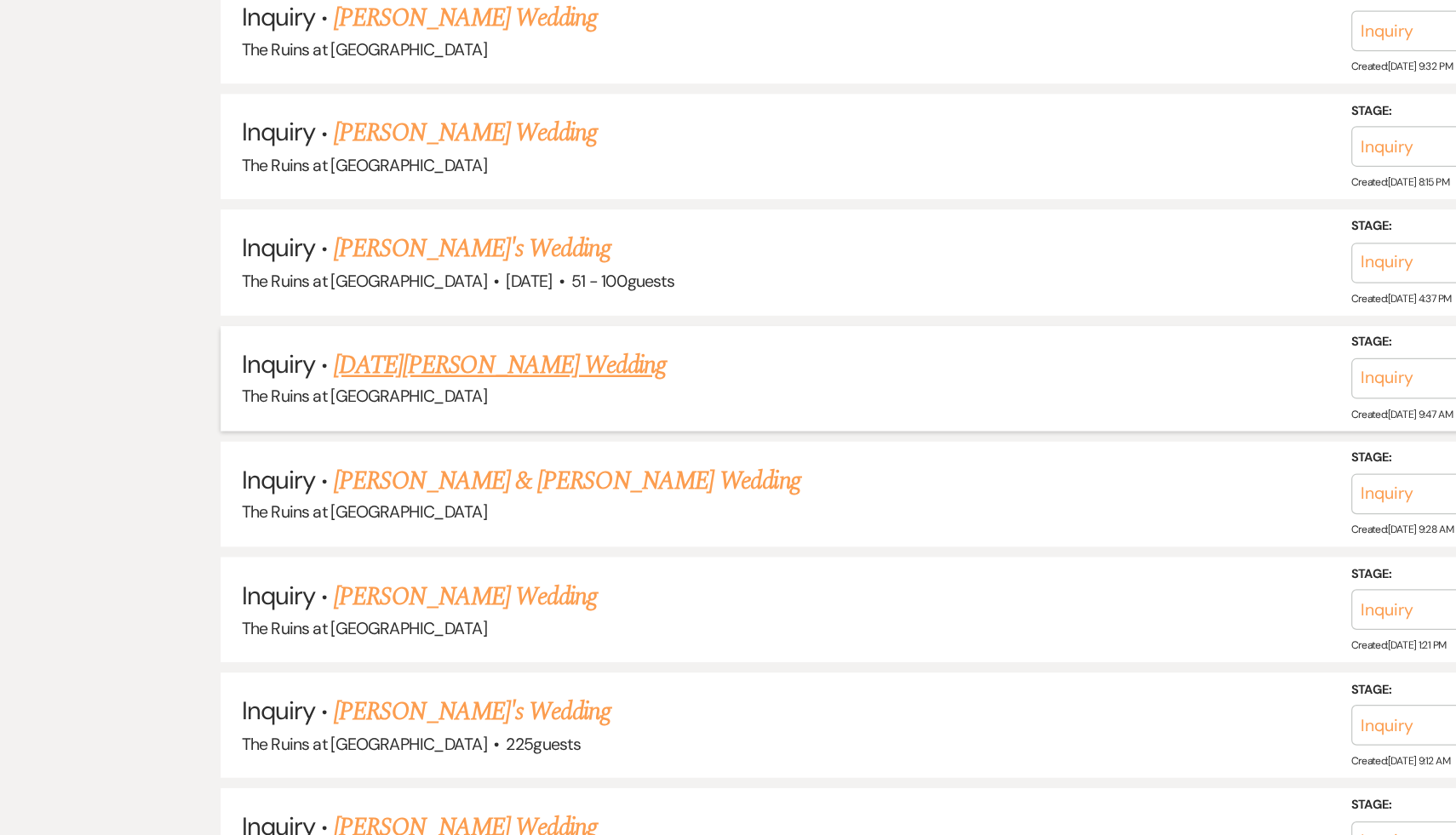
click at [319, 436] on link "[DATE][PERSON_NAME] Wedding" at bounding box center [409, 451] width 271 height 31
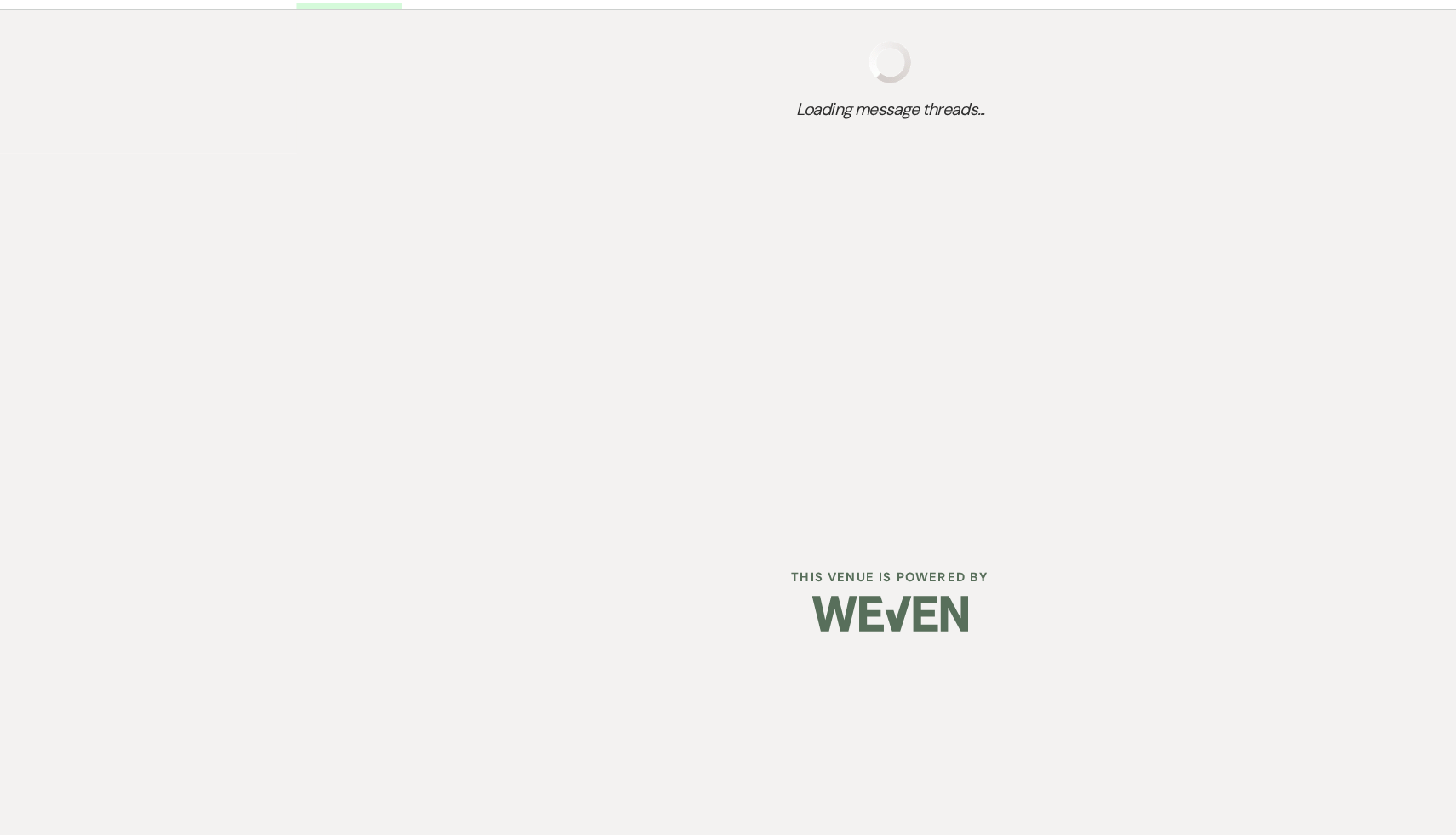
select select "20"
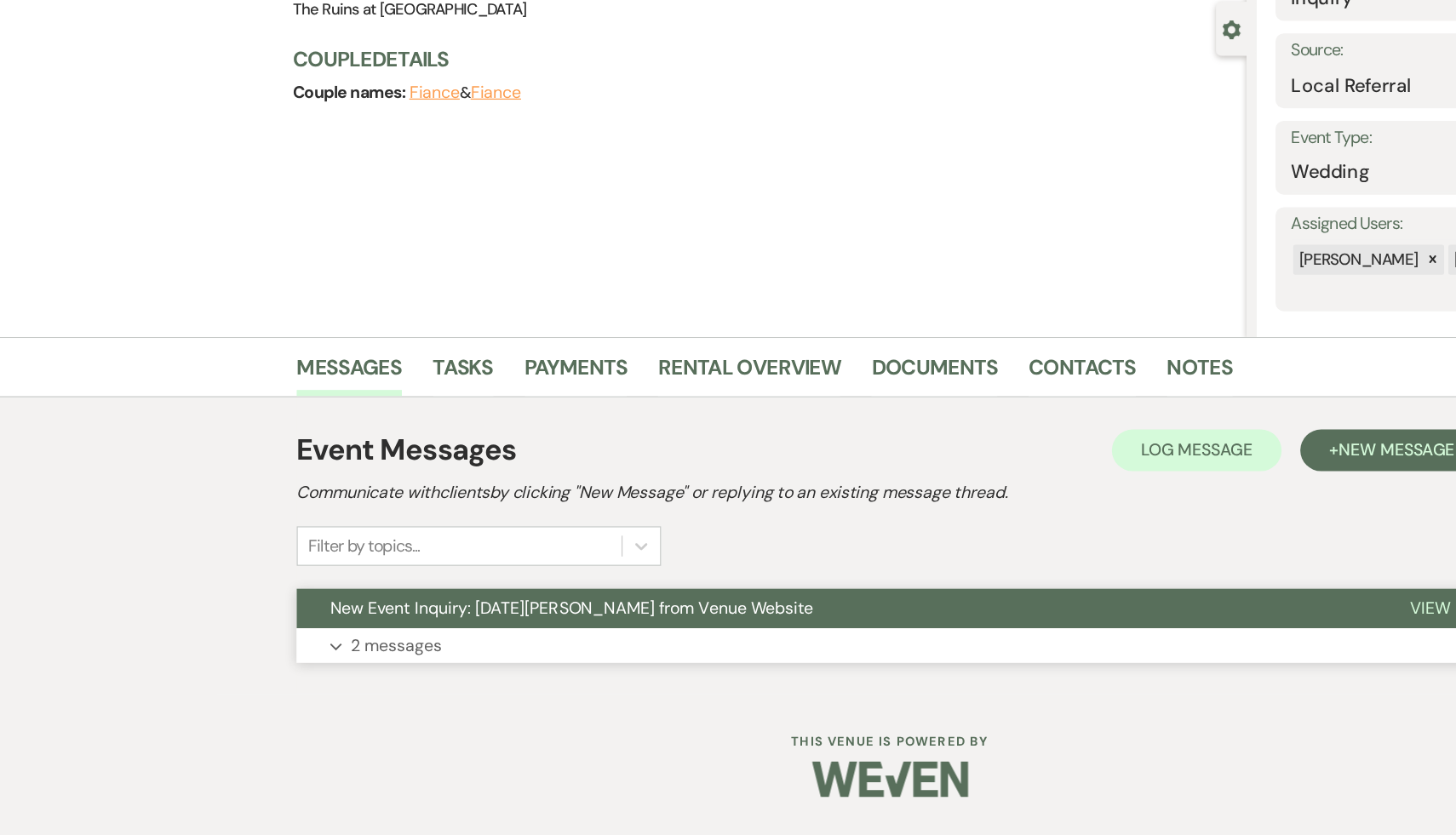
click at [331, 660] on button "New Event Inquiry: Lucia Kello from Venue Website" at bounding box center [684, 650] width 883 height 32
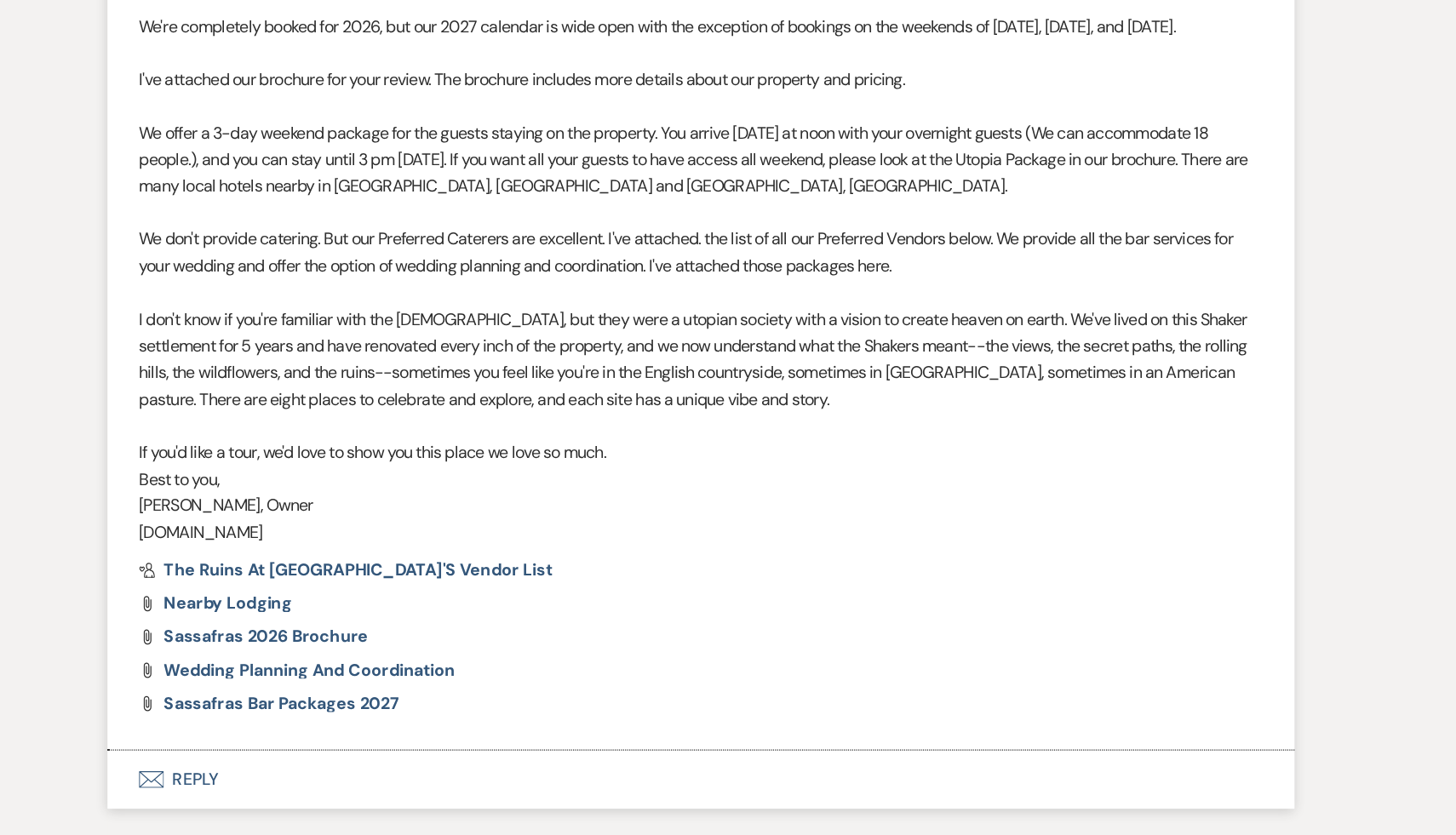
scroll to position [1307, 0]
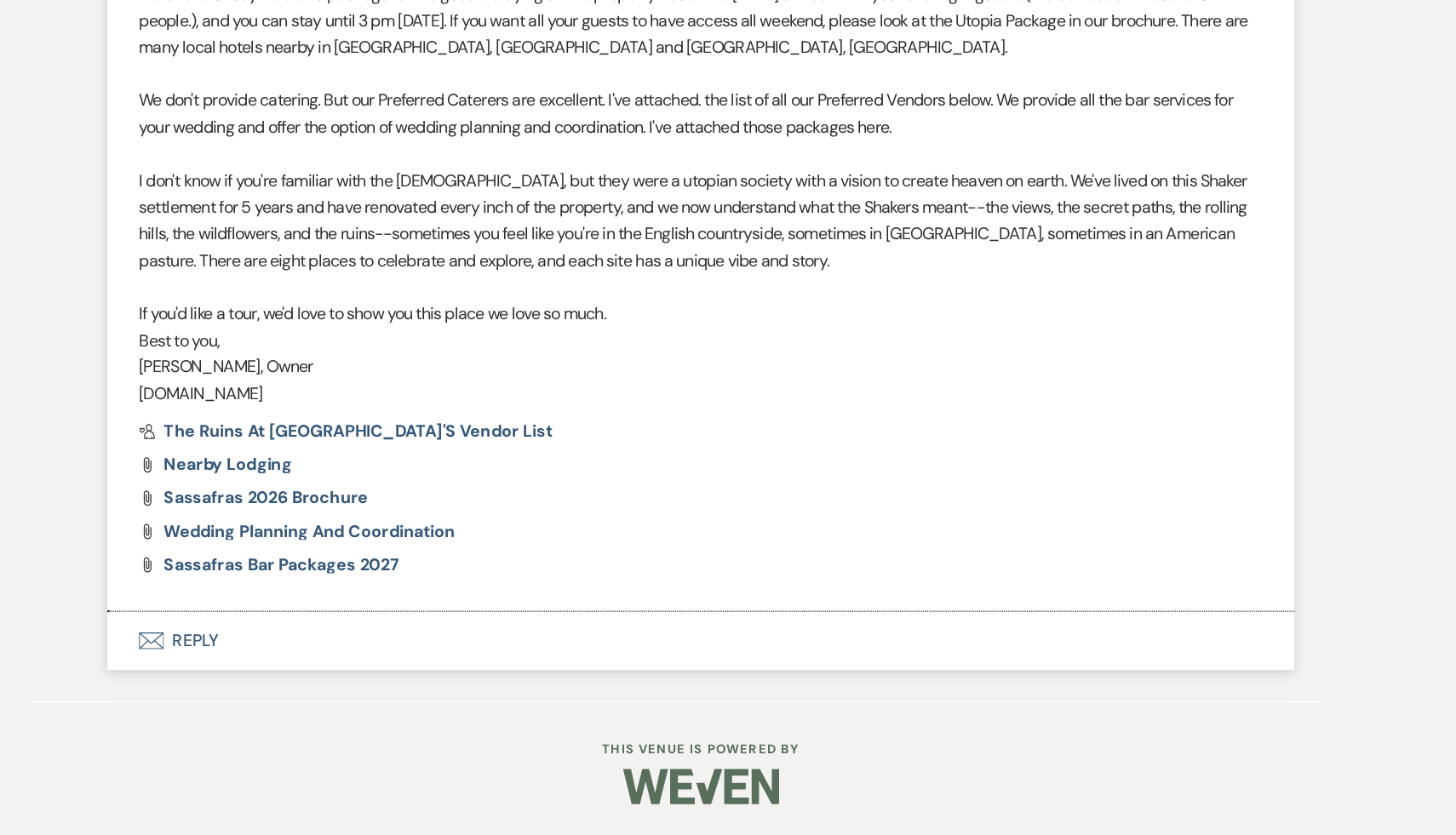
click at [306, 672] on button "Envelope Reply" at bounding box center [728, 676] width 971 height 48
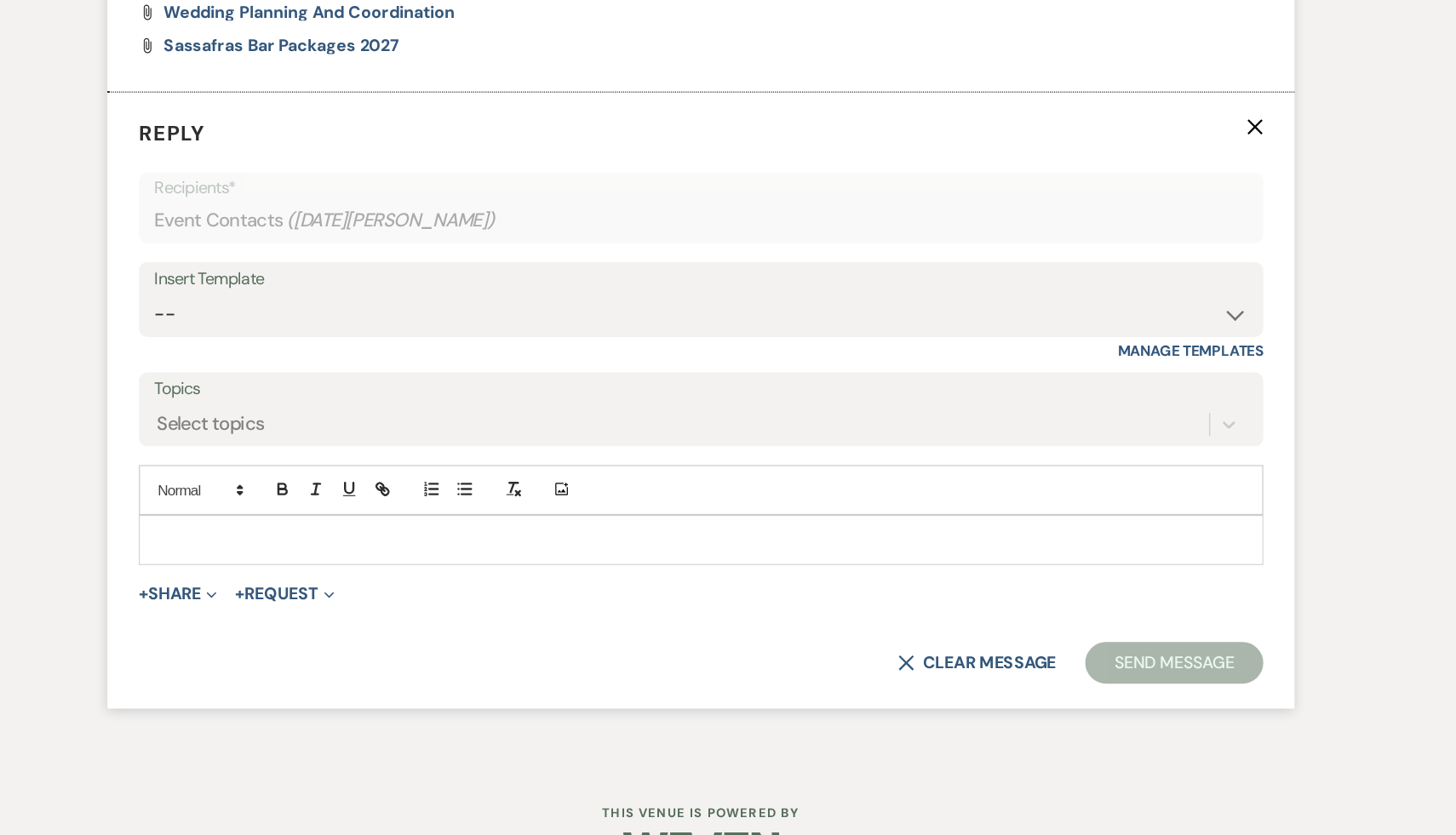
scroll to position [1717, 0]
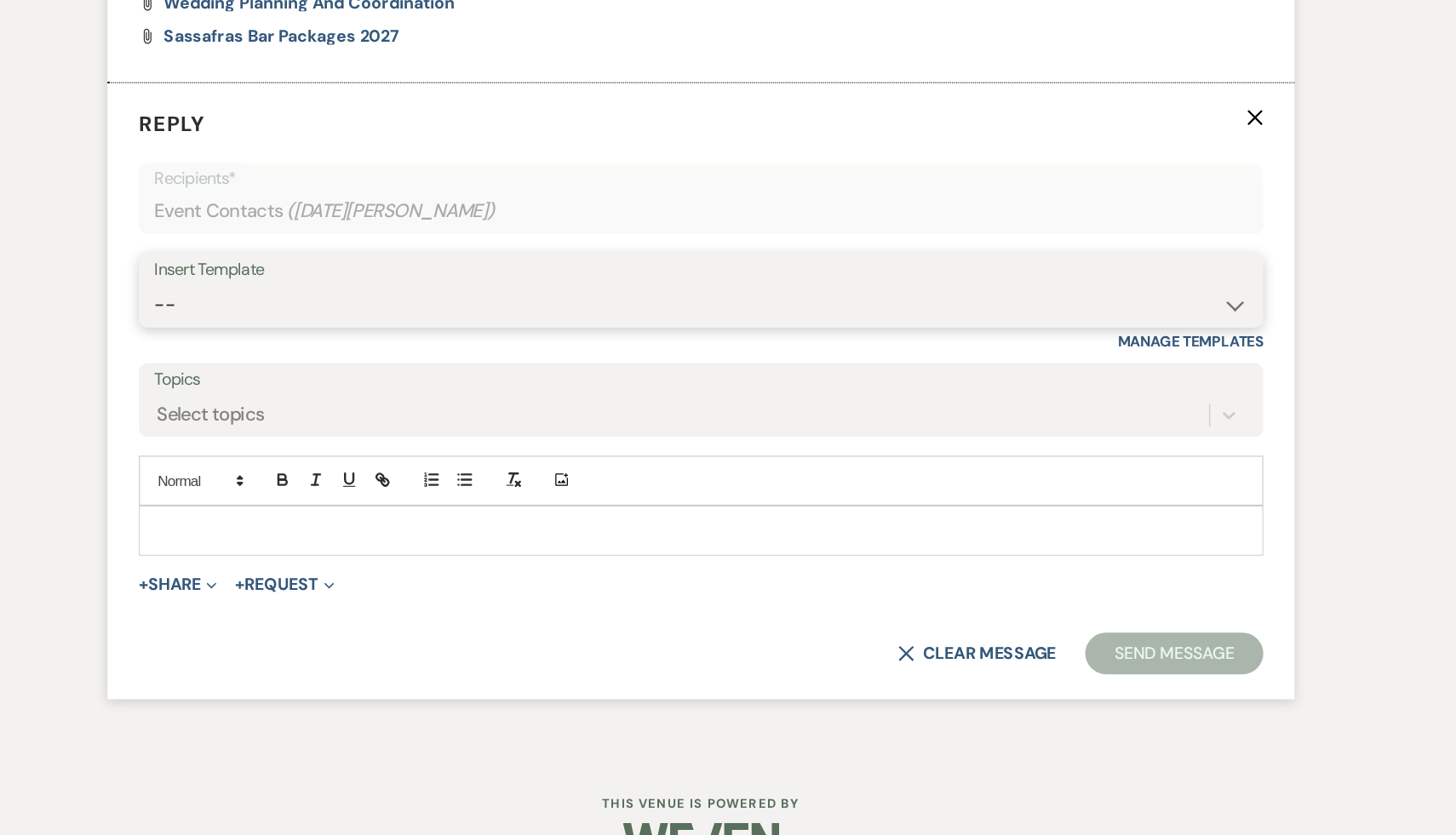
click at [1165, 418] on select "-- Weven Planning Portal Introduction (Booked Events) Initial Inquiry Response …" at bounding box center [728, 401] width 894 height 33
select select "1435"
click at [281, 406] on select "-- Weven Planning Portal Introduction (Booked Events) Initial Inquiry Response …" at bounding box center [728, 401] width 894 height 33
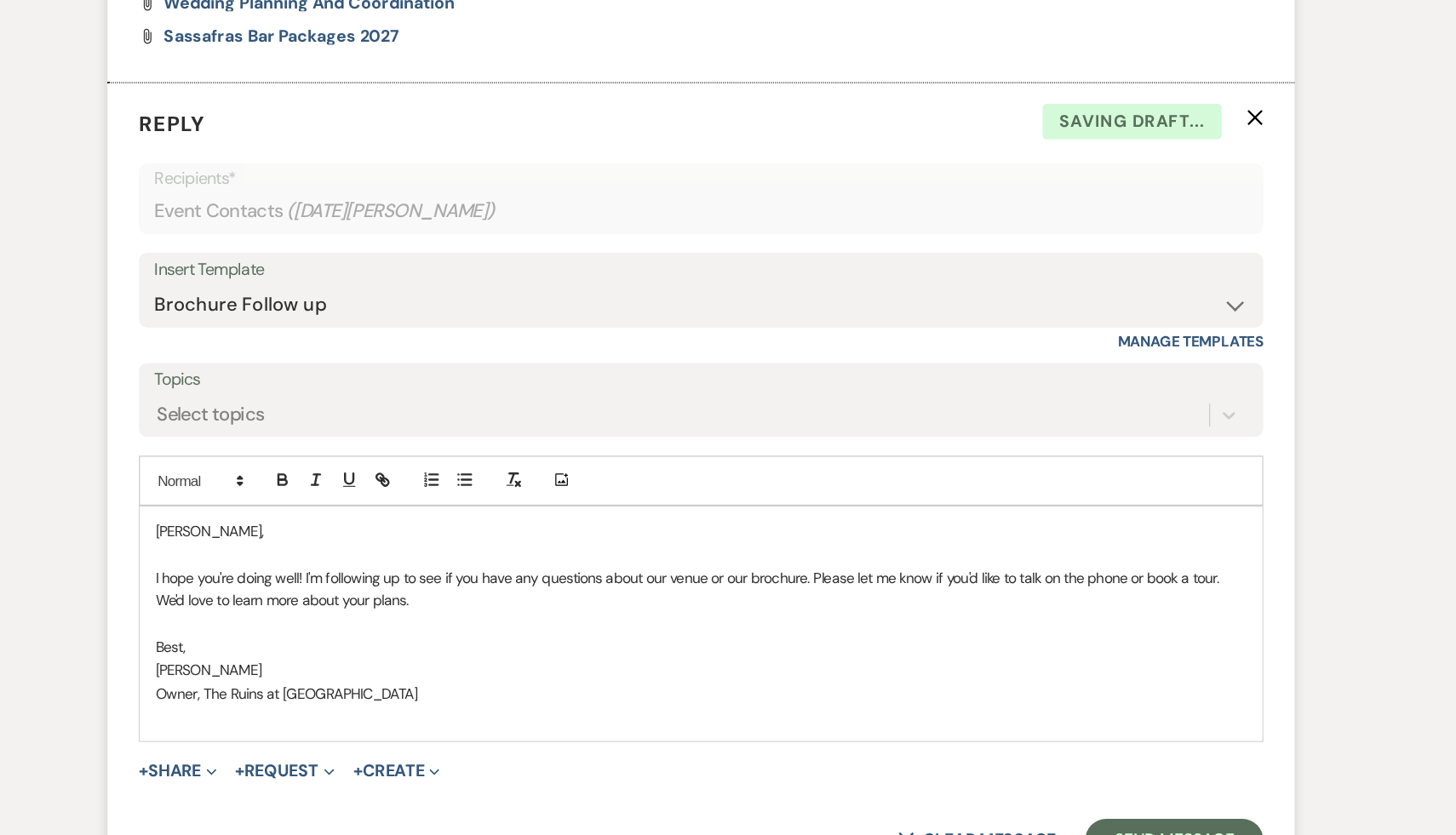
click at [282, 595] on p "Lucia," at bounding box center [728, 585] width 892 height 19
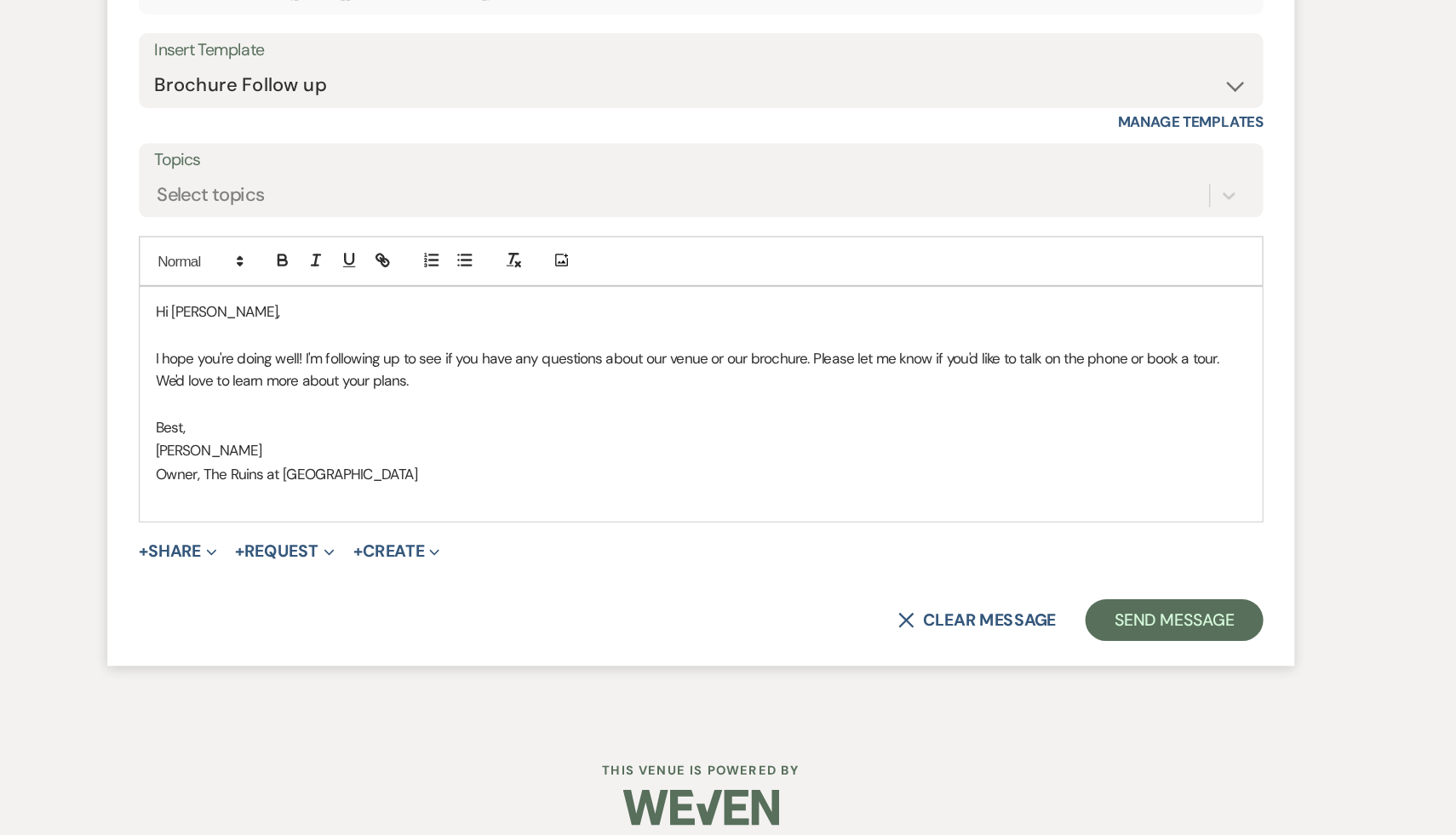
scroll to position [1935, 0]
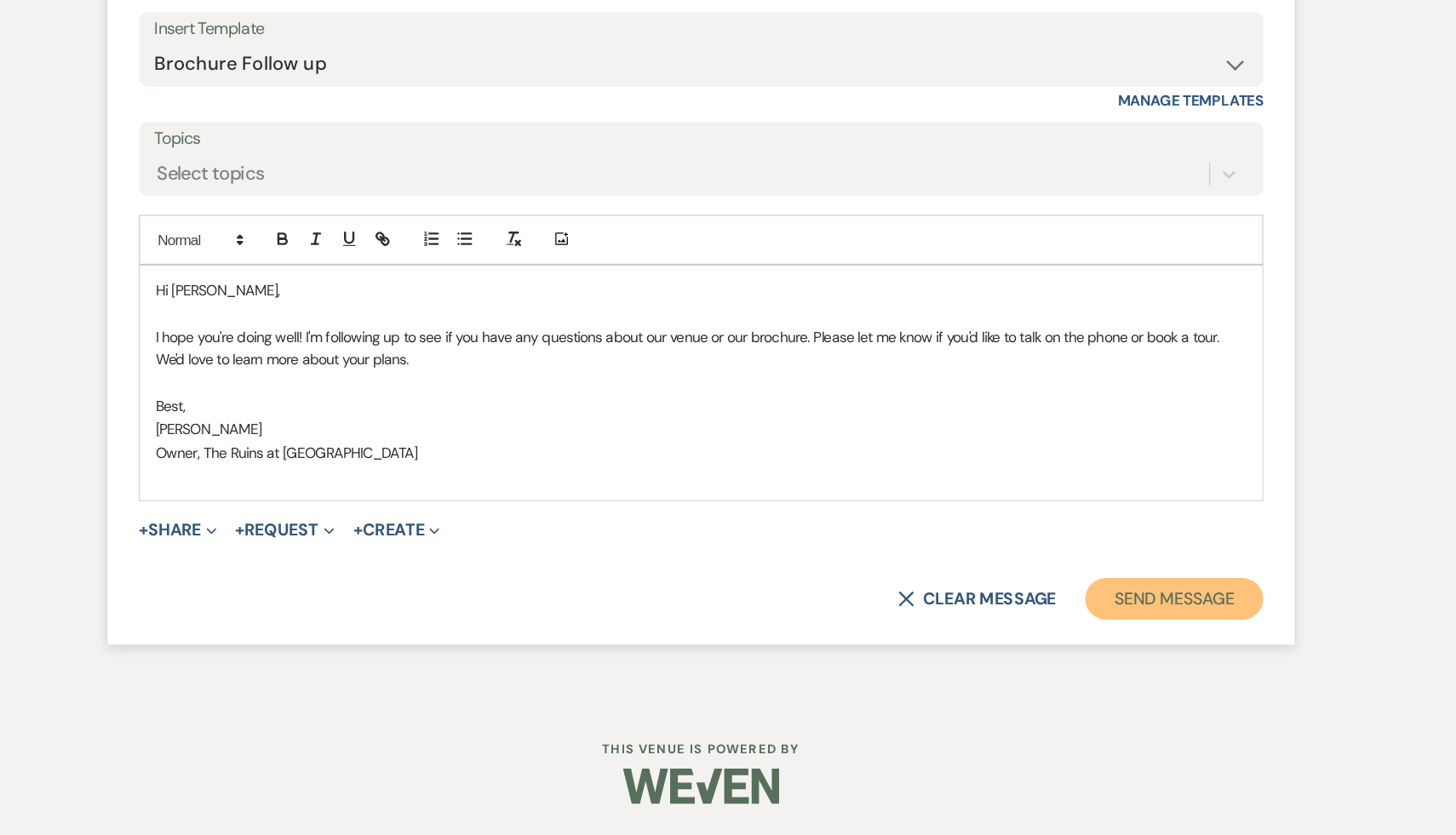
click at [1143, 644] on button "Send Message" at bounding box center [1114, 642] width 146 height 34
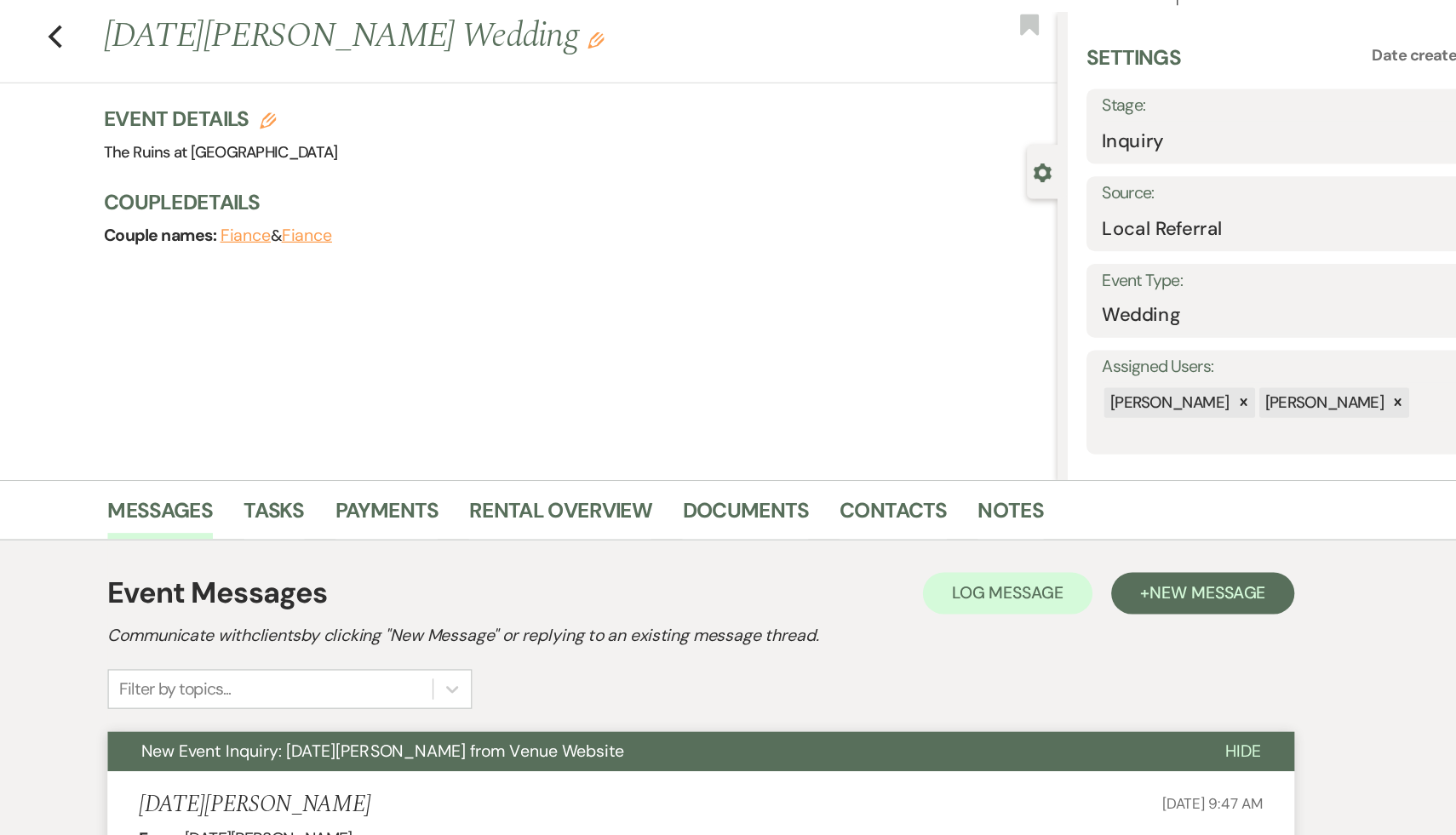
scroll to position [0, 0]
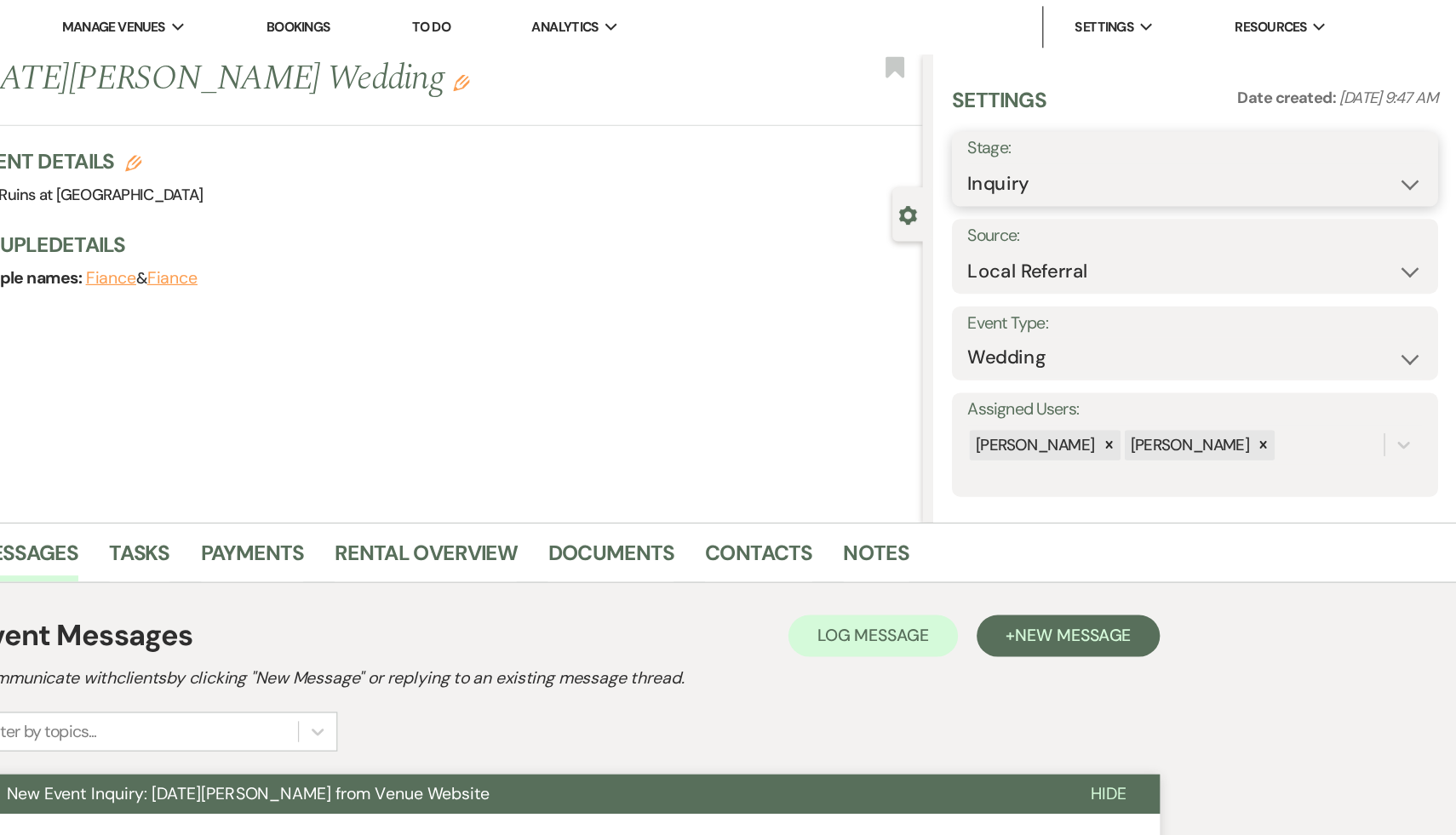
click at [1416, 147] on select "Inquiry Follow Up Tour Requested Tour Confirmed Toured Proposal Sent Booked Lost" at bounding box center [1241, 150] width 372 height 33
select select "9"
click at [1055, 134] on select "Inquiry Follow Up Tour Requested Tour Confirmed Toured Proposal Sent Booked Lost" at bounding box center [1241, 150] width 372 height 33
click at [1400, 136] on button "Save" at bounding box center [1398, 138] width 84 height 34
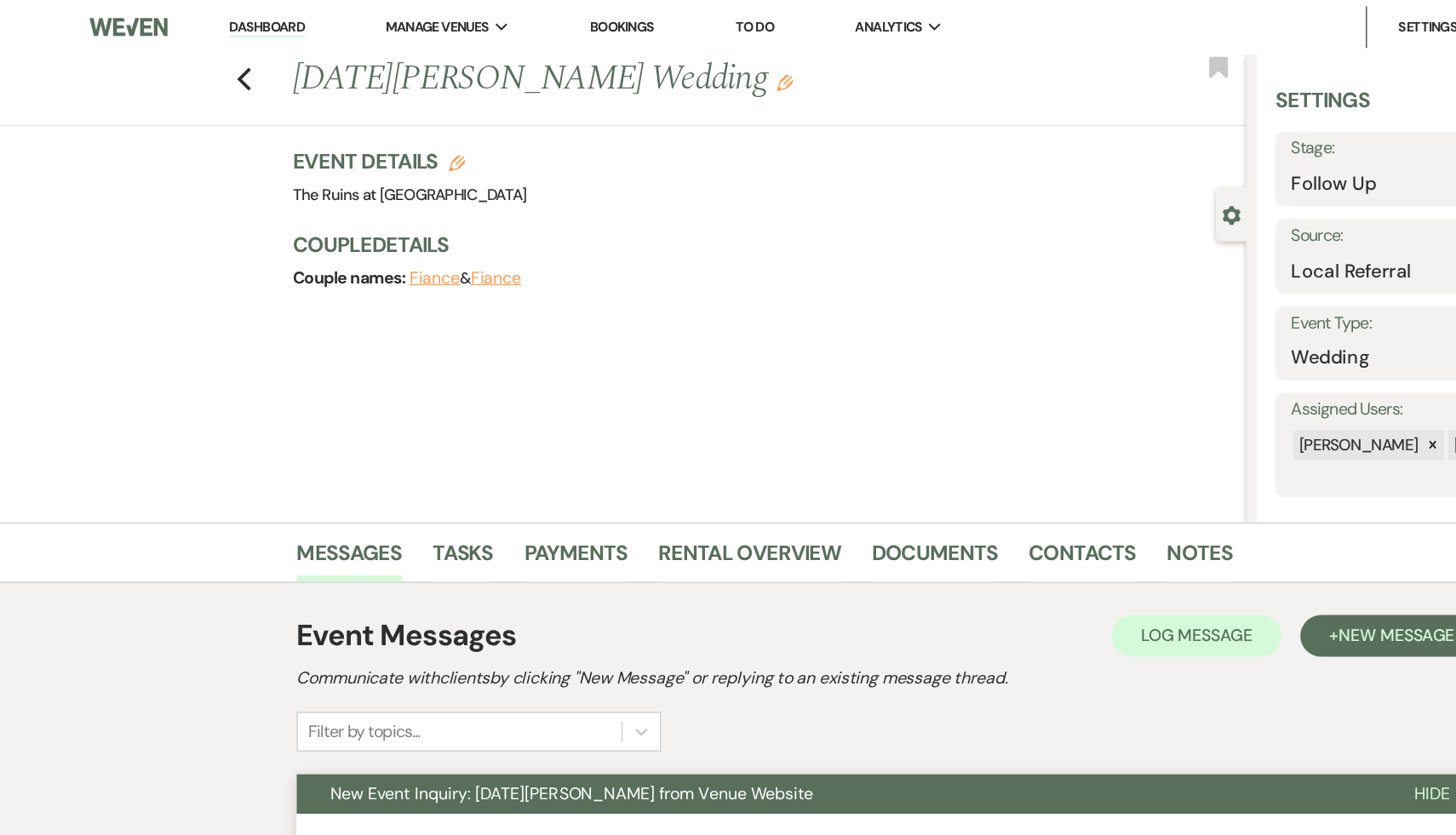
click at [213, 24] on link "Dashboard" at bounding box center [218, 22] width 61 height 16
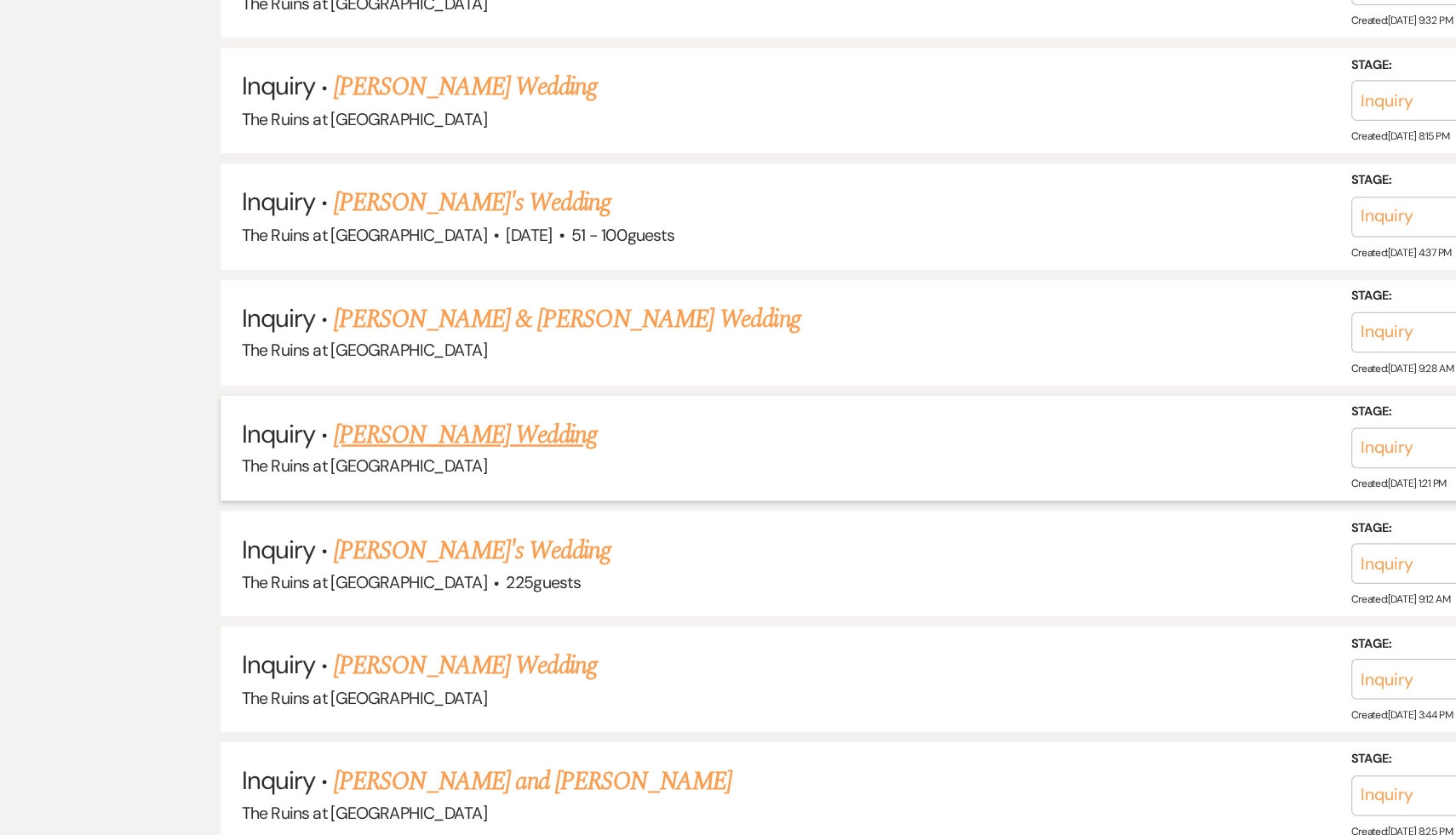
scroll to position [1886, 0]
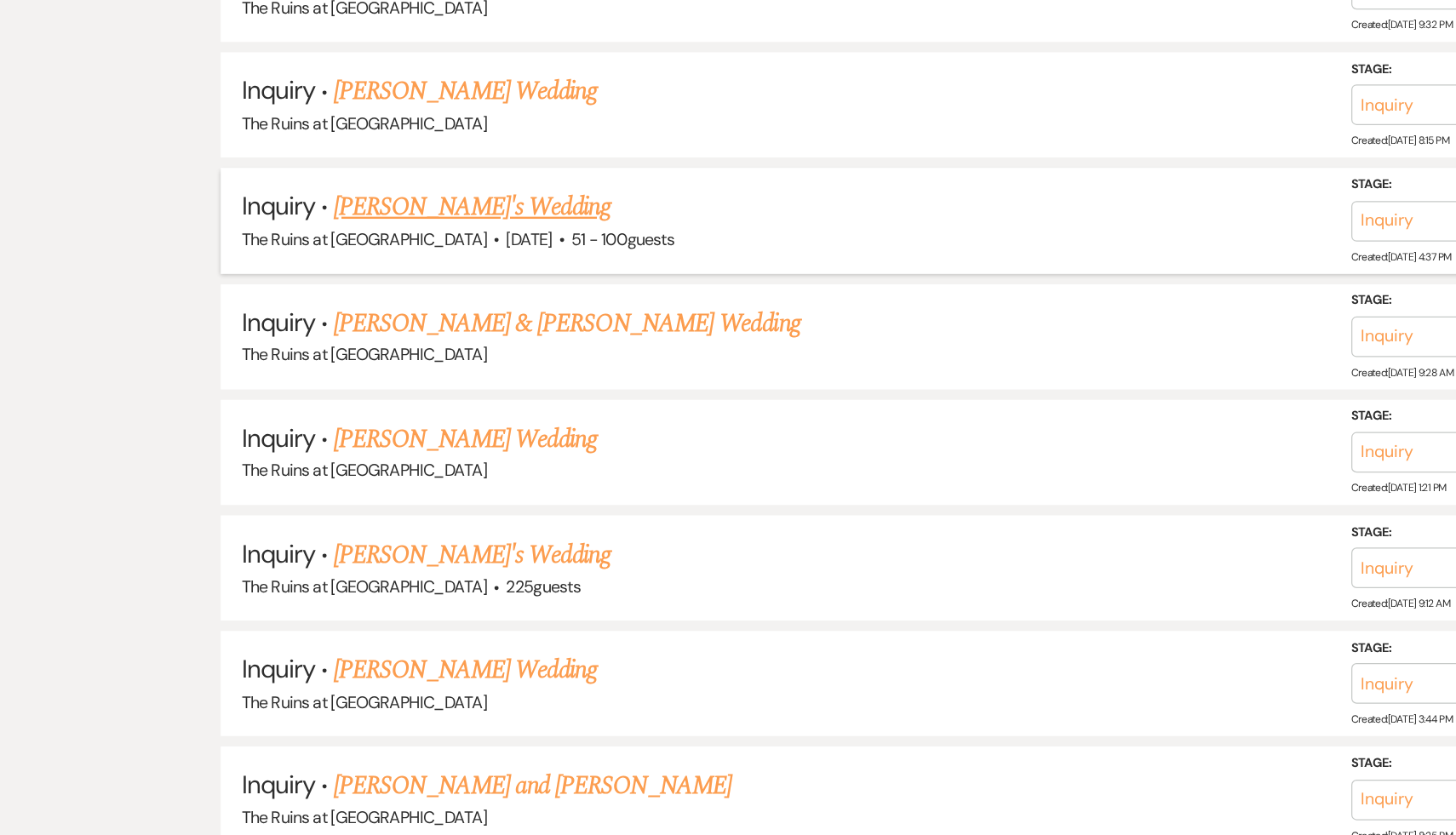
click at [338, 163] on link "[PERSON_NAME]'s Wedding" at bounding box center [386, 169] width 226 height 31
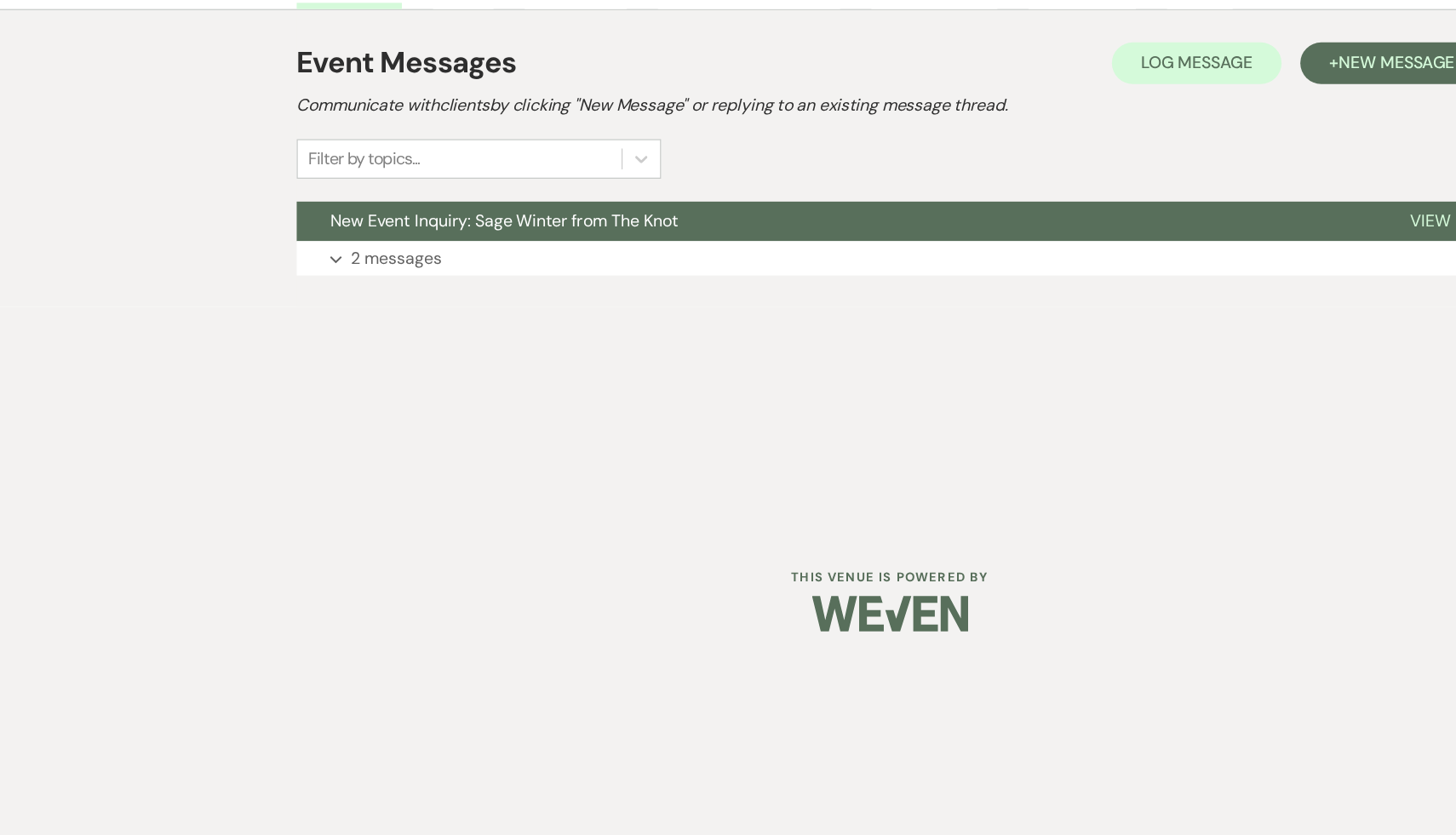
select select "2"
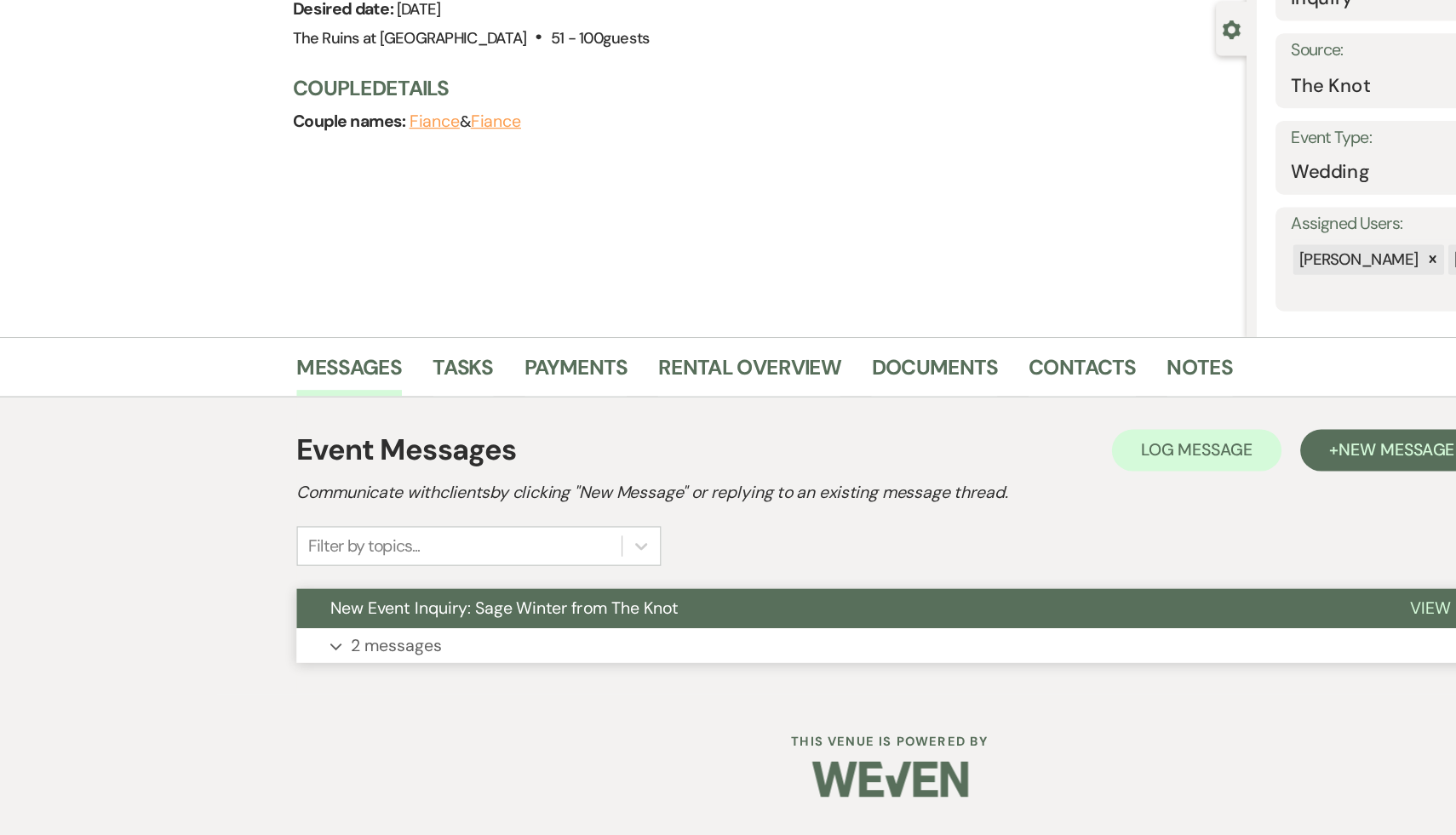
click at [413, 655] on span "New Event Inquiry: Sage Winter from The Knot" at bounding box center [412, 649] width 284 height 18
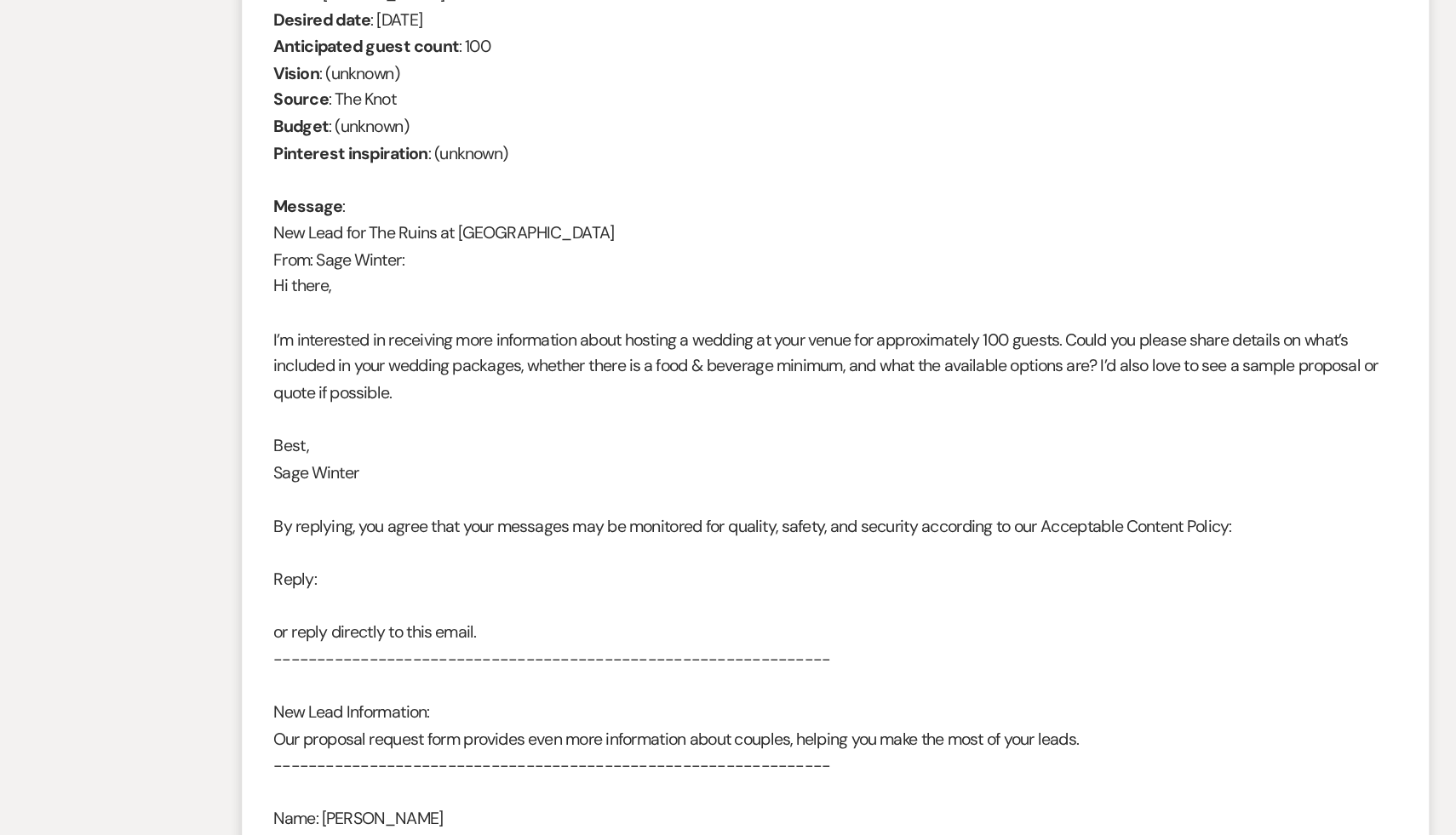
scroll to position [629, 0]
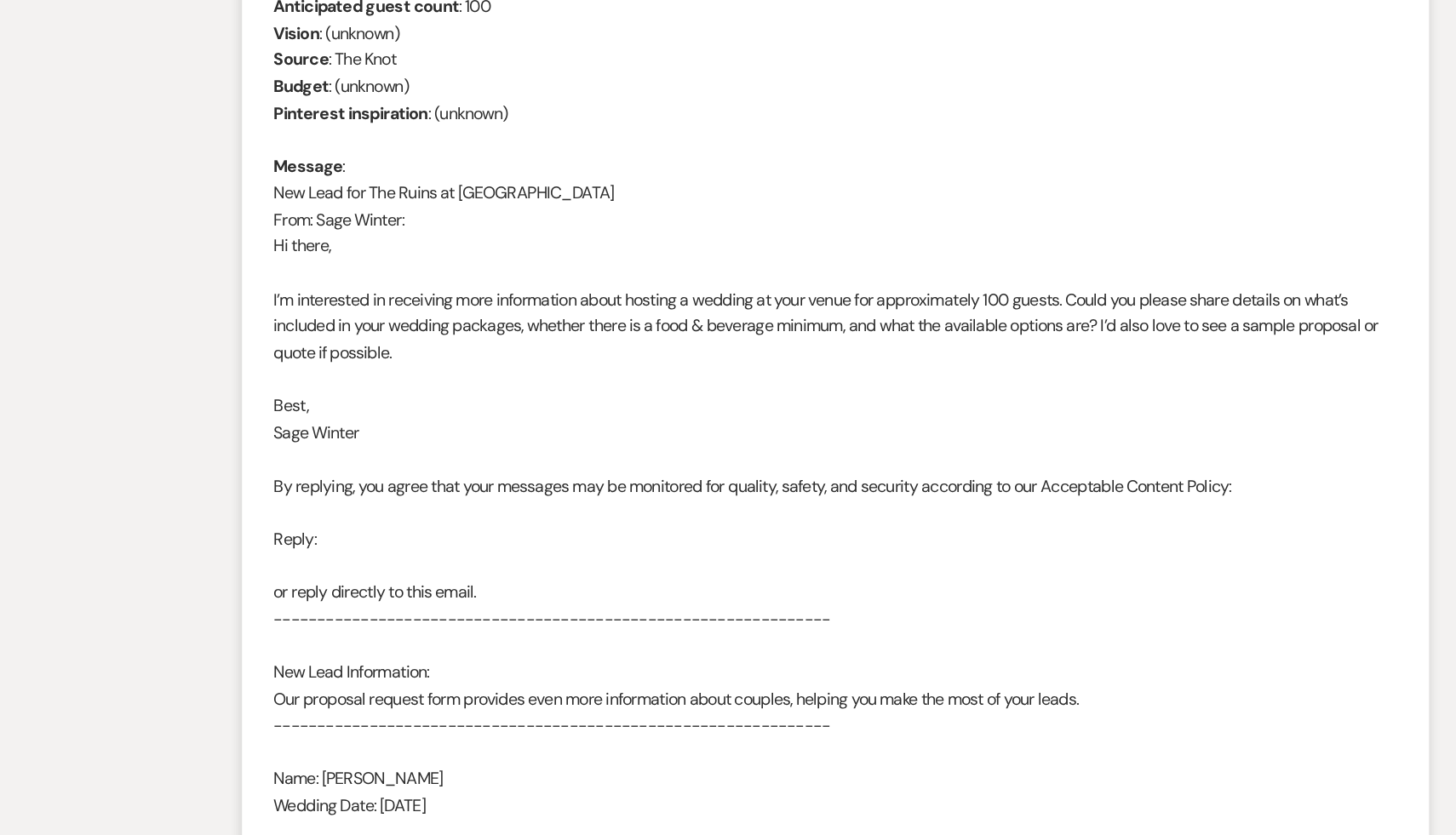
click at [513, 767] on div "From : Sage Winter Event : Sage Winter's Event Desired date : May 28th 2027 Ant…" at bounding box center [727, 528] width 919 height 893
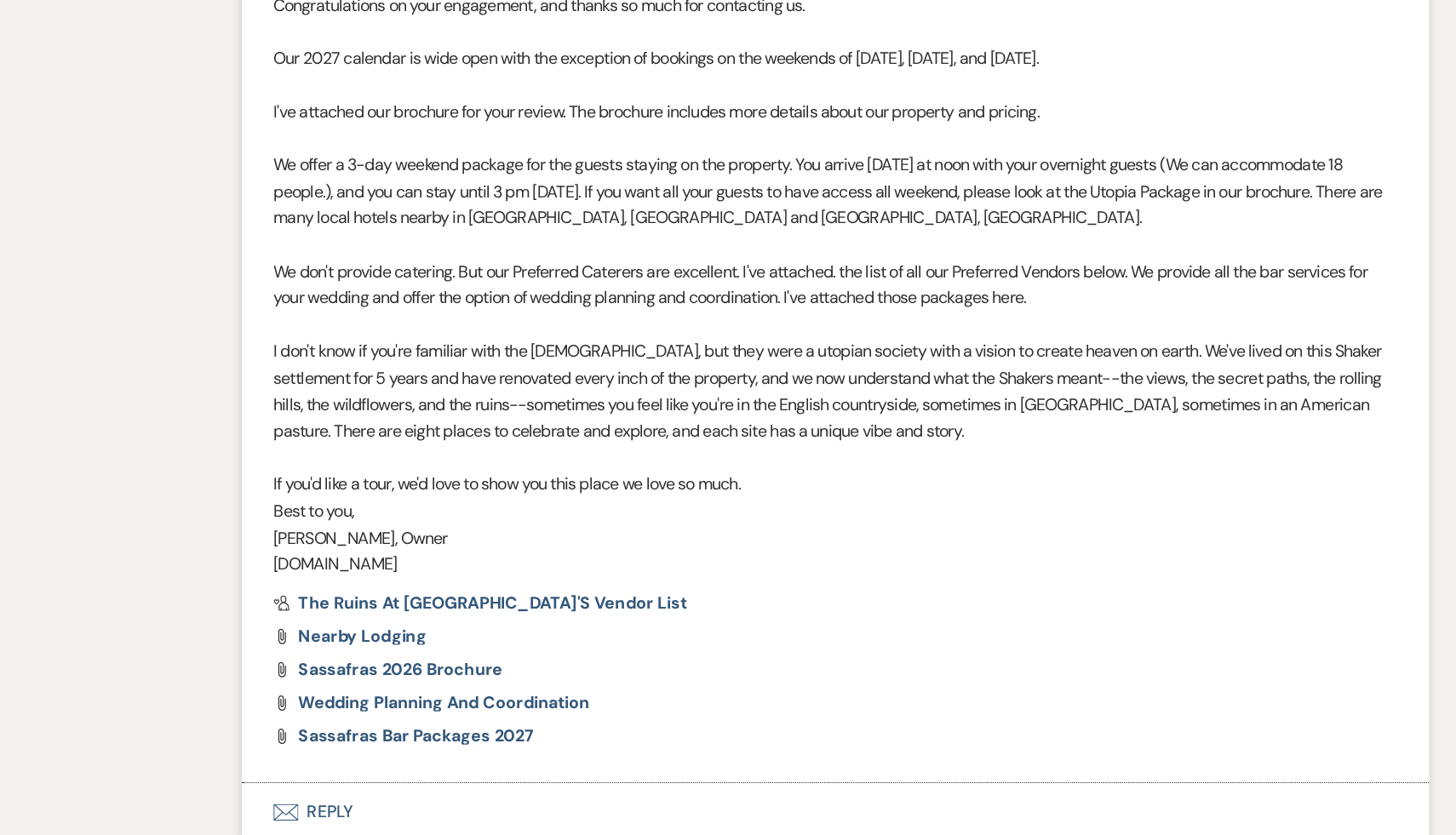
scroll to position [1699, 0]
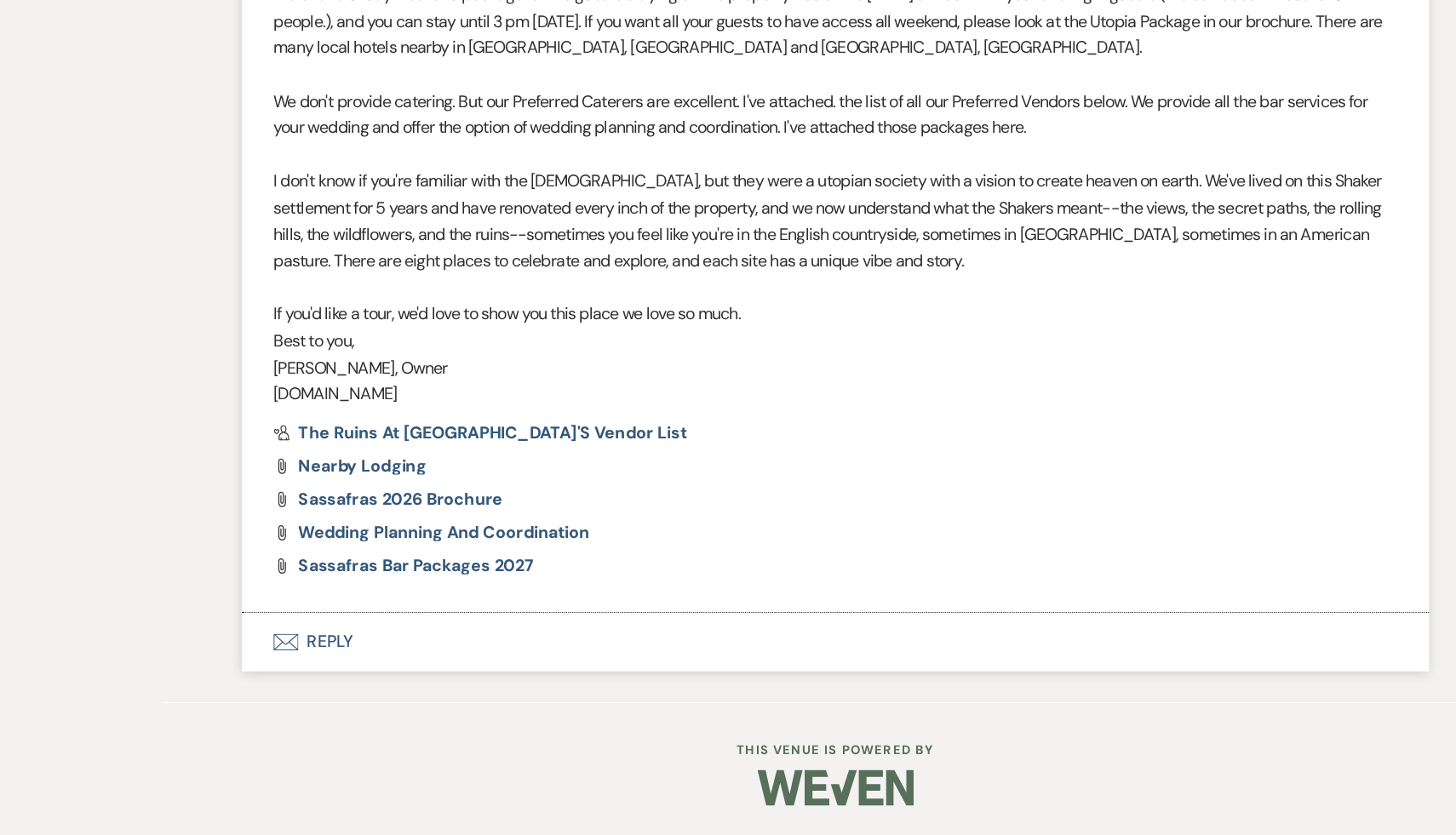
click at [315, 673] on button "Envelope Reply" at bounding box center [728, 676] width 971 height 48
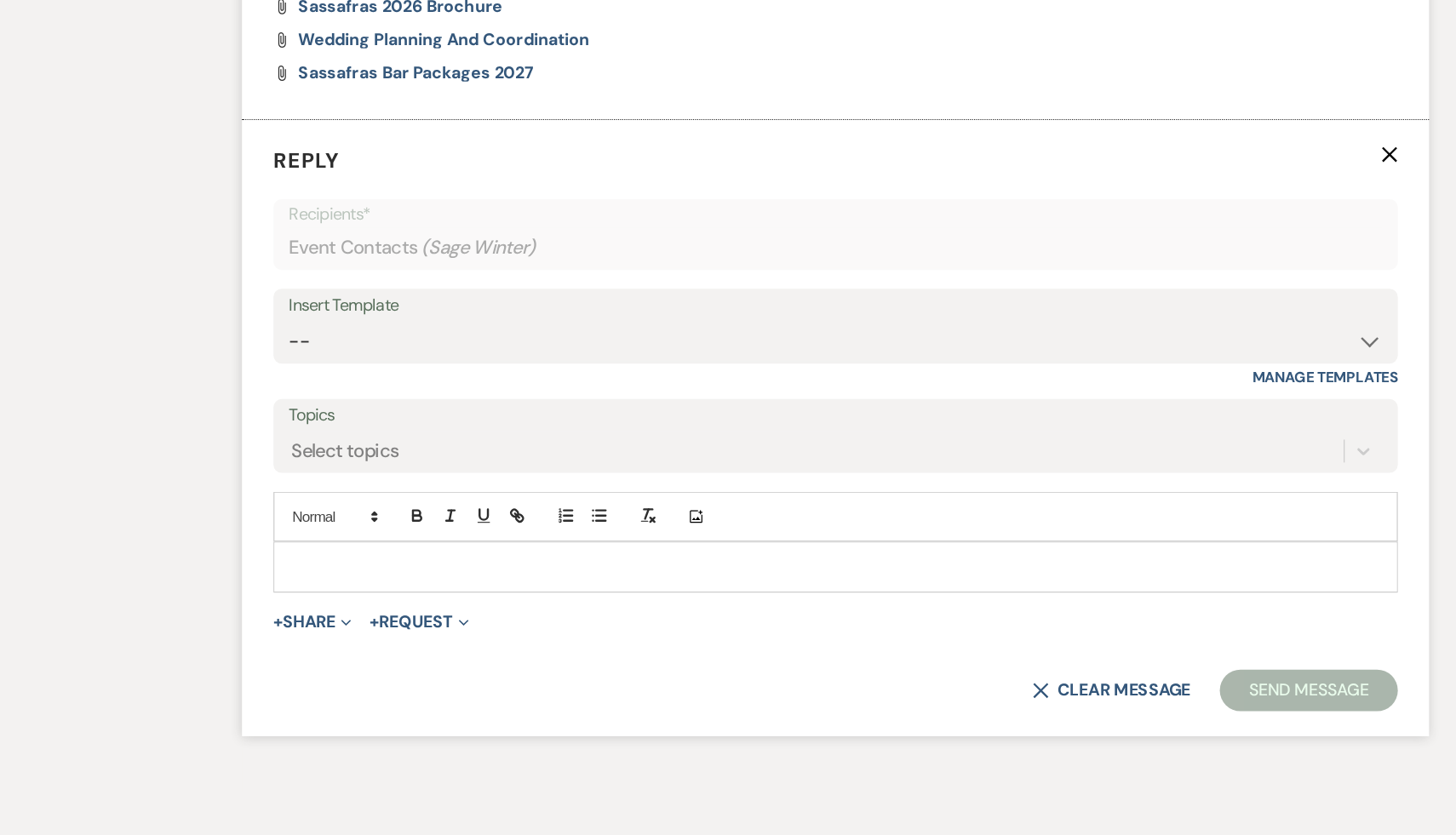
scroll to position [2110, 0]
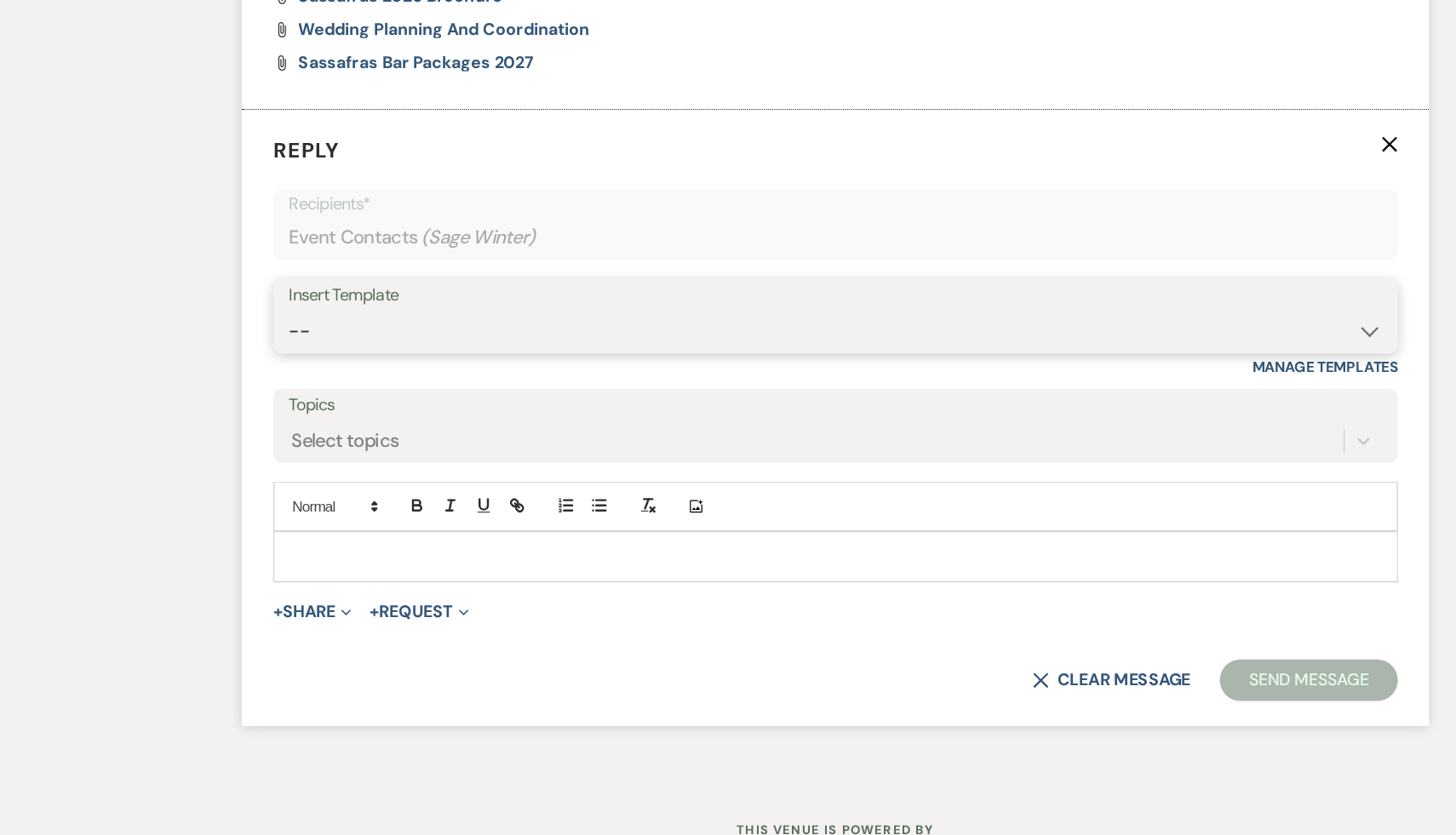
click at [1164, 422] on select "-- Weven Planning Portal Introduction (Booked Events) Initial Inquiry Response …" at bounding box center [728, 422] width 894 height 33
select select "1435"
click at [281, 406] on select "-- Weven Planning Portal Introduction (Booked Events) Initial Inquiry Response …" at bounding box center [728, 422] width 894 height 33
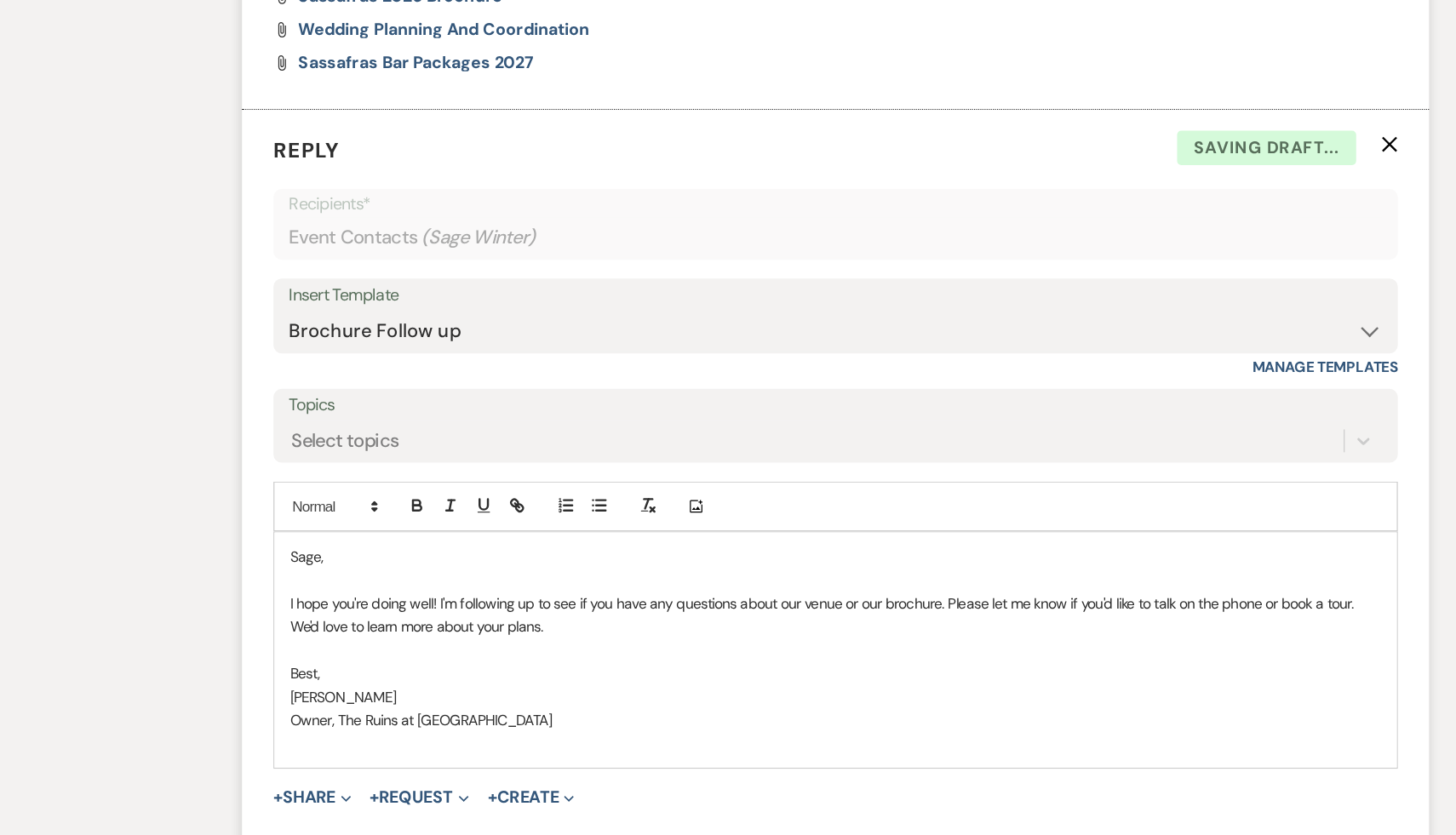
click at [280, 606] on div "Sage, I hope you're doing well! I'm following up to see if you have any questio…" at bounding box center [727, 684] width 918 height 192
click at [433, 685] on p at bounding box center [728, 683] width 892 height 19
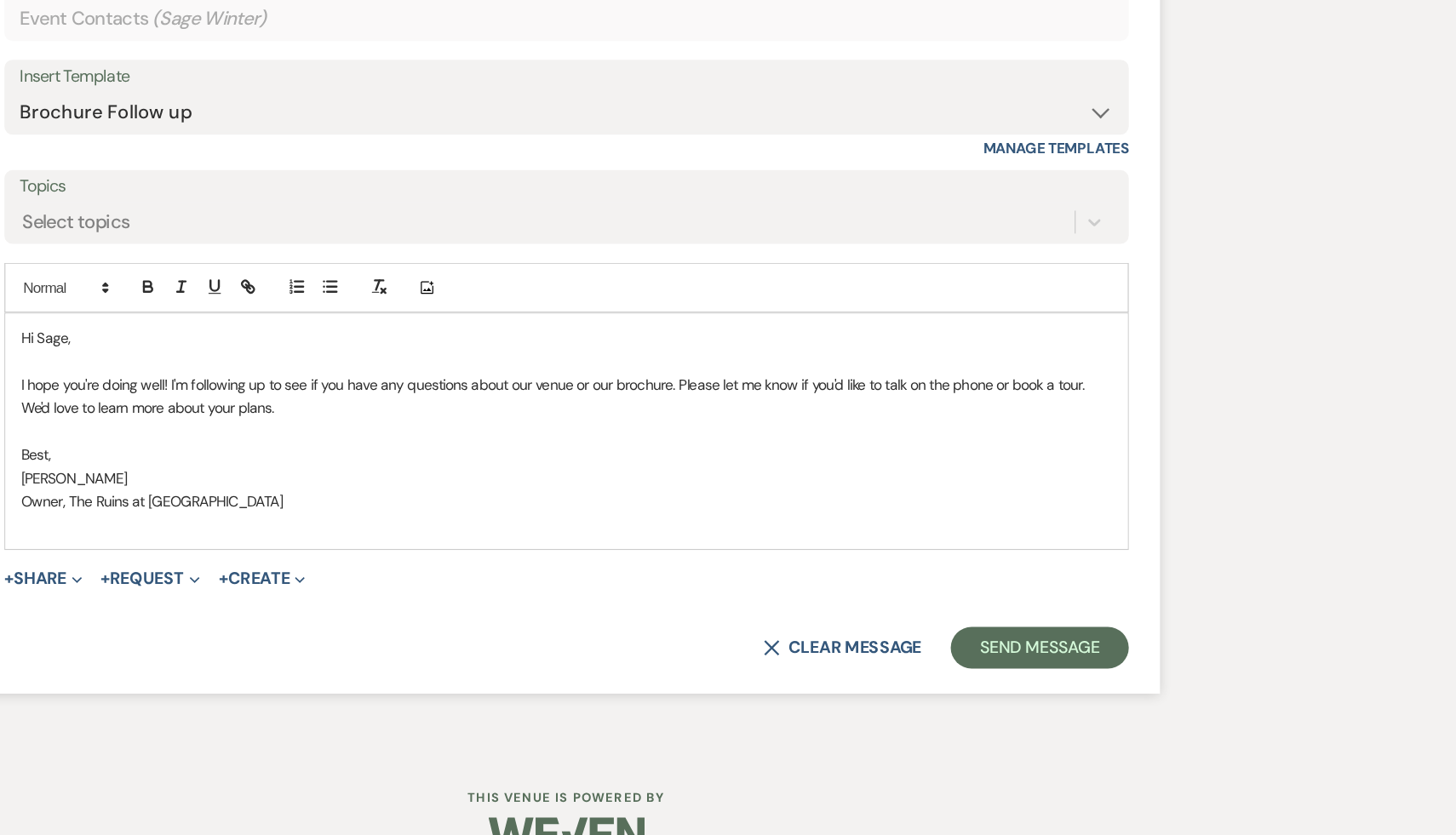
scroll to position [2328, 0]
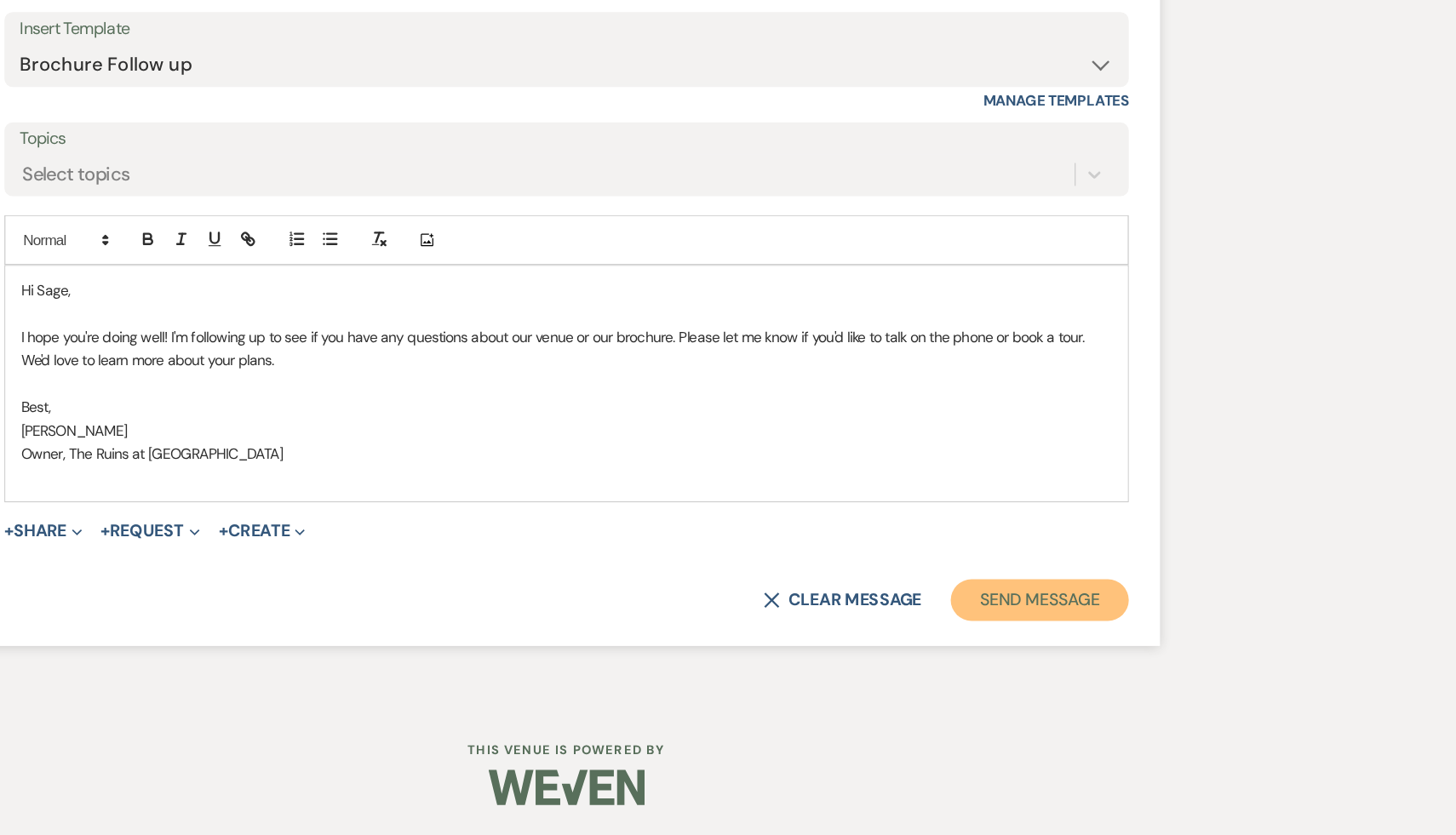
click at [1104, 646] on button "Send Message" at bounding box center [1114, 643] width 146 height 34
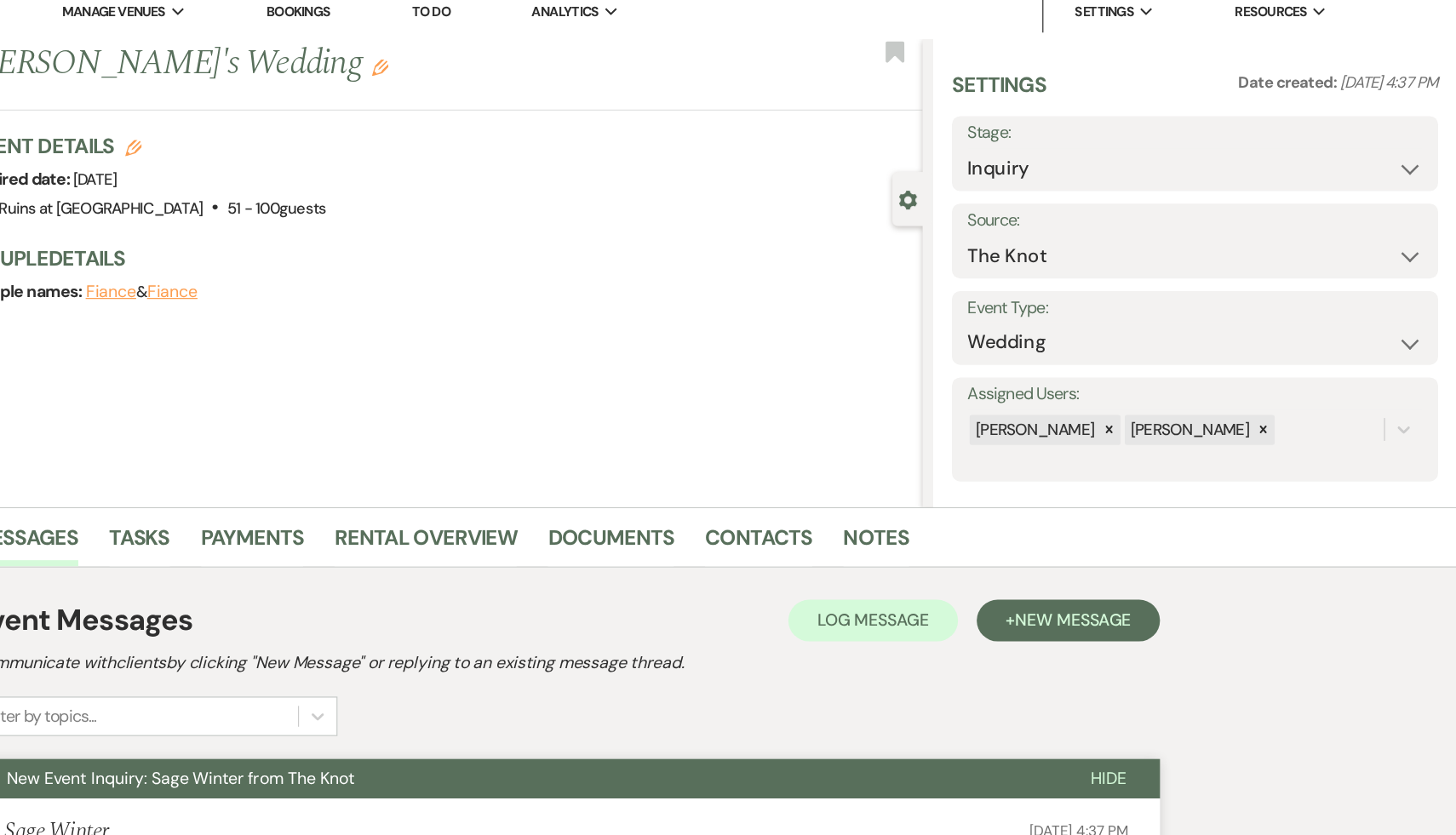
scroll to position [0, 0]
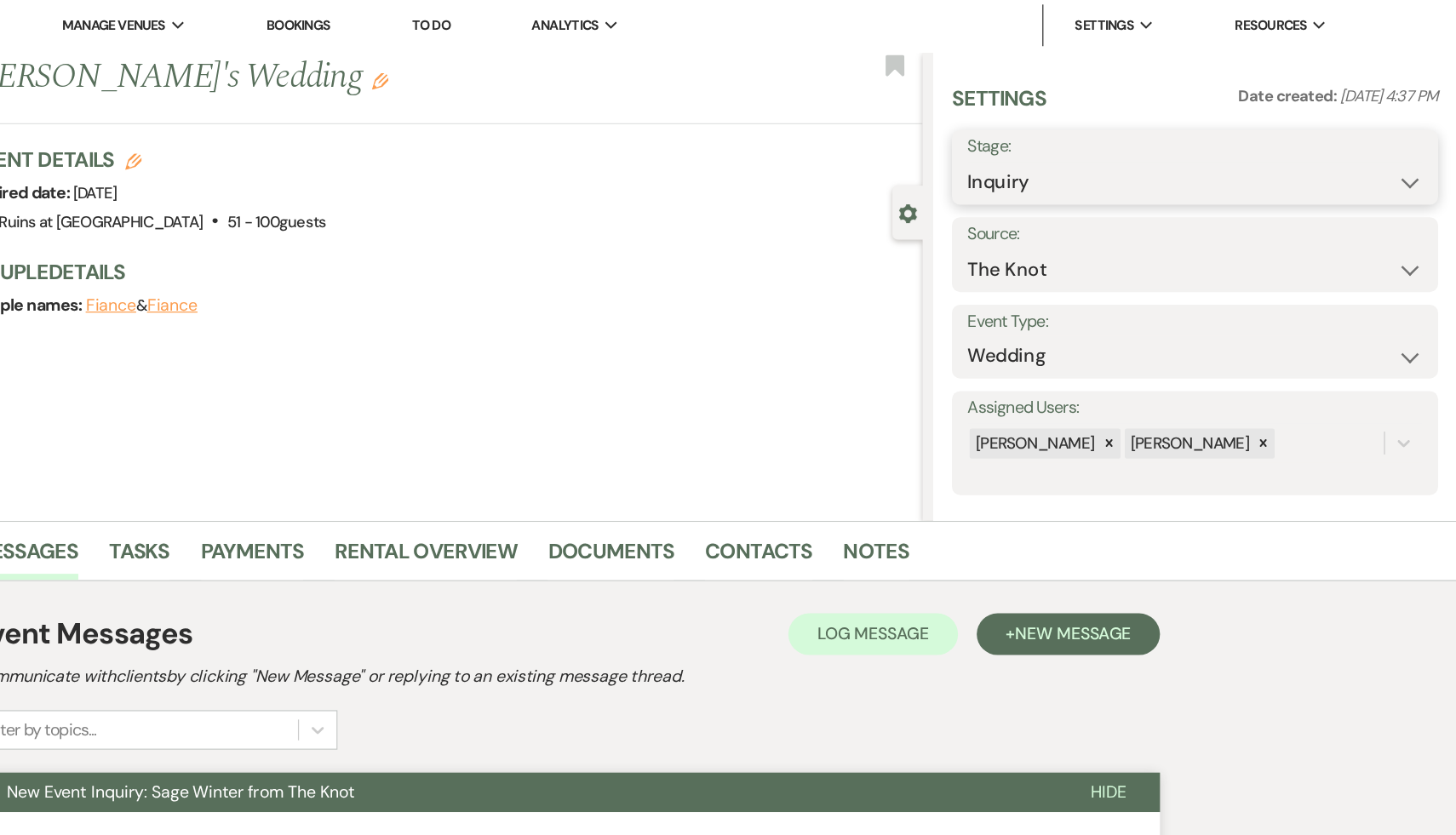
click at [1414, 147] on select "Inquiry Follow Up Tour Requested Tour Confirmed Toured Proposal Sent Booked Lost" at bounding box center [1241, 150] width 372 height 33
select select "9"
click at [1055, 134] on select "Inquiry Follow Up Tour Requested Tour Confirmed Toured Proposal Sent Booked Lost" at bounding box center [1241, 150] width 372 height 33
click at [1398, 140] on button "Save" at bounding box center [1398, 138] width 84 height 34
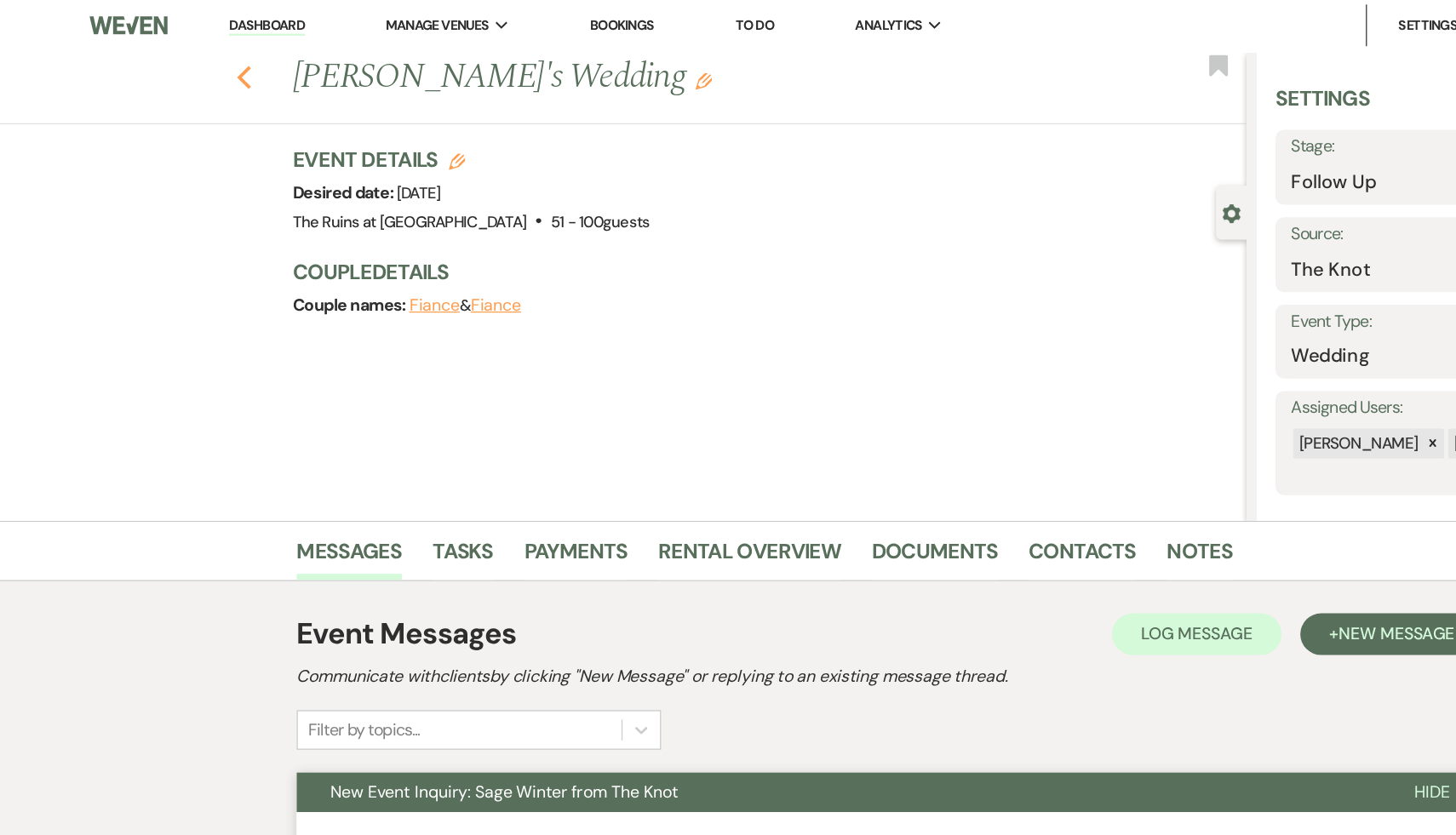
click at [196, 58] on icon "Previous" at bounding box center [200, 65] width 13 height 21
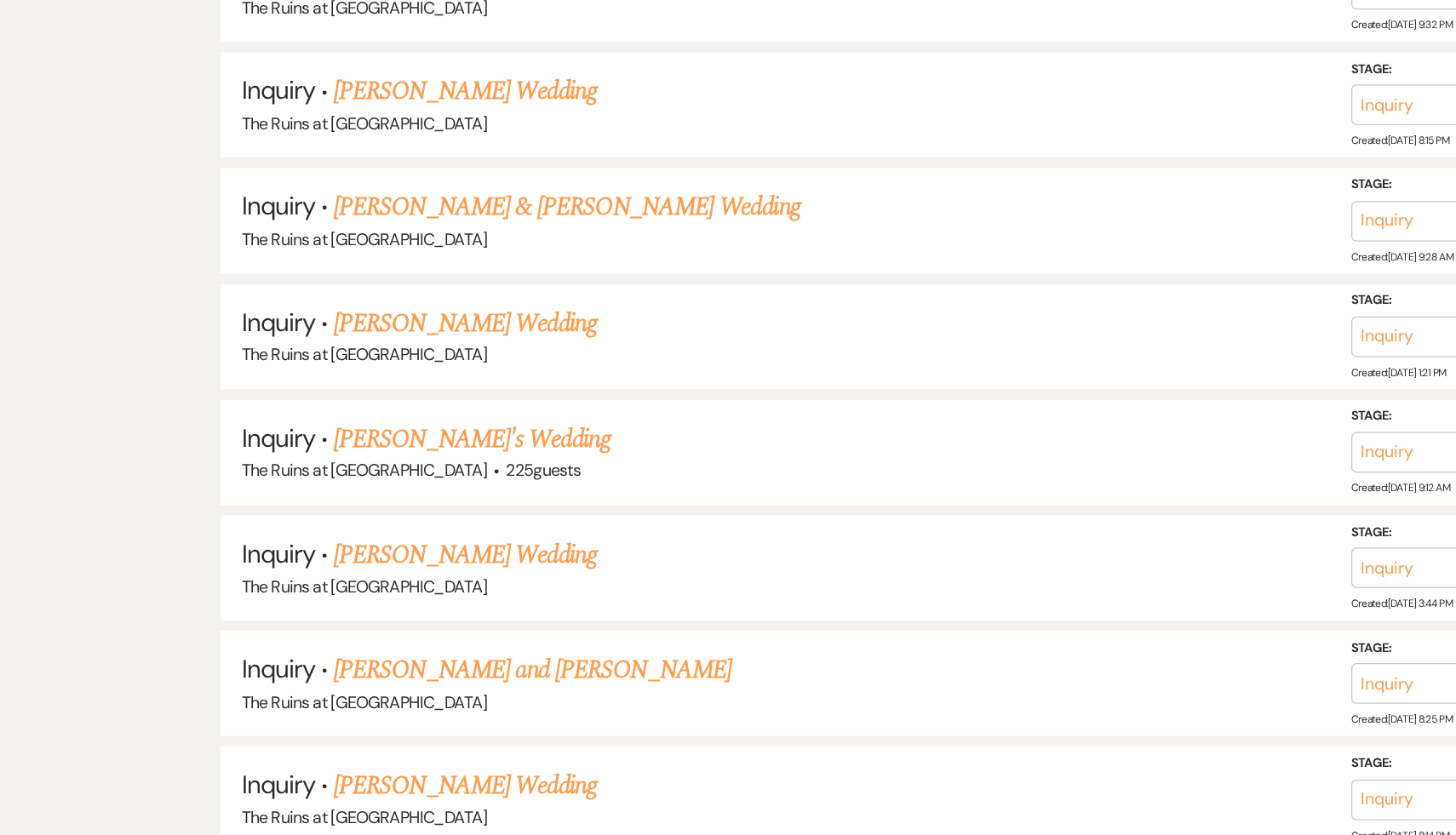
scroll to position [1871, 0]
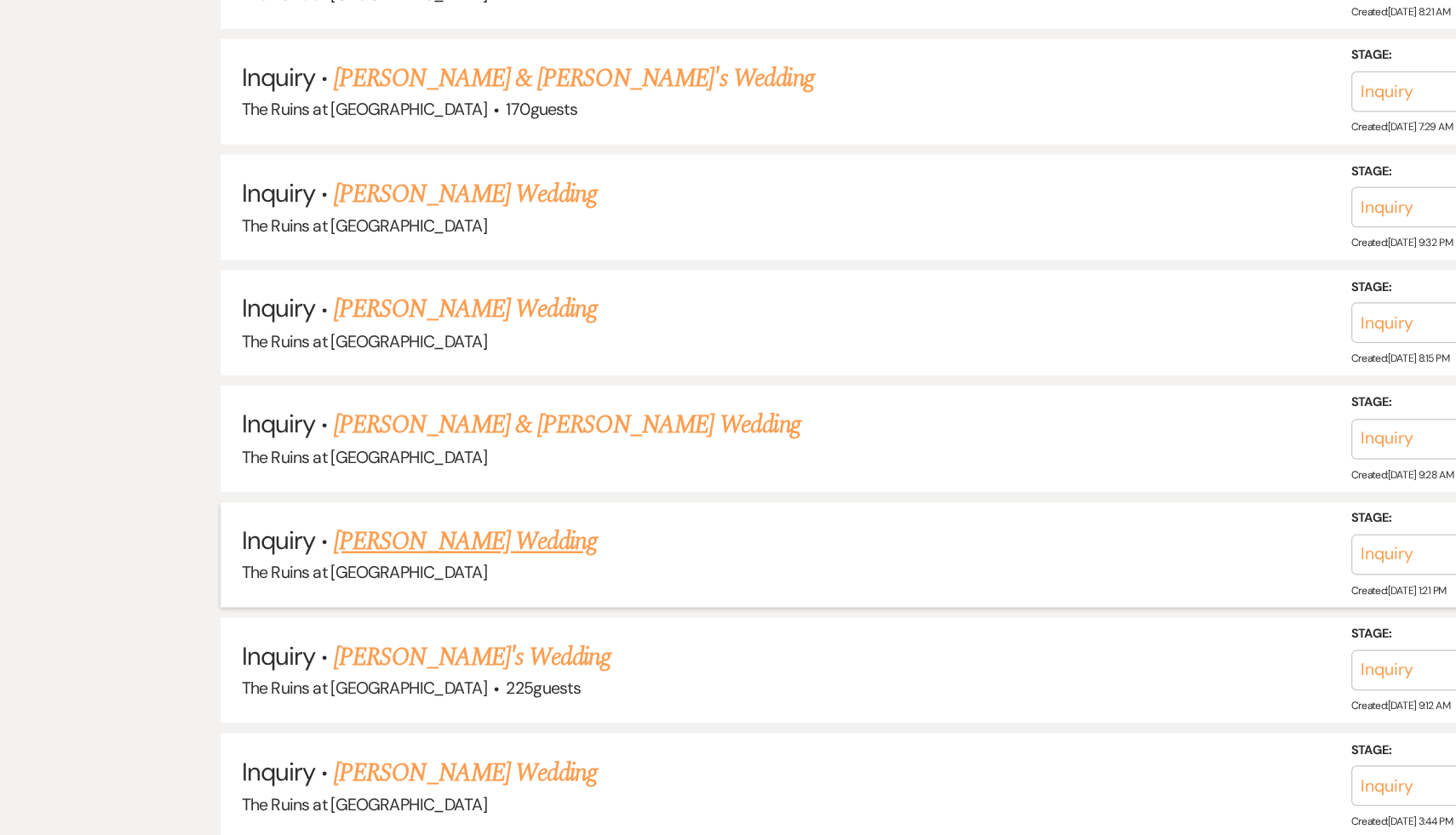
scroll to position [1689, 0]
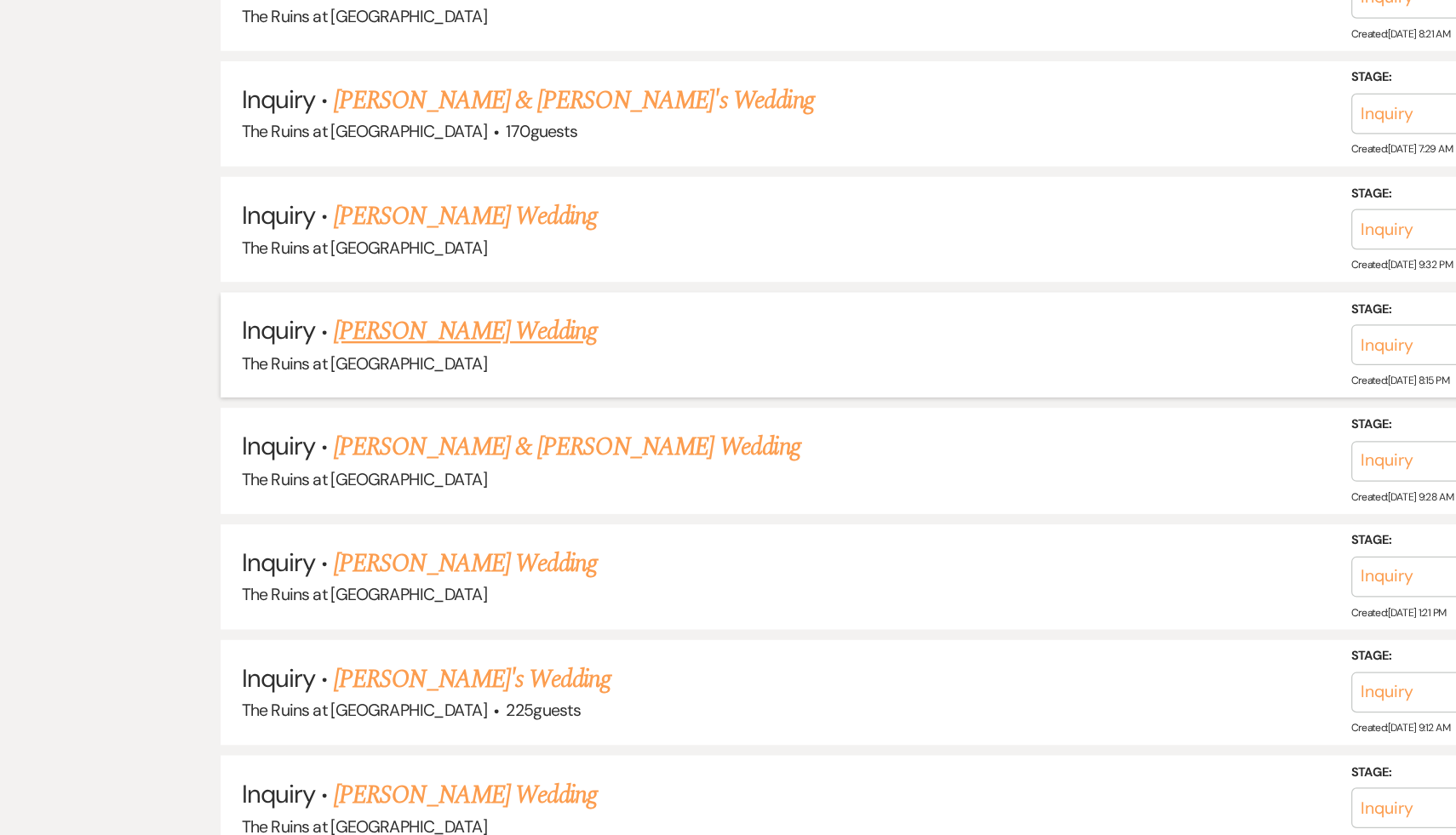
click at [386, 262] on link "[PERSON_NAME] Wedding" at bounding box center [381, 271] width 216 height 31
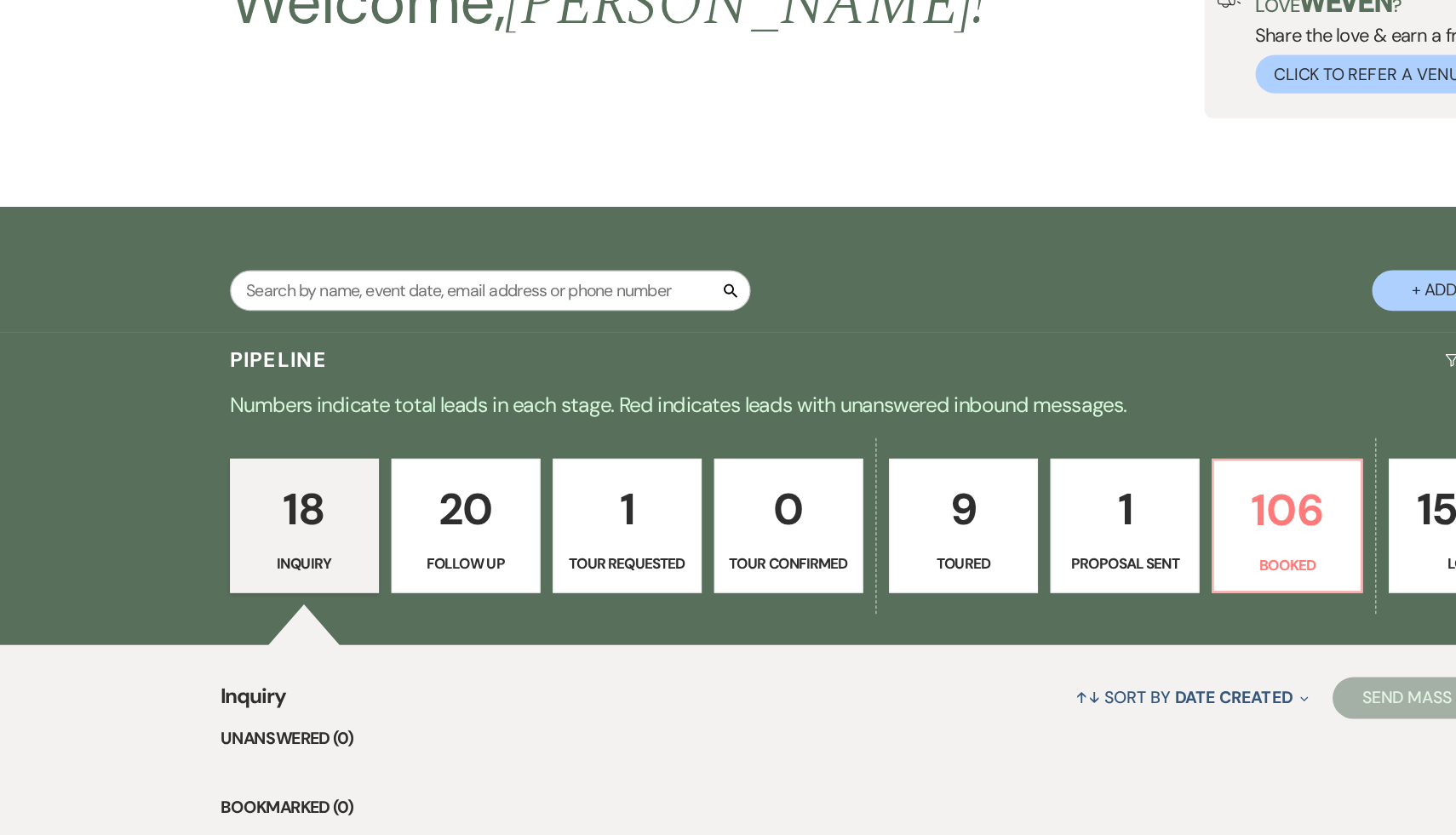
select select "5"
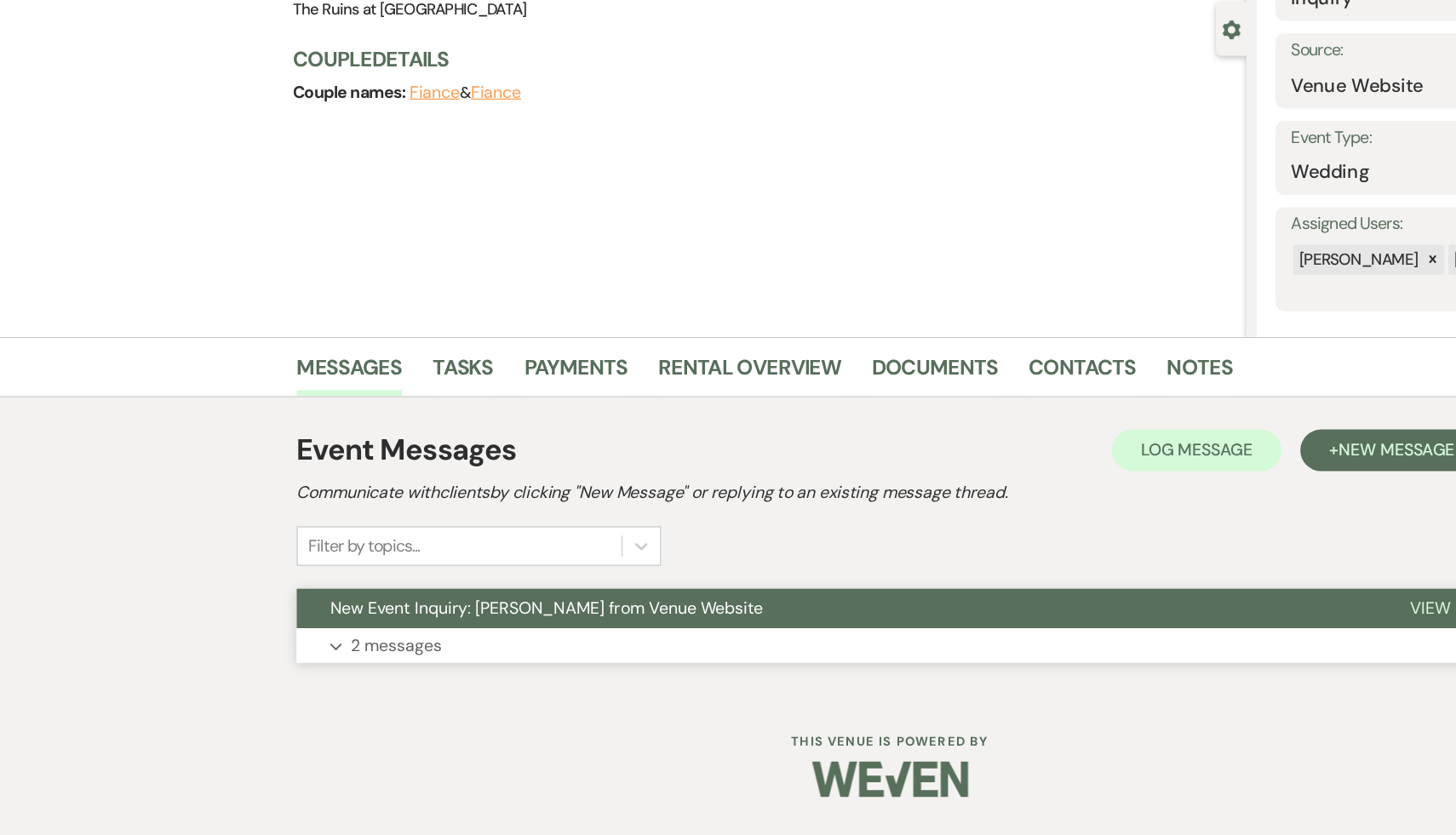
click at [399, 653] on span "New Event Inquiry: Brendan Mallon from Venue Website" at bounding box center [447, 649] width 354 height 18
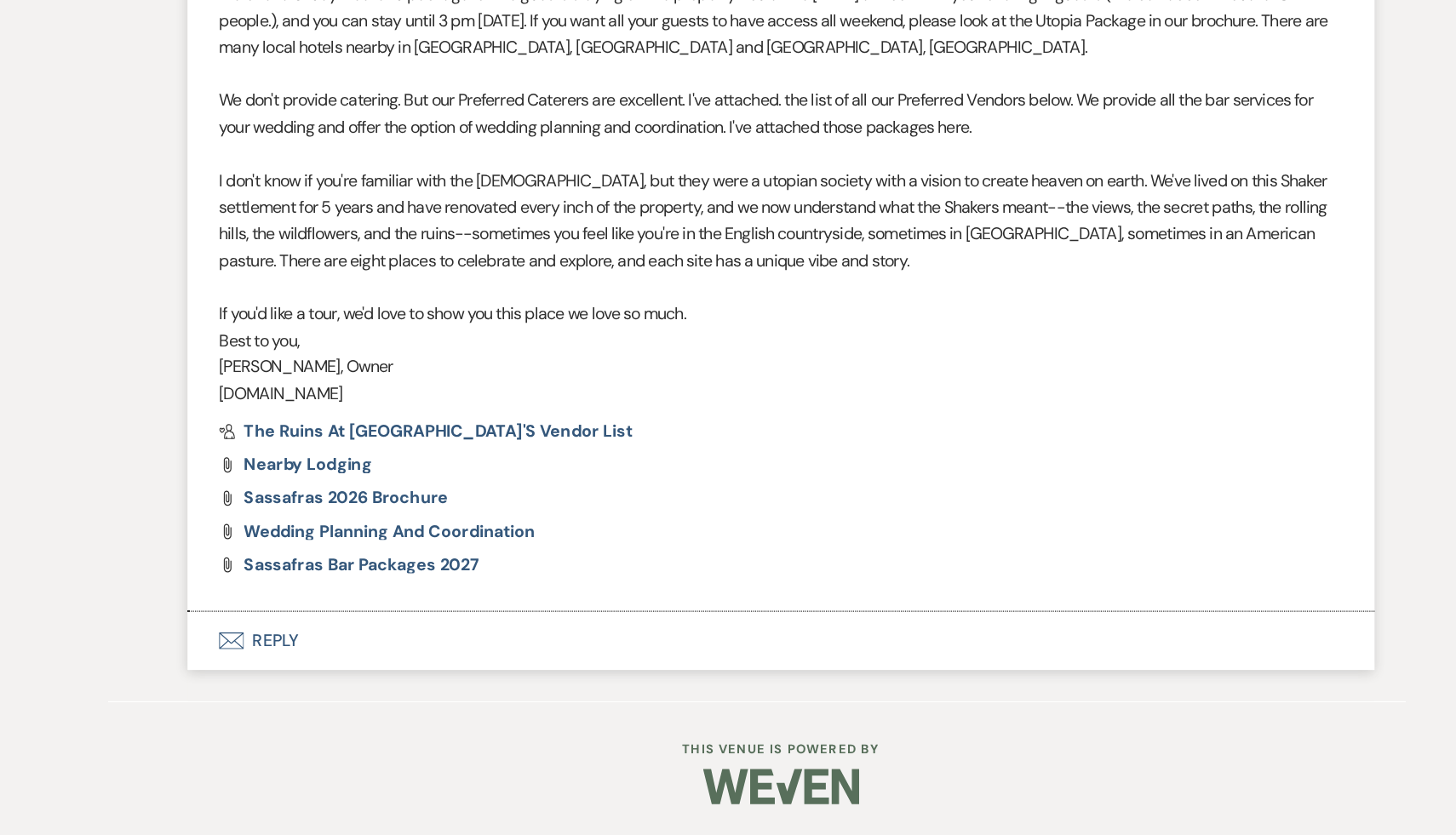
scroll to position [1307, 0]
click at [312, 672] on button "Envelope Reply" at bounding box center [728, 676] width 971 height 48
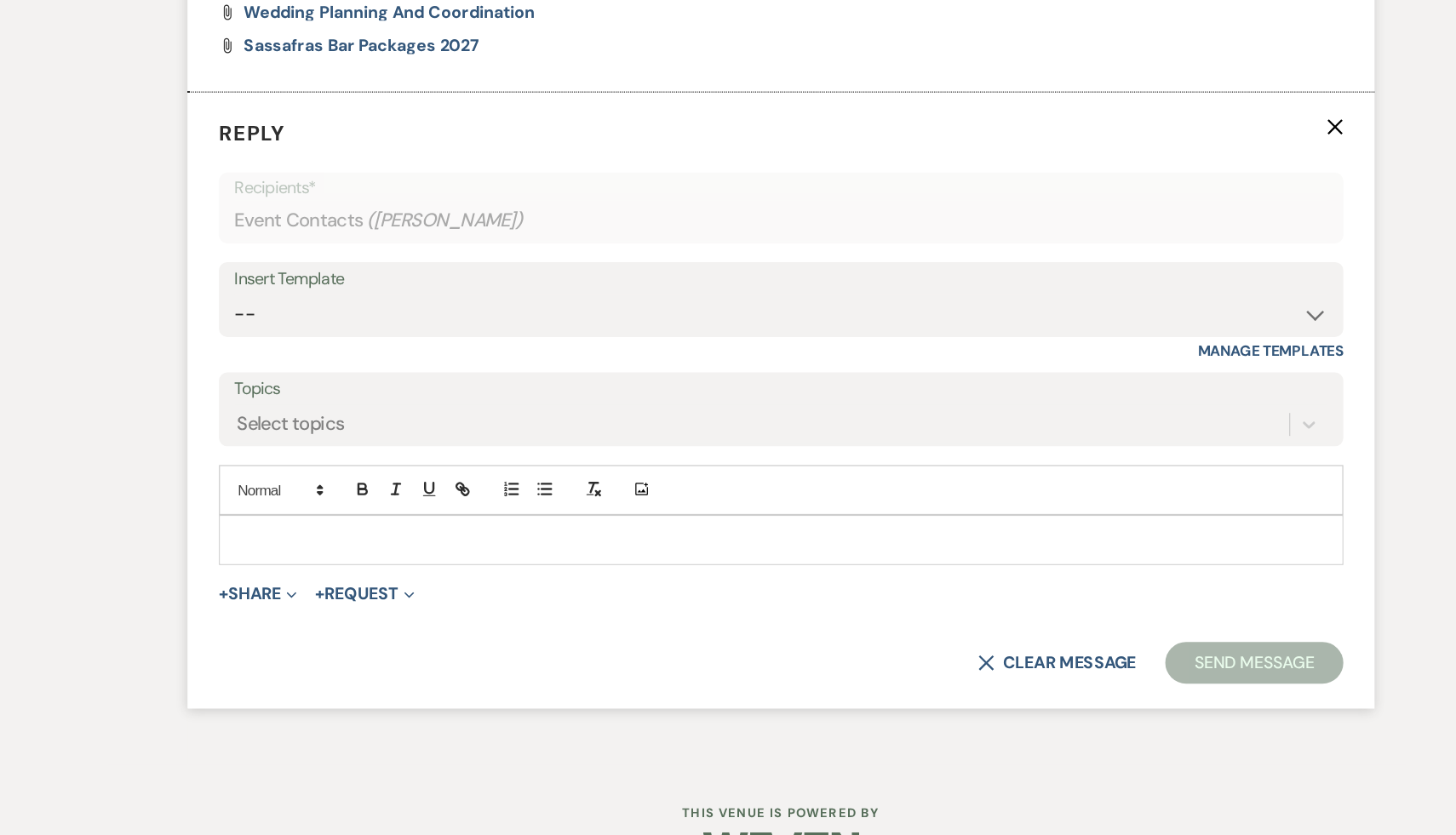
scroll to position [1717, 0]
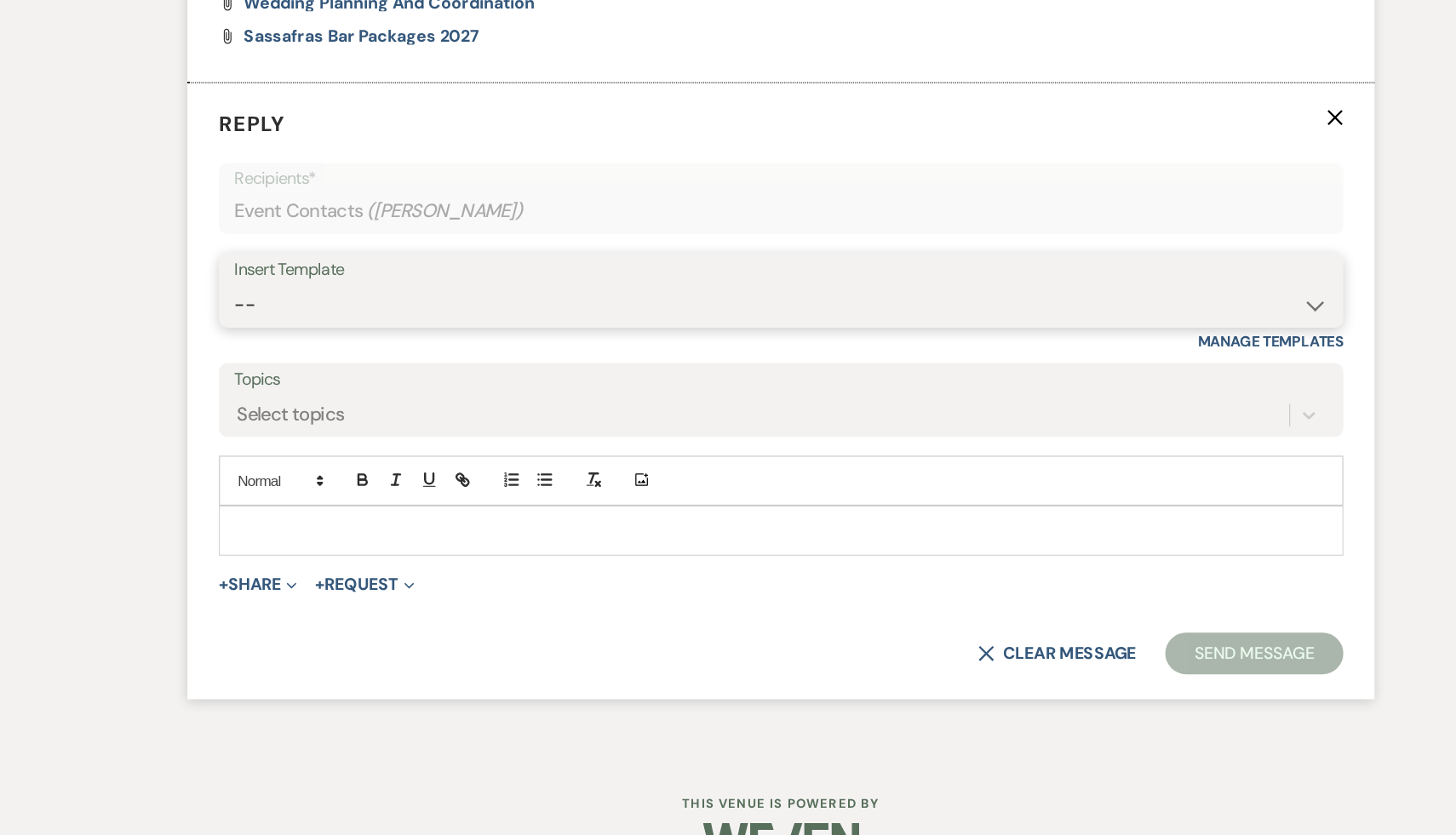
click at [1161, 418] on select "-- Weven Planning Portal Introduction (Booked Events) Initial Inquiry Response …" at bounding box center [728, 401] width 894 height 33
select select "1435"
click at [281, 406] on select "-- Weven Planning Portal Introduction (Booked Events) Initial Inquiry Response …" at bounding box center [728, 401] width 894 height 33
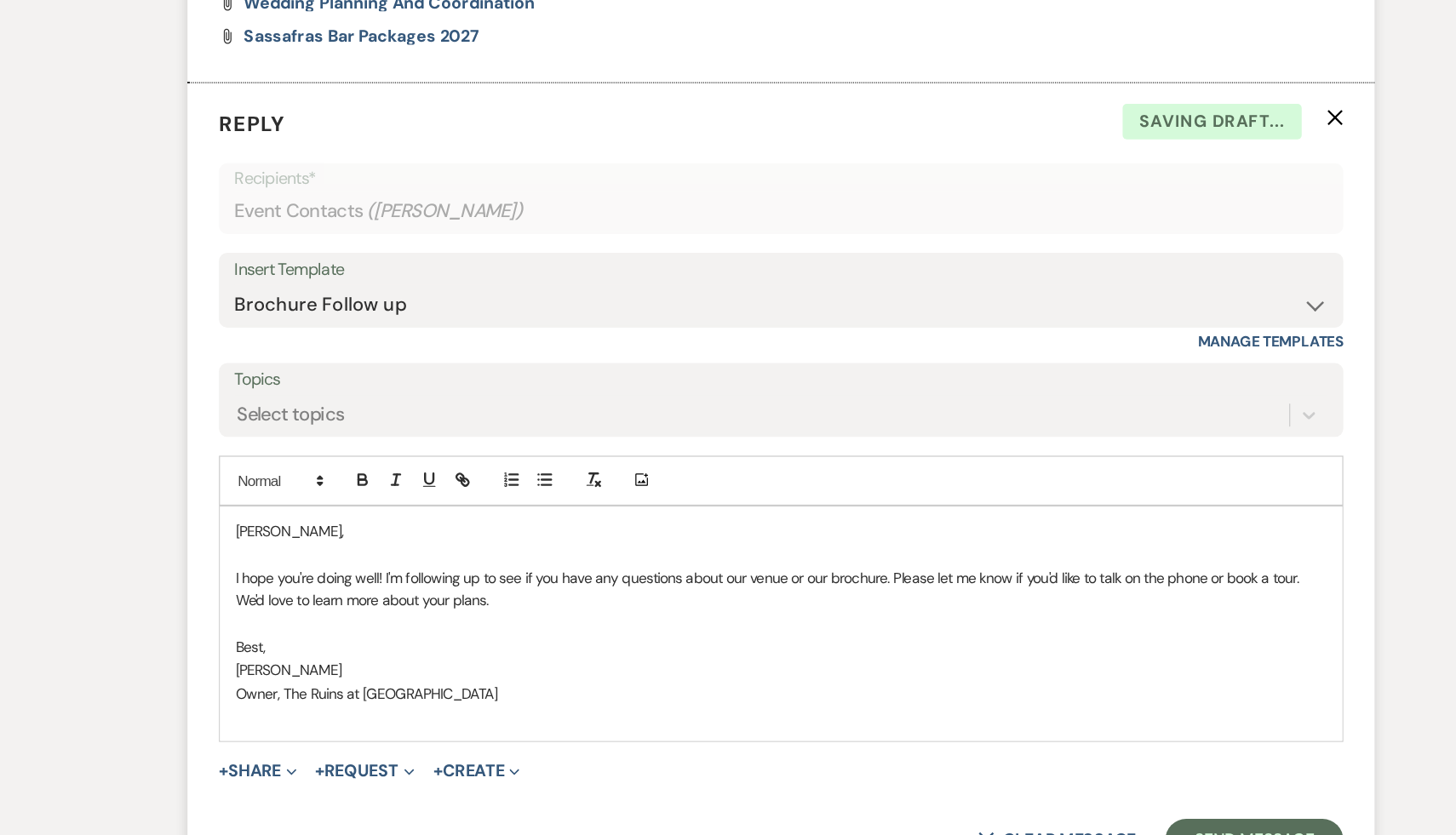
click at [280, 608] on div "Brendan, I hope you're doing well! I'm following up to see if you have any ques…" at bounding box center [727, 662] width 918 height 192
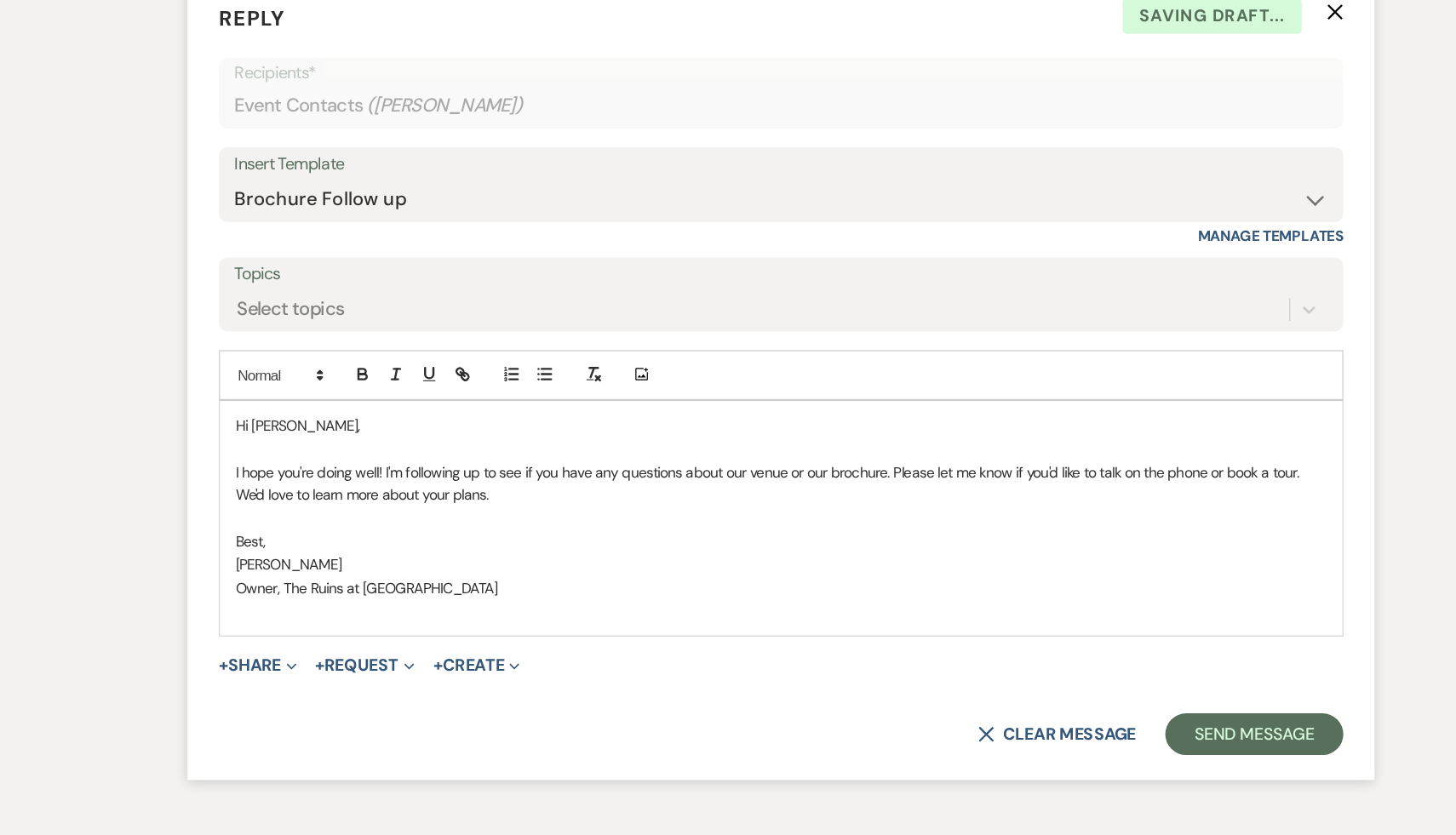
scroll to position [1895, 0]
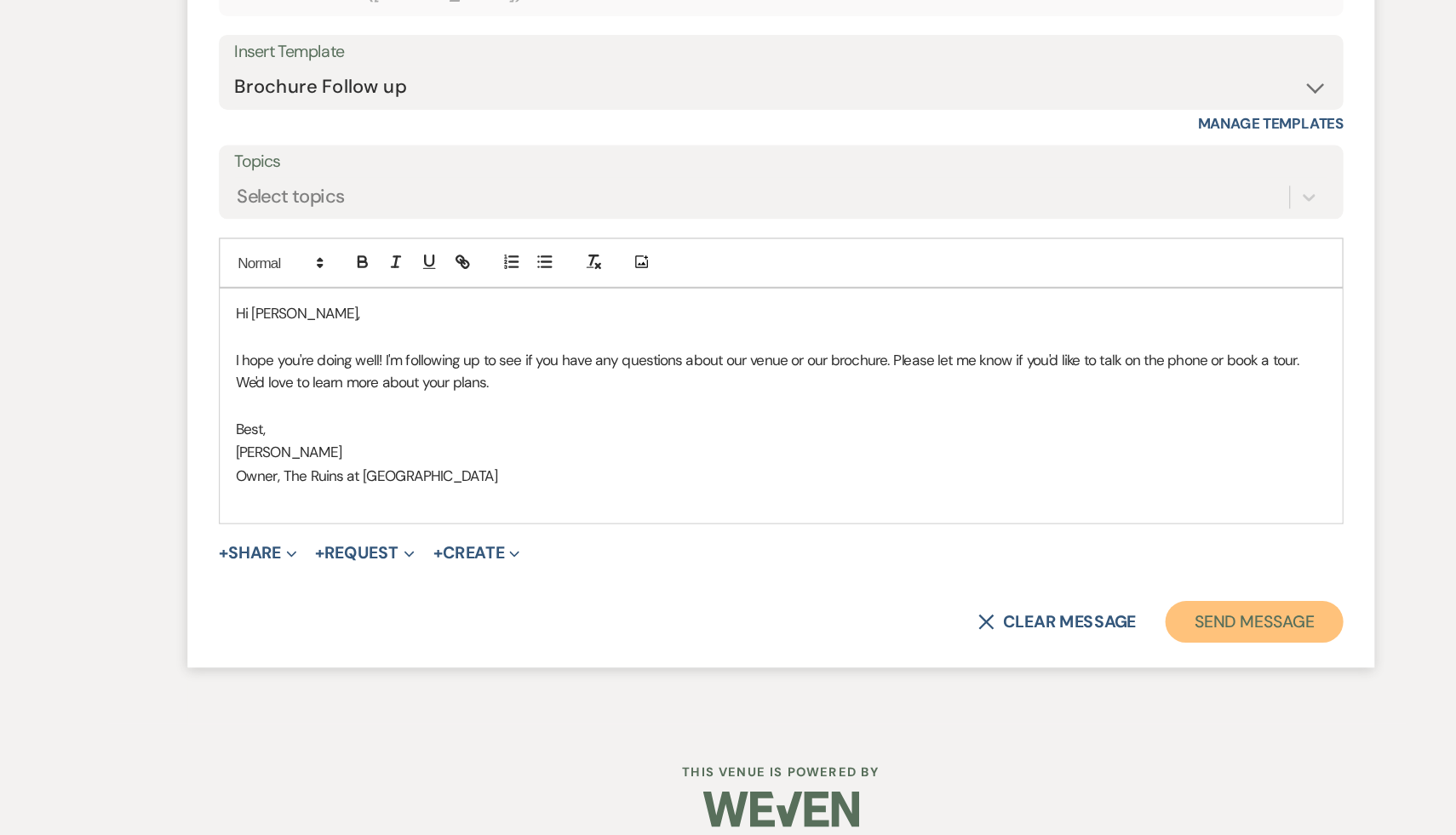
click at [1117, 675] on button "Send Message" at bounding box center [1114, 661] width 146 height 34
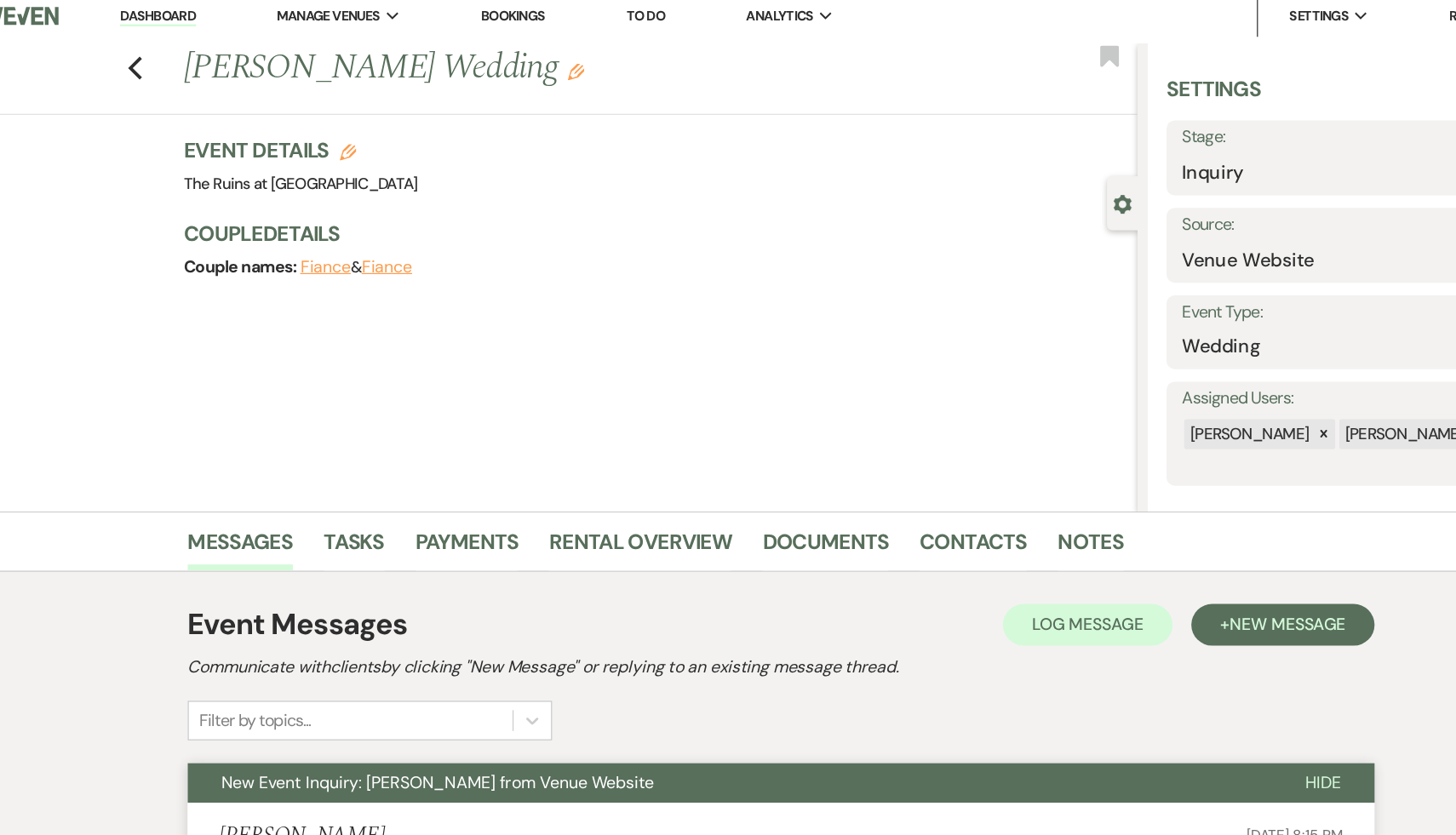
scroll to position [0, 0]
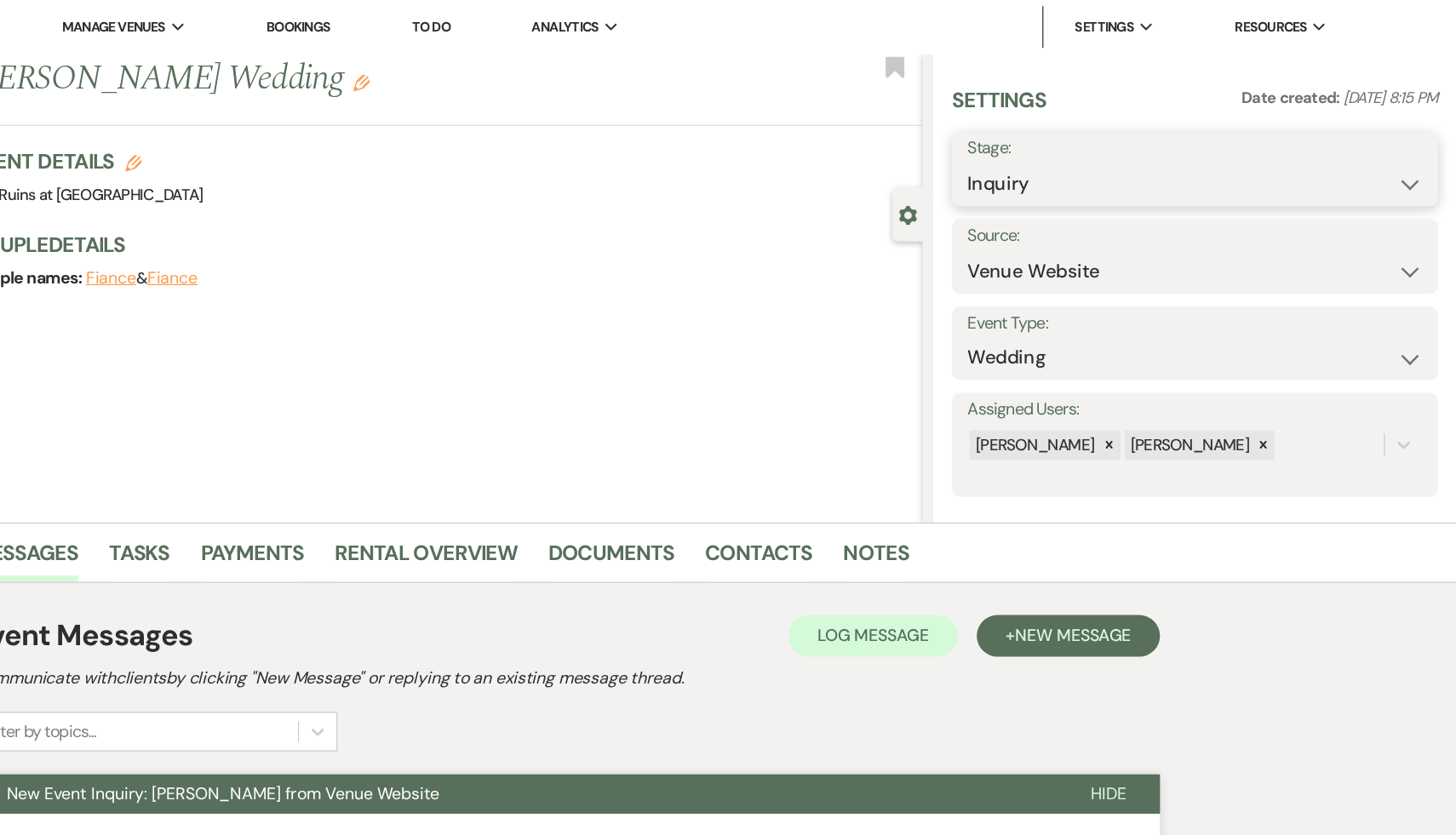
click at [1417, 148] on select "Inquiry Follow Up Tour Requested Tour Confirmed Toured Proposal Sent Booked Lost" at bounding box center [1241, 150] width 372 height 33
select select "9"
click at [1055, 134] on select "Inquiry Follow Up Tour Requested Tour Confirmed Toured Proposal Sent Booked Lost" at bounding box center [1241, 150] width 372 height 33
click at [1407, 141] on button "Save" at bounding box center [1398, 138] width 84 height 34
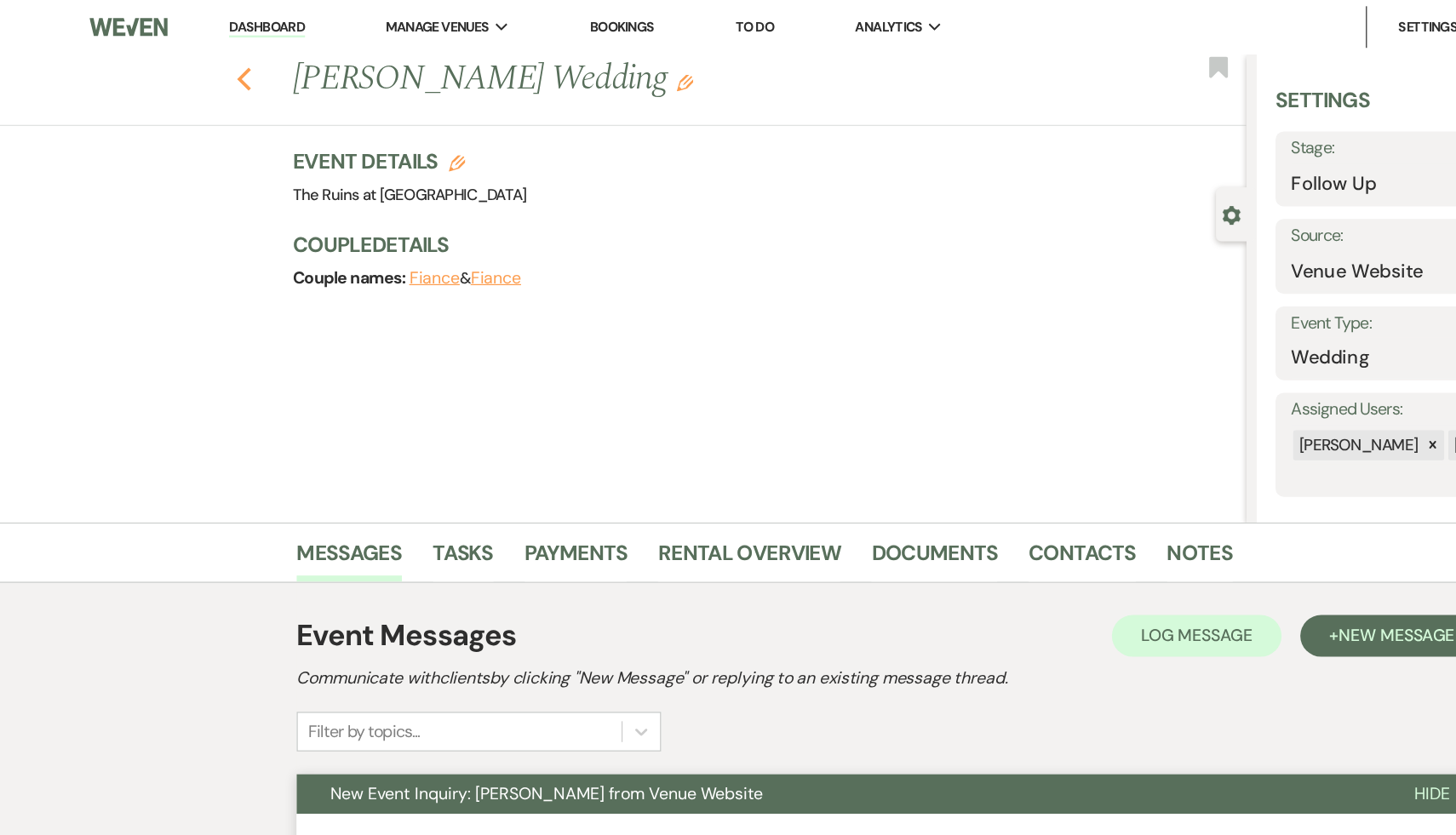
click at [199, 58] on icon "Previous" at bounding box center [200, 65] width 13 height 21
select select "9"
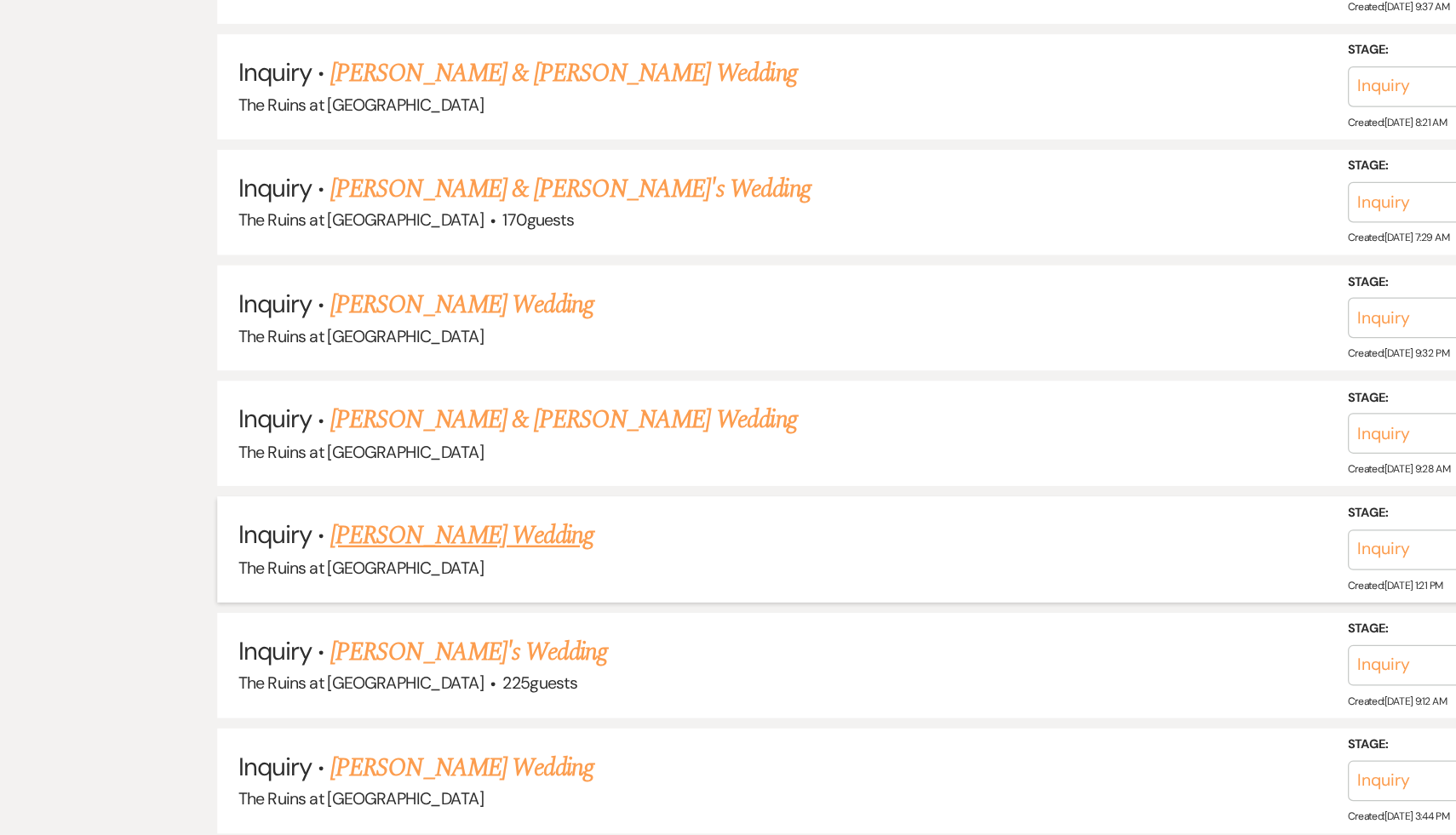
scroll to position [1550, 0]
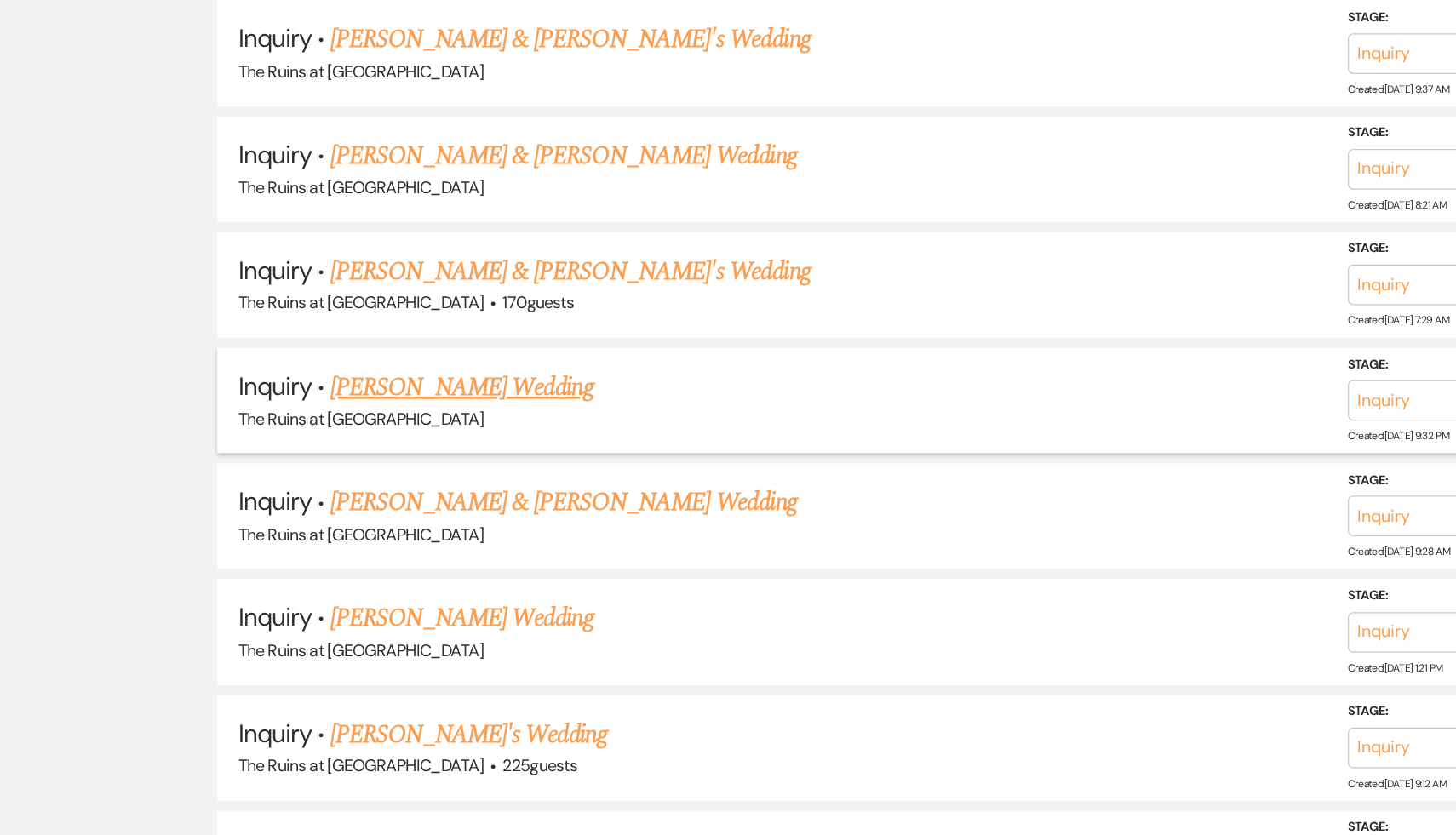
click at [353, 309] on link "Jacqueline Tremblay's Wedding" at bounding box center [381, 316] width 216 height 31
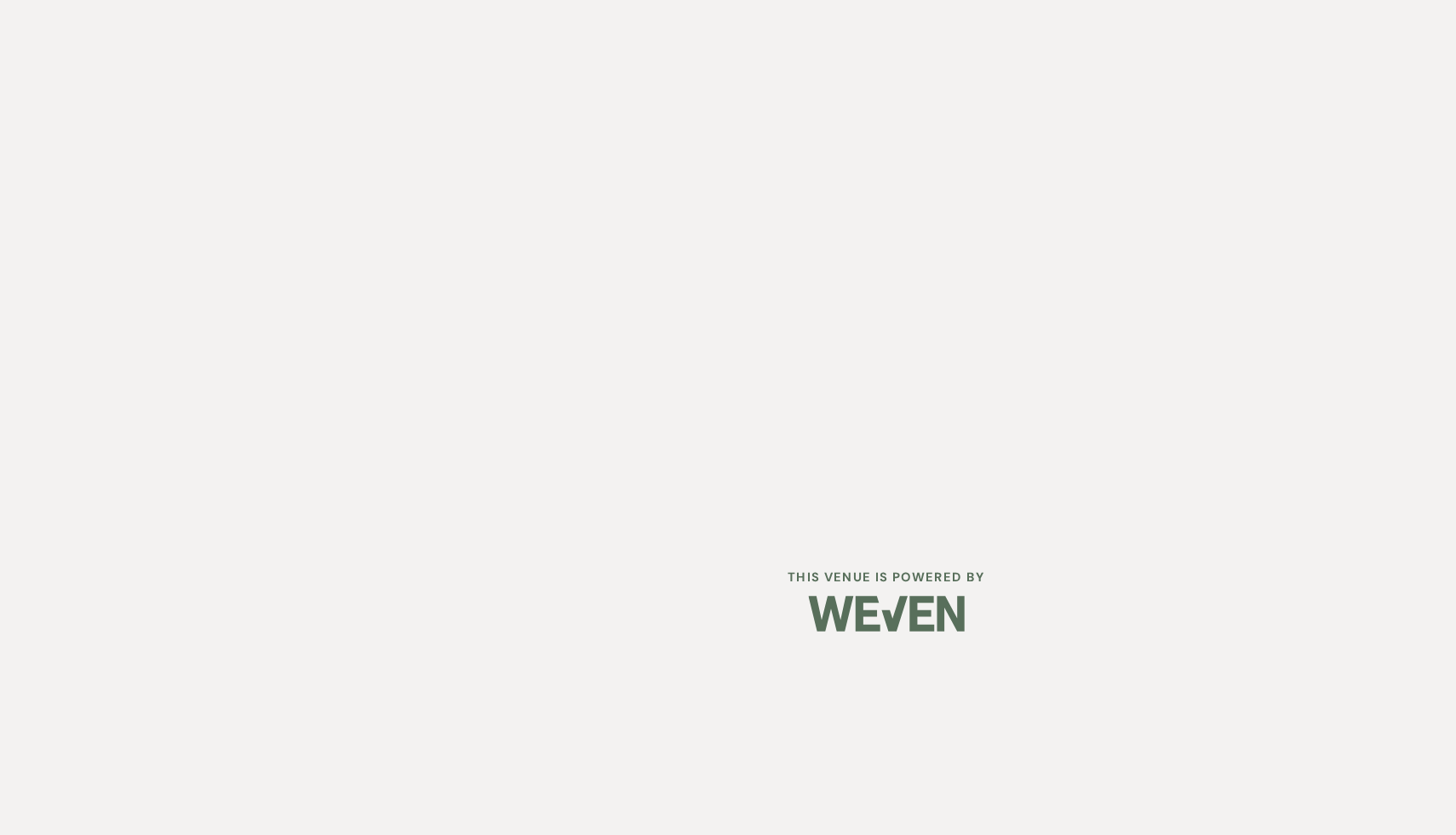
select select "5"
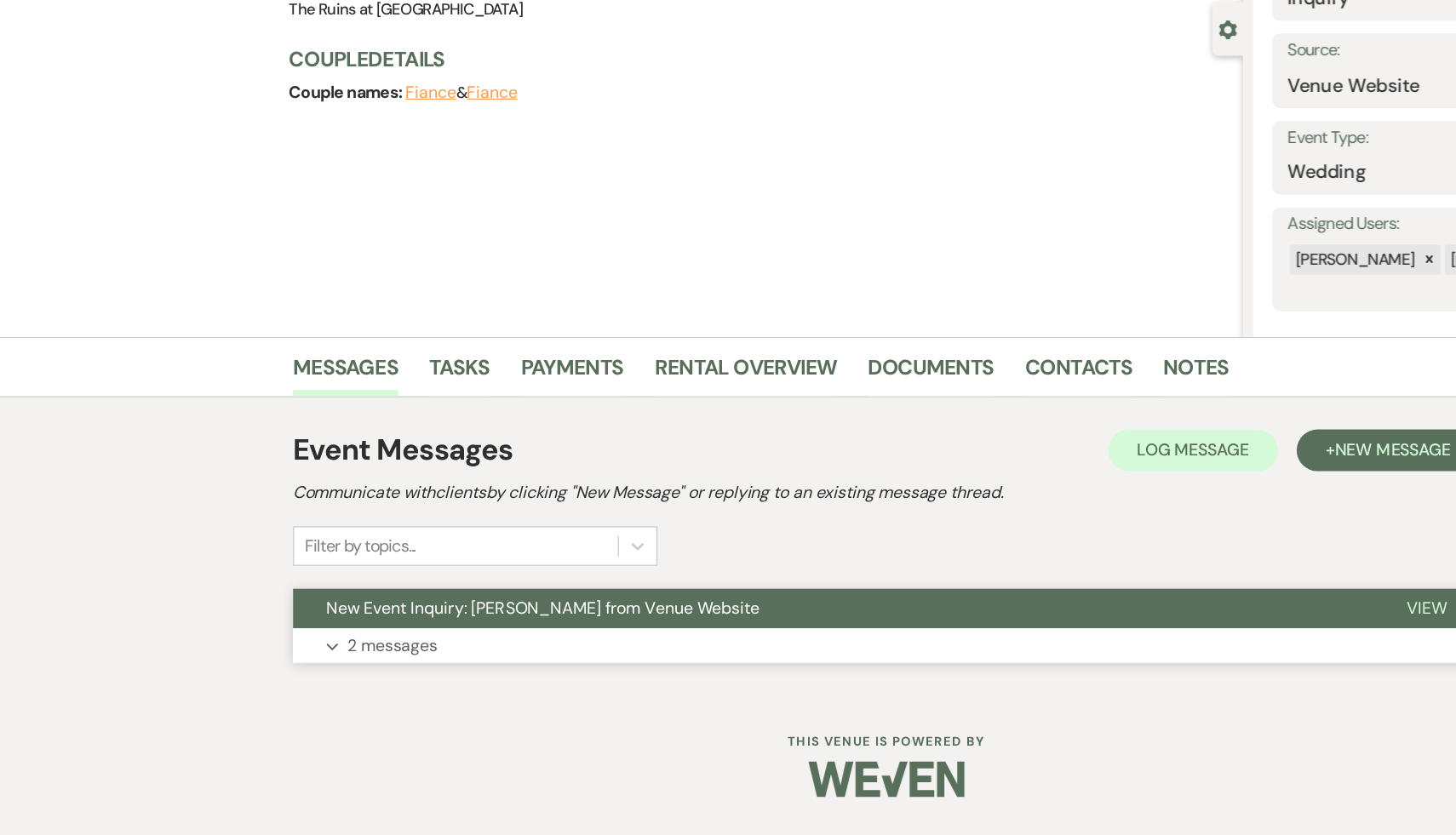
click at [366, 644] on span "New Event Inquiry: Jacqueline Tremblay from Venue Website" at bounding box center [447, 649] width 354 height 18
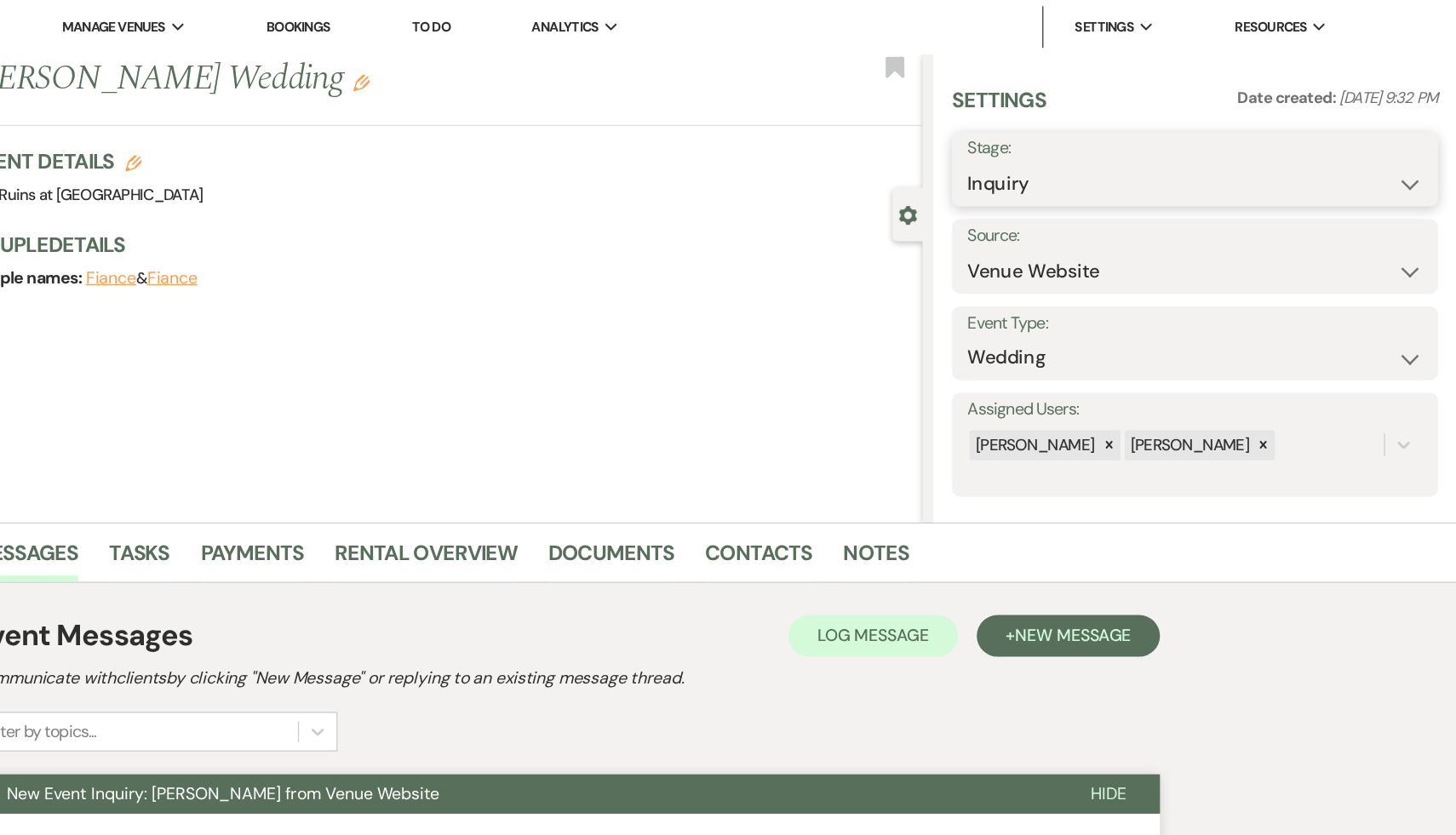
click at [1415, 149] on select "Inquiry Follow Up Tour Requested Tour Confirmed Toured Proposal Sent Booked Lost" at bounding box center [1241, 150] width 372 height 33
select select "8"
click at [1055, 134] on select "Inquiry Follow Up Tour Requested Tour Confirmed Toured Proposal Sent Booked Lost" at bounding box center [1241, 150] width 372 height 33
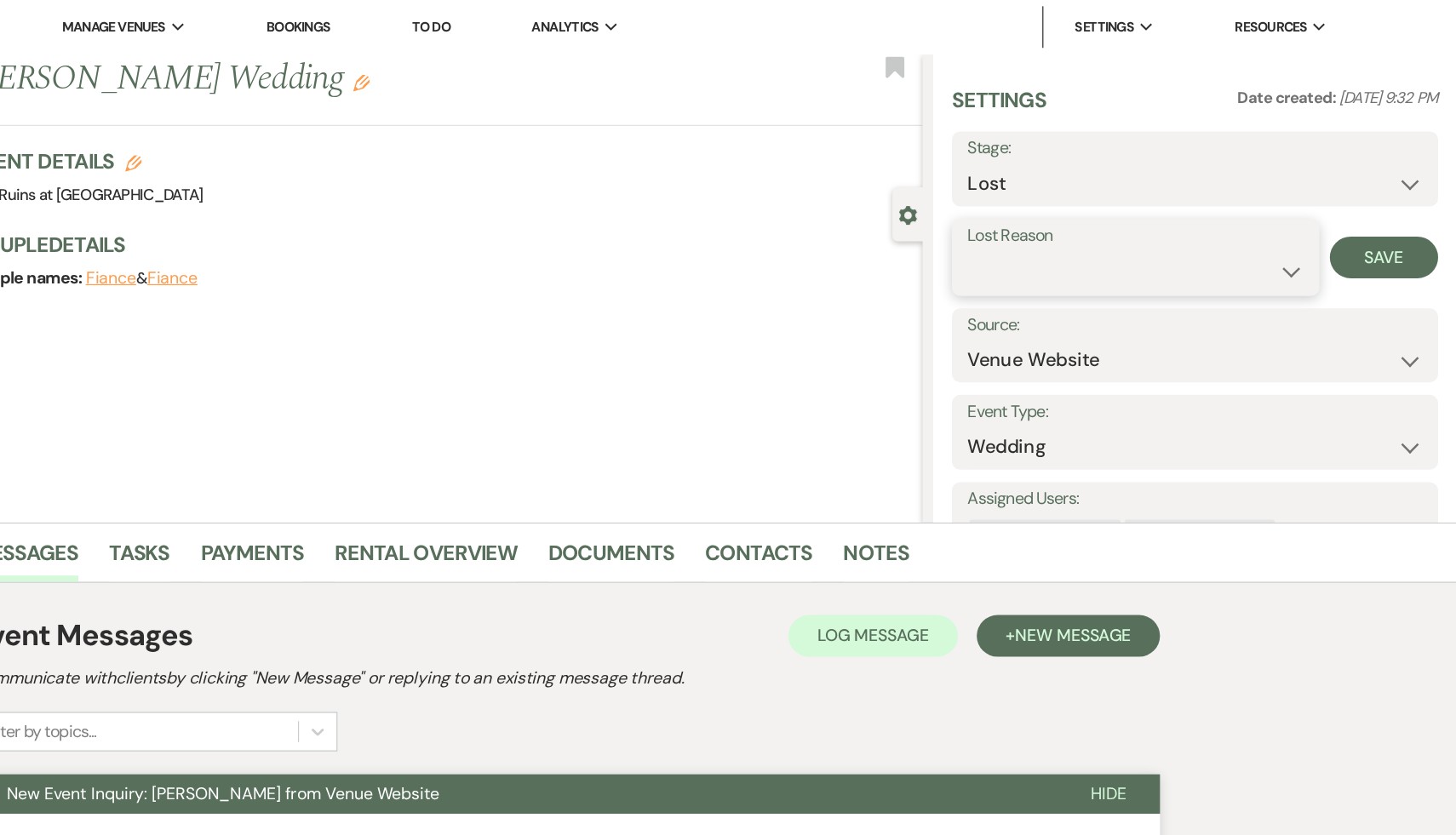
click at [1320, 218] on select "Booked Elsewhere Budget Date Unavailable No Response Not a Good Match Capacity …" at bounding box center [1193, 221] width 275 height 33
select select "8"
click at [1055, 205] on select "Booked Elsewhere Budget Date Unavailable No Response Not a Good Match Capacity …" at bounding box center [1193, 221] width 275 height 33
click at [1405, 200] on button "Save" at bounding box center [1396, 210] width 89 height 34
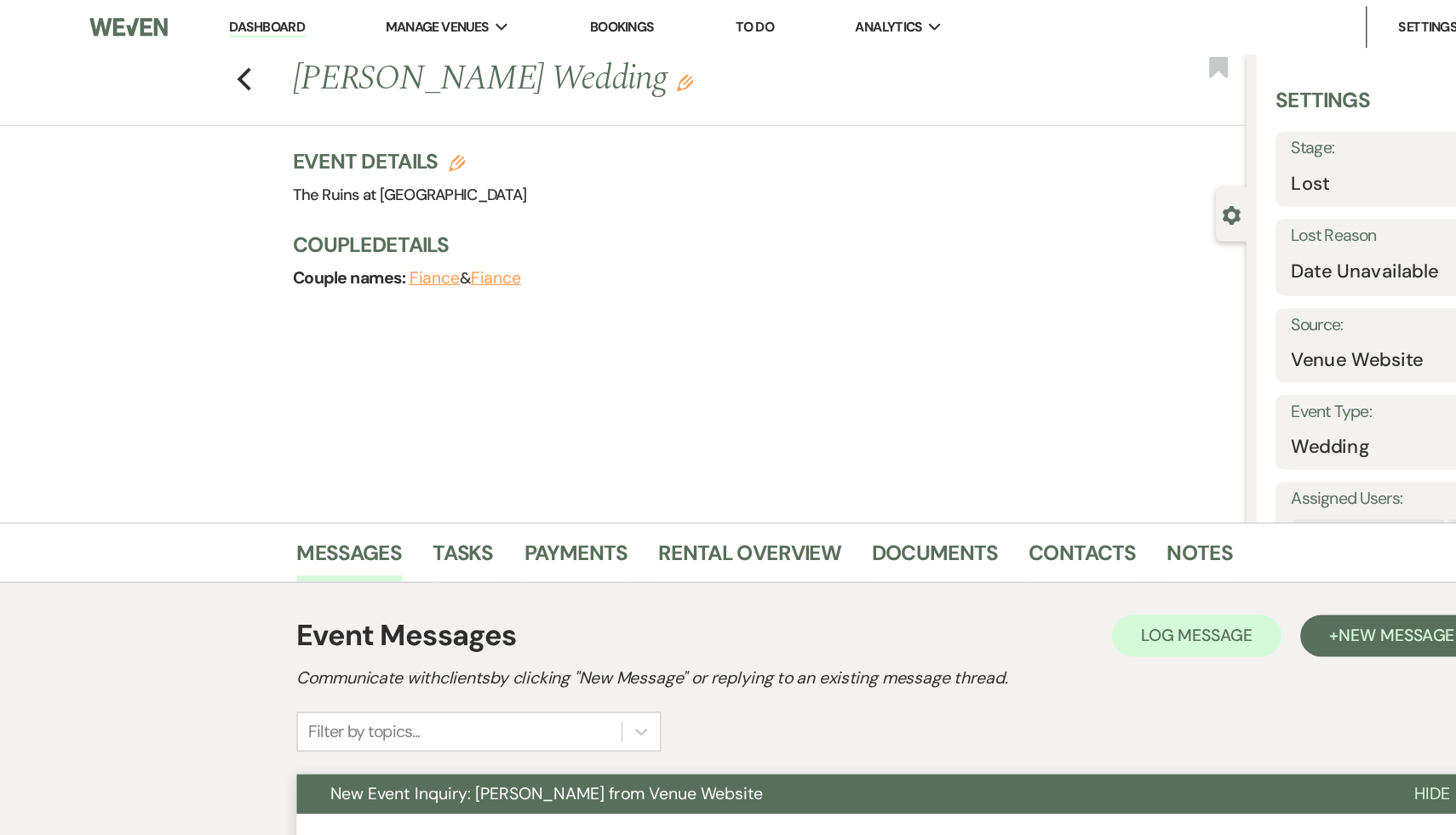
click at [218, 22] on link "Dashboard" at bounding box center [218, 22] width 61 height 16
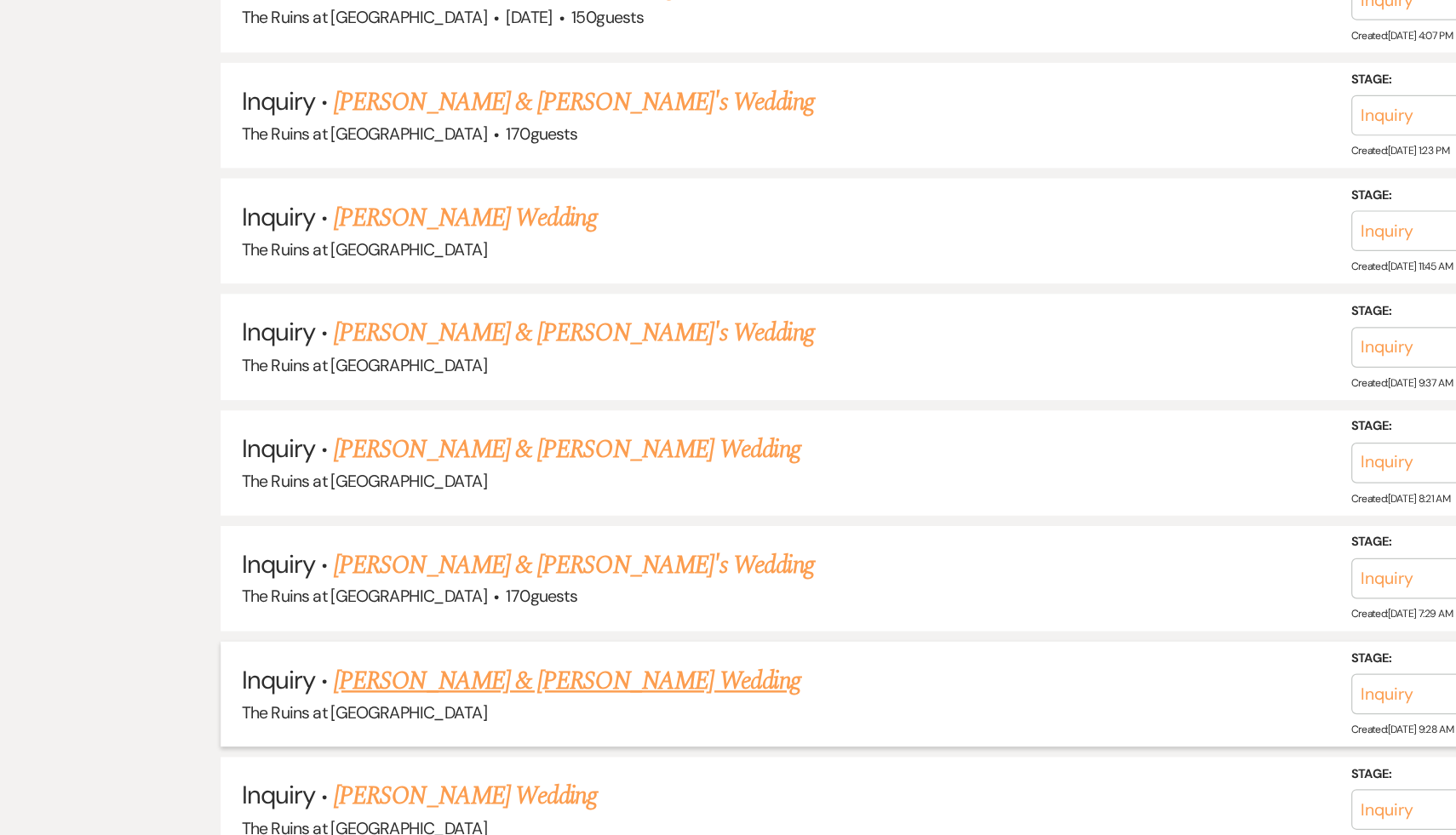
scroll to position [1173, 0]
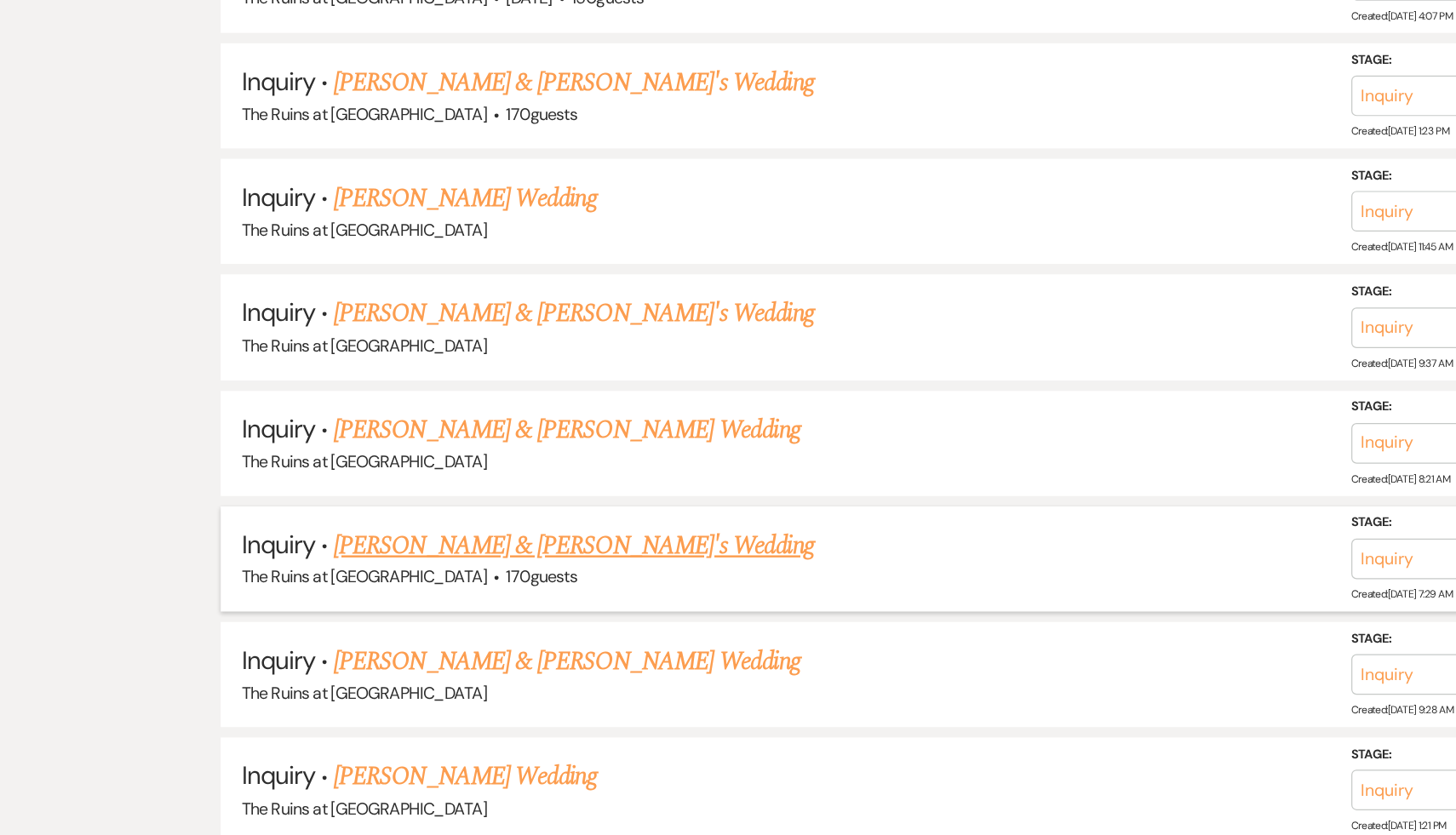
click at [369, 594] on link "[PERSON_NAME] & [PERSON_NAME]'s Wedding" at bounding box center [470, 599] width 394 height 31
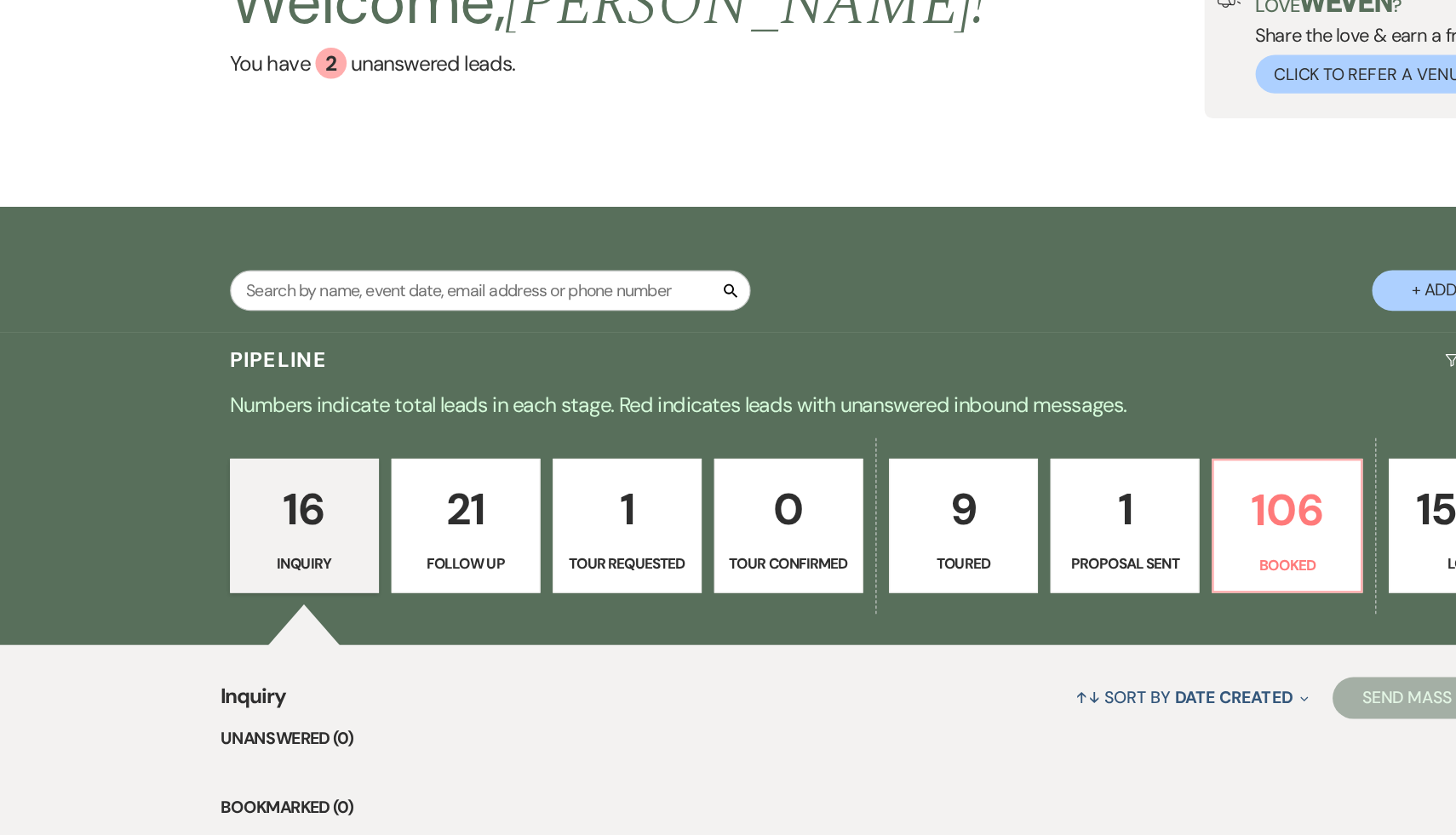
select select "17"
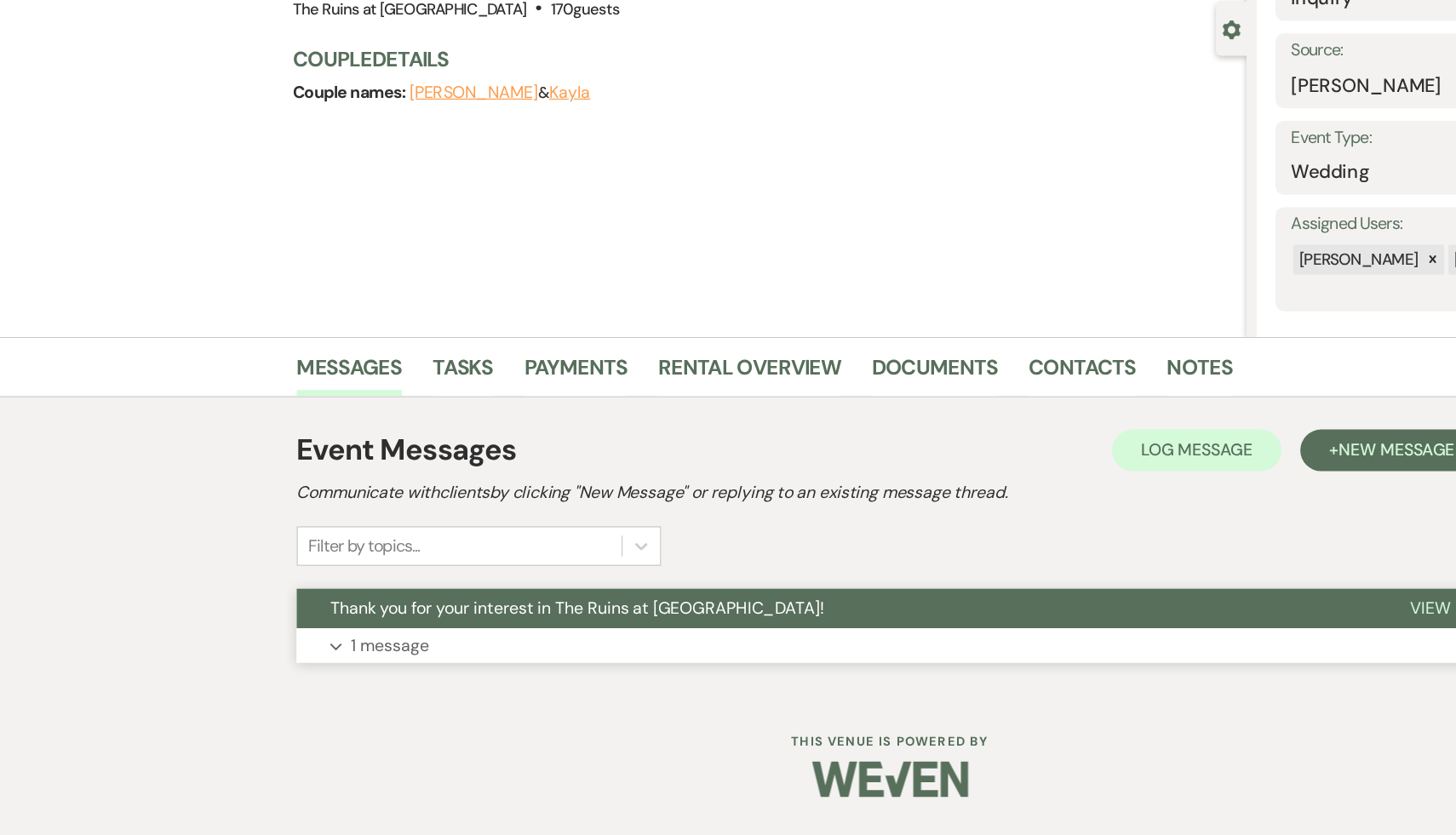
click at [351, 652] on span "Thank you for your interest in The Ruins at [GEOGRAPHIC_DATA]!" at bounding box center [472, 649] width 404 height 18
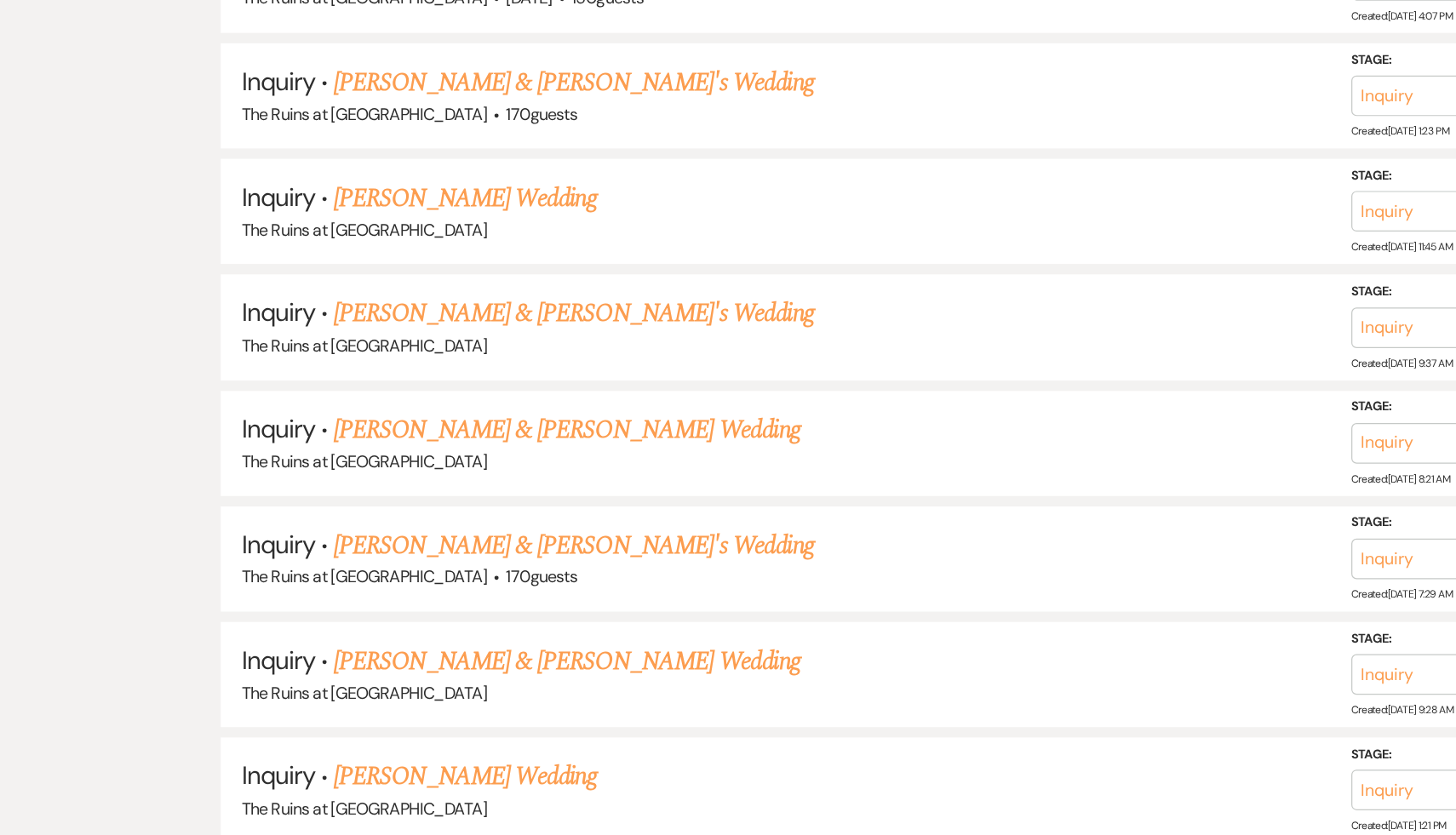
scroll to position [1182, 0]
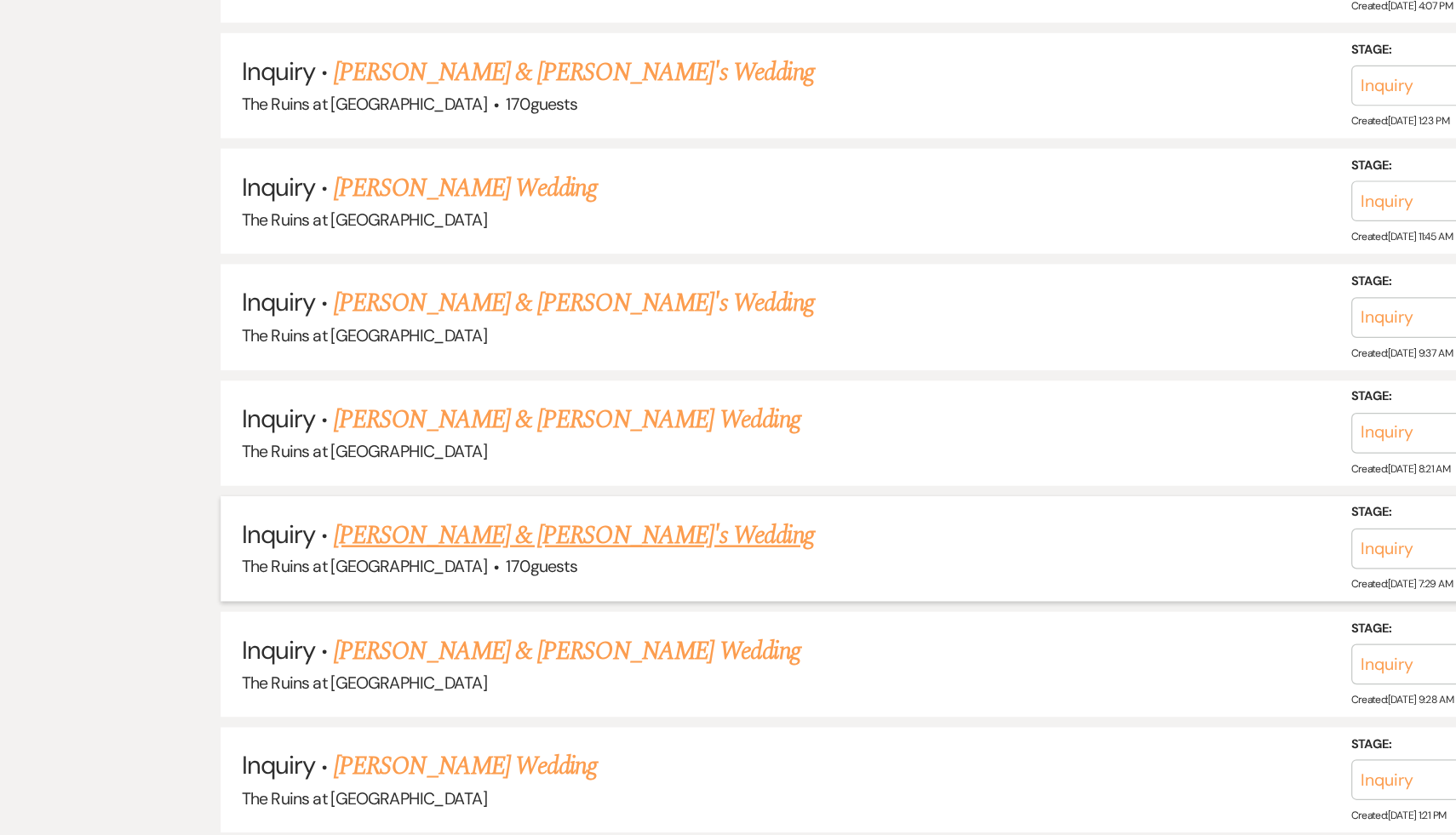
click at [342, 582] on link "[PERSON_NAME] & [PERSON_NAME]'s Wedding" at bounding box center [470, 590] width 394 height 31
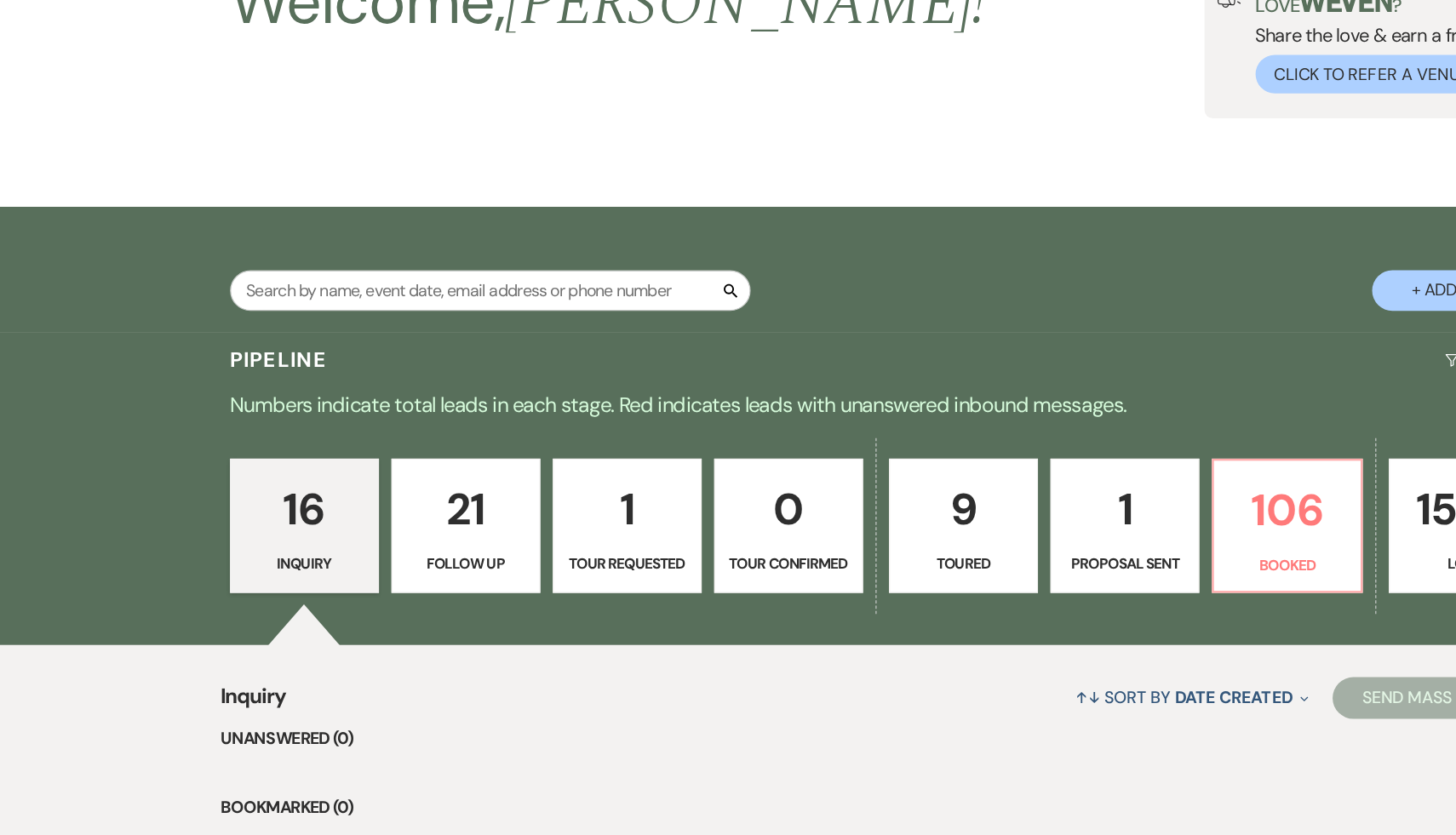
select select "17"
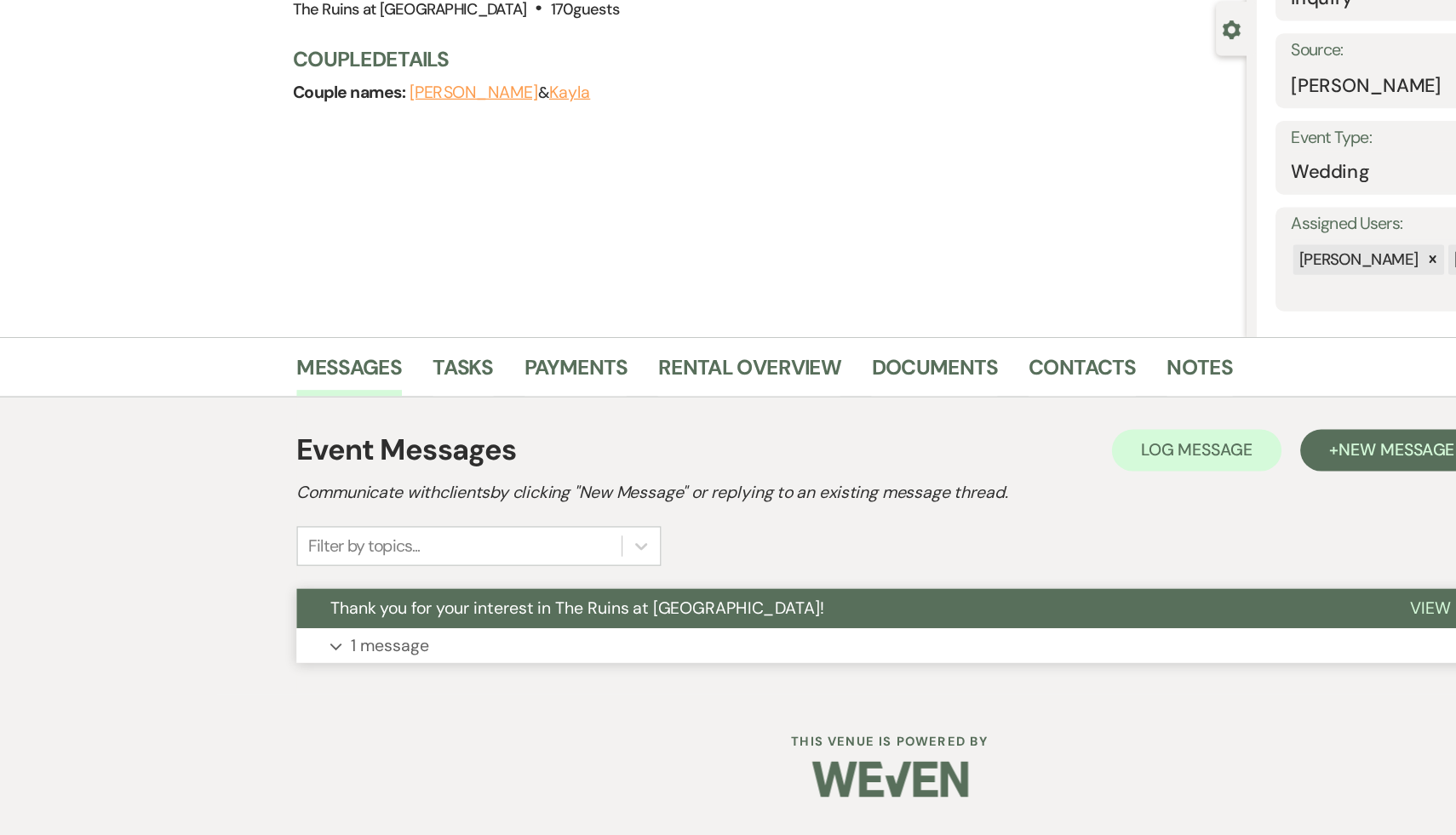
click at [345, 648] on span "Thank you for your interest in The Ruins at [GEOGRAPHIC_DATA]!" at bounding box center [472, 649] width 404 height 18
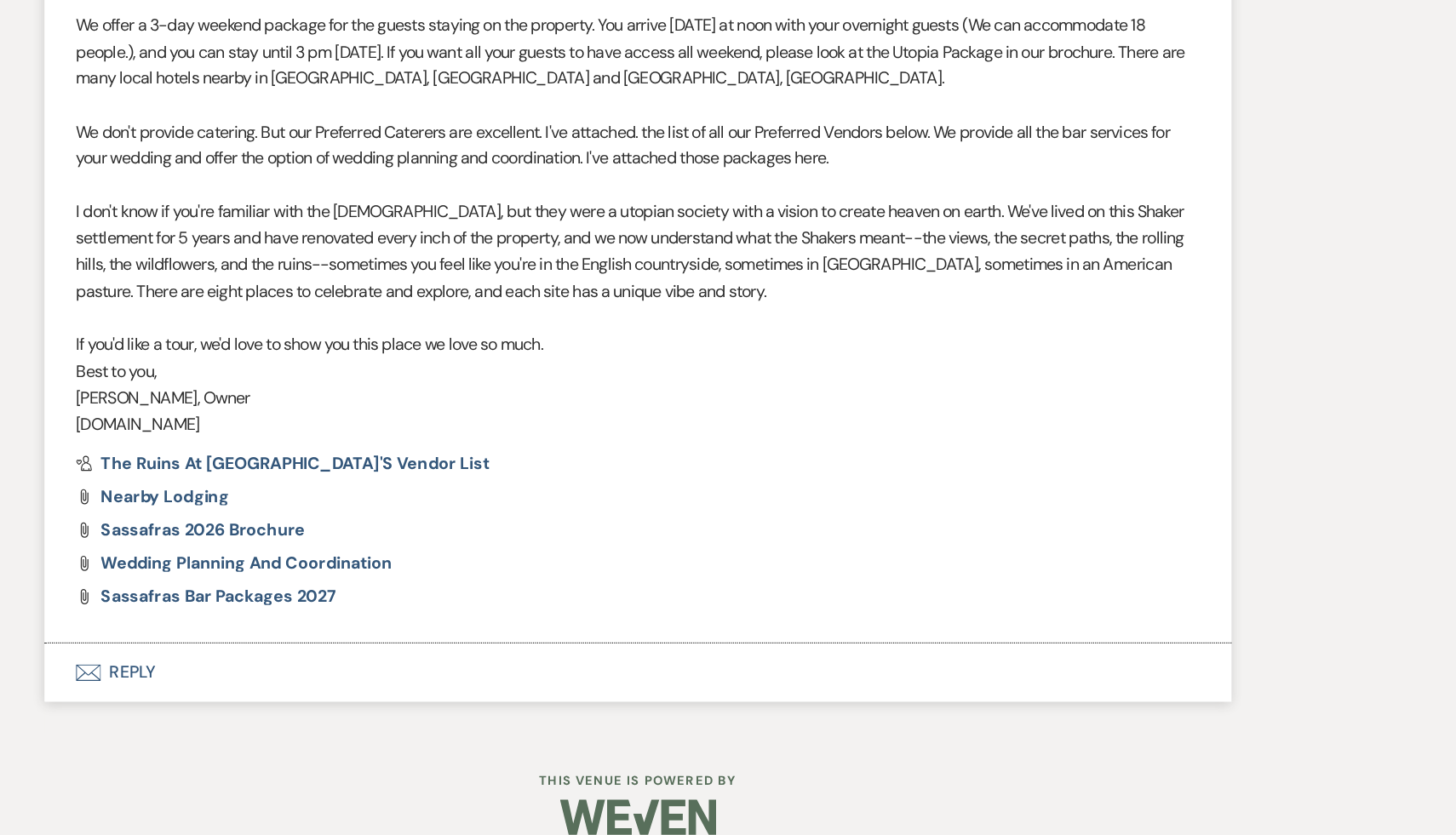
scroll to position [742, 0]
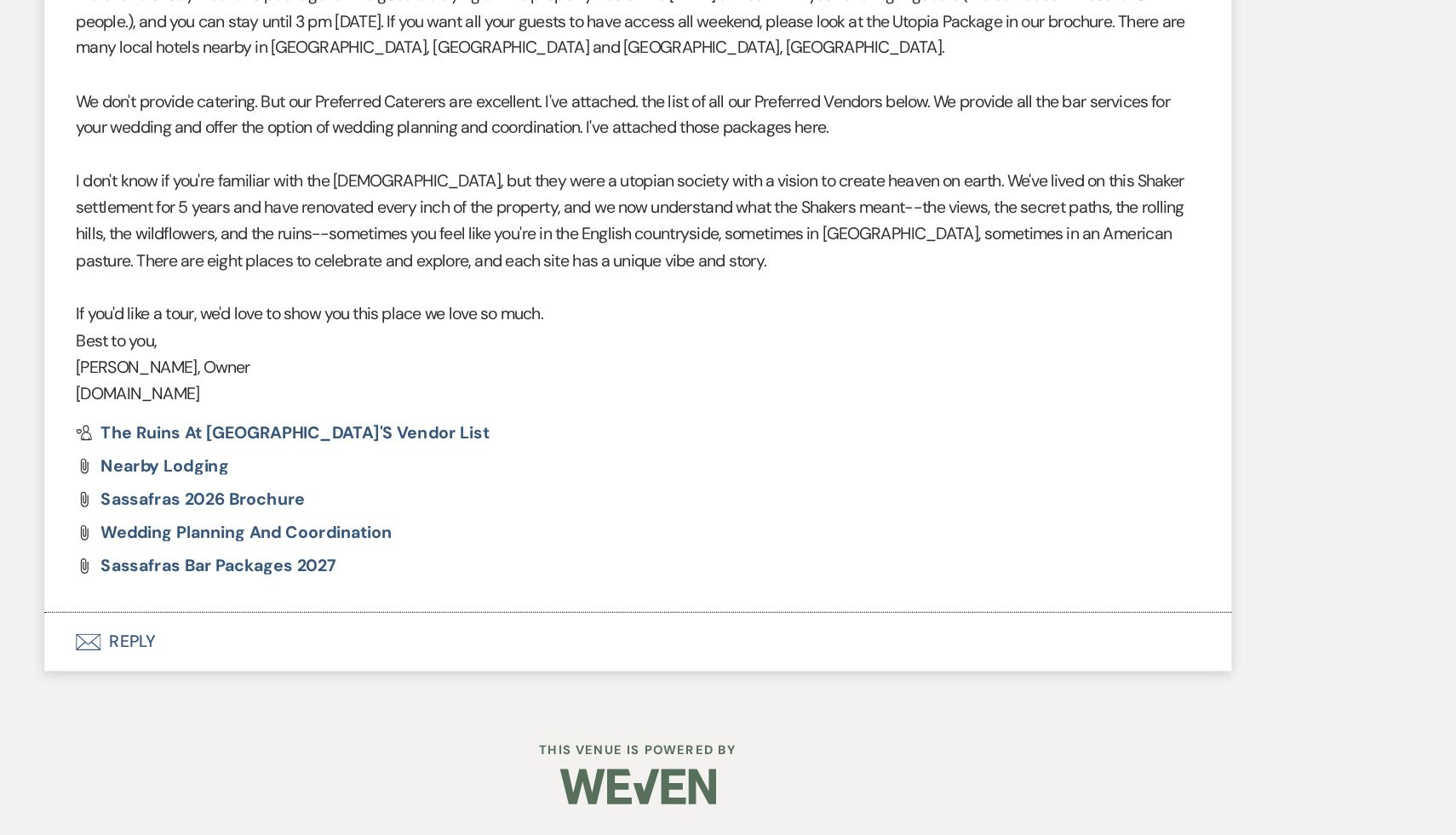
click at [313, 673] on button "Envelope Reply" at bounding box center [728, 676] width 971 height 48
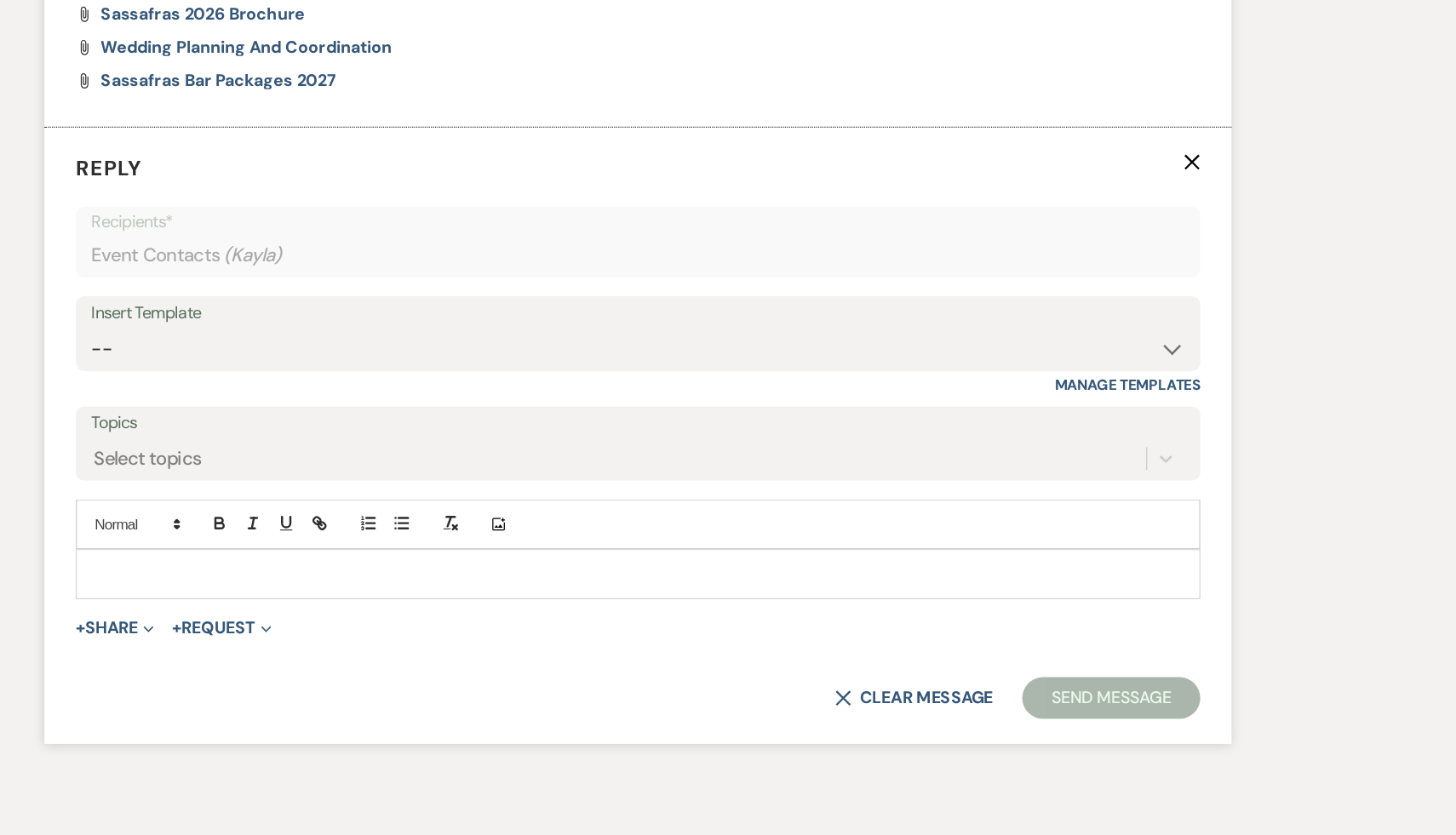
scroll to position [1153, 0]
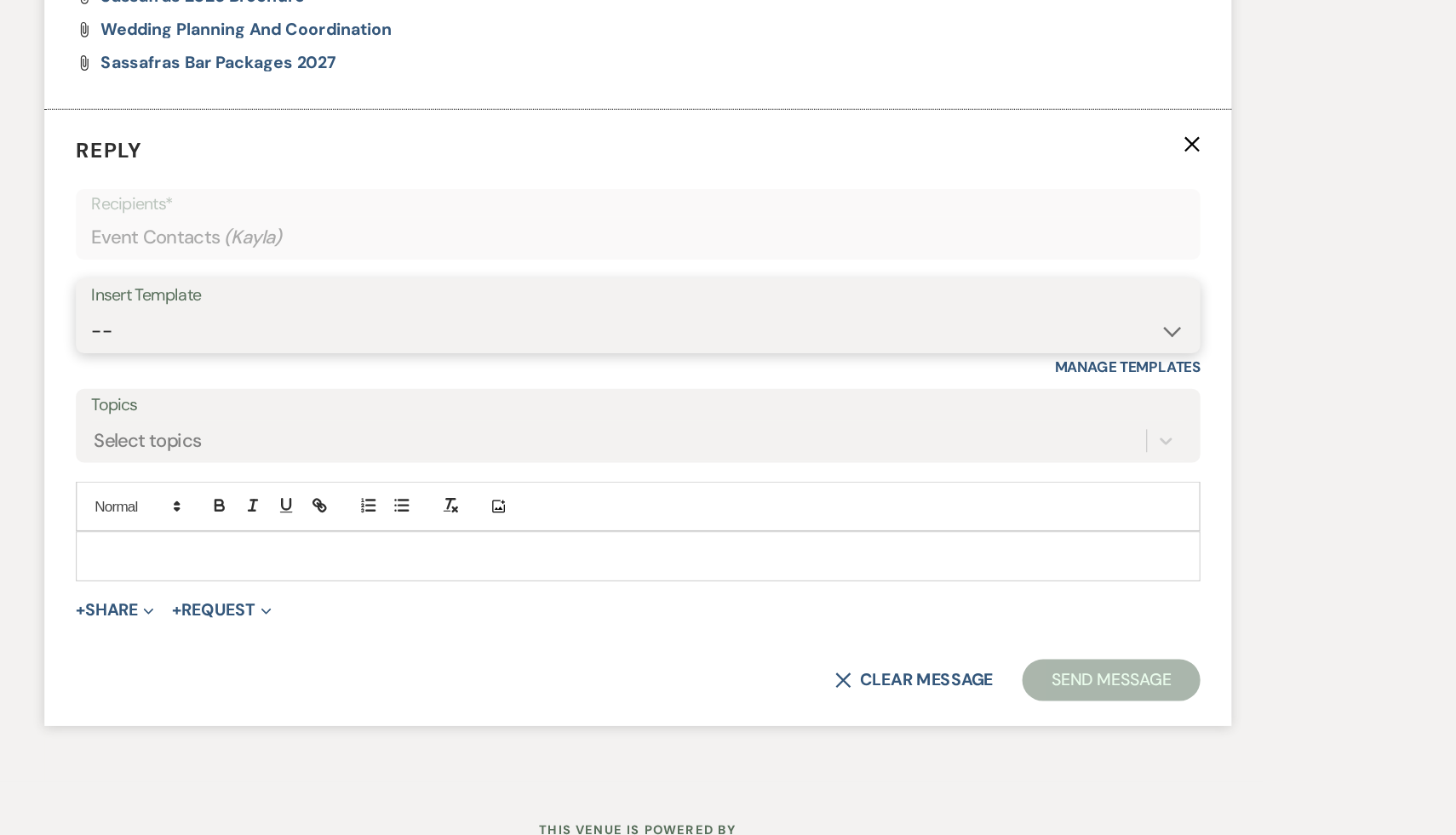
click at [1162, 423] on select "-- Weven Planning Portal Introduction (Booked Events) Initial Inquiry Response …" at bounding box center [728, 422] width 894 height 33
select select "1435"
click at [281, 406] on select "-- Weven Planning Portal Introduction (Booked Events) Initial Inquiry Response …" at bounding box center [728, 422] width 894 height 33
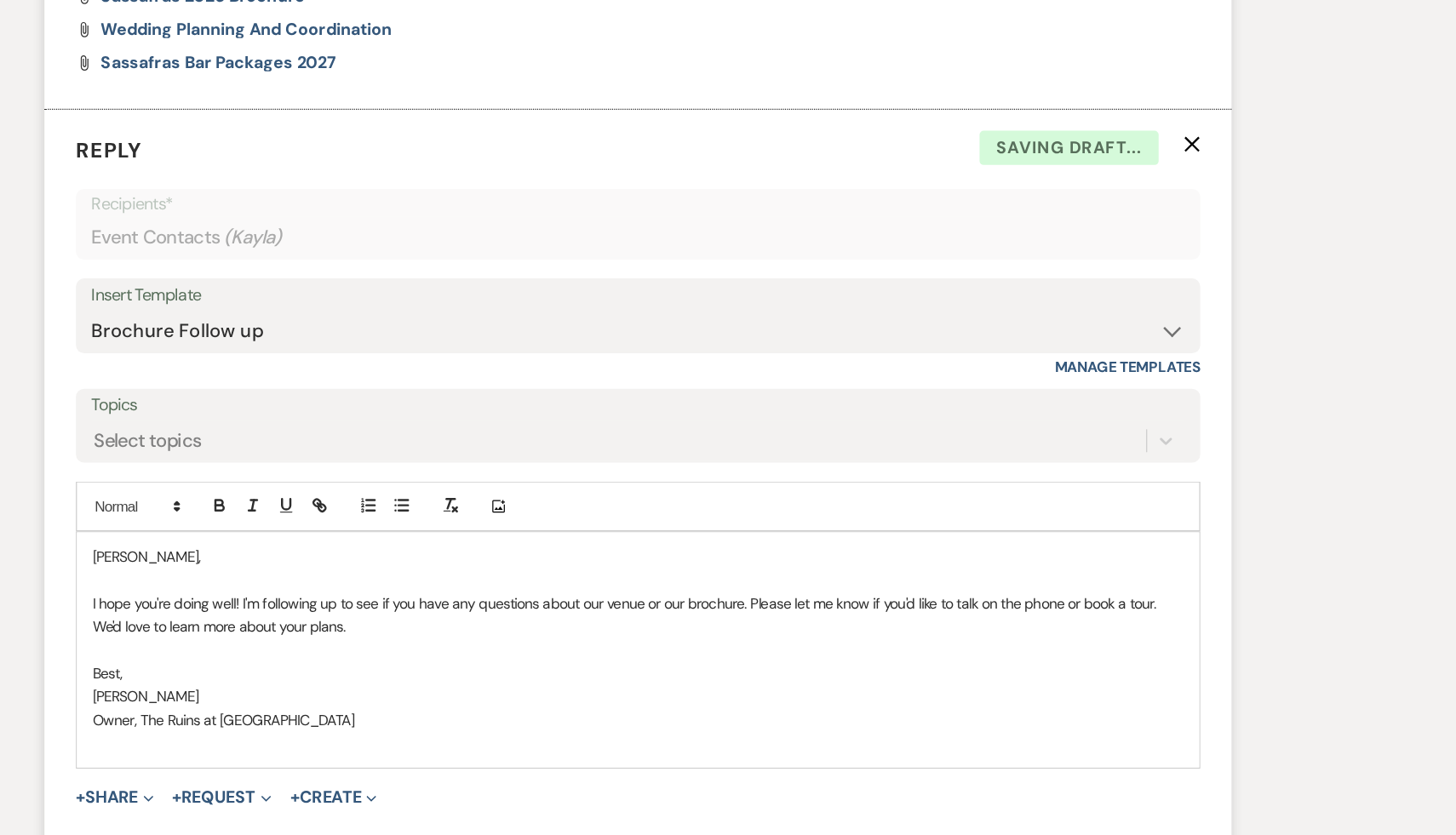
click at [276, 604] on div "Kayla, I hope you're doing well! I'm following up to see if you have any questi…" at bounding box center [727, 684] width 918 height 192
click at [346, 603] on p "Hi Kayla," at bounding box center [728, 607] width 892 height 19
click at [405, 721] on p "[PERSON_NAME]" at bounding box center [728, 721] width 892 height 19
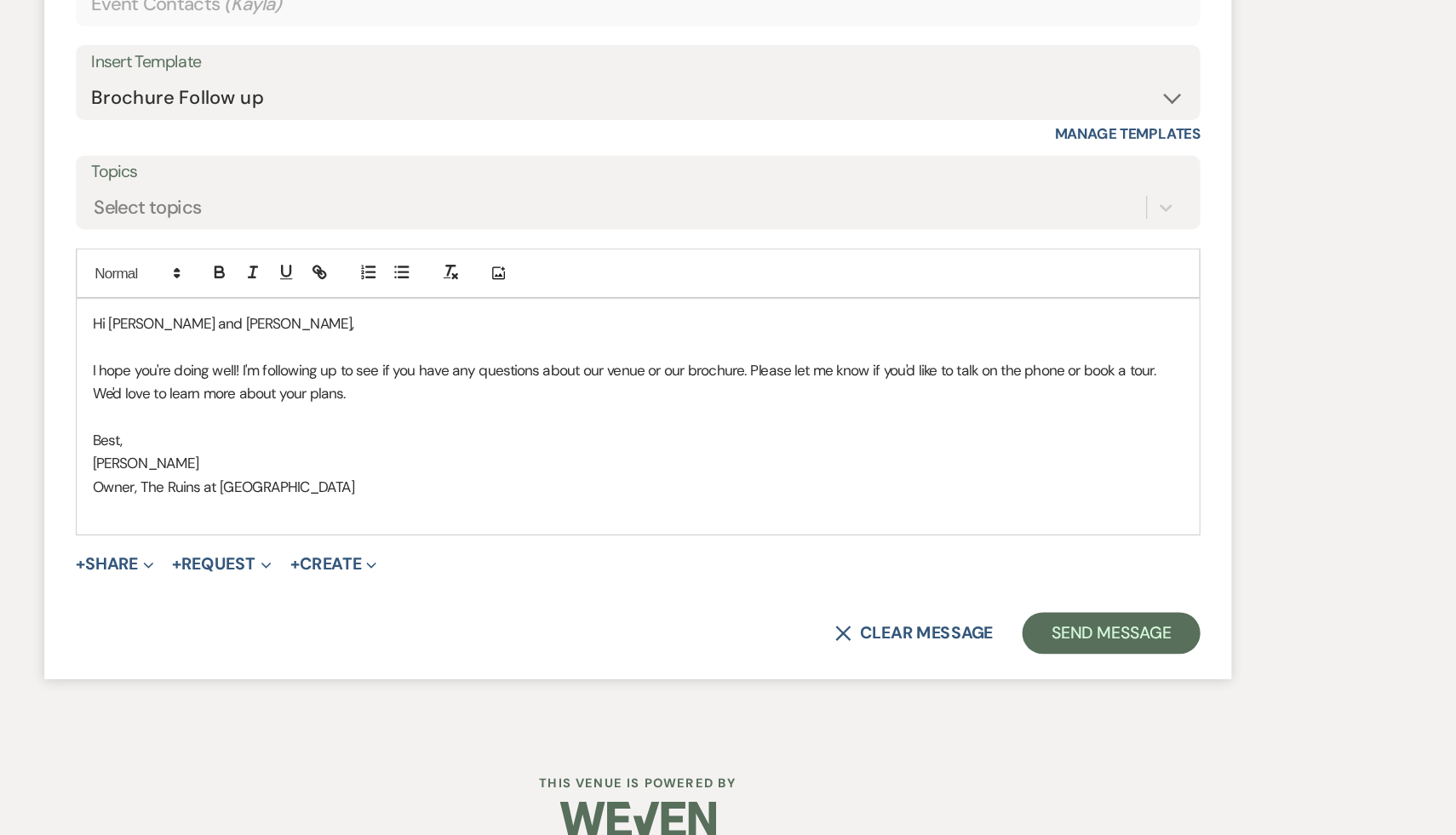
scroll to position [1372, 0]
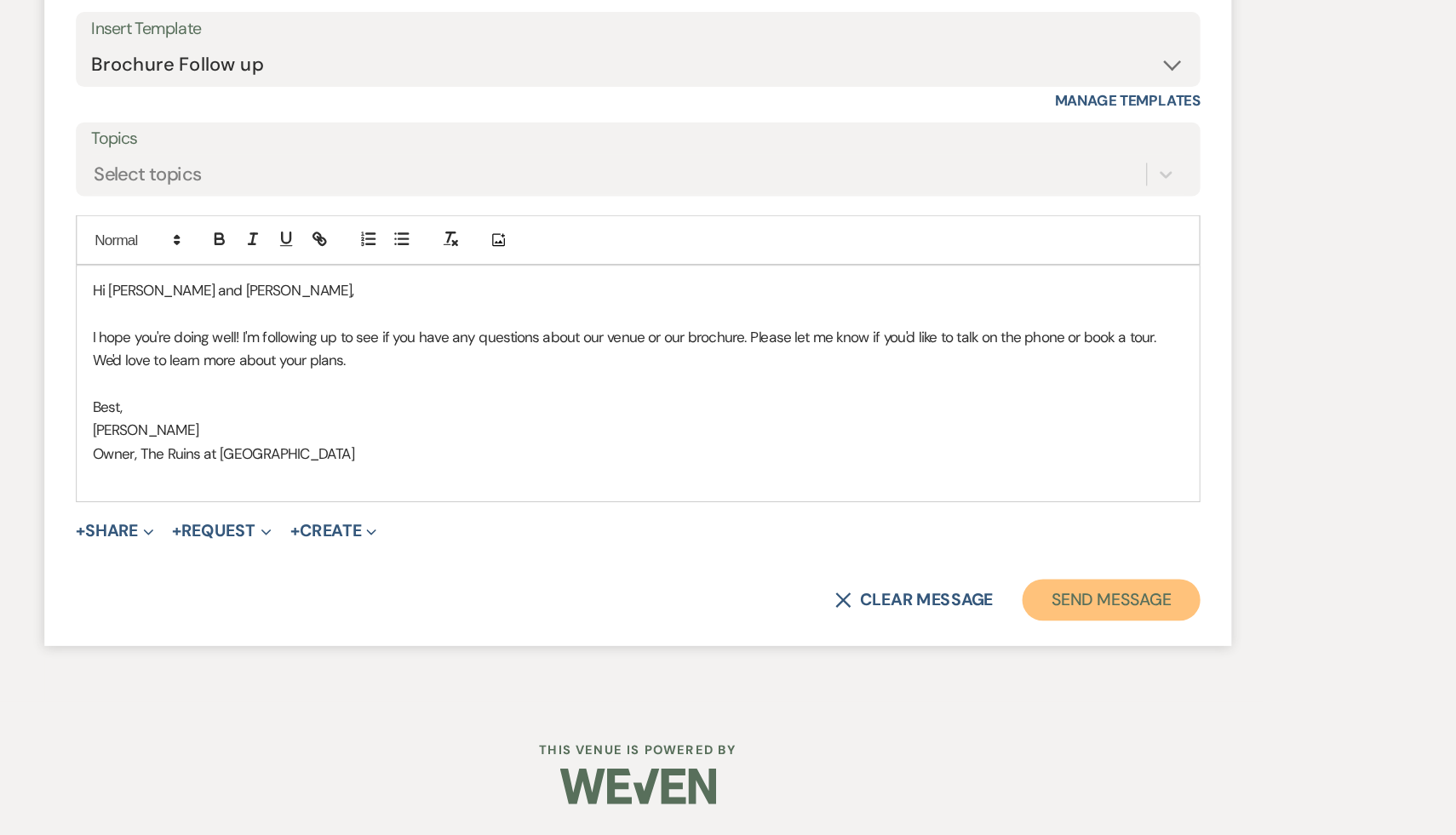
click at [1106, 647] on button "Send Message" at bounding box center [1114, 643] width 146 height 34
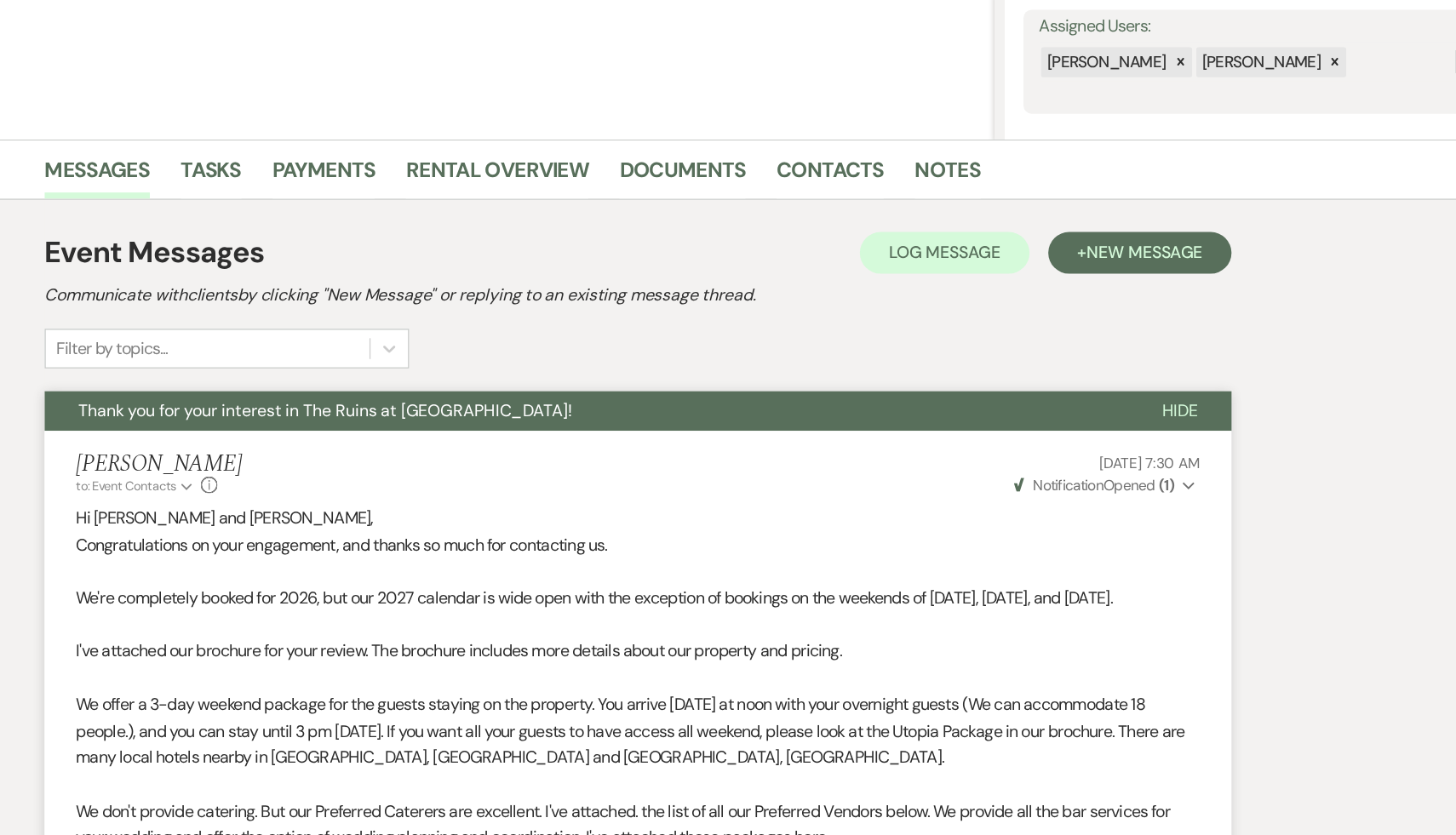
scroll to position [0, 0]
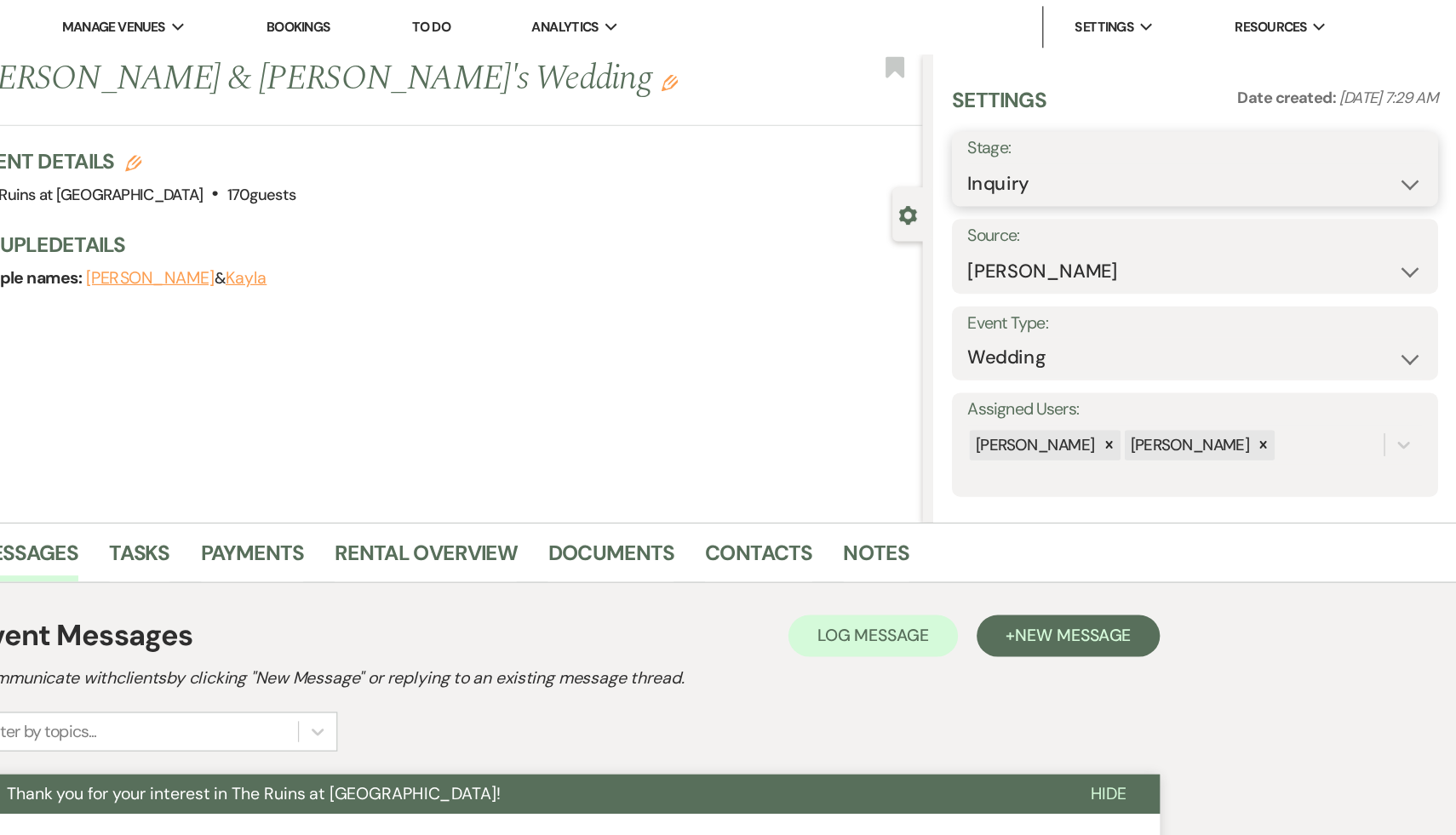
click at [1416, 147] on select "Inquiry Follow Up Tour Requested Tour Confirmed Toured Proposal Sent Booked Lost" at bounding box center [1241, 150] width 372 height 33
select select "8"
click at [1055, 134] on select "Inquiry Follow Up Tour Requested Tour Confirmed Toured Proposal Sent Booked Lost" at bounding box center [1241, 150] width 372 height 33
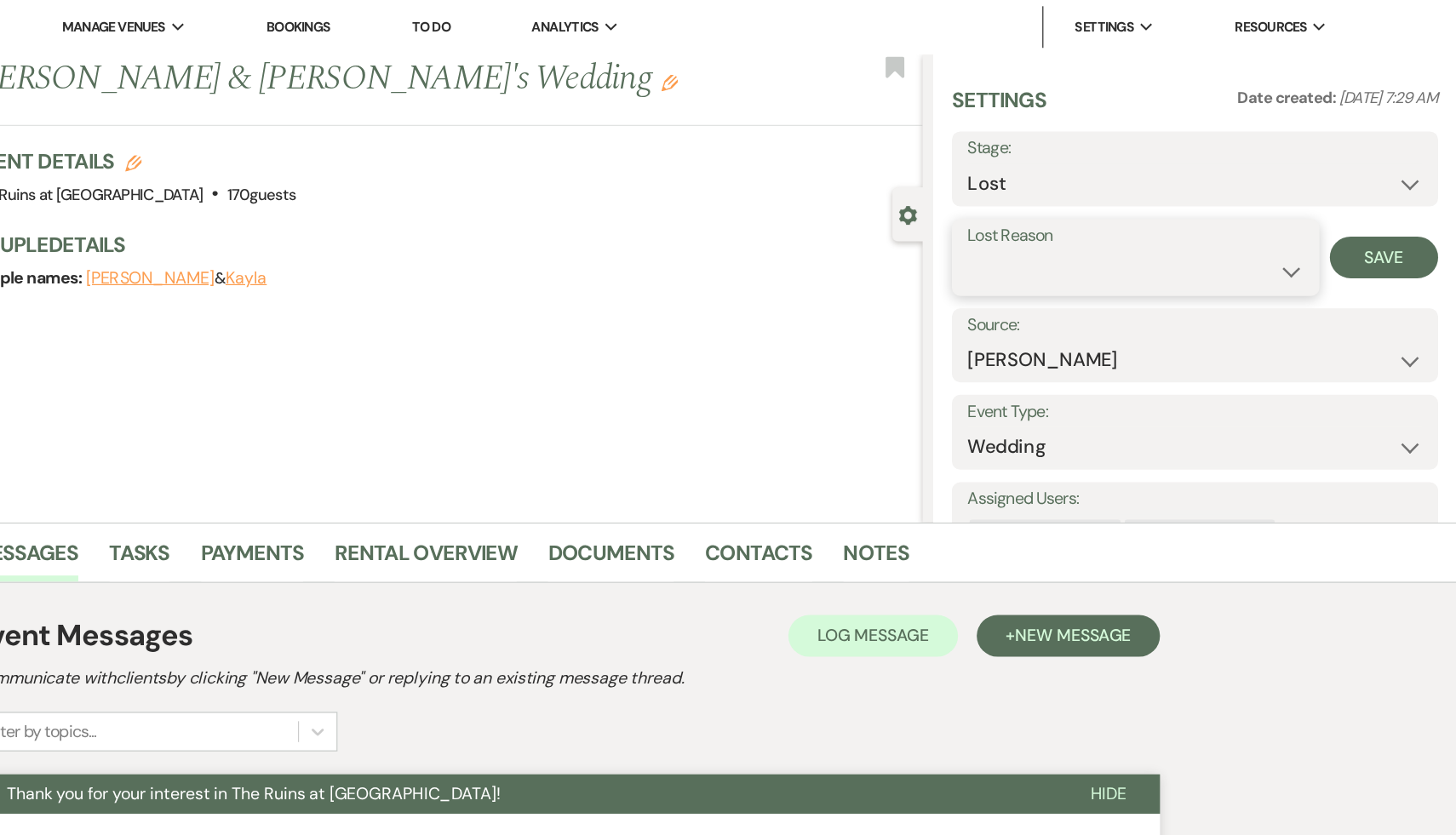
click at [1319, 221] on select "Booked Elsewhere Budget Date Unavailable No Response Not a Good Match Capacity …" at bounding box center [1193, 221] width 275 height 33
select select "7"
click at [1055, 205] on select "Booked Elsewhere Budget Date Unavailable No Response Not a Good Match Capacity …" at bounding box center [1193, 221] width 275 height 33
click at [1398, 214] on button "Save" at bounding box center [1396, 210] width 89 height 34
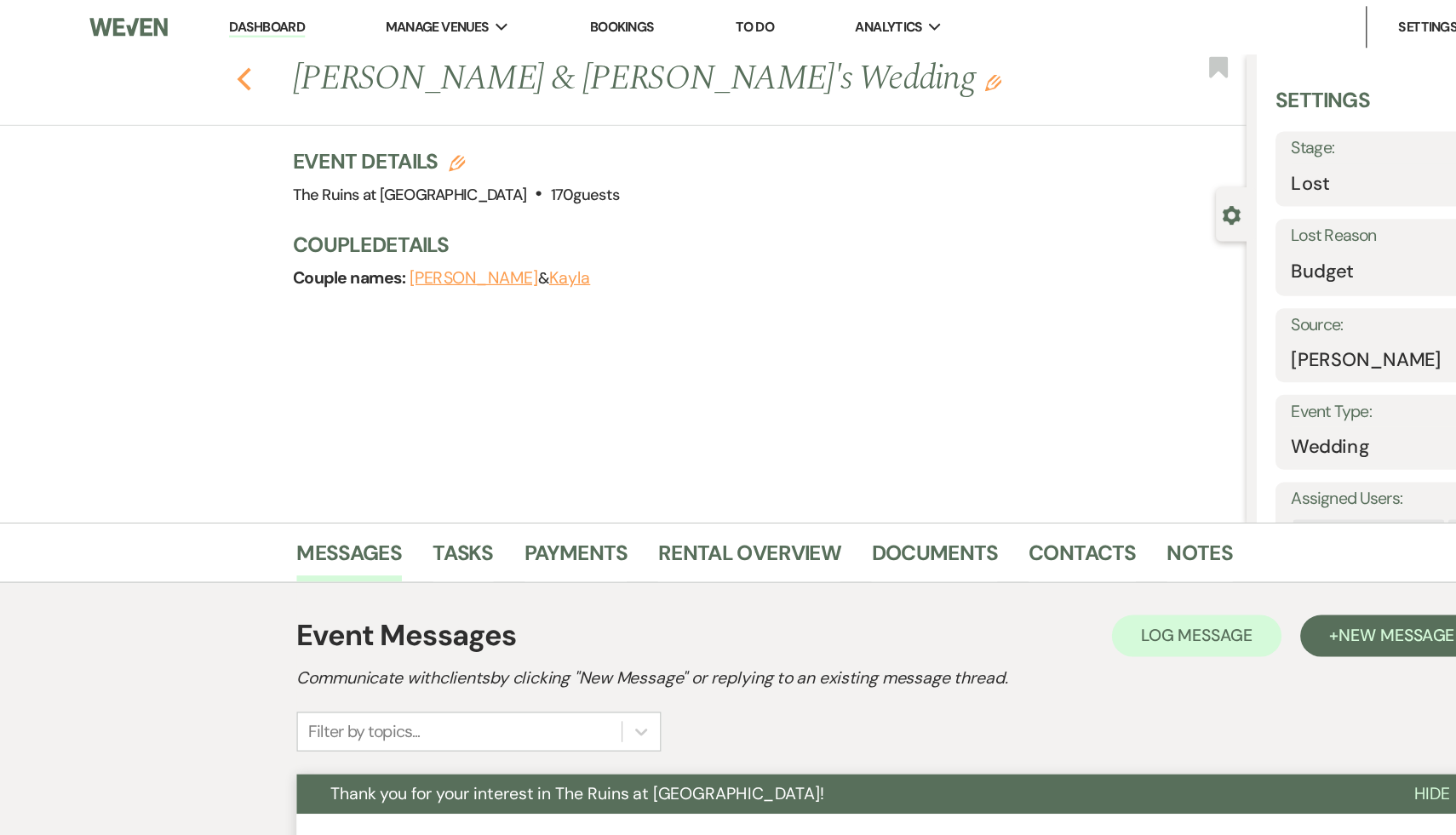
click at [200, 57] on icon "Previous" at bounding box center [200, 65] width 13 height 21
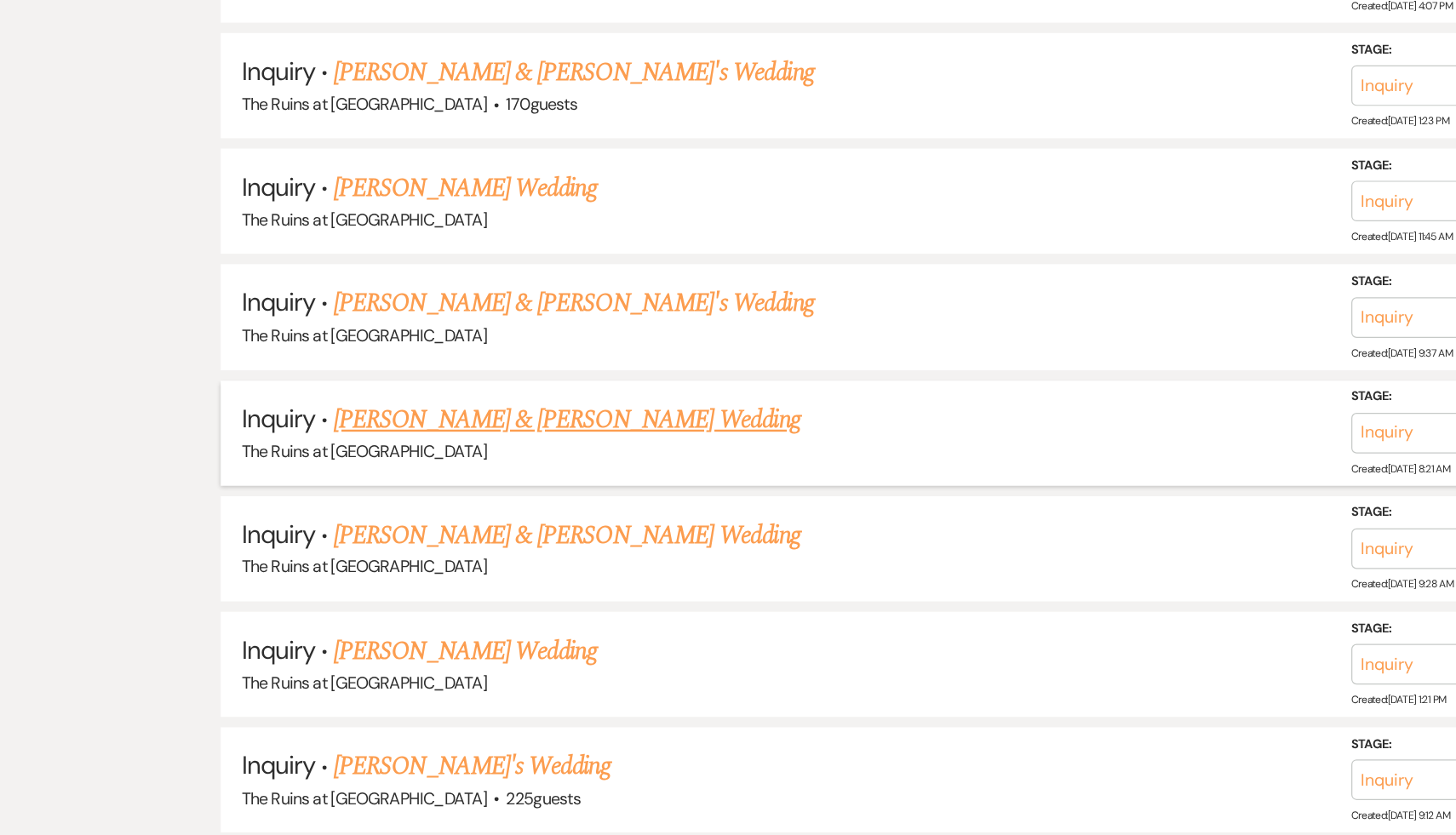
click at [383, 485] on link "[PERSON_NAME] & [PERSON_NAME] Wedding" at bounding box center [464, 495] width 381 height 31
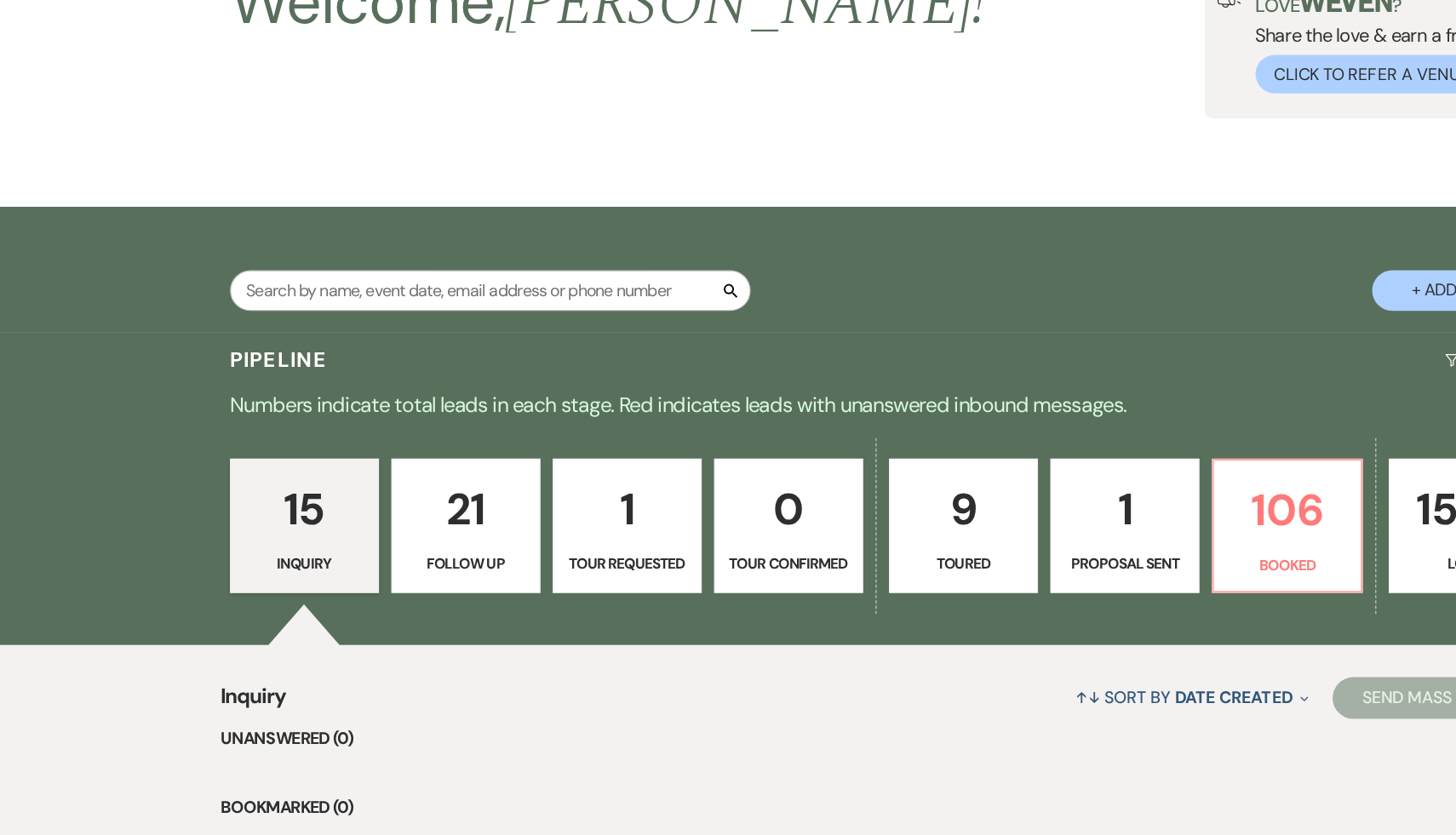
select select "6"
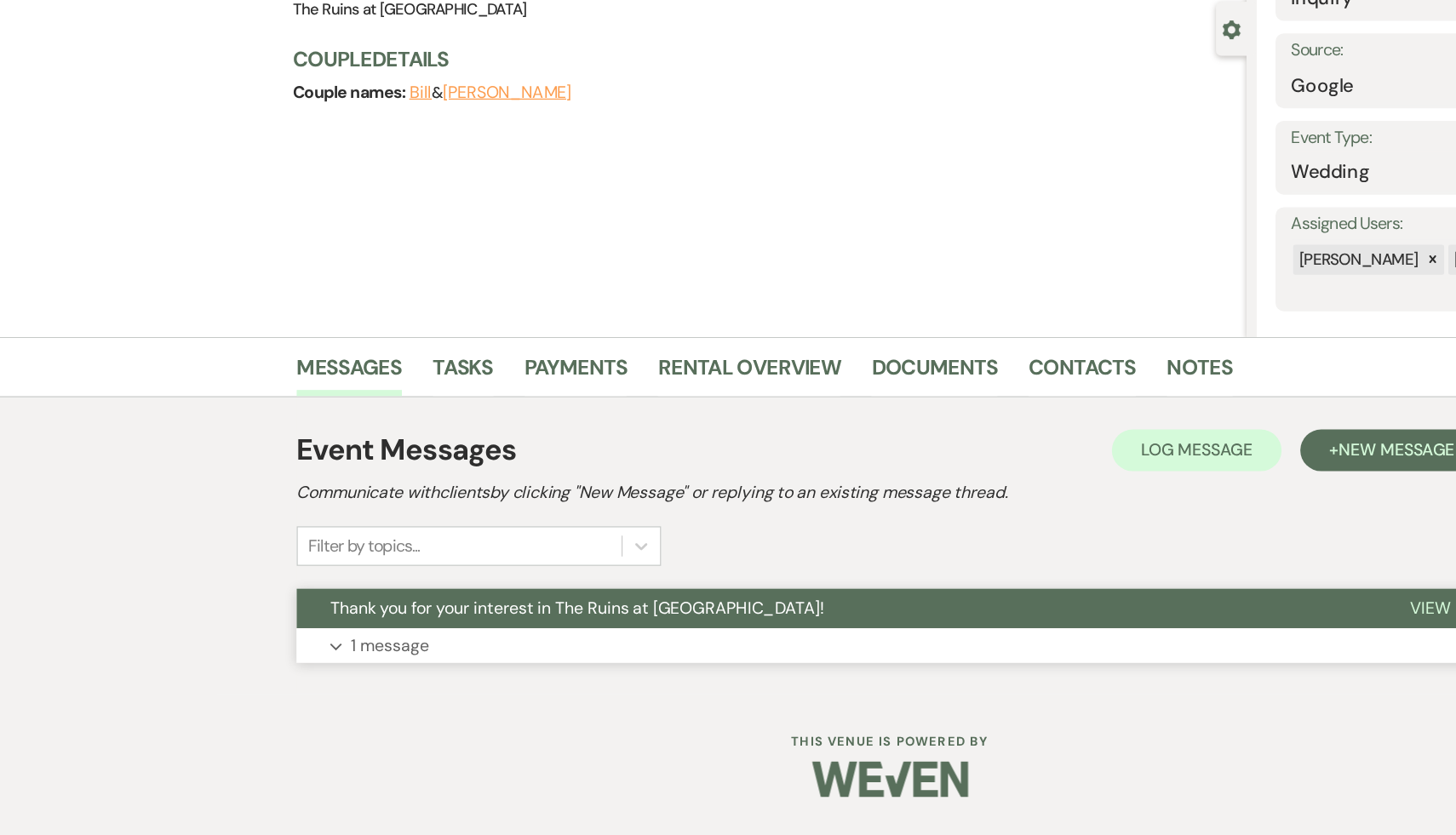
click at [366, 644] on span "Thank you for your interest in The Ruins at [GEOGRAPHIC_DATA]!" at bounding box center [472, 649] width 404 height 18
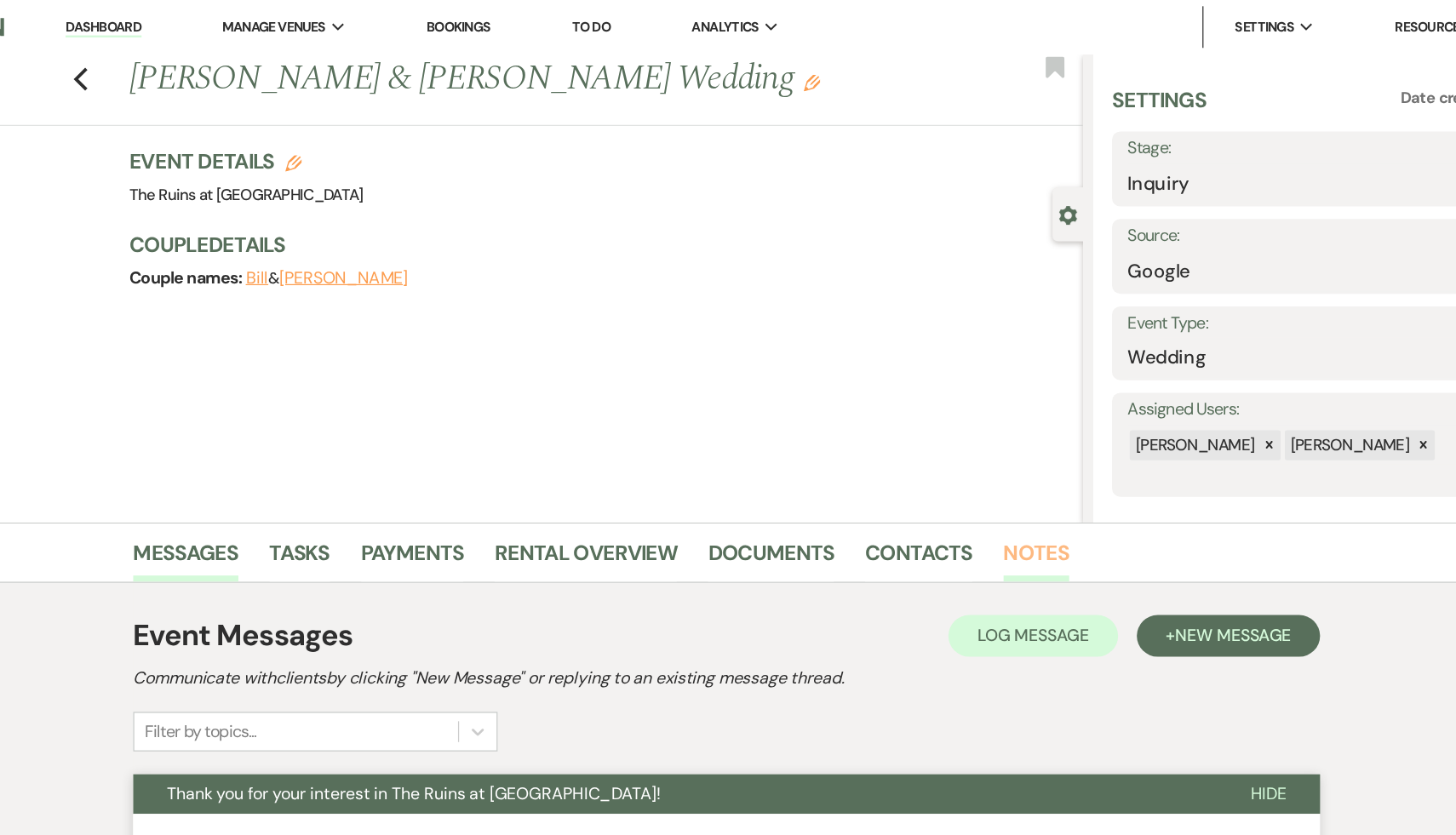
click at [969, 450] on link "Notes" at bounding box center [981, 457] width 54 height 38
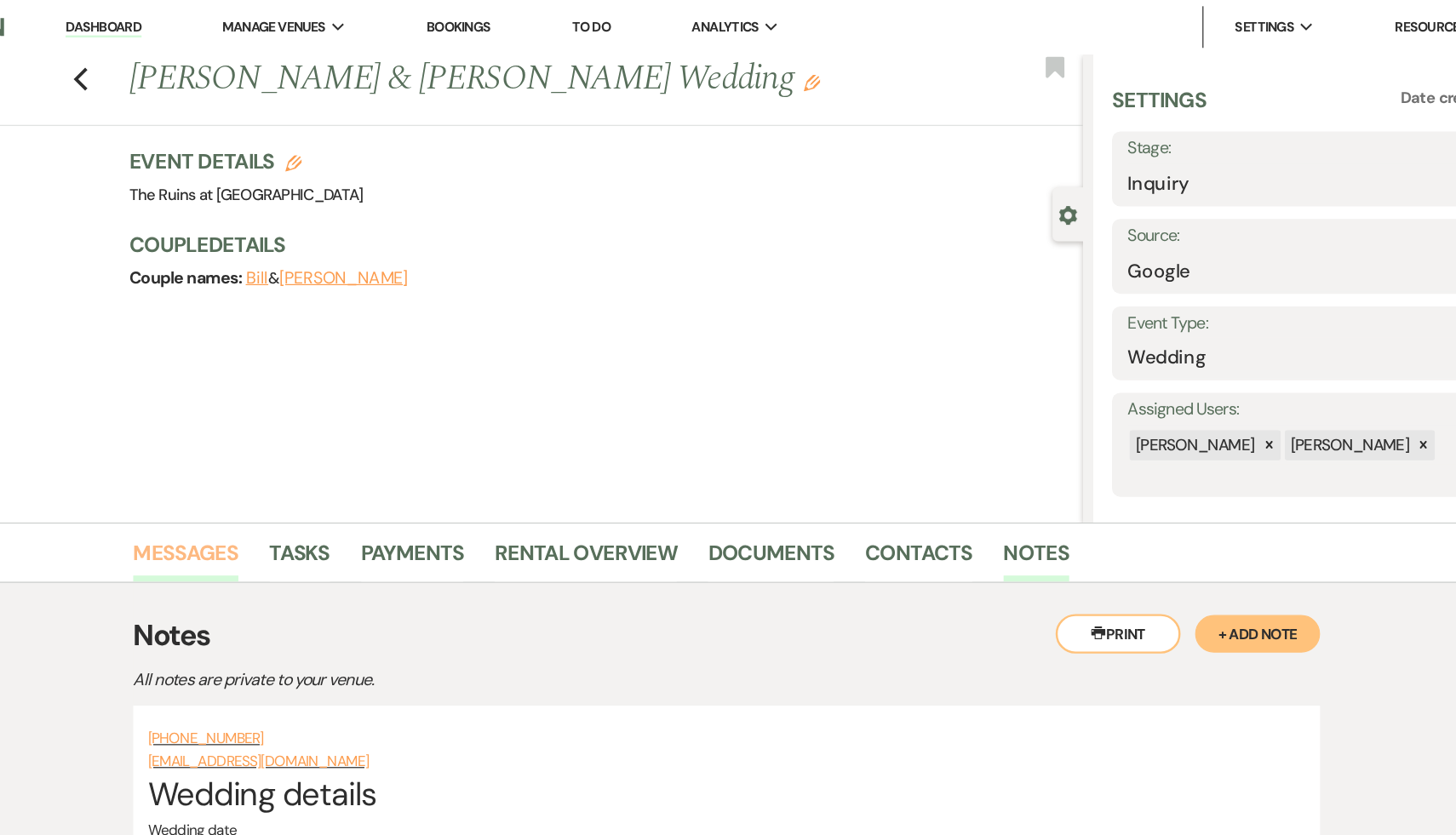
click at [267, 447] on link "Messages" at bounding box center [286, 457] width 86 height 38
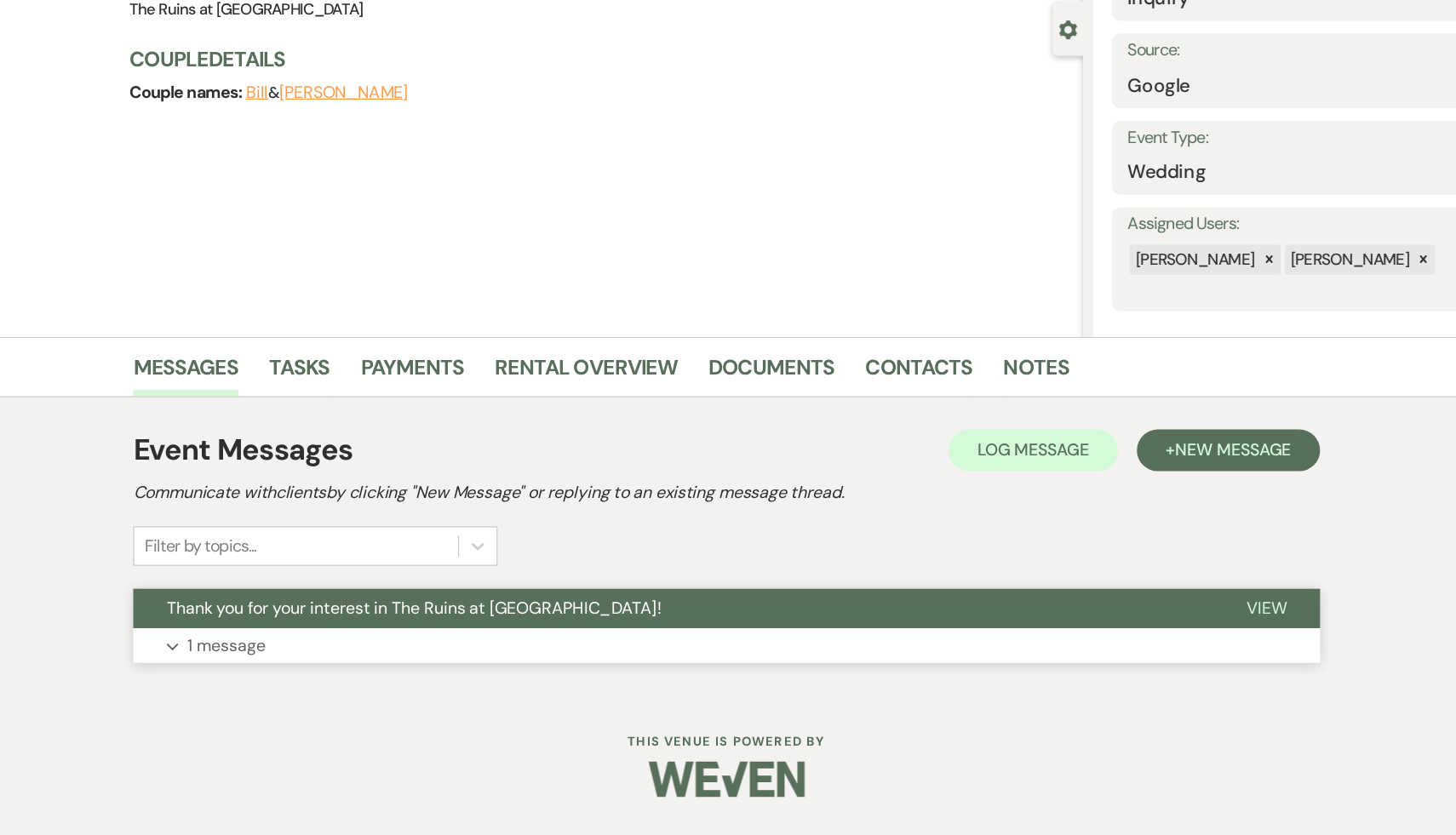
click at [522, 647] on span "Thank you for your interest in The Ruins at [GEOGRAPHIC_DATA]!" at bounding box center [472, 649] width 404 height 18
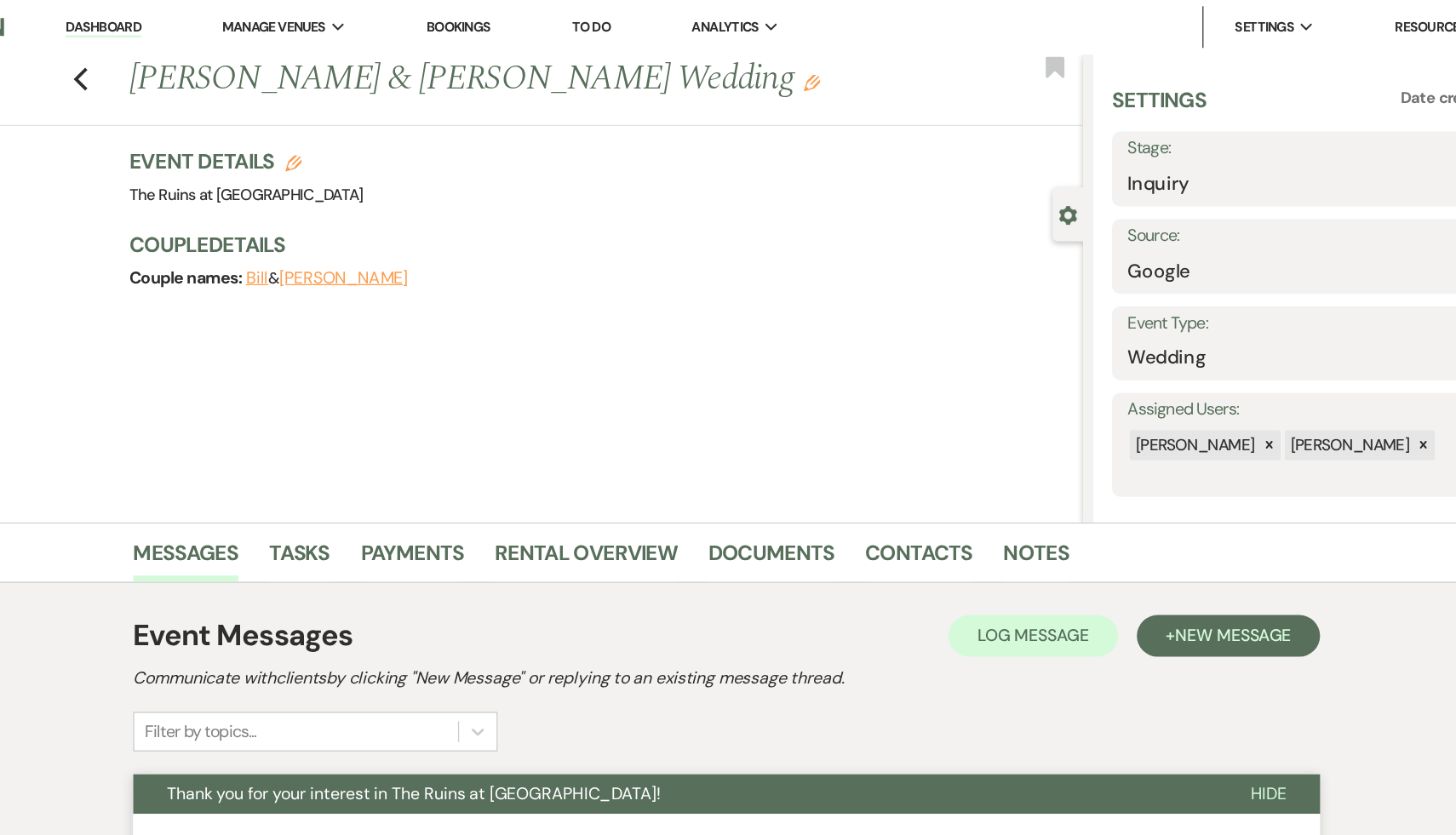
click at [218, 19] on link "Dashboard" at bounding box center [218, 22] width 61 height 16
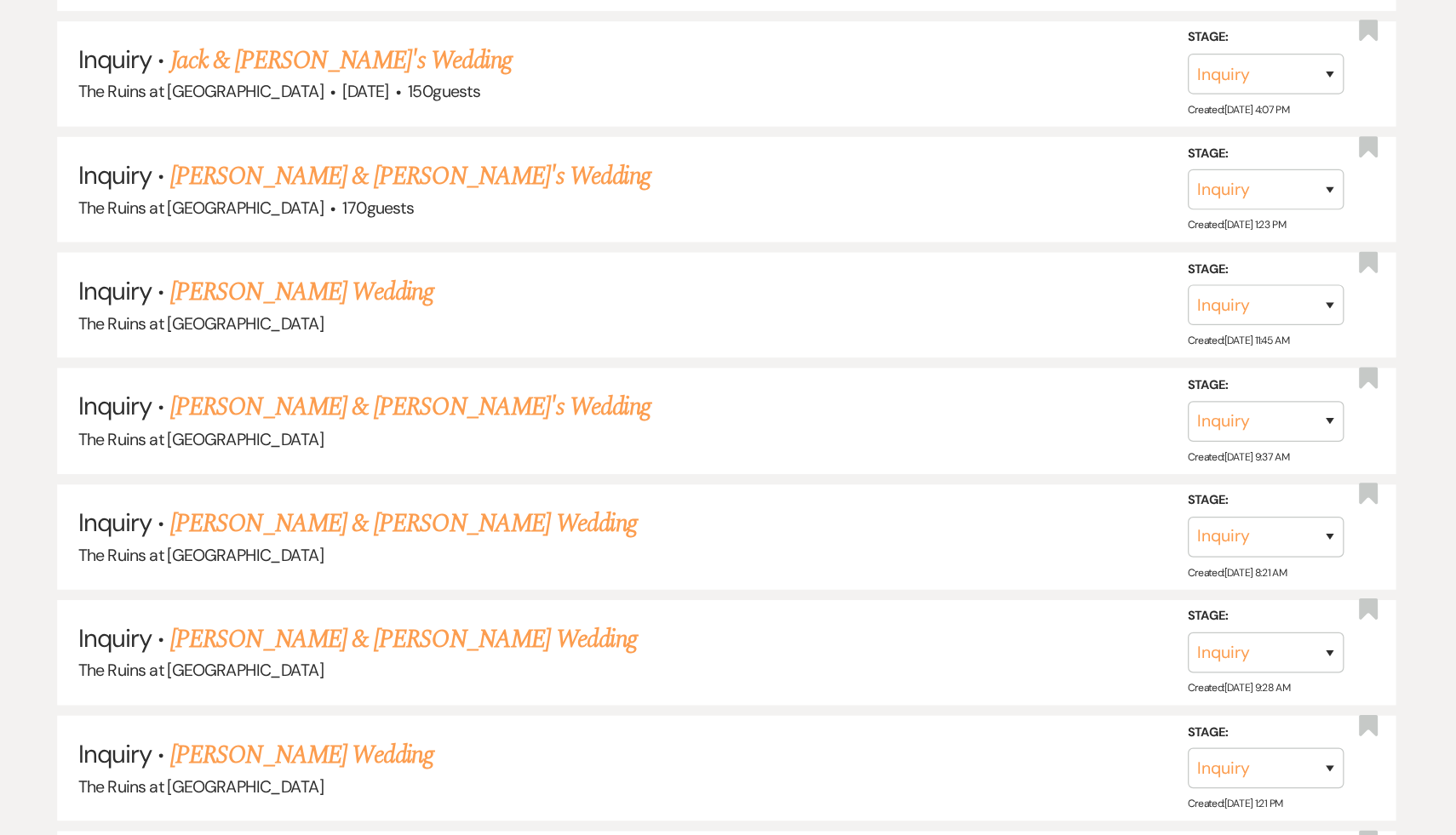
scroll to position [1100, 0]
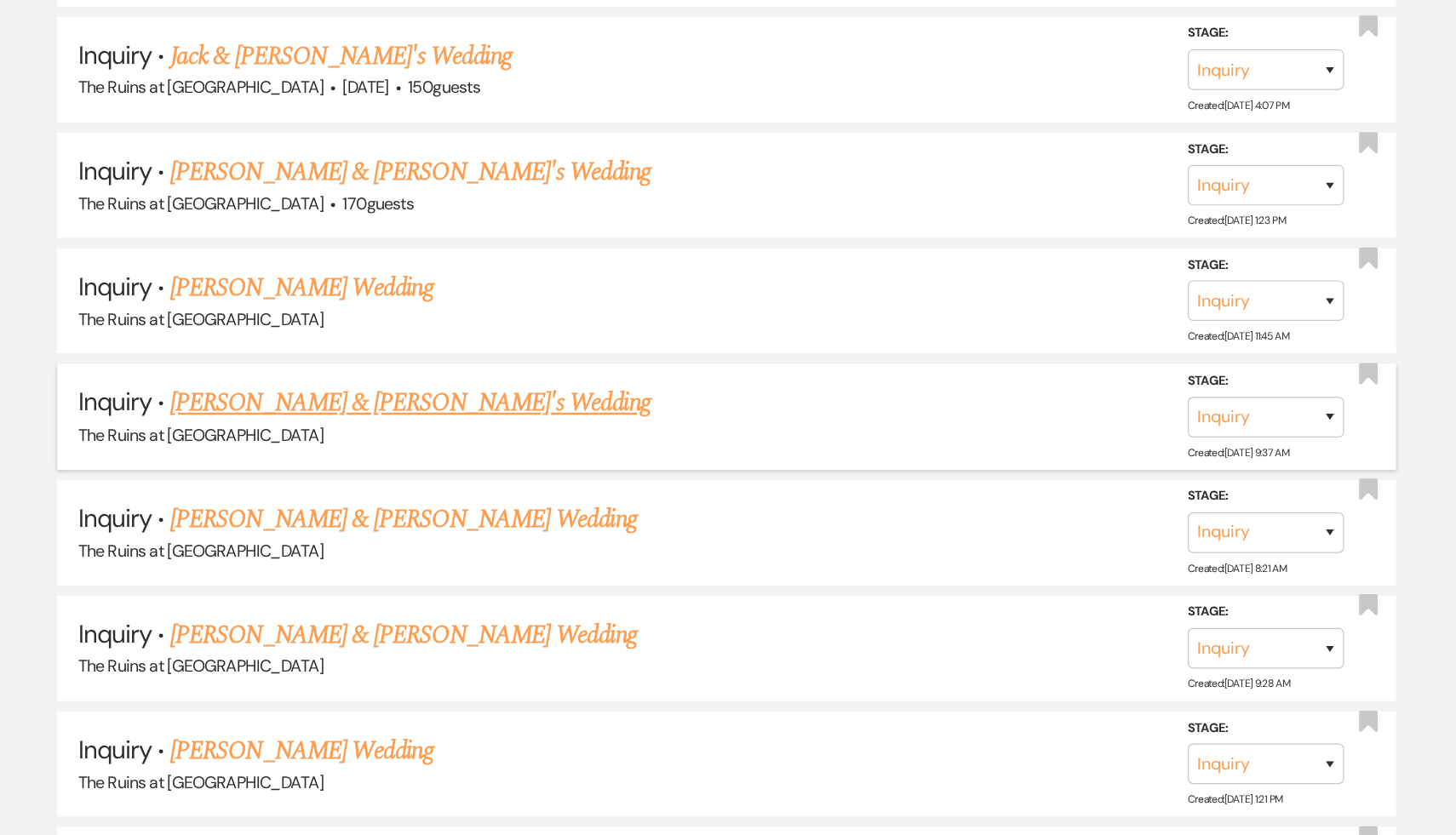
click at [381, 482] on link "[PERSON_NAME] & [PERSON_NAME]'s Wedding" at bounding box center [470, 482] width 394 height 31
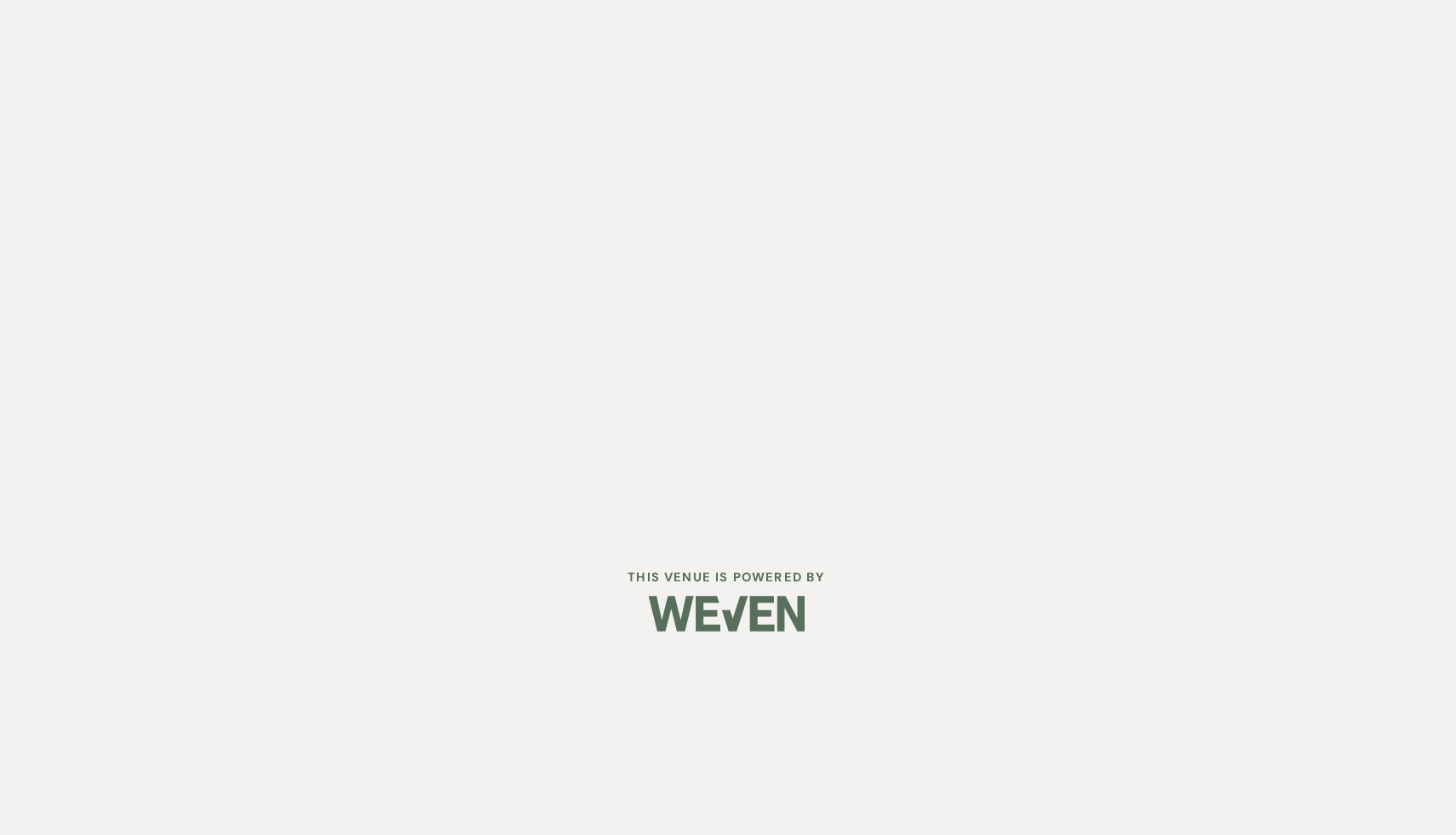
select select "6"
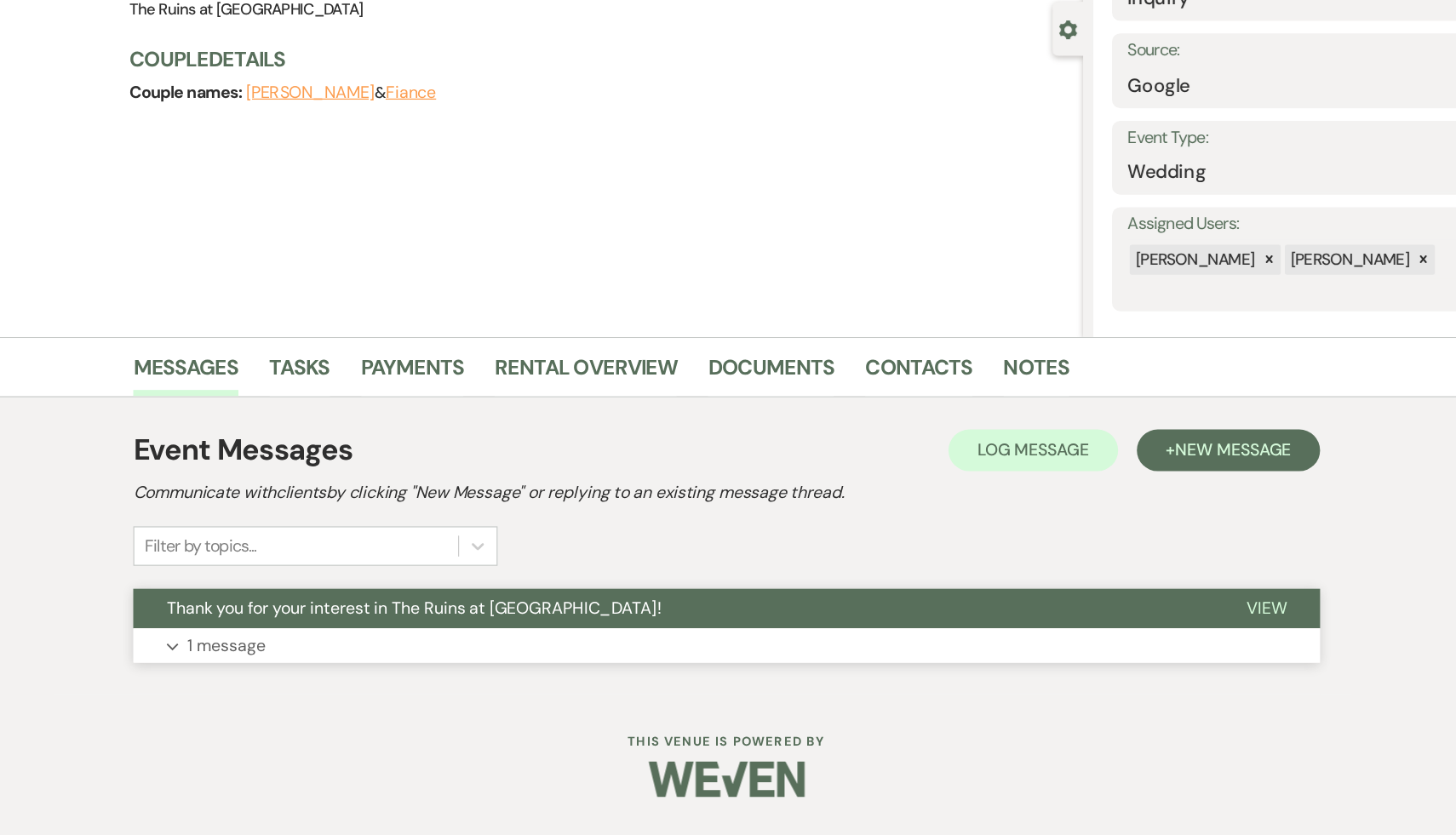
click at [385, 653] on span "Thank you for your interest in The Ruins at [GEOGRAPHIC_DATA]!" at bounding box center [472, 649] width 404 height 18
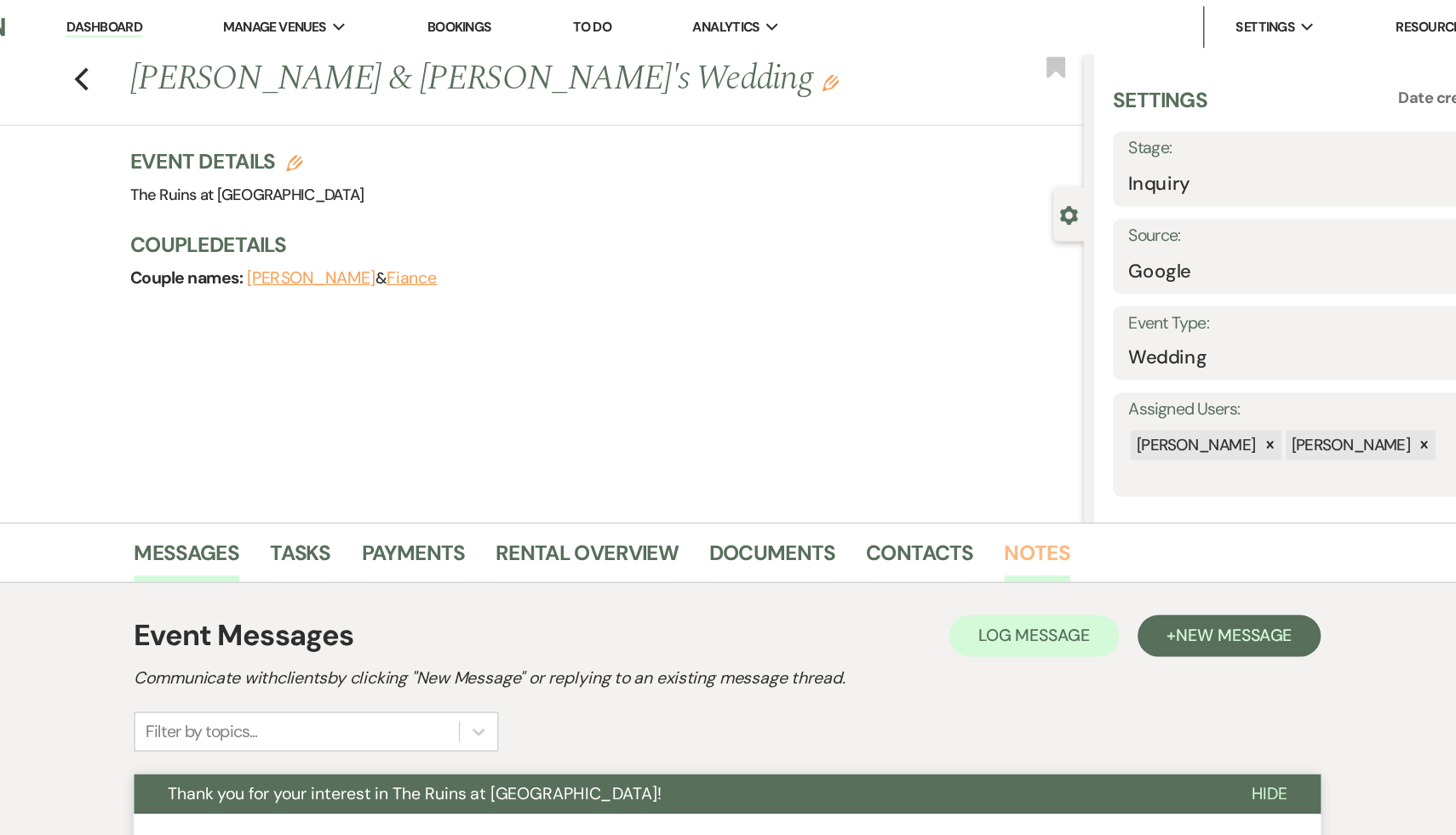
click at [970, 444] on link "Notes" at bounding box center [981, 457] width 54 height 38
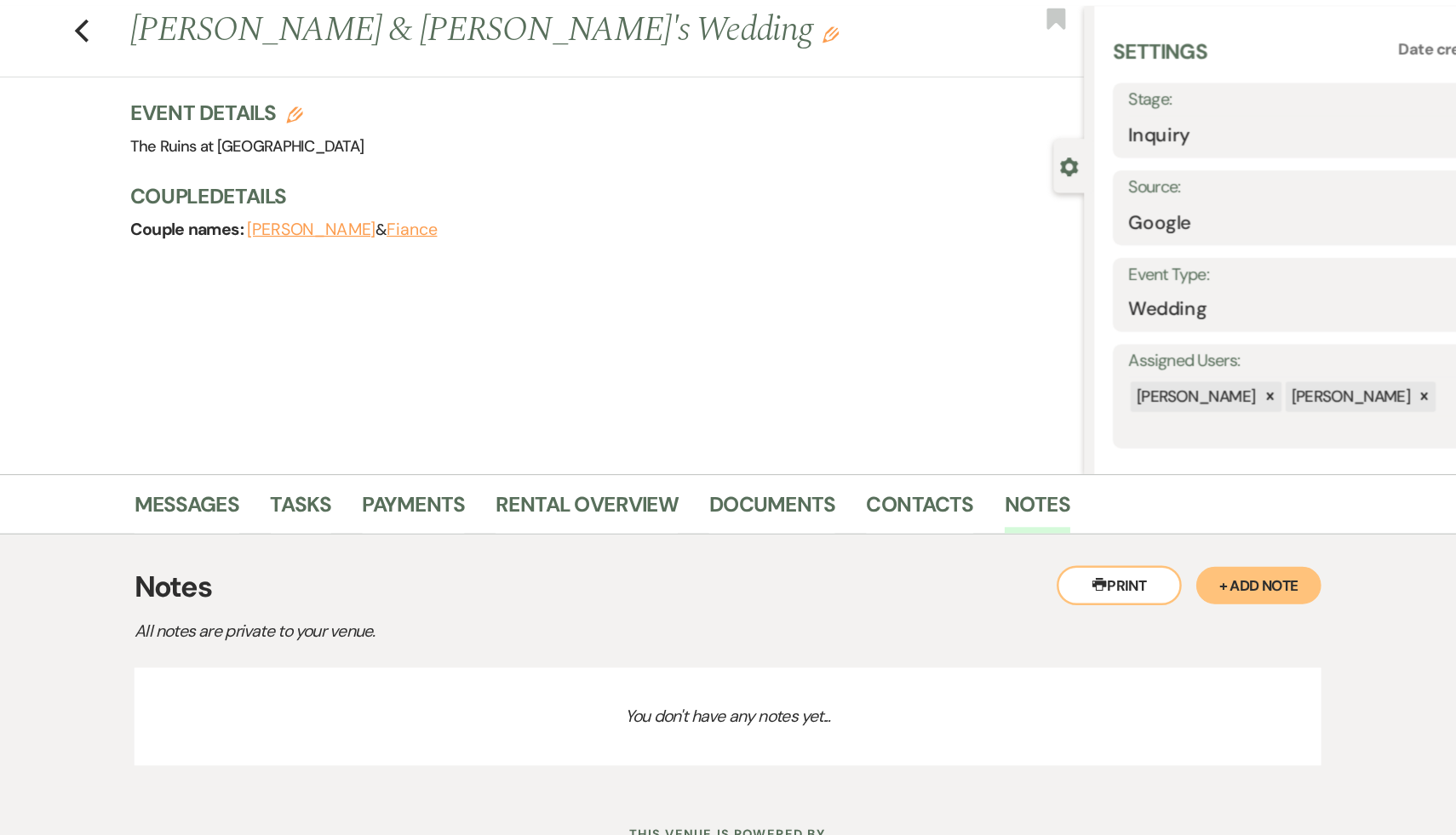
click at [1184, 507] on button "+ Add Note" at bounding box center [1162, 519] width 102 height 31
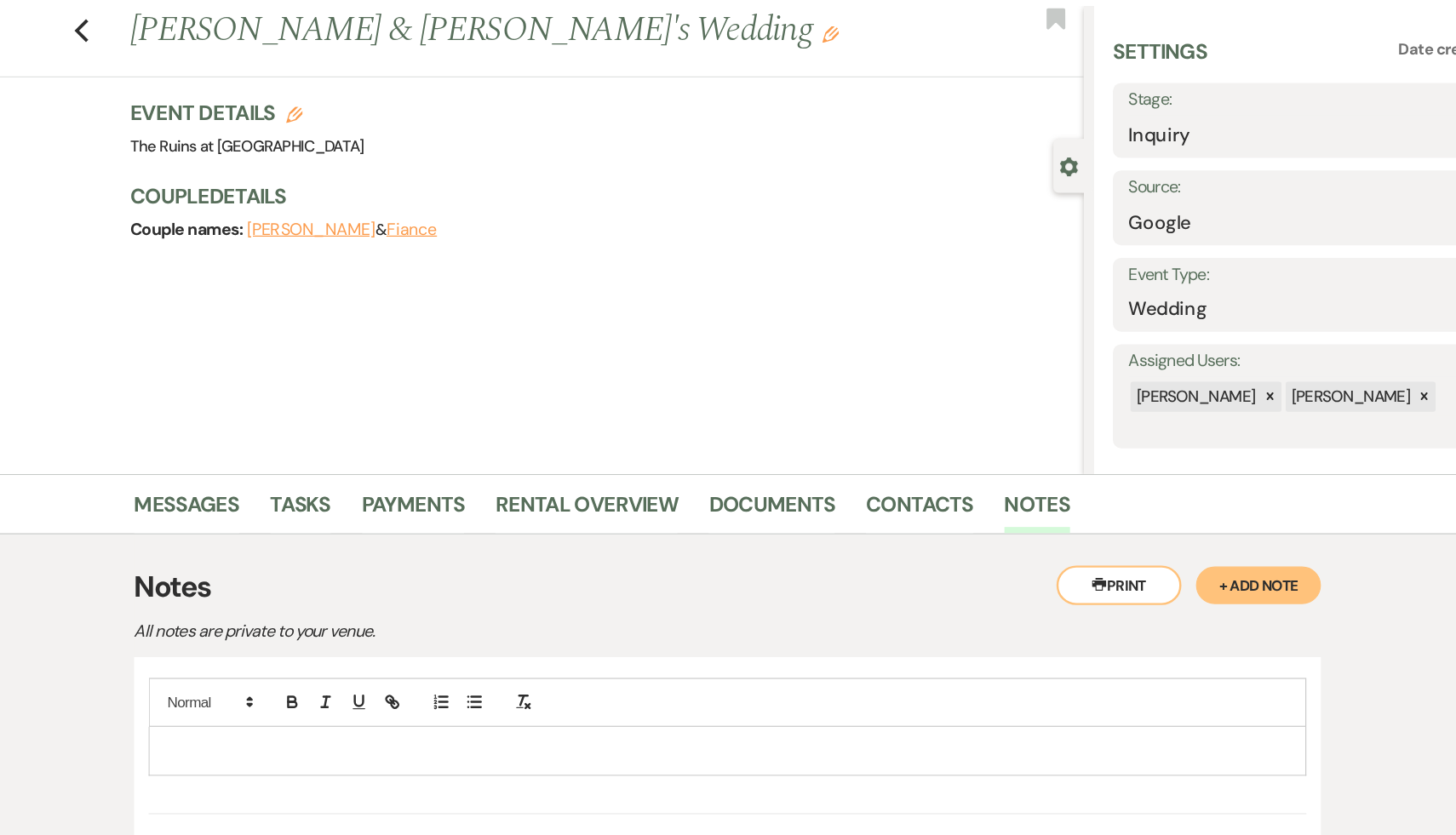
click at [572, 662] on p at bounding box center [727, 653] width 919 height 19
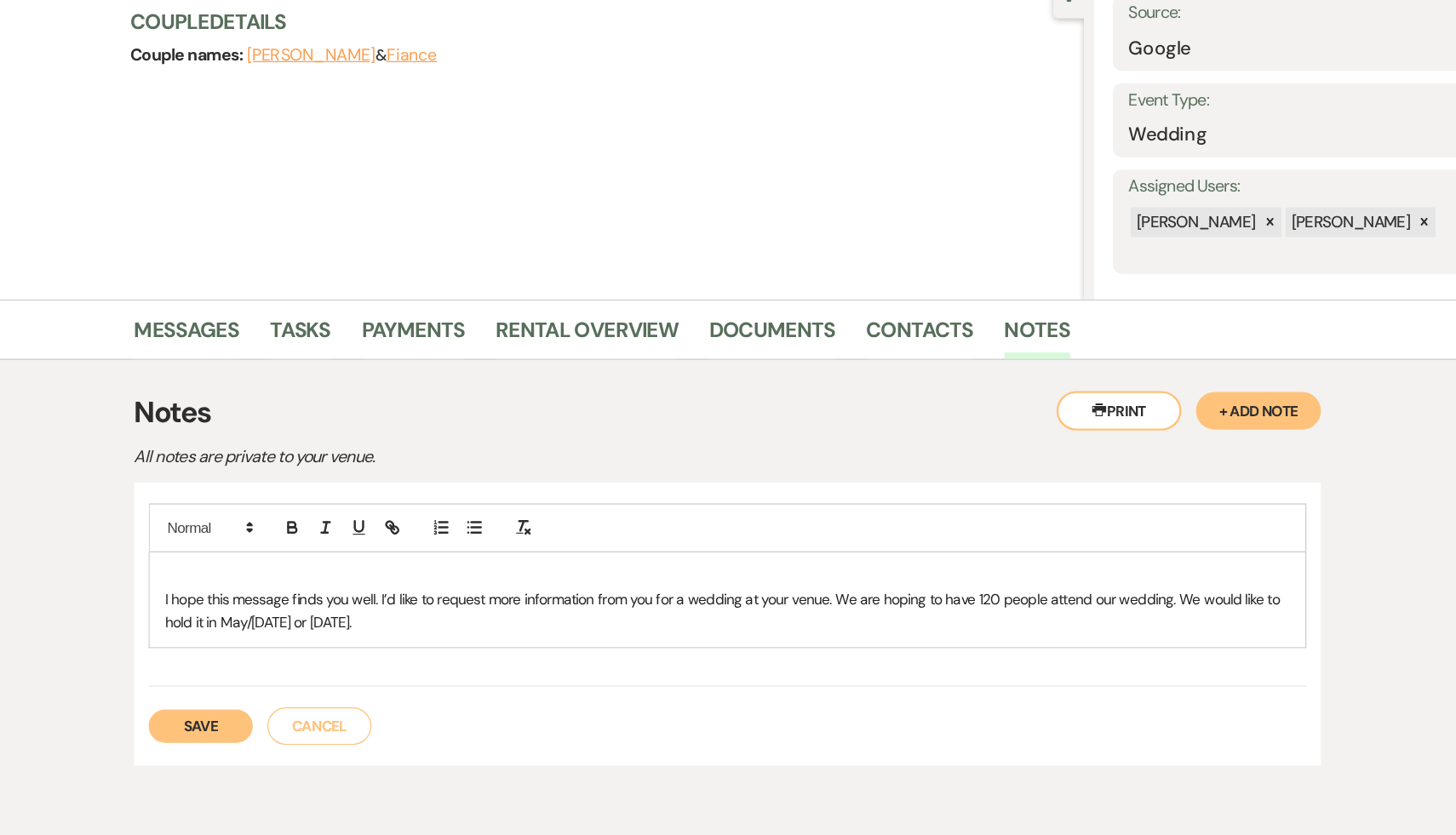
scroll to position [31, 0]
click at [289, 746] on button "Save" at bounding box center [297, 745] width 85 height 27
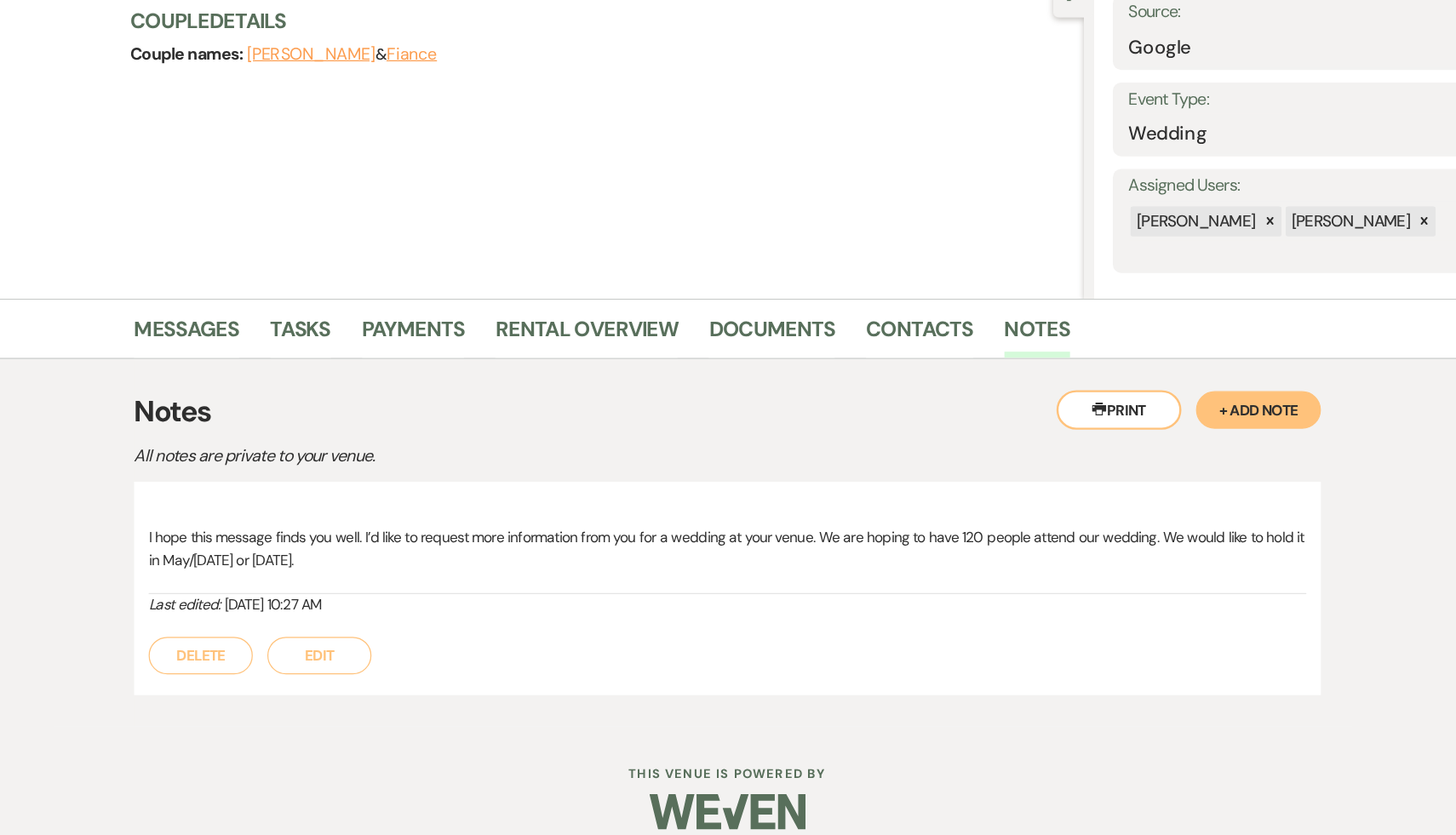
scroll to position [0, 0]
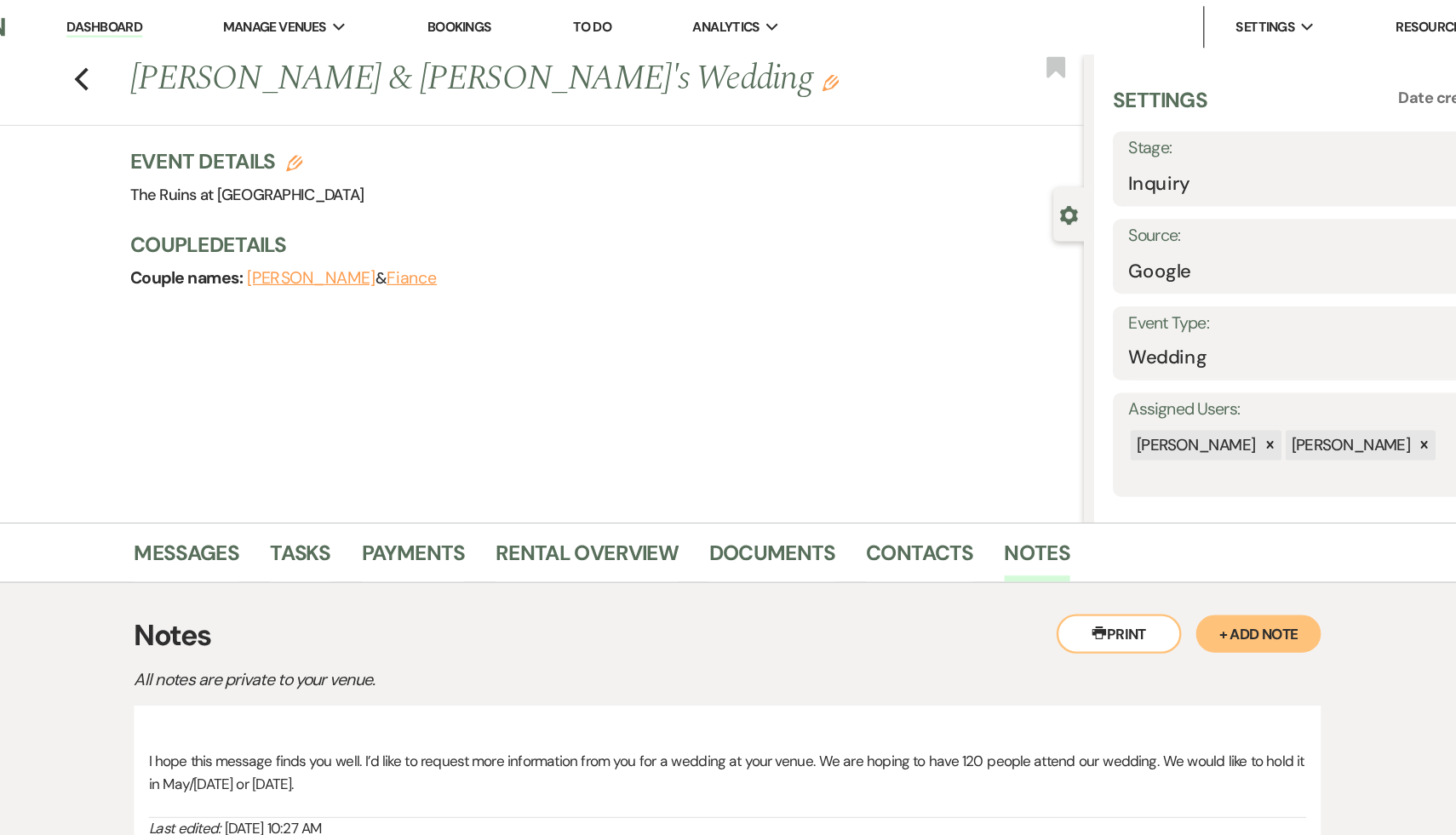
click at [368, 133] on icon "Edit" at bounding box center [373, 133] width 13 height 13
select select "534"
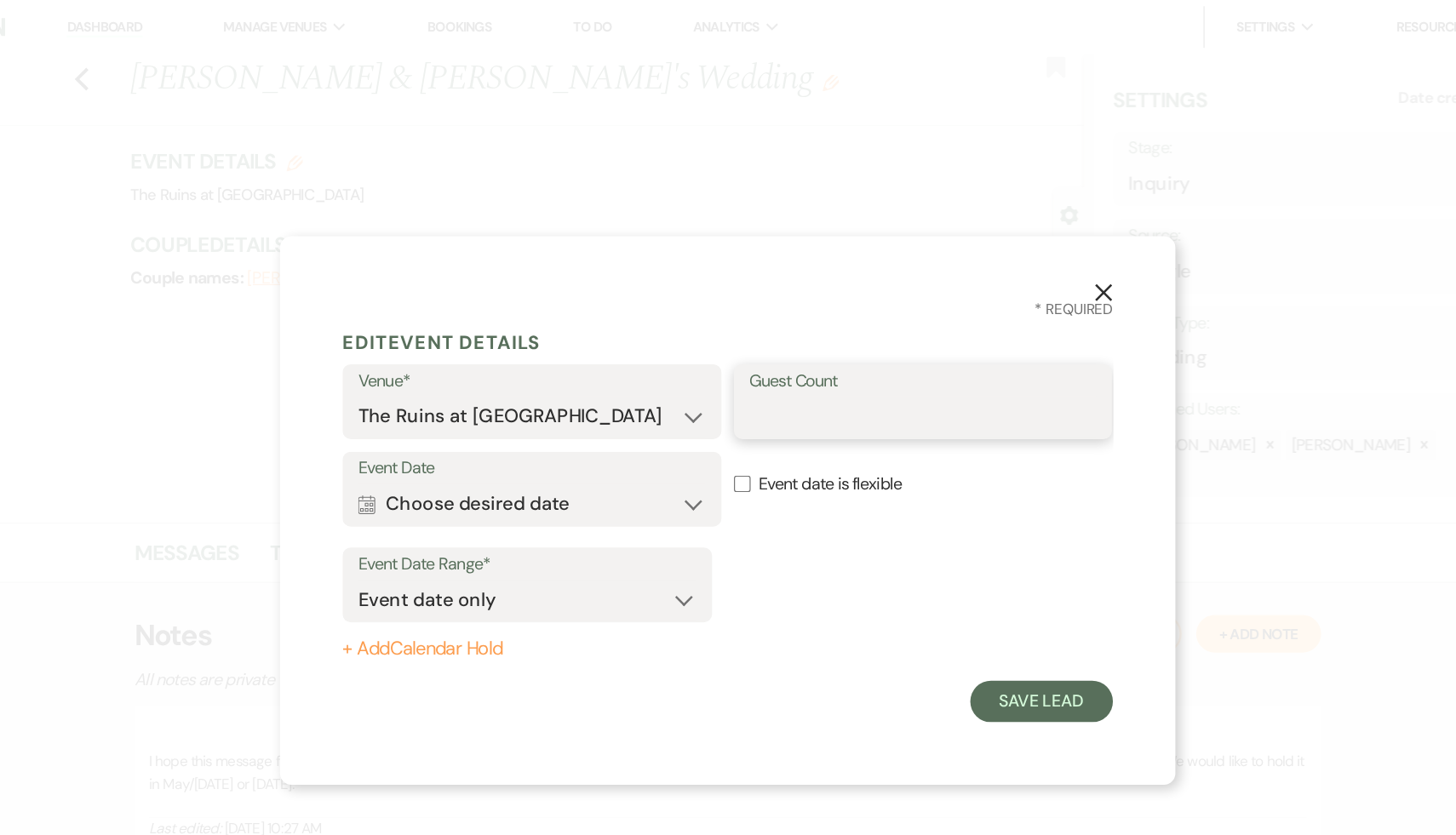
click at [846, 339] on input "Guest Count" at bounding box center [888, 341] width 284 height 33
type input "120"
click at [990, 584] on button "Save Lead" at bounding box center [985, 573] width 117 height 34
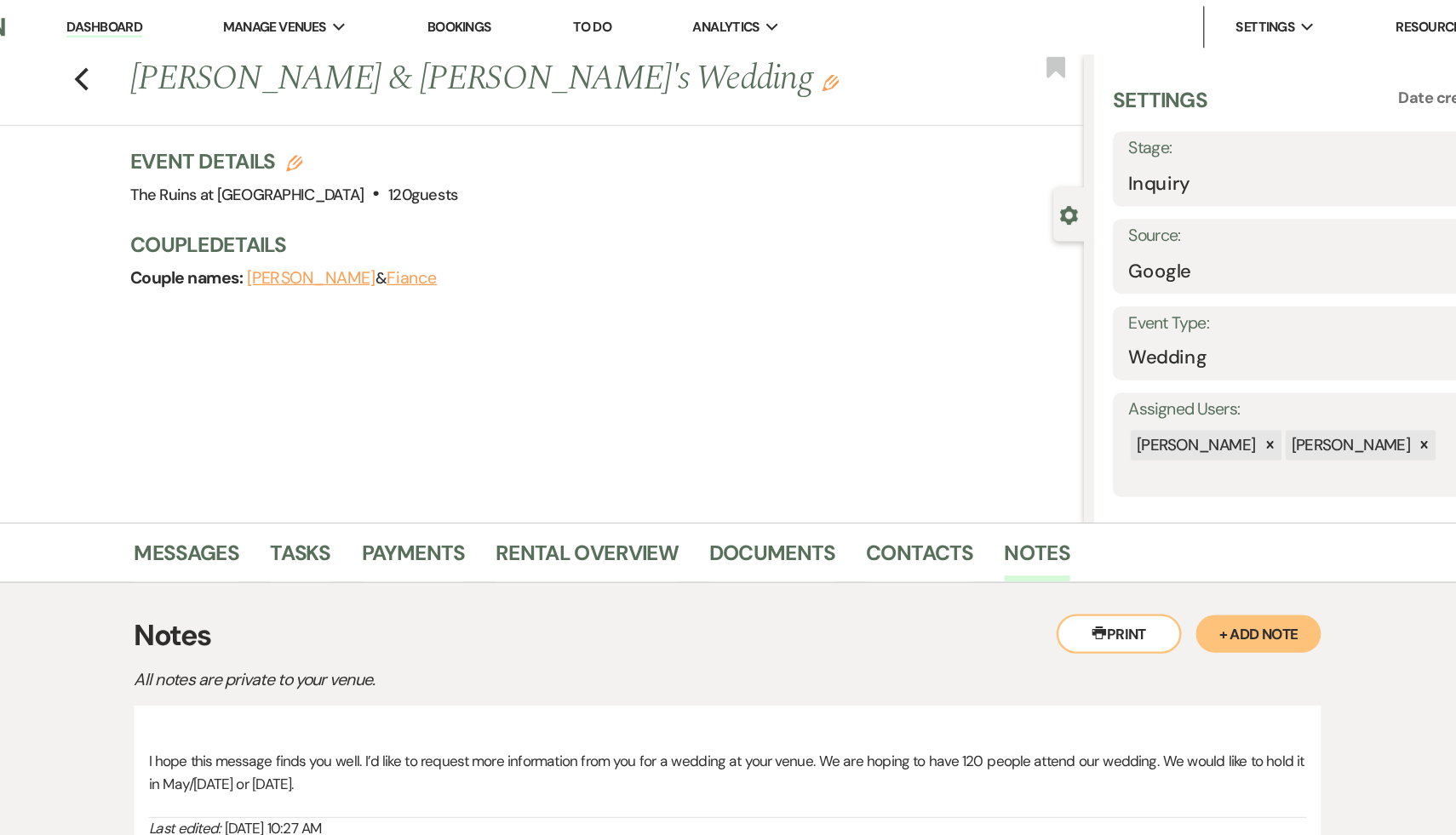
click at [233, 23] on link "Dashboard" at bounding box center [218, 22] width 61 height 16
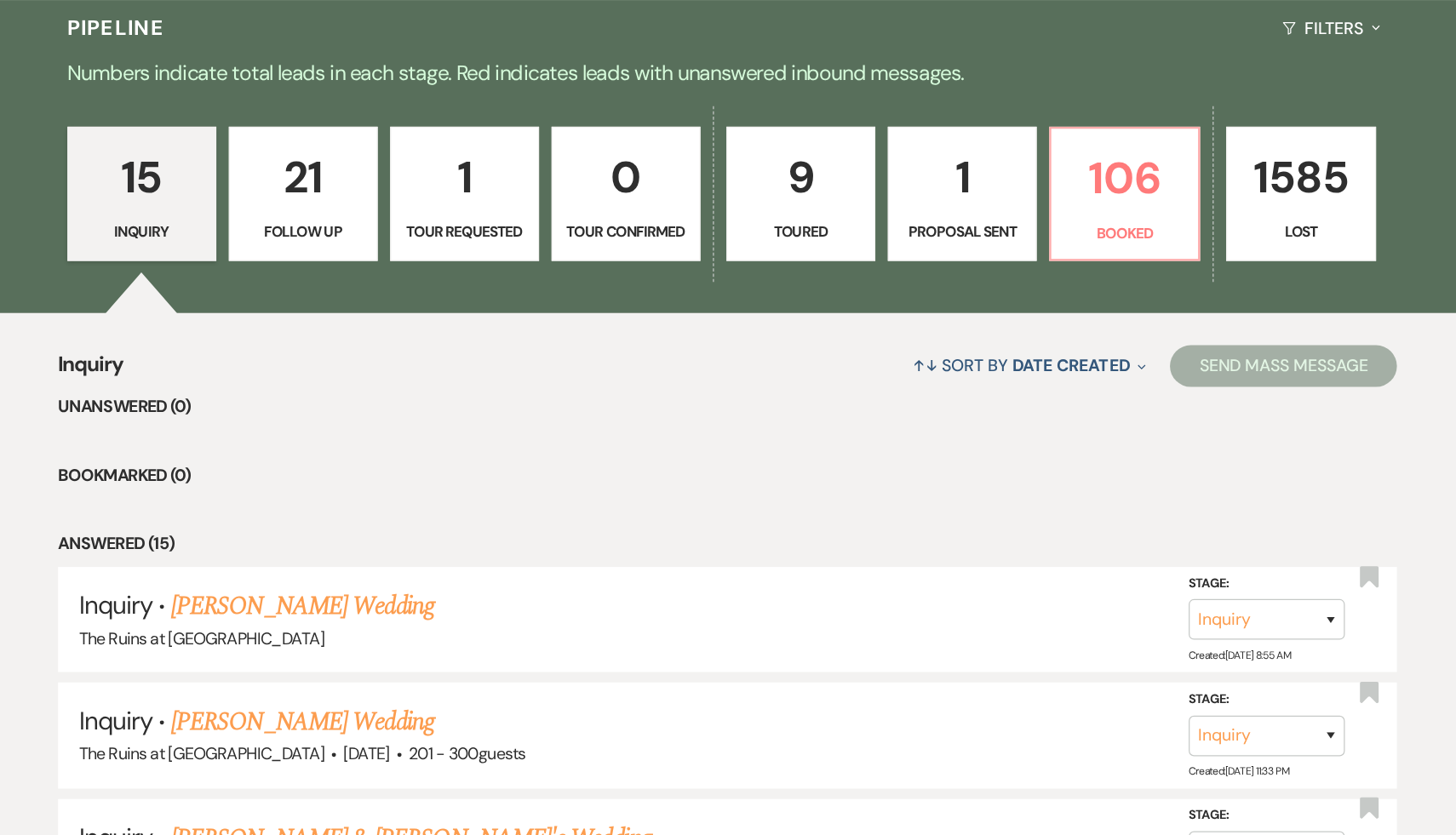
scroll to position [287, 0]
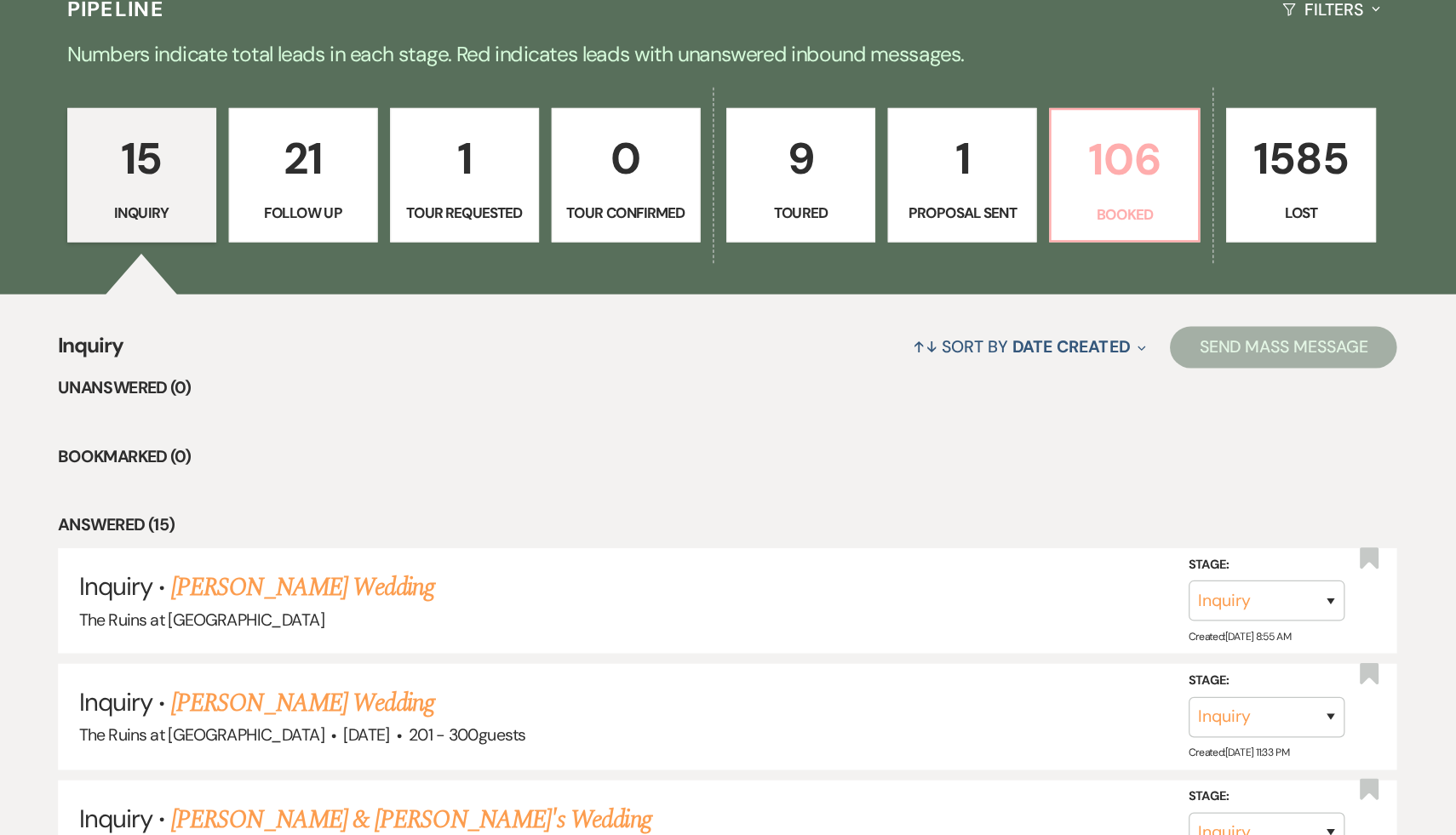
click at [1062, 284] on p "106" at bounding box center [1052, 281] width 100 height 57
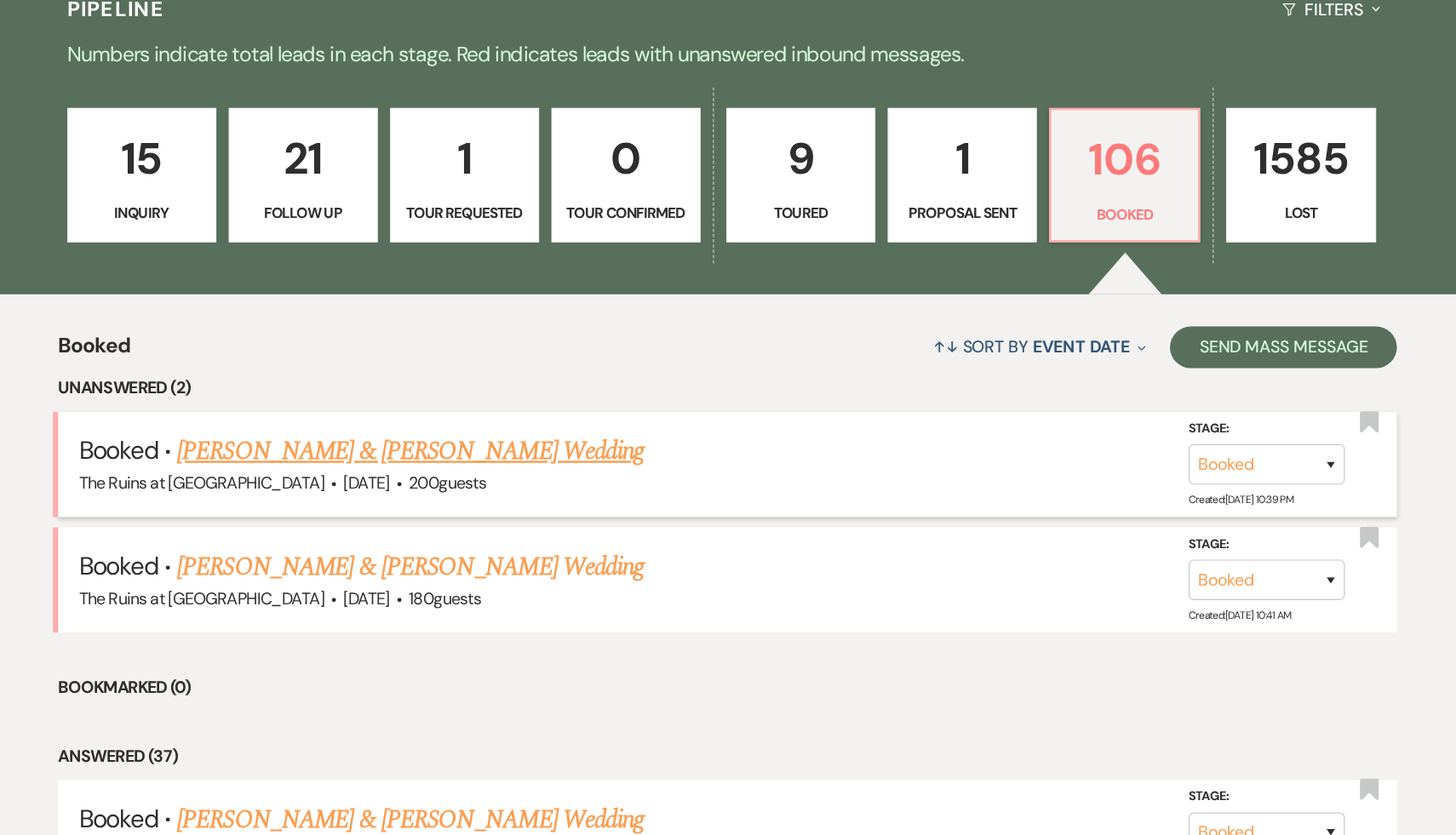
click at [528, 516] on link "[PERSON_NAME] & [PERSON_NAME] Wedding" at bounding box center [469, 521] width 381 height 31
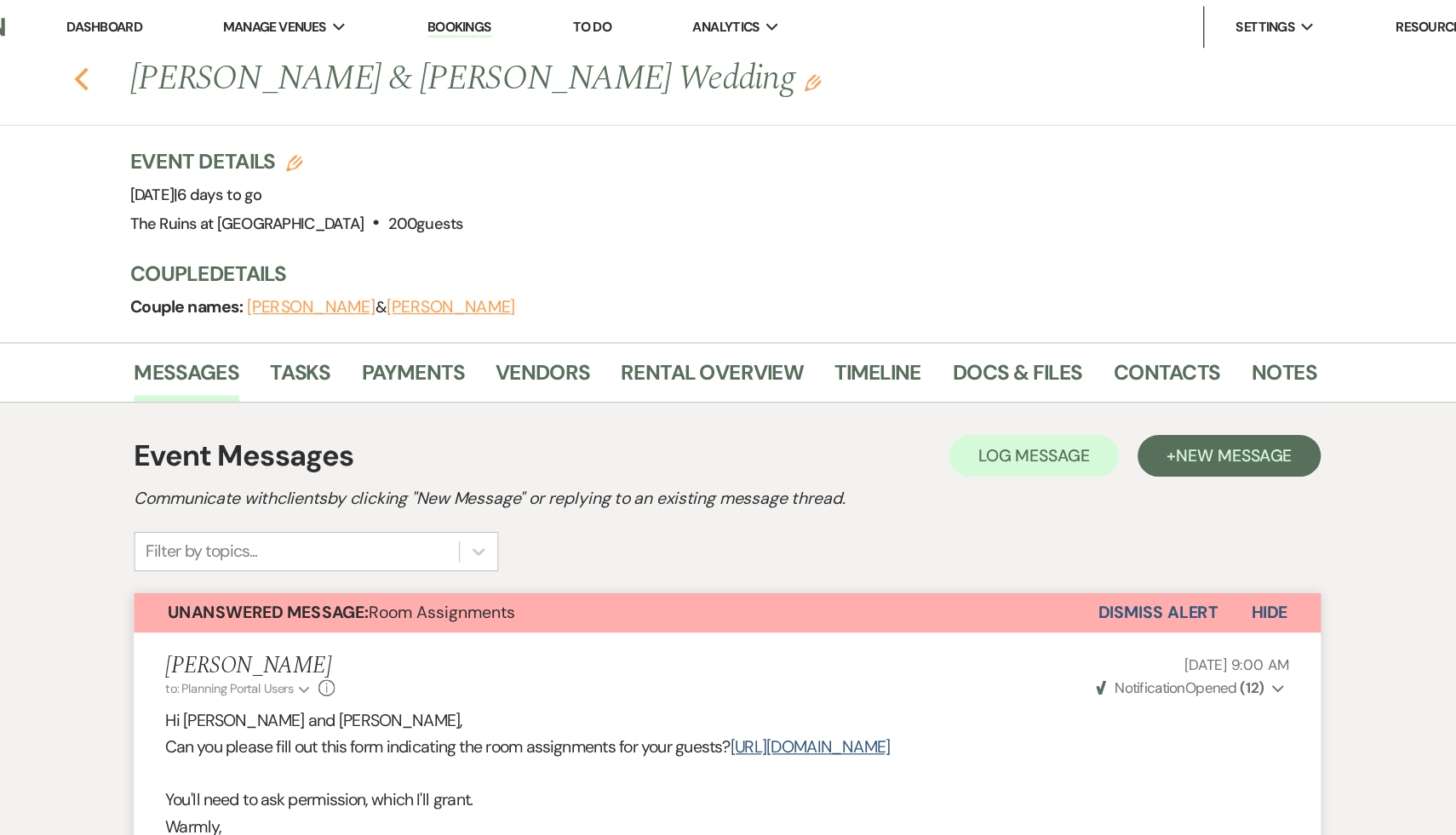
click at [195, 58] on icon "Previous" at bounding box center [200, 65] width 13 height 21
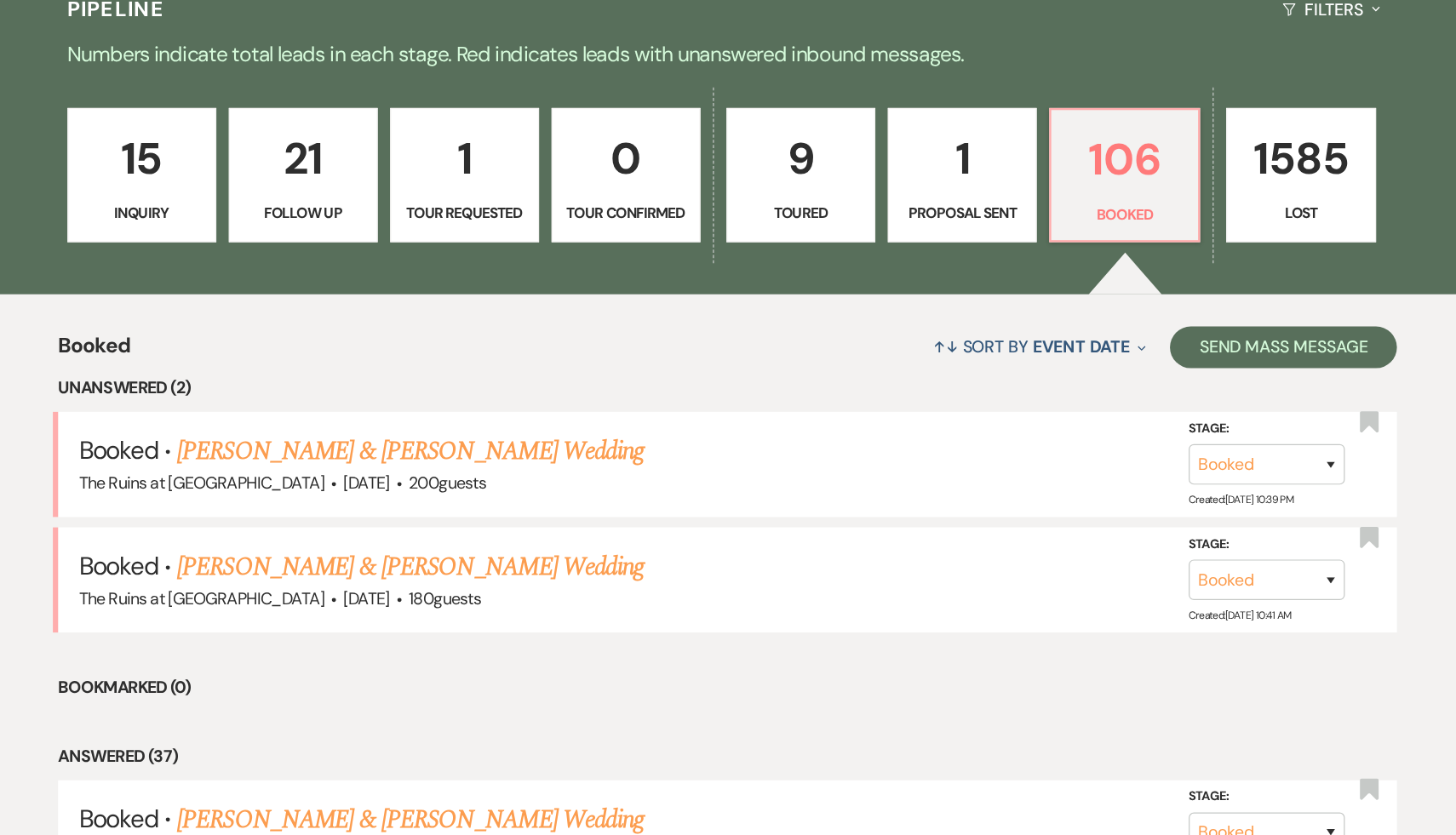
scroll to position [286, 0]
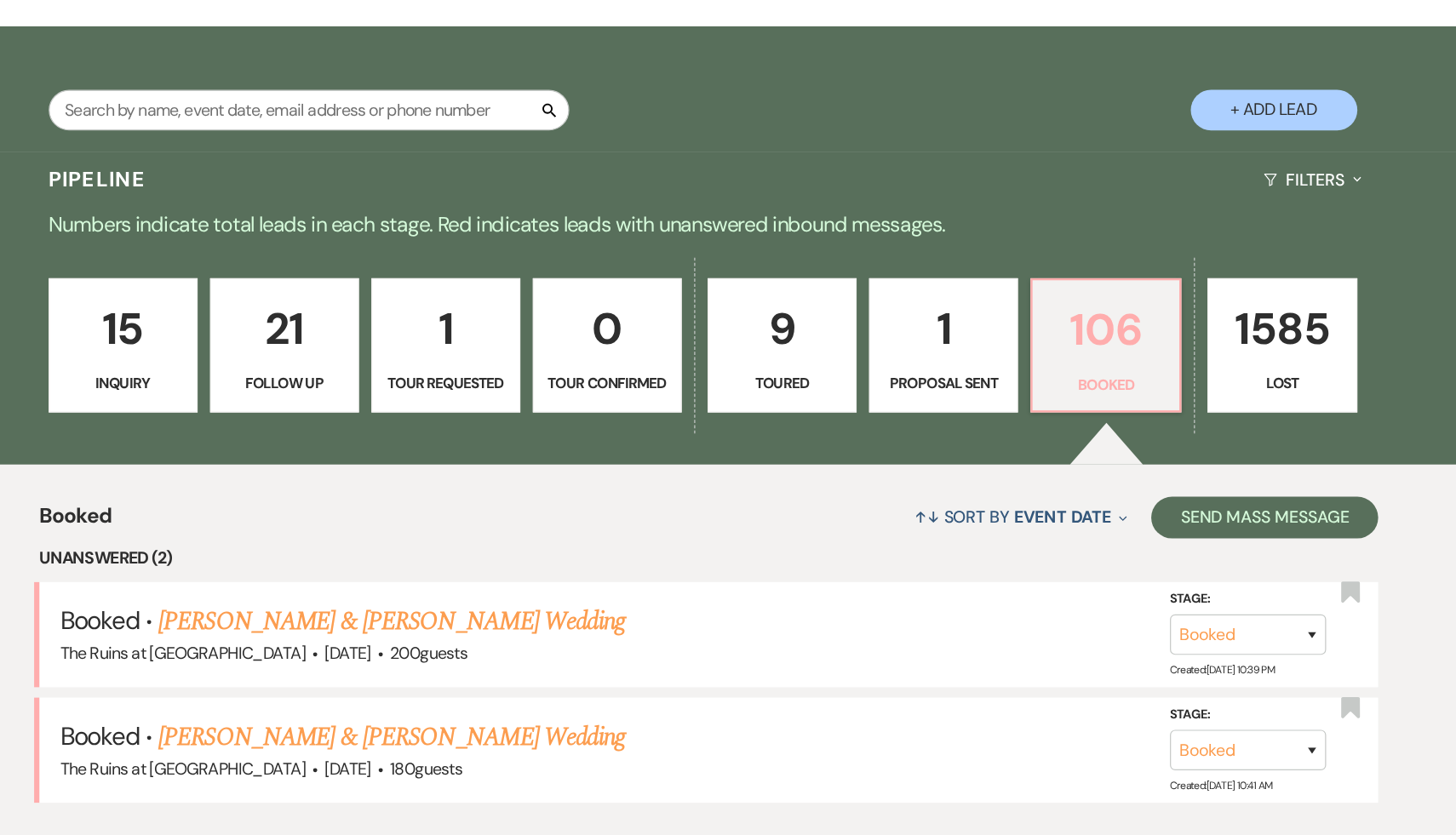
click at [1047, 304] on p "106" at bounding box center [1052, 282] width 100 height 57
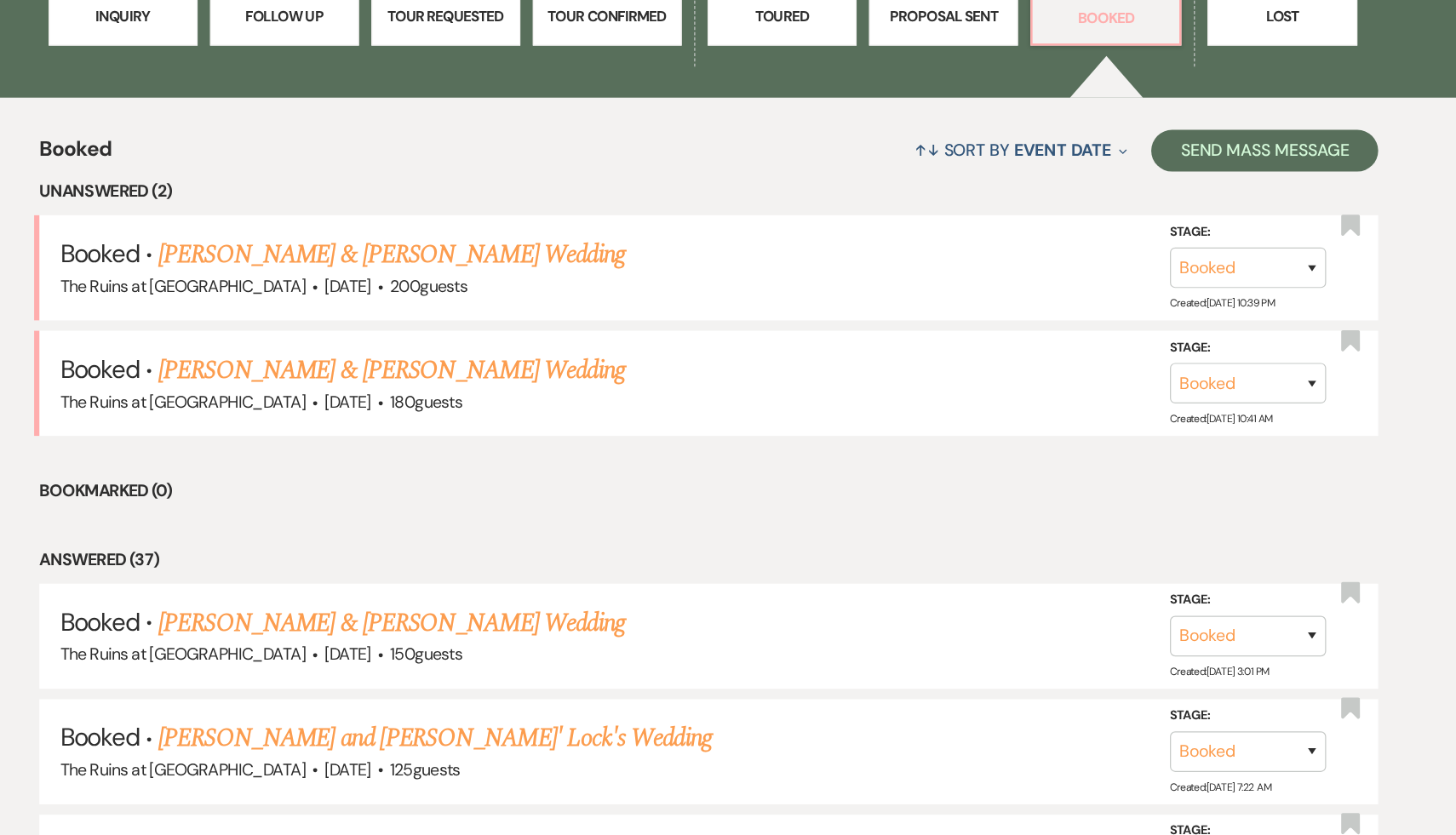
scroll to position [461, 0]
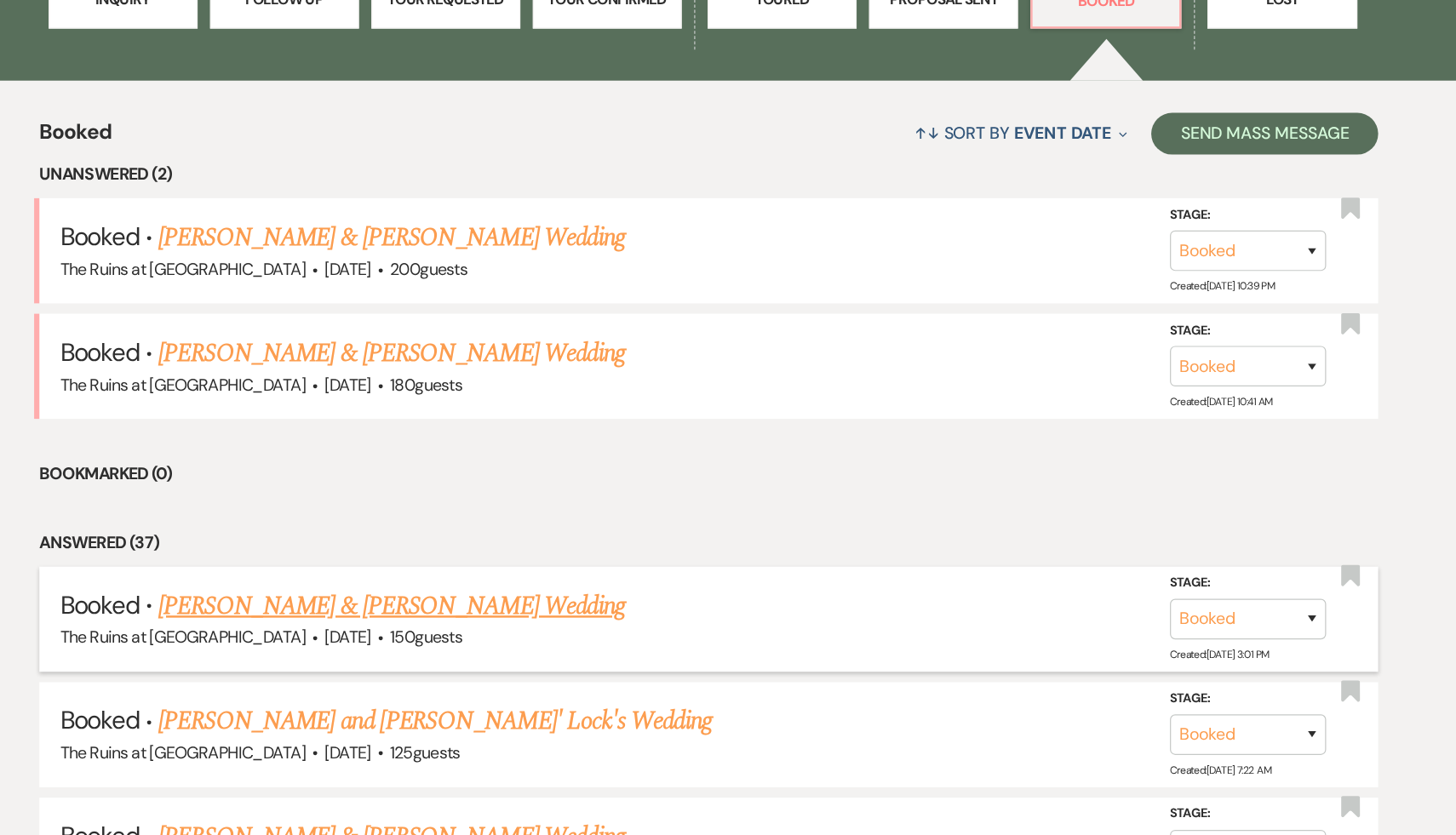
click at [458, 645] on link "Sarah Peck & Chris Strong's Wedding" at bounding box center [469, 648] width 381 height 31
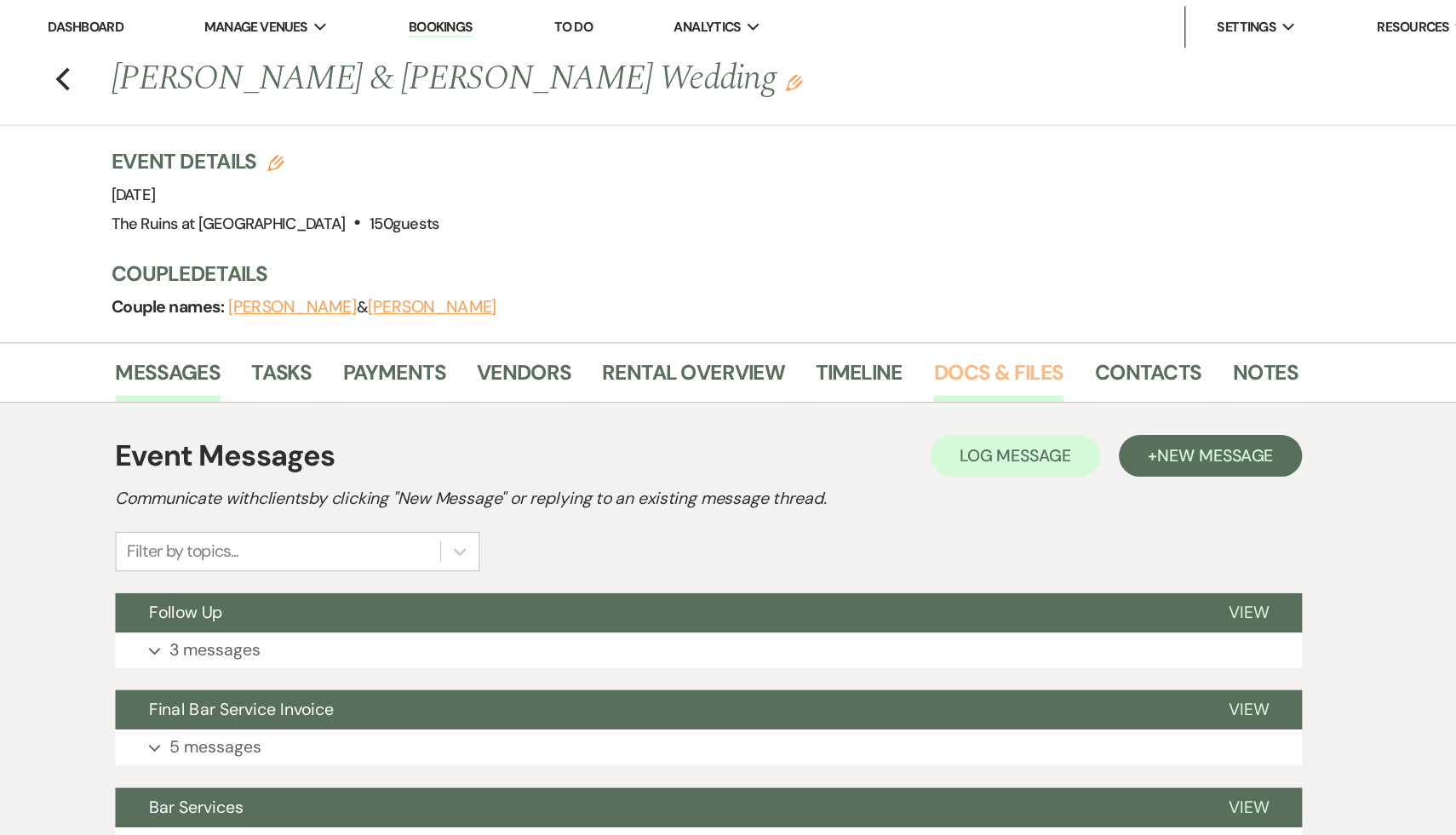
click at [998, 291] on link "Docs & Files" at bounding box center [963, 310] width 105 height 38
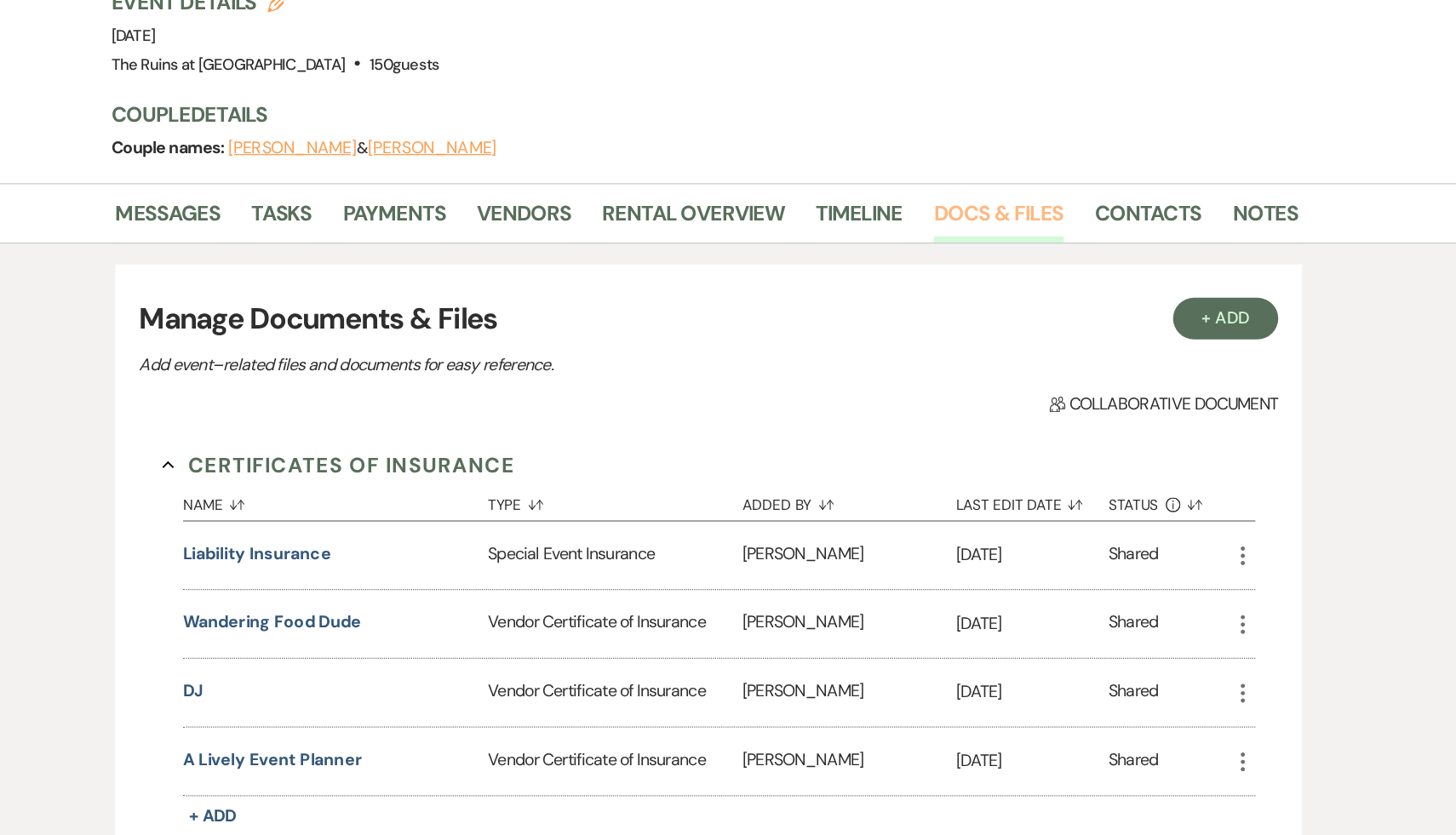
scroll to position [43, 0]
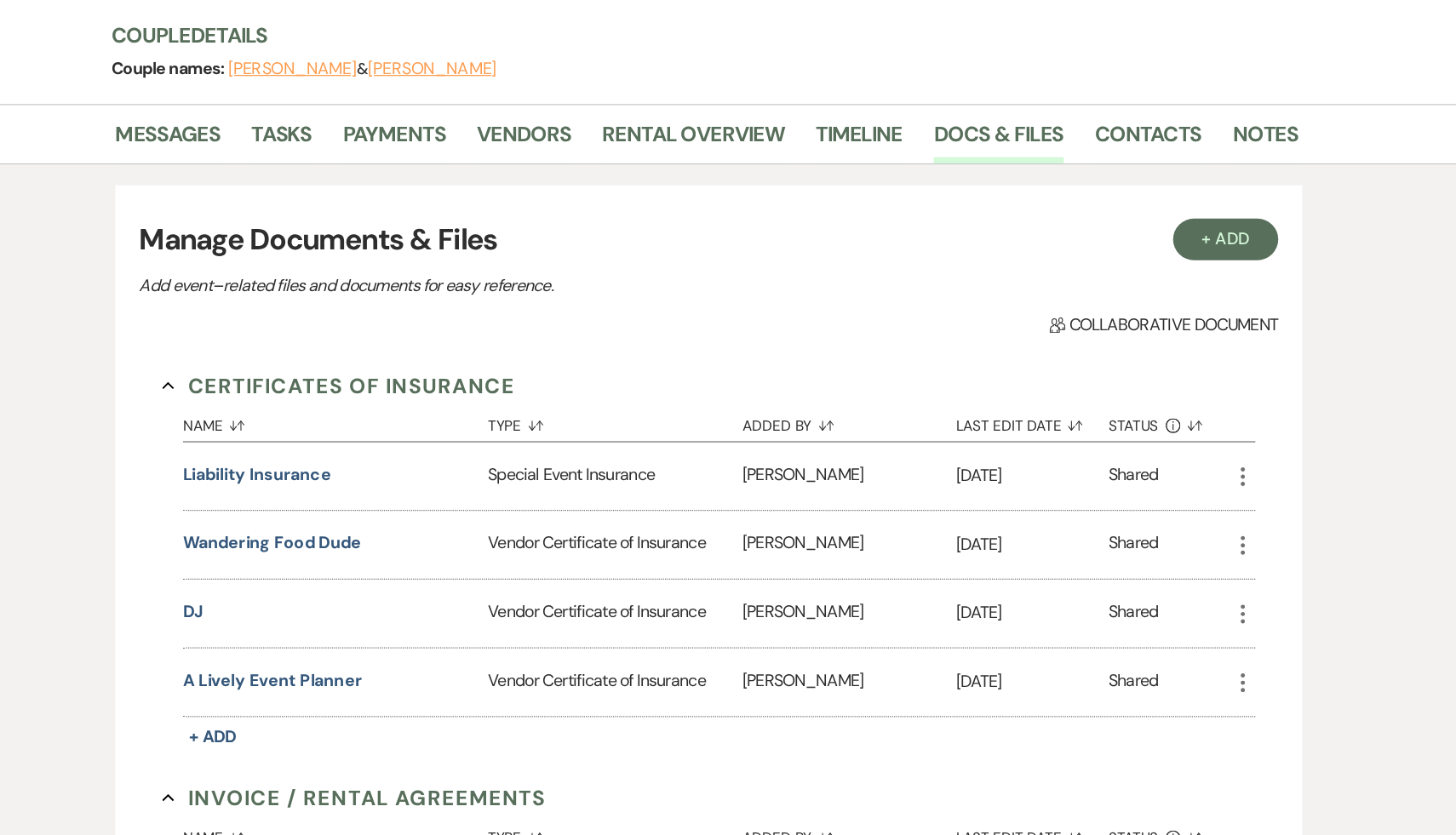
click at [864, 751] on div "Name Sort Default Type Sort Default Added By Sort Default Last Edit Date Sort D…" at bounding box center [737, 623] width 878 height 286
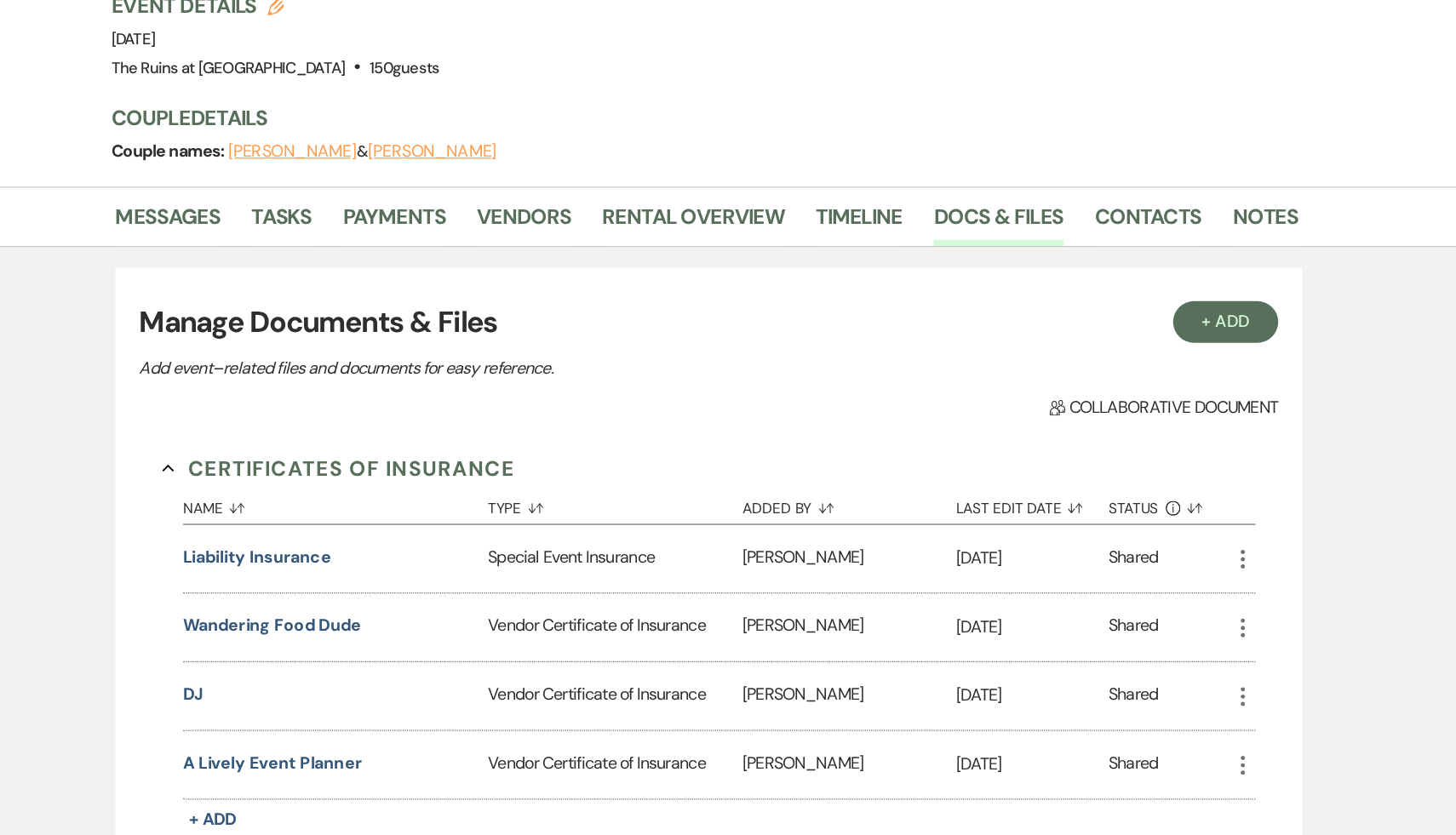
scroll to position [0, 0]
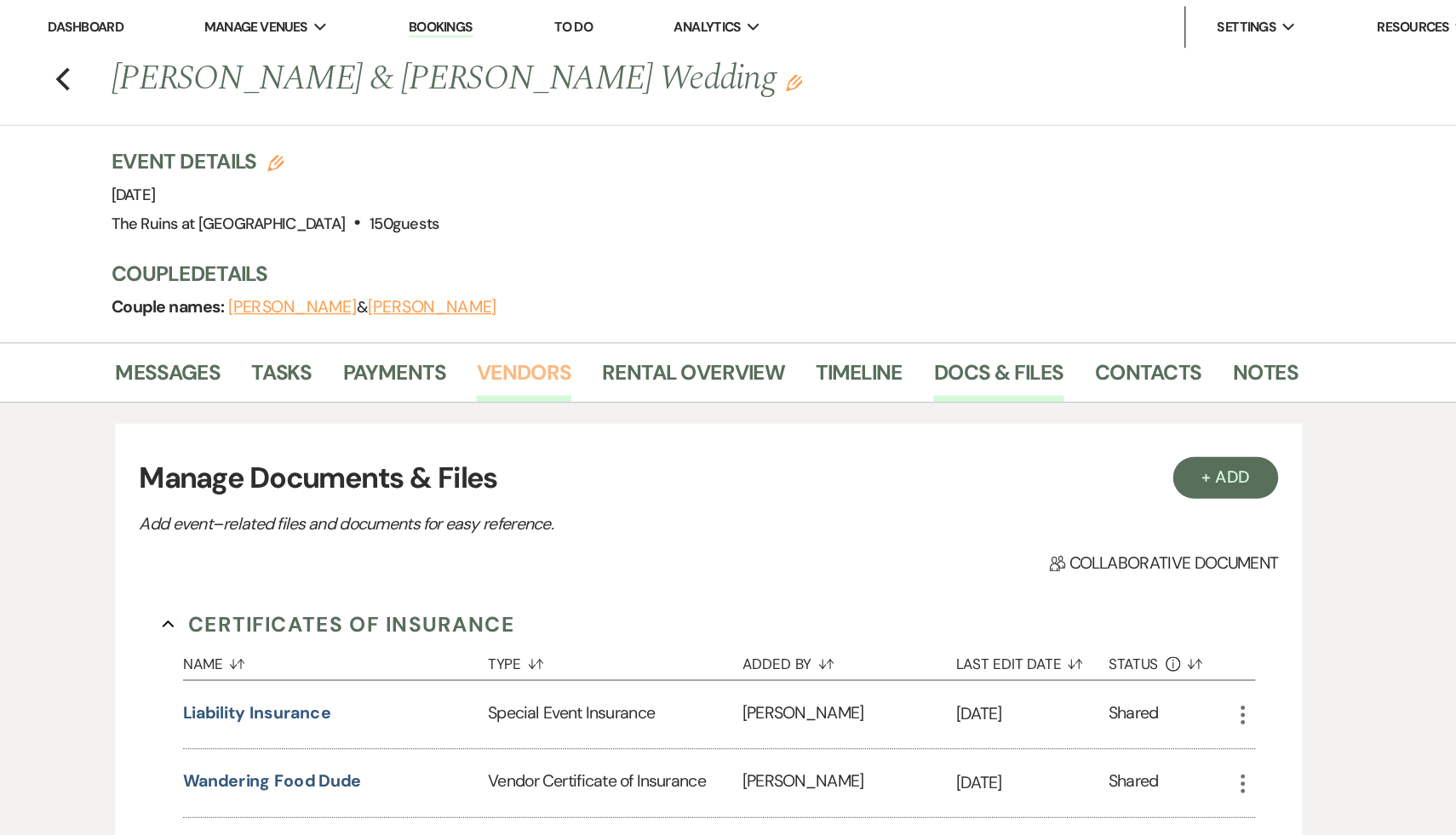
click at [573, 306] on link "Vendors" at bounding box center [576, 310] width 76 height 38
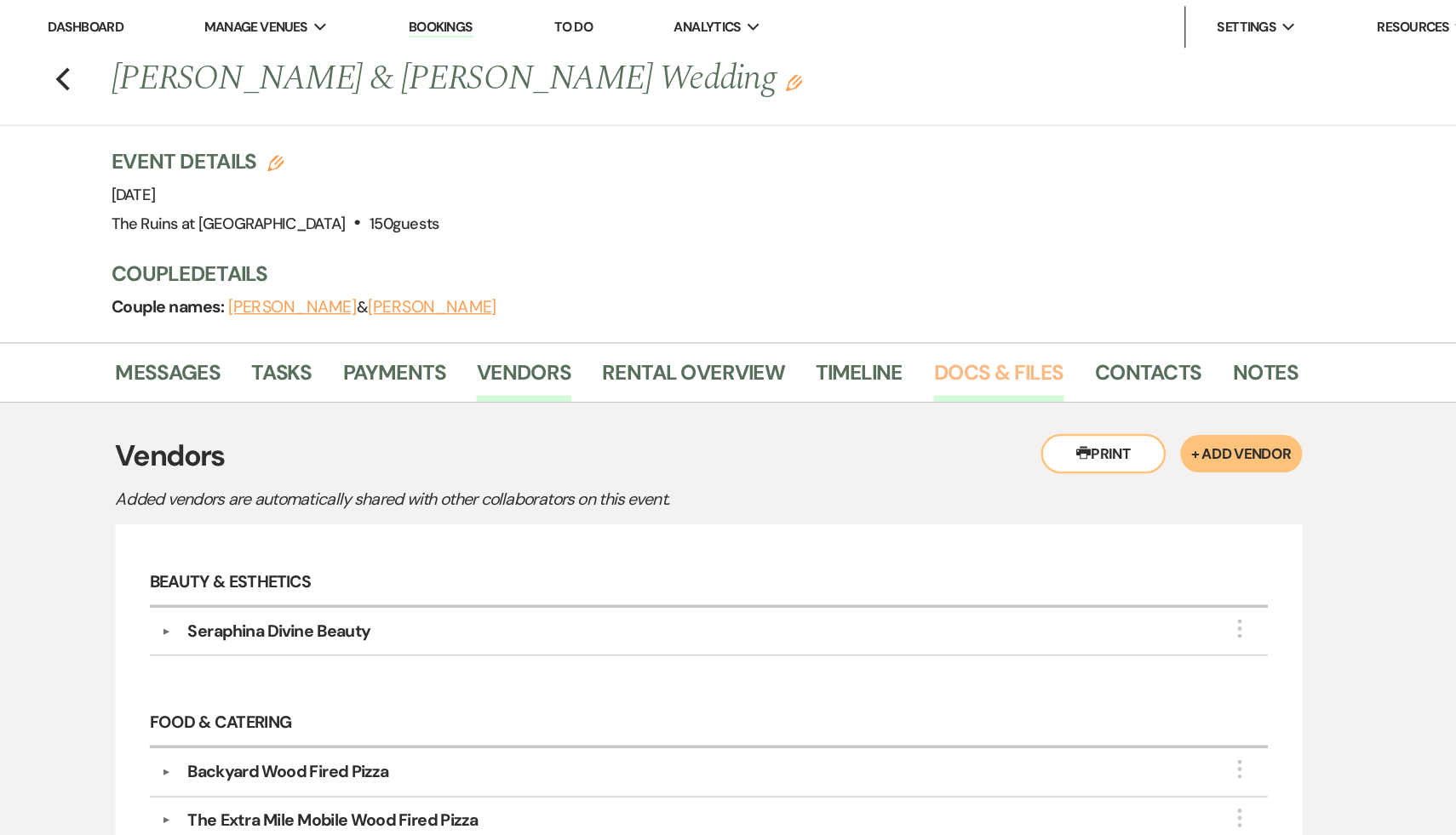
click at [972, 303] on link "Docs & Files" at bounding box center [963, 310] width 105 height 38
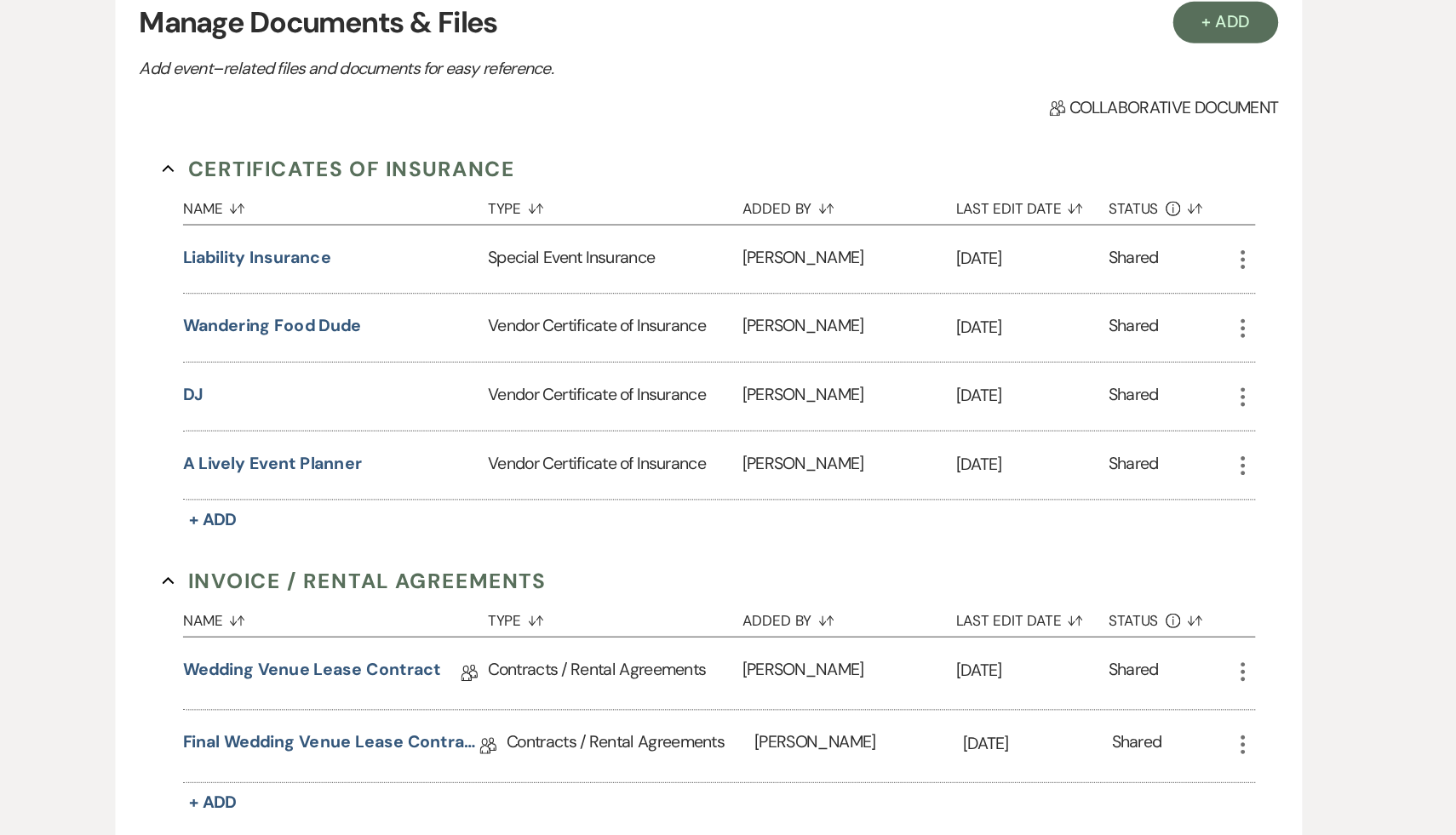
scroll to position [271, 0]
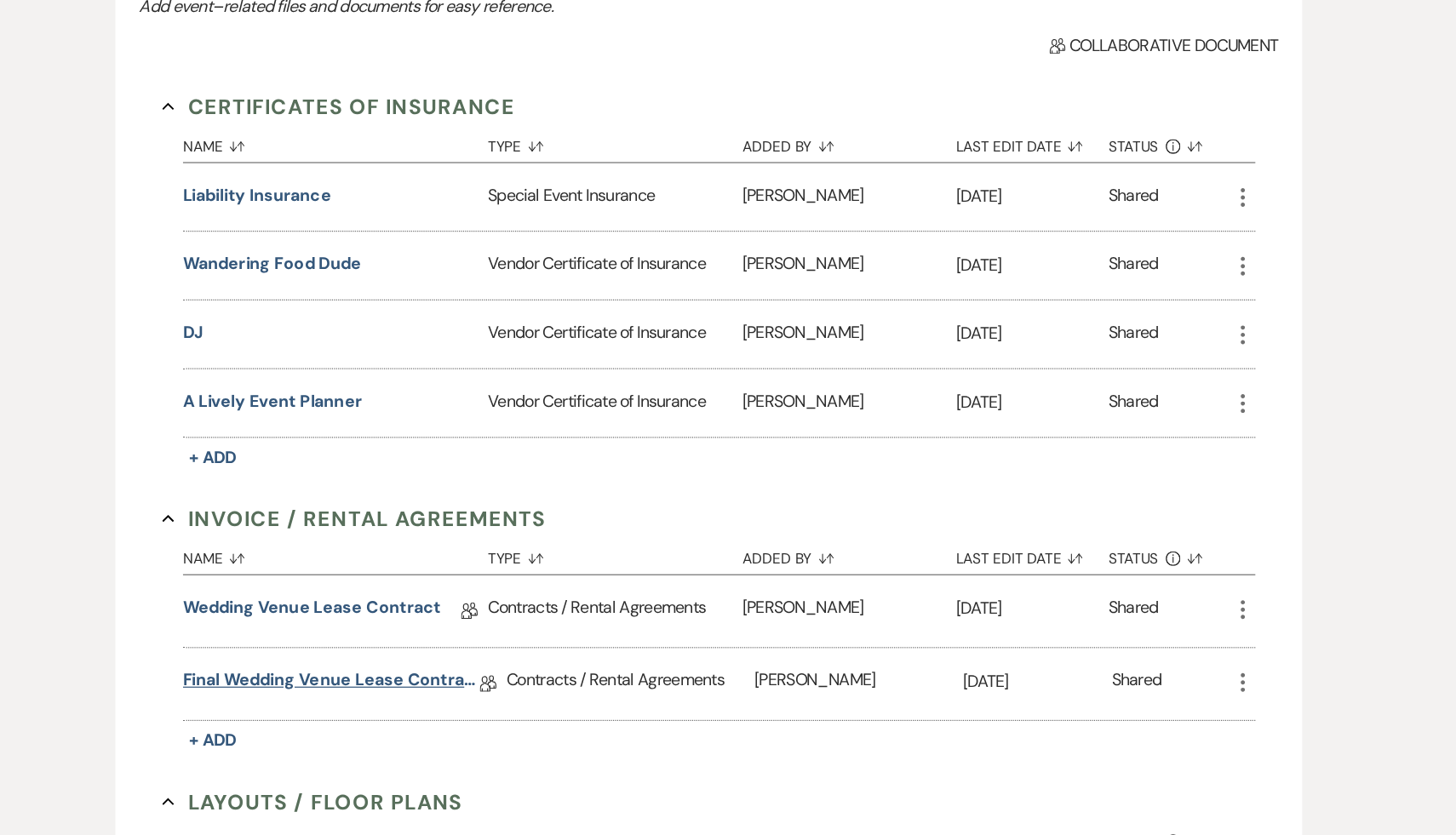
click at [463, 704] on link "Final Wedding Venue Lease Contract" at bounding box center [420, 711] width 243 height 26
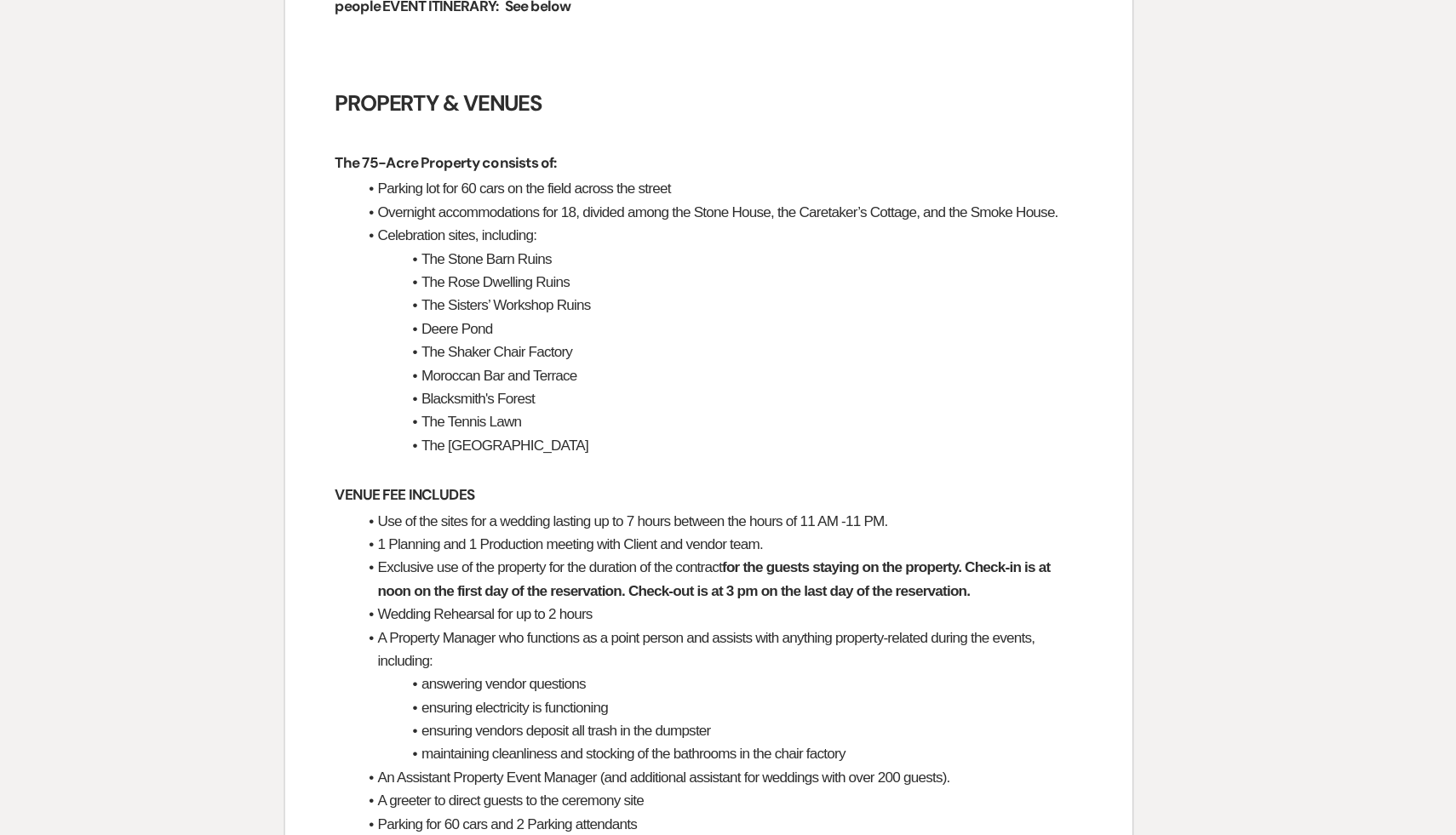
scroll to position [890, 0]
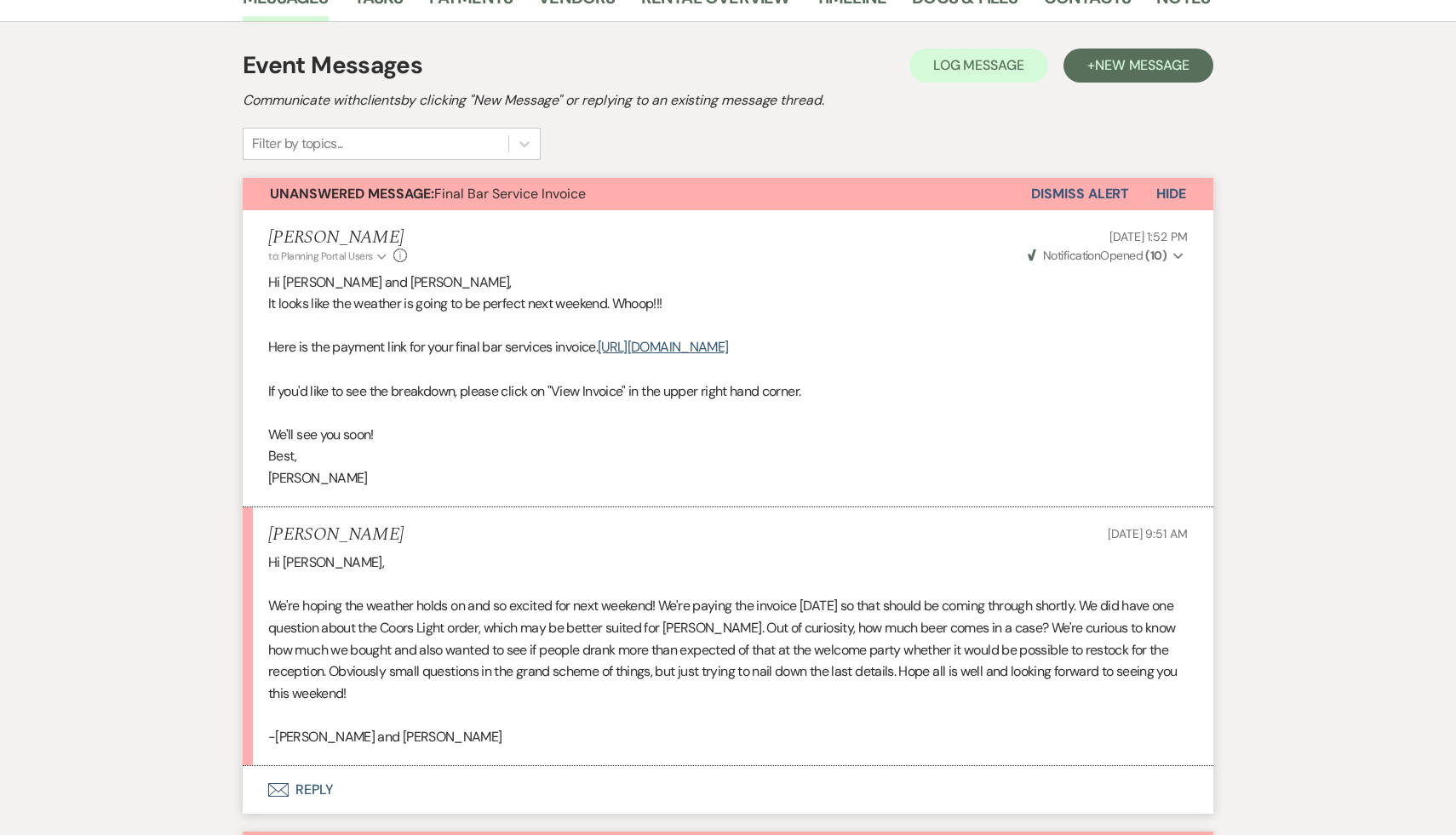
scroll to position [360, 0]
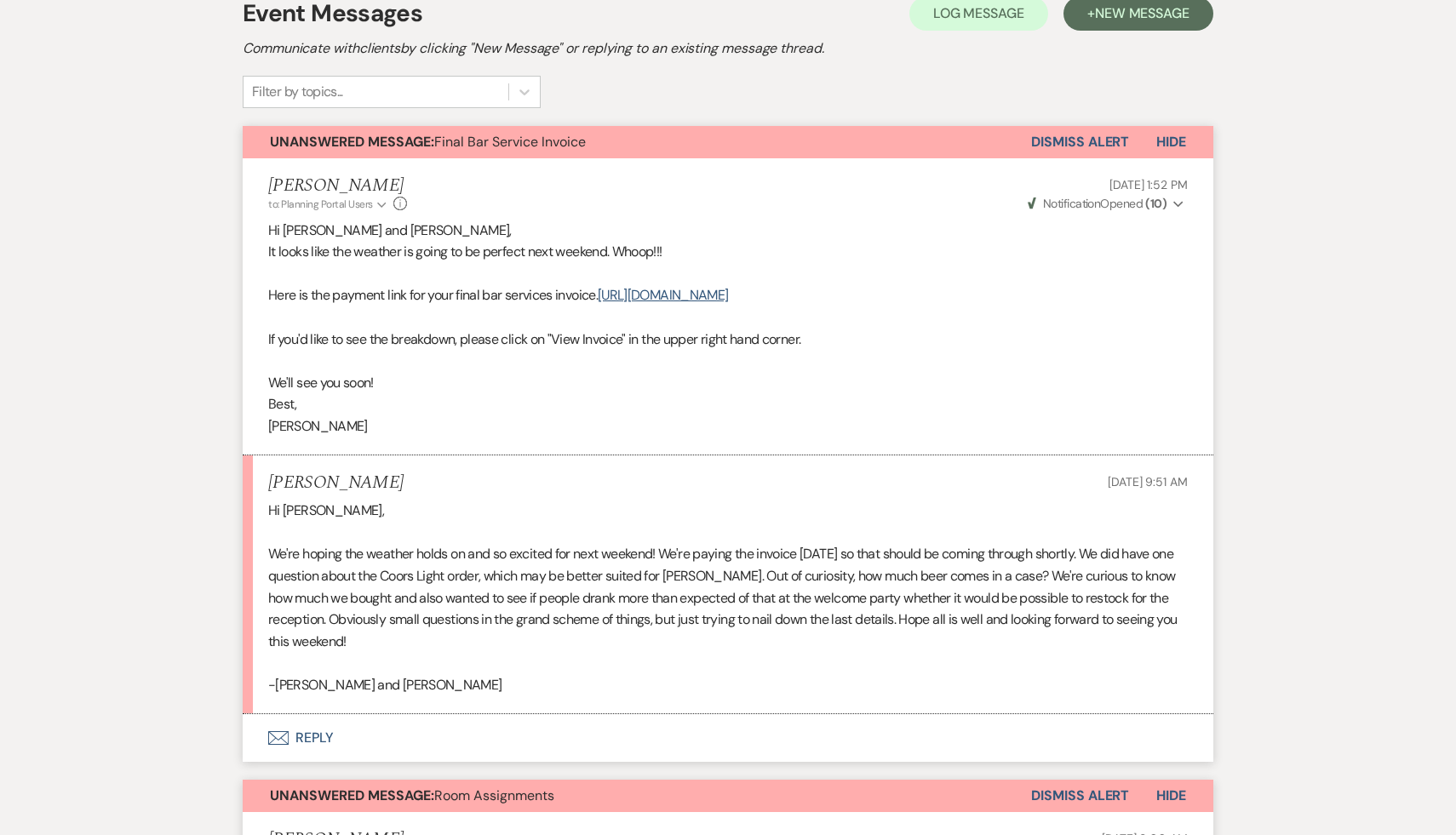
click at [507, 676] on p "-[PERSON_NAME] and [PERSON_NAME]" at bounding box center [727, 685] width 919 height 22
click at [578, 576] on p "We're hoping the weather holds on and so excited for next weekend! We're paying…" at bounding box center [727, 597] width 919 height 109
click at [604, 636] on p "We're hoping the weather holds on and so excited for next weekend! We're paying…" at bounding box center [727, 597] width 919 height 109
click at [564, 647] on p "We're hoping the weather holds on and so excited for next weekend! We're paying…" at bounding box center [727, 597] width 919 height 109
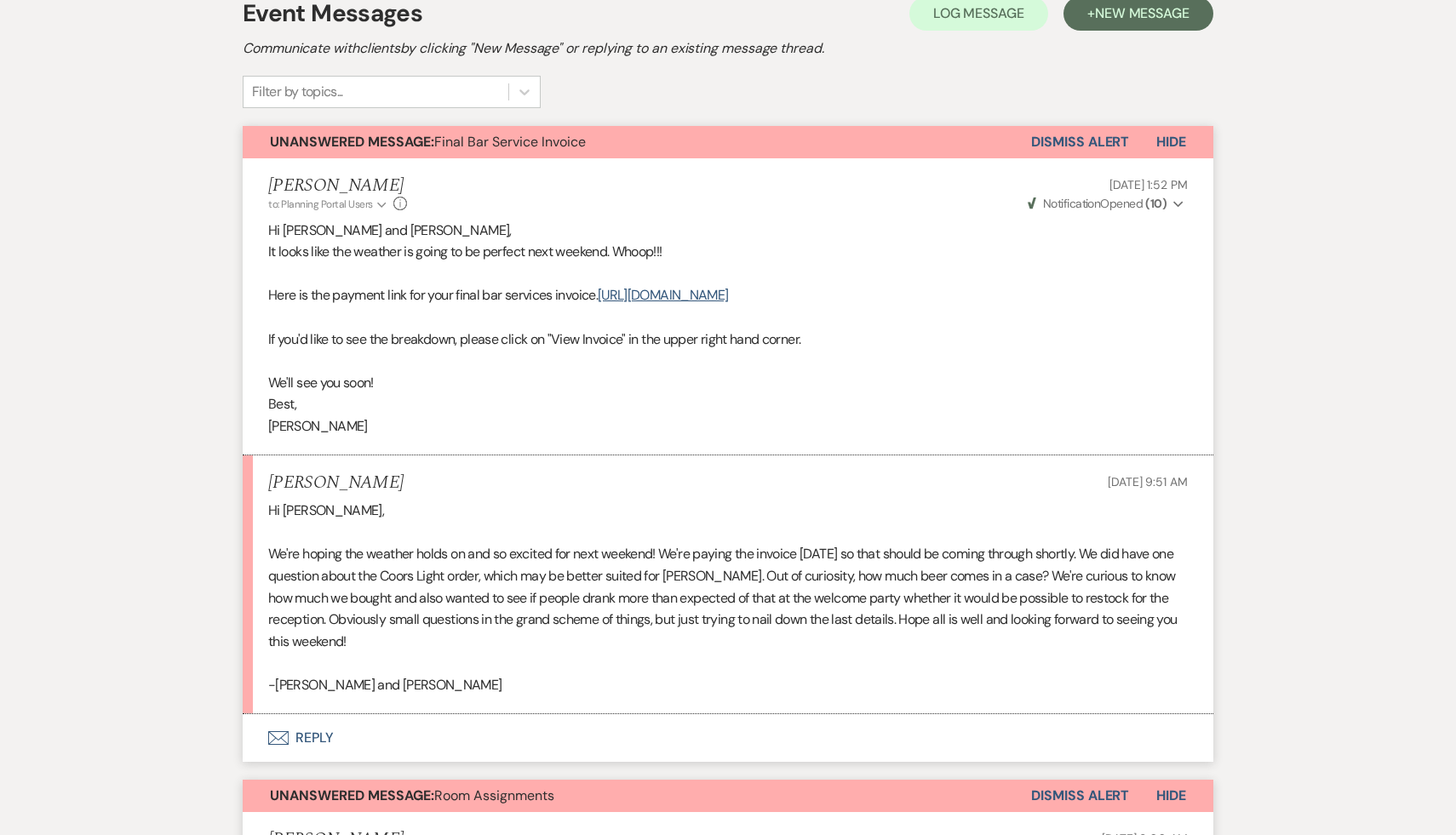
click at [523, 641] on p "We're hoping the weather holds on and so excited for next weekend! We're paying…" at bounding box center [727, 597] width 919 height 109
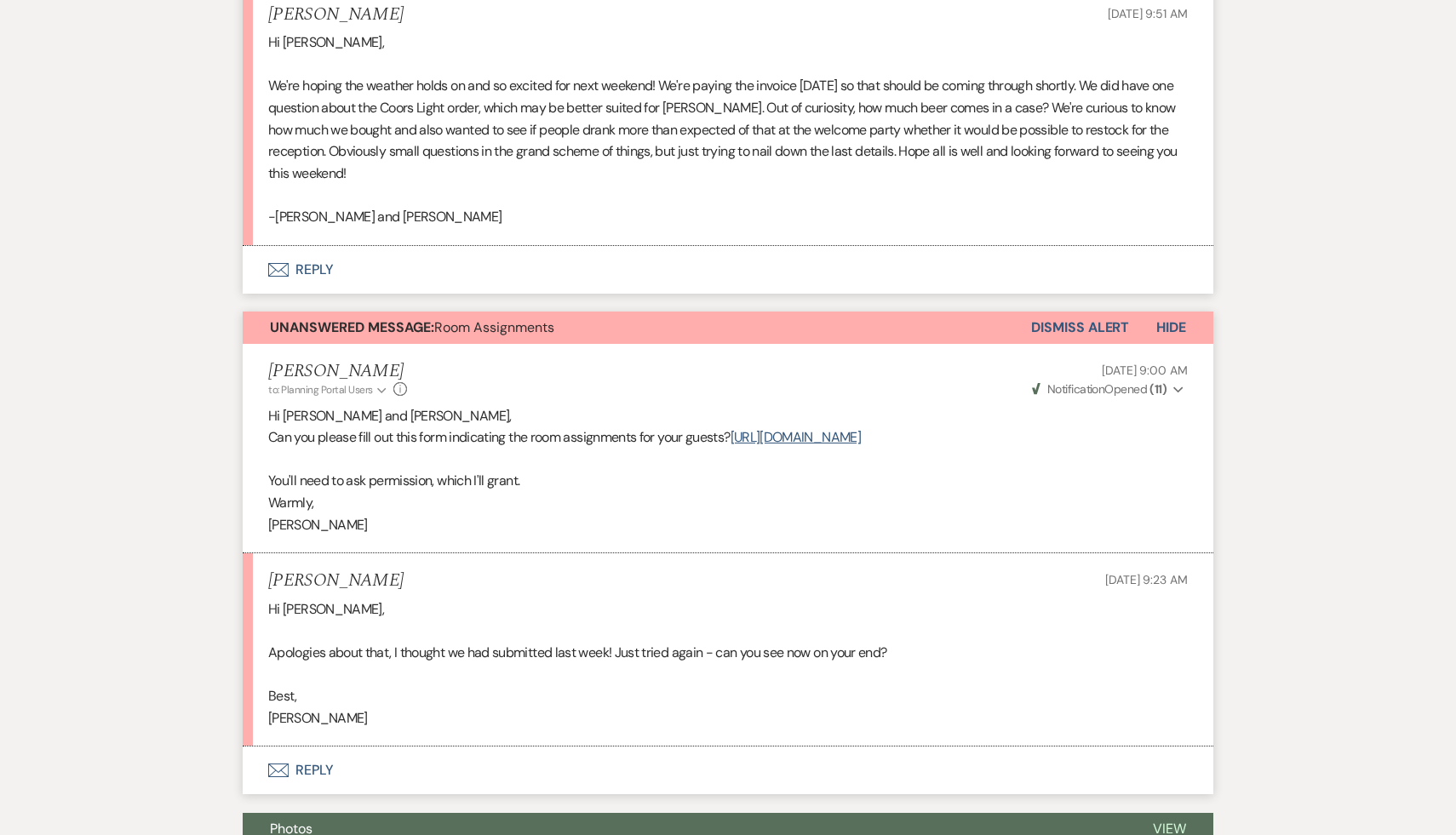
scroll to position [930, 0]
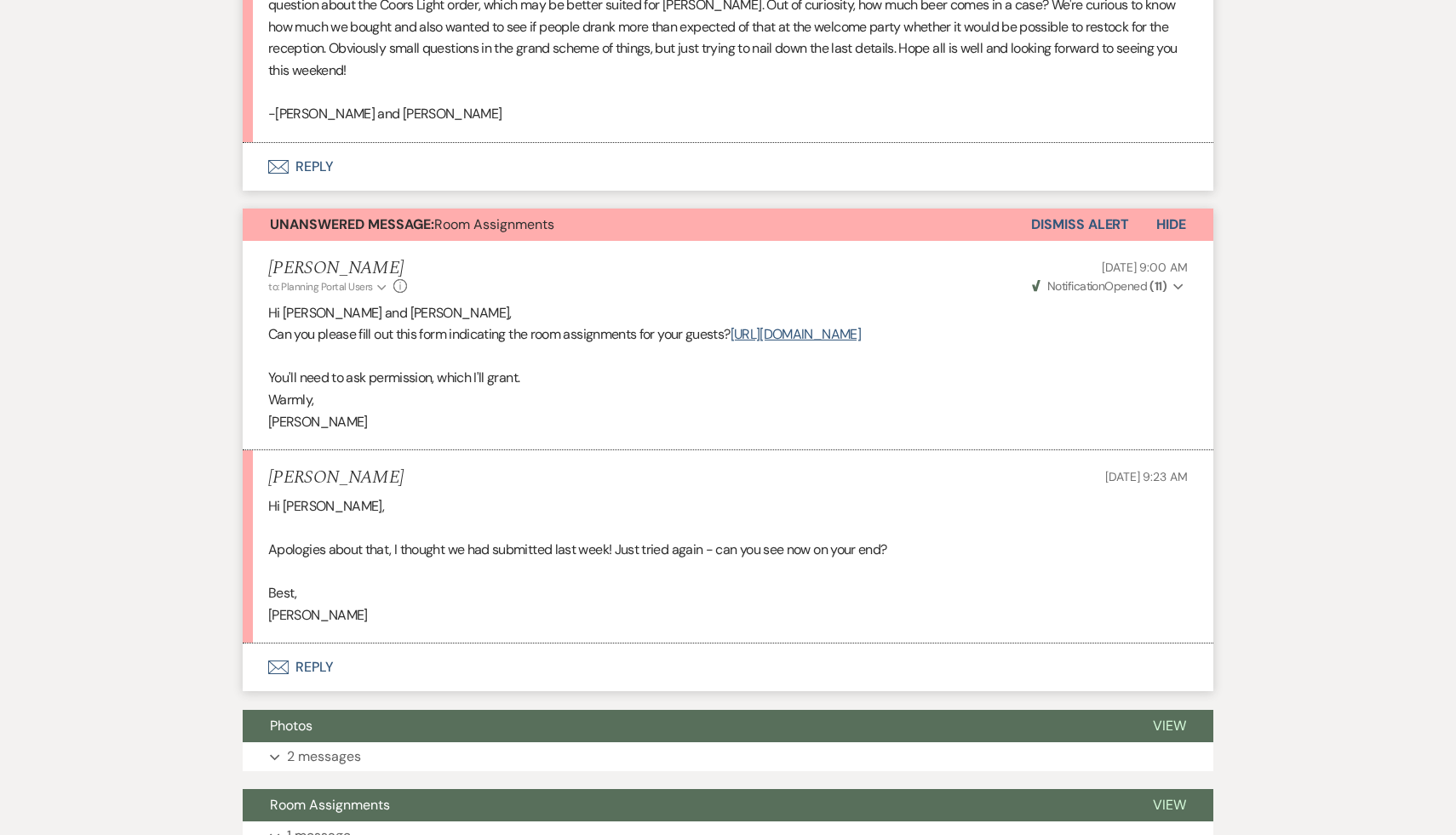
click at [316, 689] on button "Envelope Reply" at bounding box center [728, 667] width 971 height 48
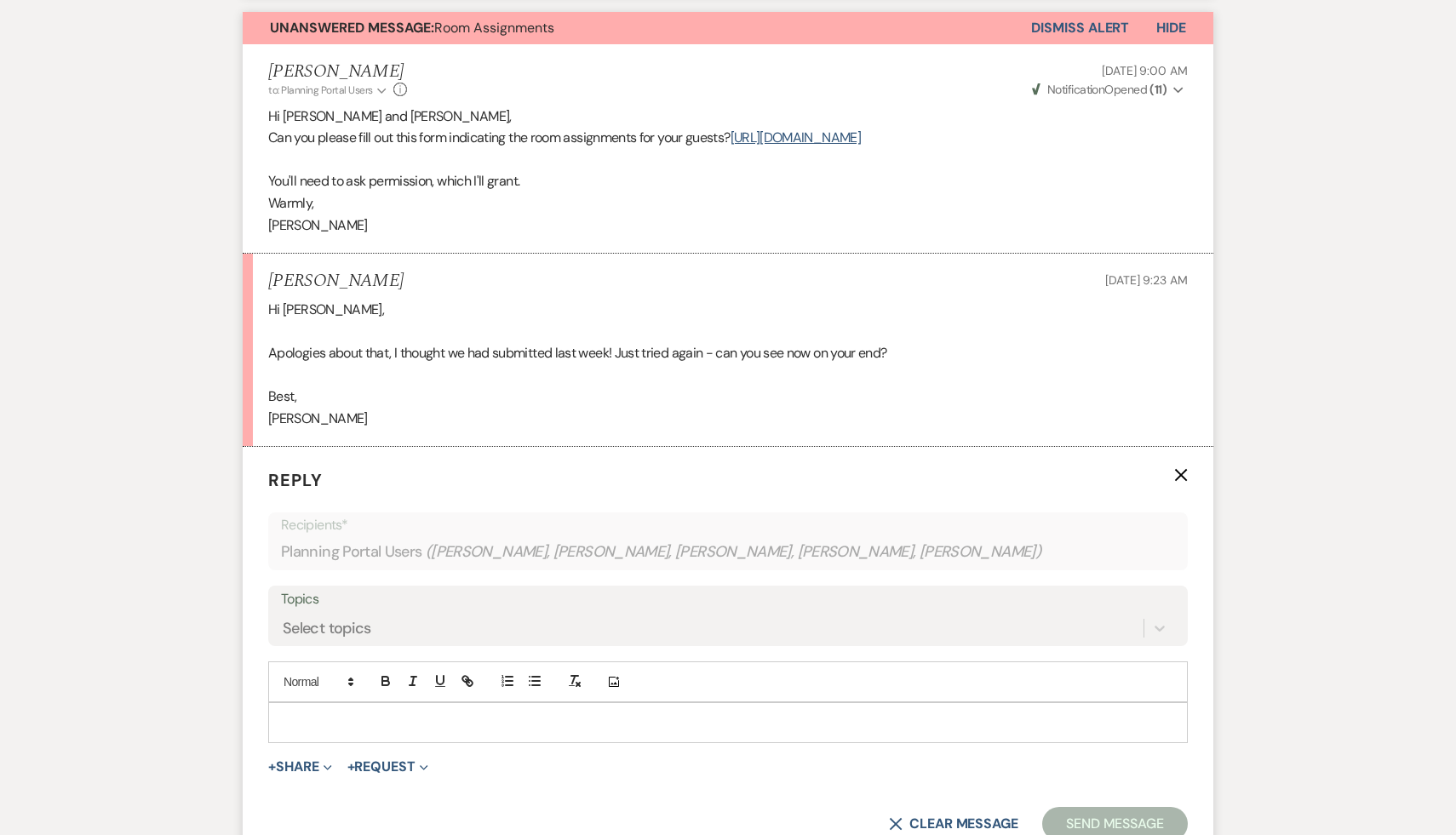
scroll to position [1204, 0]
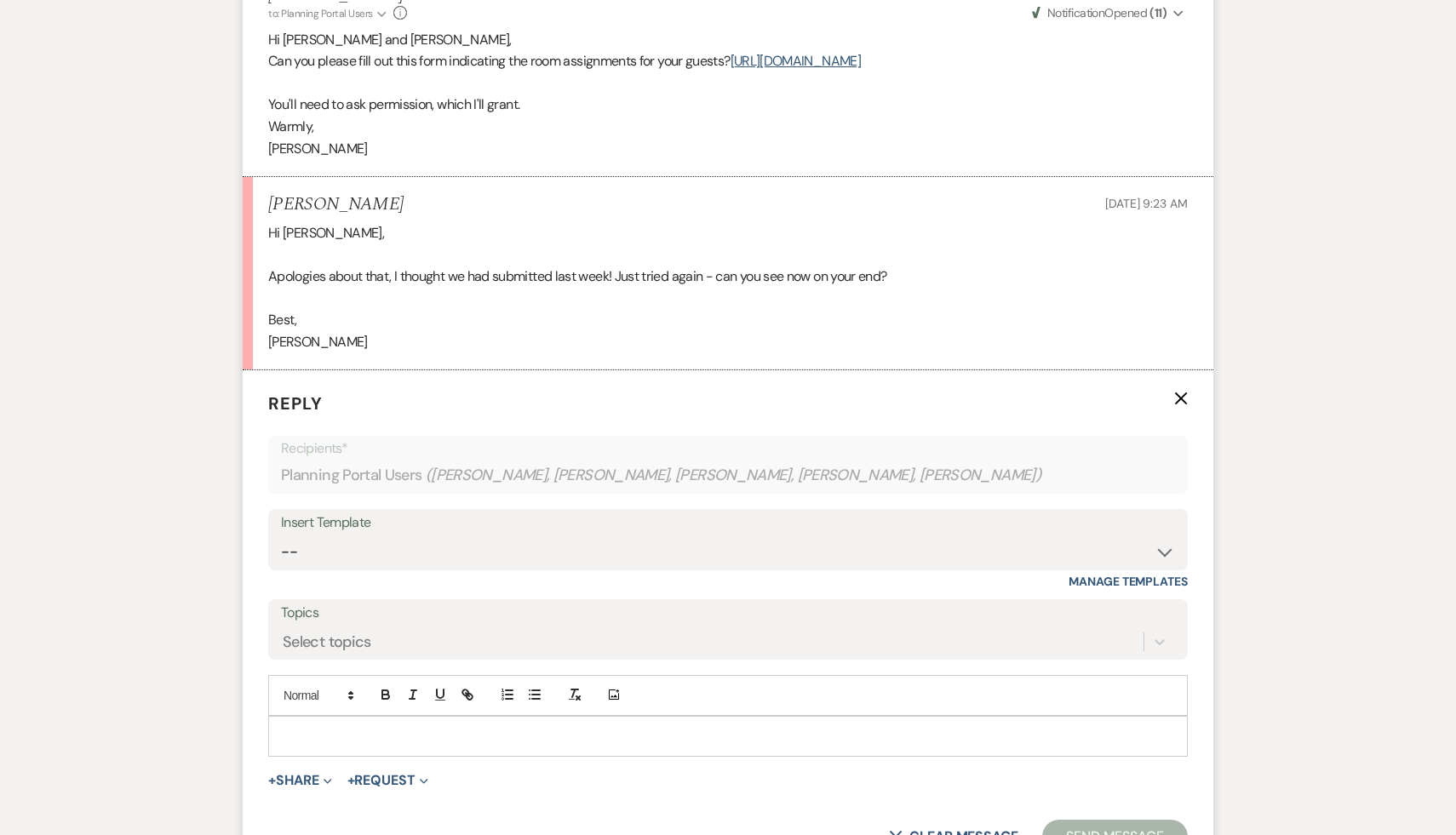
click at [334, 746] on p at bounding box center [728, 736] width 892 height 19
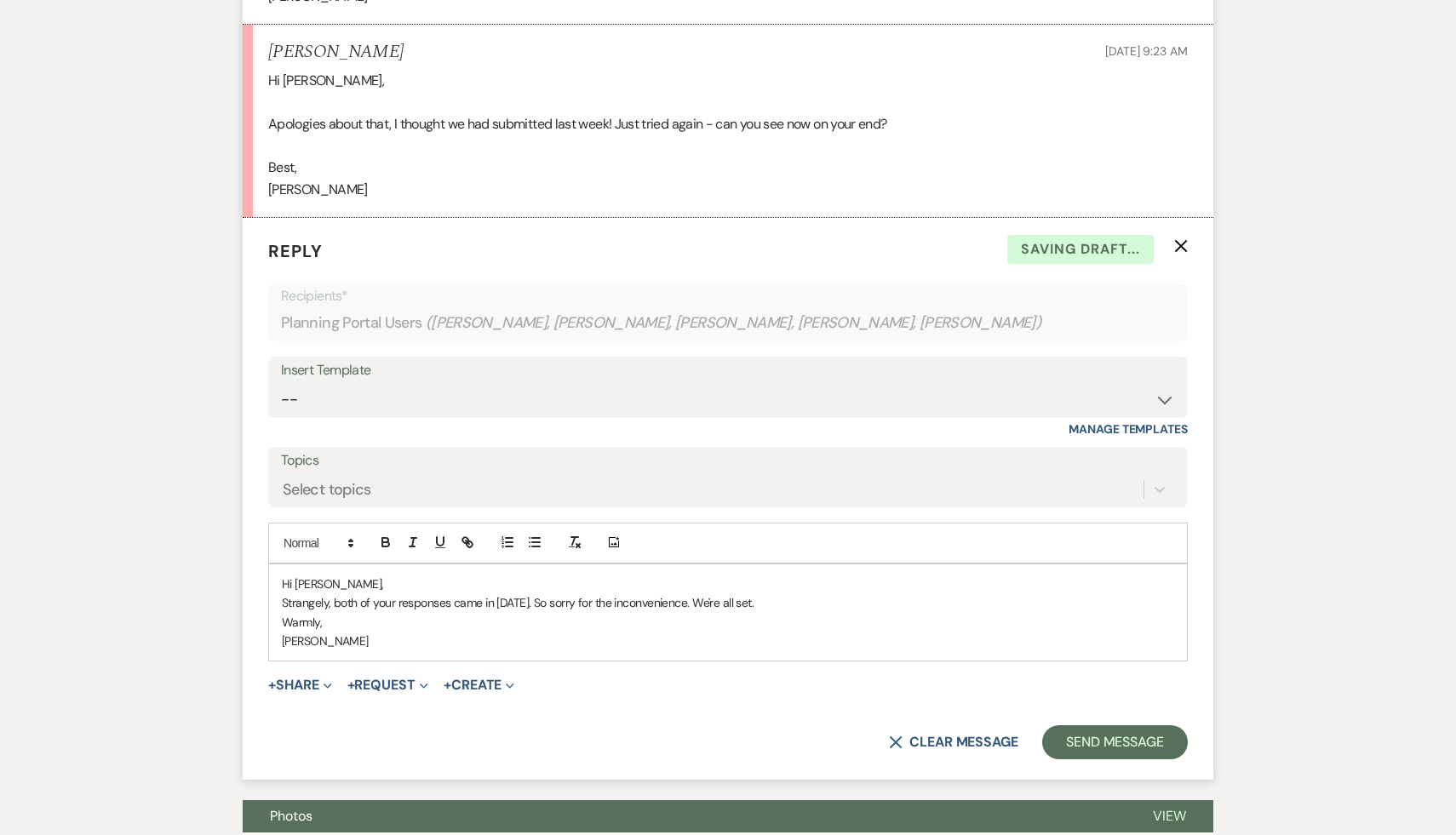
scroll to position [1385, 0]
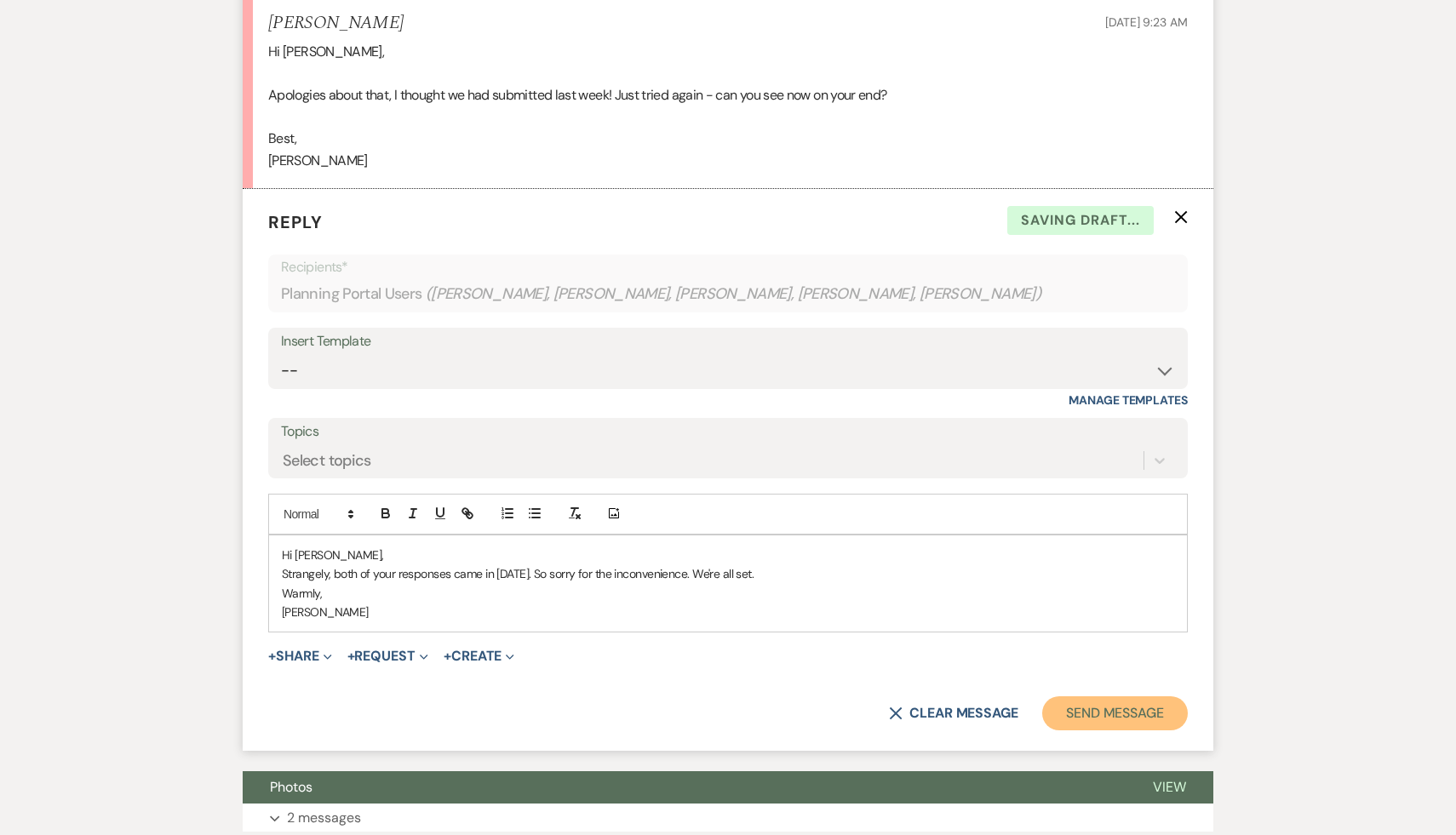
click at [1103, 731] on button "Send Message" at bounding box center [1114, 714] width 146 height 34
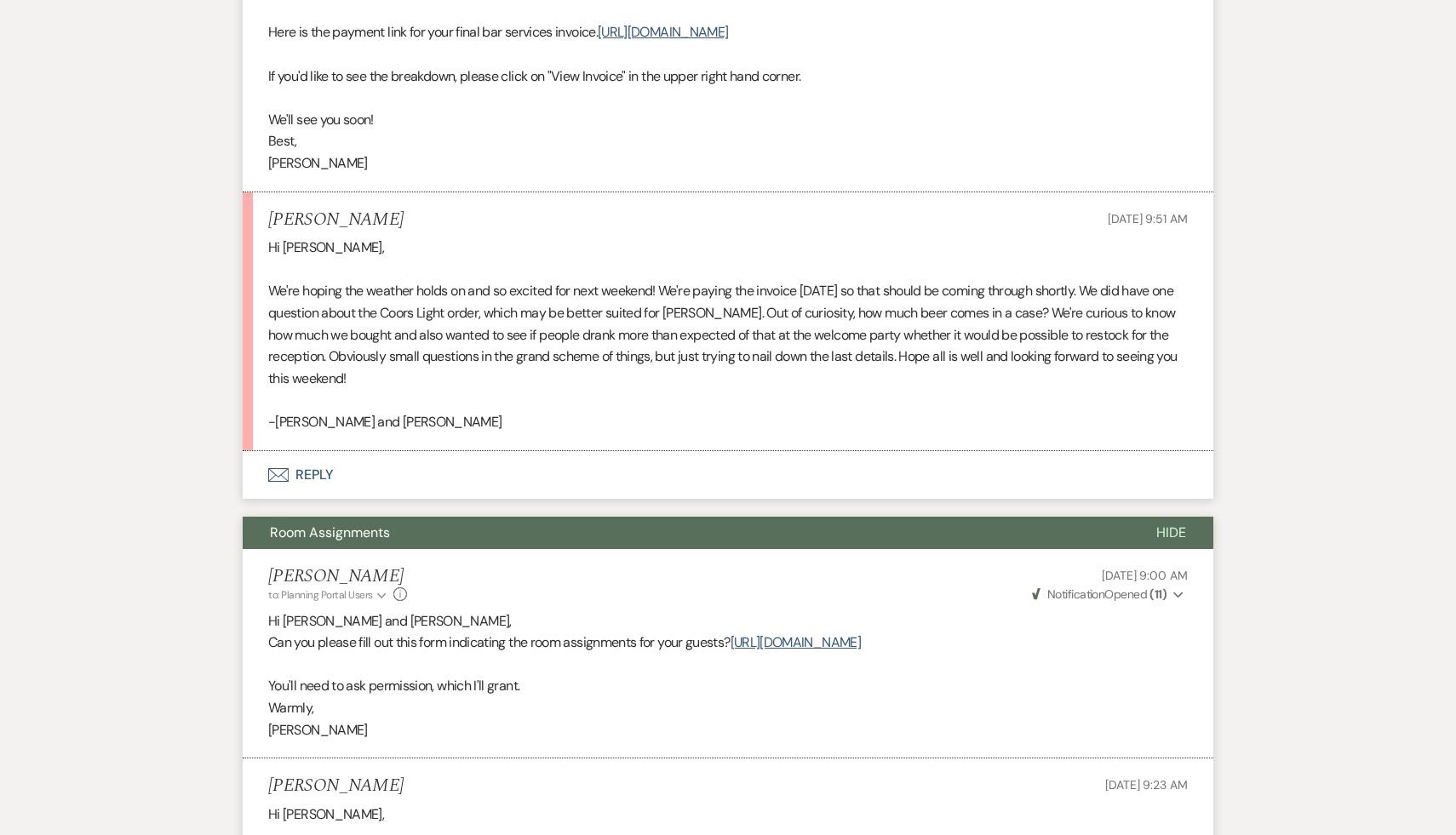
scroll to position [0, 0]
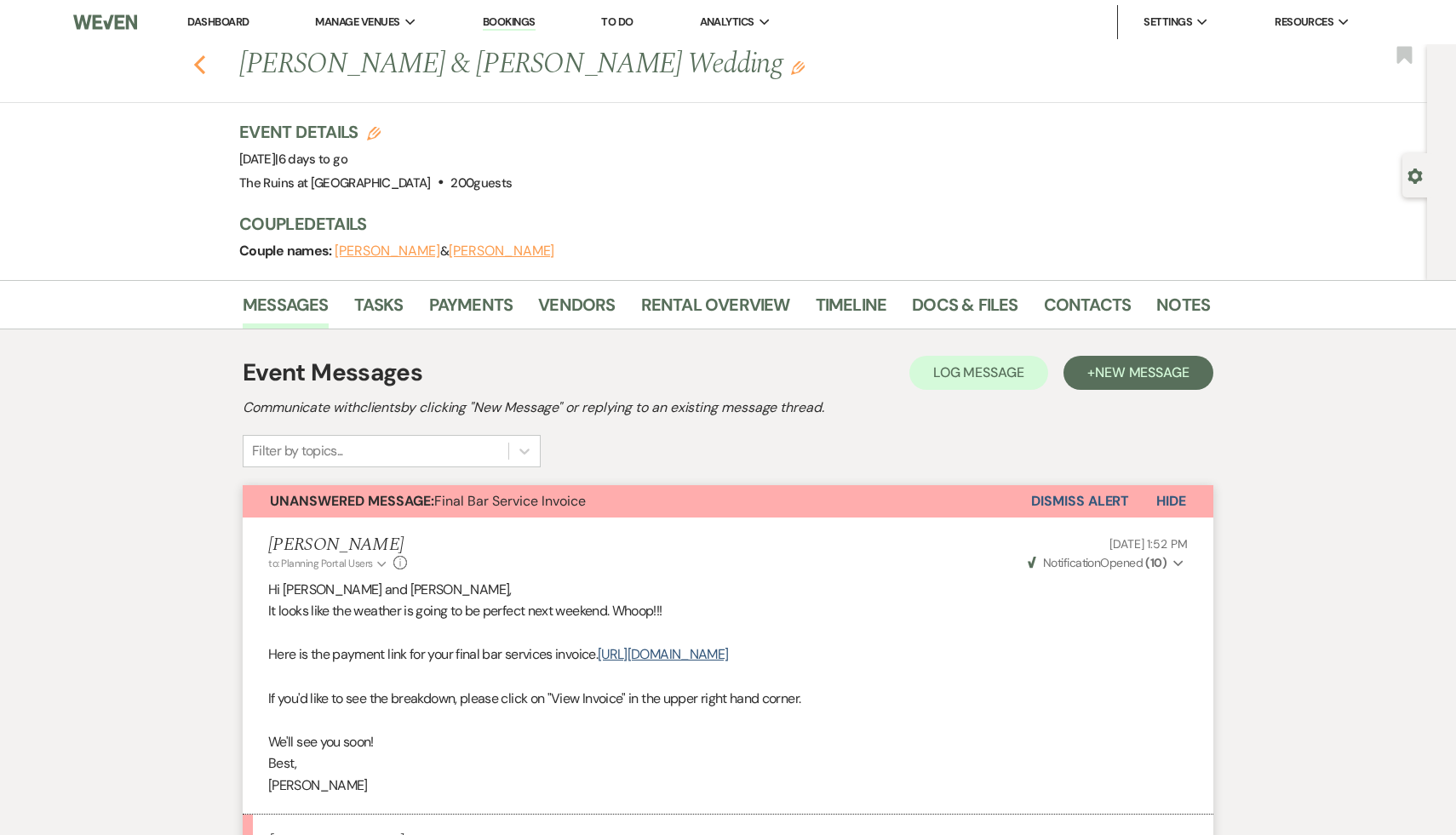
click at [196, 57] on icon "Previous" at bounding box center [200, 65] width 13 height 21
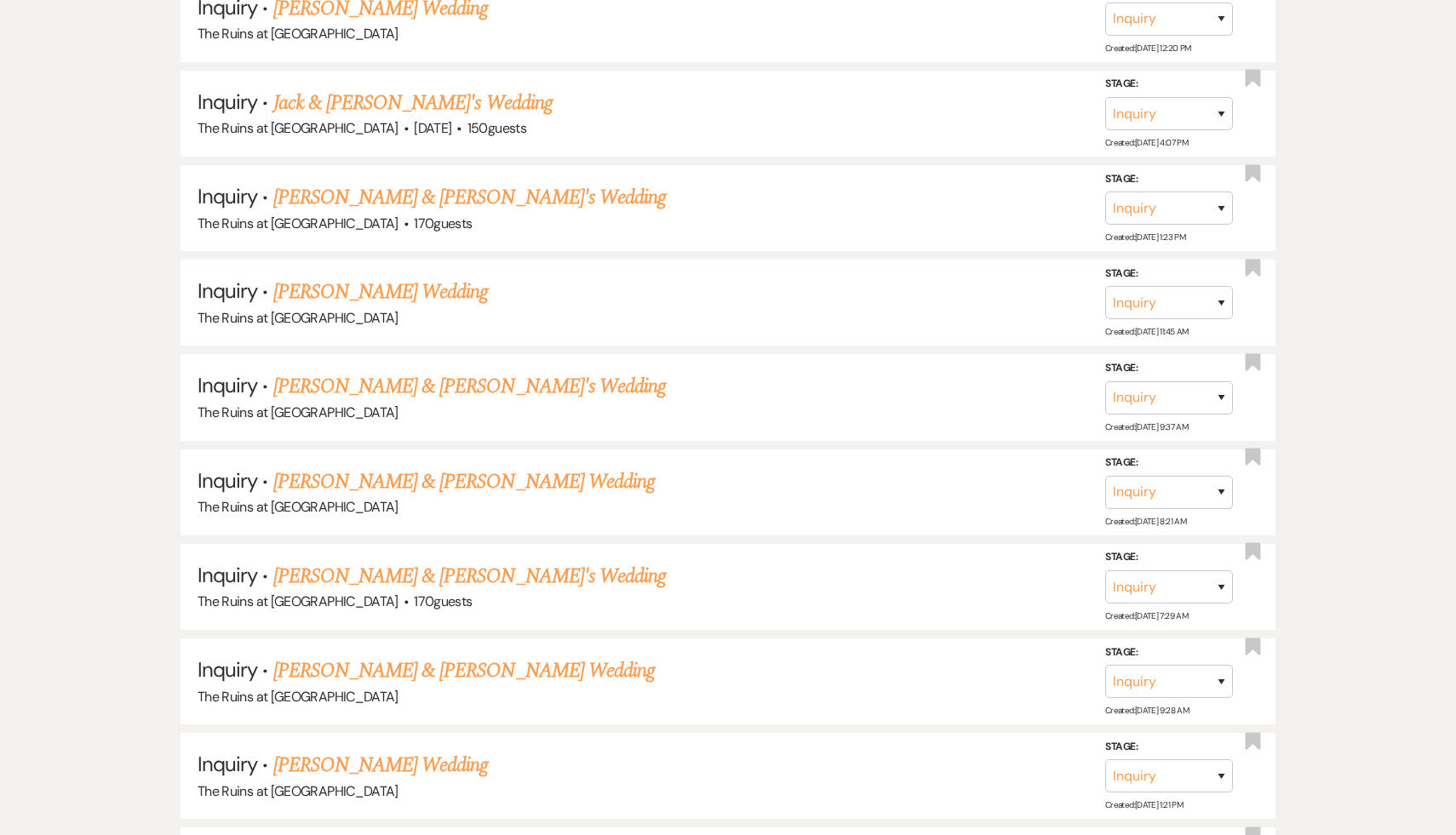
scroll to position [1195, 0]
click at [372, 475] on link "[PERSON_NAME] & [PERSON_NAME] Wedding" at bounding box center [464, 483] width 381 height 31
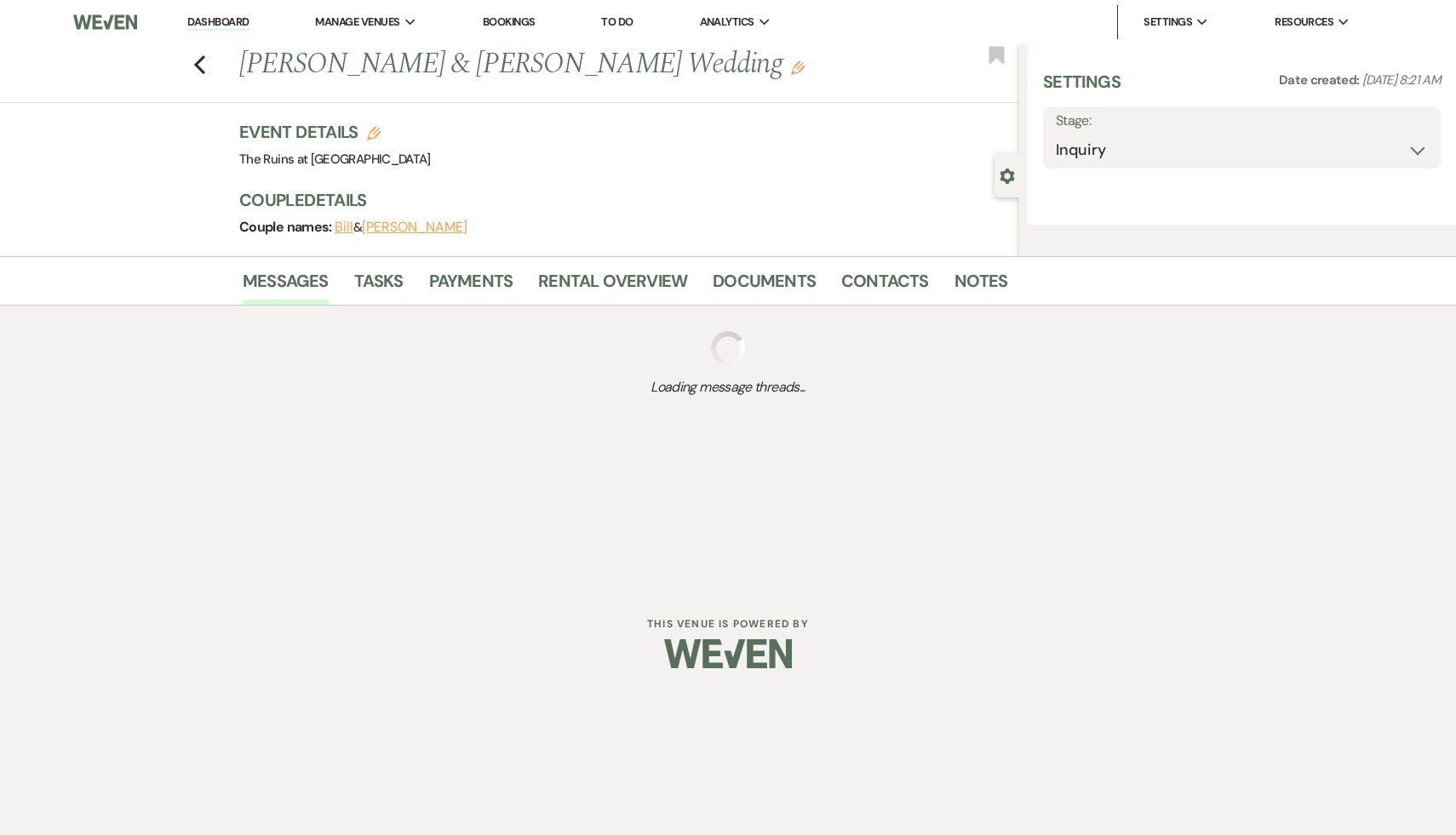
select select "6"
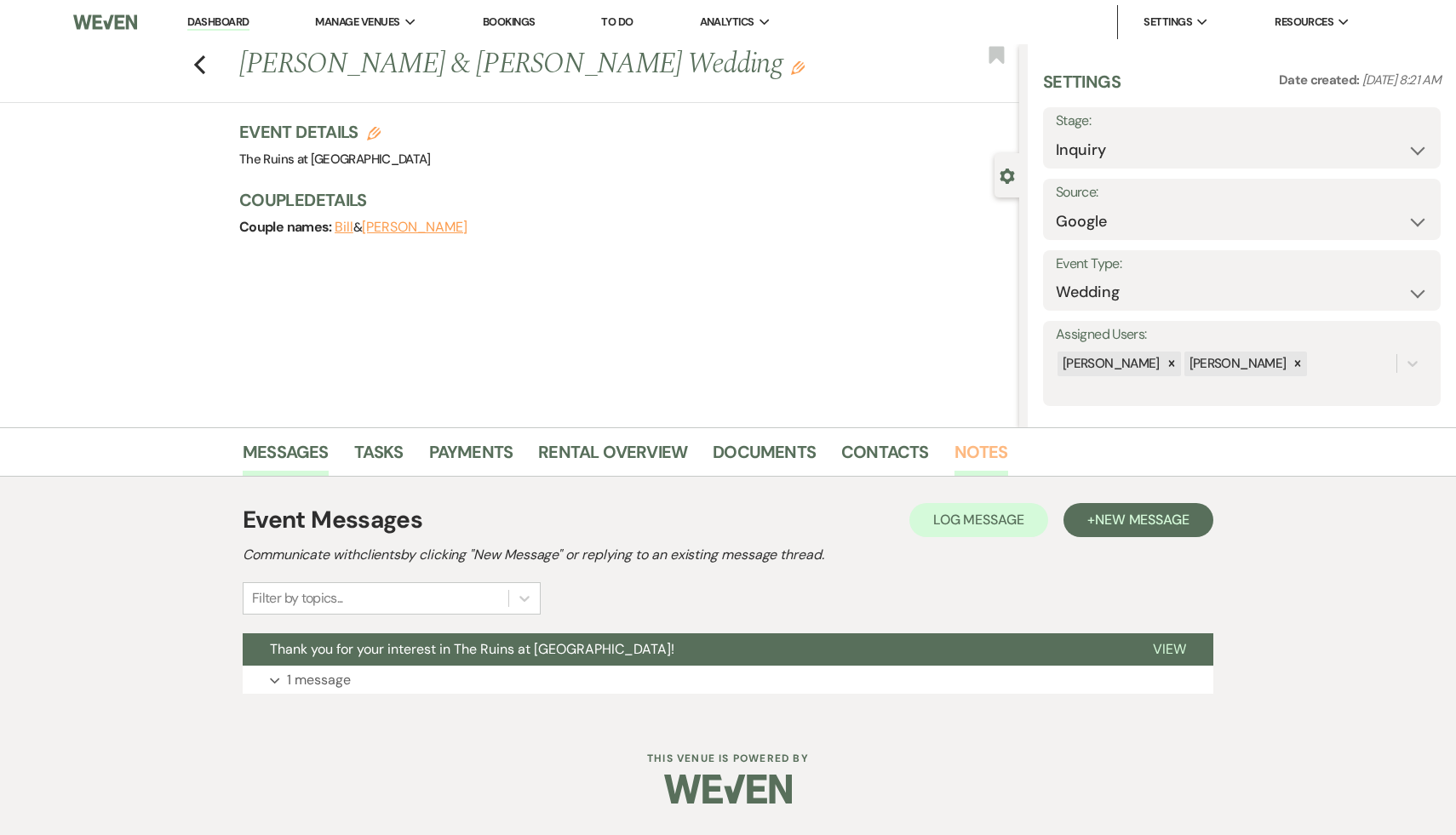
click at [981, 454] on link "Notes" at bounding box center [981, 457] width 54 height 38
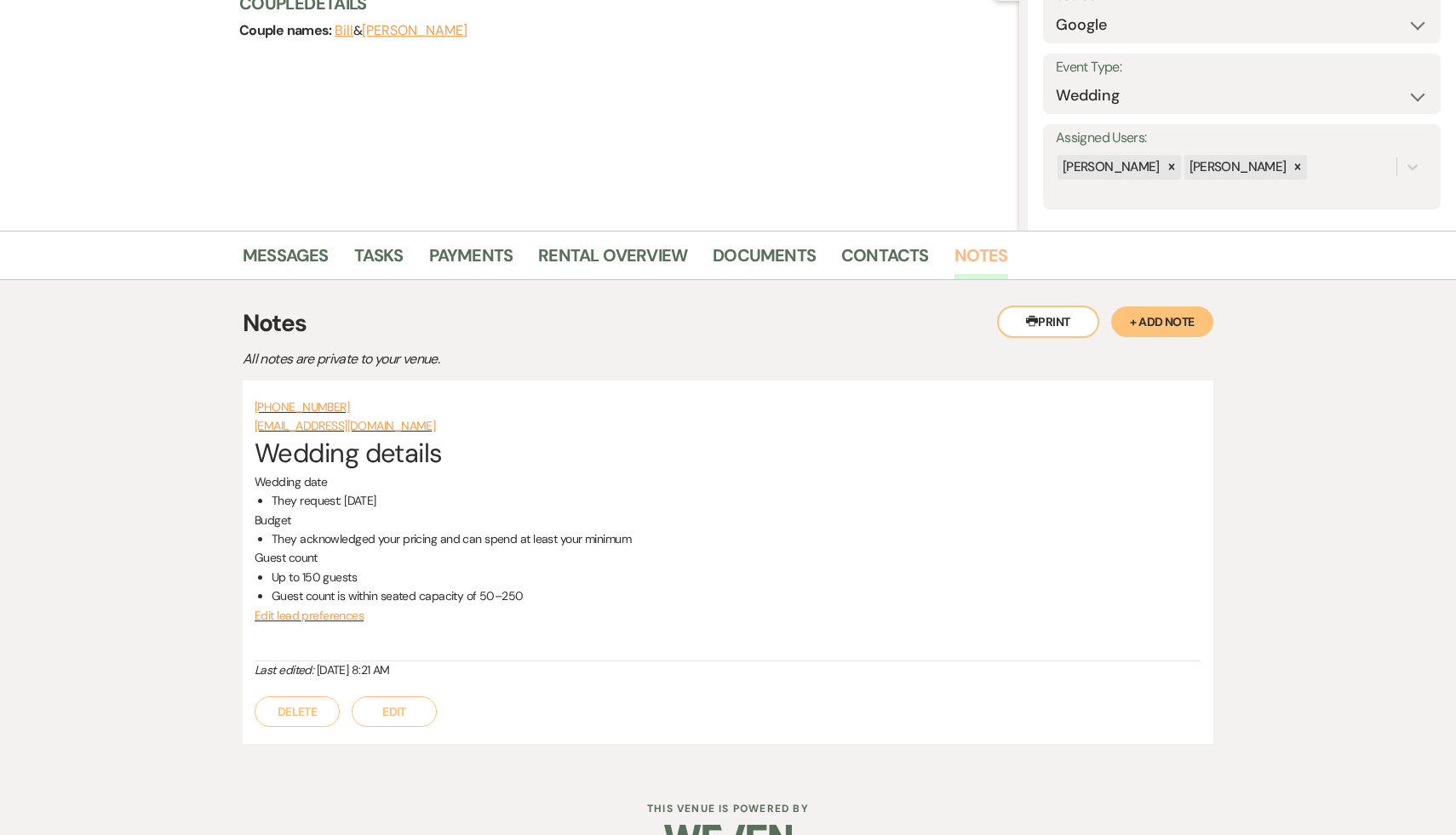
scroll to position [233, 0]
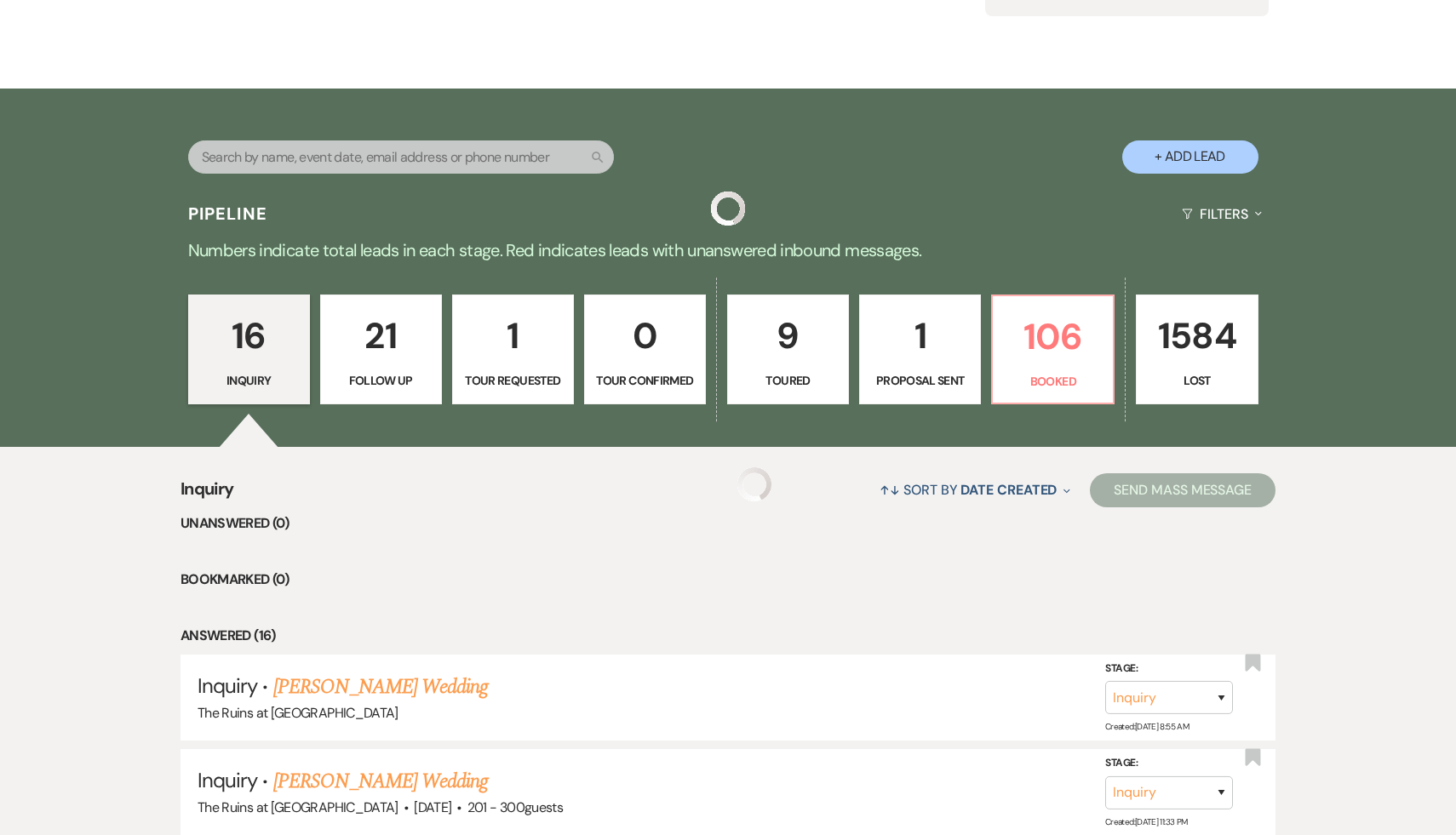
scroll to position [1195, 0]
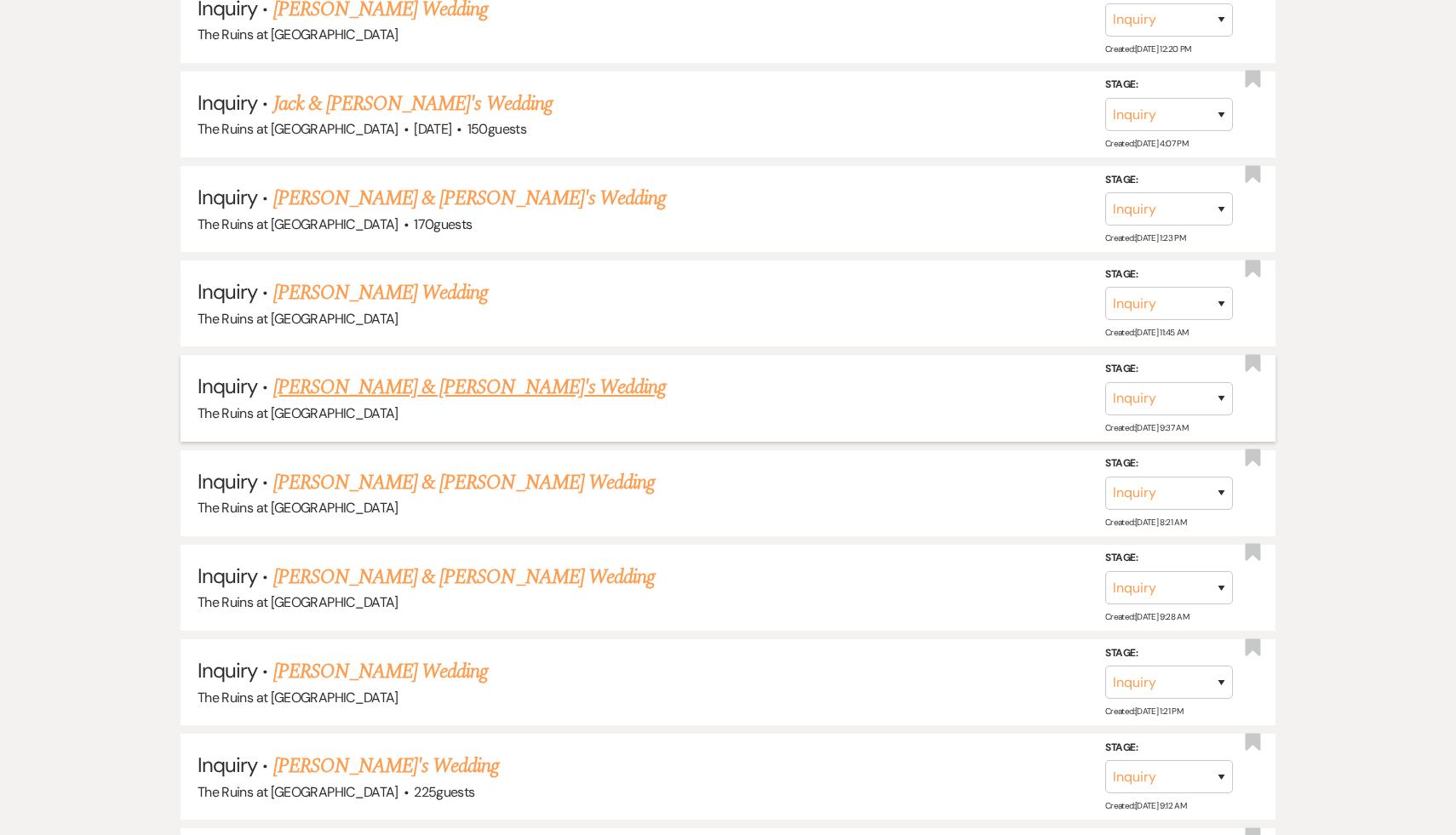
click at [501, 378] on link "[PERSON_NAME] & [PERSON_NAME]'s Wedding" at bounding box center [470, 387] width 394 height 31
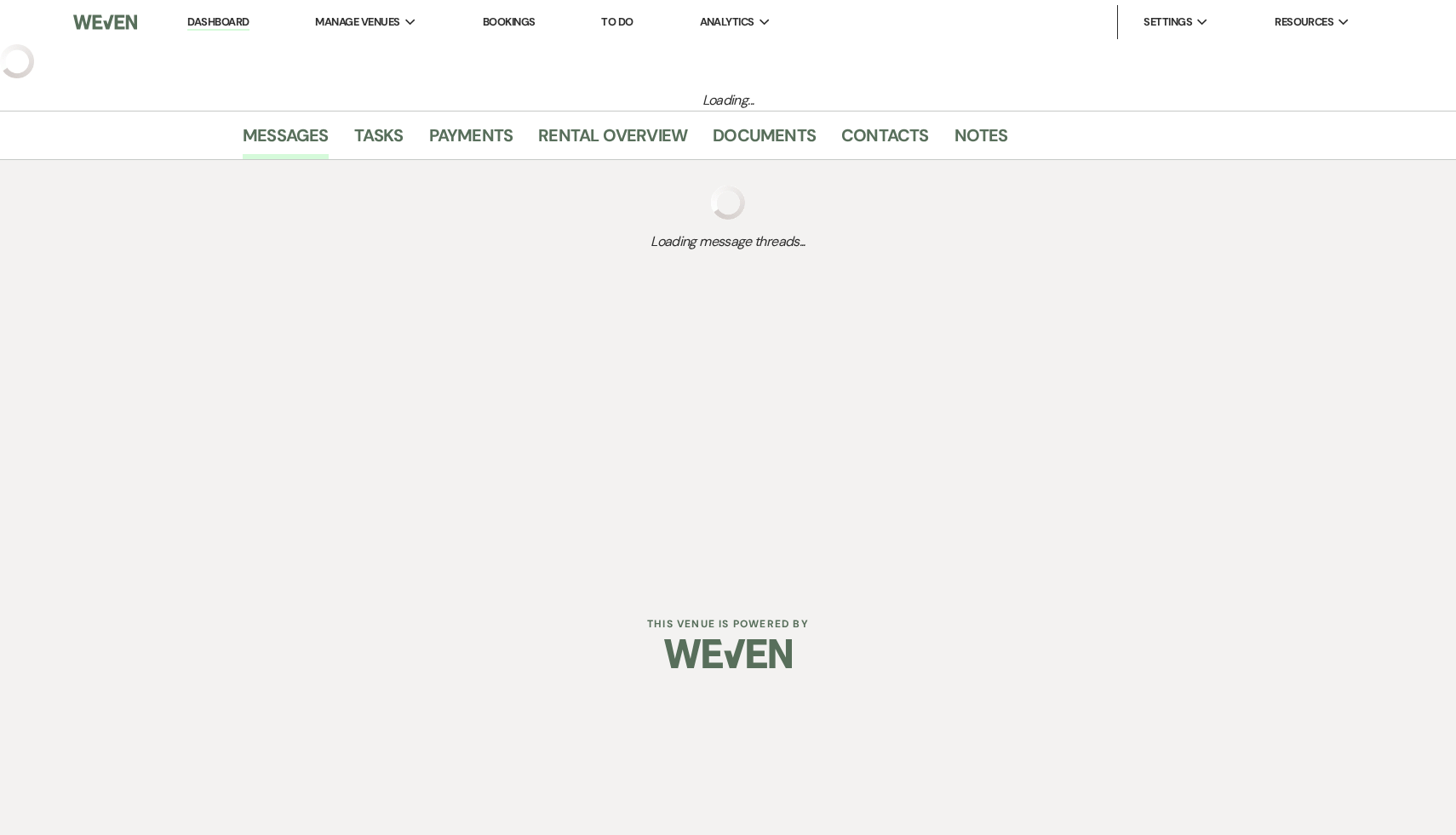
select select "6"
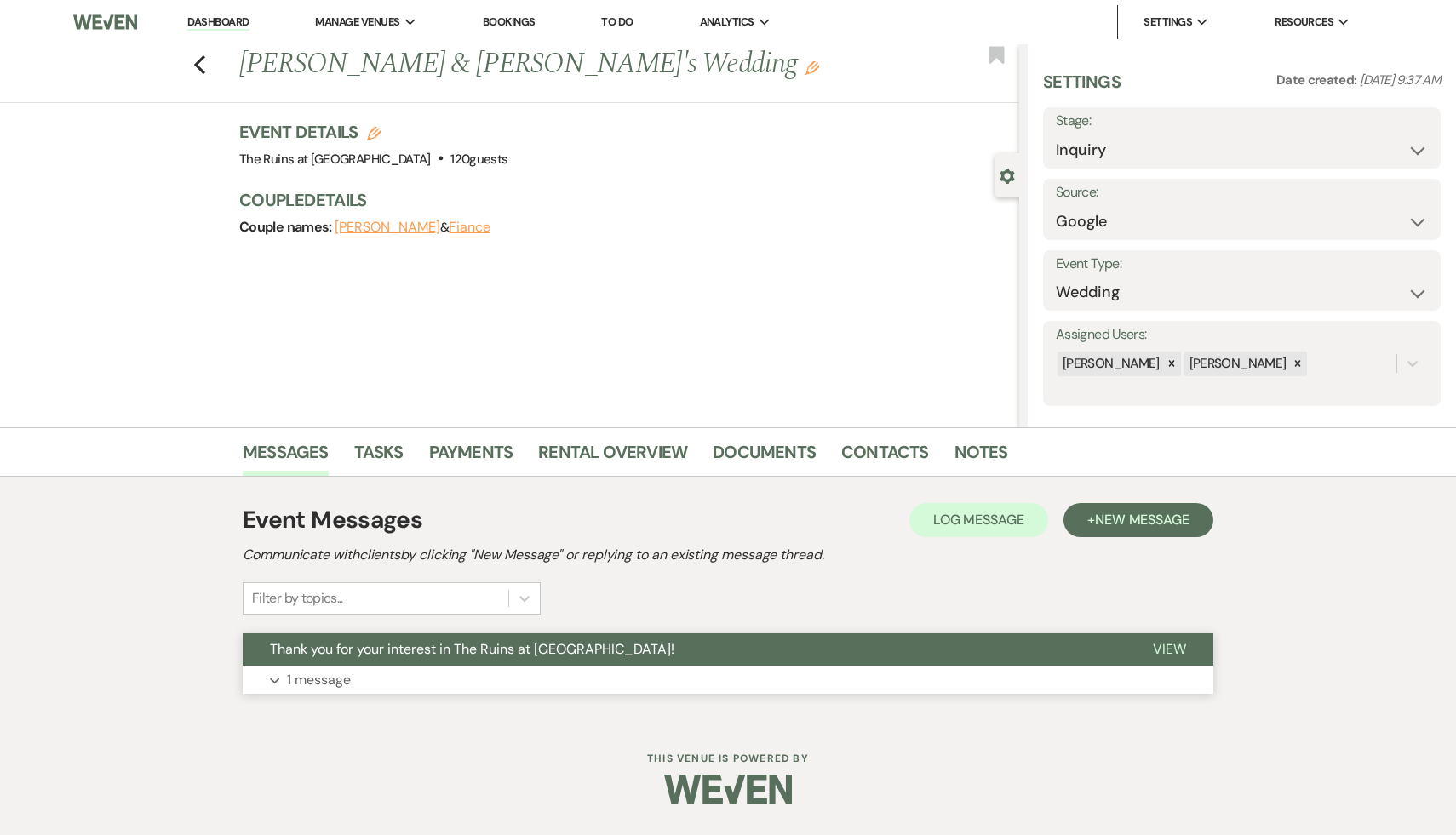
click at [457, 641] on span "Thank you for your interest in The Ruins at [GEOGRAPHIC_DATA]!" at bounding box center [472, 649] width 404 height 18
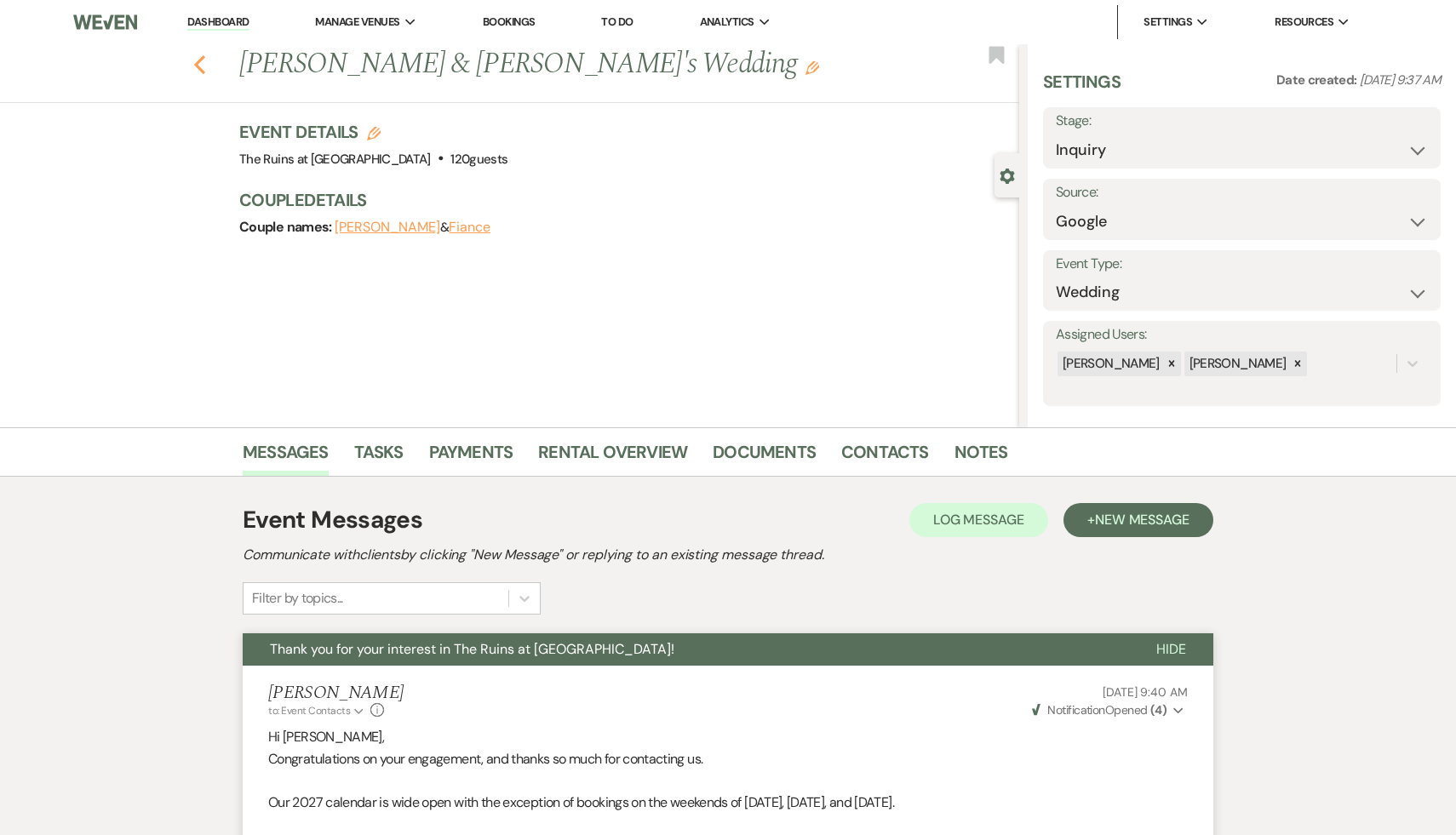
click at [196, 61] on icon "Previous" at bounding box center [200, 65] width 13 height 21
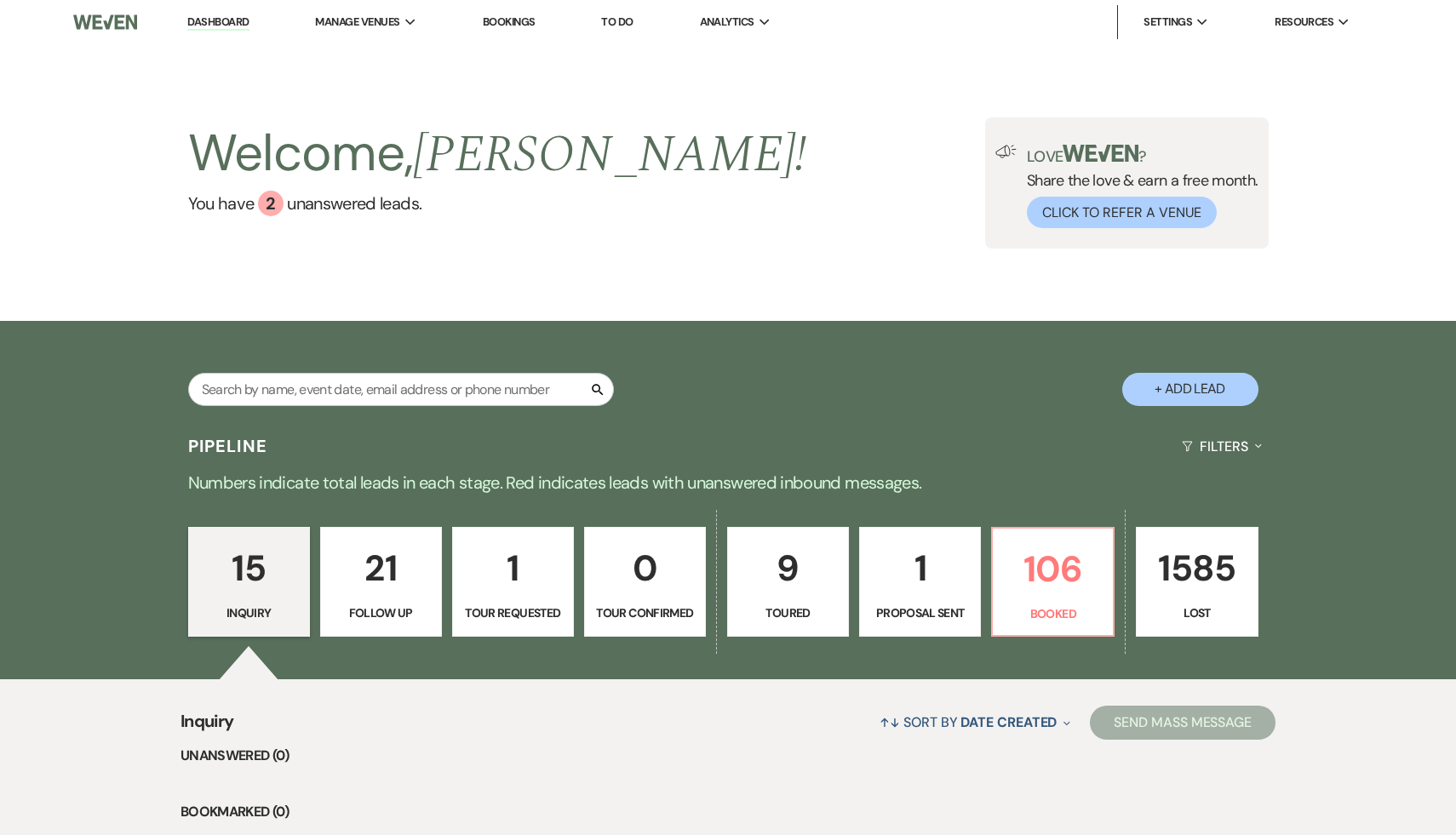
click at [256, 567] on p "15" at bounding box center [249, 568] width 100 height 57
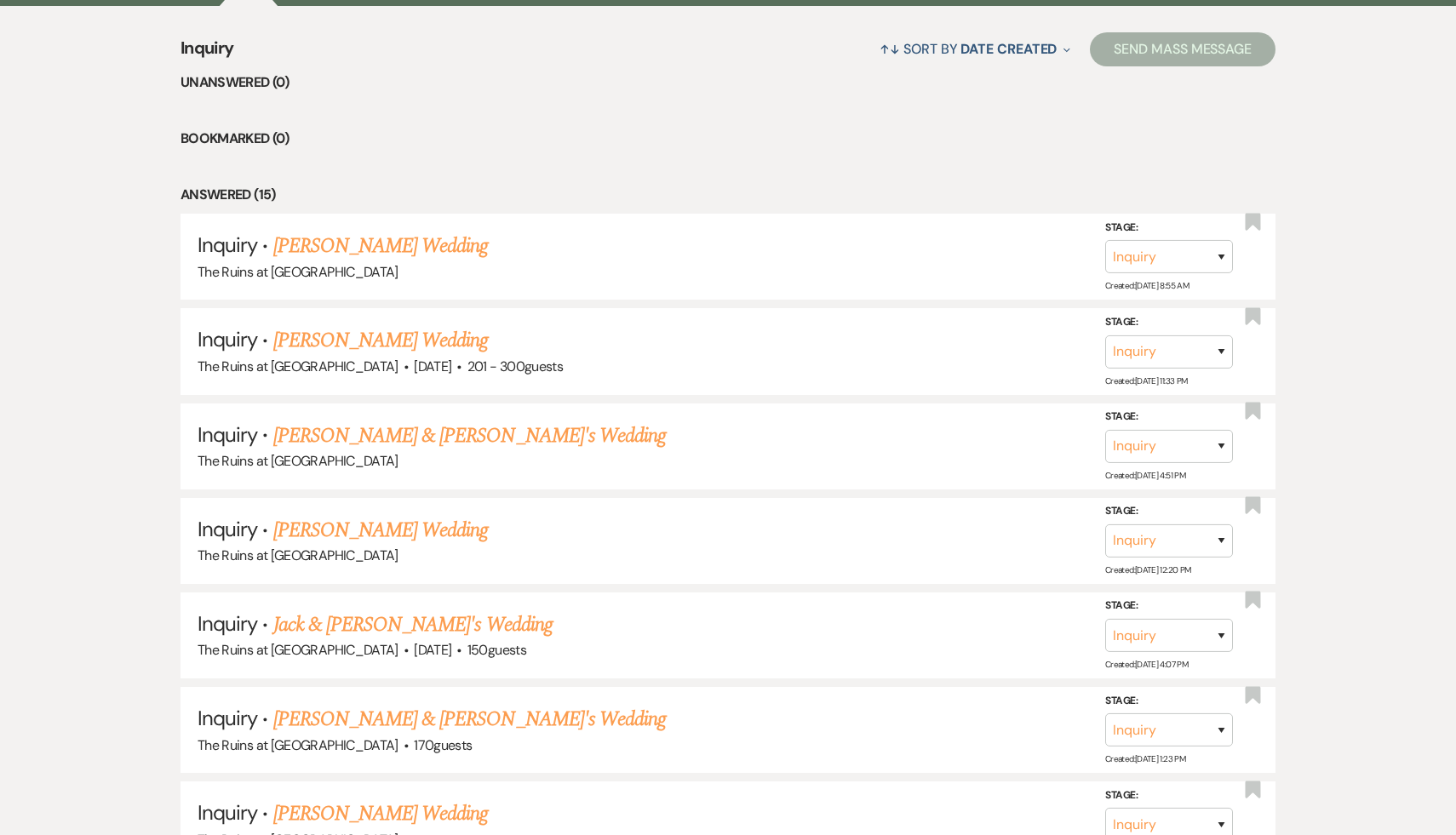
scroll to position [691, 0]
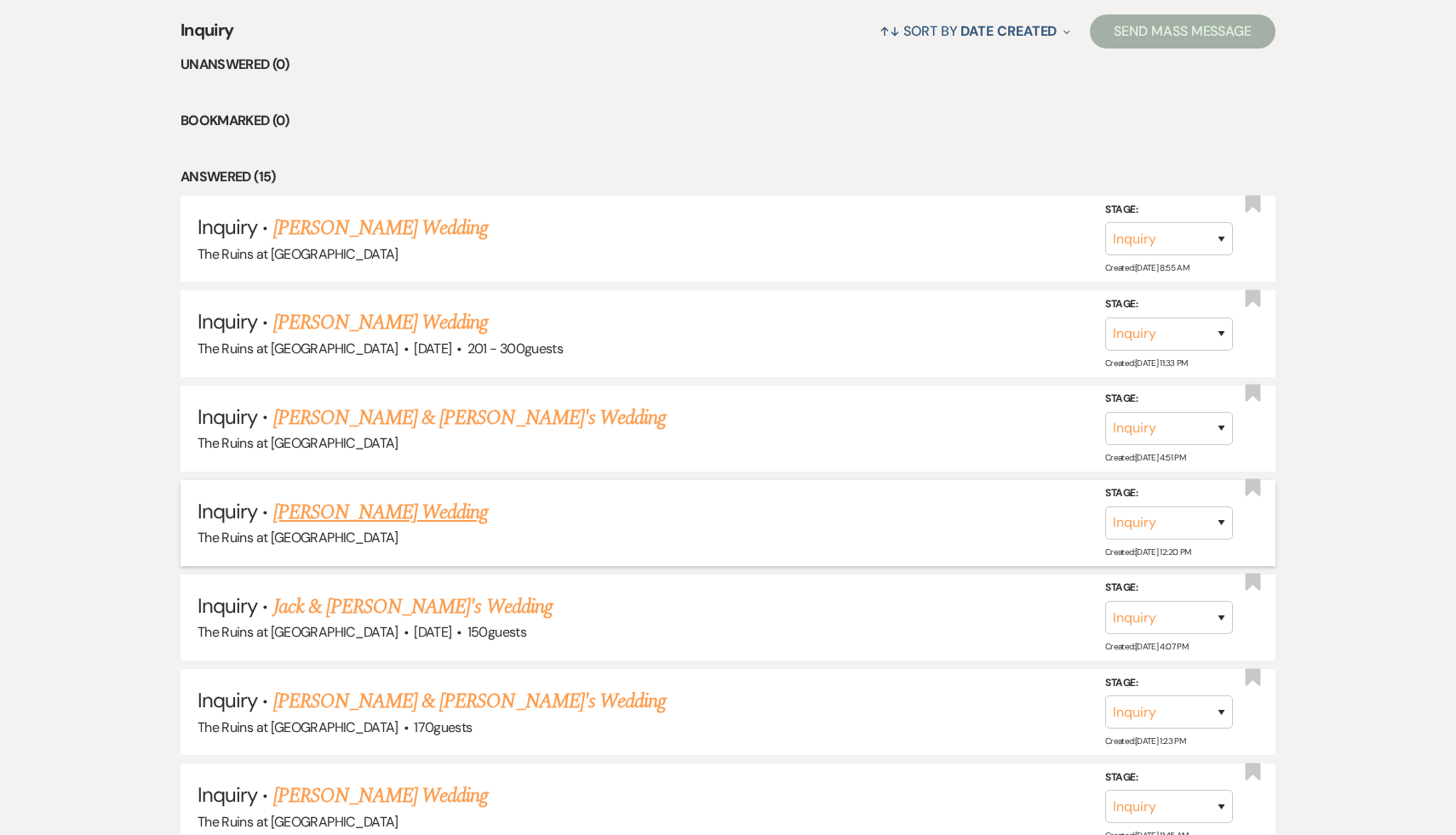
click at [366, 505] on link "[PERSON_NAME] Wedding" at bounding box center [381, 512] width 216 height 31
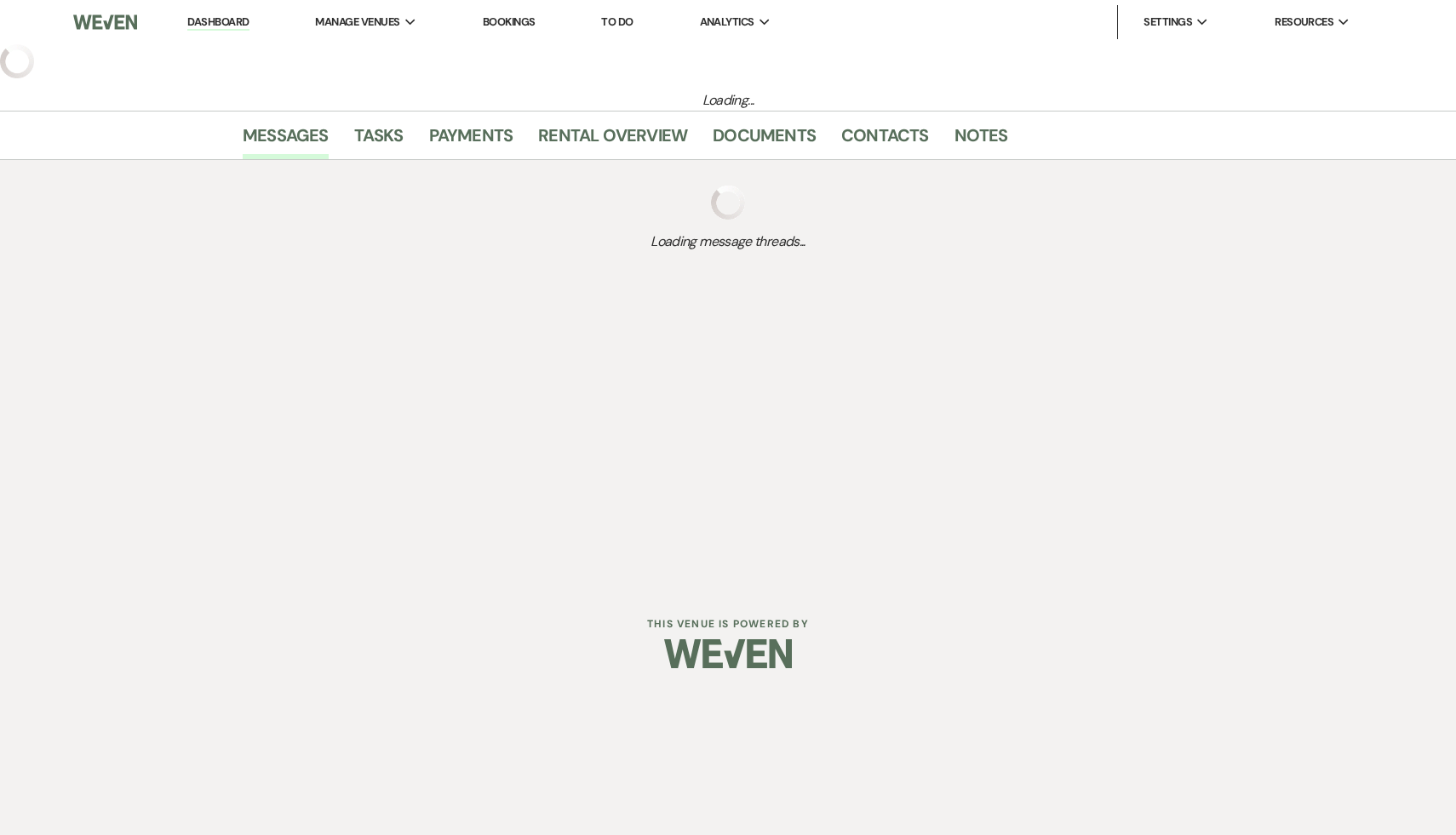
select select "5"
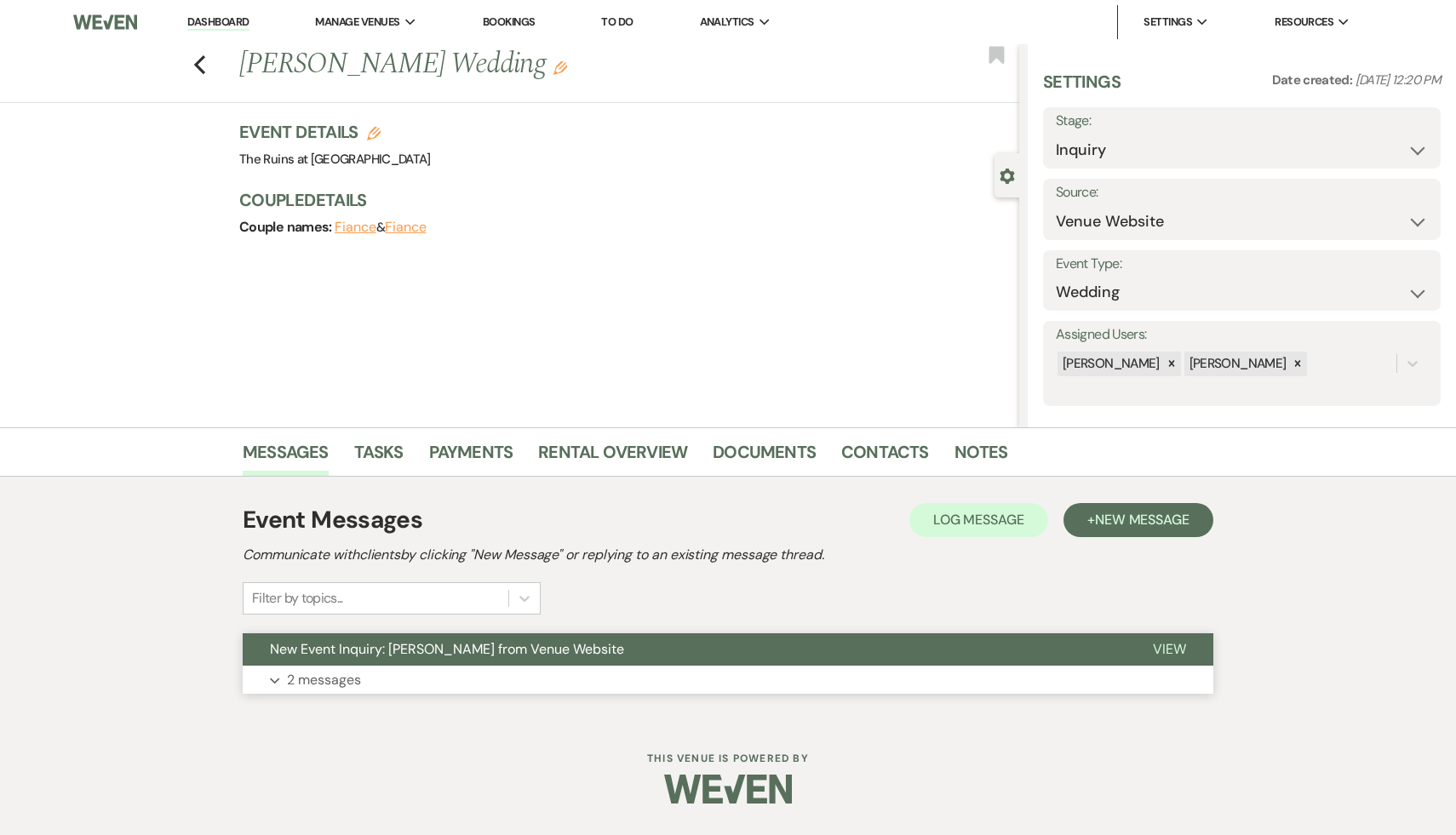
click at [358, 653] on span "New Event Inquiry: [PERSON_NAME] from Venue Website" at bounding box center [447, 649] width 354 height 18
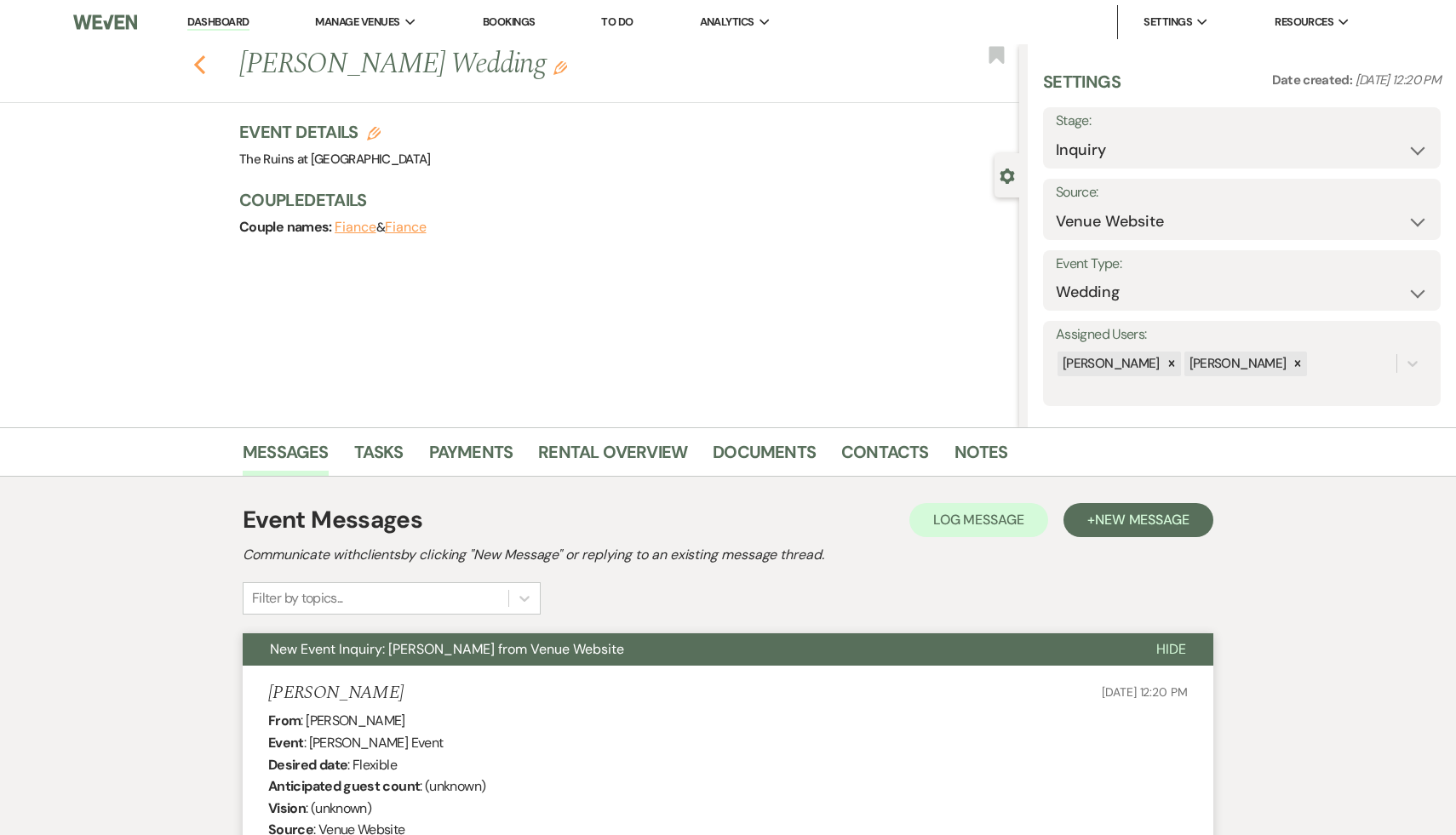
click at [194, 55] on icon "Previous" at bounding box center [200, 65] width 13 height 21
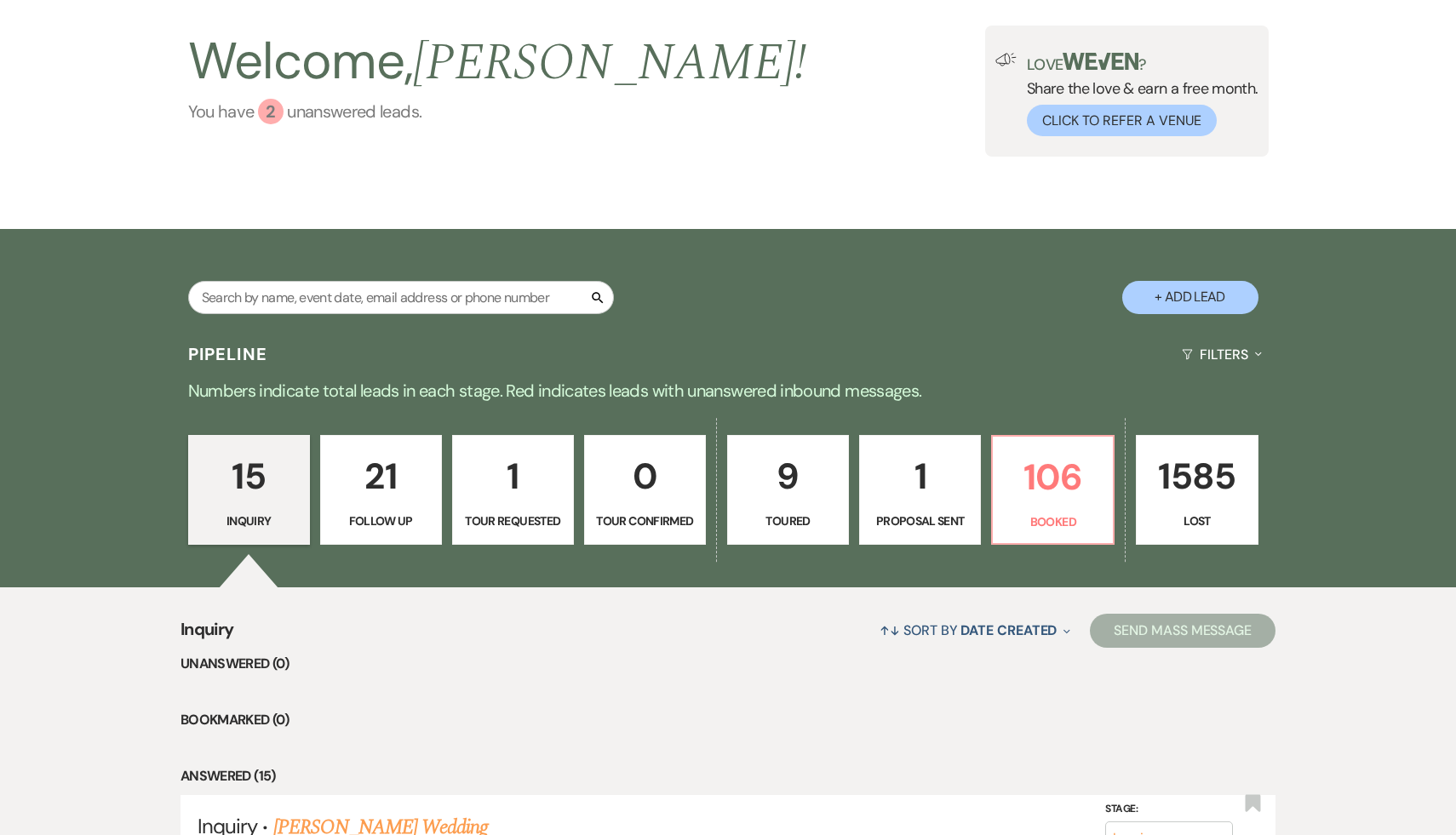
scroll to position [74, 0]
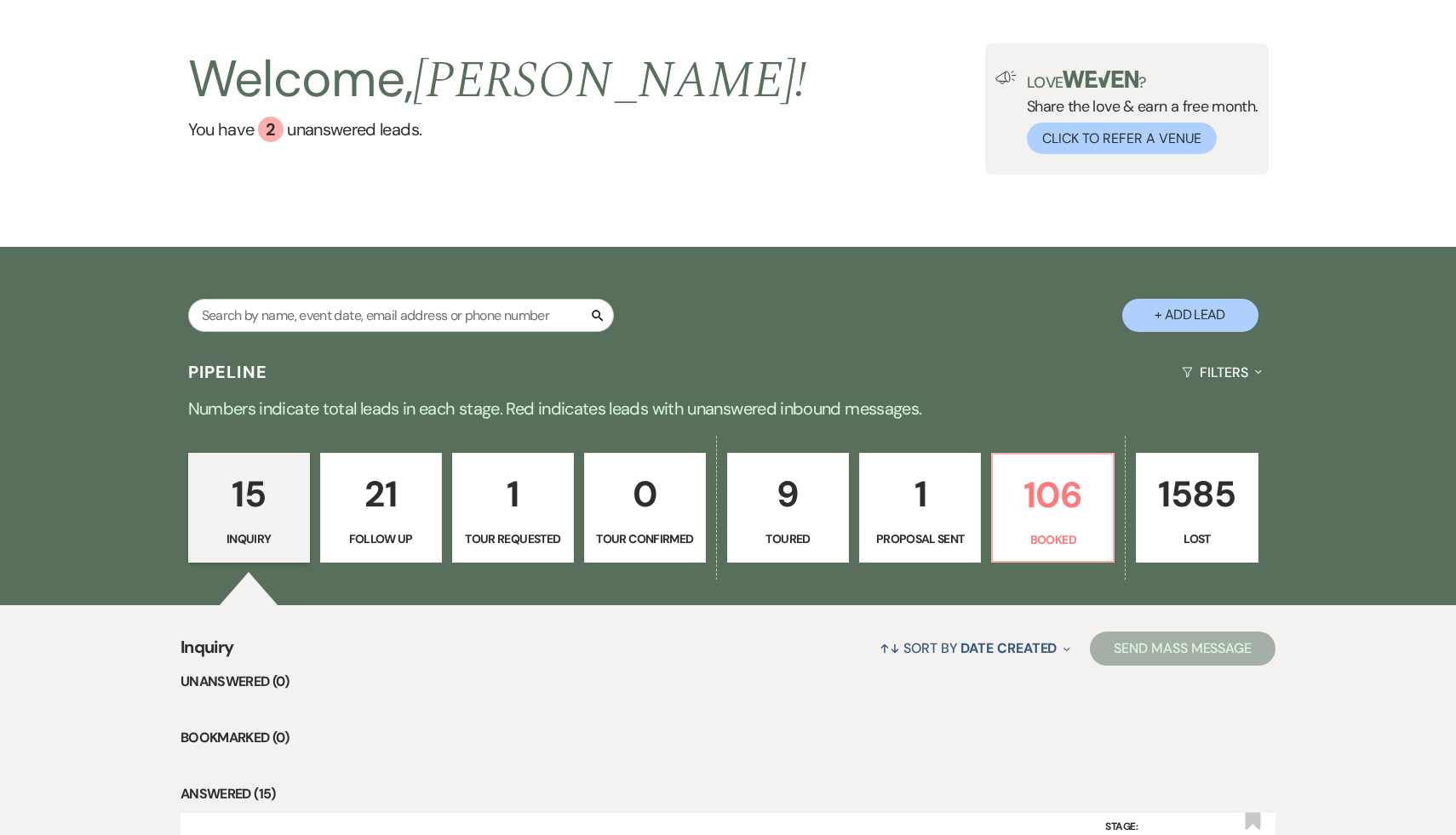
click at [361, 505] on p "21" at bounding box center [380, 493] width 100 height 57
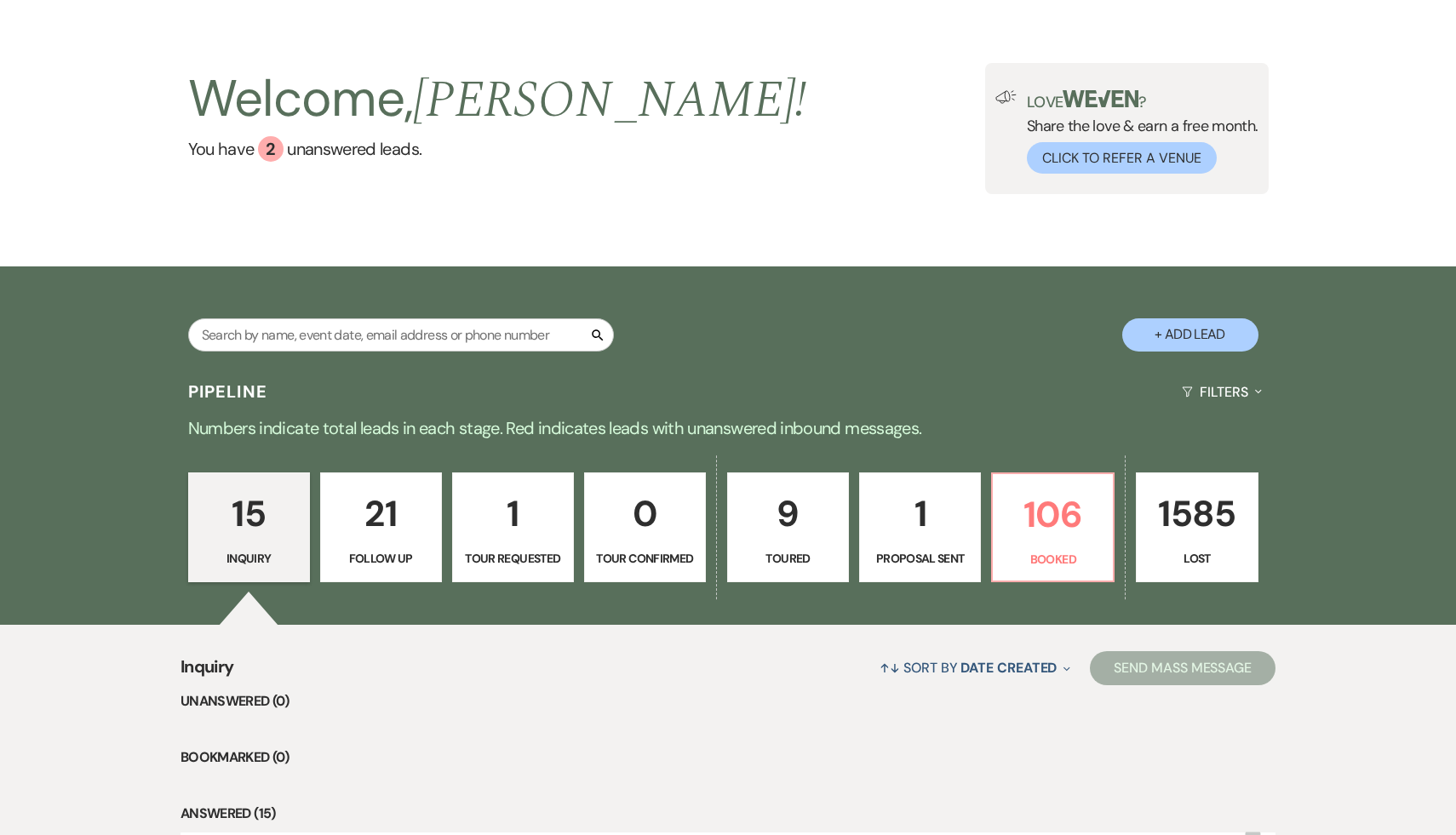
select select "9"
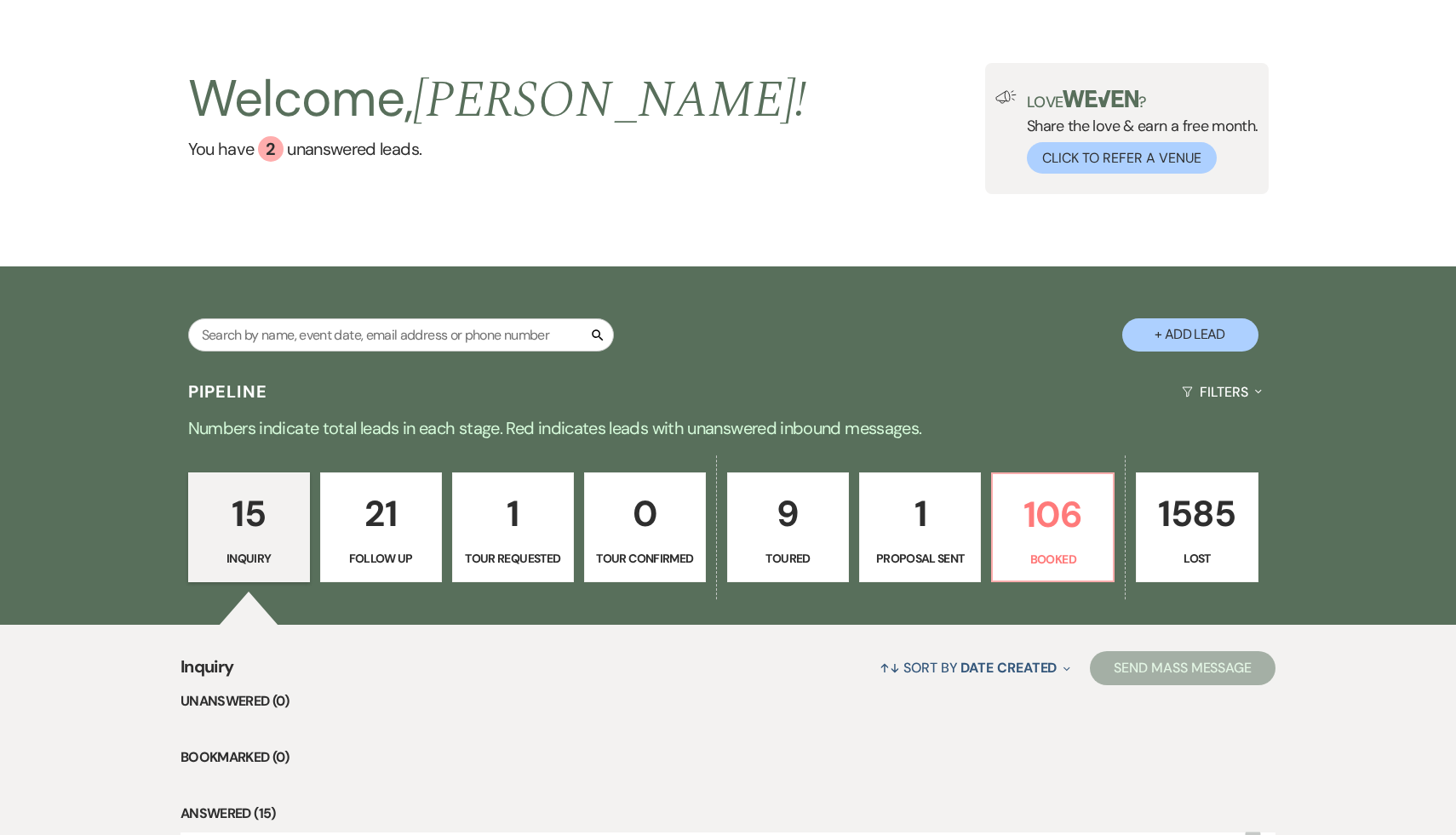
select select "9"
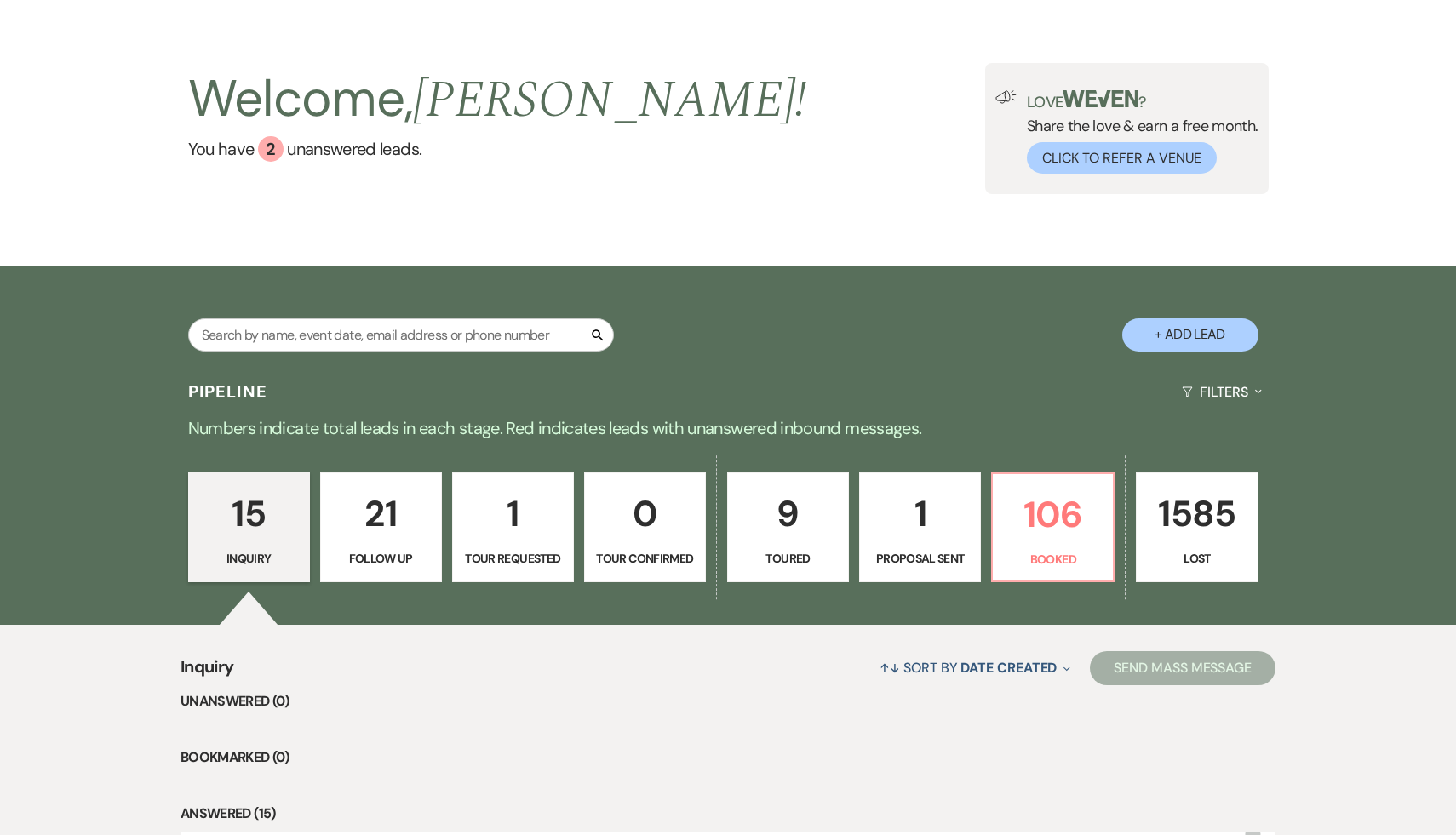
select select "9"
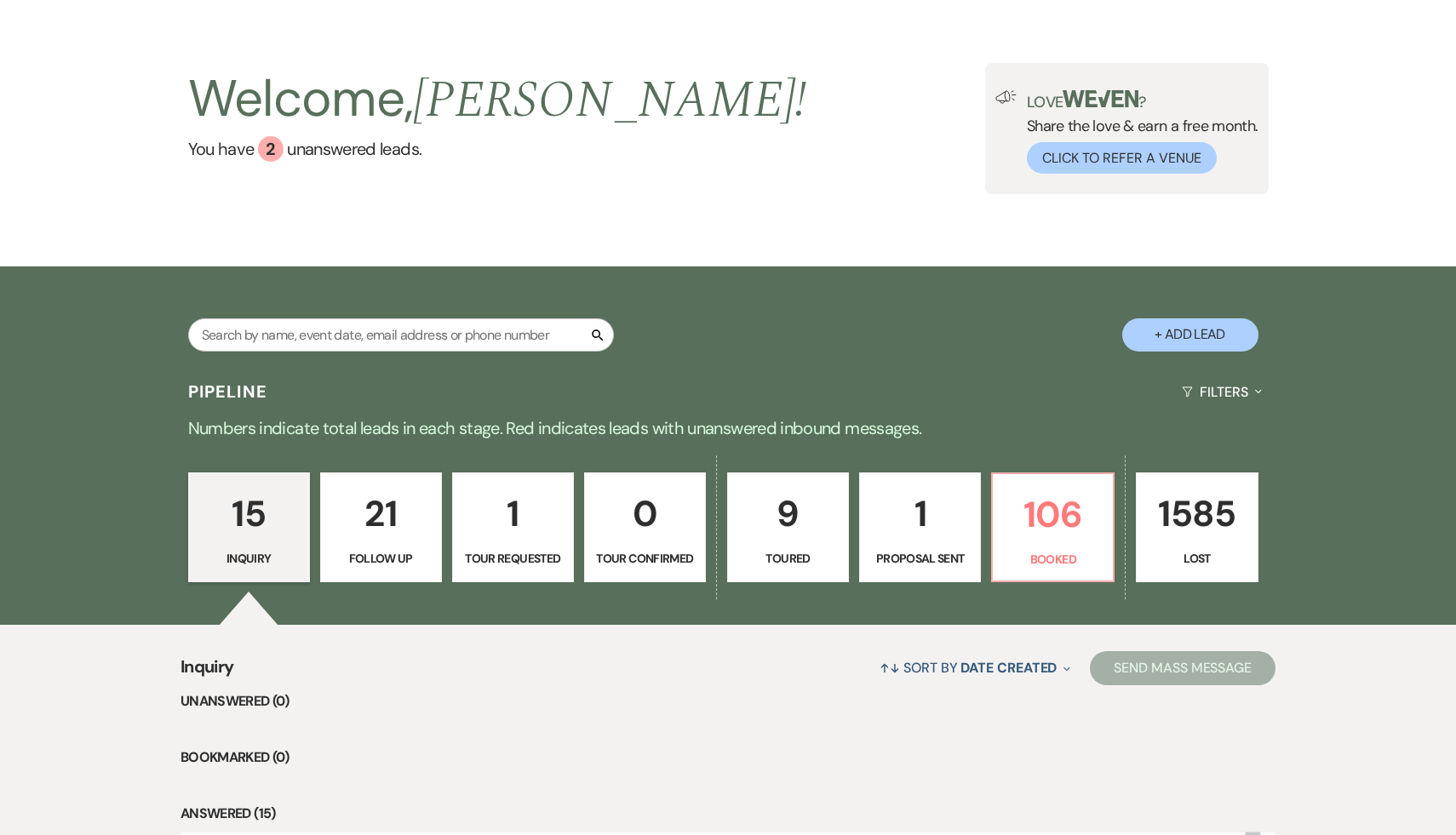
select select "9"
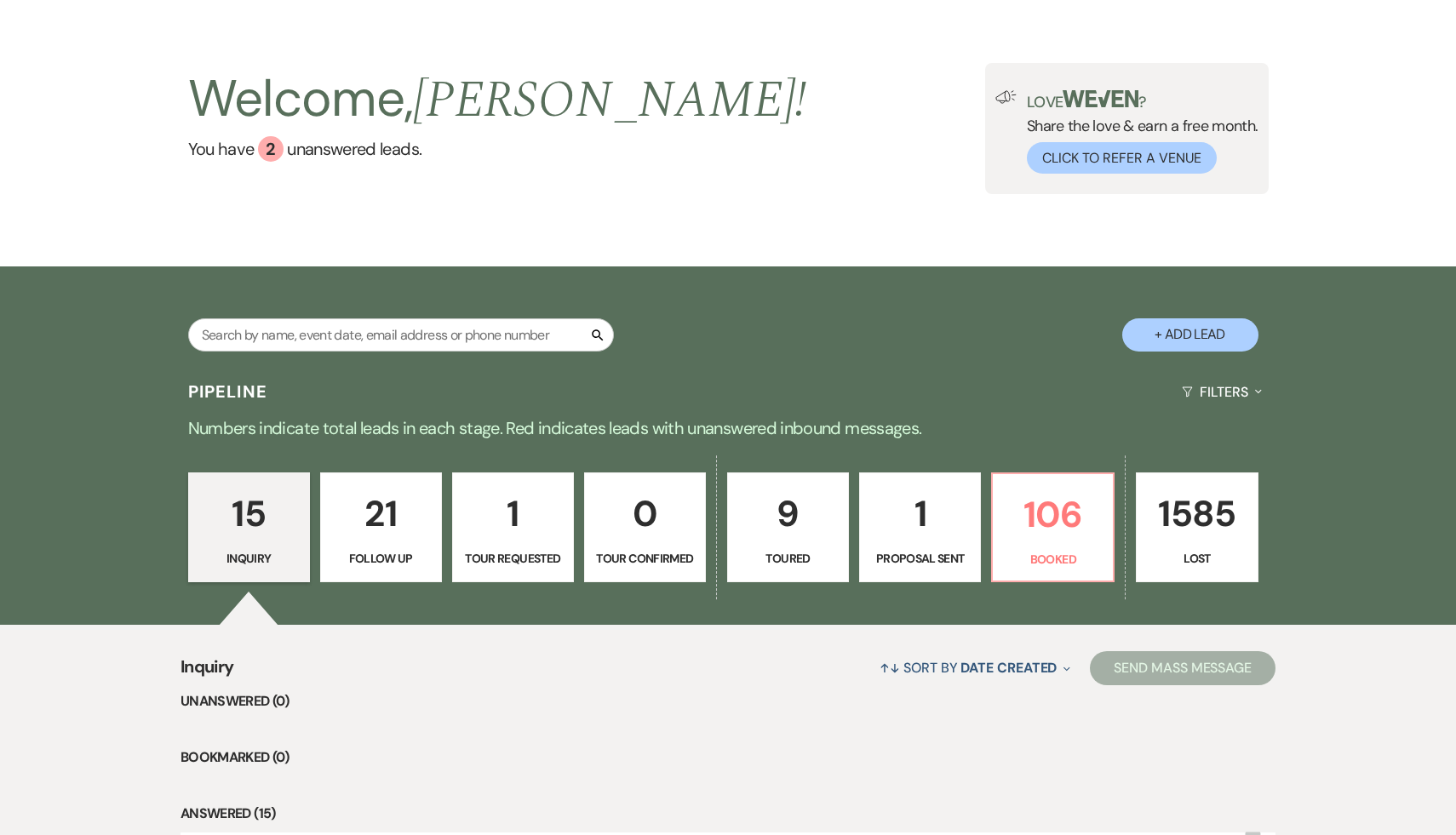
select select "9"
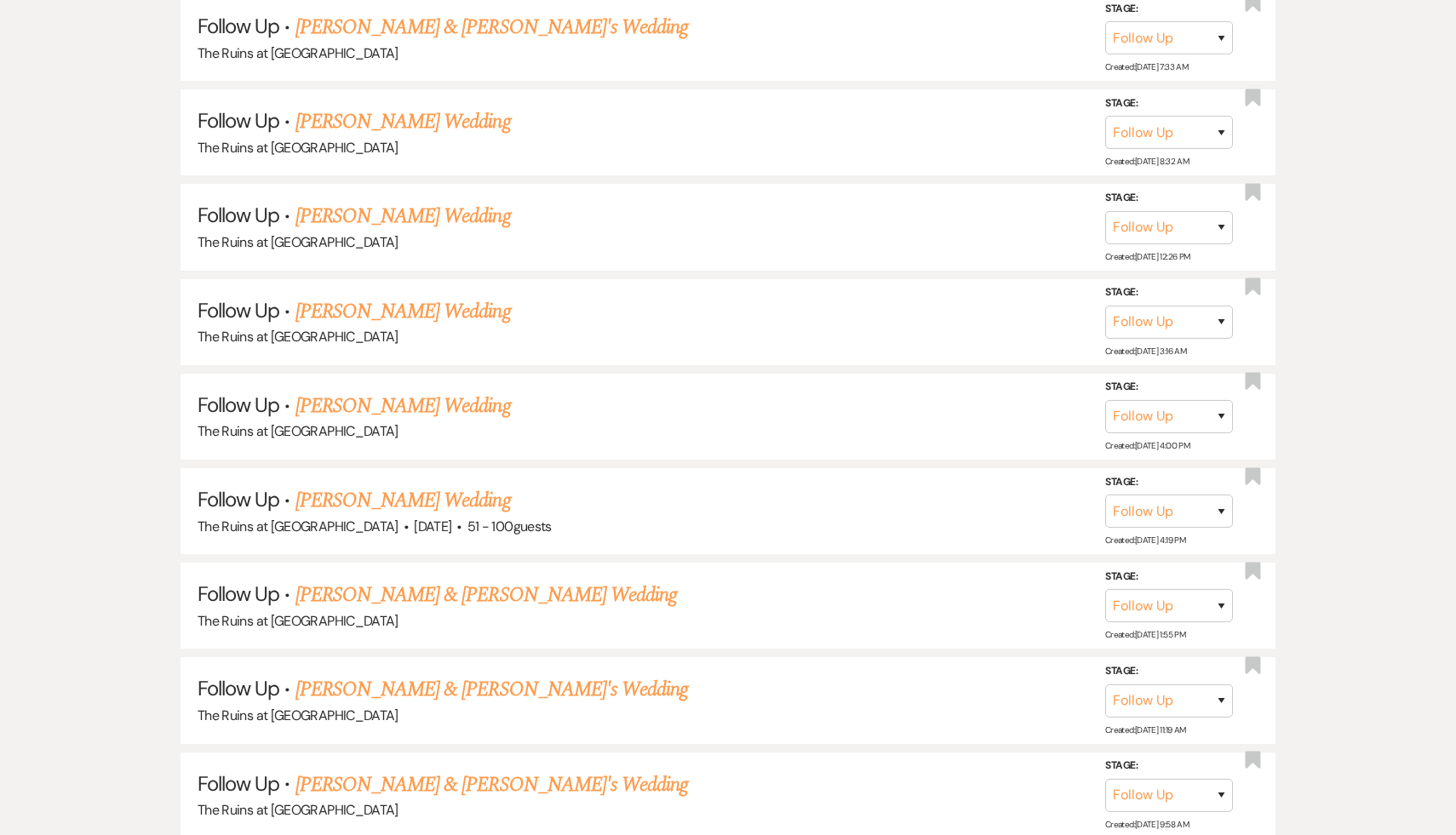
scroll to position [2152, 0]
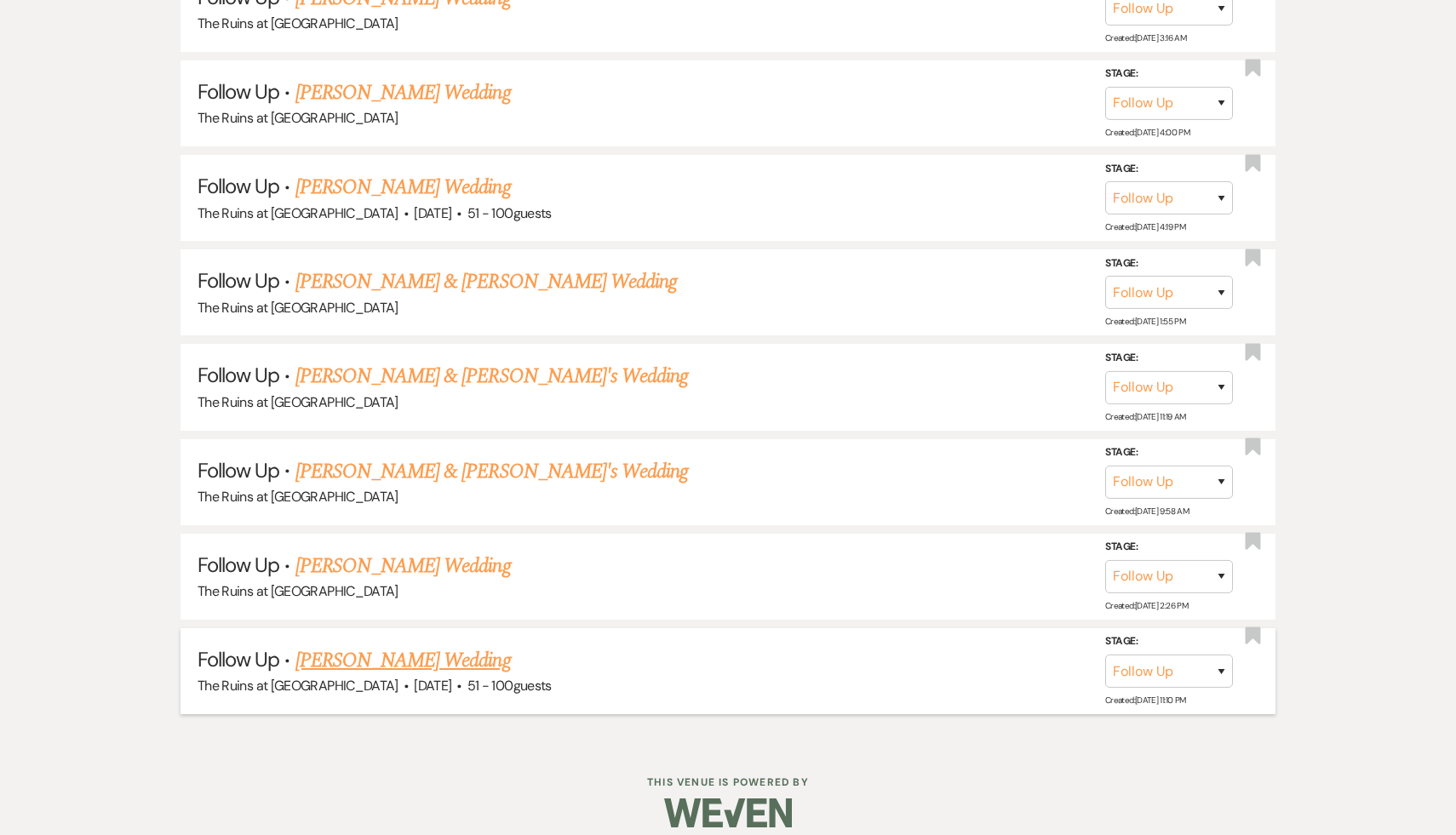
click at [410, 645] on link "[PERSON_NAME] Wedding" at bounding box center [404, 661] width 216 height 31
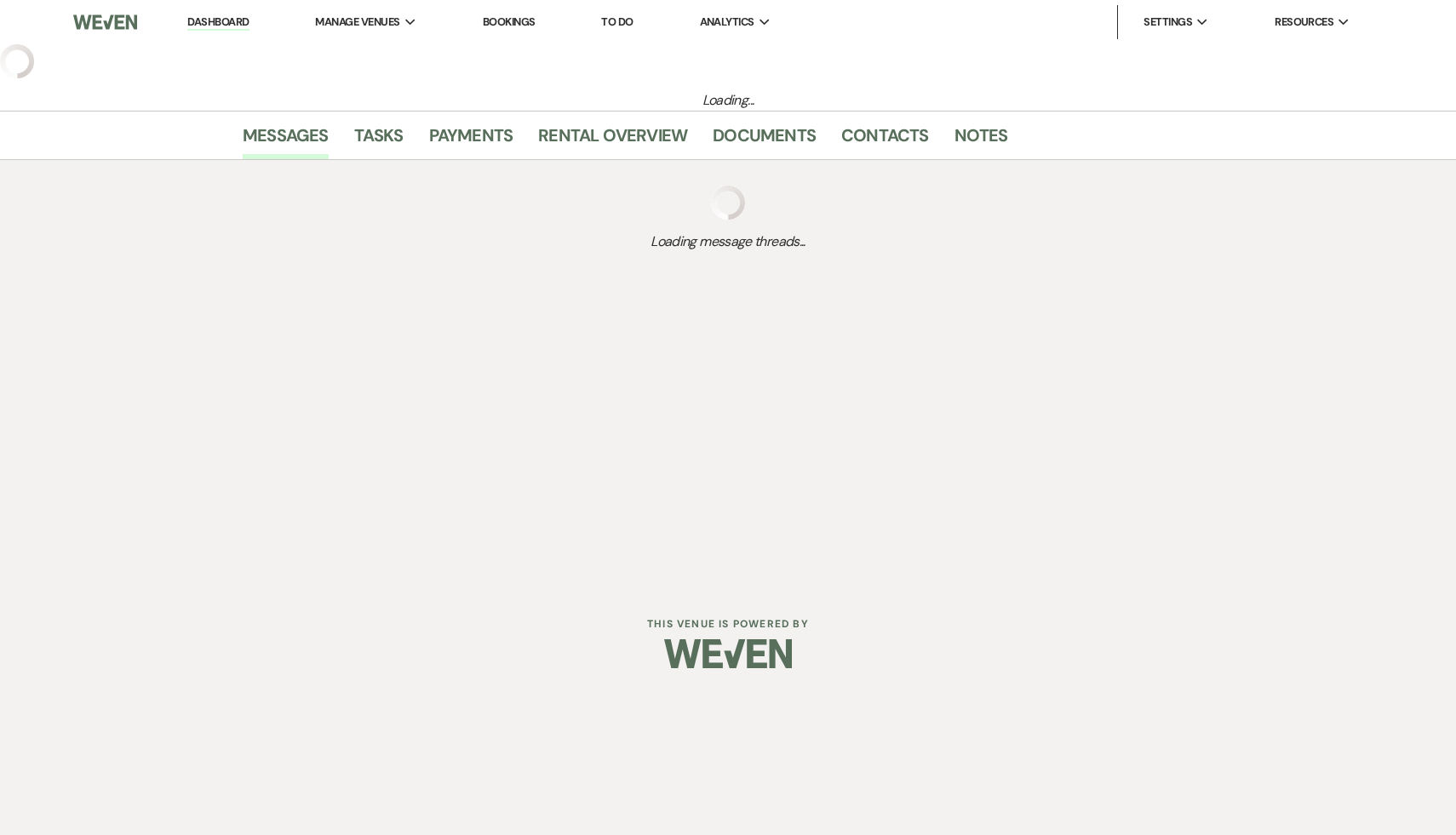
select select "9"
select select "2"
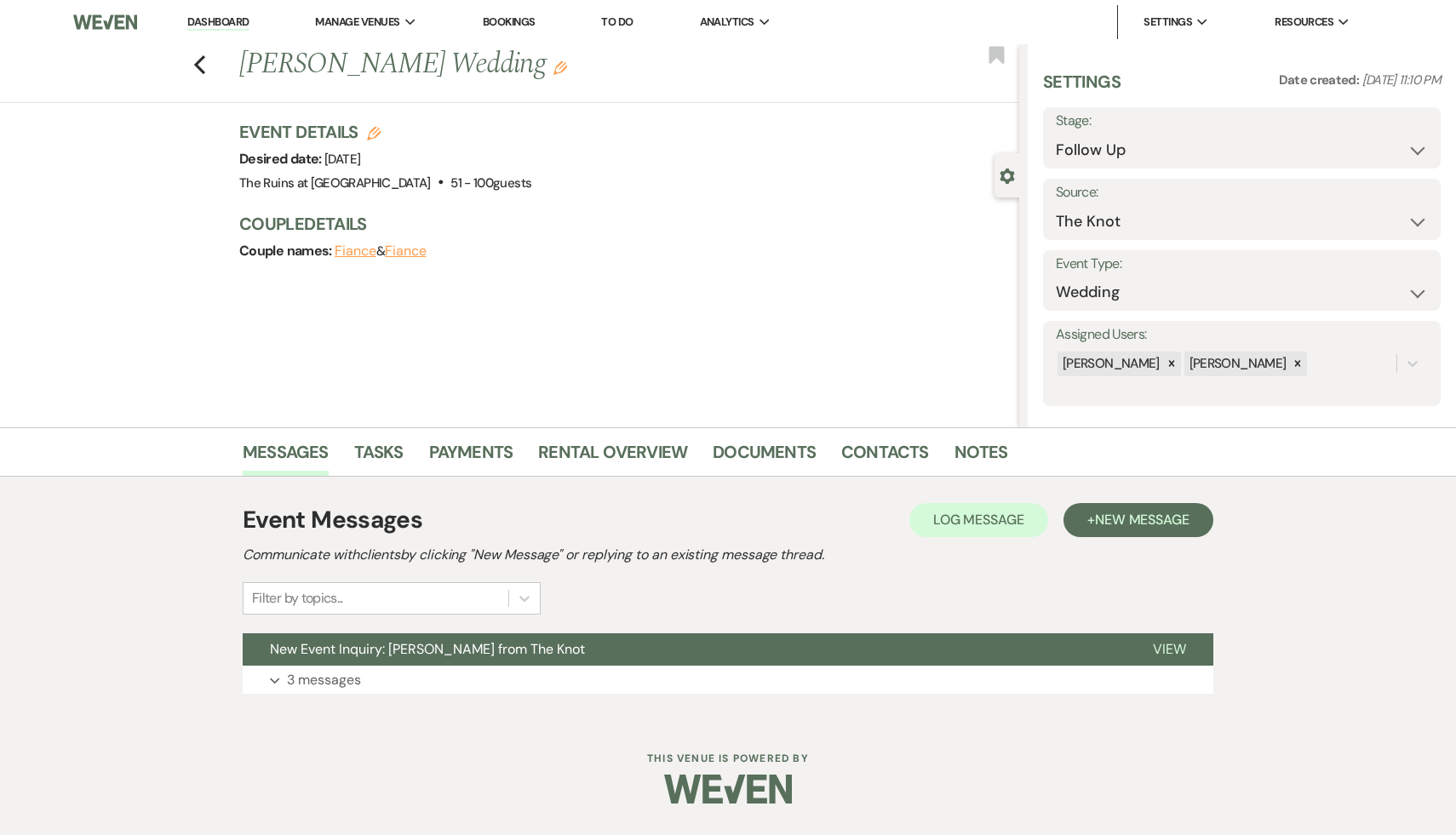
click at [410, 638] on button "New Event Inquiry: [PERSON_NAME] from The Knot" at bounding box center [684, 650] width 883 height 32
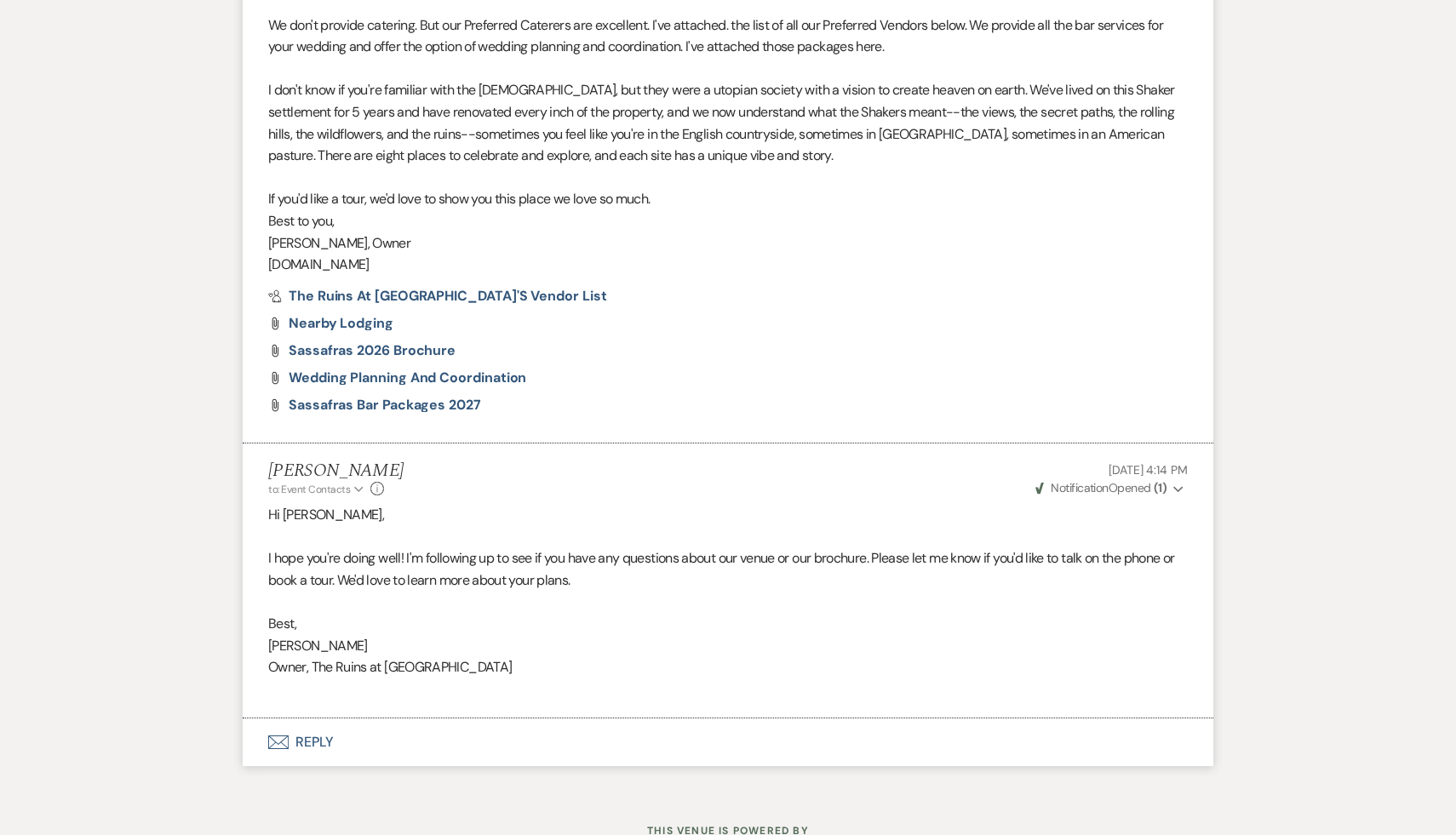
scroll to position [1839, 0]
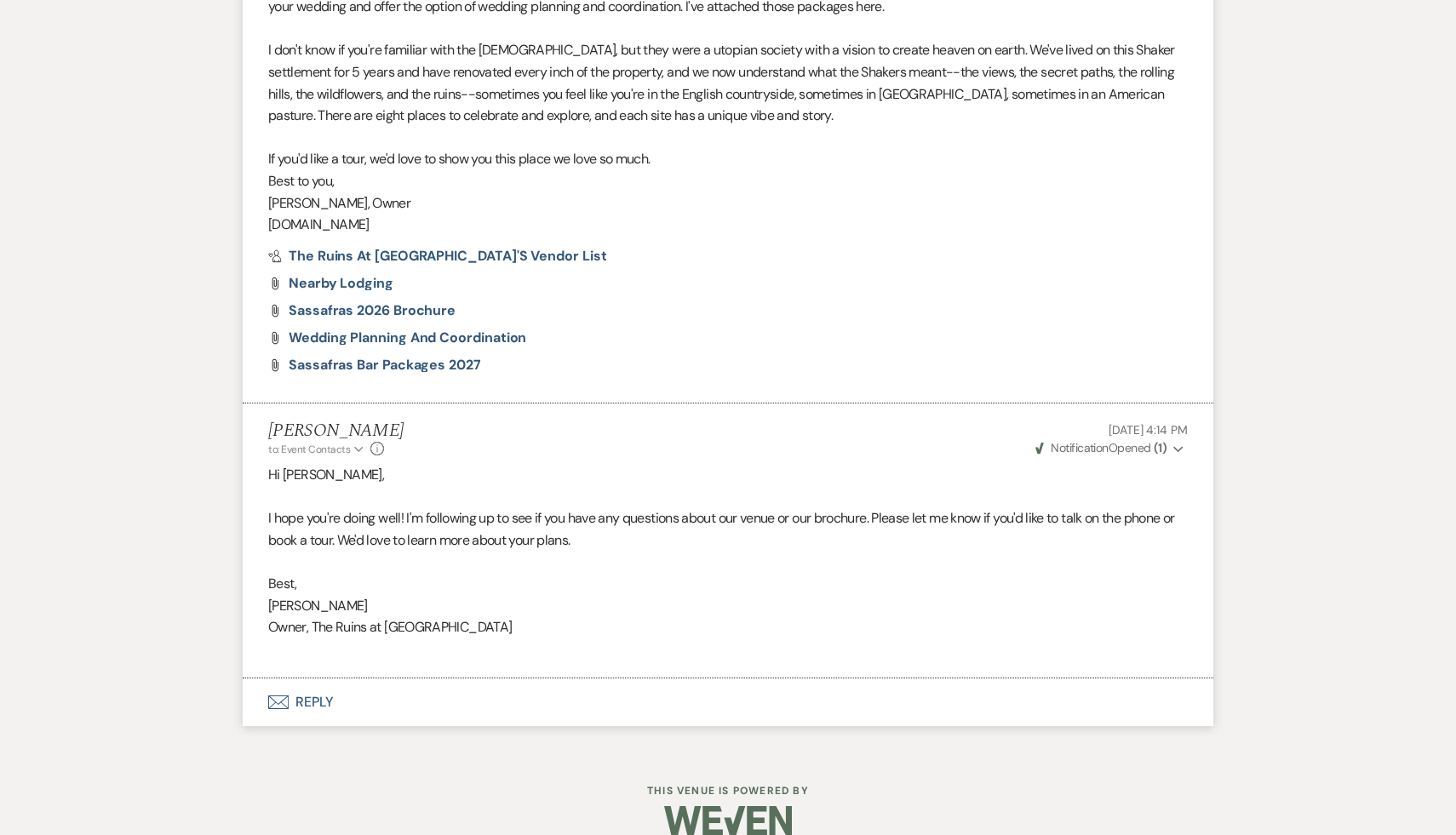
click at [321, 702] on button "Envelope Reply" at bounding box center [728, 702] width 971 height 48
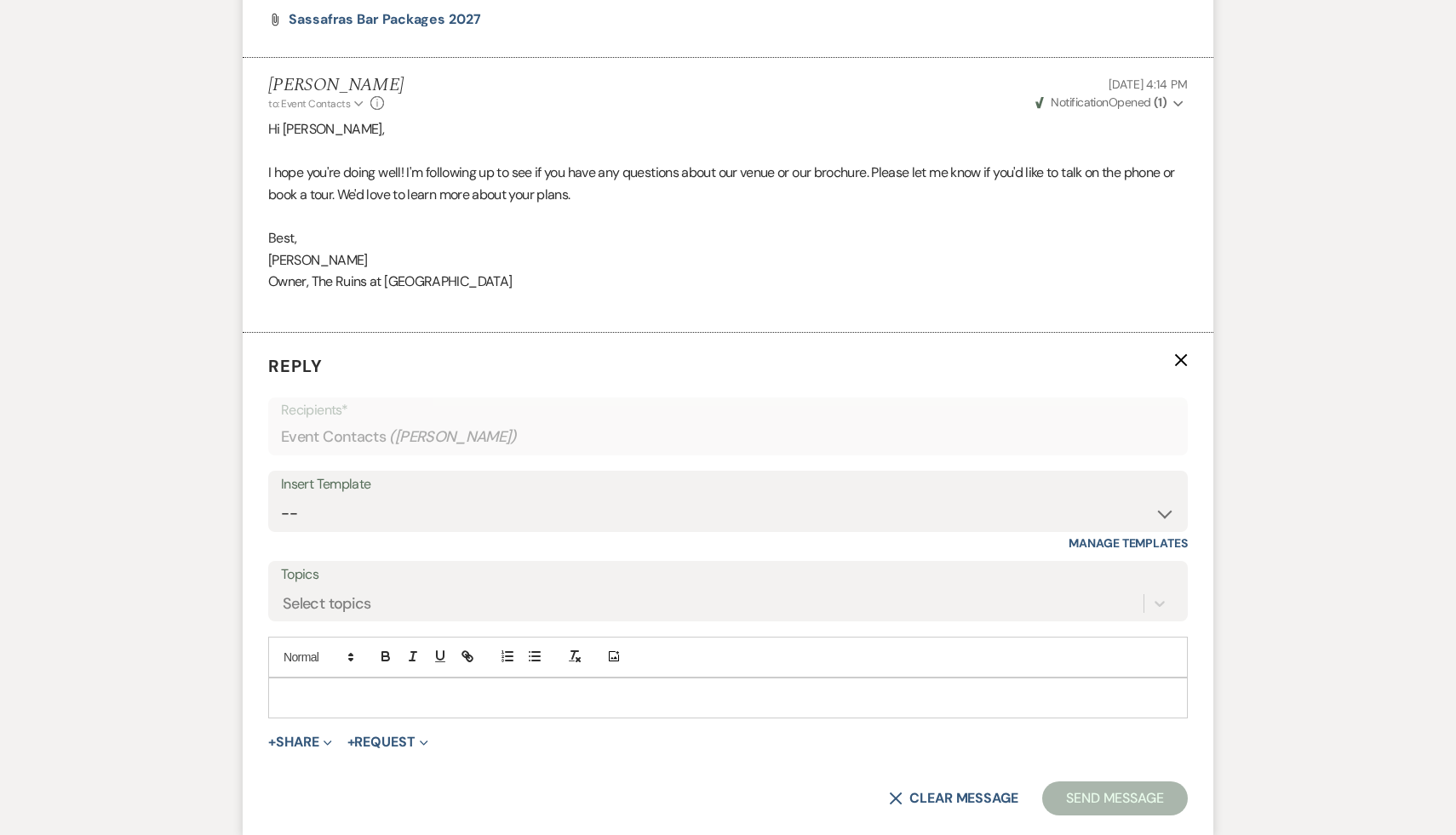
scroll to position [2225, 0]
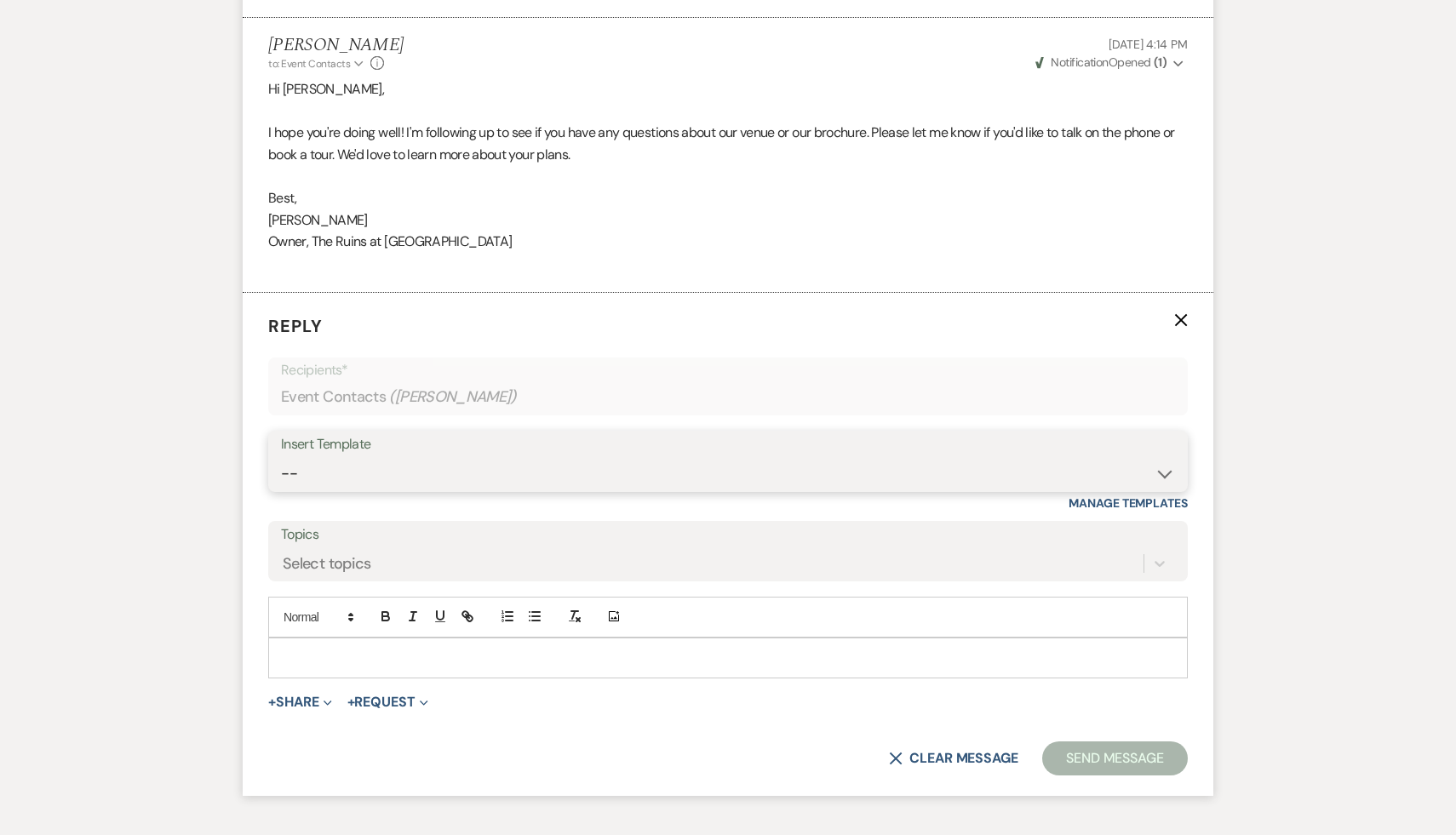
click at [1160, 473] on select "-- Weven Planning Portal Introduction (Booked Events) Initial Inquiry Response …" at bounding box center [728, 474] width 894 height 33
select select "1892"
click at [281, 457] on select "-- Weven Planning Portal Introduction (Booked Events) Initial Inquiry Response …" at bounding box center [728, 474] width 894 height 33
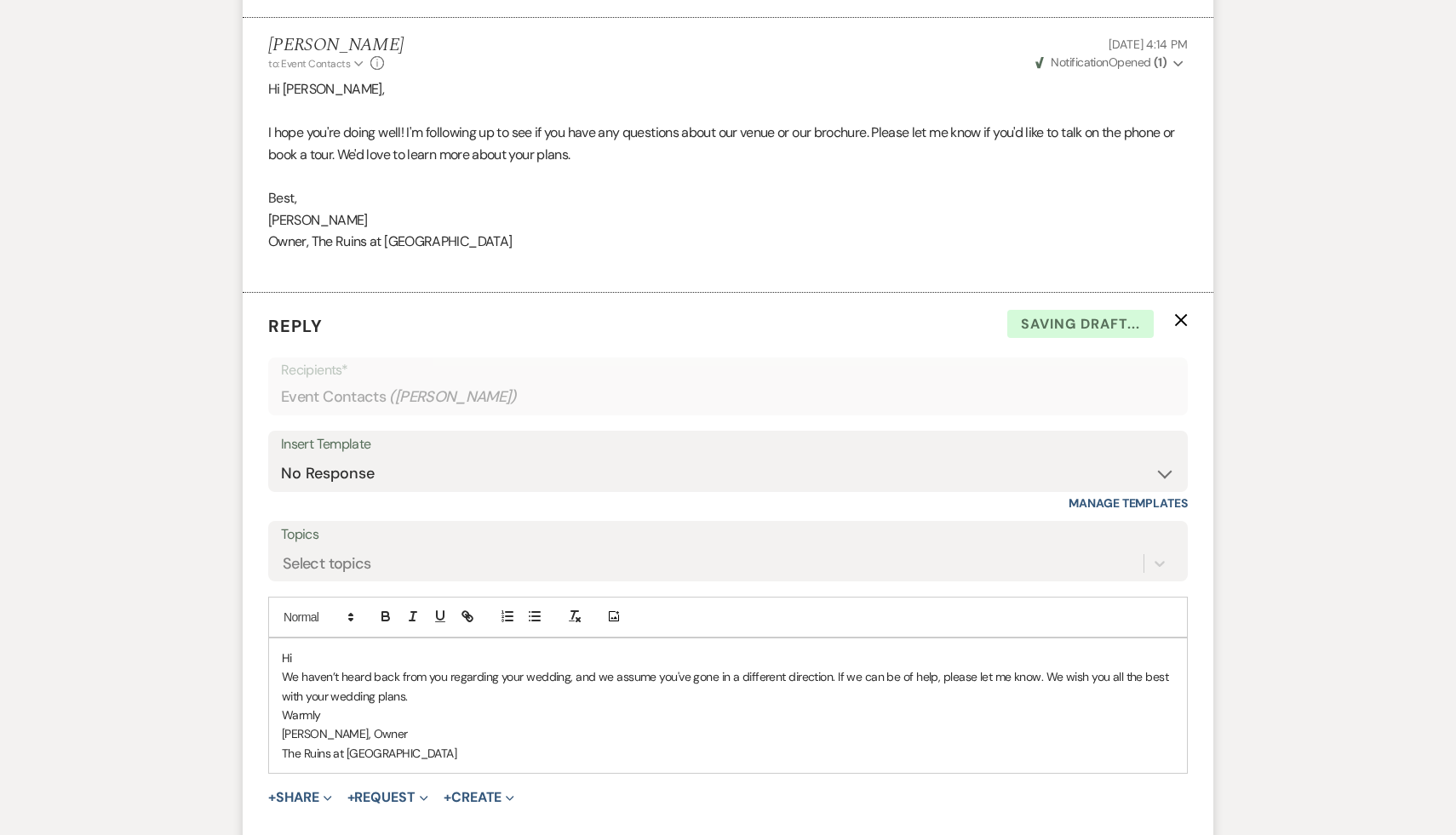
click at [341, 644] on div "Hi We haven’t heard back from you regarding your wedding, and we assume you've …" at bounding box center [727, 706] width 918 height 135
click at [326, 659] on p "Hi" at bounding box center [728, 658] width 892 height 19
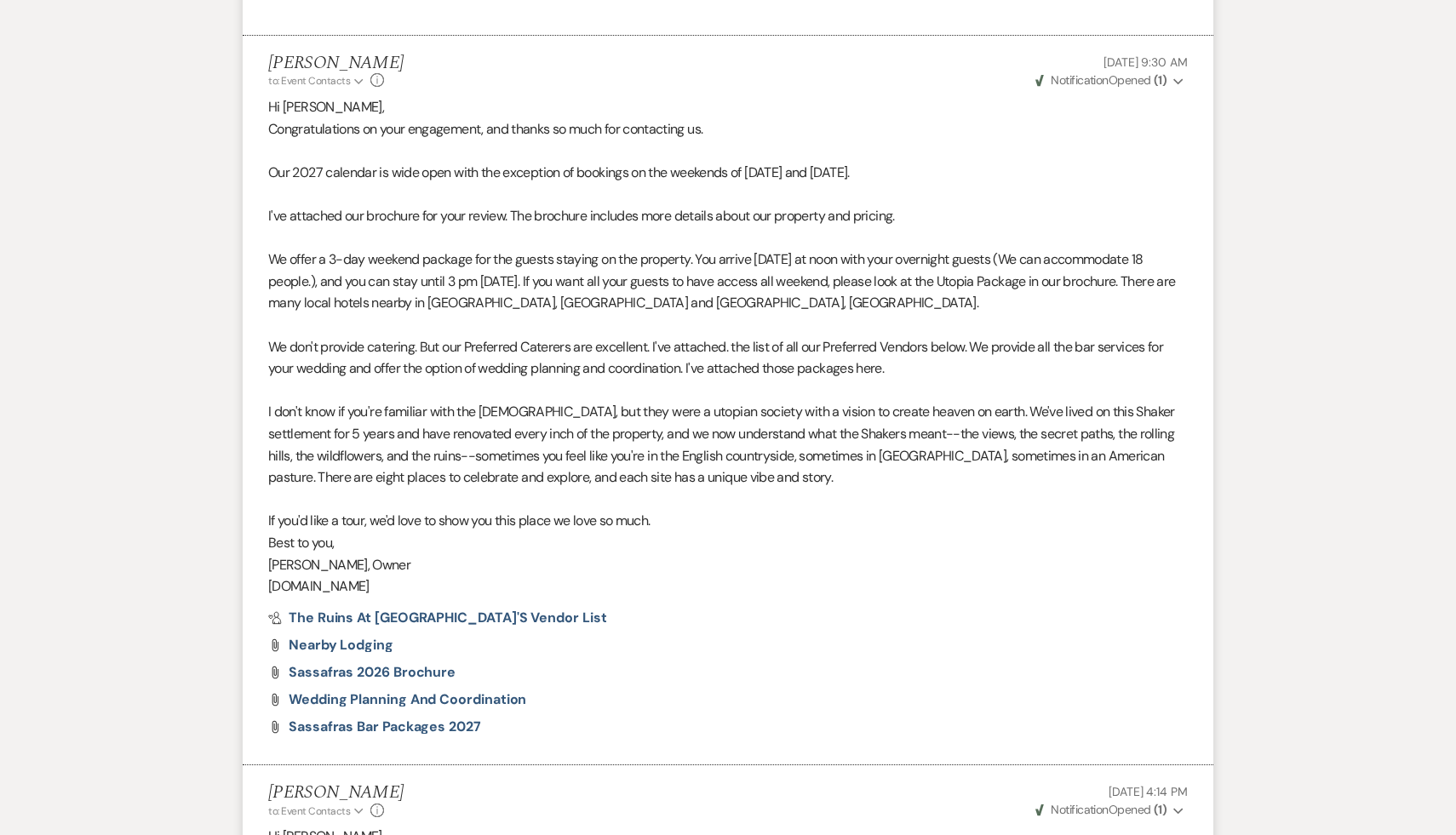
scroll to position [1443, 0]
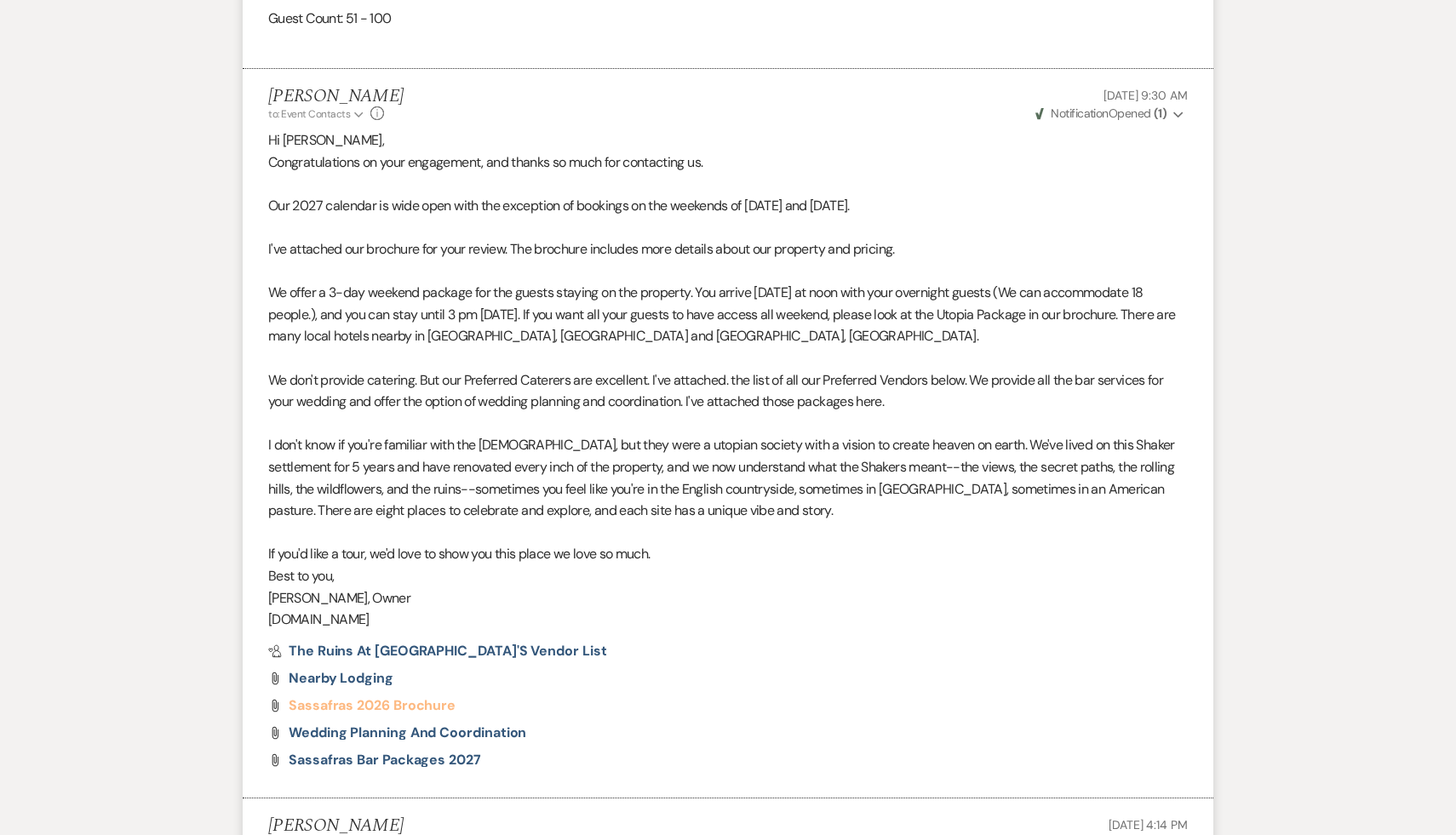
click at [436, 699] on span "Sassafras 2026 Brochure" at bounding box center [372, 706] width 167 height 18
click at [1358, 605] on div "Messages Tasks Payments Rental Overview Documents Contacts Notes Event Messages…" at bounding box center [728, 351] width 1456 height 2734
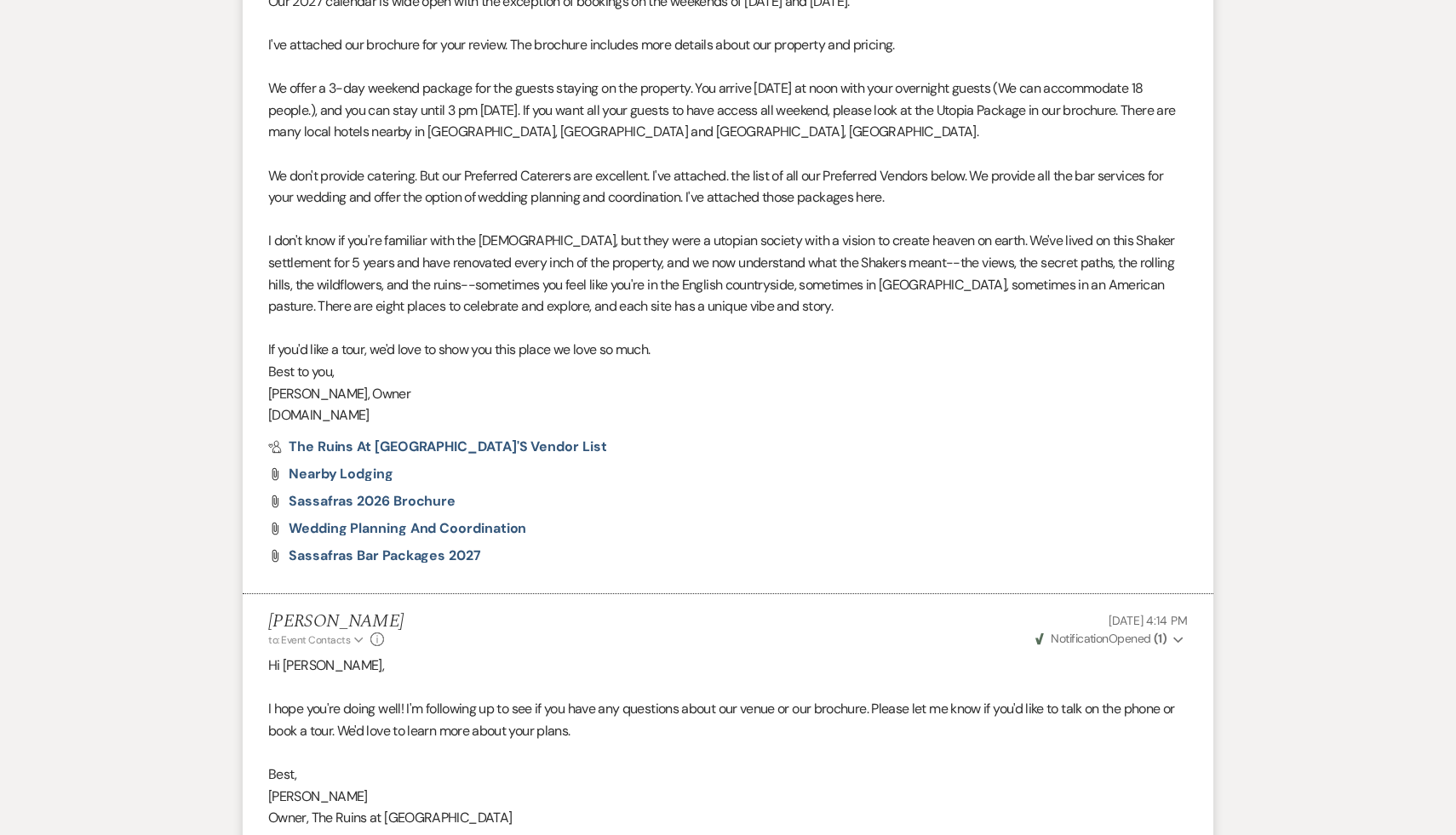
scroll to position [1647, 0]
click at [1358, 605] on div "Messages Tasks Payments Rental Overview Documents Contacts Notes Event Messages…" at bounding box center [728, 148] width 1456 height 2734
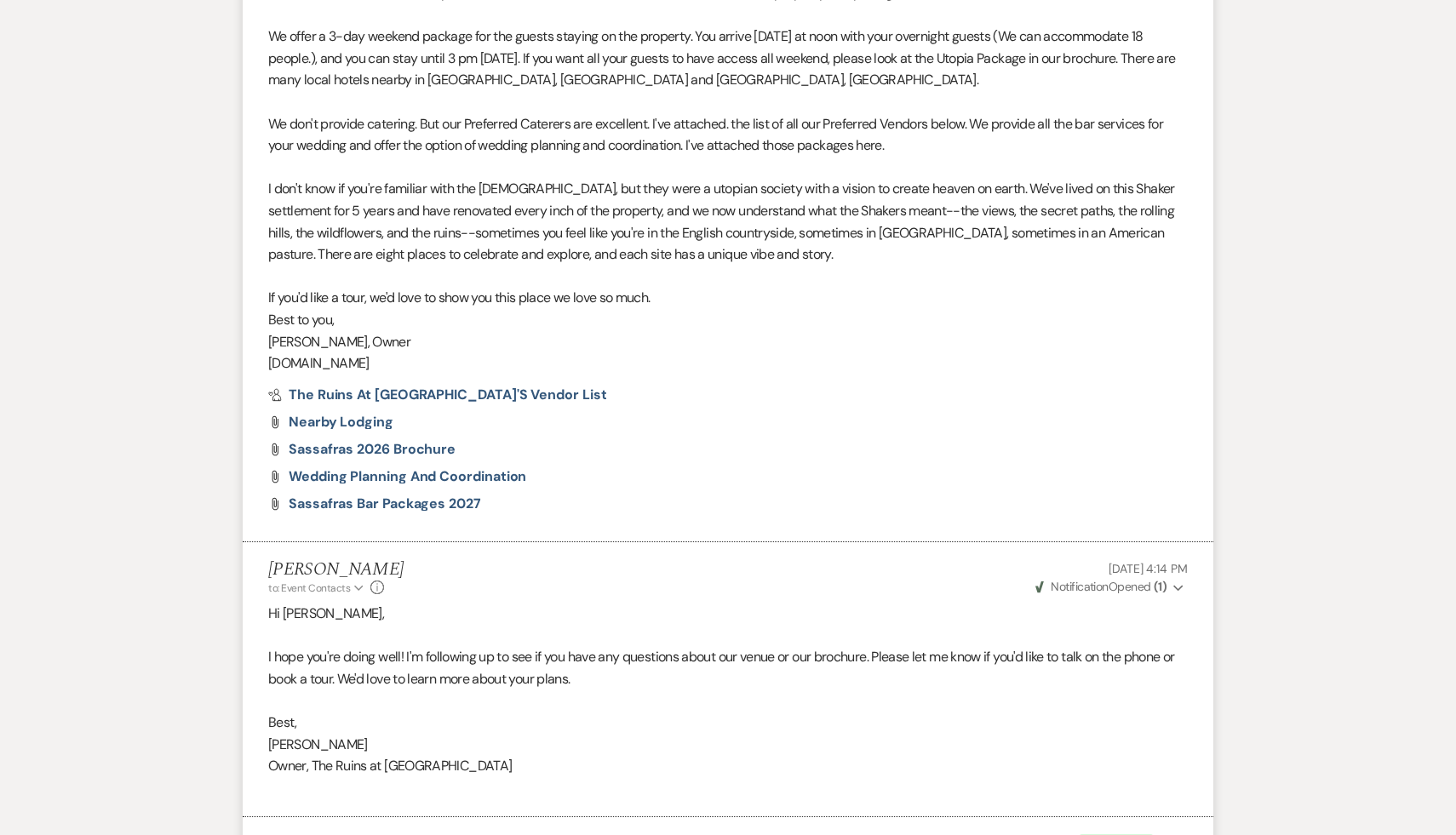
scroll to position [1709, 0]
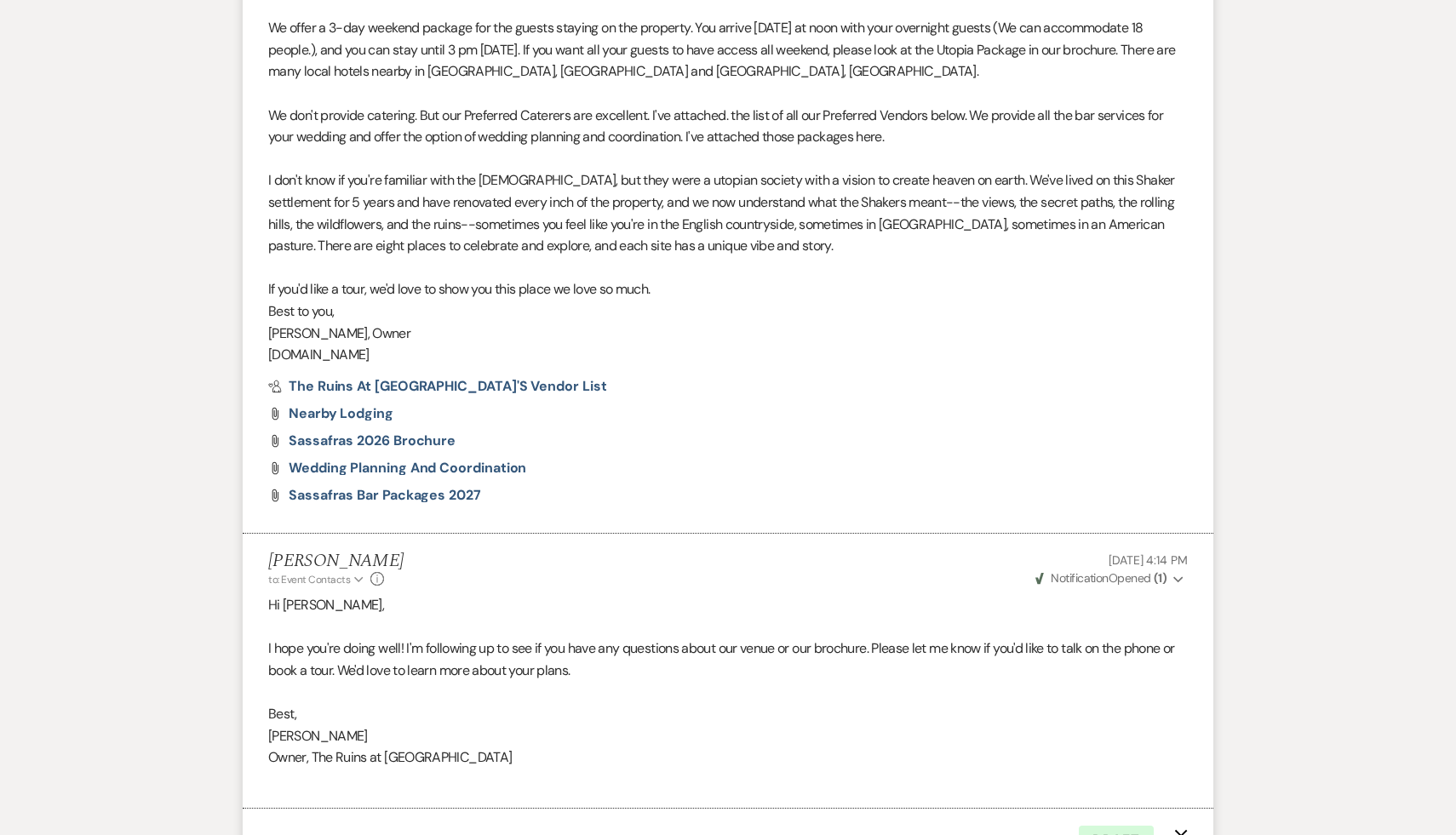
click at [1303, 697] on div "Messages Tasks Payments Rental Overview Documents Contacts Notes Event Messages…" at bounding box center [728, 86] width 1456 height 2734
click at [1256, 697] on div "Messages Tasks Payments Rental Overview Documents Contacts Notes Event Messages…" at bounding box center [728, 86] width 1456 height 2734
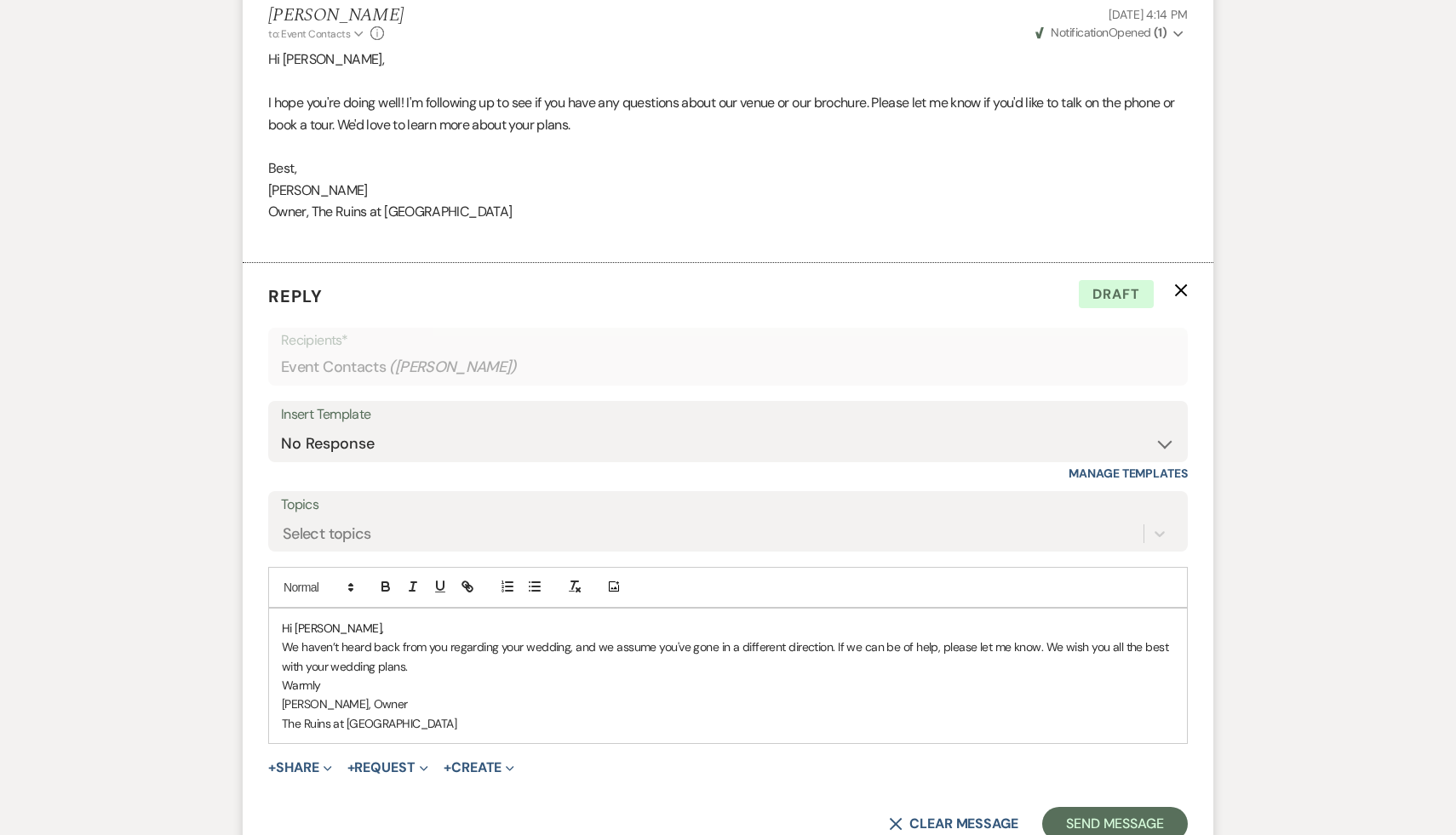
scroll to position [2375, 0]
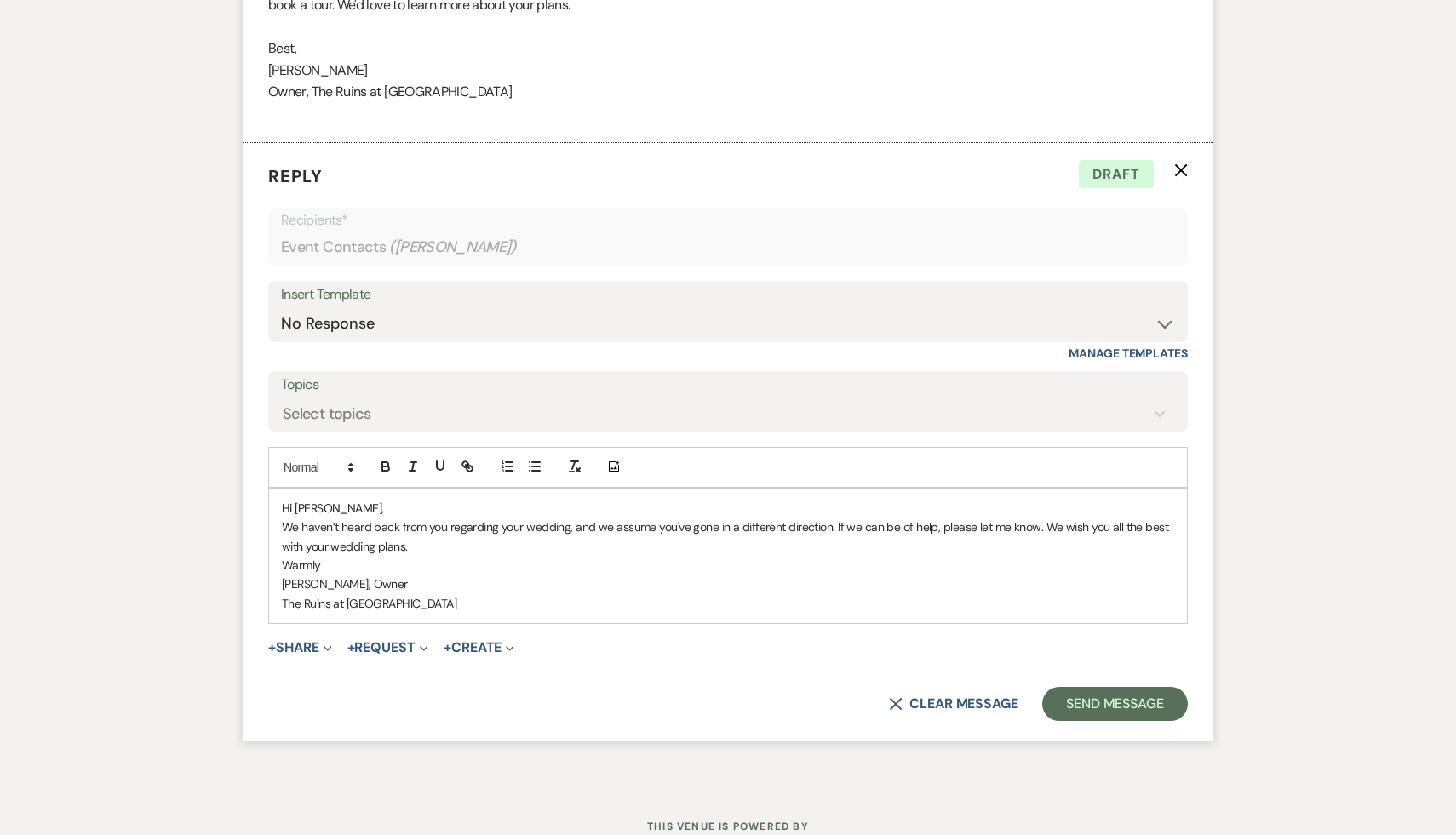
click at [677, 564] on p "Warmly" at bounding box center [728, 564] width 892 height 19
click at [1140, 706] on button "Send Message" at bounding box center [1114, 704] width 146 height 34
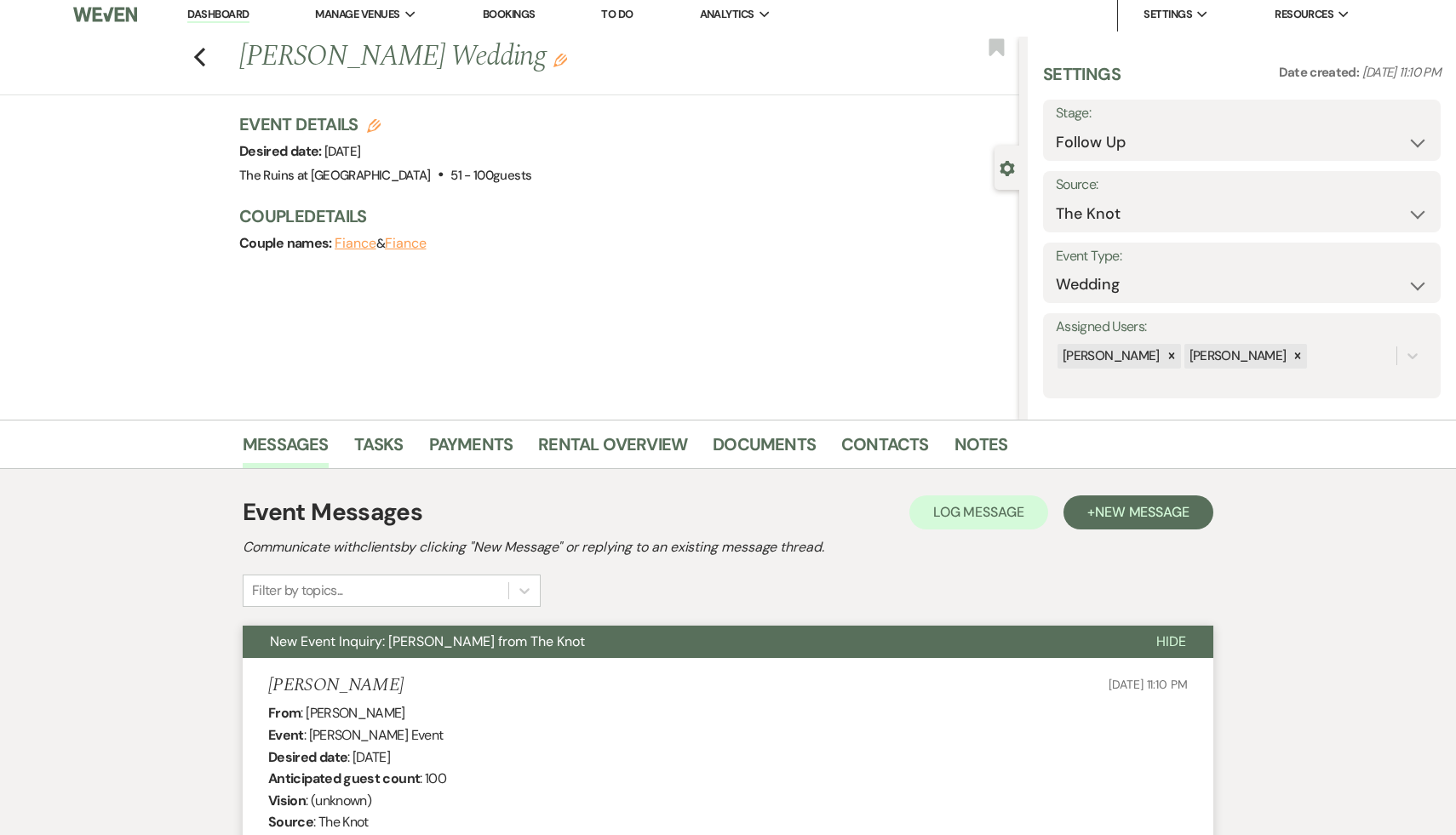
scroll to position [0, 0]
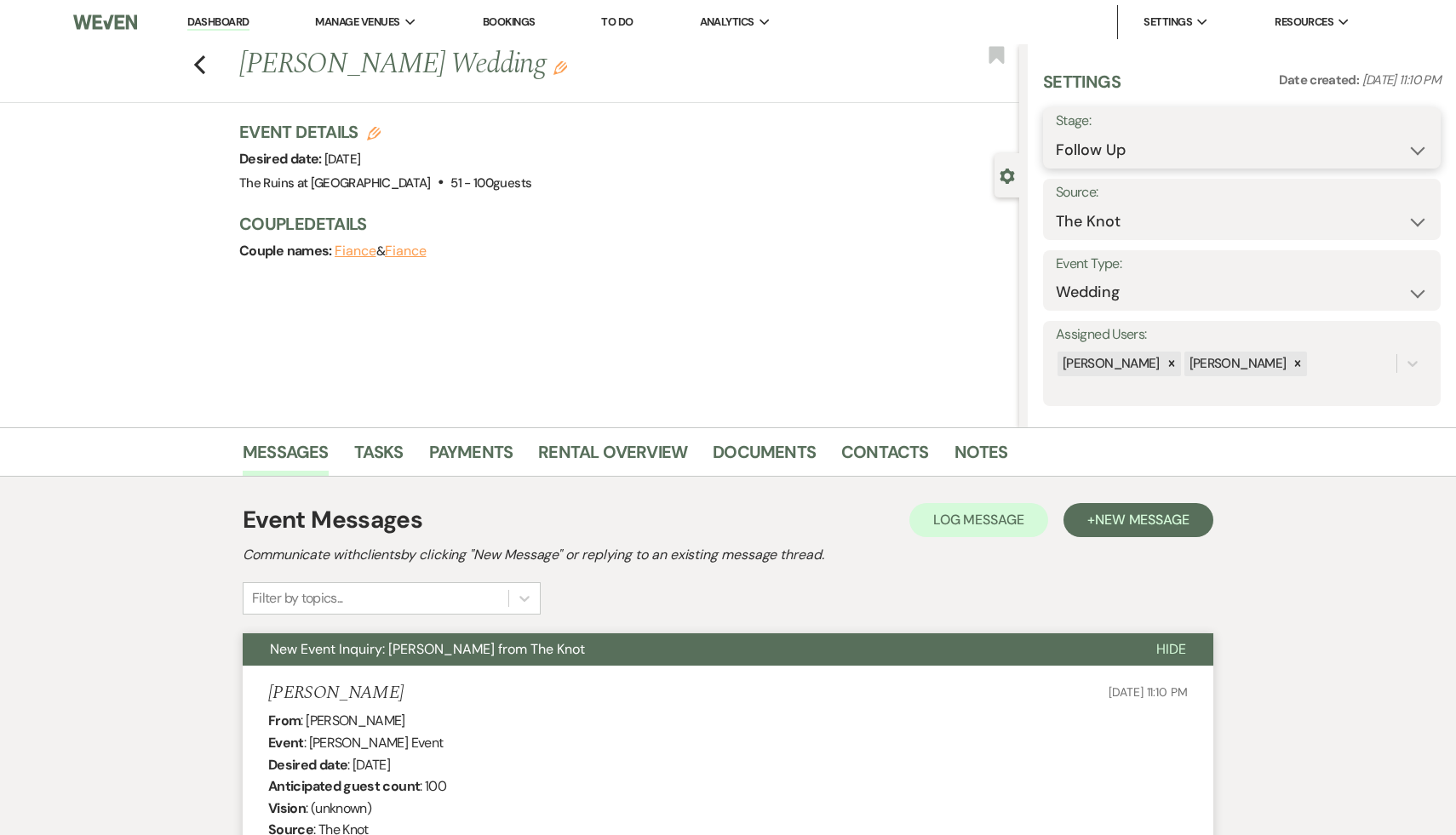
click at [1414, 147] on select "Inquiry Follow Up Tour Requested Tour Confirmed Toured Proposal Sent Booked Lost" at bounding box center [1241, 150] width 372 height 33
select select "8"
click at [1055, 134] on select "Inquiry Follow Up Tour Requested Tour Confirmed Toured Proposal Sent Booked Lost" at bounding box center [1241, 150] width 372 height 33
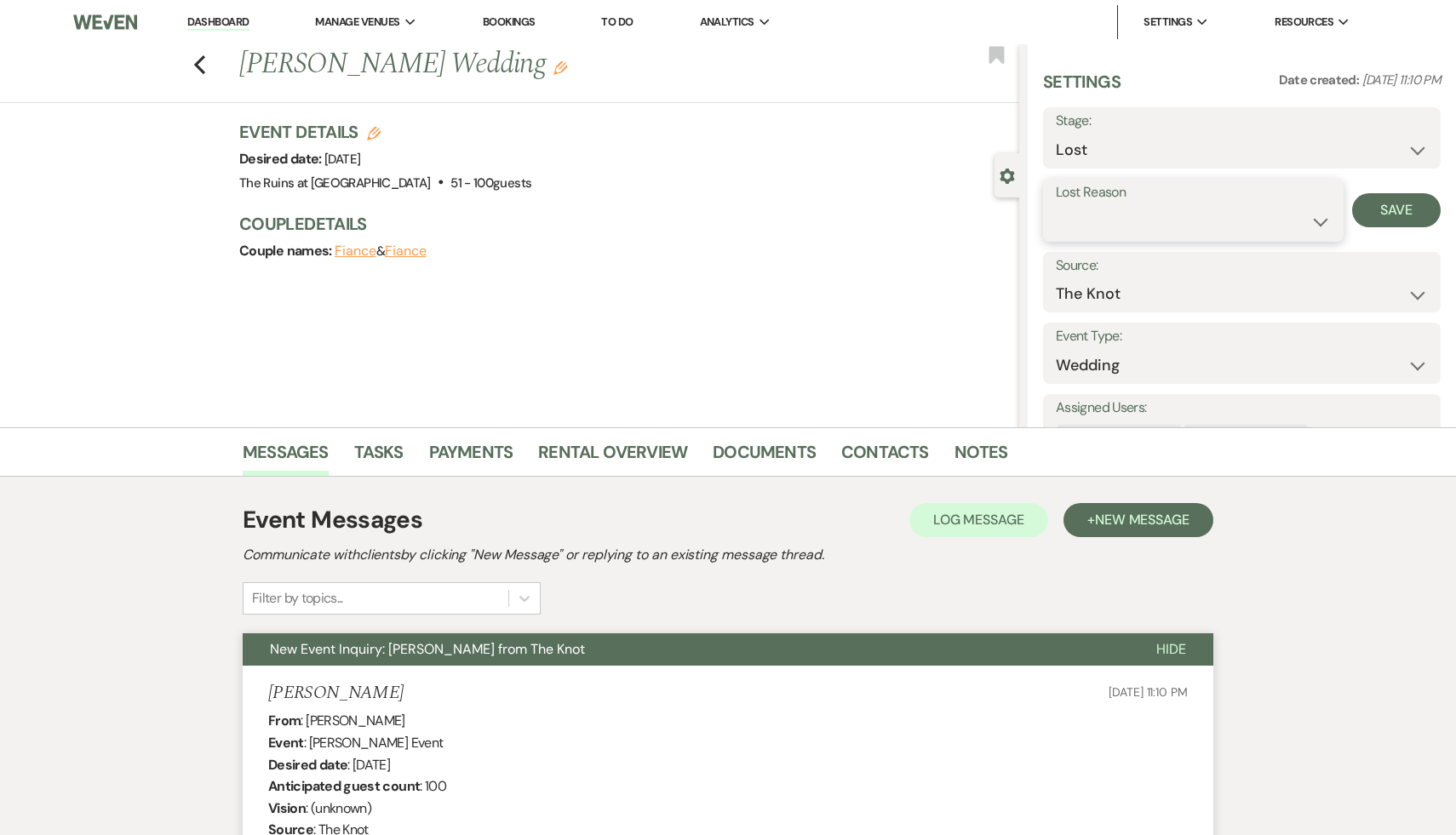
click at [1315, 220] on select "Booked Elsewhere Budget Date Unavailable No Response Not a Good Match Capacity …" at bounding box center [1193, 221] width 275 height 33
select select "7"
click at [1055, 205] on select "Booked Elsewhere Budget Date Unavailable No Response Not a Good Match Capacity …" at bounding box center [1193, 221] width 275 height 33
click at [1390, 213] on button "Save" at bounding box center [1396, 210] width 89 height 34
click at [197, 57] on icon "Previous" at bounding box center [200, 65] width 13 height 21
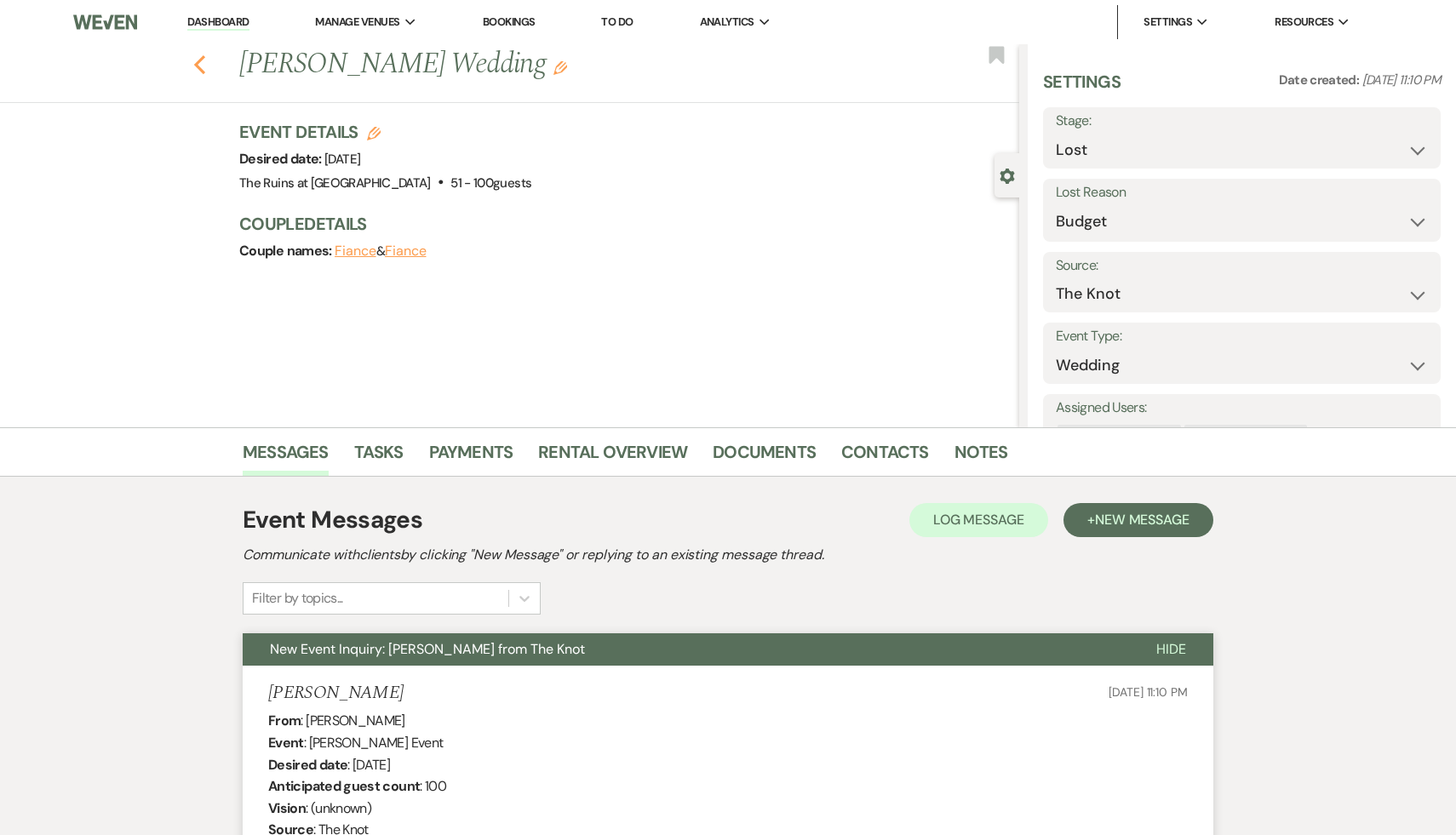
scroll to position [2058, 0]
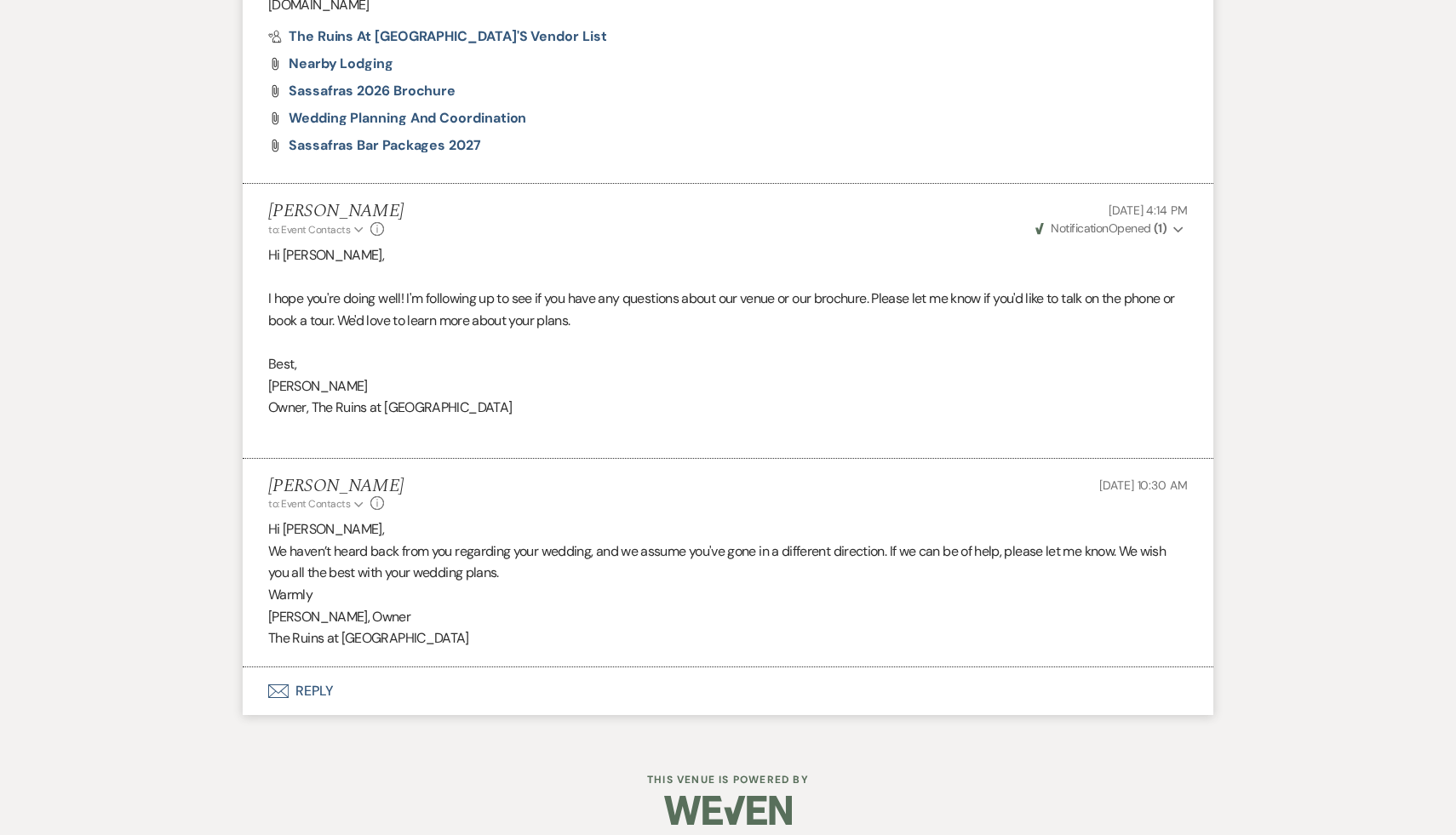
select select "9"
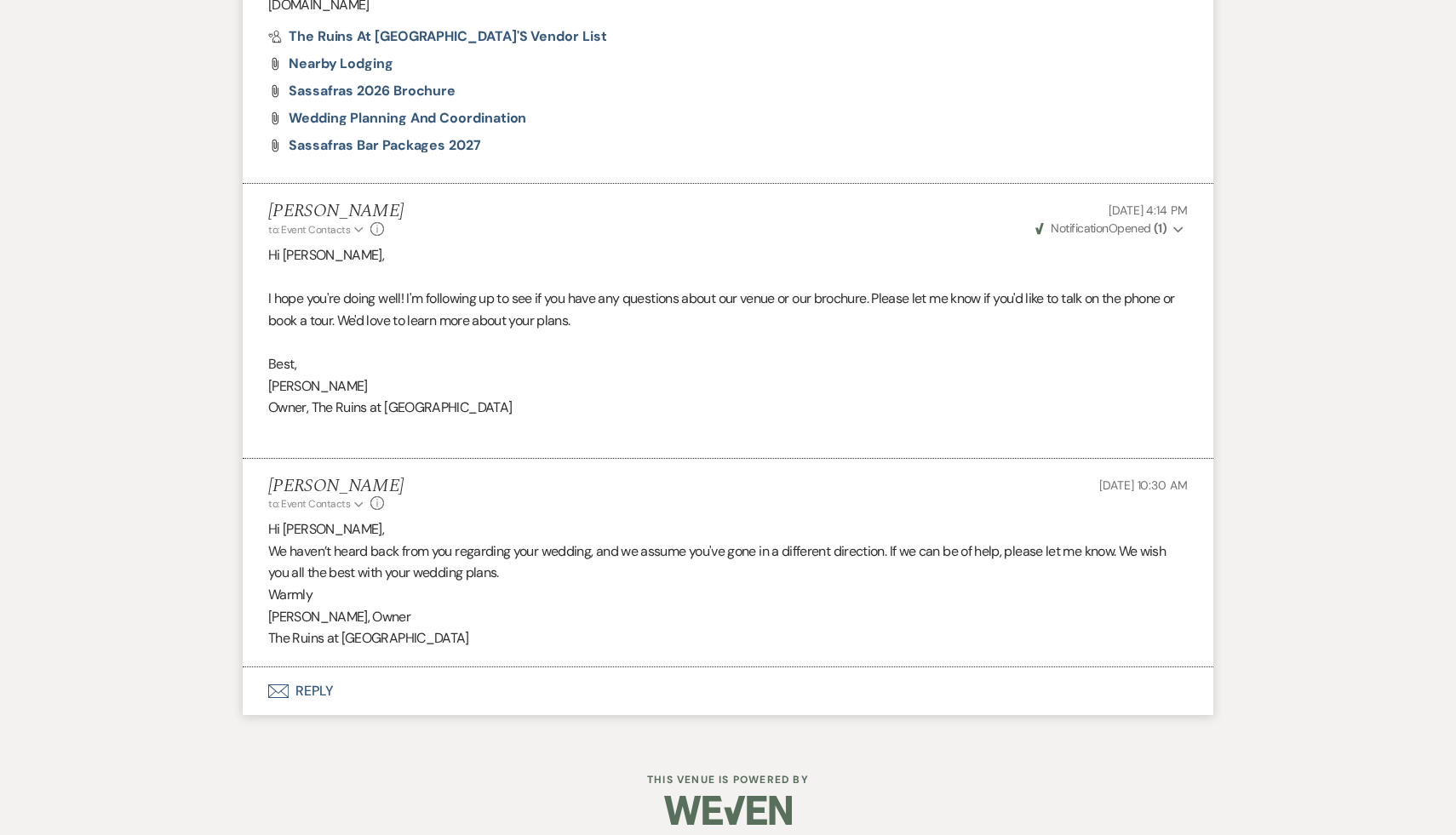
select select "9"
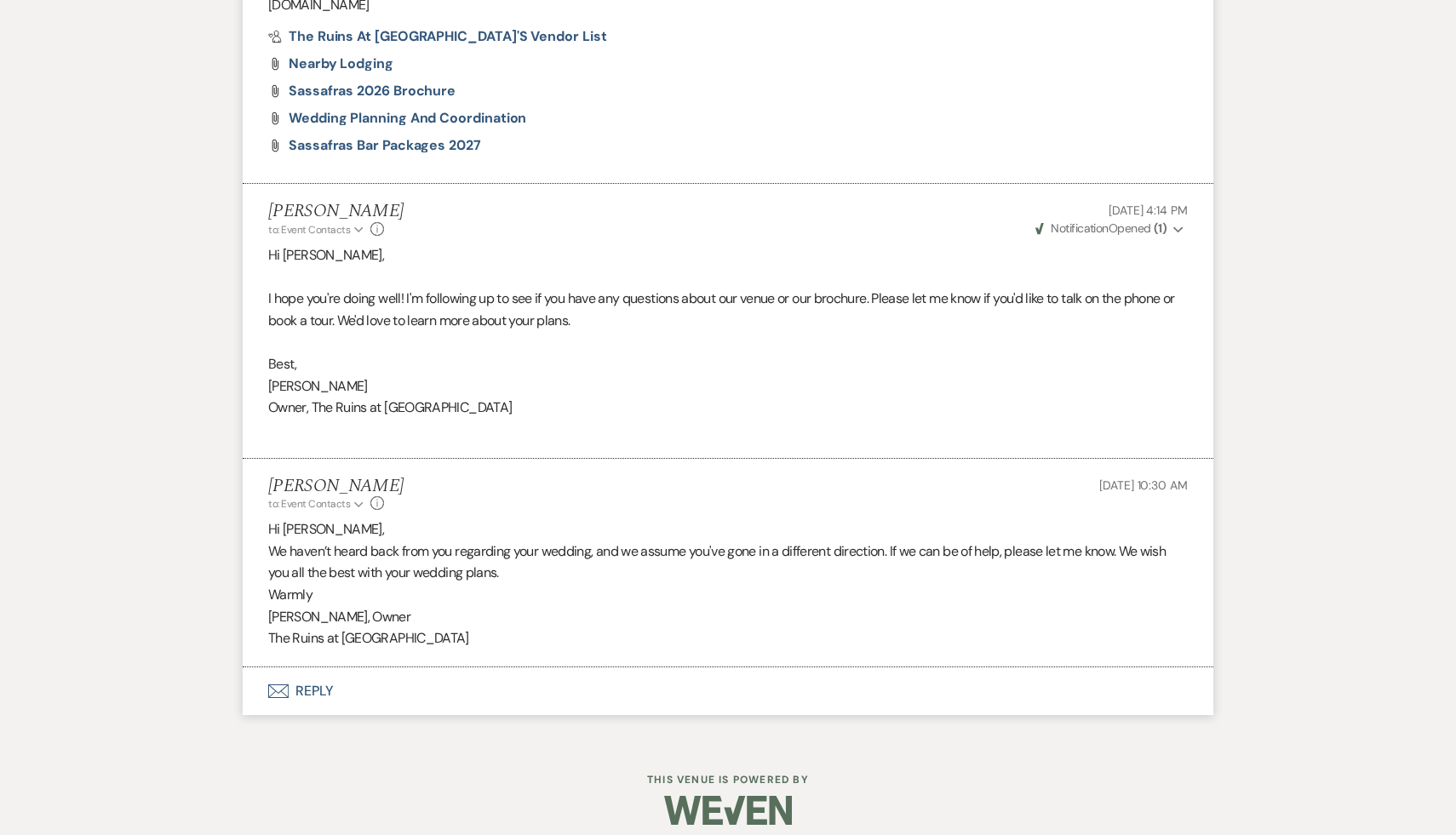
select select "9"
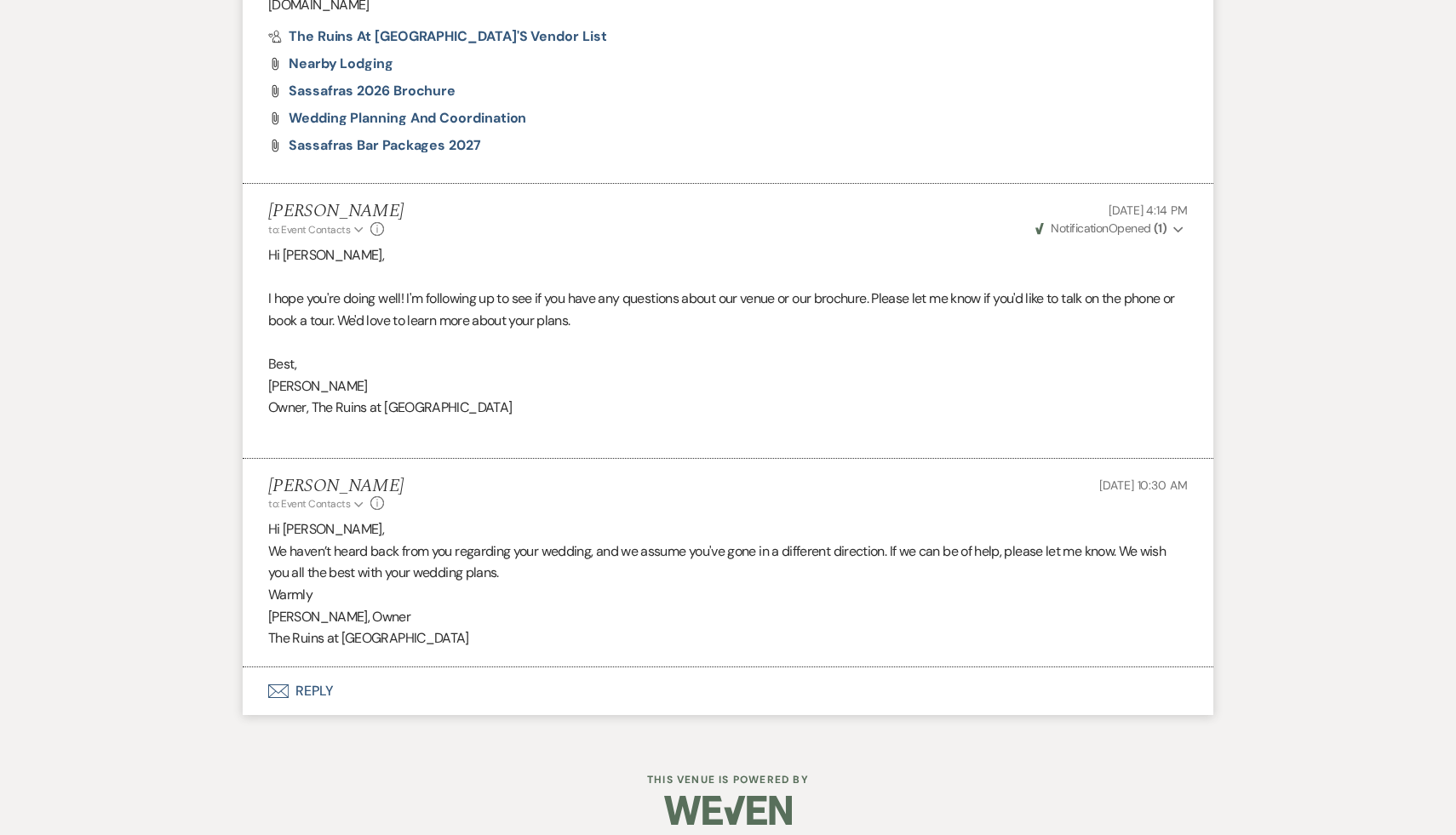
select select "9"
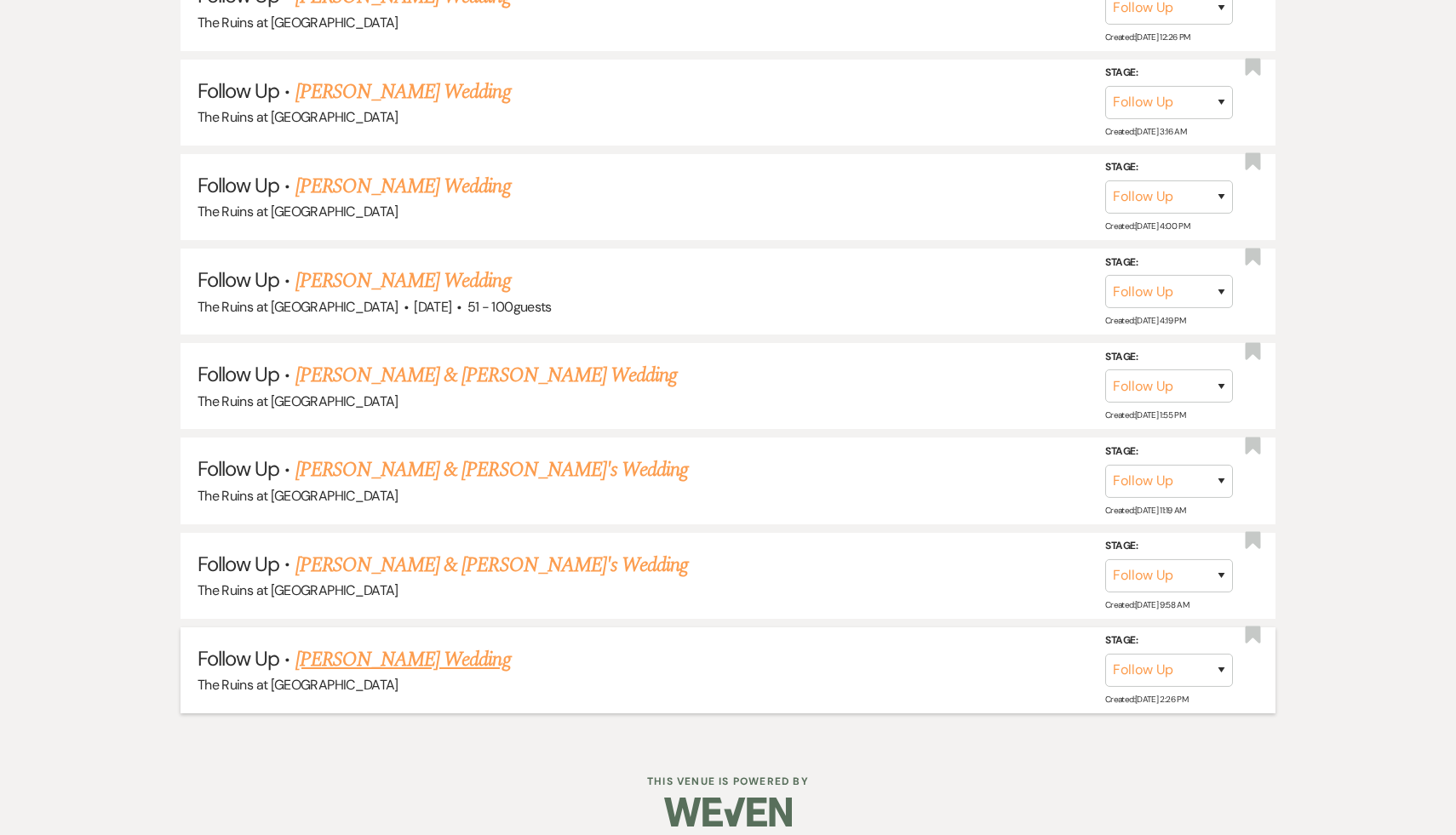
click at [406, 644] on link "[PERSON_NAME] Wedding" at bounding box center [404, 660] width 216 height 31
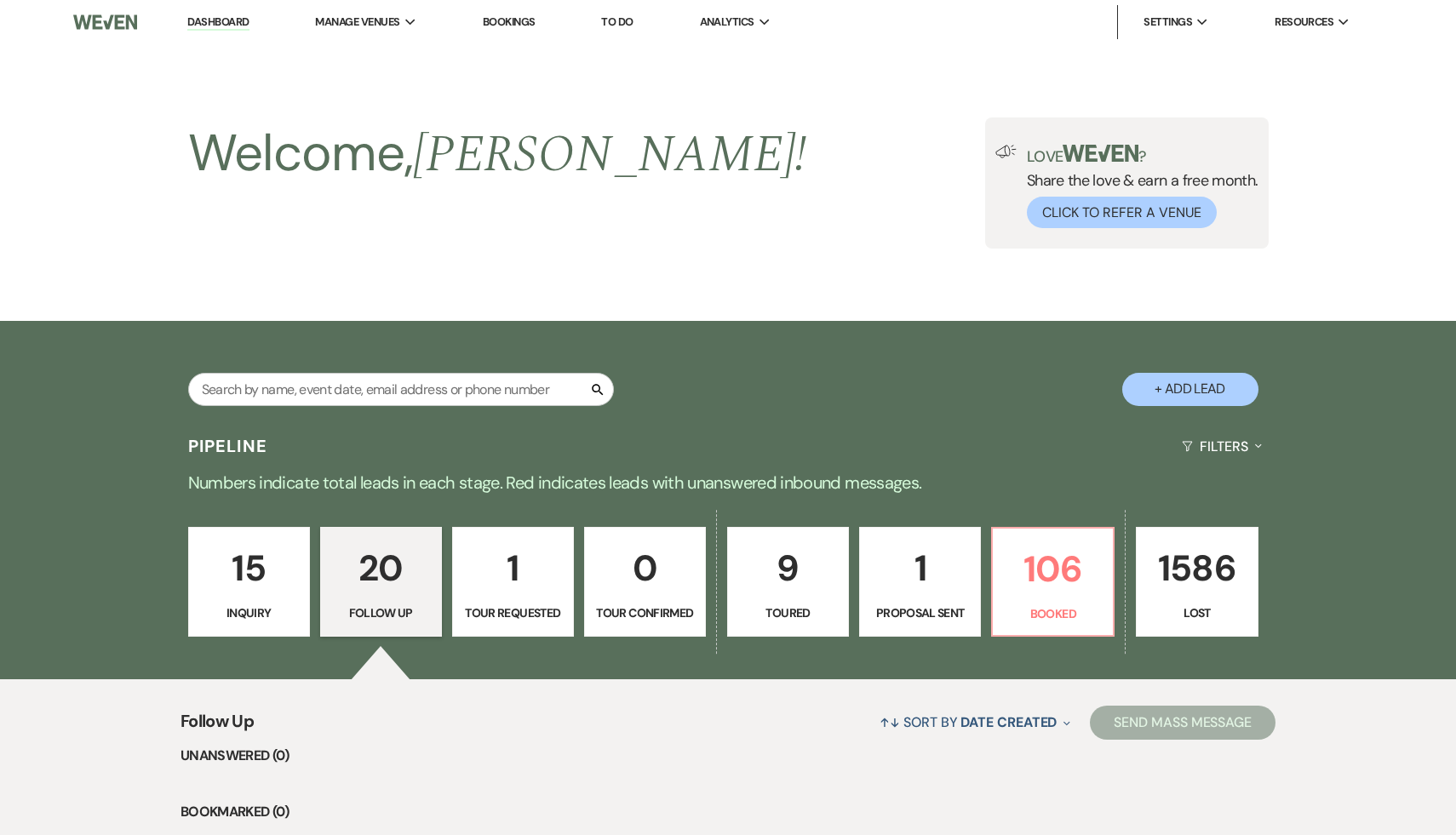
select select "9"
select select "5"
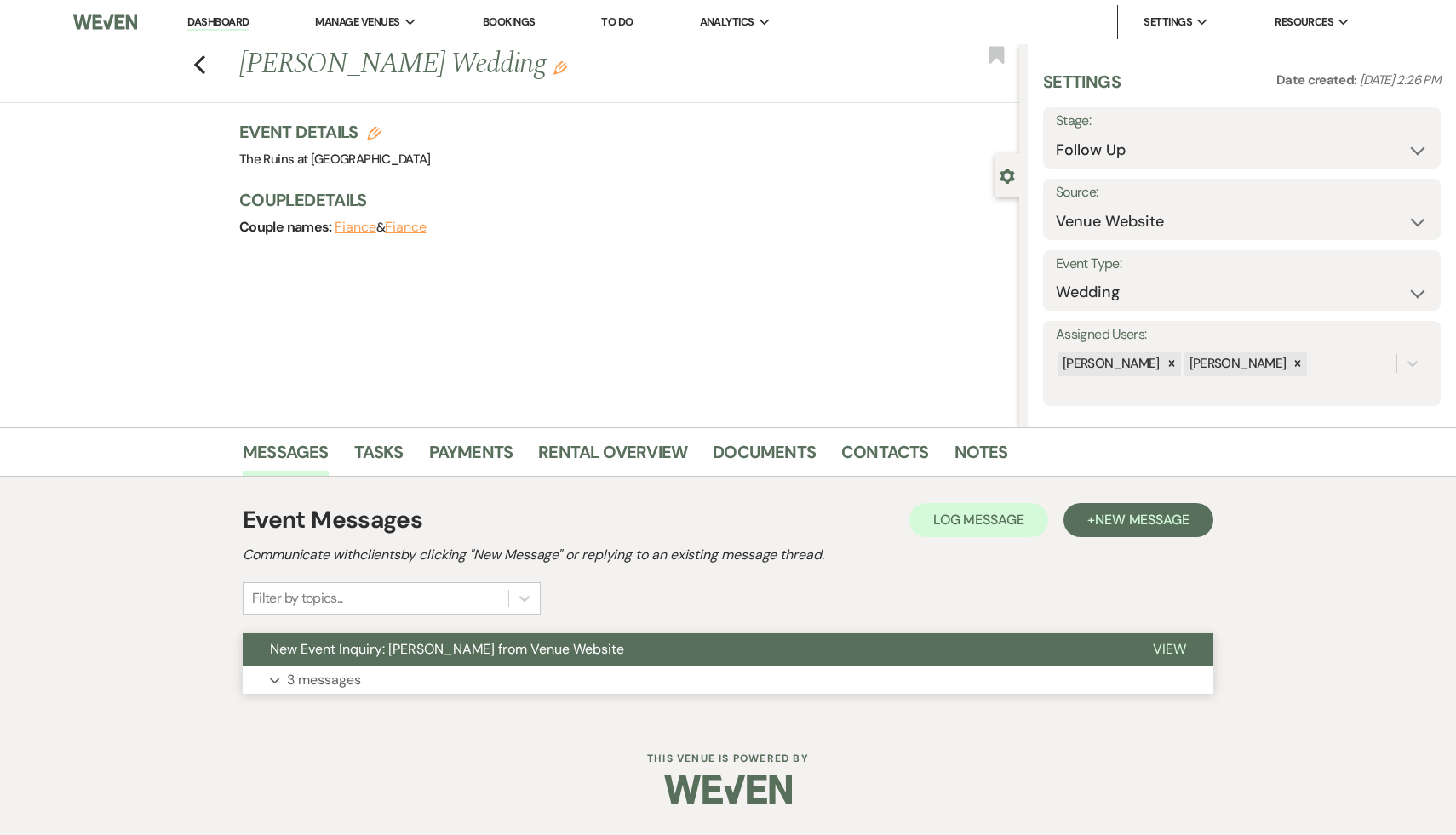
click at [406, 645] on span "New Event Inquiry: [PERSON_NAME] from Venue Website" at bounding box center [447, 649] width 354 height 18
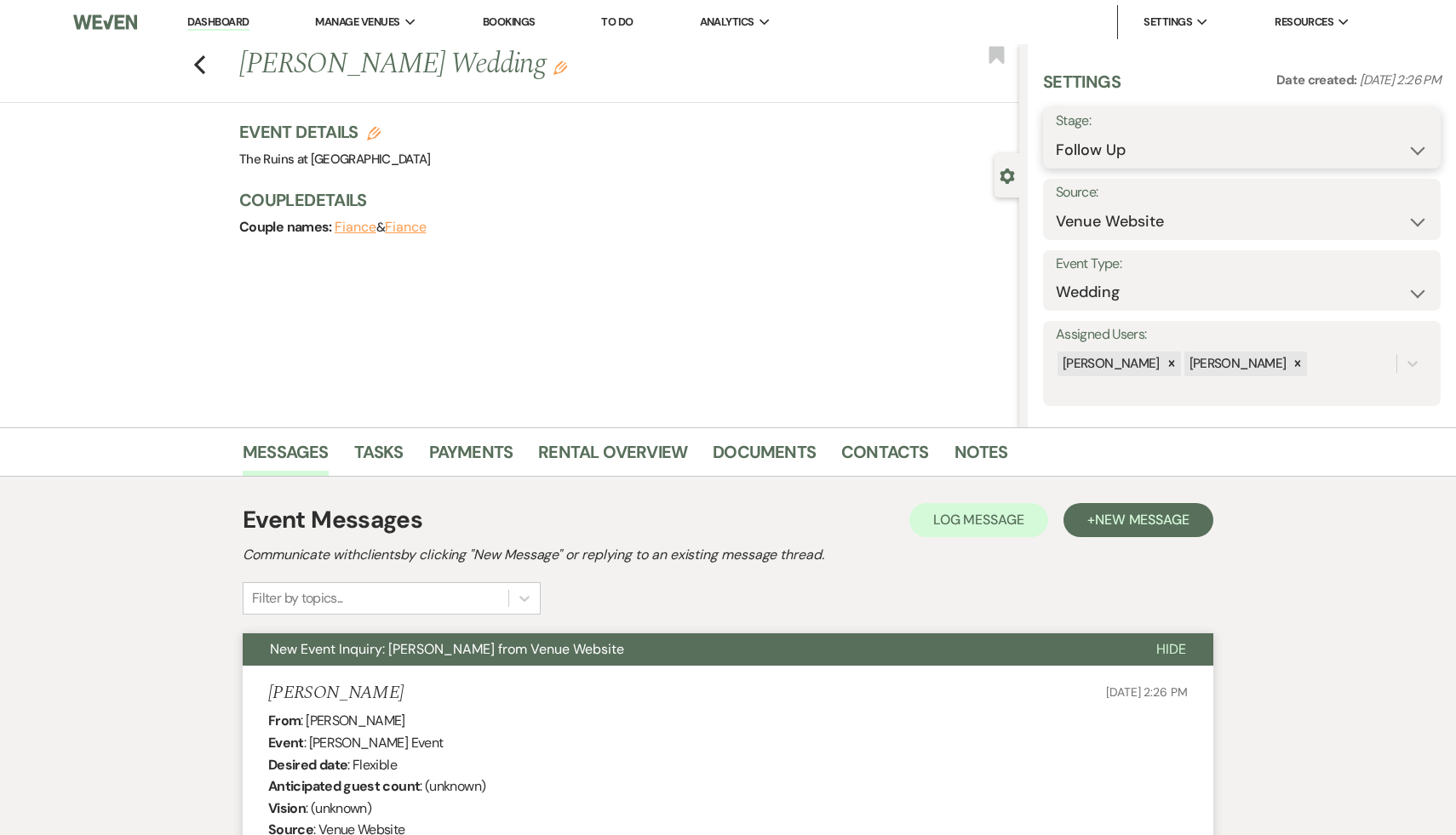
click at [1410, 147] on select "Inquiry Follow Up Tour Requested Tour Confirmed Toured Proposal Sent Booked Lost" at bounding box center [1241, 150] width 372 height 33
select select "8"
click at [1055, 134] on select "Inquiry Follow Up Tour Requested Tour Confirmed Toured Proposal Sent Booked Lost" at bounding box center [1241, 150] width 372 height 33
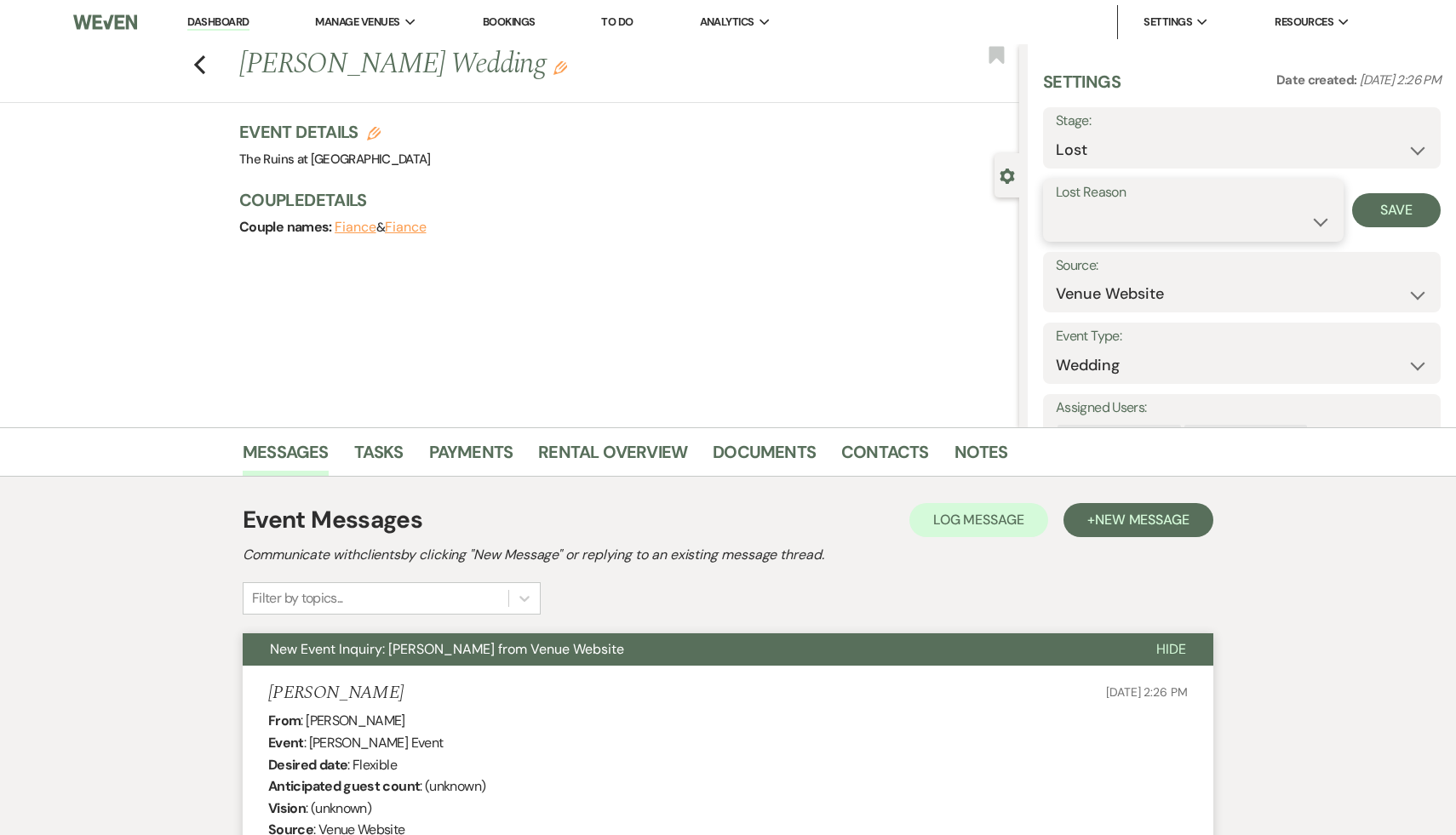
click at [1322, 219] on select "Booked Elsewhere Budget Date Unavailable No Response Not a Good Match Capacity …" at bounding box center [1193, 221] width 275 height 33
select select "5"
click at [1055, 205] on select "Booked Elsewhere Budget Date Unavailable No Response Not a Good Match Capacity …" at bounding box center [1193, 221] width 275 height 33
click at [1406, 217] on button "Save" at bounding box center [1396, 210] width 89 height 34
click at [200, 56] on icon "Previous" at bounding box center [200, 65] width 13 height 21
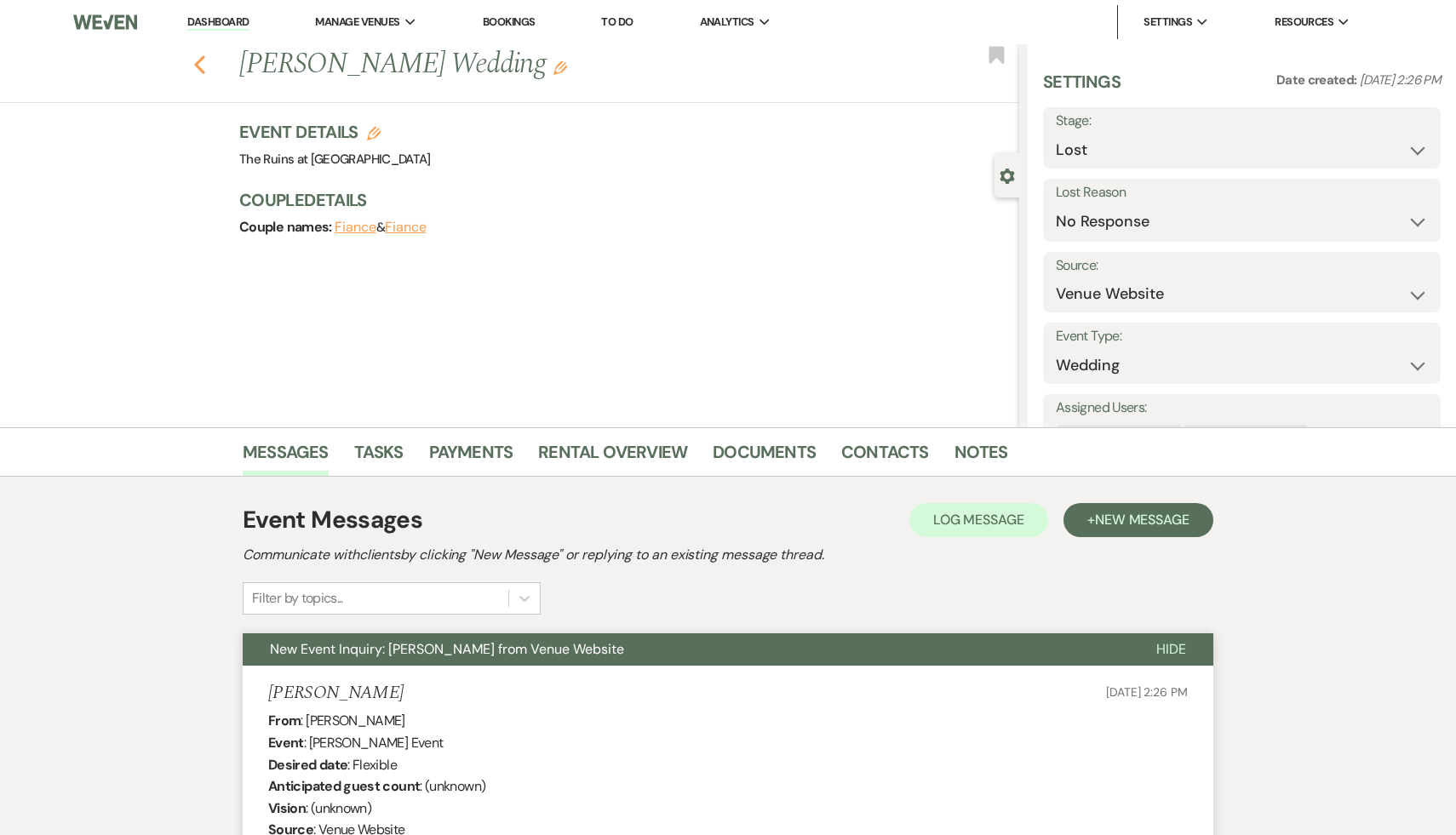
select select "9"
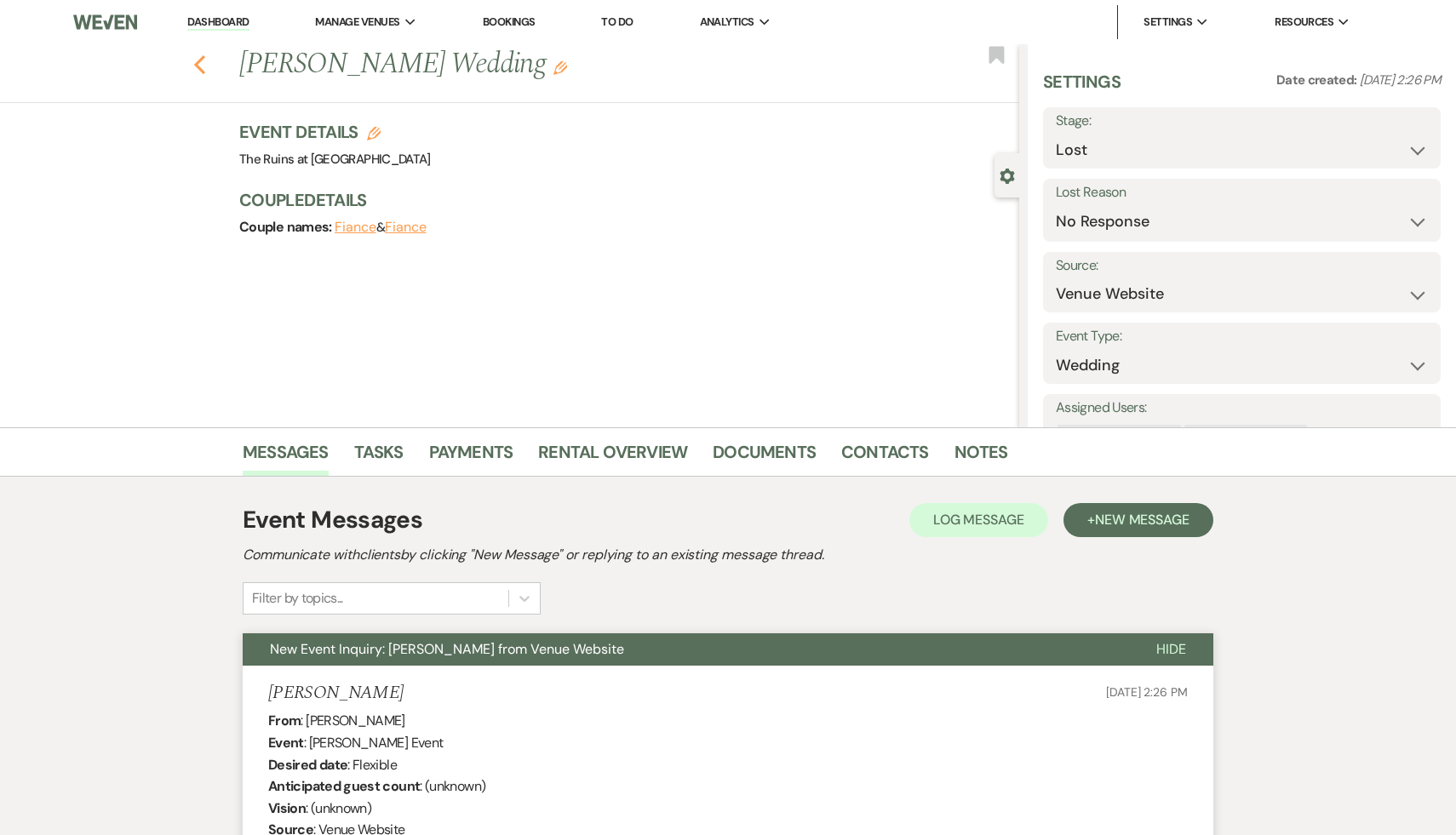
select select "9"
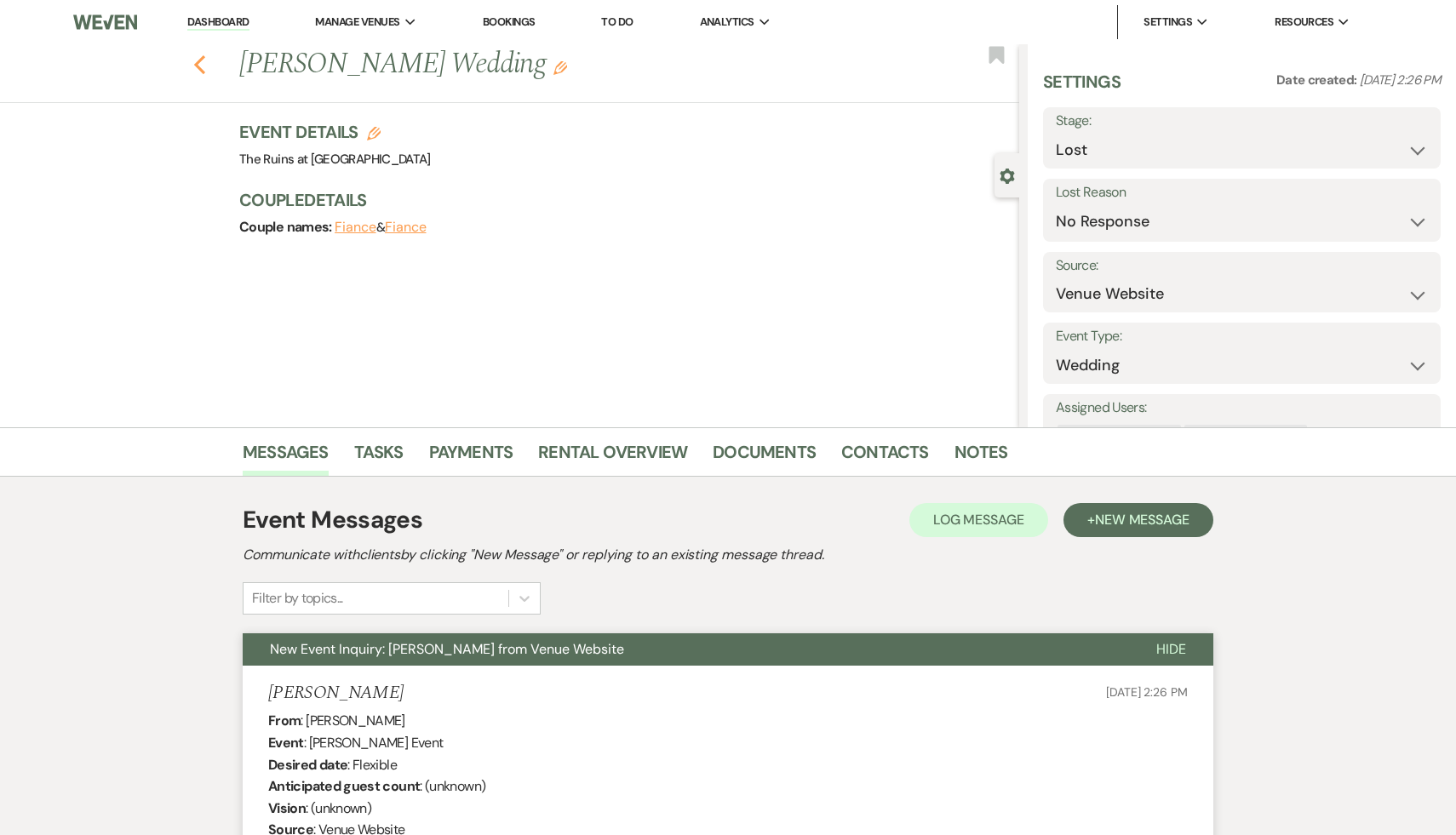
select select "9"
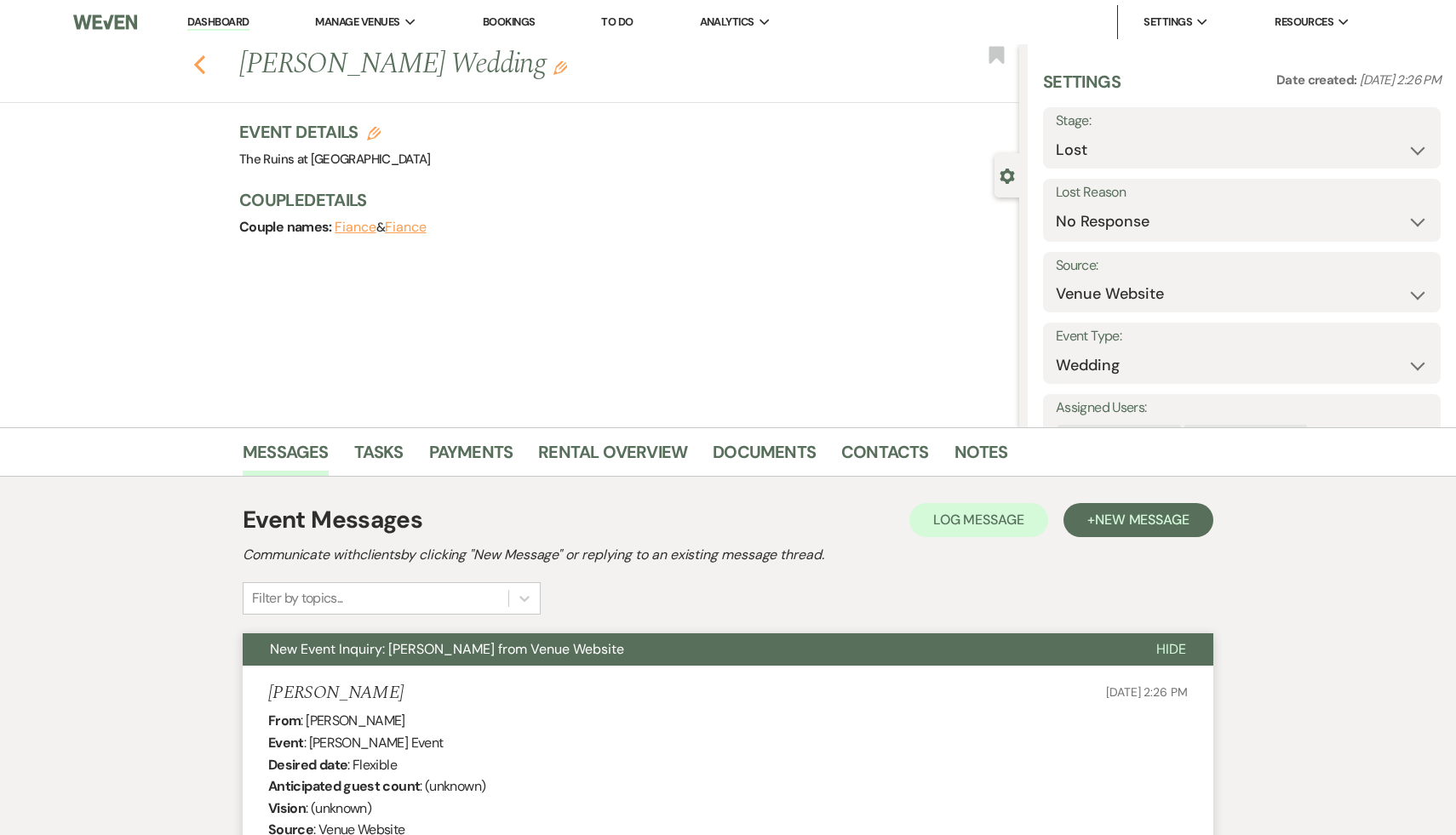
select select "9"
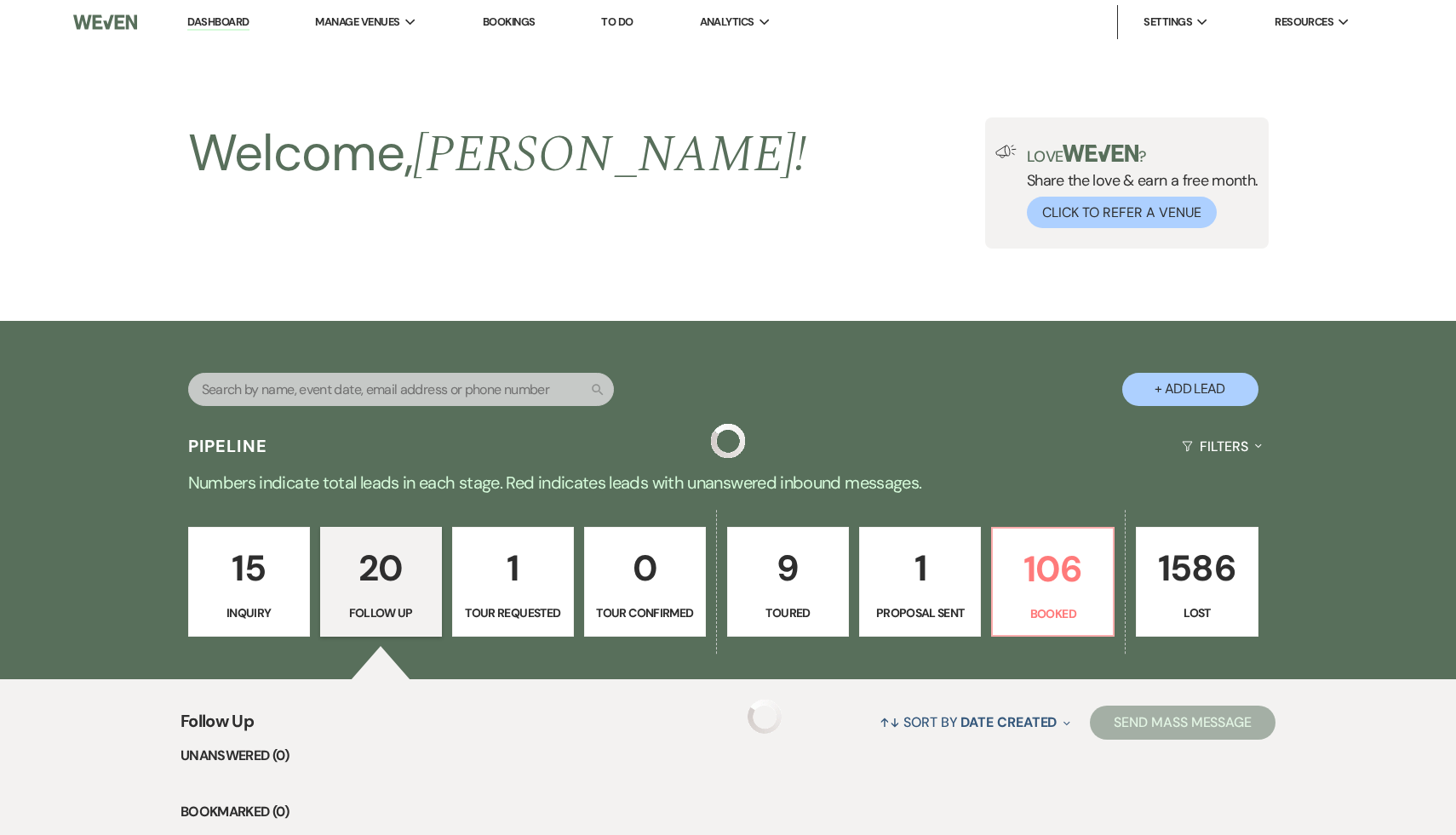
scroll to position [1965, 0]
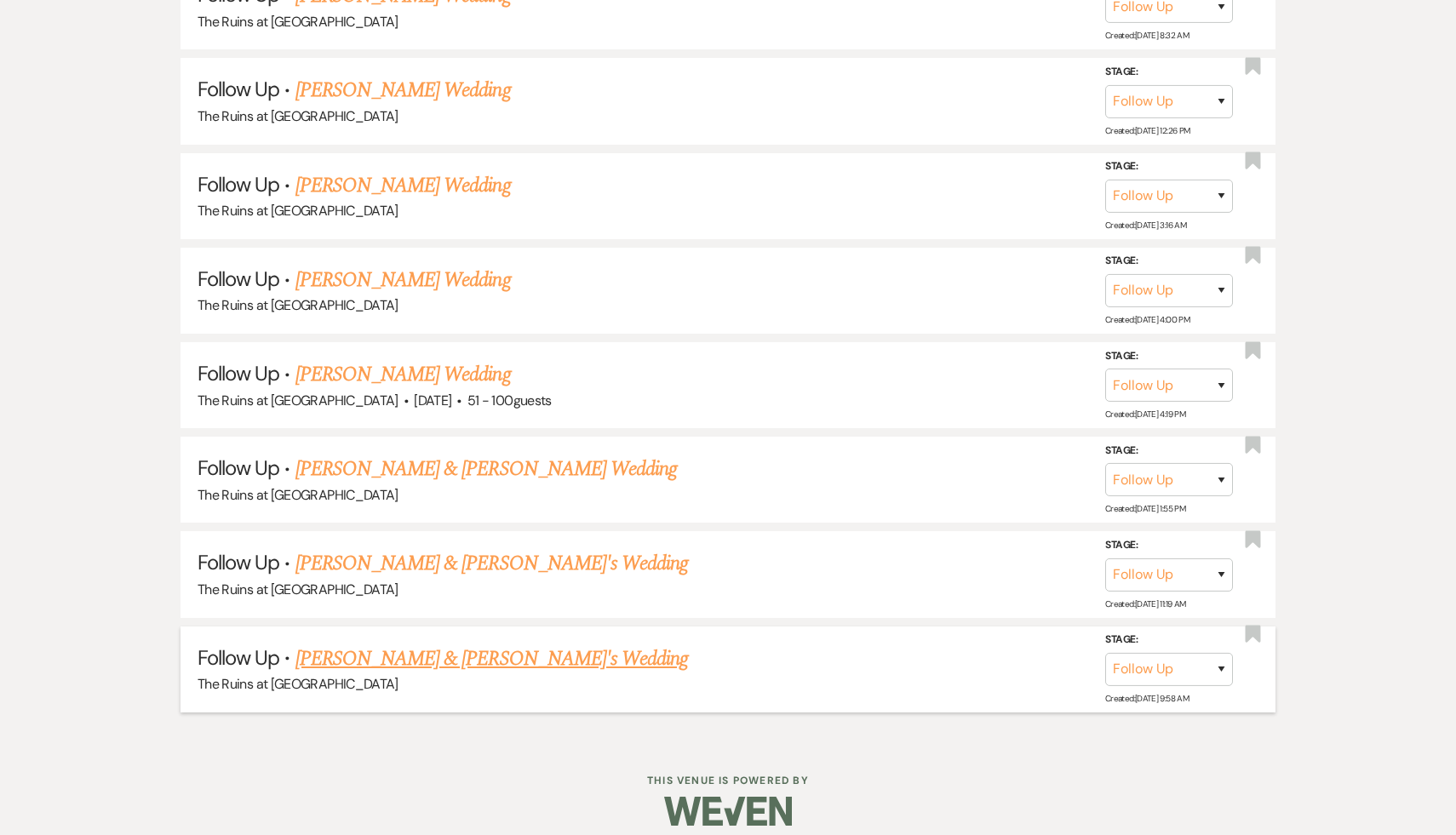
click at [480, 644] on link "[PERSON_NAME] & [PERSON_NAME]'s Wedding" at bounding box center [493, 659] width 394 height 31
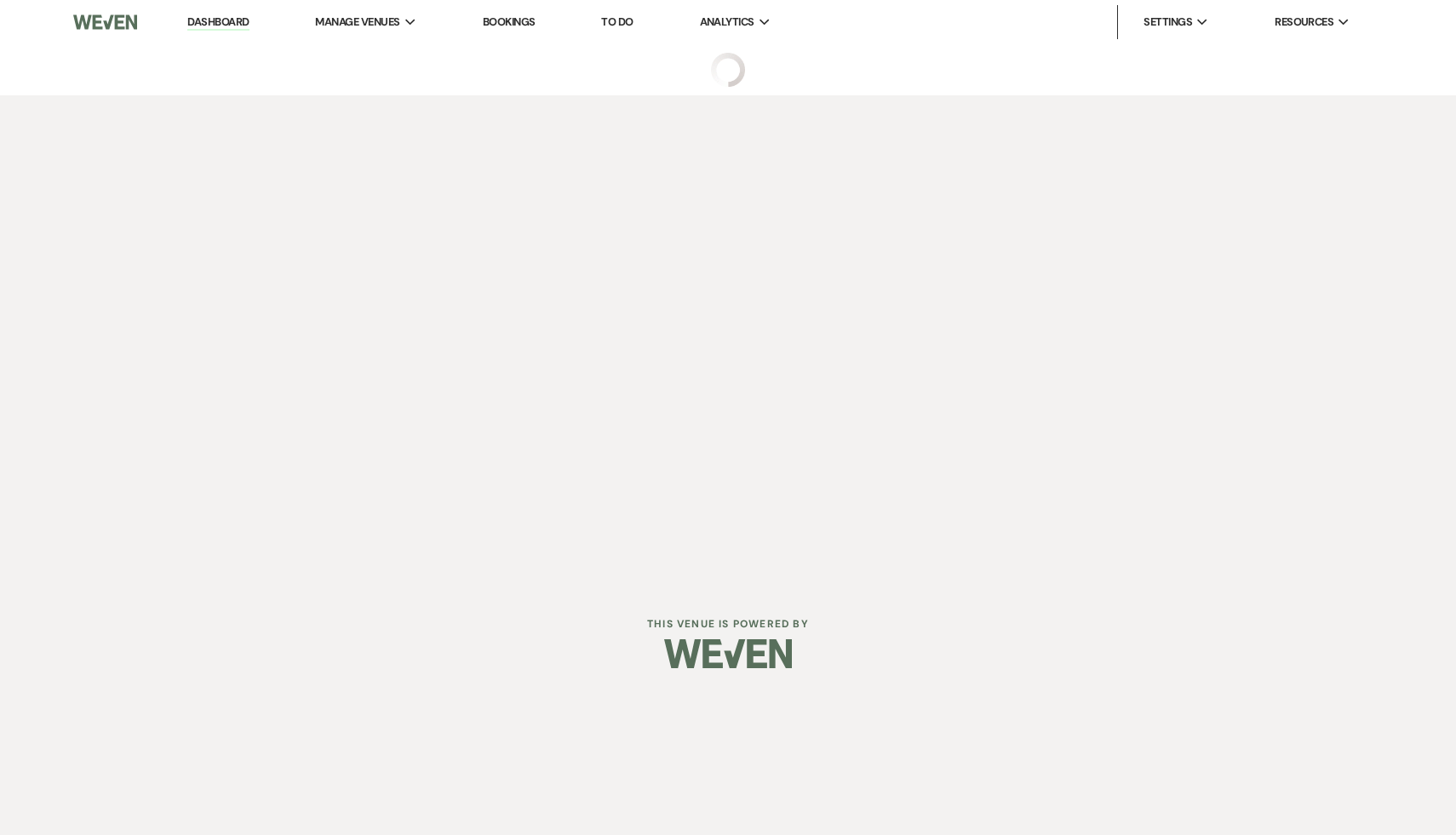
select select "9"
select select "6"
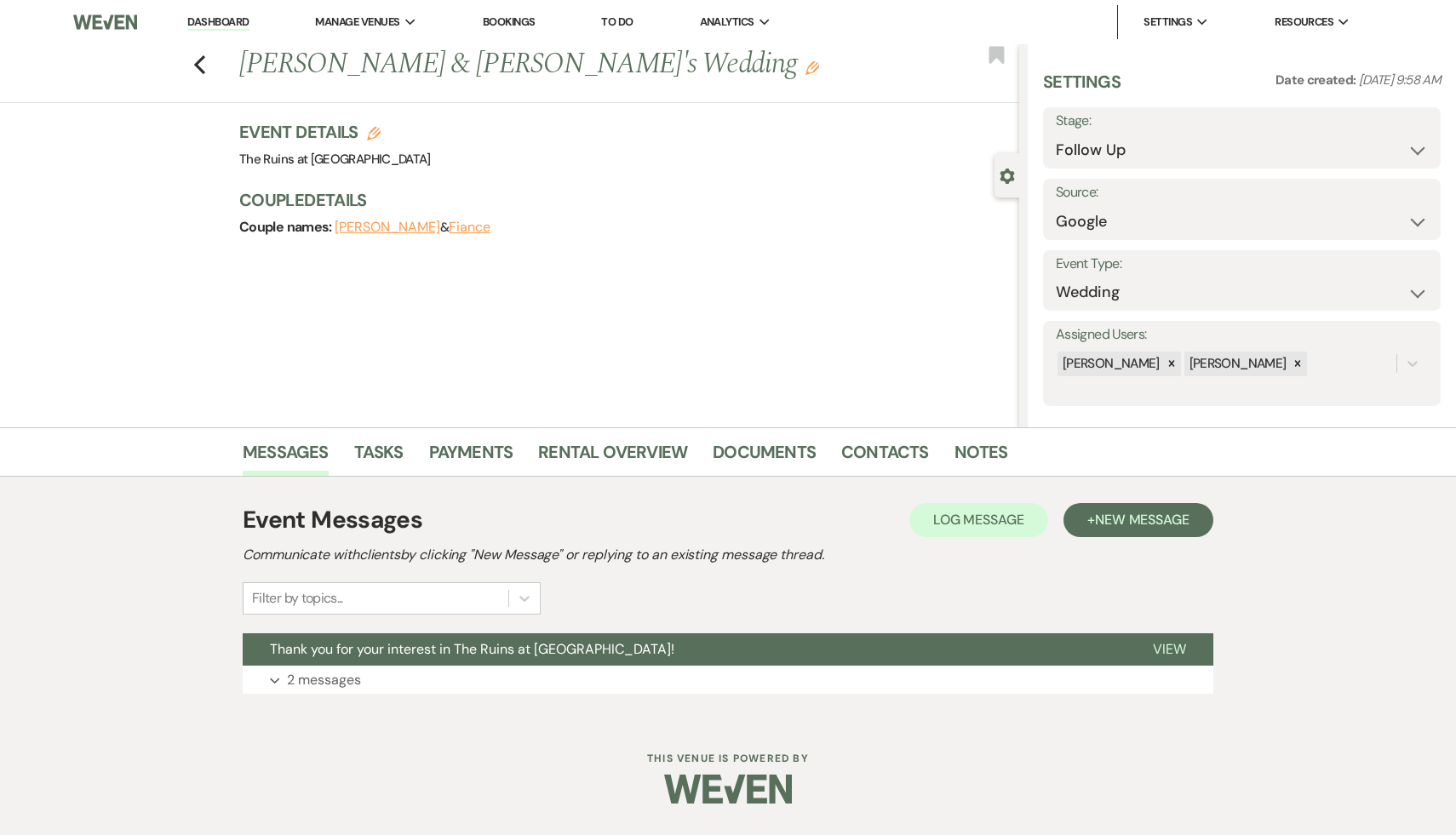
click at [480, 644] on span "Thank you for your interest in The Ruins at [GEOGRAPHIC_DATA]!" at bounding box center [472, 649] width 404 height 18
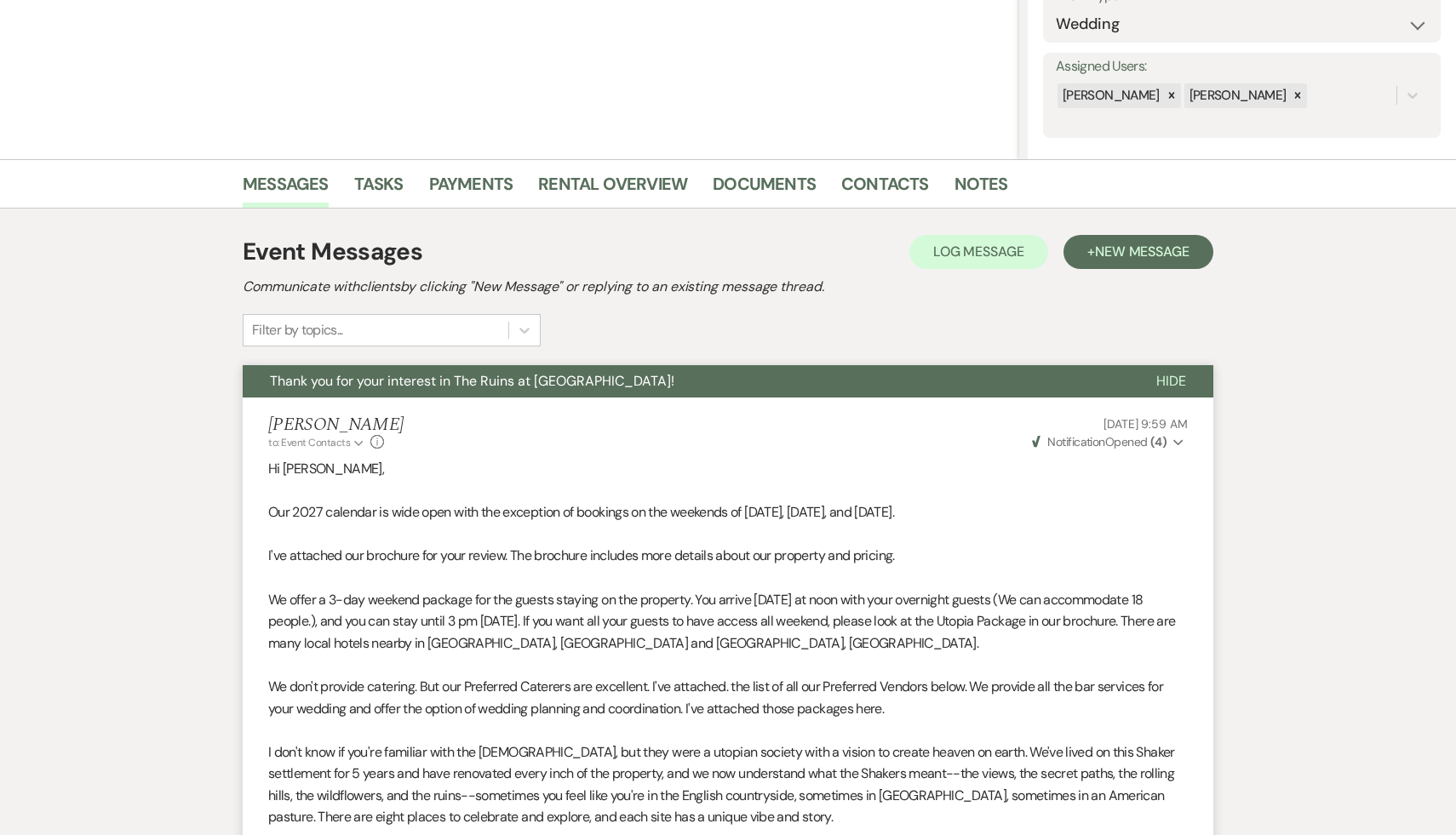
scroll to position [226, 0]
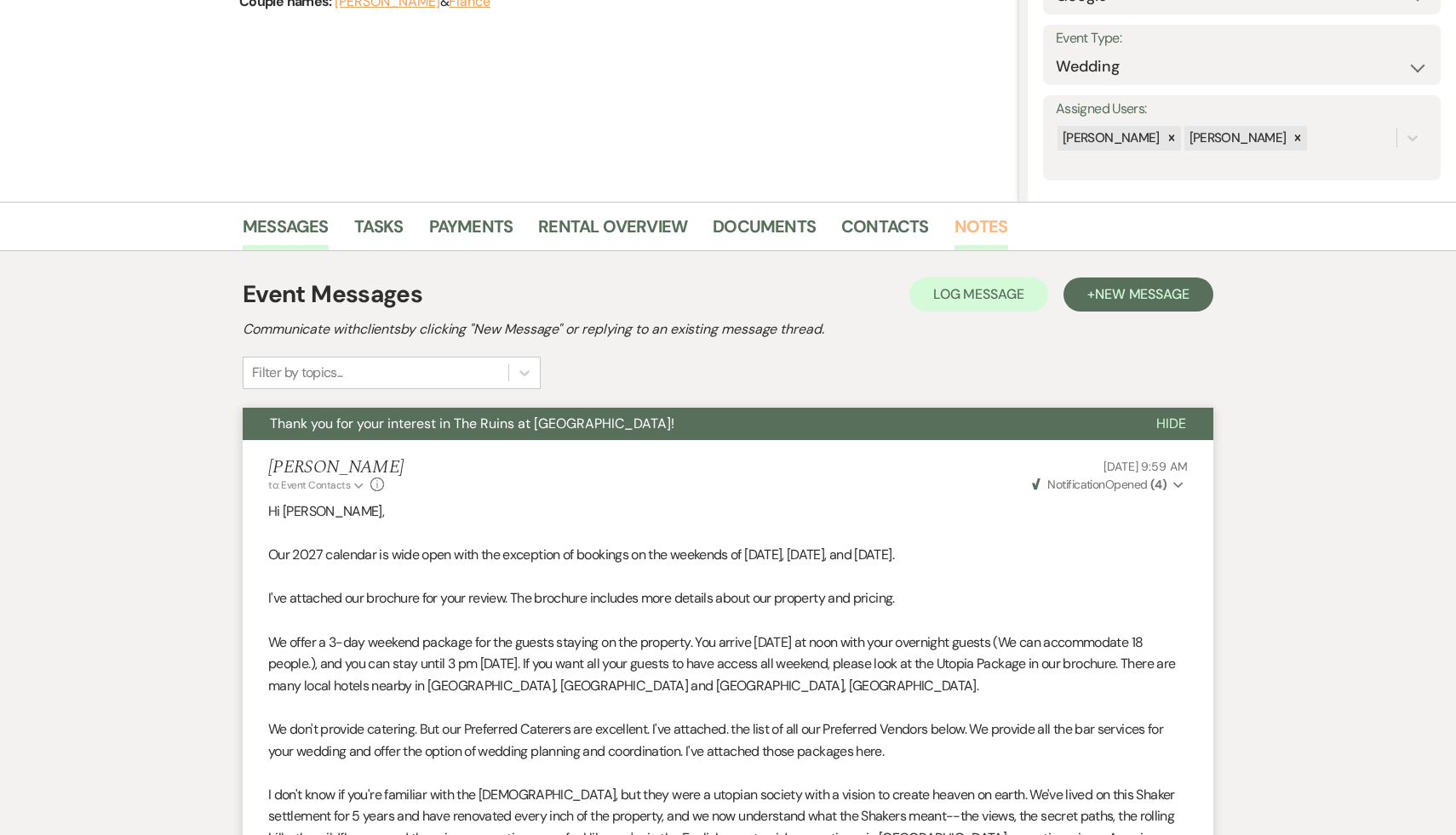
click at [976, 230] on link "Notes" at bounding box center [981, 232] width 54 height 38
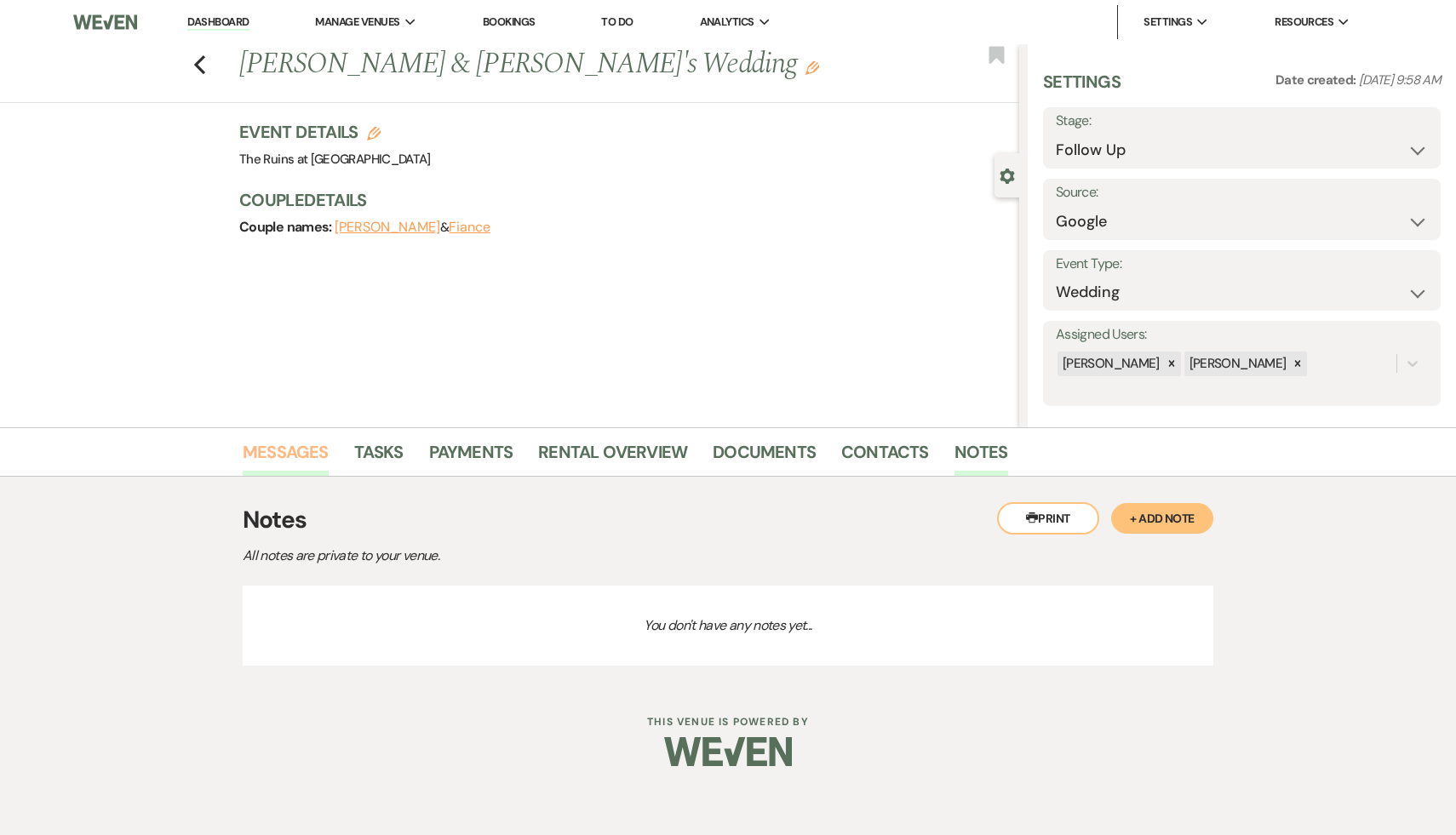
click at [293, 450] on link "Messages" at bounding box center [286, 457] width 86 height 38
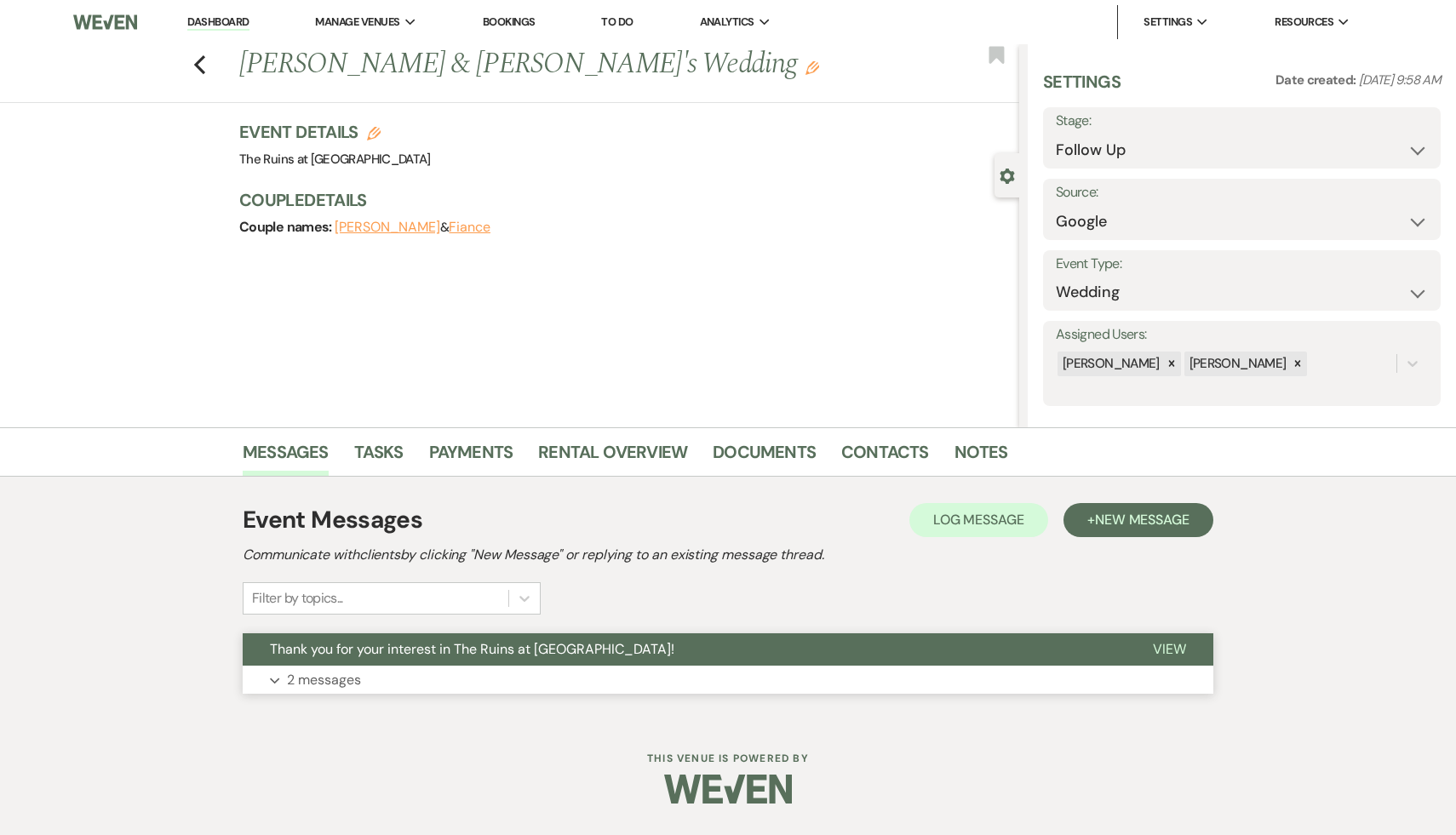
click at [457, 649] on span "Thank you for your interest in The Ruins at [GEOGRAPHIC_DATA]!" at bounding box center [472, 649] width 404 height 18
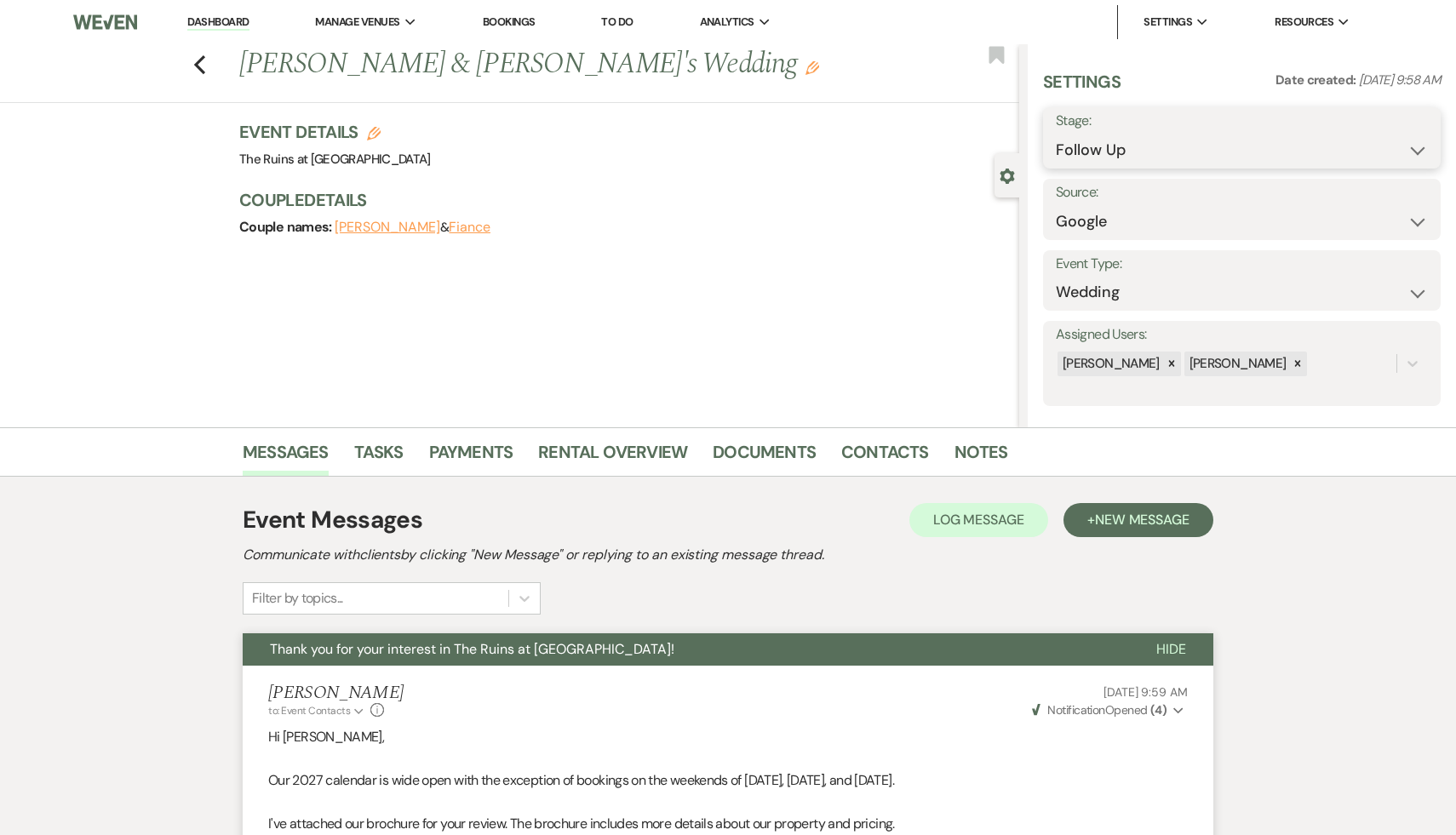
click at [1415, 147] on select "Inquiry Follow Up Tour Requested Tour Confirmed Toured Proposal Sent Booked Lost" at bounding box center [1241, 150] width 372 height 33
select select "8"
click at [1055, 134] on select "Inquiry Follow Up Tour Requested Tour Confirmed Toured Proposal Sent Booked Lost" at bounding box center [1241, 150] width 372 height 33
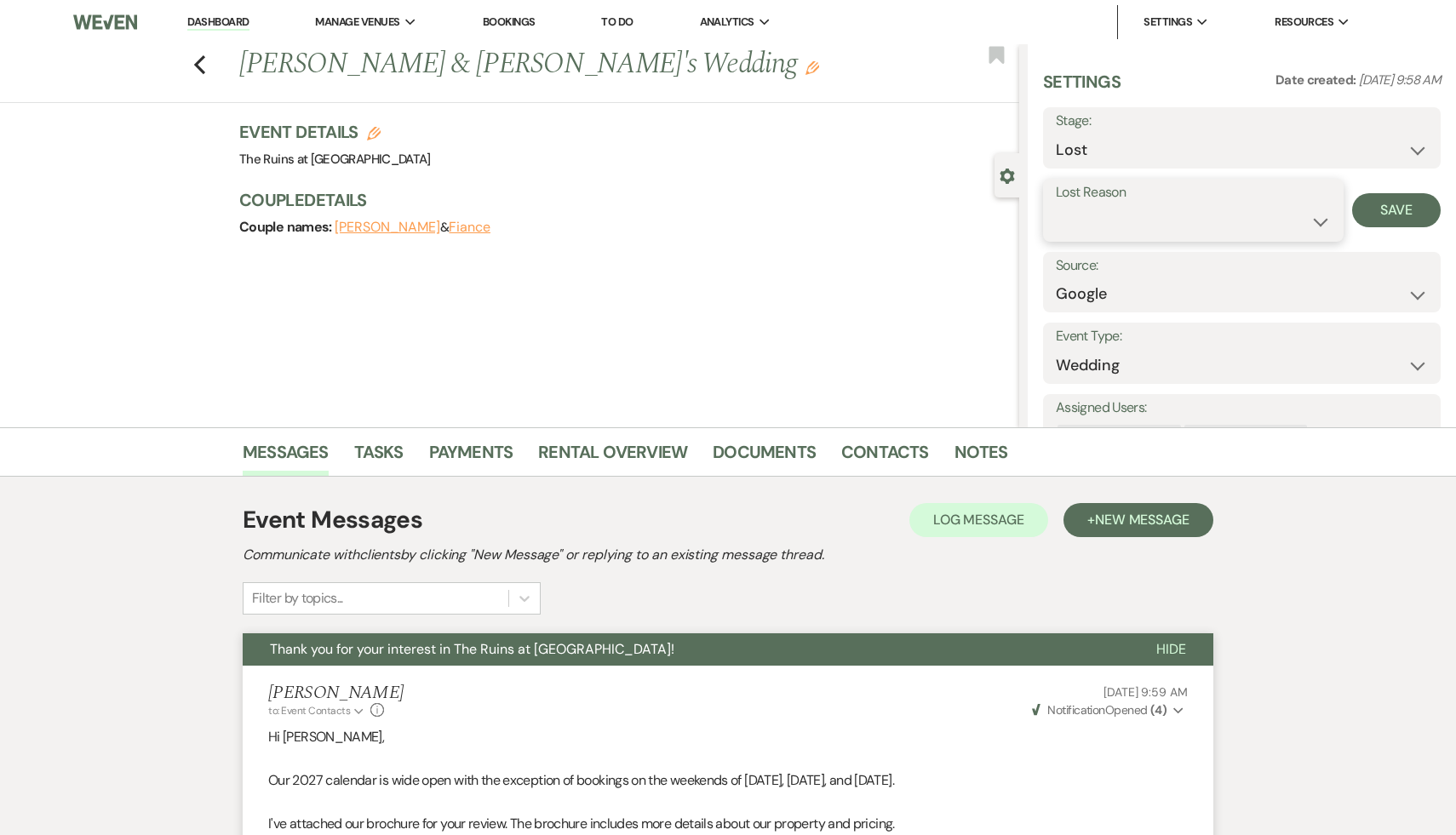
click at [1318, 218] on select "Booked Elsewhere Budget Date Unavailable No Response Not a Good Match Capacity …" at bounding box center [1193, 221] width 275 height 33
select select "5"
click at [1055, 205] on select "Booked Elsewhere Budget Date Unavailable No Response Not a Good Match Capacity …" at bounding box center [1193, 221] width 275 height 33
click at [1406, 216] on button "Save" at bounding box center [1396, 210] width 89 height 34
click at [200, 55] on icon "Previous" at bounding box center [200, 65] width 13 height 21
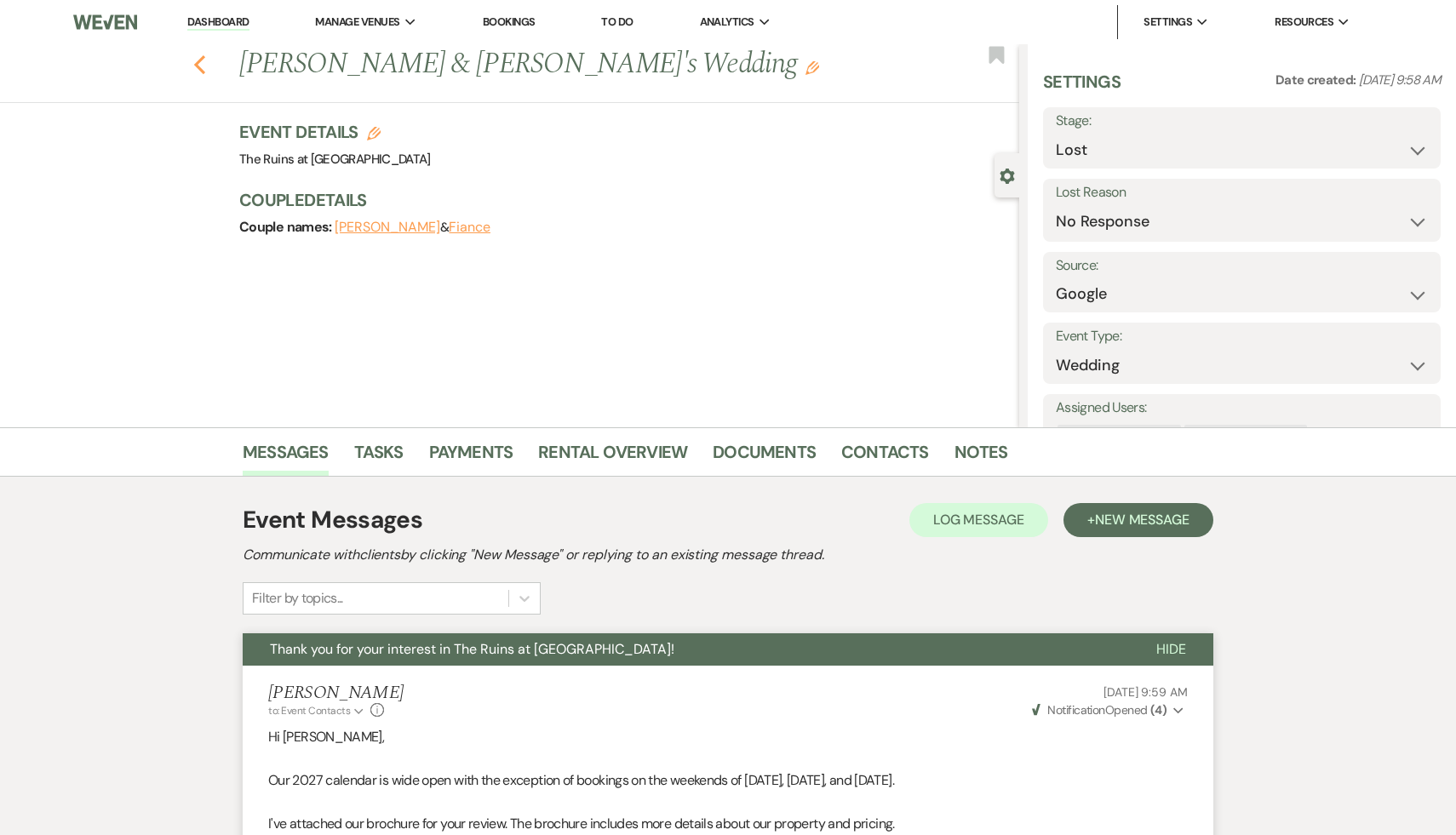
scroll to position [1871, 0]
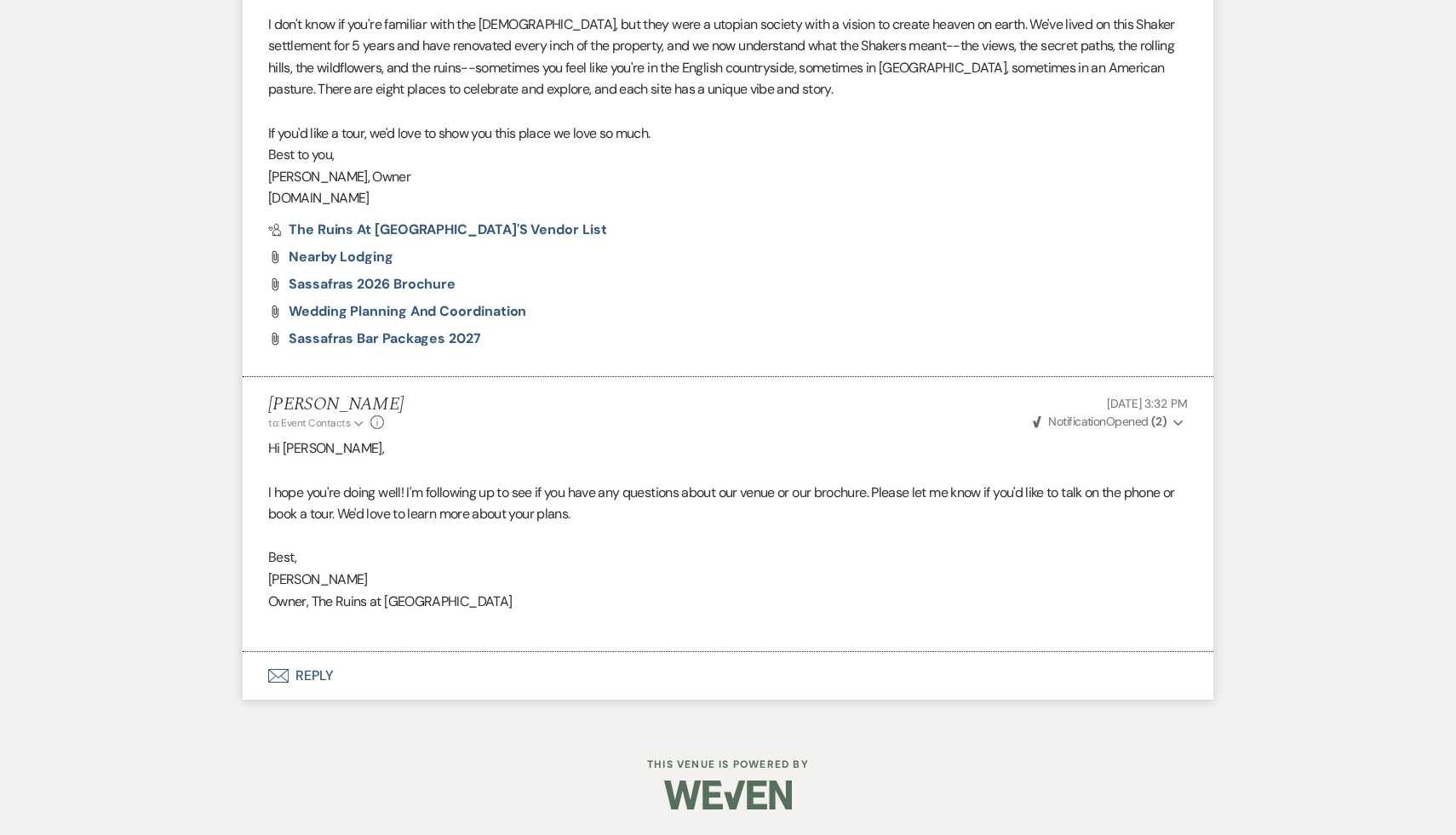
select select "9"
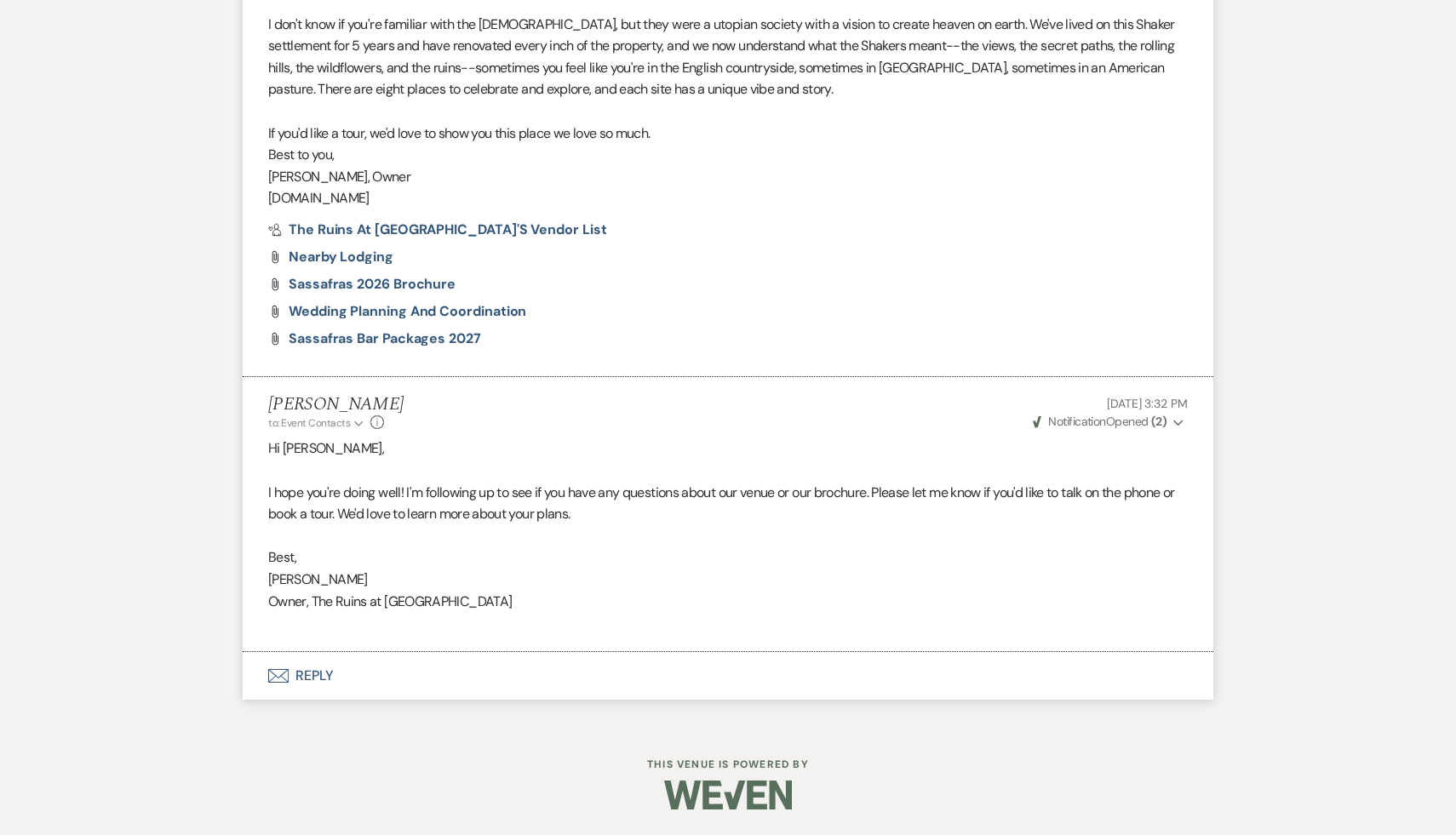
select select "9"
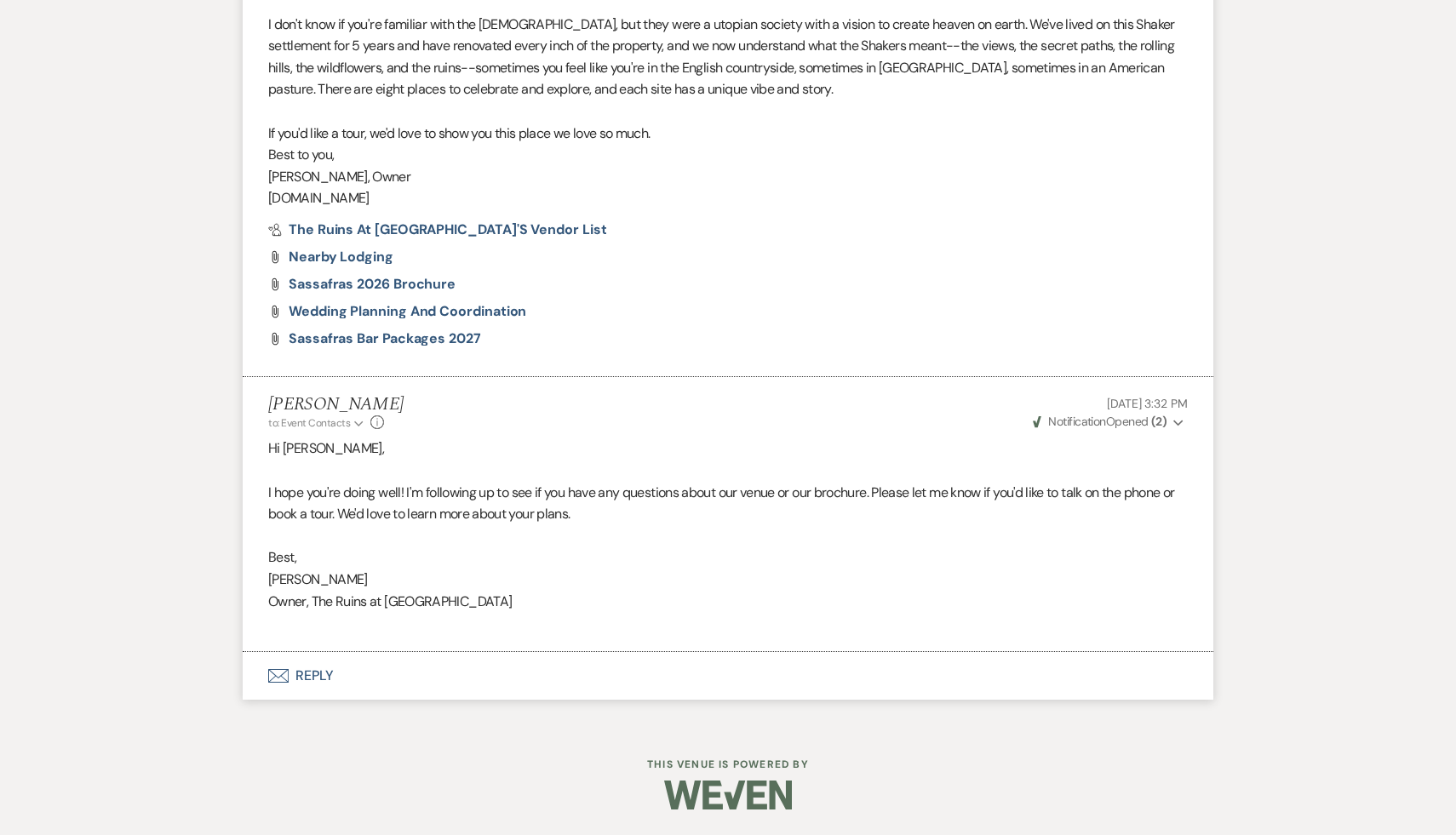
select select "9"
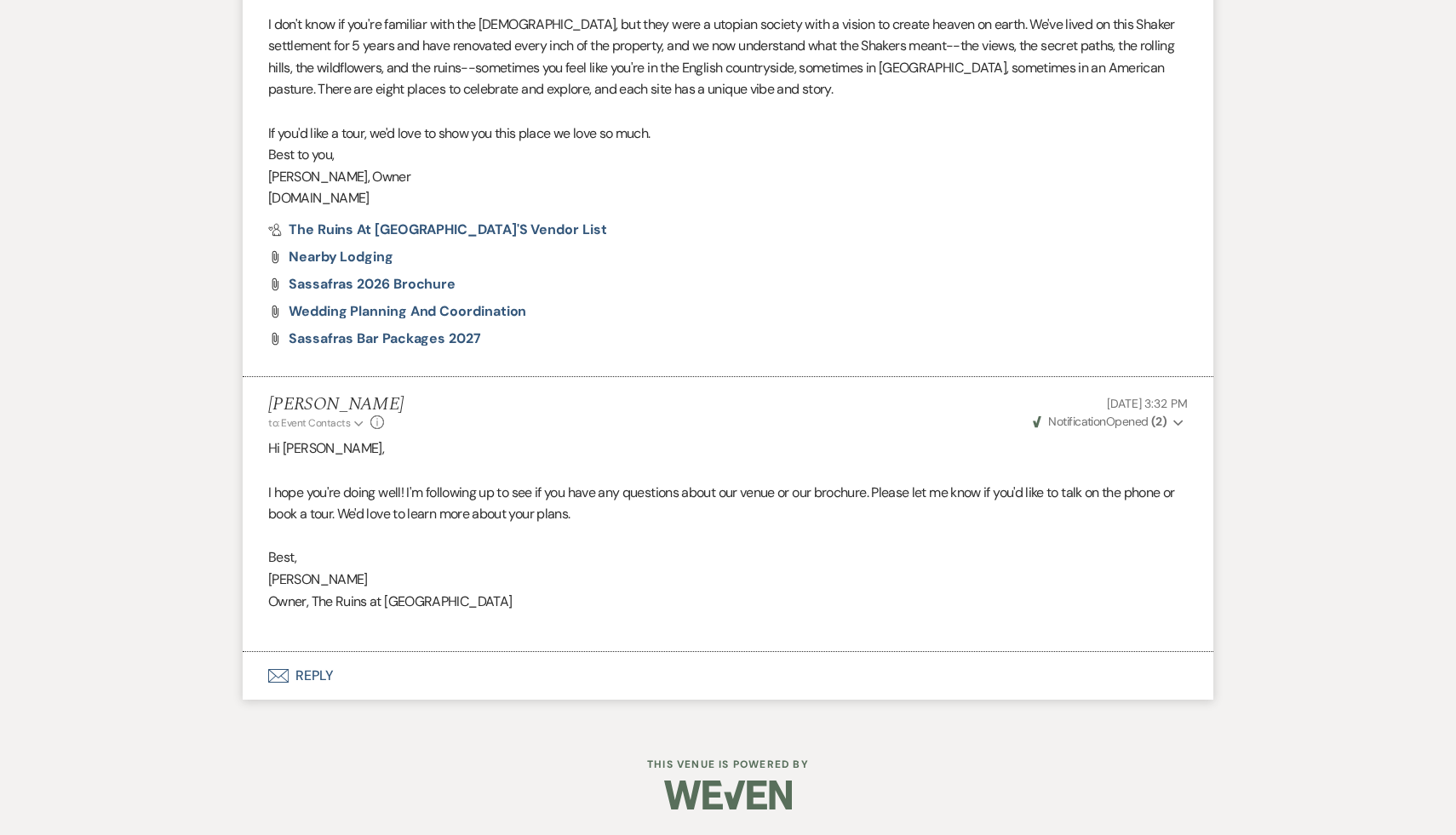
select select "9"
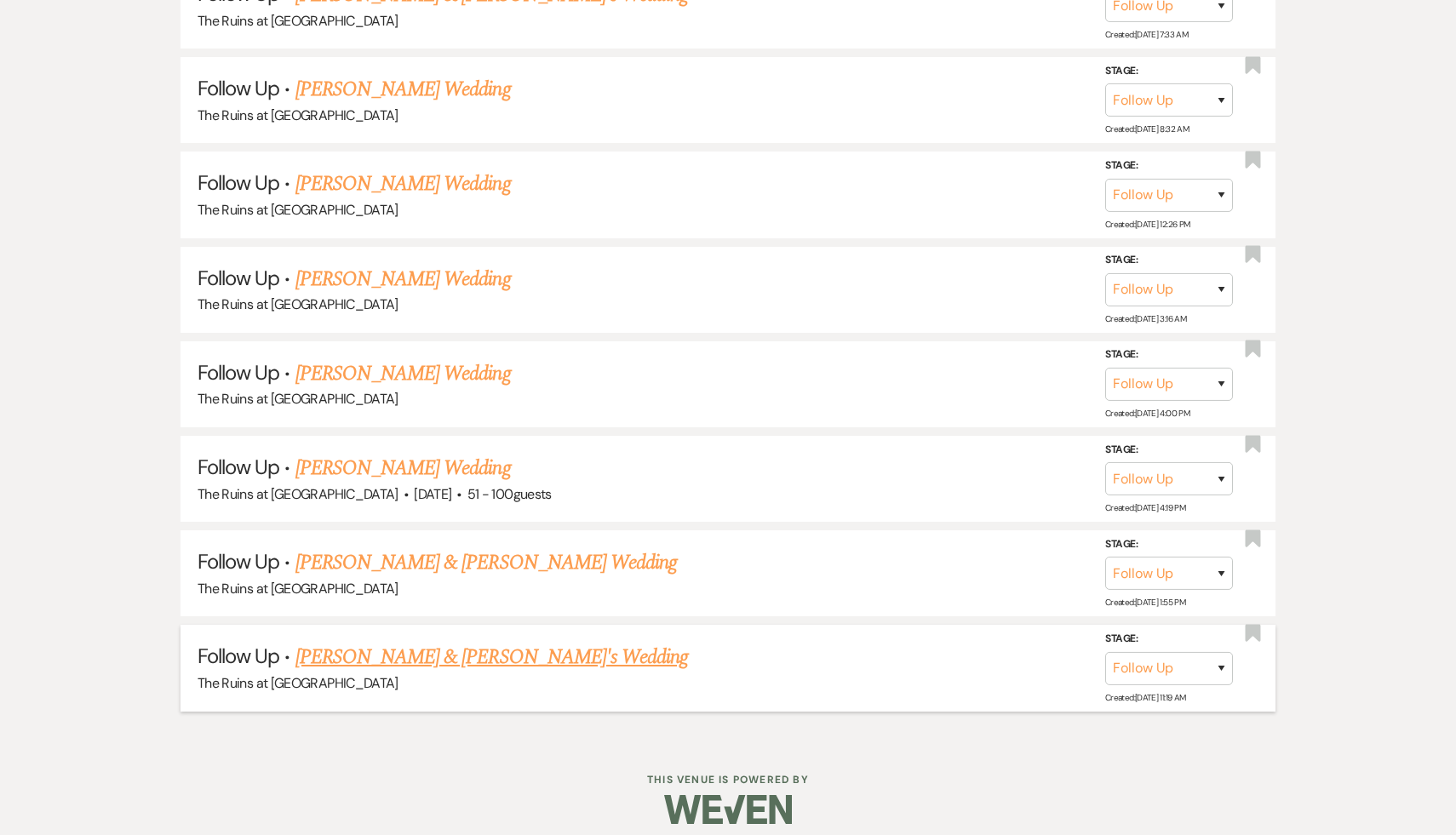
click at [395, 645] on link "[PERSON_NAME] & [PERSON_NAME]'s Wedding" at bounding box center [493, 657] width 394 height 31
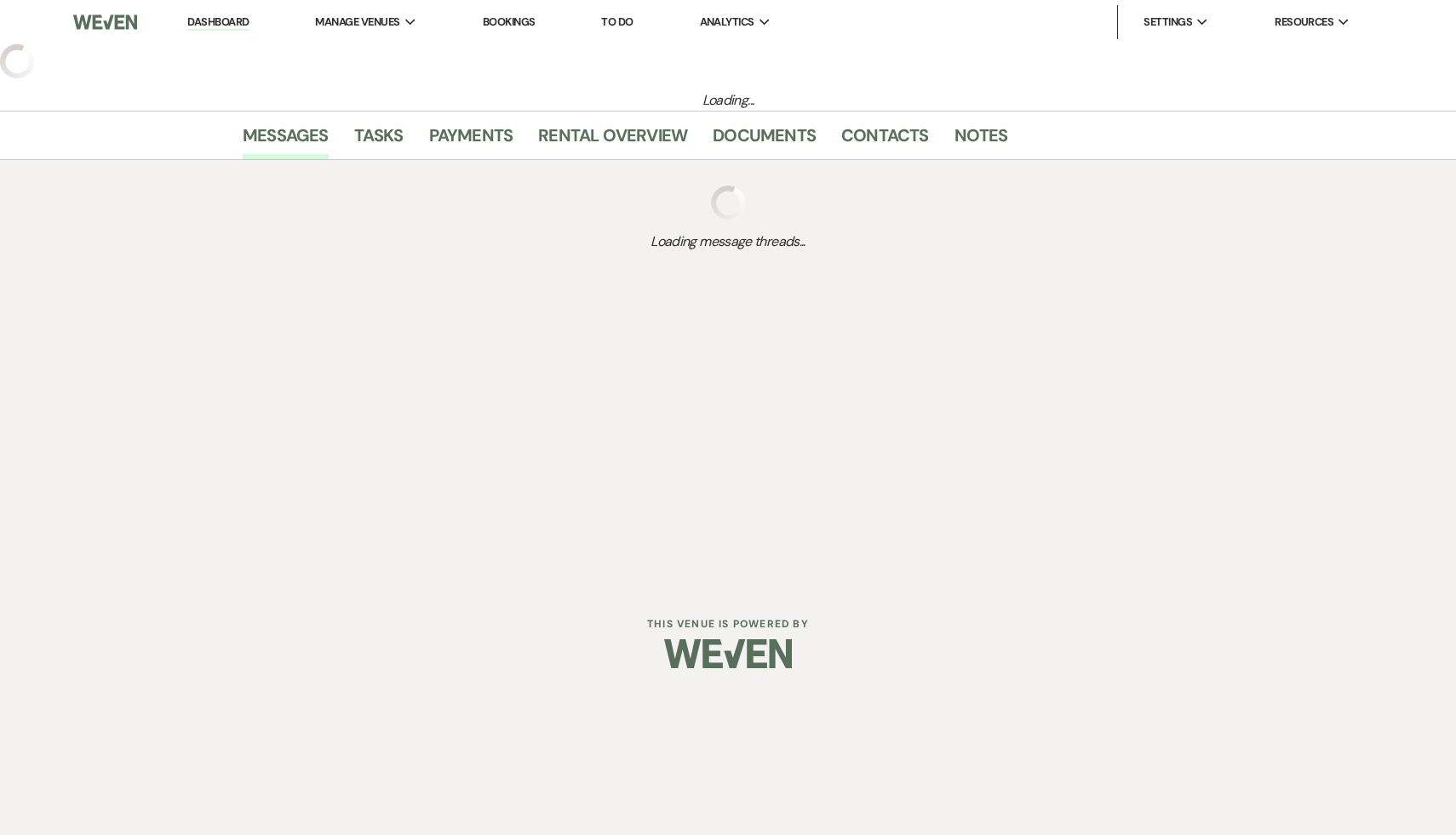
select select "9"
select select "6"
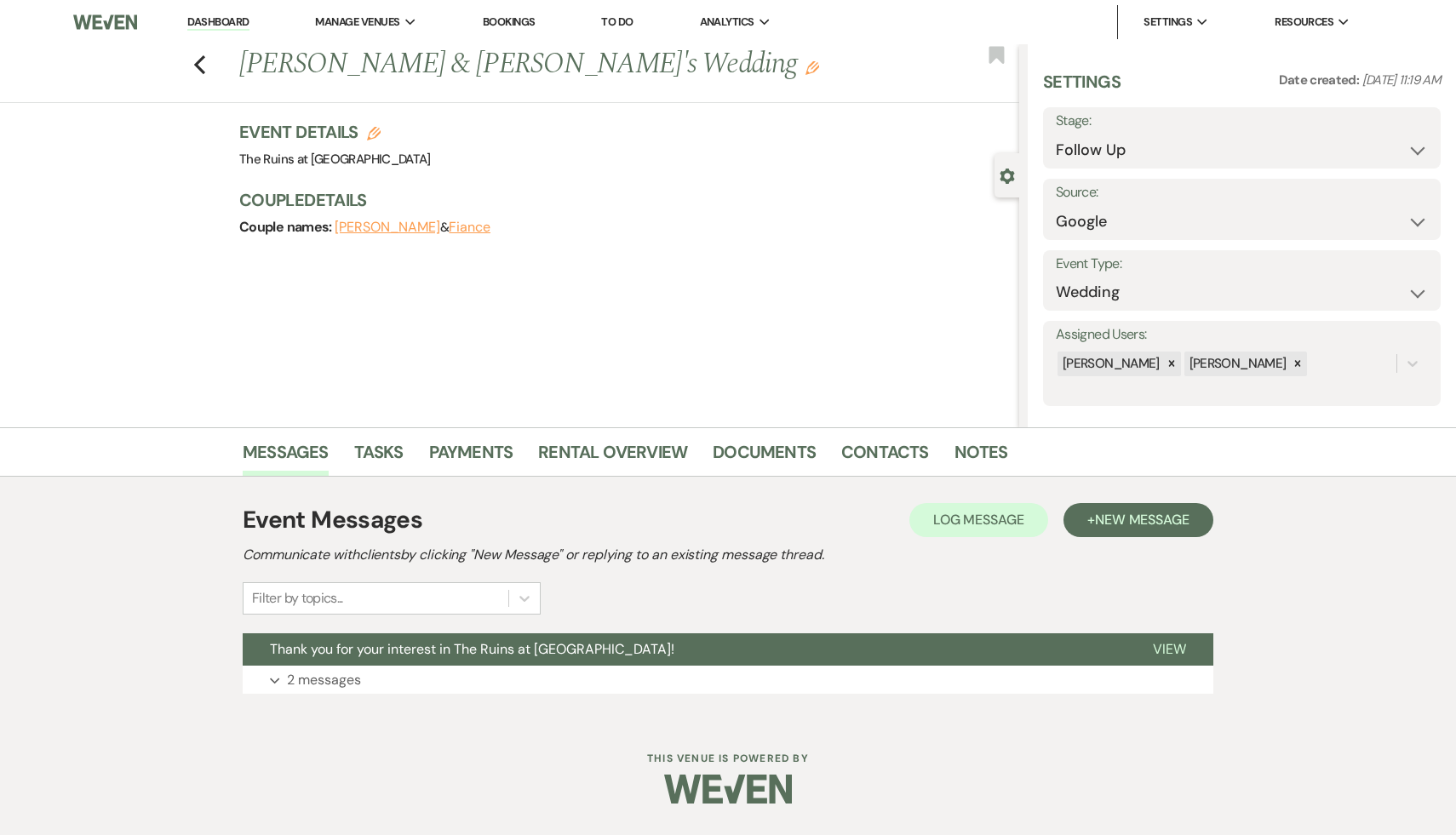
click at [395, 645] on span "Thank you for your interest in The Ruins at [GEOGRAPHIC_DATA]!" at bounding box center [472, 649] width 404 height 18
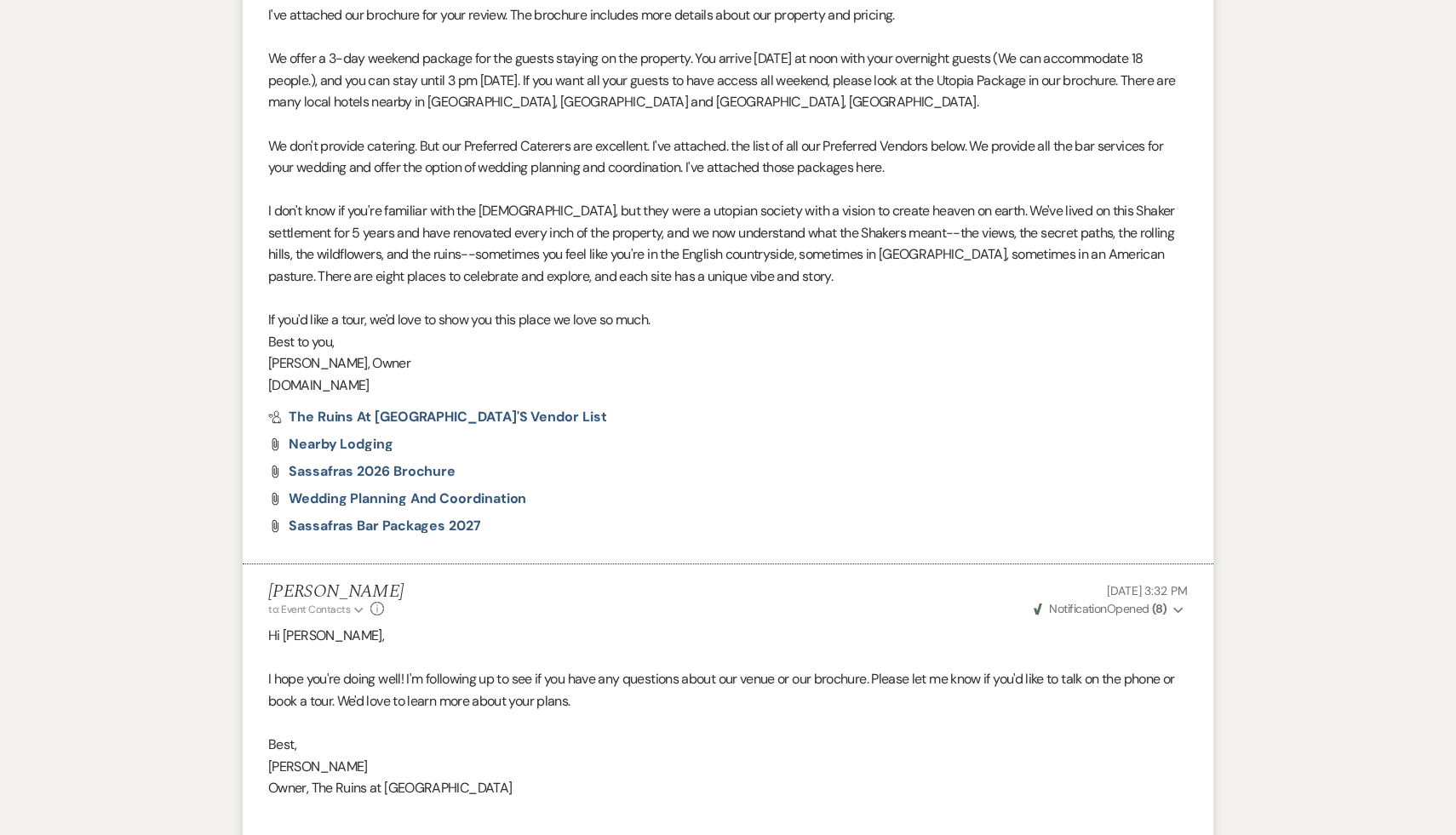
scroll to position [959, 0]
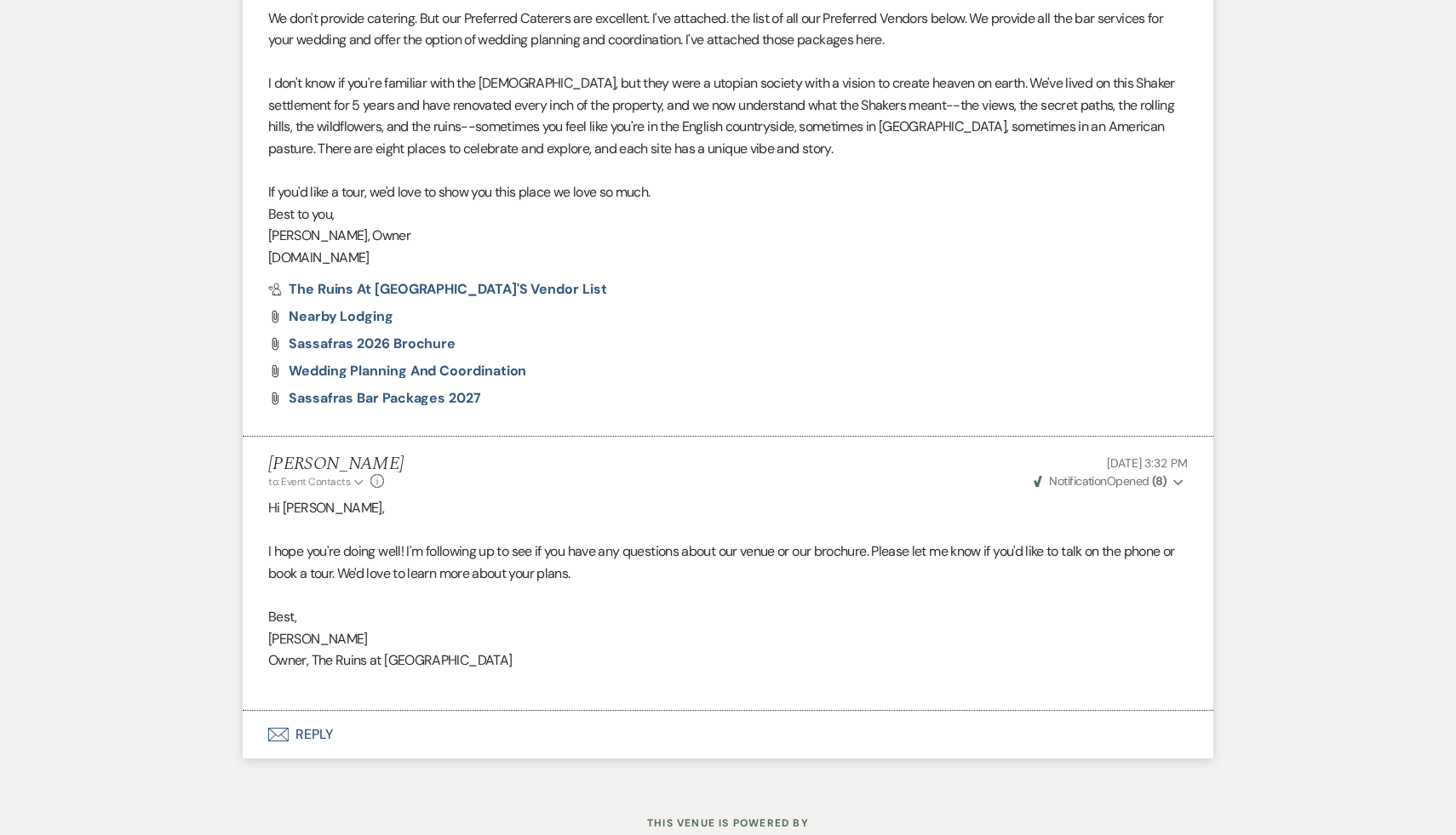
click at [308, 737] on button "Envelope Reply" at bounding box center [728, 734] width 971 height 48
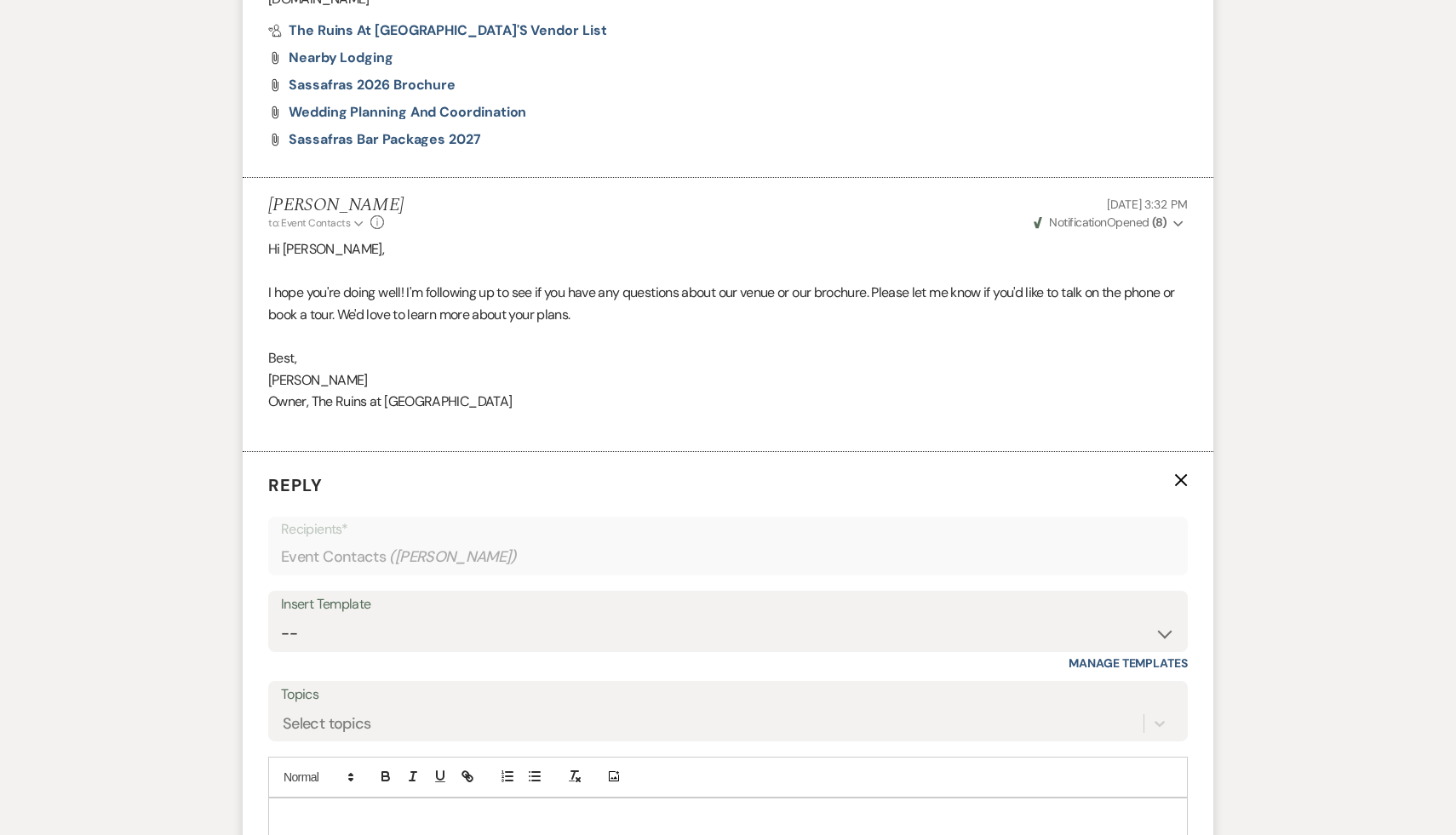
scroll to position [1418, 0]
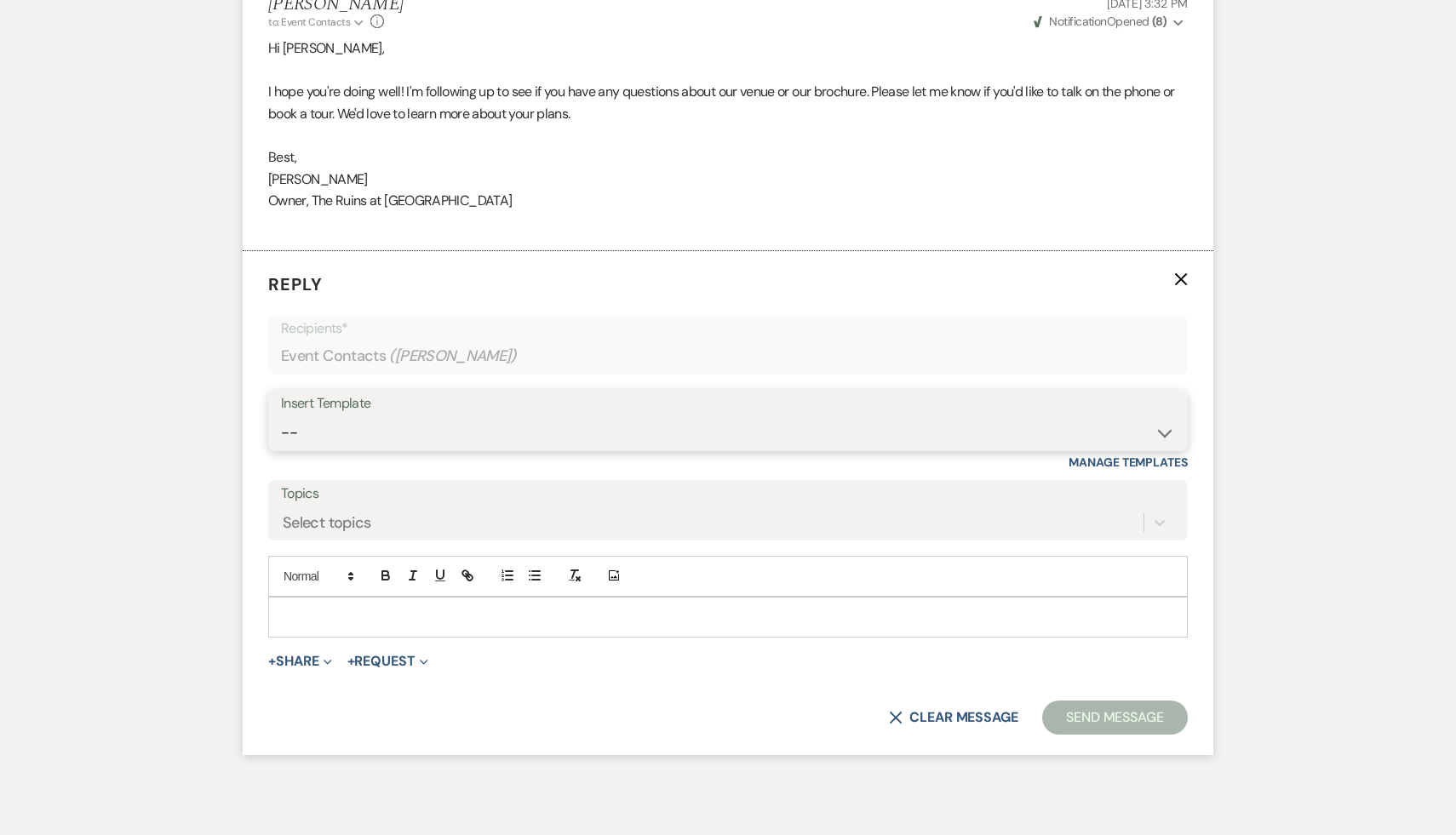
click at [1164, 431] on select "-- Weven Planning Portal Introduction (Booked Events) Initial Inquiry Response …" at bounding box center [728, 432] width 894 height 33
select select "1892"
click at [281, 416] on select "-- Weven Planning Portal Introduction (Booked Events) Initial Inquiry Response …" at bounding box center [728, 432] width 894 height 33
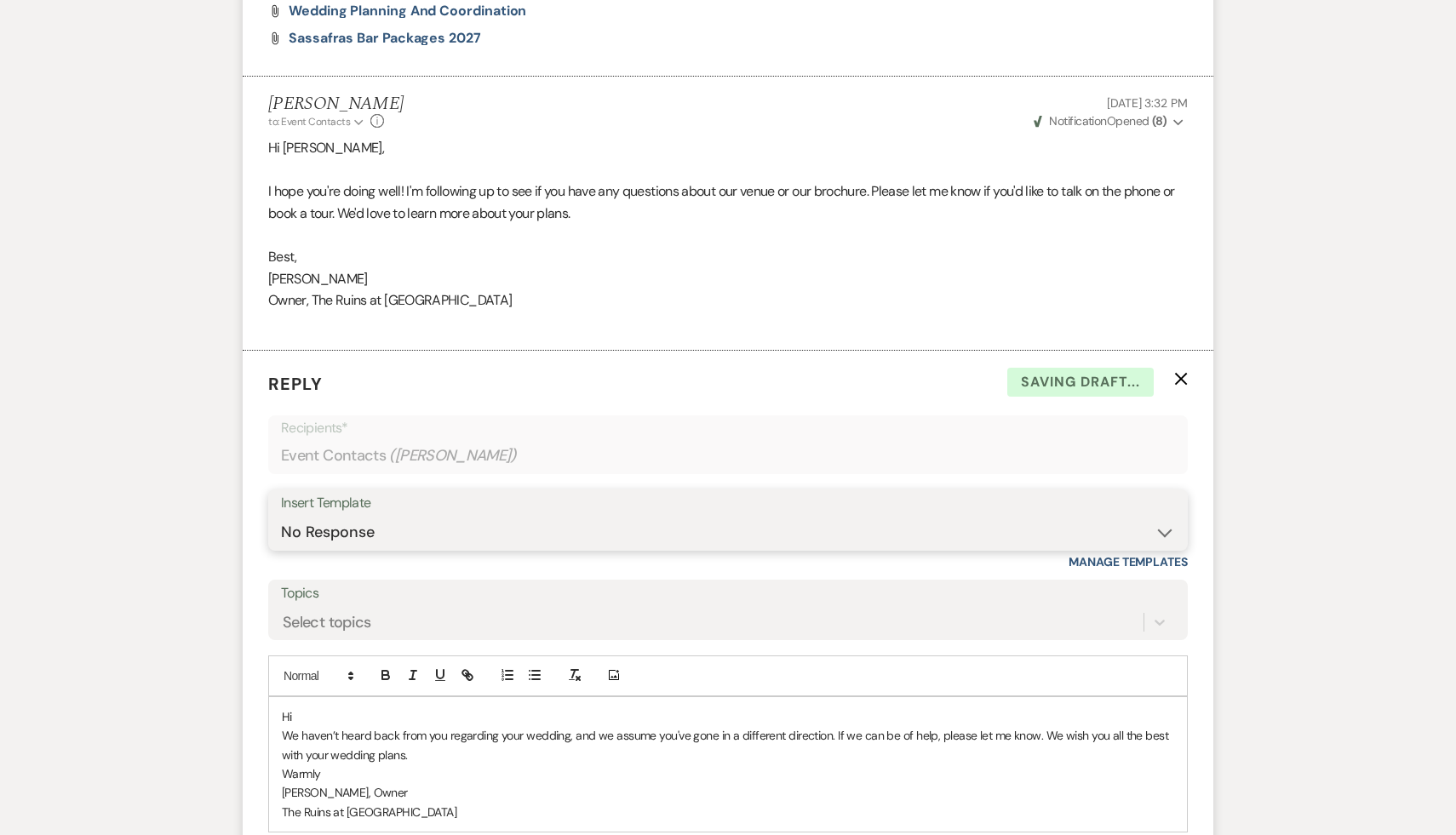
scroll to position [1588, 0]
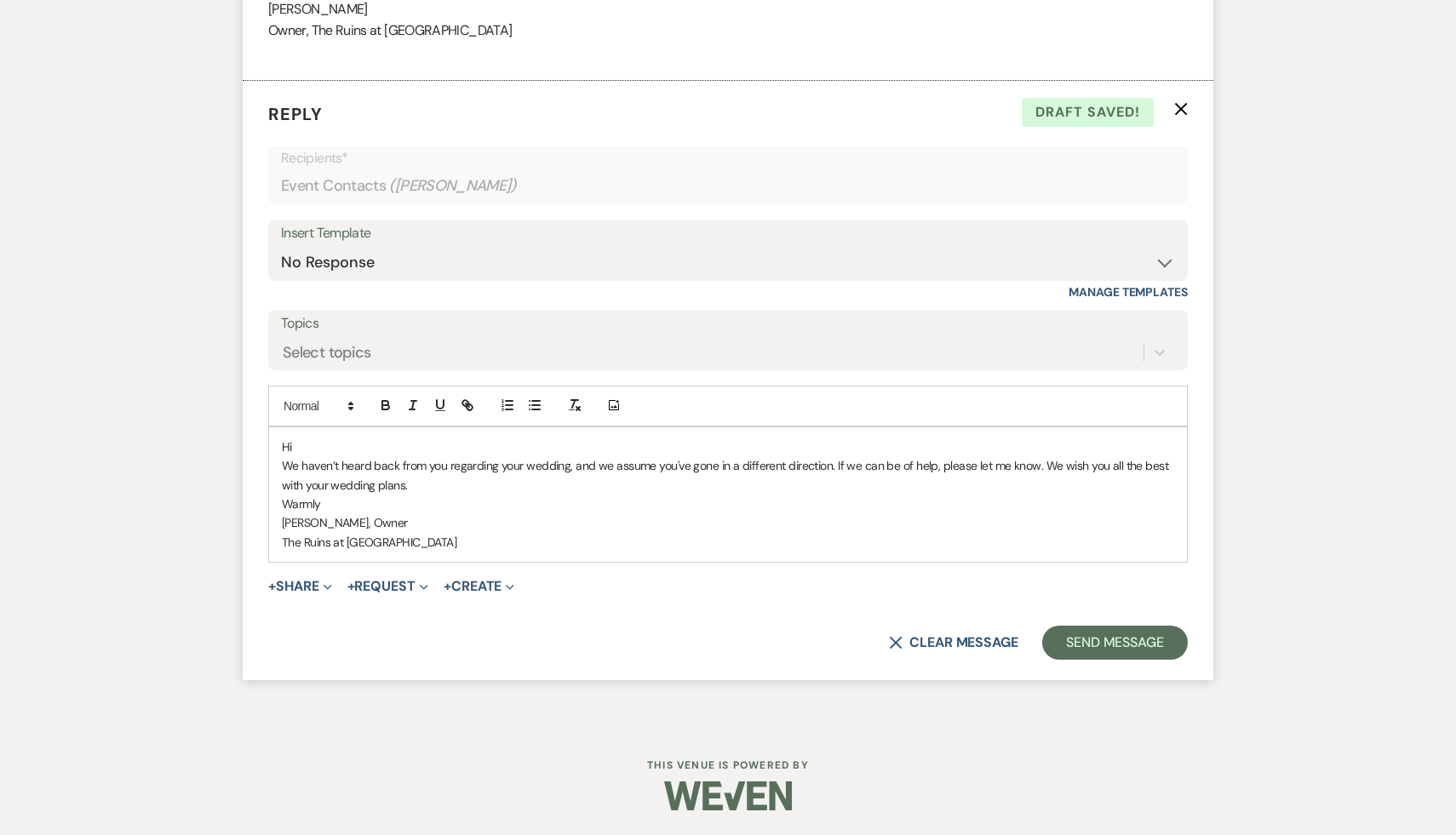
click at [312, 446] on p "Hi" at bounding box center [728, 447] width 892 height 19
click at [1135, 650] on button "Send Message" at bounding box center [1114, 643] width 146 height 34
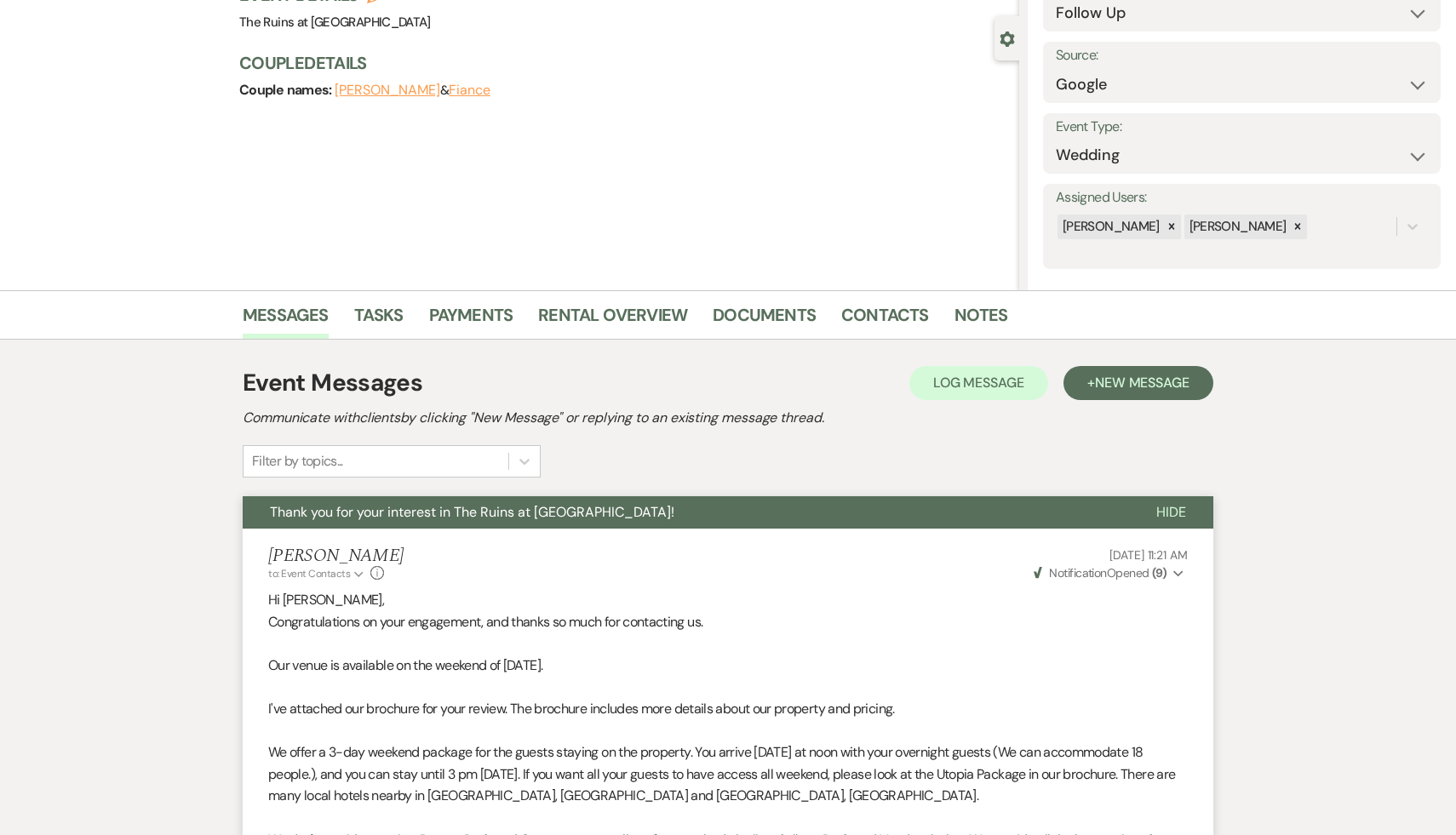
scroll to position [0, 0]
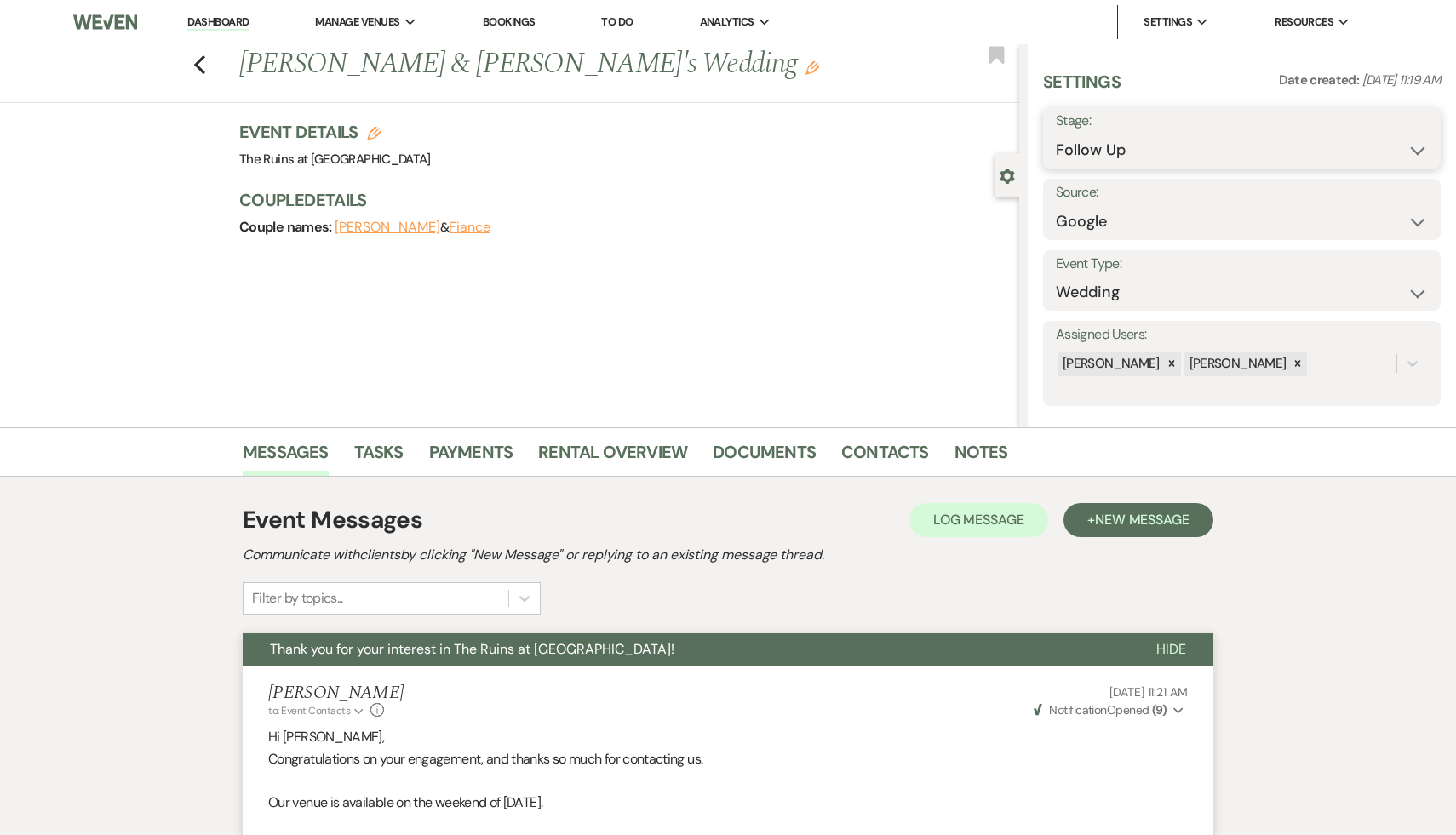
click at [1416, 148] on select "Inquiry Follow Up Tour Requested Tour Confirmed Toured Proposal Sent Booked Lost" at bounding box center [1241, 150] width 372 height 33
select select "8"
click at [1055, 134] on select "Inquiry Follow Up Tour Requested Tour Confirmed Toured Proposal Sent Booked Lost" at bounding box center [1241, 150] width 372 height 33
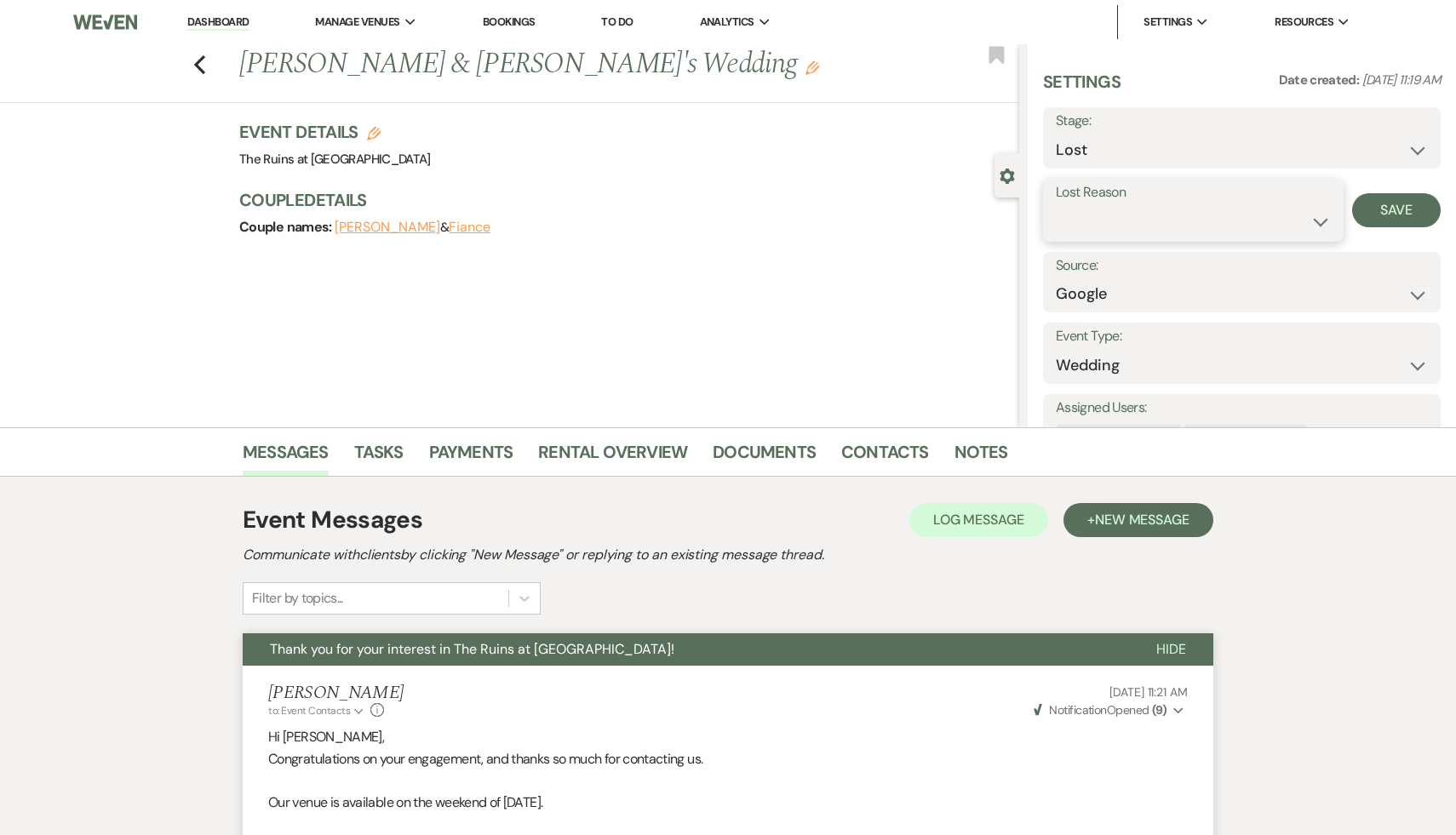
click at [1325, 217] on select "Booked Elsewhere Budget Date Unavailable No Response Not a Good Match Capacity …" at bounding box center [1193, 221] width 275 height 33
select select "5"
click at [1055, 205] on select "Booked Elsewhere Budget Date Unavailable No Response Not a Good Match Capacity …" at bounding box center [1193, 221] width 275 height 33
click at [1393, 197] on button "Save" at bounding box center [1396, 210] width 89 height 34
click at [200, 58] on icon "Previous" at bounding box center [200, 65] width 13 height 21
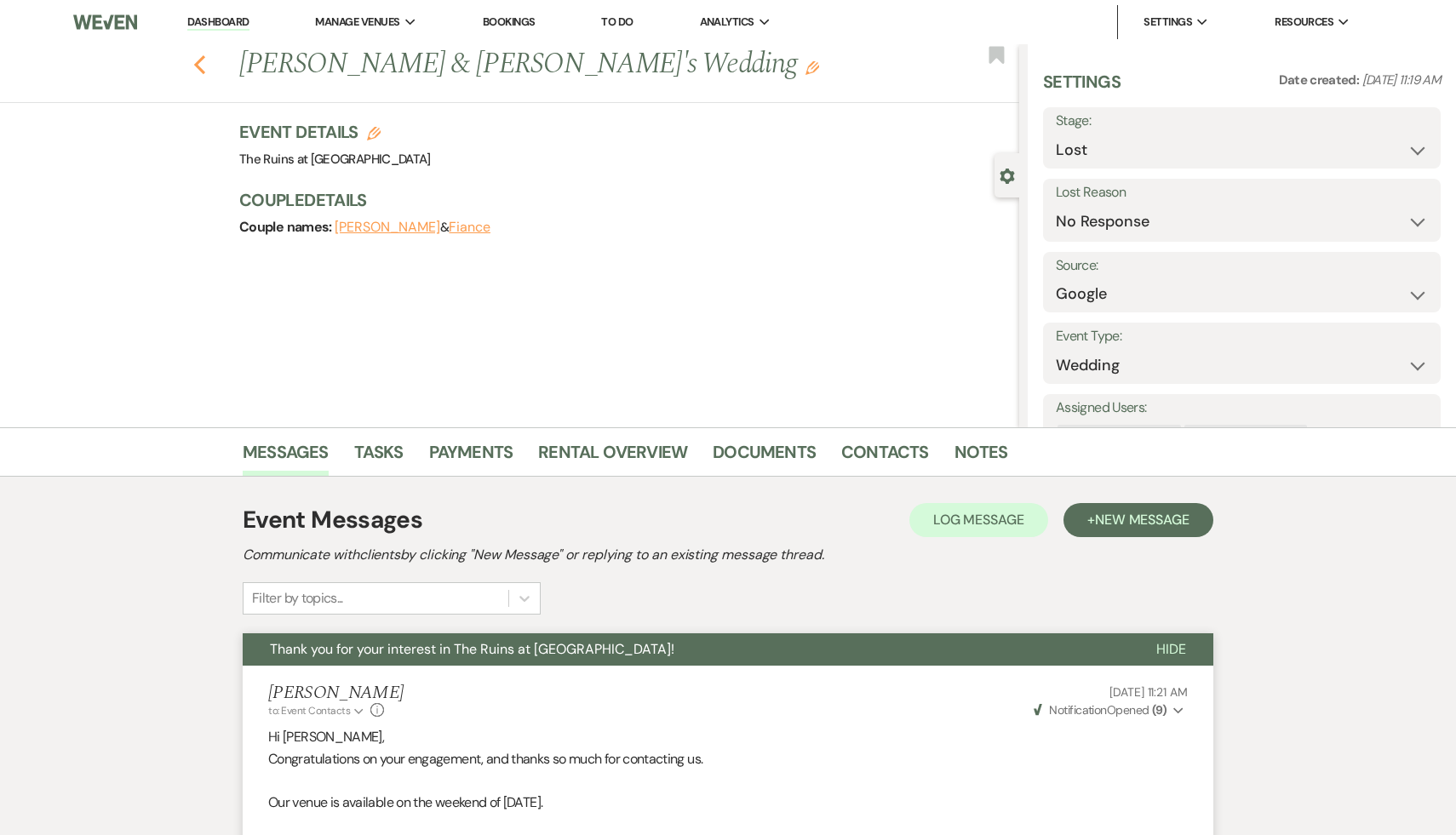
scroll to position [1777, 0]
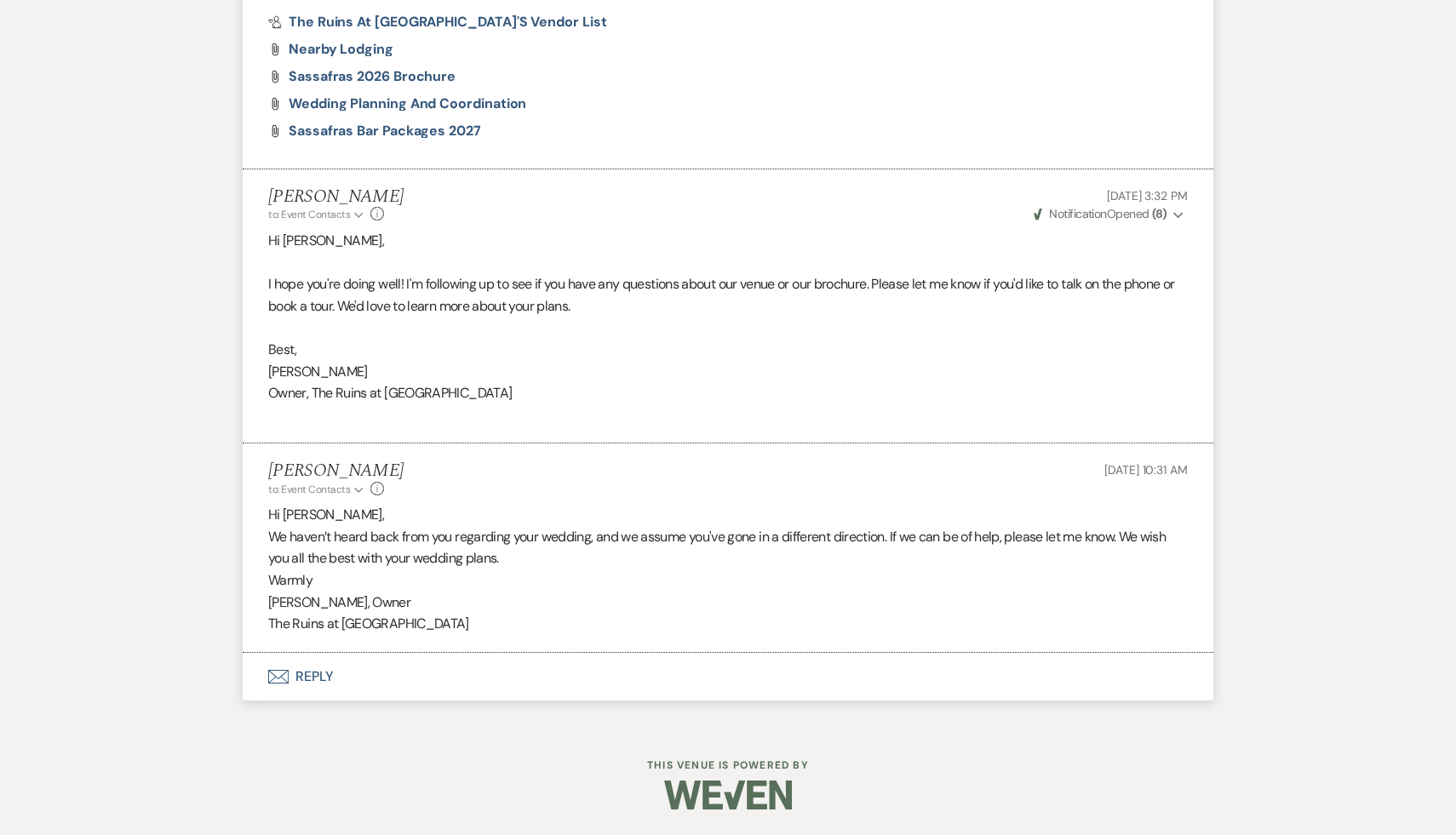
select select "9"
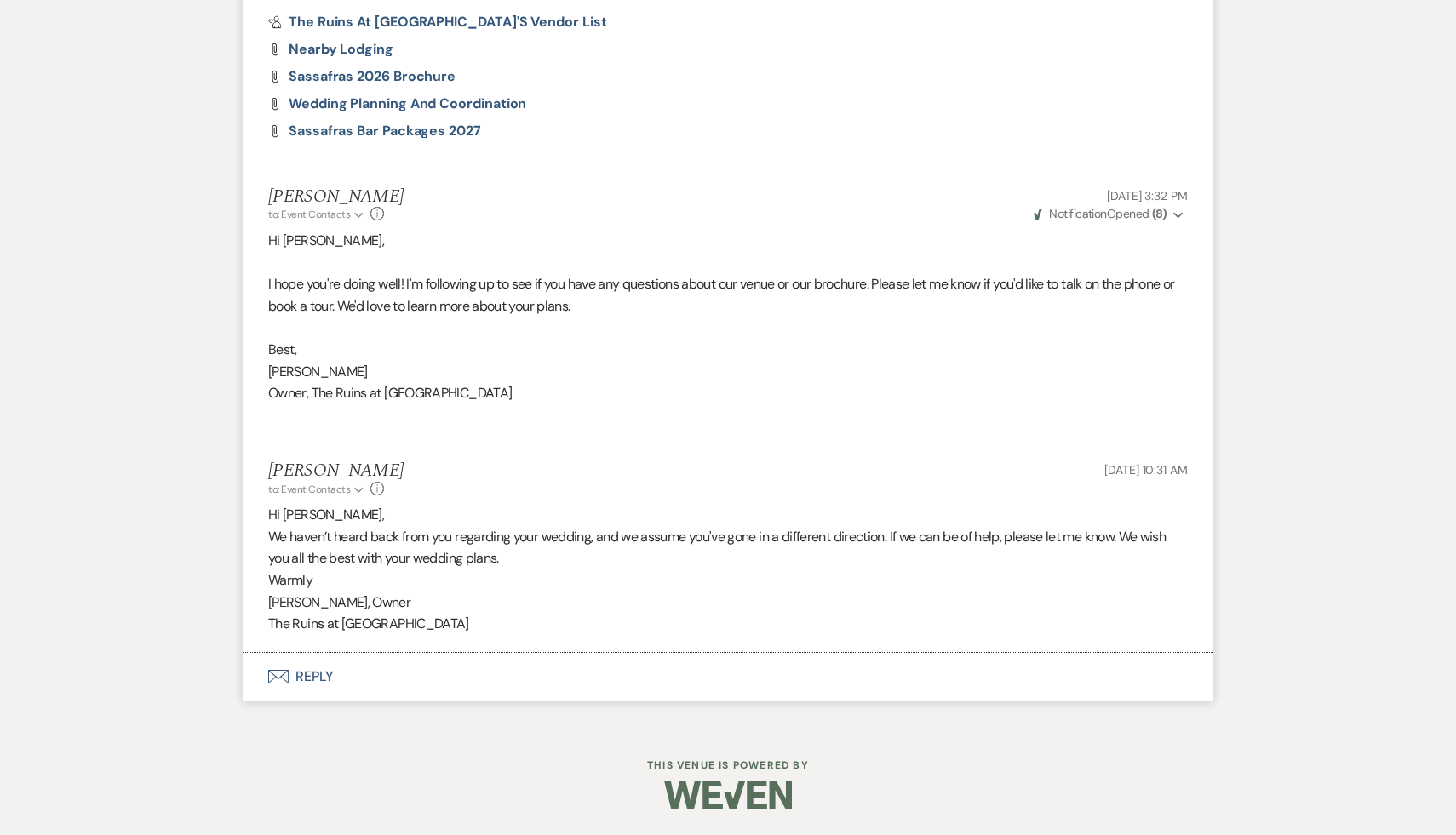
select select "9"
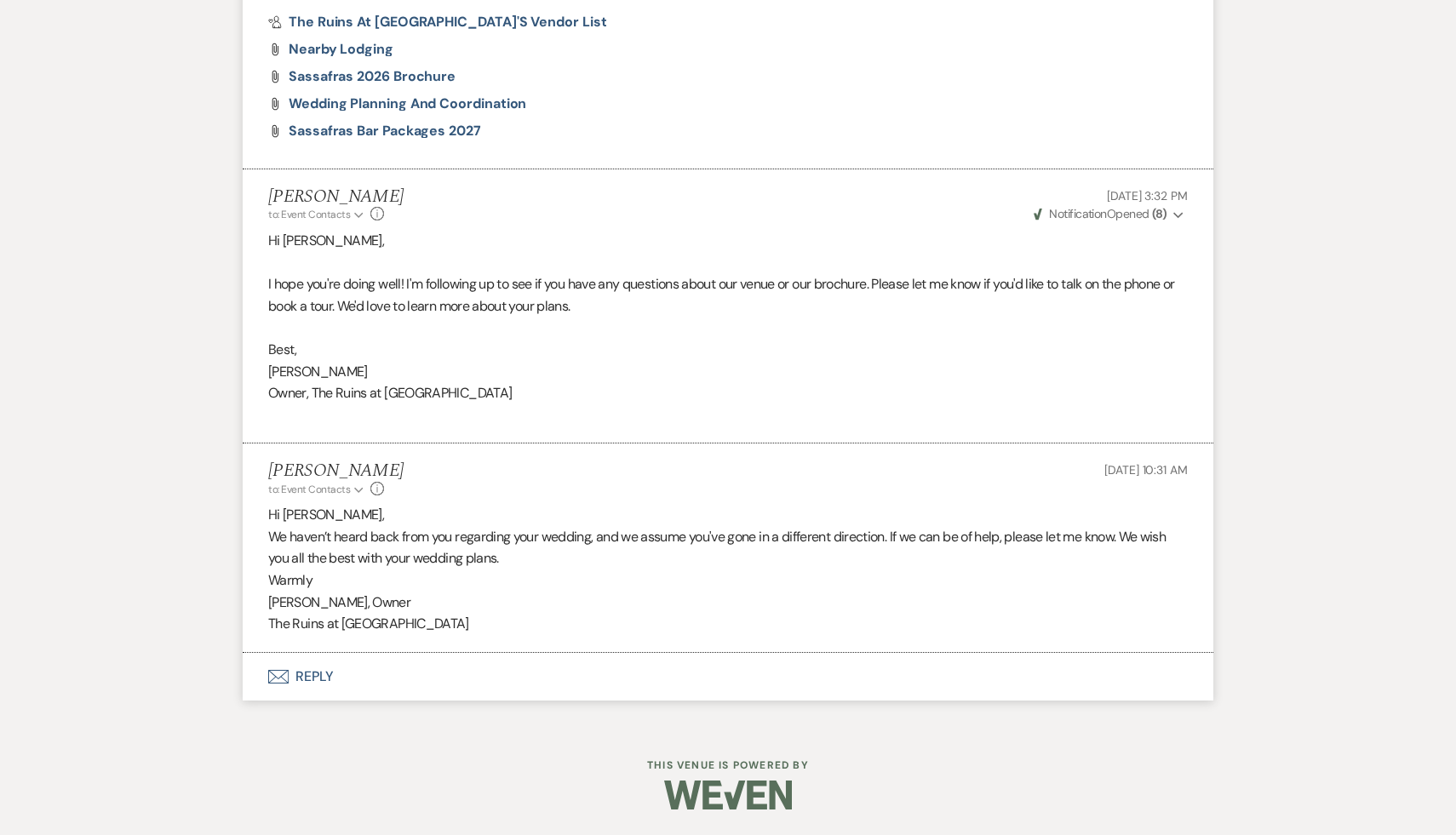
select select "9"
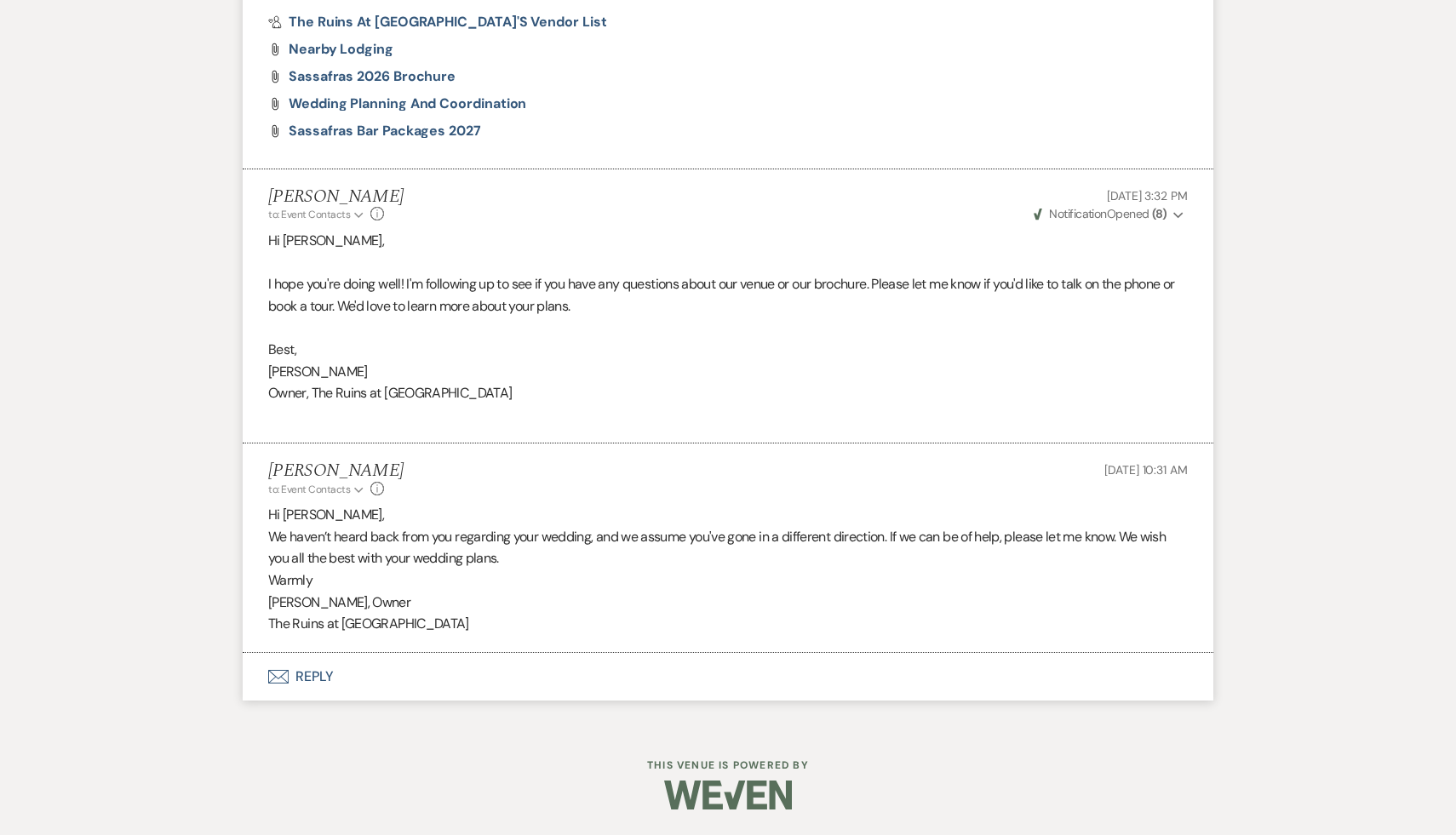
select select "9"
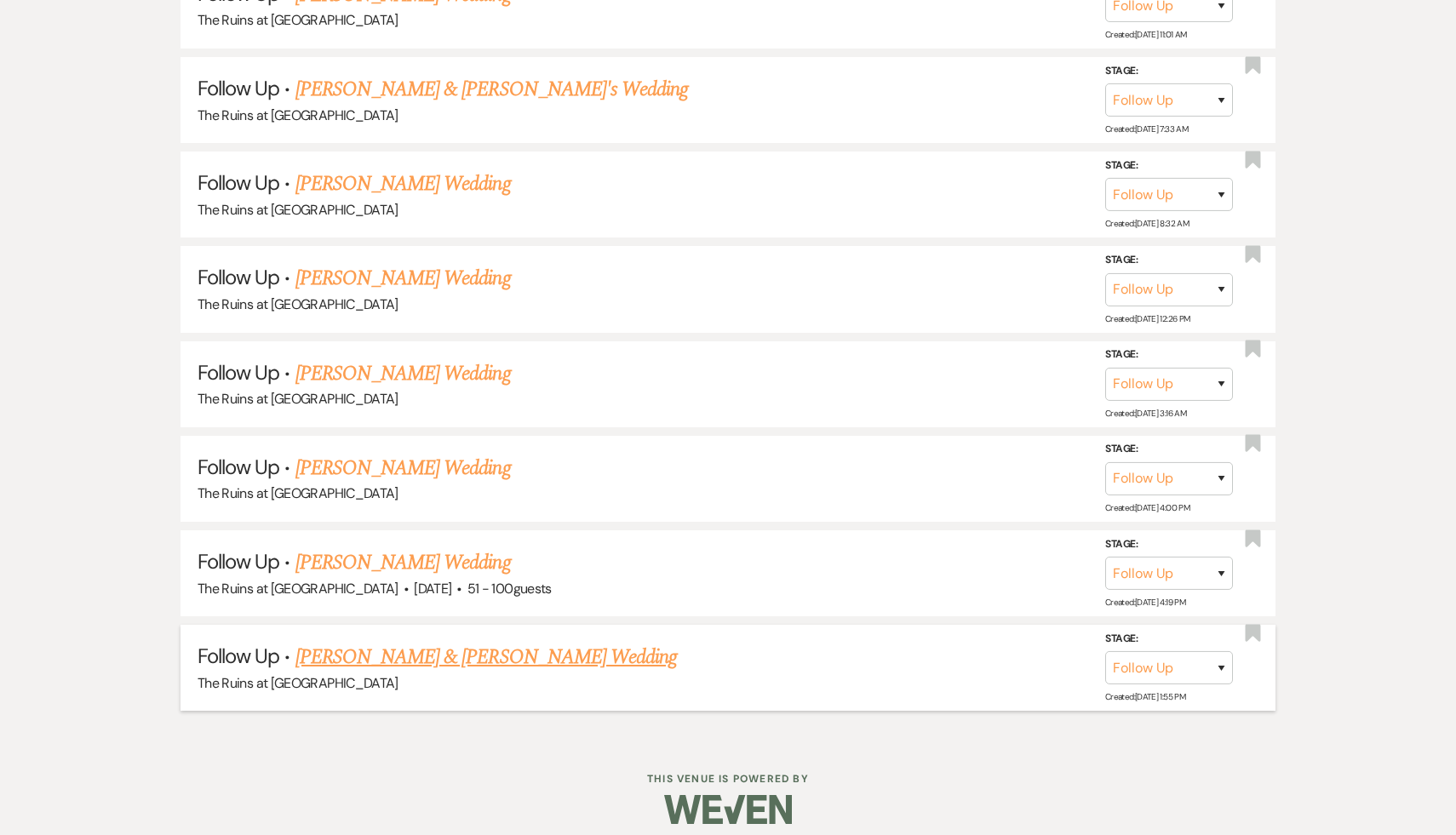
click at [436, 642] on link "[PERSON_NAME] & [PERSON_NAME] Wedding" at bounding box center [486, 657] width 381 height 31
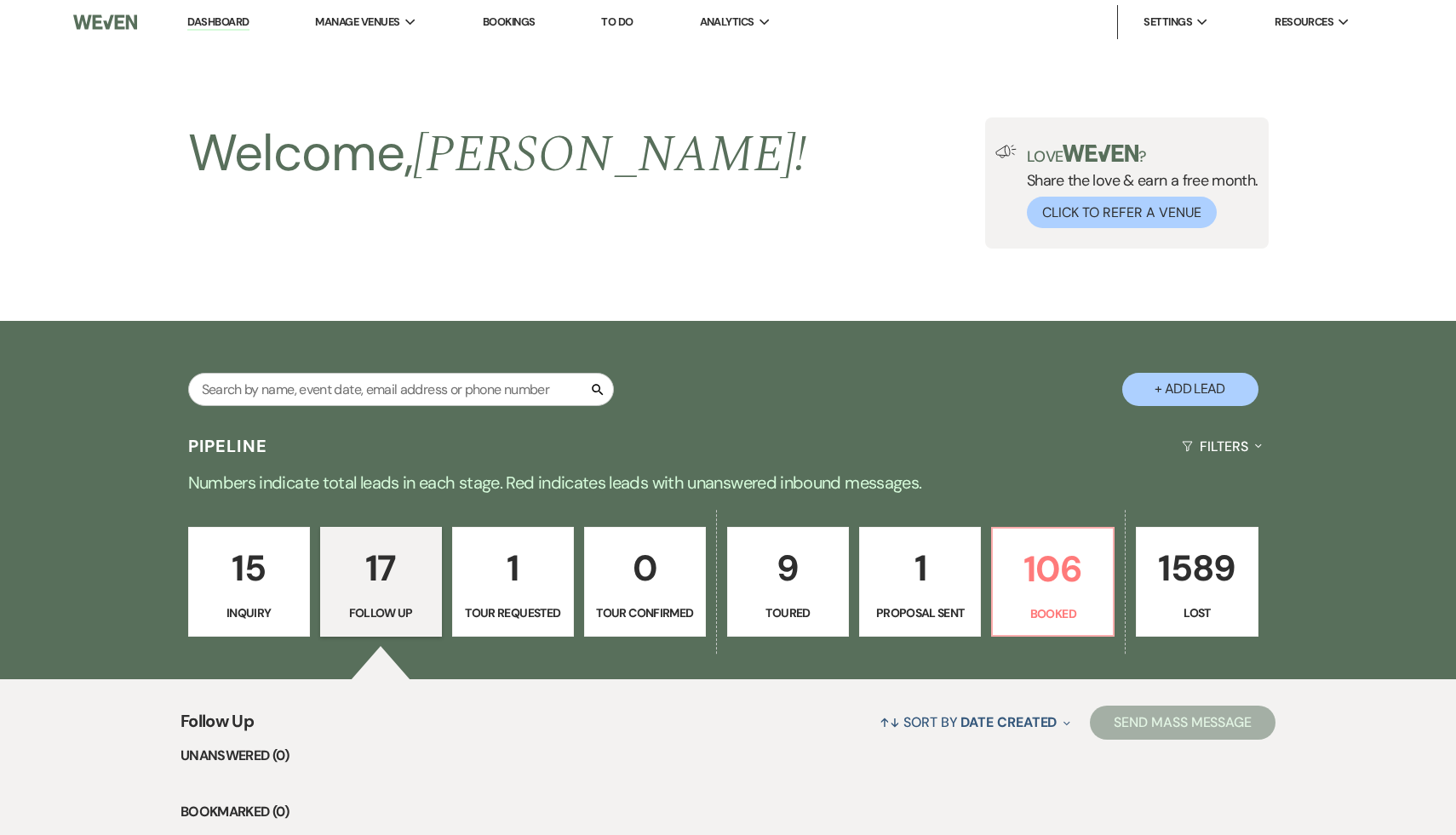
select select "9"
select select "6"
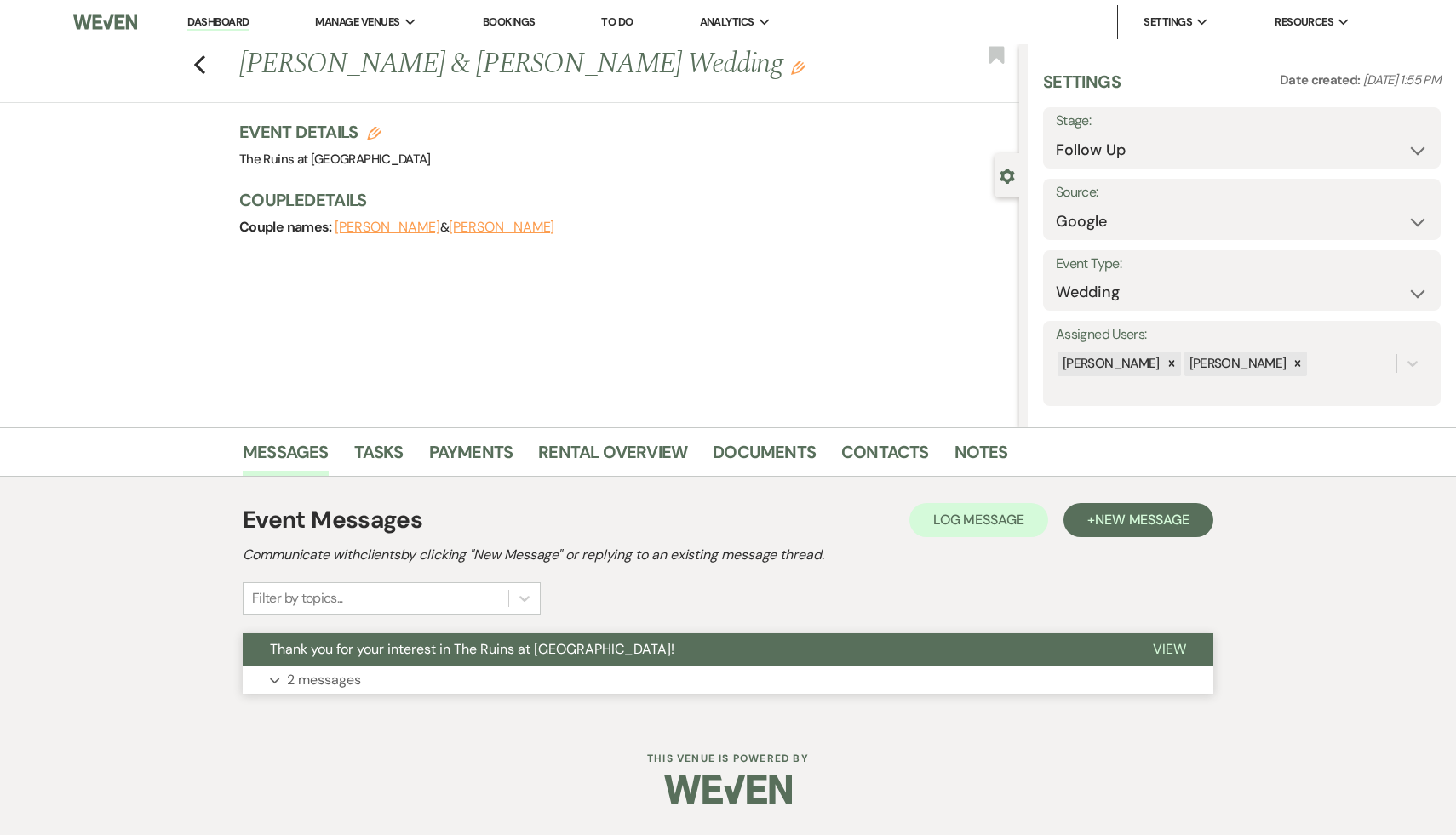
click at [436, 638] on button "Thank you for your interest in The Ruins at [GEOGRAPHIC_DATA]!" at bounding box center [684, 650] width 883 height 32
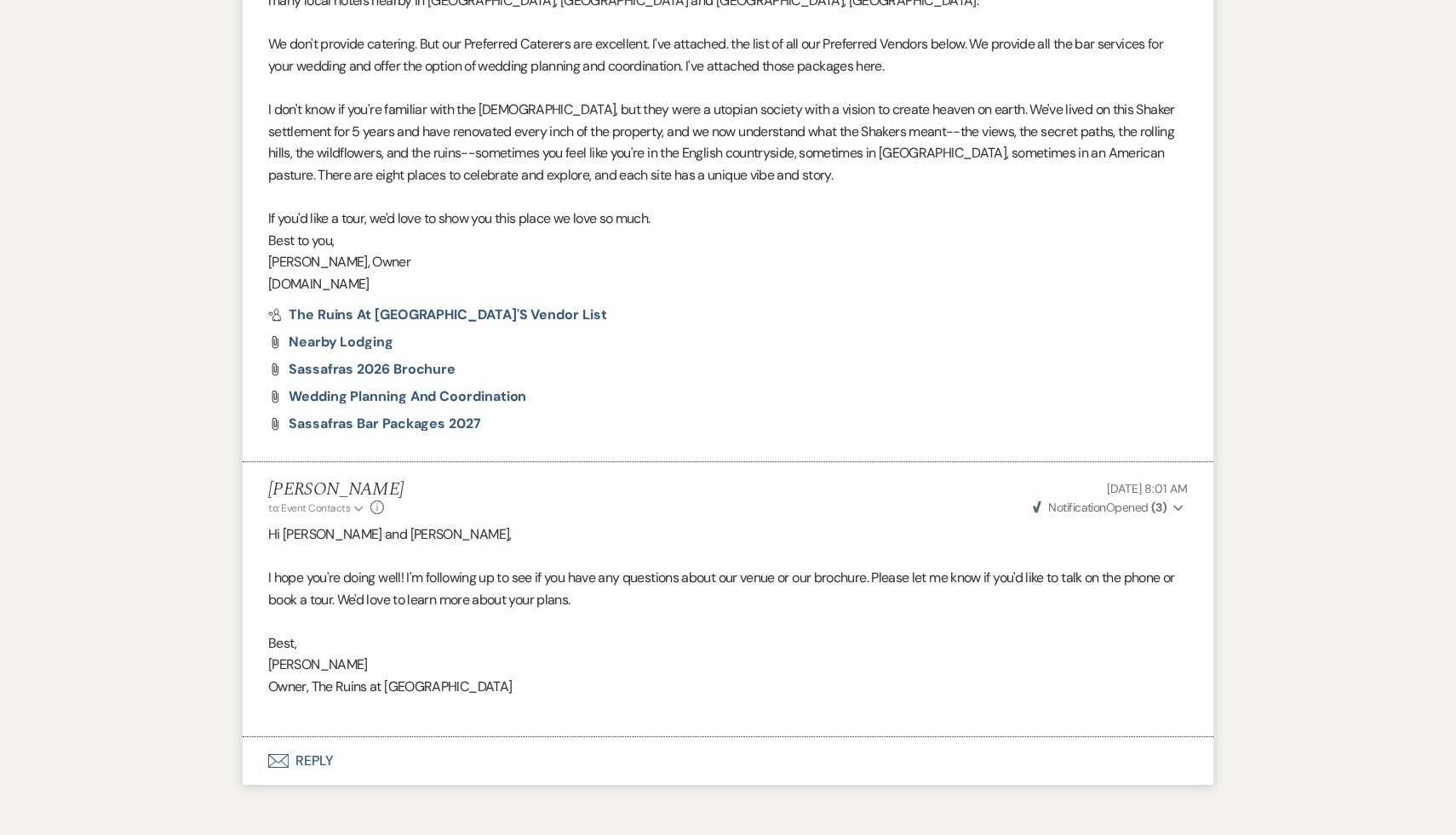
scroll to position [974, 0]
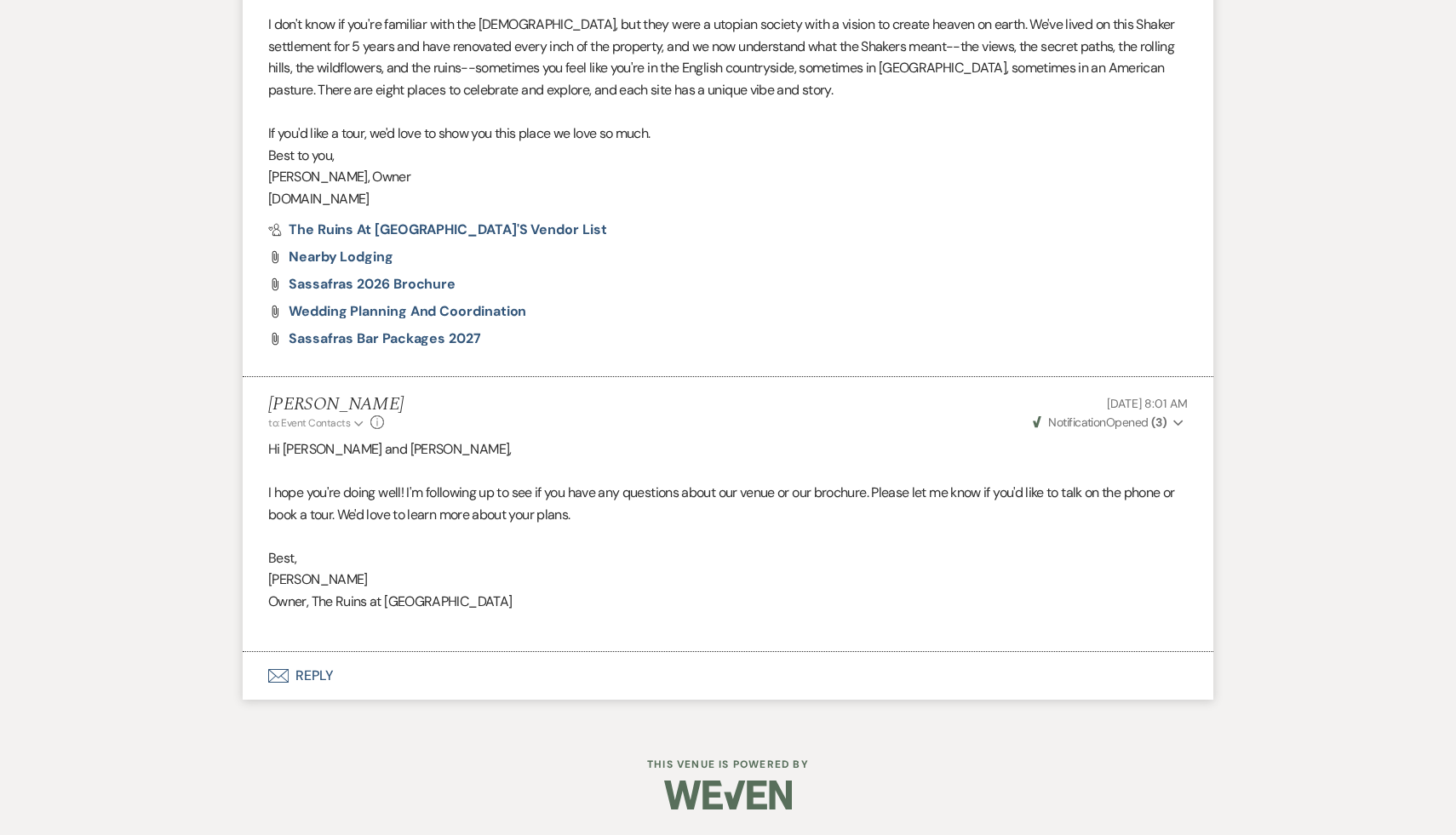
click at [312, 674] on button "Envelope Reply" at bounding box center [728, 676] width 971 height 48
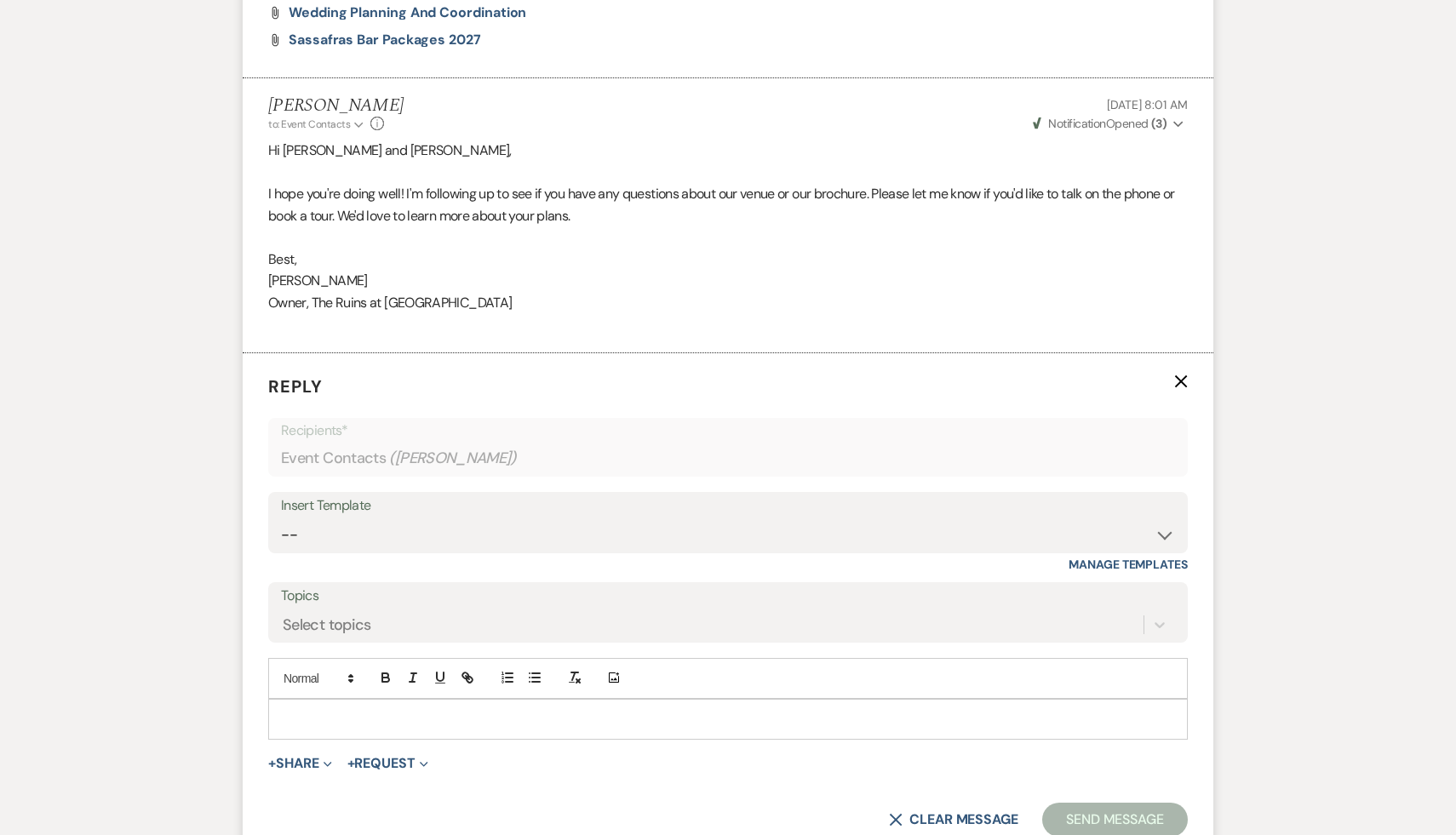
scroll to position [1310, 0]
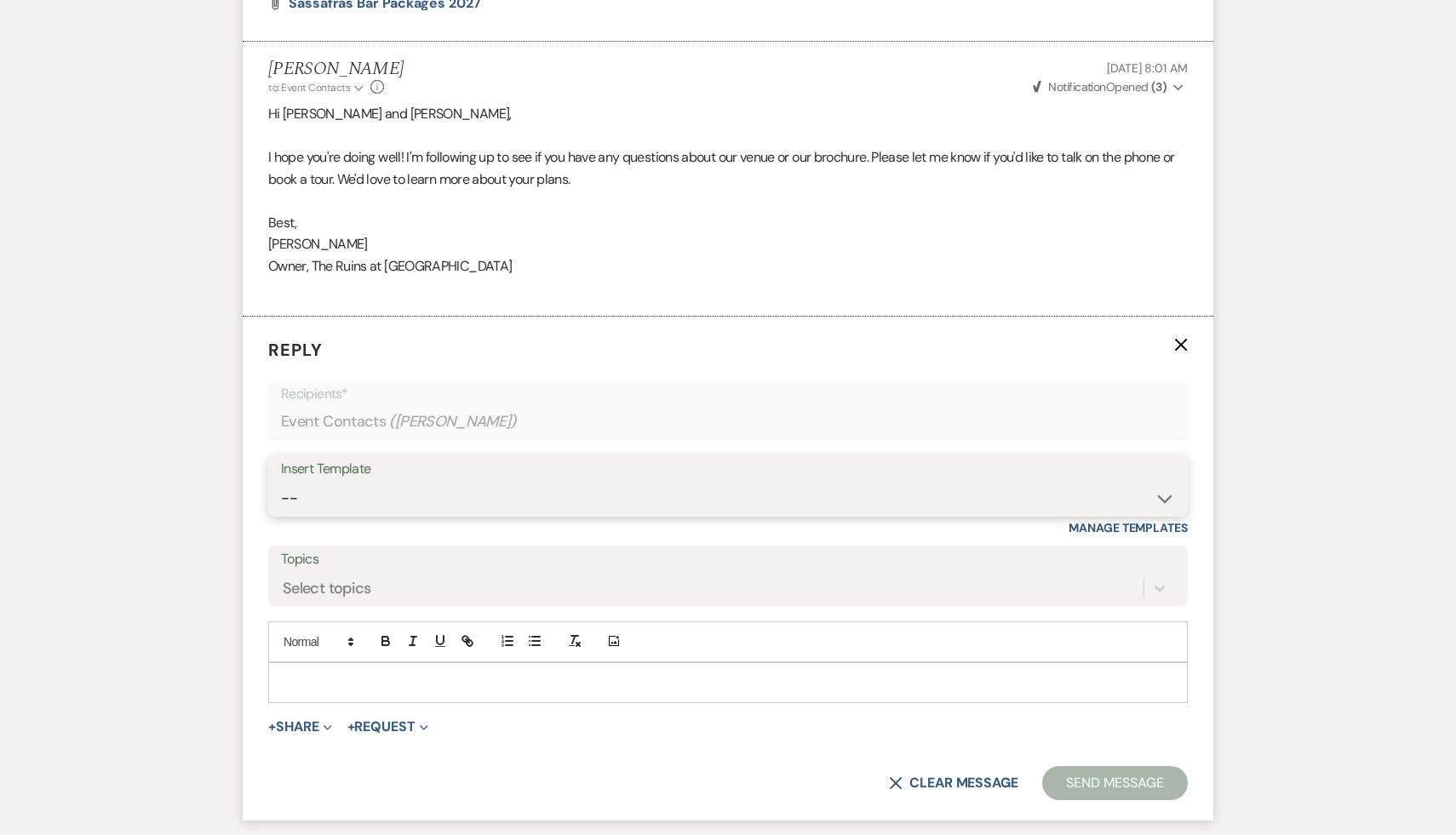
click at [1166, 495] on select "-- Weven Planning Portal Introduction (Booked Events) Initial Inquiry Response …" at bounding box center [728, 498] width 894 height 33
select select "1892"
click at [281, 482] on select "-- Weven Planning Portal Introduction (Booked Events) Initial Inquiry Response …" at bounding box center [728, 498] width 894 height 33
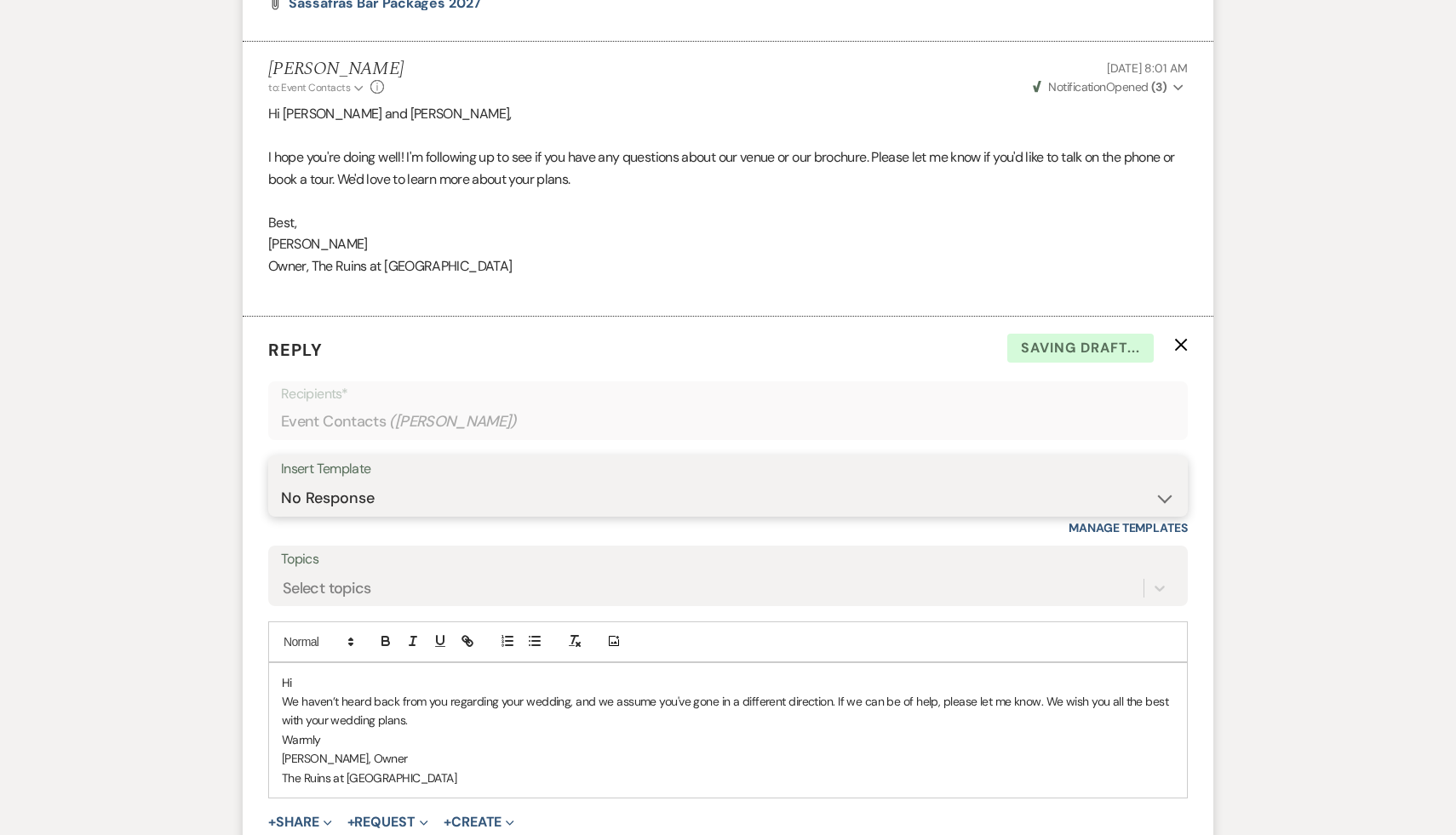
scroll to position [1300, 0]
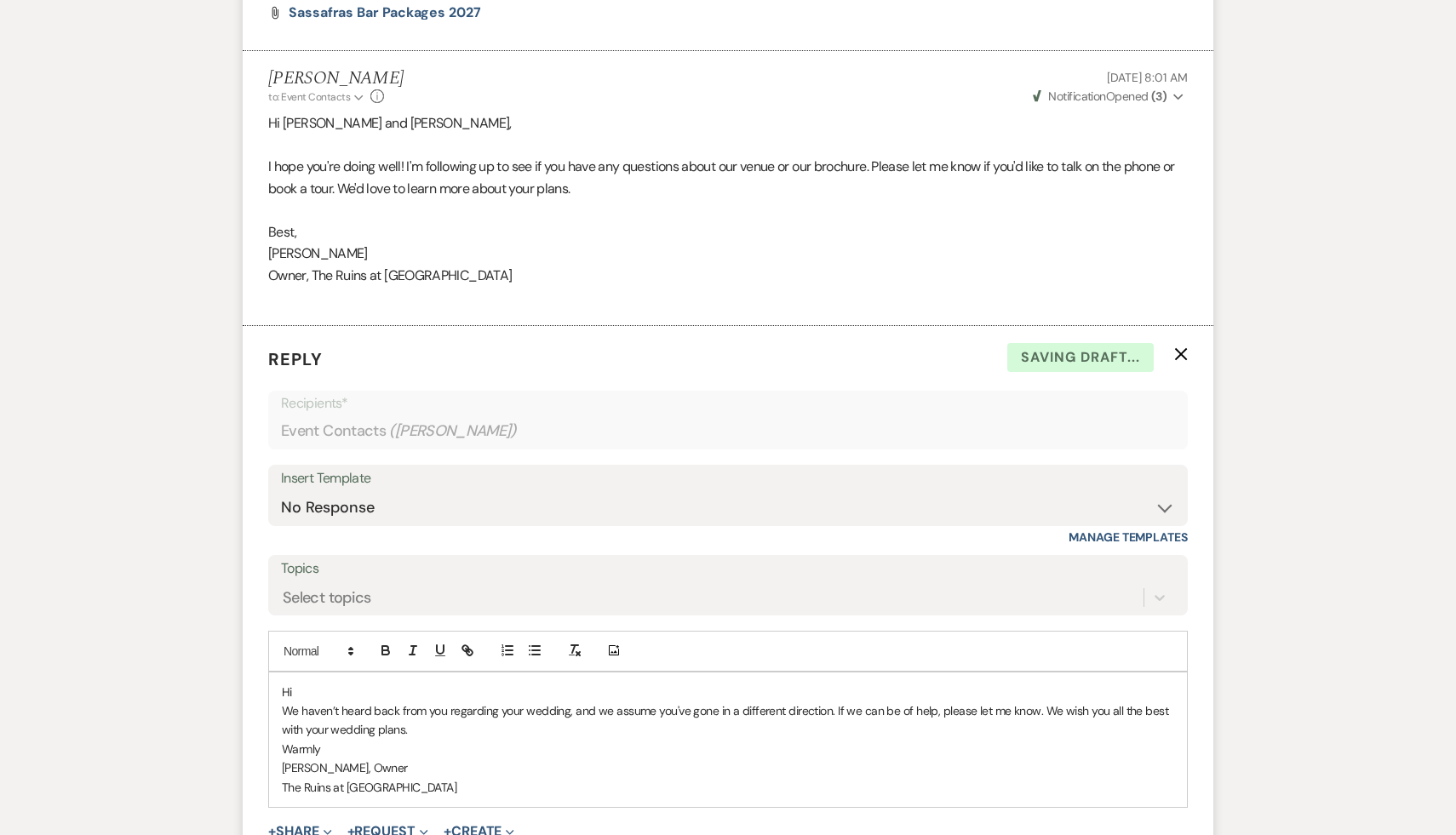
click at [338, 690] on p "Hi" at bounding box center [728, 692] width 892 height 19
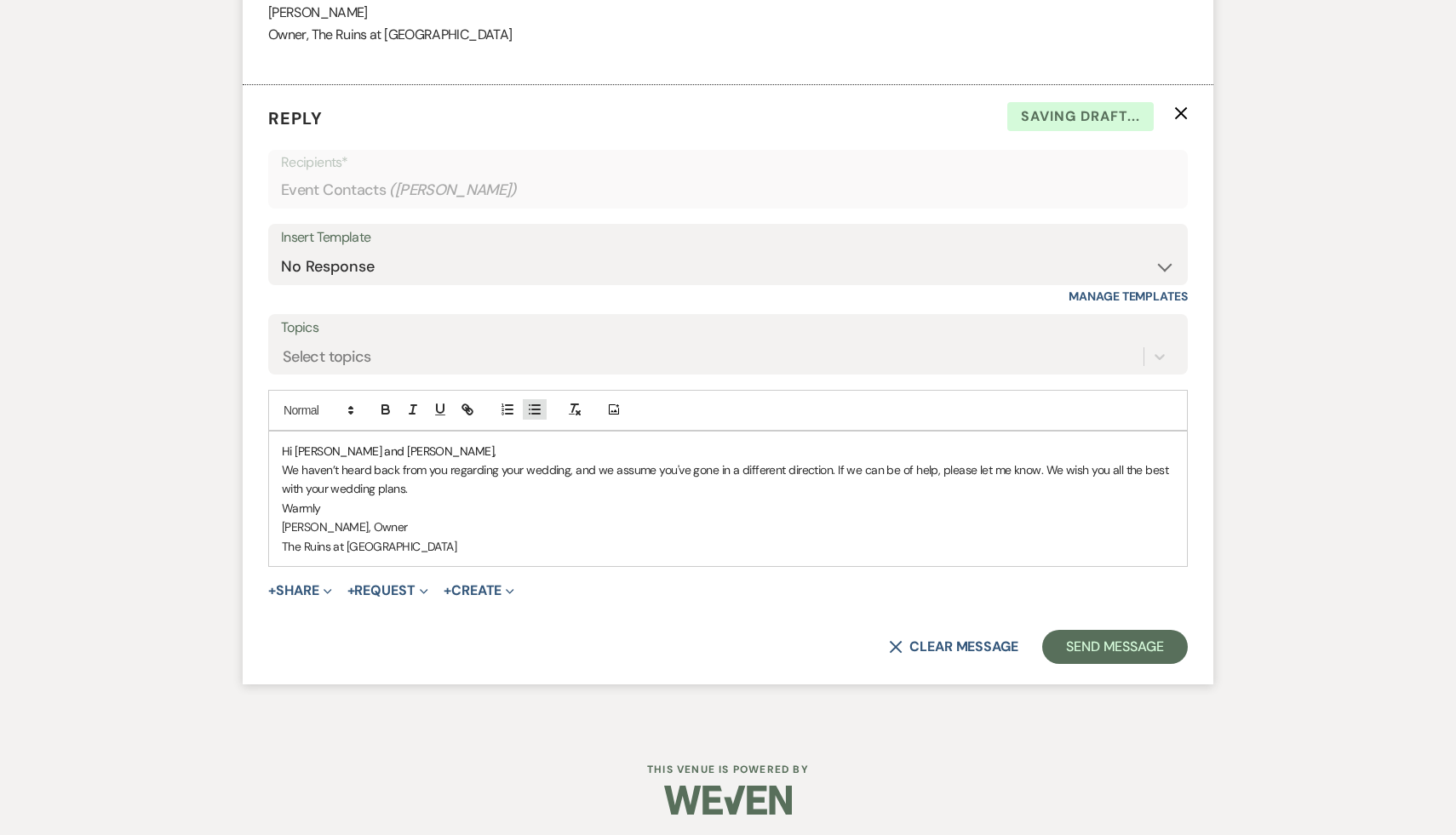
scroll to position [1545, 0]
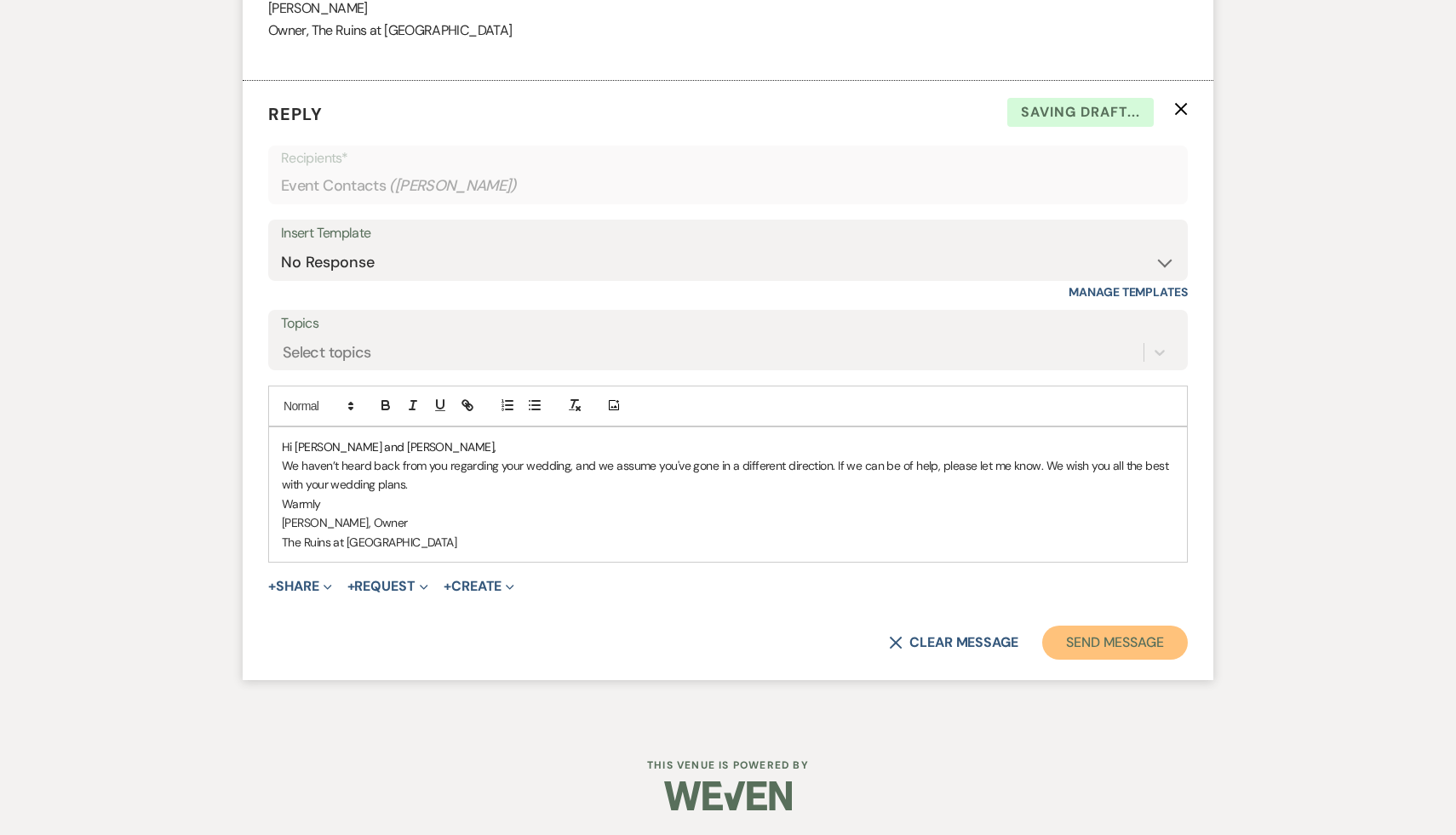
click at [1084, 647] on button "Send Message" at bounding box center [1114, 643] width 146 height 34
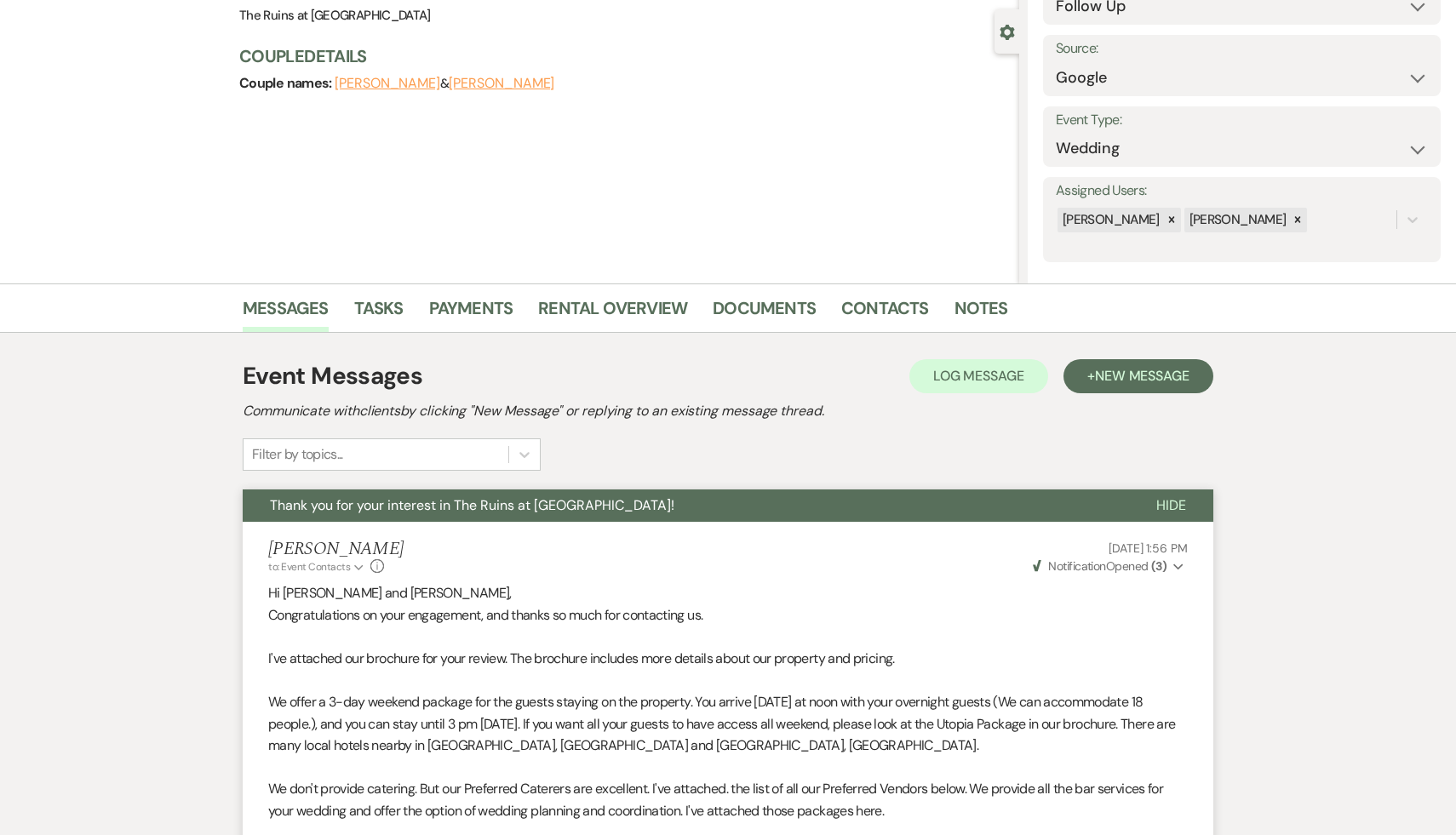
scroll to position [0, 0]
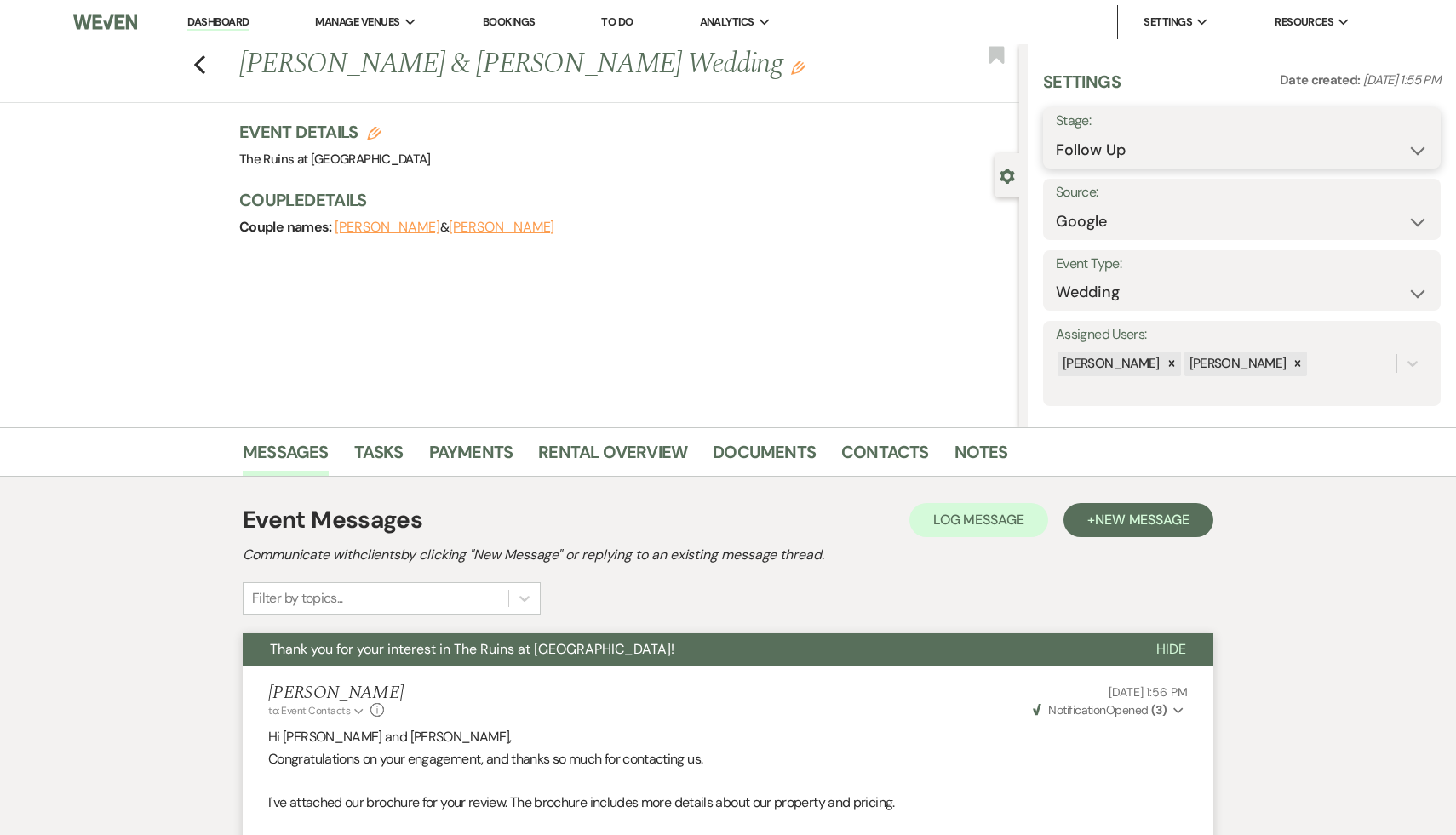
click at [1415, 145] on select "Inquiry Follow Up Tour Requested Tour Confirmed Toured Proposal Sent Booked Lost" at bounding box center [1241, 150] width 372 height 33
select select "8"
click at [1055, 134] on select "Inquiry Follow Up Tour Requested Tour Confirmed Toured Proposal Sent Booked Lost" at bounding box center [1241, 150] width 372 height 33
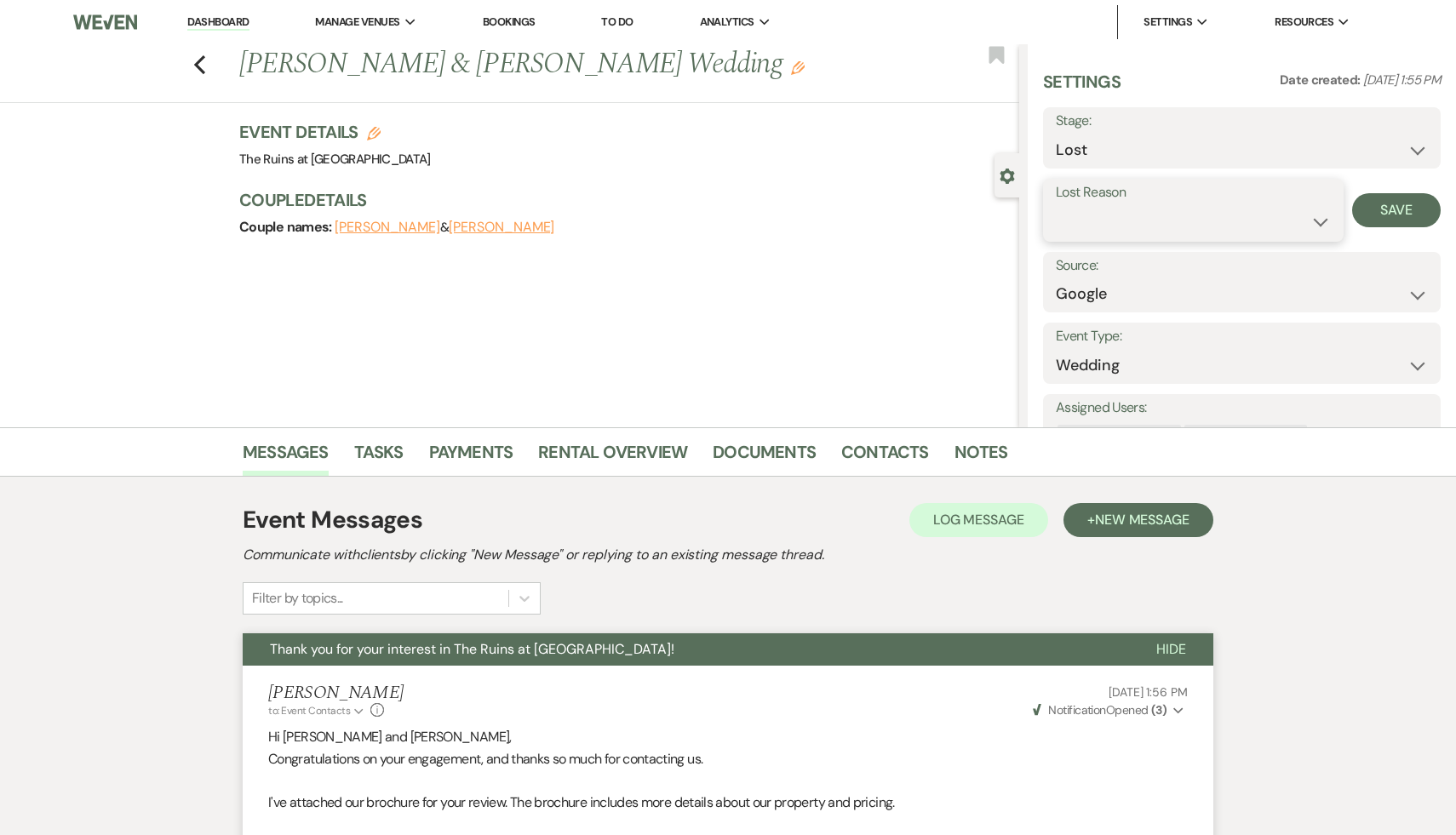
click at [1326, 219] on select "Booked Elsewhere Budget Date Unavailable No Response Not a Good Match Capacity …" at bounding box center [1193, 221] width 275 height 33
select select "5"
click at [1055, 205] on select "Booked Elsewhere Budget Date Unavailable No Response Not a Good Match Capacity …" at bounding box center [1193, 221] width 275 height 33
click at [1400, 209] on button "Save" at bounding box center [1396, 210] width 89 height 34
click at [200, 57] on icon "Previous" at bounding box center [200, 65] width 13 height 21
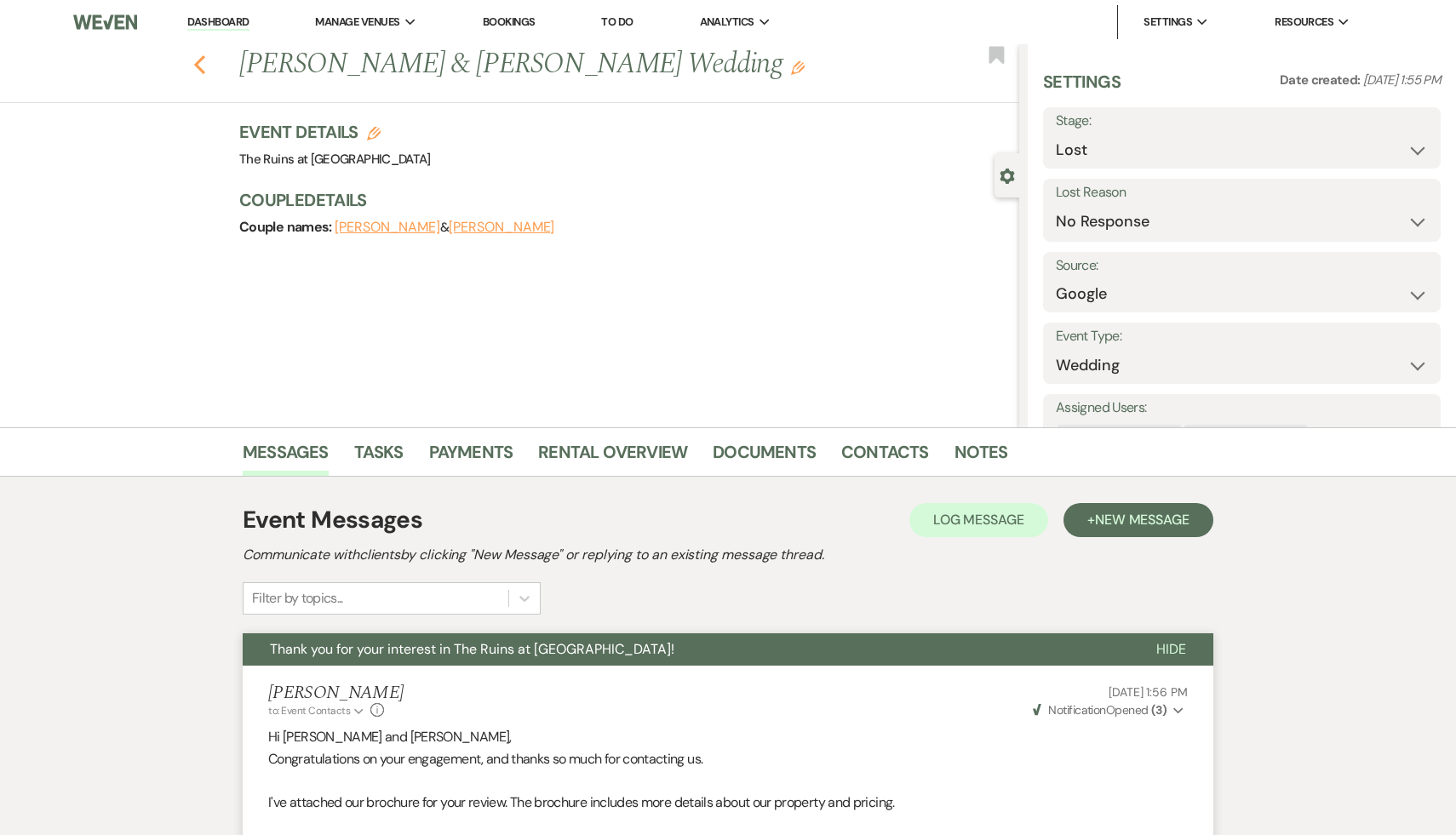
scroll to position [1683, 0]
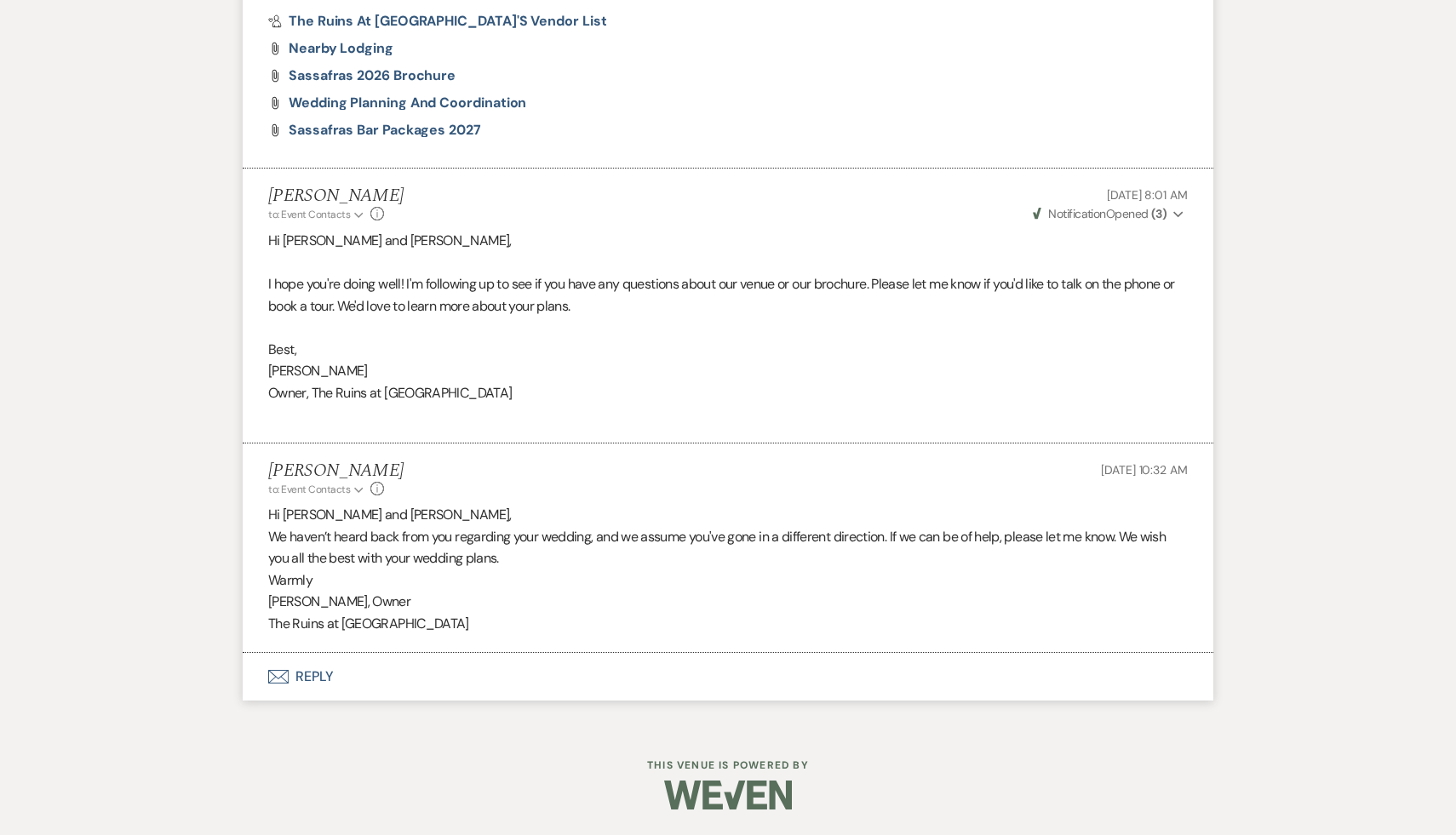
select select "9"
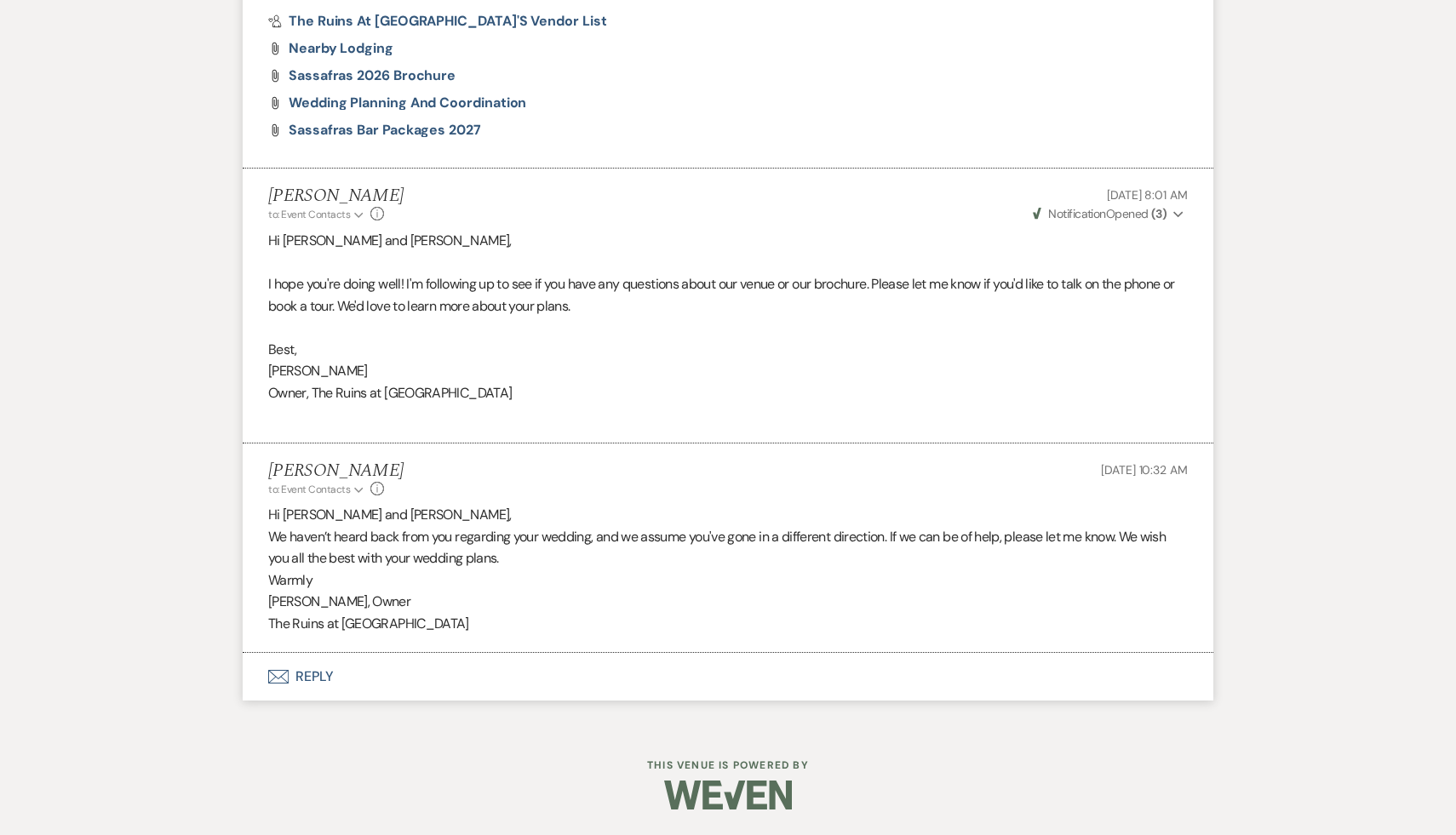
select select "9"
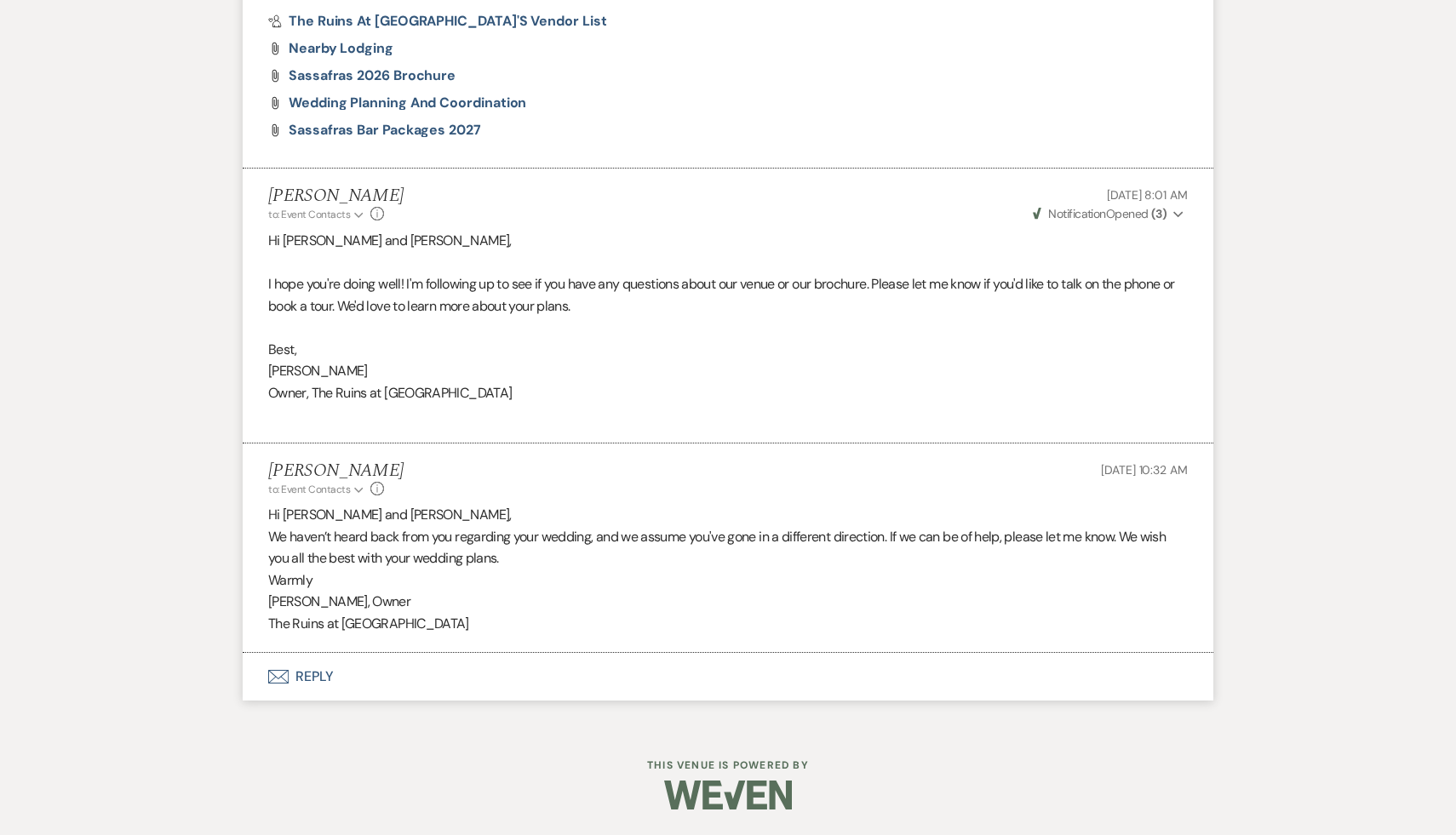
select select "9"
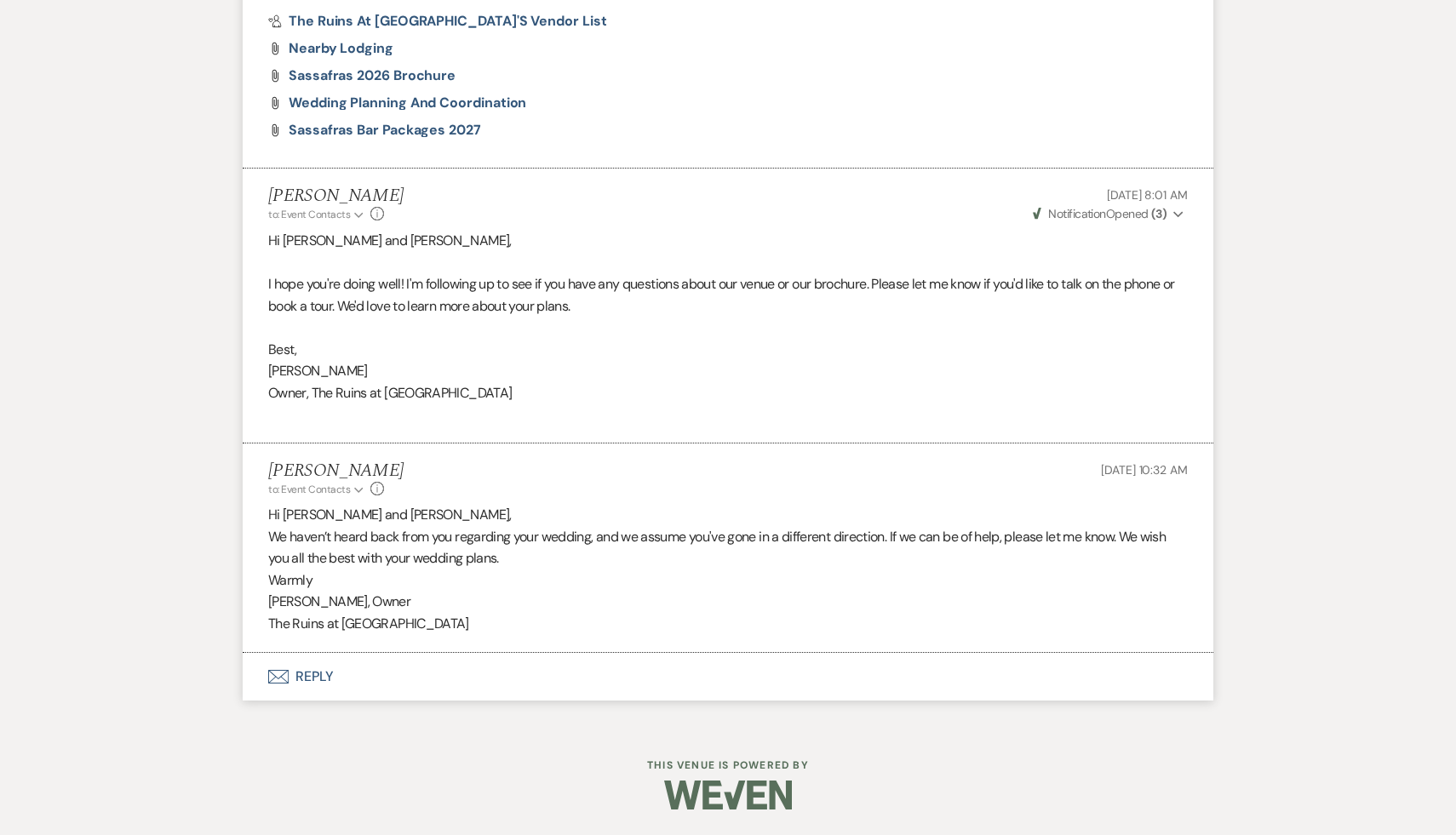
select select "9"
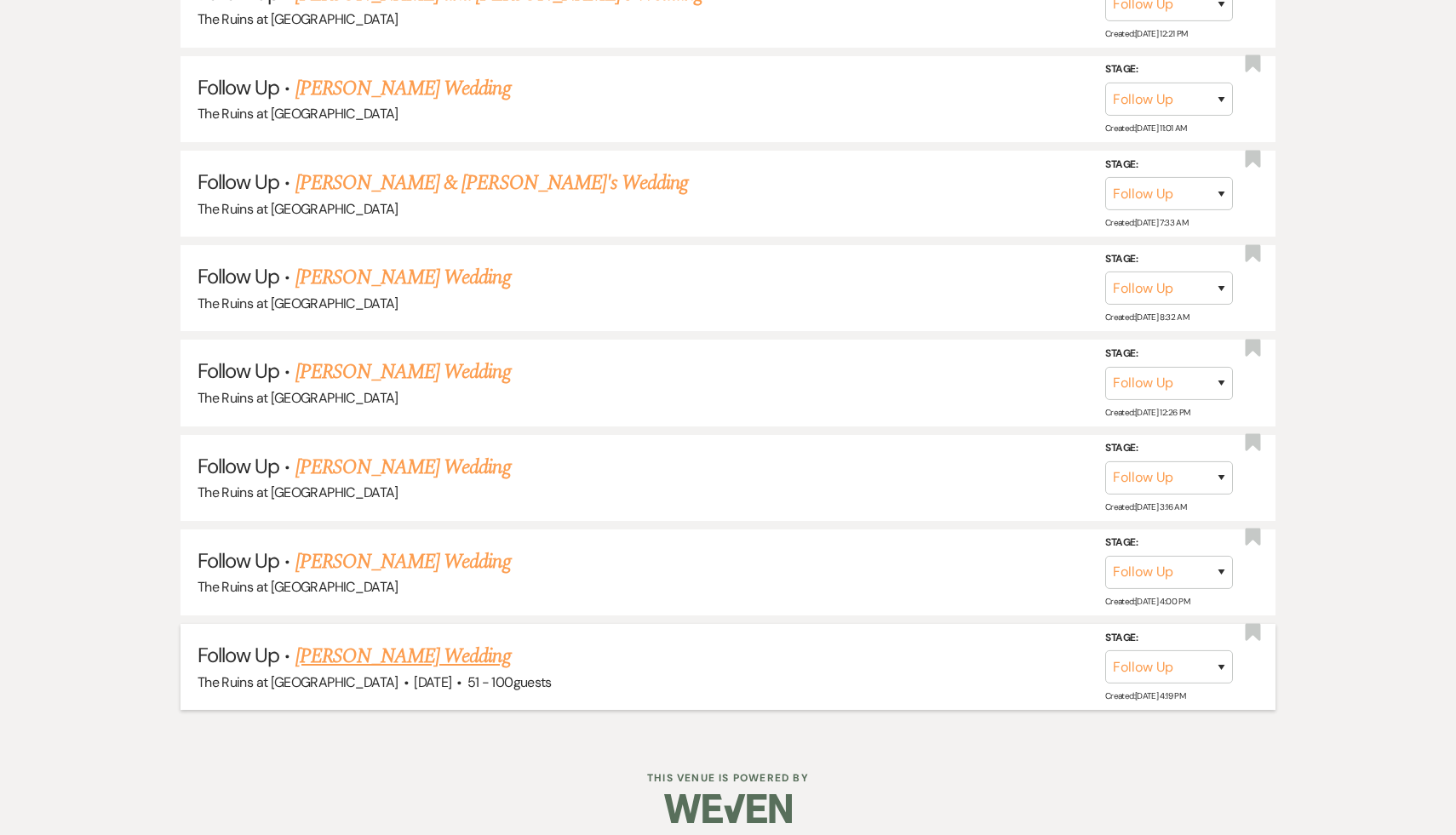
click at [443, 644] on link "[PERSON_NAME] Wedding" at bounding box center [404, 656] width 216 height 31
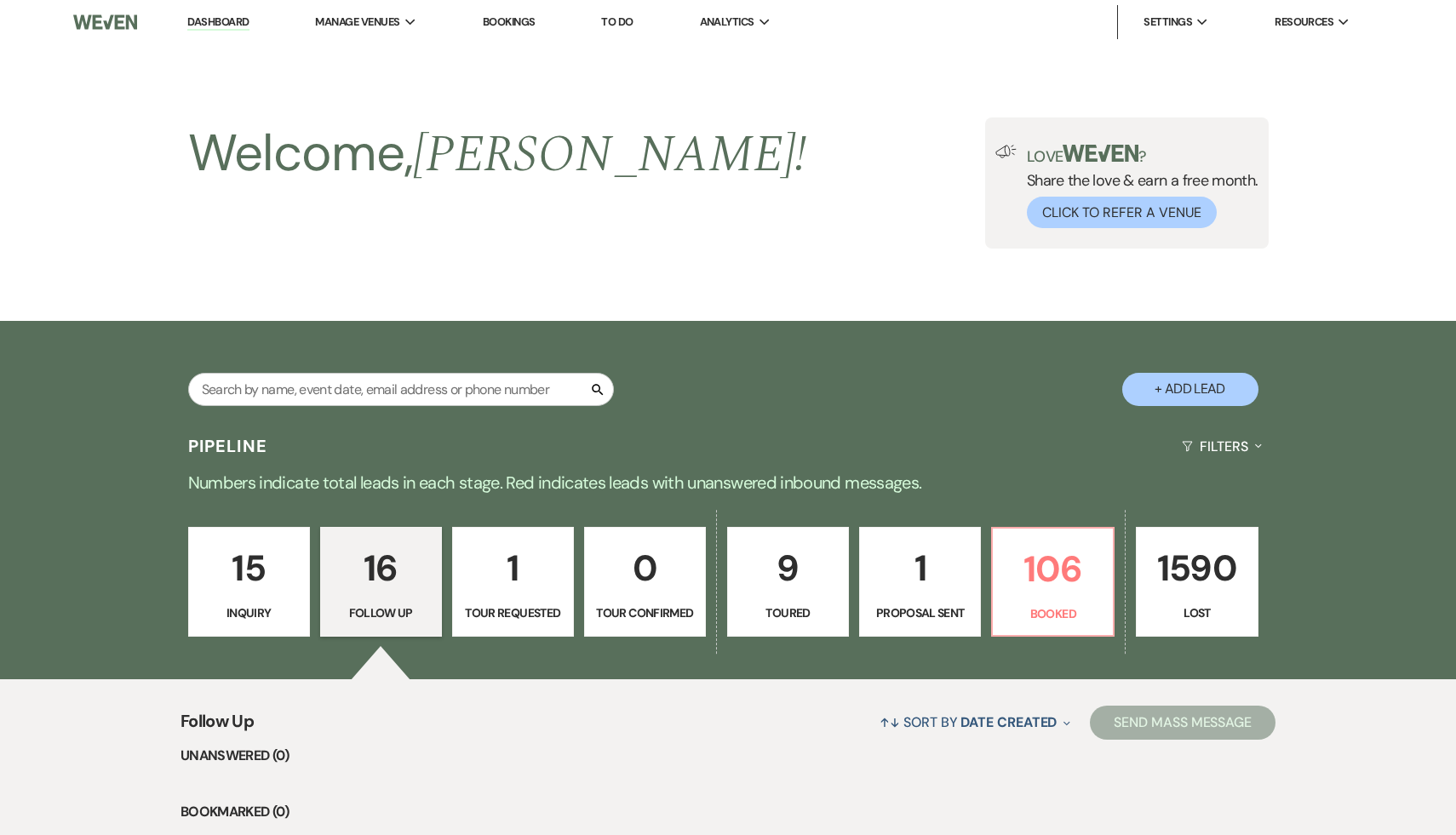
select select "9"
select select "2"
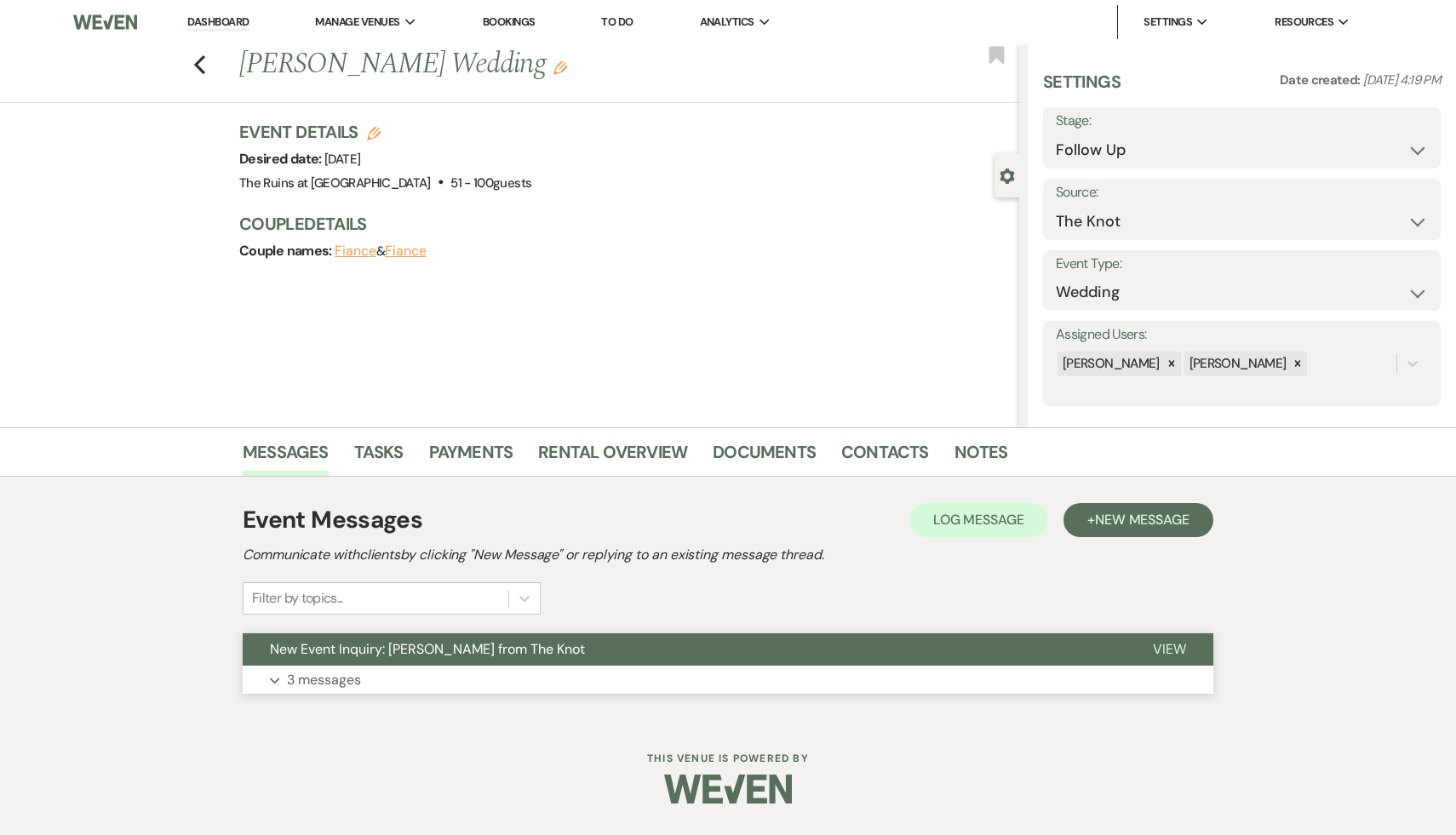
click at [443, 645] on span "New Event Inquiry: [PERSON_NAME] from The Knot" at bounding box center [427, 649] width 315 height 18
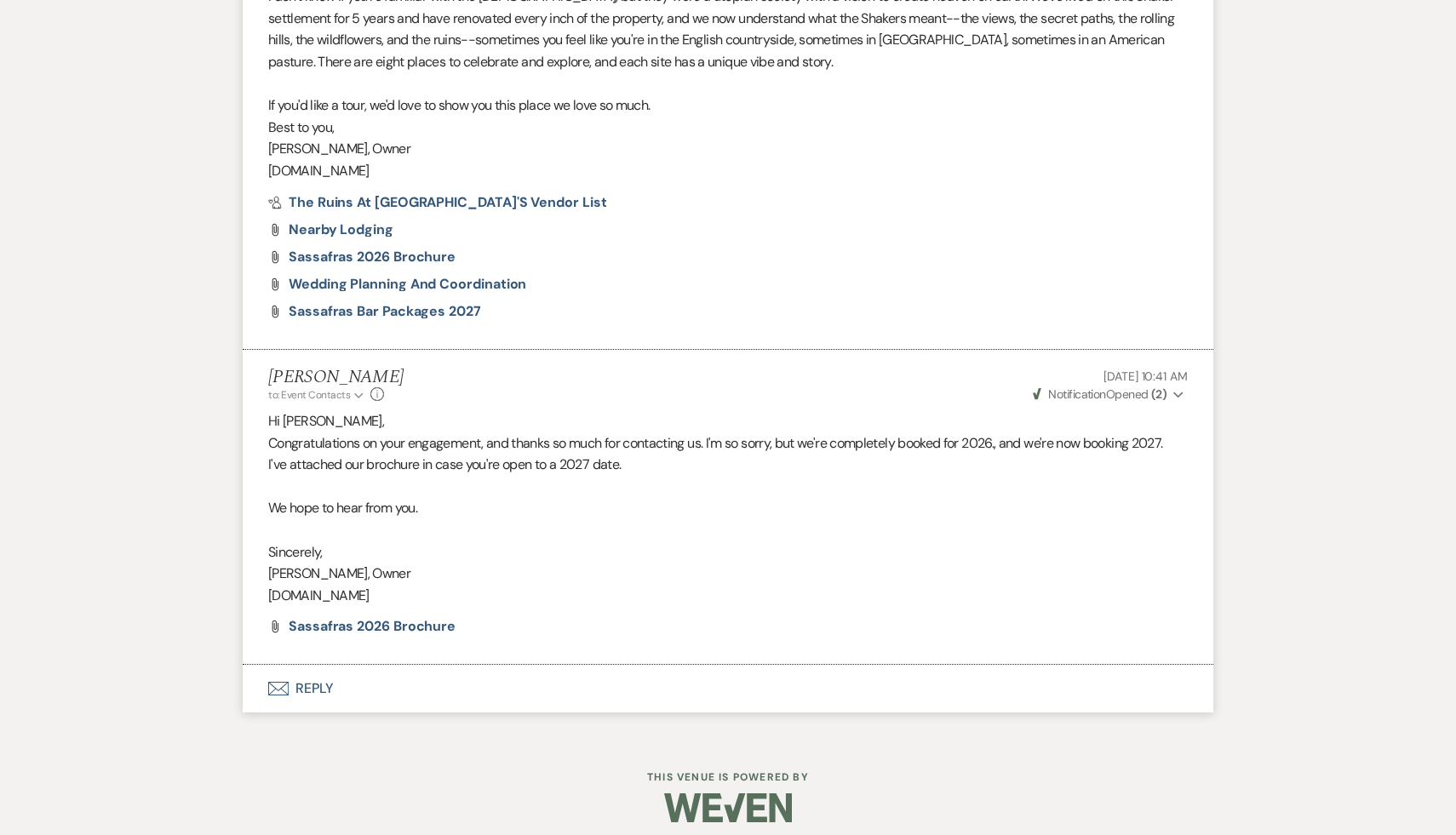
scroll to position [1861, 0]
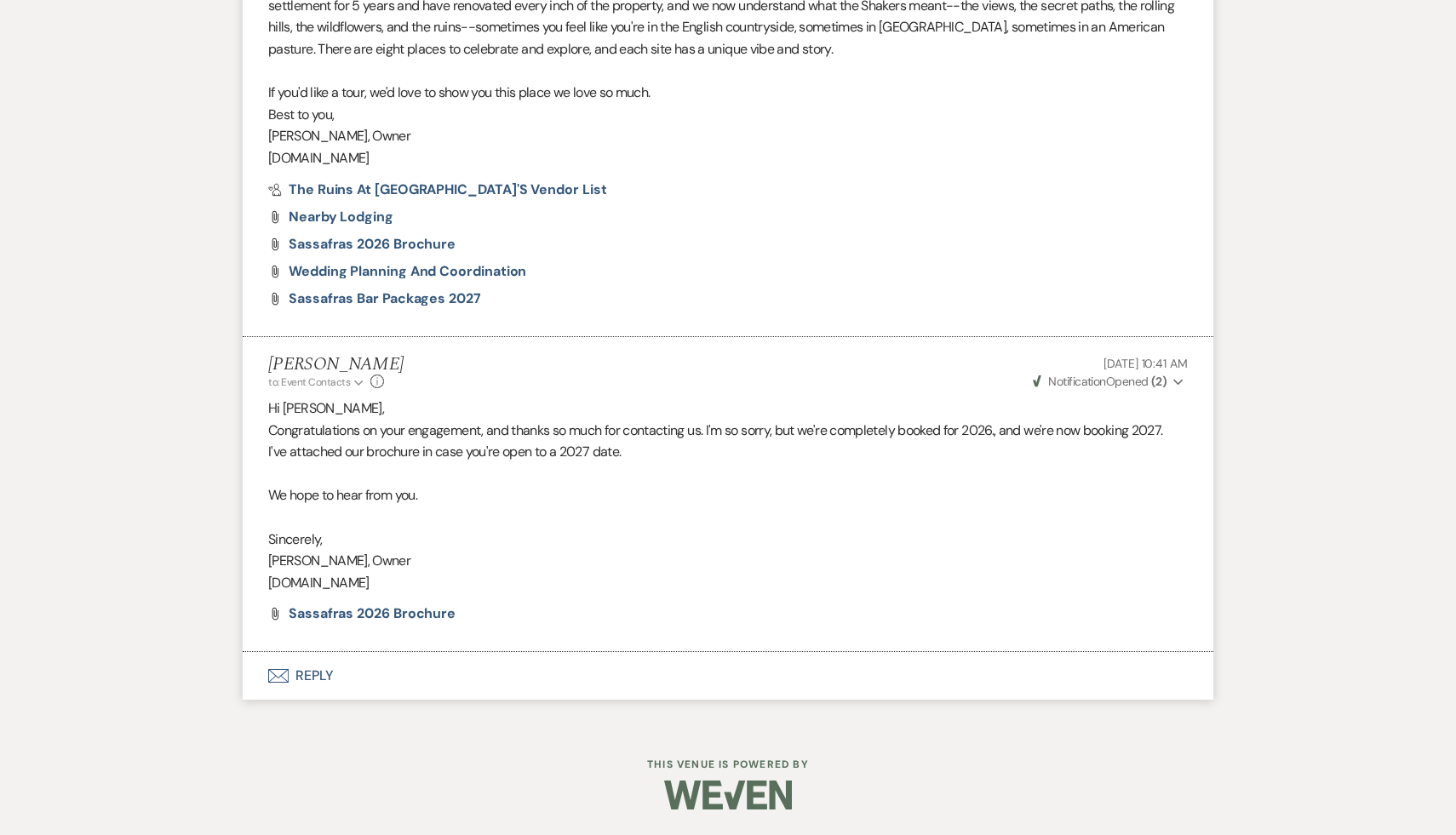
click at [316, 671] on button "Envelope Reply" at bounding box center [728, 676] width 971 height 48
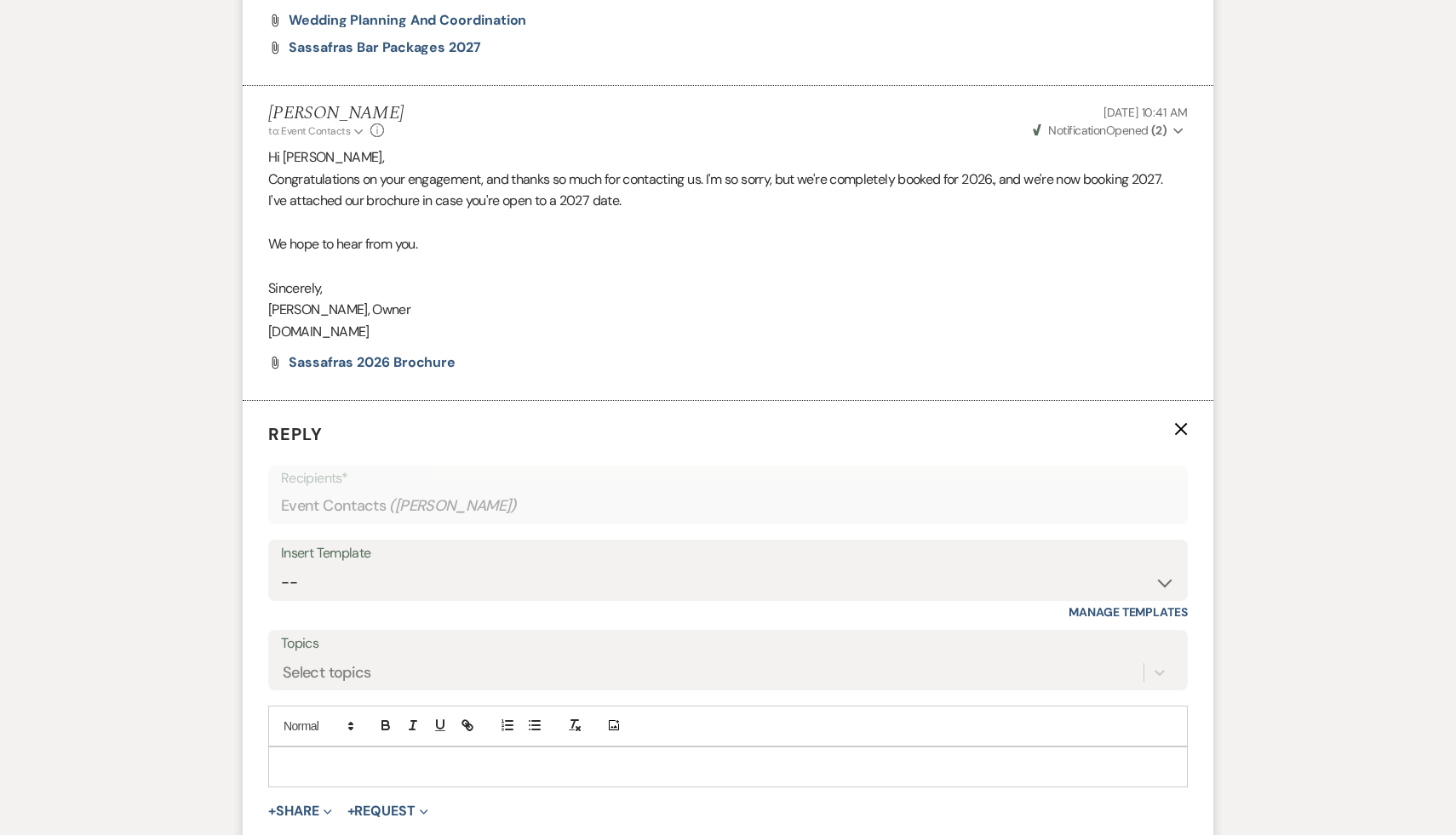
scroll to position [2133, 0]
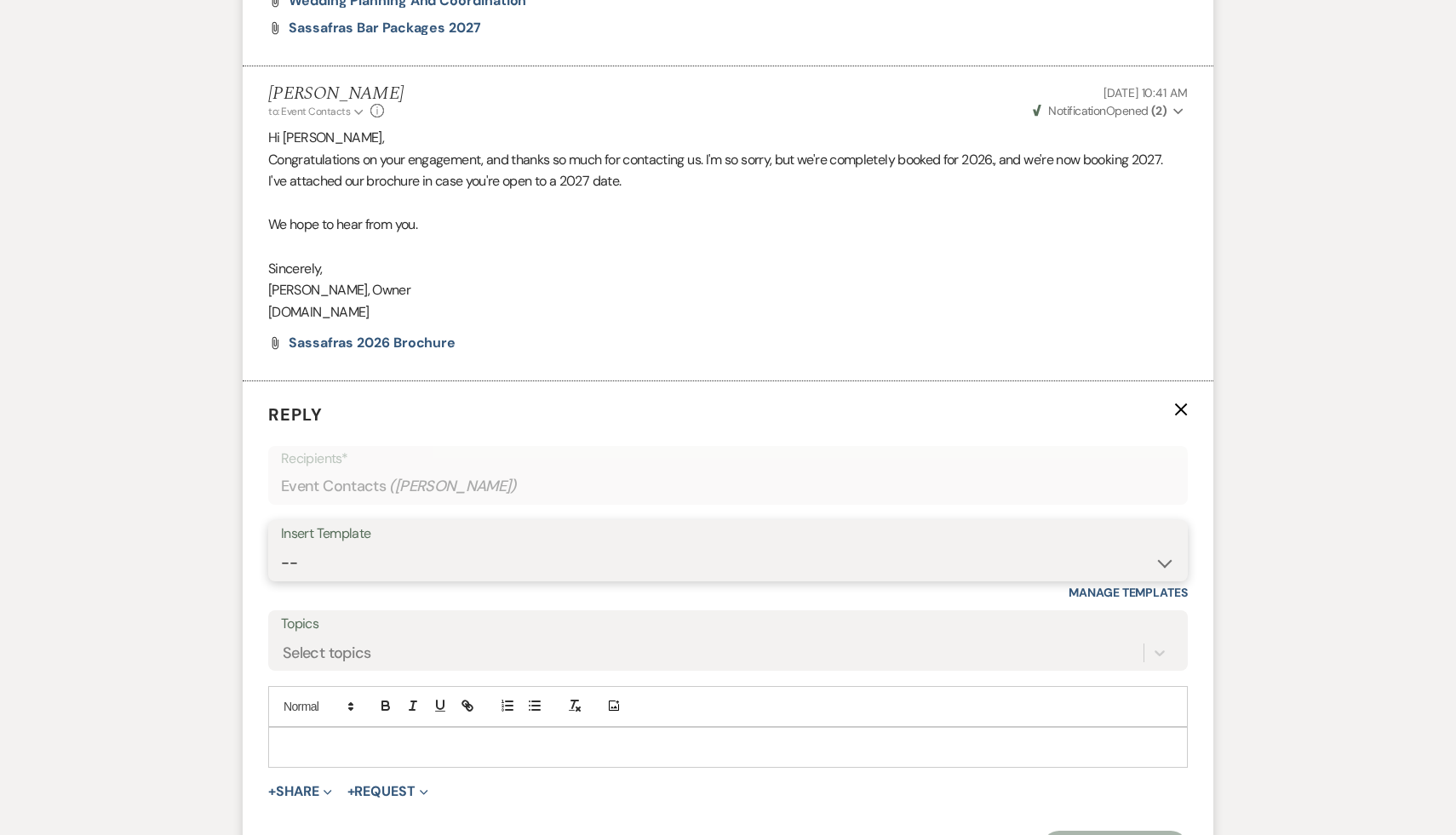
click at [1157, 559] on select "-- Weven Planning Portal Introduction (Booked Events) Initial Inquiry Response …" at bounding box center [728, 563] width 894 height 33
select select "1892"
click at [281, 546] on select "-- Weven Planning Portal Introduction (Booked Events) Initial Inquiry Response …" at bounding box center [728, 563] width 894 height 33
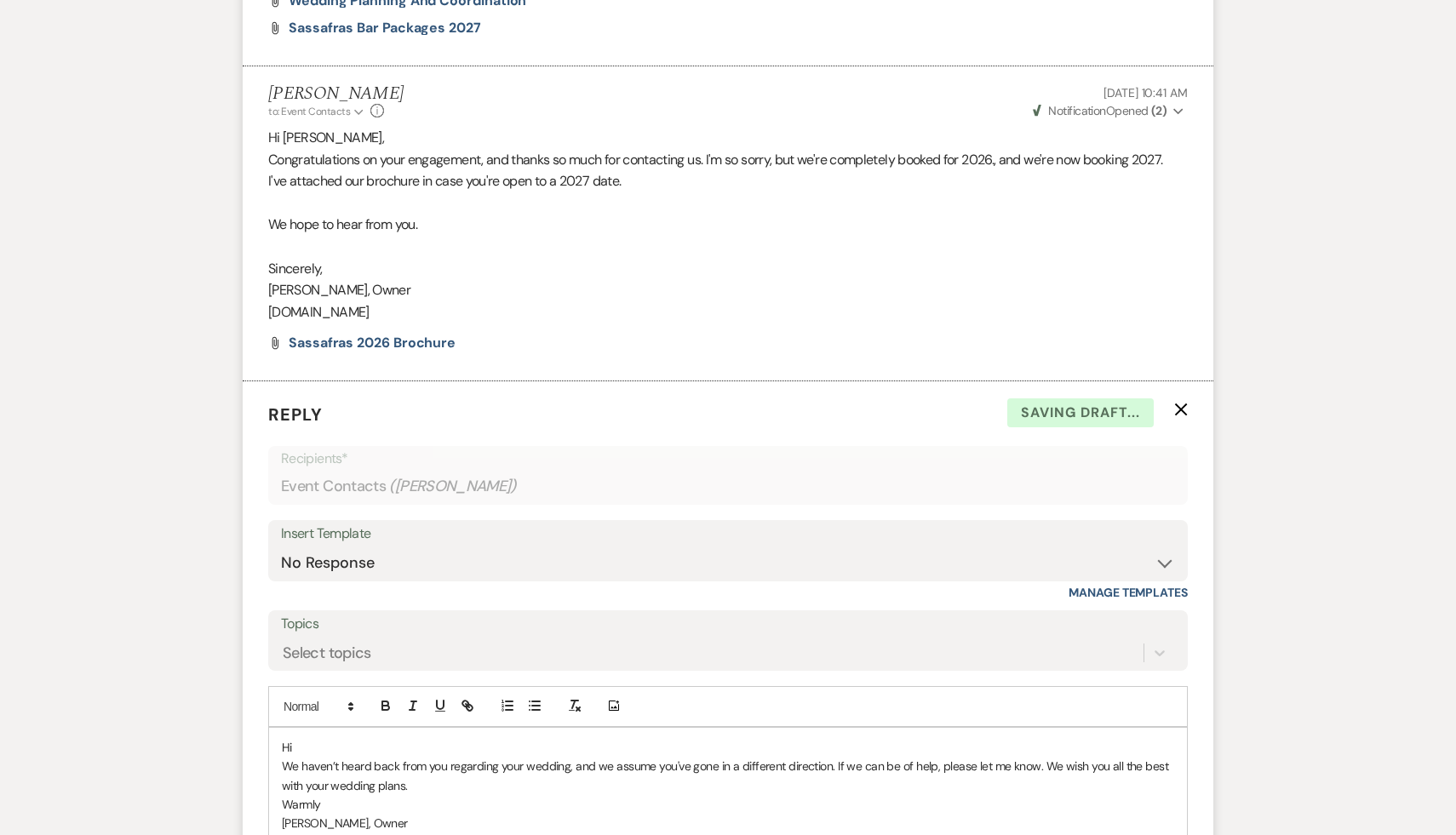
click at [328, 745] on p "Hi" at bounding box center [728, 747] width 892 height 19
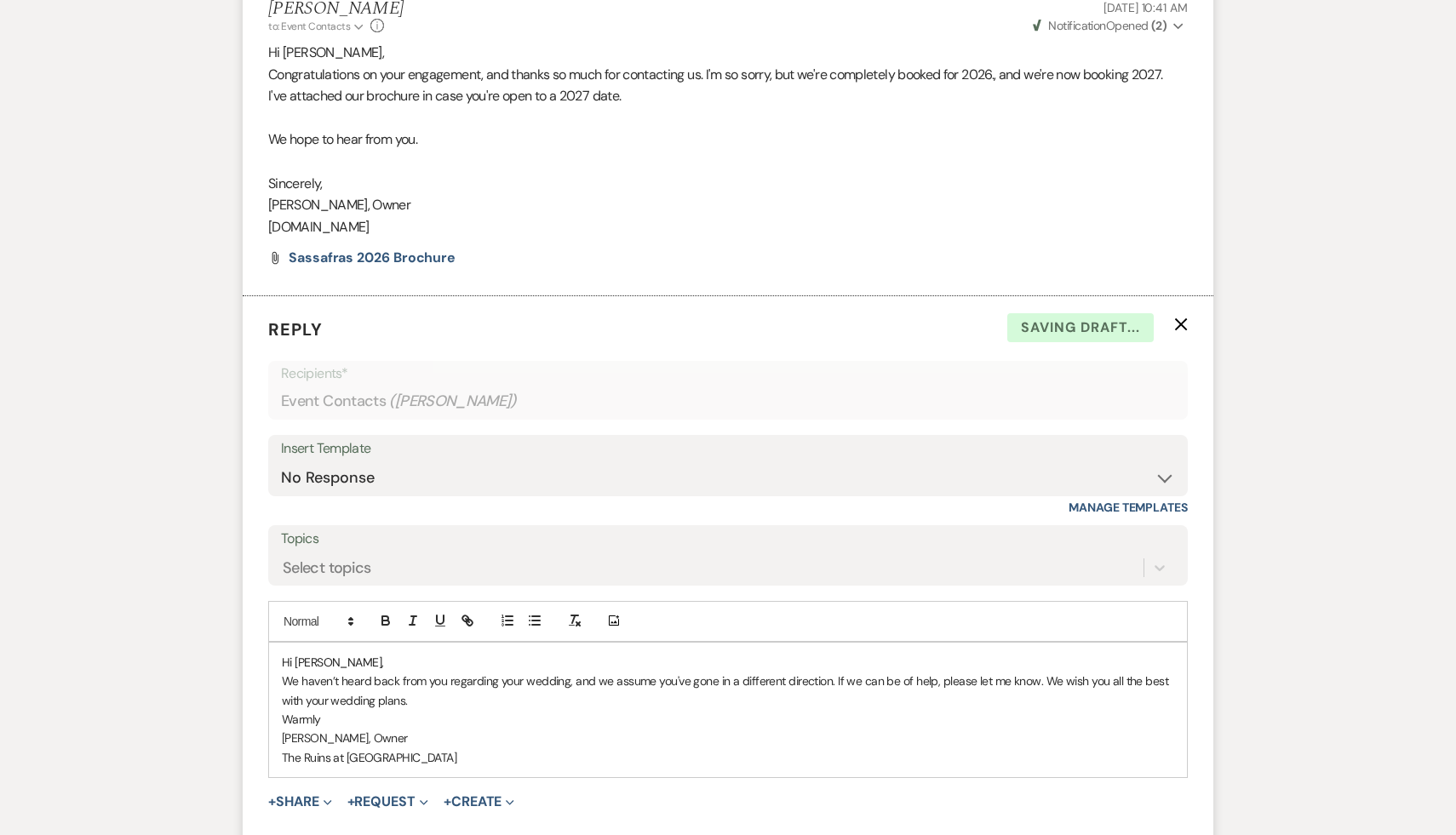
scroll to position [2433, 0]
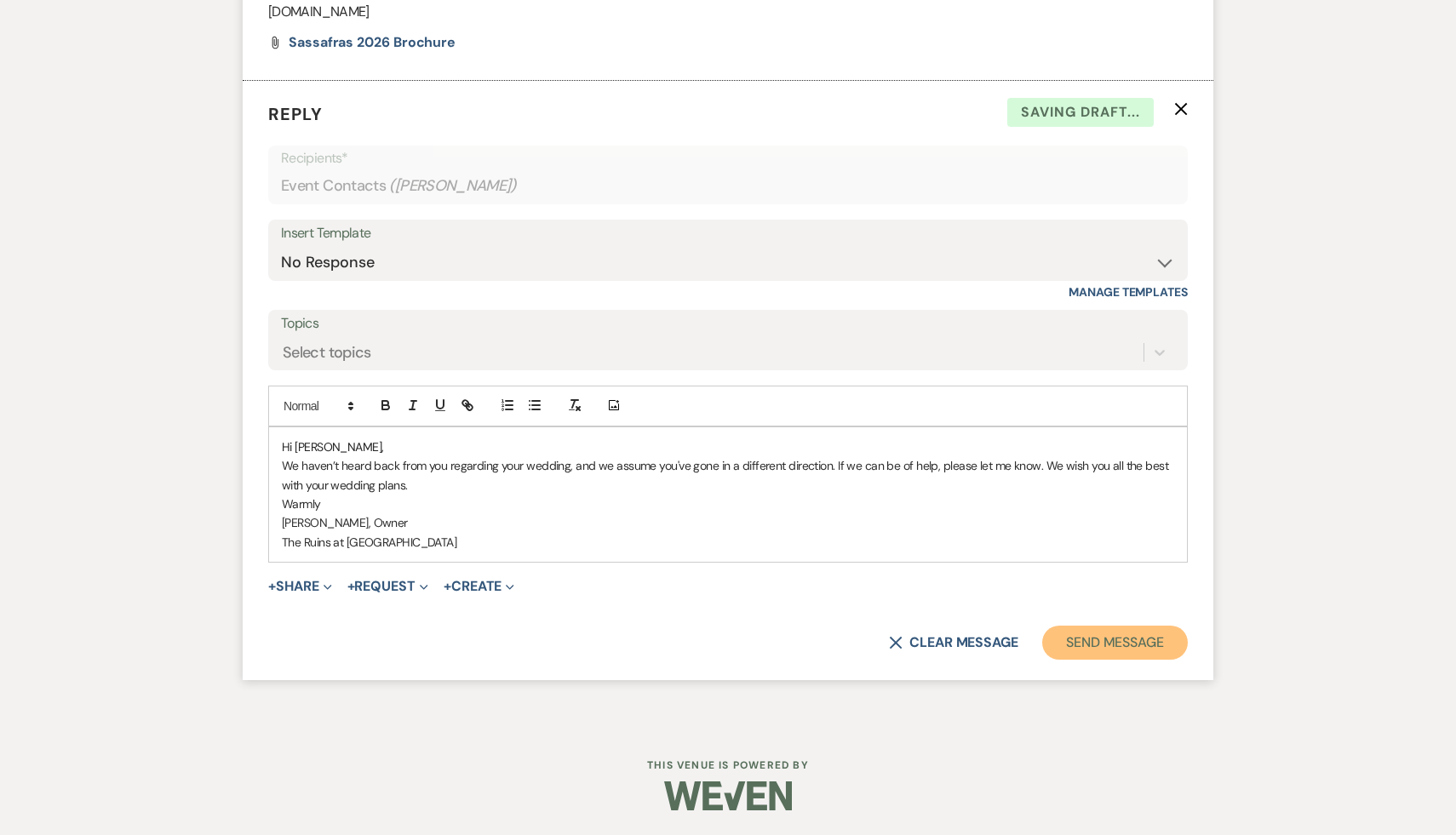
click at [1104, 642] on button "Send Message" at bounding box center [1114, 643] width 146 height 34
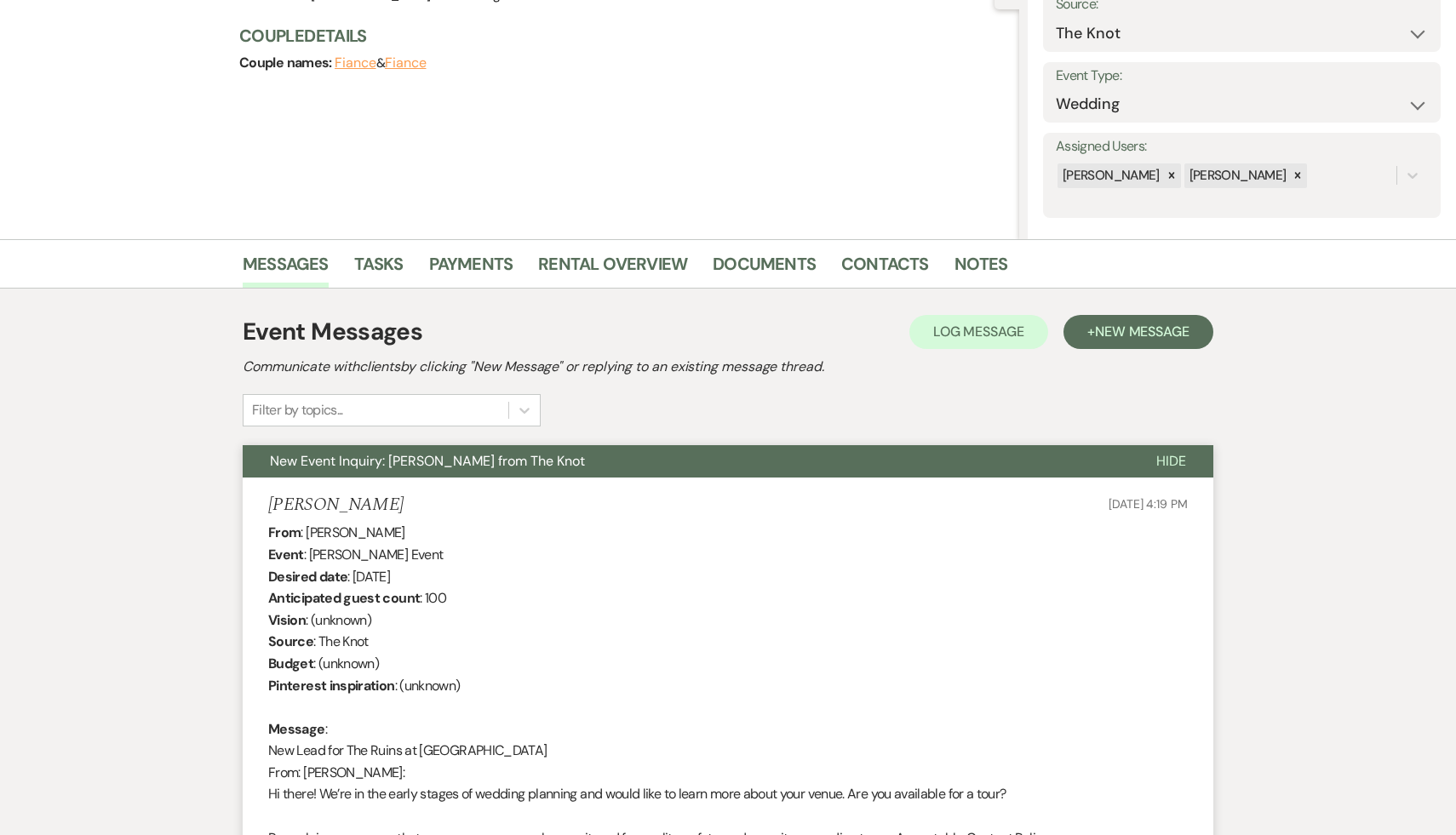
scroll to position [0, 0]
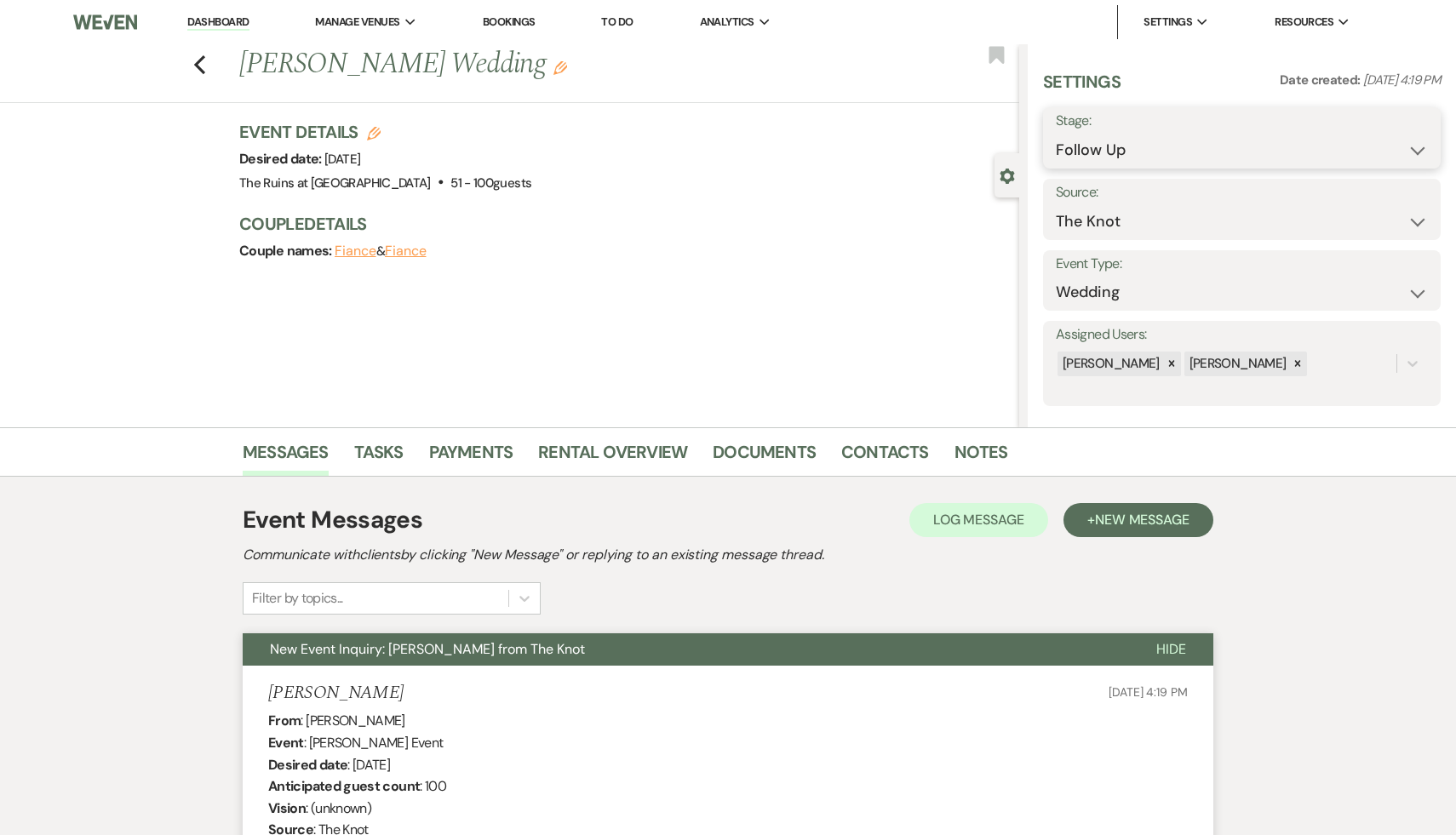
click at [1416, 149] on select "Inquiry Follow Up Tour Requested Tour Confirmed Toured Proposal Sent Booked Lost" at bounding box center [1241, 150] width 372 height 33
select select "8"
click at [1055, 134] on select "Inquiry Follow Up Tour Requested Tour Confirmed Toured Proposal Sent Booked Lost" at bounding box center [1241, 150] width 372 height 33
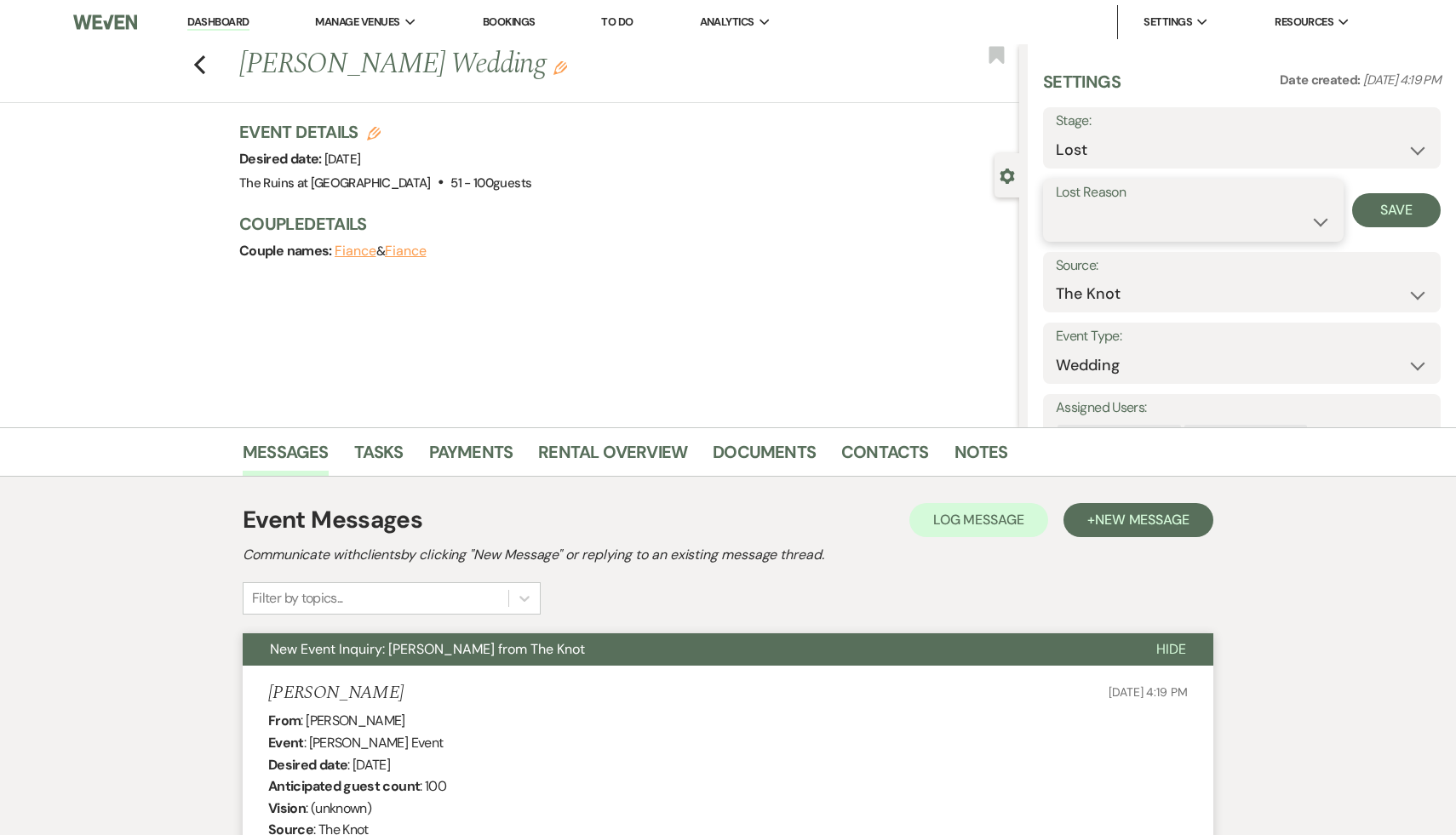
click at [1313, 221] on select "Booked Elsewhere Budget Date Unavailable No Response Not a Good Match Capacity …" at bounding box center [1193, 221] width 275 height 33
select select "5"
click at [1055, 205] on select "Booked Elsewhere Budget Date Unavailable No Response Not a Good Match Capacity …" at bounding box center [1193, 221] width 275 height 33
click at [1382, 207] on button "Save" at bounding box center [1396, 210] width 89 height 34
click at [194, 67] on icon "Previous" at bounding box center [200, 65] width 13 height 21
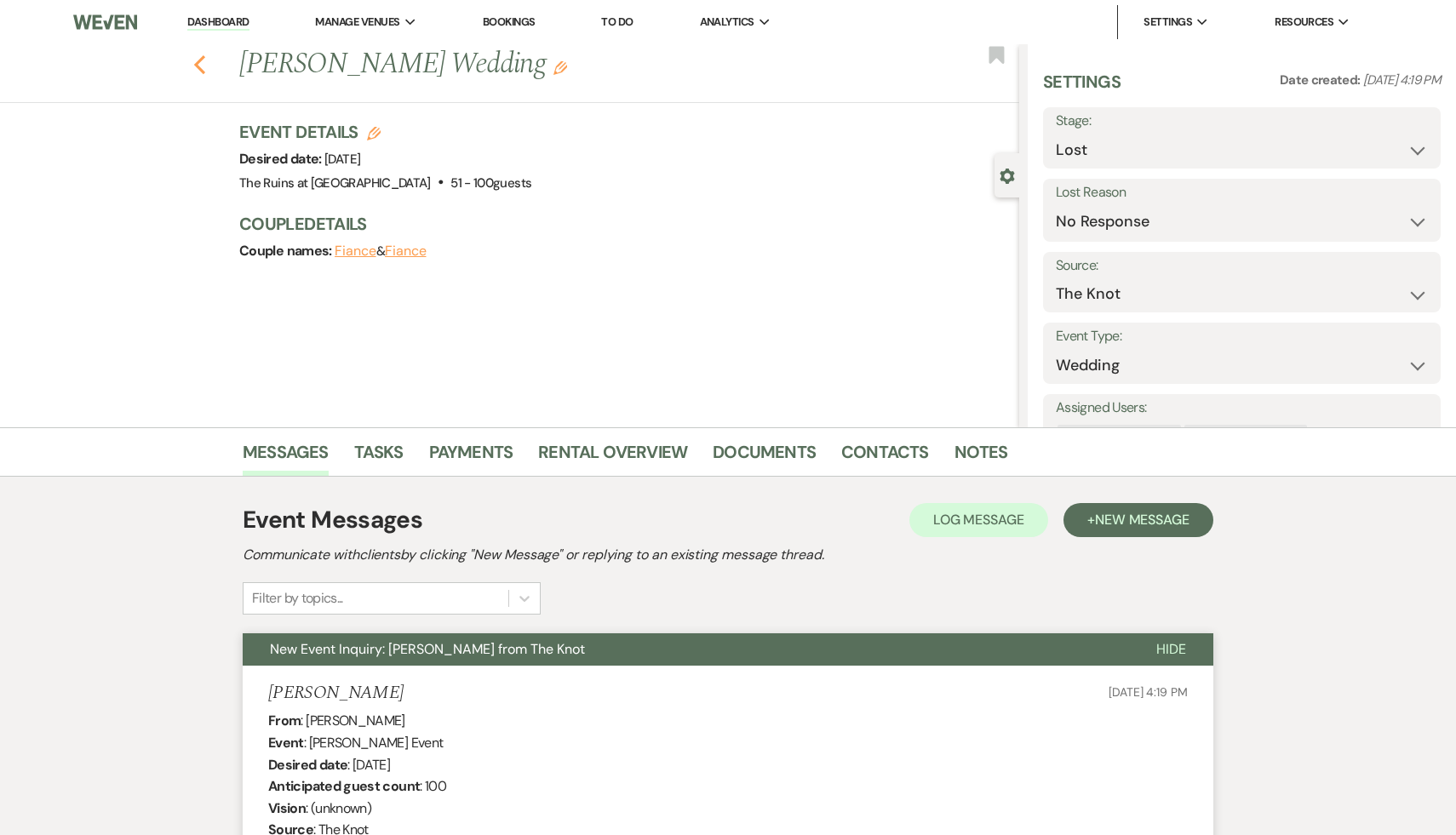
select select "9"
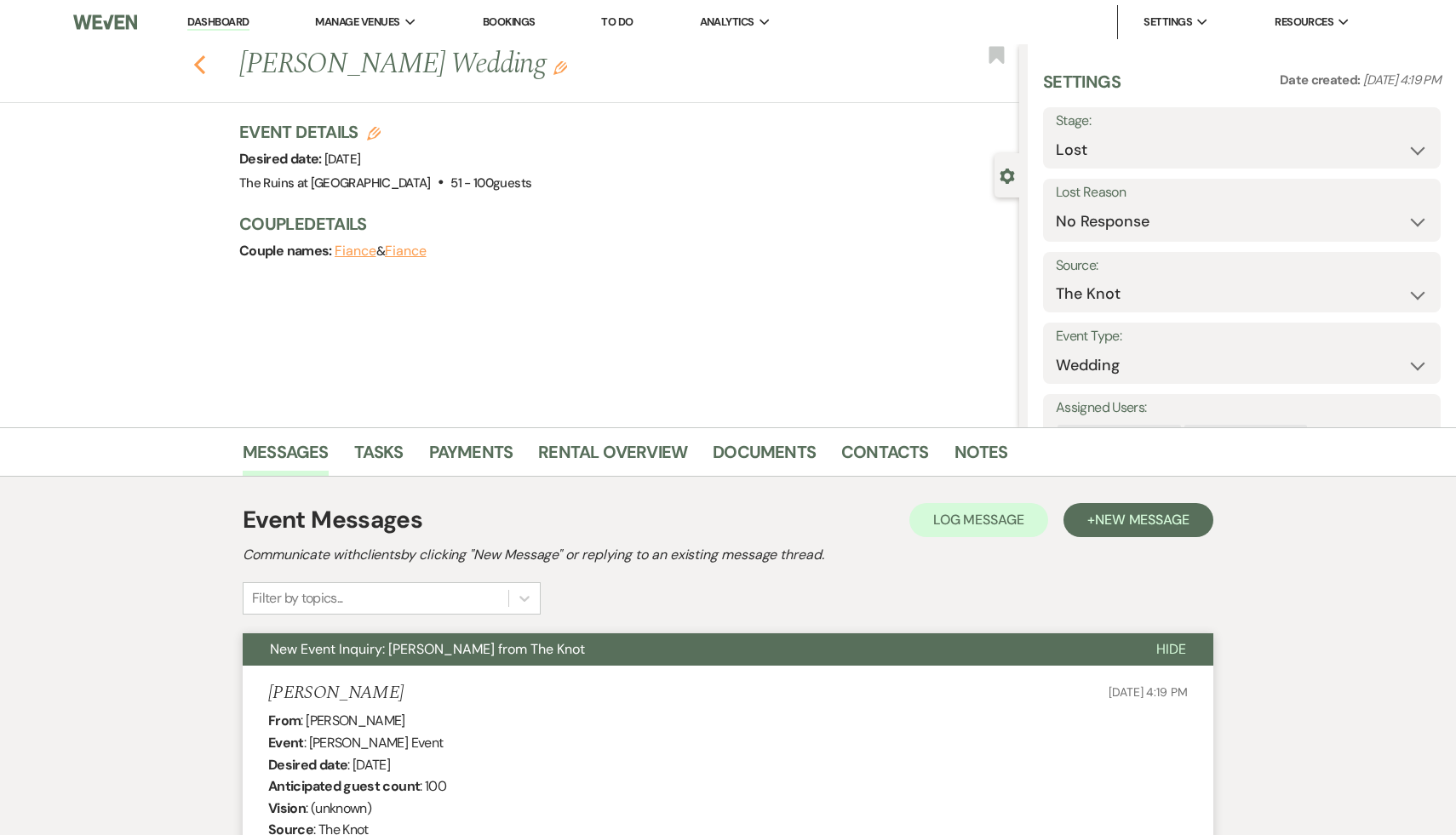
select select "9"
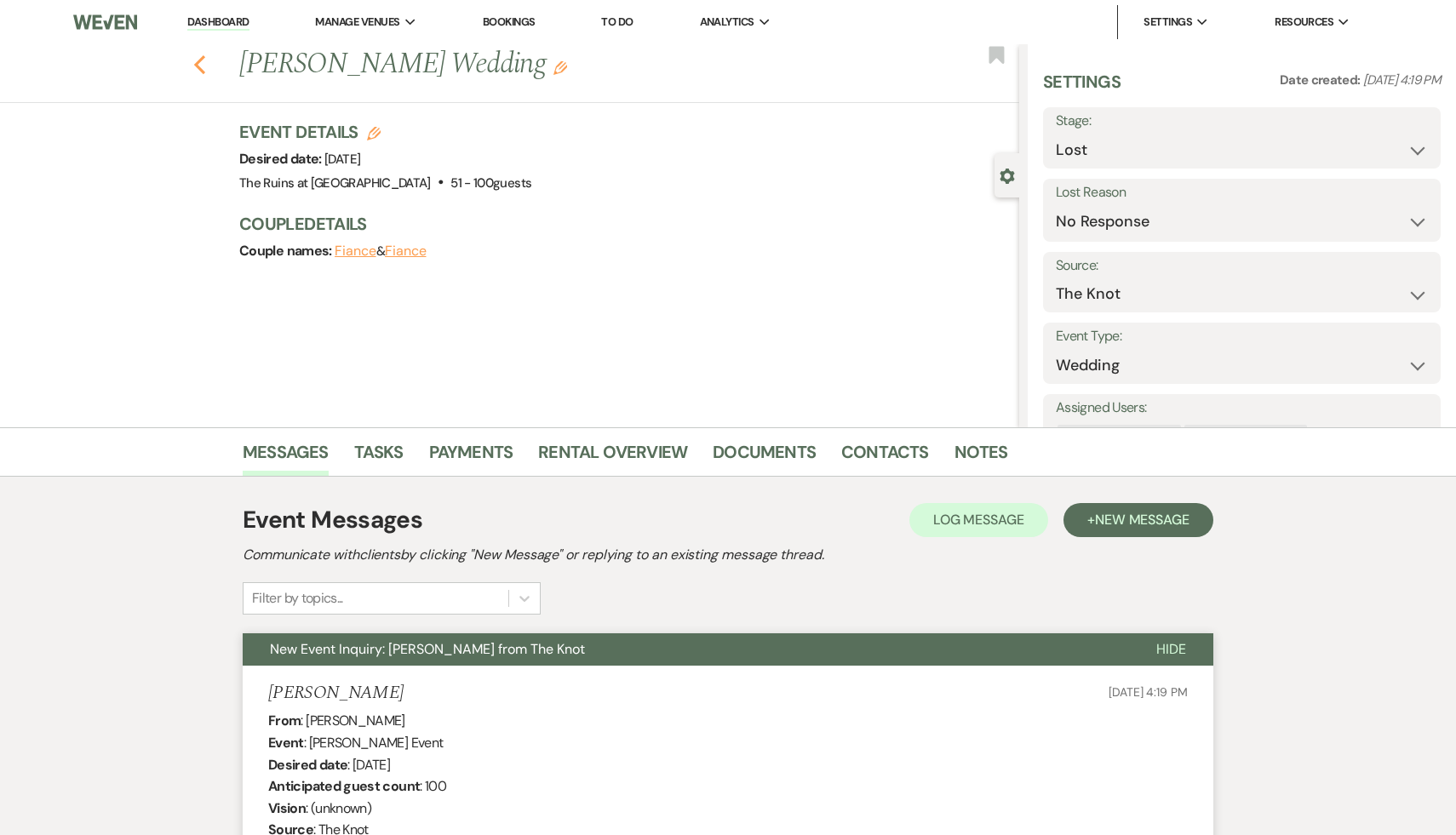
select select "9"
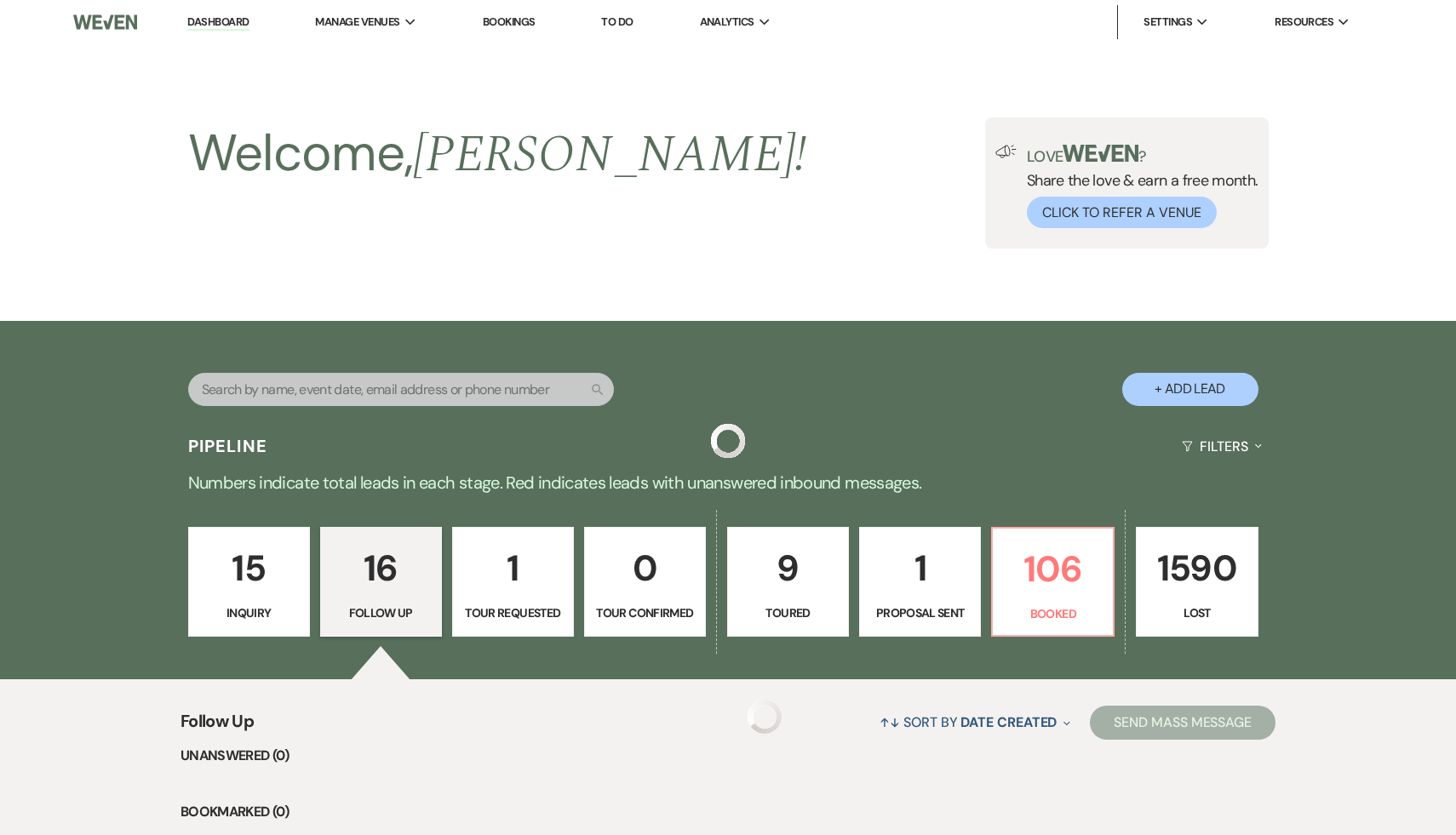
scroll to position [1589, 0]
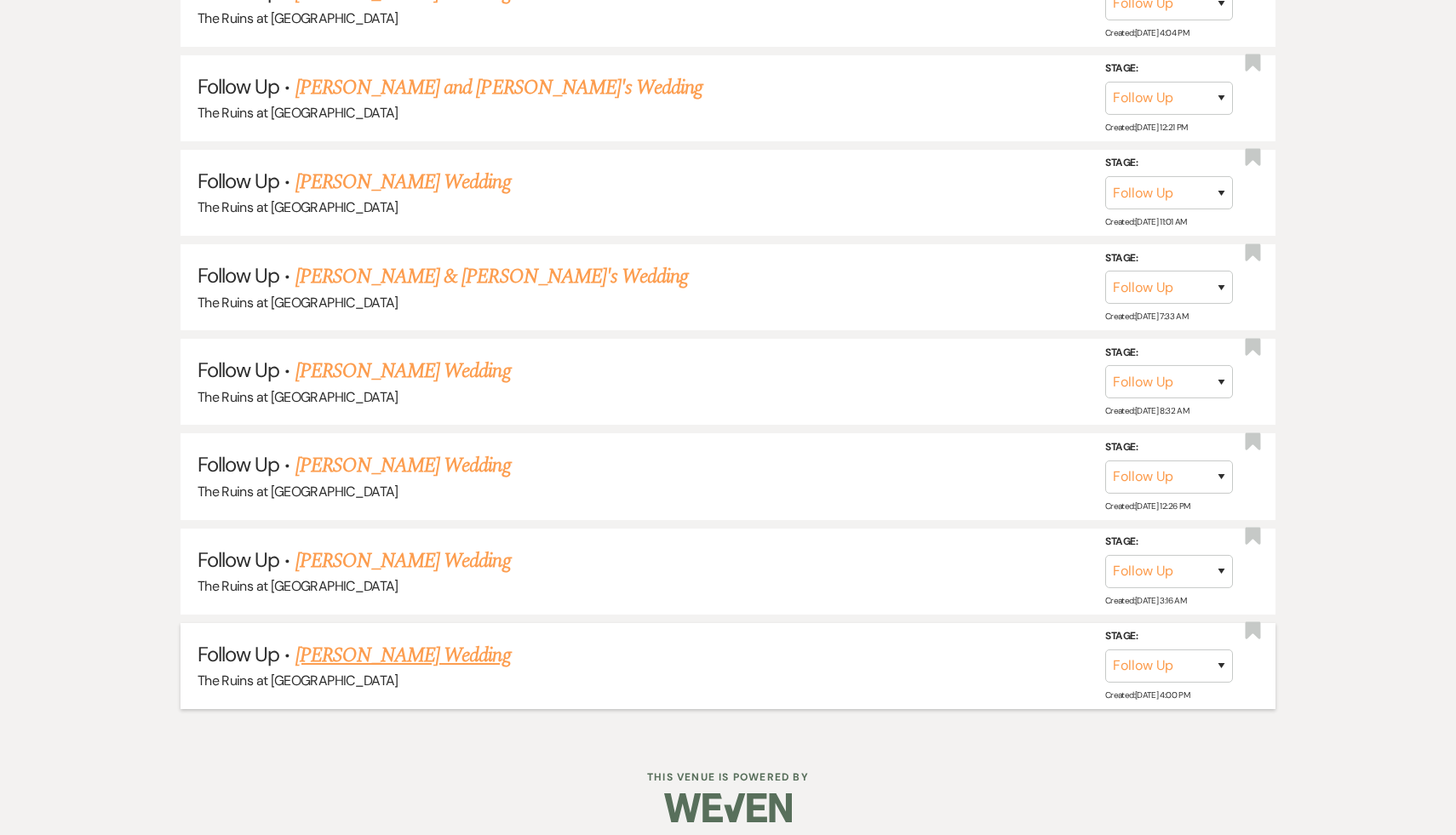
click at [432, 640] on link "[PERSON_NAME] Wedding" at bounding box center [404, 655] width 216 height 31
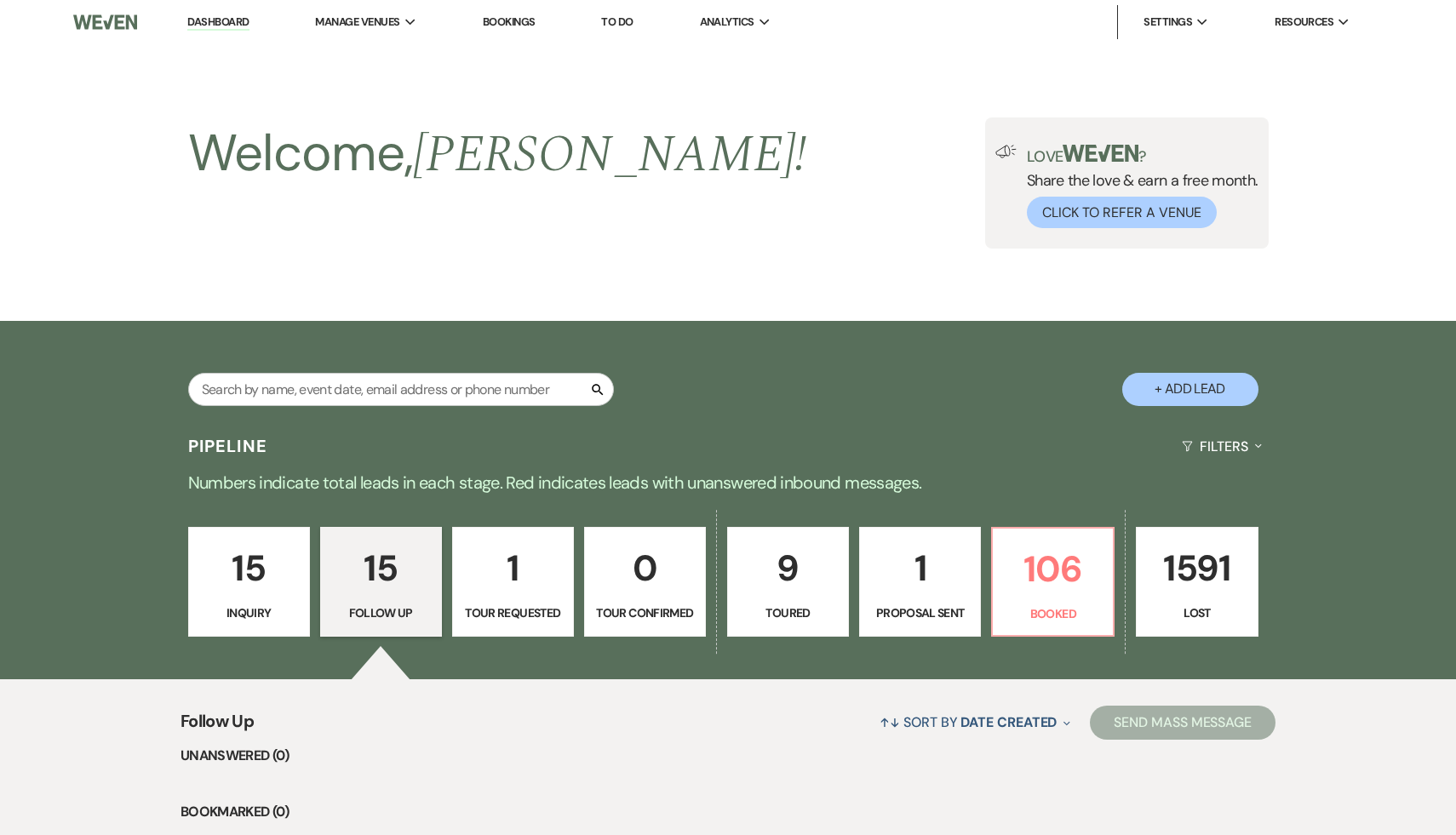
select select "9"
select select "4"
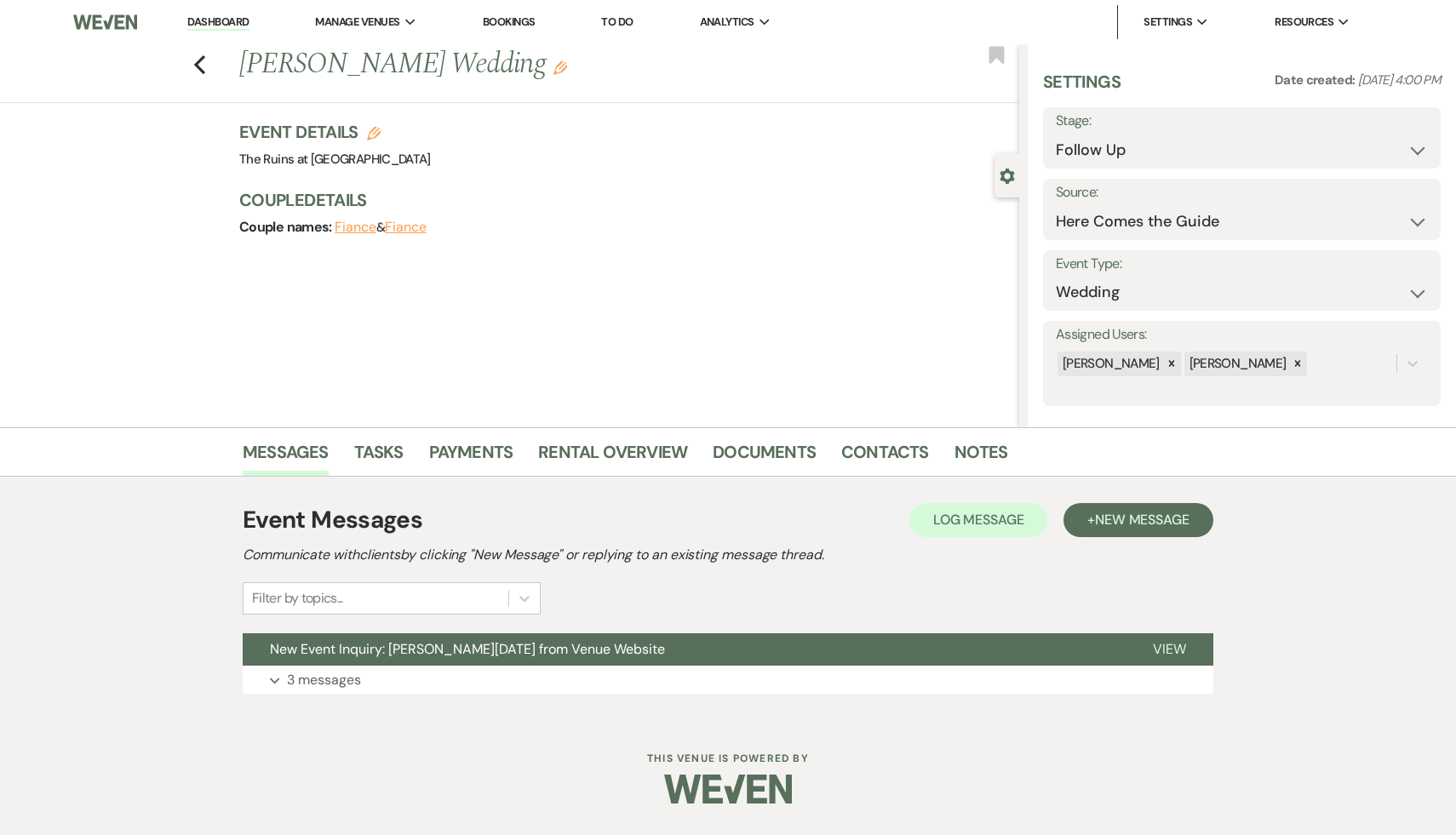
click at [432, 638] on button "New Event Inquiry: [PERSON_NAME][DATE] from Venue Website" at bounding box center [684, 650] width 883 height 32
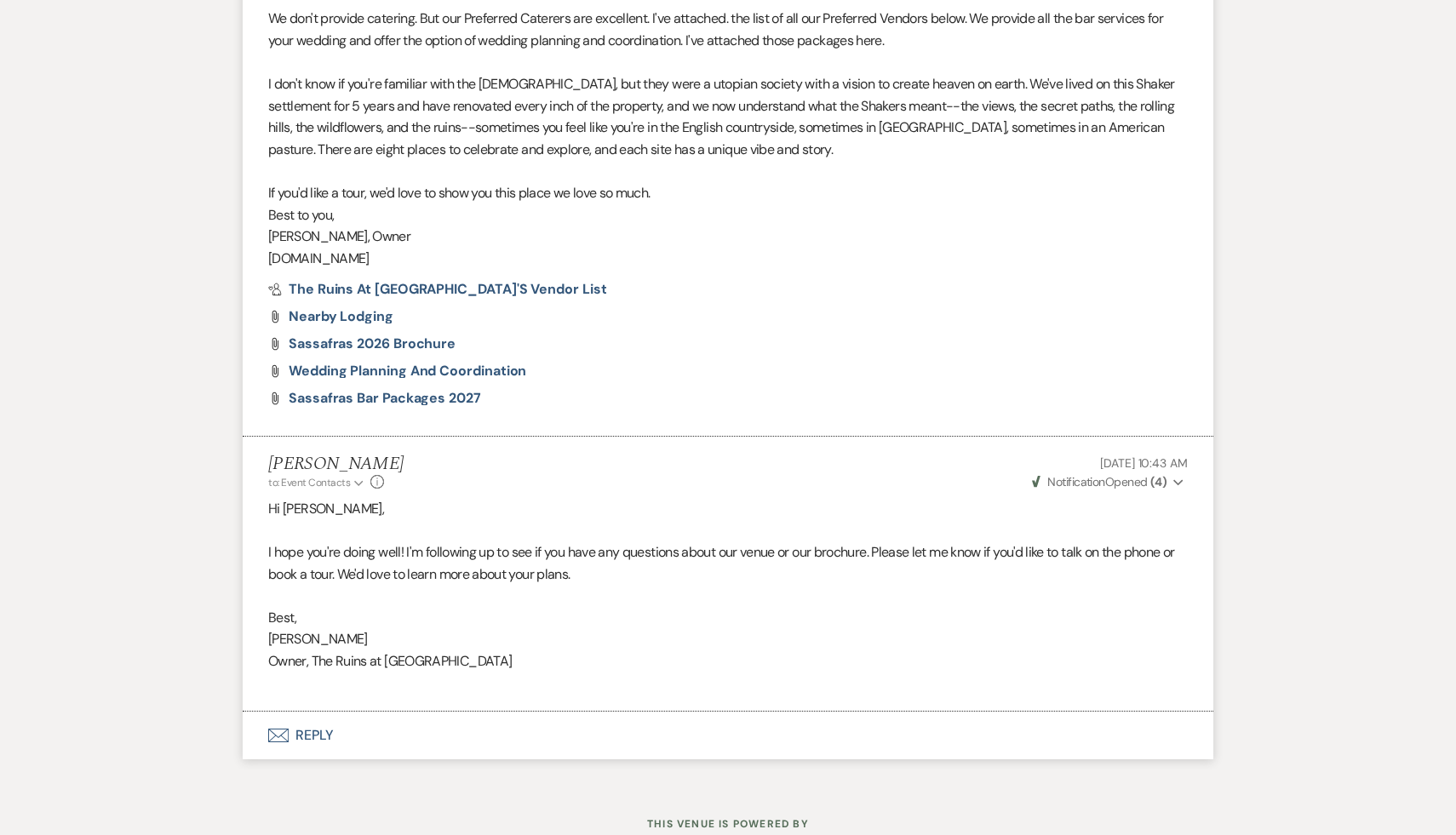
scroll to position [1559, 0]
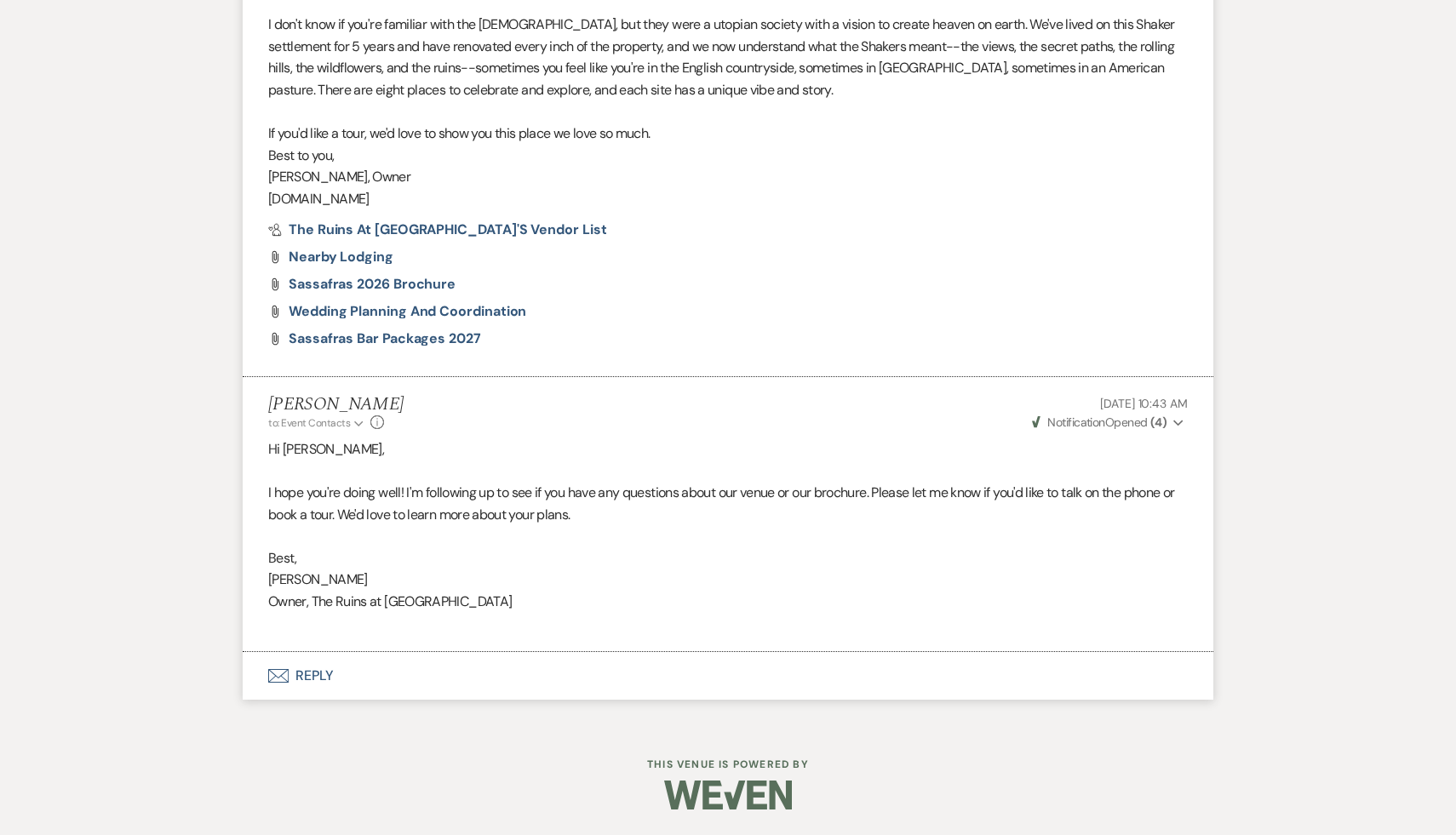
click at [325, 680] on button "Envelope Reply" at bounding box center [728, 676] width 971 height 48
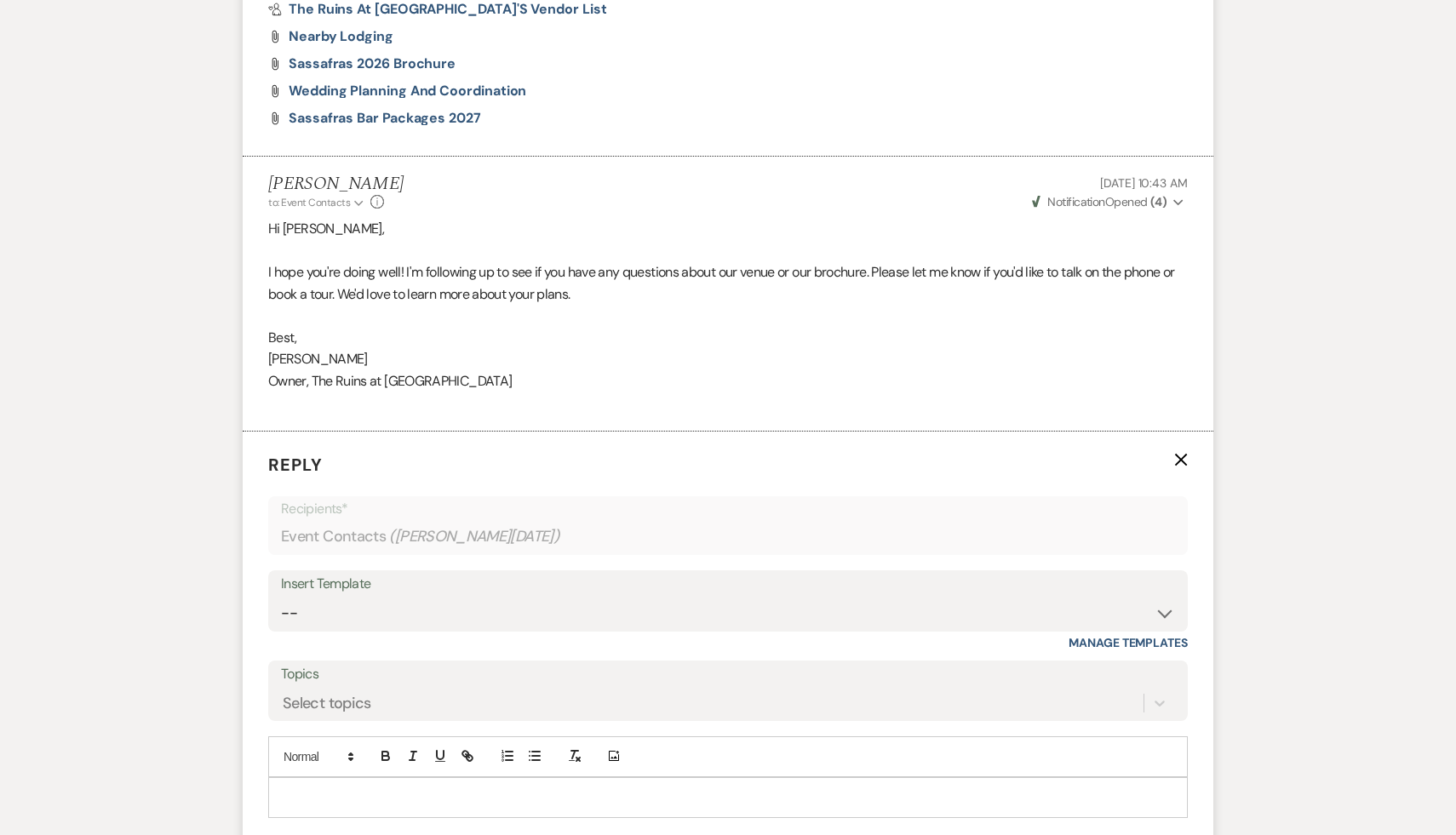
scroll to position [1823, 0]
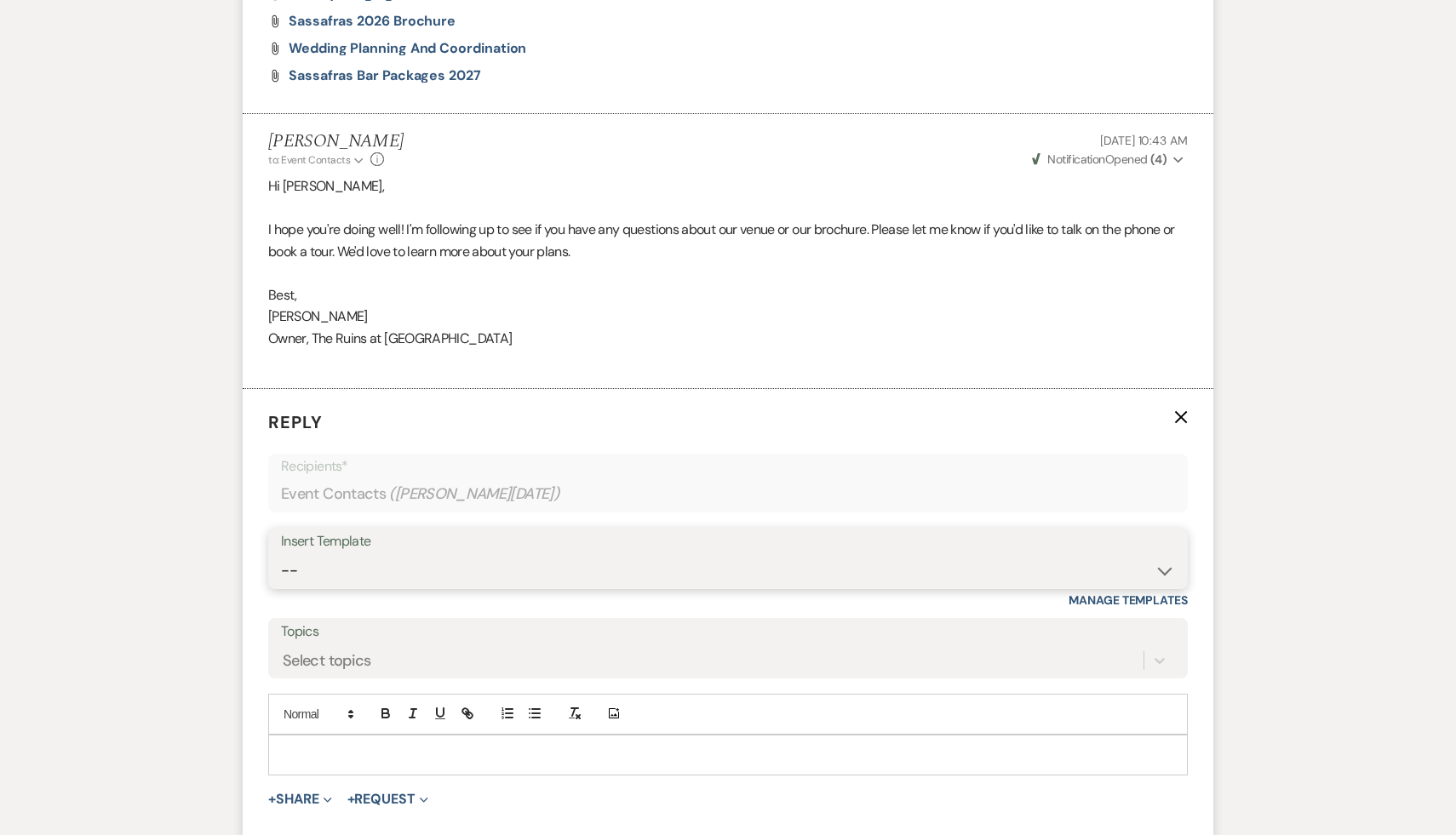
click at [1162, 569] on select "-- Weven Planning Portal Introduction (Booked Events) Initial Inquiry Response …" at bounding box center [728, 571] width 894 height 33
select select "1892"
click at [281, 555] on select "-- Weven Planning Portal Introduction (Booked Events) Initial Inquiry Response …" at bounding box center [728, 571] width 894 height 33
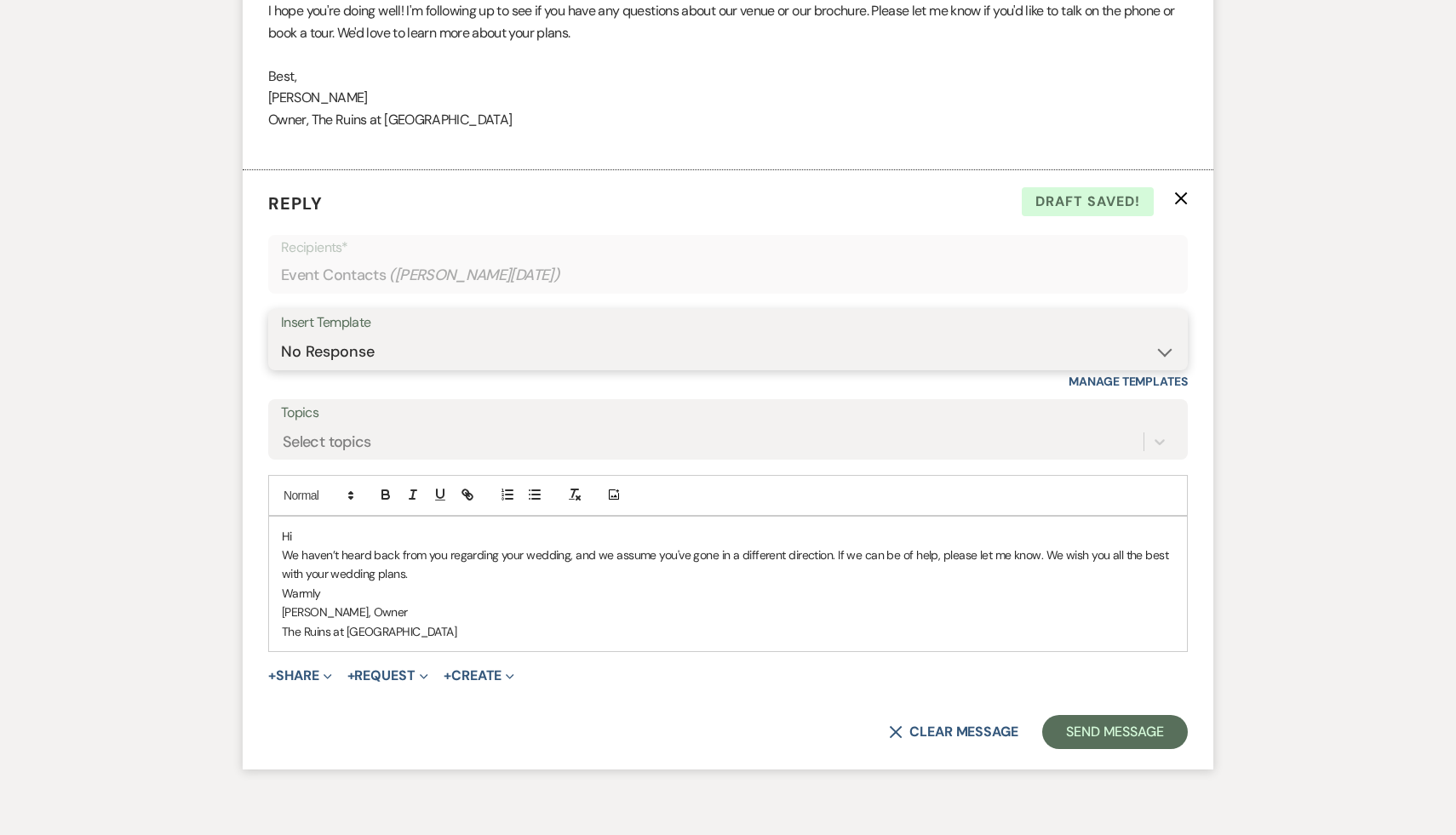
scroll to position [2131, 0]
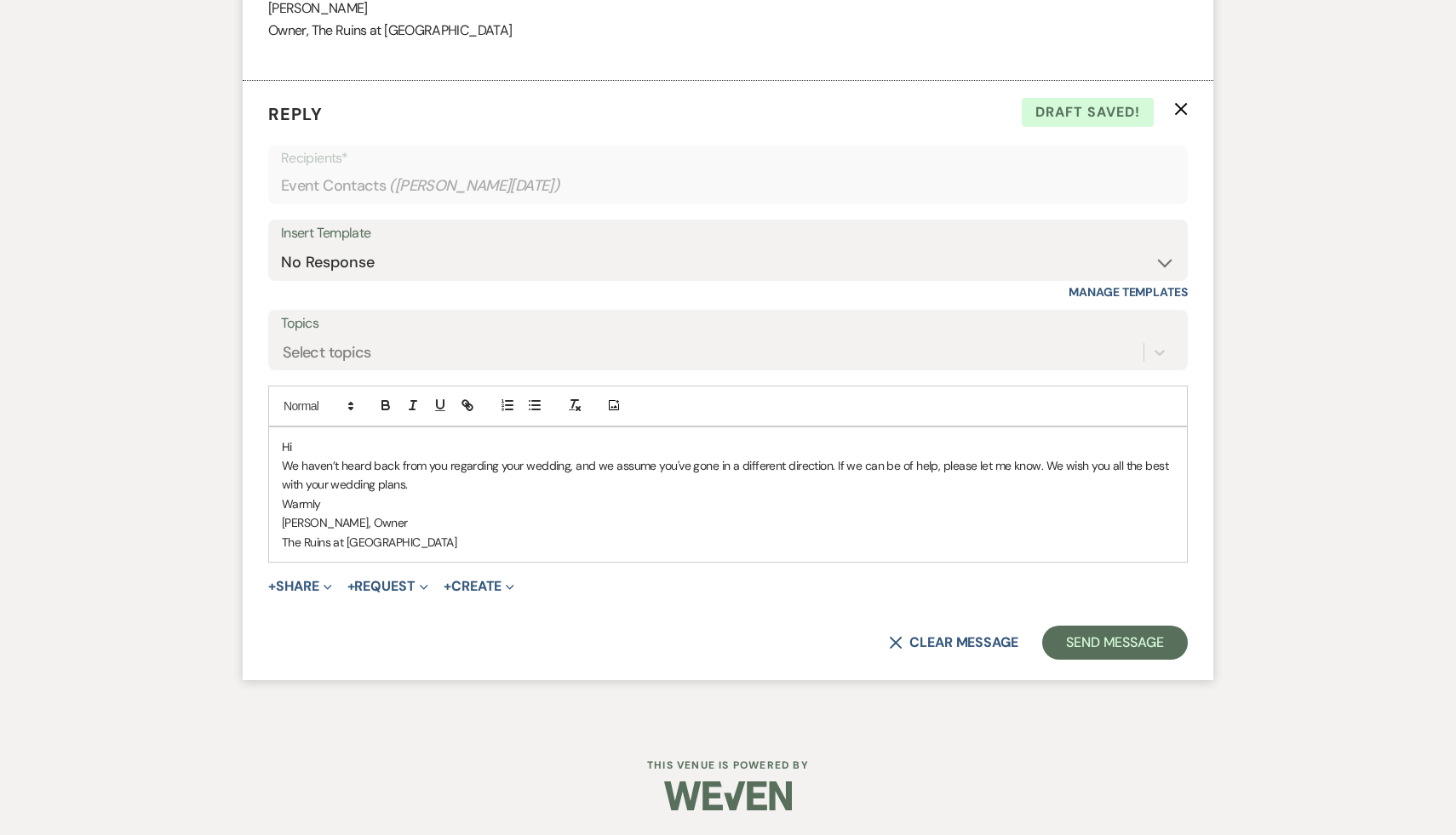
click at [351, 442] on p "Hi" at bounding box center [728, 447] width 892 height 19
click at [1137, 646] on button "Send Message" at bounding box center [1114, 643] width 146 height 34
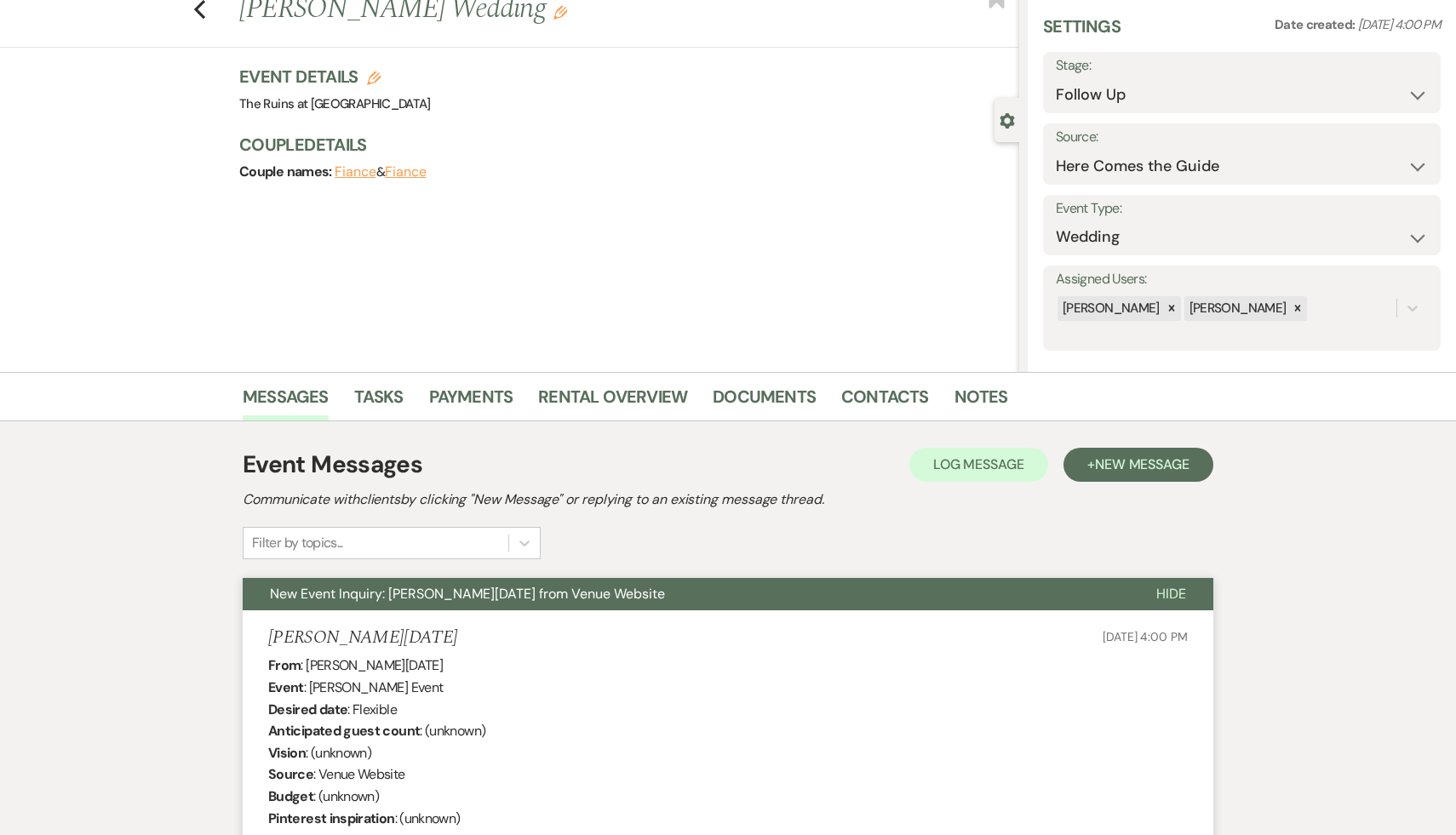
scroll to position [0, 0]
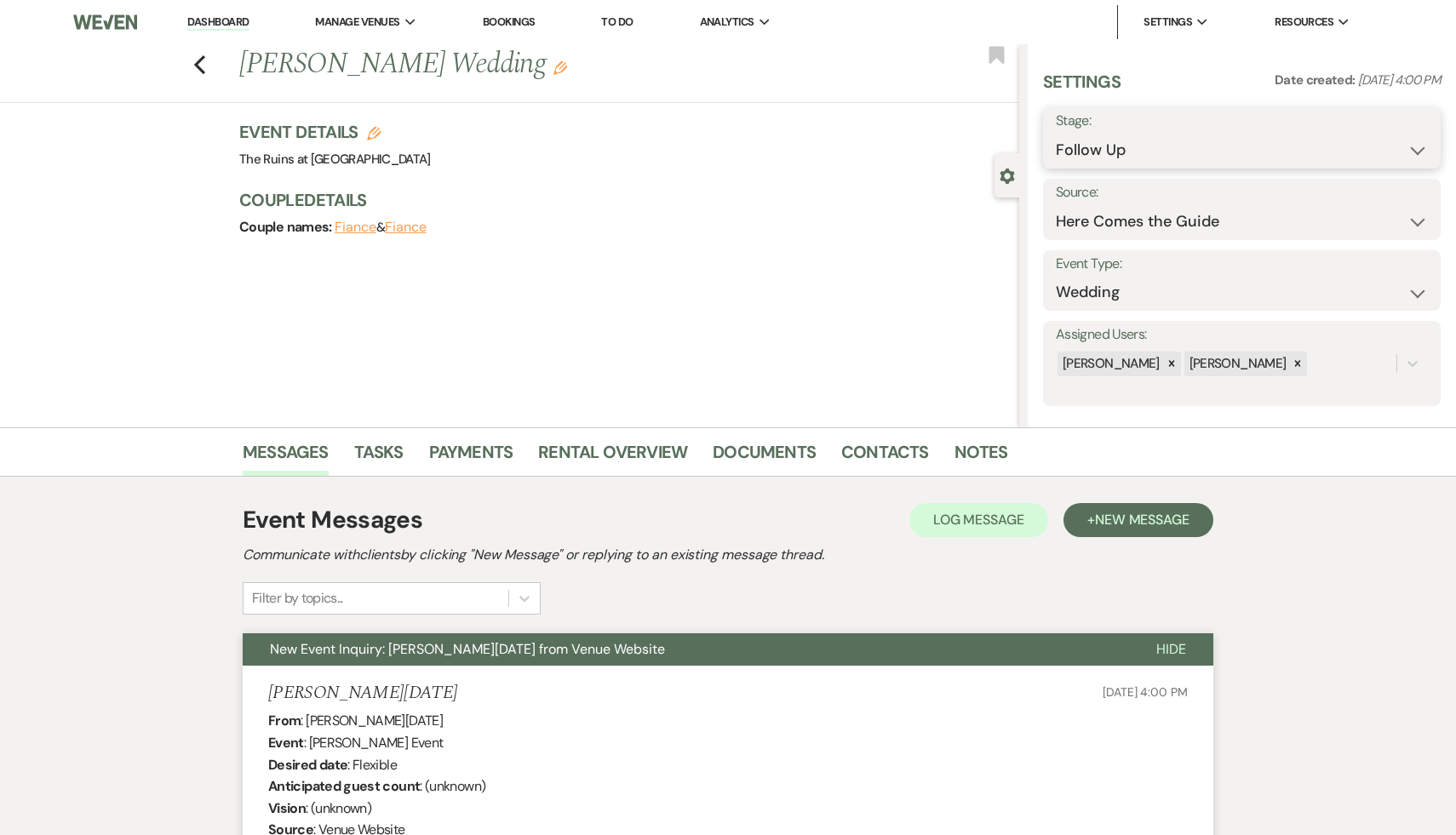
click at [1416, 147] on select "Inquiry Follow Up Tour Requested Tour Confirmed Toured Proposal Sent Booked Lost" at bounding box center [1241, 150] width 372 height 33
select select "8"
click at [1055, 134] on select "Inquiry Follow Up Tour Requested Tour Confirmed Toured Proposal Sent Booked Lost" at bounding box center [1241, 150] width 372 height 33
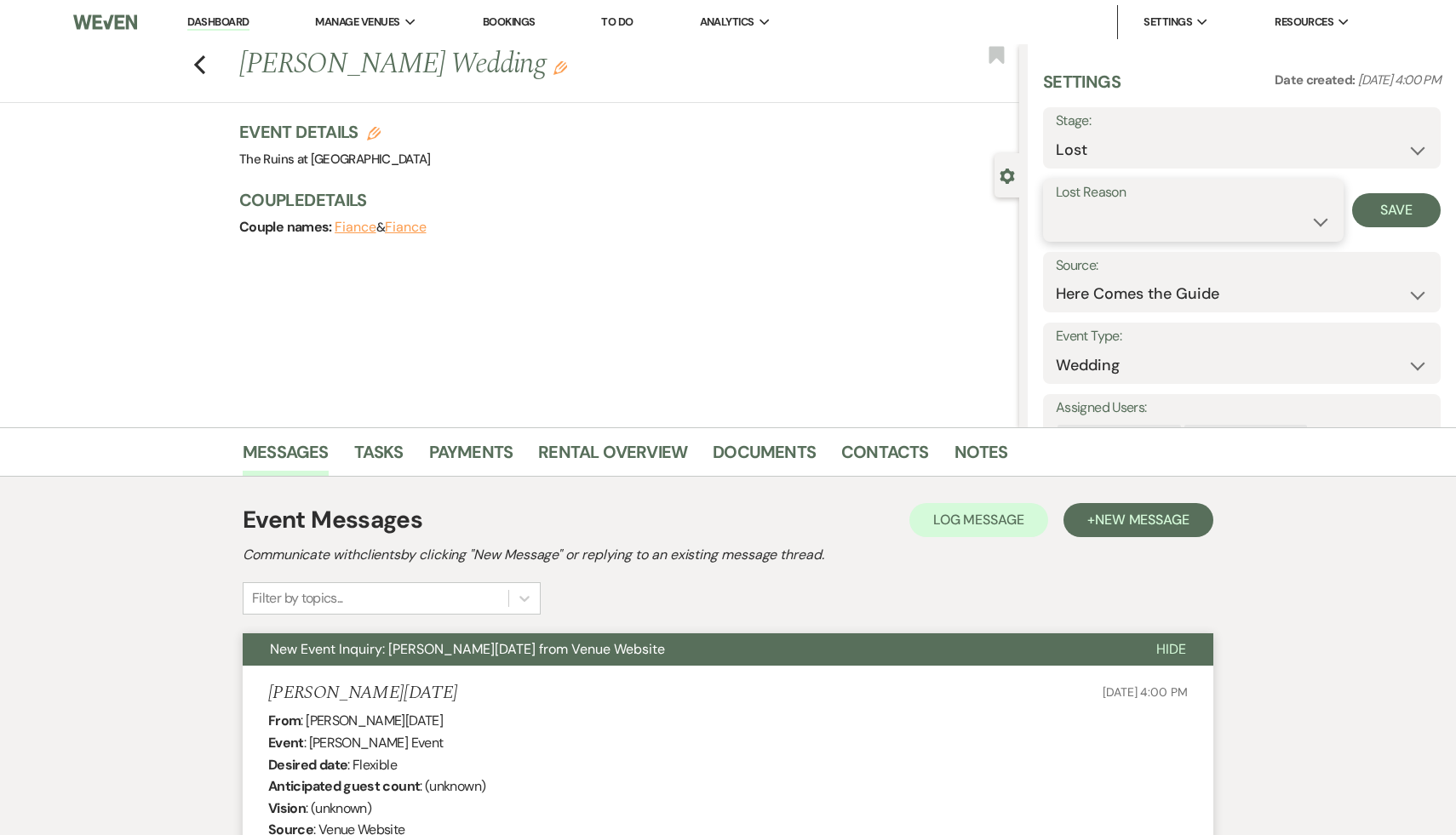
click at [1318, 217] on select "Booked Elsewhere Budget Date Unavailable No Response Not a Good Match Capacity …" at bounding box center [1193, 221] width 275 height 33
select select "5"
click at [1055, 205] on select "Booked Elsewhere Budget Date Unavailable No Response Not a Good Match Capacity …" at bounding box center [1193, 221] width 275 height 33
click at [1407, 209] on button "Save" at bounding box center [1396, 210] width 89 height 34
click at [198, 56] on icon "Previous" at bounding box center [200, 65] width 13 height 21
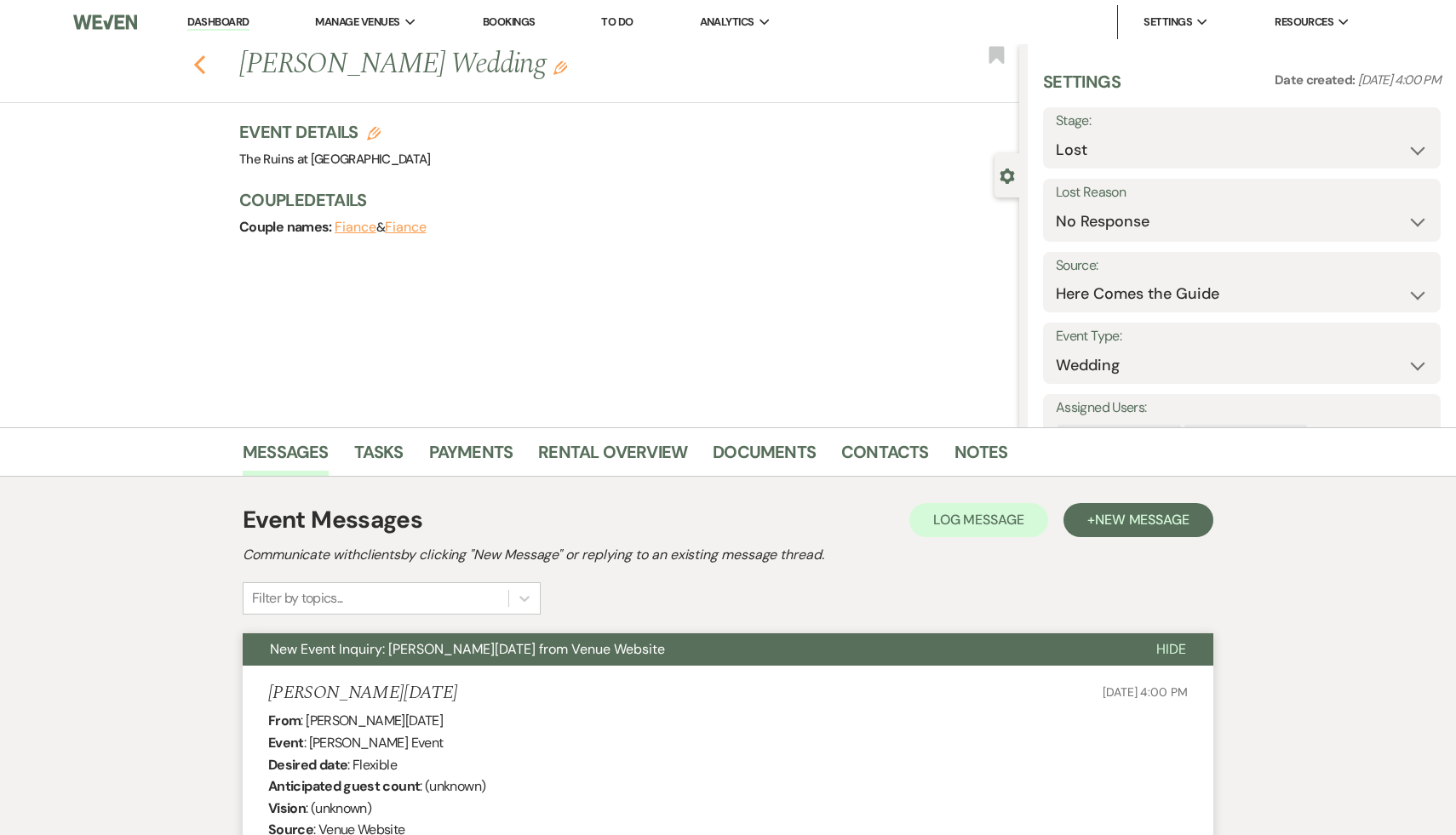
select select "9"
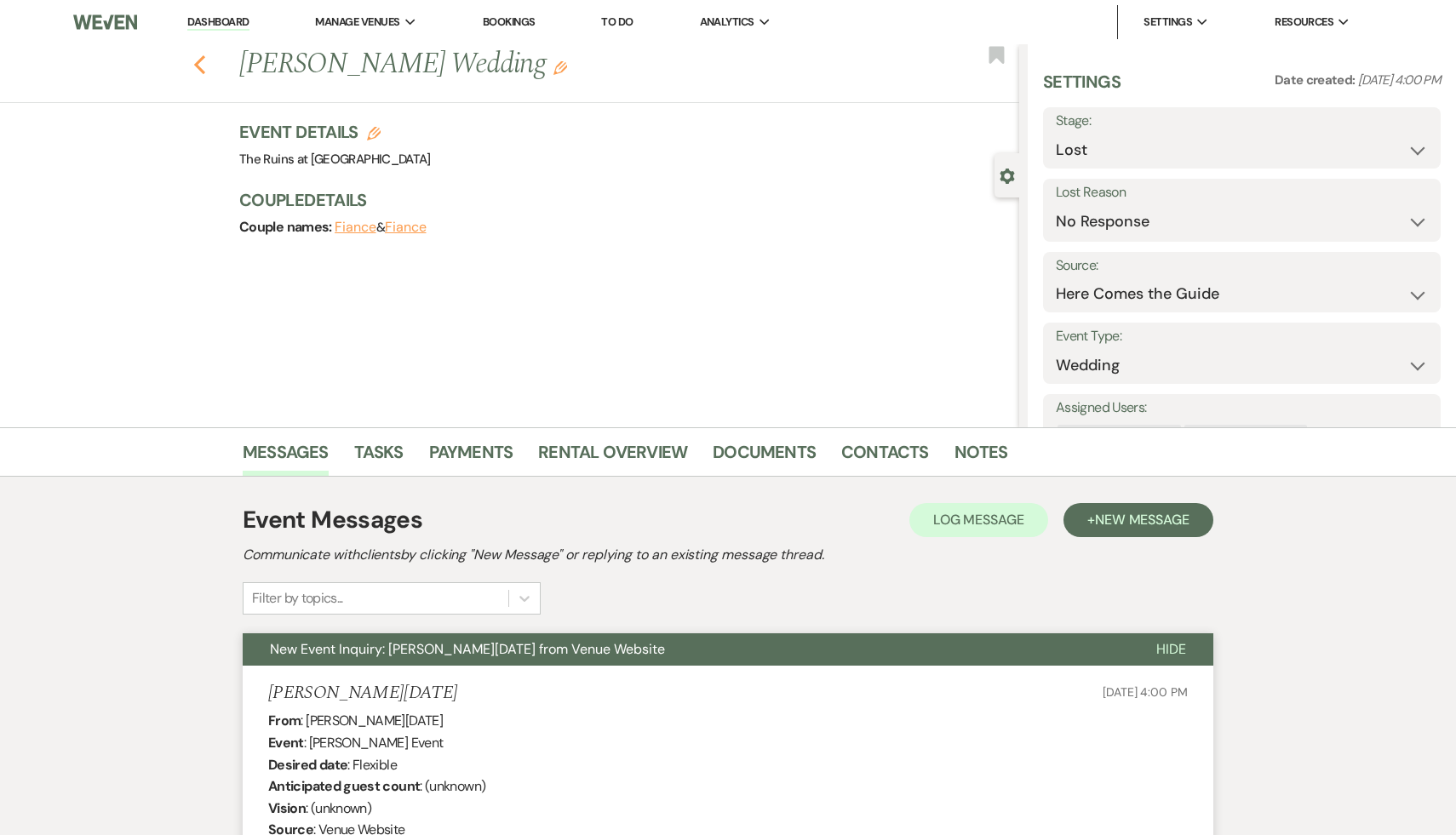
select select "9"
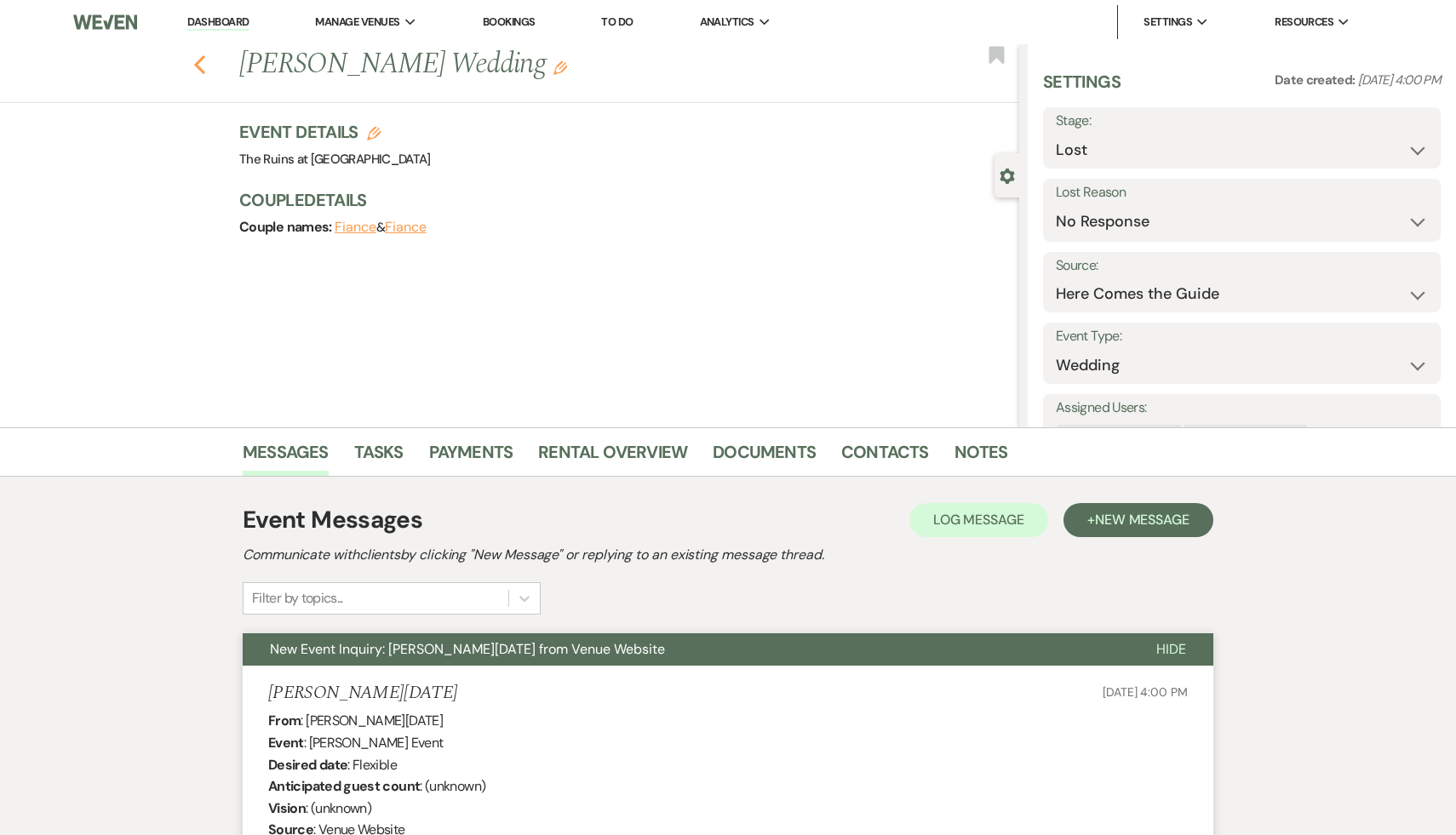
select select "9"
select select "8"
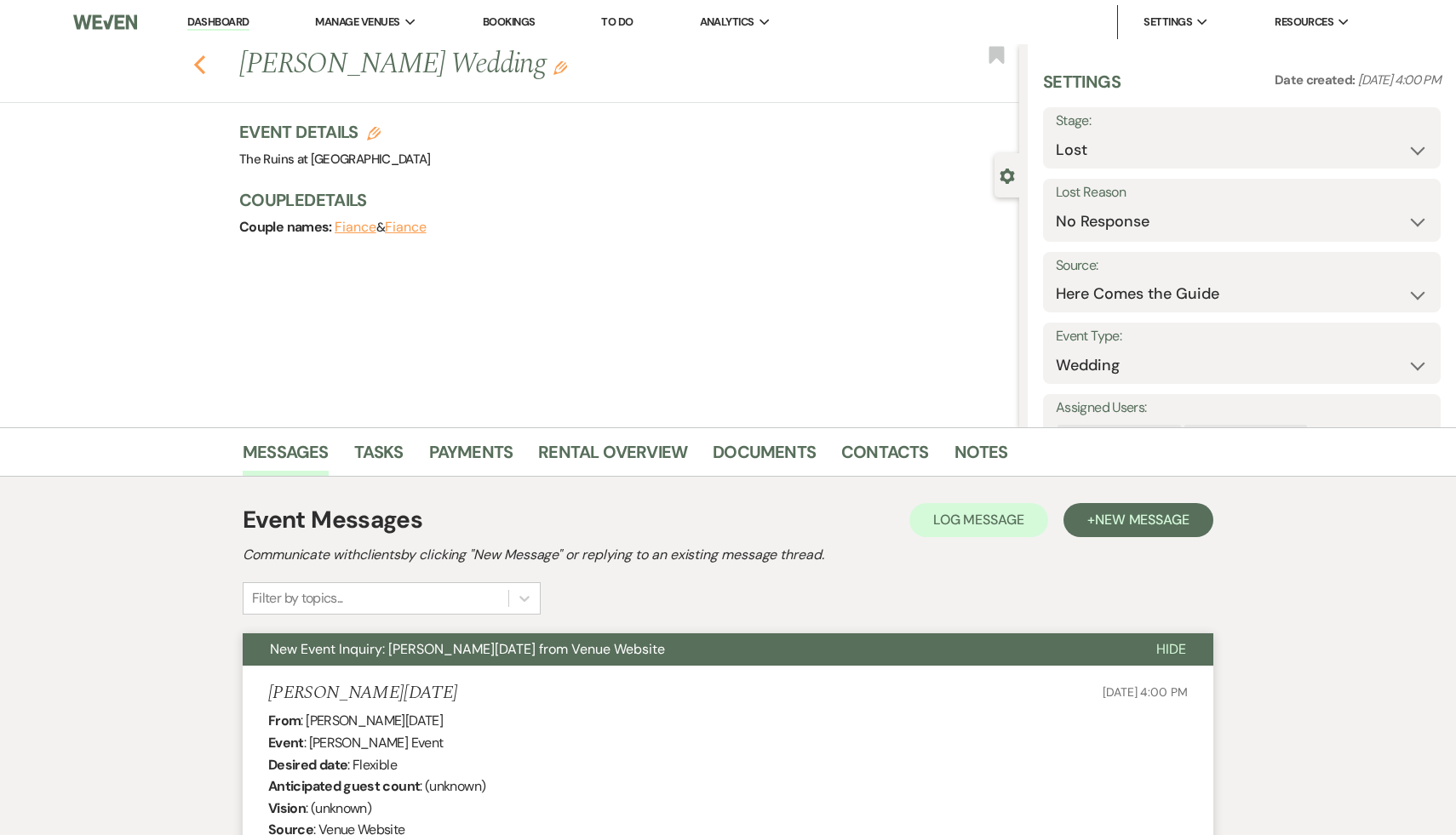
select select "5"
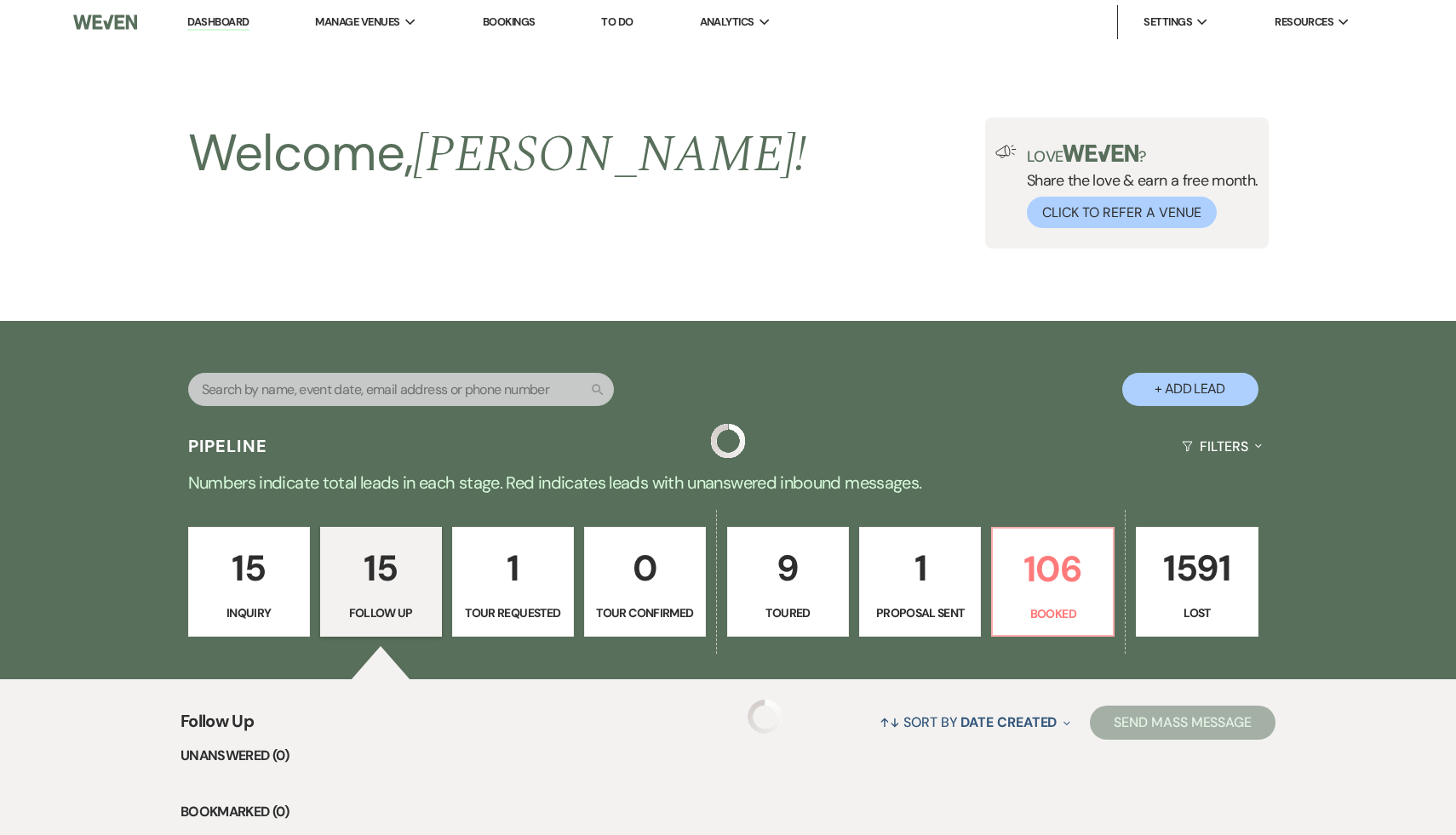
scroll to position [1496, 0]
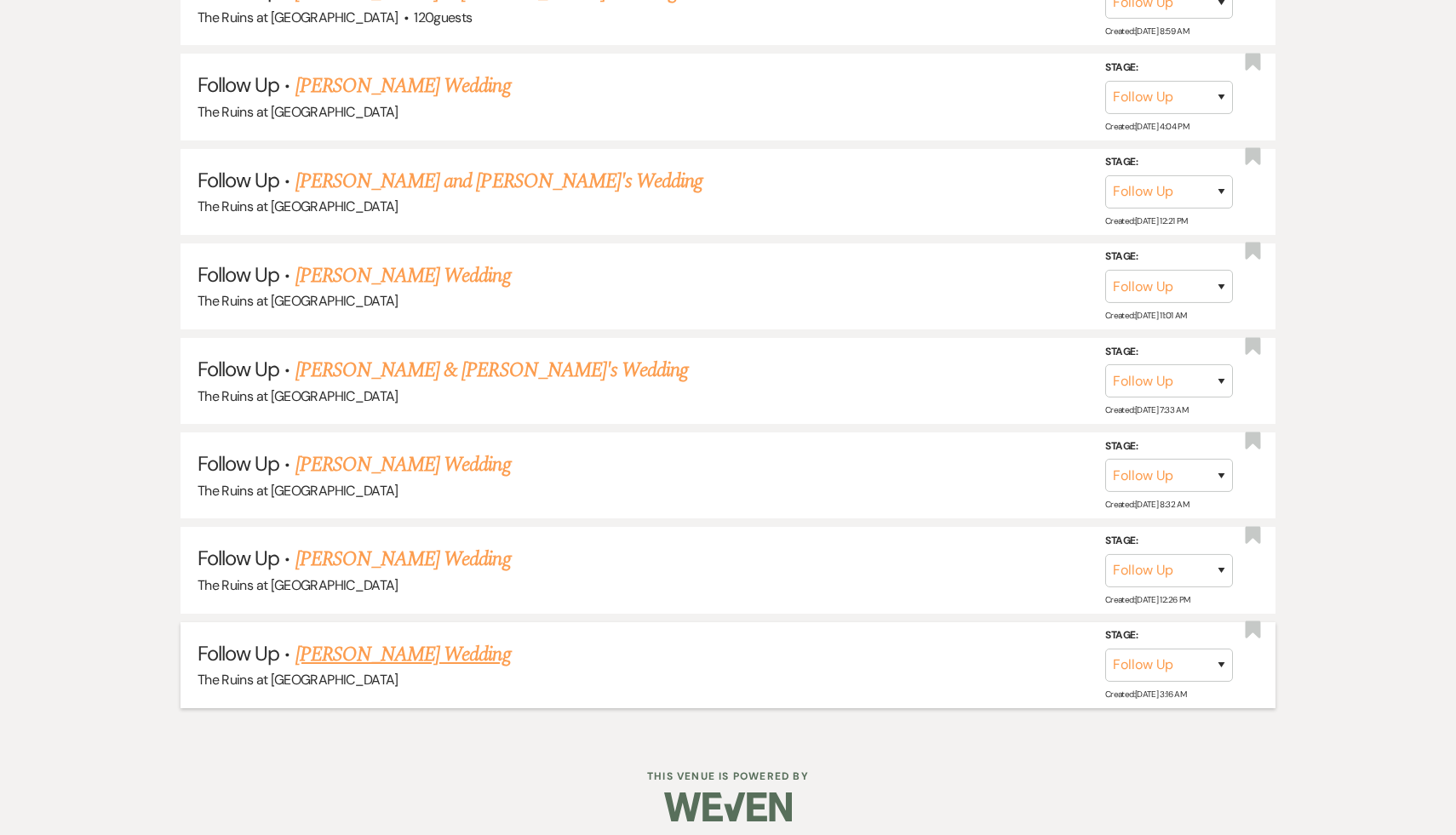
click at [392, 641] on link "[PERSON_NAME] Wedding" at bounding box center [404, 654] width 216 height 31
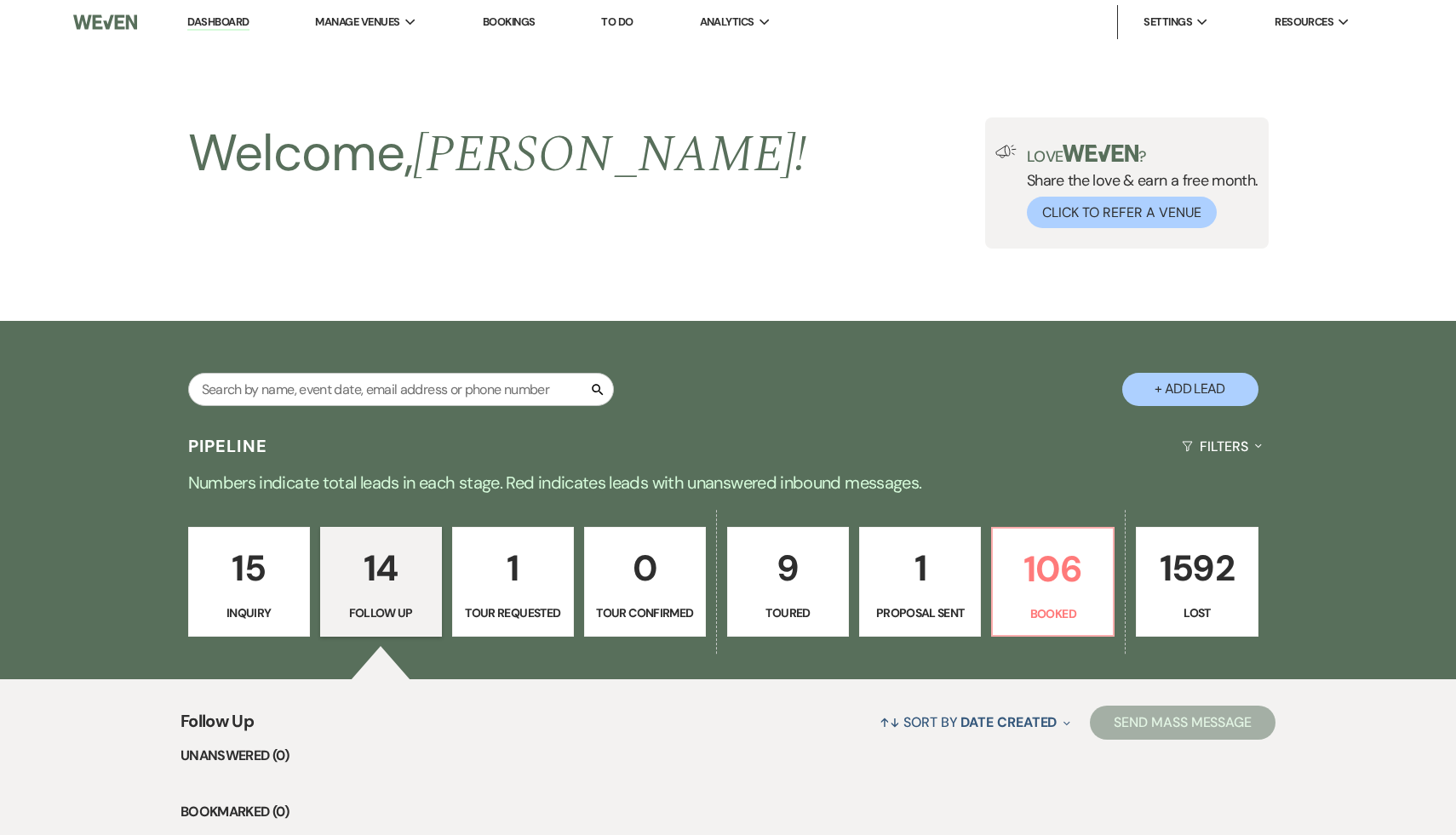
select select "9"
select select "4"
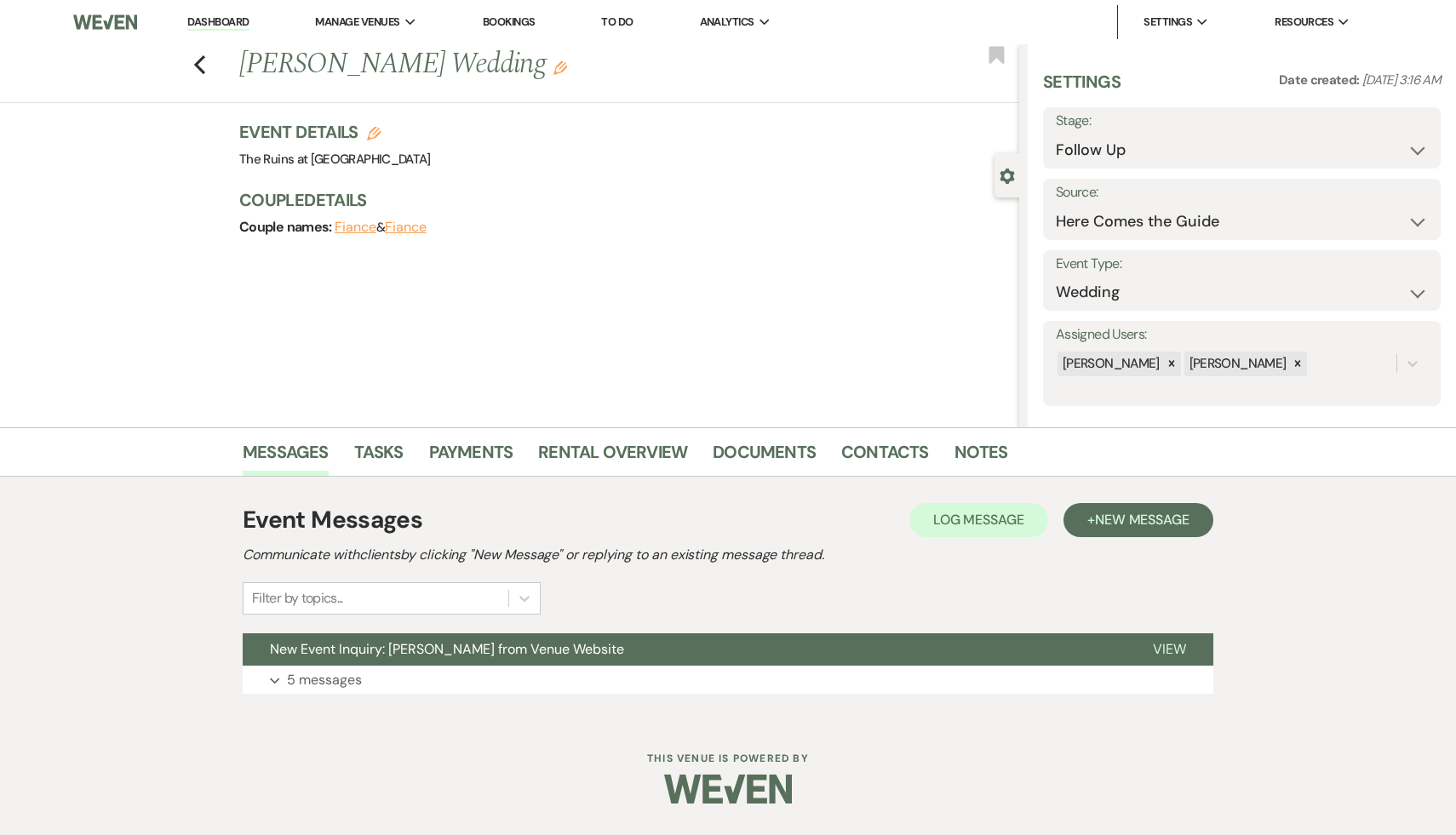
click at [392, 641] on span "New Event Inquiry: [PERSON_NAME] from Venue Website" at bounding box center [447, 649] width 354 height 18
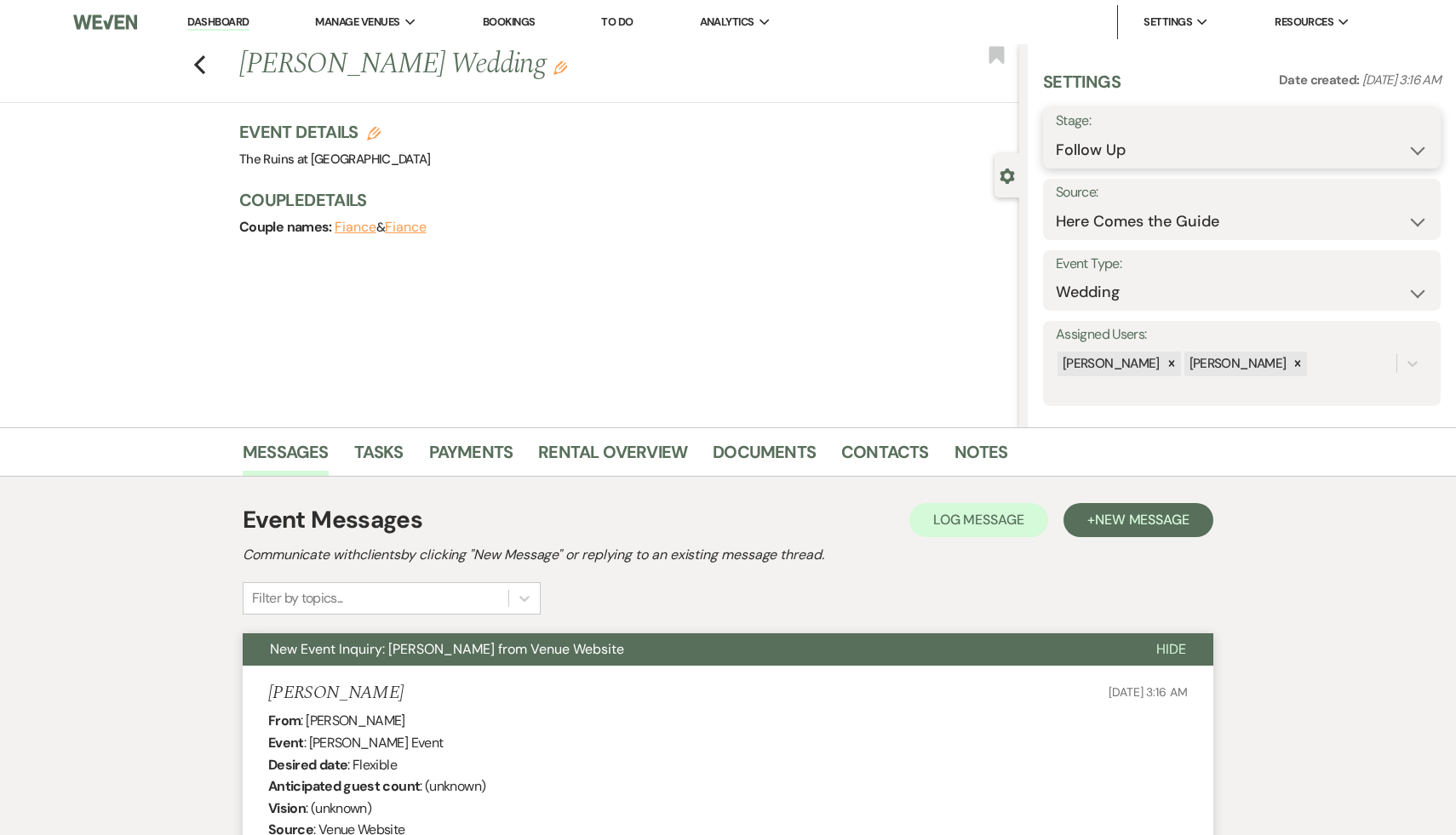
click at [1418, 147] on select "Inquiry Follow Up Tour Requested Tour Confirmed Toured Proposal Sent Booked Lost" at bounding box center [1241, 150] width 372 height 33
select select "8"
click at [1055, 134] on select "Inquiry Follow Up Tour Requested Tour Confirmed Toured Proposal Sent Booked Lost" at bounding box center [1241, 150] width 372 height 33
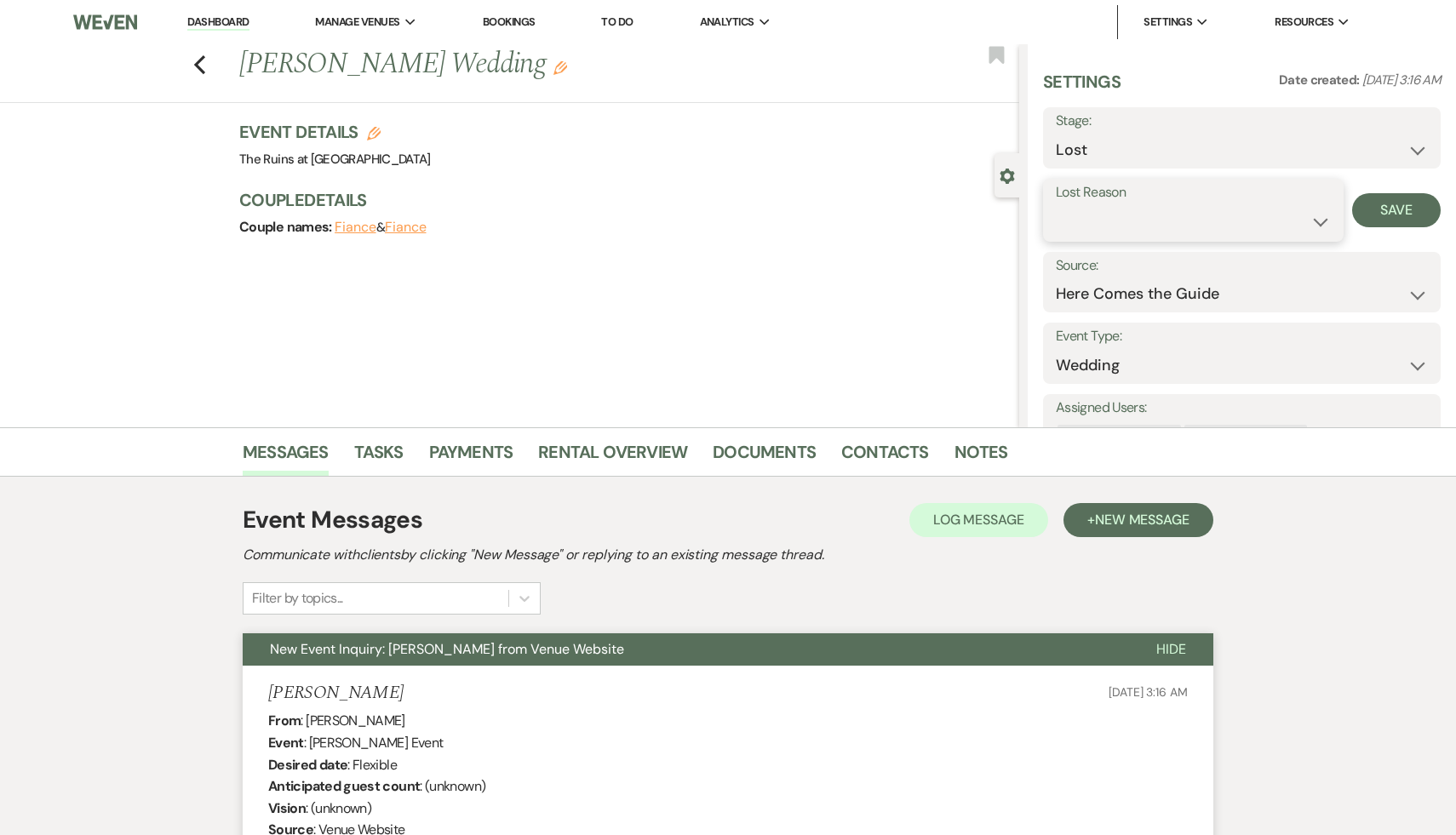
click at [1325, 218] on select "Booked Elsewhere Budget Date Unavailable No Response Not a Good Match Capacity …" at bounding box center [1193, 221] width 275 height 33
select select "8"
click at [1055, 205] on select "Booked Elsewhere Budget Date Unavailable No Response Not a Good Match Capacity …" at bounding box center [1193, 221] width 275 height 33
click at [1401, 213] on button "Save" at bounding box center [1396, 210] width 89 height 34
click at [195, 61] on icon "Previous" at bounding box center [200, 65] width 13 height 21
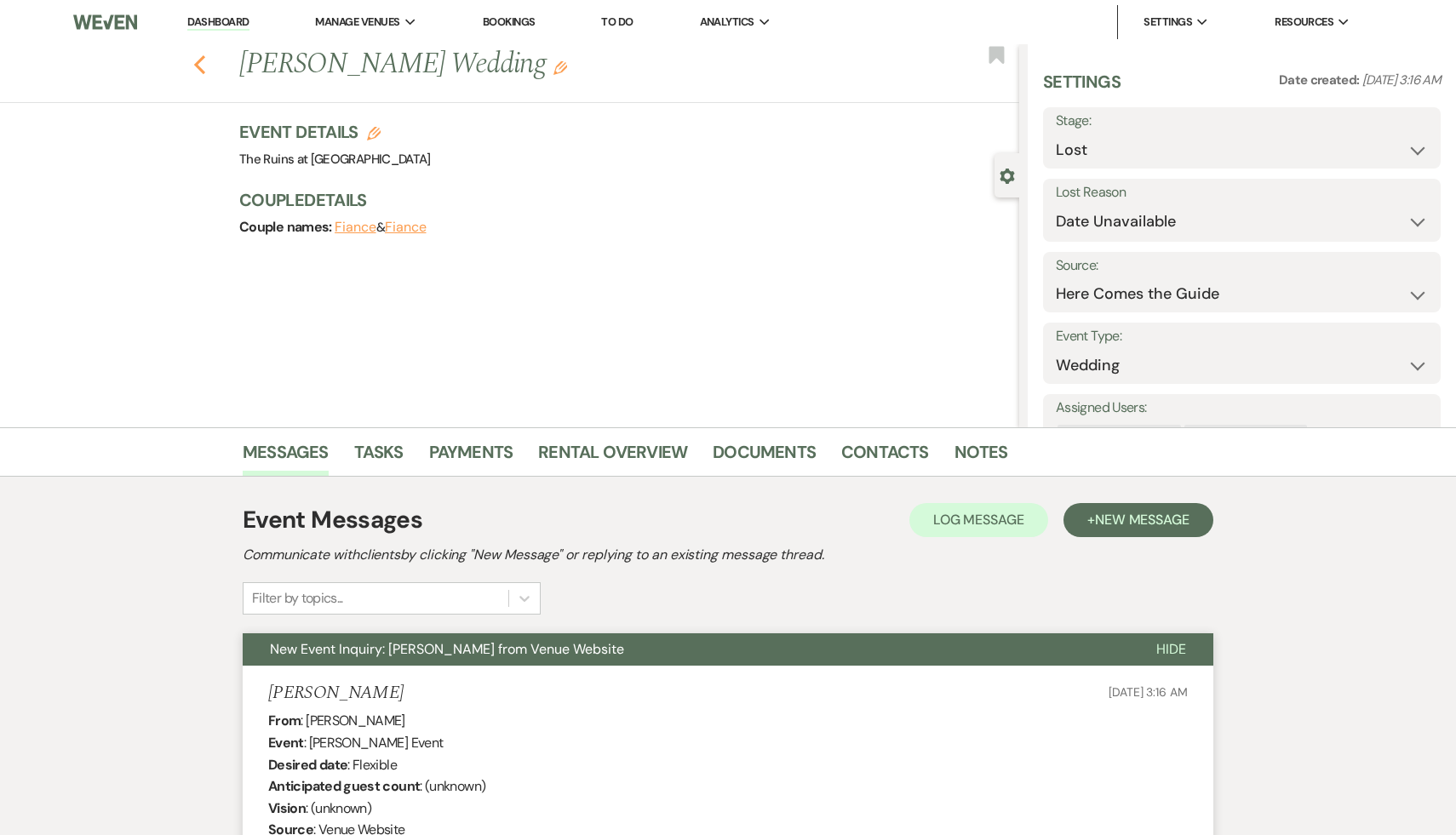
select select "9"
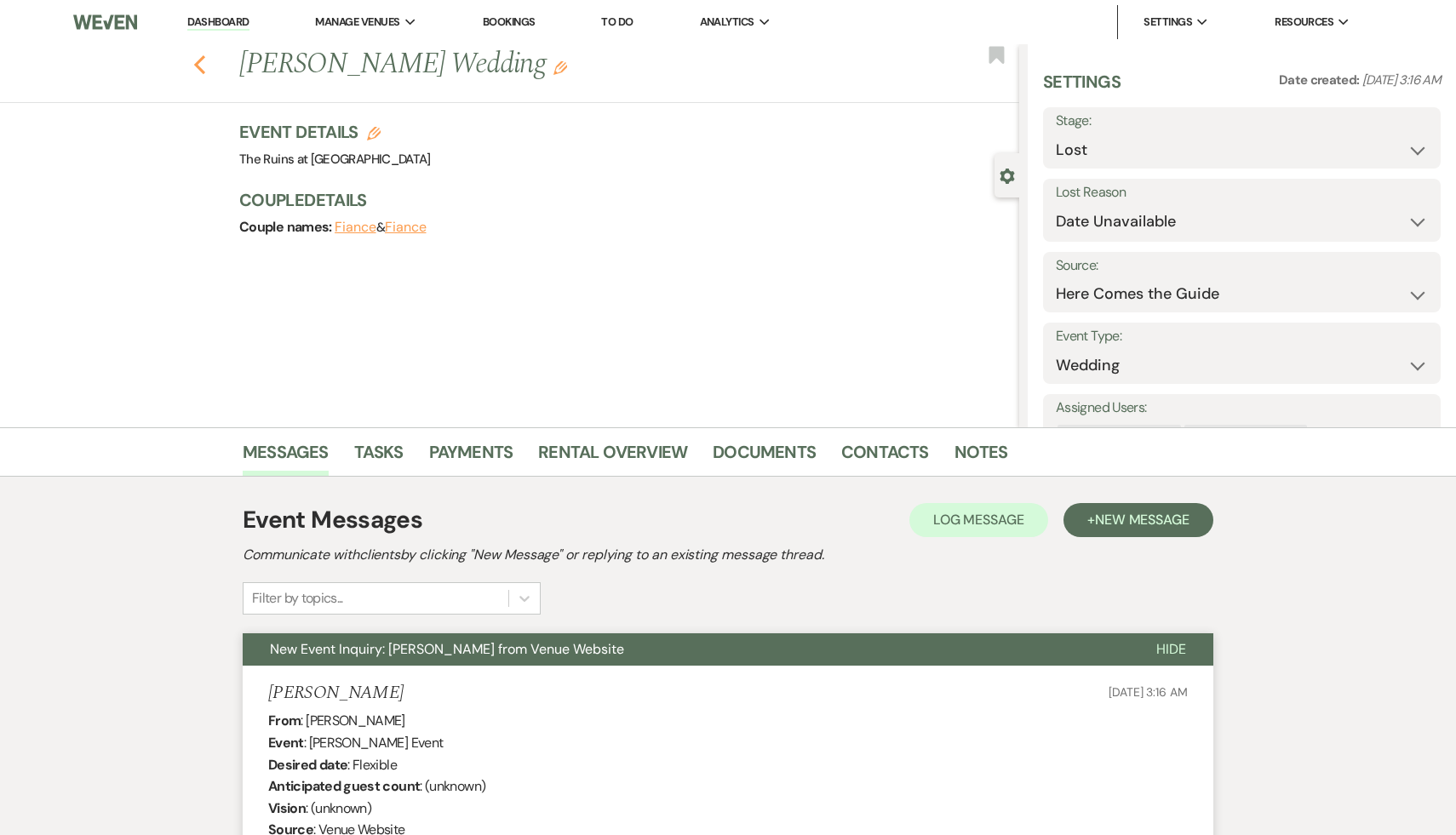
select select "9"
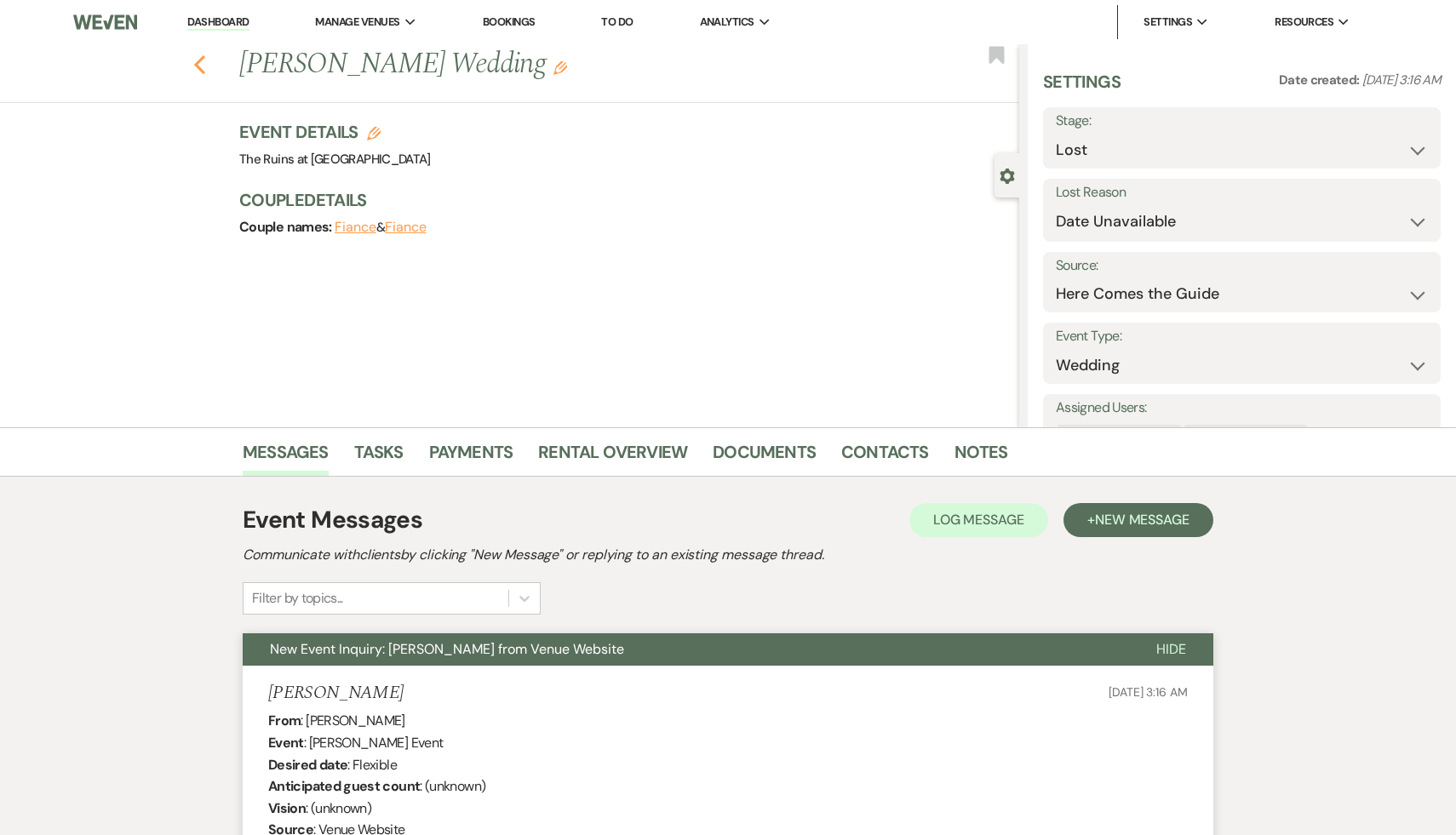
select select "9"
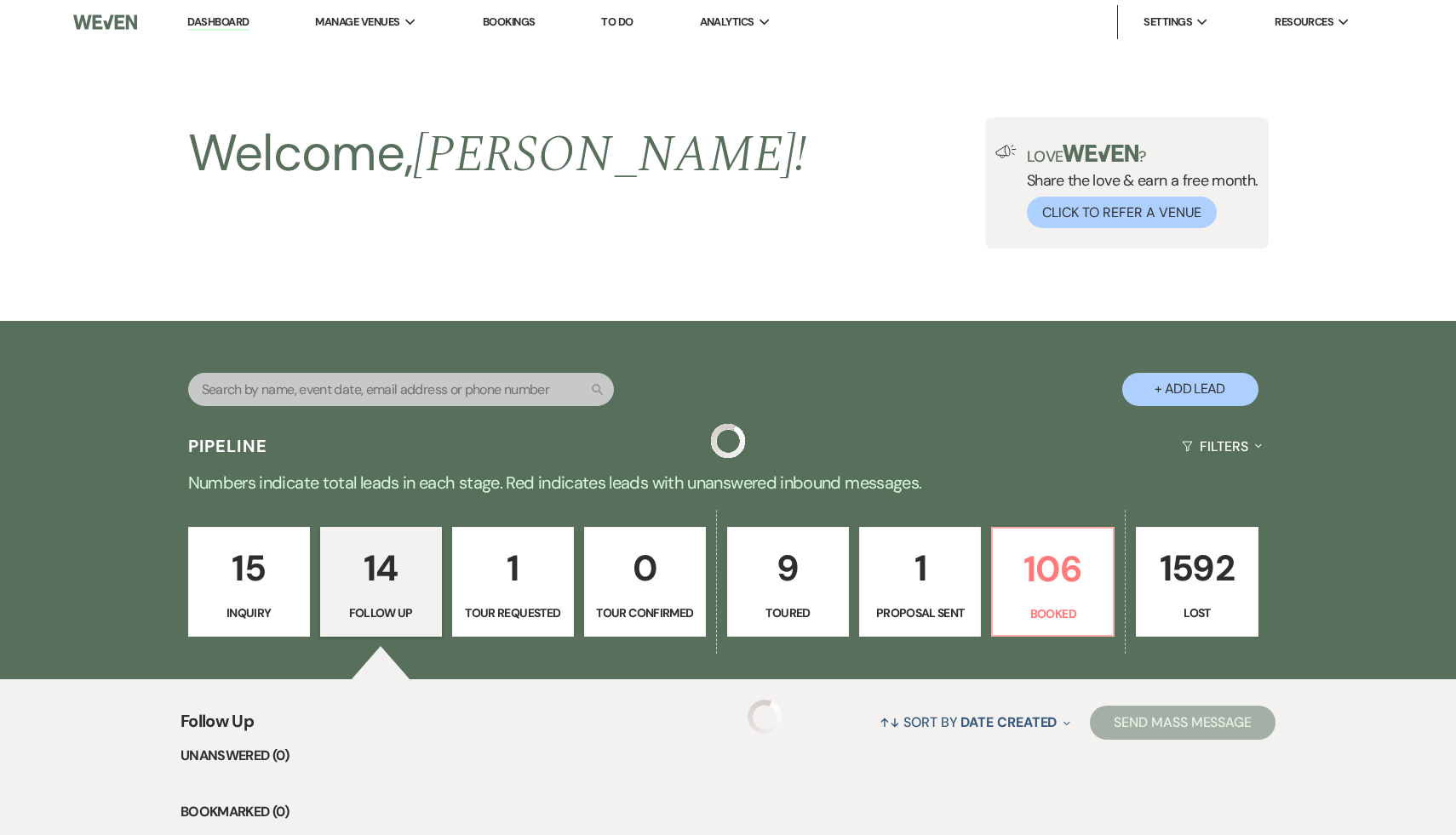
scroll to position [1402, 0]
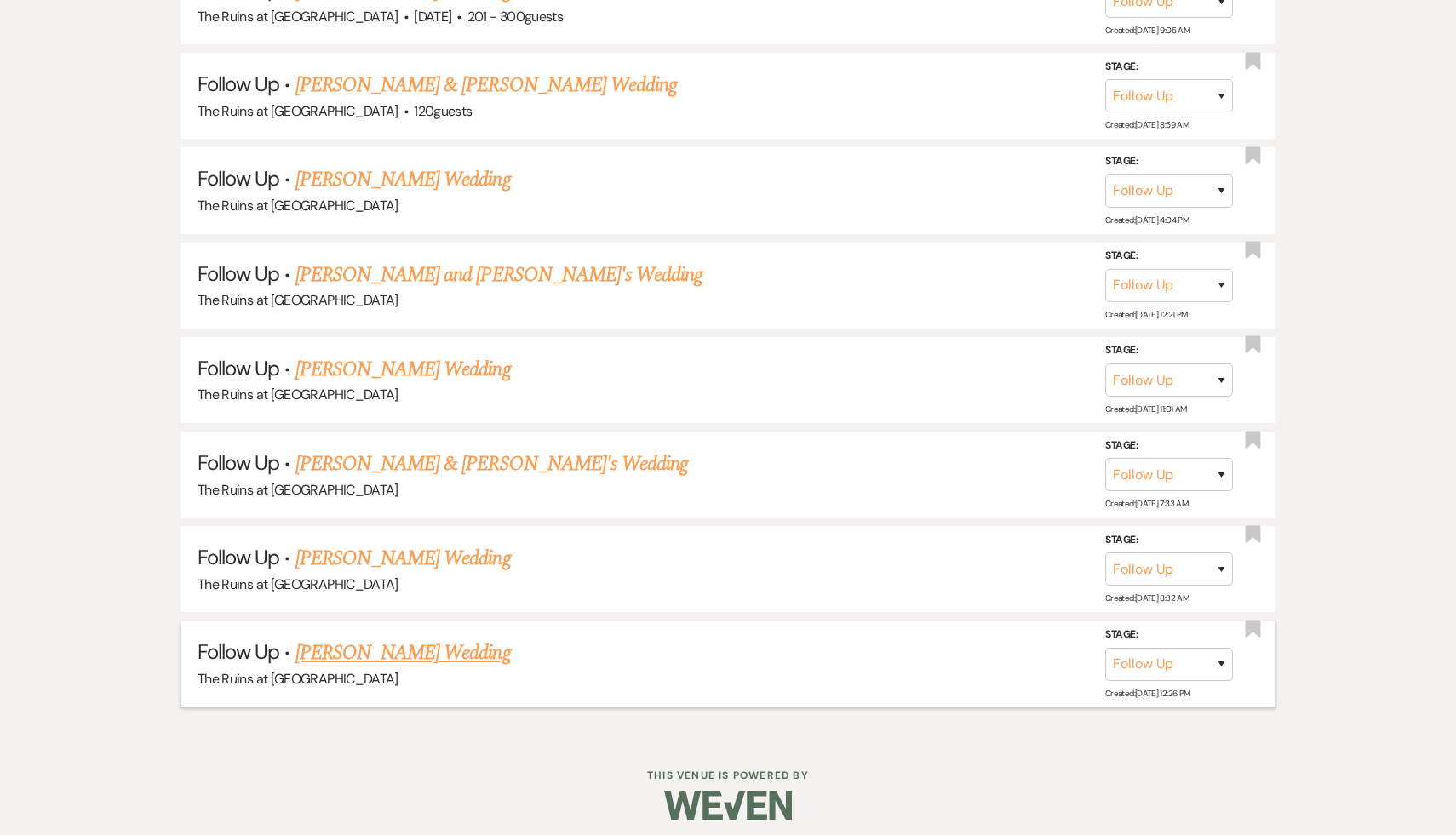
click at [427, 642] on link "[PERSON_NAME] Wedding" at bounding box center [404, 653] width 216 height 31
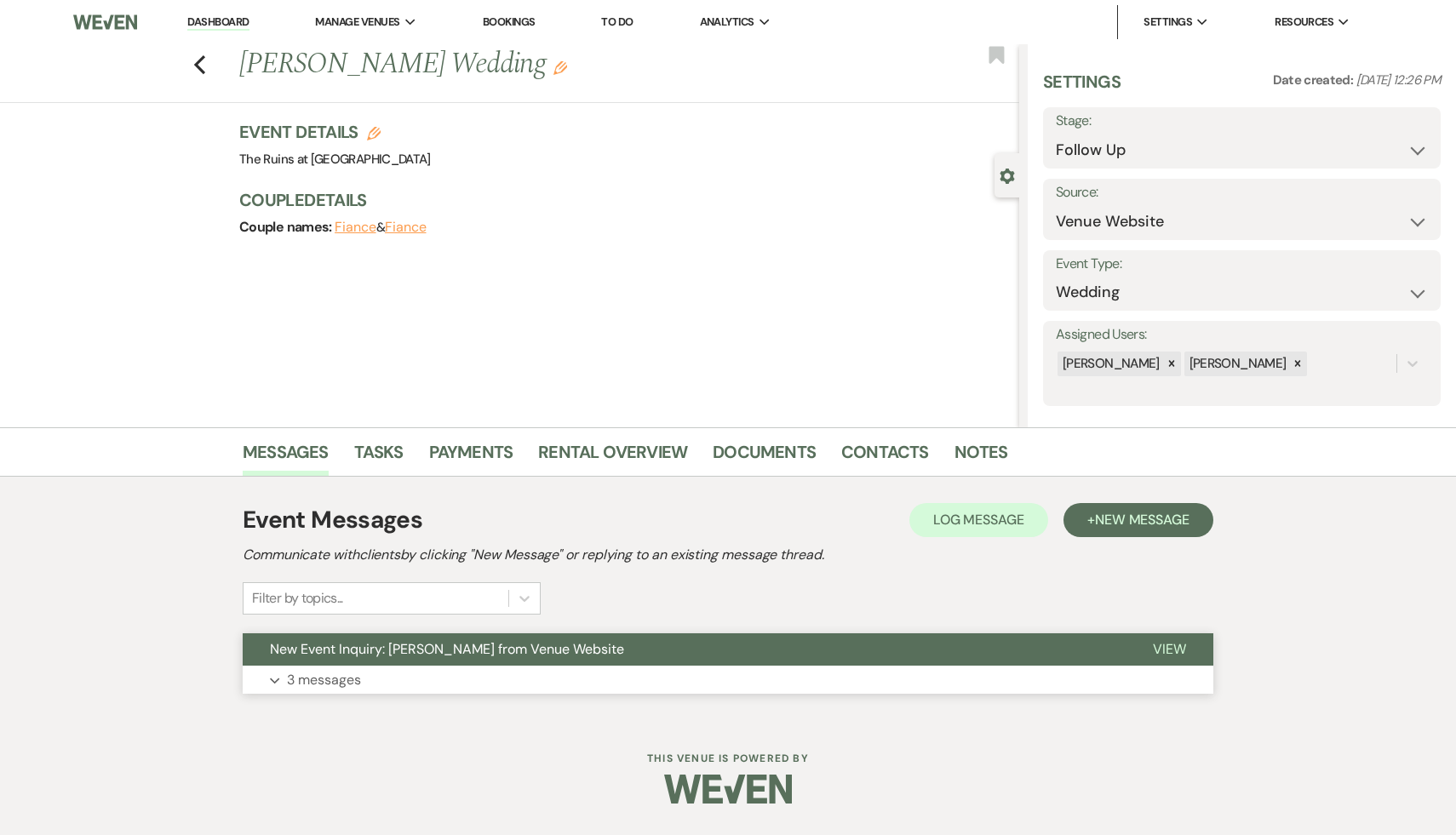
click at [428, 649] on span "New Event Inquiry: [PERSON_NAME] from Venue Website" at bounding box center [447, 649] width 354 height 18
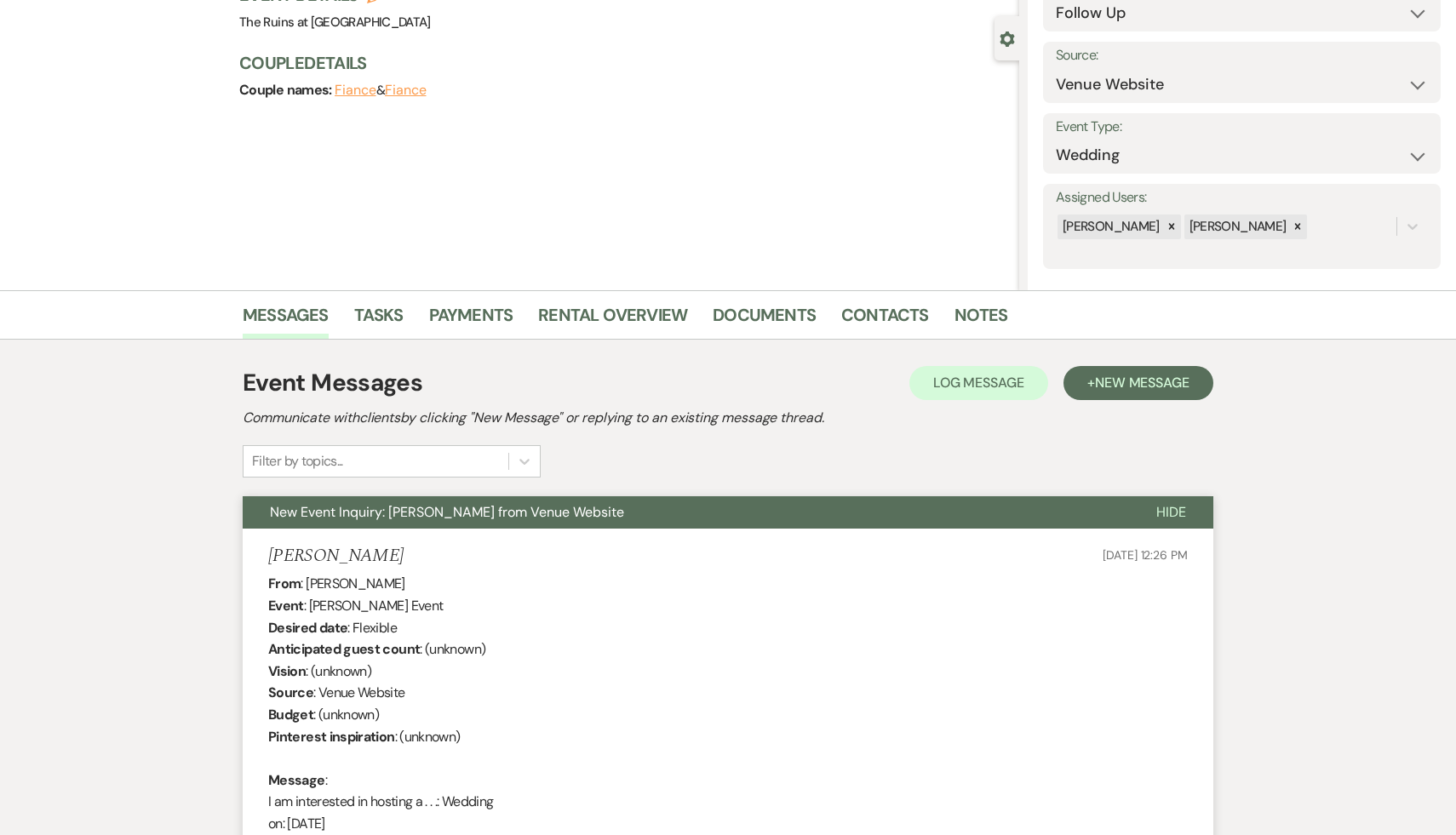
scroll to position [31, 0]
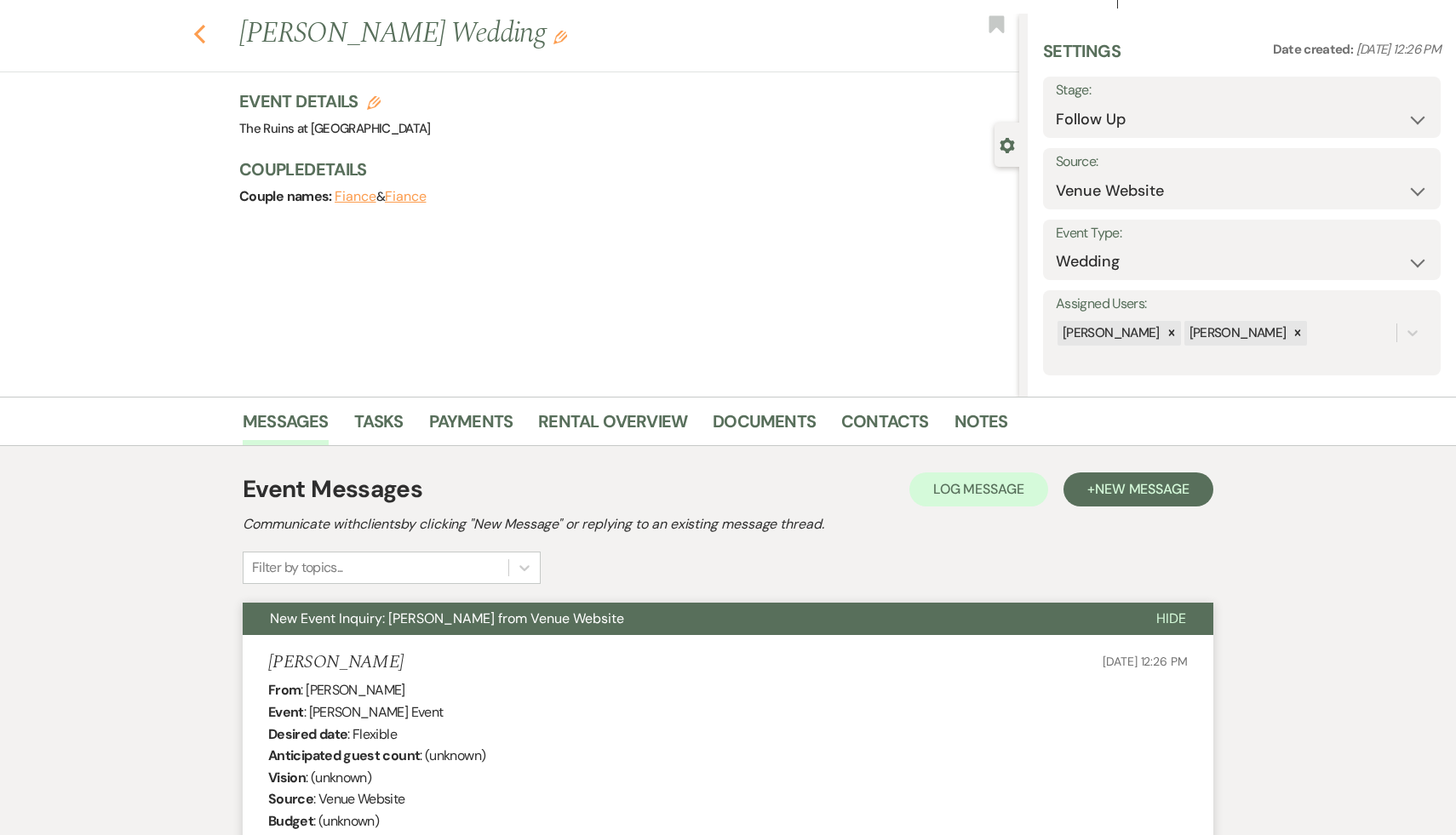
click at [200, 24] on icon "Previous" at bounding box center [200, 34] width 13 height 21
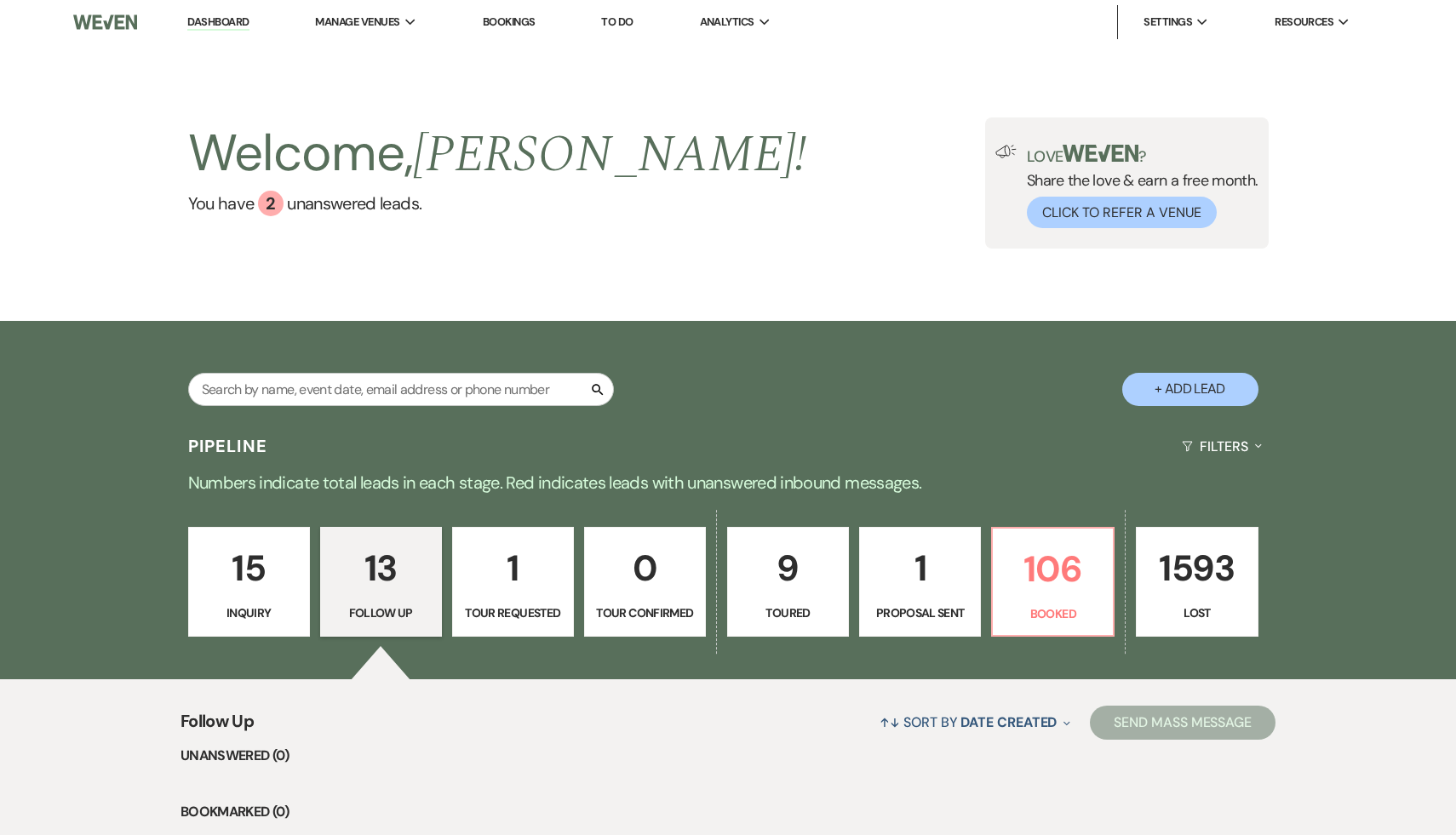
click at [507, 582] on p "1" at bounding box center [512, 568] width 100 height 57
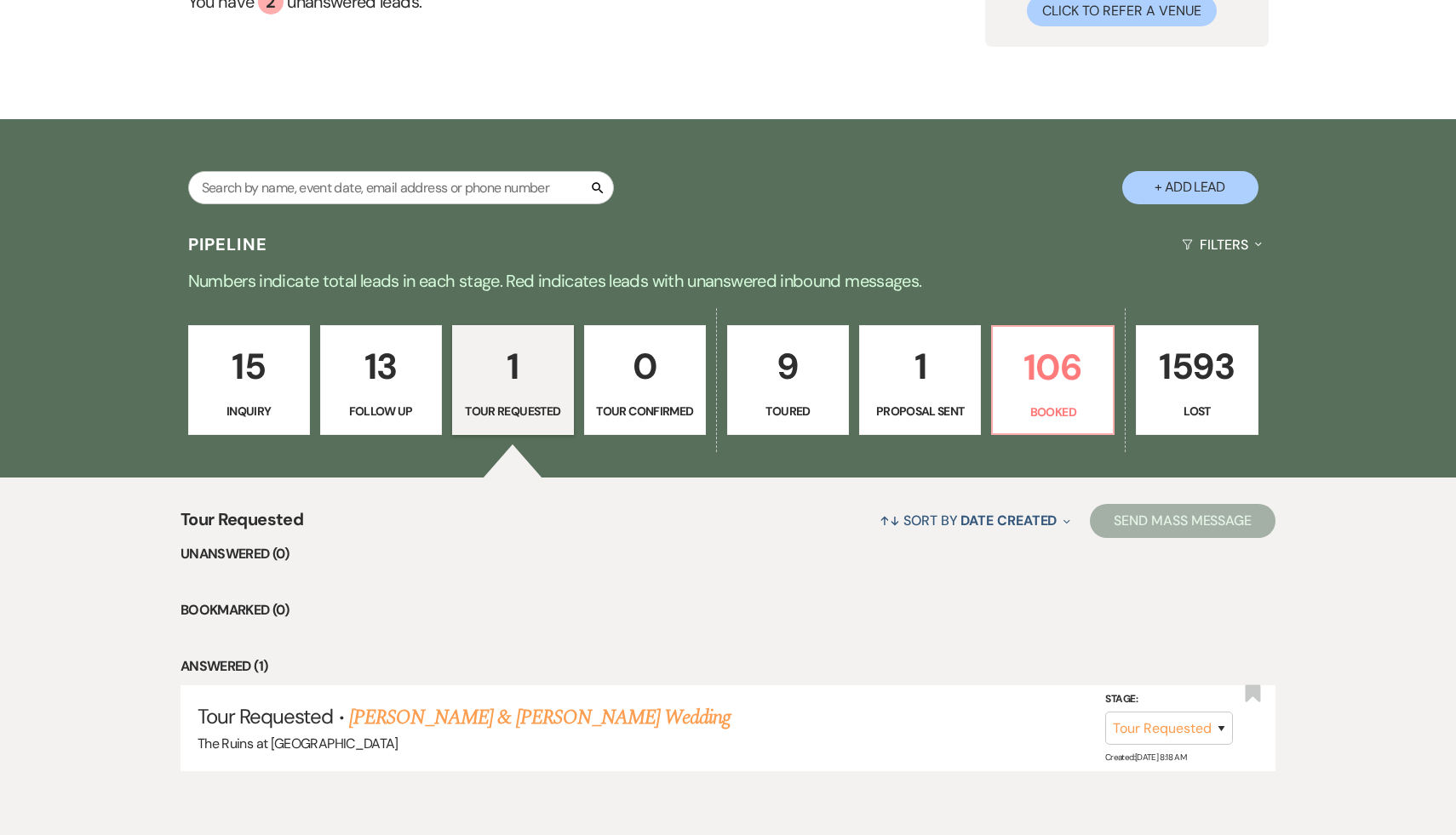
scroll to position [276, 0]
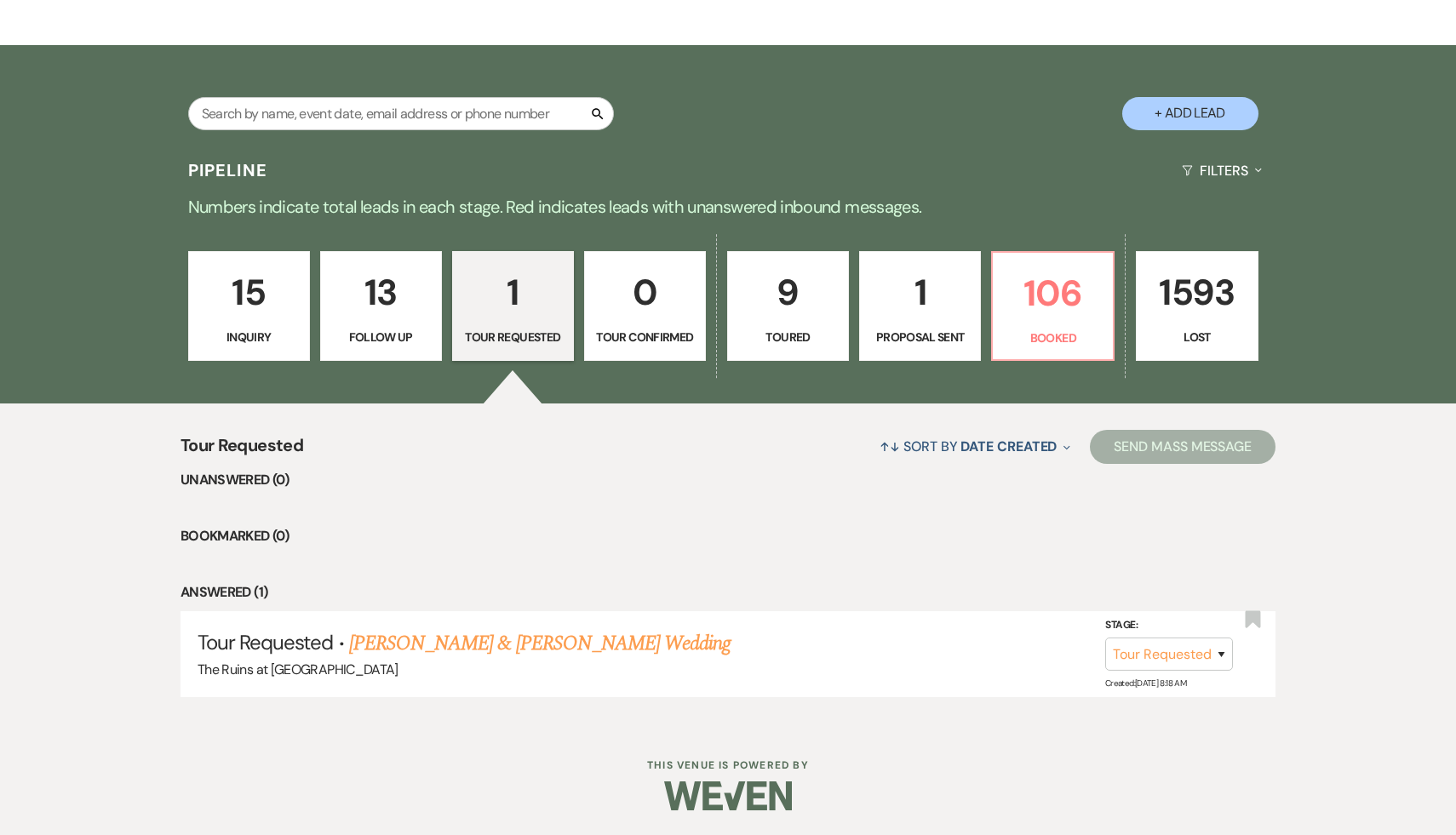
click at [785, 297] on p "9" at bounding box center [787, 292] width 100 height 57
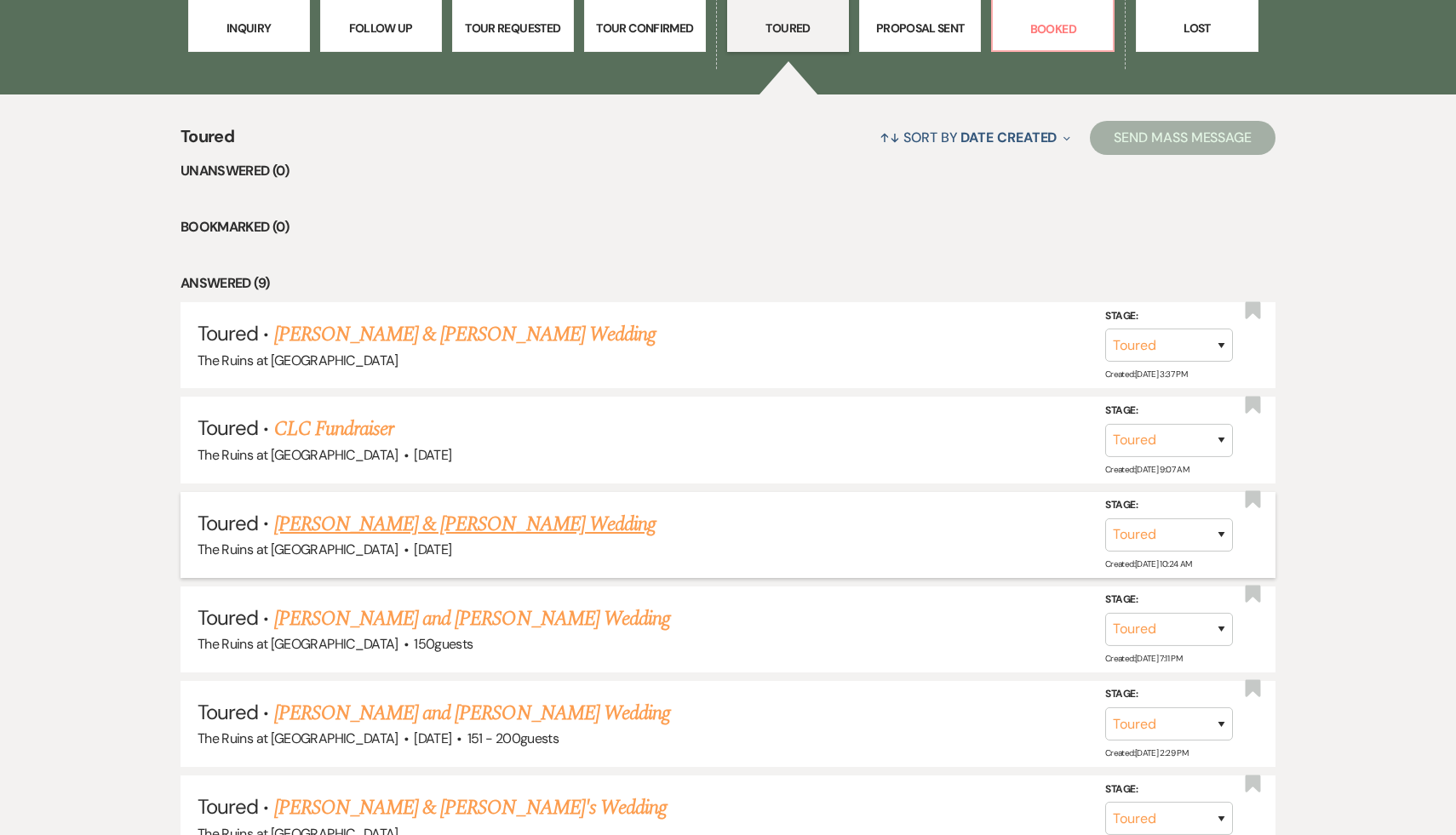
scroll to position [668, 0]
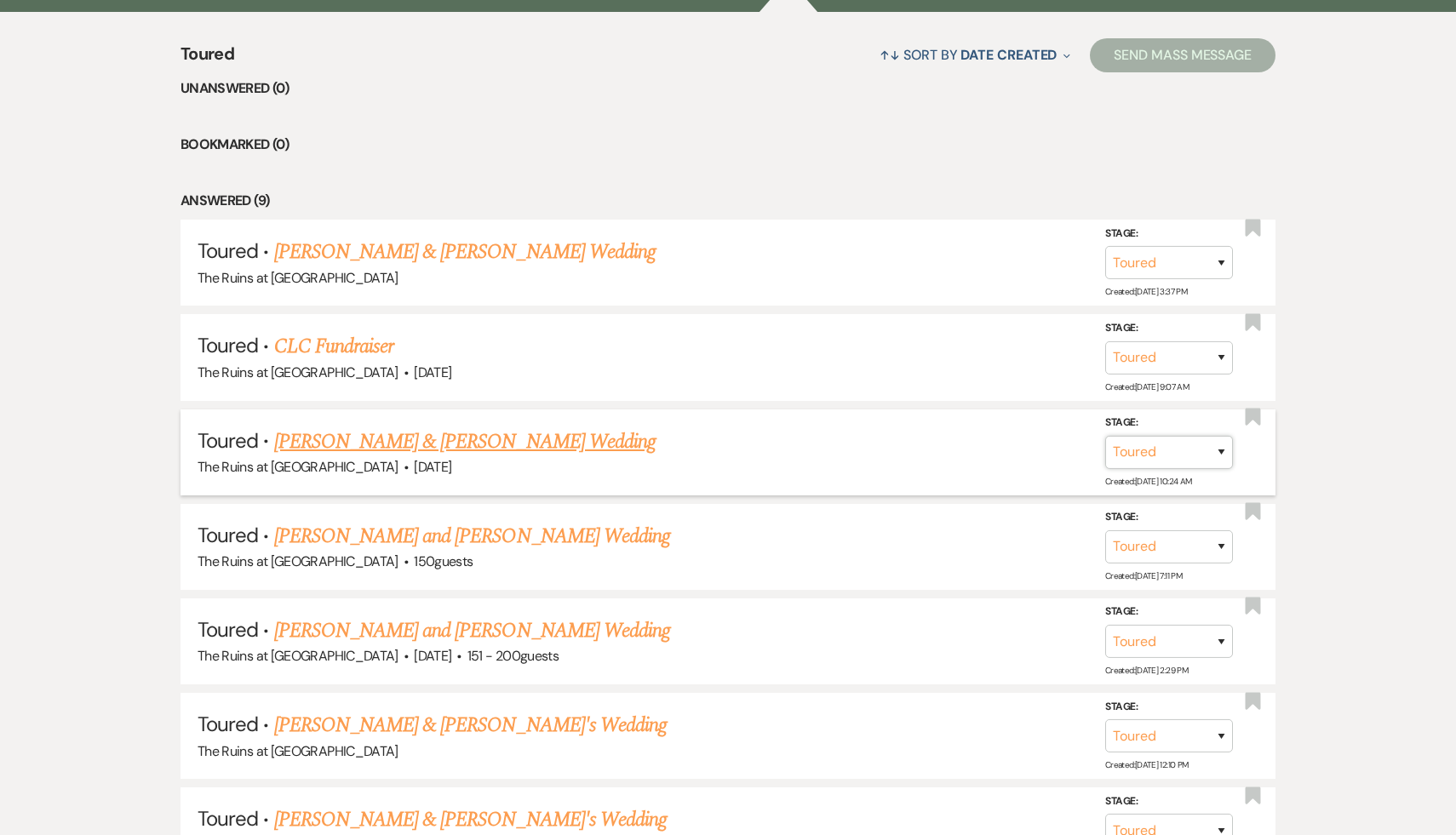
click at [1220, 448] on select "Inquiry Follow Up Tour Requested Tour Confirmed Toured Proposal Sent Booked Lost" at bounding box center [1168, 452] width 128 height 33
click at [1105, 436] on select "Inquiry Follow Up Tour Requested Tour Confirmed Toured Proposal Sent Booked Lost" at bounding box center [1168, 452] width 128 height 33
click at [989, 445] on select "Booked Elsewhere Budget Date Unavailable No Response Not a Good Match Capacity …" at bounding box center [929, 452] width 146 height 33
click at [857, 436] on select "Booked Elsewhere Budget Date Unavailable No Response Not a Good Match Capacity …" at bounding box center [929, 452] width 146 height 33
click at [1194, 444] on button "Save" at bounding box center [1198, 452] width 85 height 34
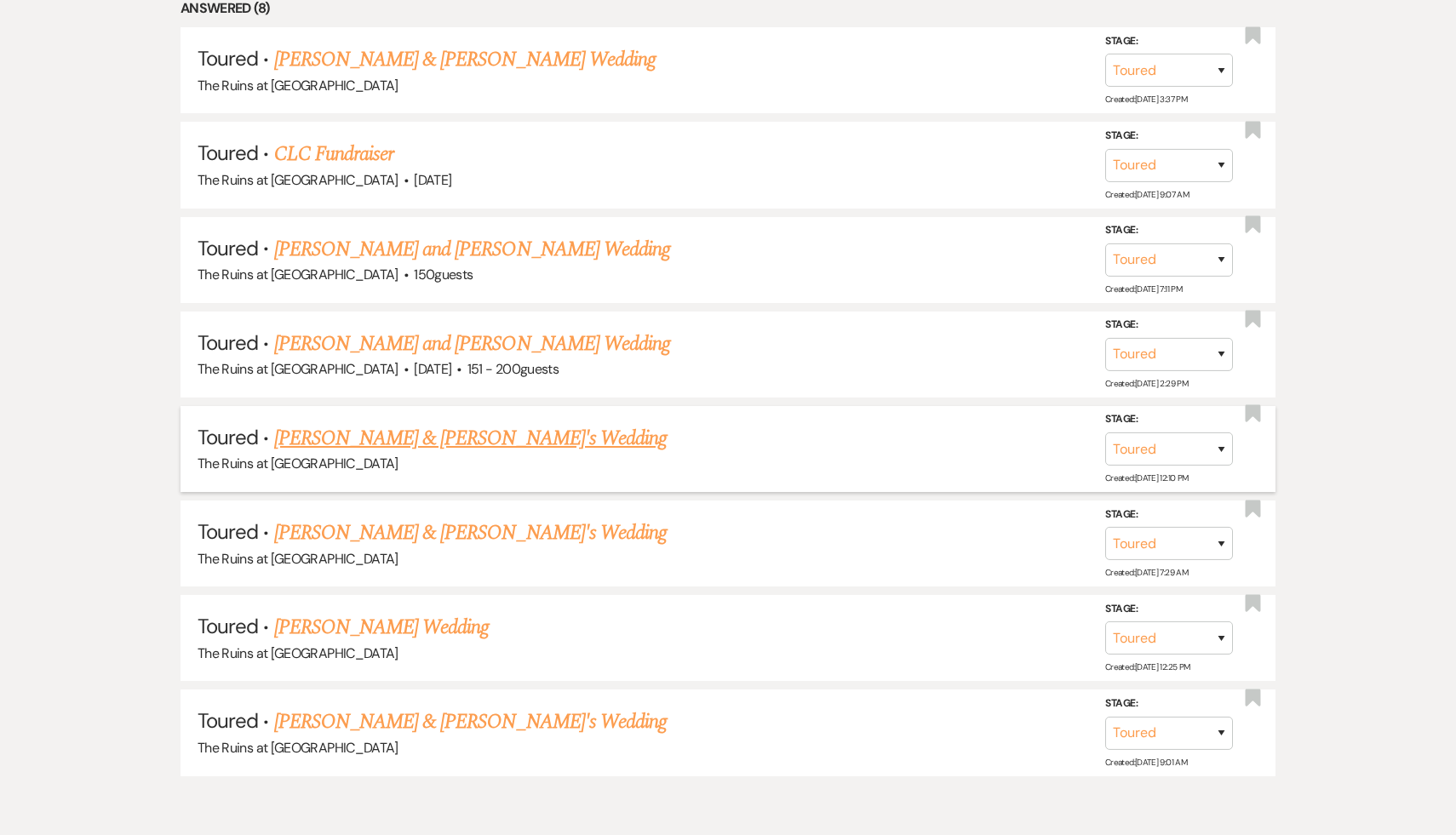
scroll to position [866, 0]
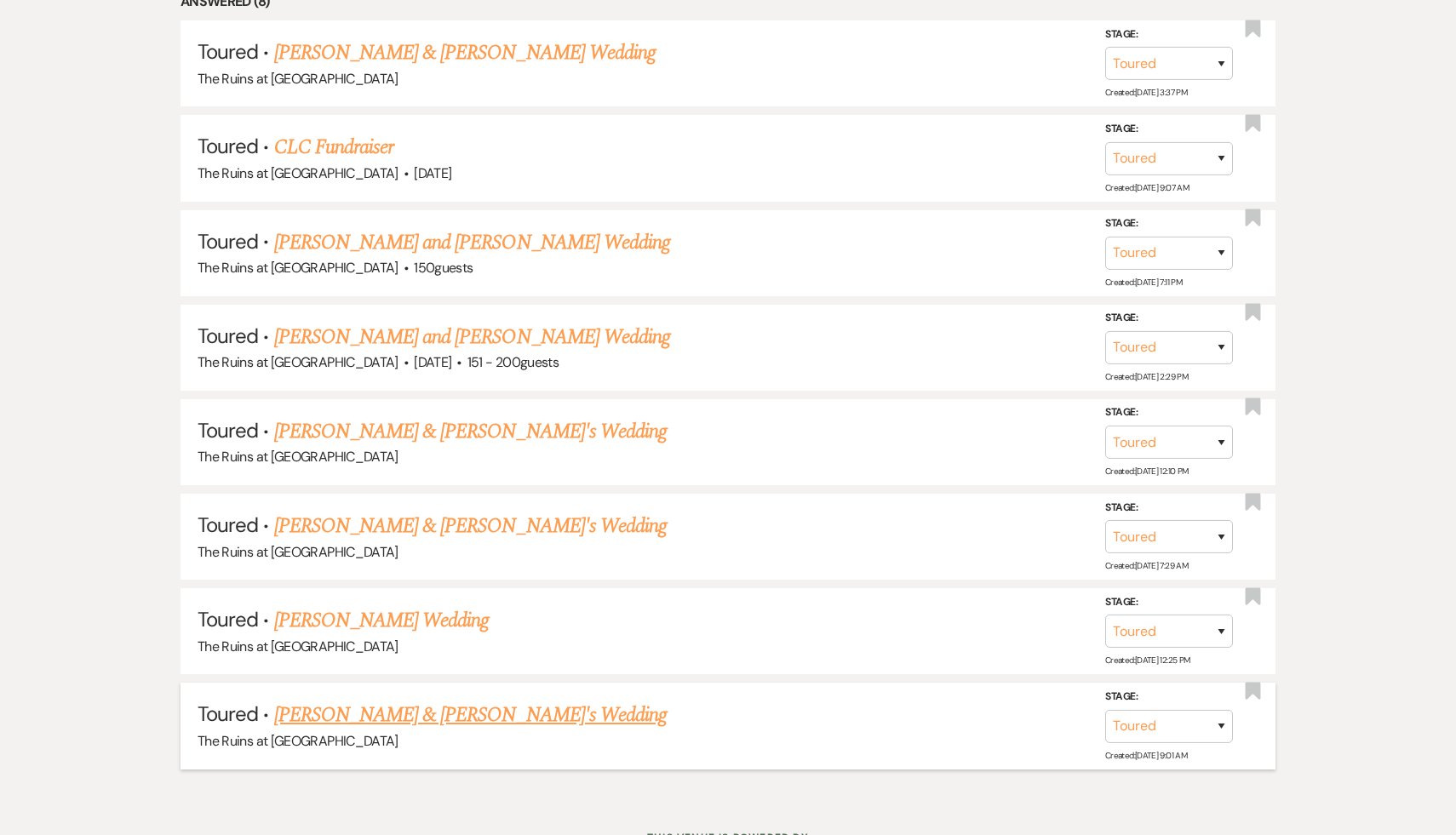
click at [434, 709] on link "[PERSON_NAME] & [PERSON_NAME]'s Wedding" at bounding box center [471, 715] width 394 height 31
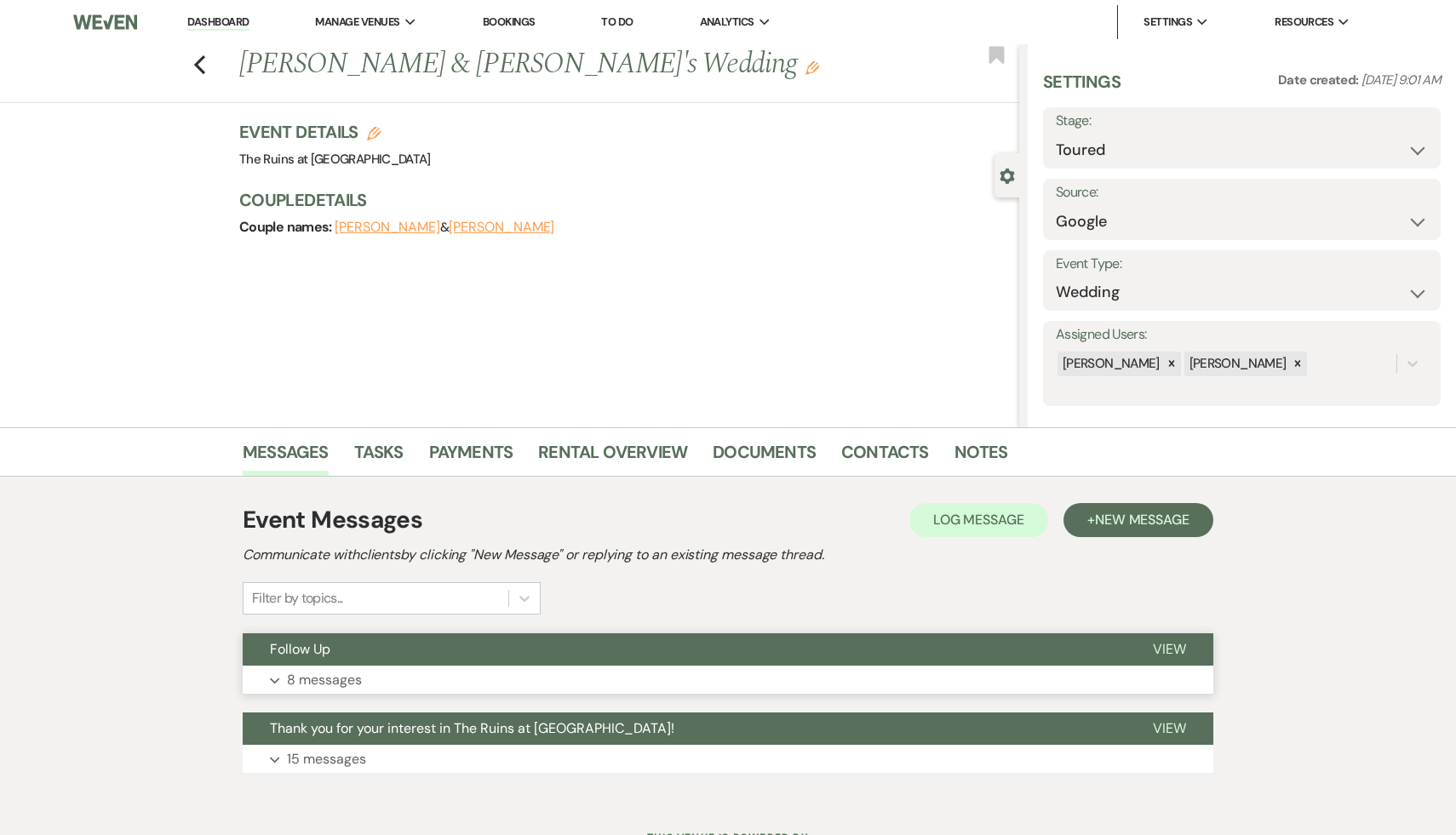
click at [300, 644] on span "Follow Up" at bounding box center [299, 649] width 60 height 18
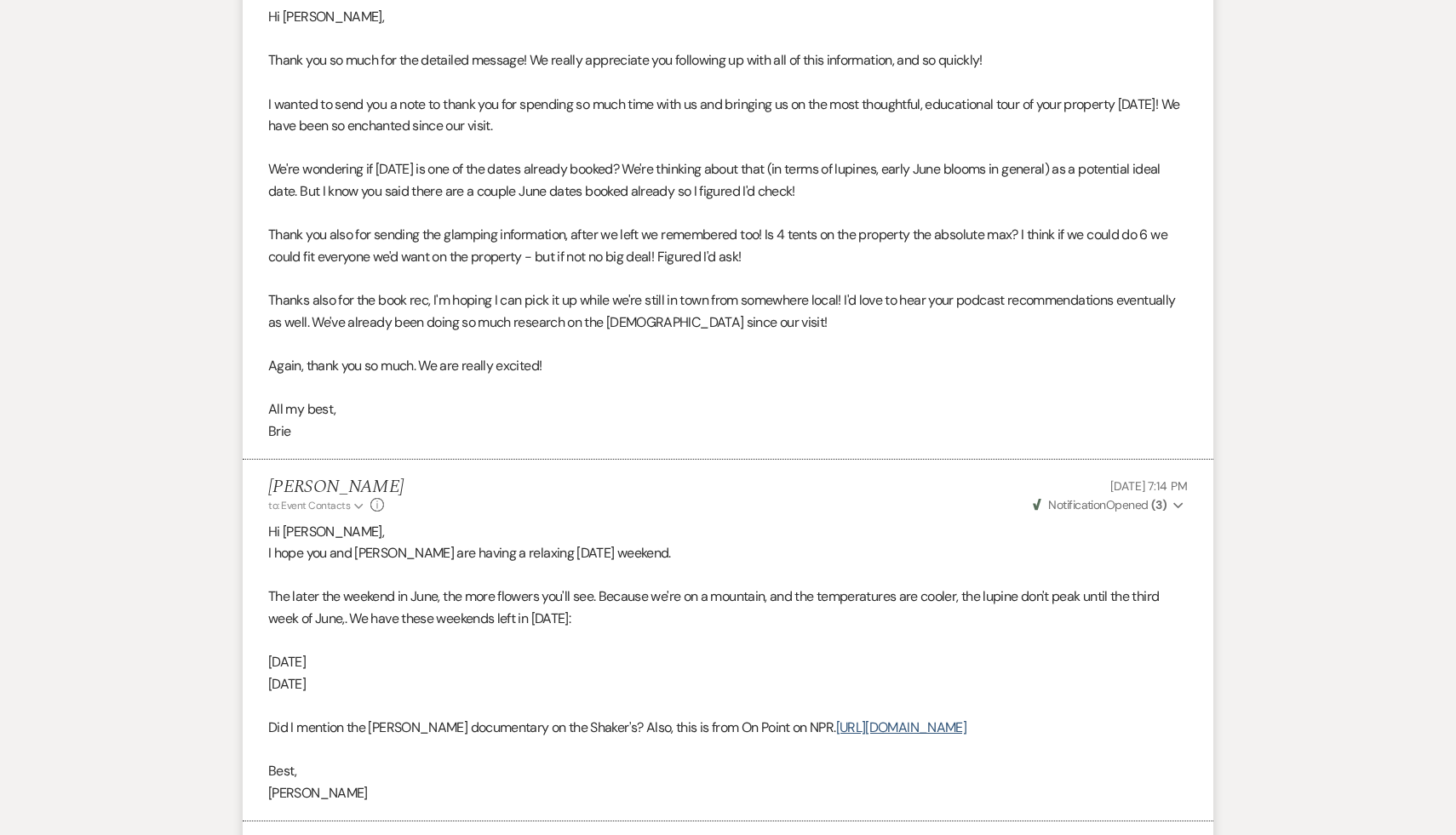
scroll to position [2225, 0]
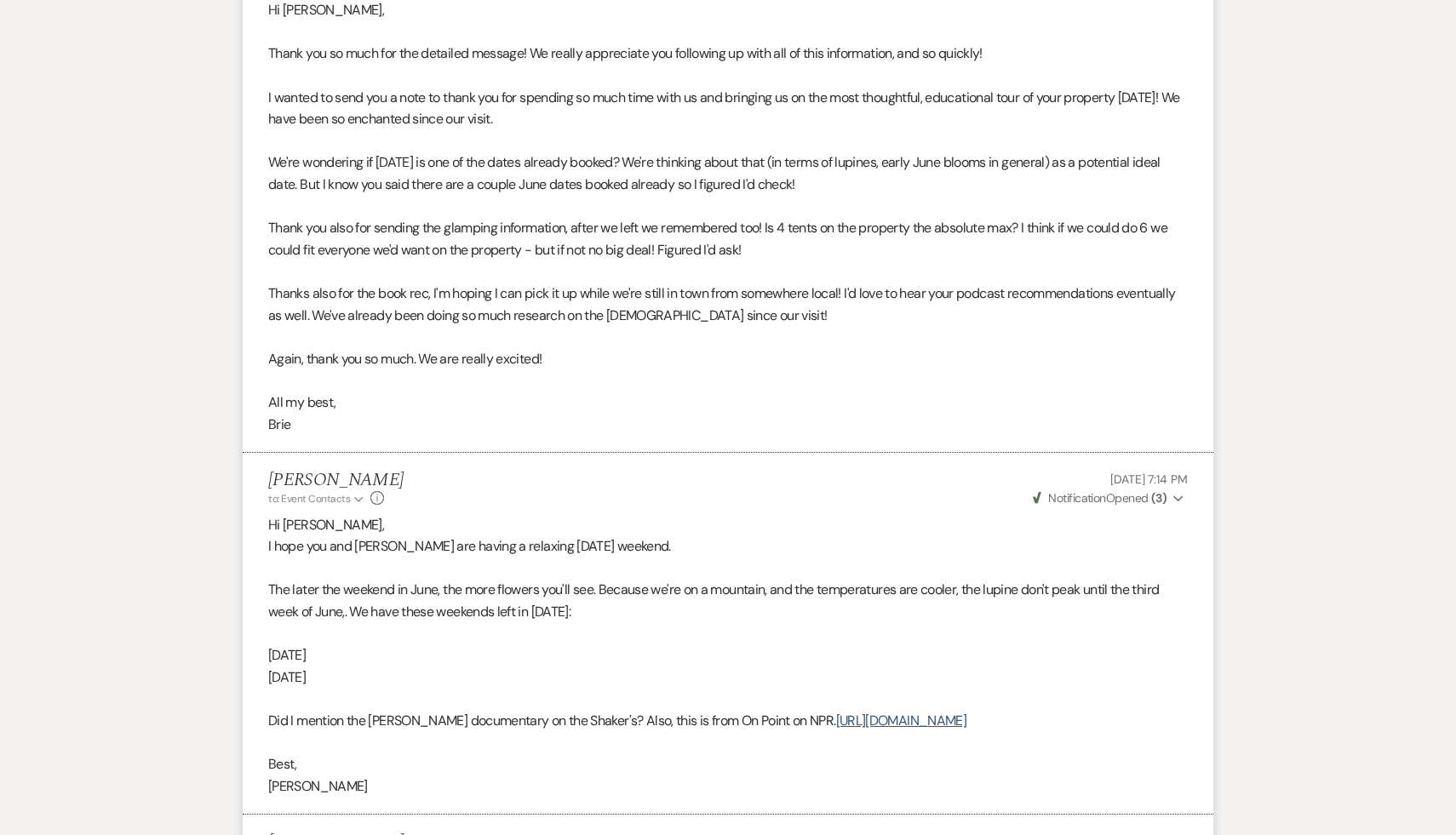
click at [582, 776] on p "Best," at bounding box center [727, 764] width 919 height 22
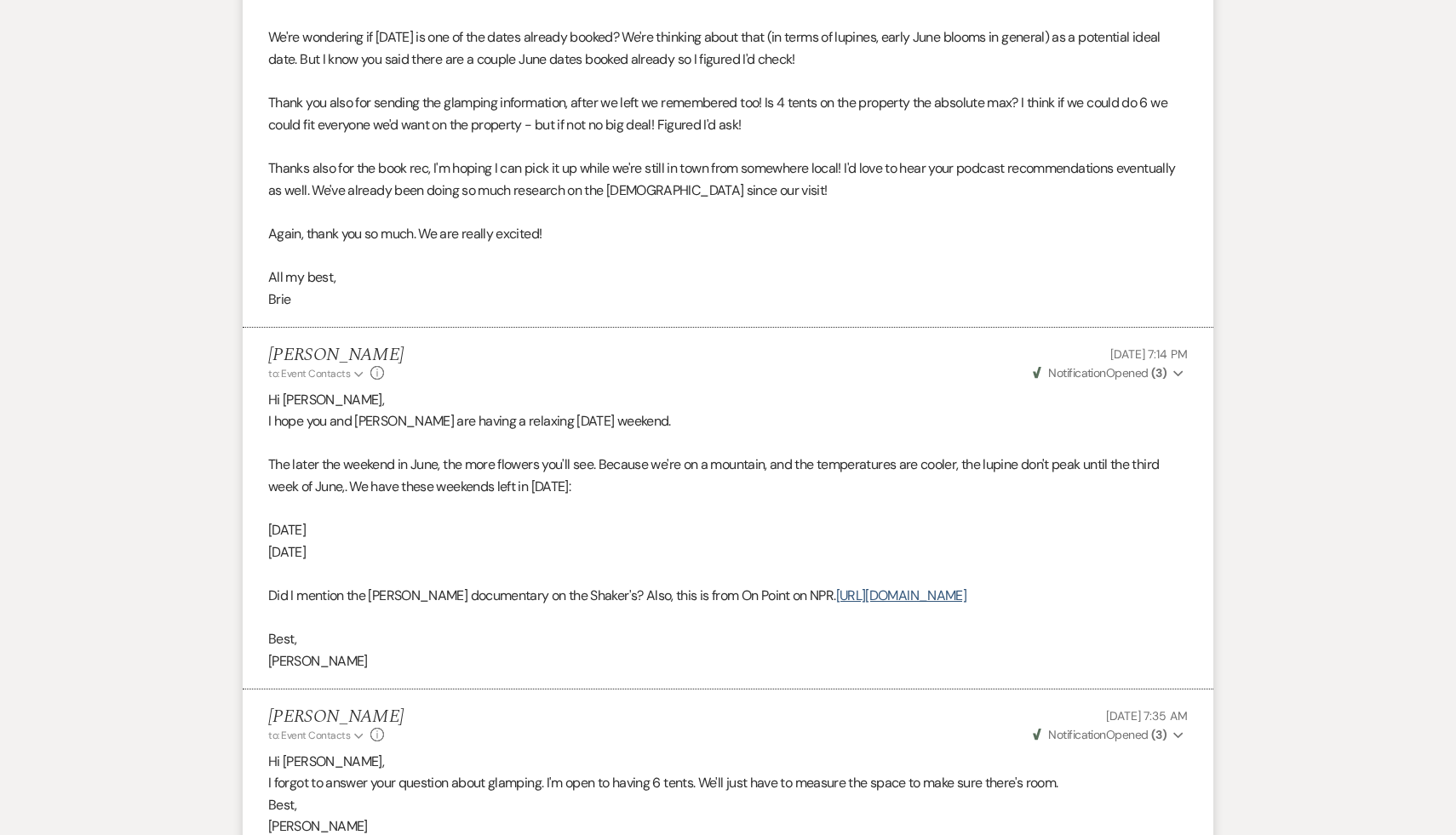
scroll to position [2387, 0]
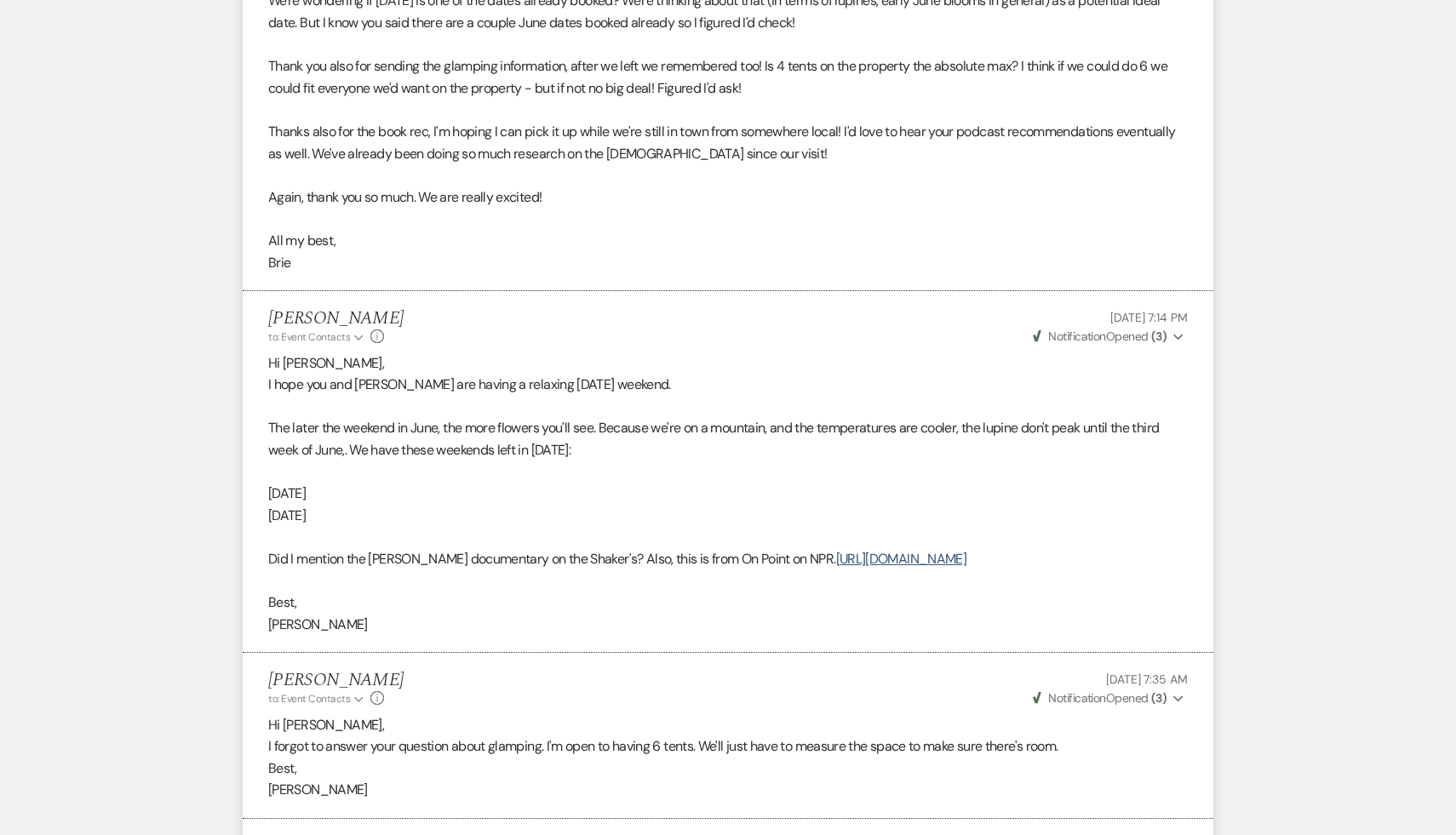
click at [582, 780] on p "Best," at bounding box center [727, 768] width 919 height 22
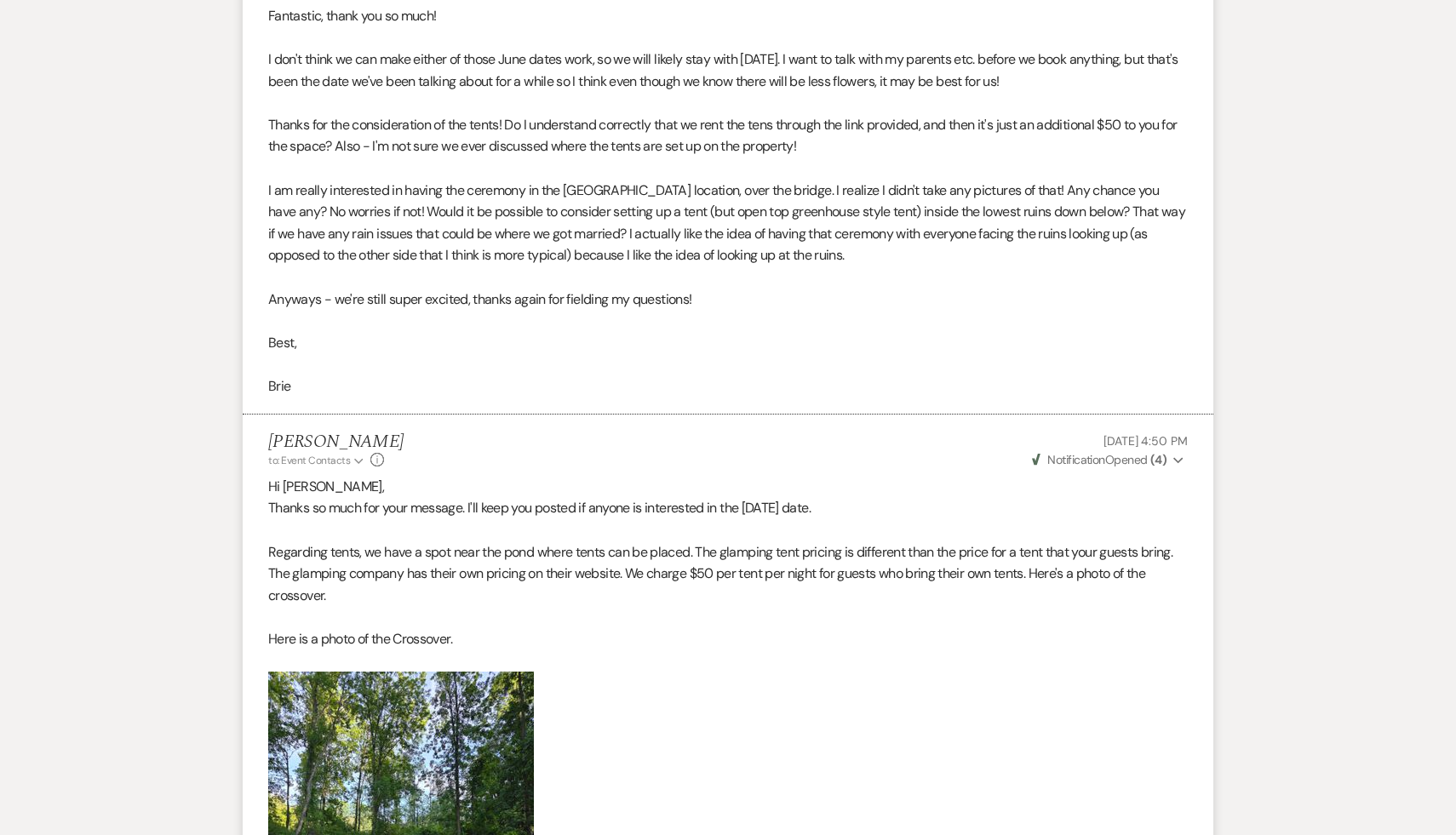
scroll to position [3245, 0]
click at [669, 787] on p at bounding box center [727, 843] width 919 height 341
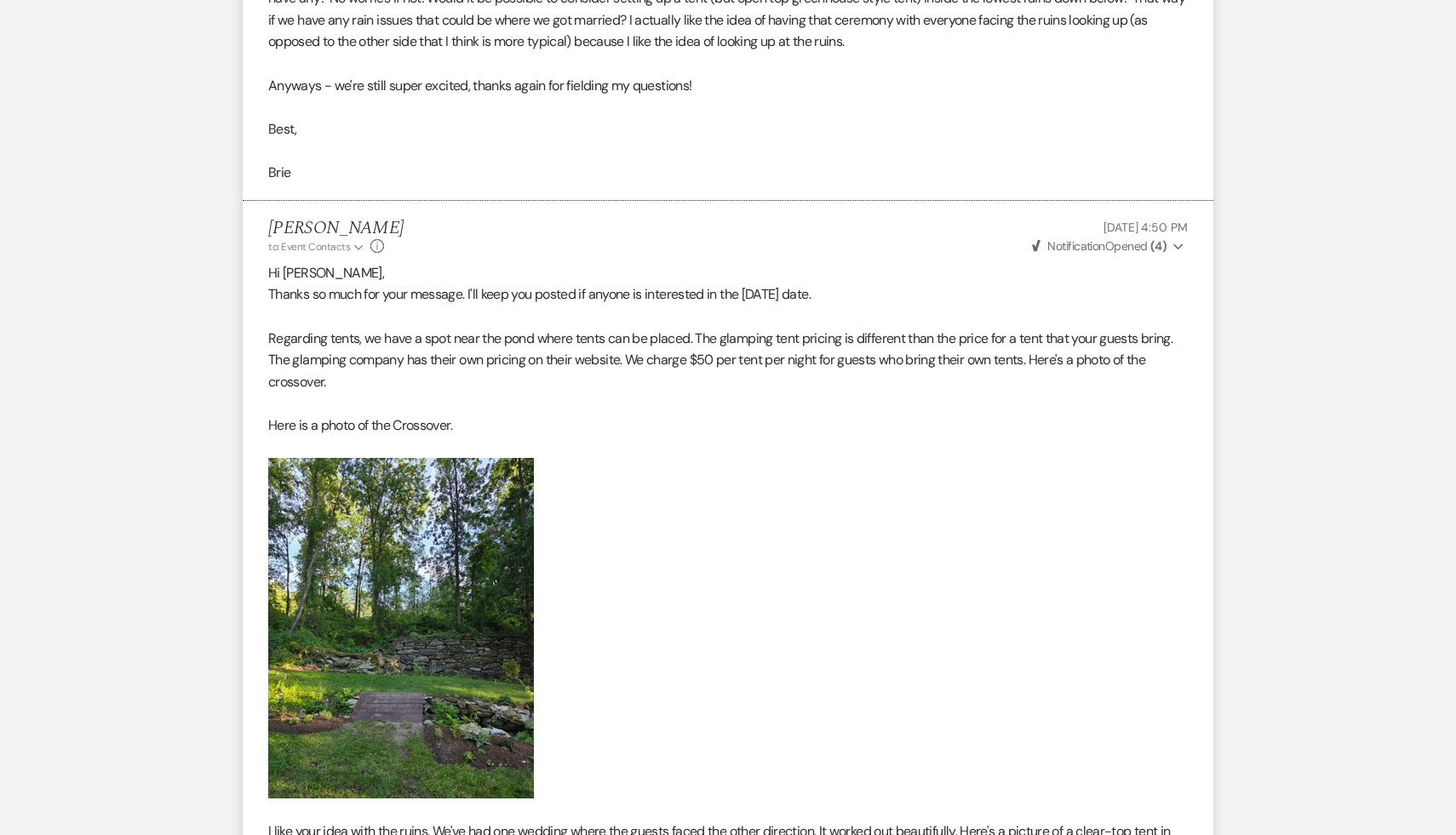
scroll to position [3461, 0]
click at [669, 786] on p at bounding box center [727, 626] width 919 height 341
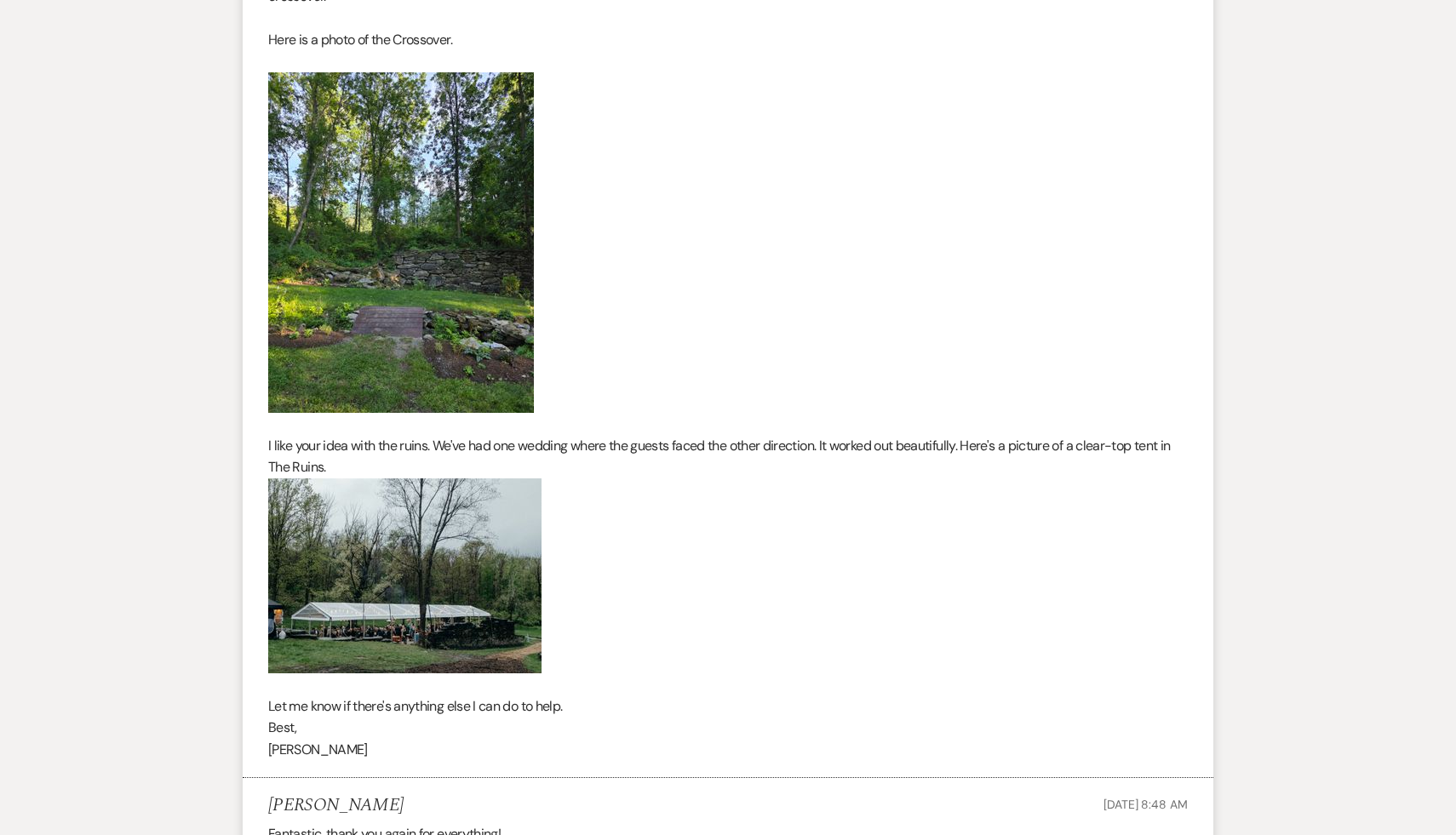
scroll to position [3864, 0]
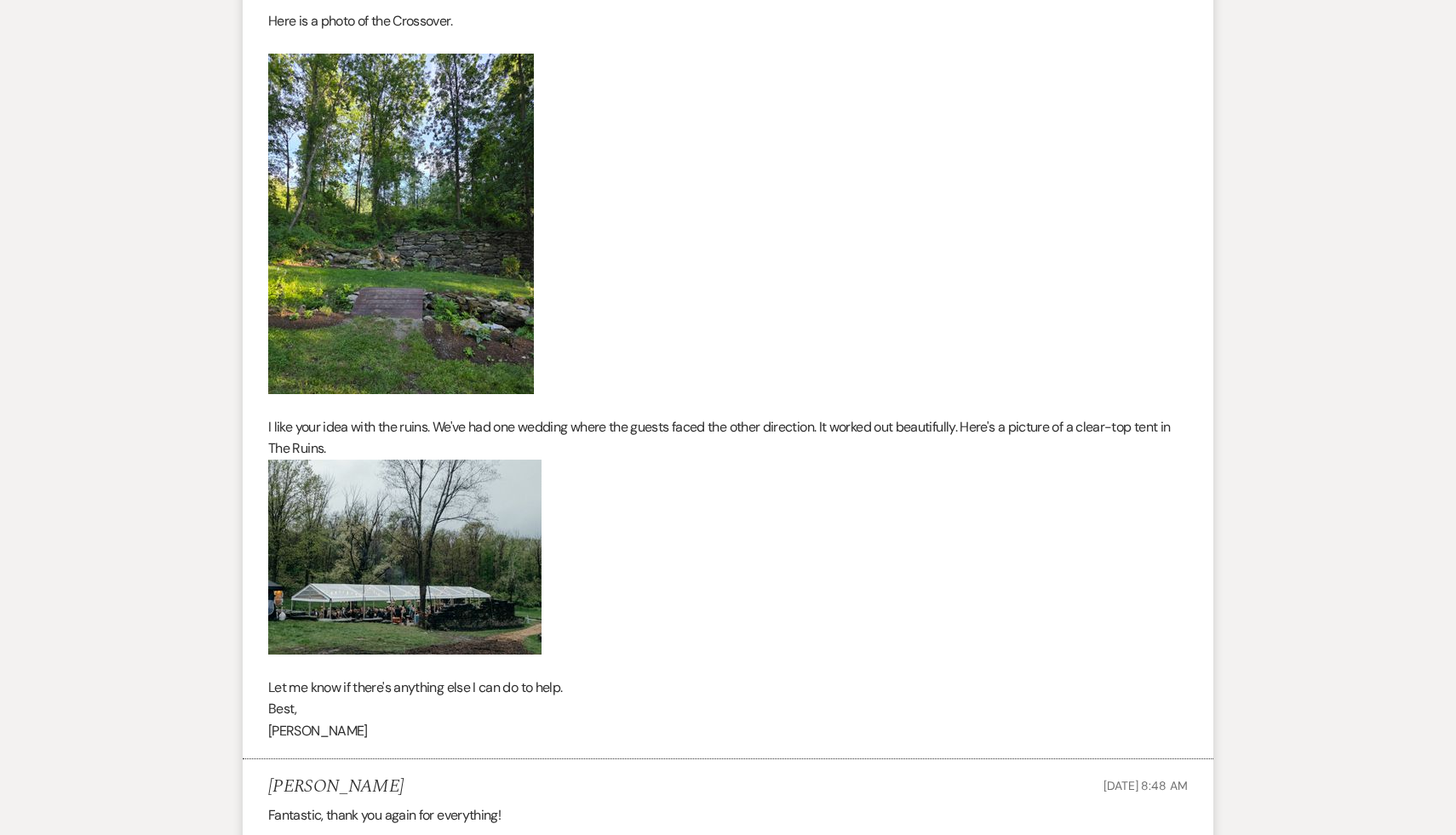
click at [751, 677] on p at bounding box center [727, 665] width 919 height 22
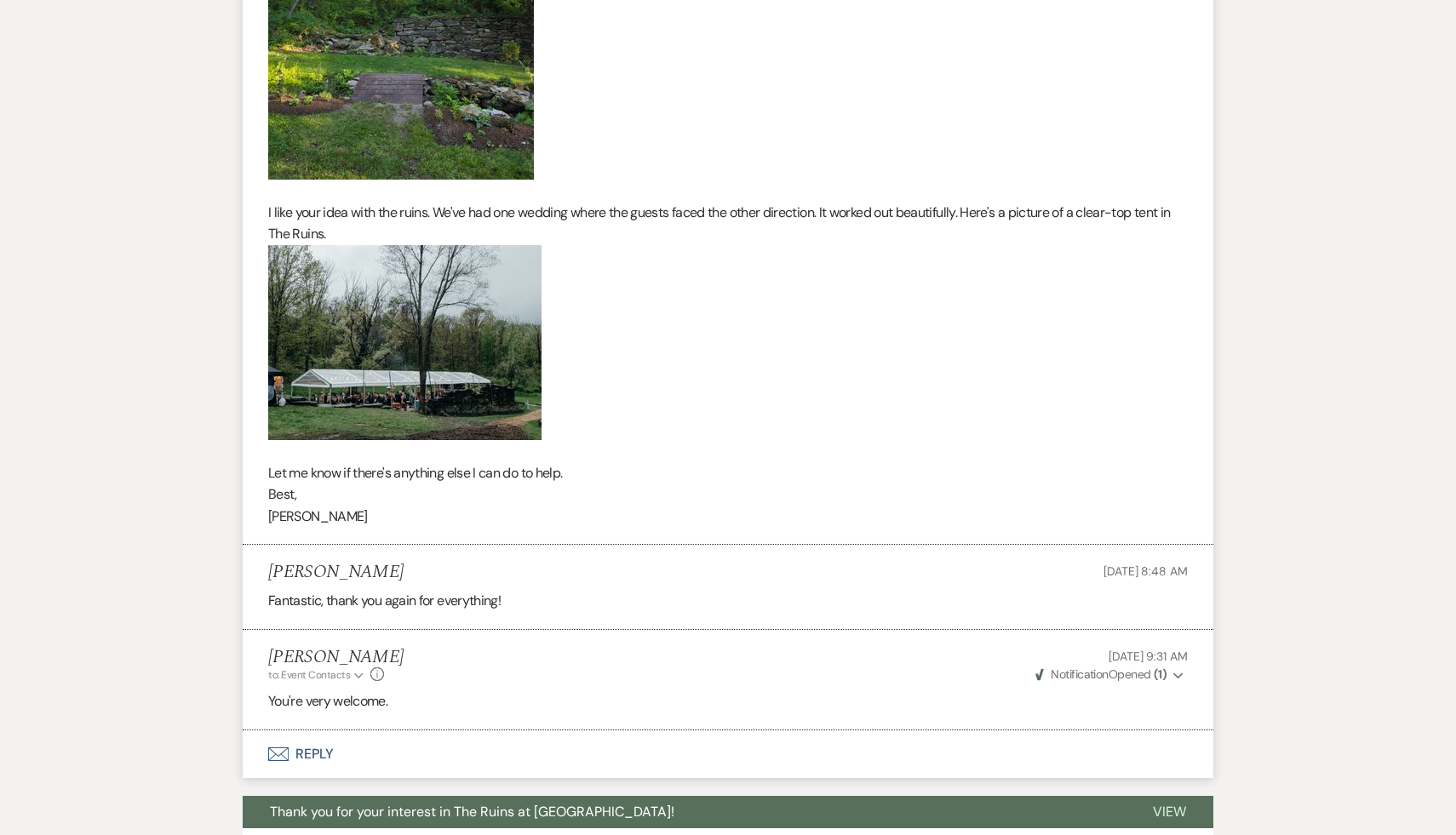
scroll to position [4113, 0]
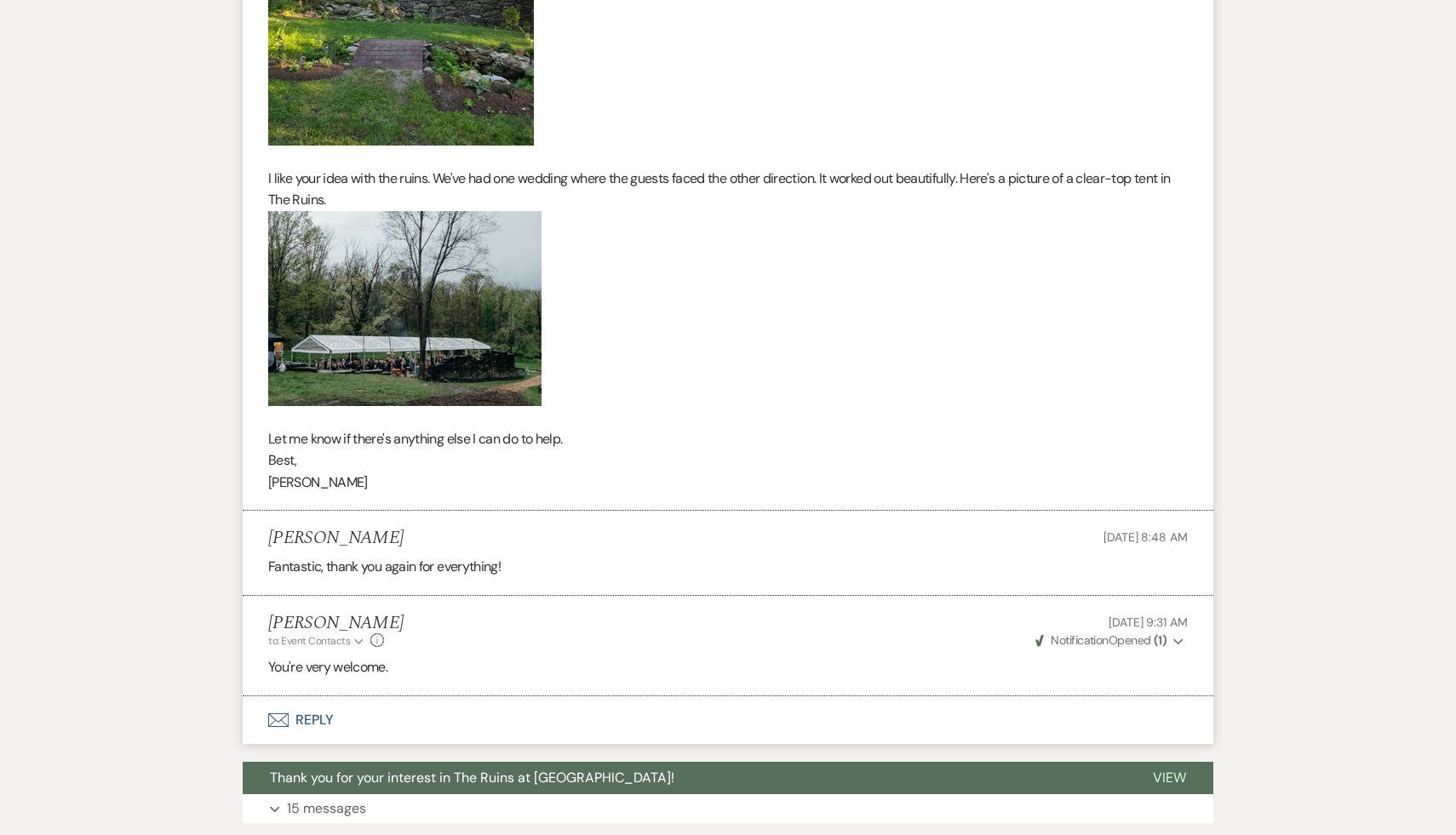
click at [735, 650] on div "[PERSON_NAME] to: Event Contacts Expand Info [DATE] 9:31 AM Weven Check Notific…" at bounding box center [727, 631] width 919 height 37
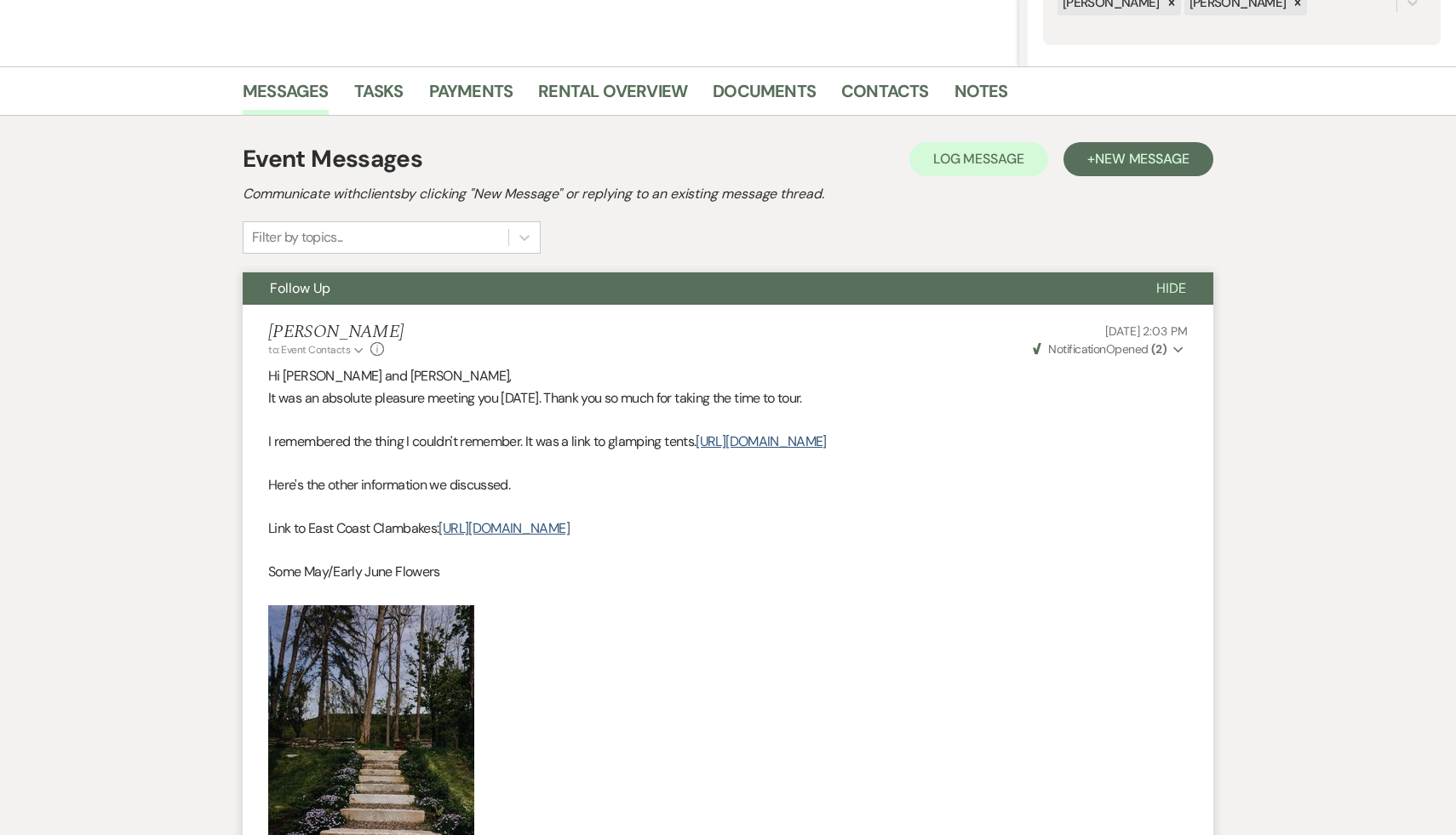
scroll to position [0, 0]
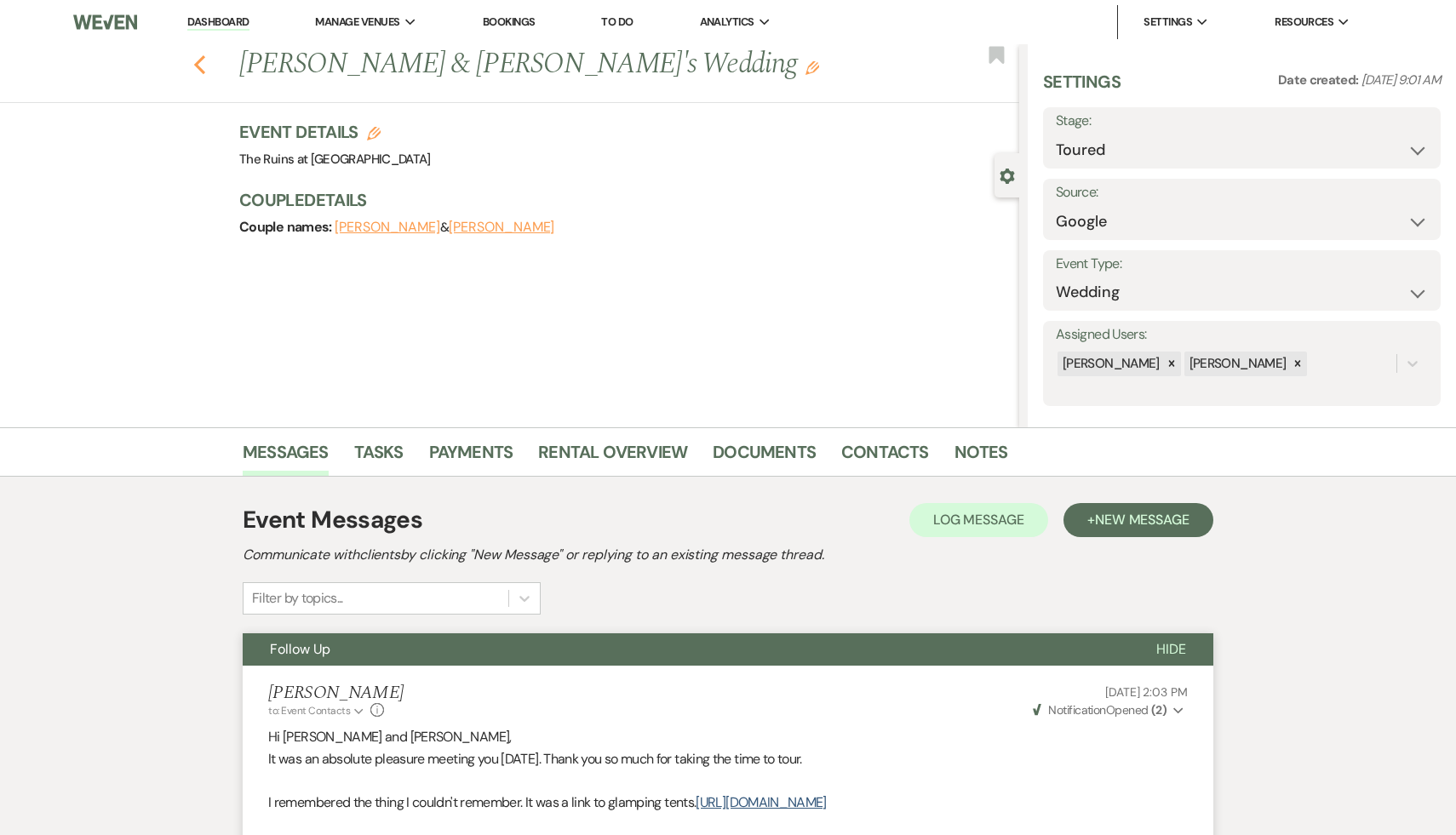
click at [199, 55] on icon "Previous" at bounding box center [200, 65] width 13 height 21
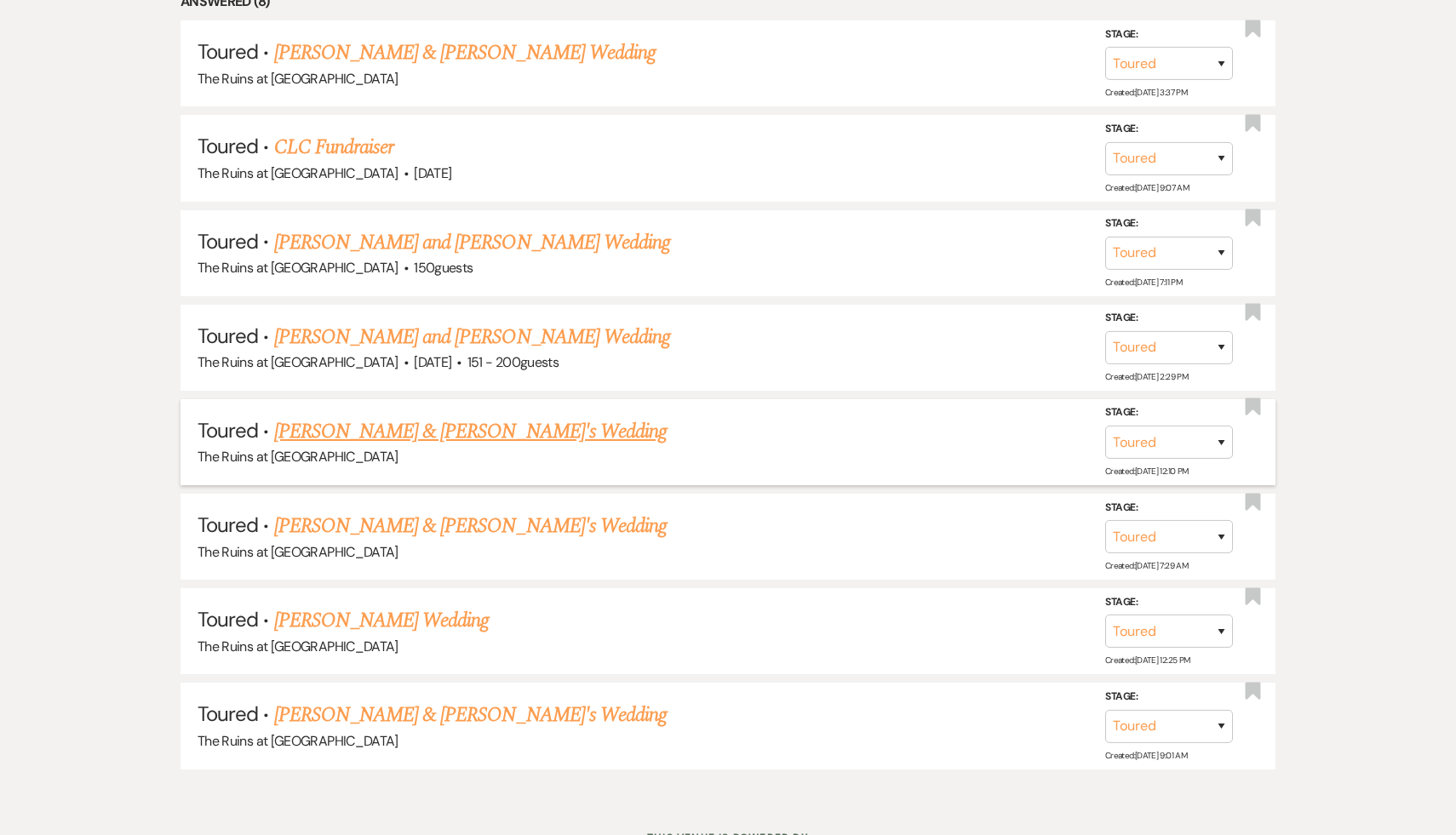
click at [493, 429] on link "[PERSON_NAME] & [PERSON_NAME]'s Wedding" at bounding box center [471, 431] width 394 height 31
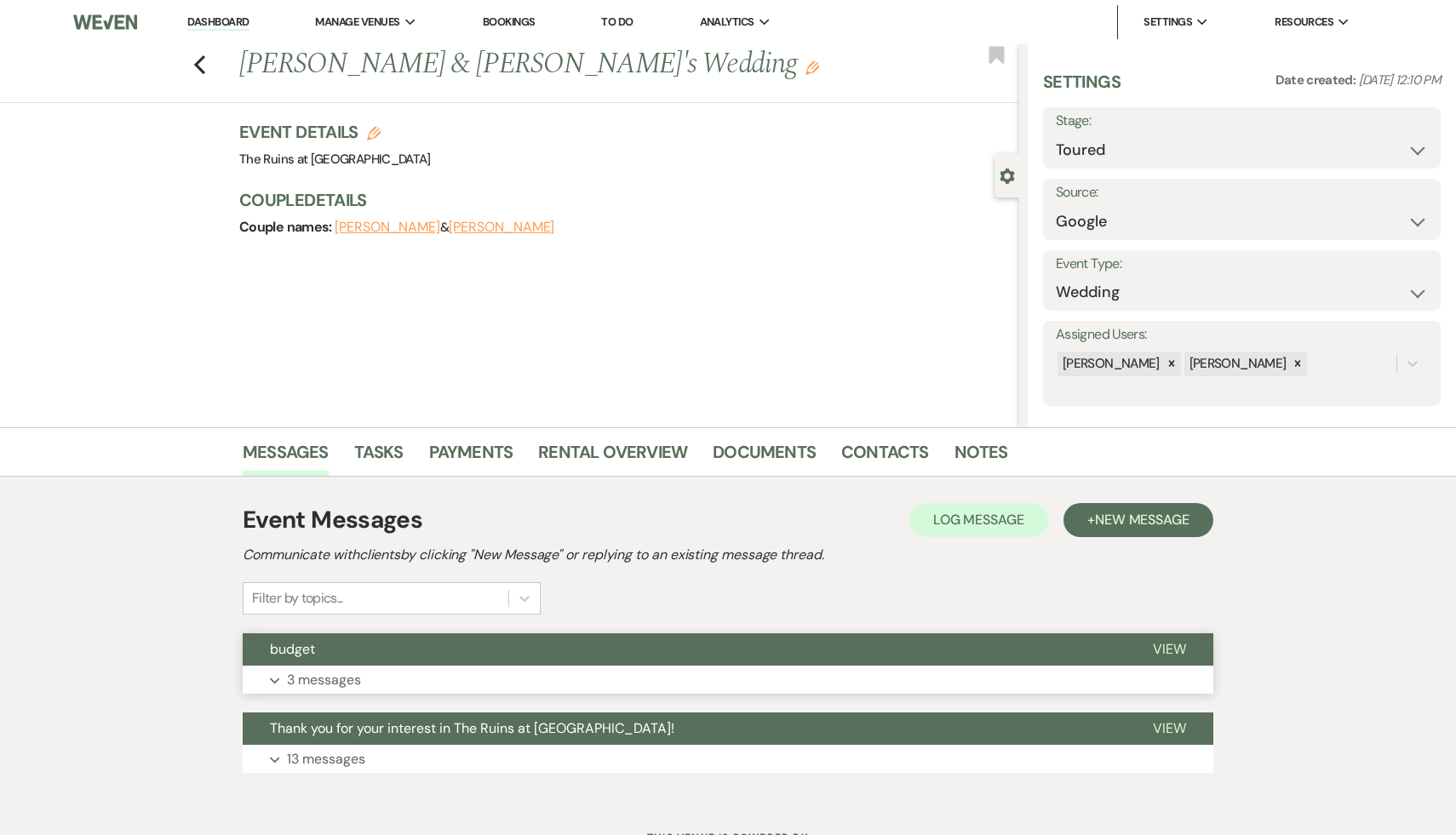
click at [315, 654] on span "budget" at bounding box center [292, 649] width 45 height 18
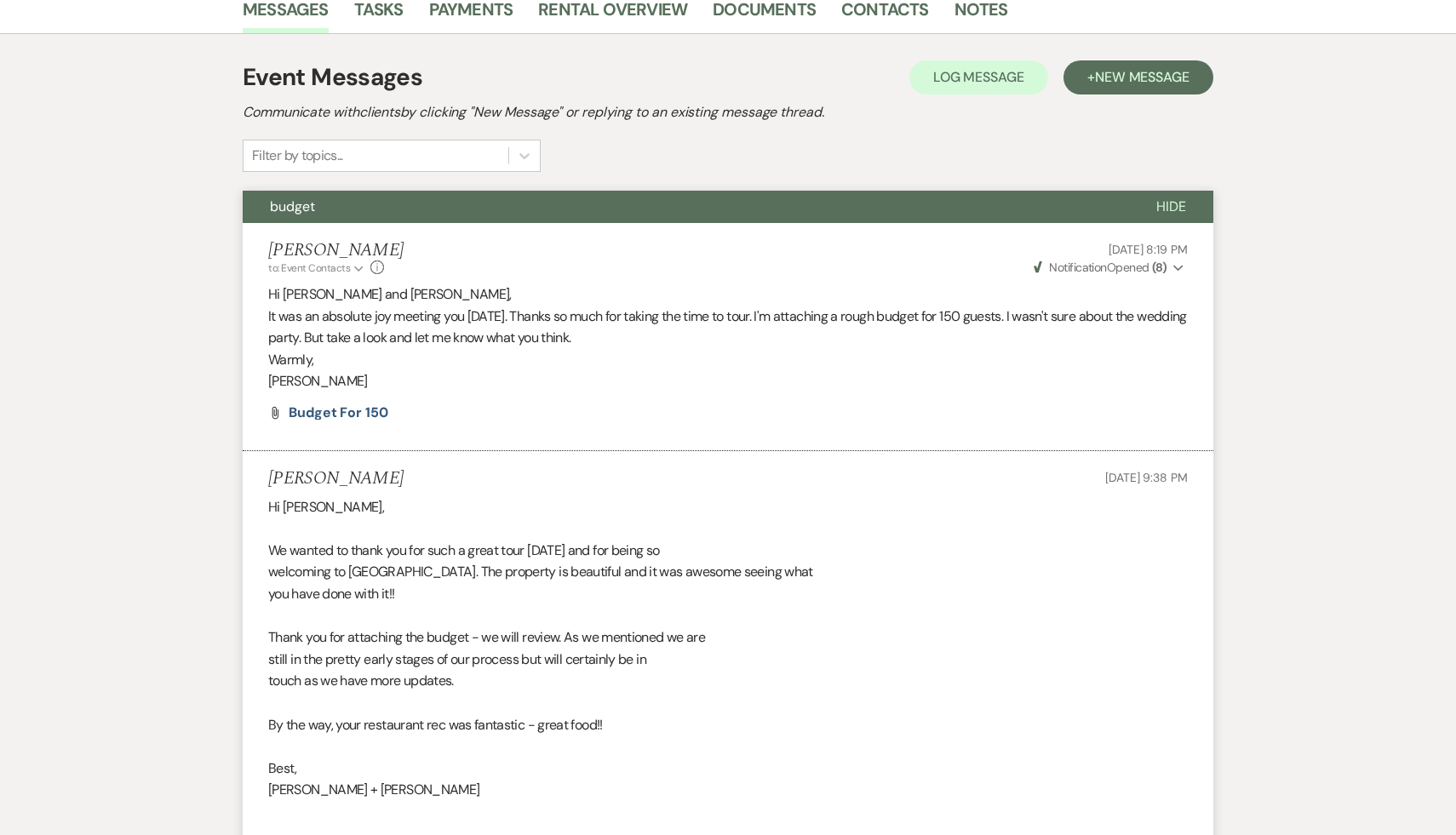
scroll to position [444, 0]
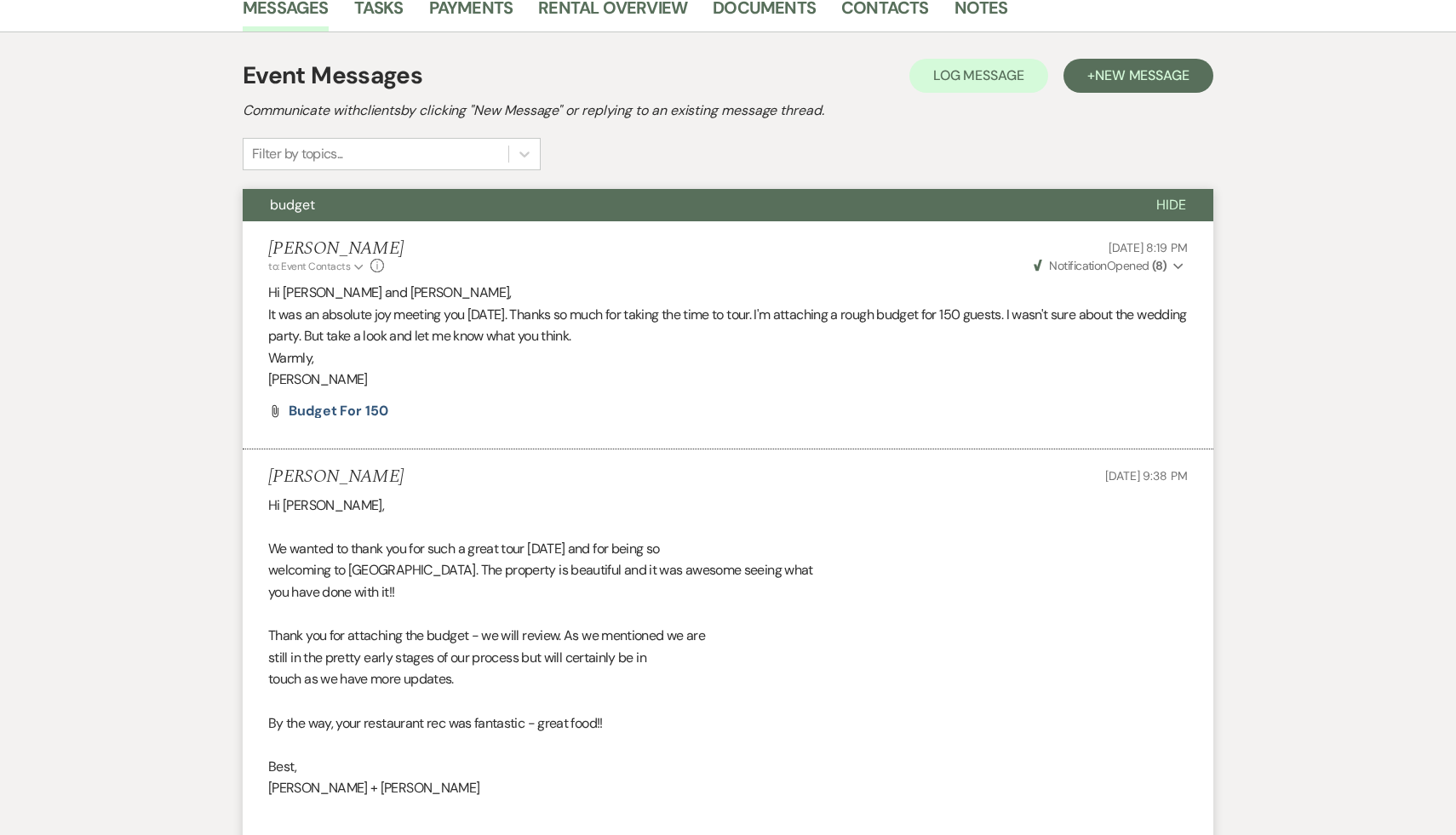
click at [520, 775] on div "Hi [PERSON_NAME], We wanted to thank you for such a great tour [DATE] and for b…" at bounding box center [727, 658] width 919 height 327
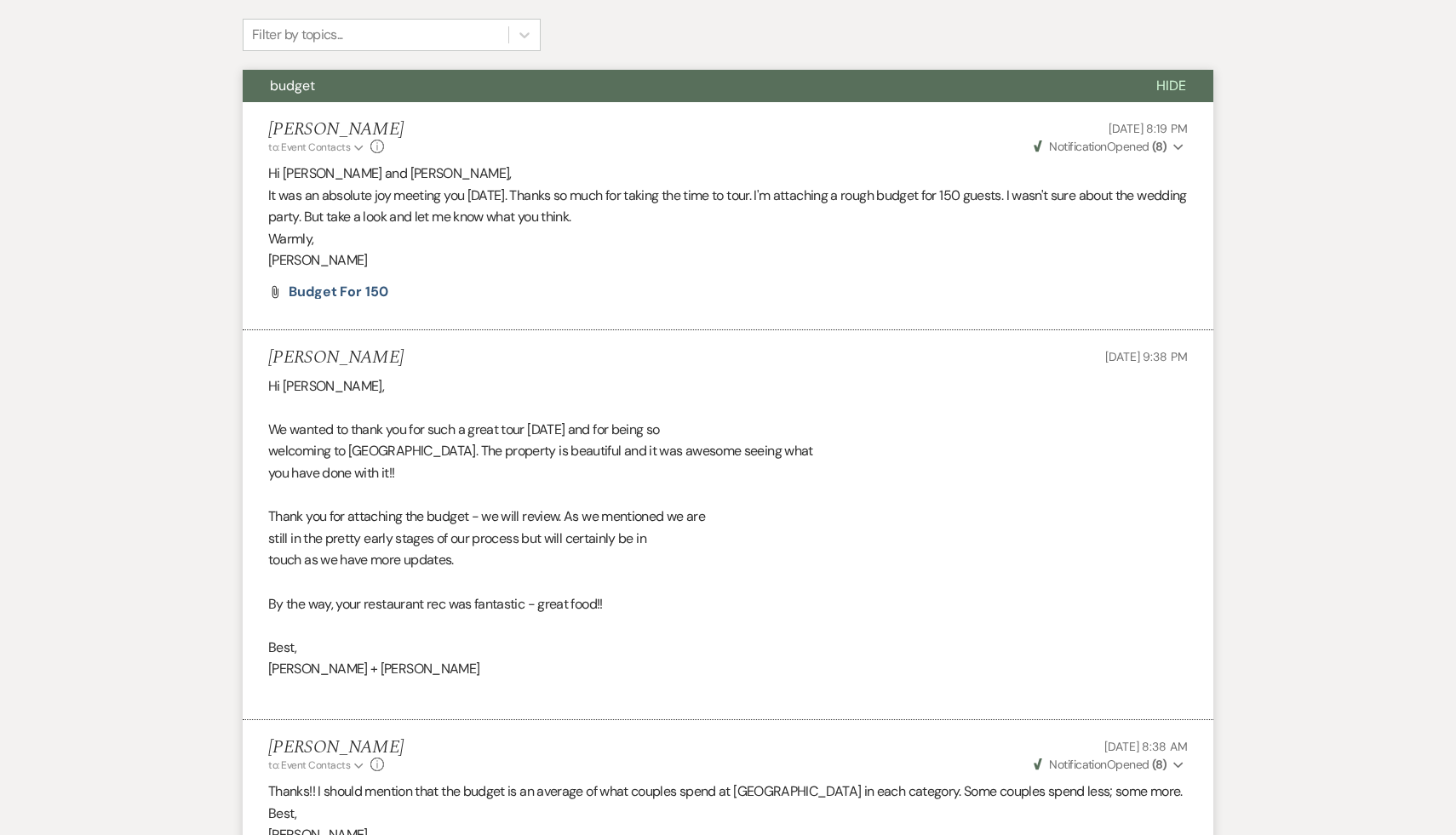
scroll to position [572, 0]
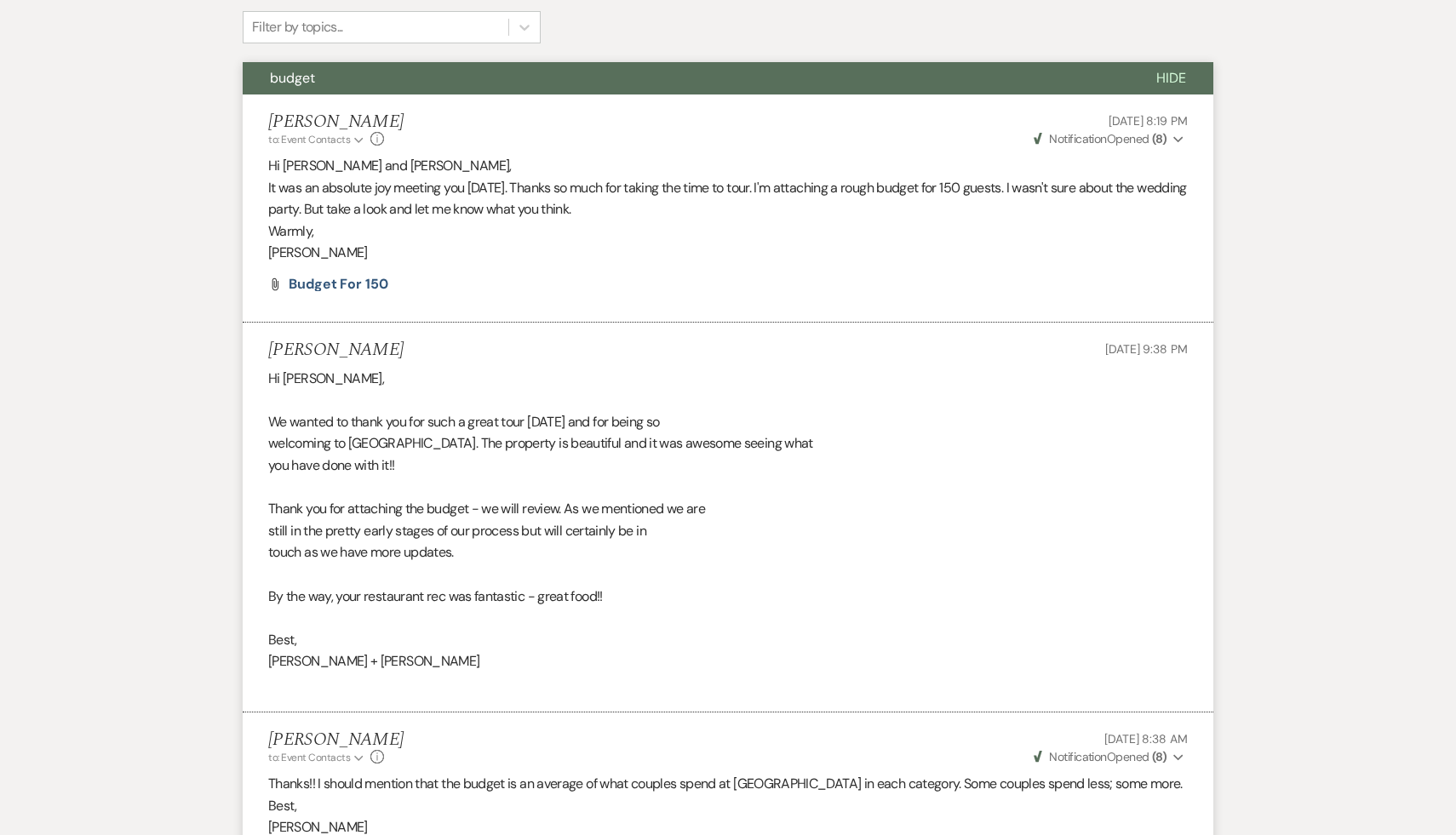
click at [520, 775] on p "Thanks!! I should mention that the budget is an average of what couples spend a…" at bounding box center [727, 784] width 919 height 22
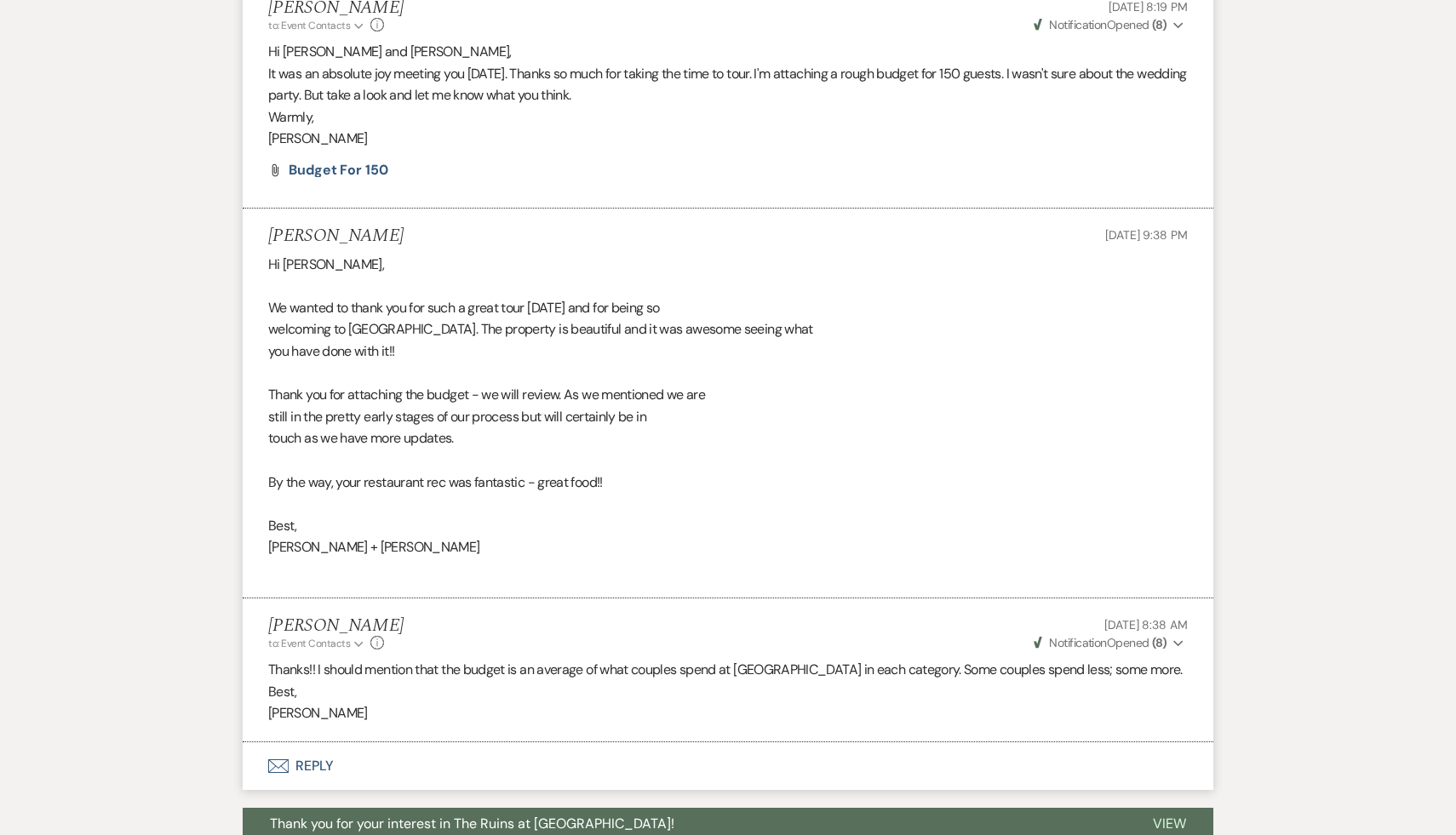
scroll to position [694, 0]
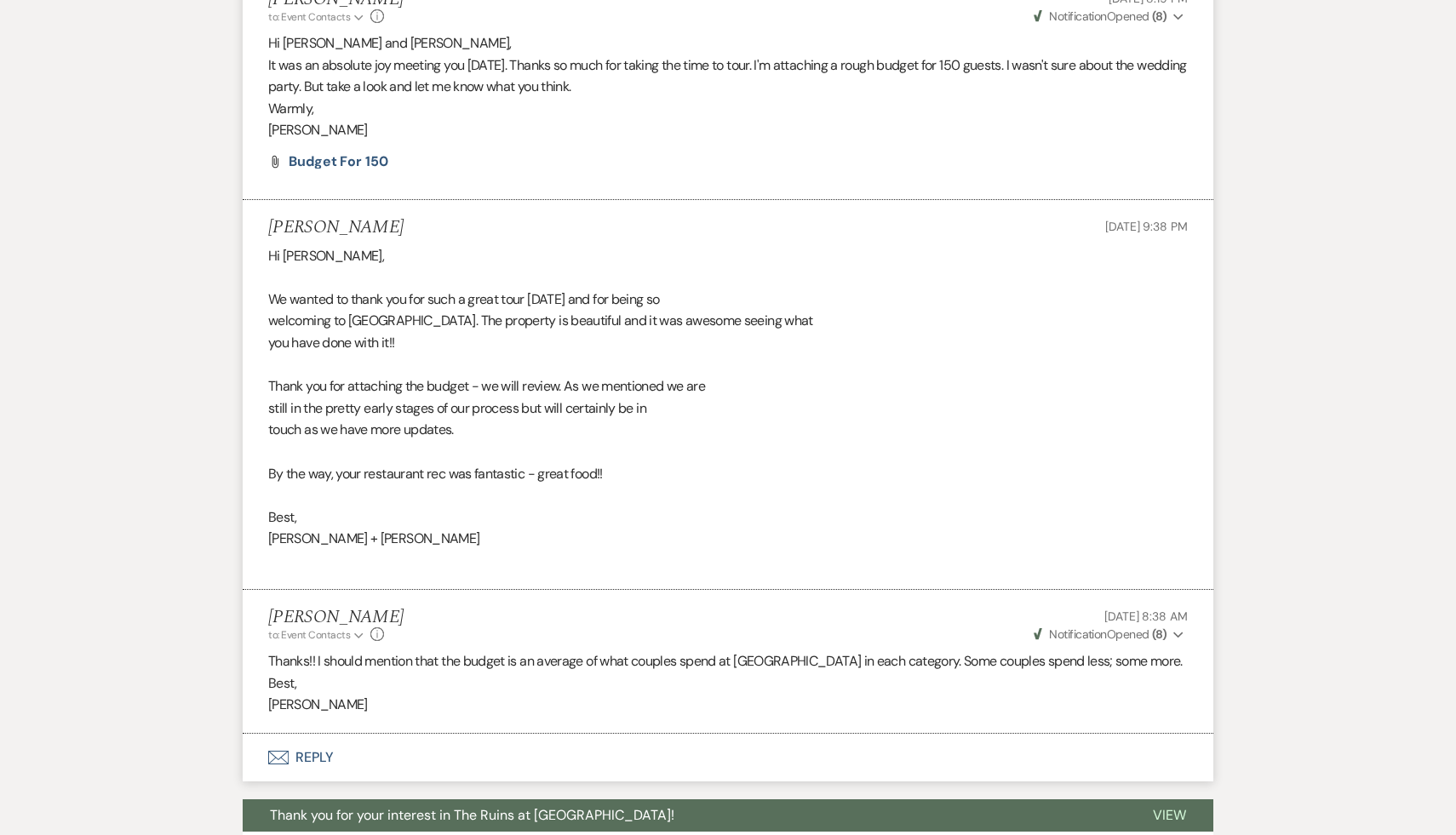
click at [543, 724] on li "[PERSON_NAME] to: Event Contacts Expand Info [DATE] 8:38 AM Weven Check Notific…" at bounding box center [728, 662] width 971 height 144
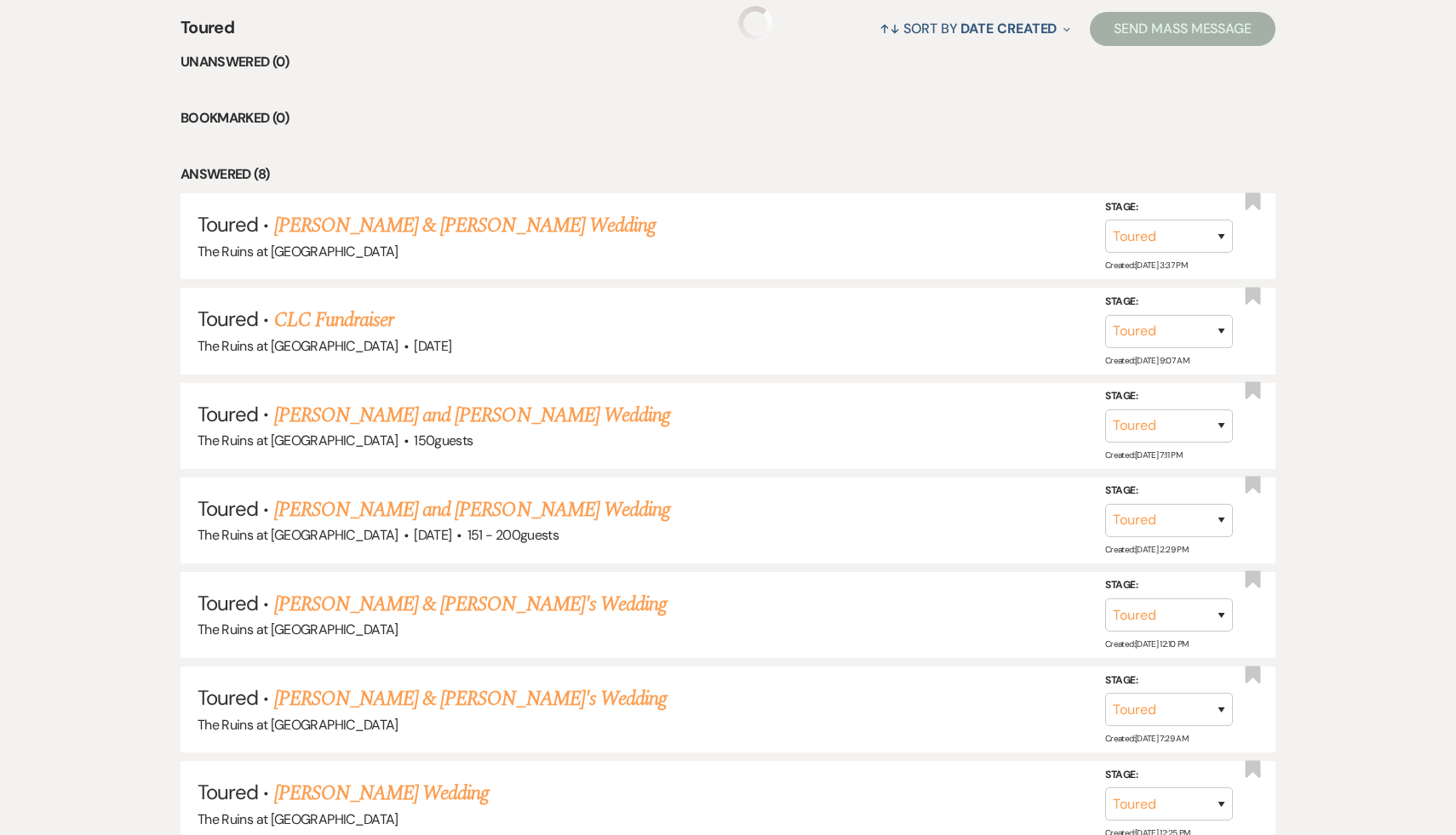
scroll to position [866, 0]
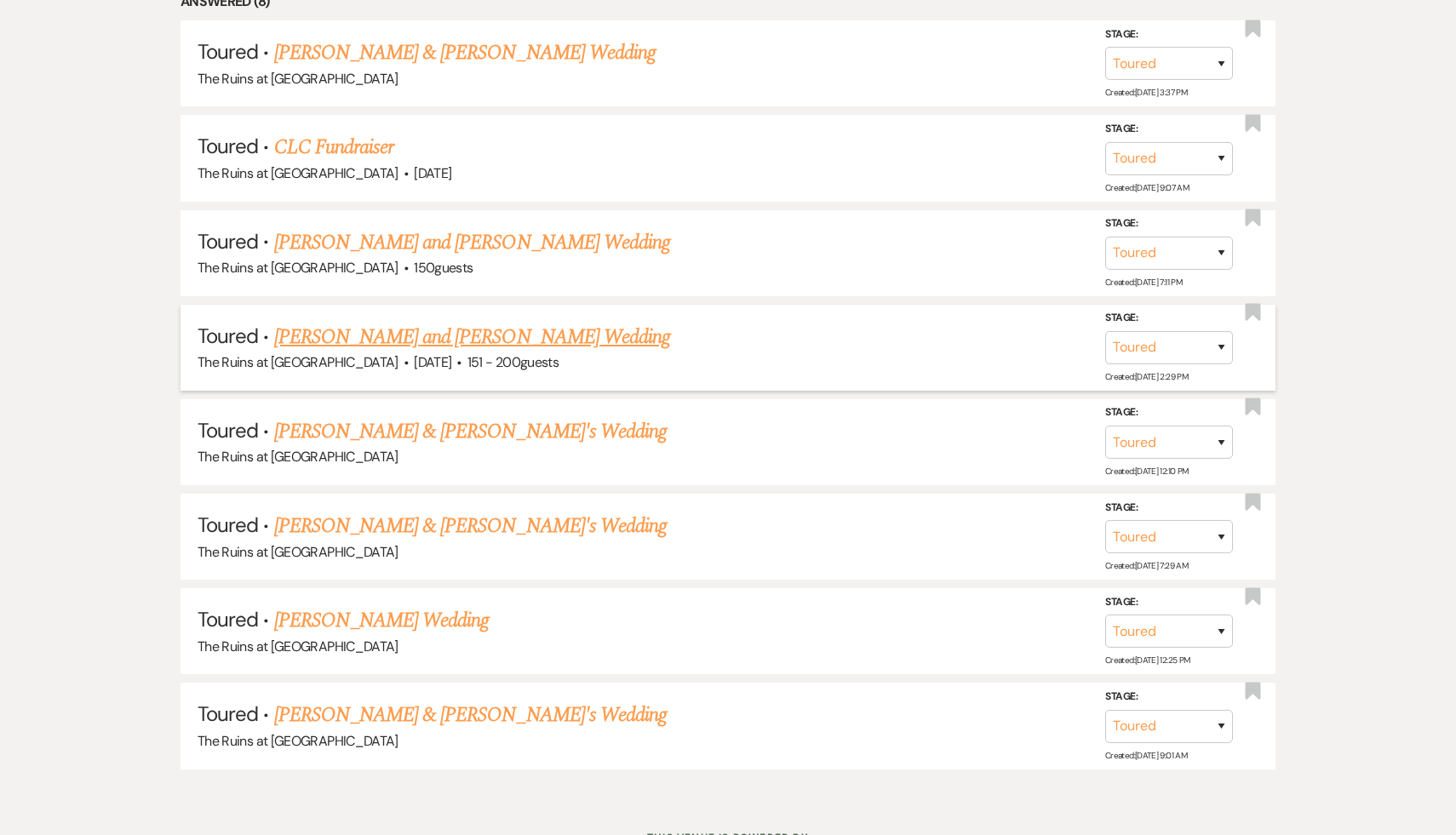
click at [469, 332] on link "[PERSON_NAME] and [PERSON_NAME] Wedding" at bounding box center [472, 337] width 396 height 31
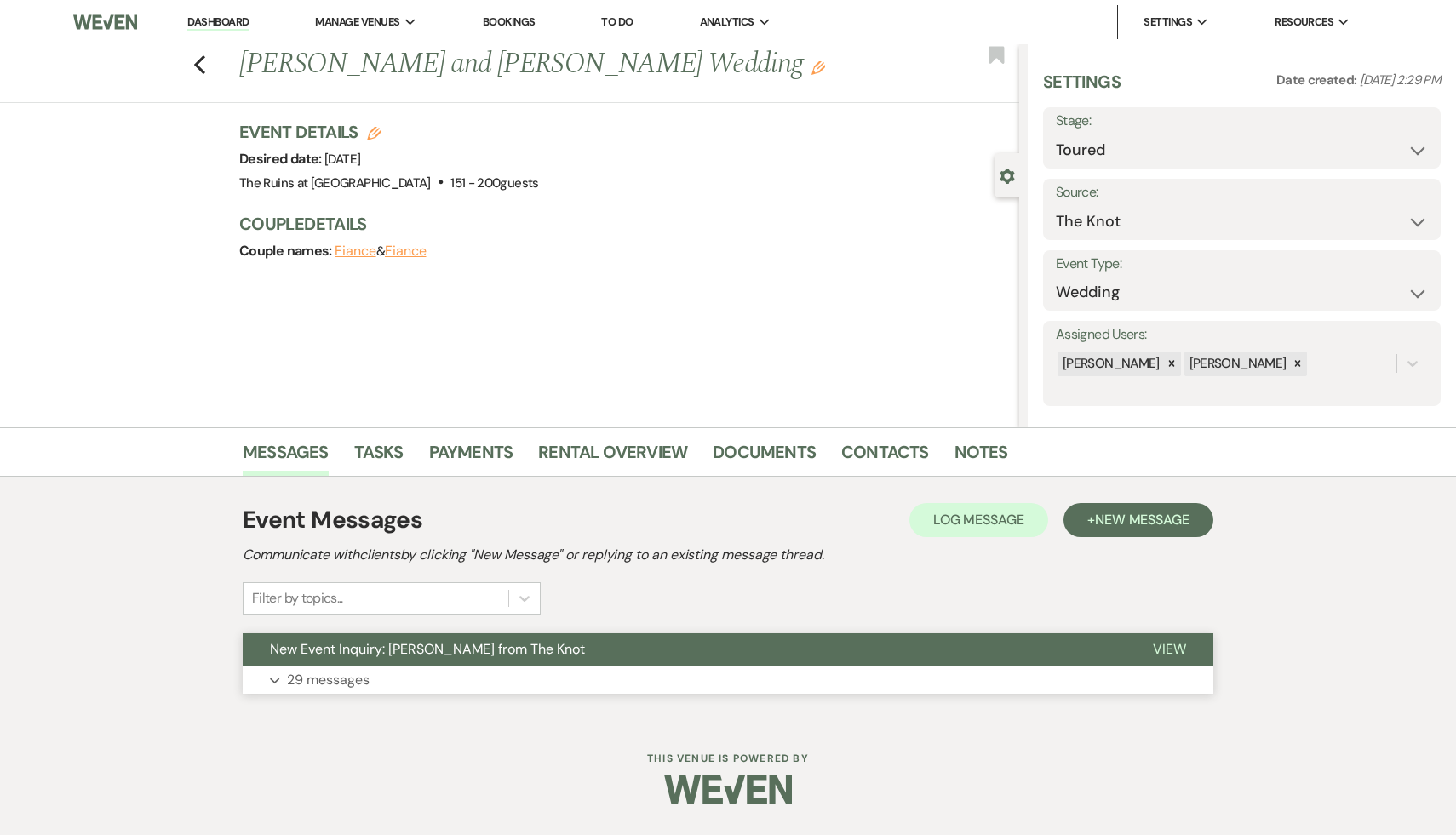
click at [411, 652] on span "New Event Inquiry: [PERSON_NAME] from The Knot" at bounding box center [427, 649] width 315 height 18
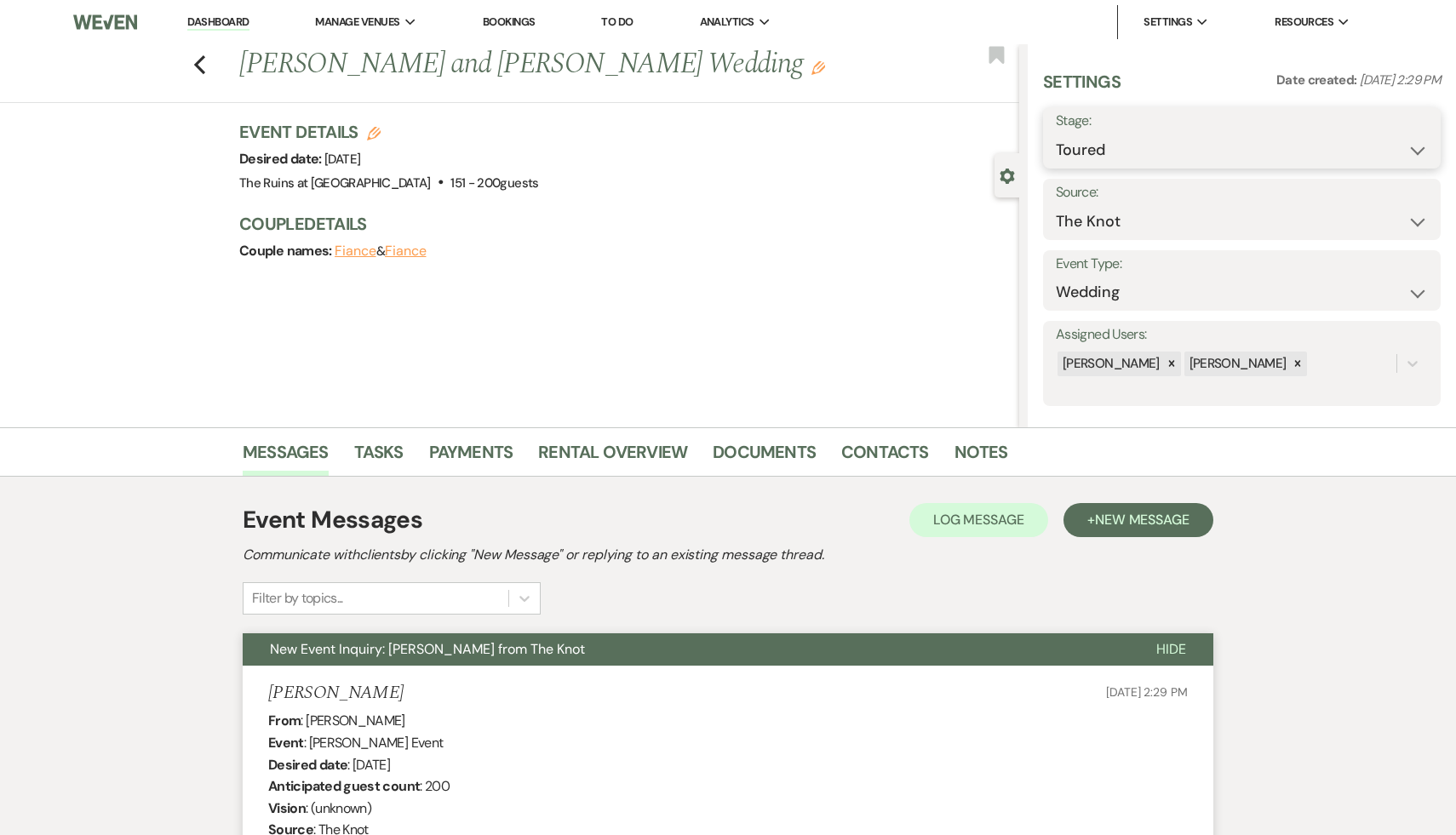
click at [1415, 144] on select "Inquiry Follow Up Tour Requested Tour Confirmed Toured Proposal Sent Booked Lost" at bounding box center [1241, 150] width 372 height 33
click at [1055, 134] on select "Inquiry Follow Up Tour Requested Tour Confirmed Toured Proposal Sent Booked Lost" at bounding box center [1241, 150] width 372 height 33
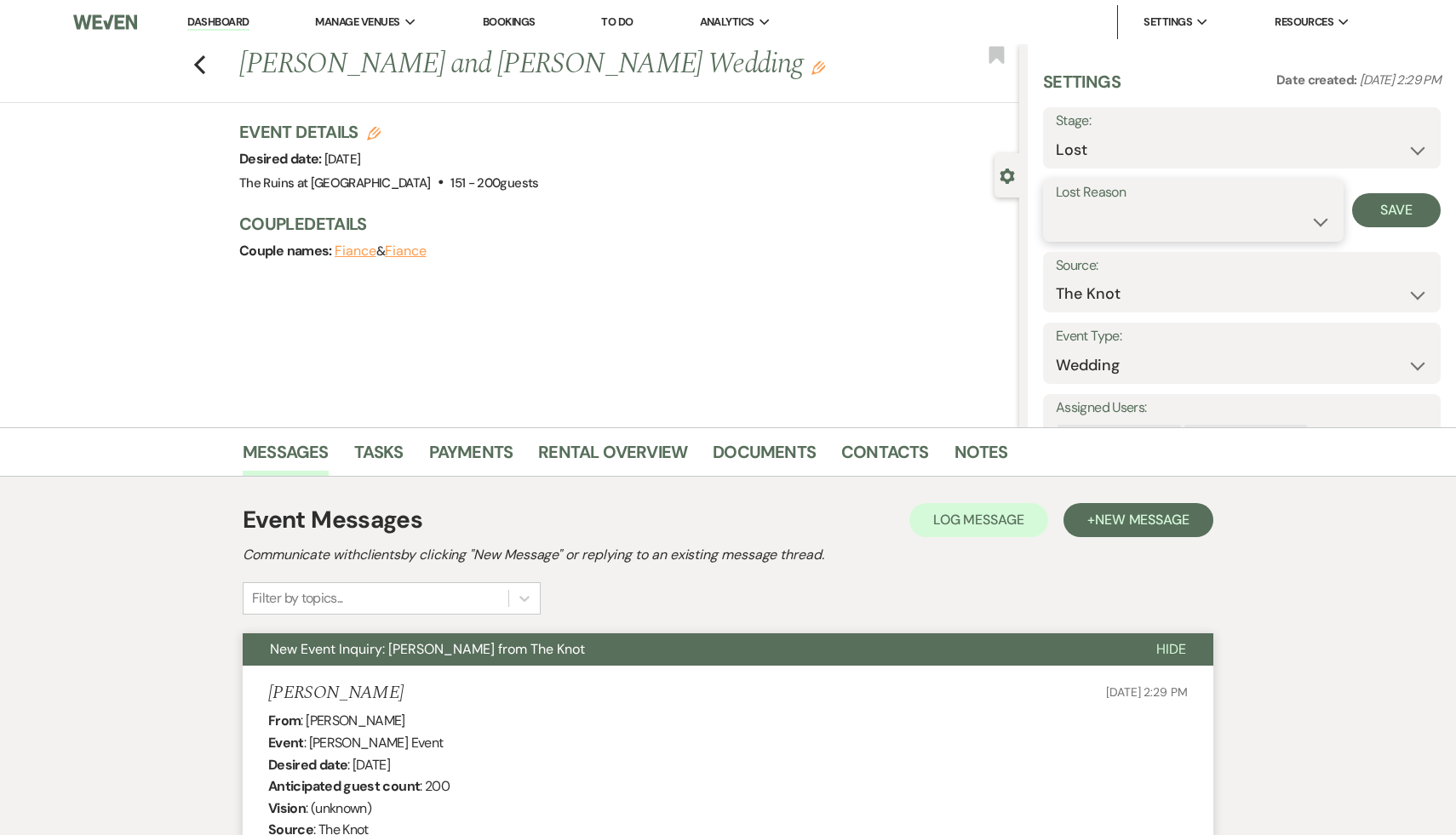
click at [1316, 216] on select "Booked Elsewhere Budget Date Unavailable No Response Not a Good Match Capacity …" at bounding box center [1193, 221] width 275 height 33
click at [1055, 205] on select "Booked Elsewhere Budget Date Unavailable No Response Not a Good Match Capacity …" at bounding box center [1193, 221] width 275 height 33
click at [1394, 201] on button "Save" at bounding box center [1396, 210] width 89 height 34
click at [191, 55] on div "Previous [PERSON_NAME] and [PERSON_NAME] Wedding Edit Bookmark" at bounding box center [505, 73] width 1027 height 58
click at [192, 59] on div "Previous [PERSON_NAME] and [PERSON_NAME] Wedding Edit Bookmark" at bounding box center [505, 73] width 1027 height 58
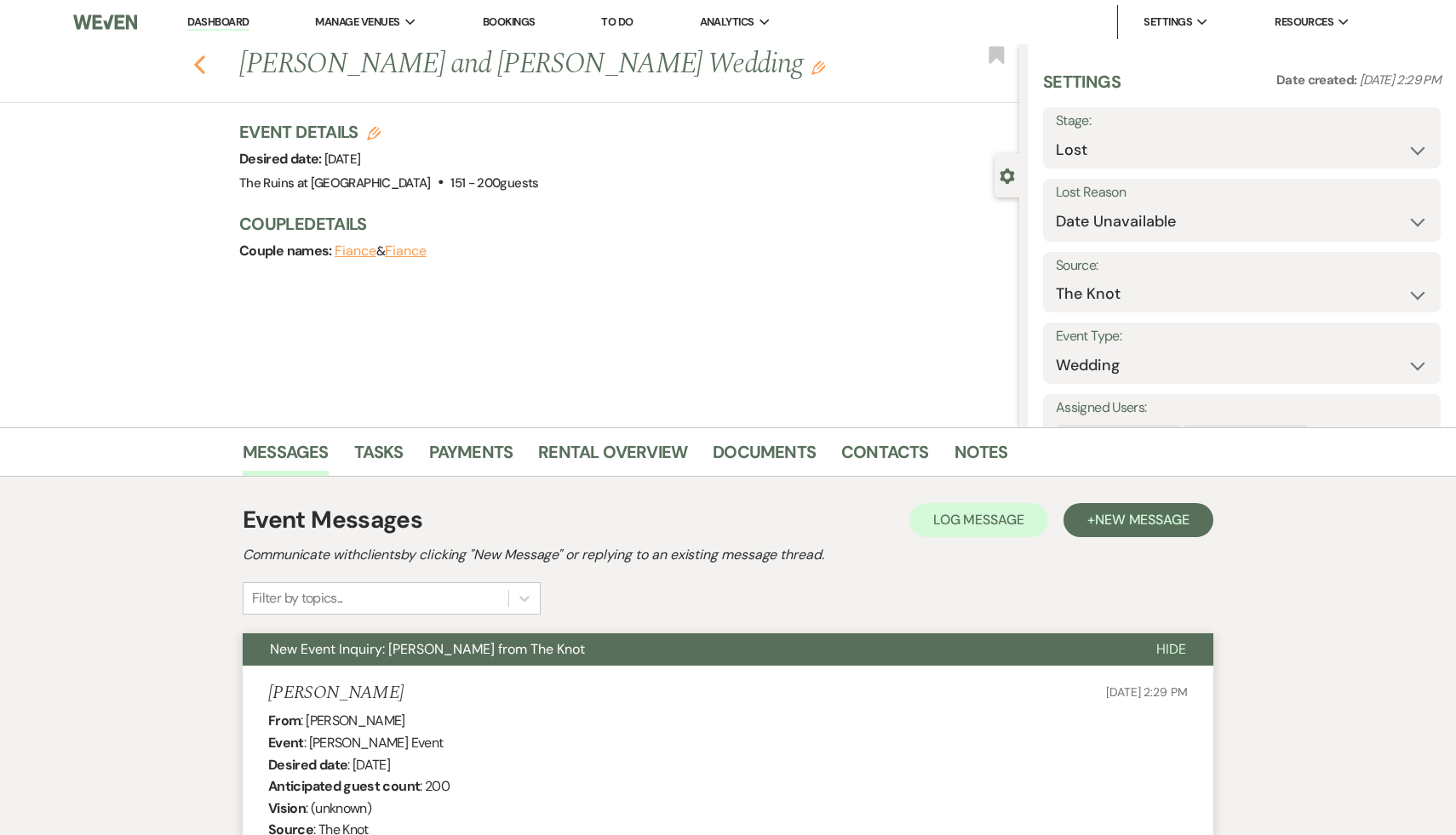
click at [198, 61] on use "button" at bounding box center [200, 65] width 11 height 19
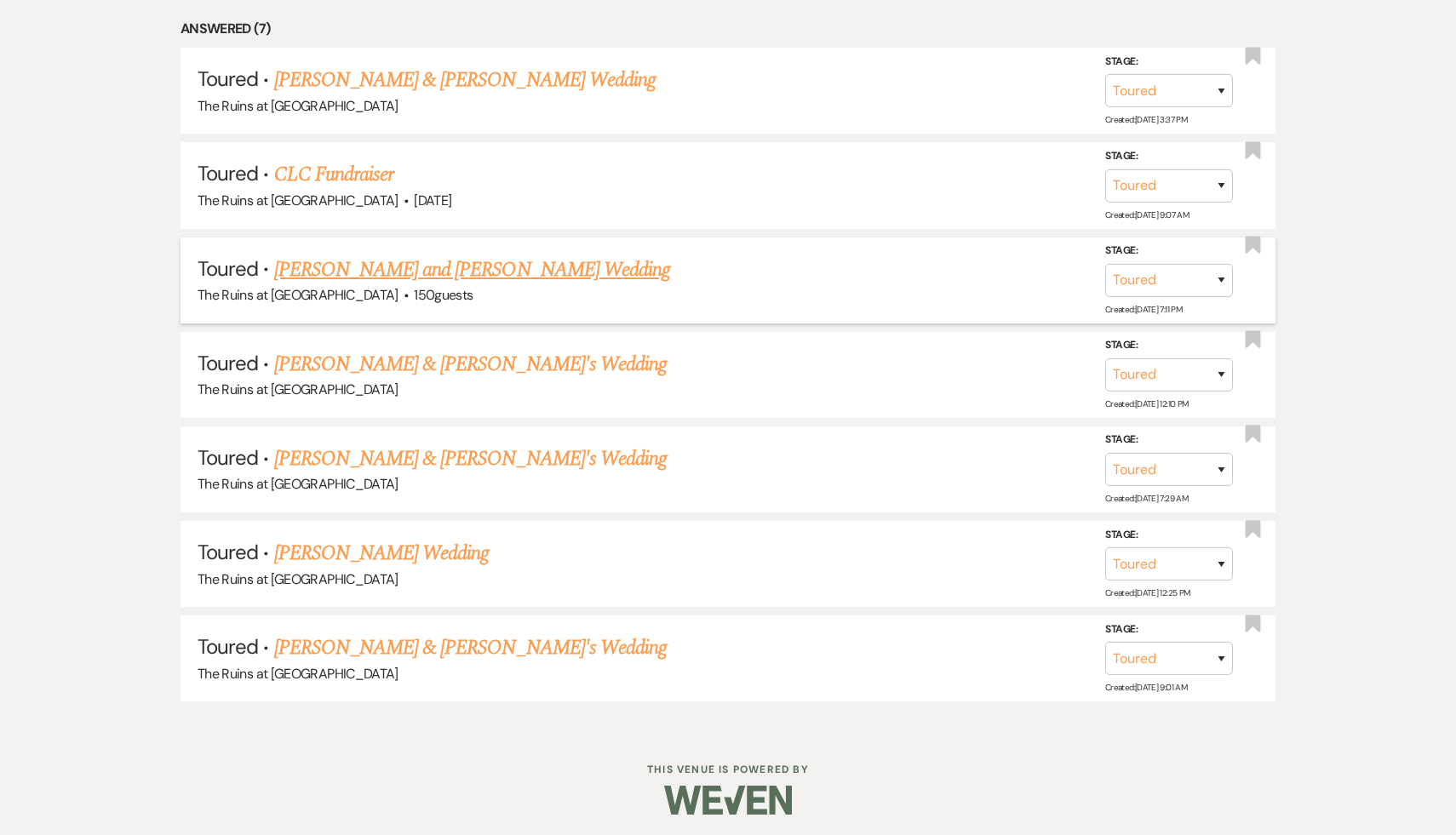
click at [432, 271] on link "[PERSON_NAME] and [PERSON_NAME] Wedding" at bounding box center [472, 270] width 396 height 31
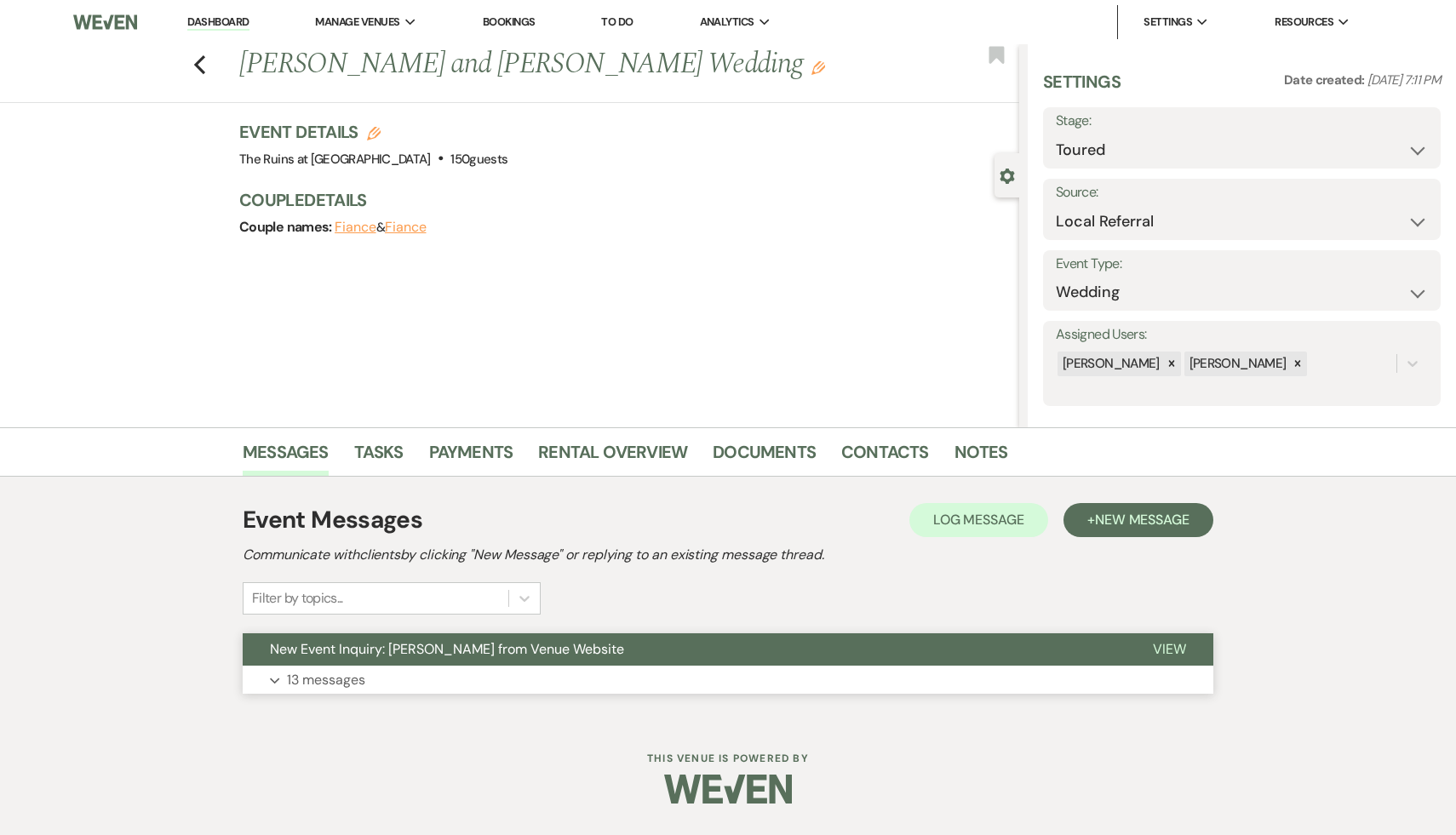
click at [409, 646] on span "New Event Inquiry: [PERSON_NAME] from Venue Website" at bounding box center [447, 649] width 354 height 18
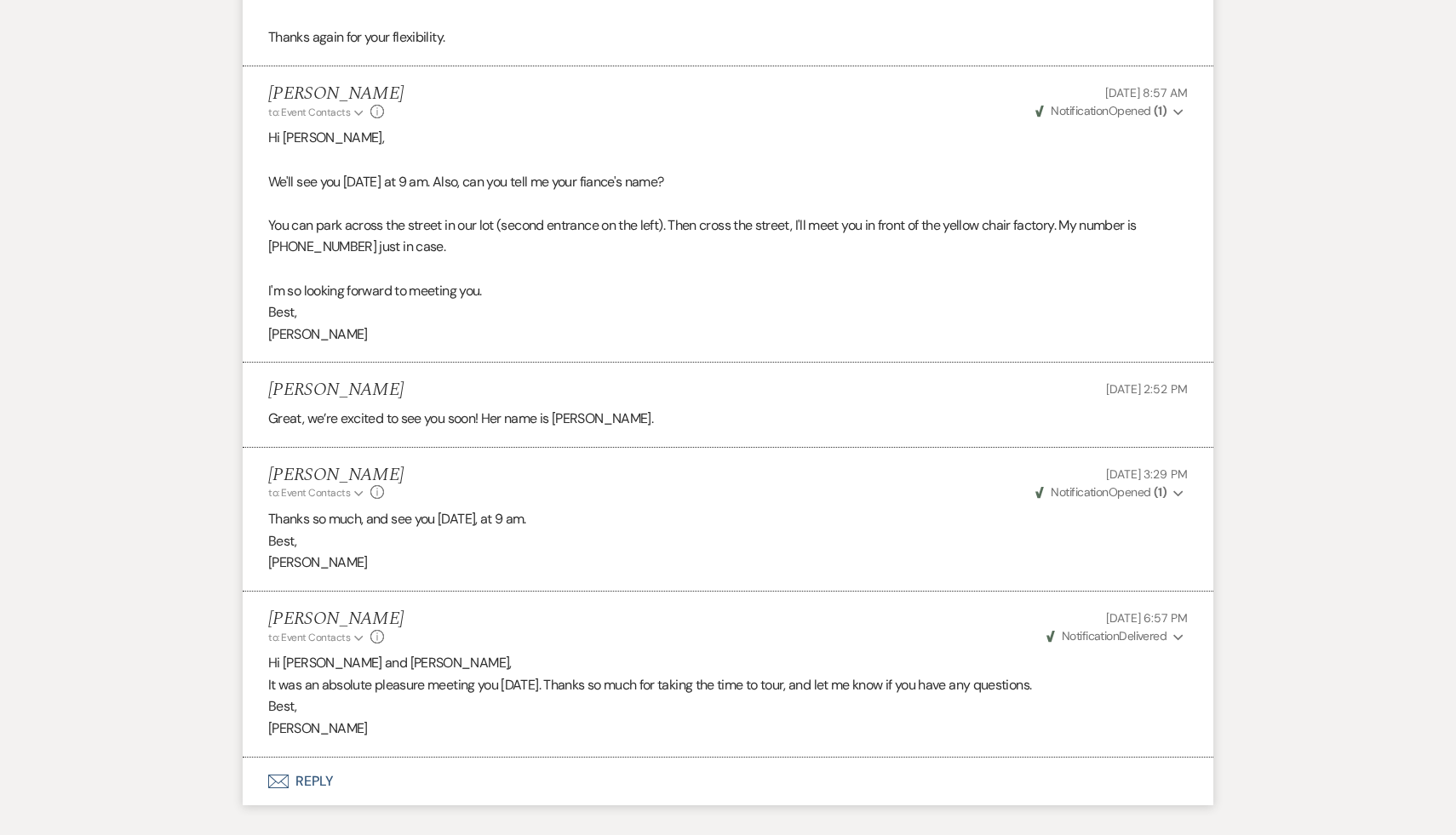
scroll to position [3726, 0]
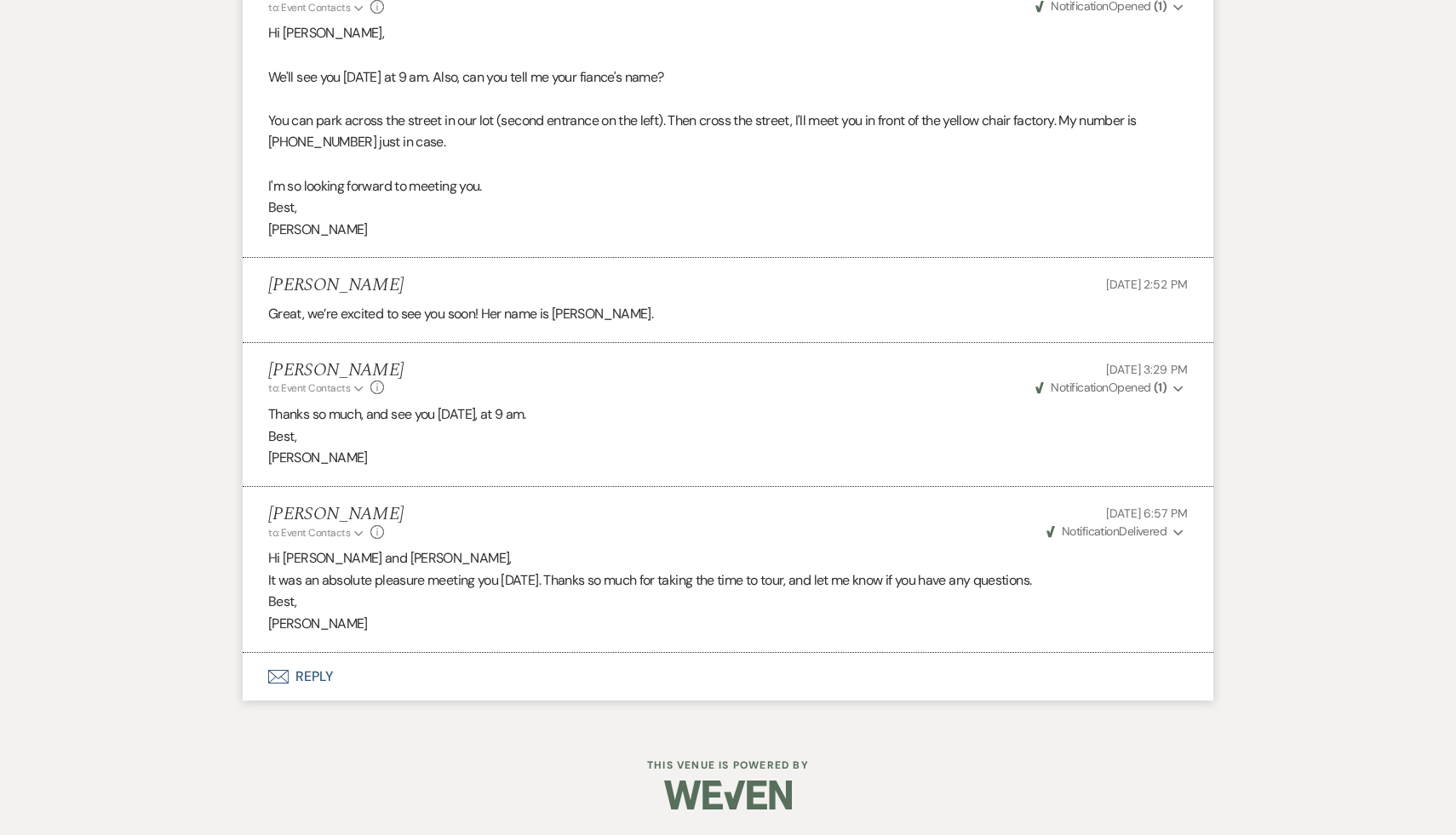
click at [529, 617] on p "[PERSON_NAME]" at bounding box center [727, 624] width 919 height 22
click at [311, 678] on button "Envelope Reply" at bounding box center [728, 676] width 971 height 48
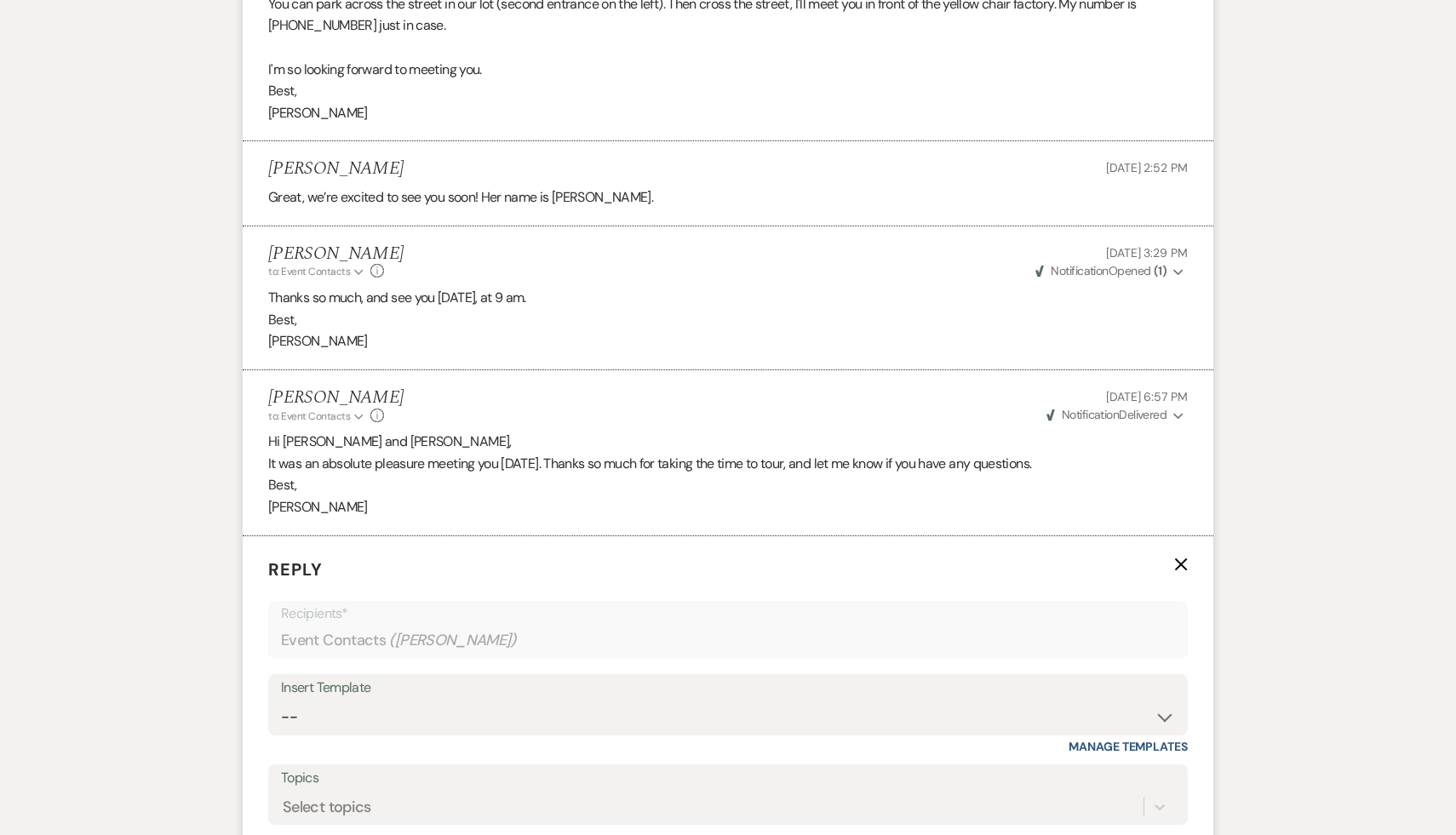
scroll to position [4034, 0]
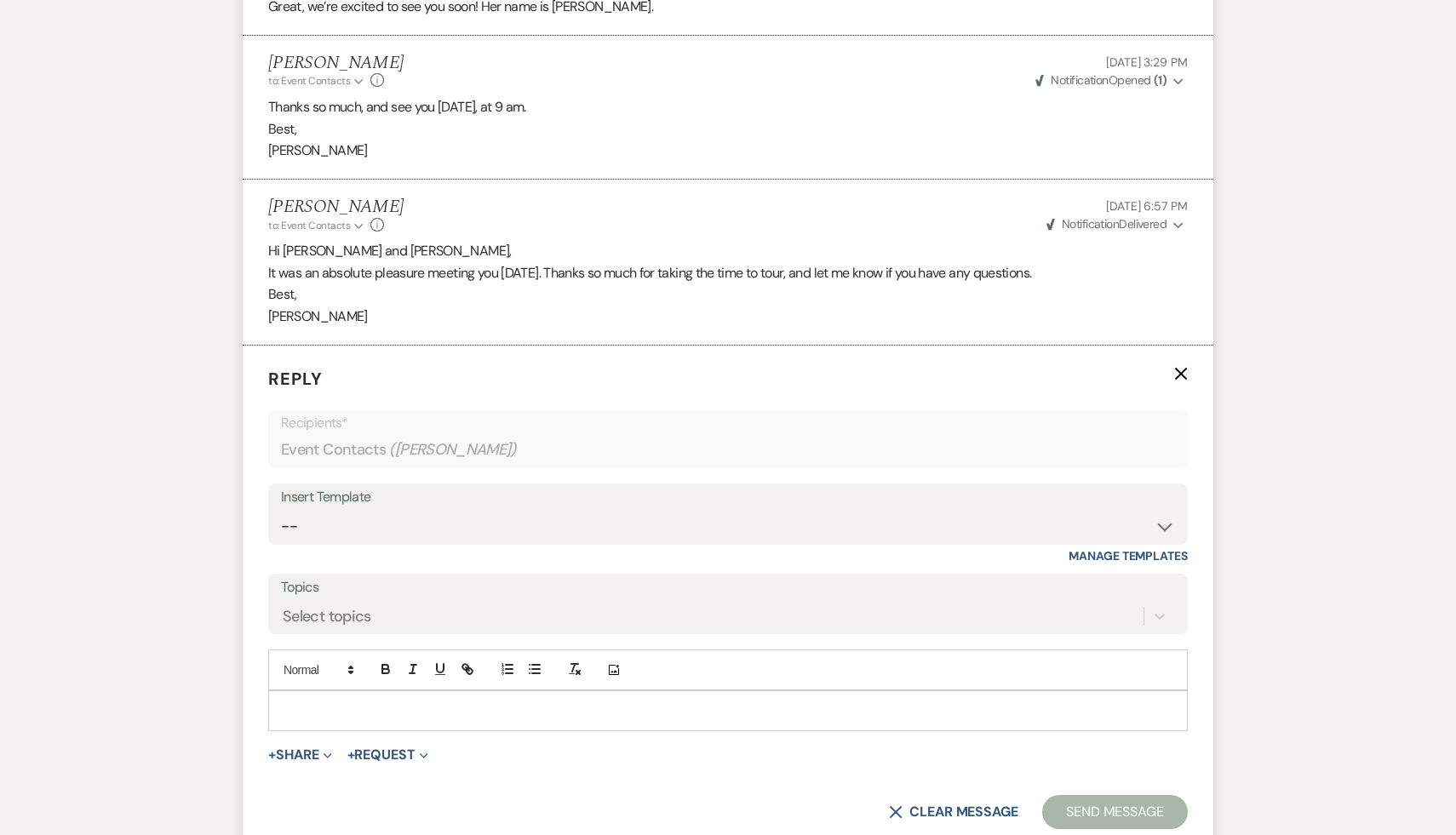
click at [328, 723] on div at bounding box center [727, 711] width 918 height 40
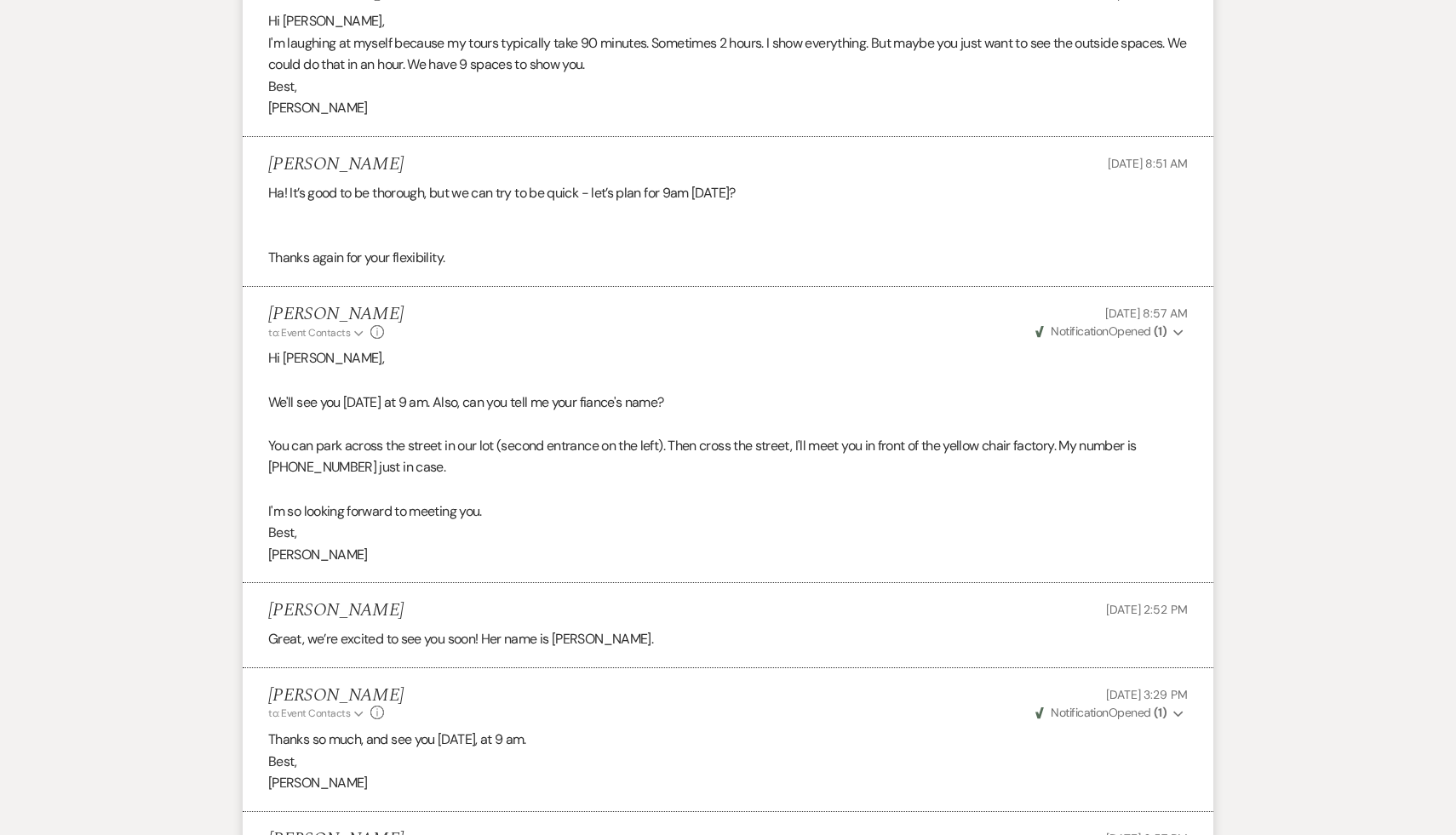
scroll to position [3328, 0]
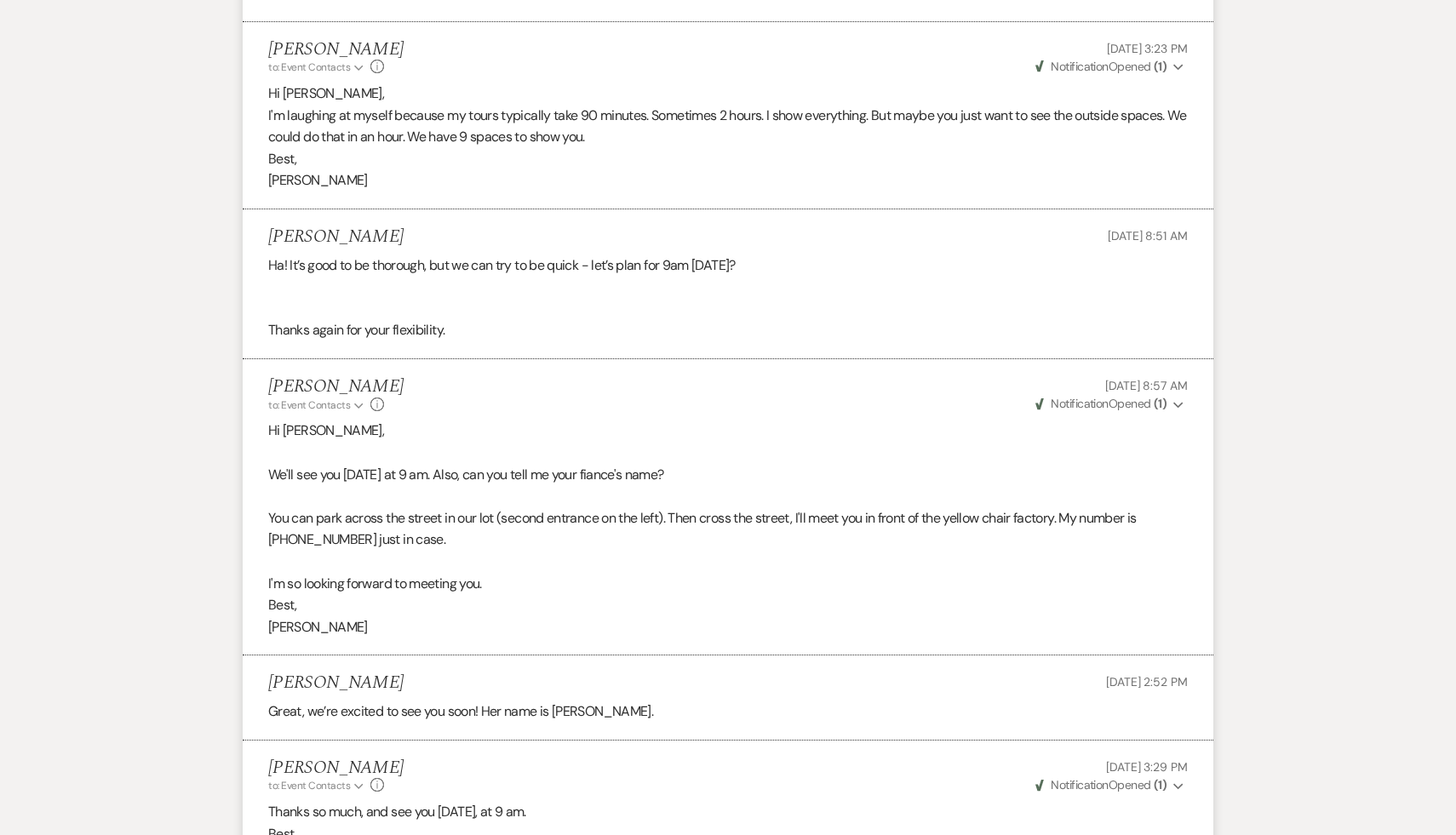
click at [629, 572] on p at bounding box center [727, 562] width 919 height 22
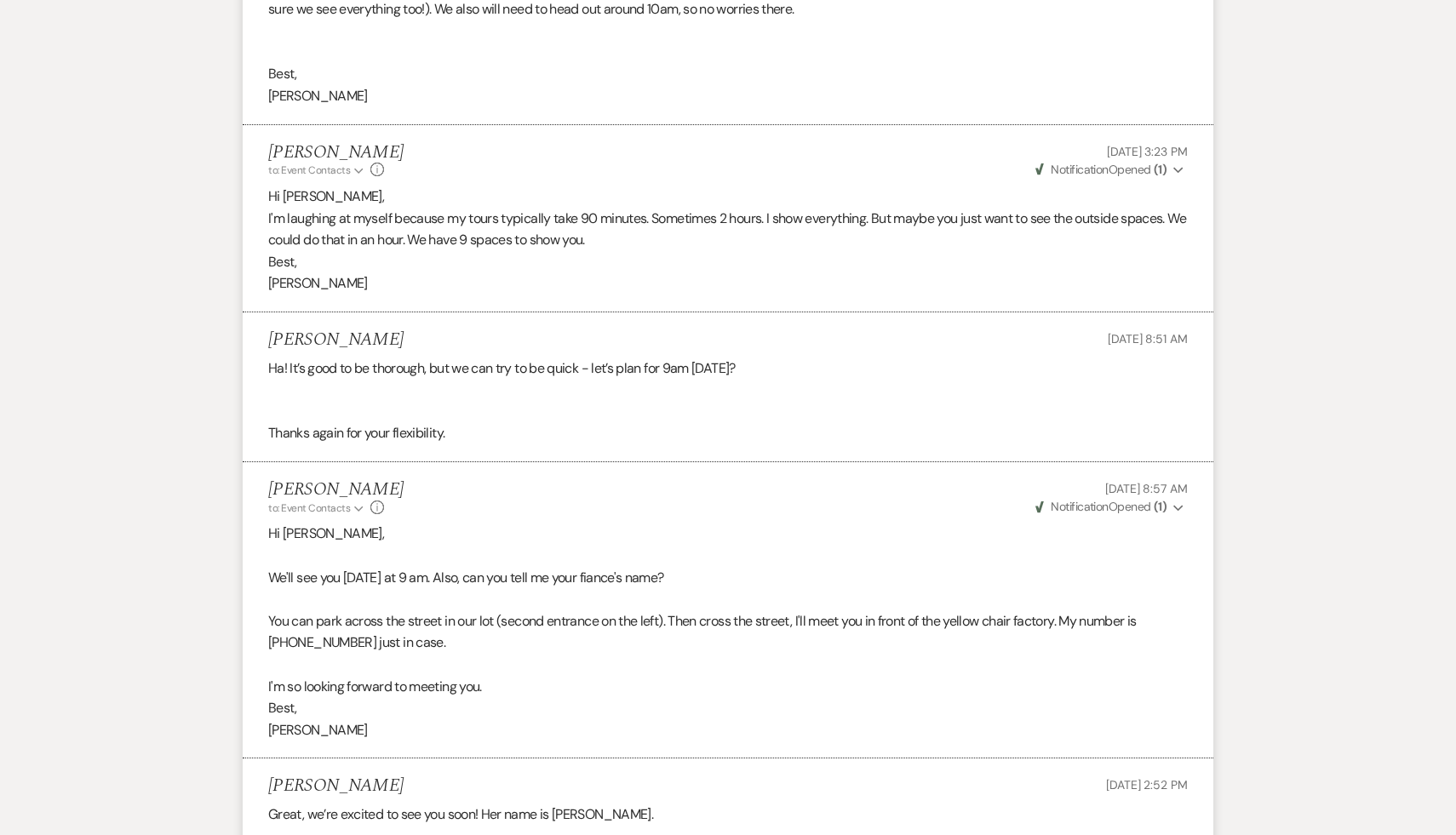
scroll to position [3101, 0]
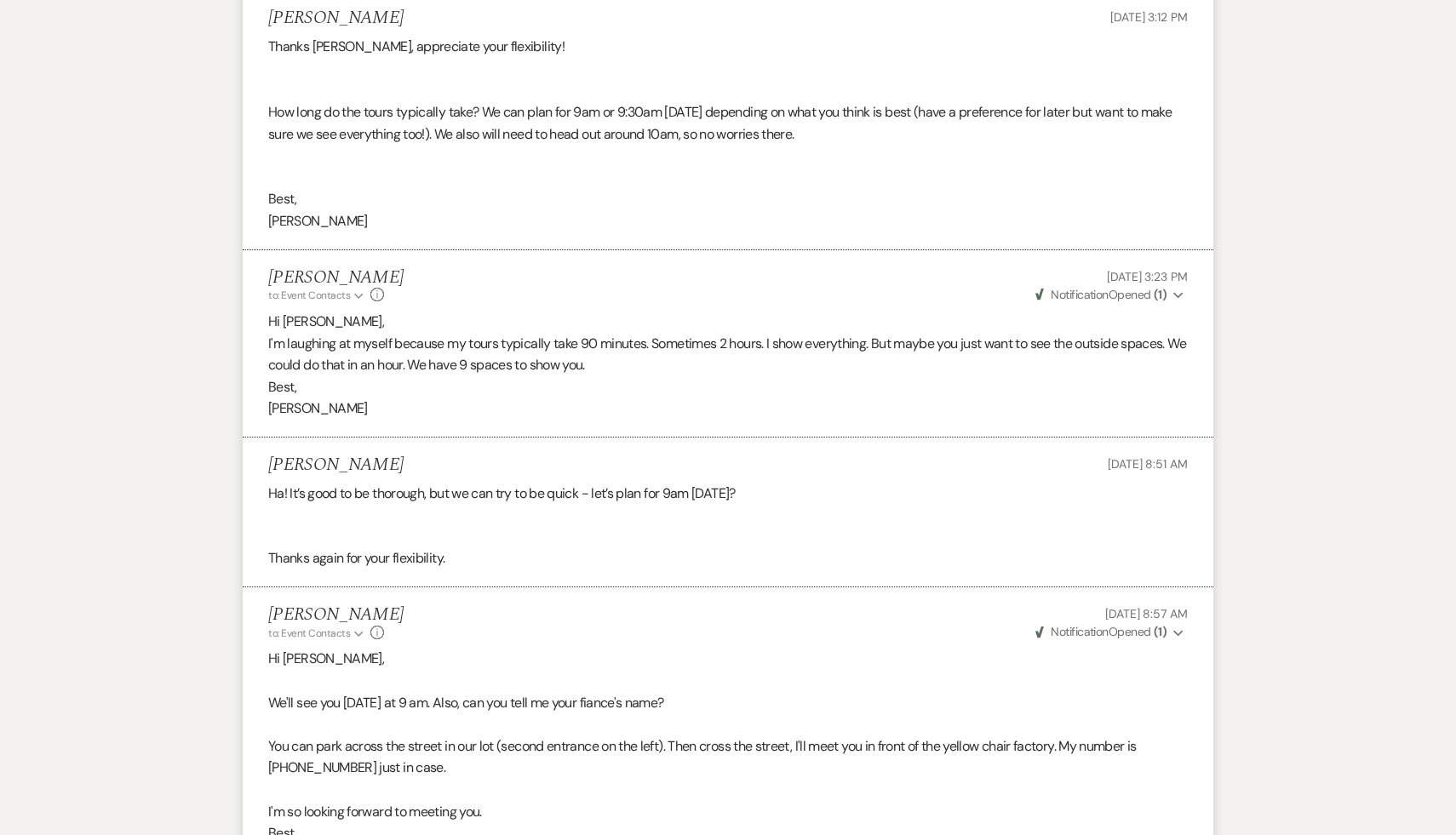
click at [619, 679] on p at bounding box center [727, 680] width 919 height 22
click at [759, 547] on div "Ha! It’s good to be thorough, but we can try to be quick - let’s plan for 9am […" at bounding box center [727, 526] width 919 height 87
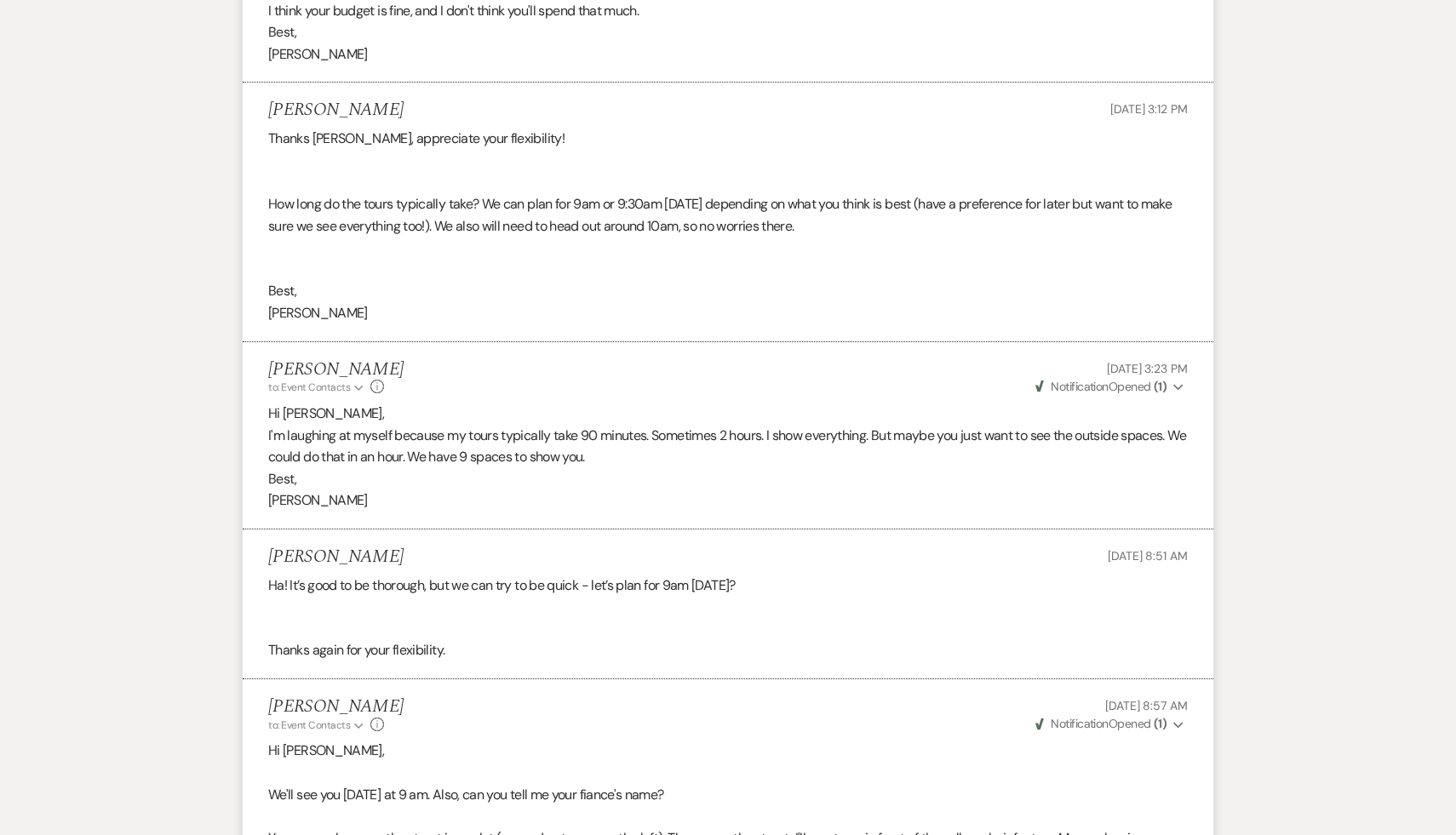
scroll to position [3009, 0]
click at [841, 457] on p "I'm laughing at myself because my tours typically take 90 minutes. Sometimes 2 …" at bounding box center [727, 446] width 919 height 43
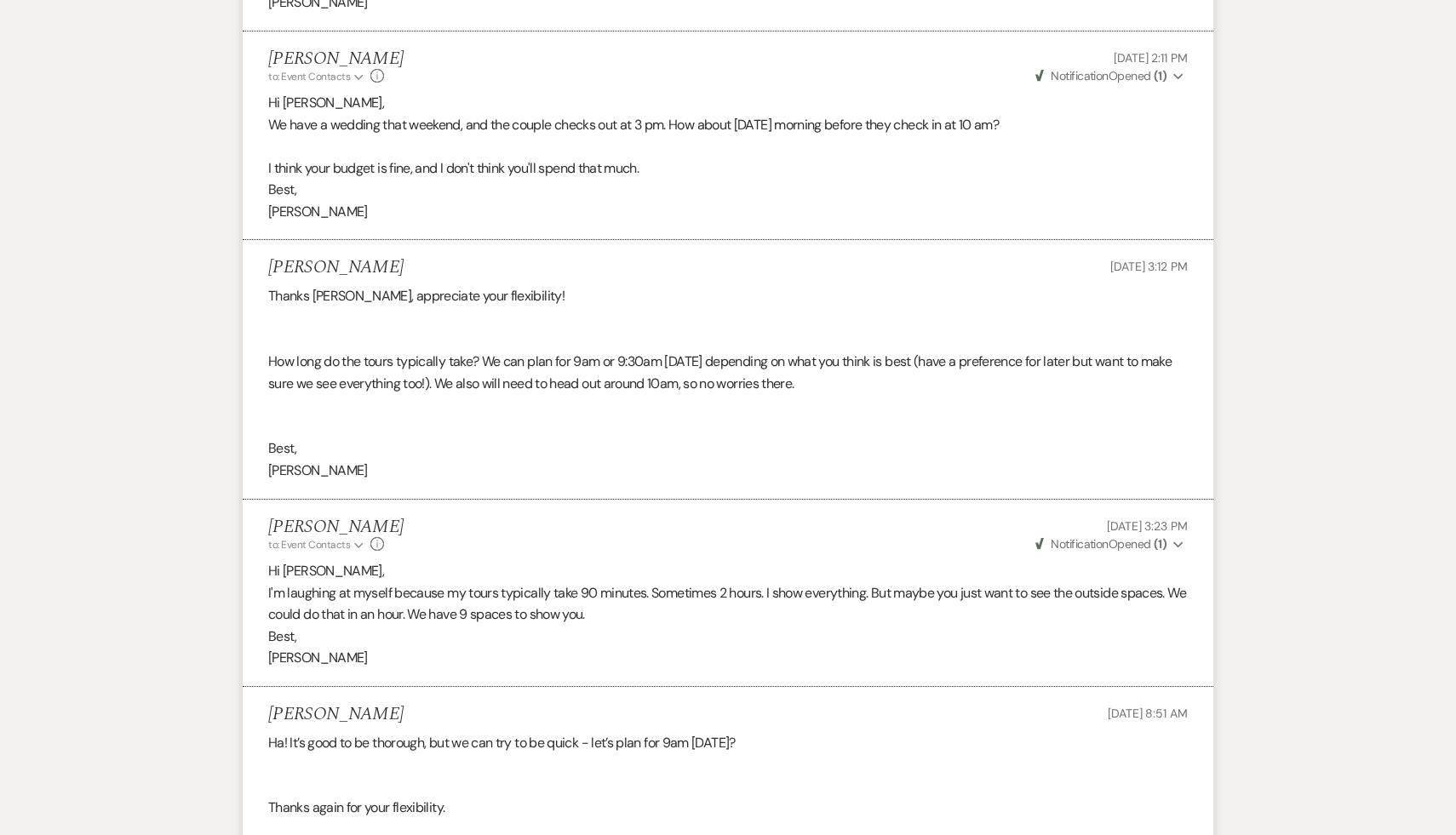
scroll to position [2822, 0]
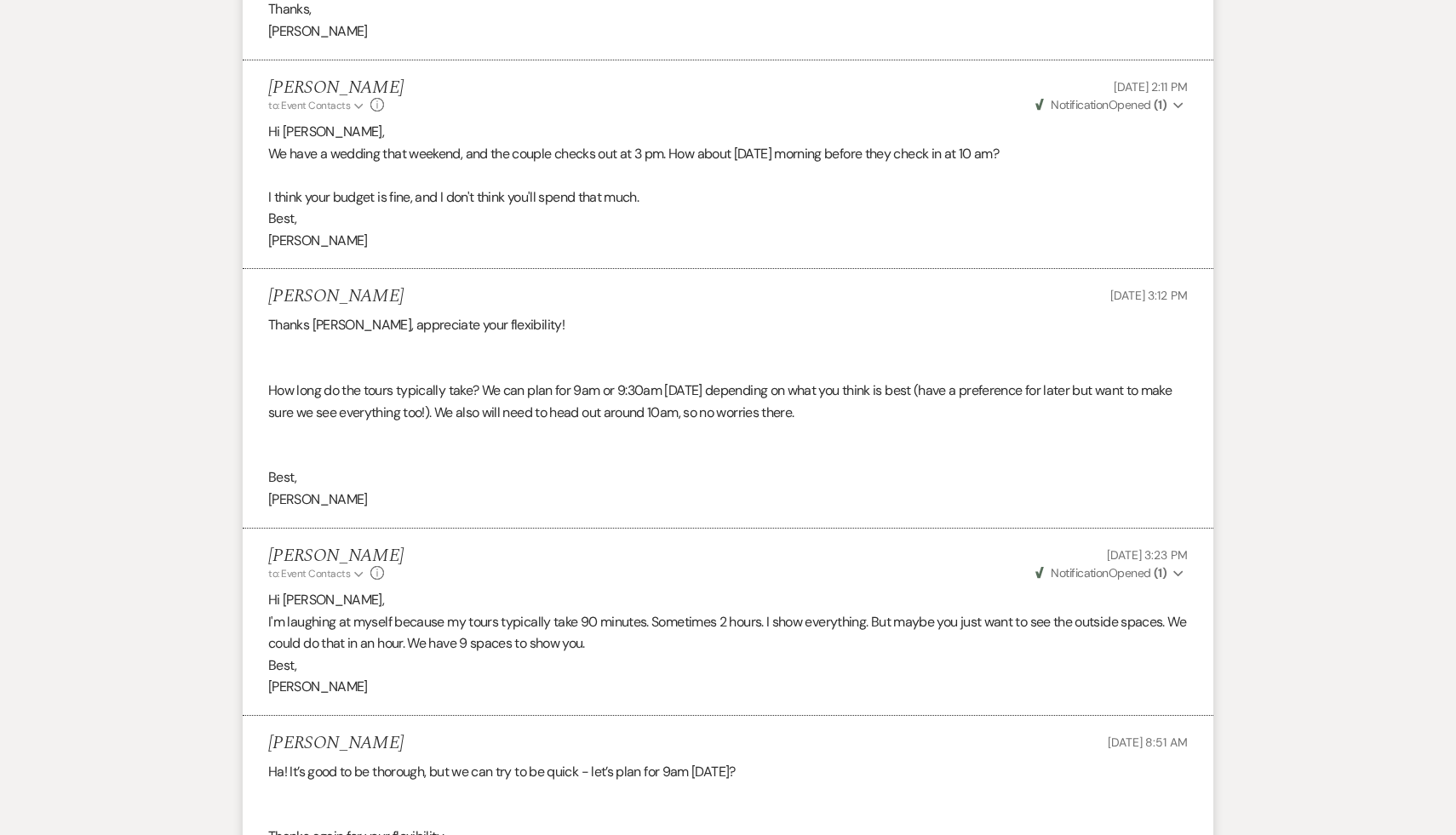
click at [896, 443] on div "Thanks [PERSON_NAME], appreciate your flexibility! How long do the tours typica…" at bounding box center [727, 413] width 919 height 196
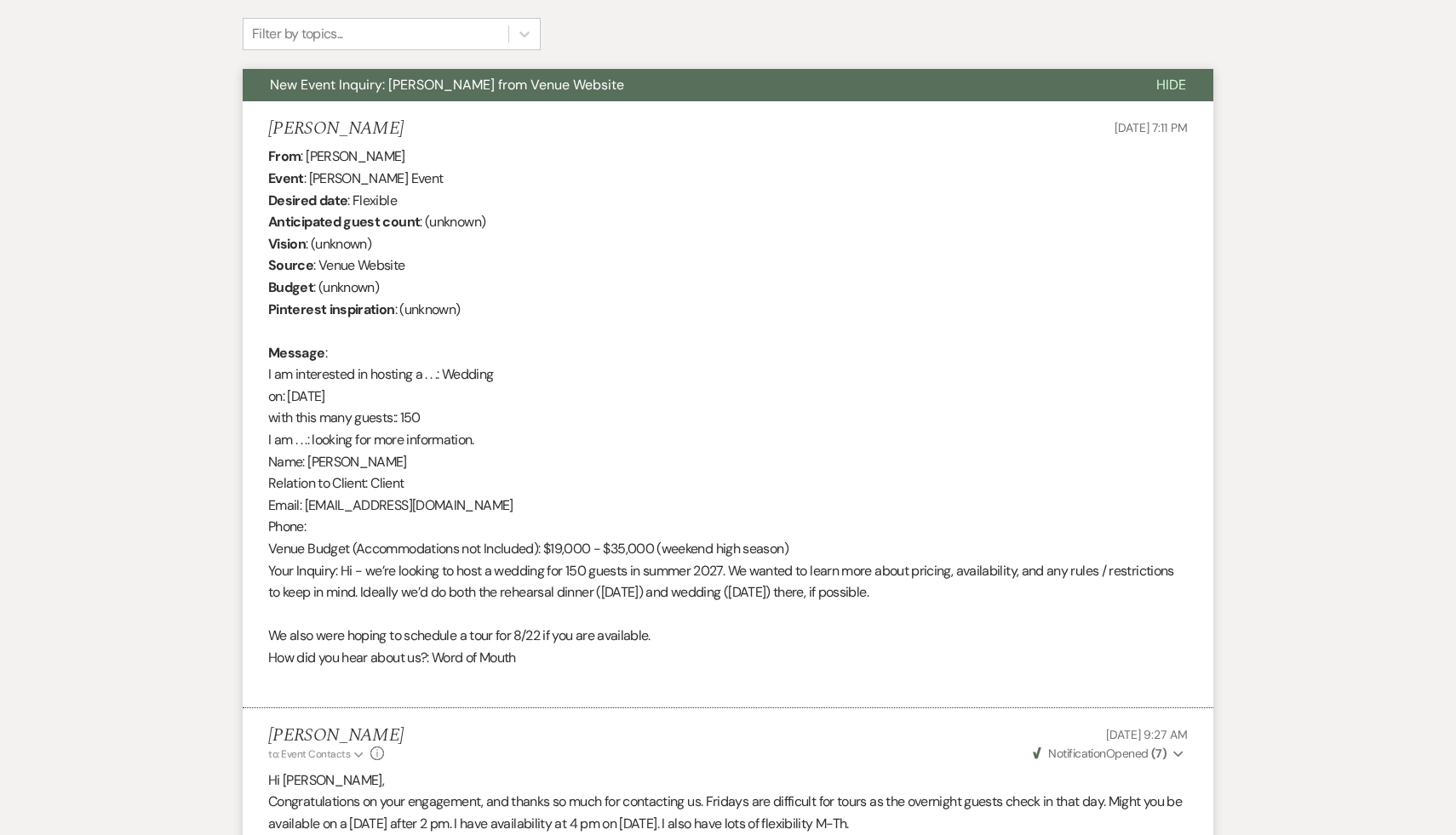
scroll to position [567, 0]
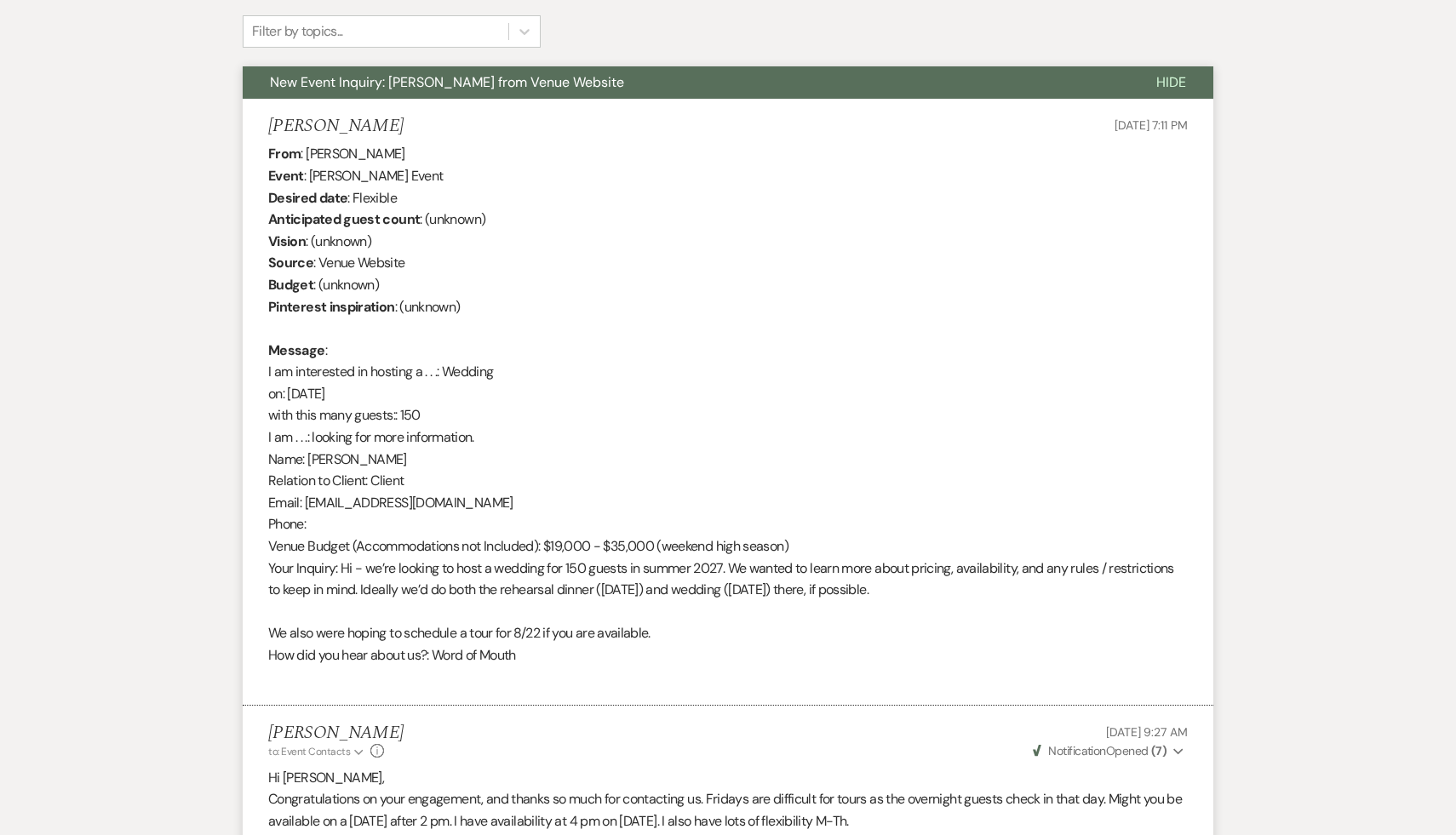
click at [873, 820] on p "Congratulations on your engagement, and thanks so much for contacting us. Frida…" at bounding box center [727, 810] width 919 height 43
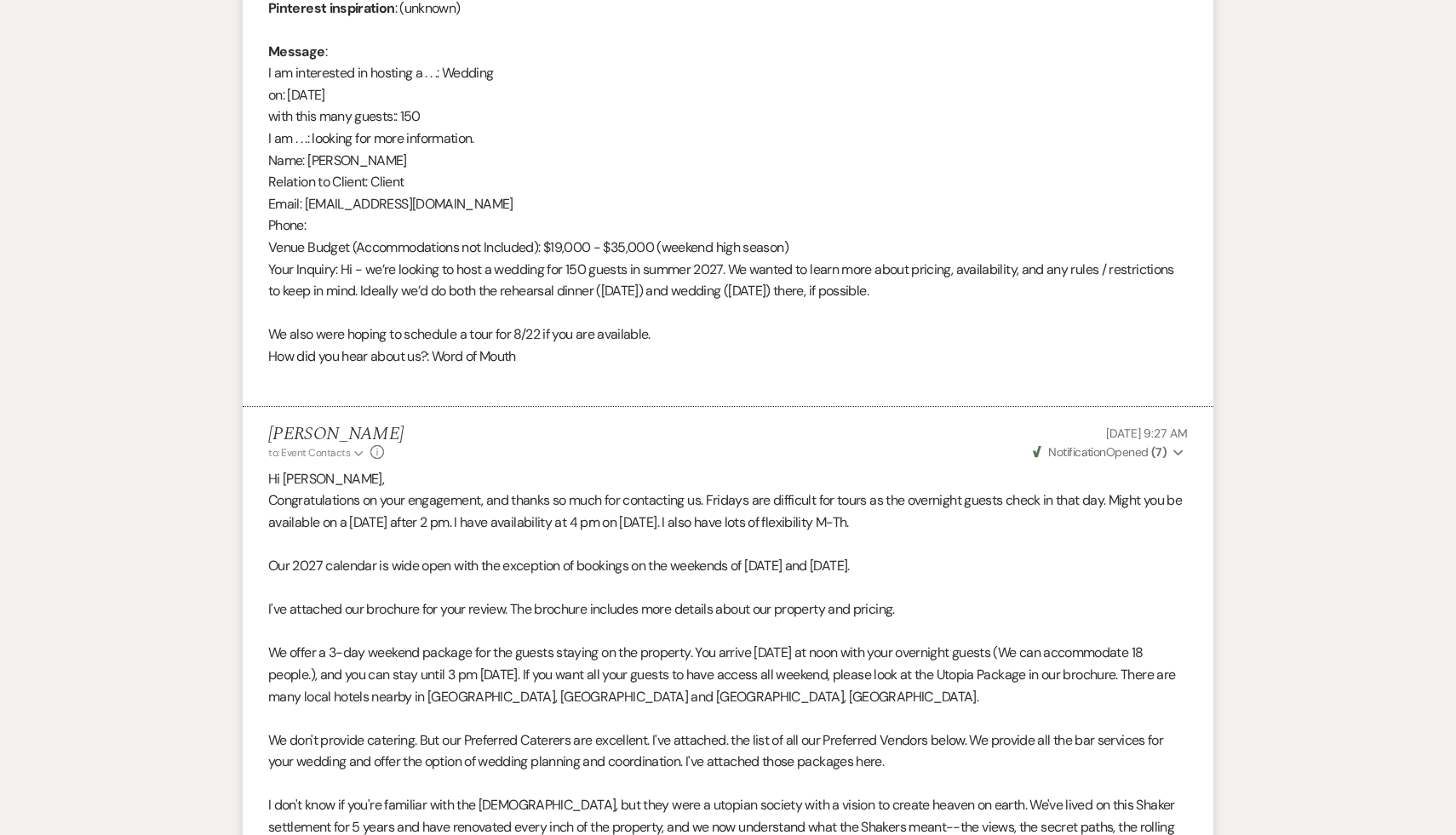
scroll to position [877, 0]
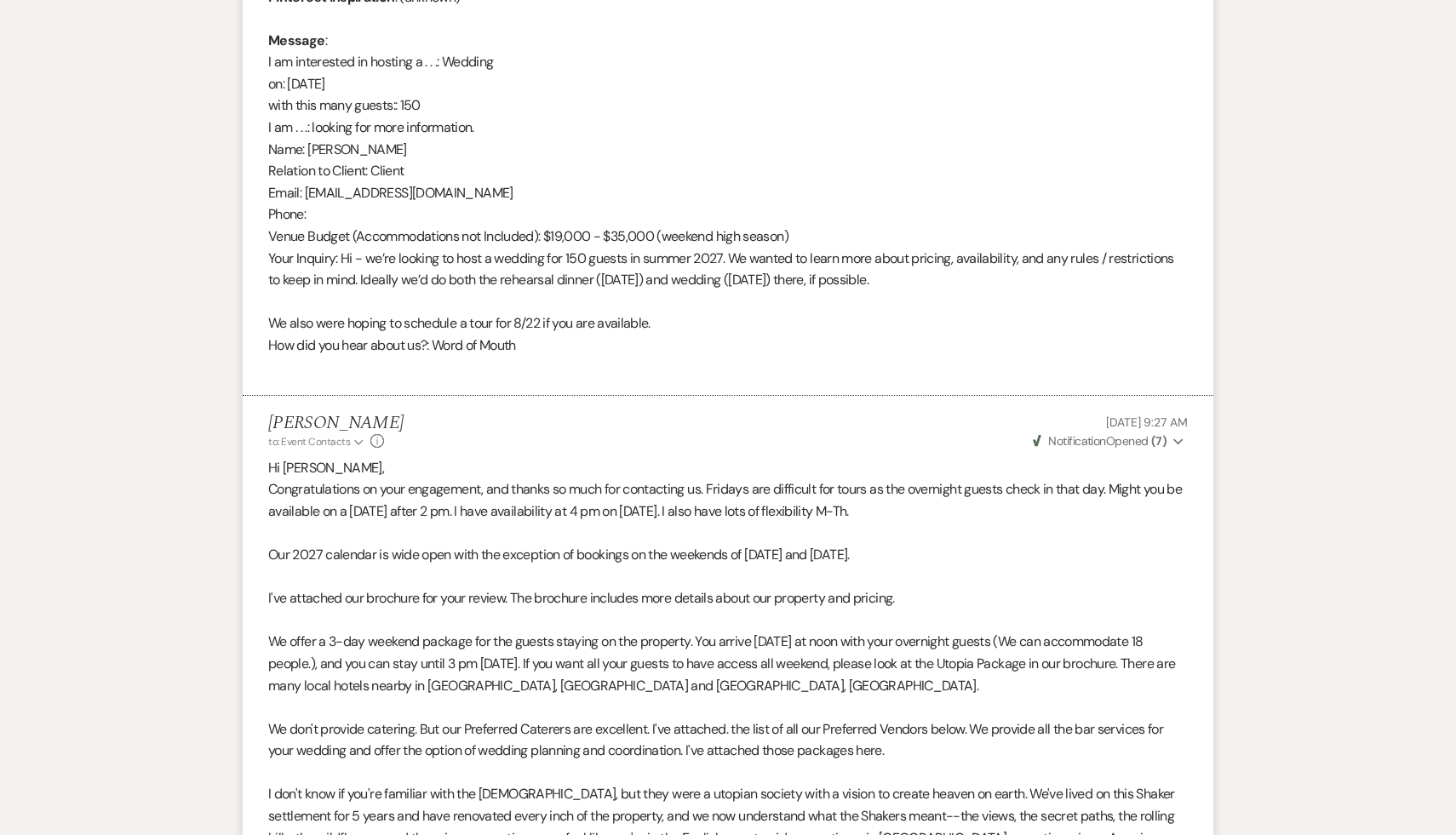
click at [863, 769] on p at bounding box center [727, 773] width 919 height 22
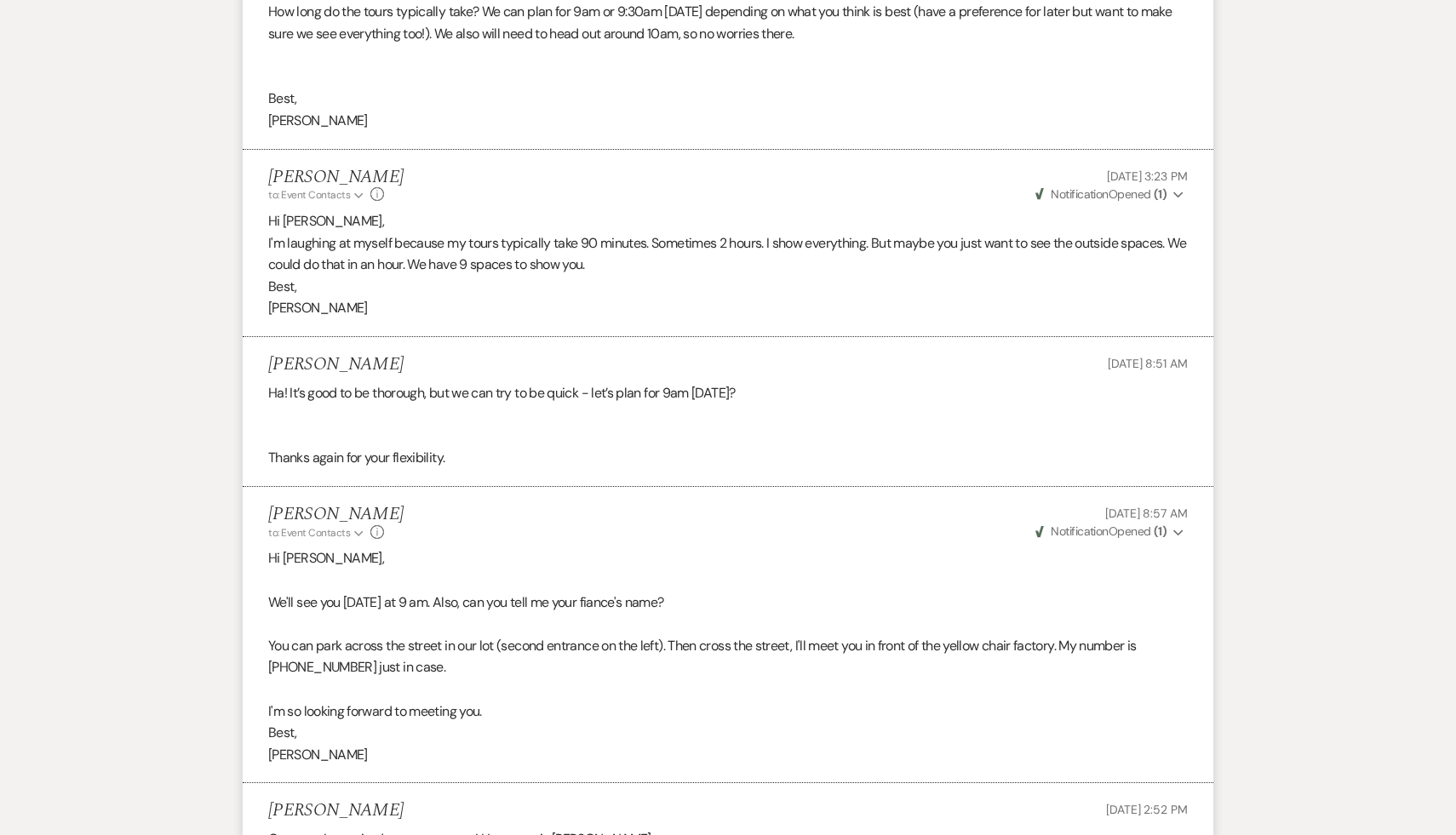
scroll to position [4222, 0]
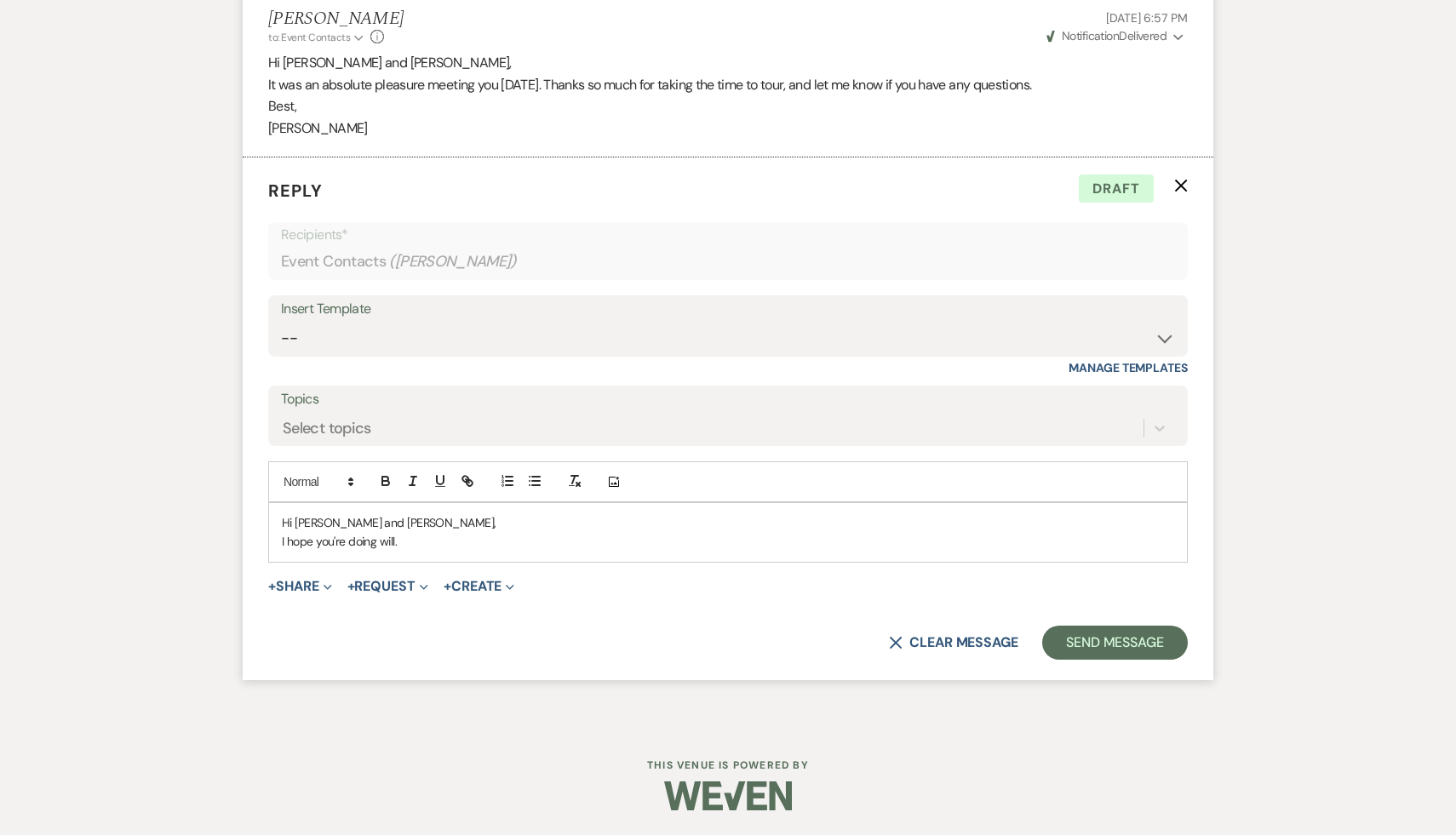
click at [431, 535] on p "I hope you're doing will." at bounding box center [728, 541] width 892 height 19
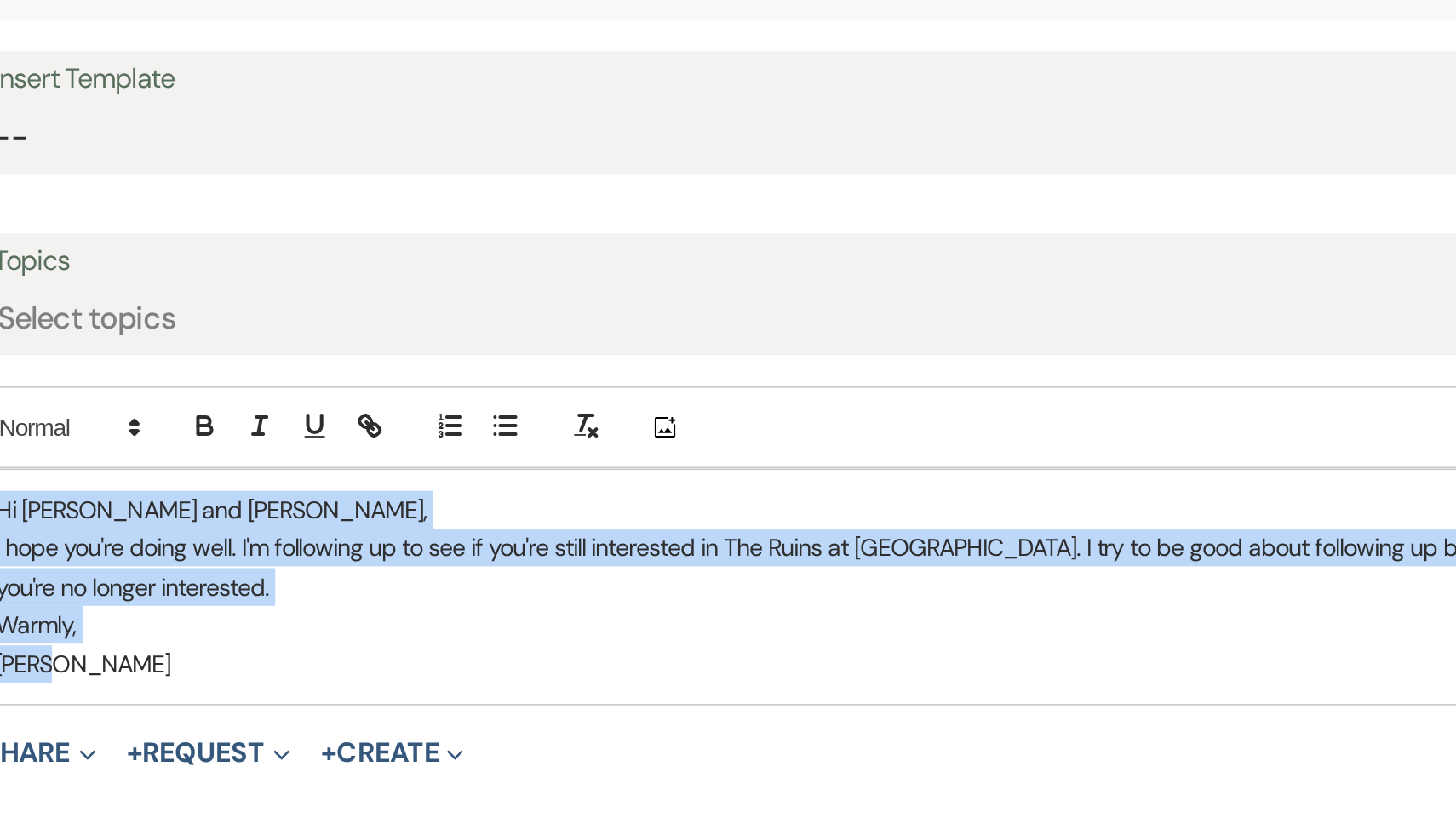
drag, startPoint x: 315, startPoint y: 593, endPoint x: 283, endPoint y: 519, distance: 80.6
click at [283, 519] on div "Hi [PERSON_NAME] and [PERSON_NAME], I hope you're doing well. I'm following up …" at bounding box center [727, 561] width 918 height 116
copy div "Hi [PERSON_NAME] and [PERSON_NAME], I hope you're doing well. I'm following up …"
click at [535, 587] on p "Warmly," at bounding box center [728, 580] width 892 height 19
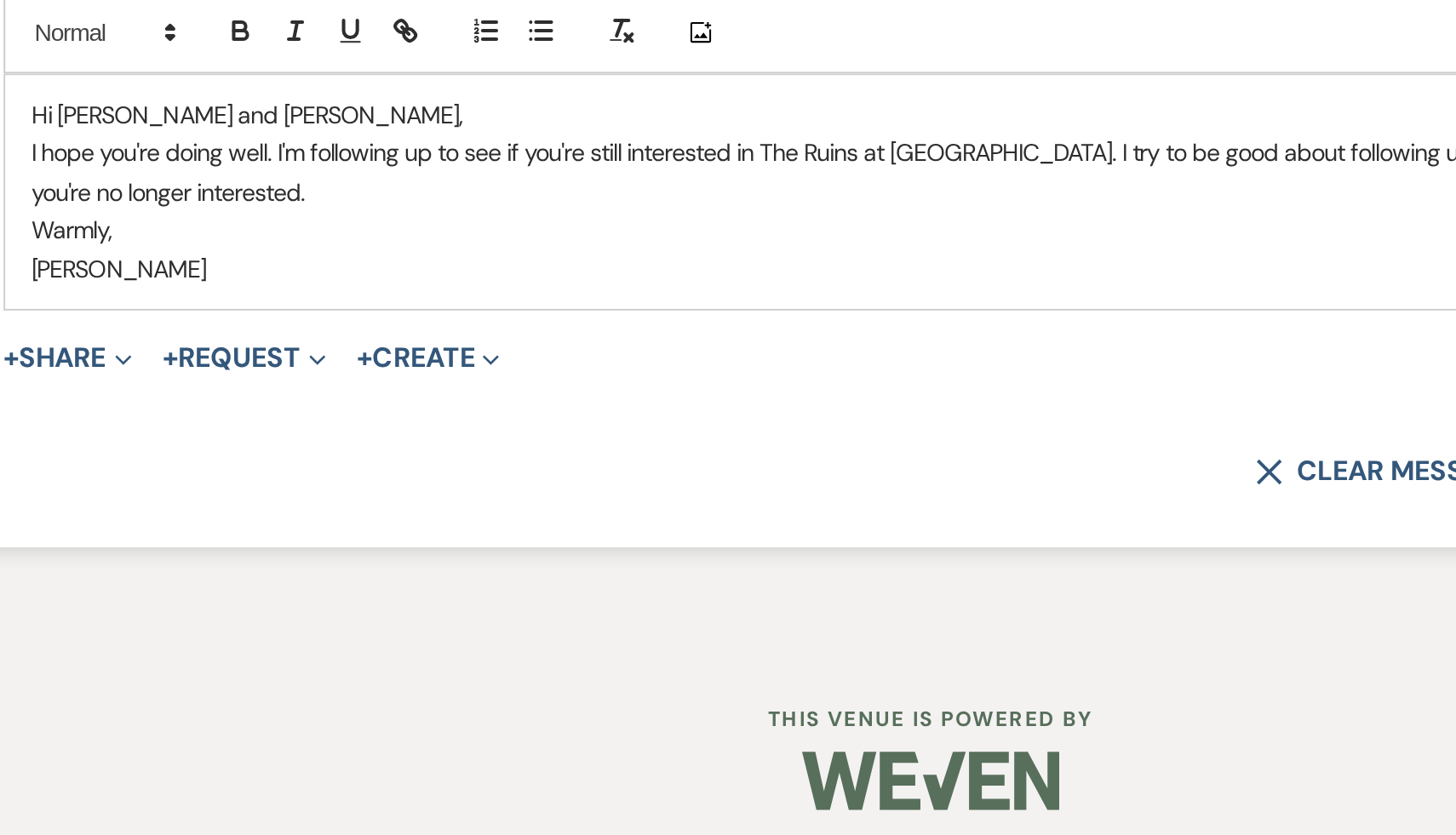
scroll to position [4278, 0]
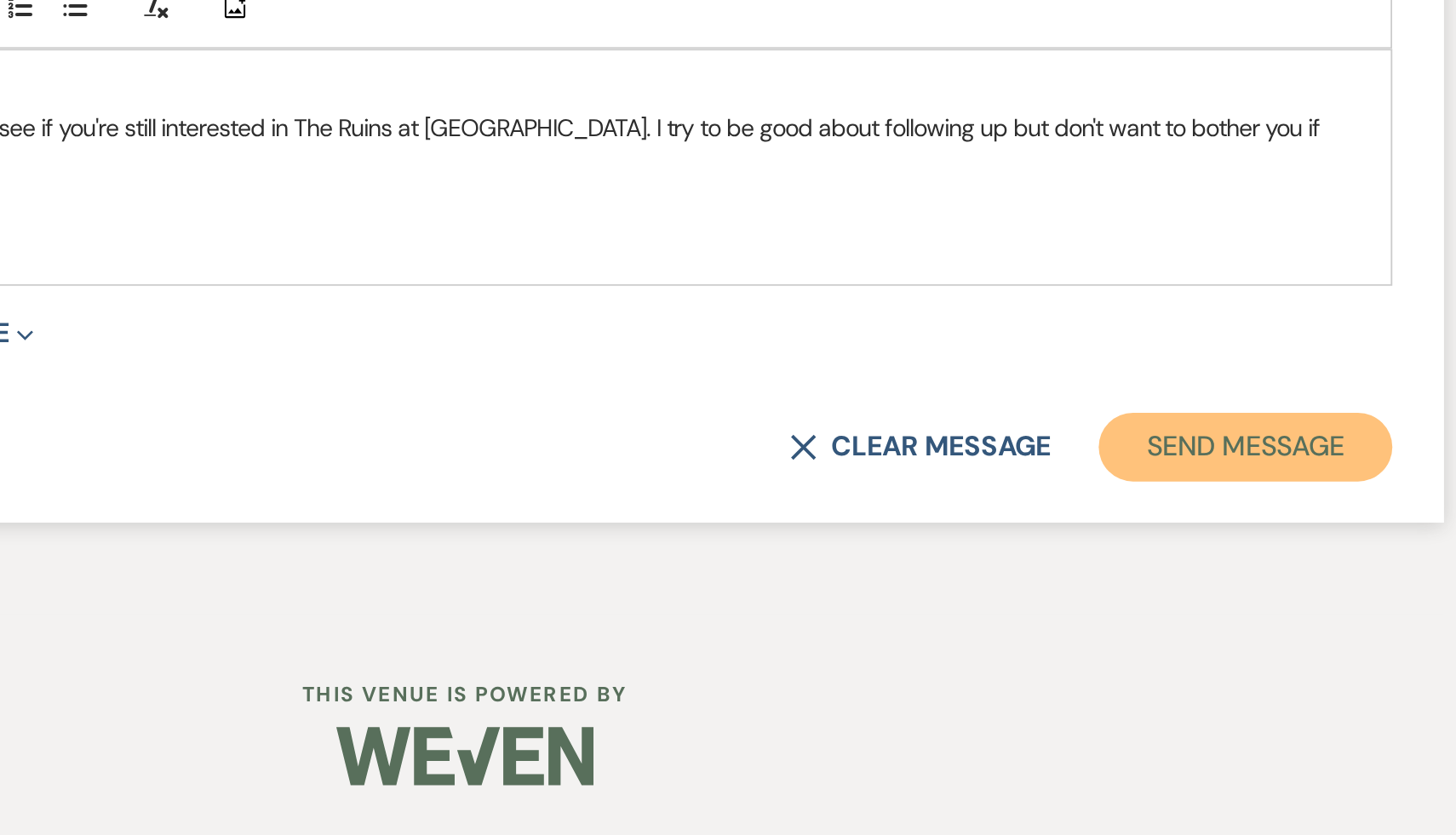
click at [1141, 640] on button "Send Message" at bounding box center [1114, 643] width 146 height 34
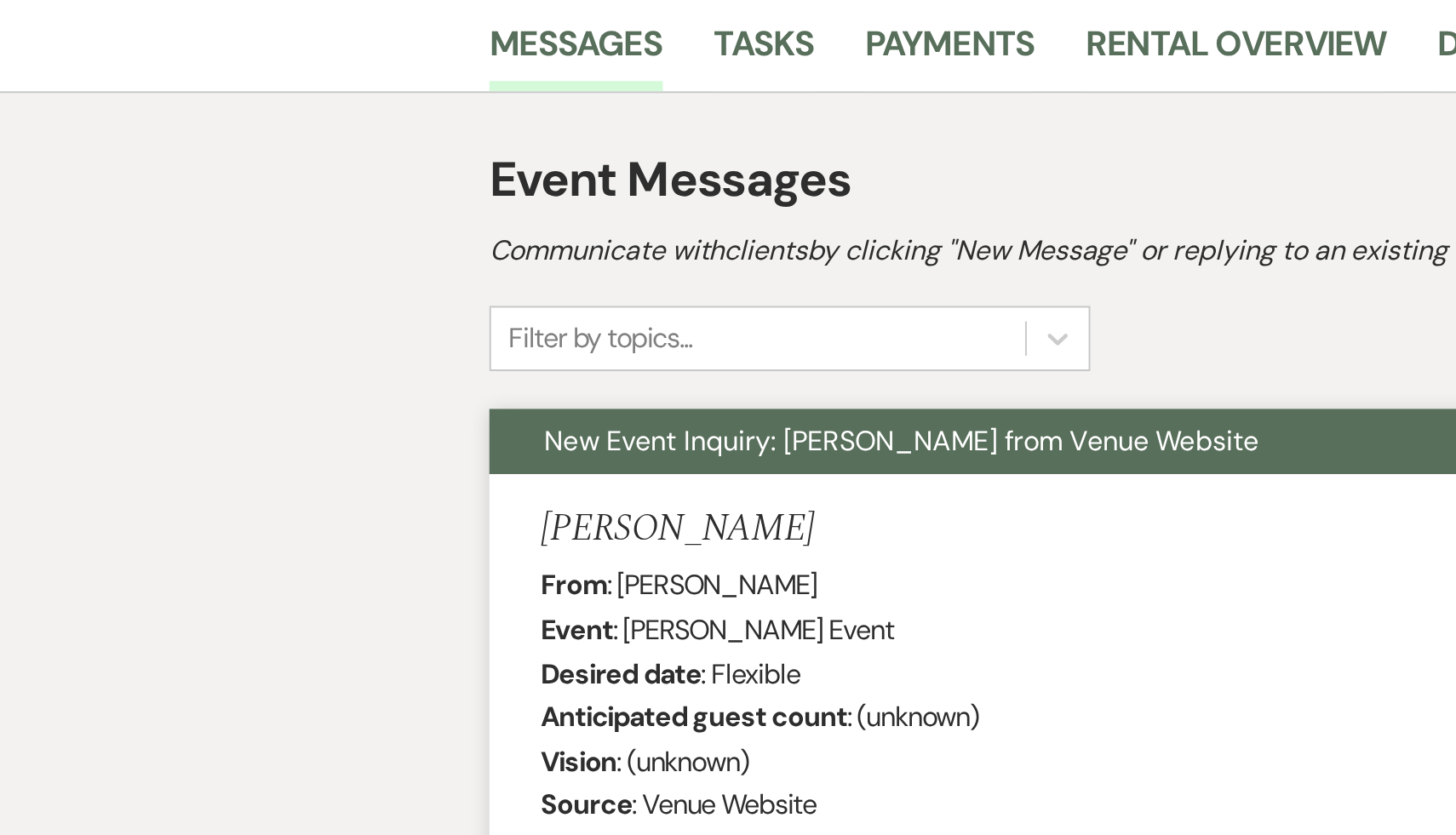
scroll to position [0, 0]
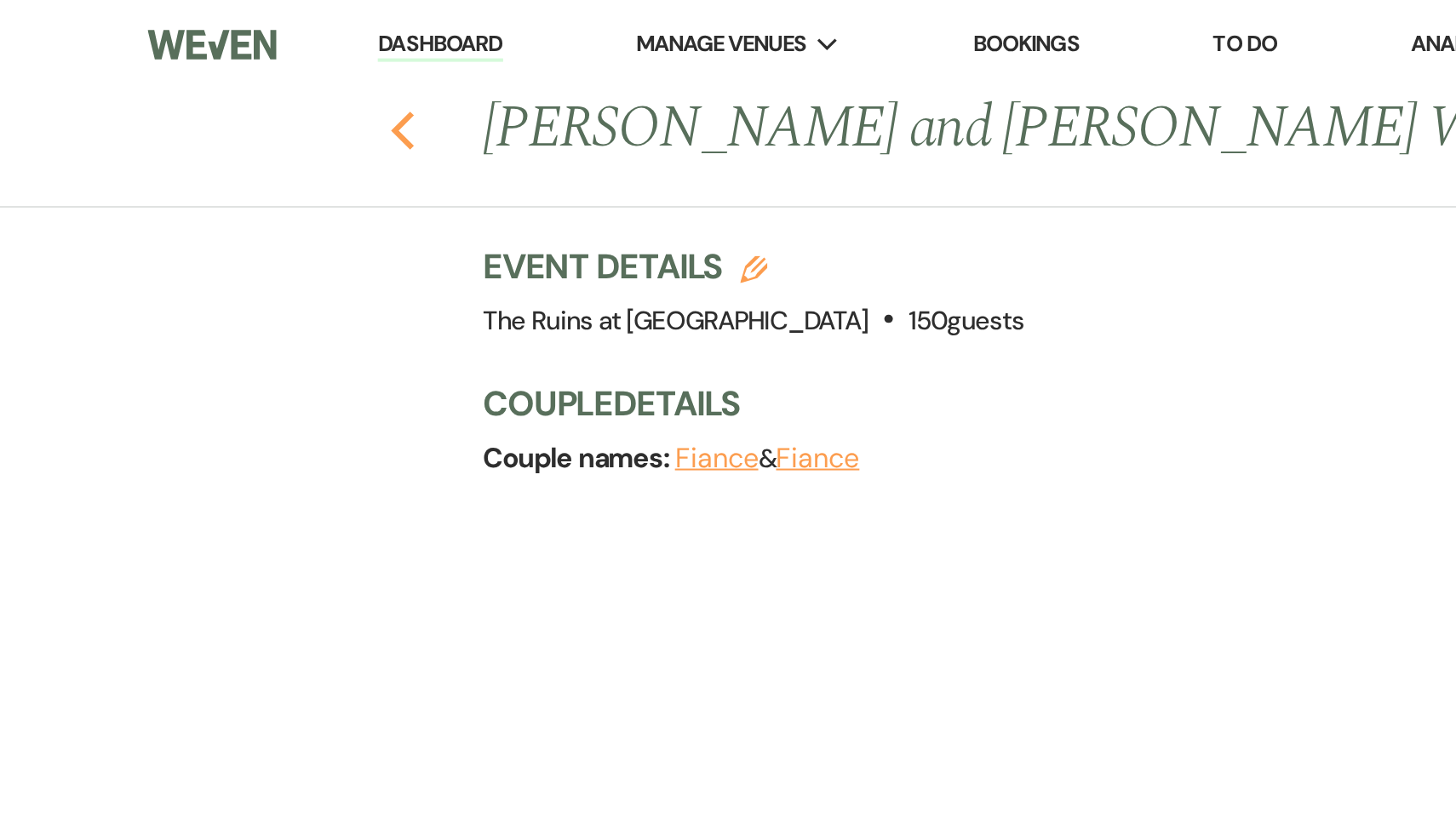
click at [197, 61] on use "button" at bounding box center [200, 65] width 11 height 19
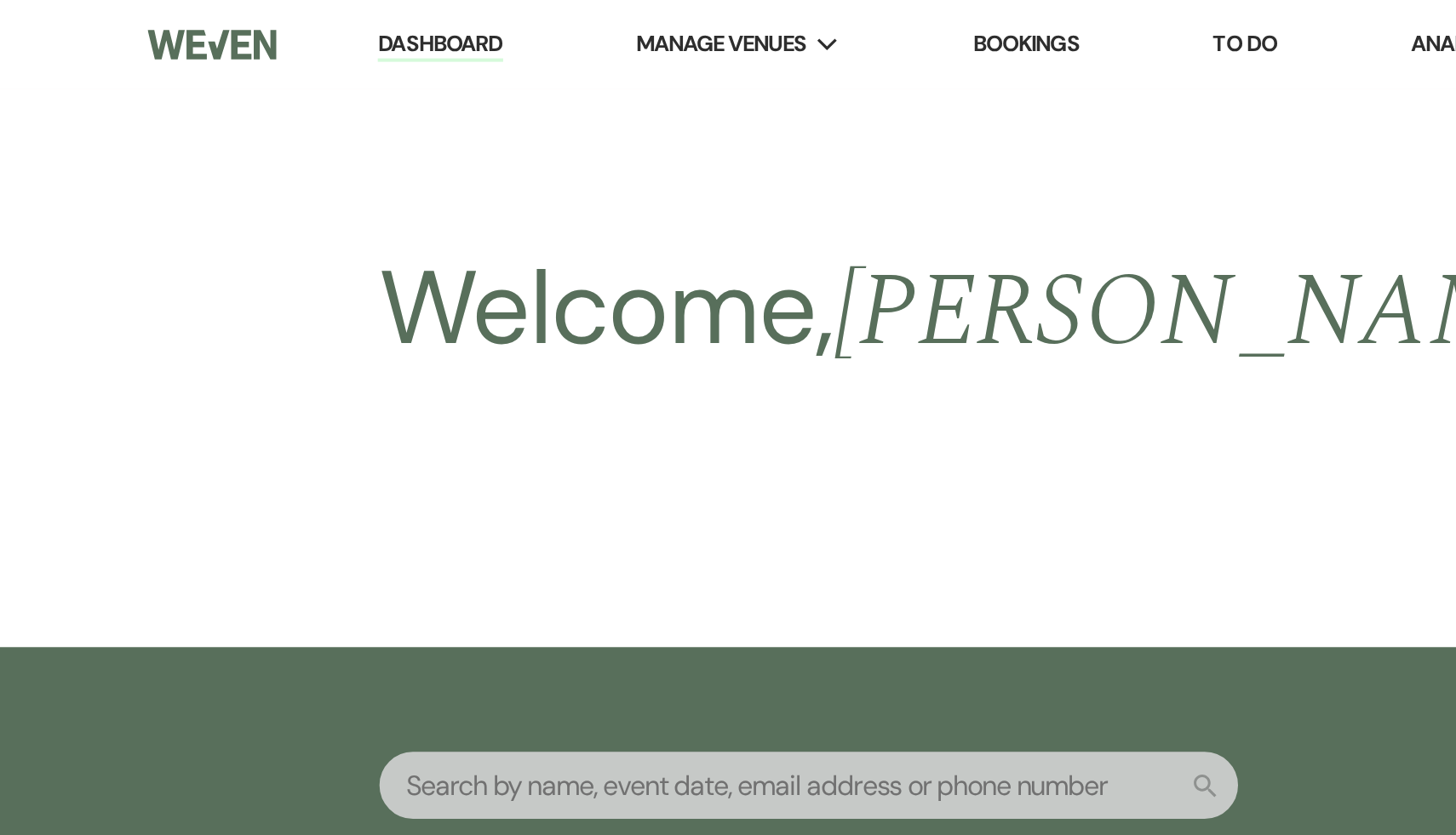
scroll to position [839, 0]
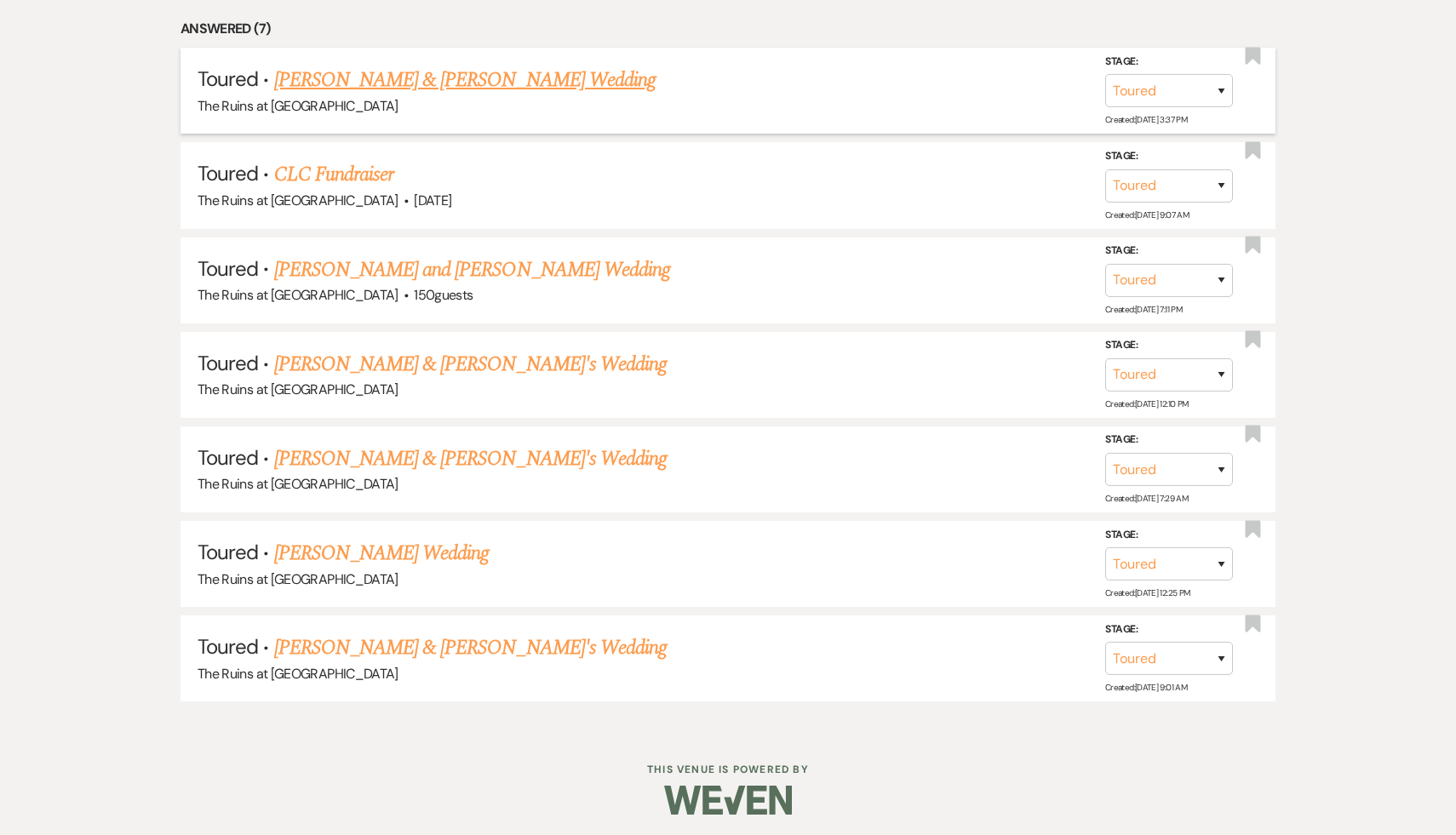
click at [504, 76] on link "[PERSON_NAME] & [PERSON_NAME] Wedding" at bounding box center [465, 80] width 381 height 31
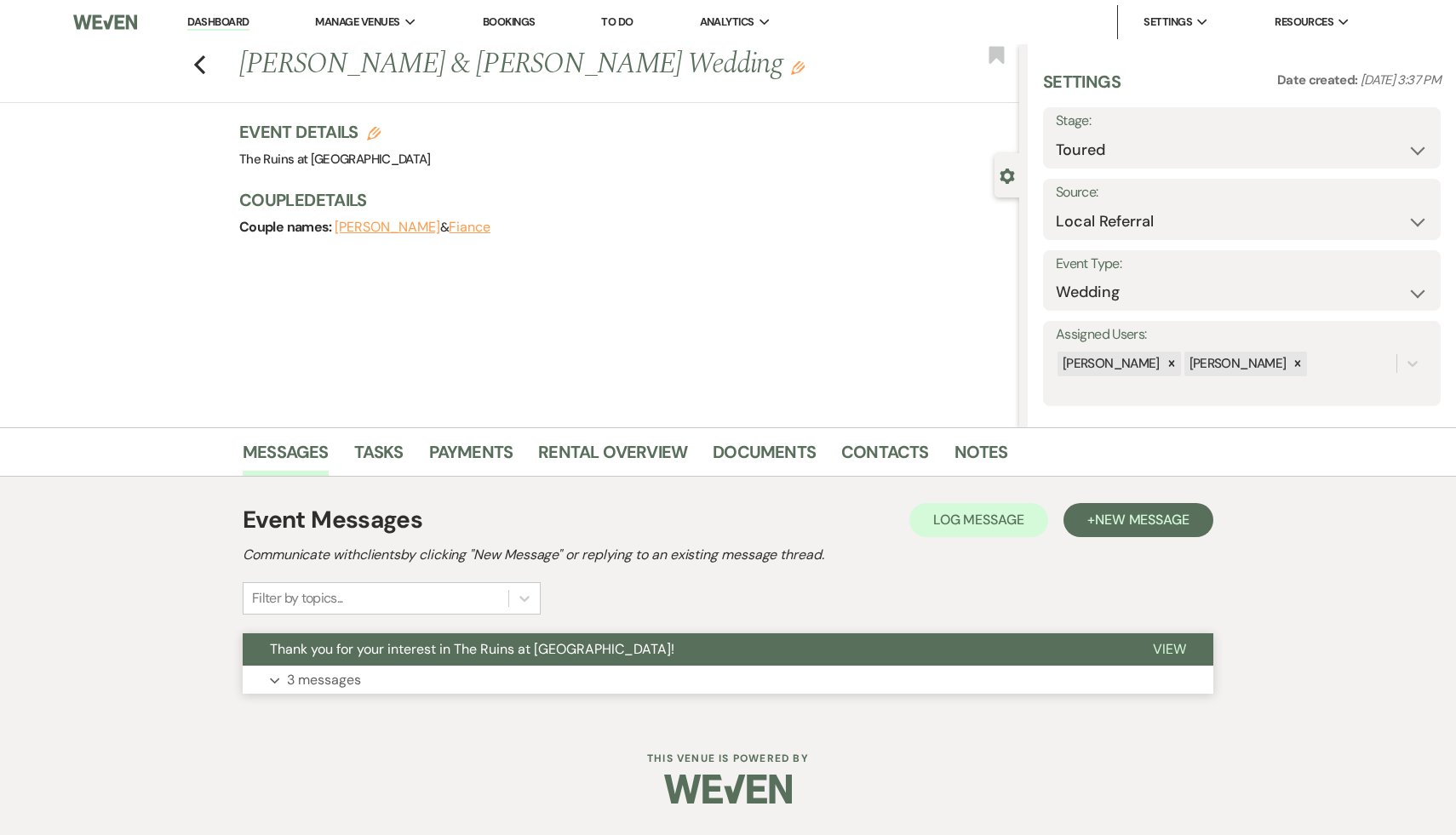
click at [502, 655] on span "Thank you for your interest in The Ruins at [GEOGRAPHIC_DATA]!" at bounding box center [472, 649] width 404 height 18
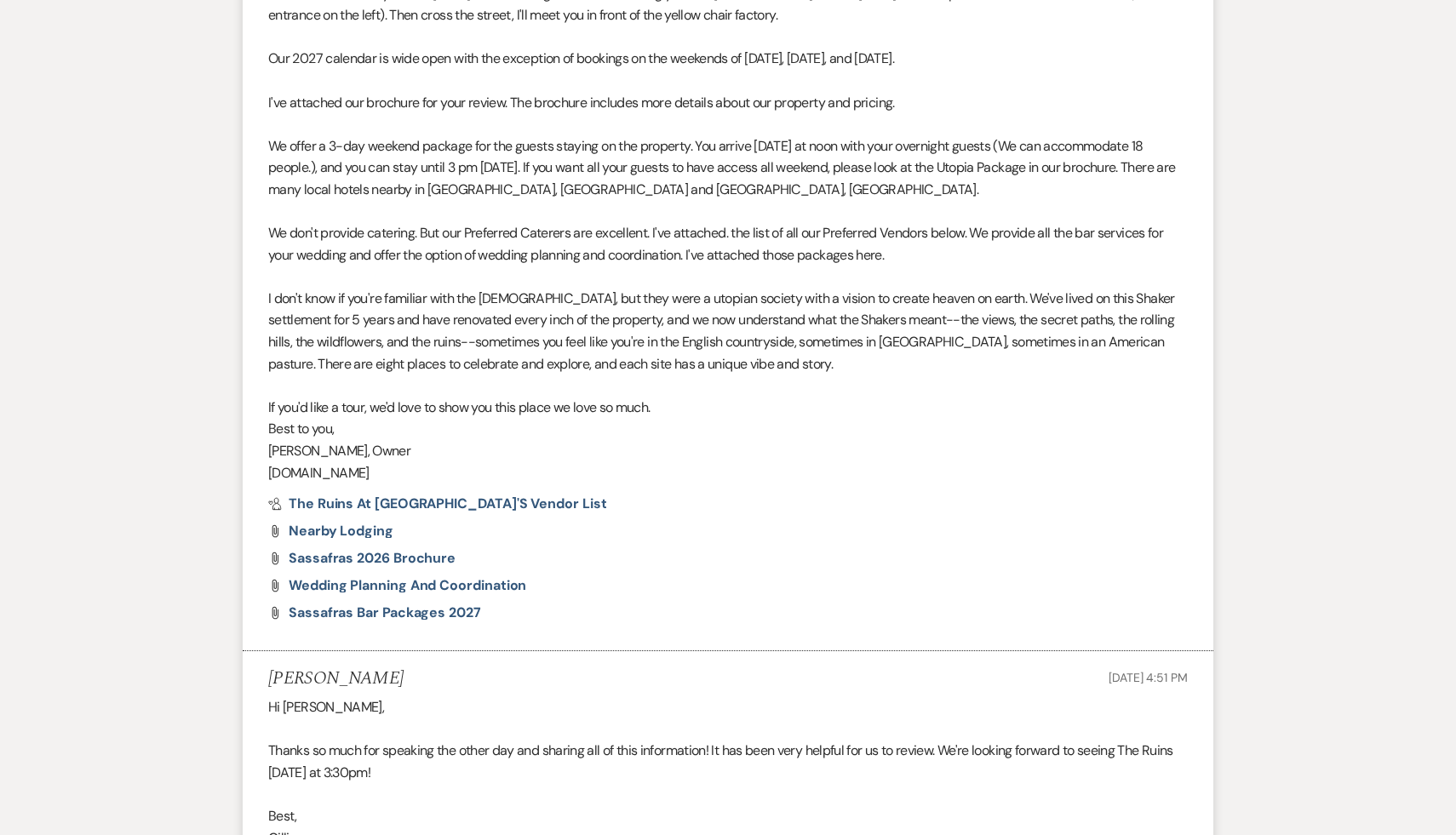
scroll to position [841, 0]
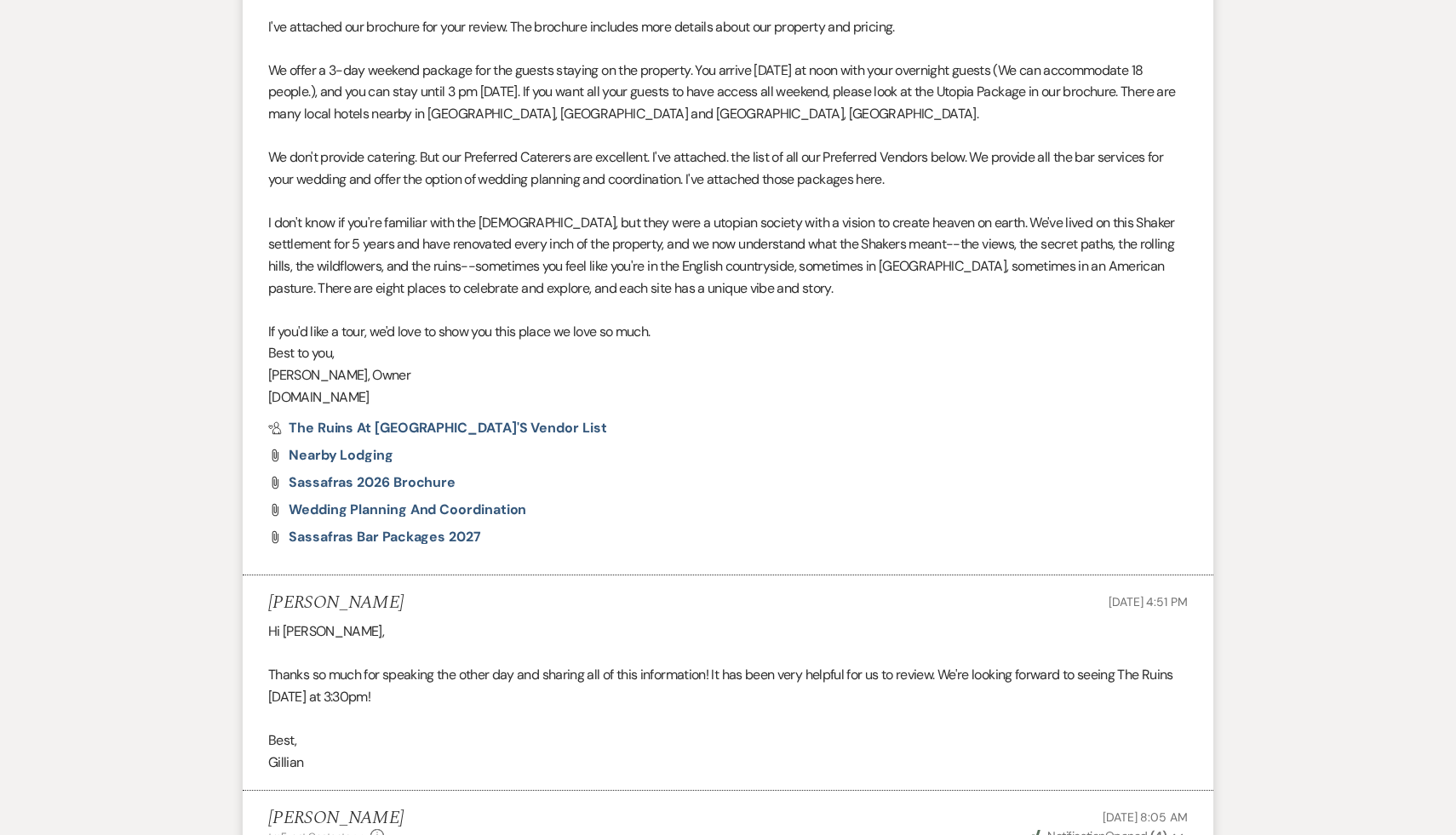
click at [498, 717] on p at bounding box center [727, 718] width 919 height 22
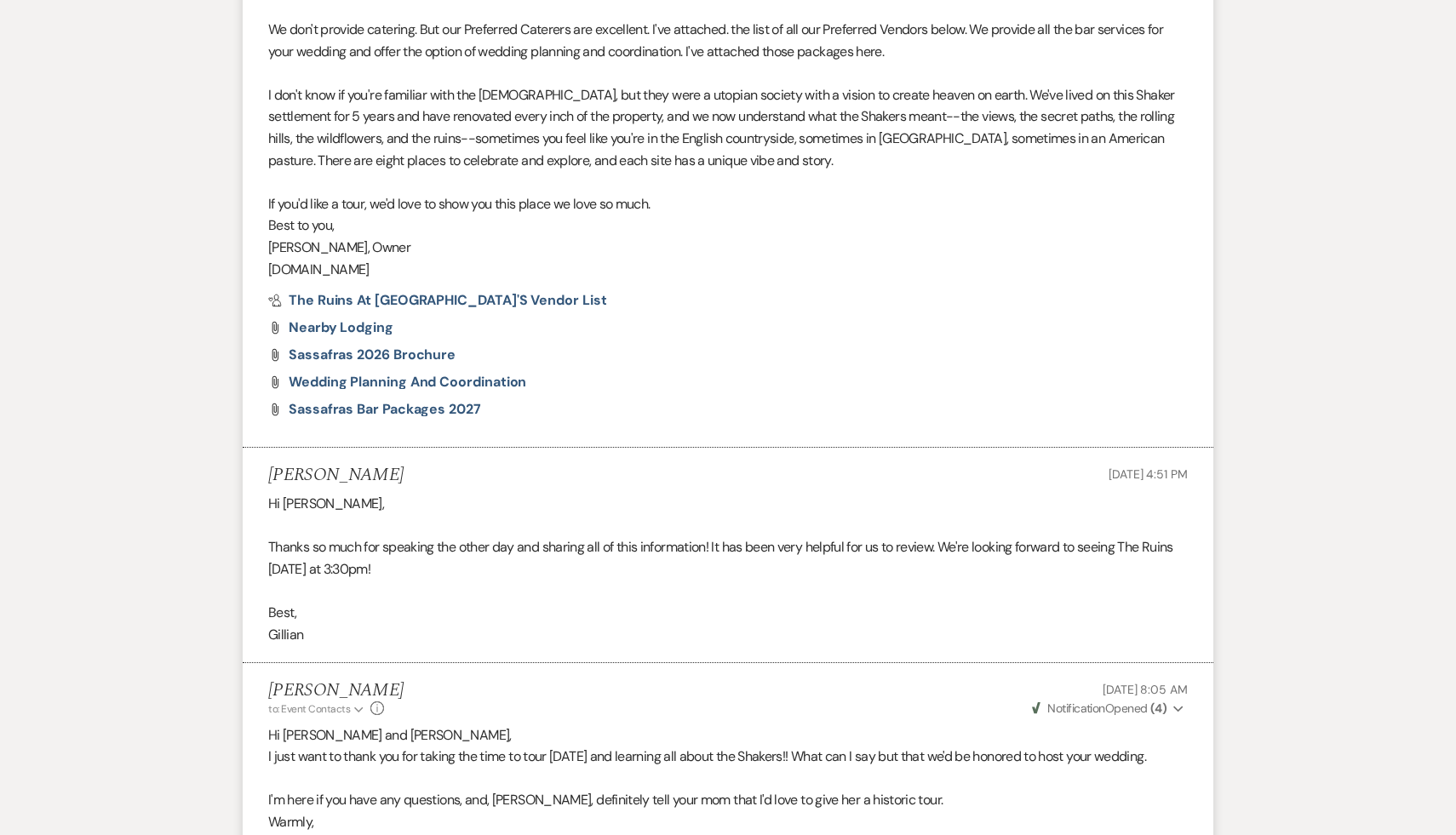
scroll to position [1062, 0]
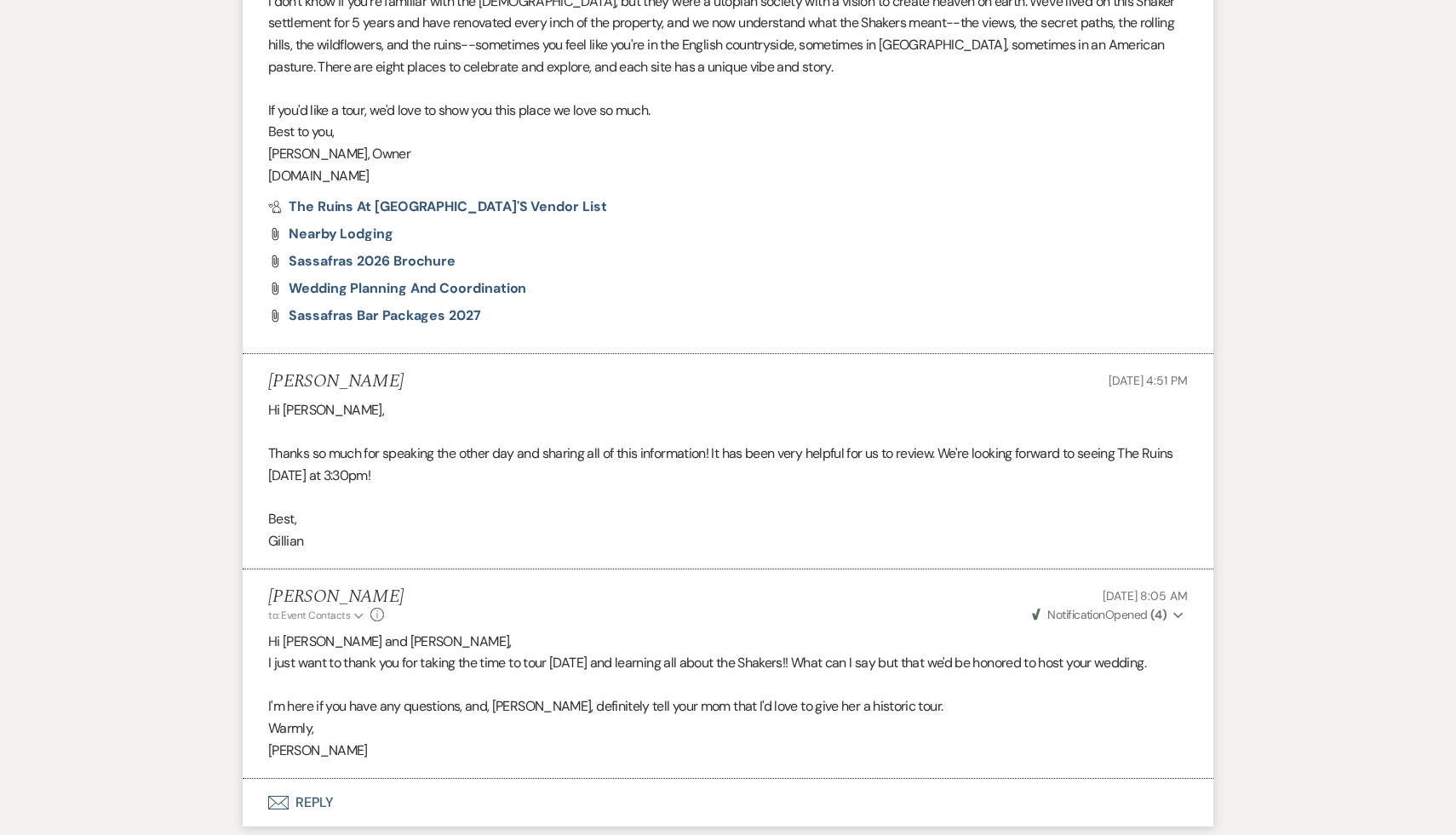
click at [524, 733] on p "Warmly," at bounding box center [727, 728] width 919 height 22
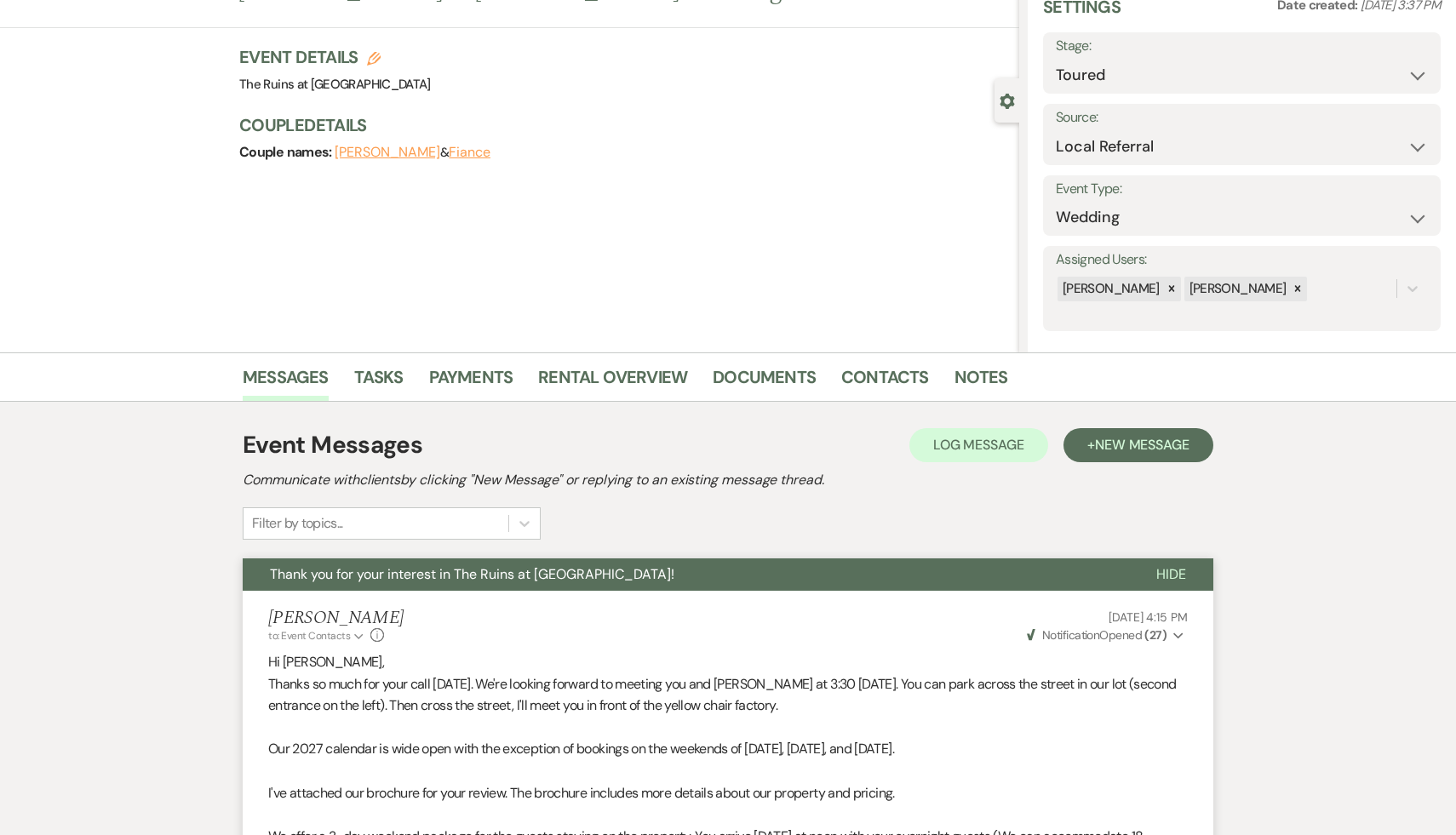
scroll to position [0, 0]
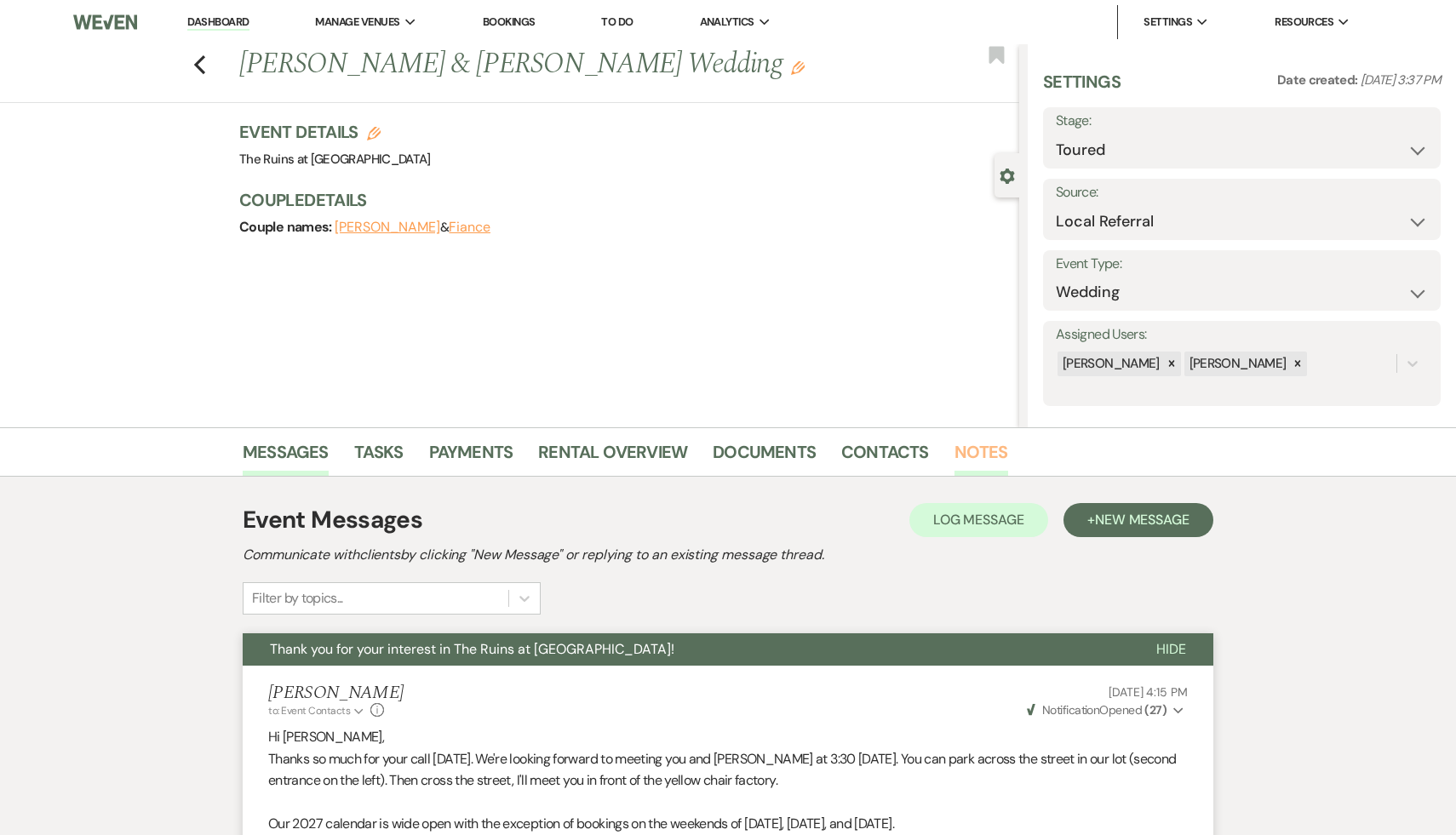
click at [990, 448] on link "Notes" at bounding box center [981, 457] width 54 height 38
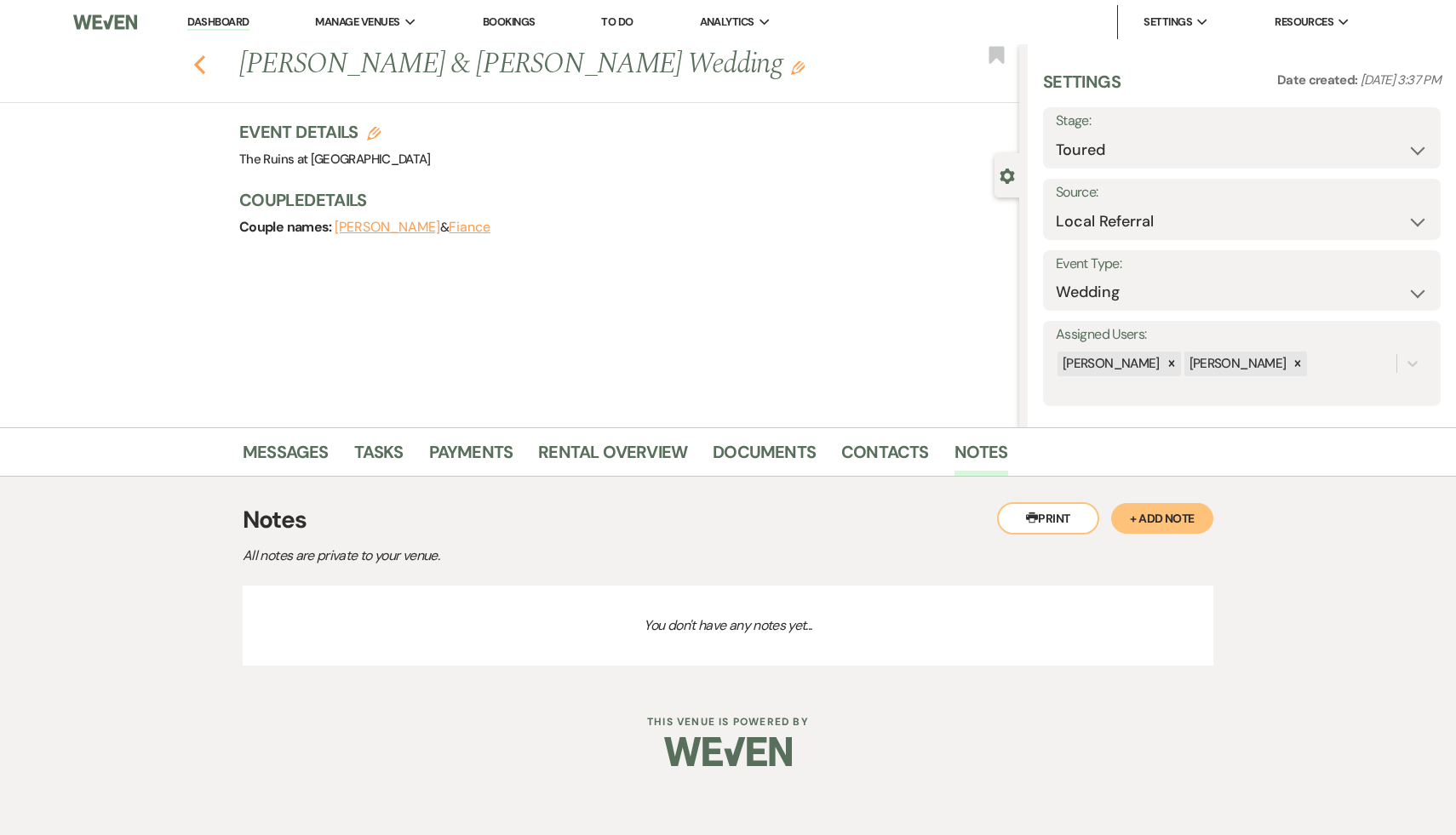
click at [195, 60] on icon "Previous" at bounding box center [200, 65] width 13 height 21
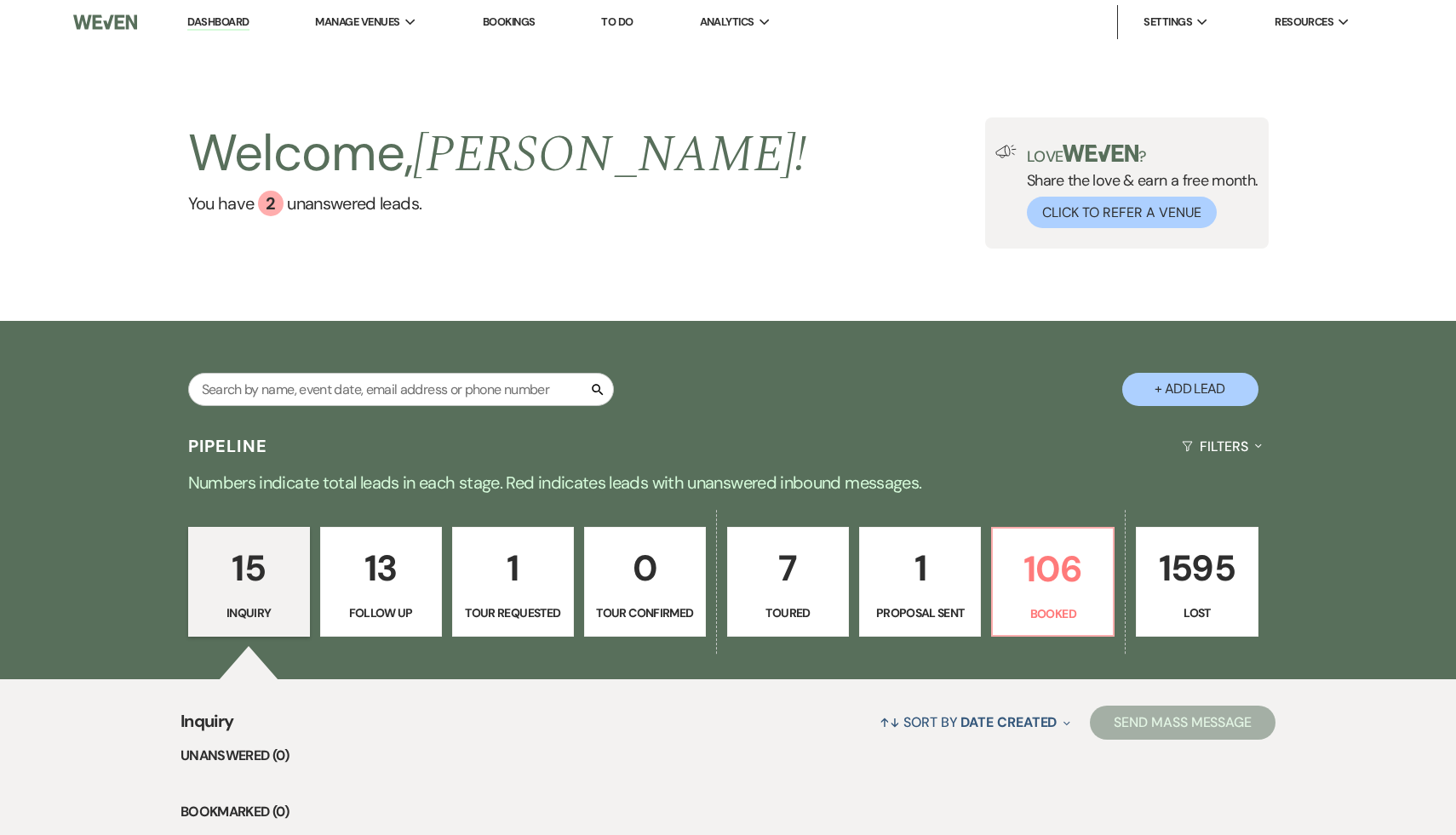
click at [218, 21] on link "Dashboard" at bounding box center [218, 22] width 61 height 16
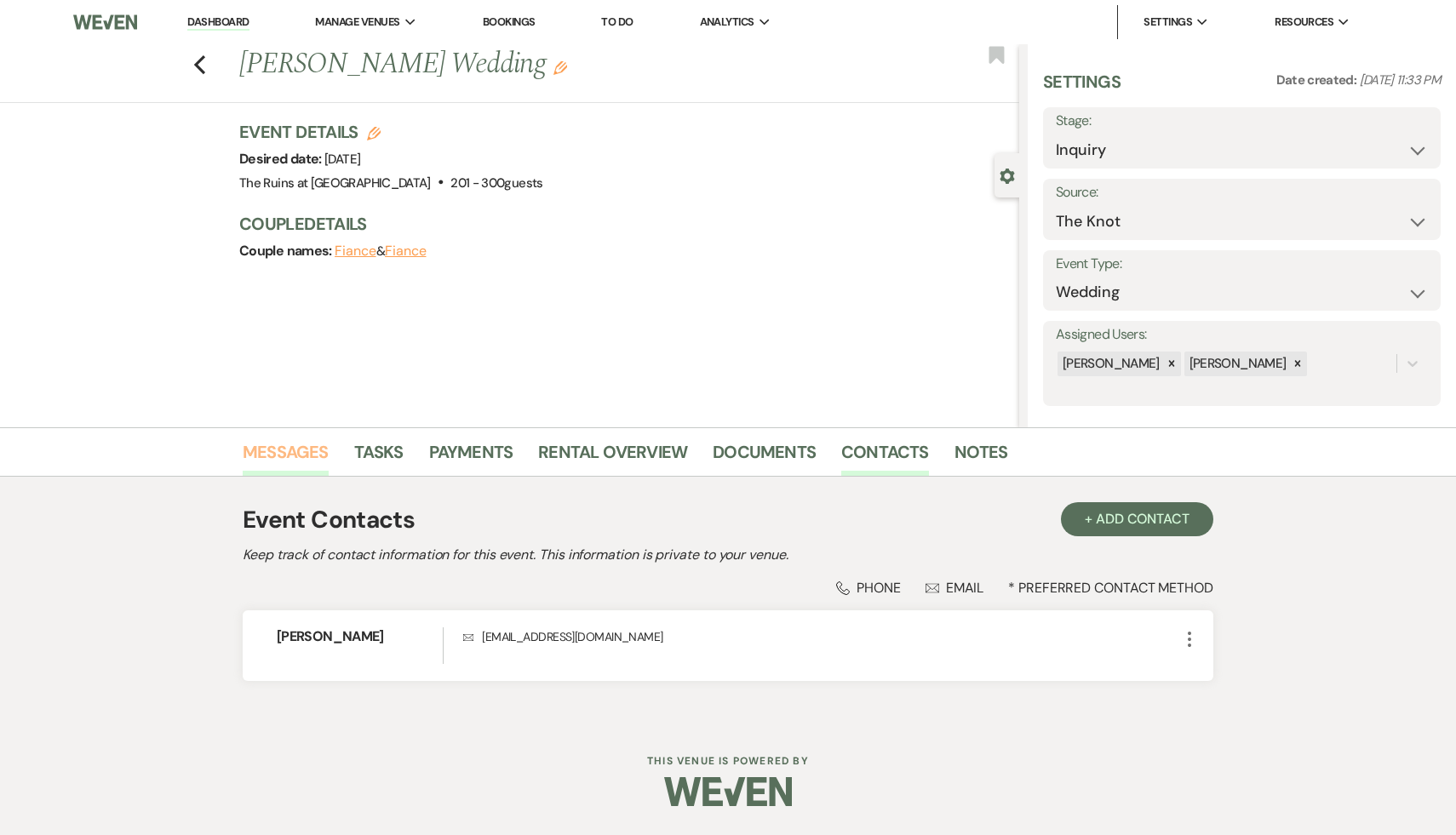
click at [281, 449] on link "Messages" at bounding box center [286, 457] width 86 height 38
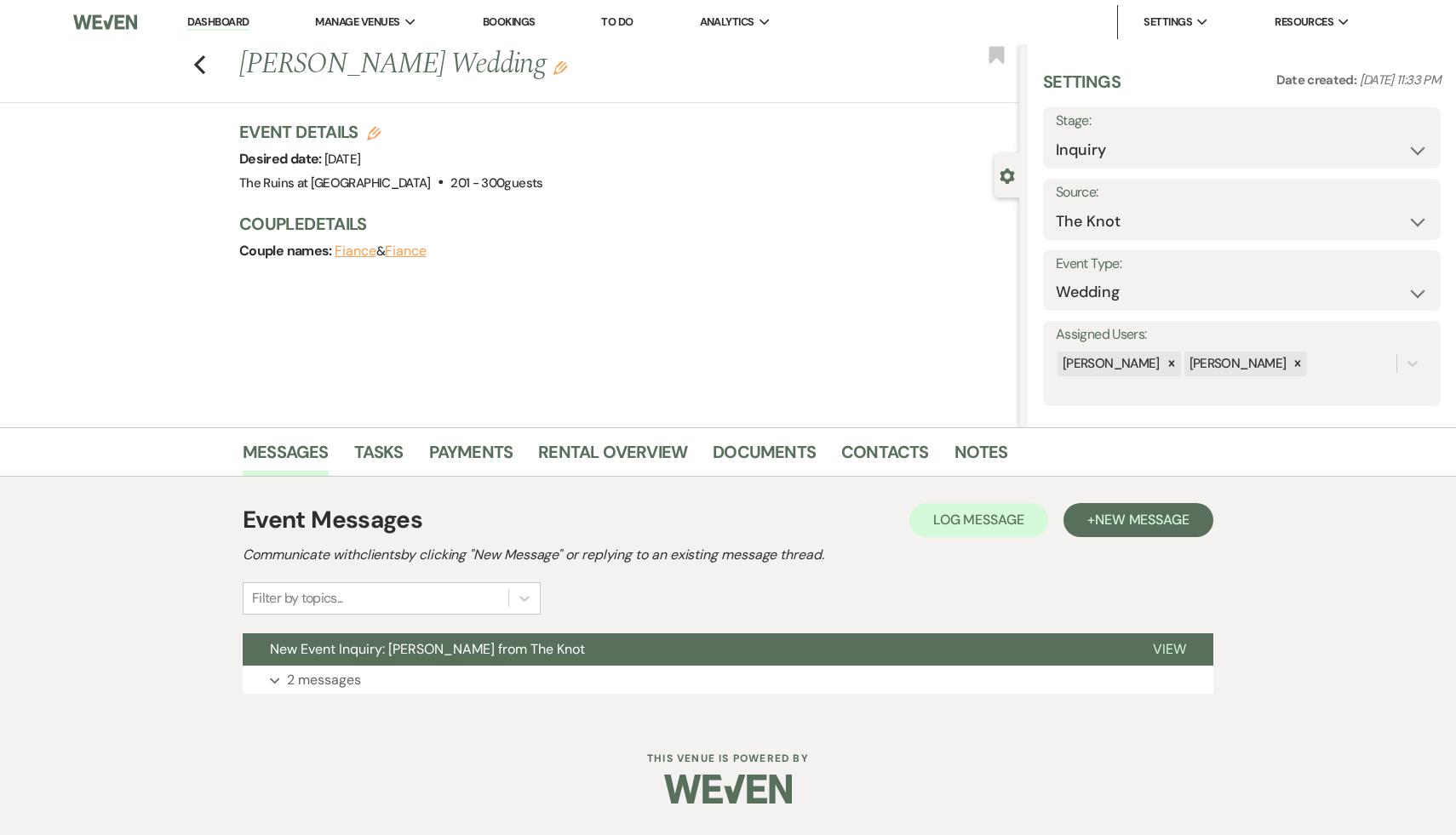
click at [200, 21] on link "Dashboard" at bounding box center [218, 22] width 61 height 16
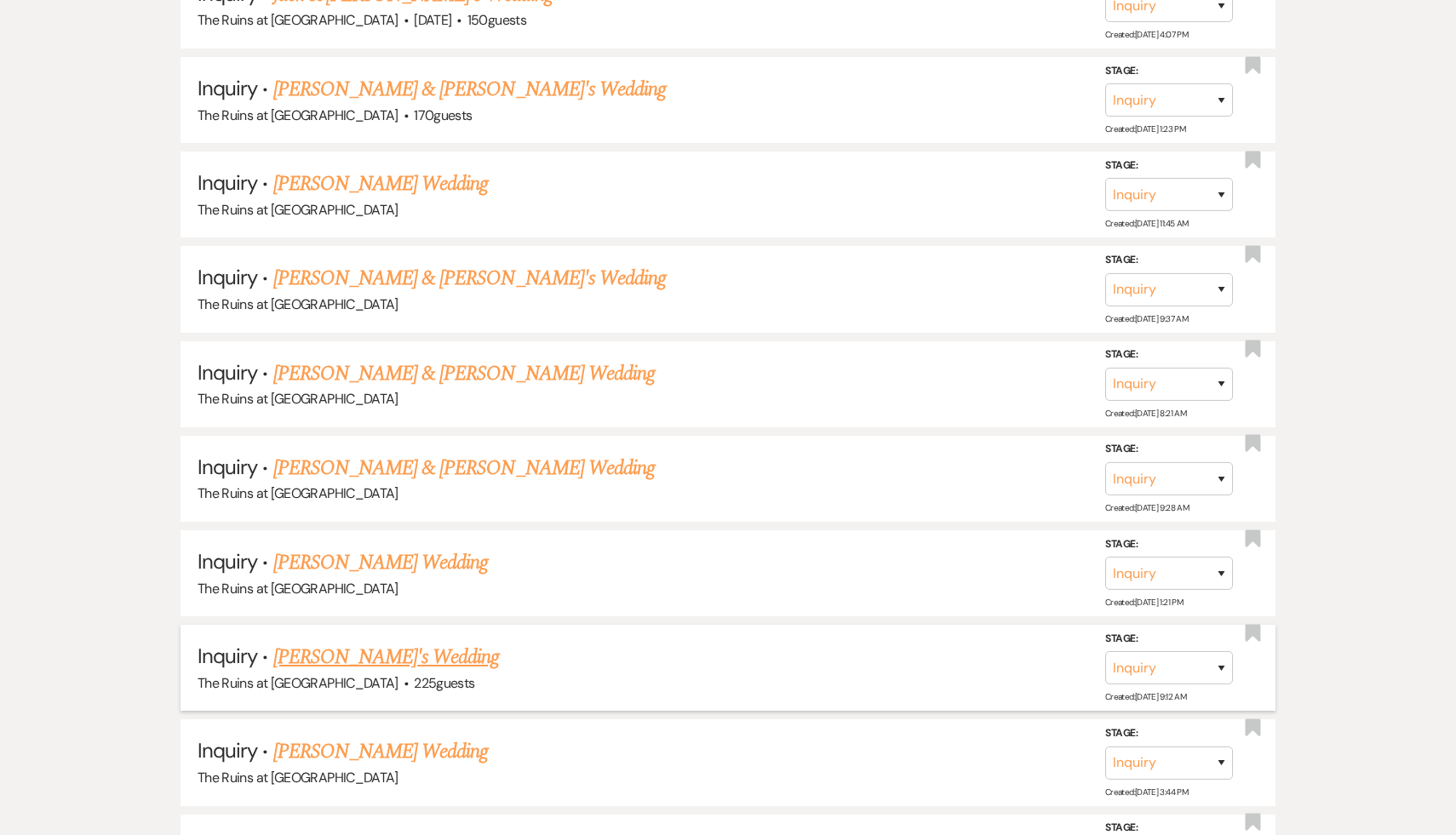
scroll to position [1300, 0]
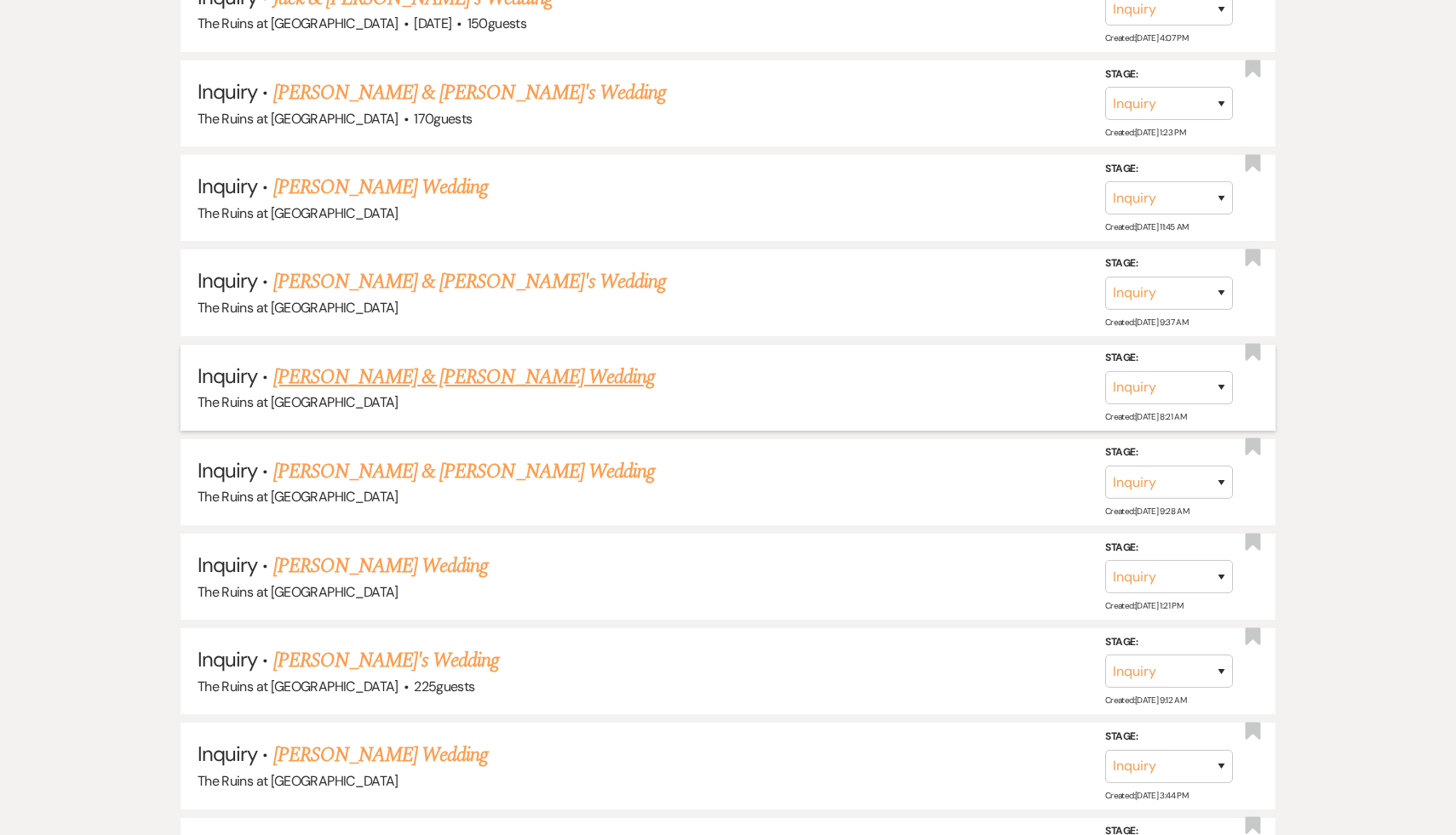
click at [395, 370] on link "[PERSON_NAME] & [PERSON_NAME] Wedding" at bounding box center [464, 378] width 381 height 31
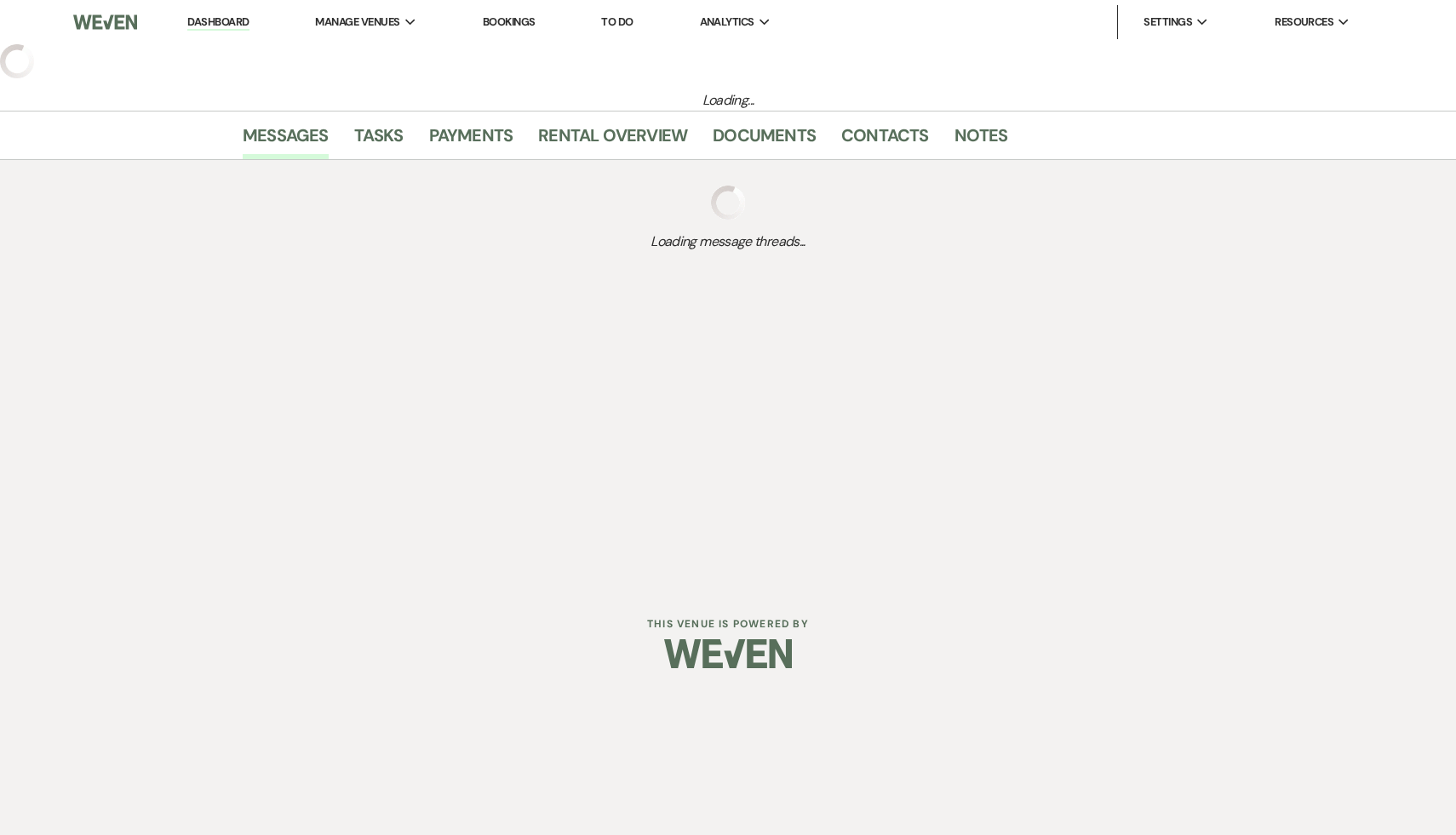
select select "6"
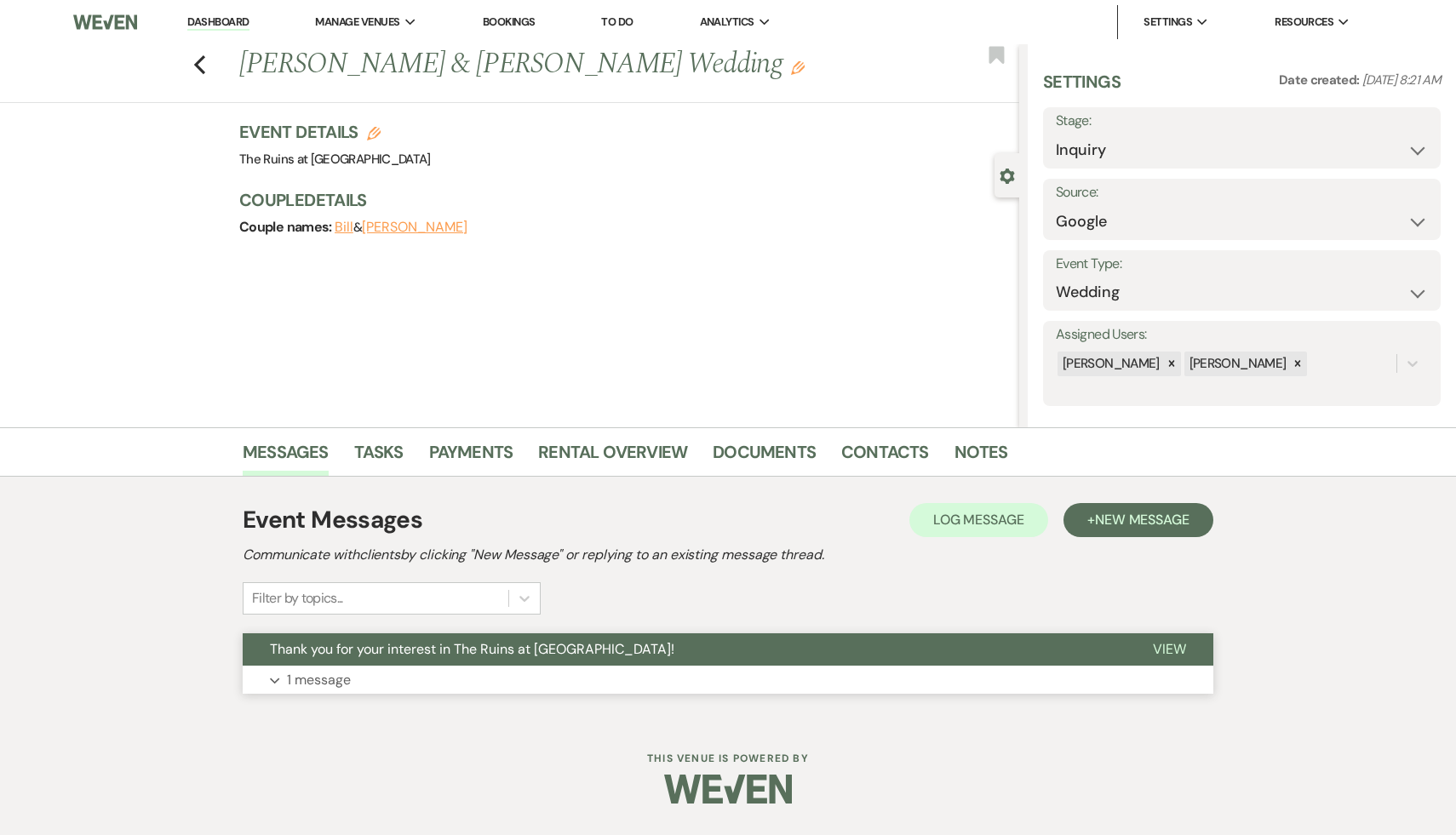
click at [360, 654] on span "Thank you for your interest in The Ruins at [GEOGRAPHIC_DATA]!" at bounding box center [472, 649] width 404 height 18
